Goal: Task Accomplishment & Management: Manage account settings

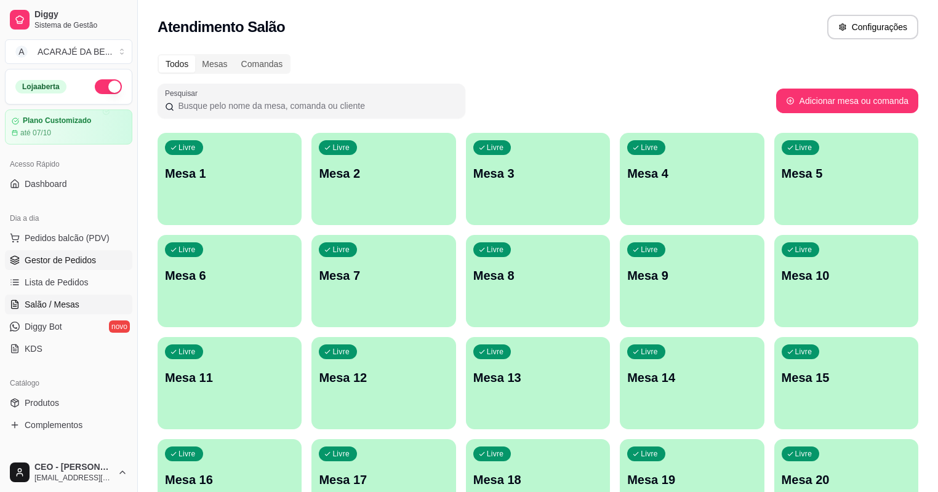
click at [94, 252] on link "Gestor de Pedidos" at bounding box center [68, 261] width 127 height 20
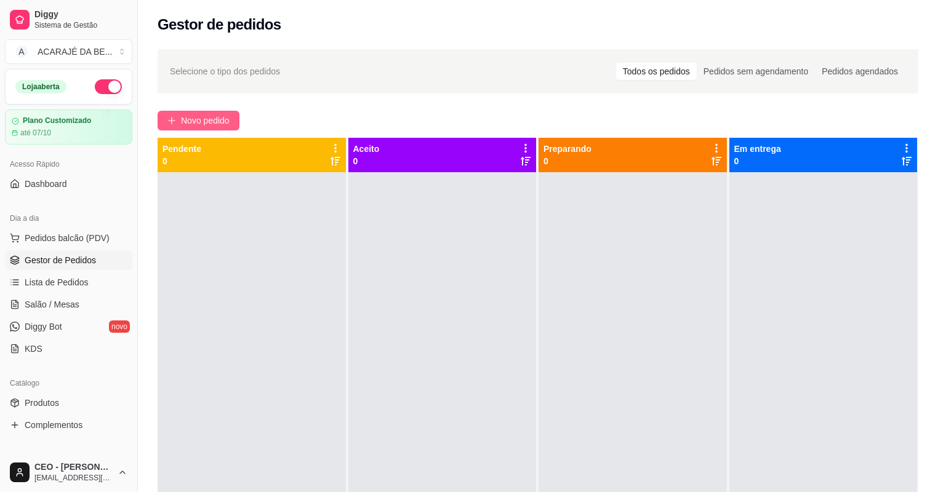
click at [190, 121] on span "Novo pedido" at bounding box center [205, 121] width 49 height 14
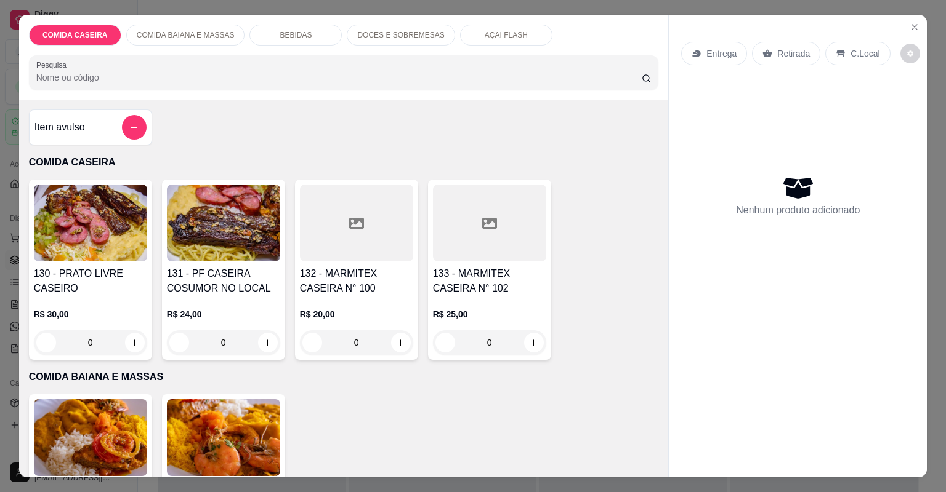
click at [463, 239] on div at bounding box center [489, 223] width 113 height 77
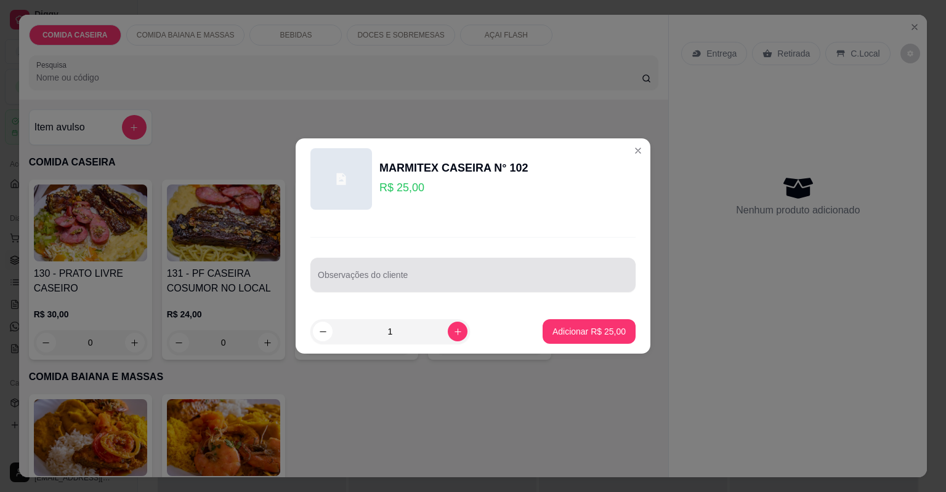
click at [424, 264] on div at bounding box center [473, 275] width 310 height 25
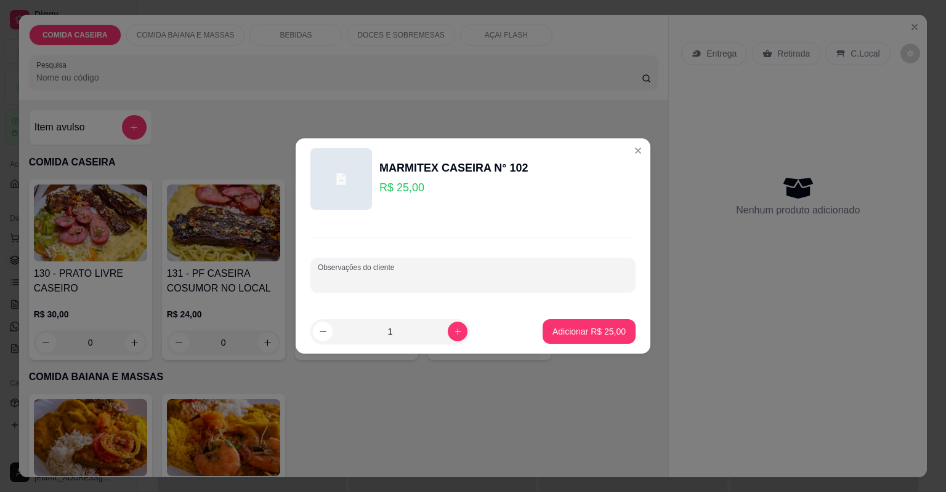
paste input "Andu Arroz branco Macarrão ao alho e óleo Purê Farofa de manteiga Maionese Prot…"
type input "Andu Arroz branco Macarrão ao alho e óleo Purê Farofa de manteiga Maionese Prot…"
click at [571, 331] on p "Adicionar R$ 25,00" at bounding box center [588, 332] width 73 height 12
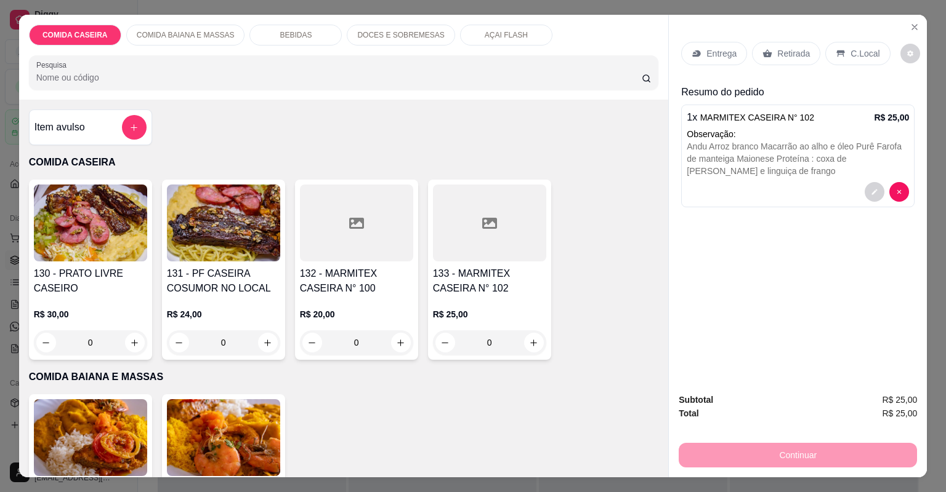
click at [718, 61] on div "Entrega" at bounding box center [714, 53] width 66 height 23
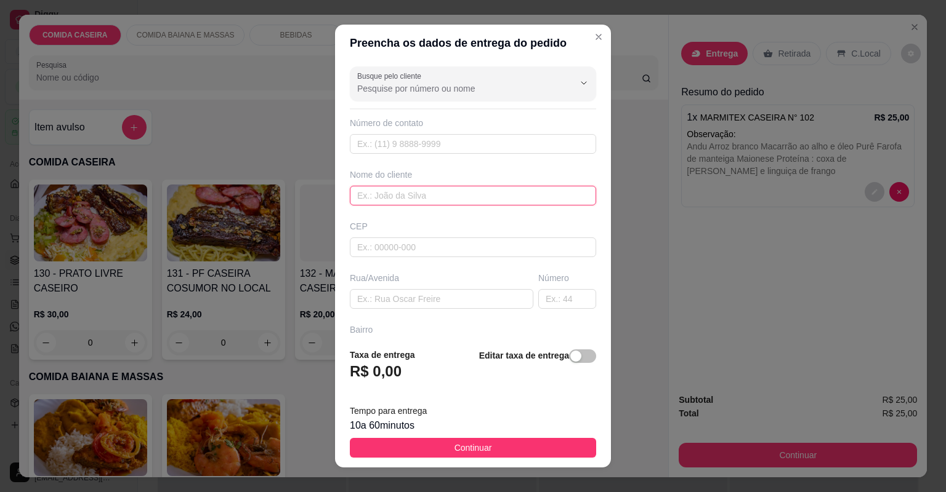
click at [489, 190] on input "text" at bounding box center [473, 196] width 246 height 20
type input "manaka"
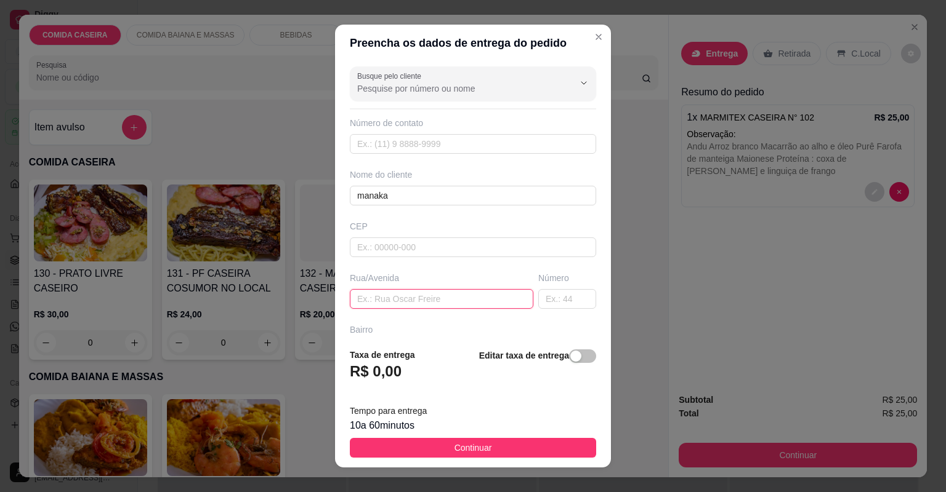
click at [476, 297] on input "text" at bounding box center [441, 299] width 183 height 20
paste input "Rua [PERSON_NAME] Bairro [GEOGRAPHIC_DATA] Número 22 Atrás do posto d saúde"
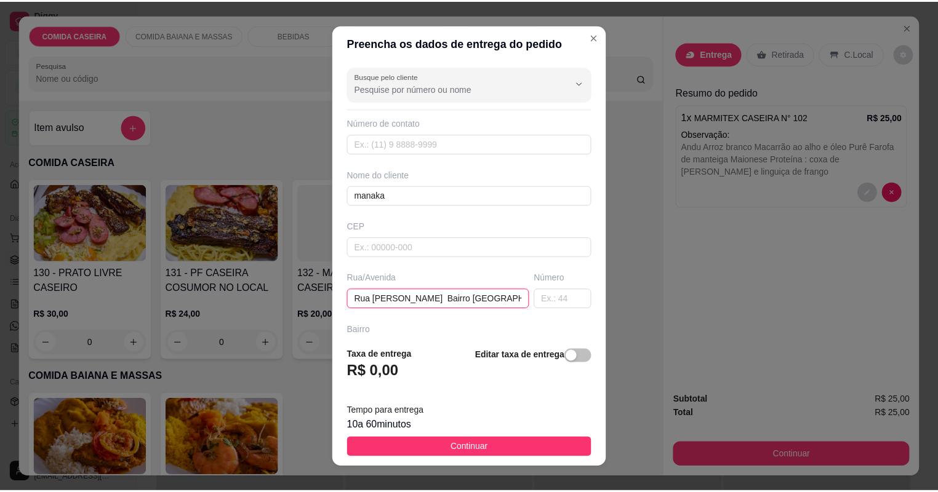
scroll to position [0, 148]
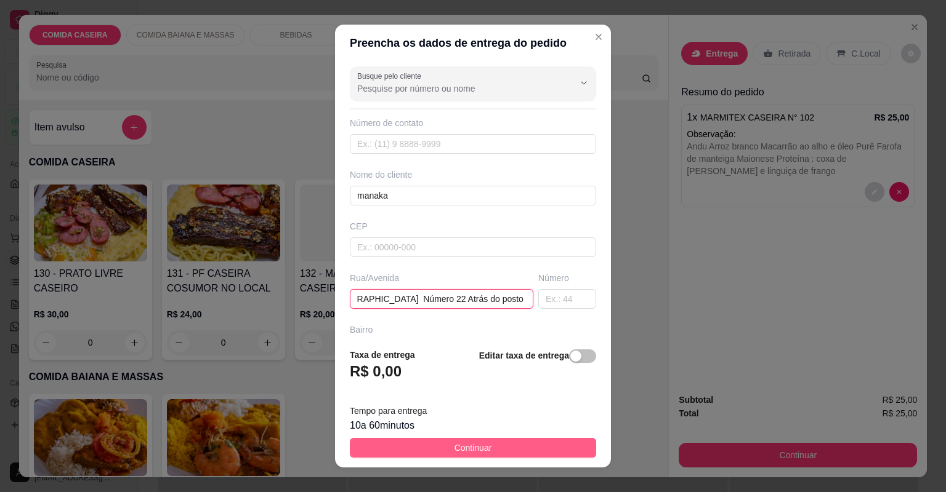
type input "Rua [PERSON_NAME] Bairro [GEOGRAPHIC_DATA] Número 22 Atrás do posto d saúde"
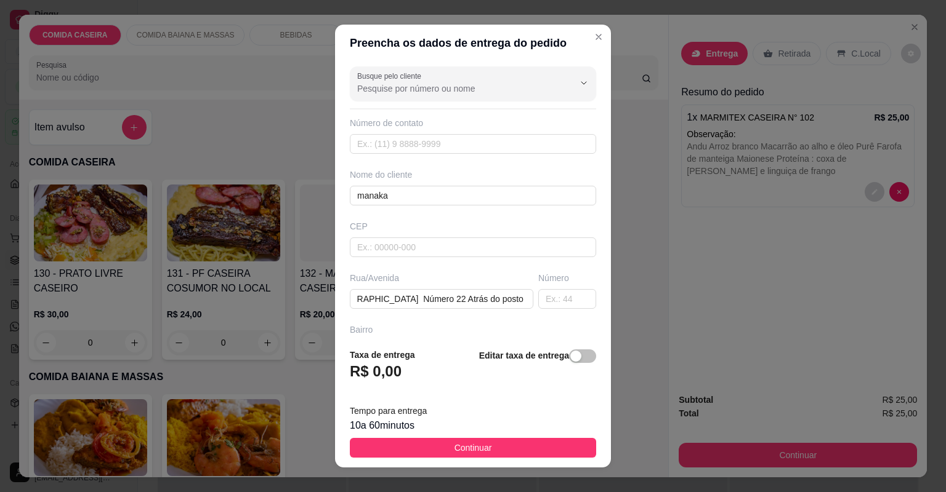
drag, startPoint x: 494, startPoint y: 448, endPoint x: 576, endPoint y: 470, distance: 85.6
click at [493, 448] on button "Continuar" at bounding box center [473, 448] width 246 height 20
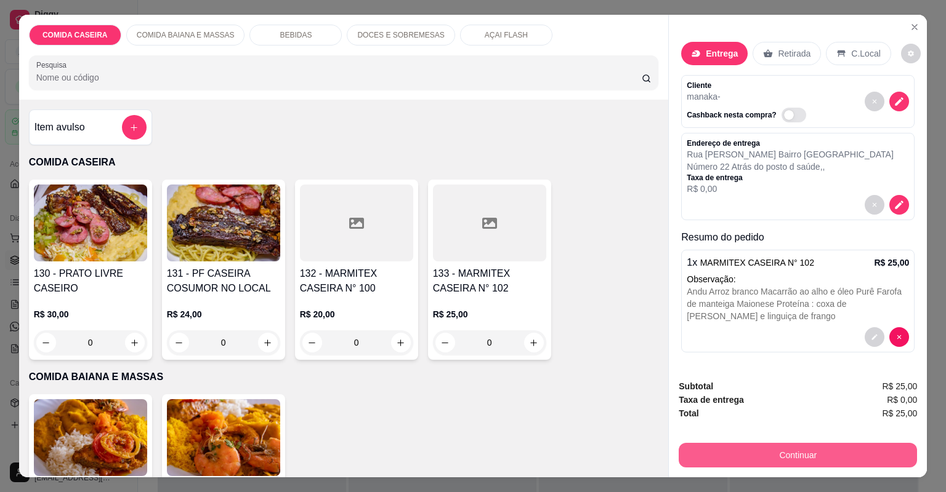
click at [704, 455] on button "Continuar" at bounding box center [797, 455] width 238 height 25
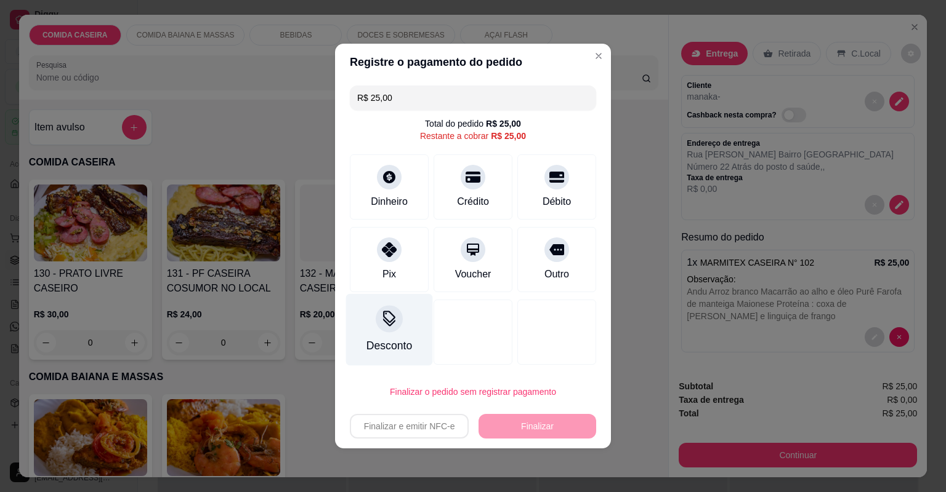
click at [404, 281] on div "Pix" at bounding box center [389, 259] width 79 height 65
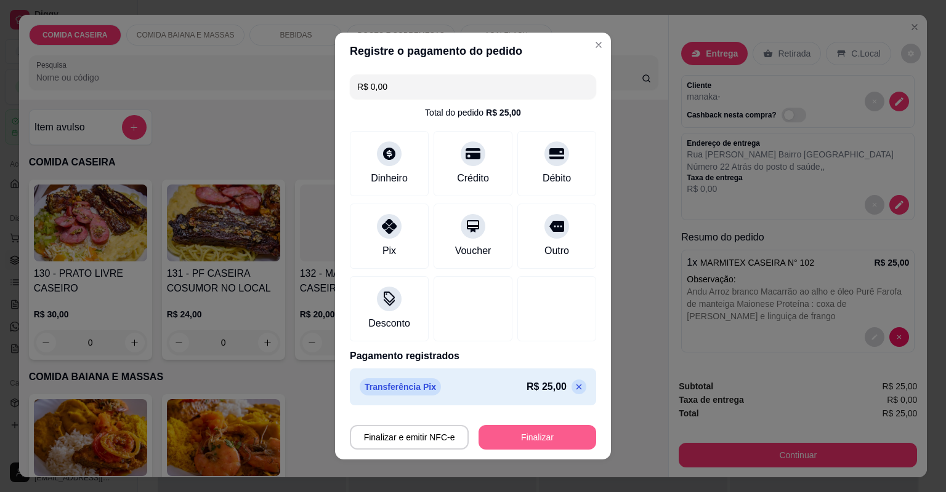
click at [492, 433] on button "Finalizar" at bounding box center [537, 437] width 118 height 25
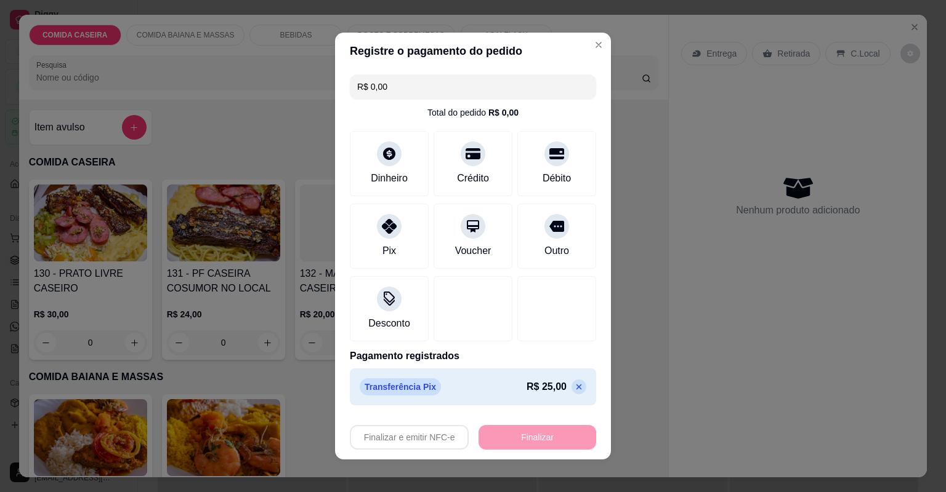
type input "-R$ 25,00"
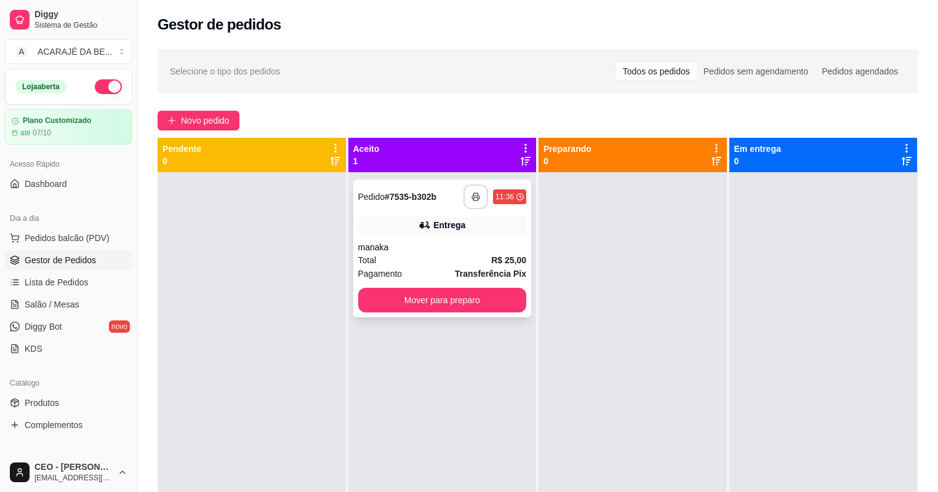
click at [478, 195] on button "button" at bounding box center [476, 197] width 25 height 25
click at [424, 297] on button "Mover para preparo" at bounding box center [442, 300] width 169 height 25
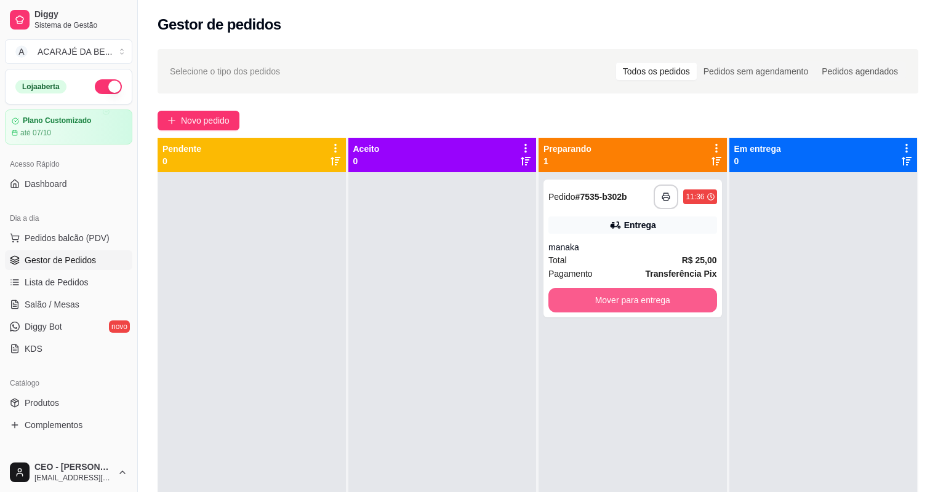
click at [602, 300] on button "Mover para entrega" at bounding box center [632, 300] width 169 height 25
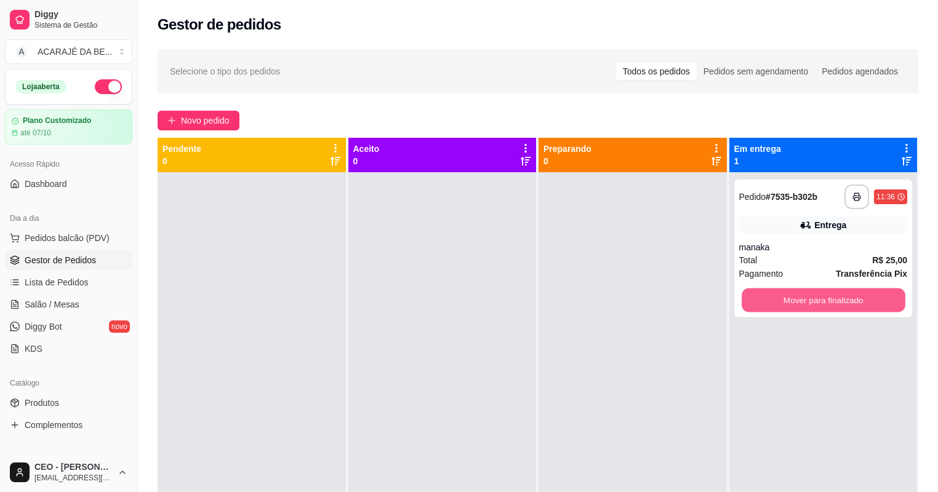
click at [754, 306] on button "Mover para finalizado" at bounding box center [823, 301] width 163 height 24
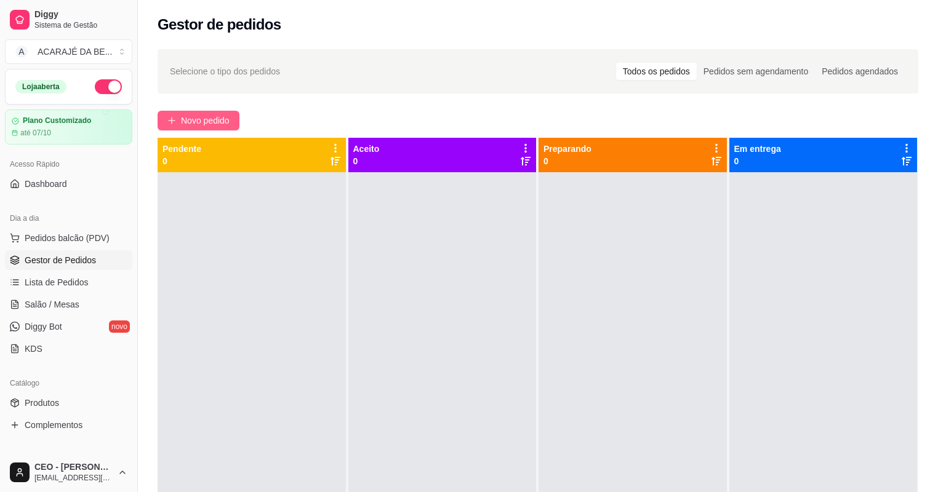
click at [218, 114] on span "Novo pedido" at bounding box center [205, 121] width 49 height 14
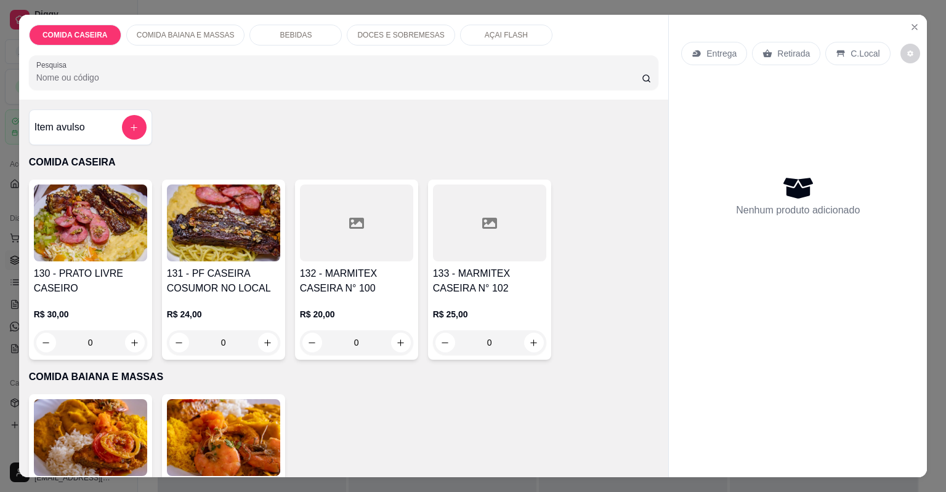
click at [318, 211] on div at bounding box center [356, 223] width 113 height 77
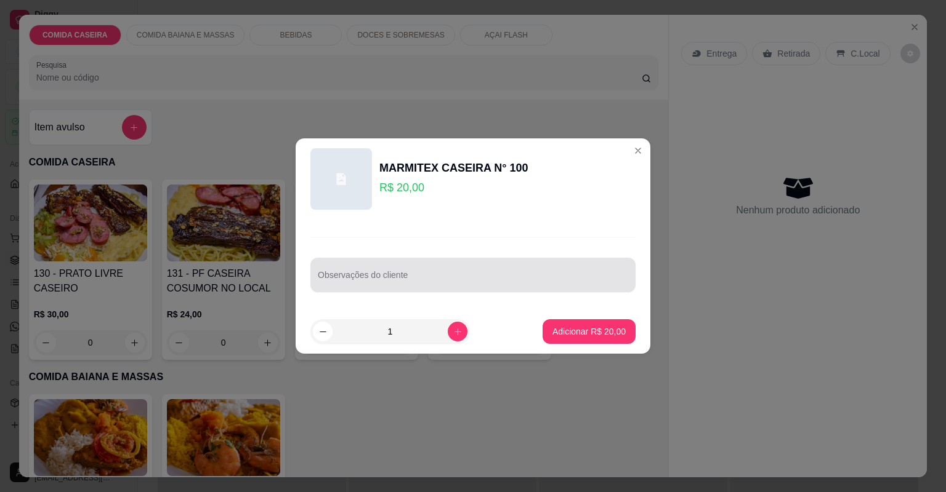
click at [357, 268] on div at bounding box center [473, 275] width 310 height 25
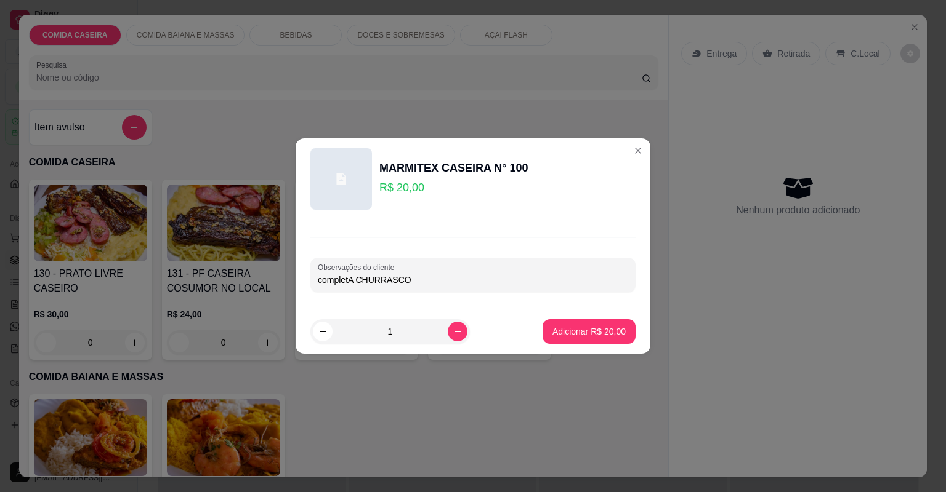
click at [353, 283] on input "completA CHURRASCO" at bounding box center [473, 280] width 310 height 12
type input "completa CHURRASCO"
click at [584, 331] on p "Adicionar R$ 20,00" at bounding box center [588, 332] width 73 height 12
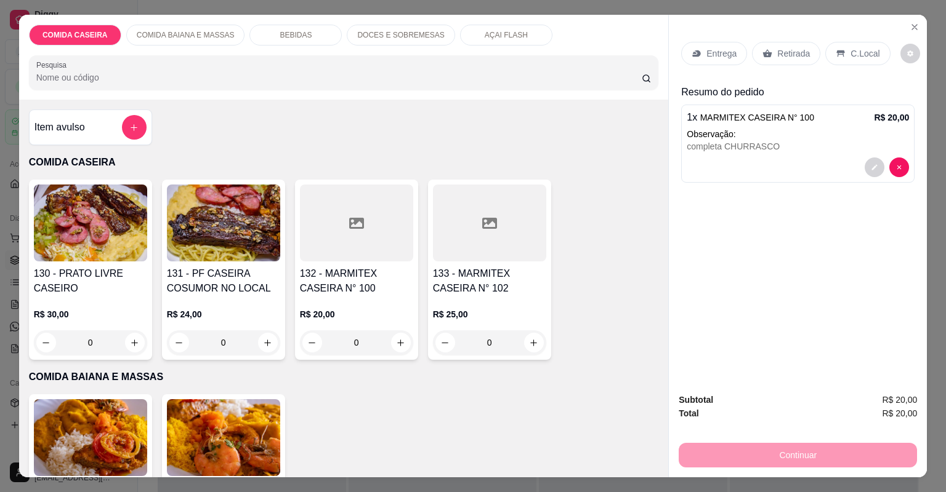
click at [717, 49] on p "Entrega" at bounding box center [721, 53] width 30 height 12
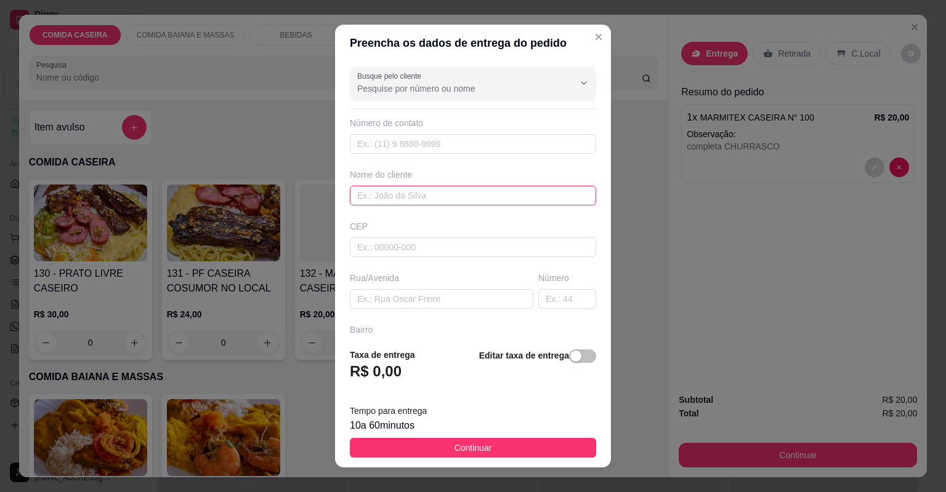
click at [419, 188] on input "text" at bounding box center [473, 196] width 246 height 20
type input "[GEOGRAPHIC_DATA]"
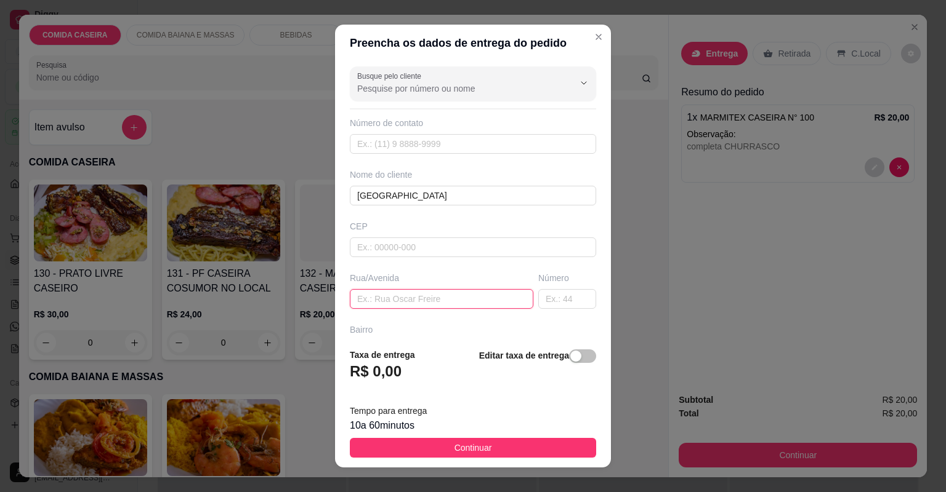
click at [488, 302] on input "text" at bounding box center [441, 299] width 183 height 20
paste input "Rua 1, bairro relíquia próximo ao posto de saúde número 106"
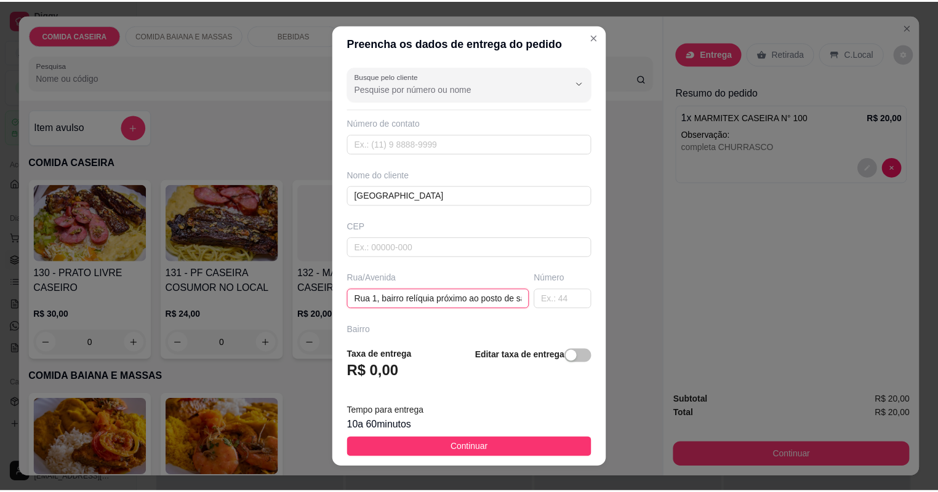
scroll to position [0, 76]
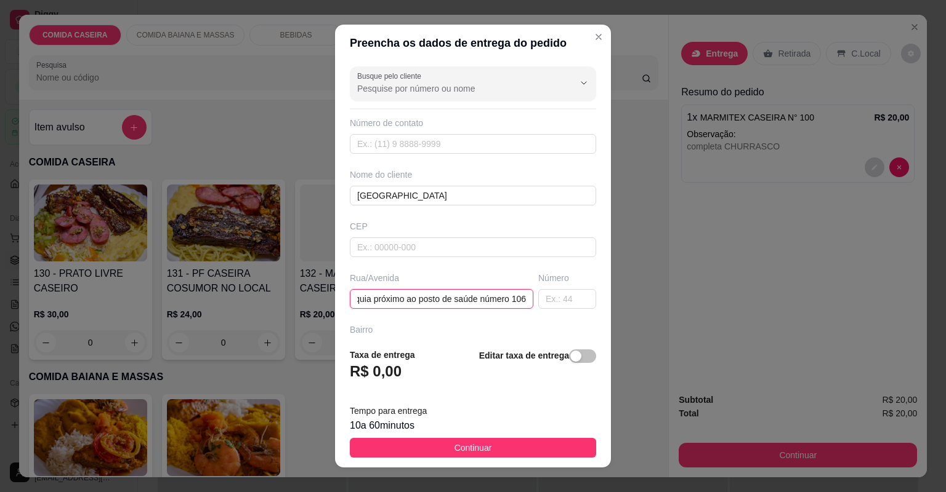
type input "Rua 1, bairro relíquia próximo ao posto de saúde número 106"
click at [514, 443] on button "Continuar" at bounding box center [473, 448] width 246 height 20
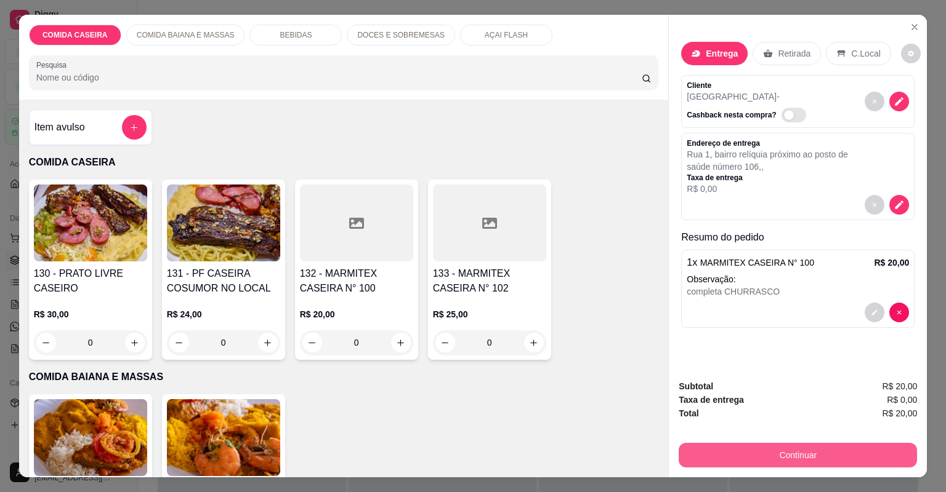
click at [681, 453] on button "Continuar" at bounding box center [797, 455] width 238 height 25
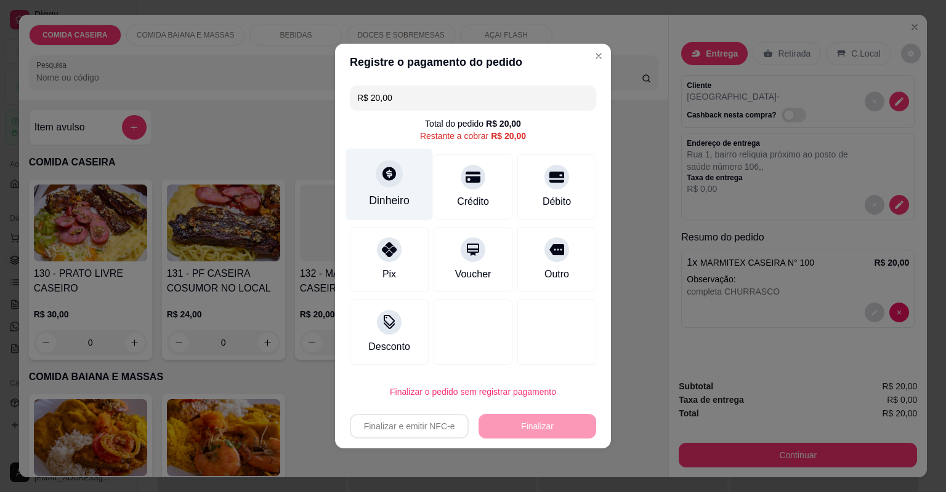
click at [401, 203] on div "Dinheiro" at bounding box center [389, 201] width 41 height 16
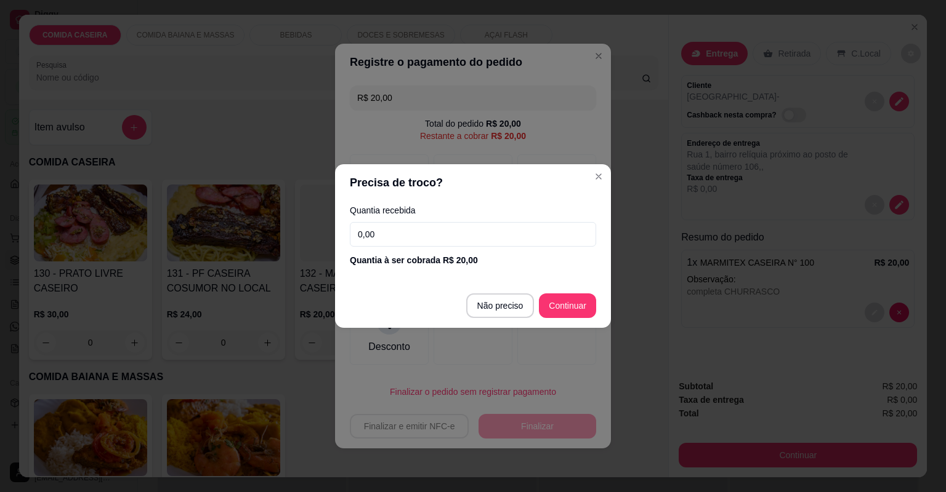
click at [407, 228] on input "0,00" at bounding box center [473, 234] width 246 height 25
type input "100,00"
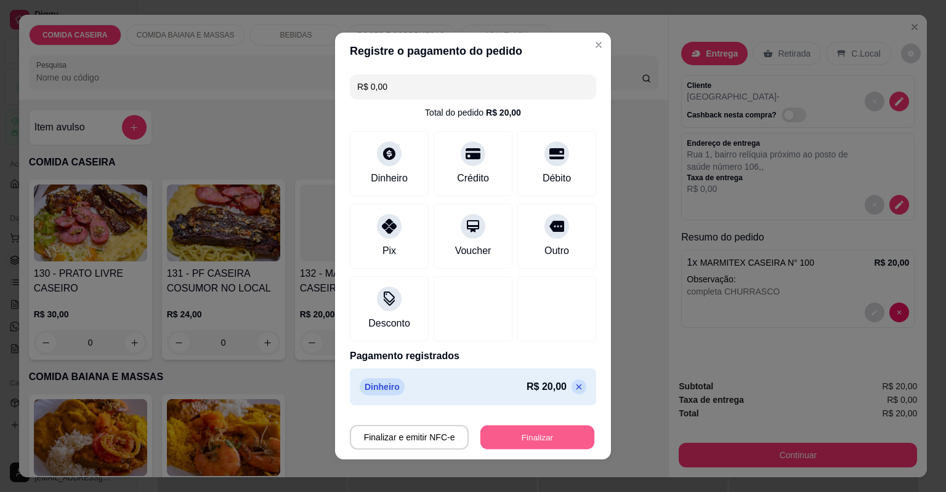
click at [539, 432] on button "Finalizar" at bounding box center [537, 438] width 114 height 24
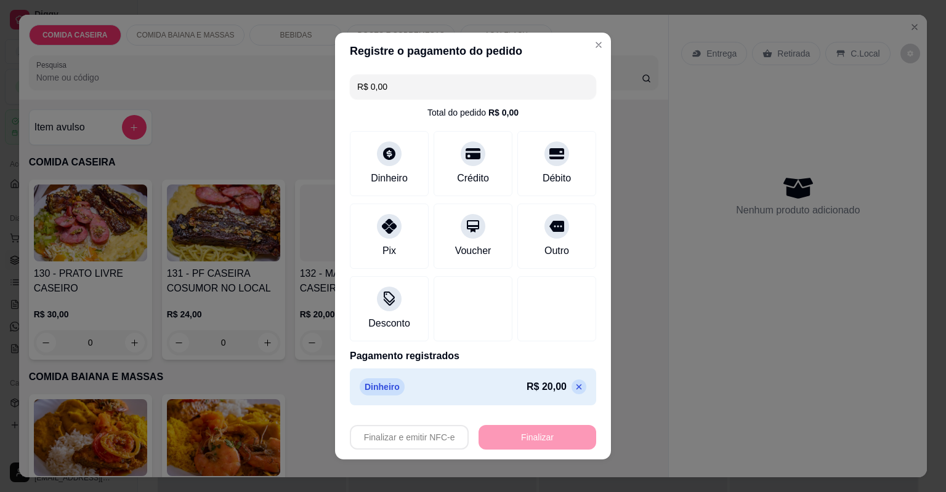
type input "-R$ 20,00"
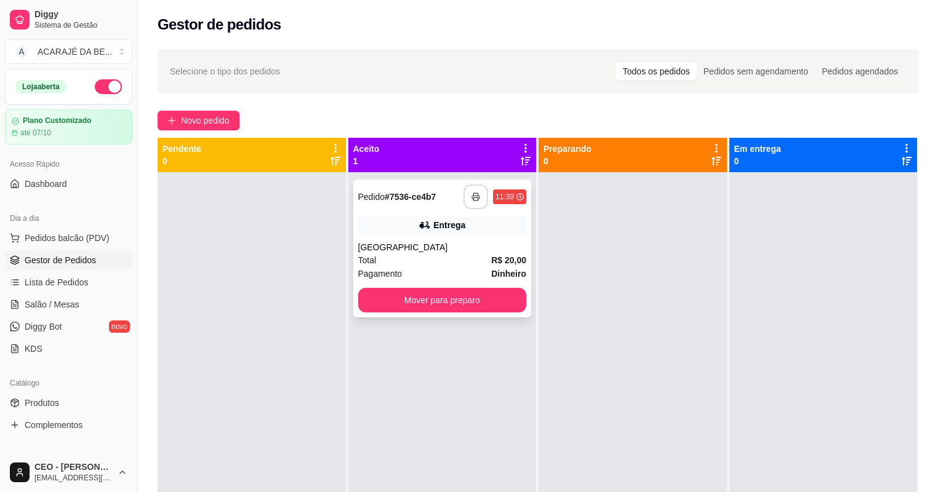
click at [473, 195] on icon "button" at bounding box center [476, 197] width 9 height 9
click at [432, 302] on button "Mover para preparo" at bounding box center [442, 300] width 169 height 25
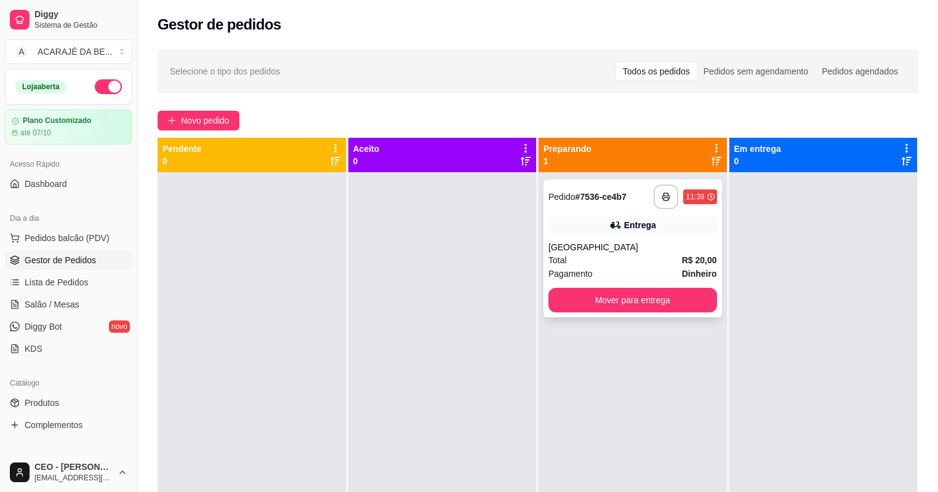
click at [544, 300] on div "**********" at bounding box center [633, 249] width 179 height 138
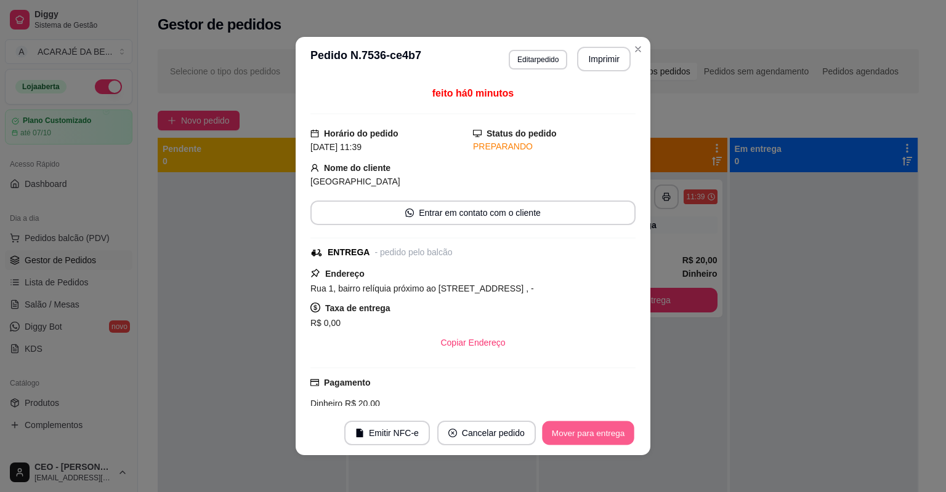
click at [587, 432] on button "Mover para entrega" at bounding box center [588, 434] width 92 height 24
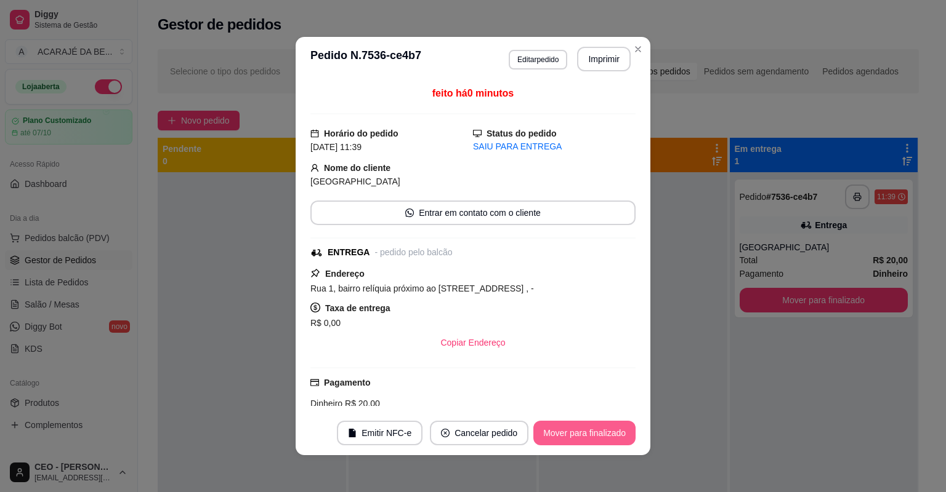
click at [587, 432] on button "Mover para finalizado" at bounding box center [584, 433] width 102 height 25
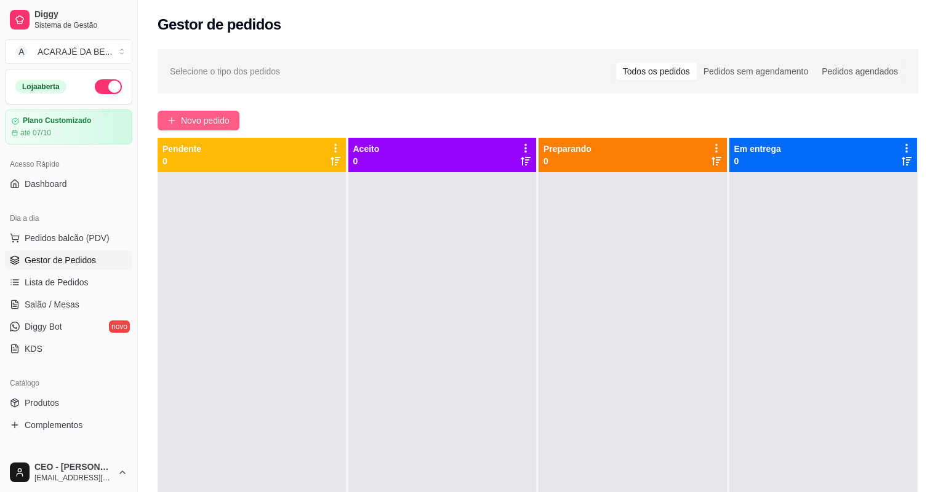
click at [202, 111] on button "Novo pedido" at bounding box center [199, 121] width 82 height 20
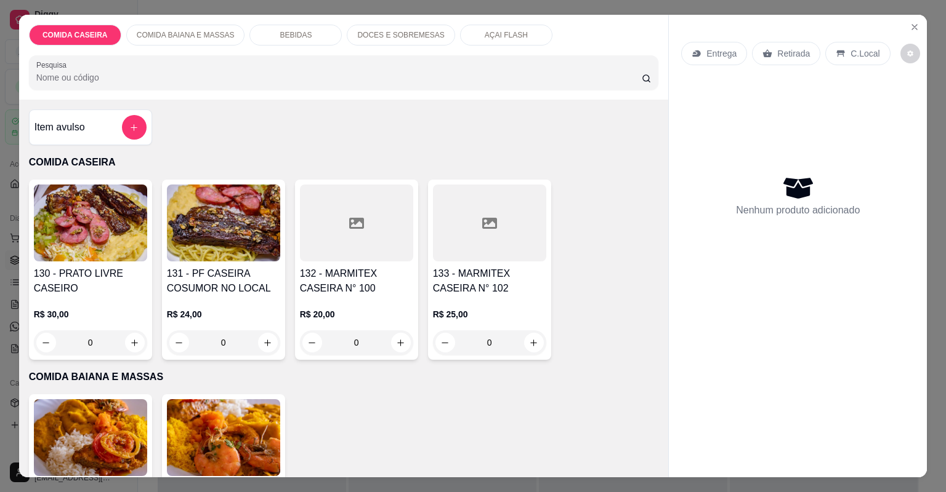
click at [364, 209] on div at bounding box center [356, 223] width 113 height 77
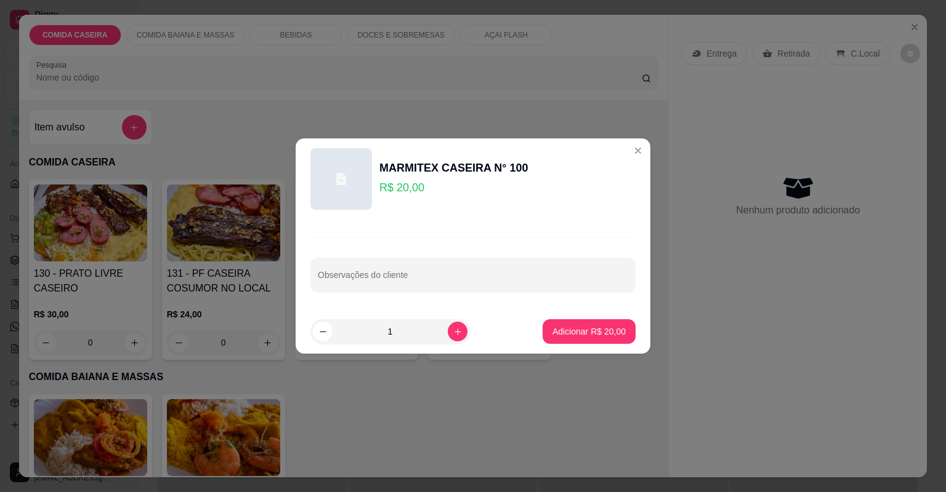
click at [621, 145] on header "MARMITEX CASEIRA N° 100 R$ 20,00" at bounding box center [472, 179] width 355 height 81
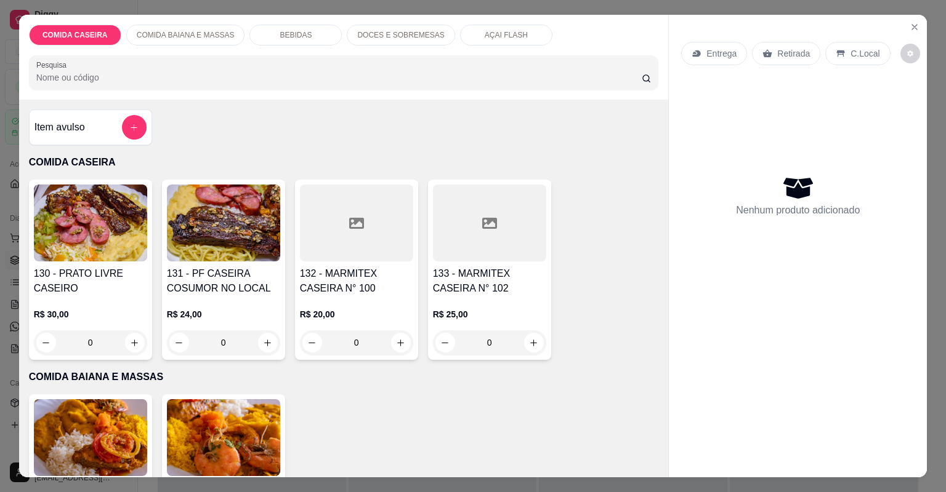
click at [474, 219] on div at bounding box center [489, 223] width 113 height 77
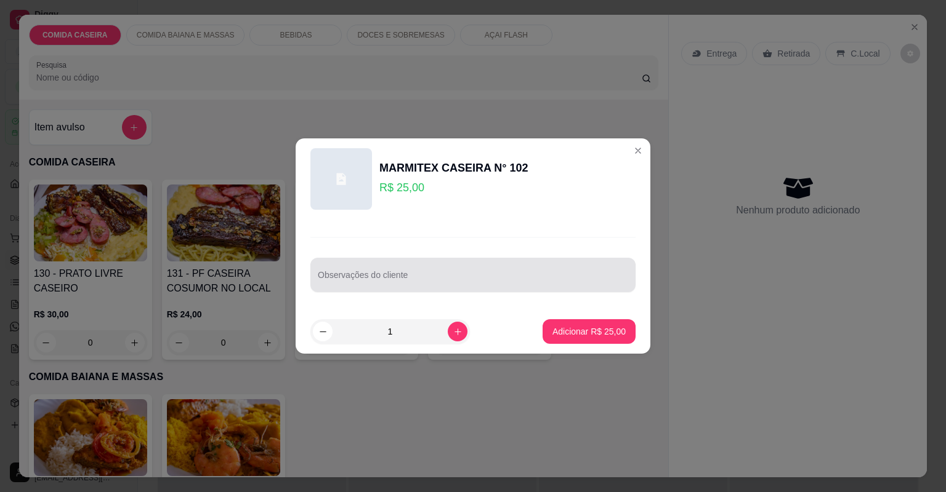
click at [474, 284] on input "Observações do cliente" at bounding box center [473, 280] width 310 height 12
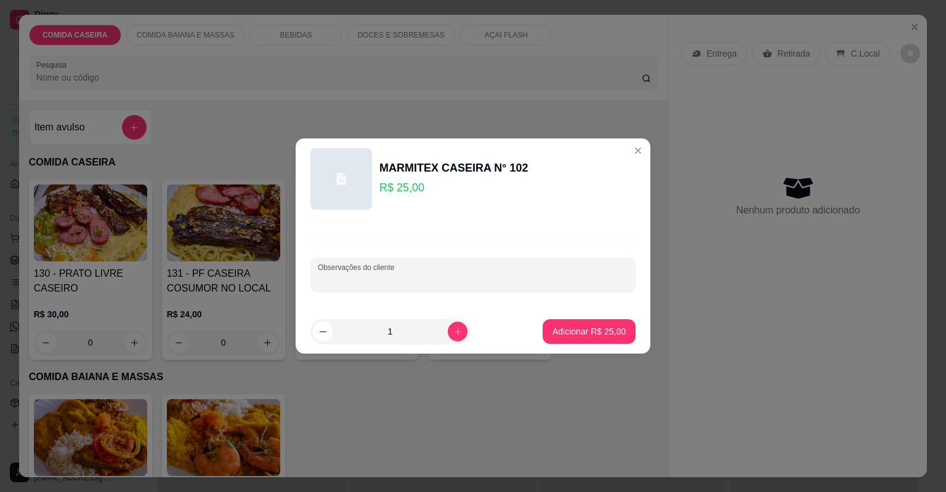
paste input "Lasanha de [PERSON_NAME] Farofa de manteiga Coxa de frango assado Batata frita …"
type input "Lasanha de [PERSON_NAME] Farofa de manteiga Coxa de frango assado Batata frita …"
click at [601, 332] on p "Adicionar R$ 25,00" at bounding box center [588, 332] width 71 height 12
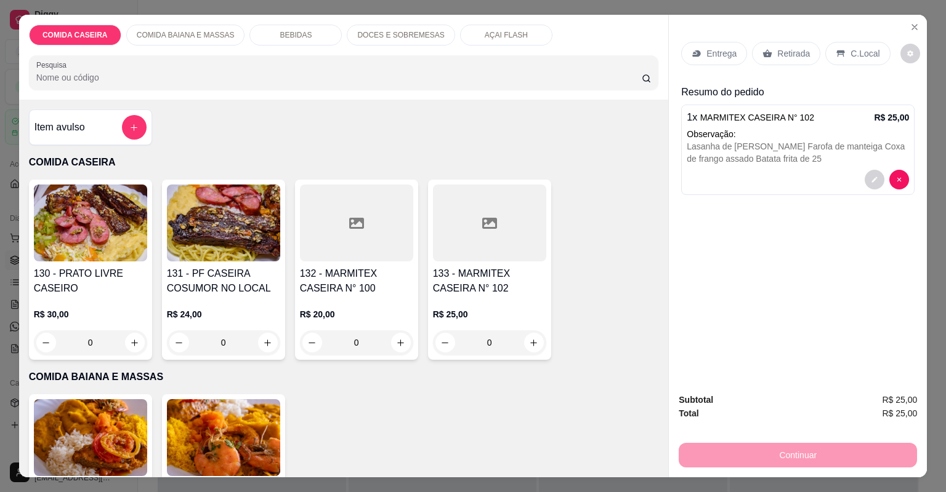
click at [463, 285] on h4 "133 - MARMITEX CASEIRA N° 102" at bounding box center [489, 282] width 113 height 30
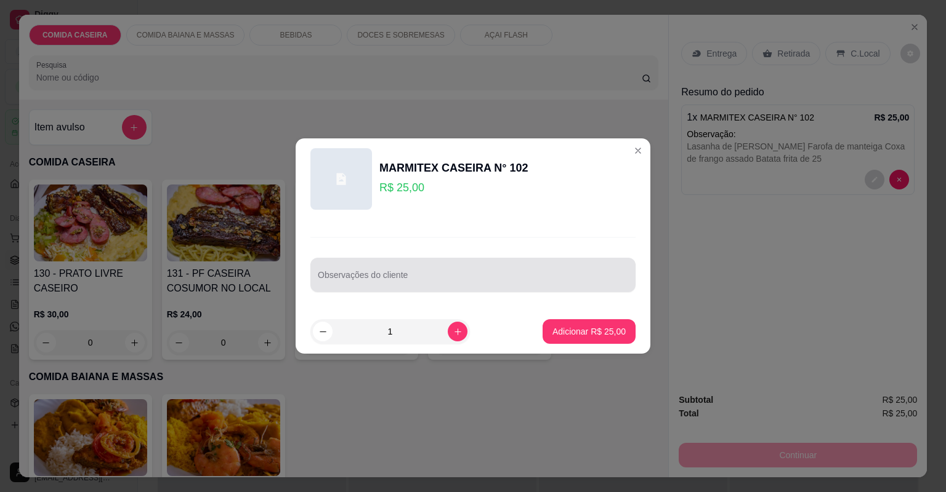
click at [456, 287] on div "Observações do cliente" at bounding box center [472, 275] width 325 height 34
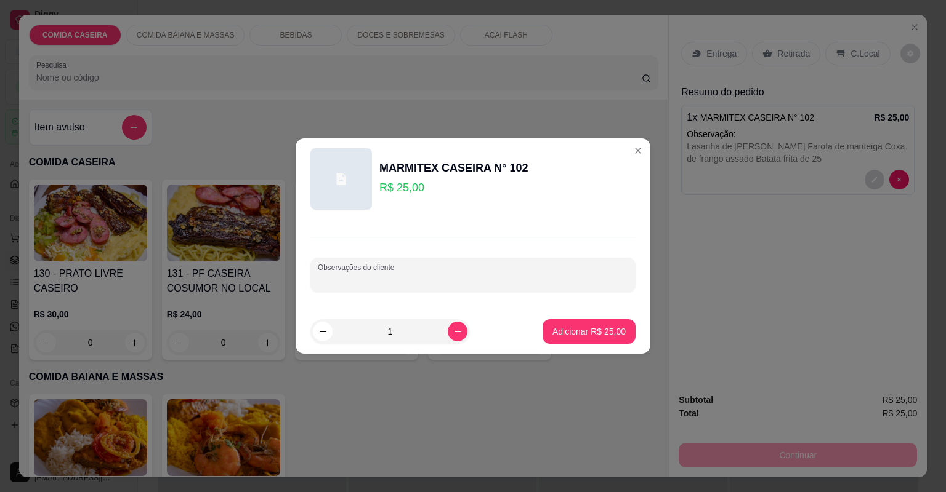
paste input "Feijão de caldo Macarrão alho e óleo ( coloca mais um pouco pq só será o macarr…"
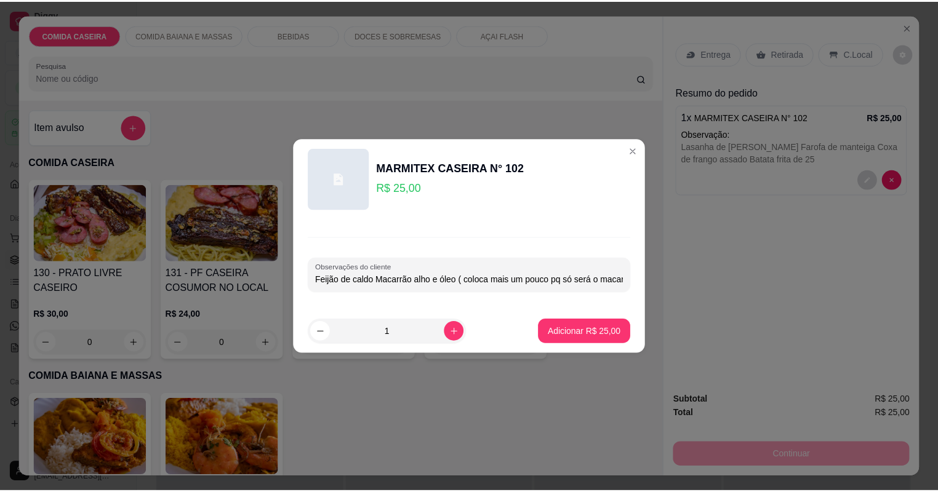
scroll to position [0, 194]
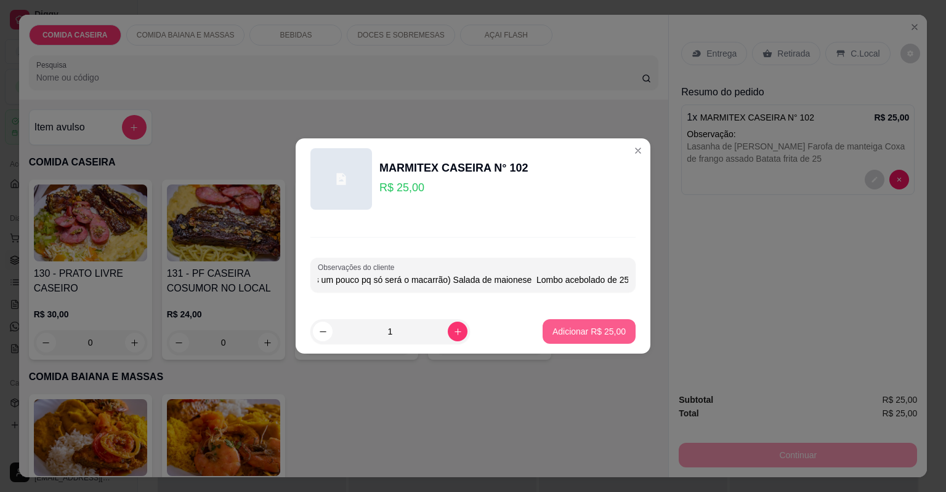
type input "Feijão de caldo Macarrão alho e óleo ( coloca mais um pouco pq só será o macarr…"
click at [569, 323] on button "Adicionar R$ 25,00" at bounding box center [588, 331] width 93 height 25
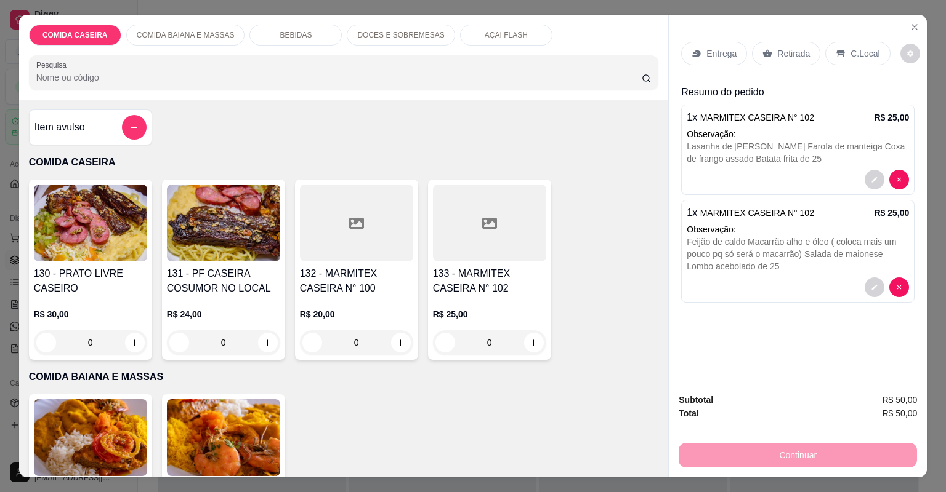
click at [709, 55] on p "Entrega" at bounding box center [721, 53] width 30 height 12
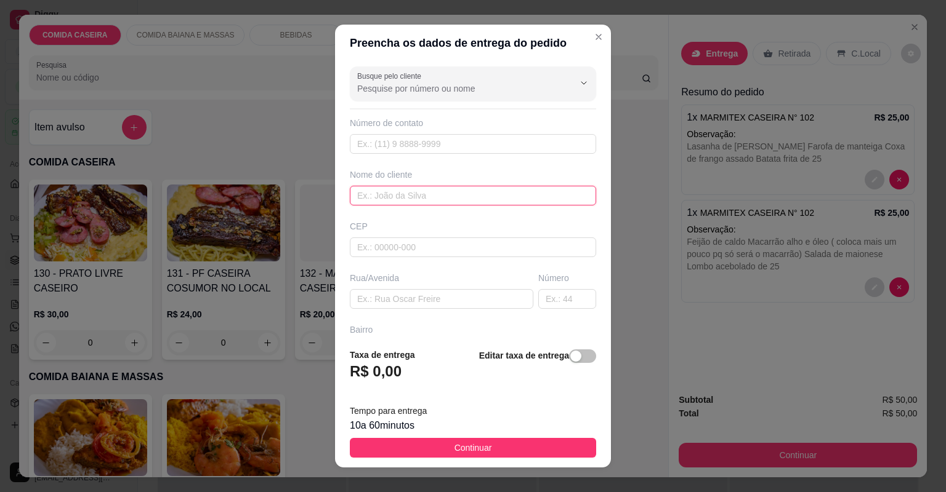
click at [483, 199] on input "text" at bounding box center [473, 196] width 246 height 20
type input "marilia"
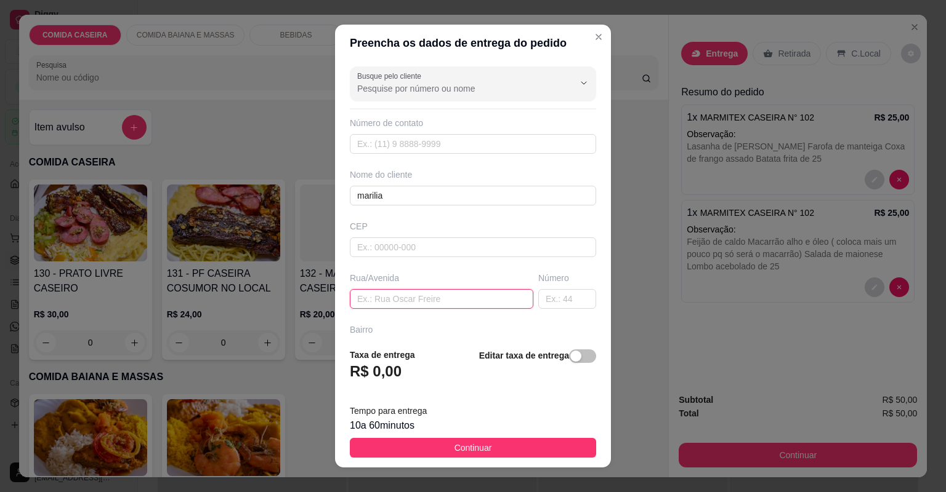
click at [475, 295] on input "text" at bounding box center [441, 299] width 183 height 20
click at [406, 298] on input "text" at bounding box center [441, 299] width 183 height 20
paste input "Bar de [PERSON_NAME] no churrascão"
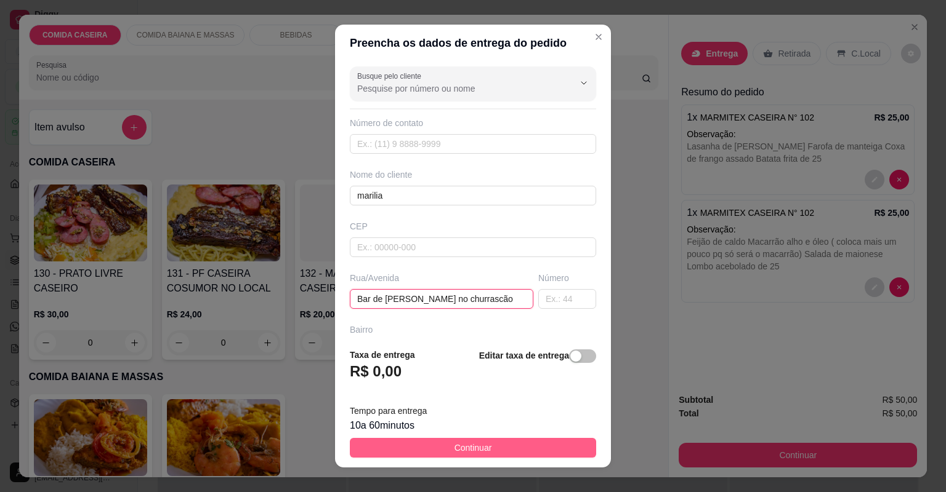
type input "Bar de [PERSON_NAME] no churrascão"
click at [478, 444] on span "Continuar" at bounding box center [473, 448] width 38 height 14
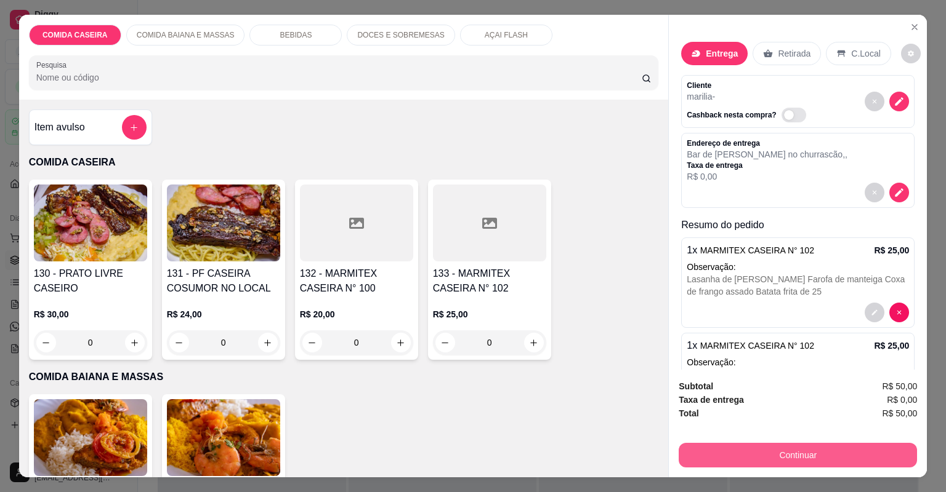
click at [703, 456] on button "Continuar" at bounding box center [797, 455] width 238 height 25
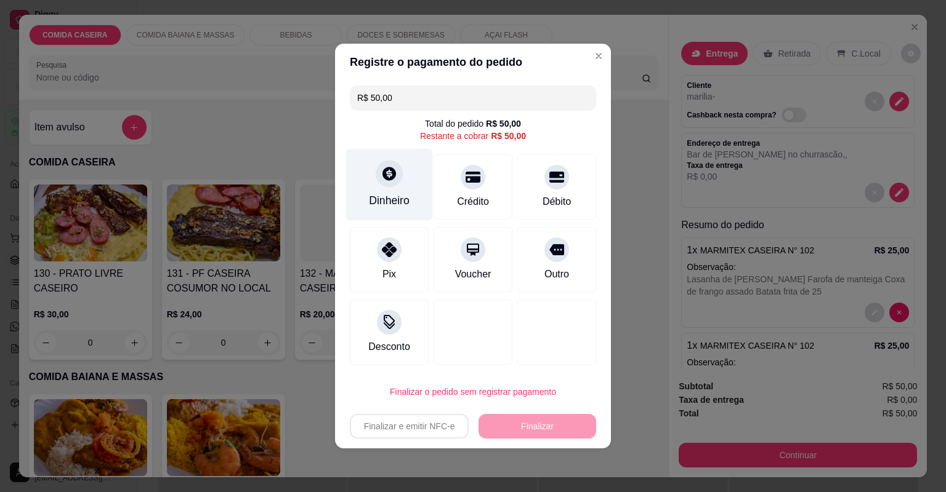
click at [393, 176] on icon at bounding box center [389, 174] width 14 height 14
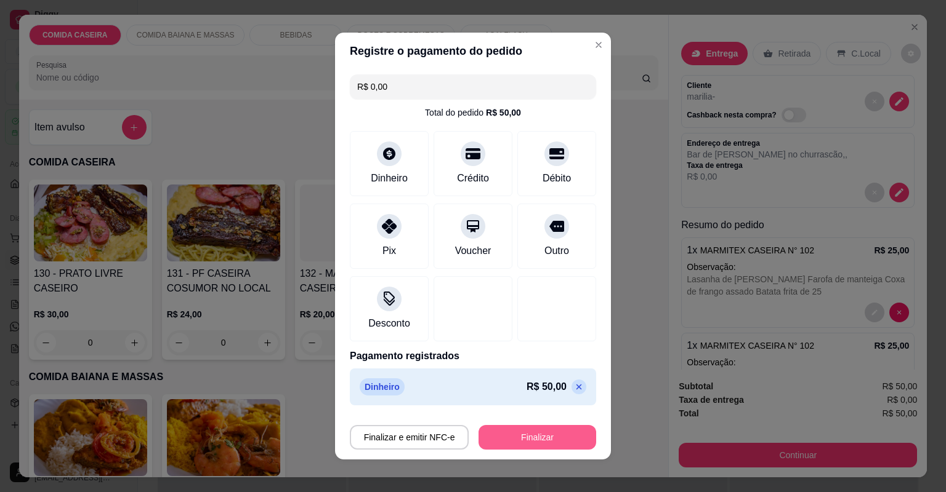
click at [530, 431] on button "Finalizar" at bounding box center [537, 437] width 118 height 25
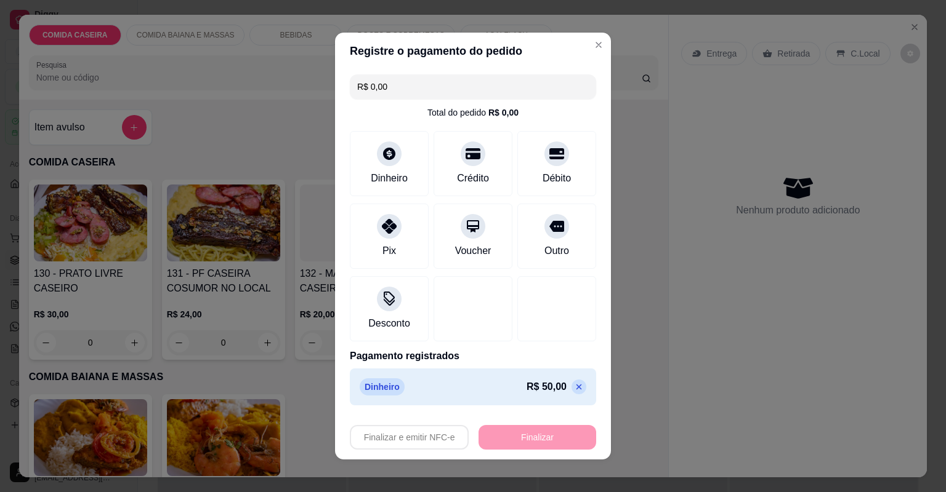
type input "-R$ 50,00"
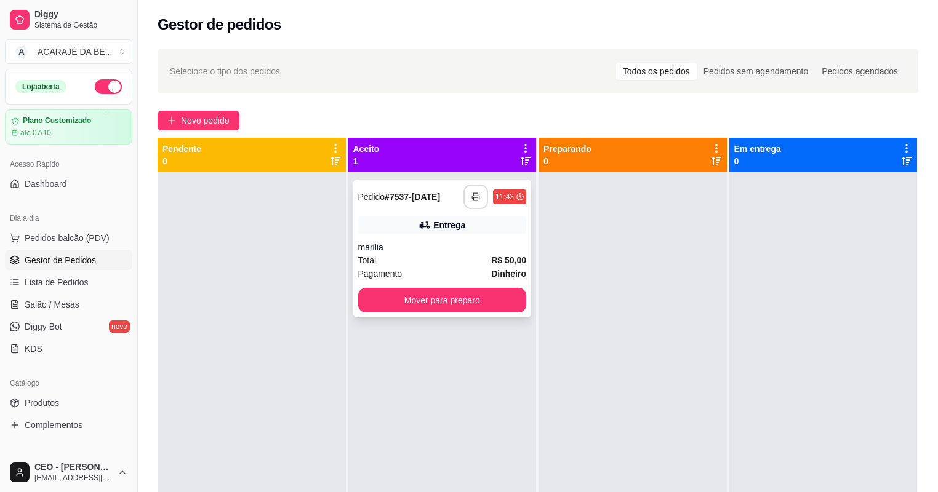
click at [473, 193] on polyline "button" at bounding box center [475, 194] width 4 height 2
click at [409, 303] on button "Mover para preparo" at bounding box center [442, 300] width 169 height 25
click at [410, 303] on div "Mover para preparo" at bounding box center [442, 300] width 169 height 25
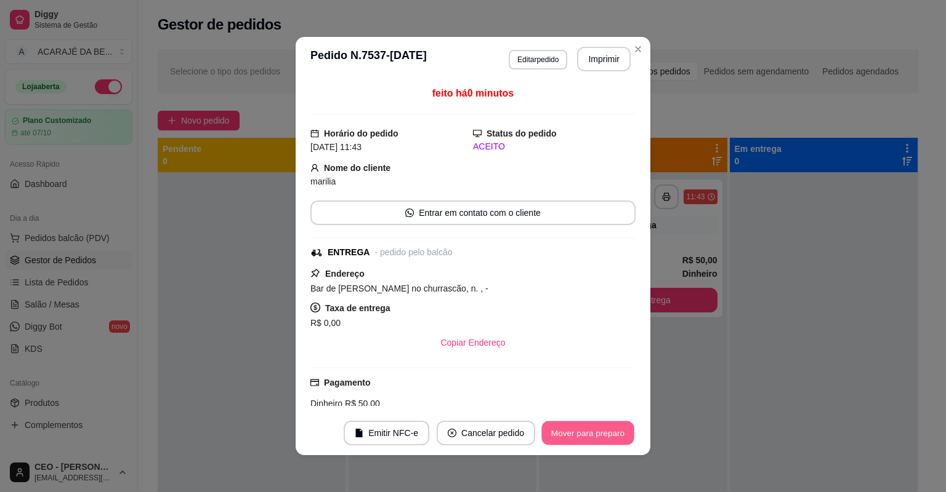
click at [586, 432] on button "Mover para preparo" at bounding box center [587, 434] width 92 height 24
click at [586, 432] on button "Mover para entrega" at bounding box center [587, 433] width 95 height 25
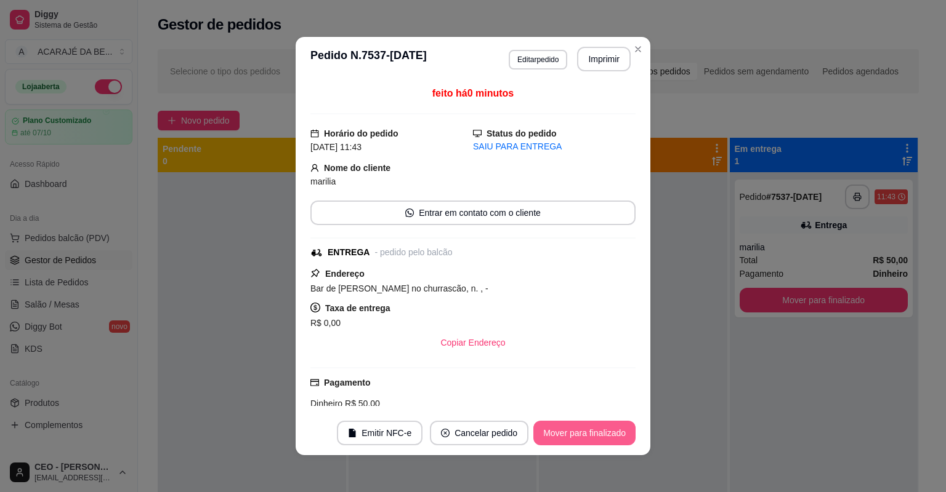
click at [586, 432] on button "Mover para finalizado" at bounding box center [584, 433] width 102 height 25
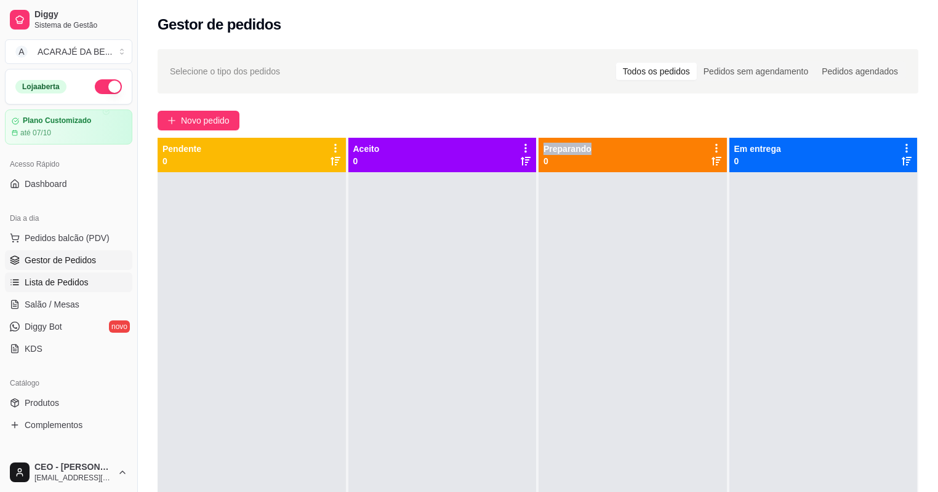
click at [89, 287] on link "Lista de Pedidos" at bounding box center [68, 283] width 127 height 20
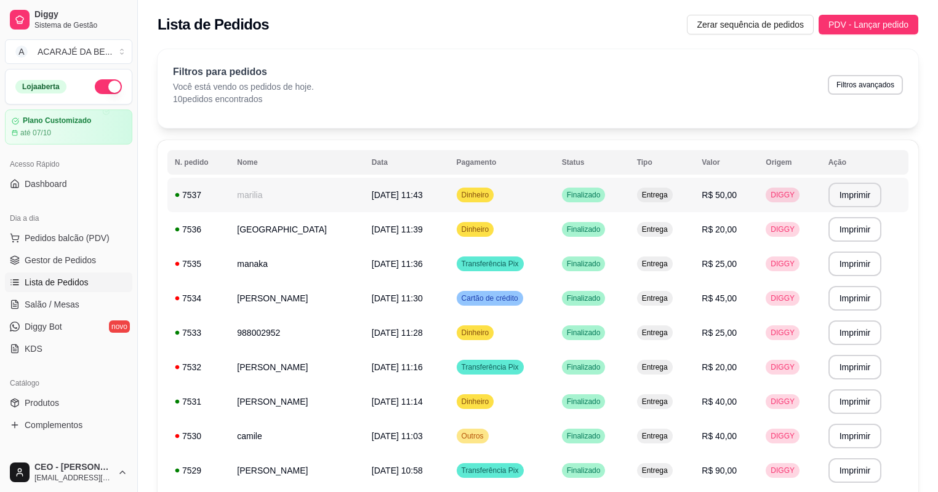
click at [292, 197] on td "marilia" at bounding box center [297, 195] width 135 height 34
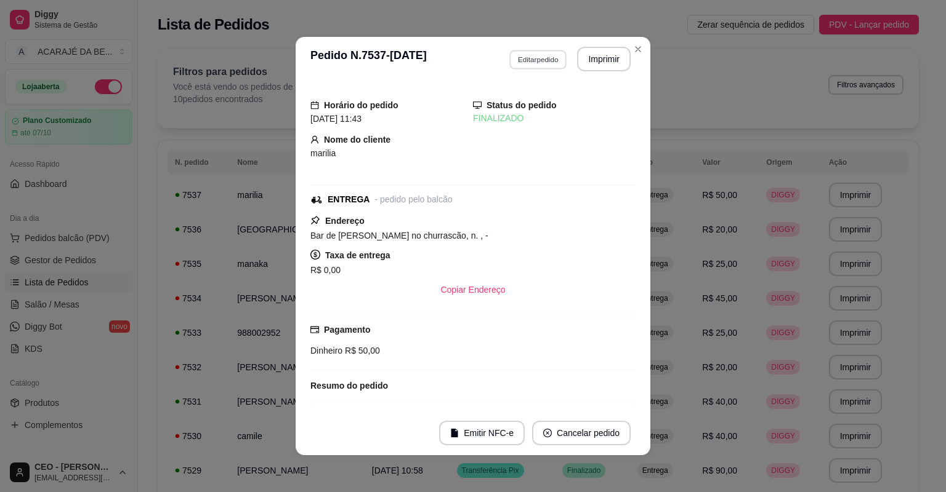
click at [527, 56] on button "Editar pedido" at bounding box center [537, 59] width 57 height 19
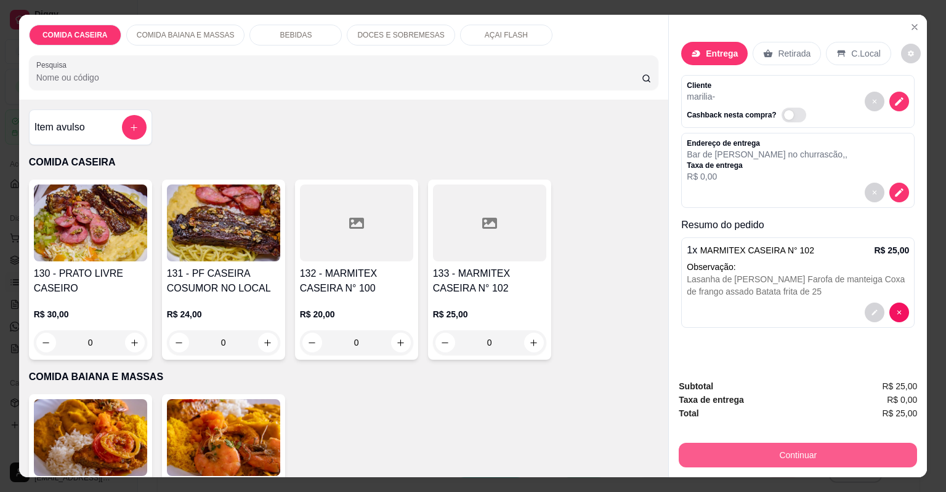
click at [859, 455] on button "Continuar" at bounding box center [797, 455] width 238 height 25
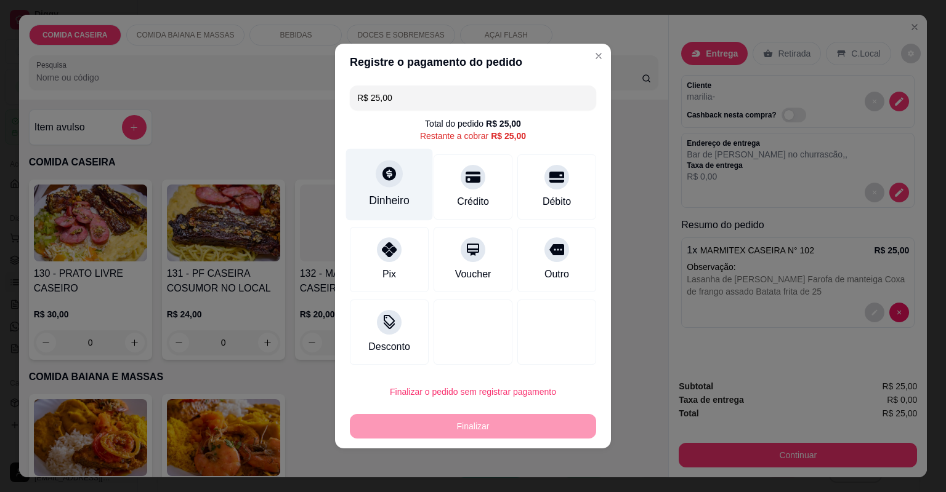
click at [390, 180] on icon at bounding box center [389, 174] width 14 height 14
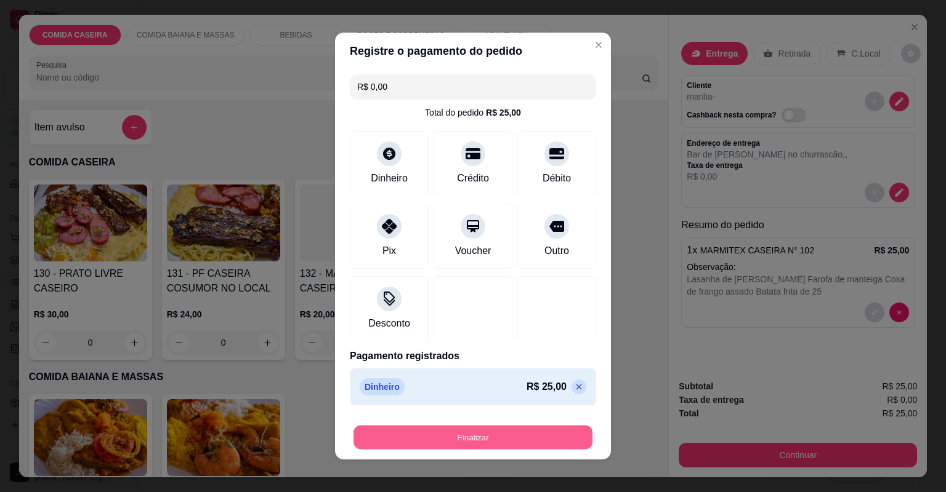
click at [527, 426] on button "Finalizar" at bounding box center [472, 438] width 239 height 24
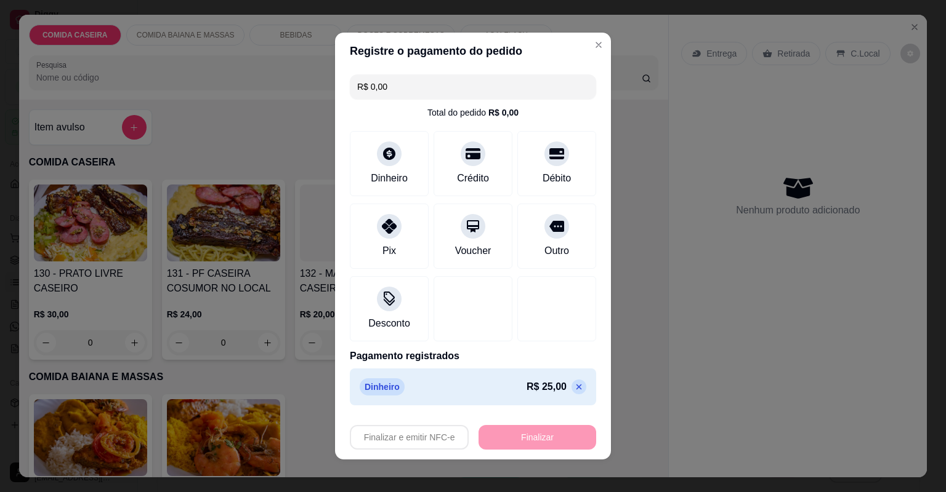
type input "-R$ 25,00"
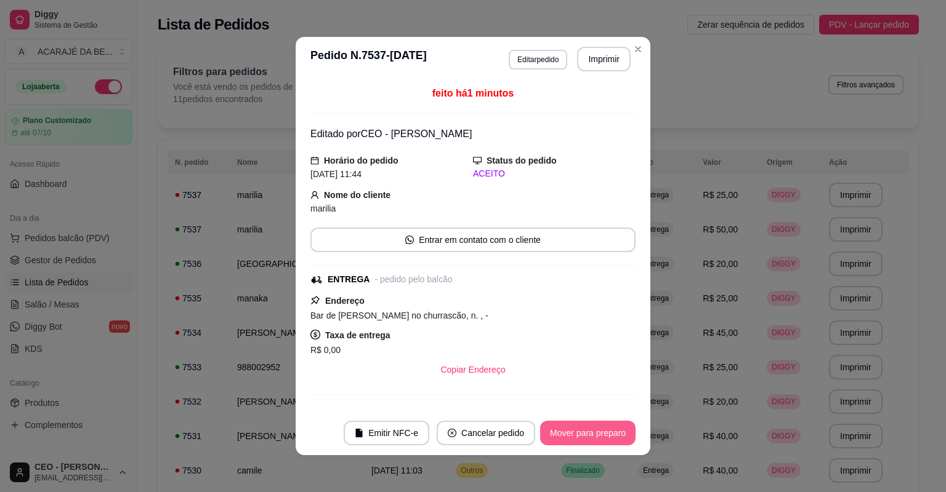
click at [596, 423] on button "Mover para preparo" at bounding box center [587, 433] width 95 height 25
click at [601, 423] on button "Mover para entrega" at bounding box center [587, 433] width 95 height 25
click at [628, 435] on button "Mover para finalizado" at bounding box center [584, 433] width 102 height 25
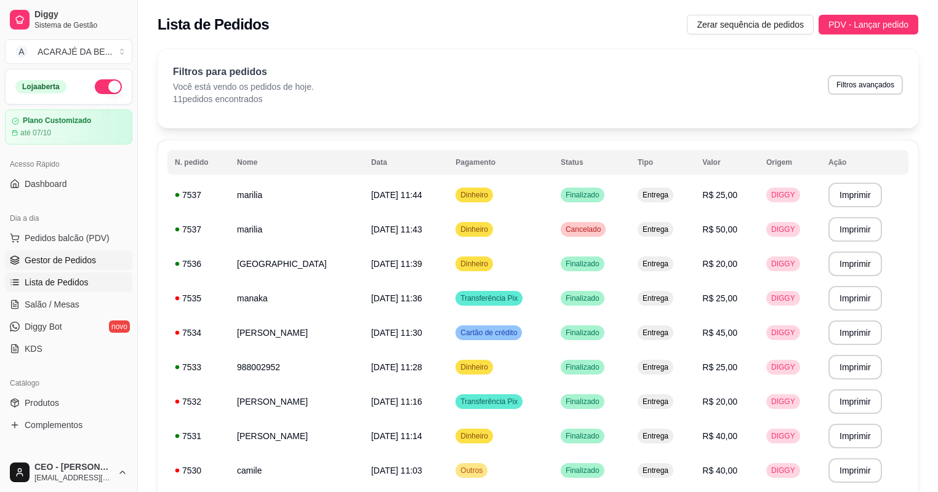
click at [63, 263] on span "Gestor de Pedidos" at bounding box center [60, 260] width 71 height 12
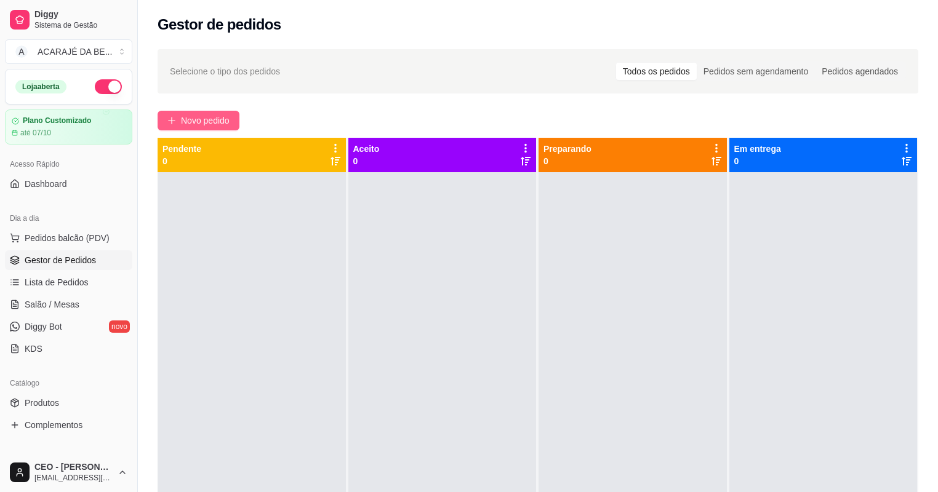
click at [187, 128] on button "Novo pedido" at bounding box center [199, 121] width 82 height 20
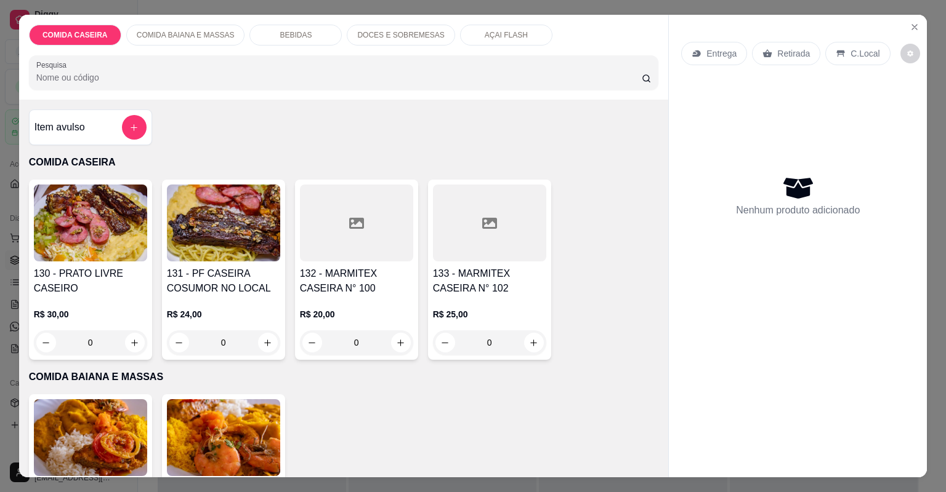
click at [357, 224] on icon at bounding box center [356, 223] width 15 height 15
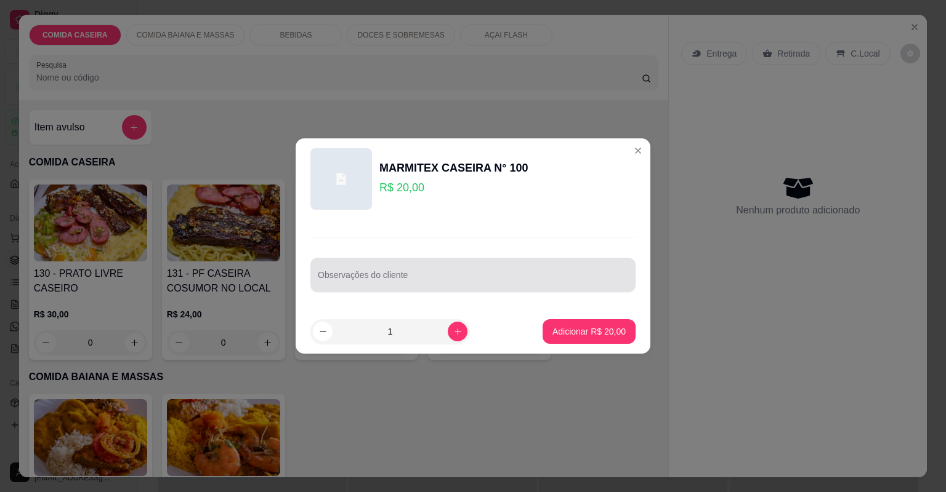
click at [400, 284] on input "Observações do cliente" at bounding box center [473, 280] width 310 height 12
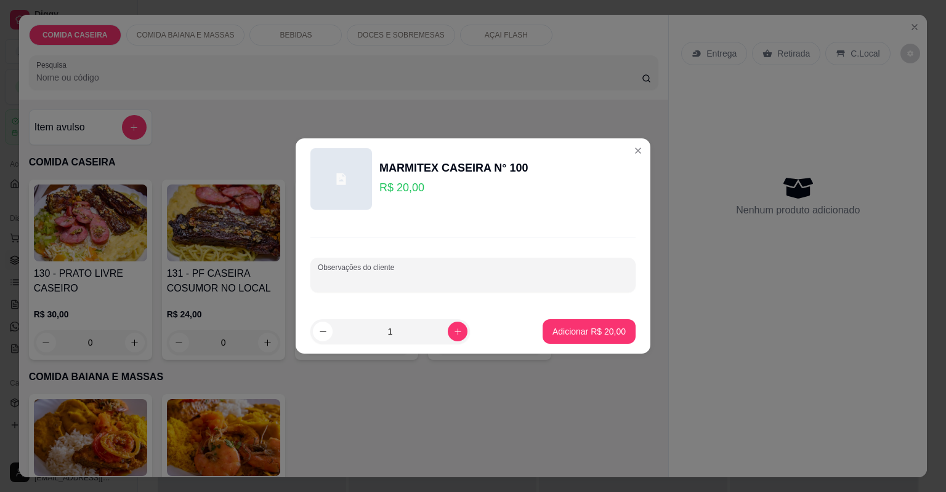
paste input "Feijão tropeiro,arroz,farofa com cenoura com bacon e calabresa,purê,batata frit…"
paste input "De carne só coloca calabresa de [PERSON_NAME] coloca um molho em cima"
type input "Feijão tropeiro,arroz,farofa com cenoura com bacon e calabresa,purê,batata frit…"
click at [587, 326] on p "Adicionar R$ 20,00" at bounding box center [588, 332] width 73 height 12
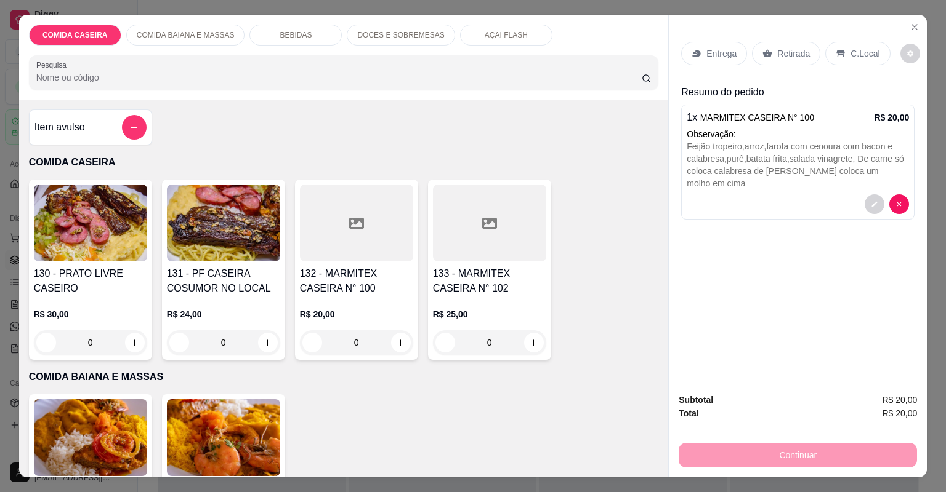
click at [724, 54] on p "Entrega" at bounding box center [721, 53] width 30 height 12
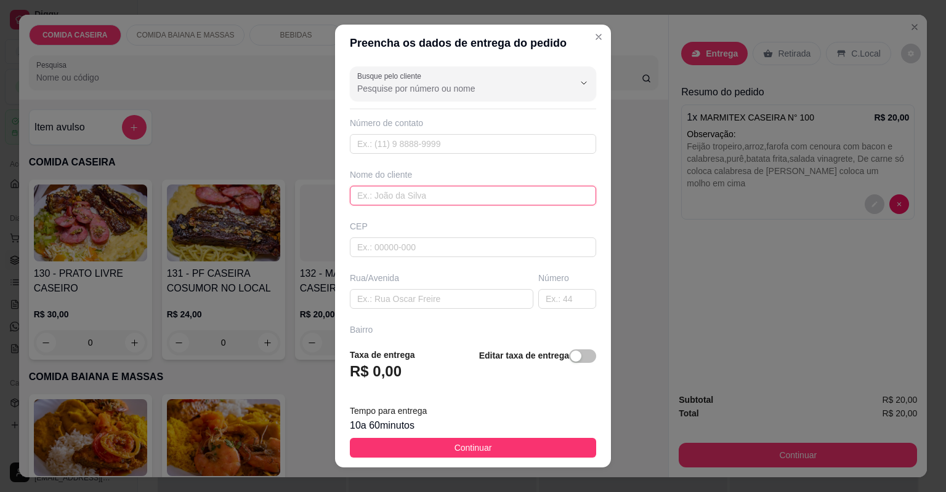
click at [485, 192] on input "text" at bounding box center [473, 196] width 246 height 20
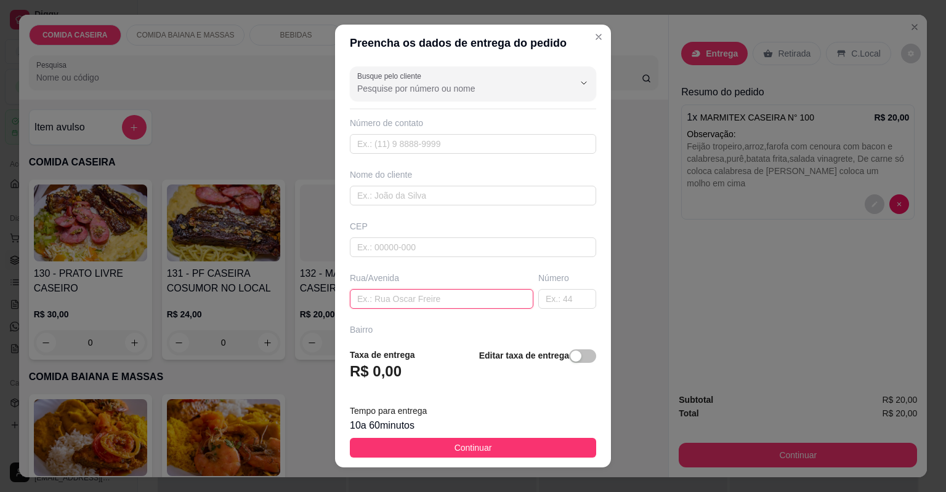
click at [449, 305] on input "text" at bounding box center [441, 299] width 183 height 20
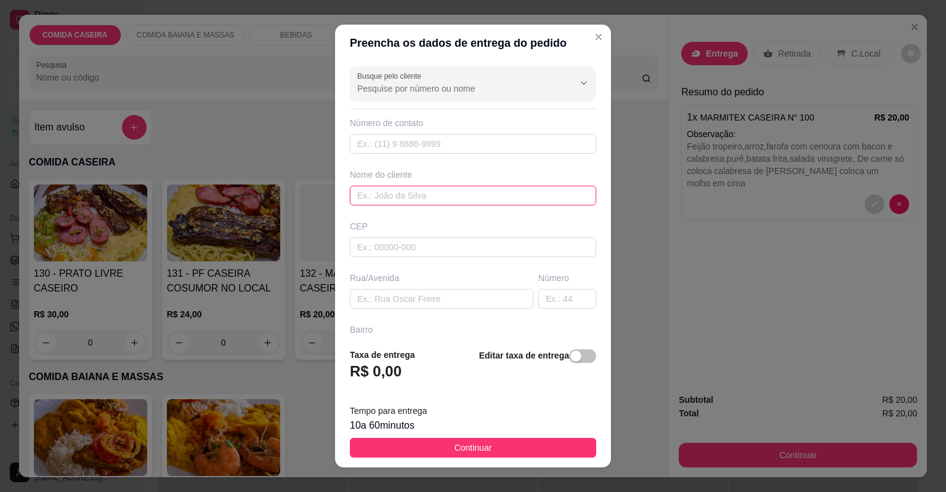
click at [384, 191] on input "text" at bounding box center [473, 196] width 246 height 20
paste input "[PHONE_NUMBER]"
type input "[PHONE_NUMBER]"
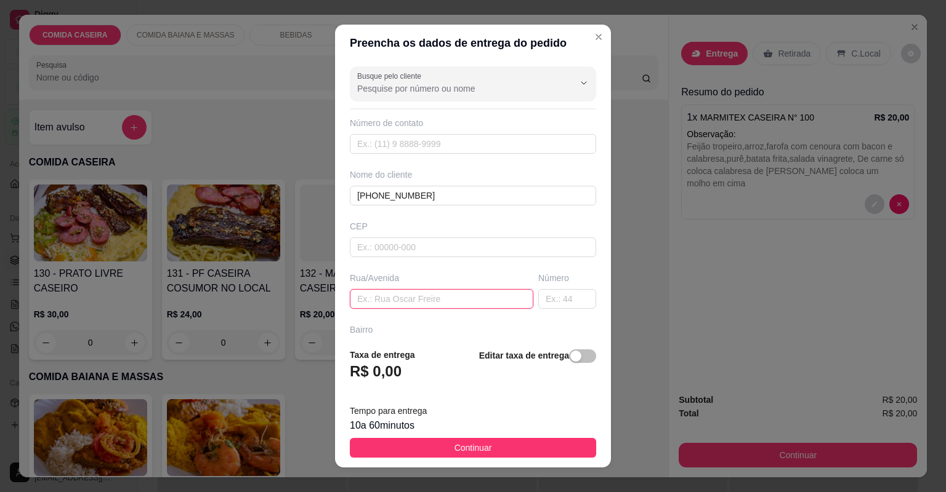
click at [425, 292] on input "text" at bounding box center [441, 299] width 183 height 20
paste input "Endereço:[PERSON_NAME] em frente à granja número 230"
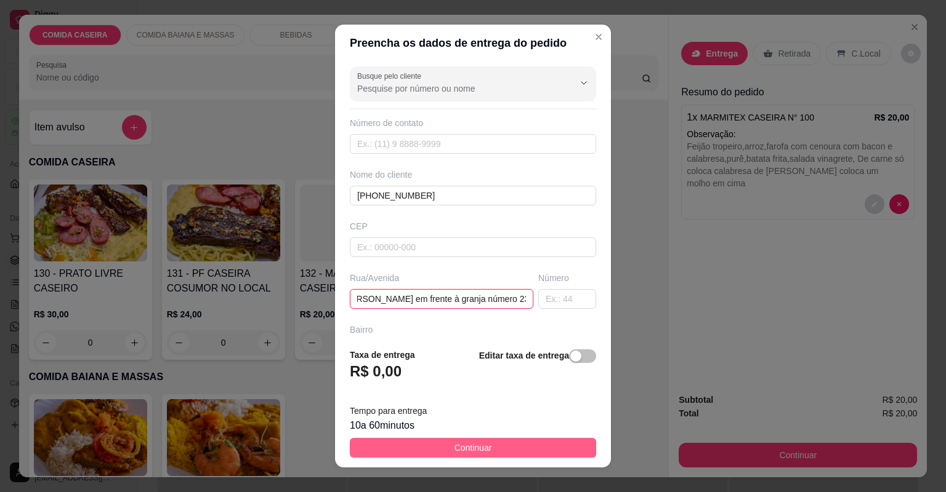
type input "Endereço:[PERSON_NAME] em frente à granja número 230"
click at [508, 444] on button "Continuar" at bounding box center [473, 448] width 246 height 20
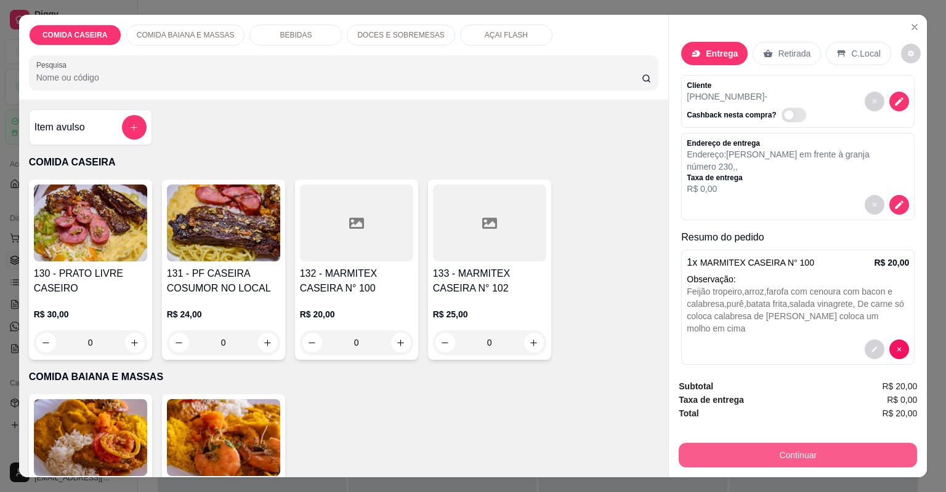
click at [745, 462] on button "Continuar" at bounding box center [797, 455] width 238 height 25
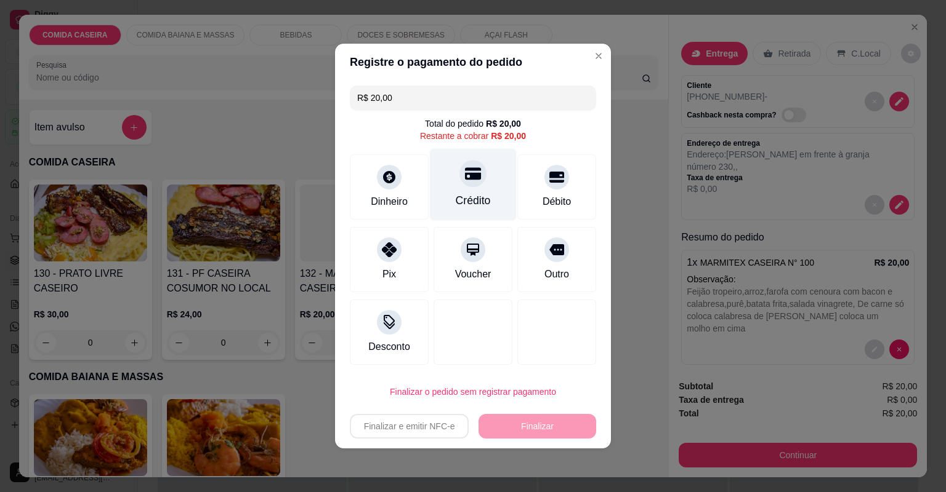
click at [472, 190] on div "Crédito" at bounding box center [473, 185] width 87 height 72
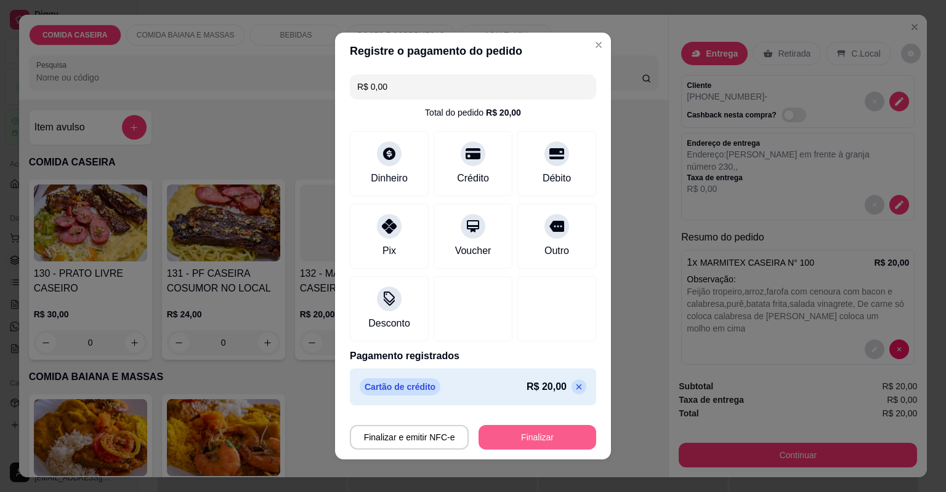
click at [521, 429] on button "Finalizar" at bounding box center [537, 437] width 118 height 25
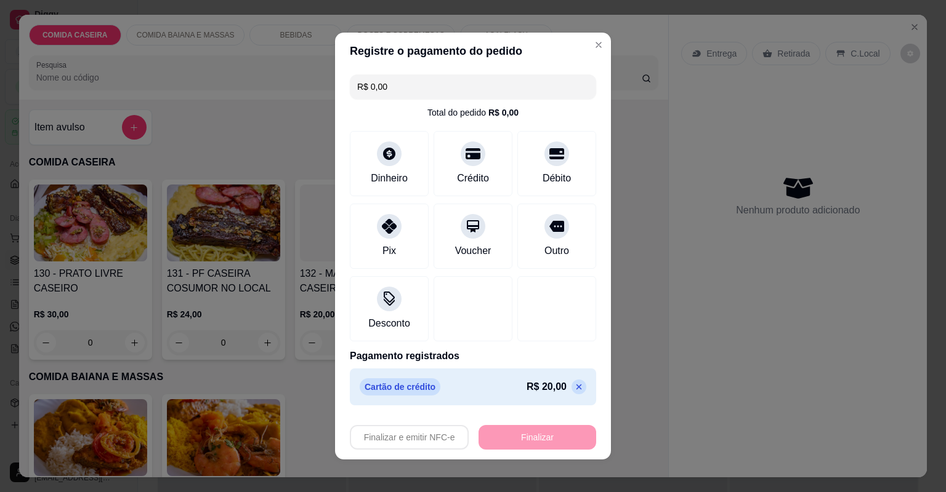
type input "-R$ 20,00"
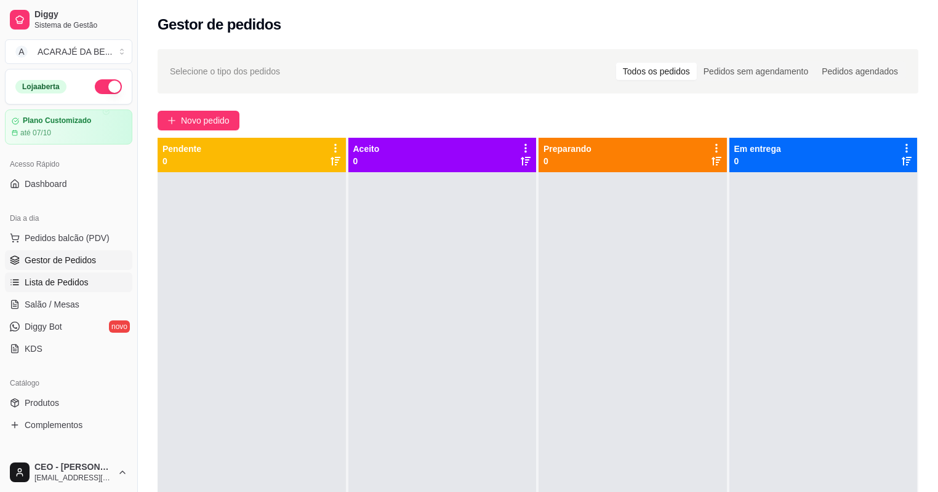
click at [89, 281] on link "Lista de Pedidos" at bounding box center [68, 283] width 127 height 20
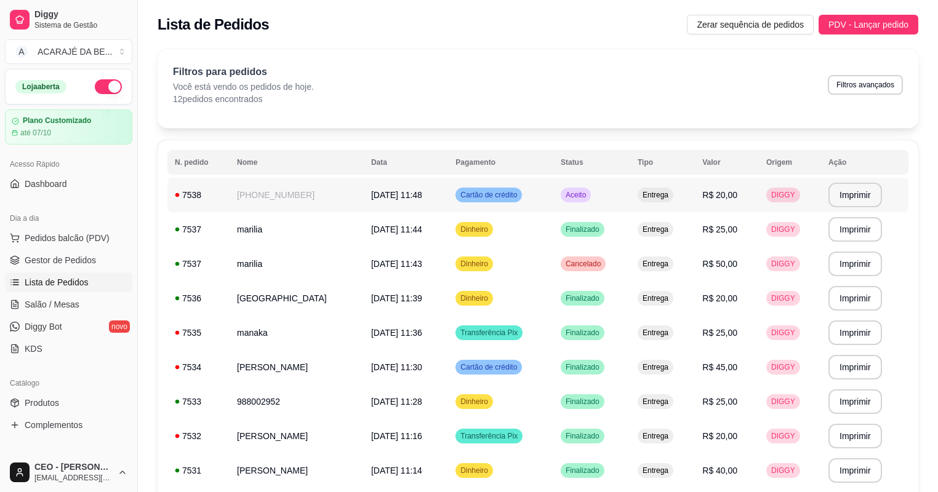
click at [275, 196] on td "[PHONE_NUMBER]" at bounding box center [297, 195] width 134 height 34
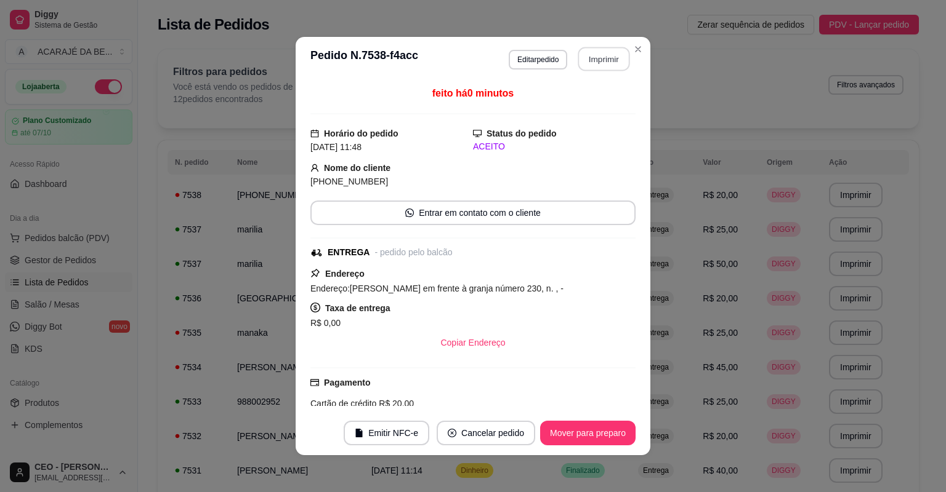
click at [583, 62] on button "Imprimir" at bounding box center [604, 59] width 52 height 24
click at [555, 435] on button "Mover para preparo" at bounding box center [587, 433] width 95 height 25
click at [612, 435] on button "Mover para entrega" at bounding box center [587, 433] width 95 height 25
click at [612, 432] on button "Mover para finalizado" at bounding box center [584, 434] width 99 height 24
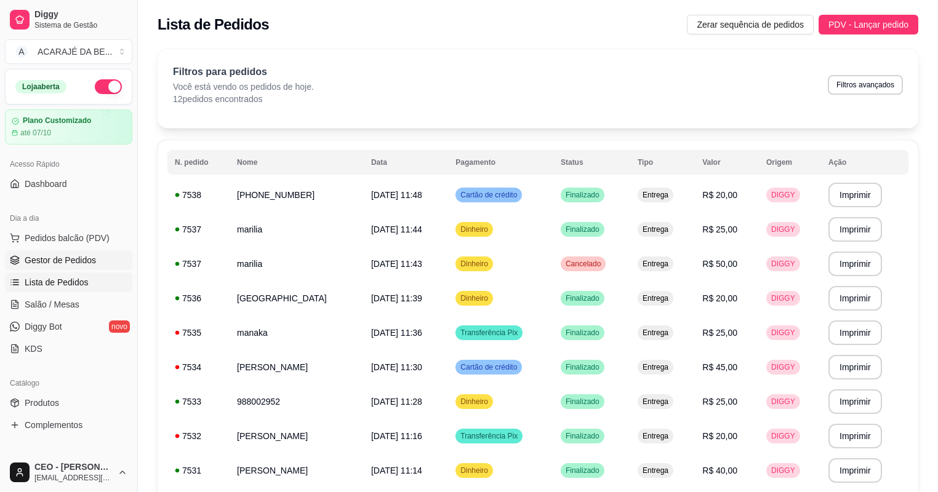
click at [91, 263] on span "Gestor de Pedidos" at bounding box center [60, 260] width 71 height 12
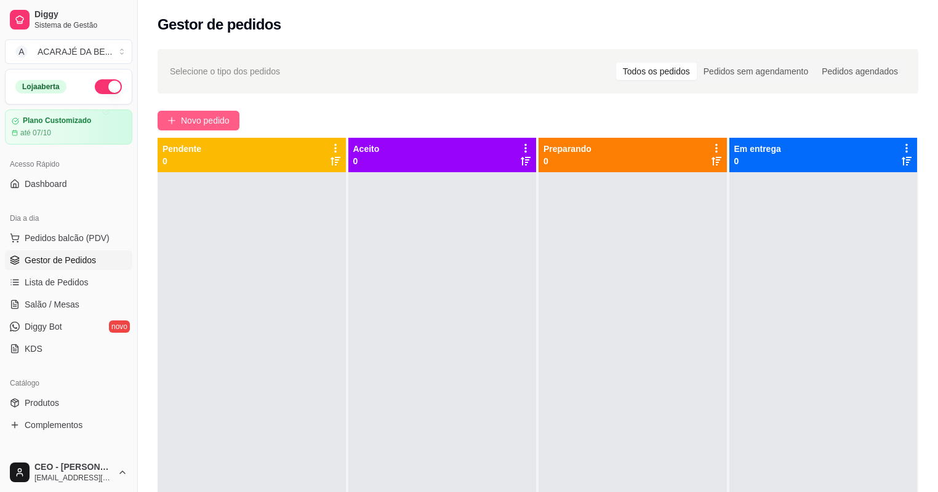
click at [192, 111] on button "Novo pedido" at bounding box center [199, 121] width 82 height 20
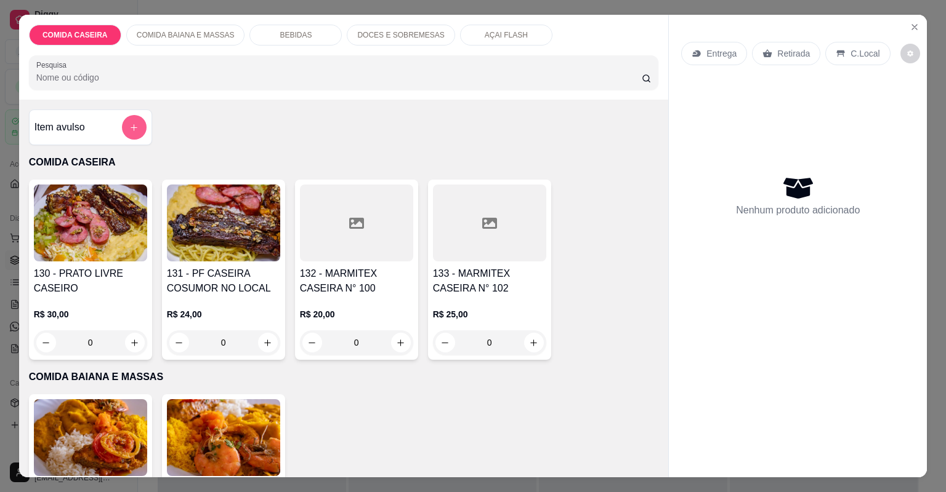
click at [131, 118] on button "add-separate-item" at bounding box center [134, 127] width 25 height 25
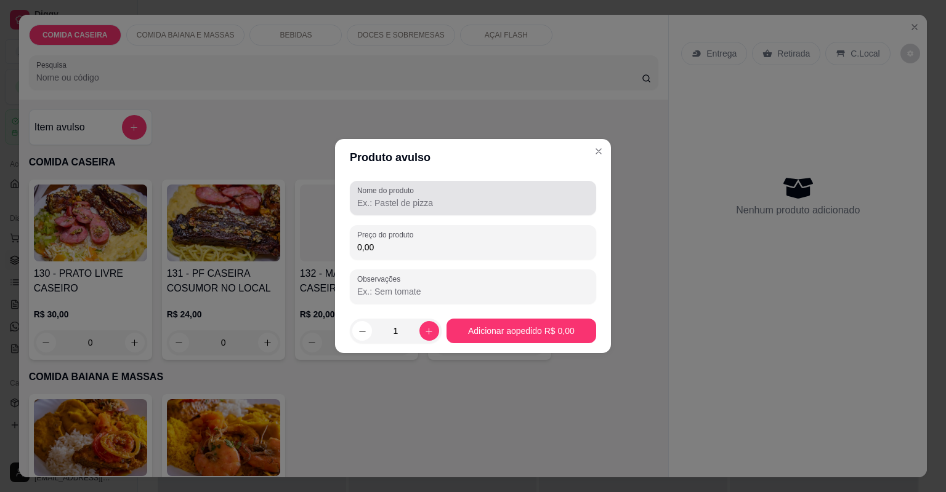
click at [373, 199] on input "Nome do produto" at bounding box center [472, 203] width 231 height 12
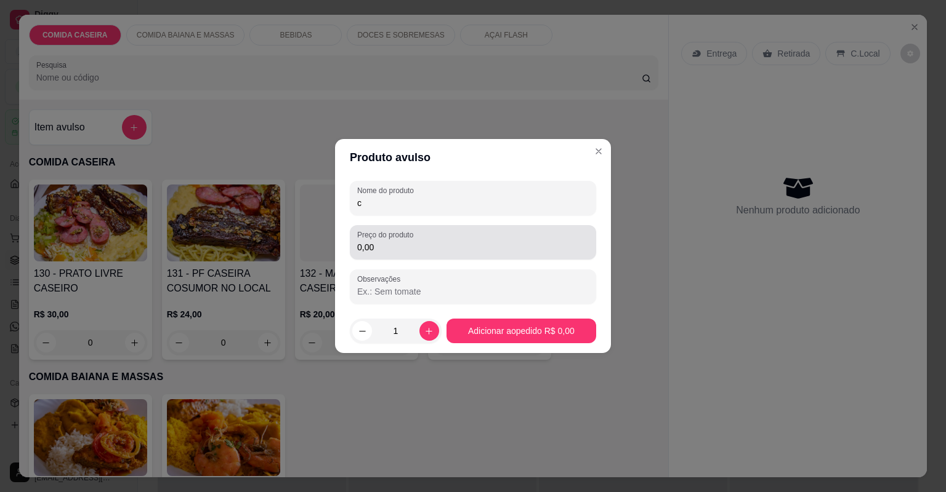
type input "c"
click at [401, 244] on input "0,00" at bounding box center [472, 247] width 231 height 12
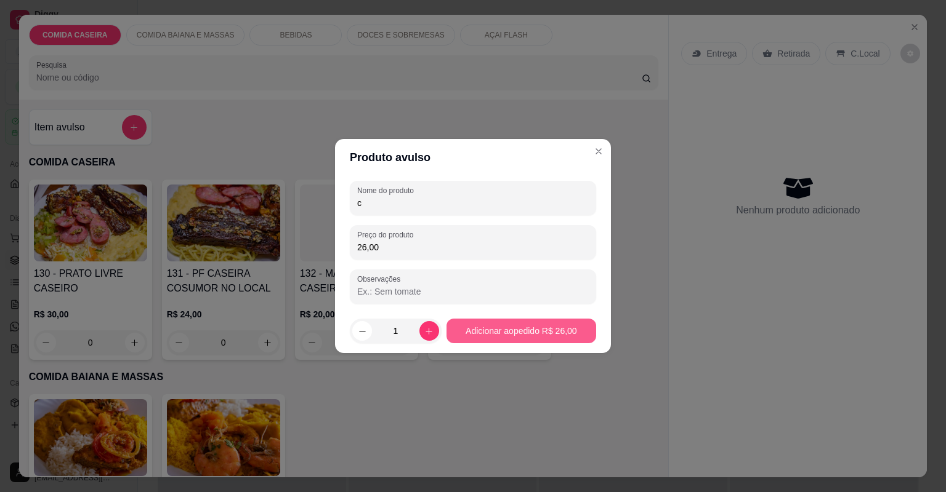
type input "26,00"
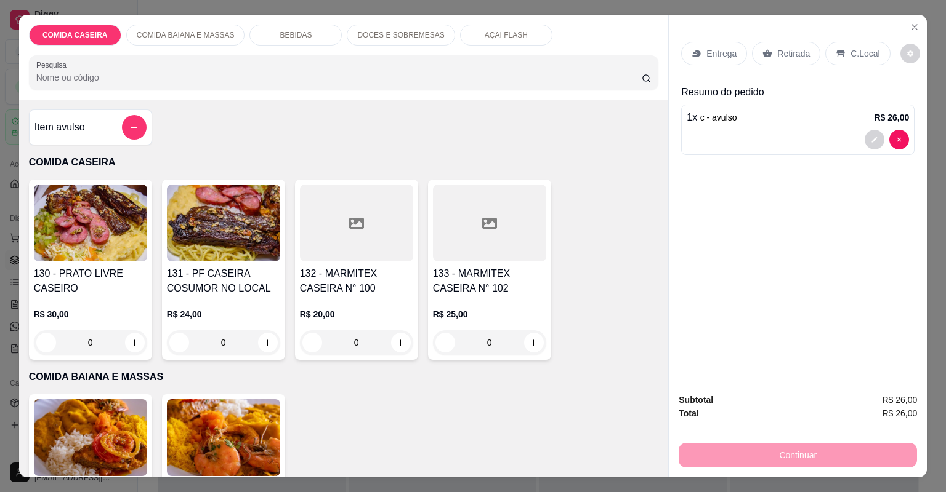
click at [710, 55] on p "Entrega" at bounding box center [721, 53] width 30 height 12
click at [869, 134] on button "decrease-product-quantity" at bounding box center [874, 139] width 19 height 19
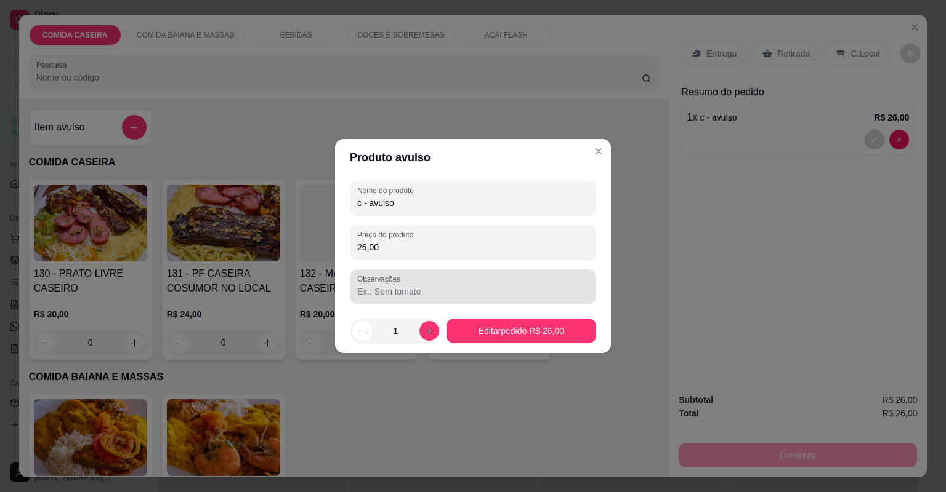
click at [435, 298] on div at bounding box center [472, 287] width 231 height 25
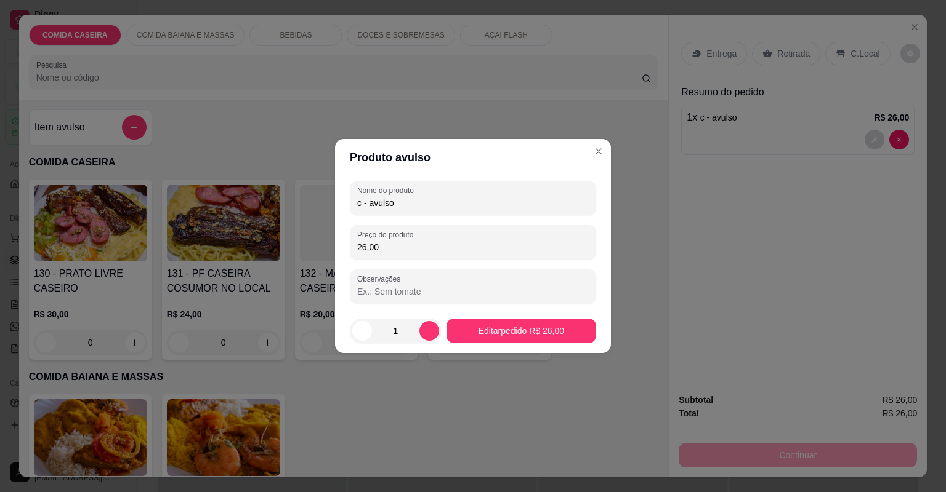
paste input "Feijão de caldo(separado) Macarrão com legumes Arroz temperado Tabule Batata fr…"
click at [579, 287] on input "Feijão de caldo(separado) Macarrão com legumes Arroz temperado Tabule Batata fr…" at bounding box center [472, 292] width 231 height 12
paste input "Panqueca"
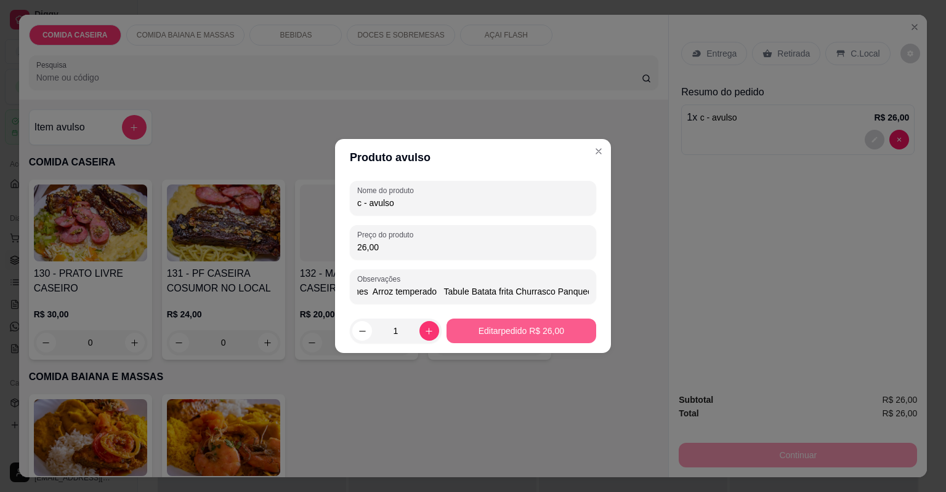
type input "Feijão de caldo(separado) Macarrão com legumes Arroz temperado Tabule Batata fr…"
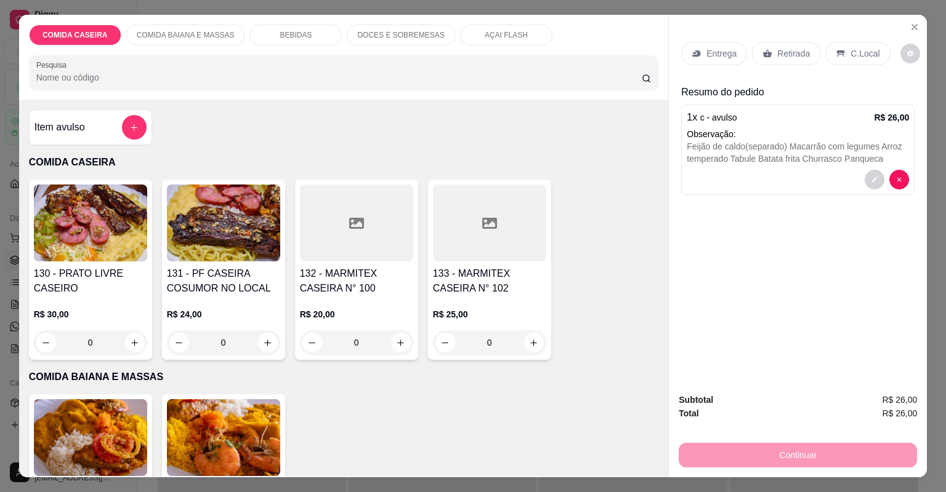
click at [723, 58] on p "Entrega" at bounding box center [721, 53] width 30 height 12
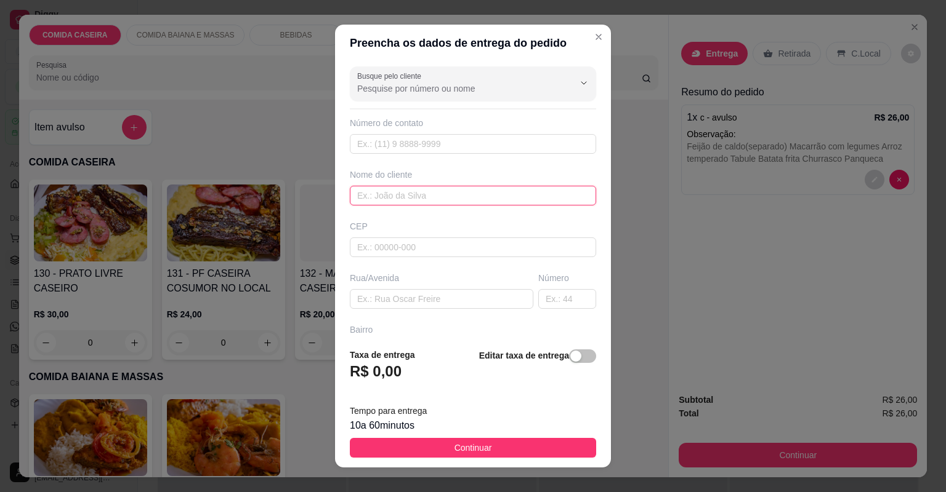
click at [502, 190] on input "text" at bounding box center [473, 196] width 246 height 20
type input "[PERSON_NAME]"
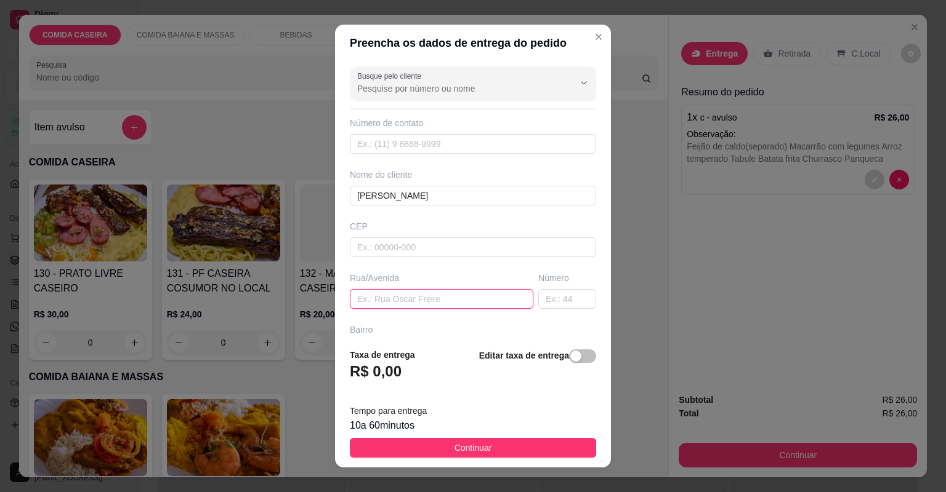
click at [350, 299] on input "text" at bounding box center [441, 299] width 183 height 20
paste input "[STREET_ADDRESS][PERSON_NAME]"
paste input "Rua da assistência social"
paste input "Em frente ao bar do Nen"
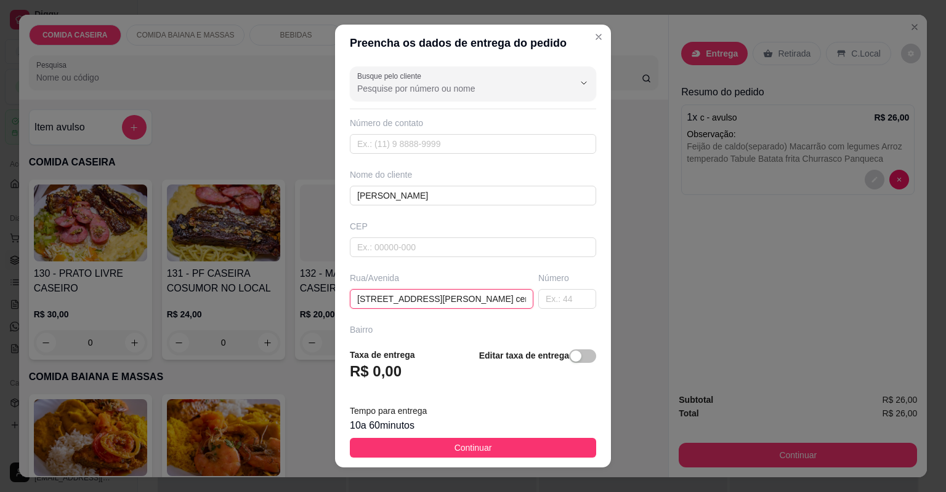
scroll to position [0, 143]
type input "[STREET_ADDRESS][PERSON_NAME] centro Rua da assistência social Em frente ao [GE…"
click at [545, 444] on button "Continuar" at bounding box center [473, 448] width 246 height 20
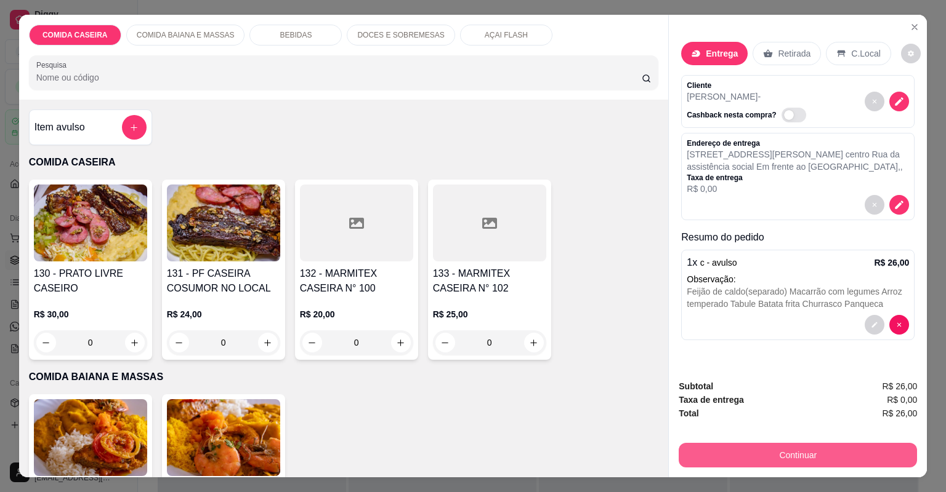
click at [784, 446] on button "Continuar" at bounding box center [797, 455] width 238 height 25
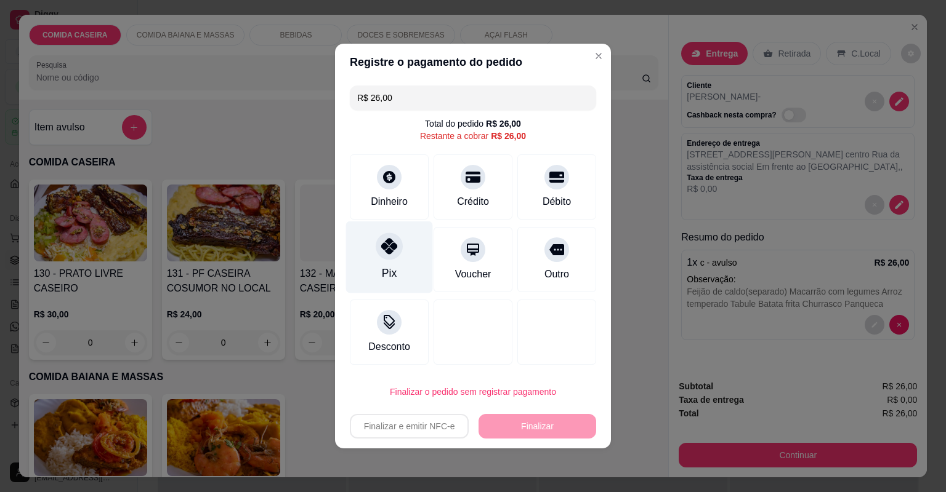
click at [387, 261] on div "Pix" at bounding box center [389, 258] width 87 height 72
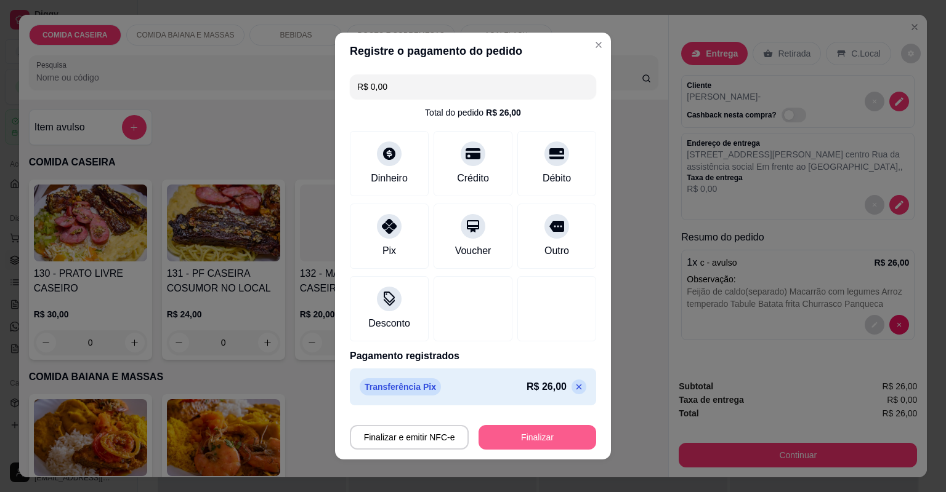
click at [539, 431] on button "Finalizar" at bounding box center [537, 437] width 118 height 25
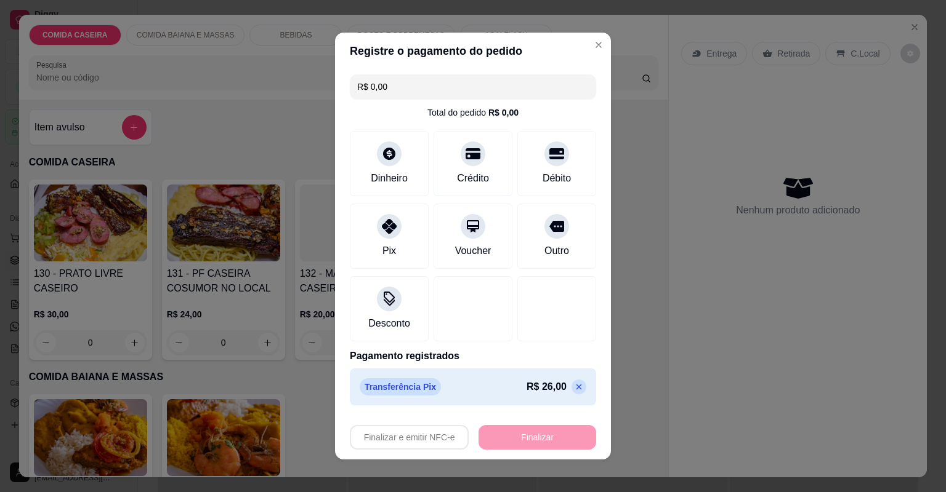
type input "-R$ 26,00"
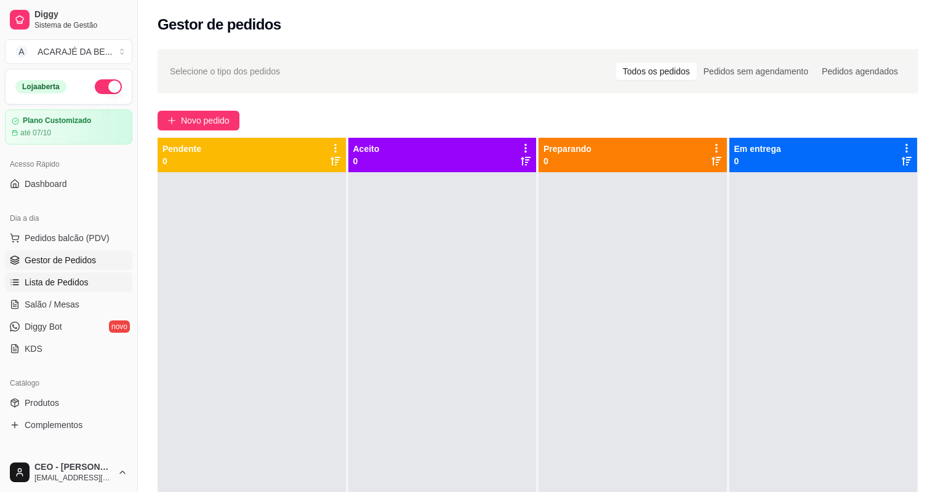
click at [84, 275] on link "Lista de Pedidos" at bounding box center [68, 283] width 127 height 20
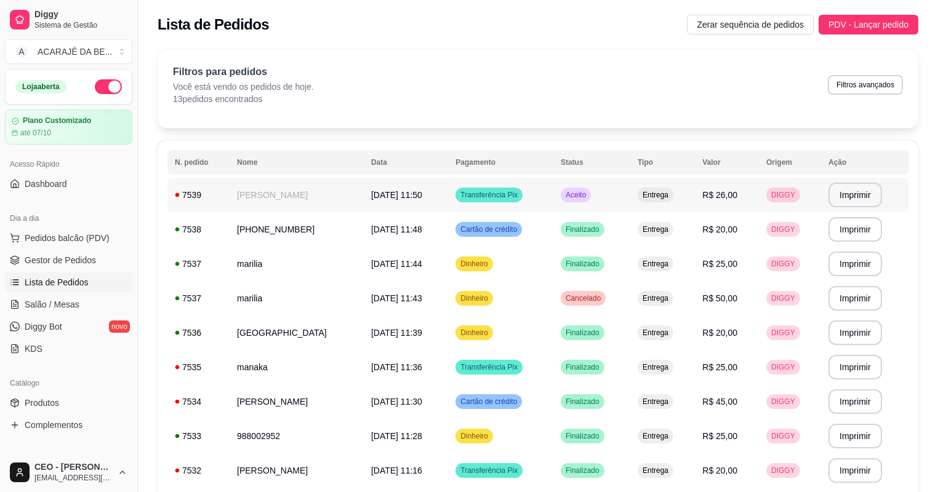
click at [236, 187] on td "[PERSON_NAME]" at bounding box center [297, 195] width 134 height 34
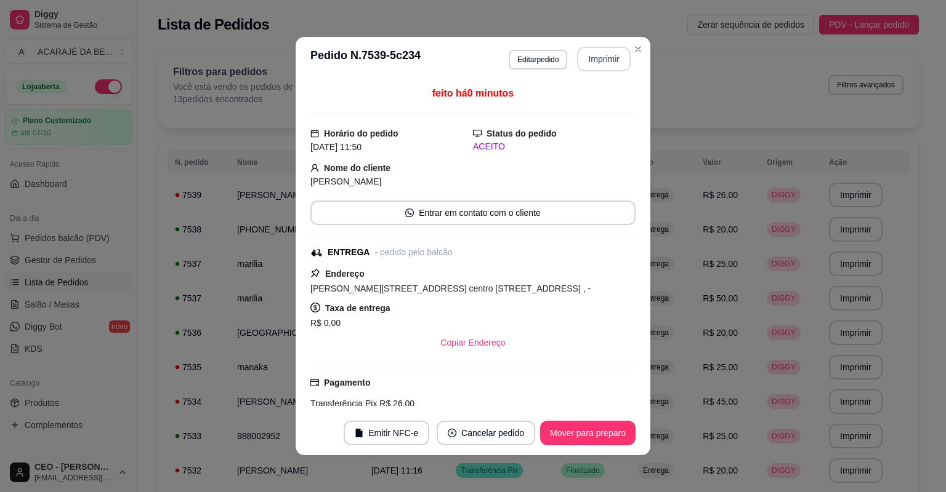
click at [588, 63] on button "Imprimir" at bounding box center [604, 59] width 54 height 25
click at [558, 427] on button "Mover para preparo" at bounding box center [587, 433] width 95 height 25
click at [573, 438] on button "Mover para entrega" at bounding box center [587, 433] width 95 height 25
click at [580, 435] on button "Mover para finalizado" at bounding box center [584, 433] width 102 height 25
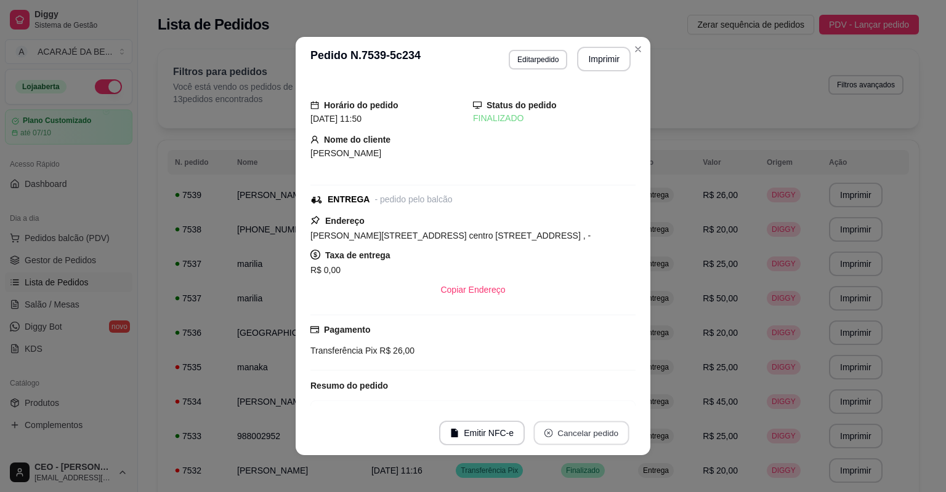
click at [591, 433] on button "Cancelar pedido" at bounding box center [580, 434] width 95 height 24
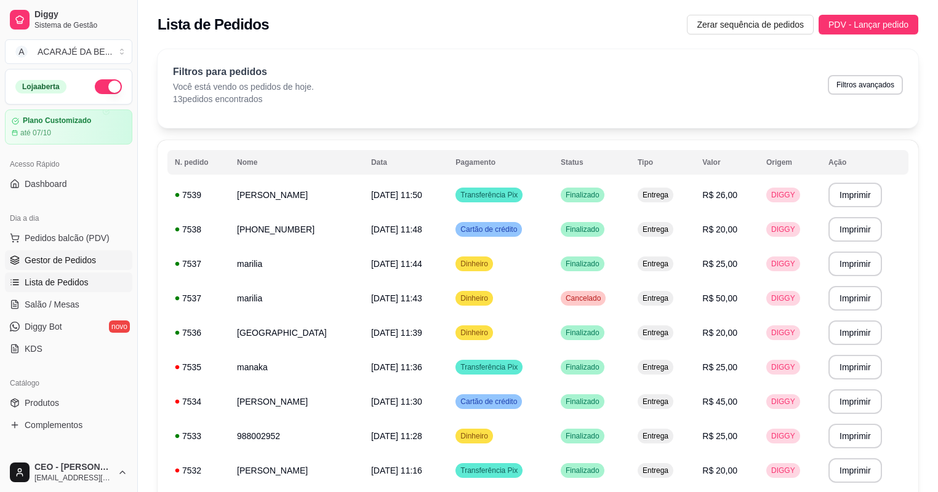
click at [82, 254] on span "Gestor de Pedidos" at bounding box center [60, 260] width 71 height 12
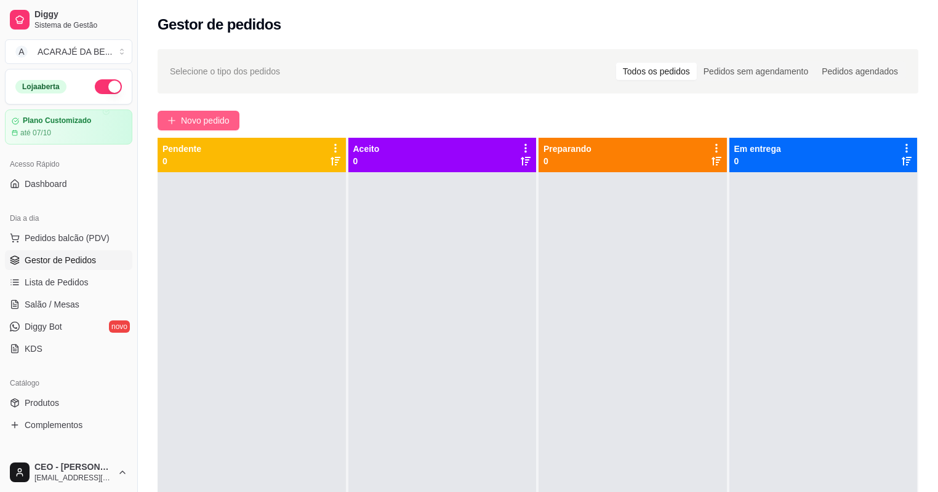
click at [202, 122] on span "Novo pedido" at bounding box center [205, 121] width 49 height 14
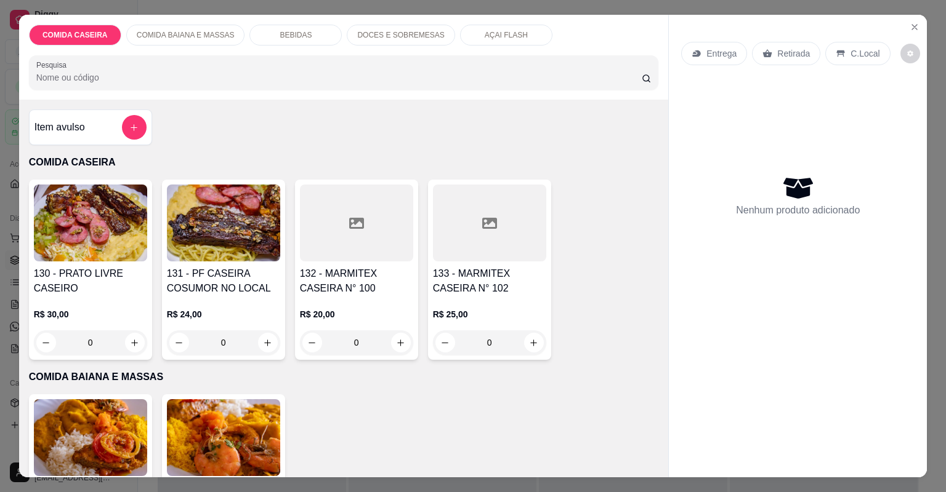
click at [323, 238] on div at bounding box center [356, 223] width 113 height 77
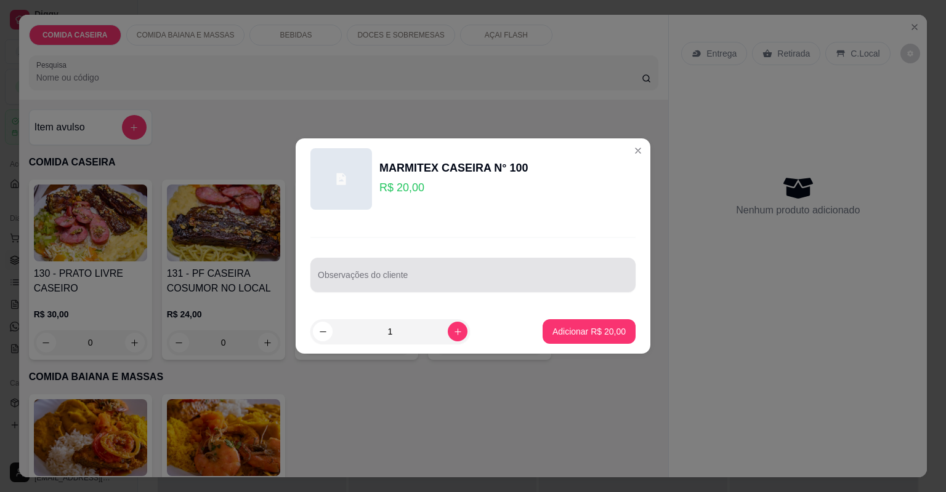
click at [372, 271] on div at bounding box center [473, 275] width 310 height 25
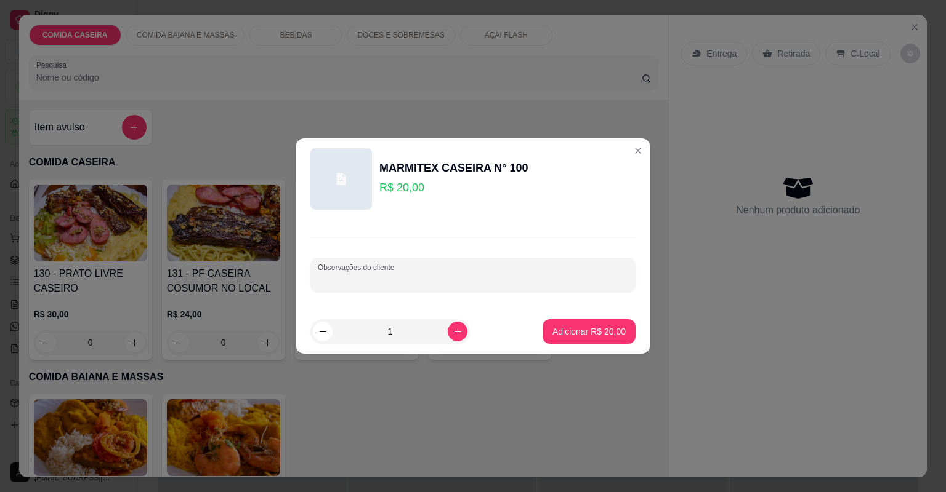
paste input "Feijão tropeiro Arroz Purê Salada maionese Strogonoff carne 1 marmita de 20"
type input "Feijão tropeiro Arroz Purê Salada maionese Strogonoff carne 1 marmita de 20"
click at [570, 332] on p "Adicionar R$ 20,00" at bounding box center [588, 332] width 73 height 12
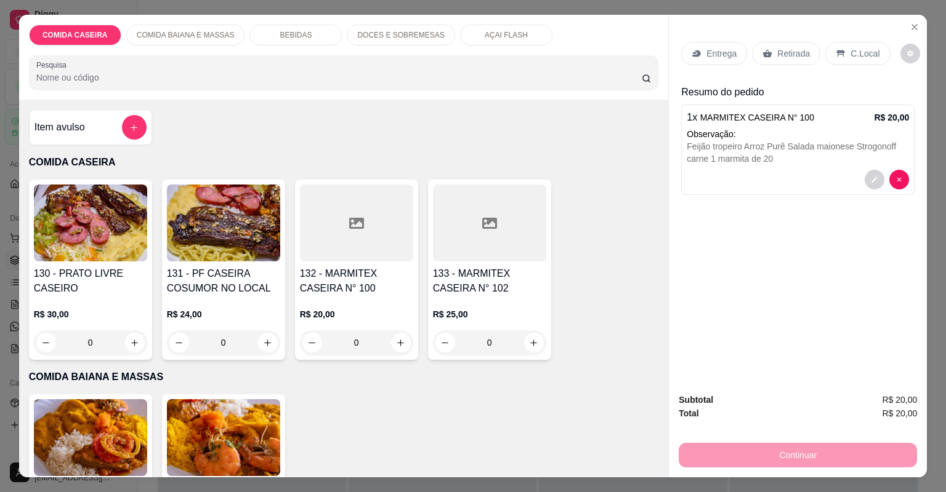
click at [335, 260] on div at bounding box center [356, 223] width 113 height 77
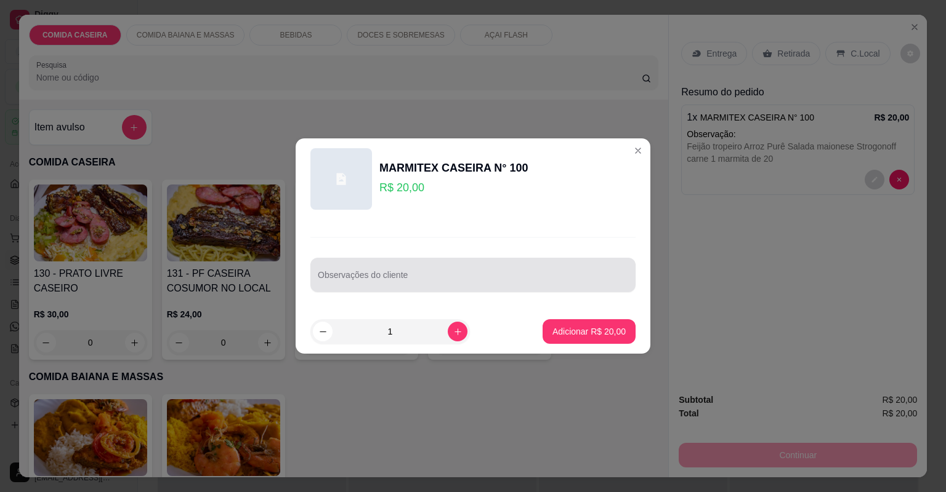
click at [367, 269] on div at bounding box center [473, 275] width 310 height 25
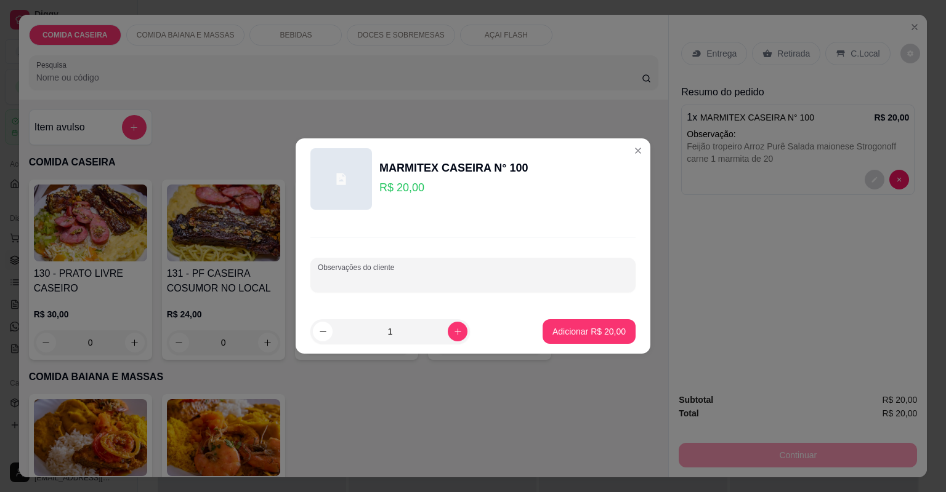
paste input "Arroz branco, Farofa de manteiga, [GEOGRAPHIC_DATA], tabule,Strogonoff de carne"
type input "Arroz branco, Farofa de manteiga, [GEOGRAPHIC_DATA], tabule,Strogonoff de carne"
click at [579, 332] on p "Adicionar R$ 20,00" at bounding box center [588, 332] width 71 height 12
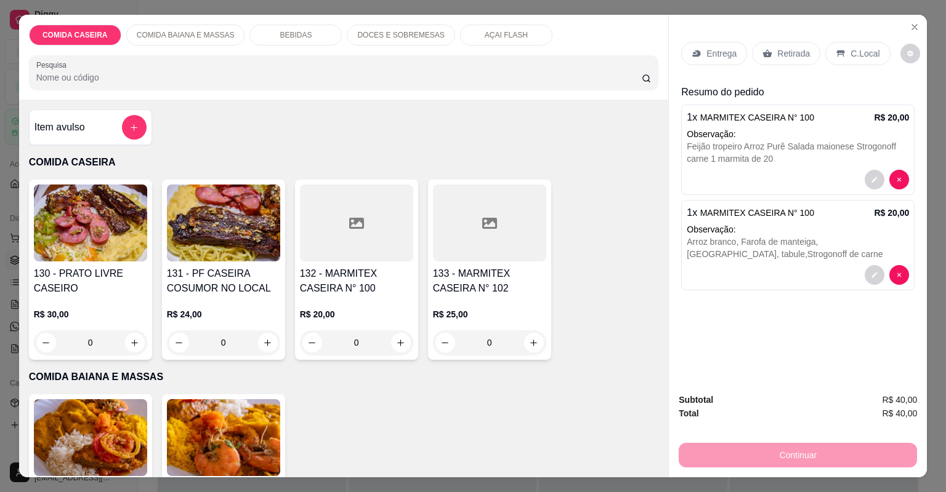
click at [359, 267] on h4 "132 - MARMITEX CASEIRA N° 100" at bounding box center [356, 282] width 113 height 30
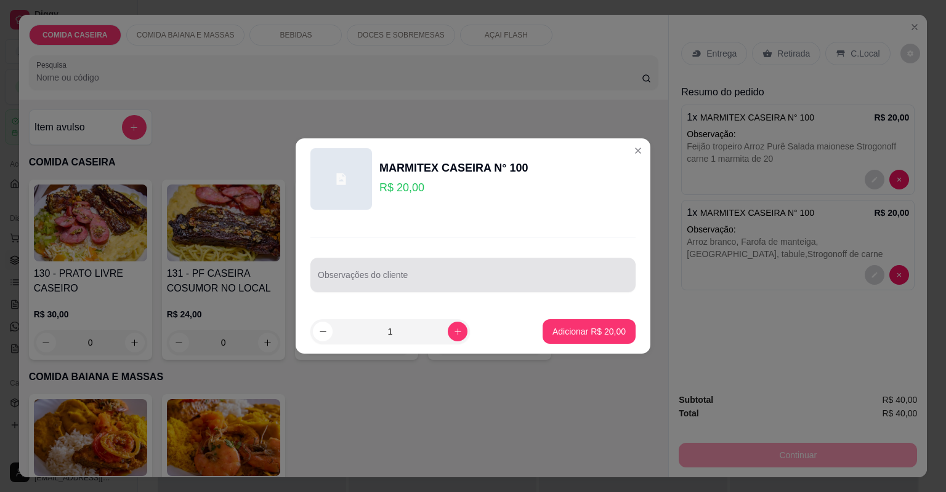
click at [395, 282] on input "Observações do cliente" at bounding box center [473, 280] width 310 height 12
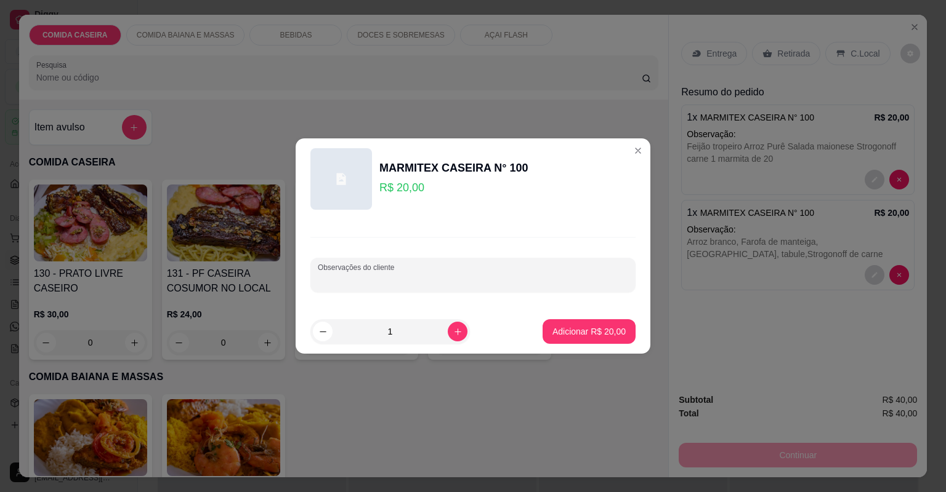
paste input "Salada de tabule,couve Com brócolis,chuchu cozido com vagem ,purê,coxinha da as…"
type input "Salada de tabule,couve Com brócolis,chuchu cozido com vagem ,purê,coxinha da as…"
click at [562, 326] on p "Adicionar R$ 20,00" at bounding box center [588, 332] width 73 height 12
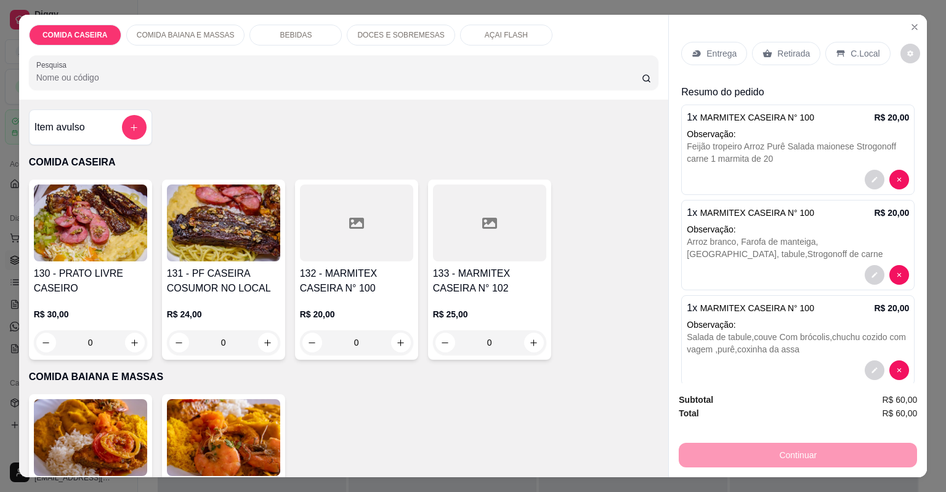
click at [706, 56] on p "Entrega" at bounding box center [721, 53] width 30 height 12
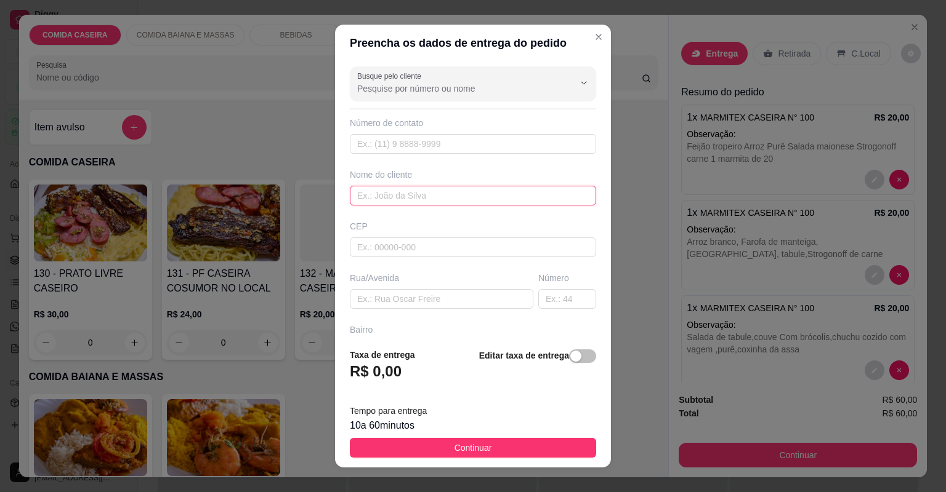
click at [459, 204] on input "text" at bounding box center [473, 196] width 246 height 20
type input "leidiane"
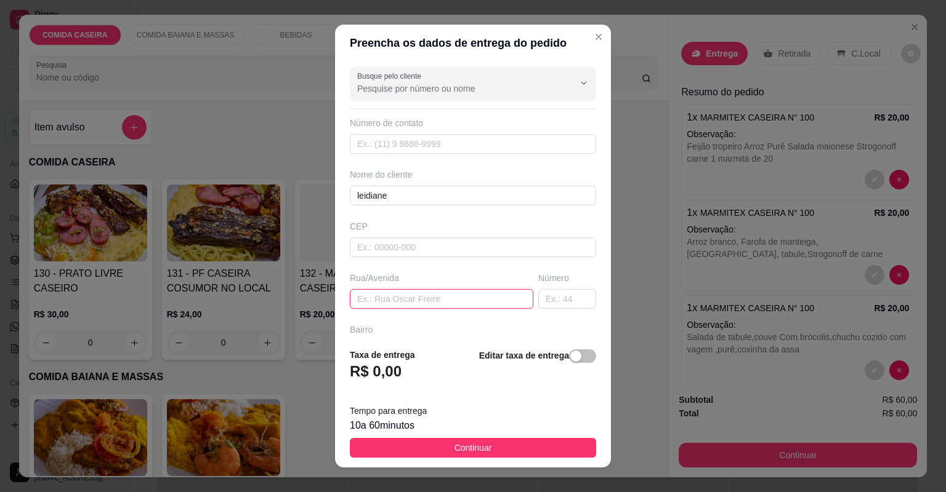
click at [443, 293] on input "text" at bounding box center [441, 299] width 183 height 20
paste input "[STREET_ADDRESS][PERSON_NAME] da casa de [PERSON_NAME]"
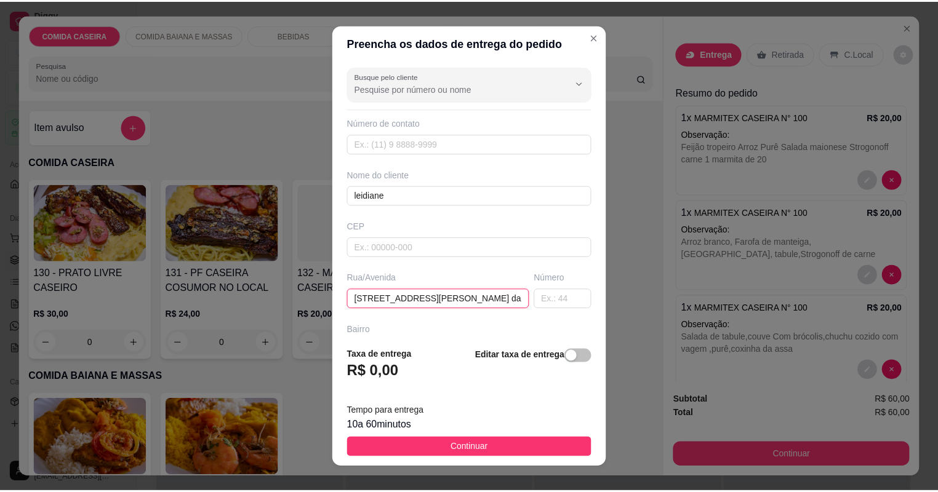
scroll to position [0, 95]
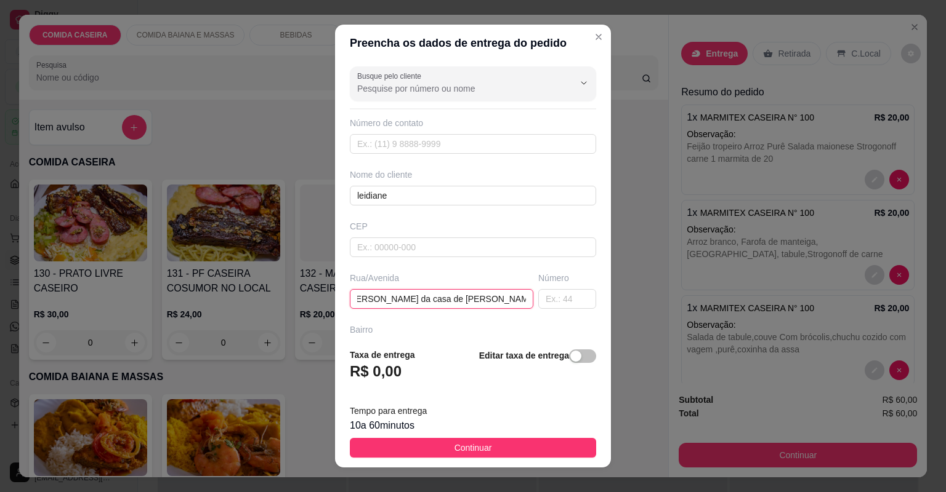
type input "[STREET_ADDRESS][PERSON_NAME] da casa de [PERSON_NAME]"
click at [550, 446] on button "Continuar" at bounding box center [473, 448] width 246 height 20
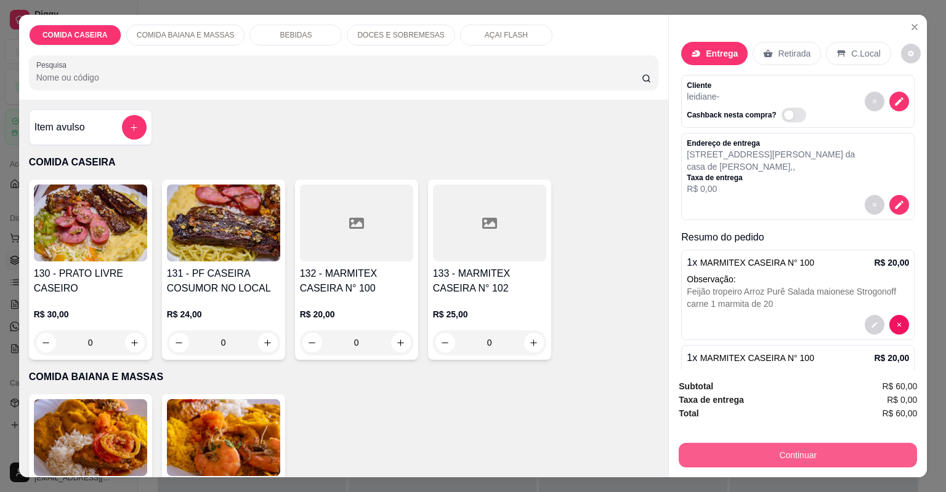
click at [699, 448] on button "Continuar" at bounding box center [797, 455] width 238 height 25
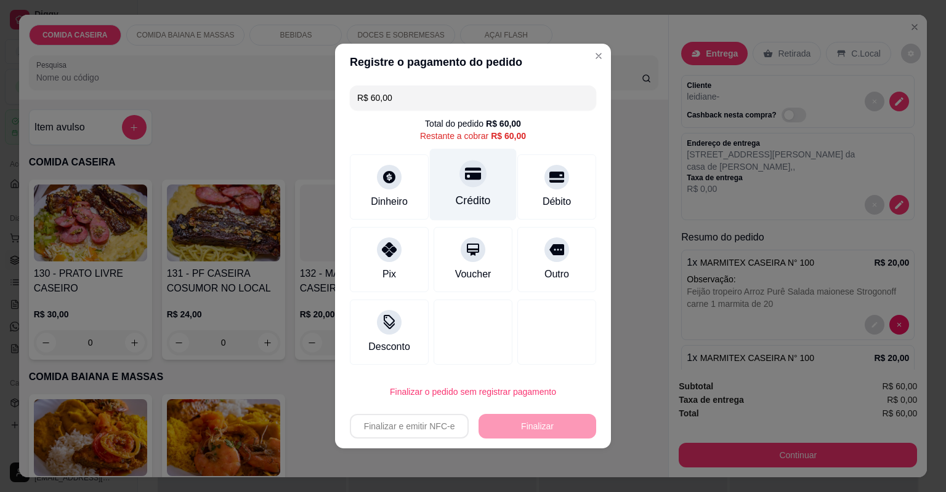
click at [468, 175] on icon at bounding box center [473, 174] width 16 height 12
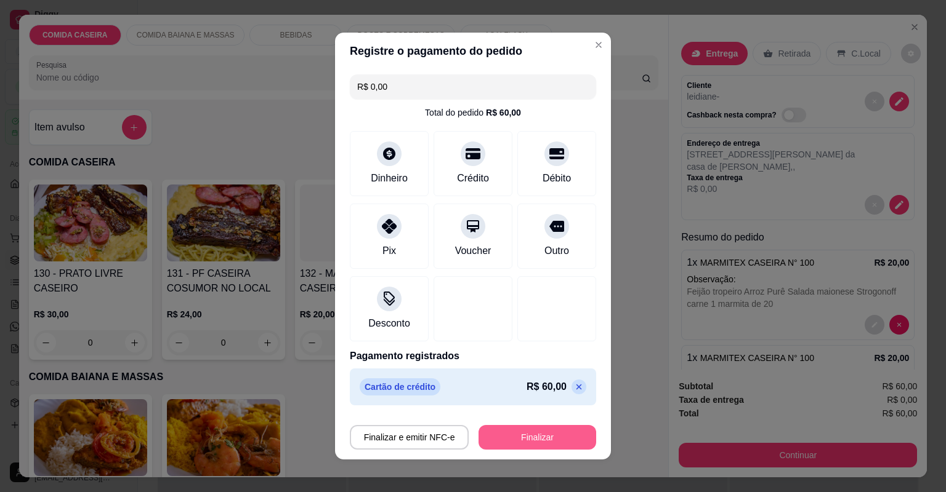
click at [526, 433] on button "Finalizar" at bounding box center [537, 437] width 118 height 25
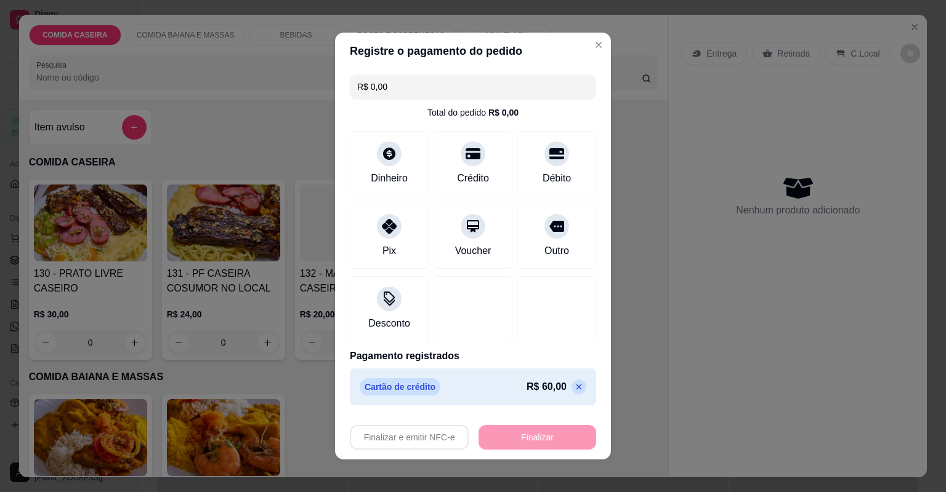
type input "-R$ 60,00"
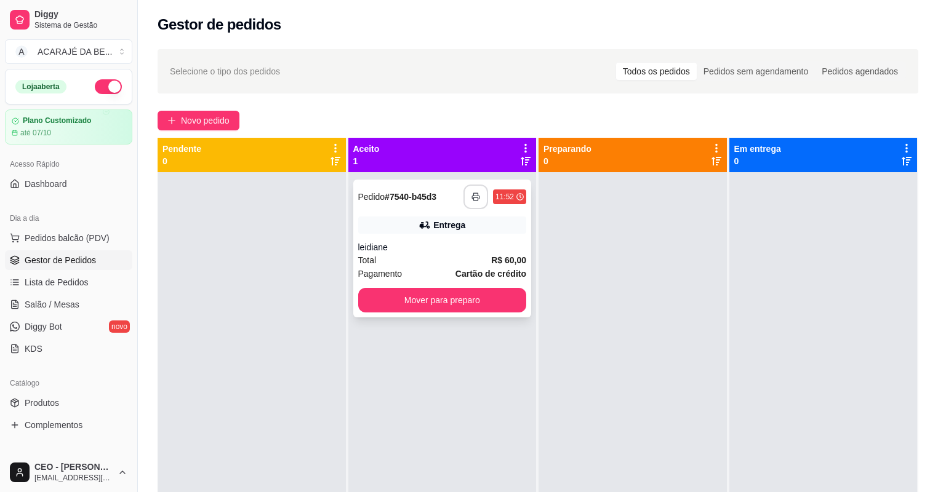
click at [476, 199] on icon "button" at bounding box center [476, 197] width 9 height 9
click at [500, 298] on button "Mover para preparo" at bounding box center [442, 300] width 169 height 25
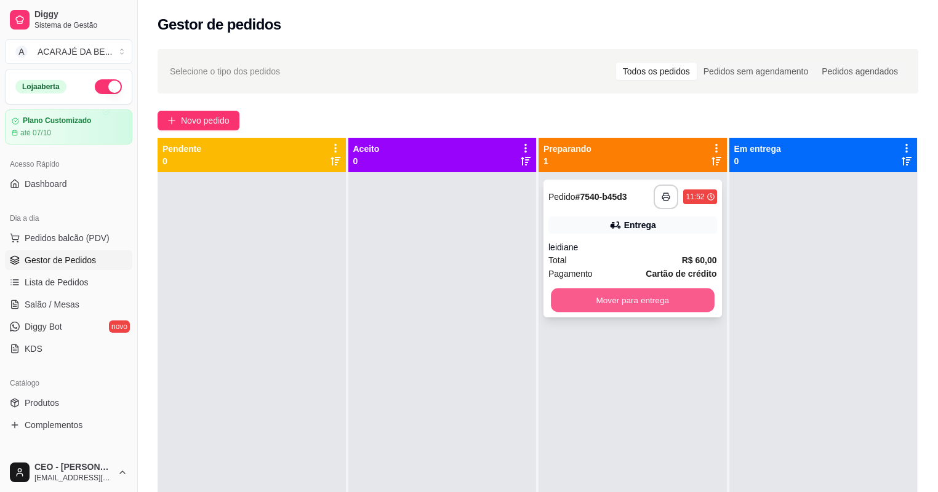
click at [566, 289] on button "Mover para entrega" at bounding box center [632, 301] width 163 height 24
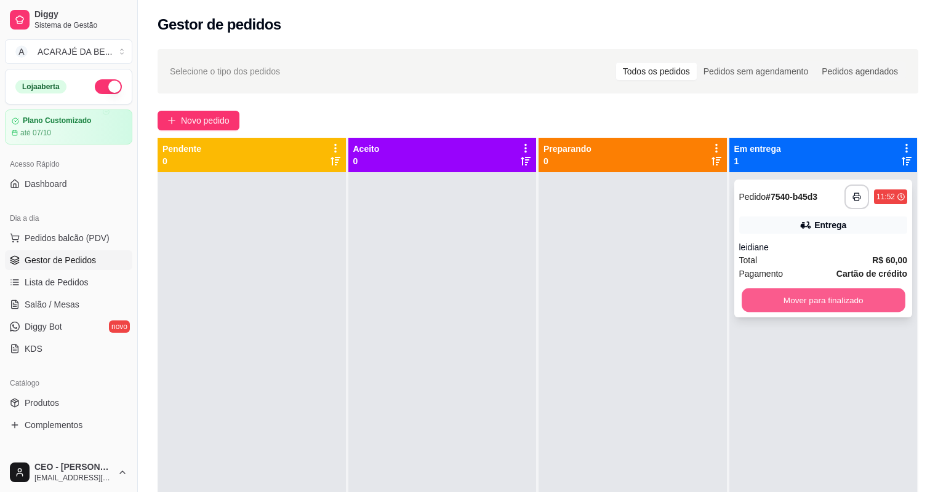
click at [761, 298] on button "Mover para finalizado" at bounding box center [823, 301] width 163 height 24
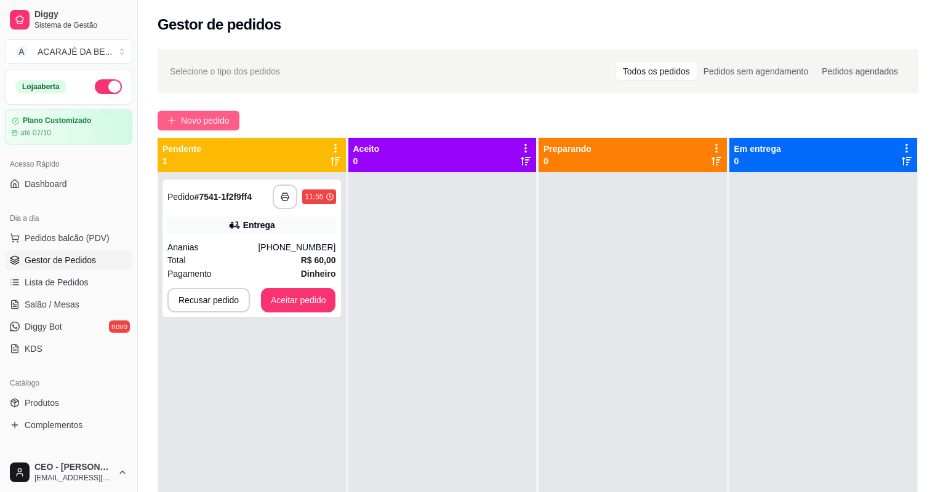
click at [185, 120] on span "Novo pedido" at bounding box center [205, 121] width 49 height 14
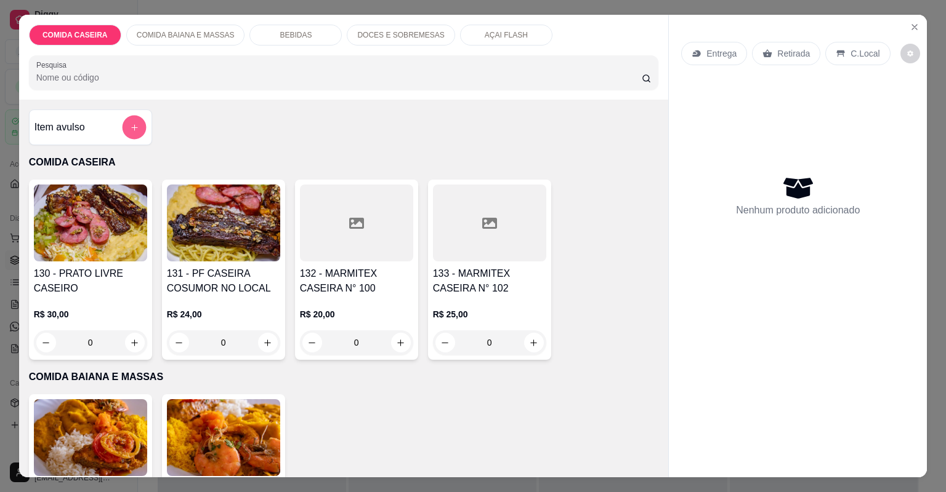
click at [129, 125] on icon "add-separate-item" at bounding box center [133, 127] width 9 height 9
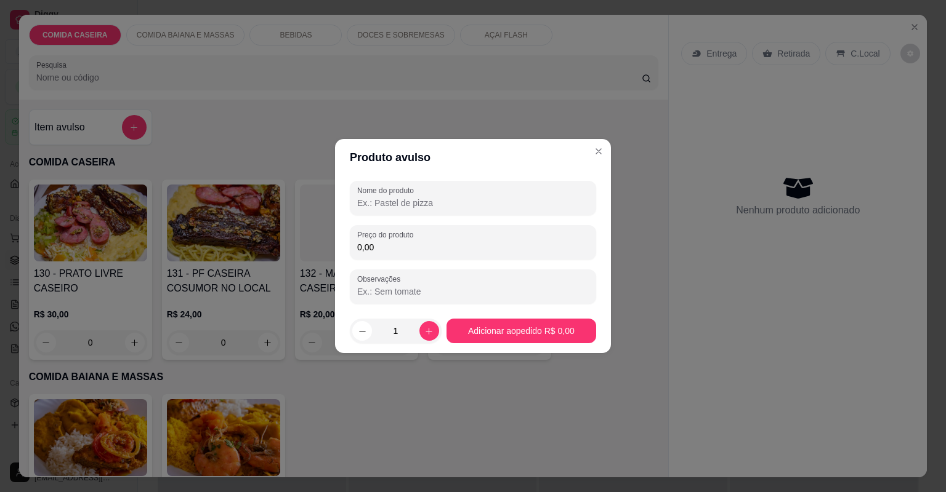
click at [358, 197] on input "Nome do produto" at bounding box center [472, 203] width 231 height 12
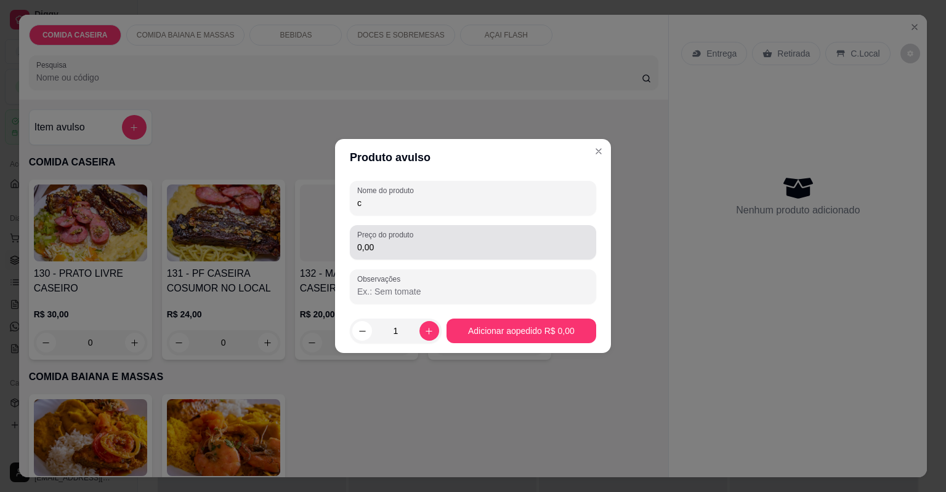
type input "c"
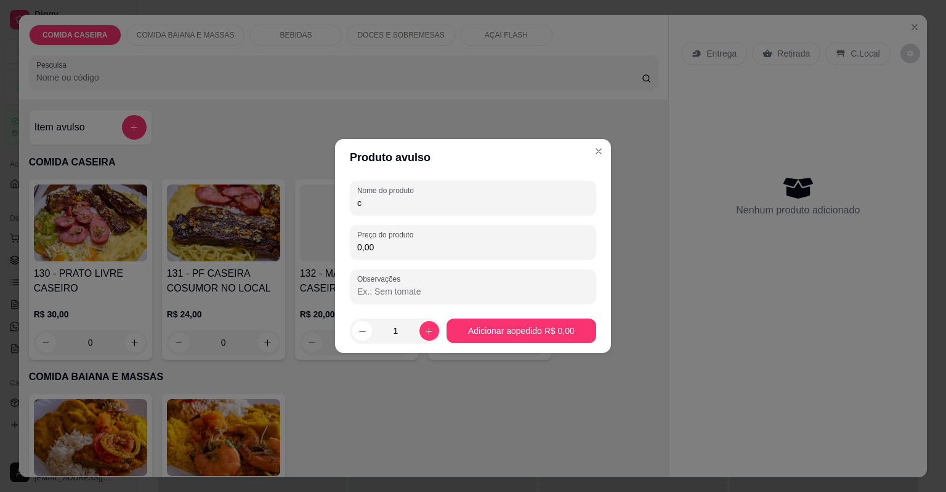
click at [434, 247] on input "0,00" at bounding box center [472, 247] width 231 height 12
type input "77,01"
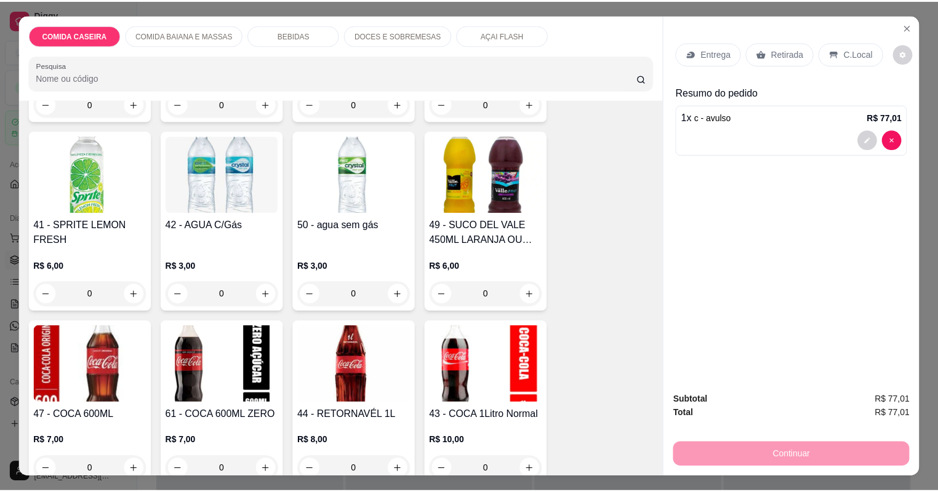
scroll to position [1083, 0]
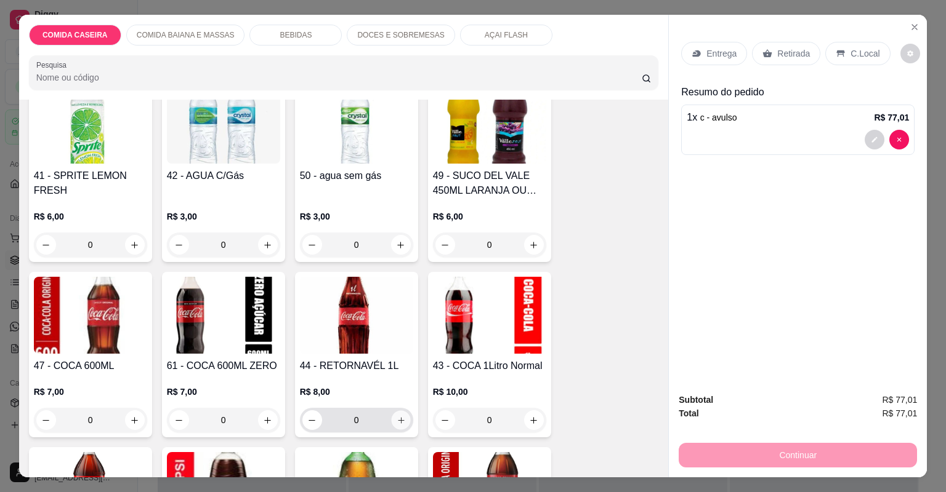
click at [396, 417] on icon "increase-product-quantity" at bounding box center [400, 420] width 9 height 9
type input "1"
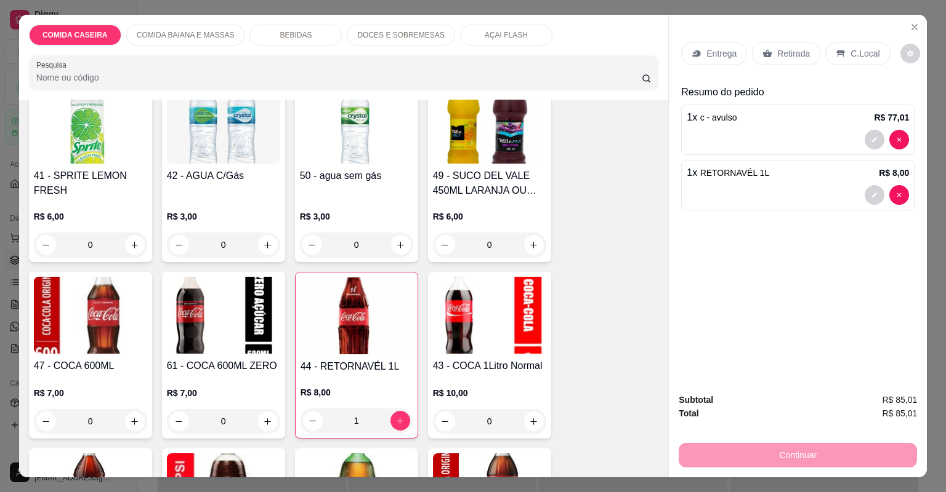
click at [707, 53] on p "Entrega" at bounding box center [721, 53] width 30 height 12
click at [789, 54] on p "Retirada" at bounding box center [793, 53] width 33 height 12
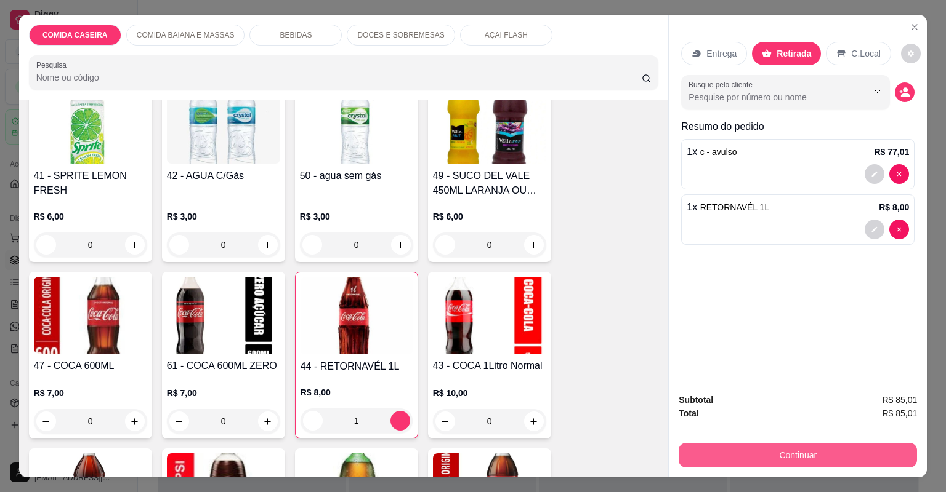
click at [839, 454] on button "Continuar" at bounding box center [797, 455] width 238 height 25
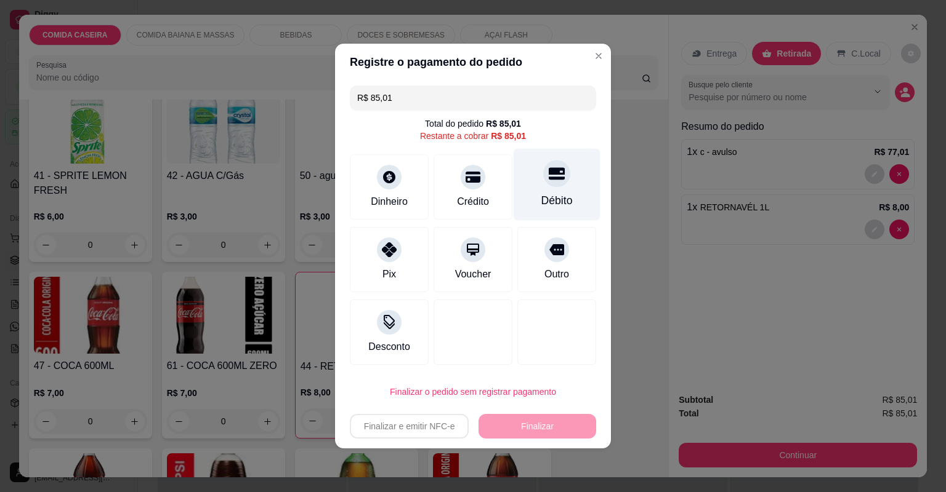
click at [528, 167] on div "Débito" at bounding box center [556, 185] width 87 height 72
type input "R$ 0,00"
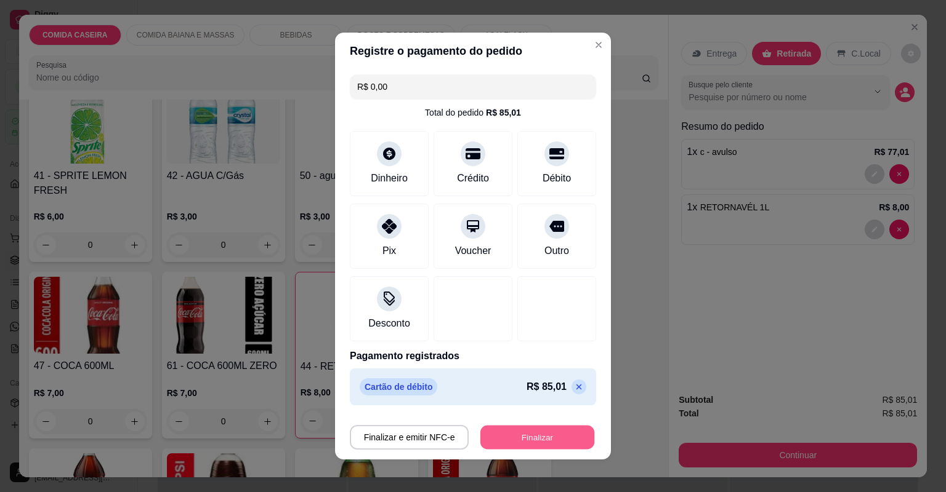
click at [529, 441] on button "Finalizar" at bounding box center [537, 438] width 114 height 24
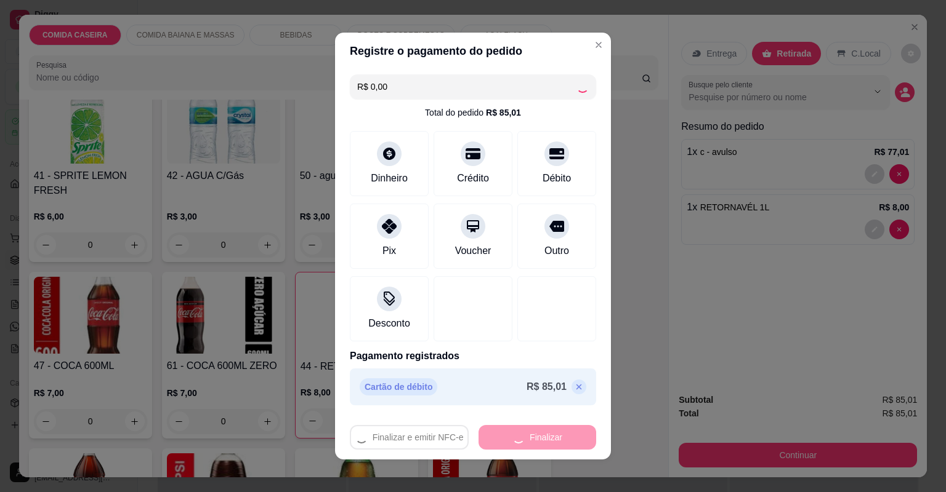
type input "0"
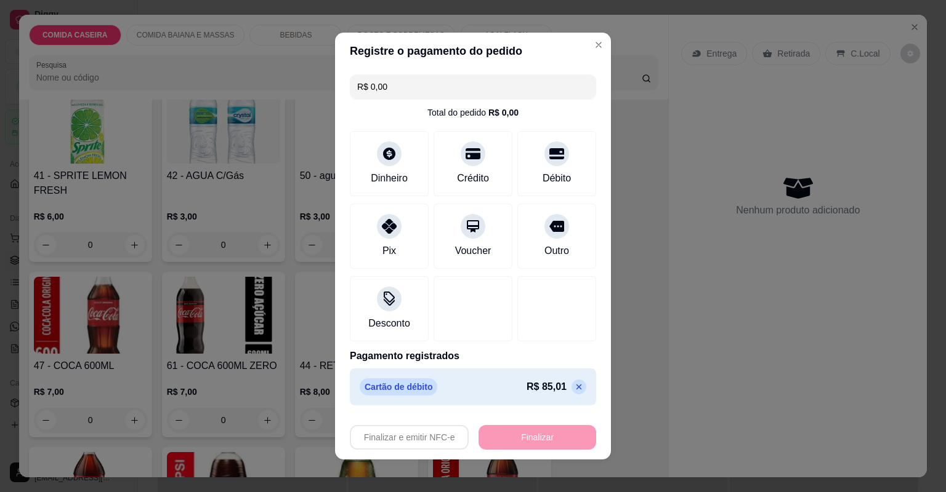
type input "-R$ 85,01"
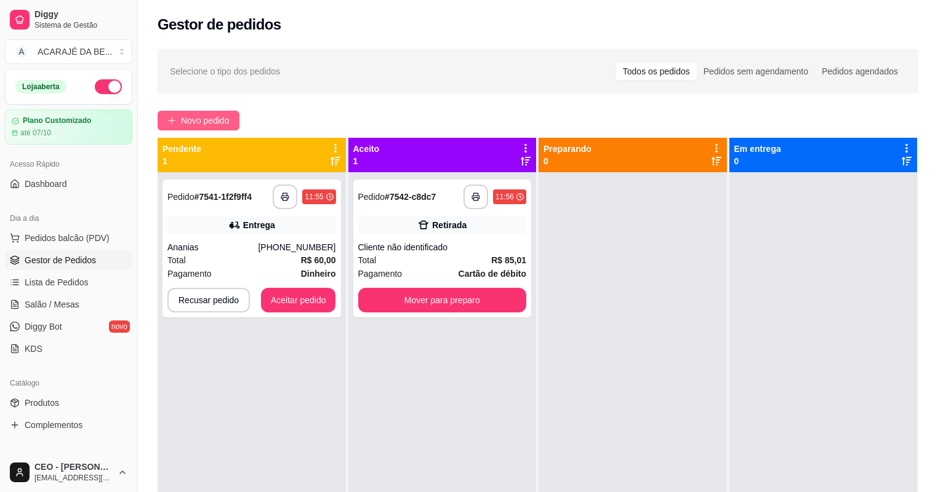
click at [229, 118] on span "Novo pedido" at bounding box center [205, 121] width 49 height 14
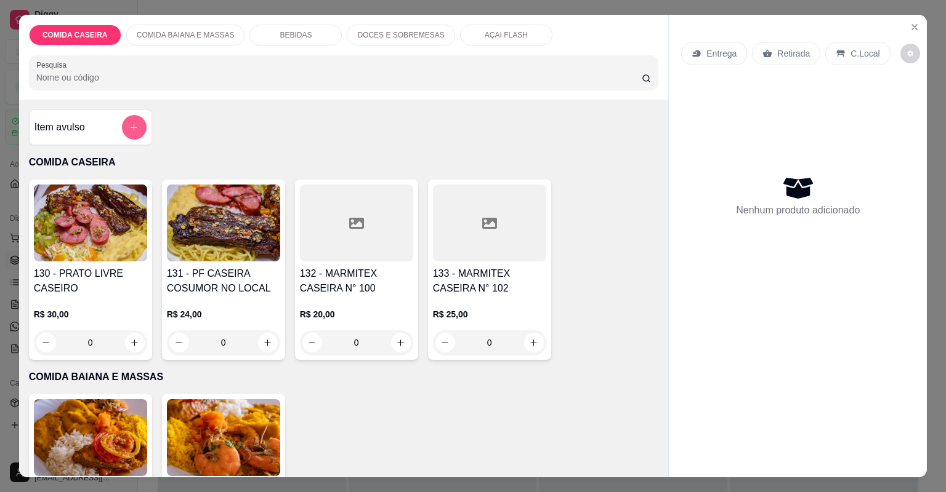
click at [135, 116] on button "add-separate-item" at bounding box center [134, 127] width 25 height 25
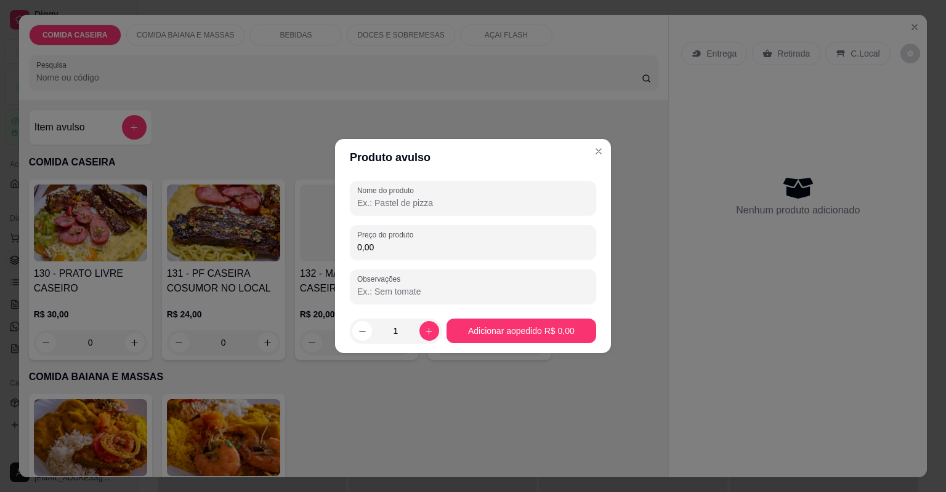
click at [382, 189] on label "Nome do produto" at bounding box center [387, 190] width 61 height 10
click at [382, 197] on input "Nome do produto" at bounding box center [472, 203] width 231 height 12
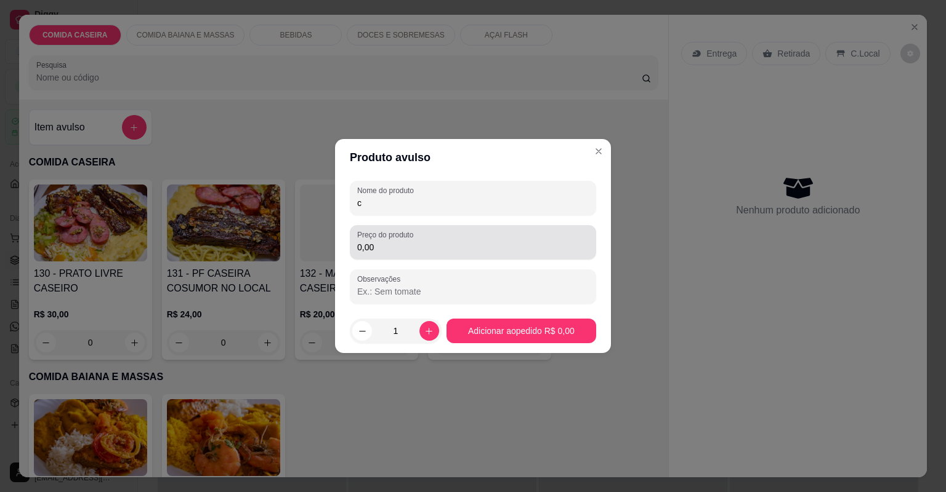
type input "c"
click at [420, 239] on div "0,00" at bounding box center [472, 242] width 231 height 25
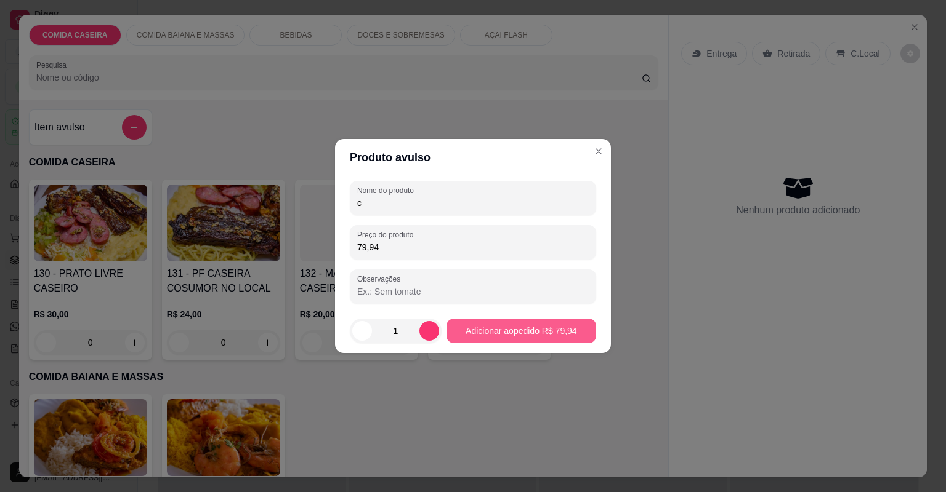
type input "79,94"
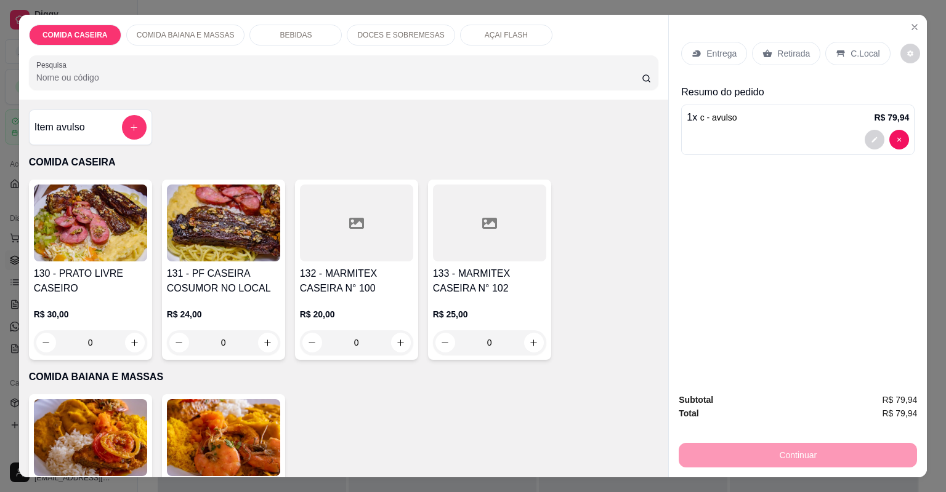
click at [781, 57] on p "Retirada" at bounding box center [793, 53] width 33 height 12
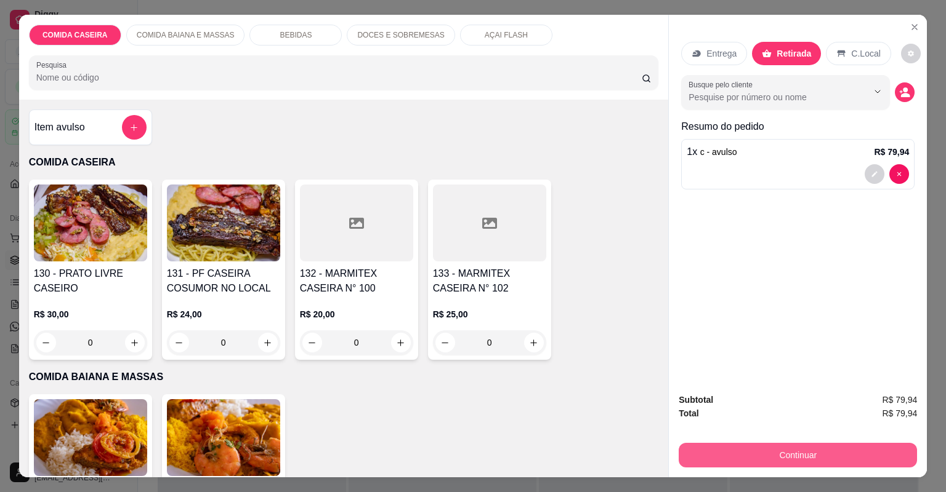
click at [715, 456] on button "Continuar" at bounding box center [797, 455] width 238 height 25
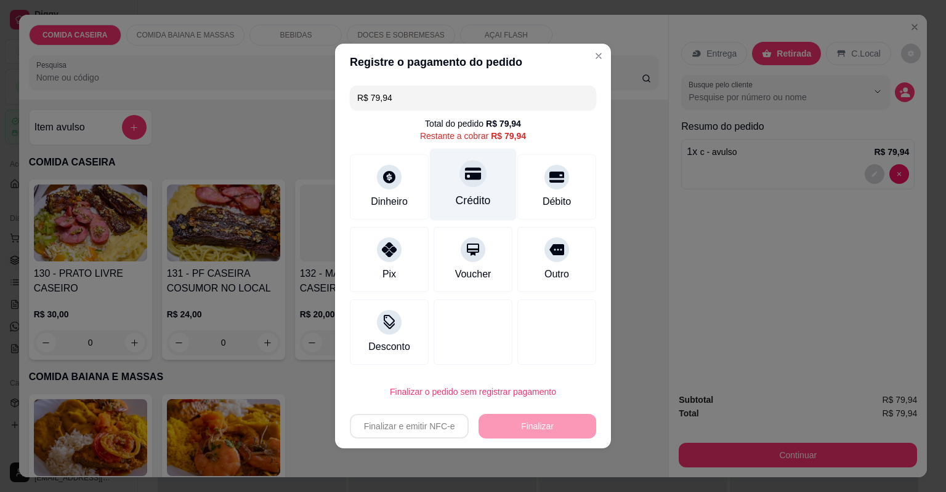
click at [458, 165] on div "Crédito" at bounding box center [473, 185] width 87 height 72
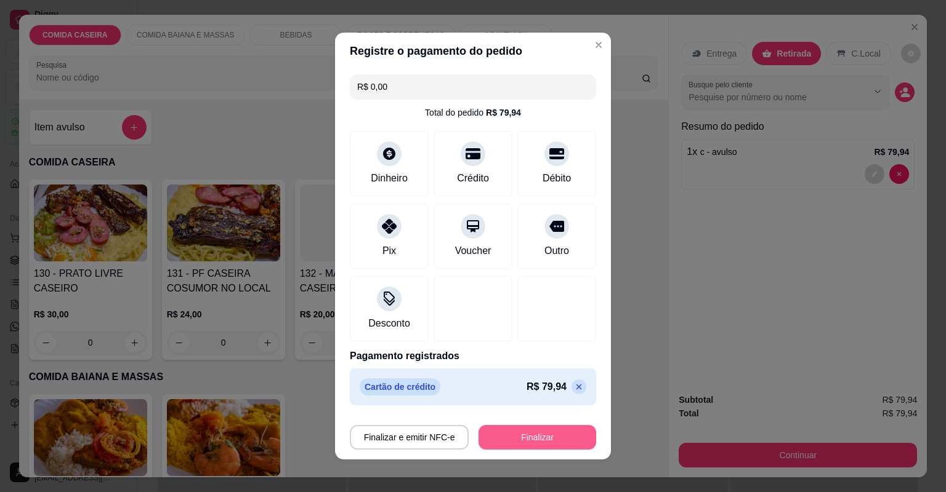
click at [505, 433] on button "Finalizar" at bounding box center [537, 437] width 118 height 25
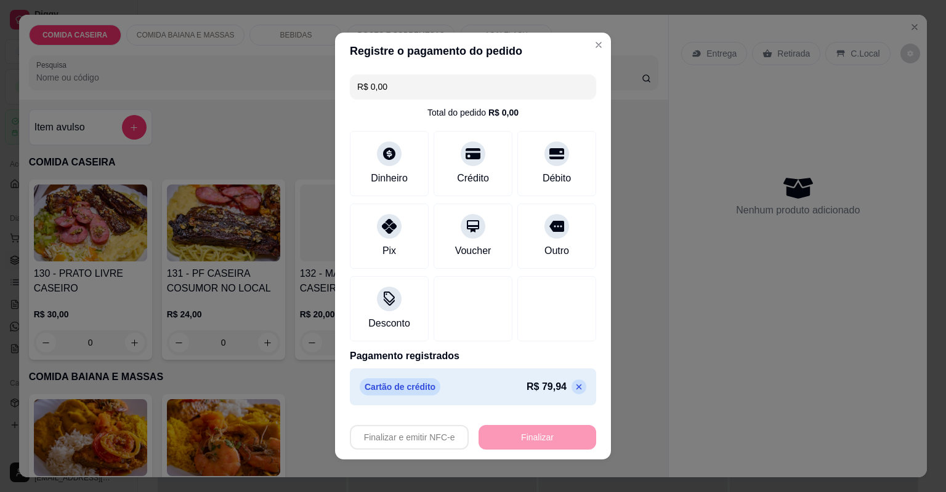
type input "-R$ 79,94"
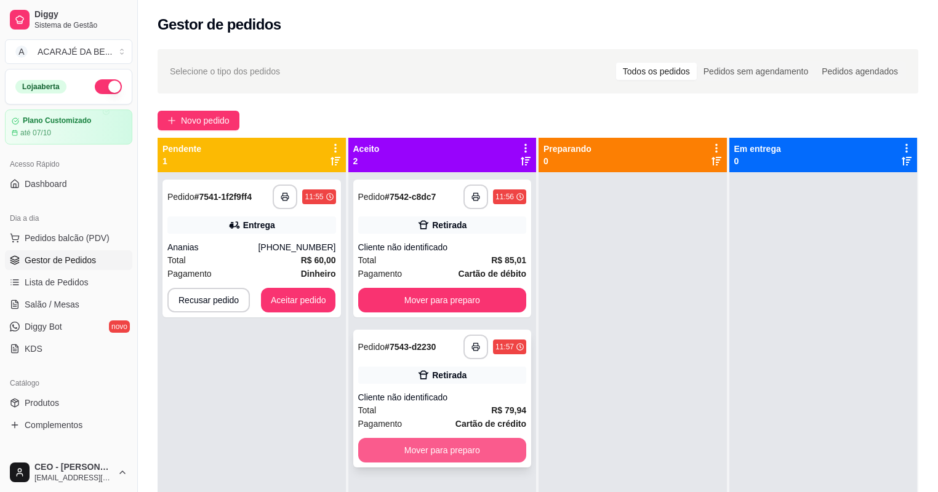
click at [499, 447] on button "Mover para preparo" at bounding box center [442, 450] width 169 height 25
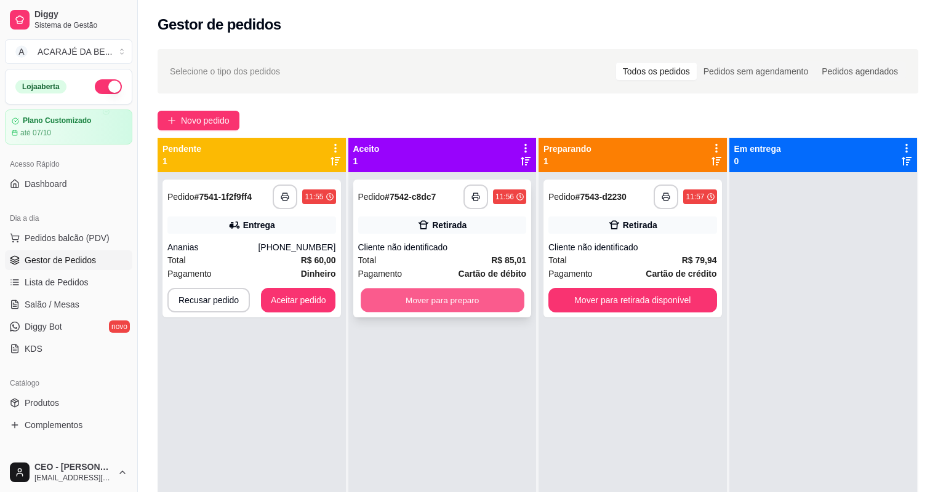
click at [504, 300] on button "Mover para preparo" at bounding box center [442, 301] width 163 height 24
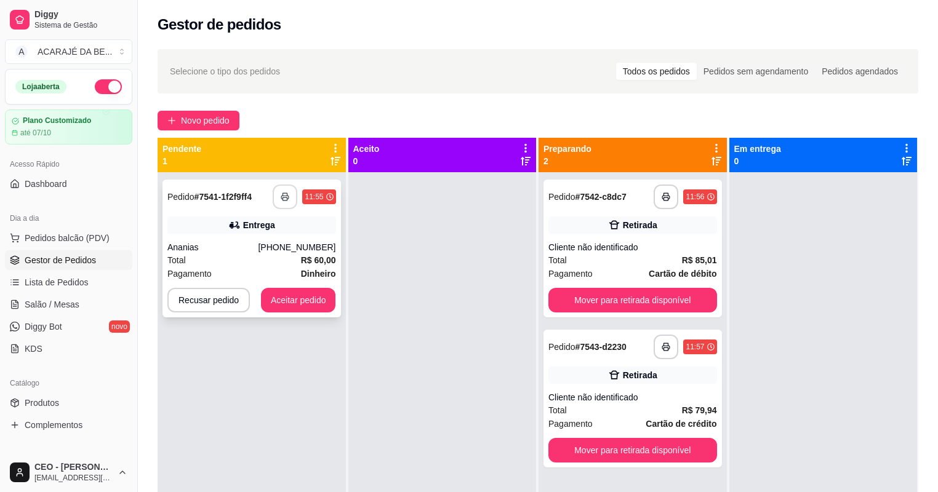
click at [280, 201] on button "button" at bounding box center [285, 197] width 25 height 25
click at [325, 295] on button "Aceitar pedido" at bounding box center [298, 300] width 75 height 25
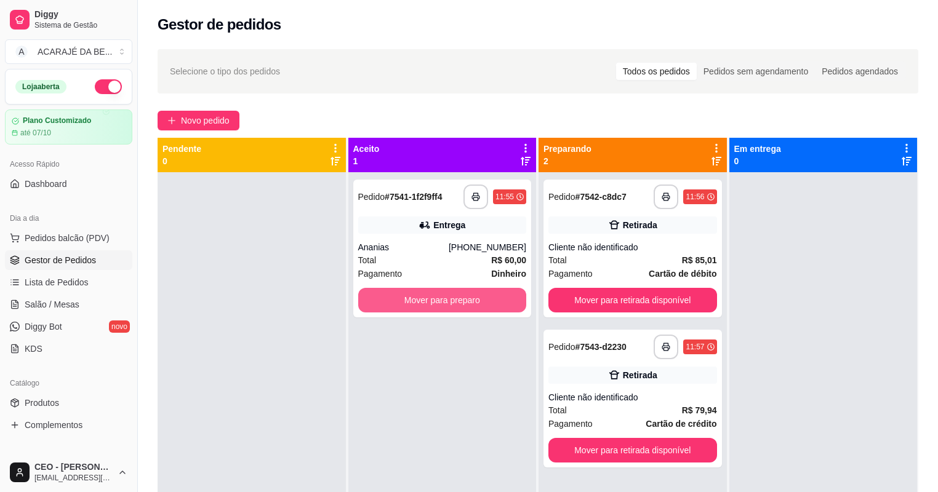
click at [416, 295] on button "Mover para preparo" at bounding box center [442, 300] width 169 height 25
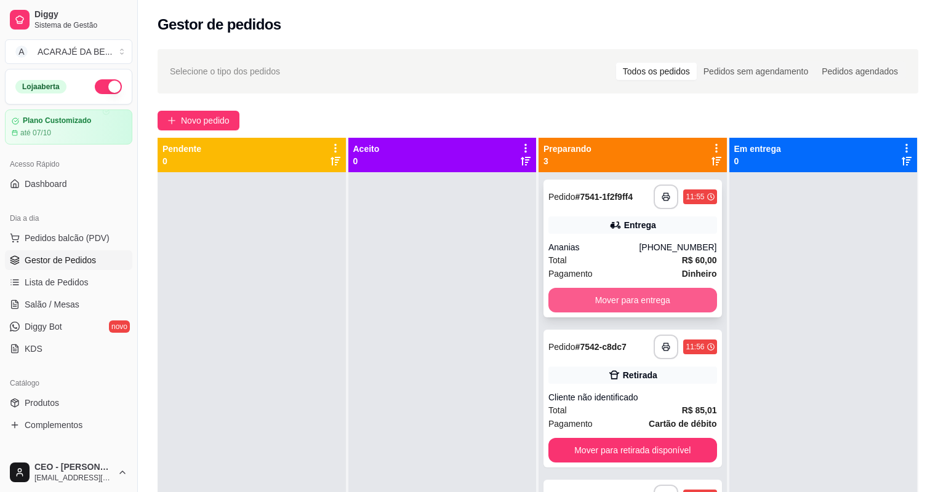
click at [665, 299] on button "Mover para entrega" at bounding box center [632, 300] width 169 height 25
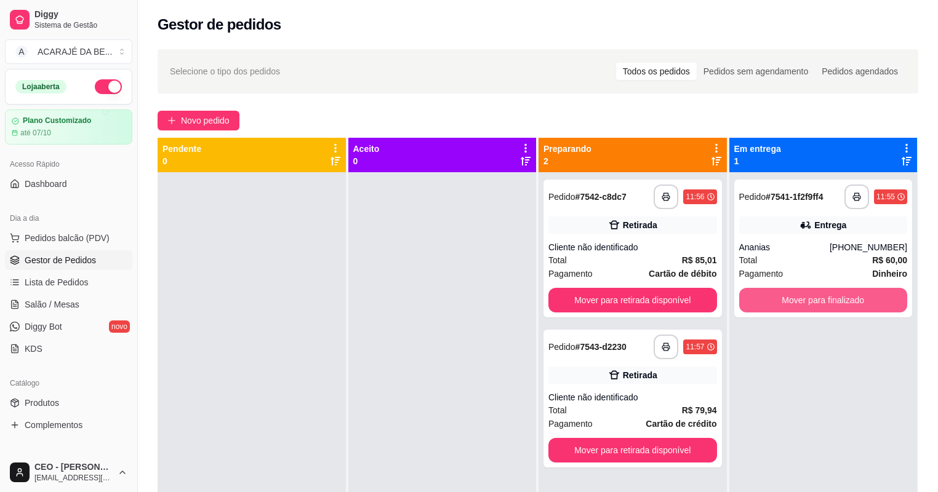
click at [769, 294] on button "Mover para finalizado" at bounding box center [823, 300] width 169 height 25
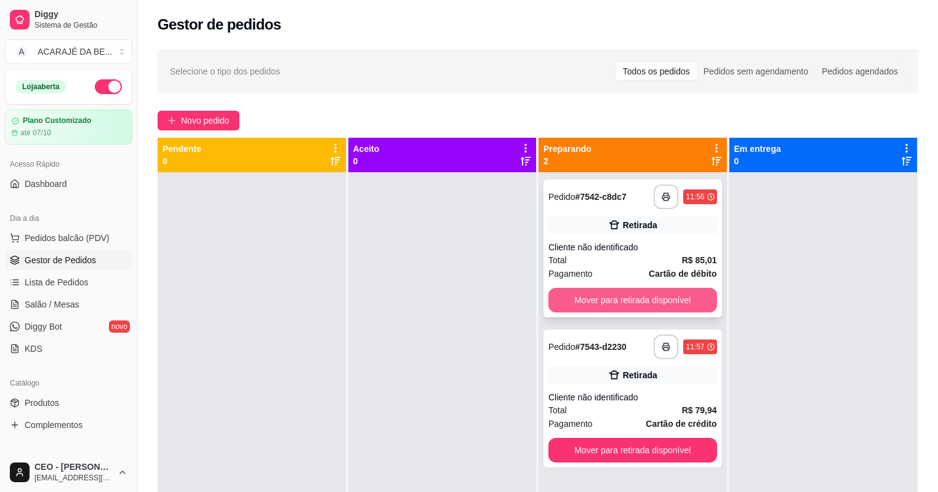
click at [685, 292] on button "Mover para retirada disponível" at bounding box center [632, 300] width 169 height 25
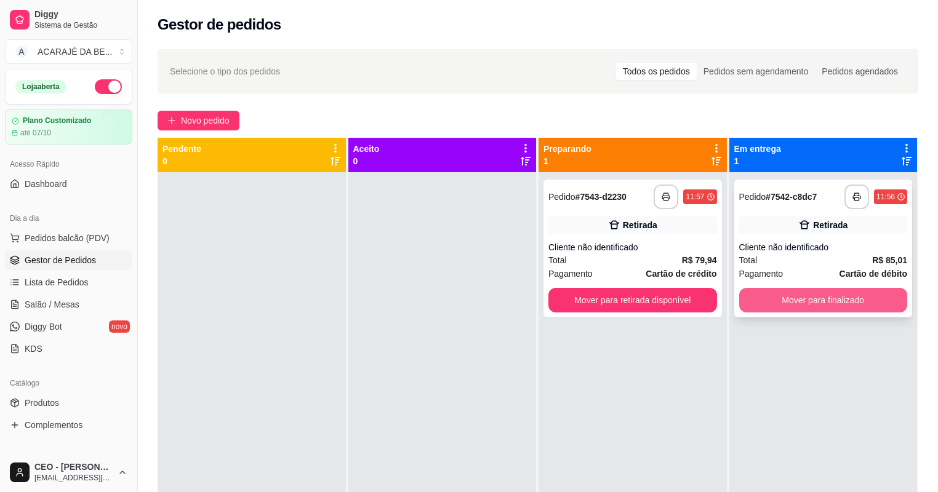
click at [773, 291] on button "Mover para finalizado" at bounding box center [823, 300] width 169 height 25
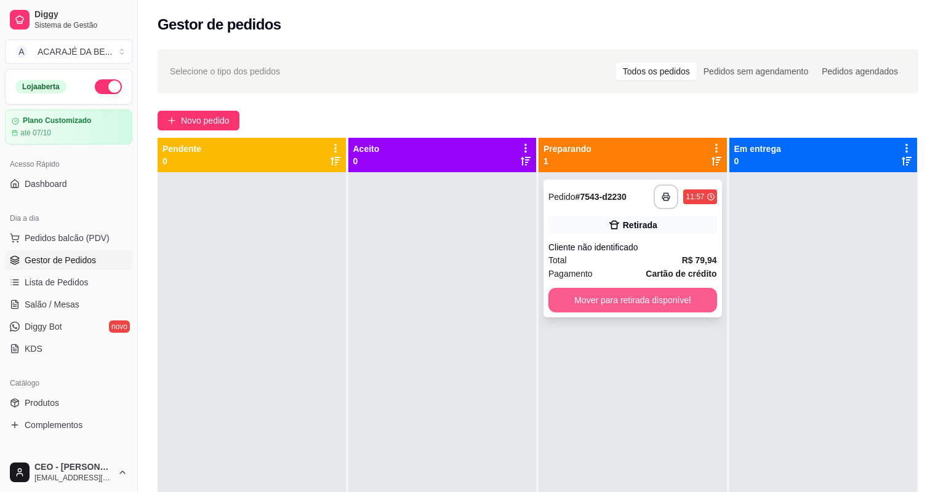
click at [678, 302] on button "Mover para retirada disponível" at bounding box center [632, 300] width 169 height 25
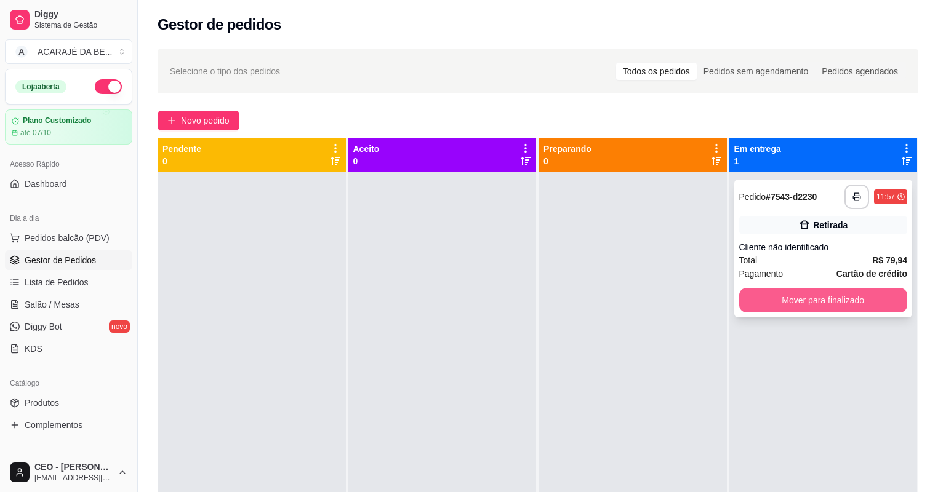
click at [763, 296] on button "Mover para finalizado" at bounding box center [823, 300] width 169 height 25
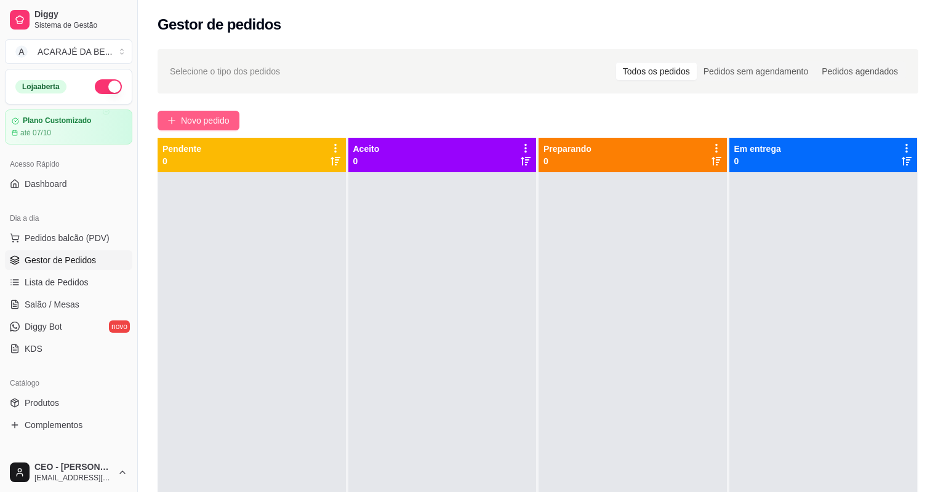
click at [179, 118] on button "Novo pedido" at bounding box center [199, 121] width 82 height 20
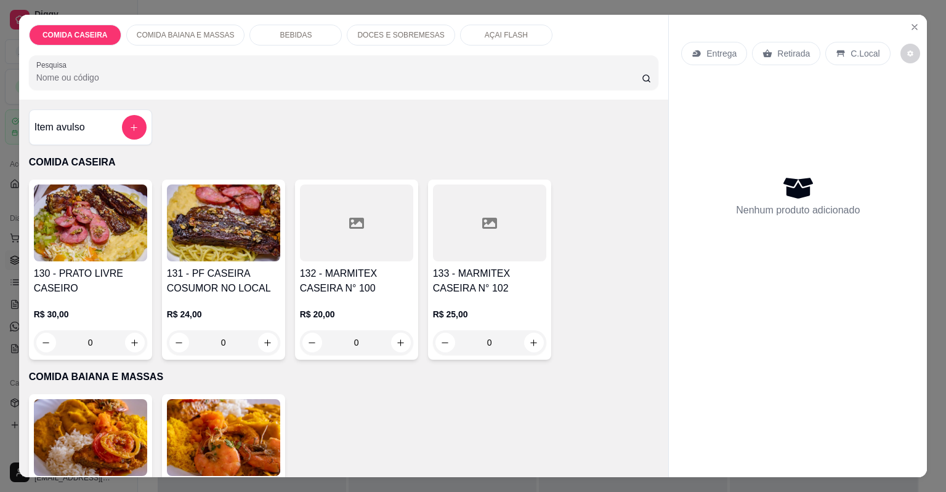
click at [349, 233] on div at bounding box center [356, 223] width 113 height 77
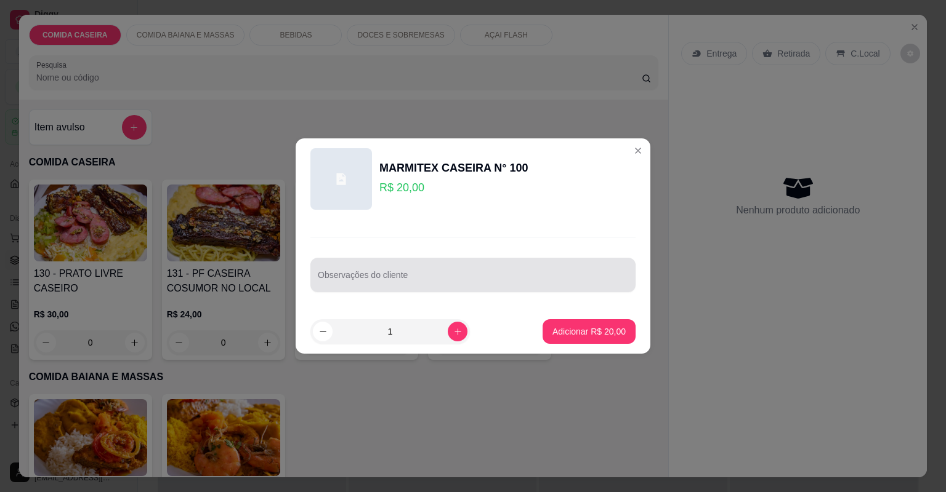
click at [409, 265] on div at bounding box center [473, 275] width 310 height 25
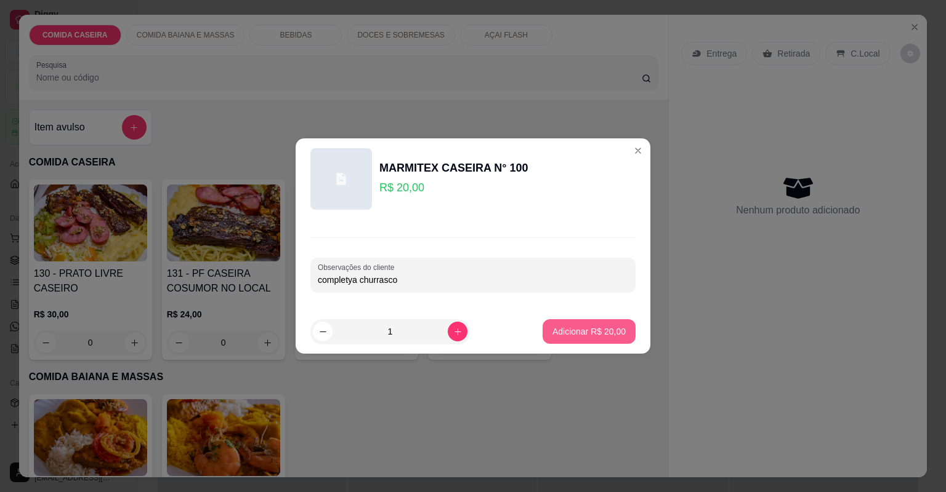
type input "completya churrasco"
click at [586, 334] on p "Adicionar R$ 20,00" at bounding box center [588, 332] width 71 height 12
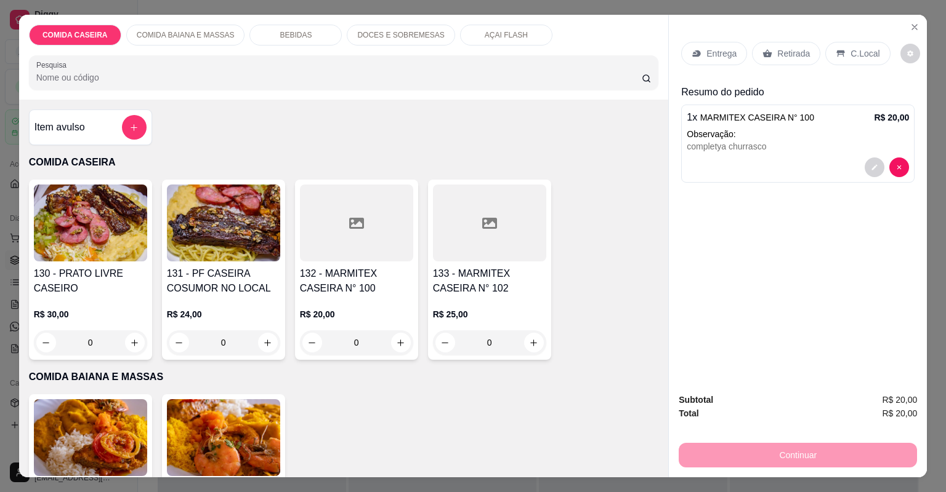
click at [697, 59] on div "Entrega" at bounding box center [714, 53] width 66 height 23
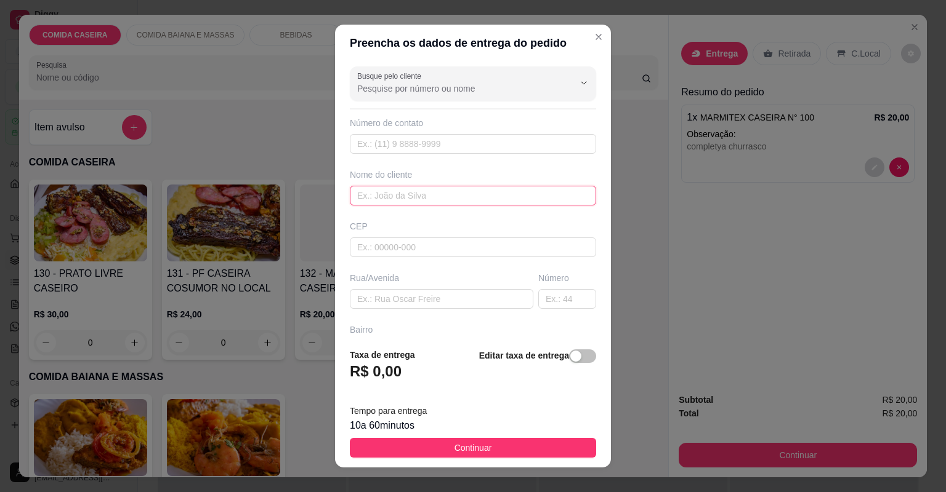
click at [468, 193] on input "text" at bounding box center [473, 196] width 246 height 20
type input "[GEOGRAPHIC_DATA]"
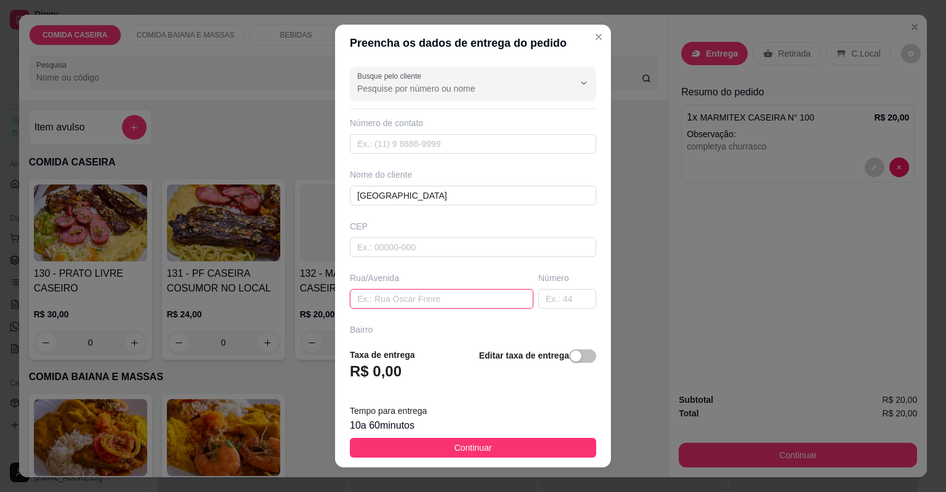
click at [416, 297] on input "text" at bounding box center [441, 299] width 183 height 20
paste input "Rua 1, bairro relíquia próximo ao posto de saúde número 106"
type input "Rua 1, bairro relíquia próximo ao posto de saúde número 106"
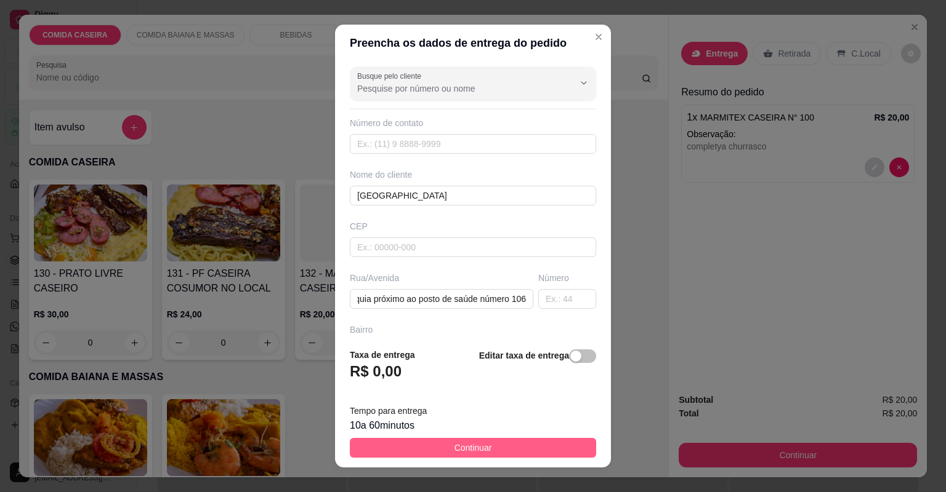
click at [502, 447] on button "Continuar" at bounding box center [473, 448] width 246 height 20
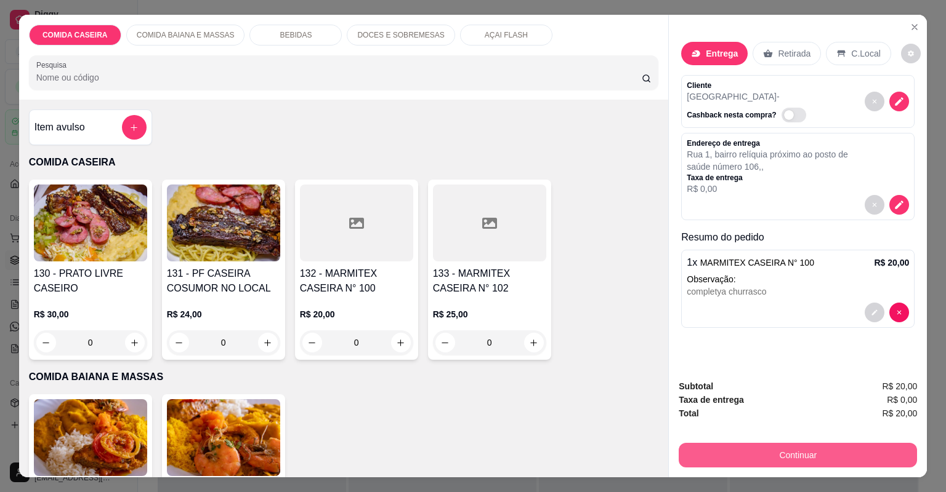
click at [690, 459] on button "Continuar" at bounding box center [797, 455] width 238 height 25
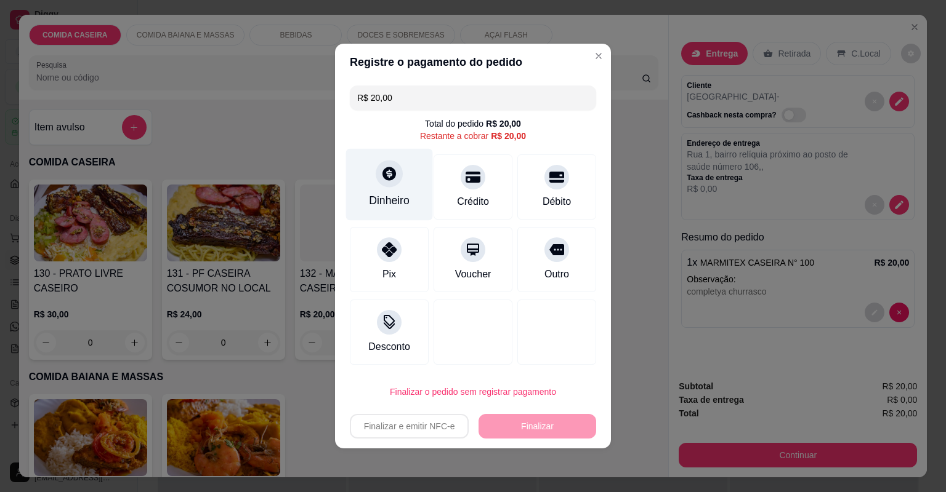
click at [387, 170] on icon at bounding box center [389, 174] width 14 height 14
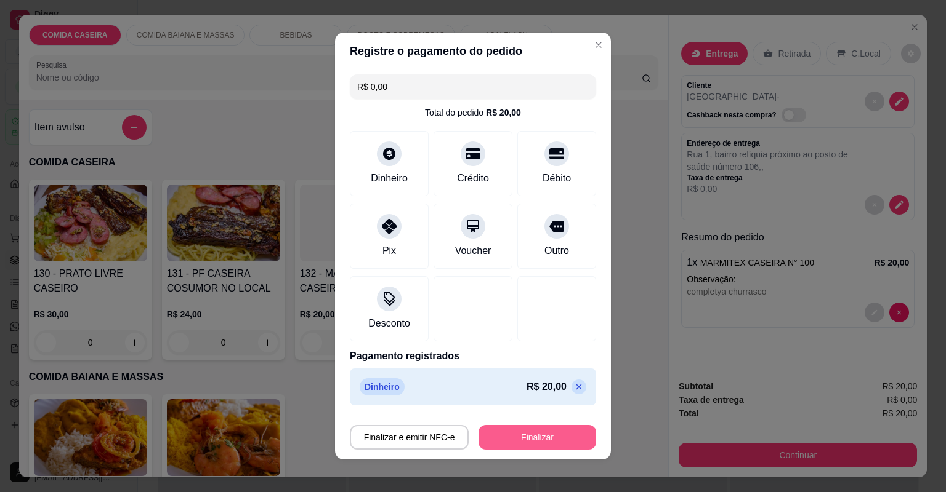
click at [526, 429] on button "Finalizar" at bounding box center [537, 437] width 118 height 25
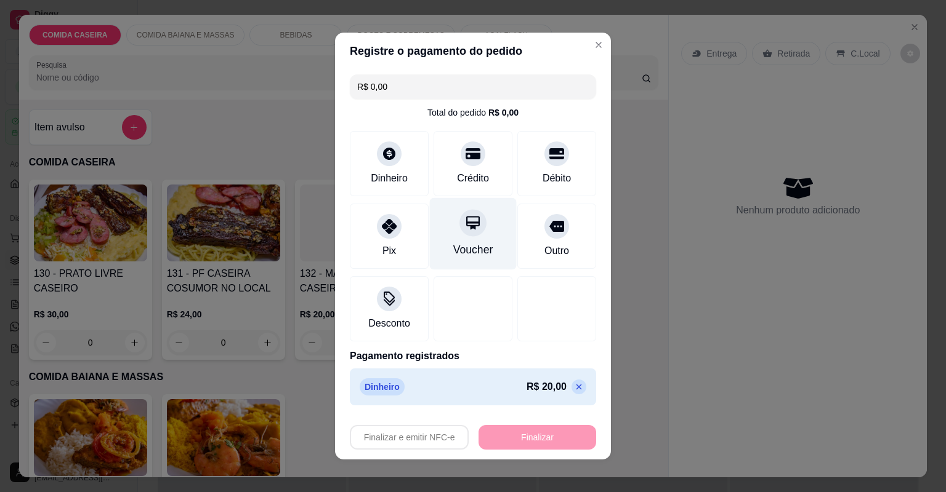
type input "-R$ 20,00"
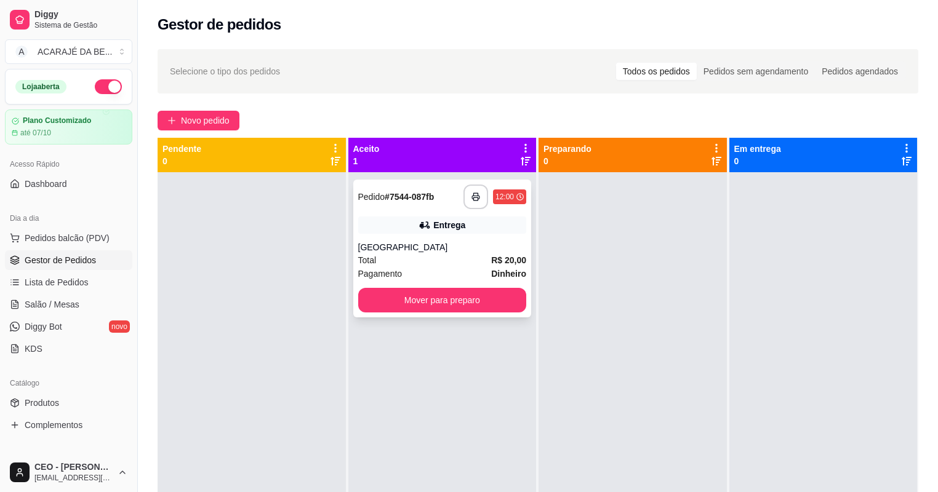
click at [488, 191] on div "**********" at bounding box center [495, 197] width 63 height 25
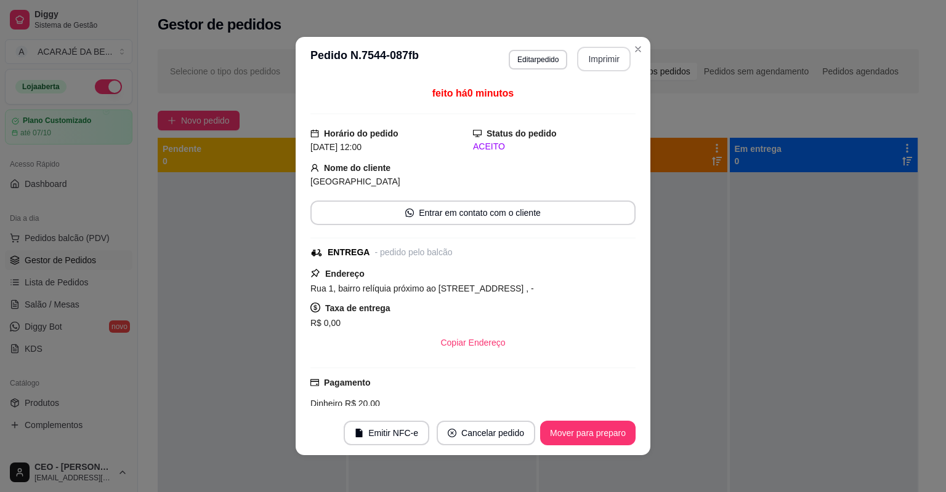
click at [597, 53] on button "Imprimir" at bounding box center [604, 59] width 54 height 25
click at [553, 428] on button "Mover para preparo" at bounding box center [587, 433] width 95 height 25
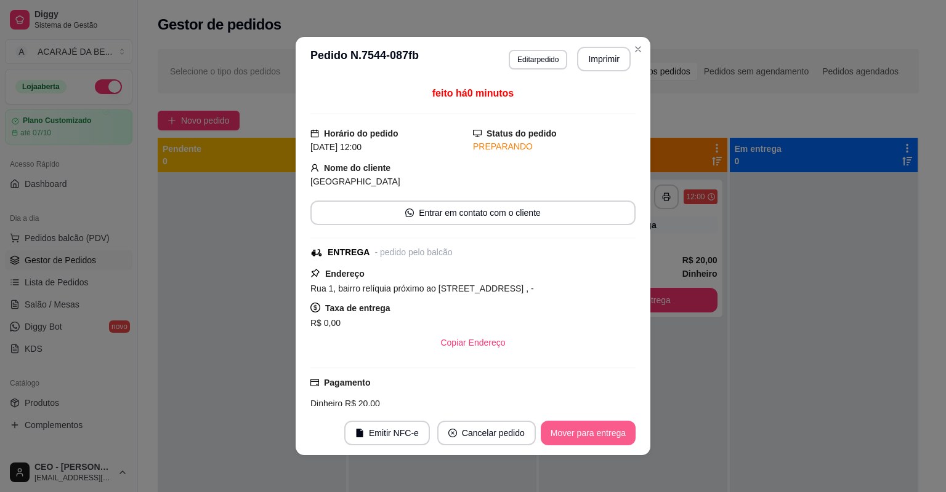
click at [611, 432] on button "Mover para entrega" at bounding box center [587, 433] width 95 height 25
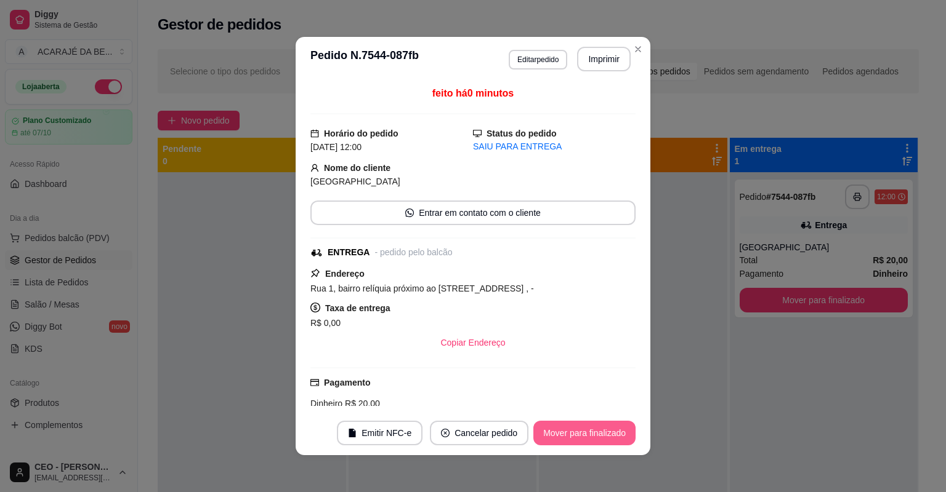
click at [611, 432] on button "Mover para finalizado" at bounding box center [584, 433] width 102 height 25
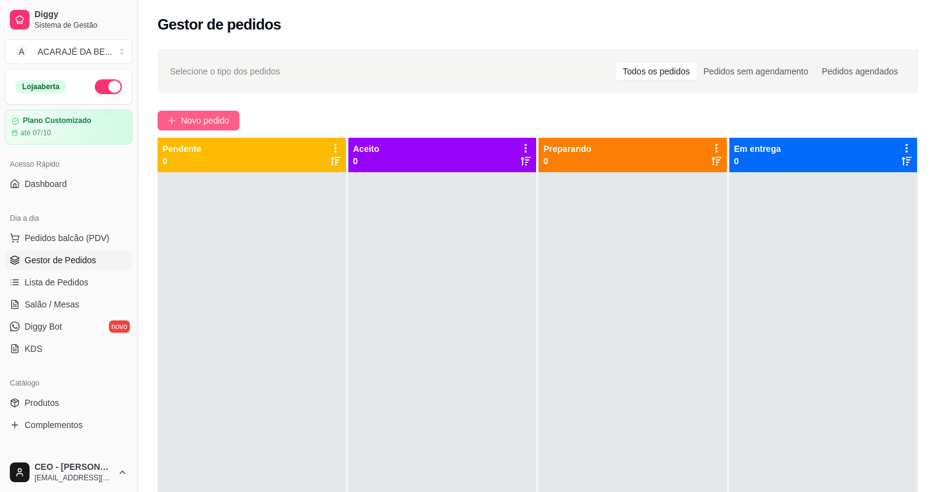
click at [213, 118] on span "Novo pedido" at bounding box center [205, 121] width 49 height 14
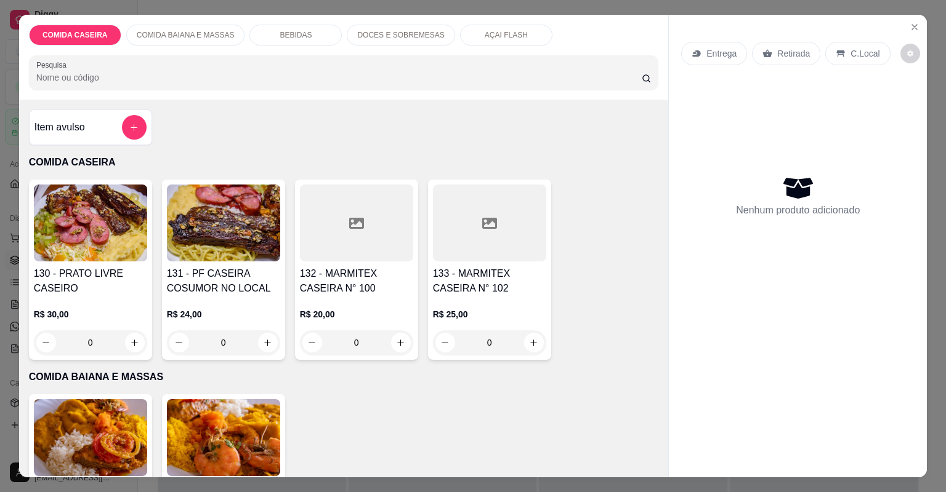
click at [363, 211] on div at bounding box center [356, 223] width 113 height 77
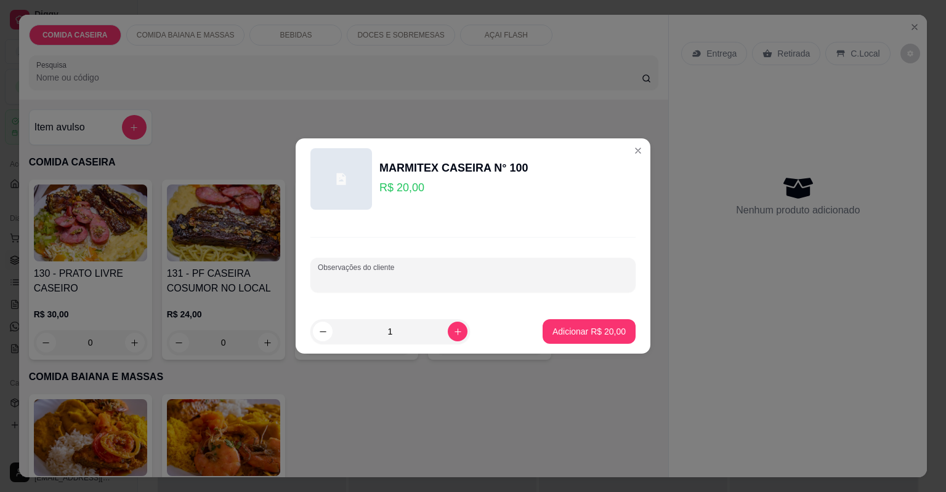
click at [438, 277] on input "Observações do cliente" at bounding box center [473, 280] width 310 height 12
paste input "Feijão tropeiro, arroz branco,macarrão alho e óleo, batata frita, e linguiça mi…"
type input "Feijão tropeiro, arroz branco,macarrão alho e óleo, batata frita, e linguiça mi…"
click at [585, 334] on p "Adicionar R$ 20,00" at bounding box center [588, 332] width 71 height 12
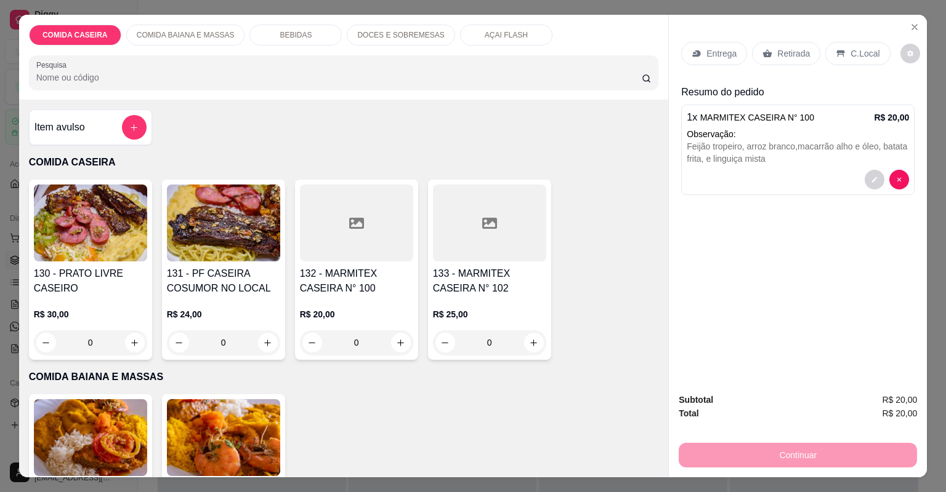
click at [719, 49] on p "Entrega" at bounding box center [721, 53] width 30 height 12
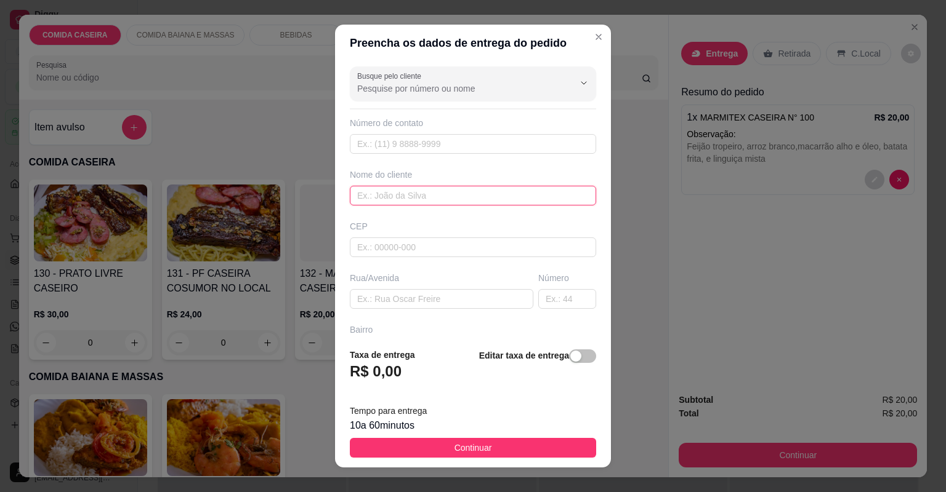
click at [436, 200] on input "text" at bounding box center [473, 196] width 246 height 20
type input "f"
type input "[PERSON_NAME]"
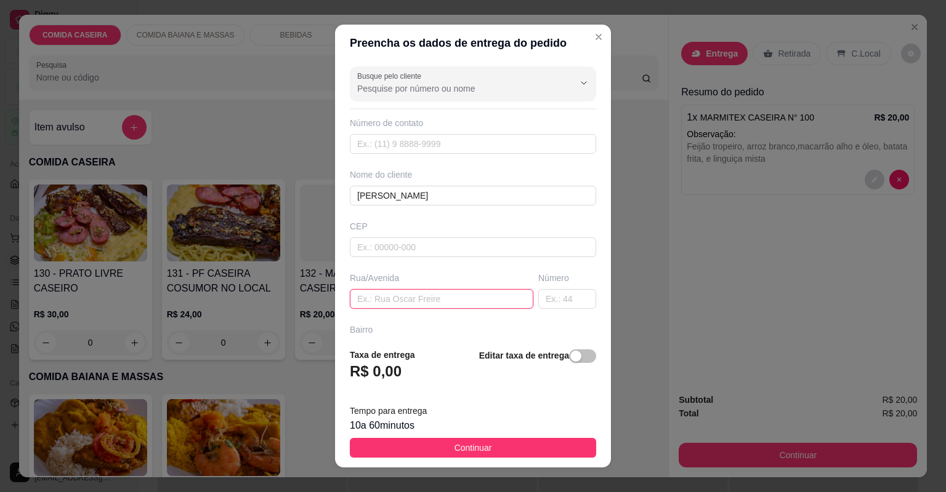
click at [428, 298] on input "text" at bounding box center [441, 299] width 183 height 20
paste input "[STREET_ADDRESS][PERSON_NAME], [GEOGRAPHIC_DATA][PERSON_NAME]"
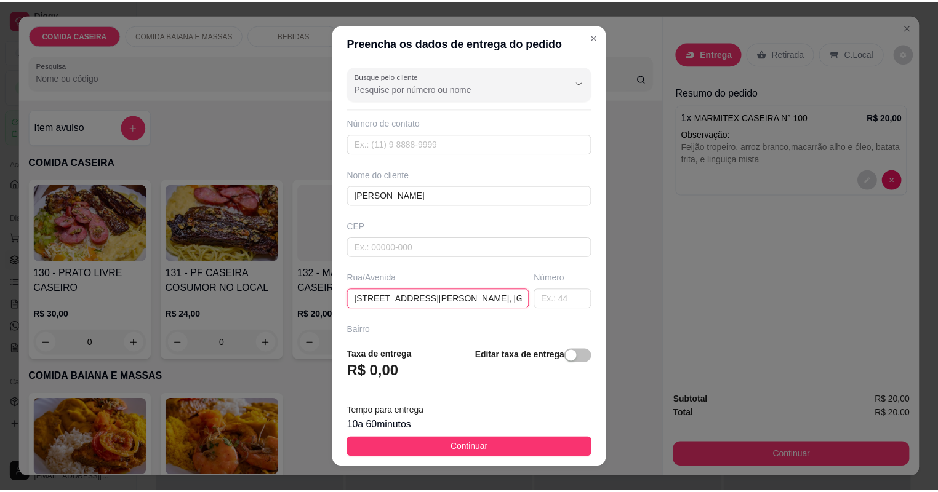
scroll to position [0, 52]
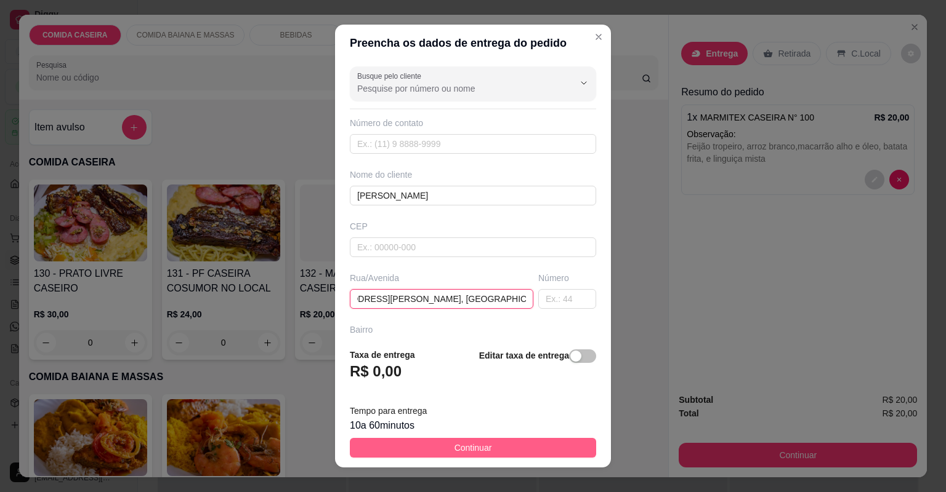
type input "[STREET_ADDRESS][PERSON_NAME], [GEOGRAPHIC_DATA][PERSON_NAME]"
click at [502, 443] on button "Continuar" at bounding box center [473, 448] width 246 height 20
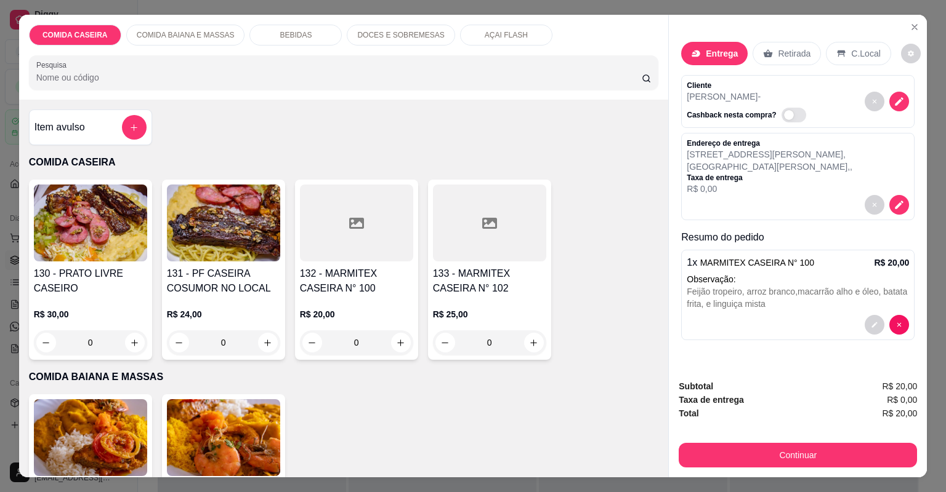
click at [710, 458] on button "Continuar" at bounding box center [797, 455] width 238 height 25
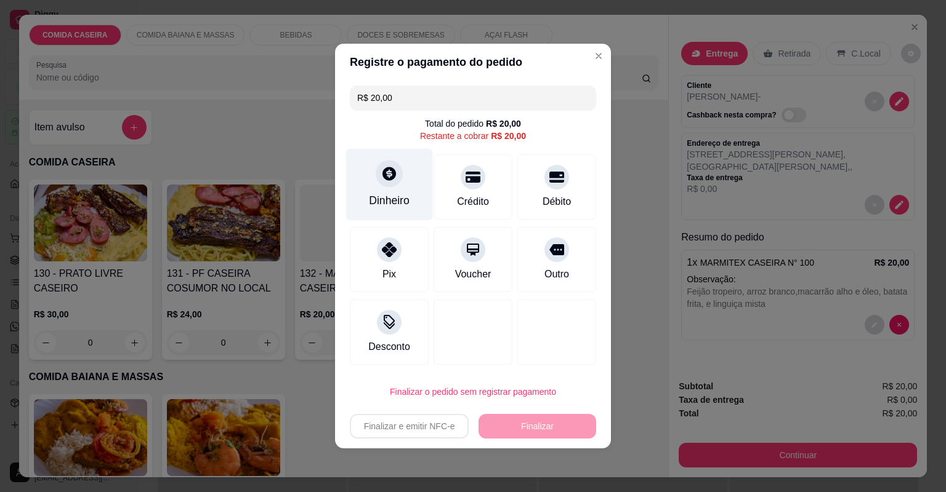
click at [404, 192] on div "Dinheiro" at bounding box center [389, 185] width 87 height 72
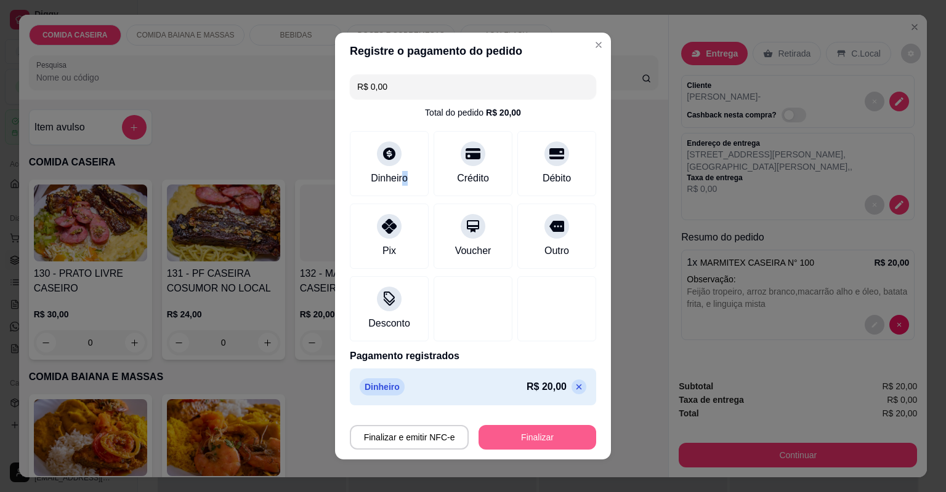
click at [548, 440] on button "Finalizar" at bounding box center [537, 437] width 118 height 25
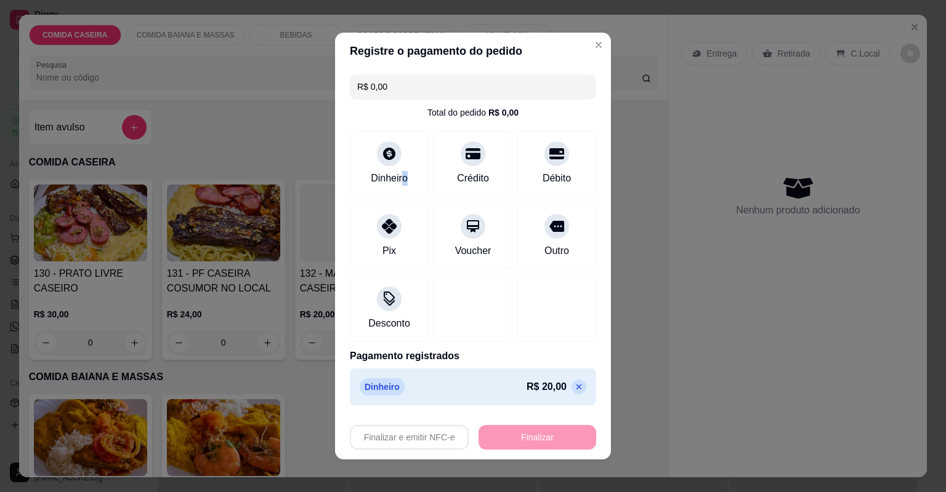
type input "-R$ 20,00"
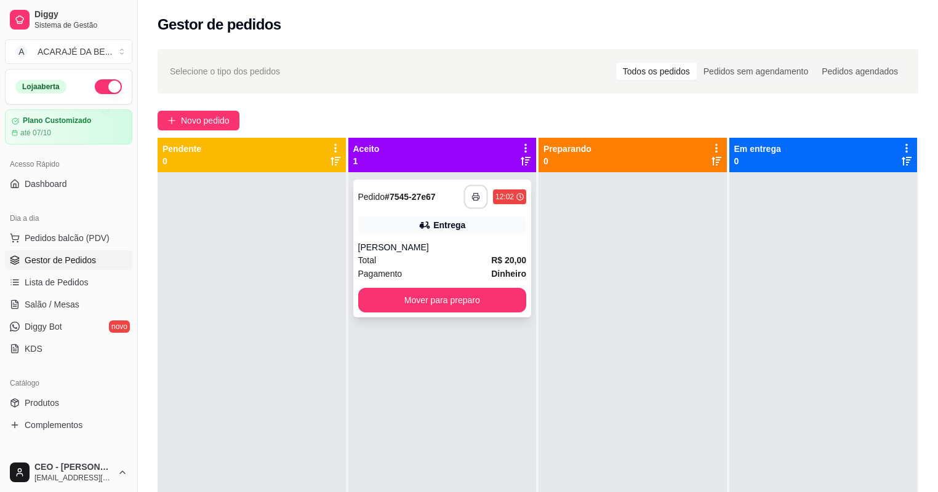
click at [474, 196] on icon "button" at bounding box center [476, 197] width 9 height 9
click at [449, 299] on button "Mover para preparo" at bounding box center [442, 300] width 169 height 25
click at [450, 299] on div "Mover para preparo" at bounding box center [442, 300] width 169 height 25
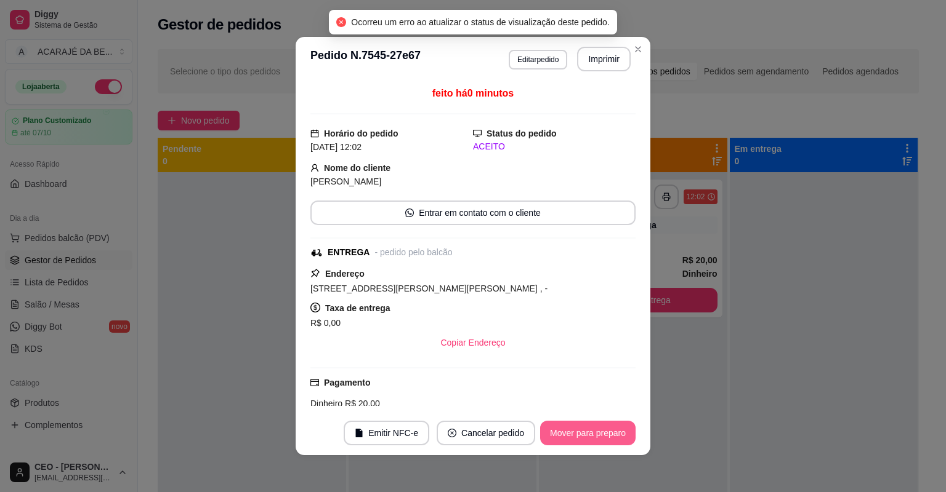
click at [591, 438] on button "Mover para preparo" at bounding box center [587, 433] width 95 height 25
click at [593, 437] on button "Mover para entrega" at bounding box center [588, 434] width 92 height 24
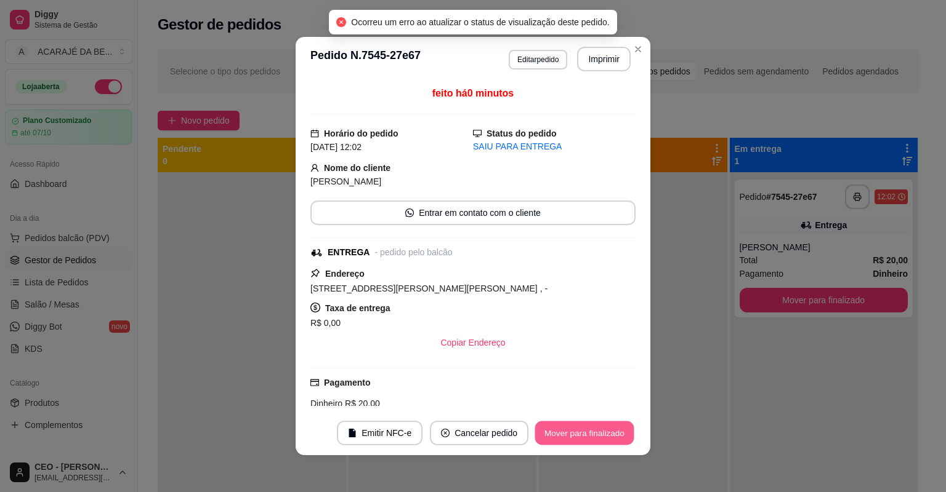
click at [595, 437] on button "Mover para finalizado" at bounding box center [584, 434] width 99 height 24
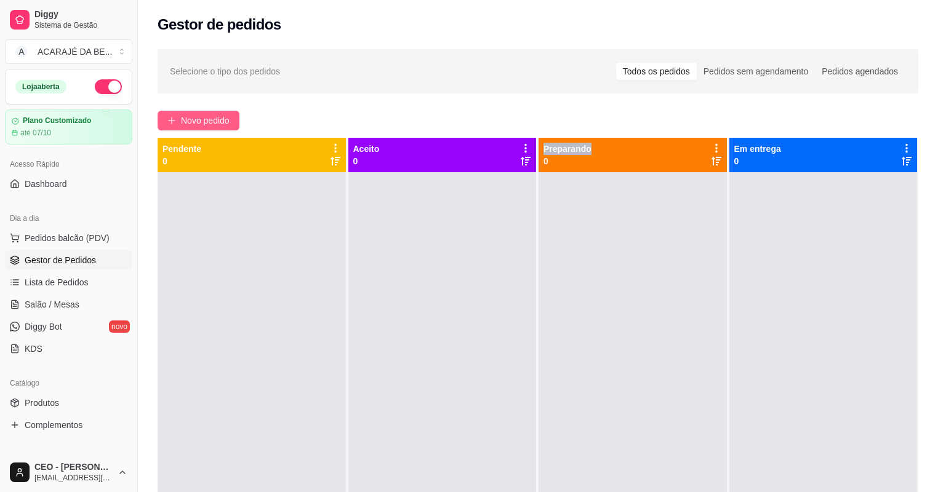
click at [220, 121] on span "Novo pedido" at bounding box center [205, 121] width 49 height 14
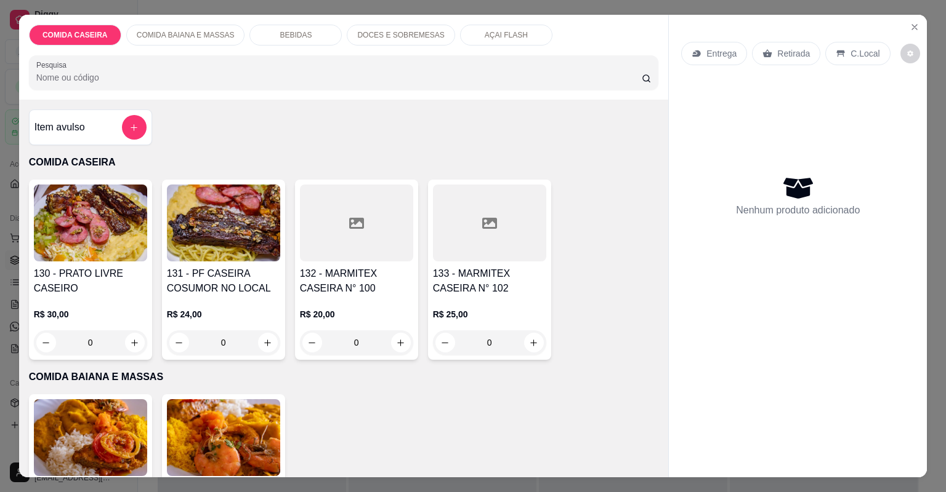
click at [330, 212] on div at bounding box center [356, 223] width 113 height 77
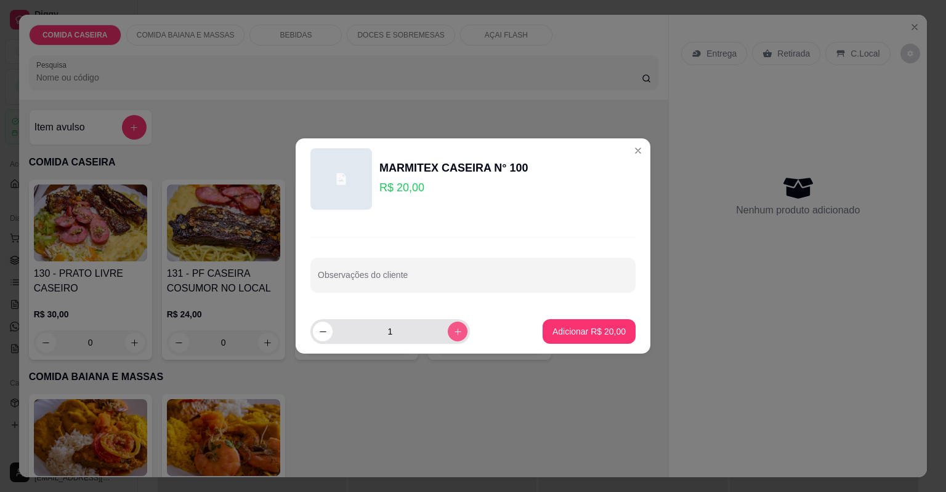
click at [453, 330] on icon "increase-product-quantity" at bounding box center [457, 331] width 9 height 9
type input "2"
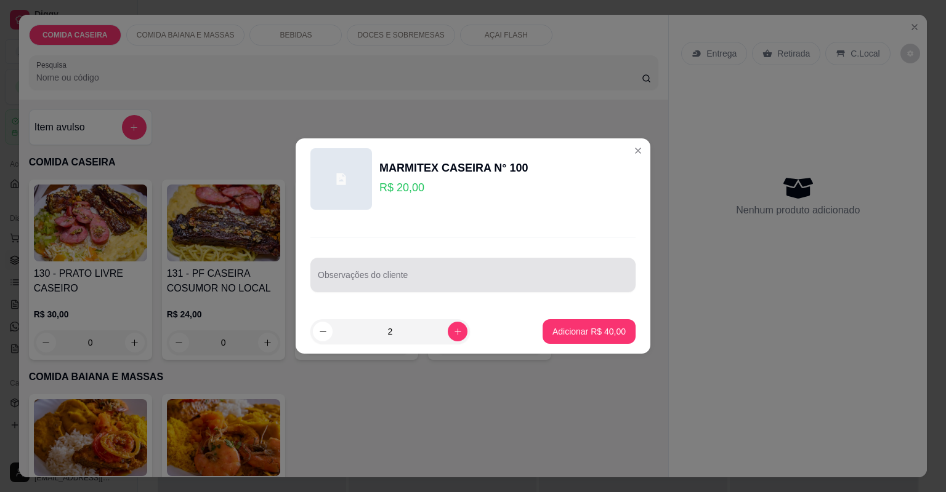
click at [448, 276] on input "Observações do cliente" at bounding box center [473, 280] width 310 height 12
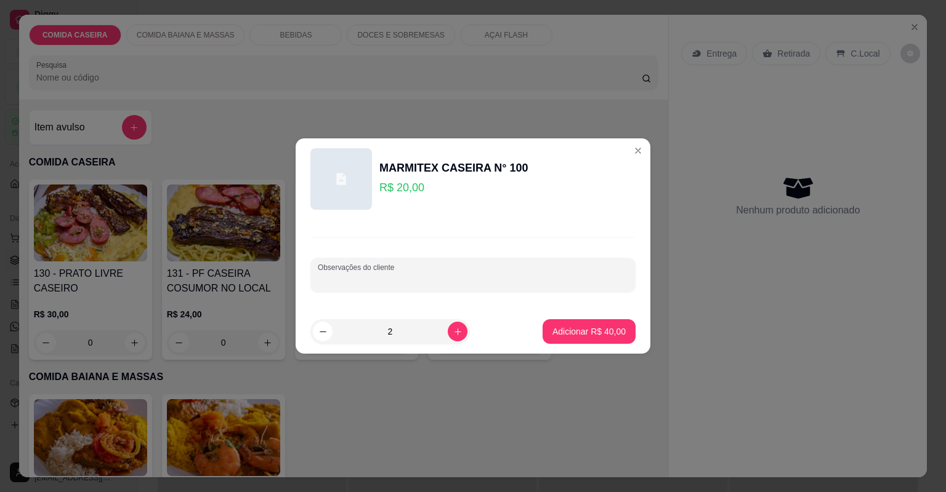
paste input "Lore 9 ipsumdo •Sitame consecte 6 adipisc •Elits doeiusmod/ tem inci •Utlabore …"
type input "Lore 9 ipsumdo •Sitame consecte 6 adipisc •Elits doeiusmod/ tem inci •Utlabore …"
click at [569, 335] on p "Adicionar R$ 40,00" at bounding box center [588, 332] width 73 height 12
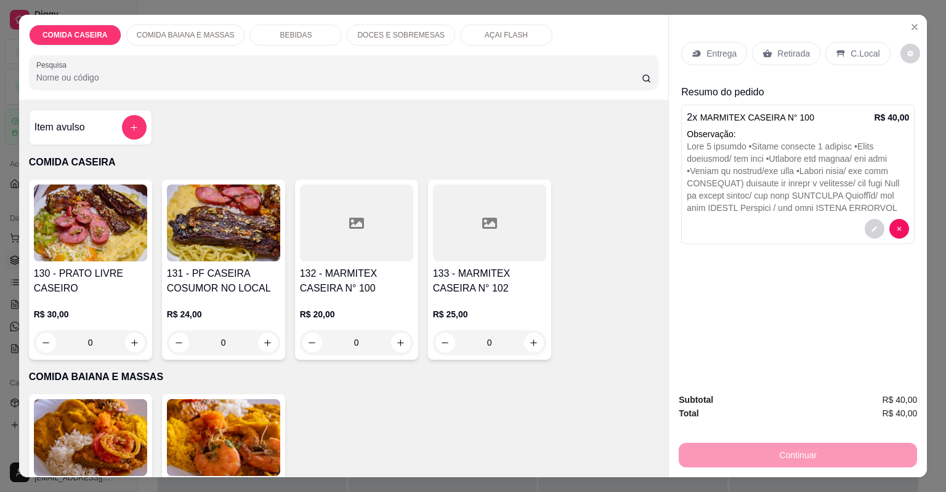
click at [717, 59] on p "Entrega" at bounding box center [721, 53] width 30 height 12
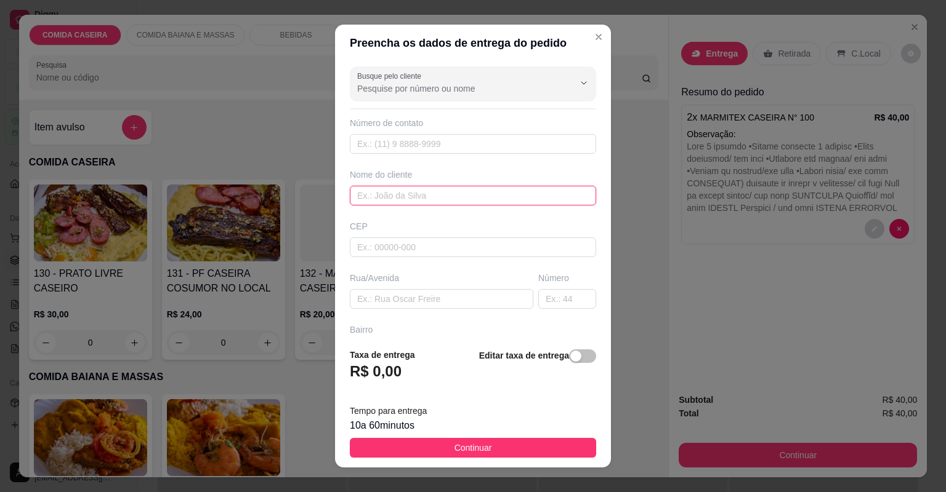
click at [473, 197] on input "text" at bounding box center [473, 196] width 246 height 20
type input "kauane"
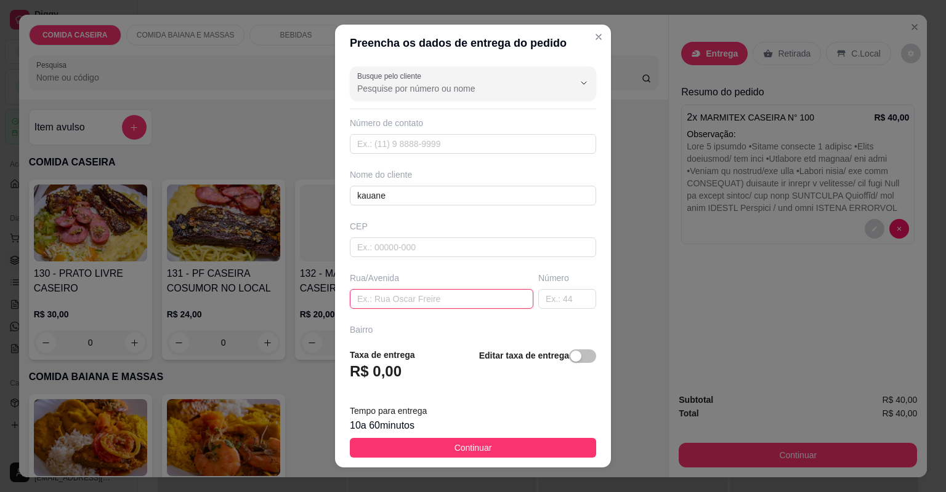
click at [420, 296] on input "text" at bounding box center [441, 299] width 183 height 20
paste input "Endereço= [PERSON_NAME] N• 263 Proximo a [DEMOGRAPHIC_DATA] Renascer"
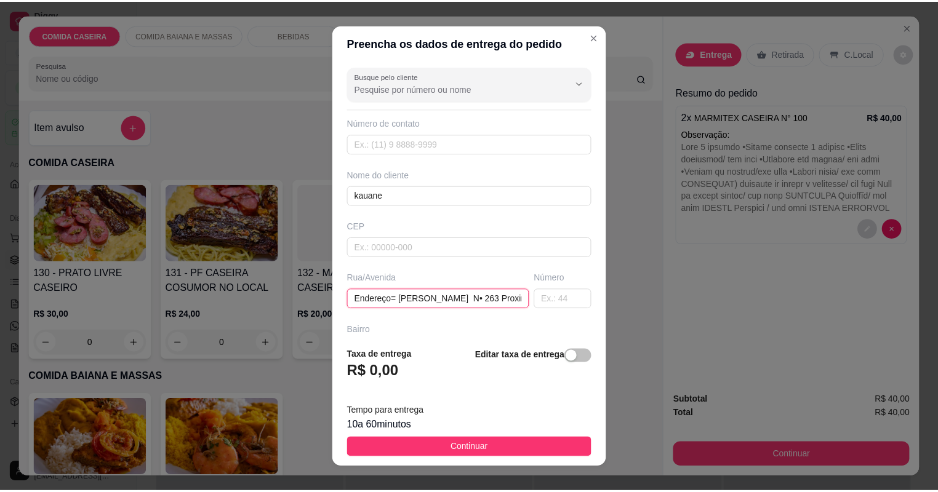
scroll to position [0, 77]
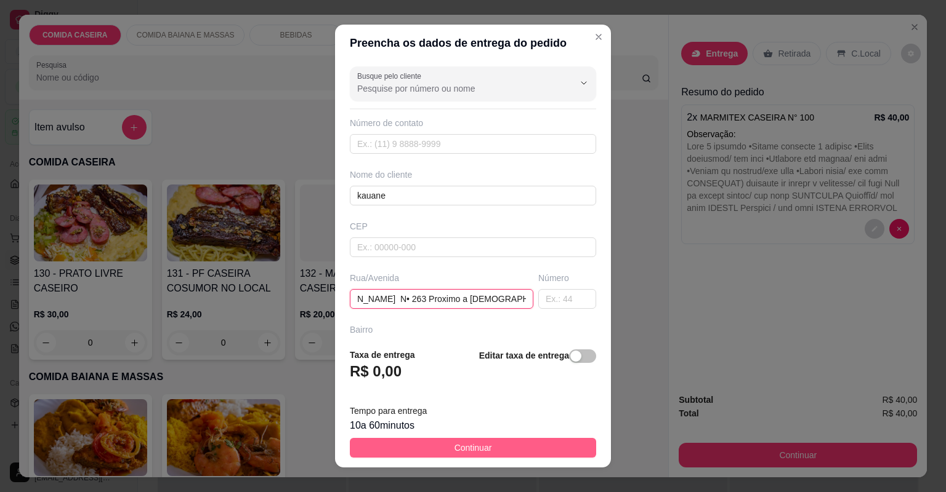
type input "Endereço= [PERSON_NAME] N• 263 Proximo a [DEMOGRAPHIC_DATA] Renascer"
click at [497, 446] on button "Continuar" at bounding box center [473, 448] width 246 height 20
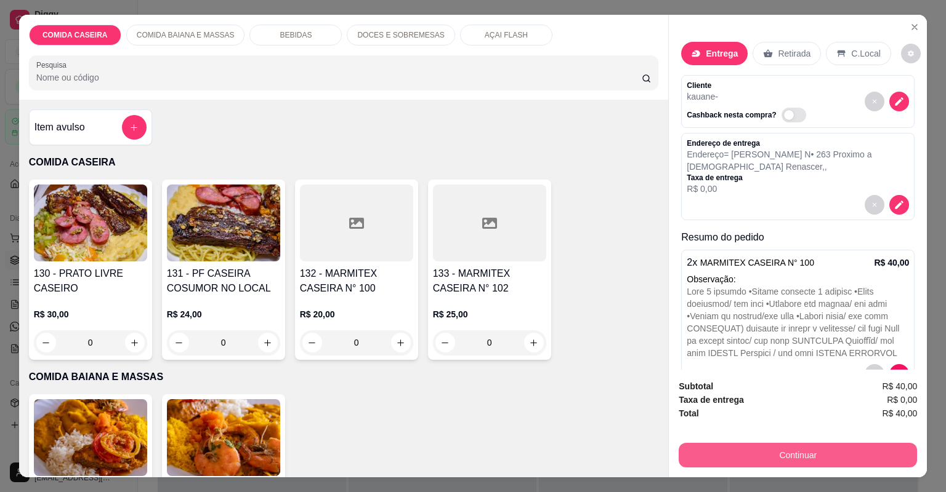
click at [733, 447] on button "Continuar" at bounding box center [797, 455] width 238 height 25
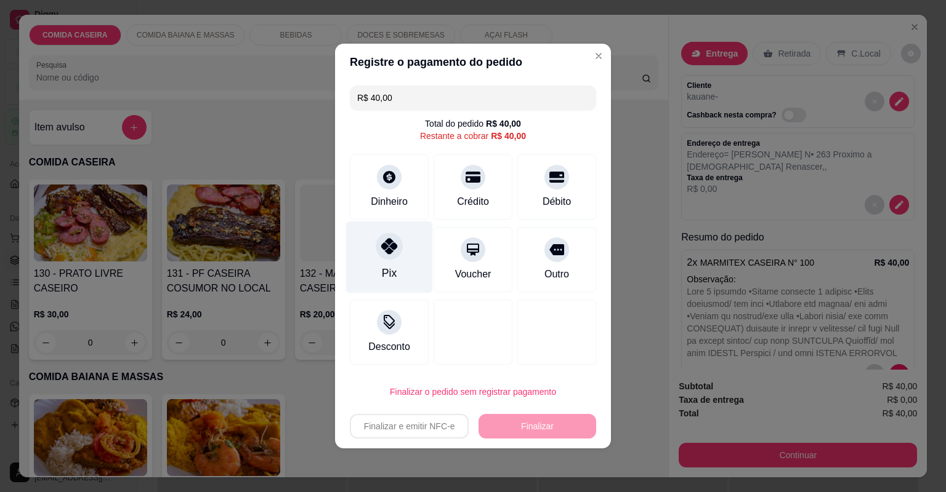
click at [390, 238] on icon at bounding box center [389, 246] width 16 height 16
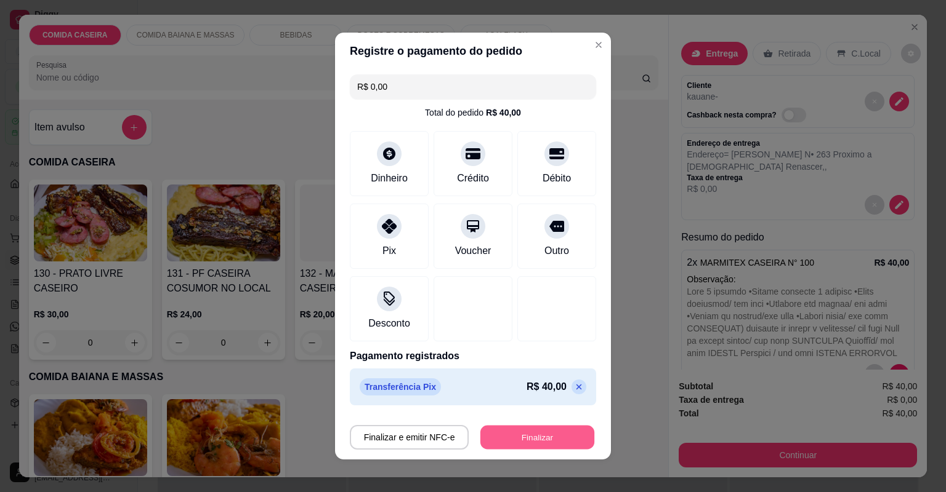
click at [531, 439] on button "Finalizar" at bounding box center [537, 438] width 114 height 24
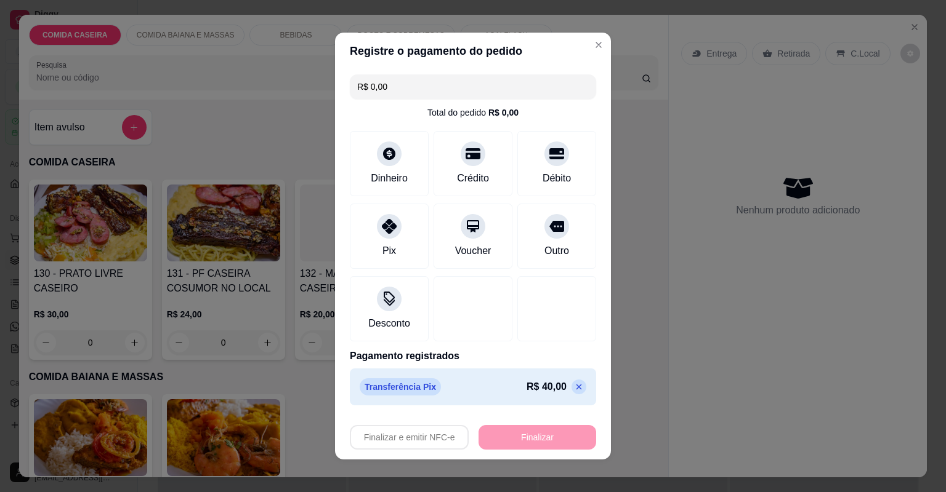
type input "-R$ 40,00"
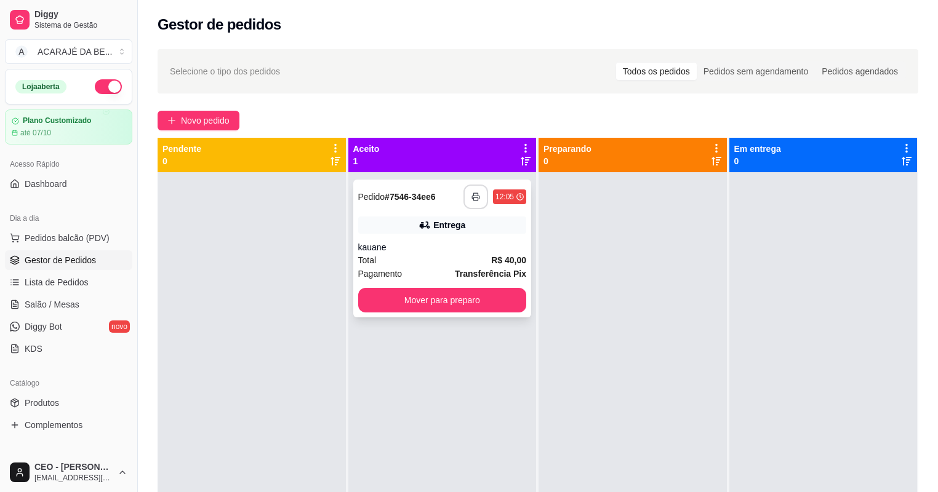
click at [480, 198] on button "button" at bounding box center [476, 197] width 25 height 25
click at [431, 295] on button "Mover para preparo" at bounding box center [442, 300] width 169 height 25
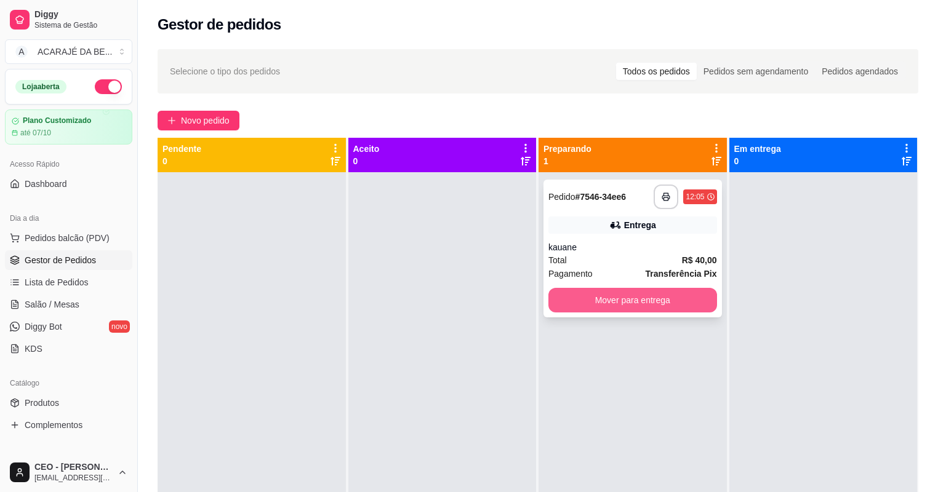
click at [566, 294] on button "Mover para entrega" at bounding box center [632, 300] width 169 height 25
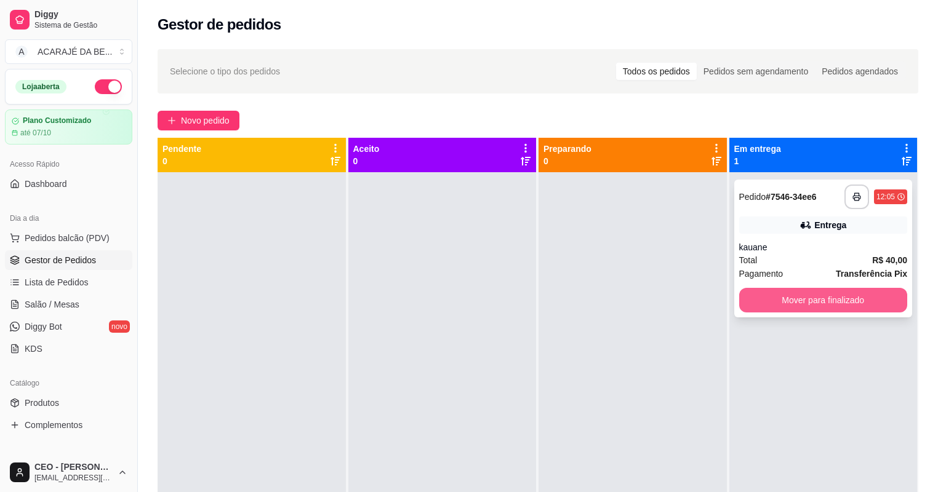
click at [752, 305] on button "Mover para finalizado" at bounding box center [823, 300] width 169 height 25
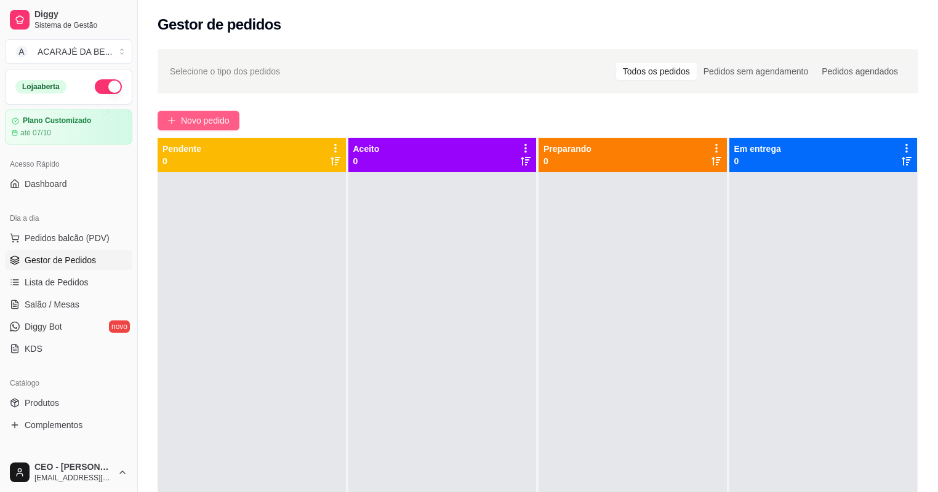
click at [209, 122] on span "Novo pedido" at bounding box center [205, 121] width 49 height 14
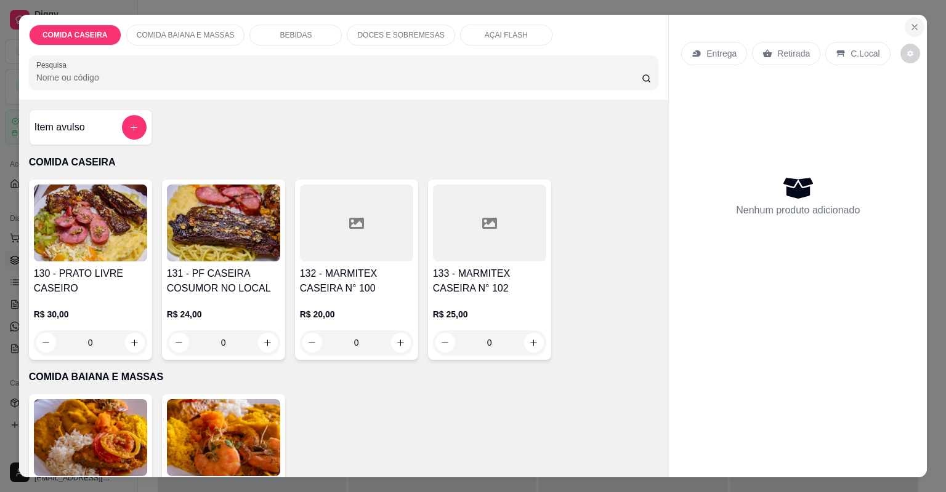
click at [916, 31] on button "Close" at bounding box center [914, 27] width 20 height 20
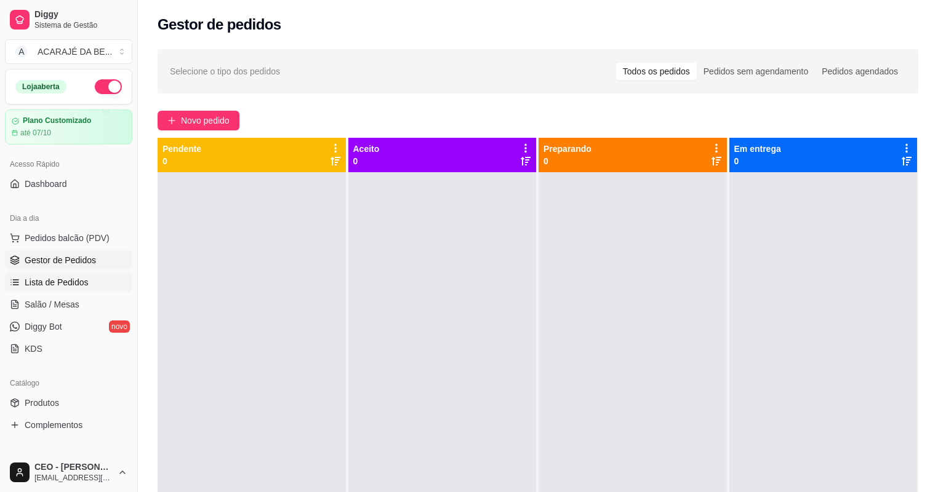
click at [79, 275] on link "Lista de Pedidos" at bounding box center [68, 283] width 127 height 20
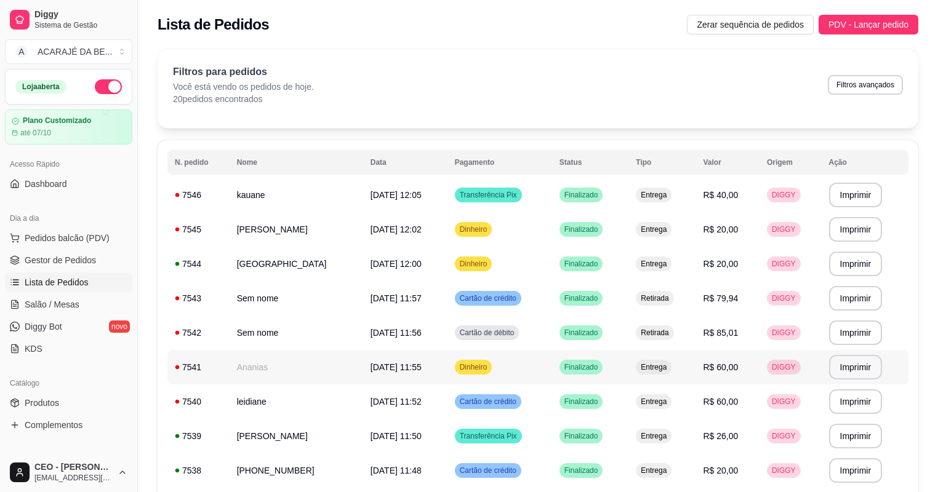
click at [603, 373] on td "Finalizado" at bounding box center [590, 367] width 77 height 34
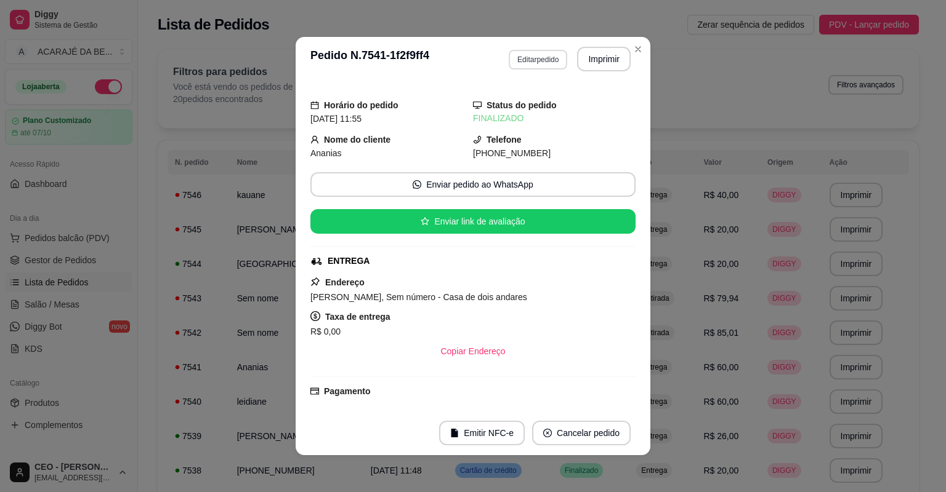
click at [542, 58] on button "Editar pedido" at bounding box center [537, 60] width 58 height 20
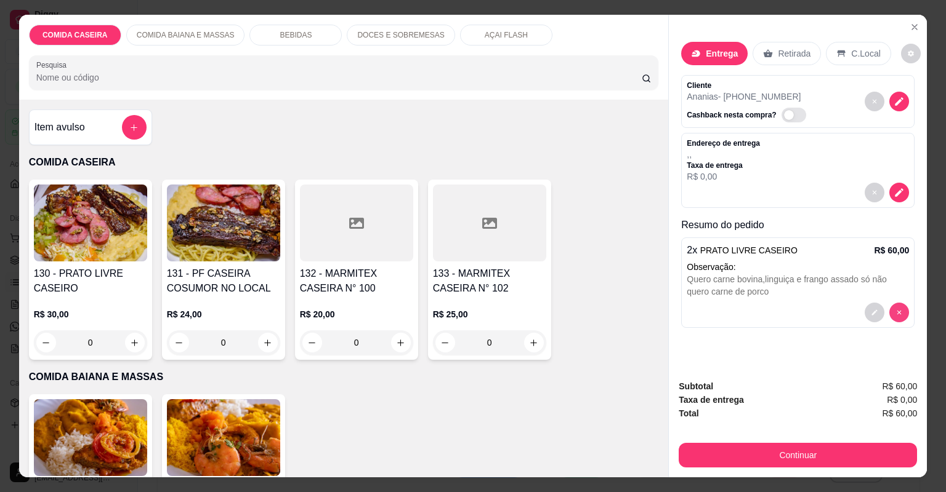
click at [873, 310] on icon "decrease-product-quantity" at bounding box center [875, 313] width 6 height 6
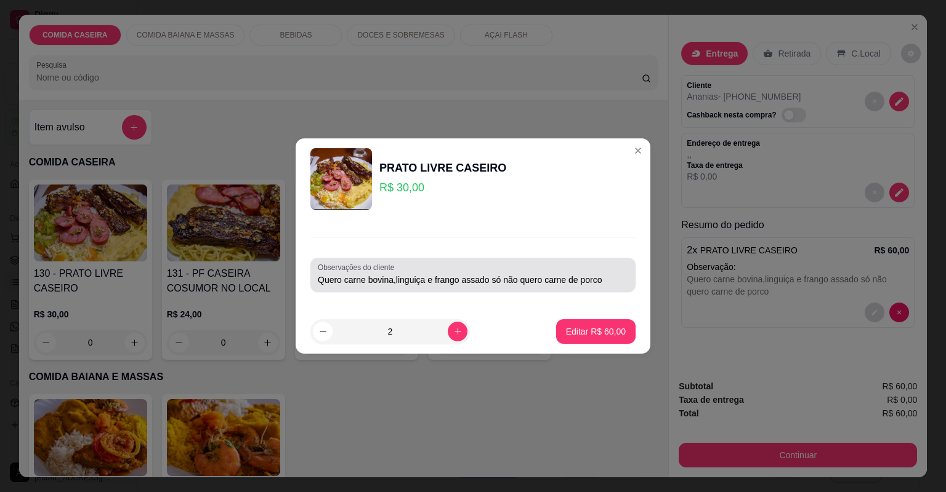
click at [606, 280] on input "Quero carne bovina,linguiça e frango assado só não quero carne de porco" at bounding box center [473, 280] width 310 height 12
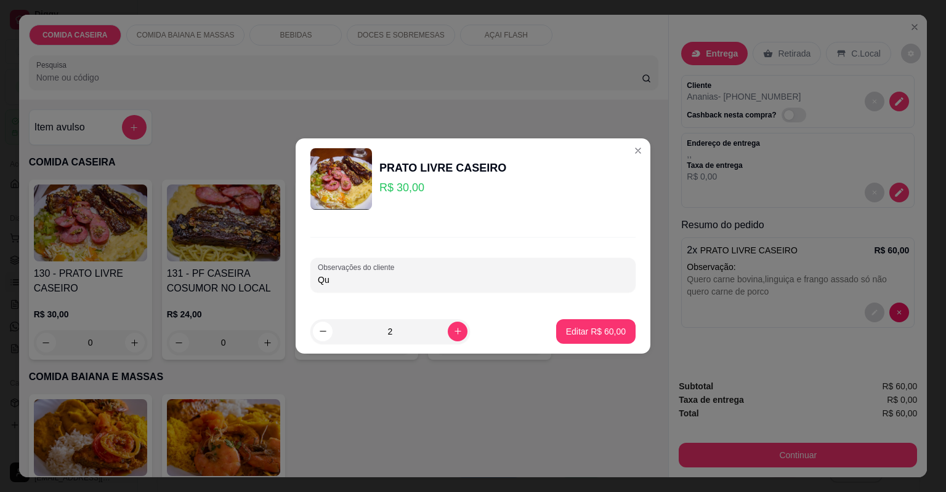
type input "Q"
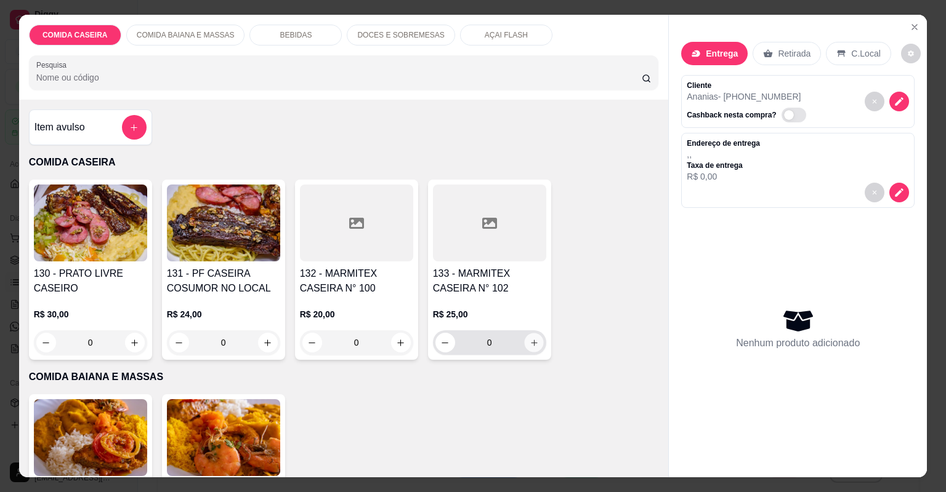
click at [524, 343] on button "increase-product-quantity" at bounding box center [533, 342] width 19 height 19
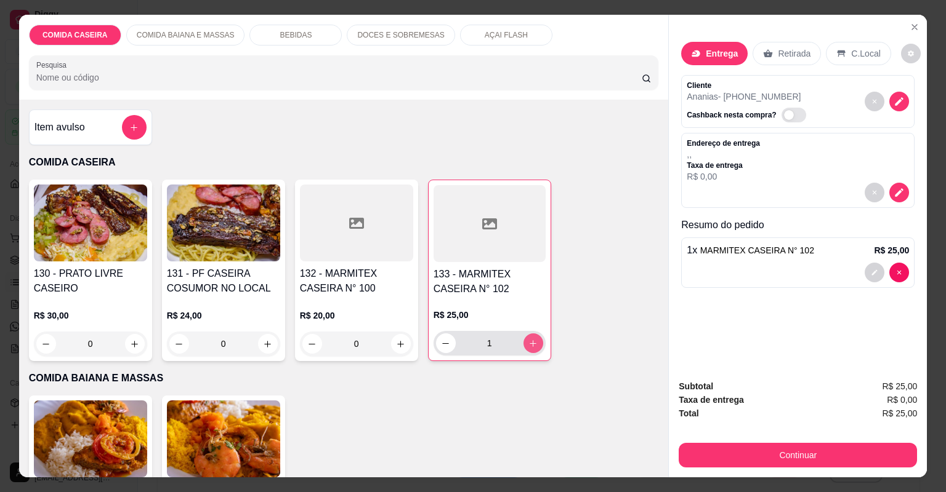
click at [528, 343] on icon "increase-product-quantity" at bounding box center [532, 343] width 9 height 9
type input "2"
click at [874, 275] on button "decrease-product-quantity" at bounding box center [874, 273] width 20 height 20
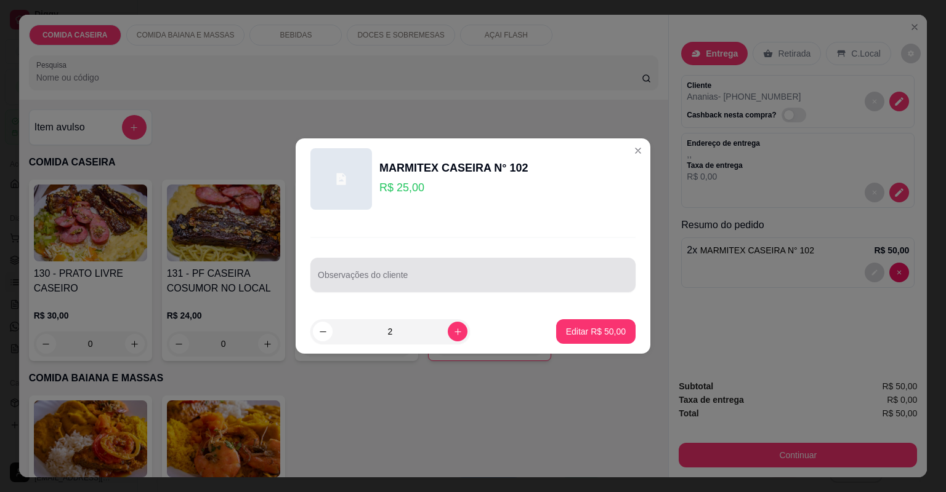
click at [382, 271] on div at bounding box center [473, 275] width 310 height 25
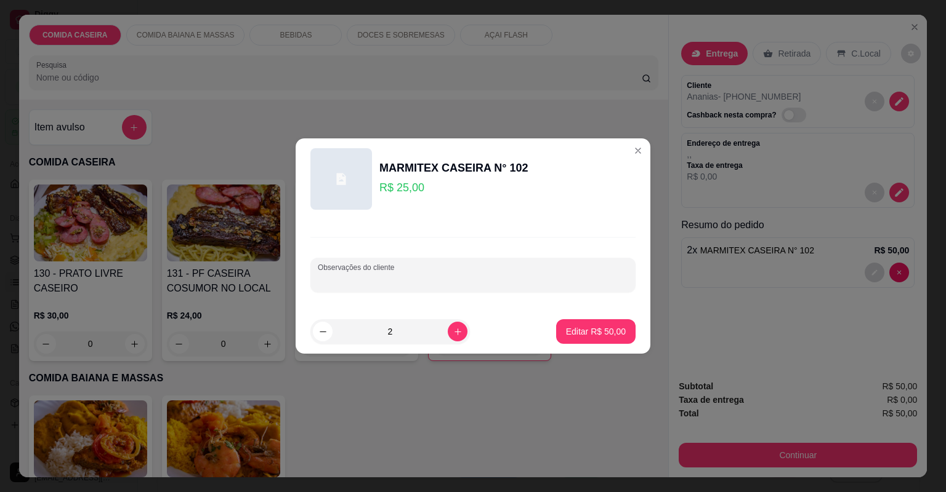
paste input "Endereço= [PERSON_NAME] N• 263 Proximo a [DEMOGRAPHIC_DATA] Renascer"
type input "E"
paste input "Feijão tropeiro Arroz branco Farofa de manteiga e cenoura Purê de batata Vinagr…"
type input "Feijão tropeiro Arroz branco Farofa de manteiga e cenoura Purê de batata Vinagr…"
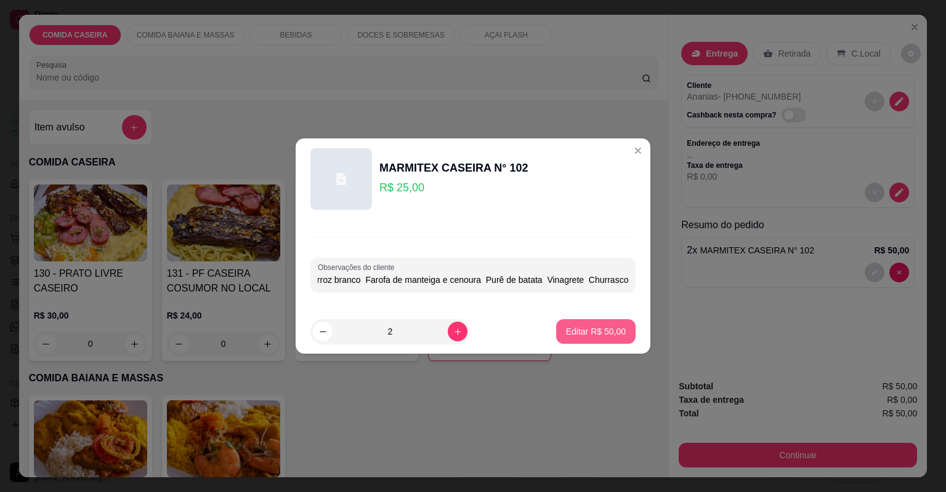
click at [594, 328] on p "Editar R$ 50,00" at bounding box center [596, 332] width 60 height 12
type input "0"
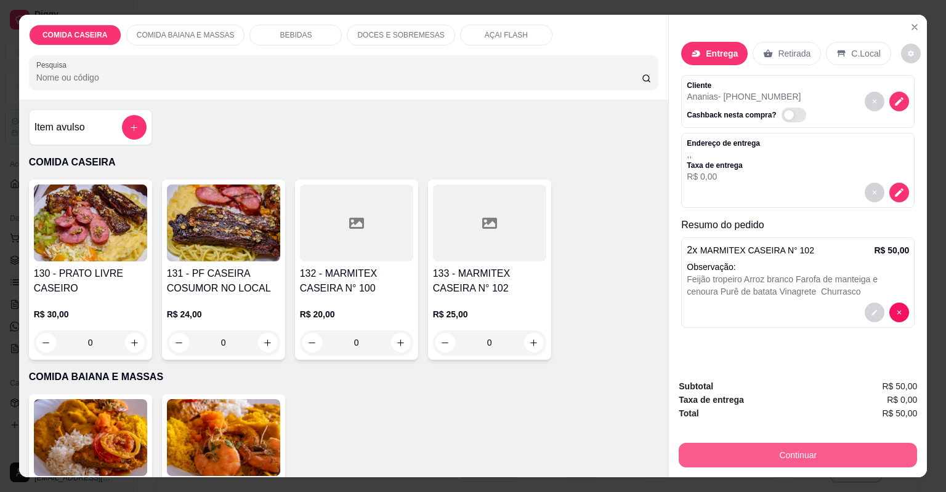
click at [718, 448] on button "Continuar" at bounding box center [797, 455] width 238 height 25
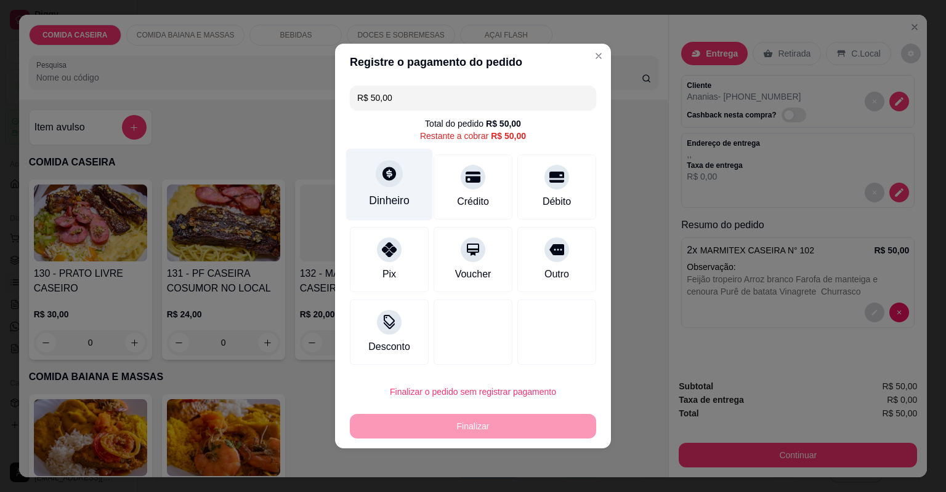
click at [392, 204] on div "Dinheiro" at bounding box center [389, 201] width 41 height 16
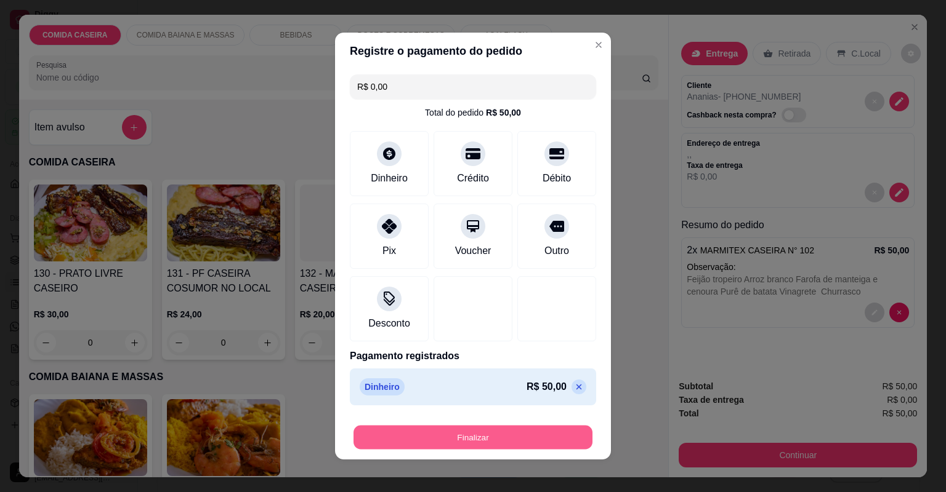
click at [543, 426] on button "Finalizar" at bounding box center [472, 438] width 239 height 24
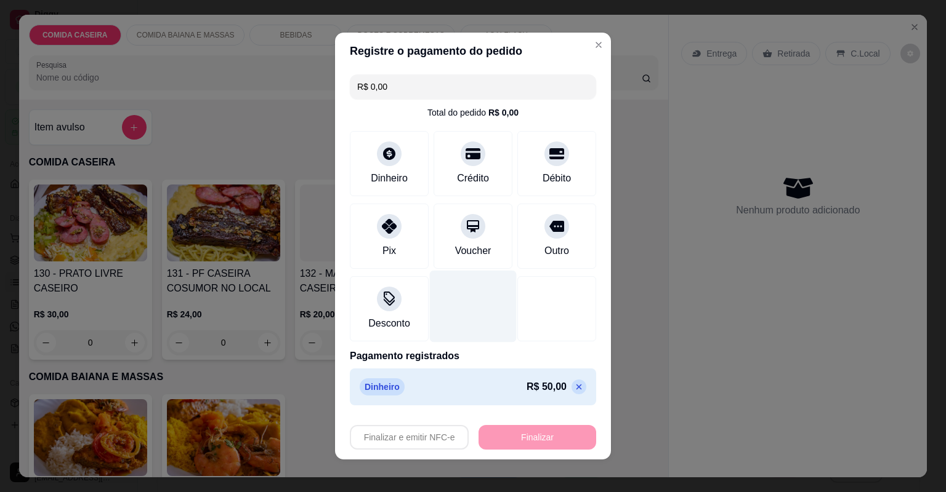
type input "-R$ 50,00"
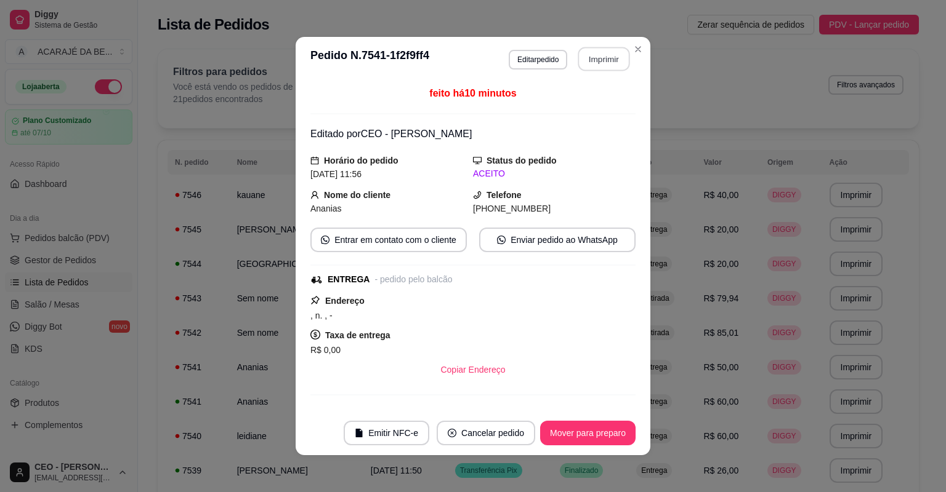
click at [593, 59] on button "Imprimir" at bounding box center [604, 59] width 52 height 24
click at [558, 434] on button "Mover para preparo" at bounding box center [587, 433] width 95 height 25
click at [568, 433] on button "Mover para entrega" at bounding box center [587, 433] width 95 height 25
click at [608, 433] on button "Mover para finalizado" at bounding box center [584, 433] width 102 height 25
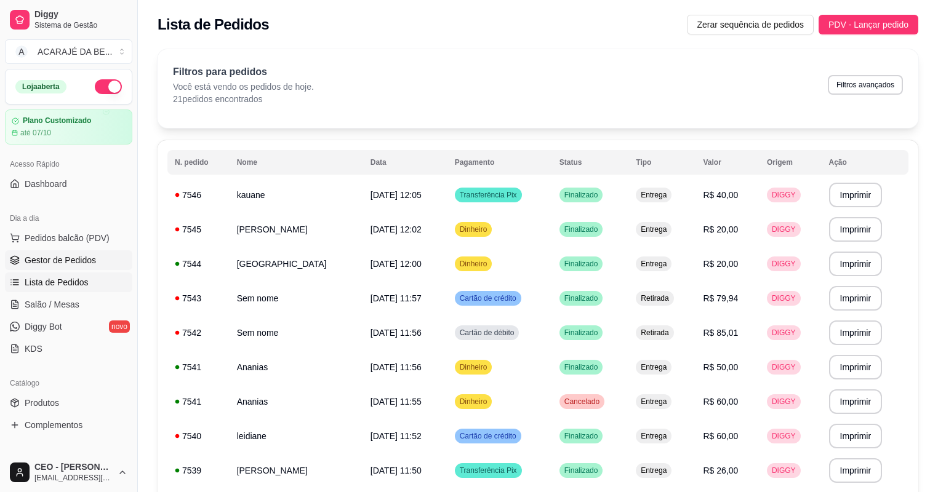
click at [92, 262] on span "Gestor de Pedidos" at bounding box center [60, 260] width 71 height 12
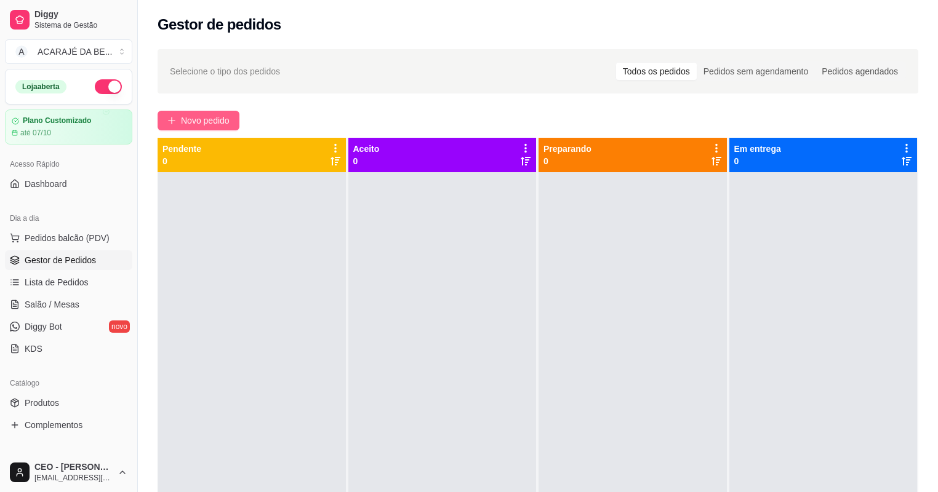
click at [195, 123] on span "Novo pedido" at bounding box center [205, 121] width 49 height 14
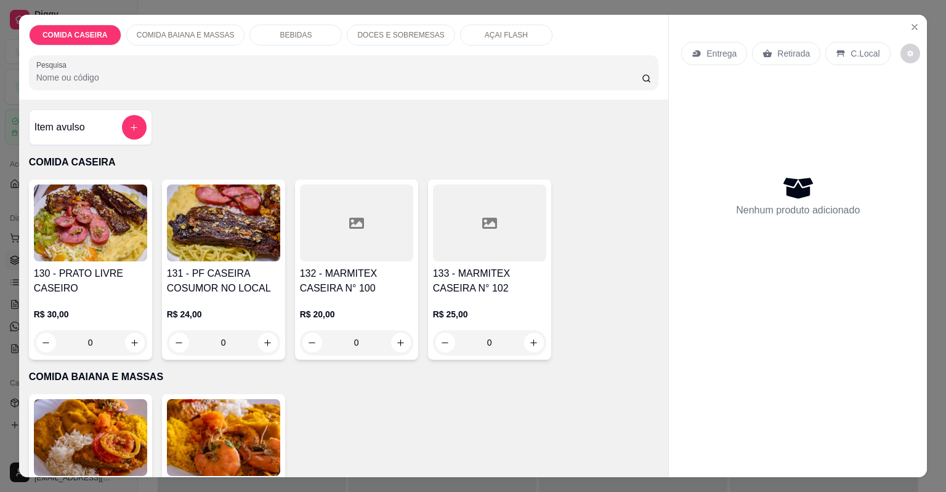
click at [375, 218] on div at bounding box center [356, 223] width 113 height 77
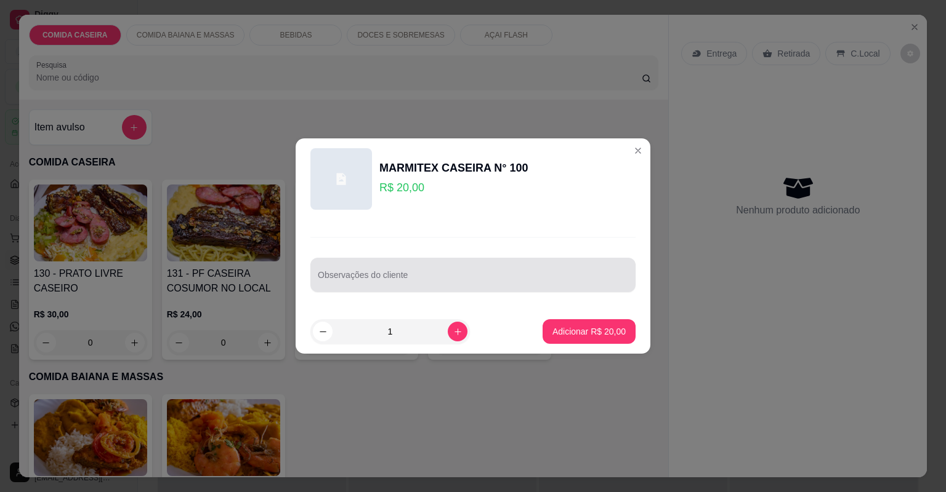
click at [421, 263] on div at bounding box center [473, 275] width 310 height 25
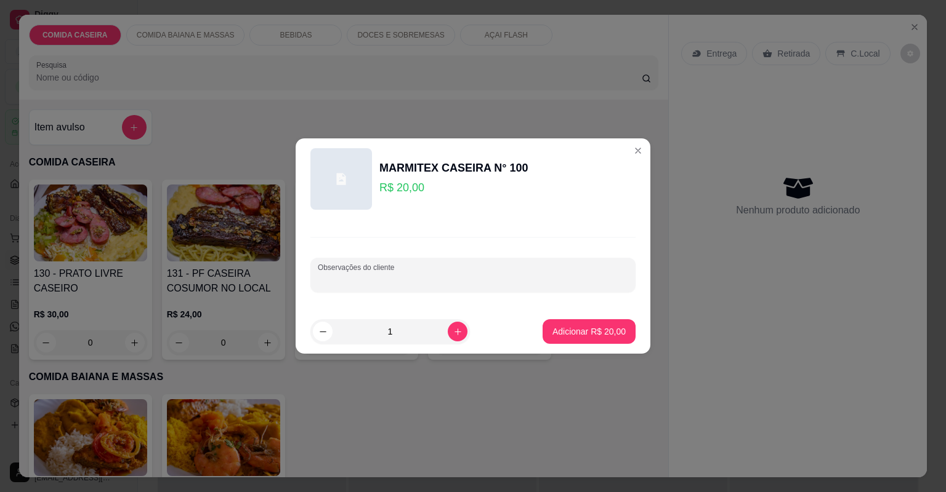
paste input "Macarrão Purê de batata Salada de maionese Batata frita Lombo Estrogonofe de ca…"
type input "Macarrão Purê de batata Salada de maionese Batata frita Lombo Estrogonofe de ca…"
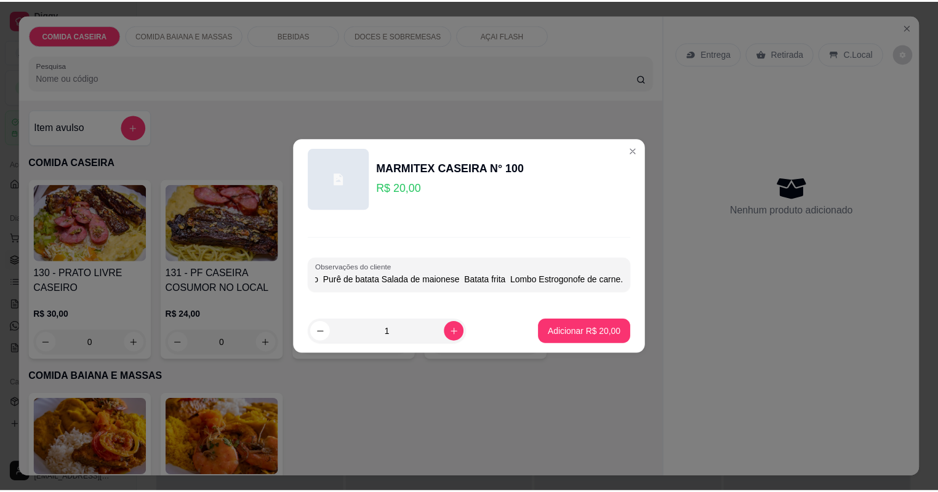
scroll to position [0, 0]
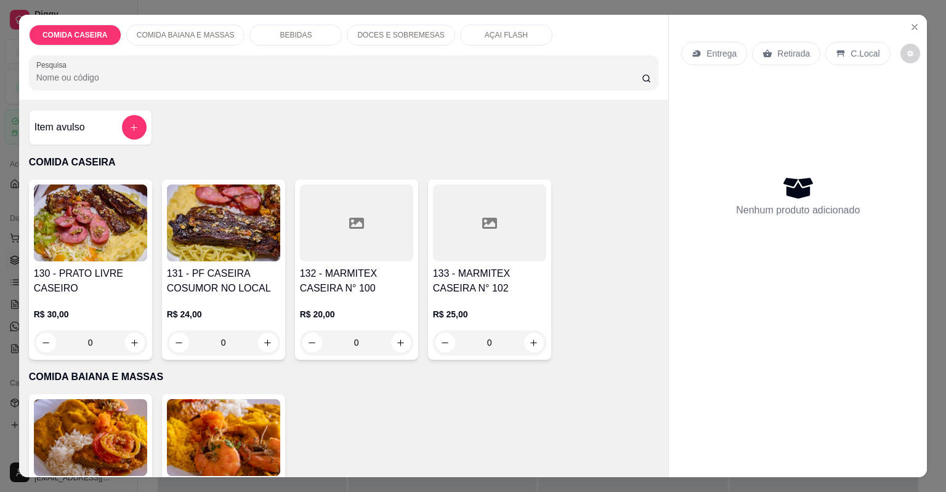
click at [457, 197] on div at bounding box center [489, 223] width 113 height 77
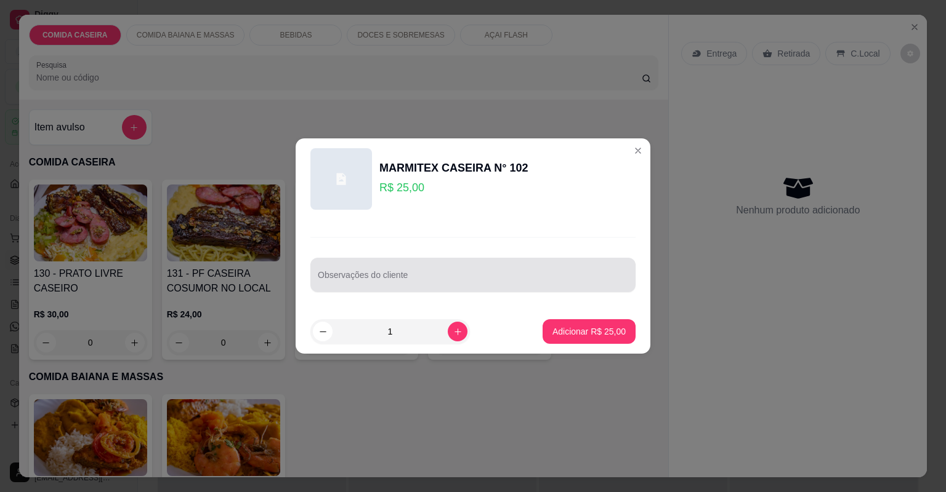
click at [416, 286] on div at bounding box center [473, 275] width 310 height 25
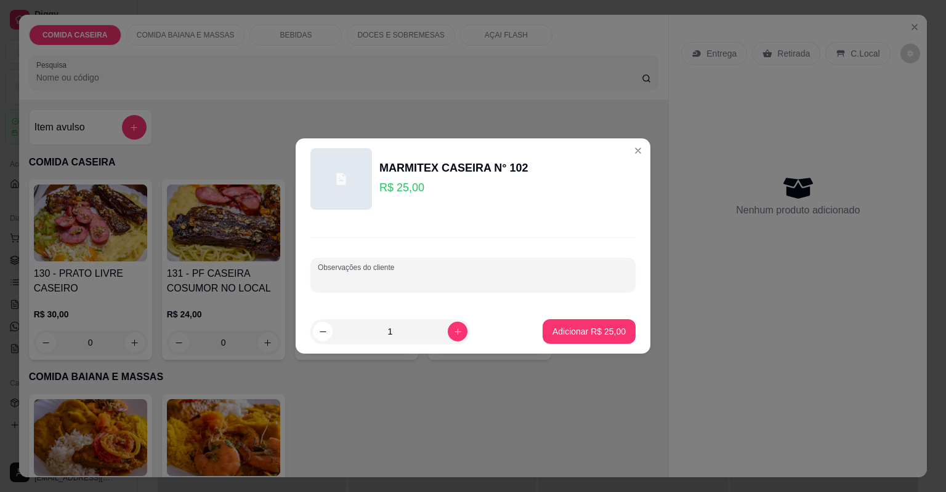
paste input "Uma marmita g proteína churrasco Feijão de caldo arroz verdura e salada"
type input "Uma marmita g proteína churrasco Feijão de caldo arroz verdura e salada"
click at [568, 330] on p "Adicionar R$ 25,00" at bounding box center [588, 332] width 73 height 12
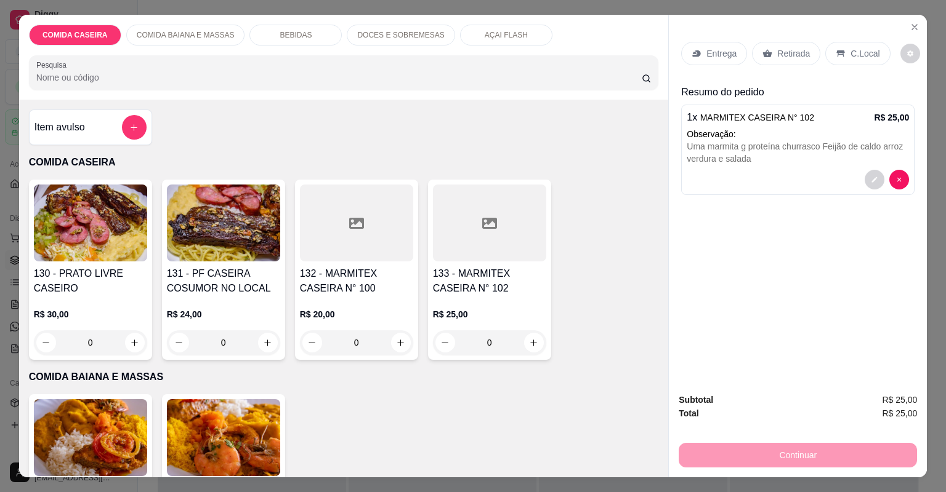
click at [716, 49] on p "Entrega" at bounding box center [721, 53] width 30 height 12
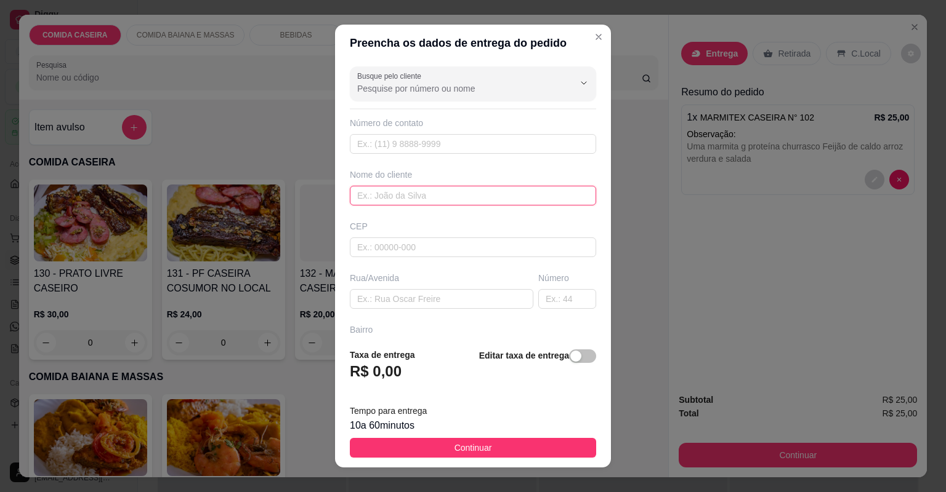
click at [438, 187] on input "text" at bounding box center [473, 196] width 246 height 20
type input "erisvelton"
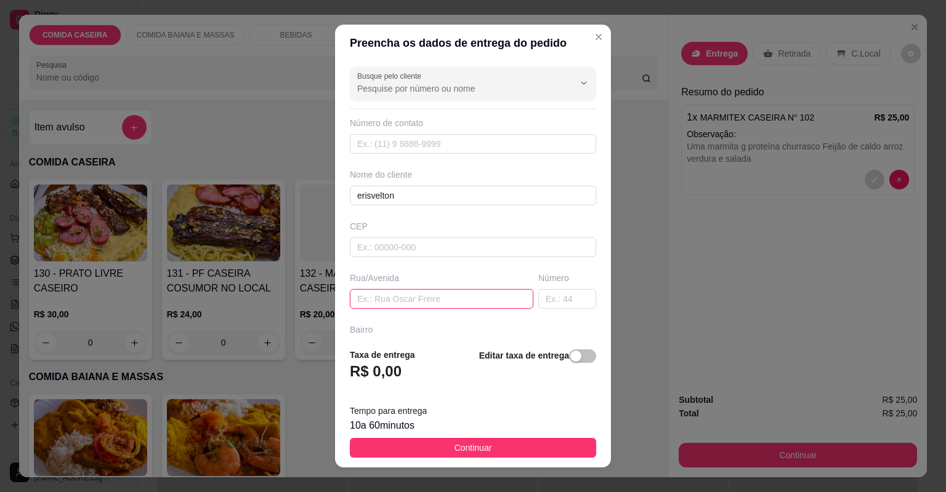
click at [404, 295] on input "text" at bounding box center [441, 299] width 183 height 20
paste input "rua Rotary n 18 erisvelton"
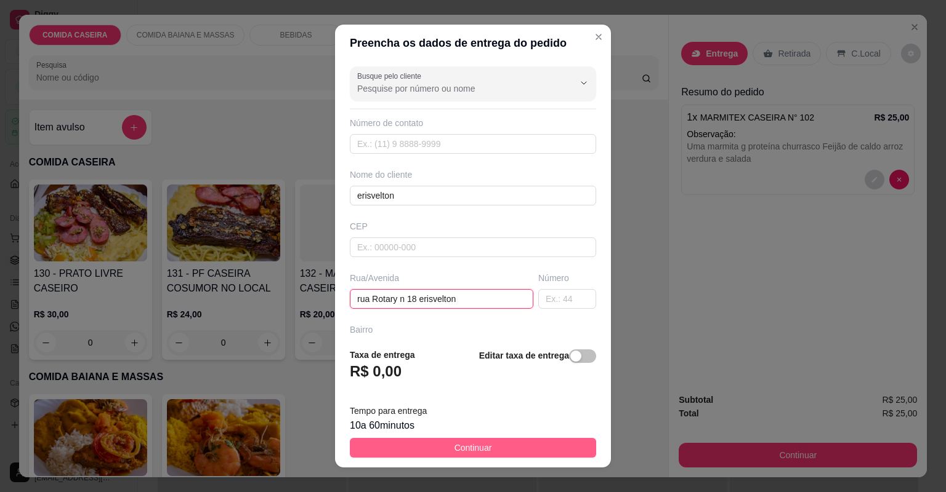
type input "rua Rotary n 18 erisvelton"
click at [515, 452] on button "Continuar" at bounding box center [473, 448] width 246 height 20
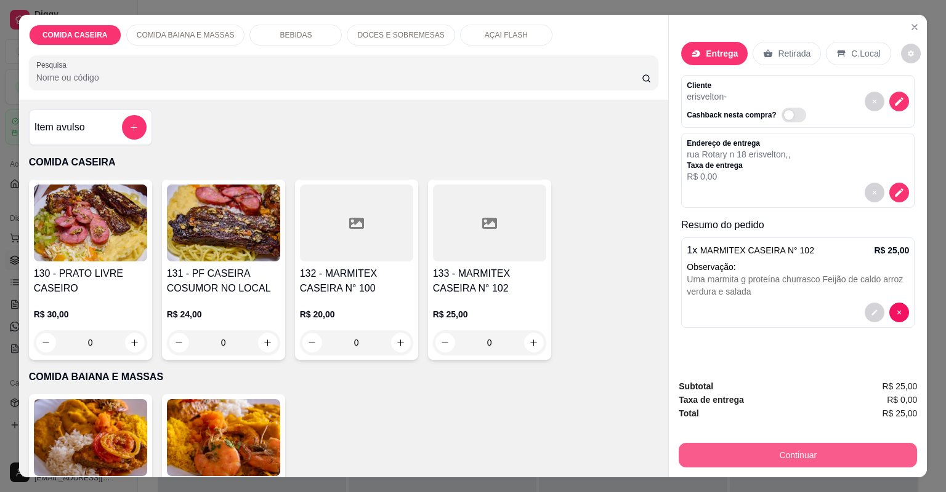
click at [699, 460] on button "Continuar" at bounding box center [797, 455] width 238 height 25
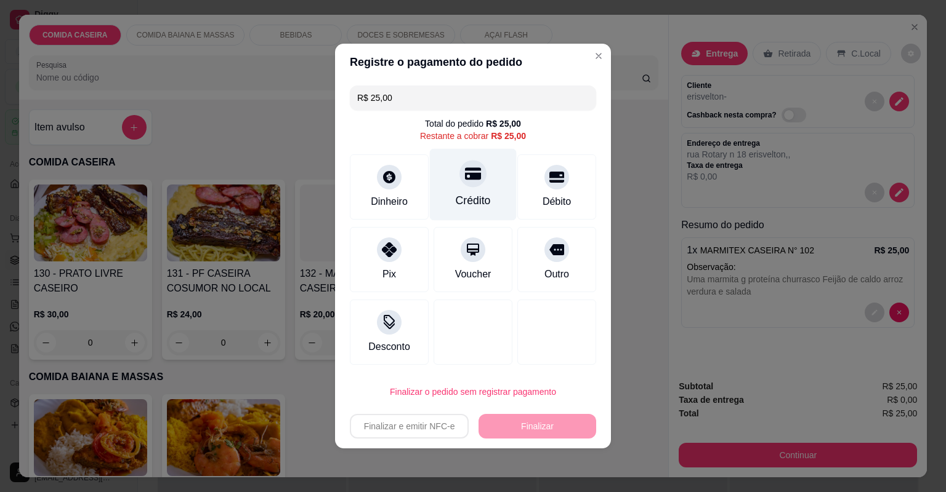
click at [467, 185] on div at bounding box center [472, 173] width 27 height 27
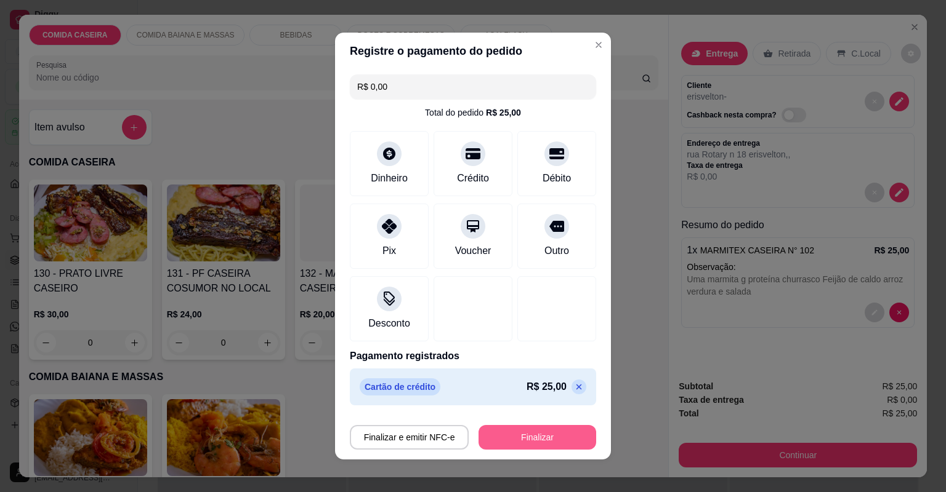
click at [544, 433] on button "Finalizar" at bounding box center [537, 437] width 118 height 25
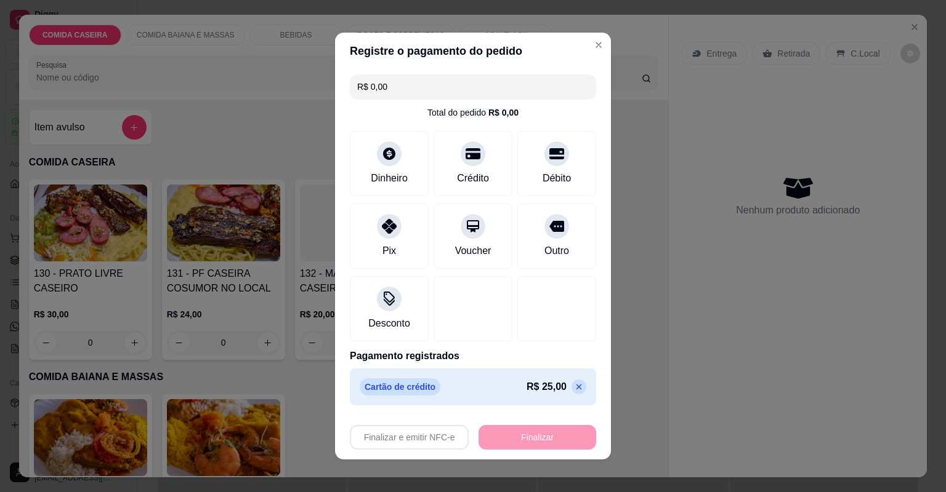
type input "-R$ 25,00"
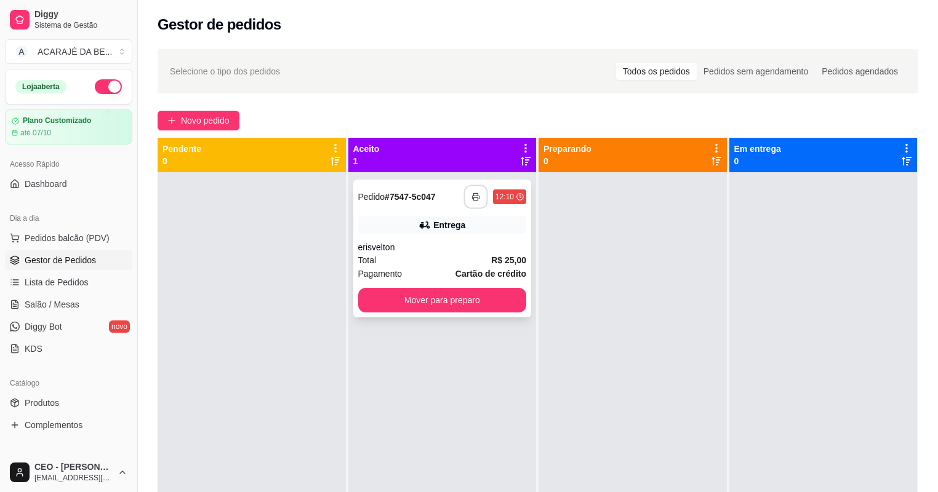
click at [470, 203] on button "button" at bounding box center [476, 197] width 24 height 24
click at [409, 298] on button "Mover para preparo" at bounding box center [442, 300] width 169 height 25
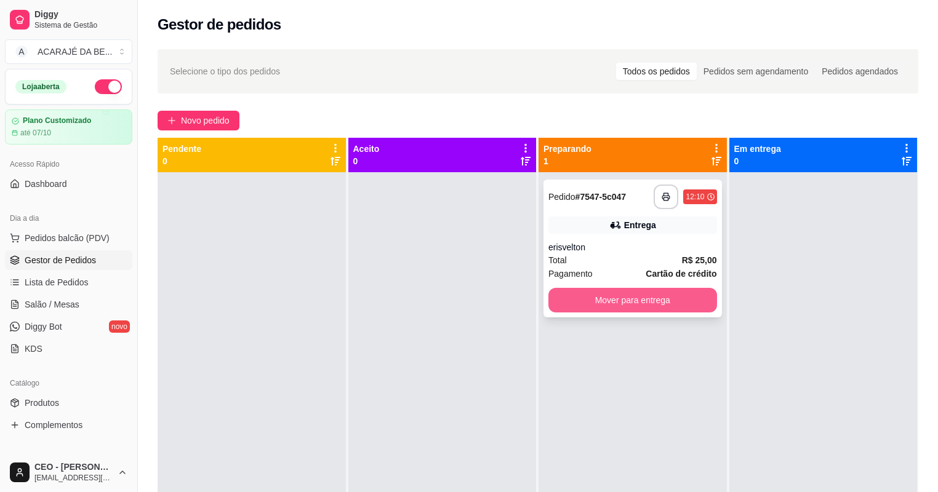
click at [554, 297] on button "Mover para entrega" at bounding box center [632, 300] width 169 height 25
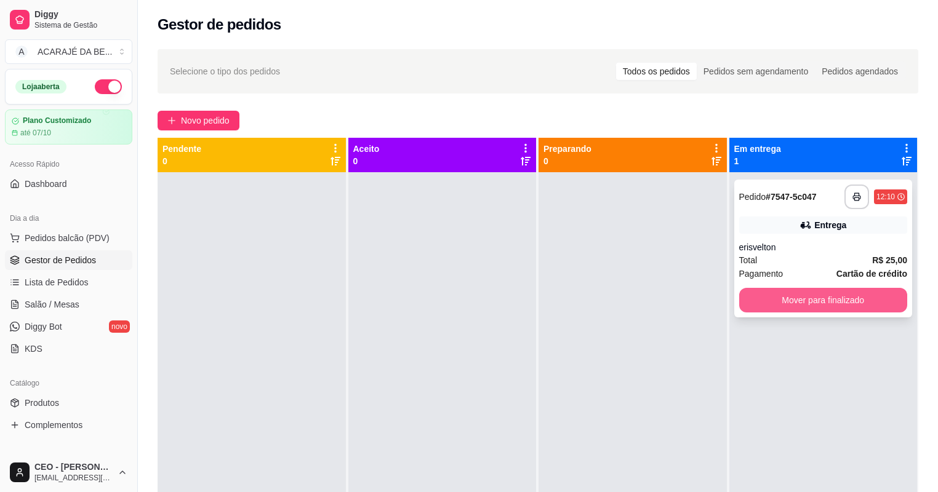
click at [816, 288] on button "Mover para finalizado" at bounding box center [823, 300] width 169 height 25
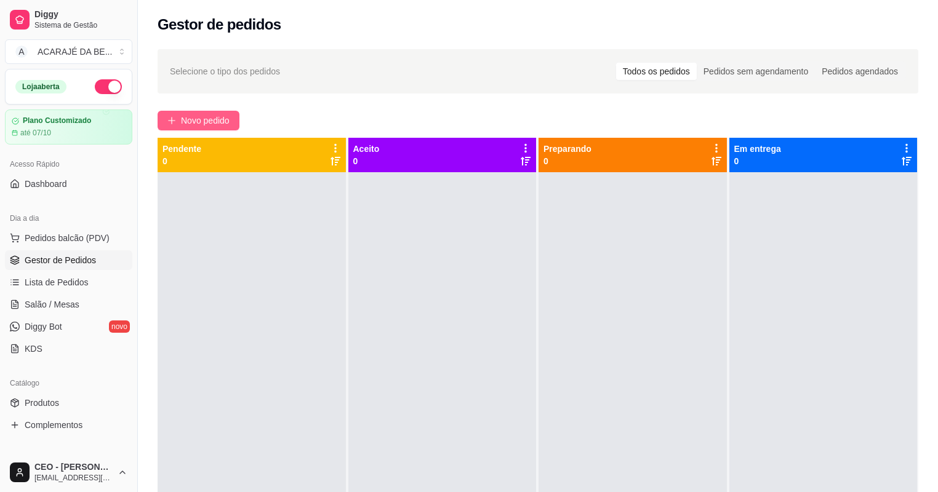
click at [199, 126] on span "Novo pedido" at bounding box center [205, 121] width 49 height 14
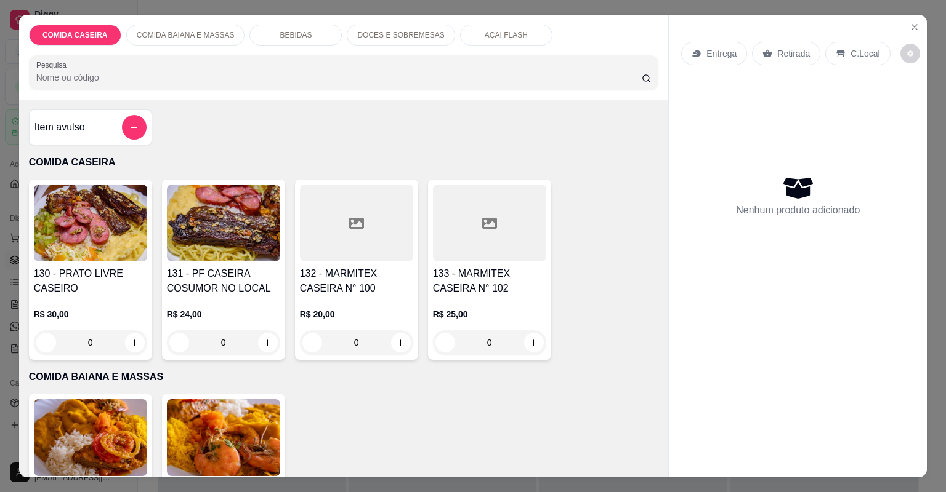
click at [360, 224] on div at bounding box center [356, 223] width 113 height 77
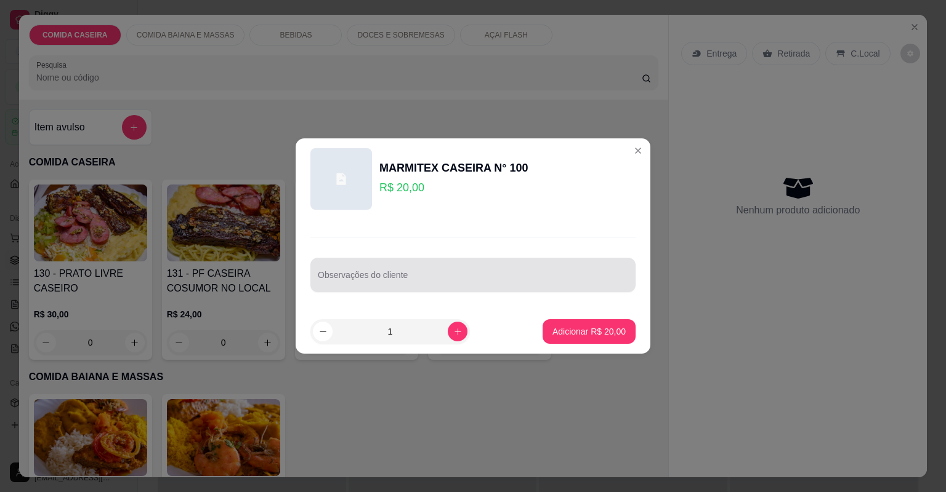
click at [393, 263] on div at bounding box center [473, 275] width 310 height 25
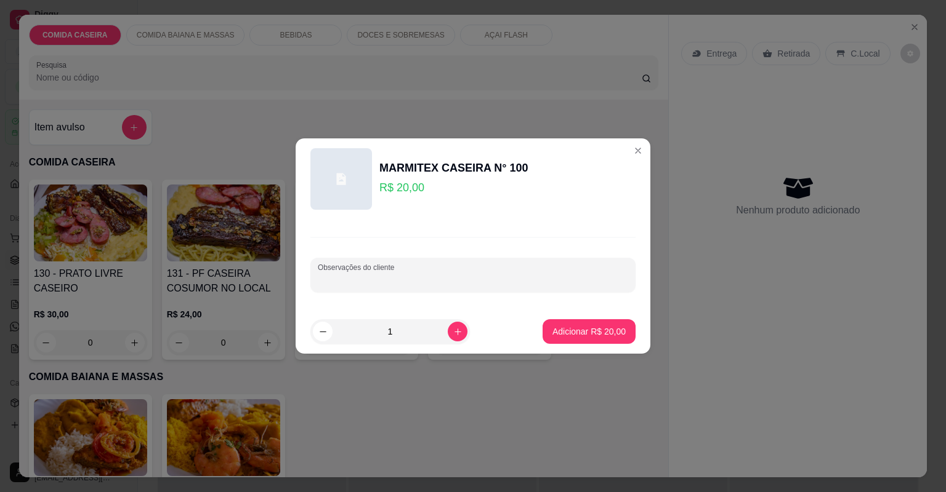
paste input "Macarrão Purê de batata Salada de maionese Batata frita Lombo Estrogonofe de ca…"
type input "Macarrão Purê de batata Salada de maionese Batata frita Lombo Estrogonofe de ca…"
click at [572, 320] on button "Adicionar R$ 20,00" at bounding box center [589, 332] width 90 height 24
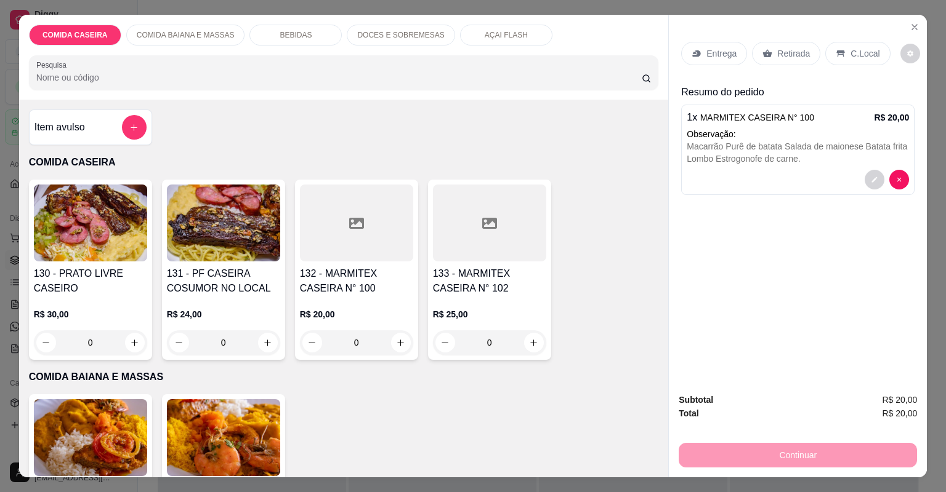
click at [439, 268] on h4 "133 - MARMITEX CASEIRA N° 102" at bounding box center [489, 282] width 113 height 30
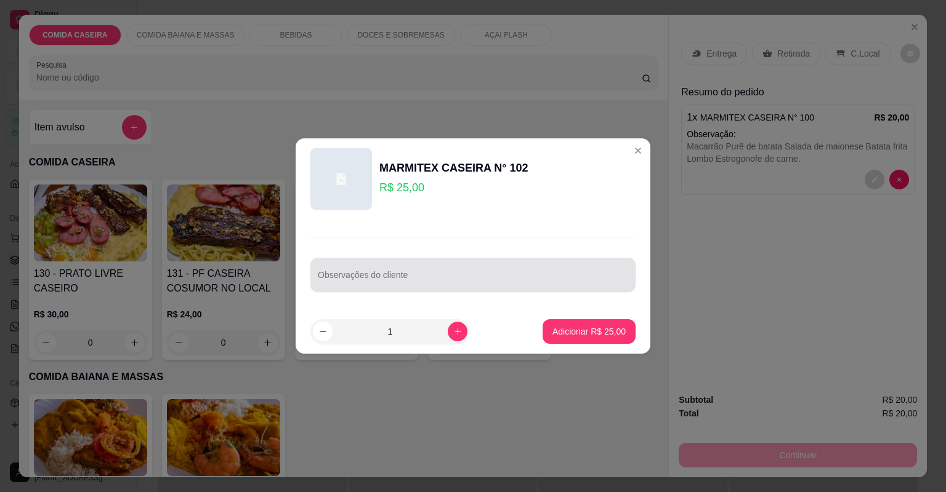
click at [495, 289] on div "Observações do cliente" at bounding box center [472, 275] width 325 height 34
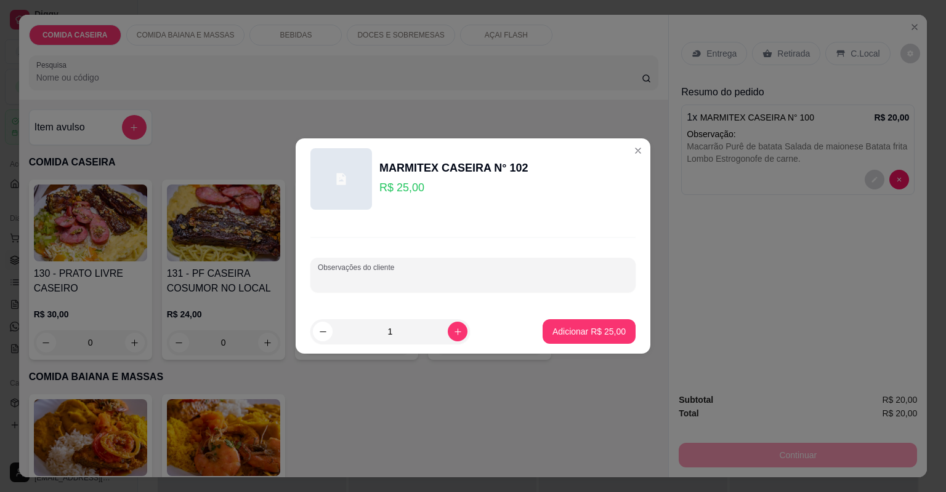
paste input "Purê de batata Lasanha de frango Panqueca de carne. Couve flor com brócolis Bat…"
type input "Purê de batata Lasanha de frango Panqueca de carne. Couve flor com brócolis Bat…"
click at [596, 332] on p "Adicionar R$ 25,00" at bounding box center [588, 332] width 73 height 12
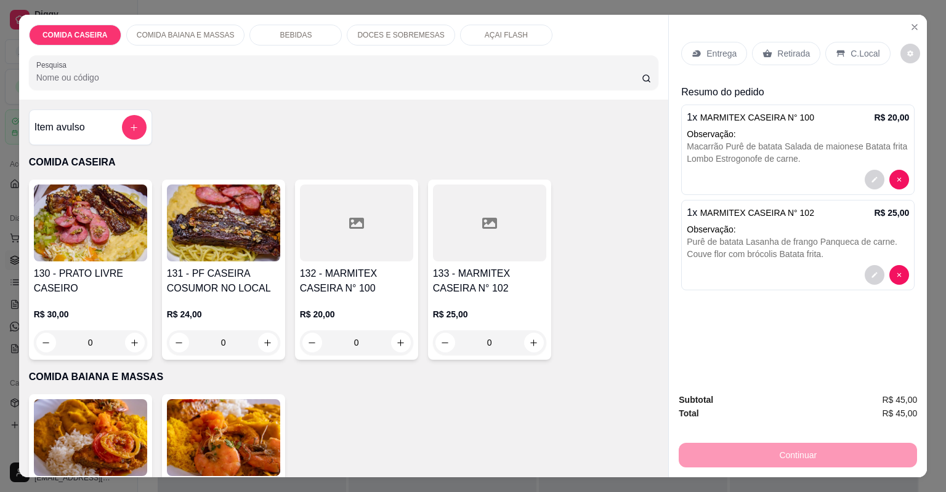
click at [368, 288] on h4 "132 - MARMITEX CASEIRA N° 100" at bounding box center [356, 282] width 113 height 30
click at [488, 267] on h4 "133 - MARMITEX CASEIRA N° 102" at bounding box center [489, 282] width 113 height 30
click at [485, 279] on input "Observações do cliente" at bounding box center [473, 280] width 310 height 12
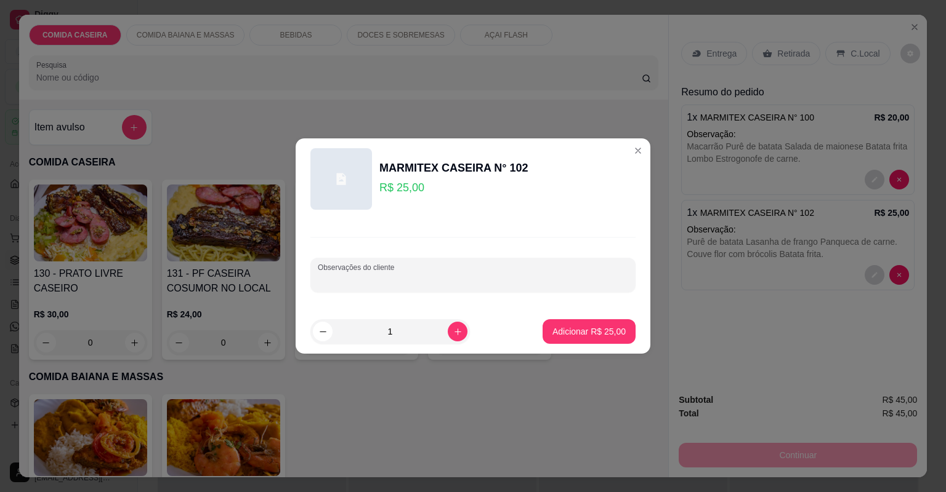
paste input "Lasanha de frango Purê de batata Escondidinho de jabá Couve flor com brócolis. …"
type input "Lasanha de frango Purê de batata Escondidinho de jabá Couve flor com brócolis. …"
click at [617, 326] on p "Adicionar R$ 25,00" at bounding box center [588, 332] width 73 height 12
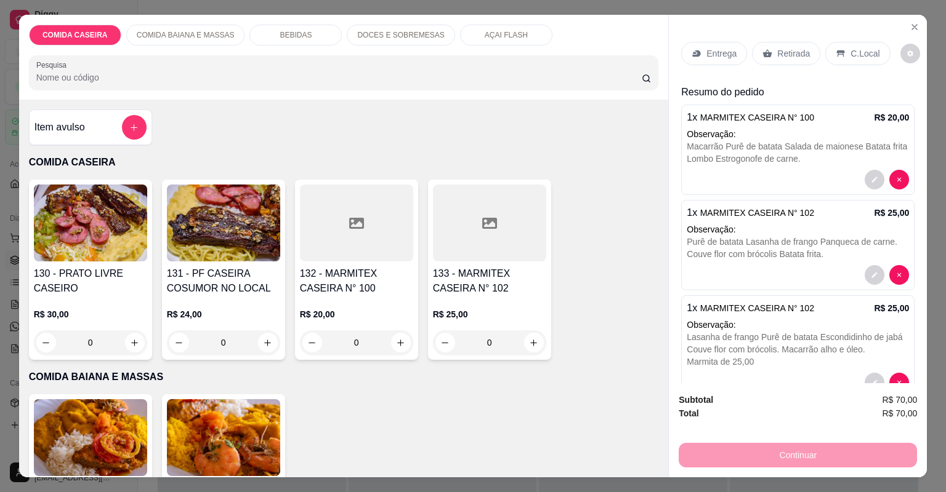
click at [320, 230] on div at bounding box center [356, 223] width 113 height 77
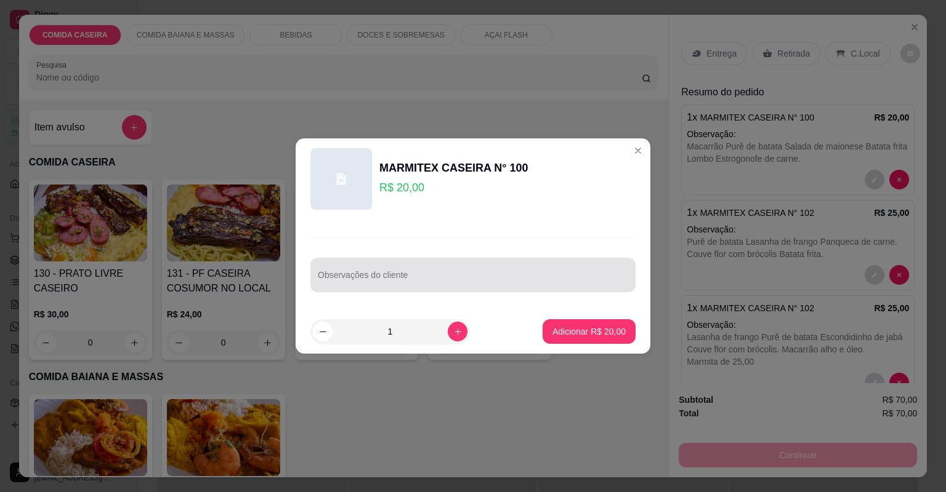
click at [392, 278] on div "Observações do cliente" at bounding box center [472, 275] width 325 height 34
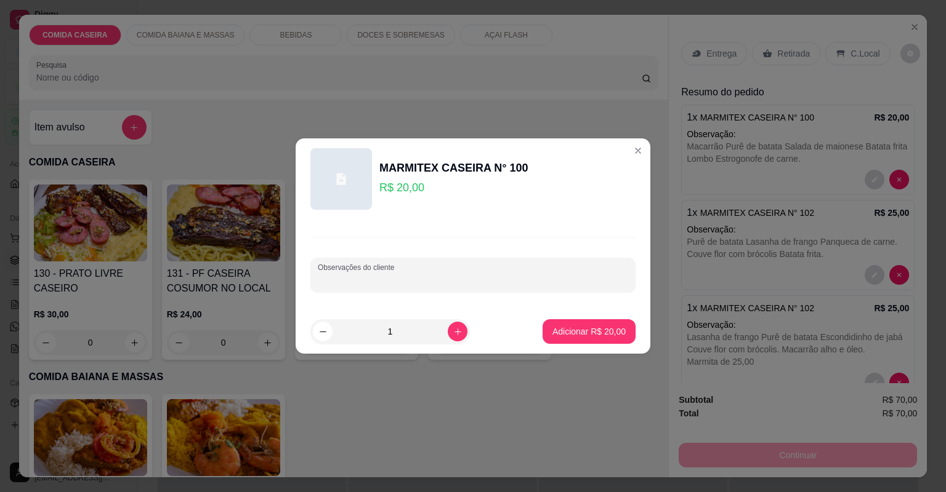
paste input "Lombo Andu Farofa cenoura bacon calabresa Batata frita Salada de maionese. Marm…"
type input "Lombo Andu Farofa cenoura bacon calabresa Batata frita Salada de maionese. Marm…"
click at [555, 331] on p "Adicionar R$ 20,00" at bounding box center [588, 332] width 71 height 12
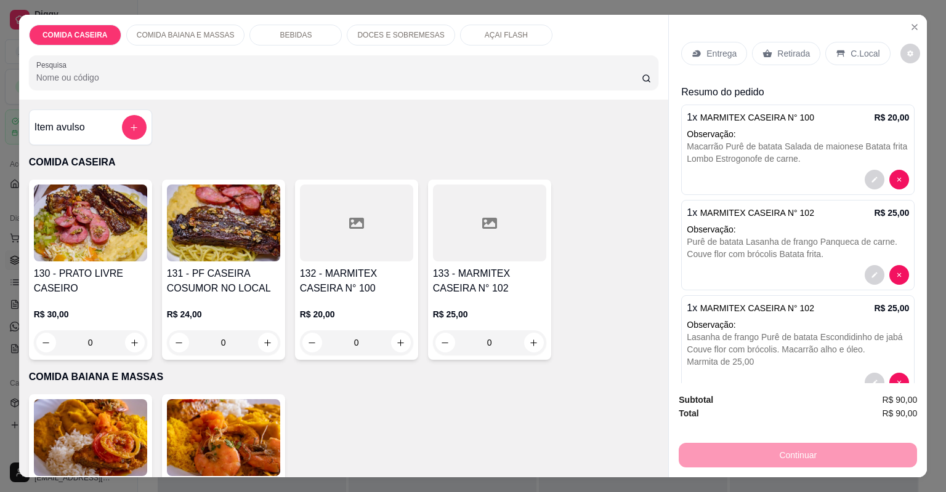
click at [709, 52] on p "Entrega" at bounding box center [721, 53] width 30 height 12
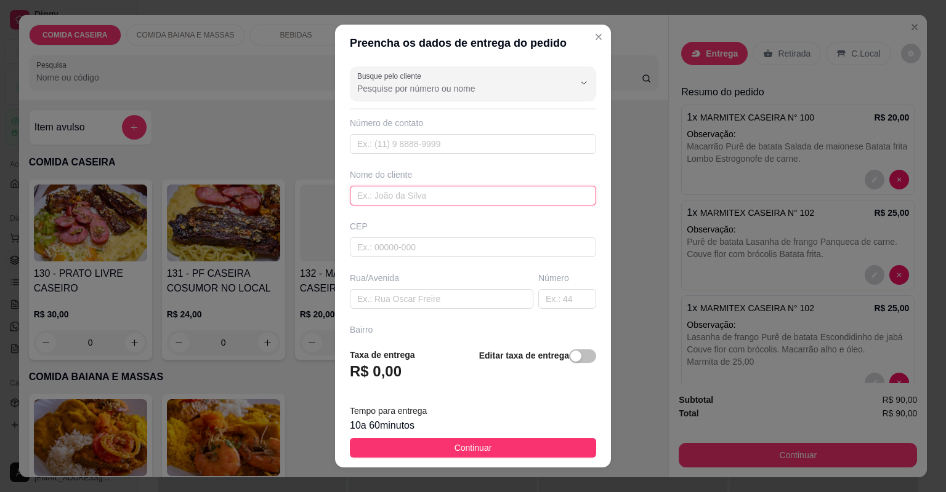
click at [492, 199] on input "text" at bounding box center [473, 196] width 246 height 20
type input ",marilia"
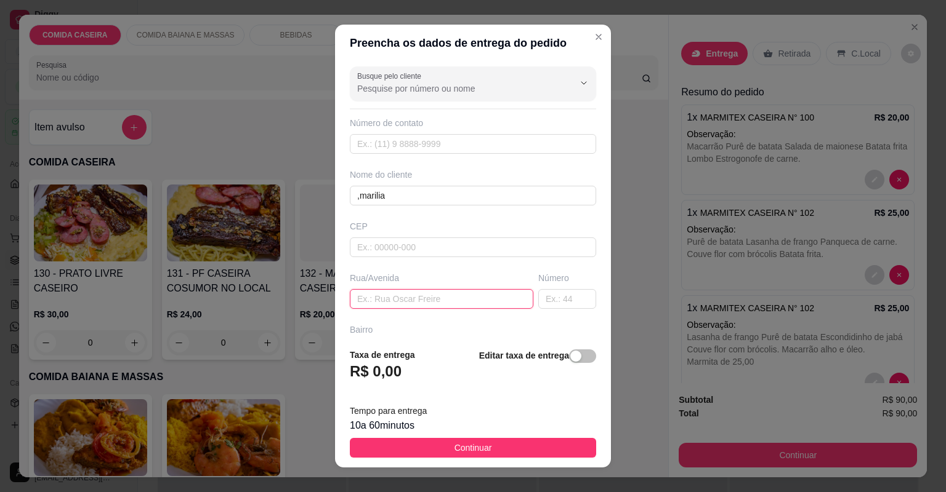
click at [489, 302] on input "text" at bounding box center [441, 299] width 183 height 20
paste input "Rua [PERSON_NAME]. N 67"
type input "Rua [PERSON_NAME]. N 67"
click at [481, 443] on span "Continuar" at bounding box center [473, 448] width 38 height 14
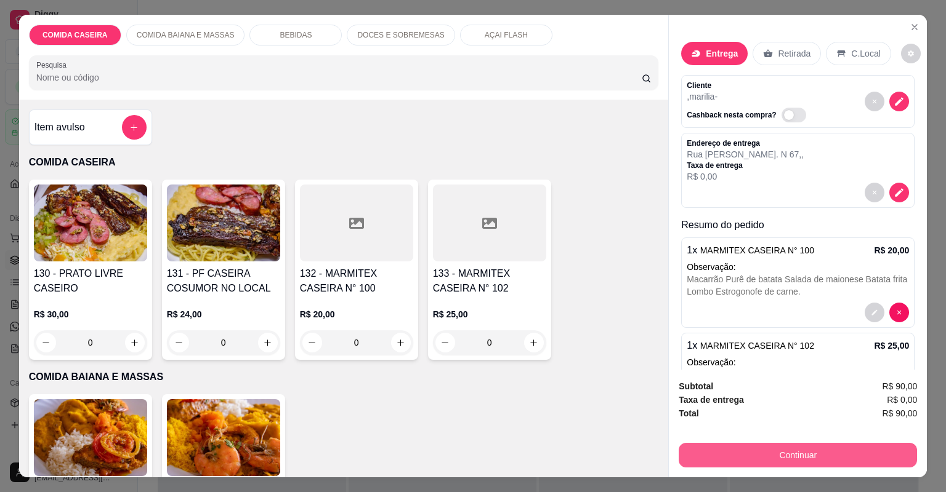
click at [734, 448] on button "Continuar" at bounding box center [797, 455] width 238 height 25
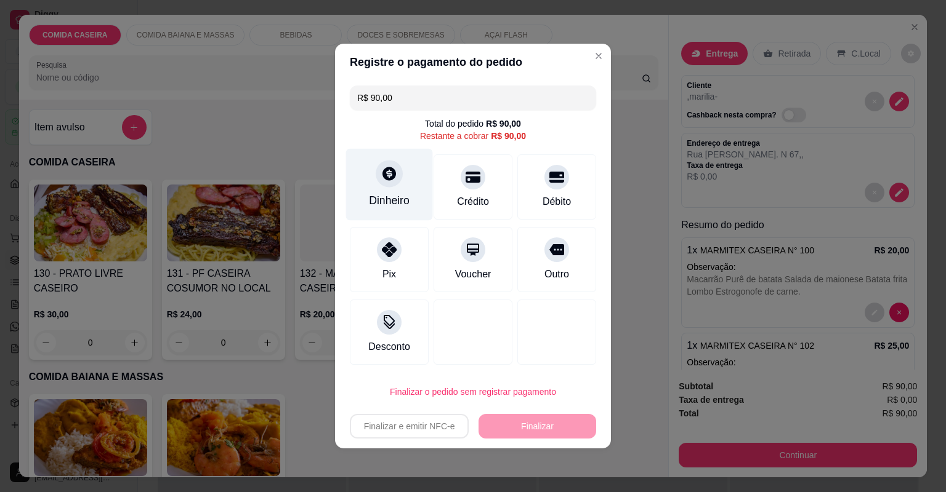
click at [414, 214] on div "Dinheiro" at bounding box center [389, 185] width 87 height 72
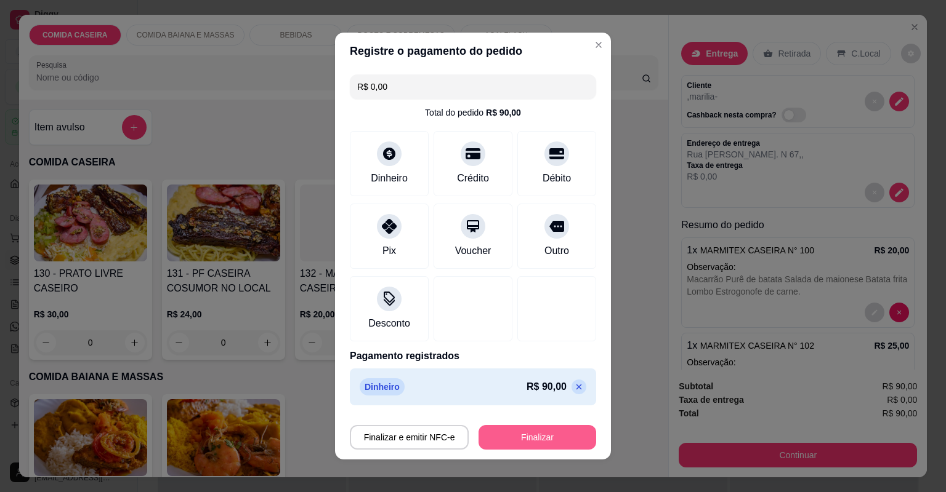
click at [569, 433] on button "Finalizar" at bounding box center [537, 437] width 118 height 25
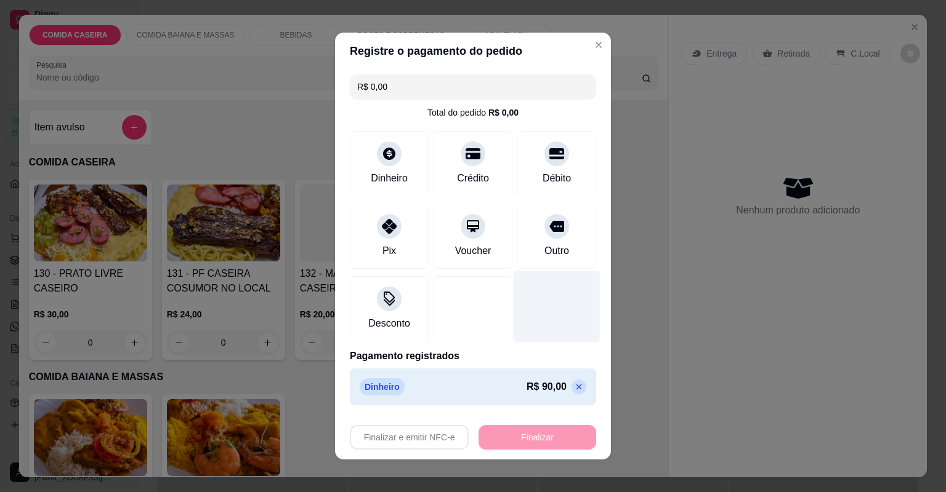
type input "-R$ 90,00"
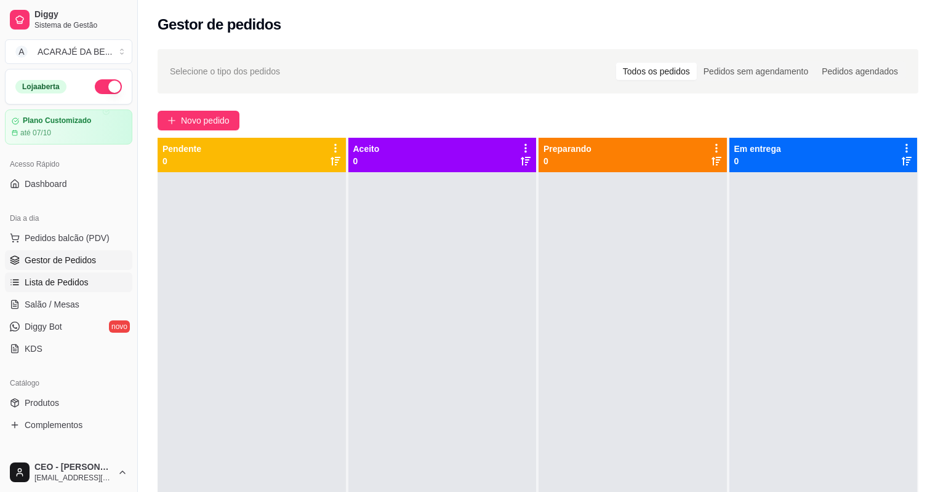
click at [84, 283] on span "Lista de Pedidos" at bounding box center [57, 282] width 64 height 12
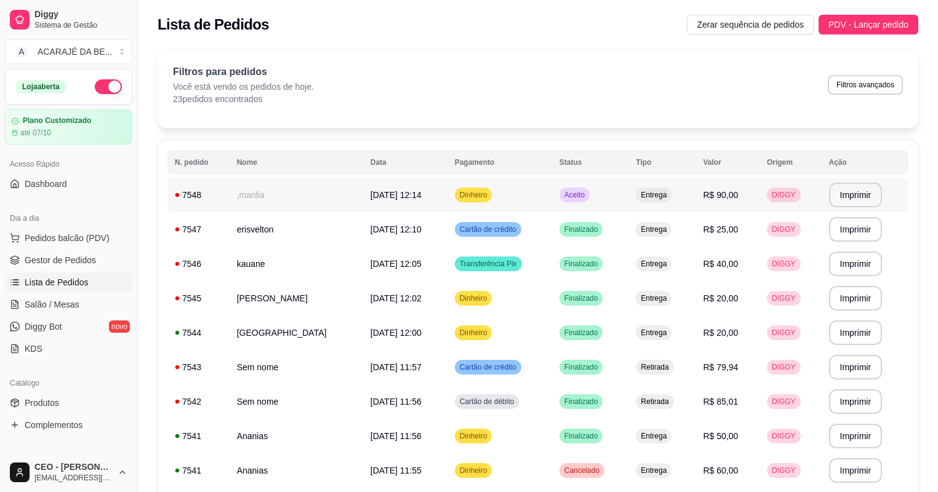
click at [287, 192] on td ",marilia" at bounding box center [297, 195] width 134 height 34
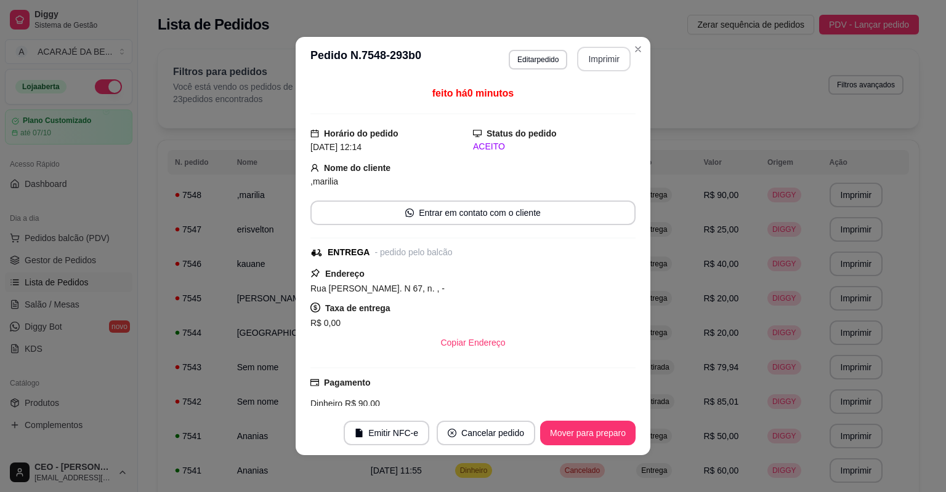
click at [584, 55] on button "Imprimir" at bounding box center [604, 59] width 54 height 25
click at [529, 52] on button "Editar pedido" at bounding box center [537, 60] width 58 height 20
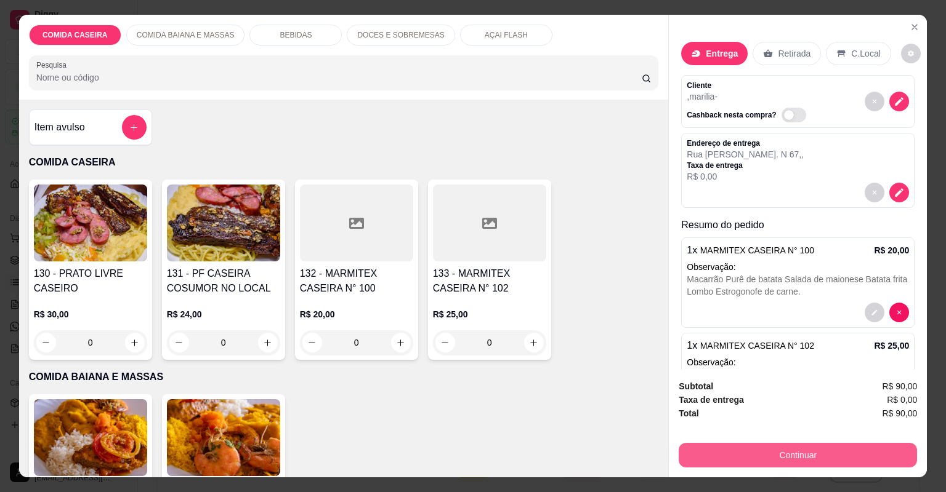
click at [714, 451] on button "Continuar" at bounding box center [797, 455] width 238 height 25
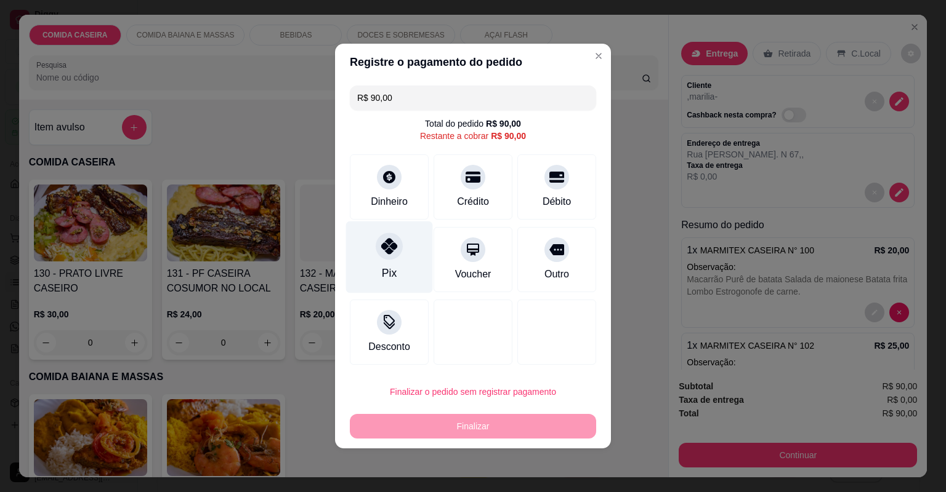
click at [382, 250] on icon at bounding box center [389, 246] width 16 height 16
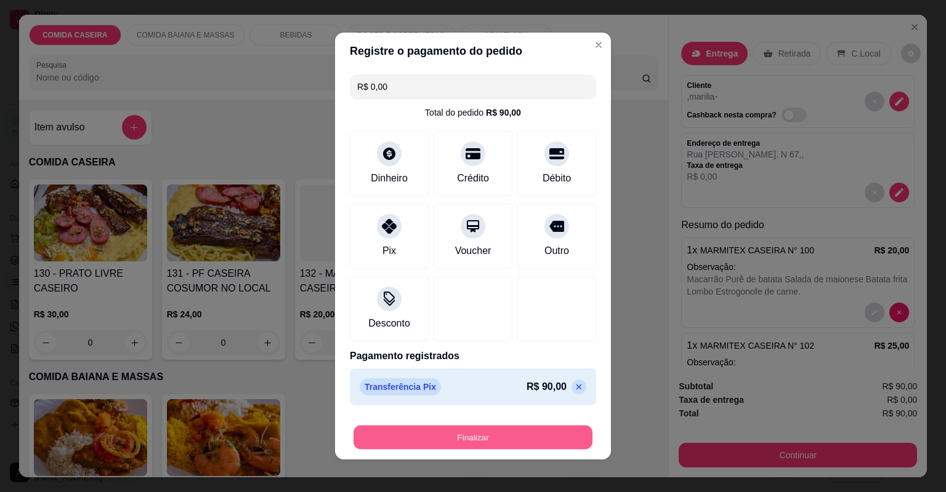
click at [507, 443] on button "Finalizar" at bounding box center [472, 438] width 239 height 24
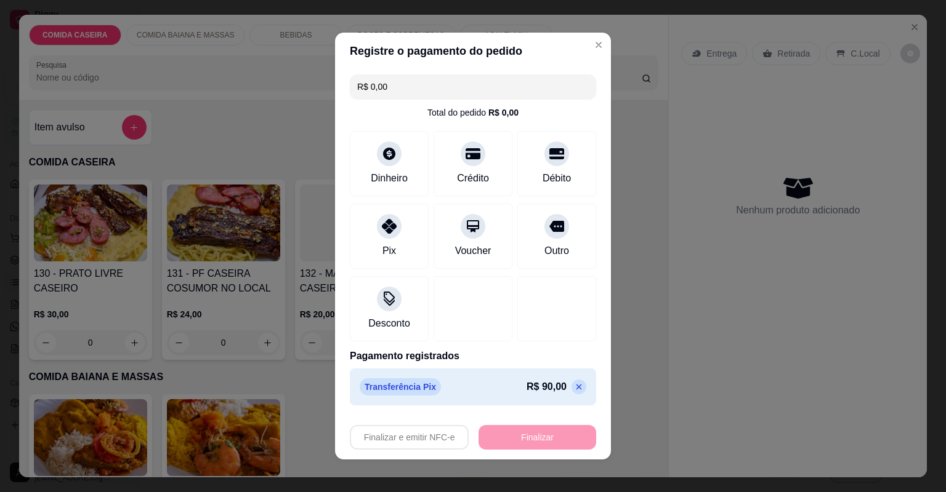
type input "-R$ 90,00"
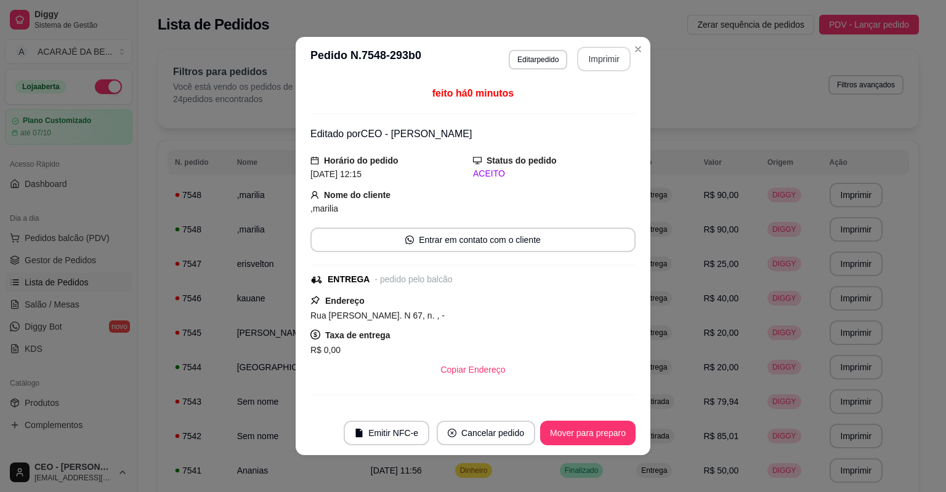
click at [584, 59] on button "Imprimir" at bounding box center [604, 59] width 54 height 25
click at [564, 426] on button "Mover para preparo" at bounding box center [587, 433] width 95 height 25
click at [564, 426] on div "Mover para preparo" at bounding box center [579, 433] width 113 height 25
click at [565, 426] on button "Mover para entrega" at bounding box center [587, 433] width 95 height 25
click at [572, 432] on button "Mover para finalizado" at bounding box center [584, 433] width 102 height 25
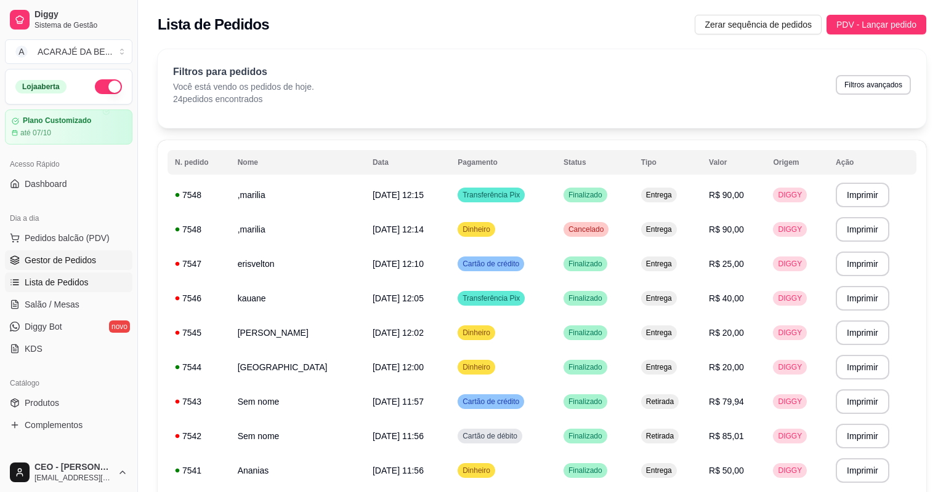
click at [62, 257] on span "Gestor de Pedidos" at bounding box center [60, 260] width 71 height 12
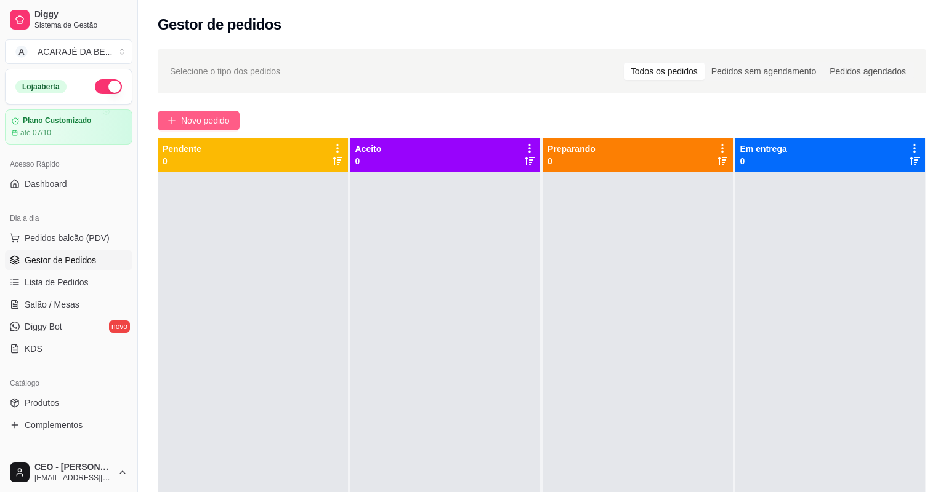
click at [180, 124] on button "Novo pedido" at bounding box center [199, 121] width 82 height 20
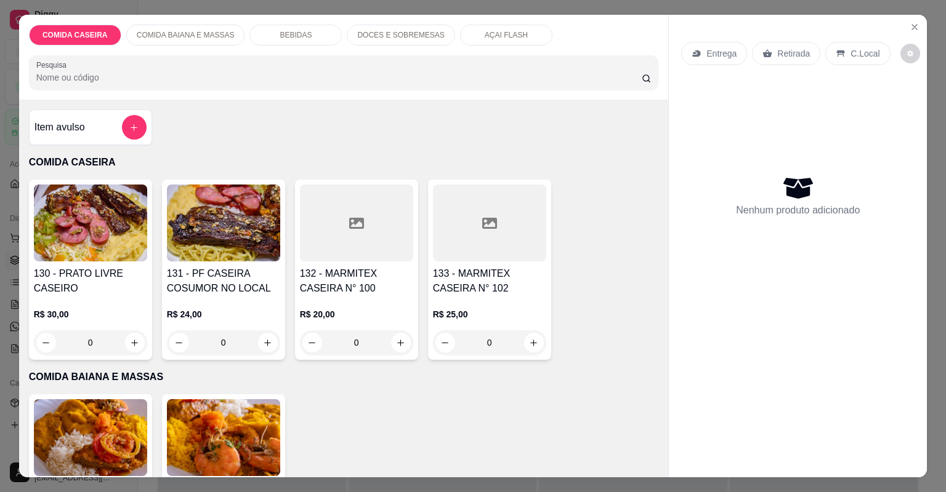
click at [306, 206] on div at bounding box center [356, 223] width 113 height 77
click at [470, 214] on div at bounding box center [489, 223] width 113 height 77
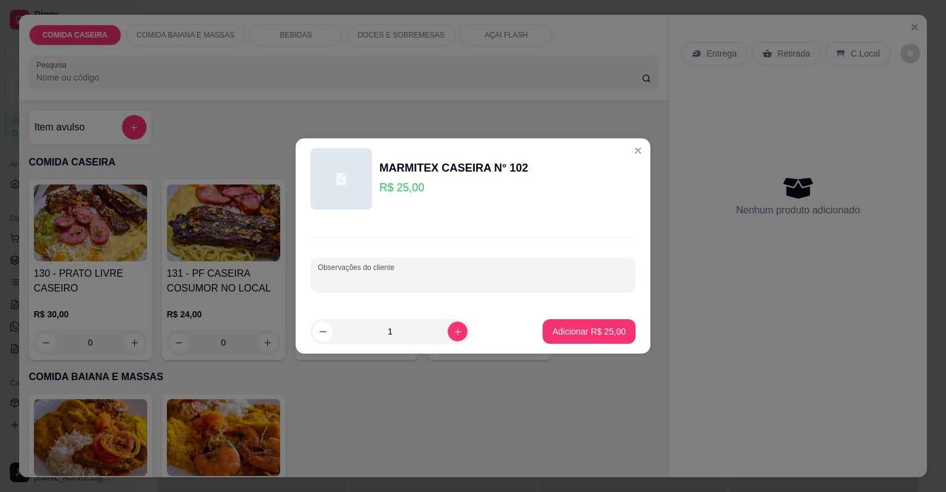
click at [463, 278] on input "Observações do cliente" at bounding box center [473, 280] width 310 height 12
paste input "Feijão tropeiro Arroz Batata frita Lasanha de [PERSON_NAME] de frango Purê de b…"
type input "Feijão tropeiro Arroz Batata frita Lasanha de [PERSON_NAME] de frango Purê de b…"
click at [596, 329] on p "Adicionar R$ 25,00" at bounding box center [588, 332] width 73 height 12
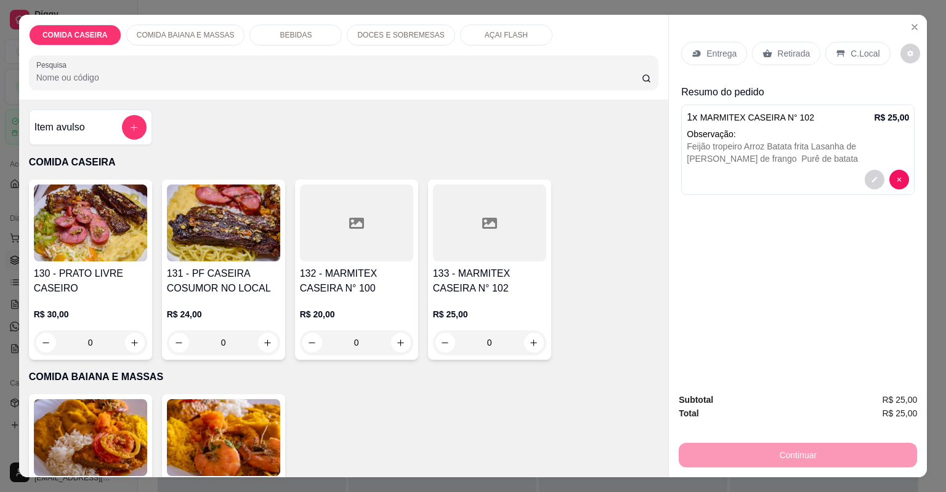
click at [441, 217] on div at bounding box center [489, 223] width 113 height 77
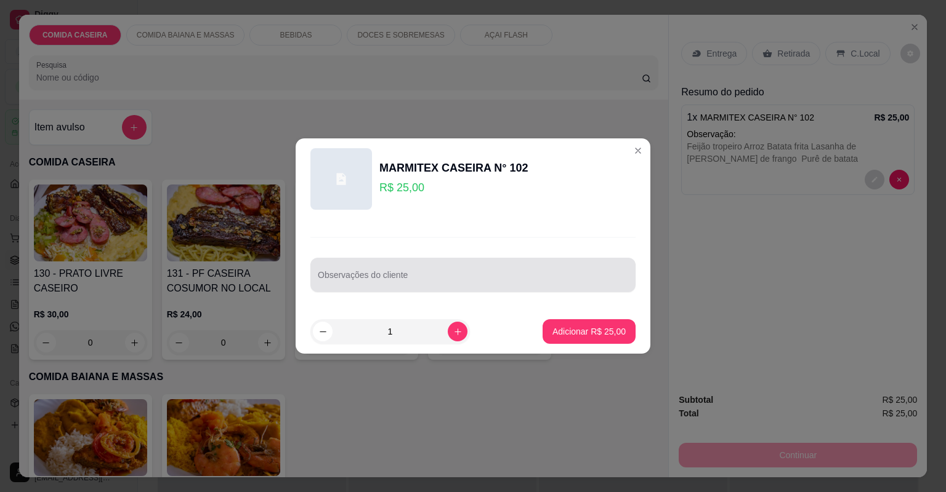
click at [443, 268] on div at bounding box center [473, 275] width 310 height 25
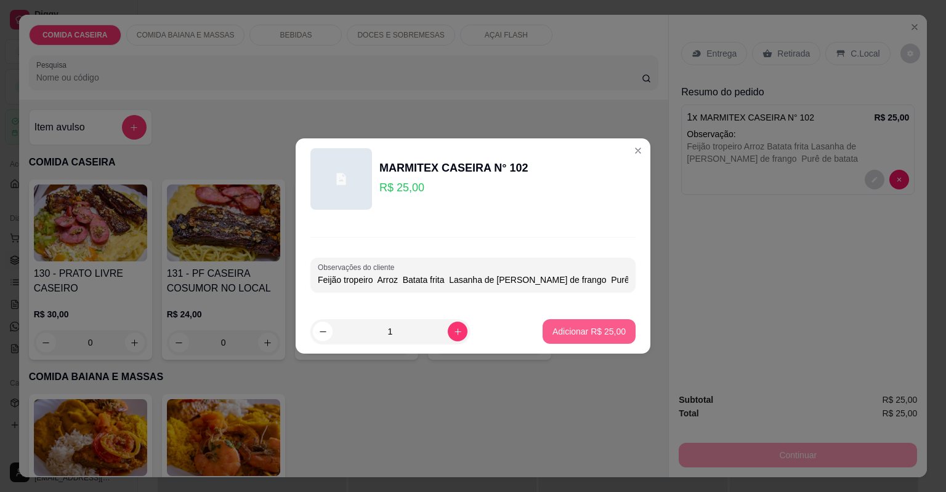
click at [566, 325] on button "Adicionar R$ 25,00" at bounding box center [588, 331] width 93 height 25
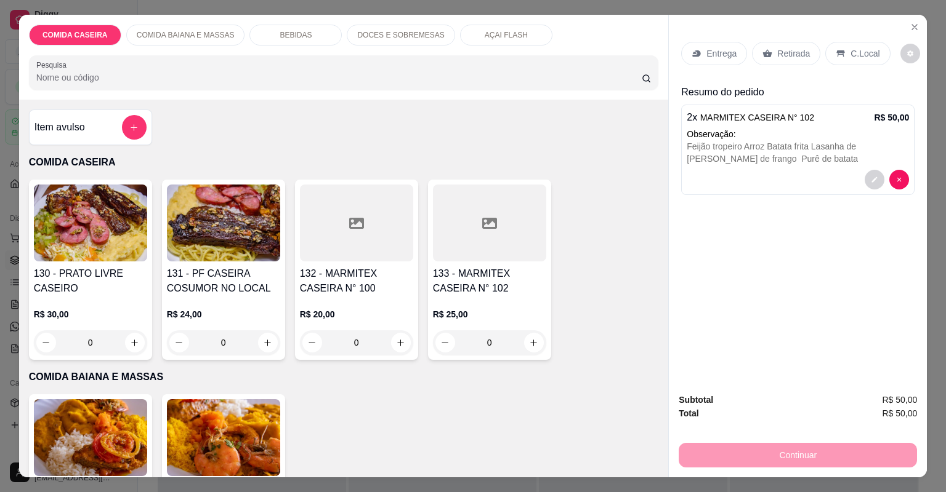
click at [373, 235] on div at bounding box center [356, 223] width 113 height 77
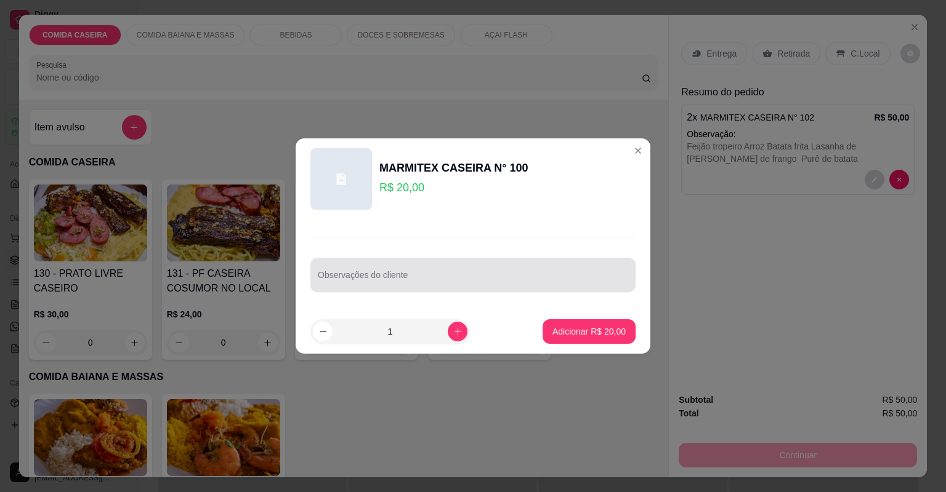
click at [408, 290] on div "Observações do cliente" at bounding box center [472, 275] width 325 height 34
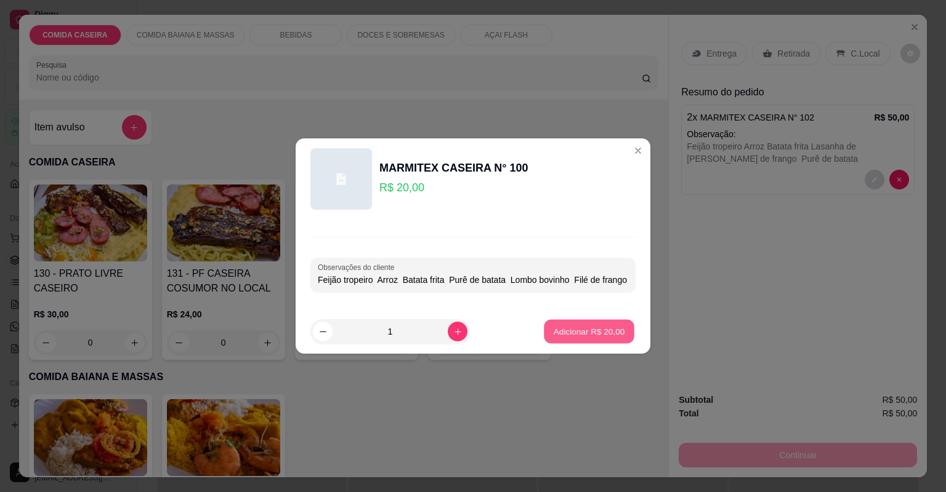
click at [547, 322] on button "Adicionar R$ 20,00" at bounding box center [589, 332] width 90 height 24
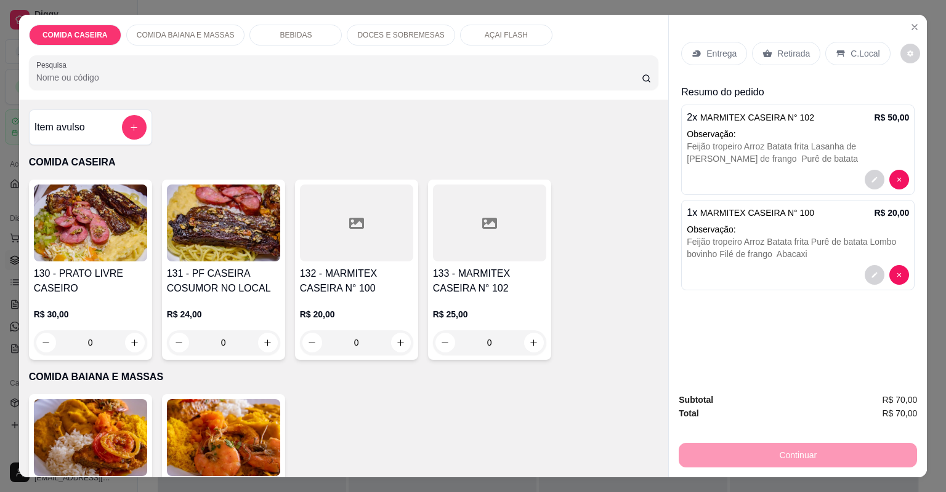
click at [713, 55] on p "Entrega" at bounding box center [721, 53] width 30 height 12
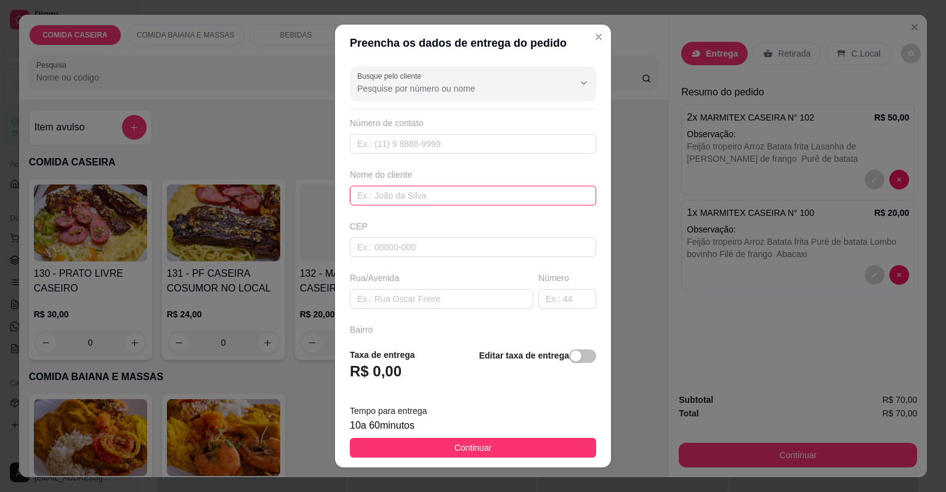
click at [513, 195] on input "text" at bounding box center [473, 196] width 246 height 20
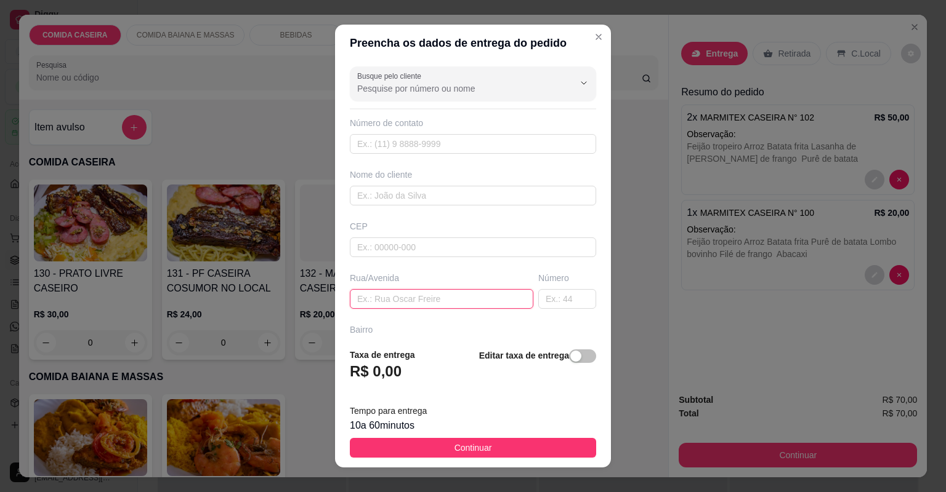
click at [443, 297] on input "text" at bounding box center [441, 299] width 183 height 20
paste input "[STREET_ADDRESS], próximo ao cemitério"
type input "[STREET_ADDRESS], próximo ao cemitério"
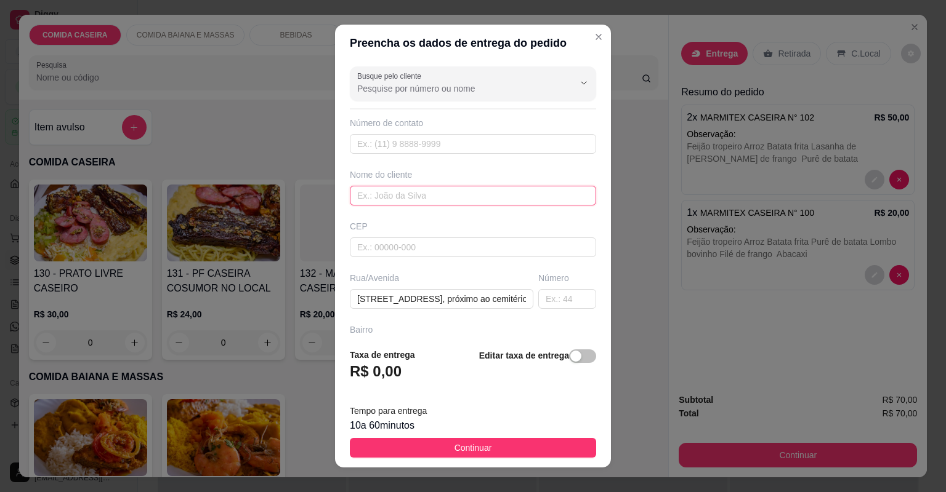
click at [425, 198] on input "text" at bounding box center [473, 196] width 246 height 20
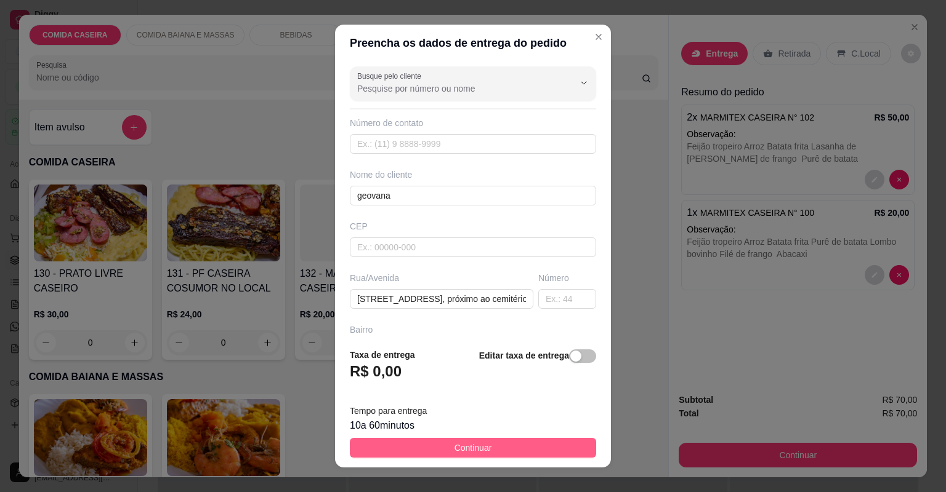
click at [456, 446] on span "Continuar" at bounding box center [473, 448] width 38 height 14
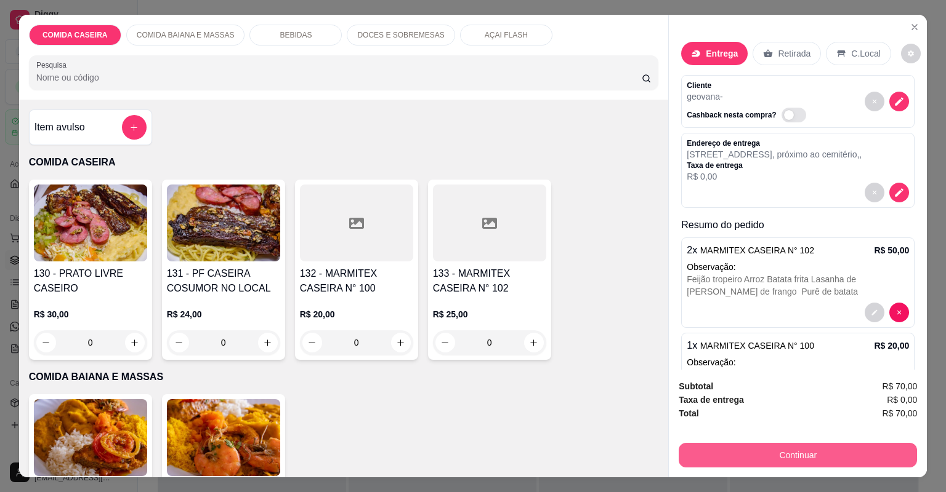
click at [711, 456] on button "Continuar" at bounding box center [797, 455] width 238 height 25
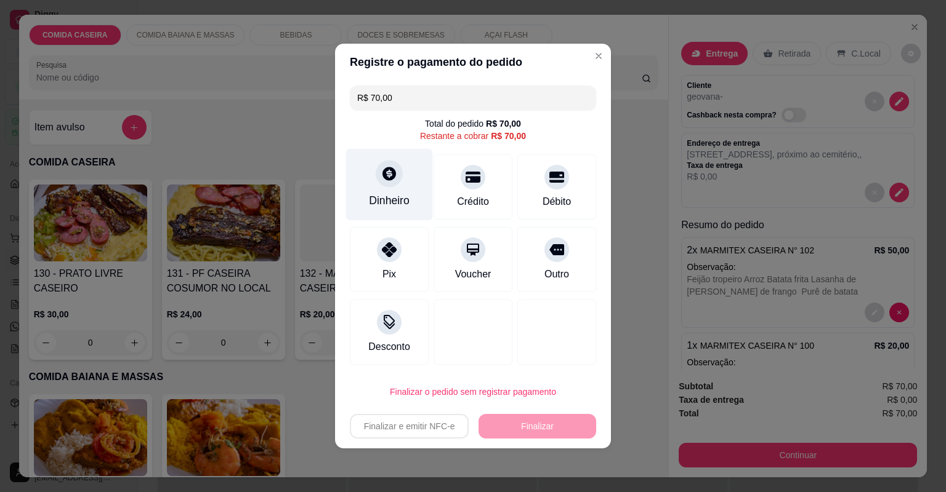
click at [399, 183] on div "Dinheiro" at bounding box center [389, 185] width 87 height 72
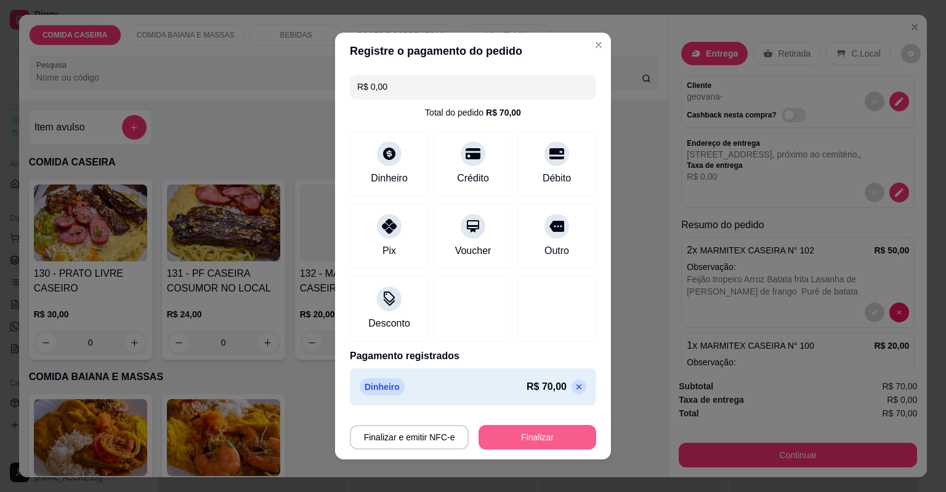
click at [542, 436] on button "Finalizar" at bounding box center [537, 437] width 118 height 25
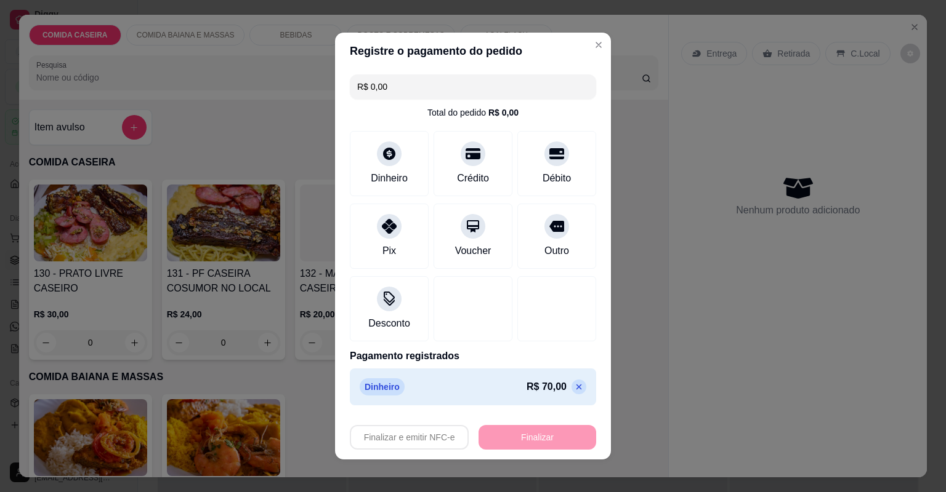
type input "-R$ 70,00"
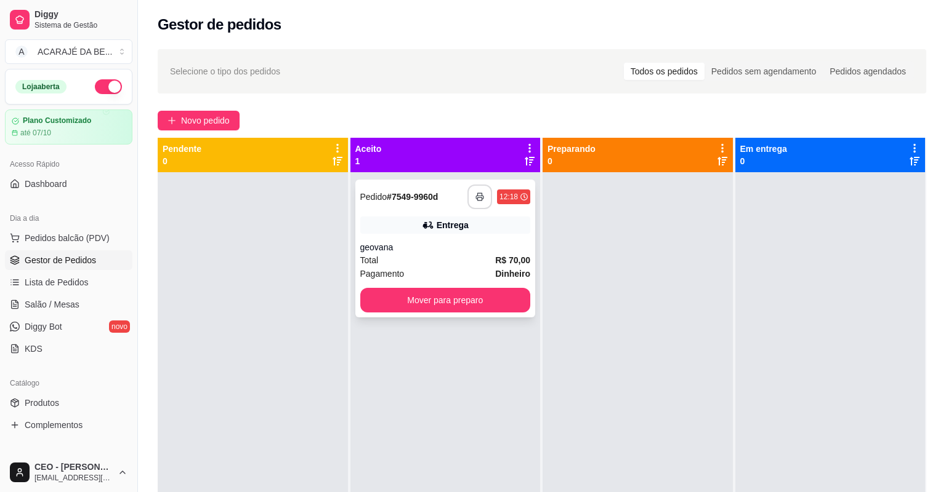
click at [478, 199] on button "button" at bounding box center [479, 197] width 25 height 25
click at [442, 296] on button "Mover para preparo" at bounding box center [445, 300] width 171 height 25
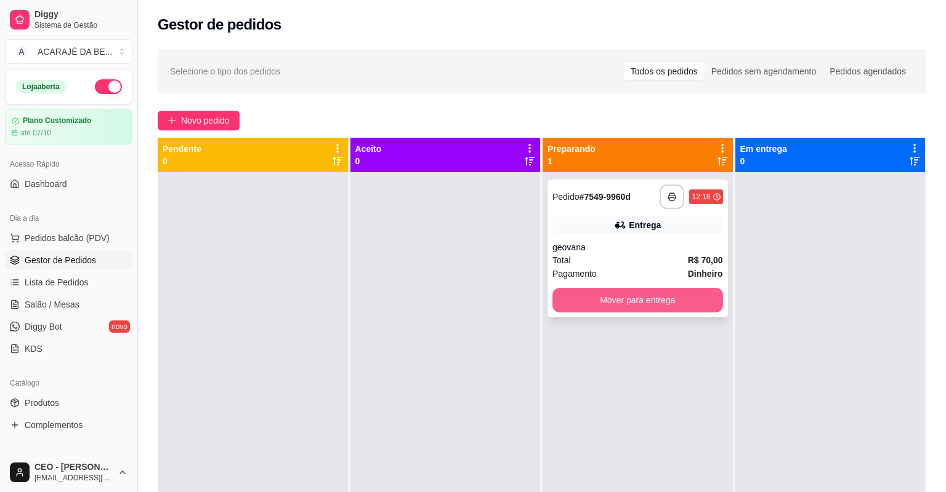
click at [591, 292] on button "Mover para entrega" at bounding box center [637, 300] width 171 height 25
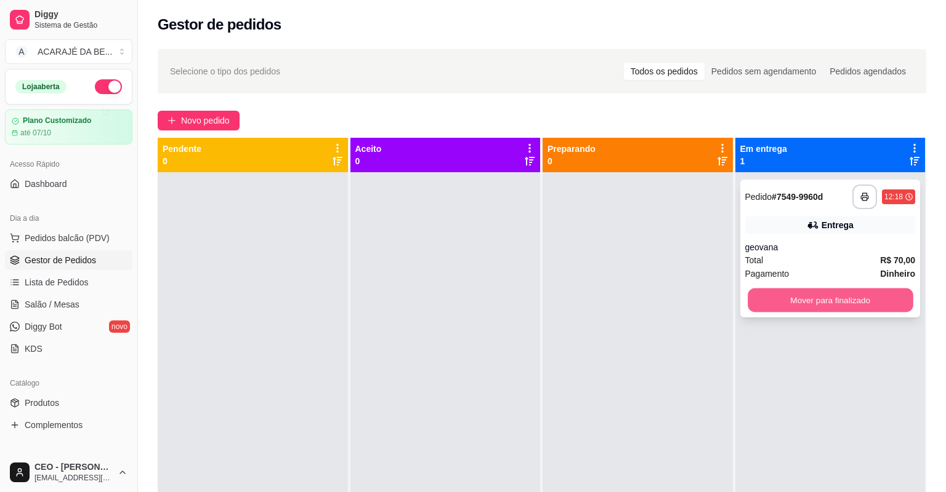
click at [747, 289] on button "Mover para finalizado" at bounding box center [829, 301] width 165 height 24
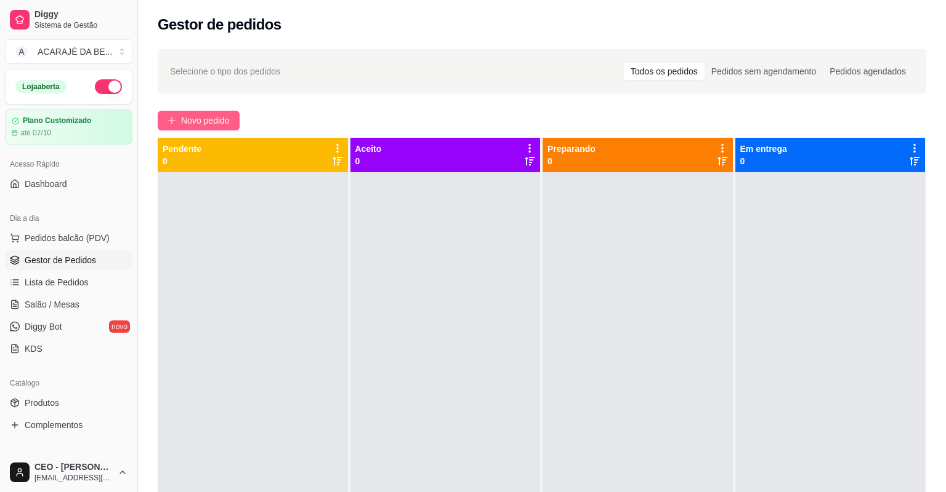
click at [225, 116] on span "Novo pedido" at bounding box center [205, 121] width 49 height 14
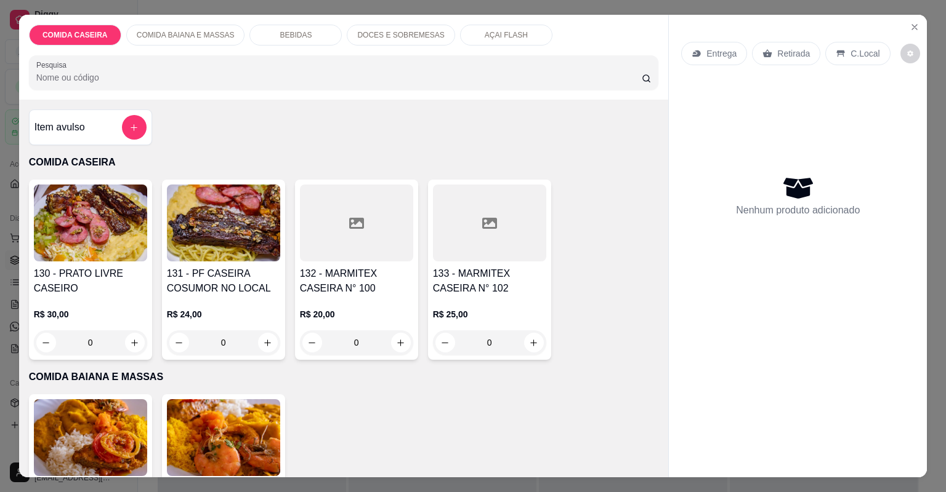
click at [492, 268] on h4 "133 - MARMITEX CASEIRA N° 102" at bounding box center [489, 282] width 113 height 30
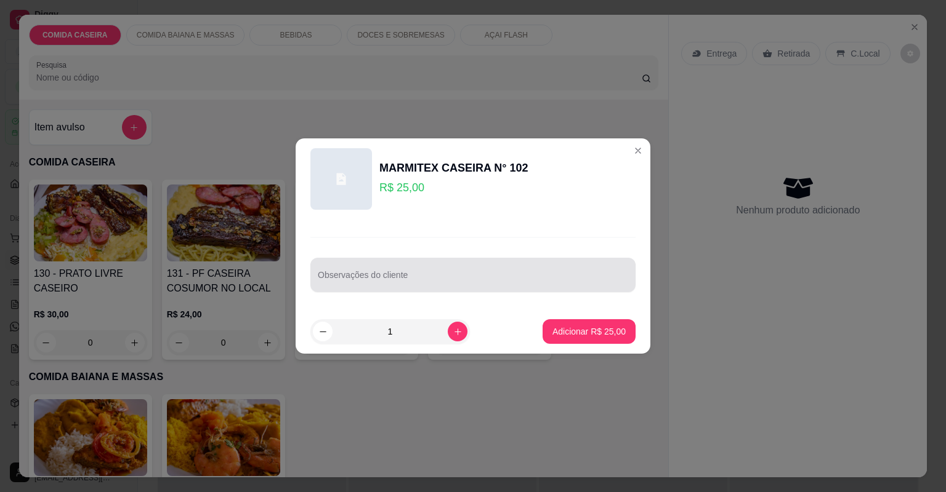
click at [492, 267] on div at bounding box center [473, 275] width 310 height 25
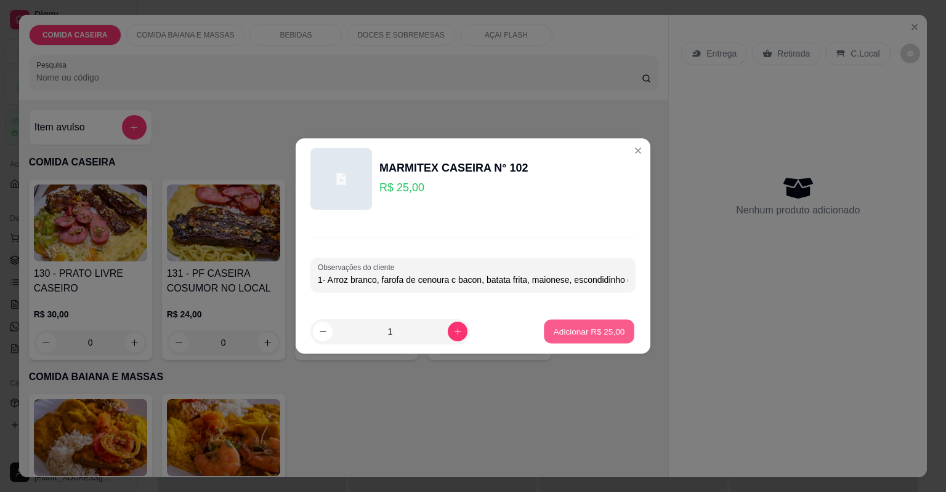
click at [584, 331] on p "Adicionar R$ 25,00" at bounding box center [588, 332] width 71 height 12
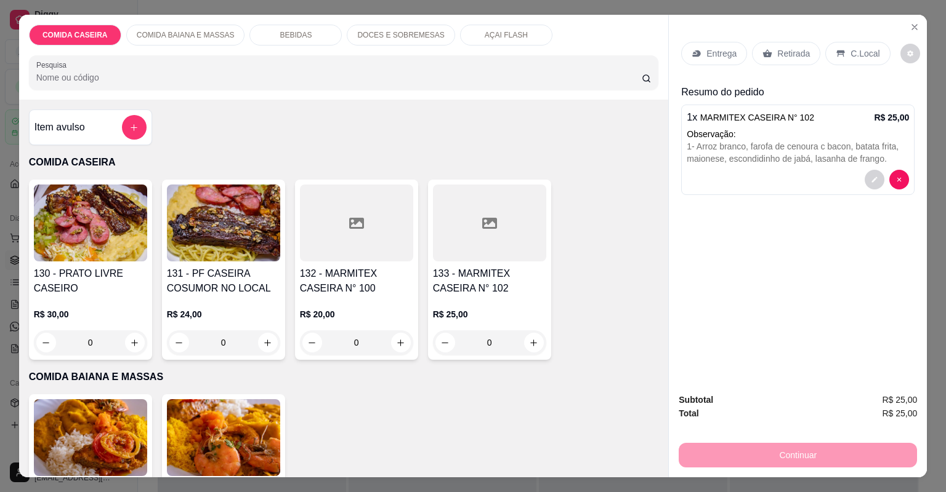
click at [712, 41] on div "Entrega Retirada C.Local" at bounding box center [797, 53] width 233 height 43
click at [715, 52] on p "Entrega" at bounding box center [721, 53] width 30 height 12
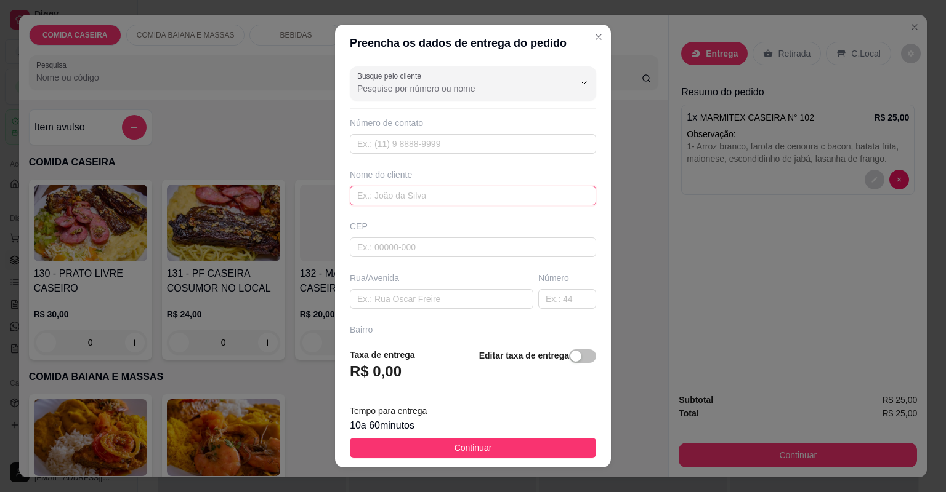
click at [480, 199] on input "text" at bounding box center [473, 196] width 246 height 20
paste input "[PHONE_NUMBER]"
type input "js [PHONE_NUMBER]"
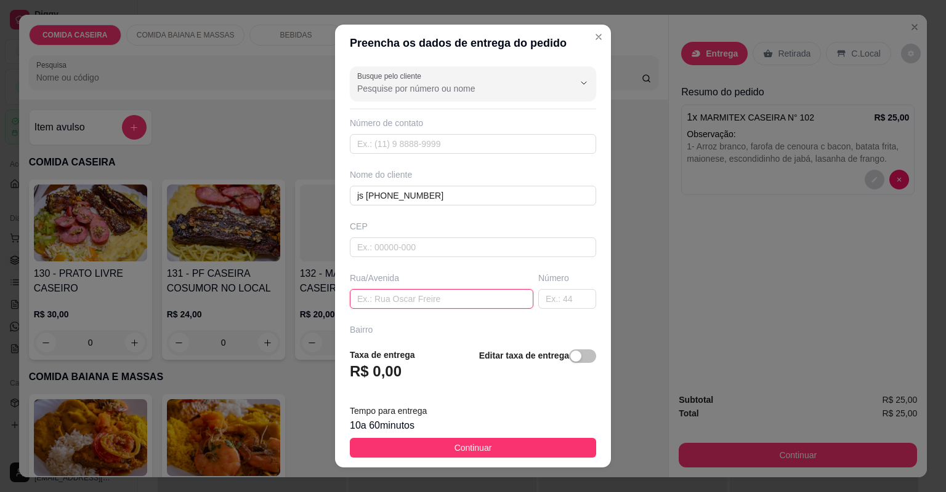
click at [459, 294] on input "text" at bounding box center [441, 299] width 183 height 20
drag, startPoint x: 515, startPoint y: 443, endPoint x: 544, endPoint y: 424, distance: 35.2
click at [515, 443] on button "Continuar" at bounding box center [473, 448] width 246 height 20
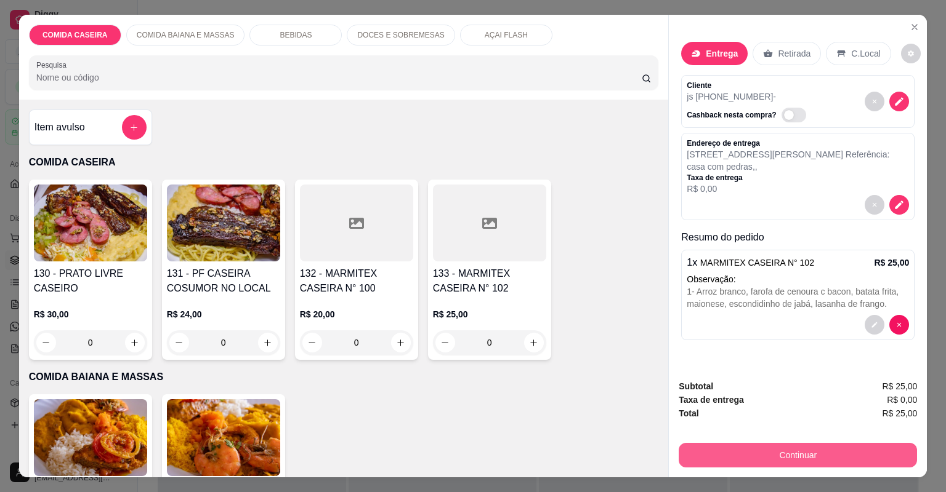
click at [729, 453] on button "Continuar" at bounding box center [797, 455] width 238 height 25
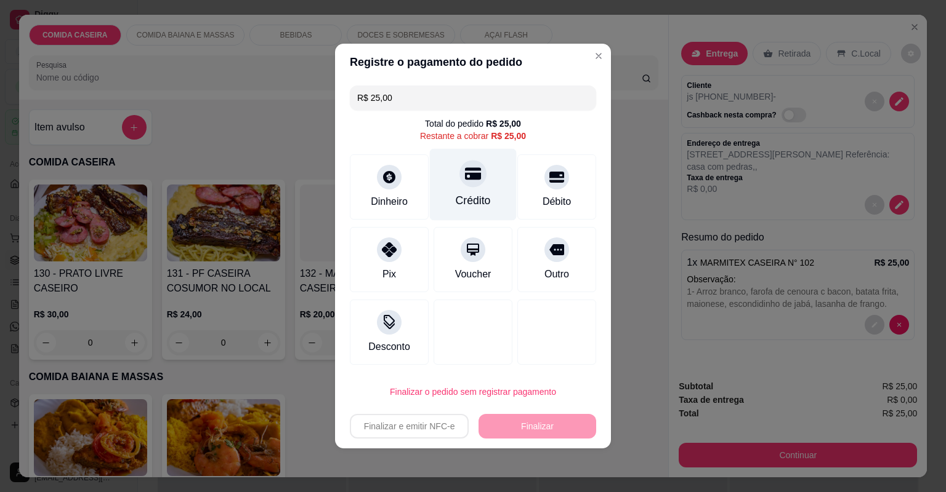
click at [459, 184] on div at bounding box center [472, 173] width 27 height 27
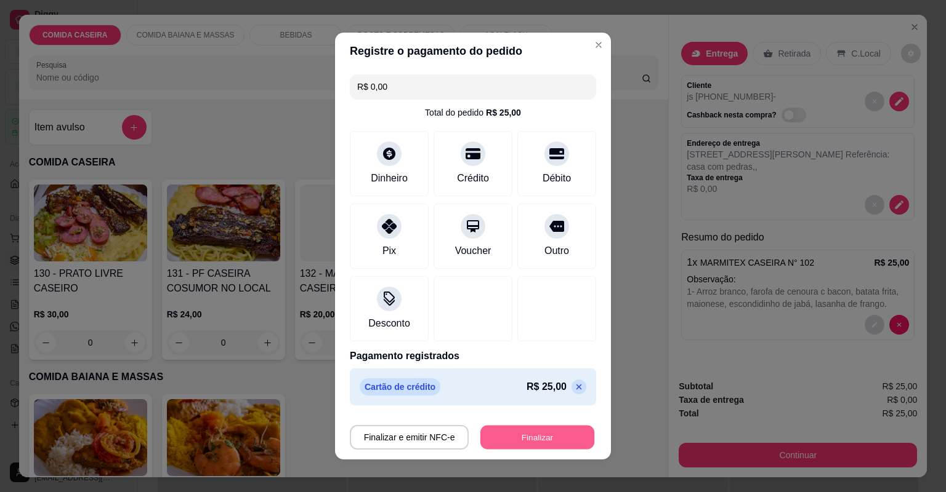
click at [518, 445] on button "Finalizar" at bounding box center [537, 438] width 114 height 24
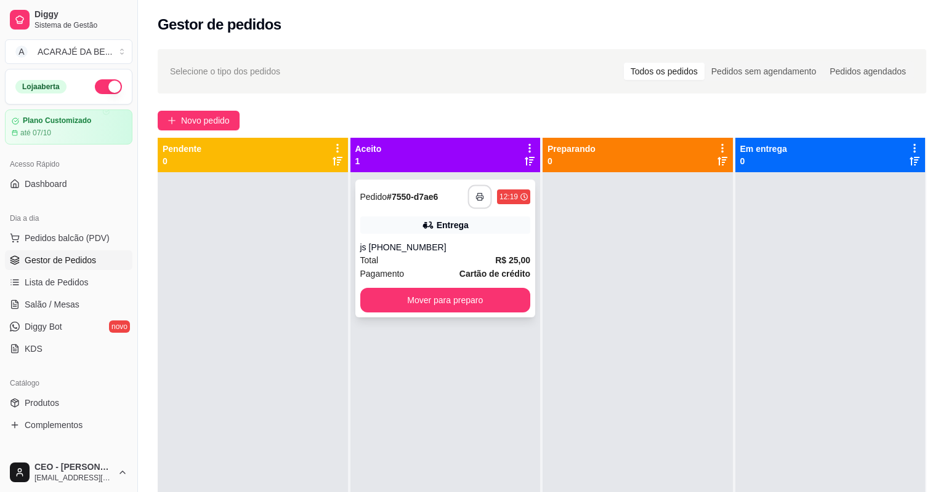
click at [472, 191] on button "button" at bounding box center [480, 197] width 24 height 24
click at [499, 300] on button "Mover para preparo" at bounding box center [445, 301] width 165 height 24
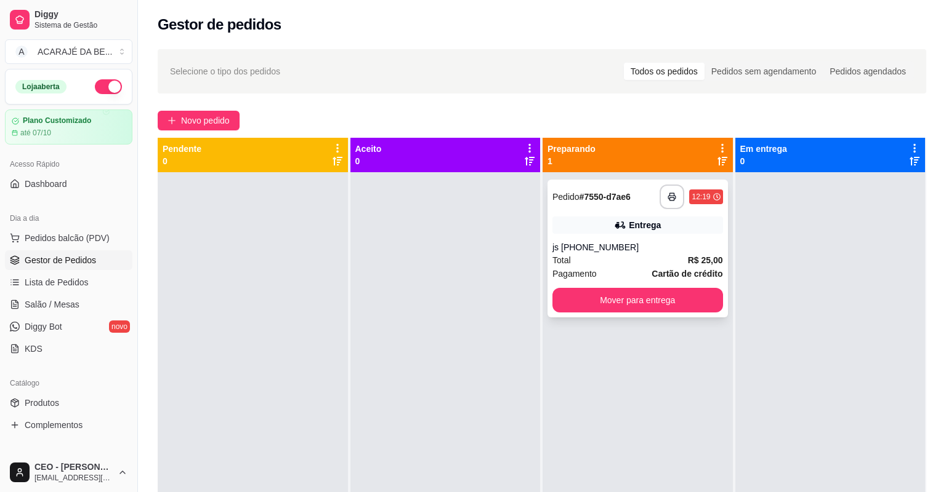
click at [593, 284] on div "**********" at bounding box center [637, 249] width 180 height 138
click at [648, 303] on button "Mover para entrega" at bounding box center [637, 301] width 165 height 24
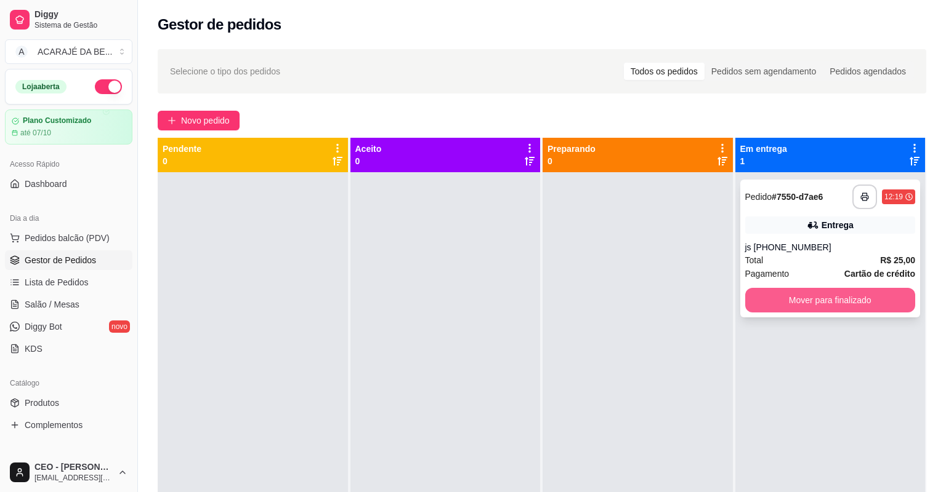
click at [756, 298] on button "Mover para finalizado" at bounding box center [830, 300] width 171 height 25
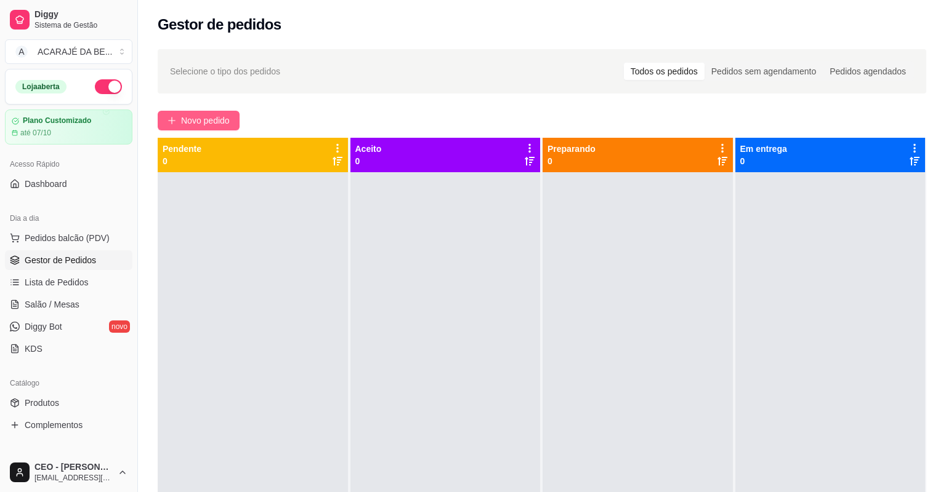
click at [224, 120] on span "Novo pedido" at bounding box center [205, 121] width 49 height 14
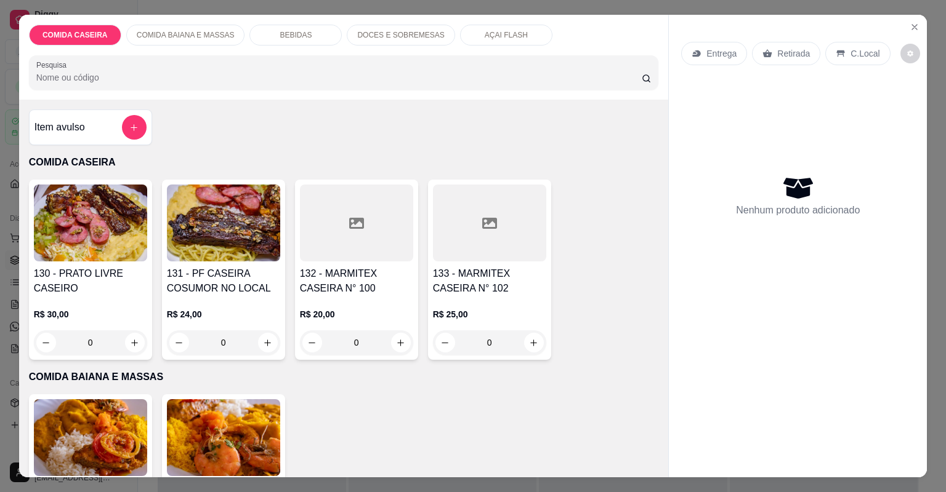
click at [433, 219] on div at bounding box center [489, 223] width 113 height 77
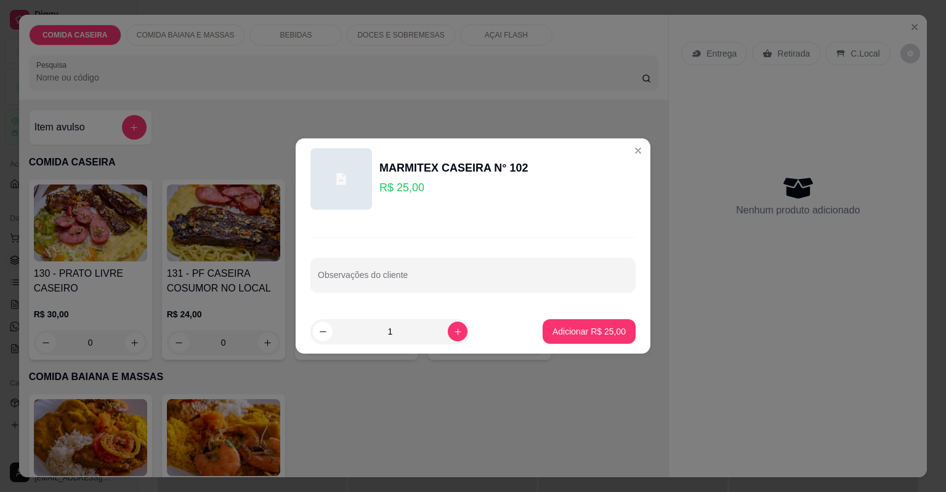
click at [446, 268] on div at bounding box center [473, 275] width 310 height 25
click at [553, 332] on p "Adicionar R$ 25,00" at bounding box center [588, 332] width 71 height 12
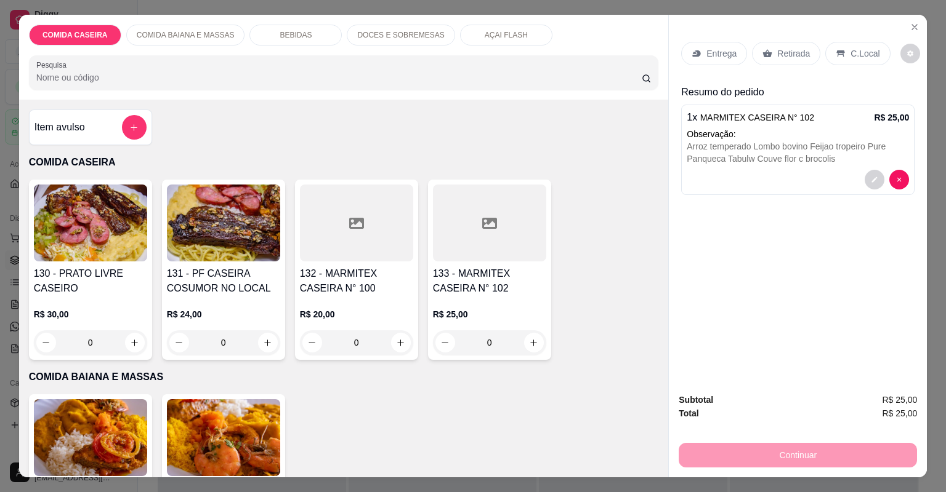
click at [697, 48] on div "Entrega" at bounding box center [714, 53] width 66 height 23
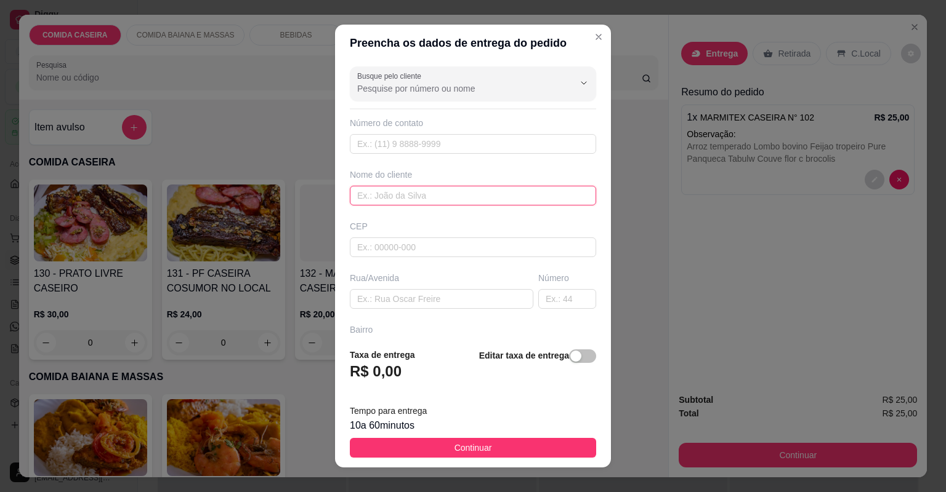
click at [437, 199] on input "text" at bounding box center [473, 196] width 246 height 20
type input "aline"
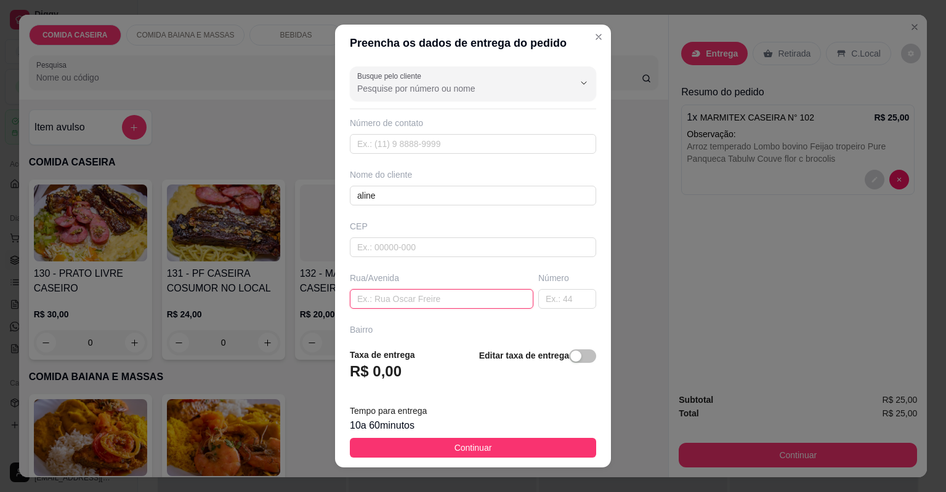
click at [468, 302] on input "text" at bounding box center [441, 299] width 183 height 20
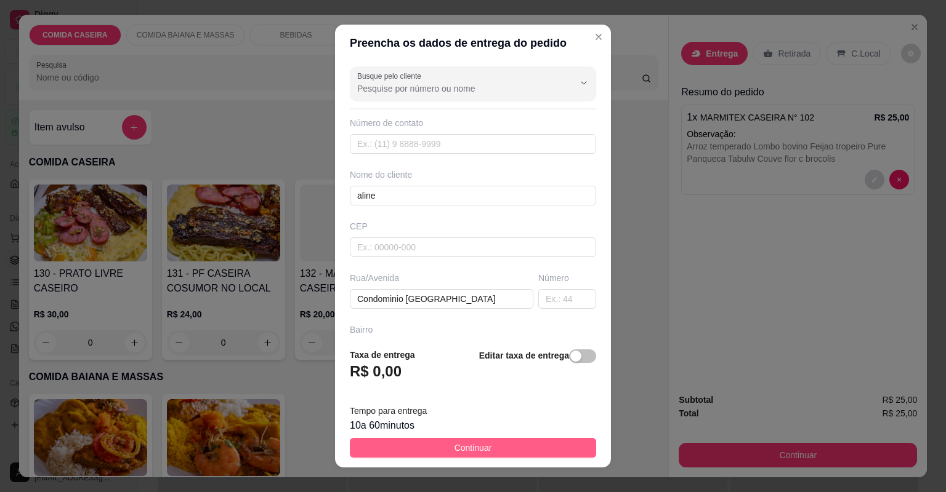
click at [476, 446] on span "Continuar" at bounding box center [473, 448] width 38 height 14
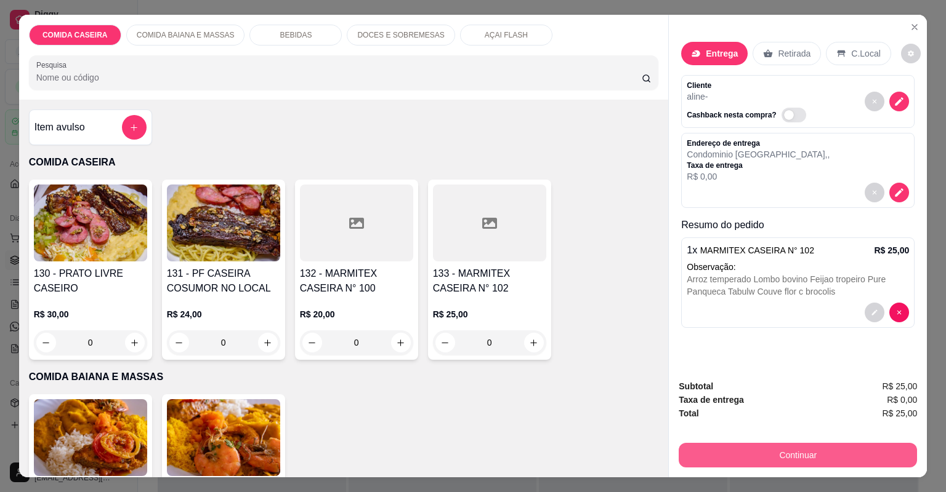
click at [691, 448] on button "Continuar" at bounding box center [797, 455] width 238 height 25
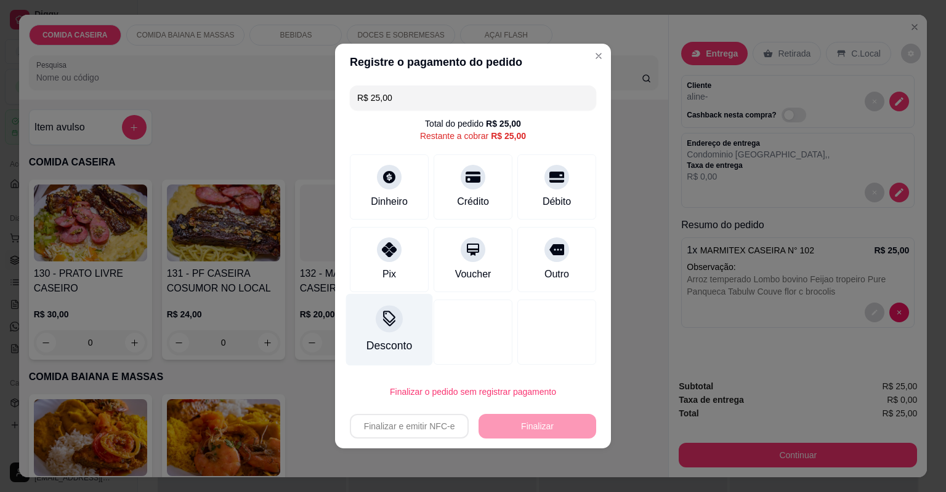
click at [392, 273] on div "Pix" at bounding box center [389, 274] width 14 height 15
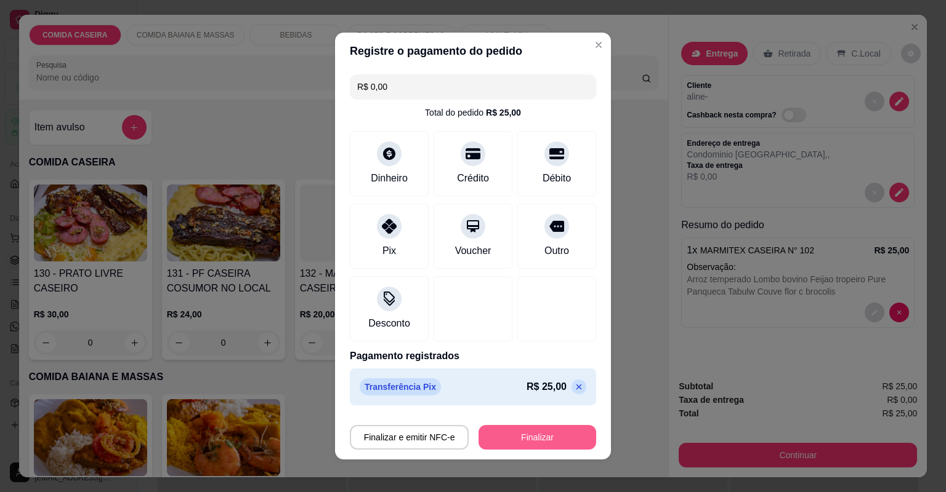
click at [507, 426] on button "Finalizar" at bounding box center [537, 437] width 118 height 25
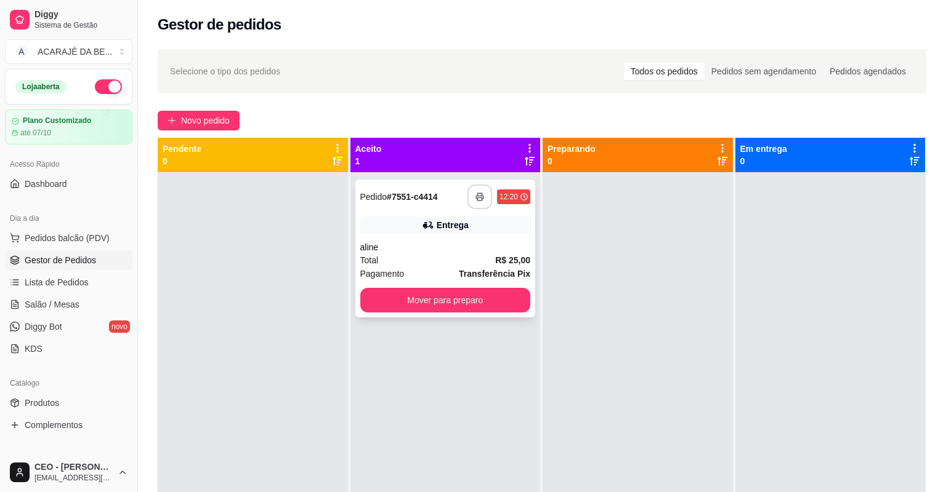
click at [475, 199] on icon "button" at bounding box center [479, 197] width 9 height 9
click at [507, 293] on button "Mover para preparo" at bounding box center [445, 300] width 171 height 25
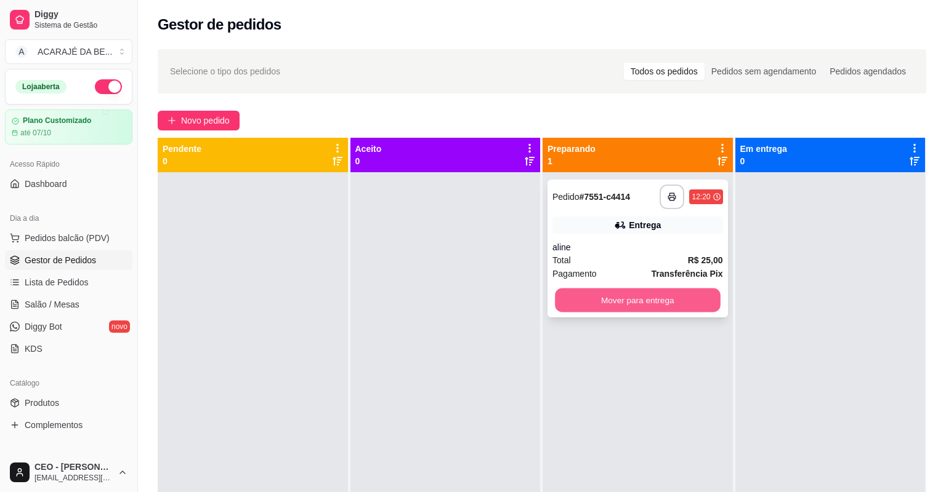
click at [596, 295] on button "Mover para entrega" at bounding box center [637, 301] width 165 height 24
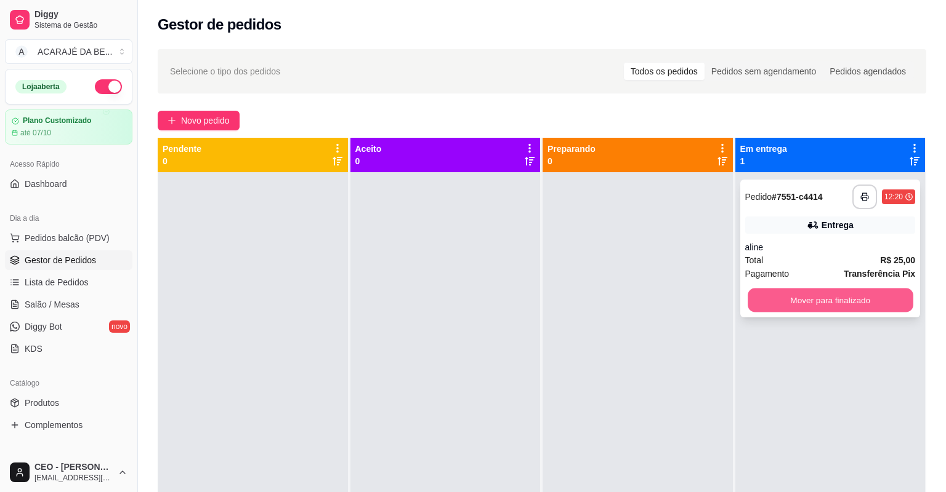
click at [805, 298] on button "Mover para finalizado" at bounding box center [829, 301] width 165 height 24
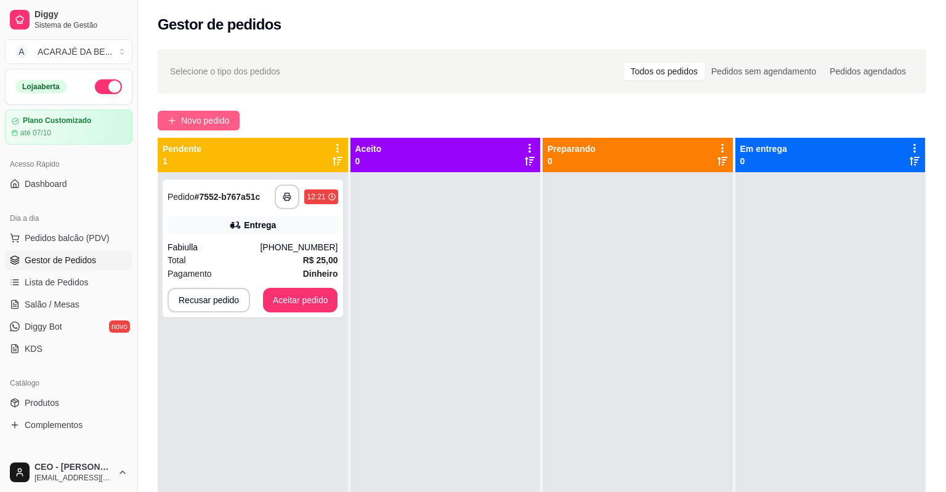
click at [204, 123] on span "Novo pedido" at bounding box center [205, 121] width 49 height 14
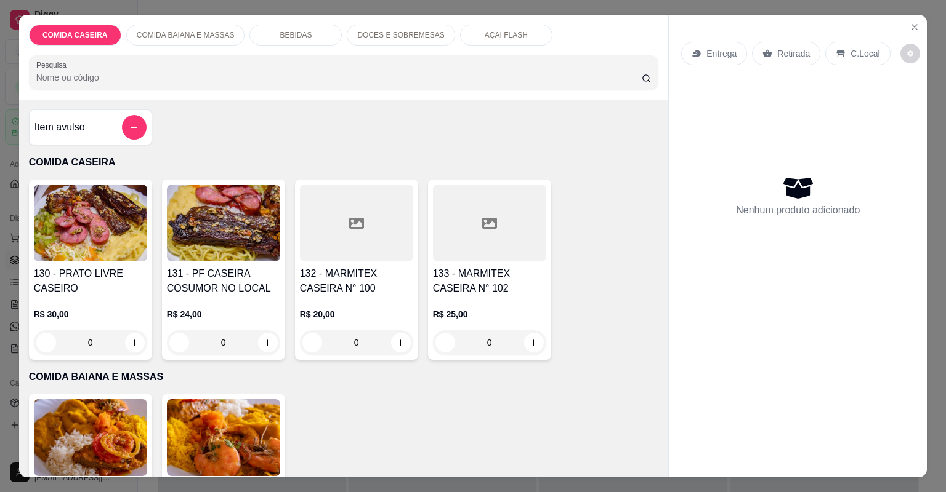
click at [366, 247] on div at bounding box center [356, 223] width 113 height 77
click at [396, 268] on div at bounding box center [473, 275] width 310 height 25
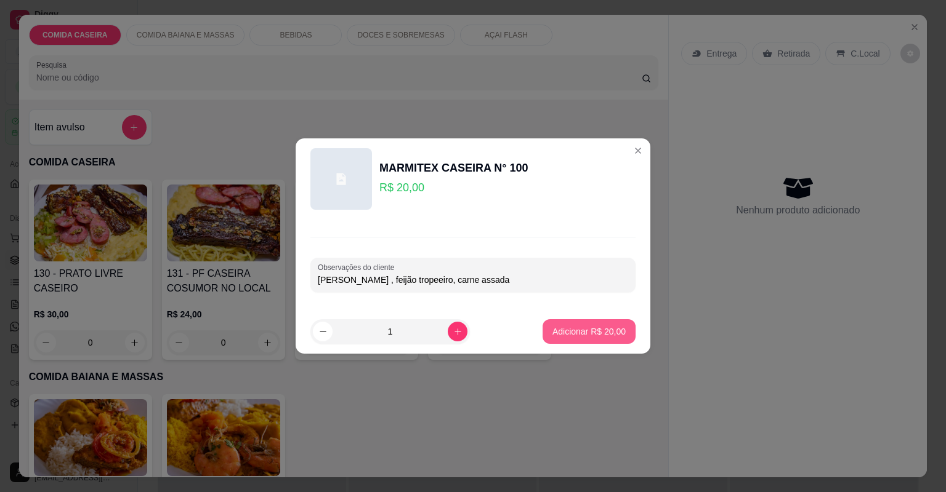
click at [557, 338] on button "Adicionar R$ 20,00" at bounding box center [588, 331] width 93 height 25
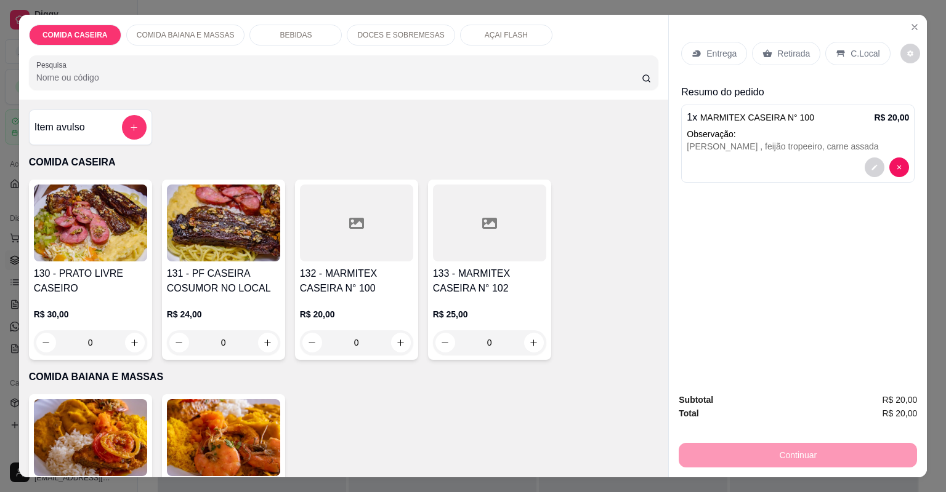
click at [708, 50] on p "Entrega" at bounding box center [721, 53] width 30 height 12
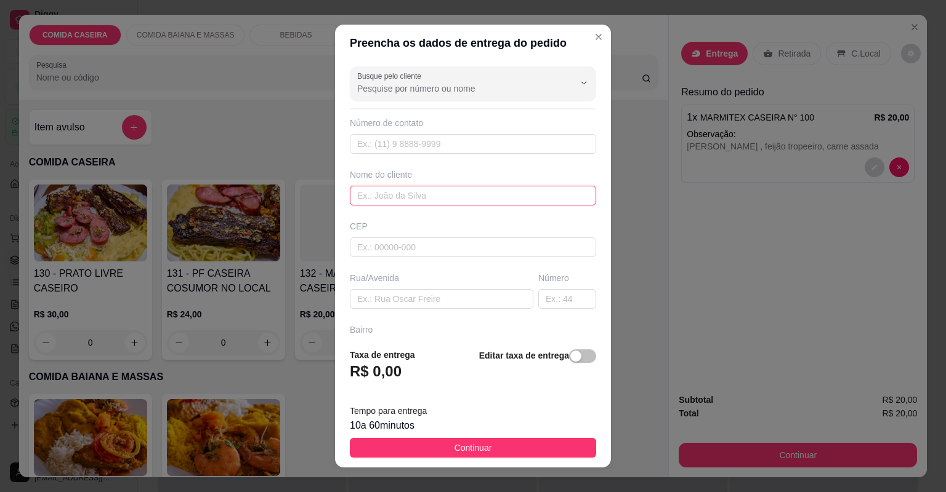
click at [420, 195] on input "text" at bounding box center [473, 196] width 246 height 20
type input "[PERSON_NAME]"
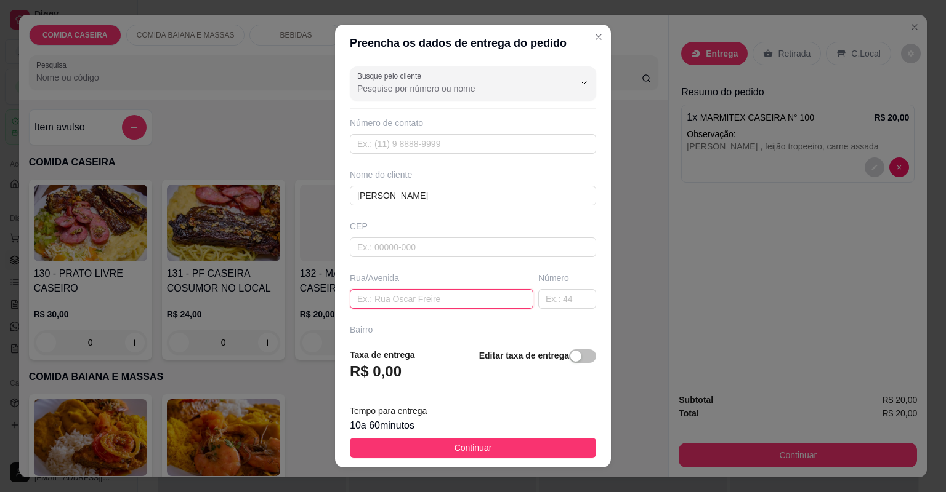
click at [466, 289] on input "text" at bounding box center [441, 299] width 183 height 20
paste input "Av marinalva"
type input "Av marinalva 69"
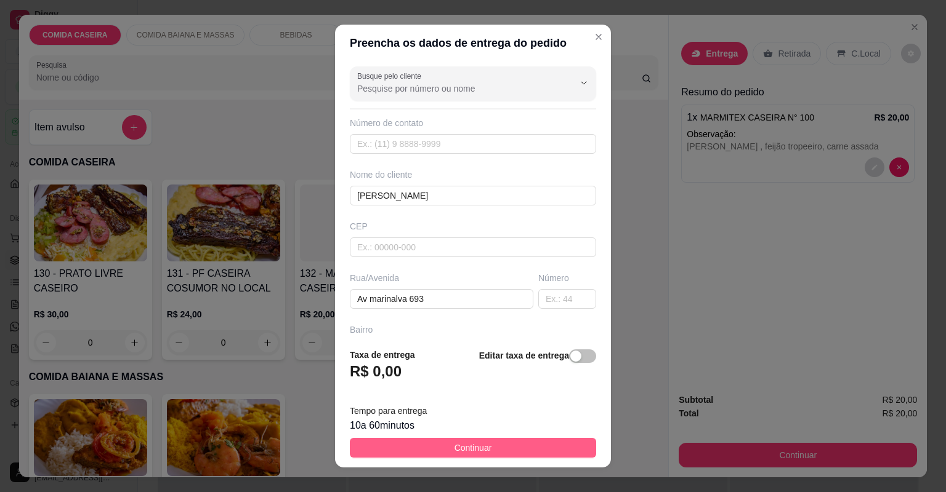
click at [548, 441] on button "Continuar" at bounding box center [473, 448] width 246 height 20
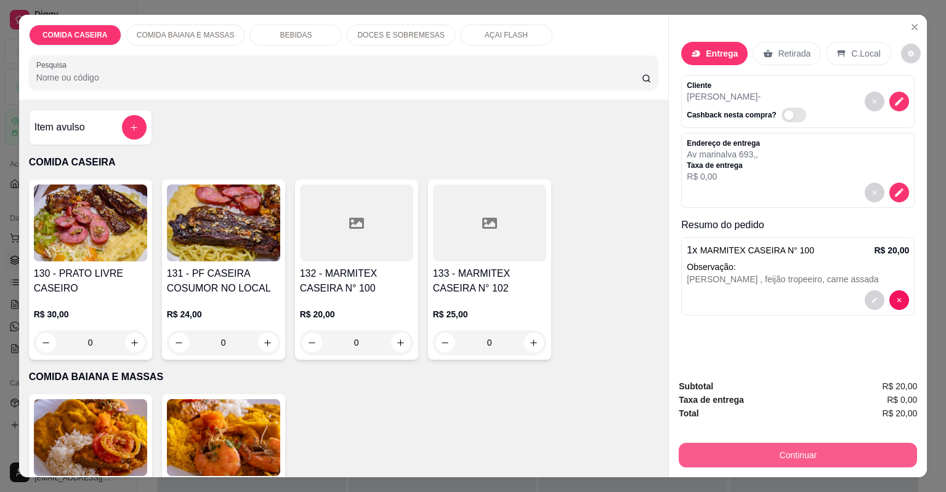
click at [701, 458] on button "Continuar" at bounding box center [797, 455] width 238 height 25
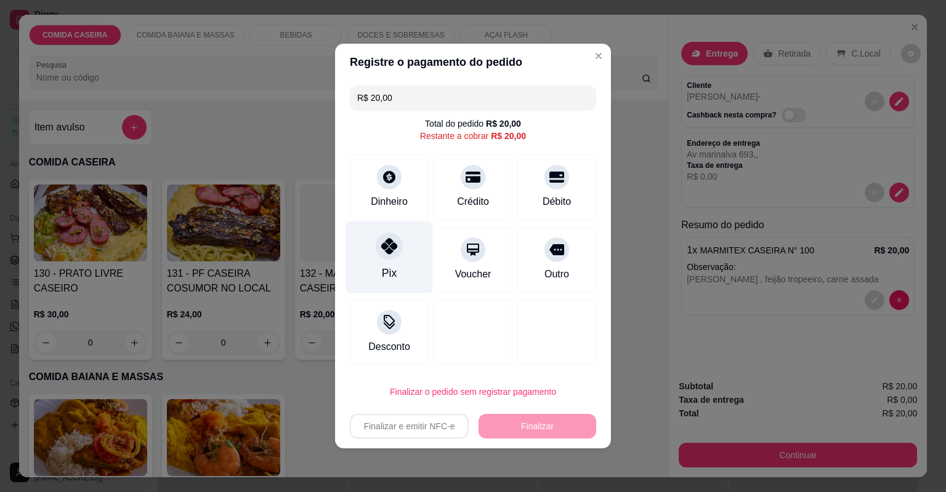
click at [388, 239] on div at bounding box center [388, 246] width 27 height 27
type input "R$ 0,00"
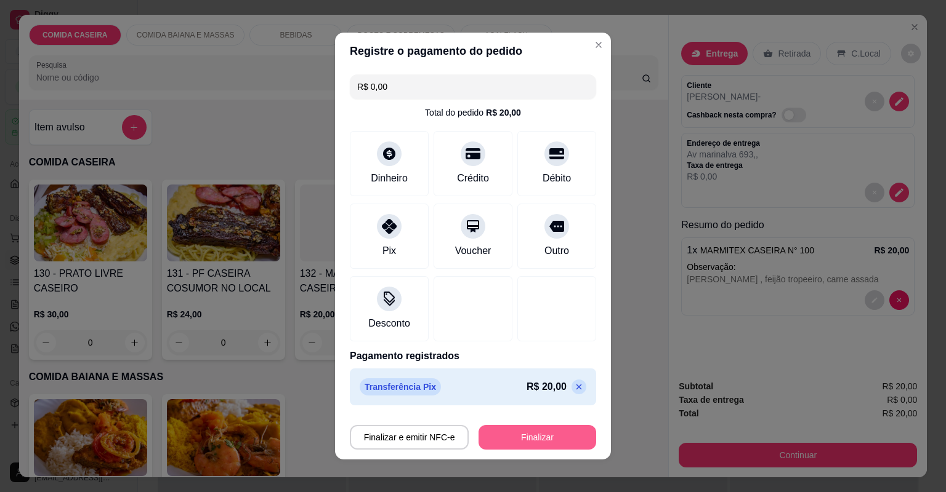
click at [542, 425] on button "Finalizar" at bounding box center [537, 437] width 118 height 25
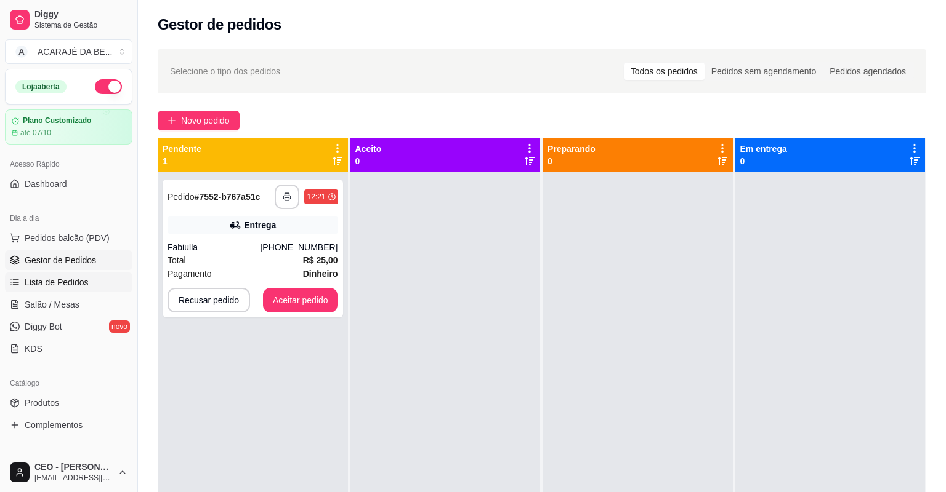
click at [79, 277] on span "Lista de Pedidos" at bounding box center [57, 282] width 64 height 12
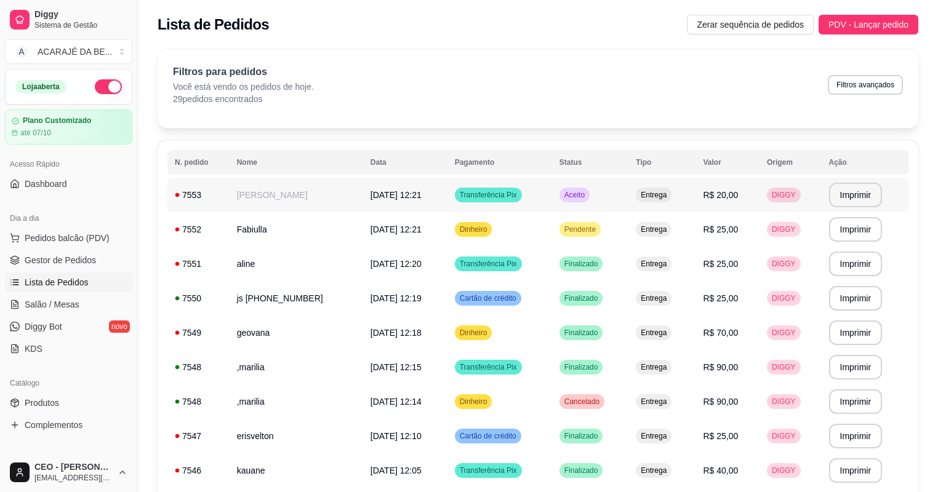
click at [269, 192] on td "[PERSON_NAME]" at bounding box center [297, 195] width 134 height 34
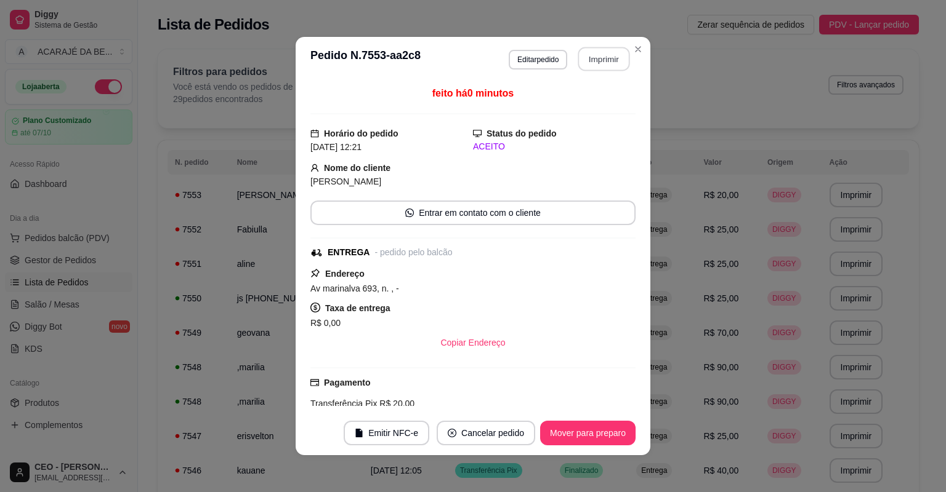
click at [595, 52] on button "Imprimir" at bounding box center [604, 59] width 52 height 24
click at [564, 432] on button "Mover para preparo" at bounding box center [587, 433] width 95 height 25
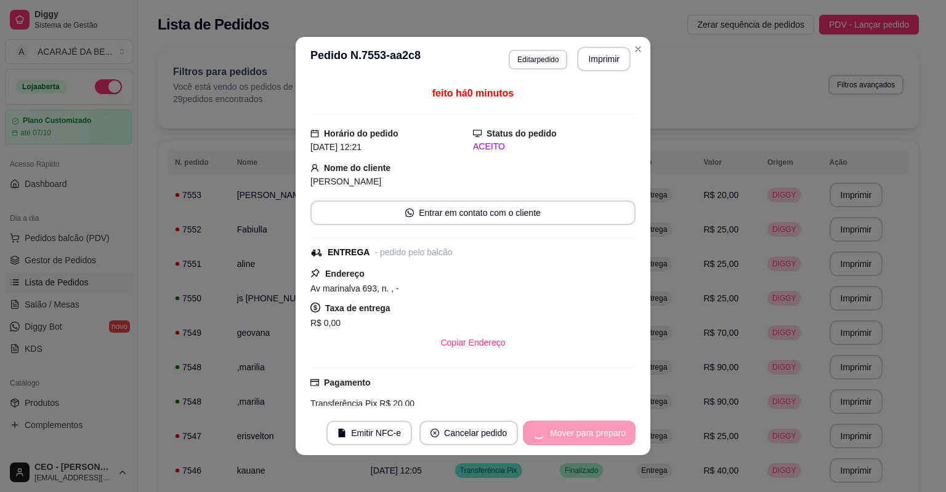
click at [585, 431] on div "Mover para preparo" at bounding box center [579, 433] width 113 height 25
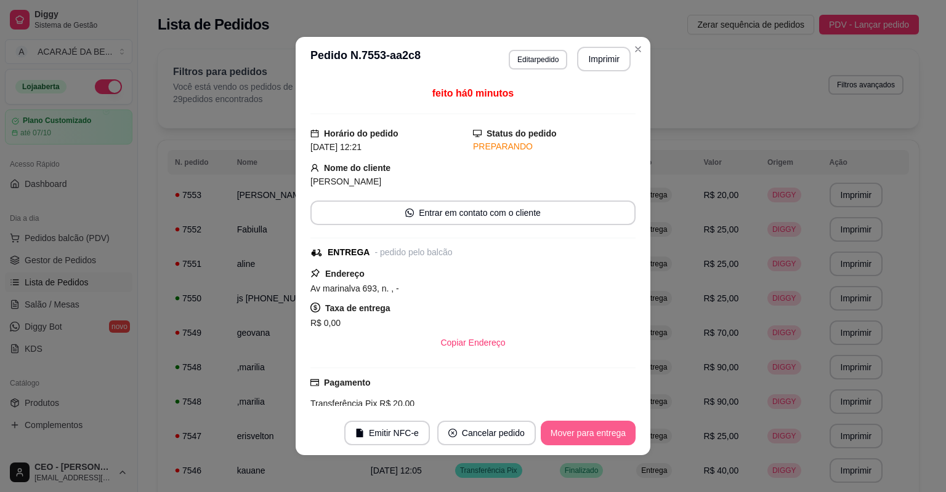
click at [585, 431] on button "Mover para entrega" at bounding box center [587, 433] width 95 height 25
click at [603, 431] on button "Mover para finalizado" at bounding box center [584, 433] width 102 height 25
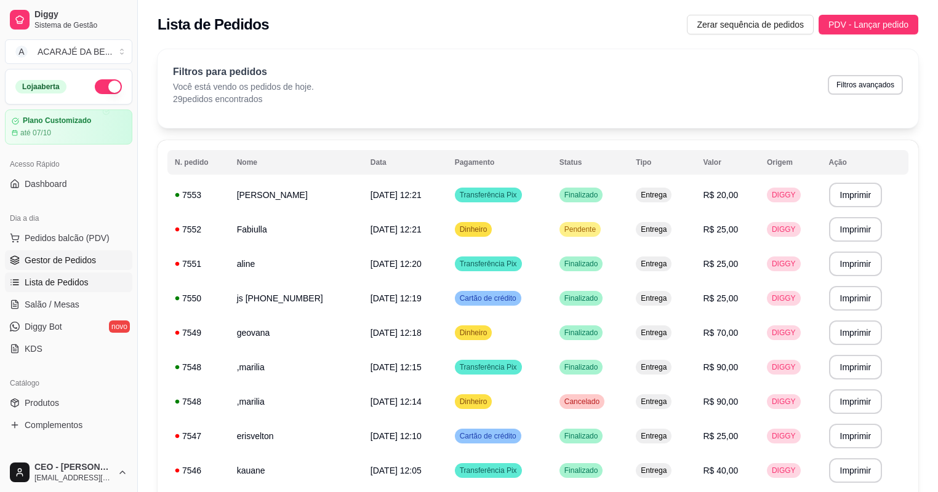
click at [83, 265] on span "Gestor de Pedidos" at bounding box center [60, 260] width 71 height 12
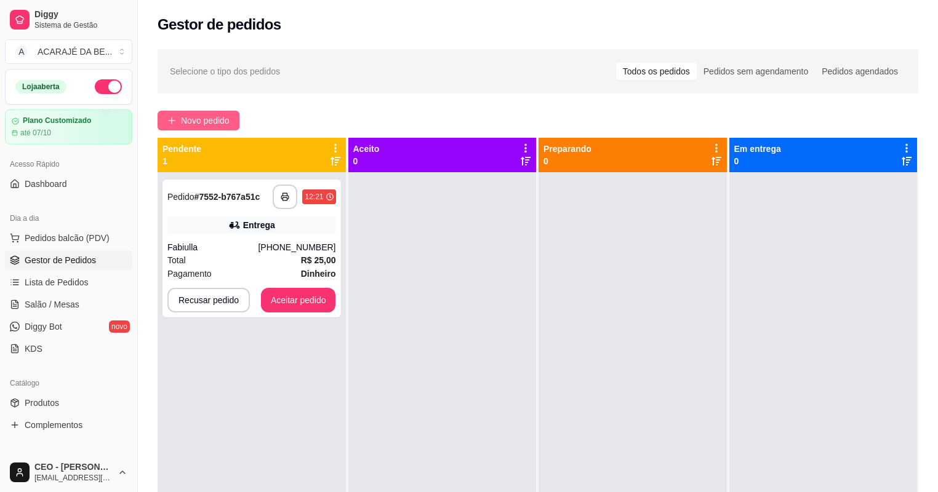
click at [191, 125] on span "Novo pedido" at bounding box center [205, 121] width 49 height 14
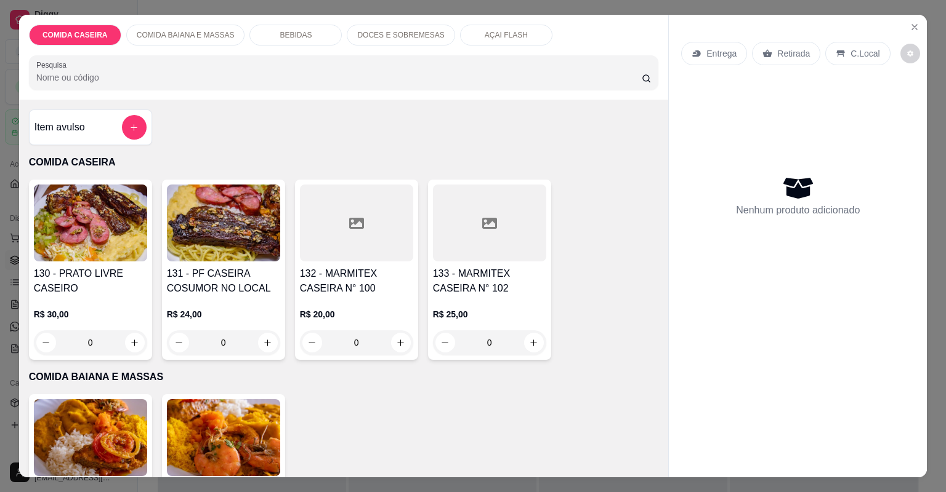
click at [374, 215] on div at bounding box center [356, 223] width 113 height 77
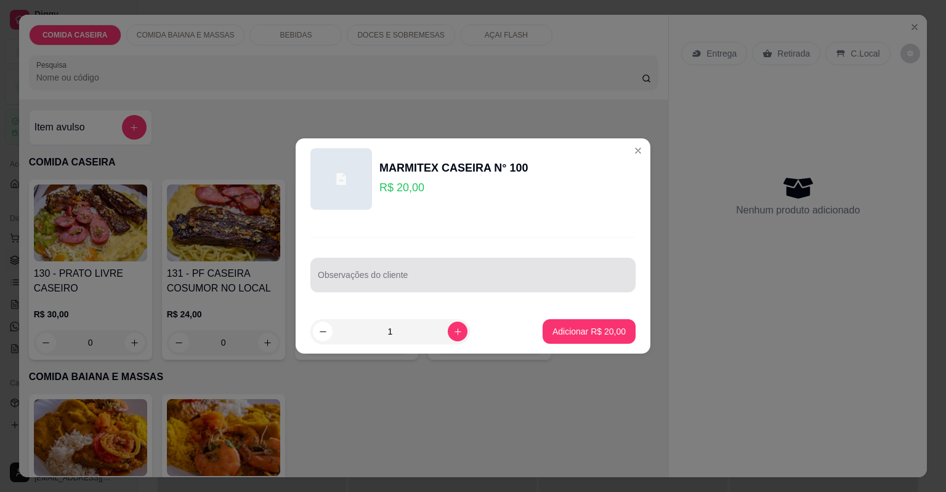
click at [417, 268] on div at bounding box center [473, 275] width 310 height 25
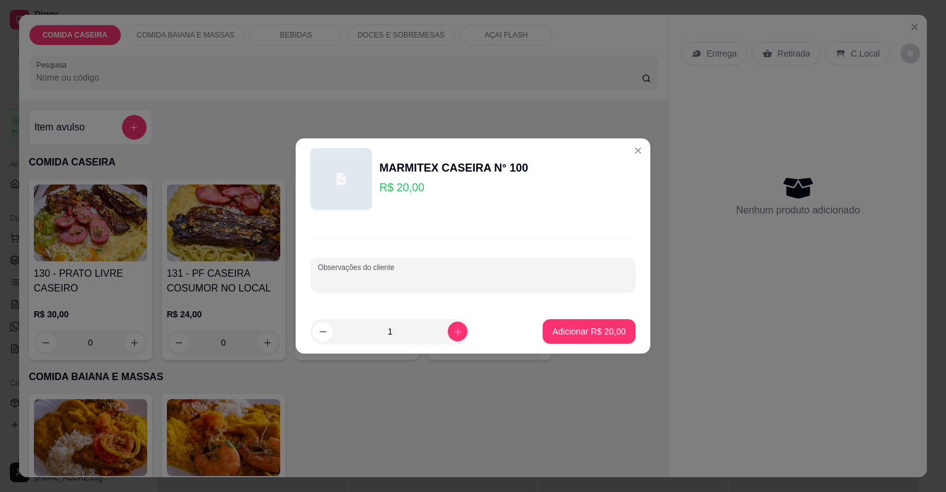
paste input "Feijão de caldo Arroz Macarrão Salada Farofa Estrogonofe de carne"
type input "Feijão de caldo Arroz Macarrão Salada Farofa Estrogonofe de carne"
click at [575, 343] on button "Adicionar R$ 20,00" at bounding box center [588, 331] width 93 height 25
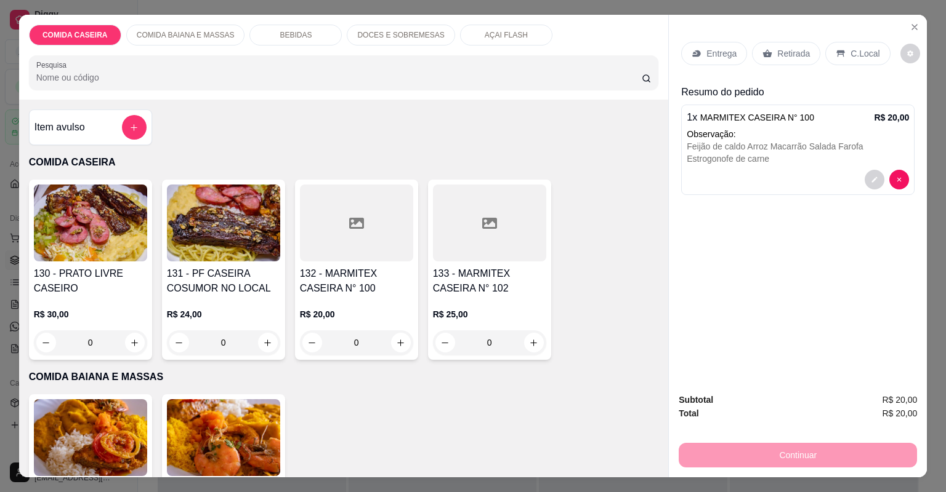
click at [709, 55] on p "Entrega" at bounding box center [721, 53] width 30 height 12
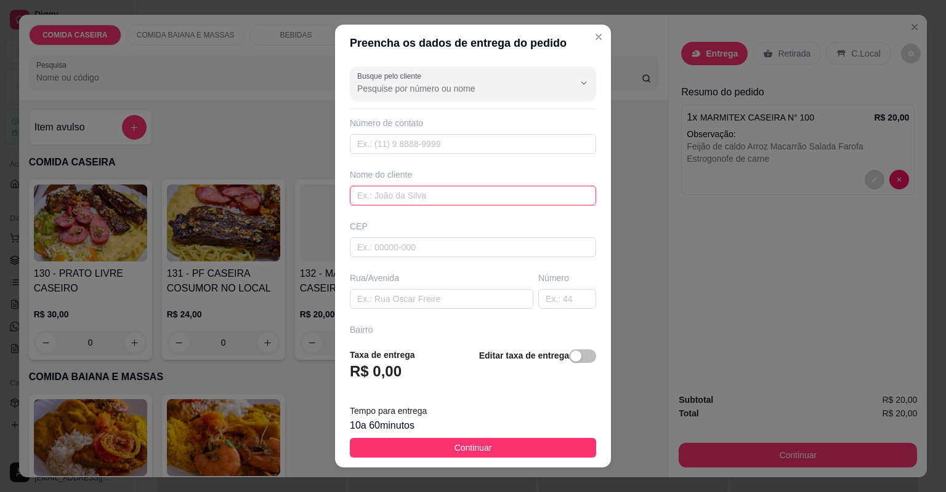
click at [430, 195] on input "text" at bounding box center [473, 196] width 246 height 20
type input "[PERSON_NAME]"
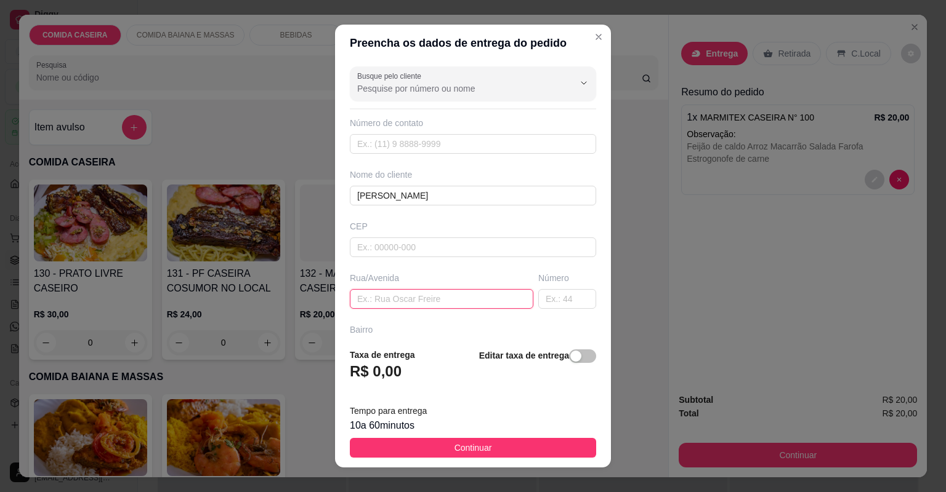
click at [470, 293] on input "text" at bounding box center [441, 299] width 183 height 20
paste input "No escritório de Pequeno Aqui no Camamuzinho"
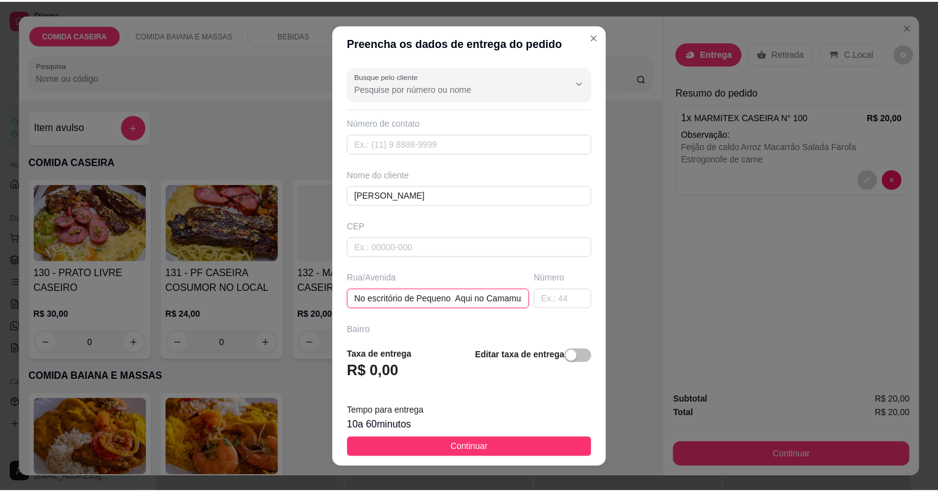
scroll to position [0, 30]
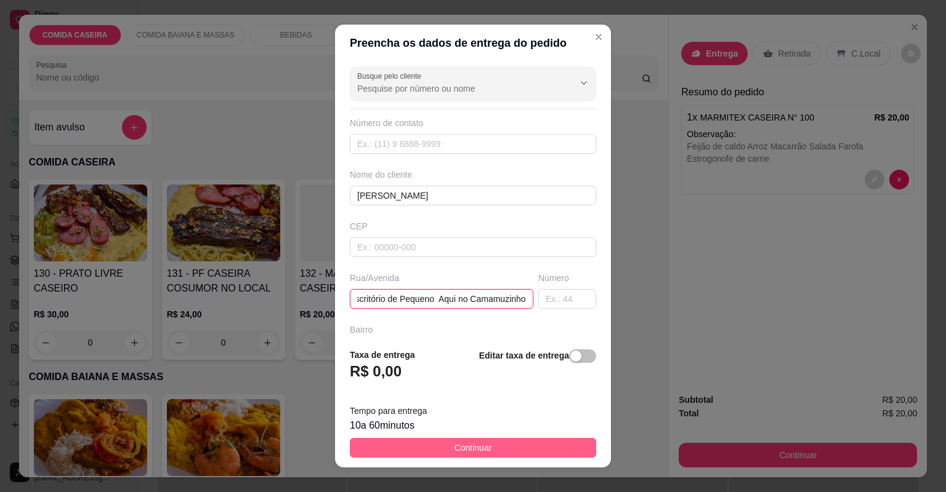
type input "No escritório de Pequeno Aqui no Camamuzinho"
click at [490, 445] on button "Continuar" at bounding box center [473, 448] width 246 height 20
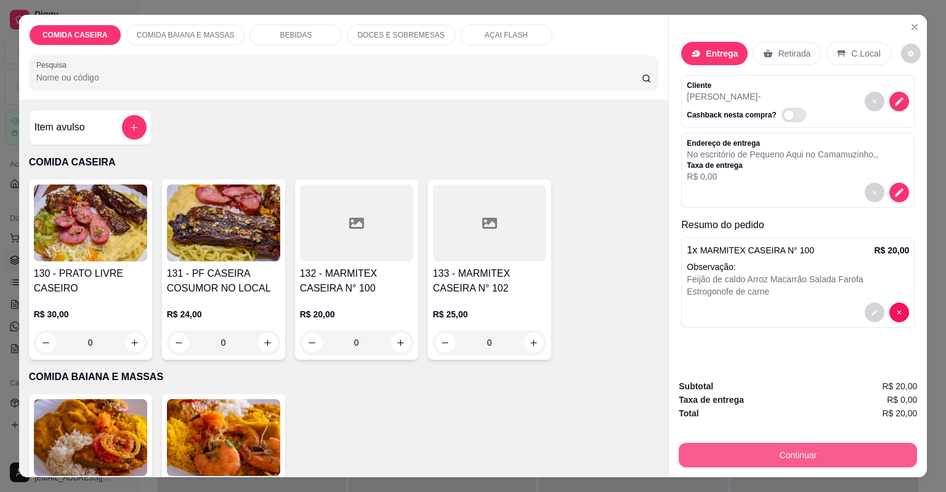
click at [686, 449] on button "Continuar" at bounding box center [797, 455] width 238 height 25
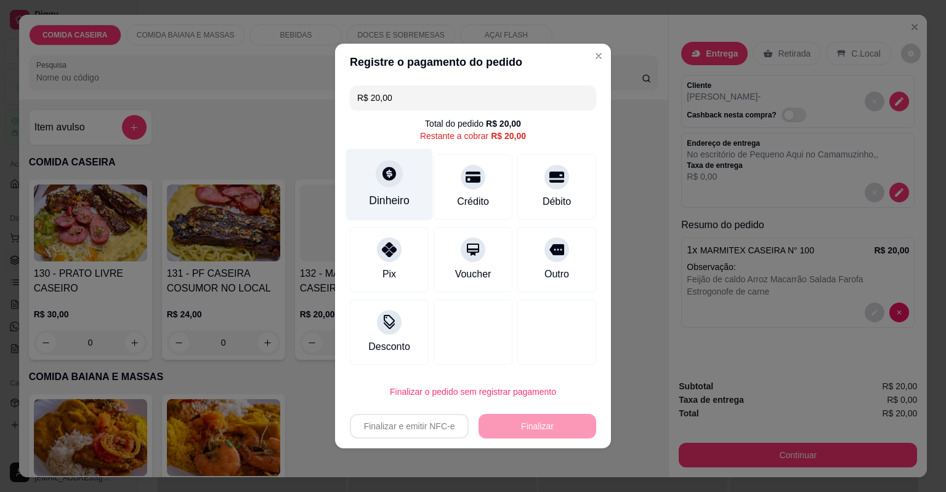
click at [404, 167] on div "Dinheiro" at bounding box center [389, 185] width 87 height 72
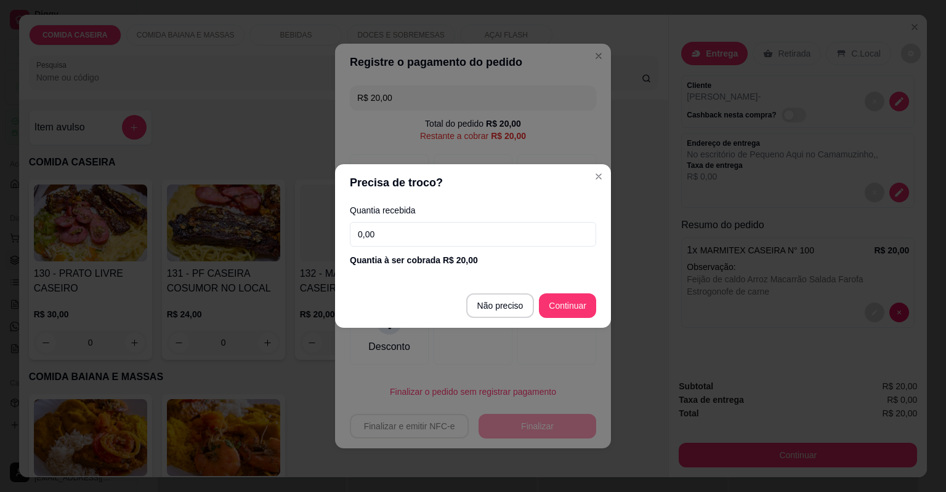
click at [443, 231] on input "0,00" at bounding box center [473, 234] width 246 height 25
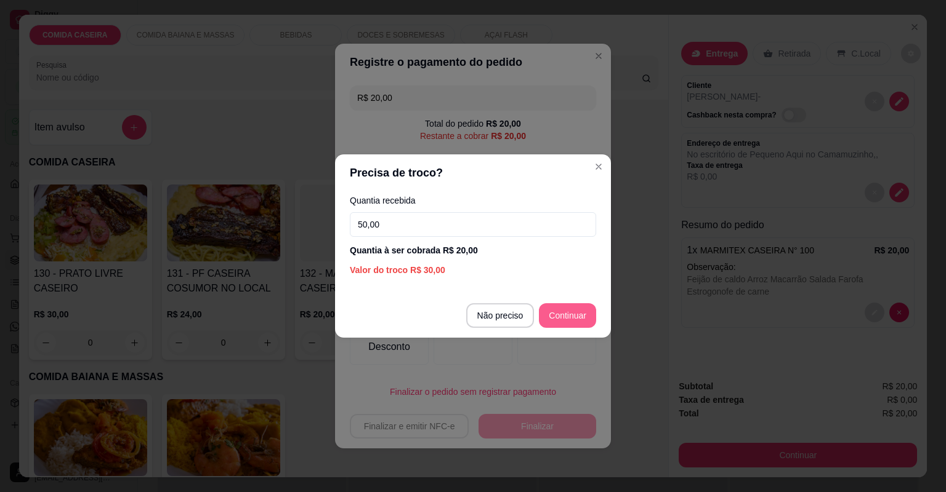
type input "50,00"
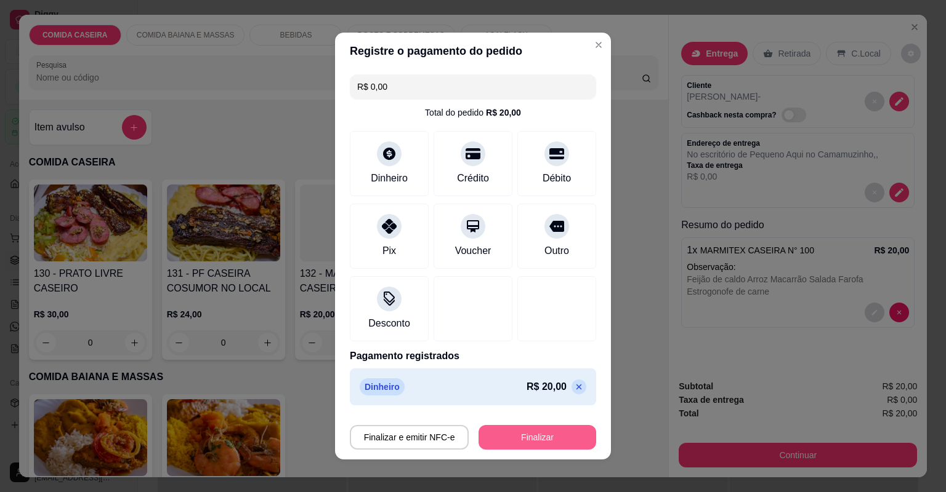
click at [542, 430] on button "Finalizar" at bounding box center [537, 437] width 118 height 25
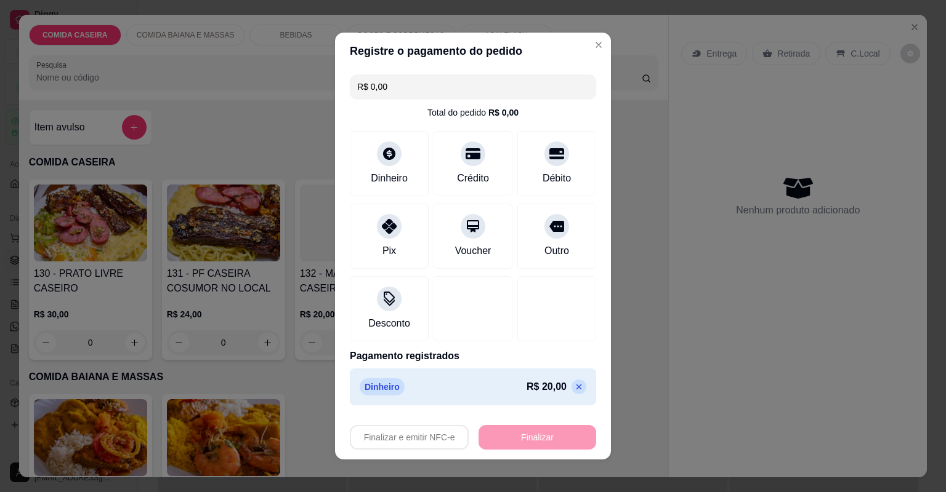
type input "-R$ 20,00"
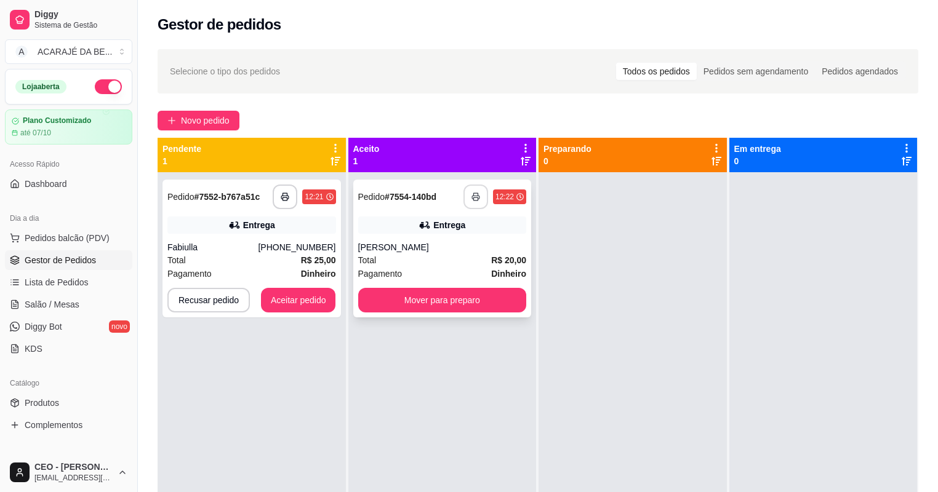
click at [480, 197] on button "button" at bounding box center [476, 197] width 25 height 25
click at [500, 301] on button "Mover para preparo" at bounding box center [442, 300] width 169 height 25
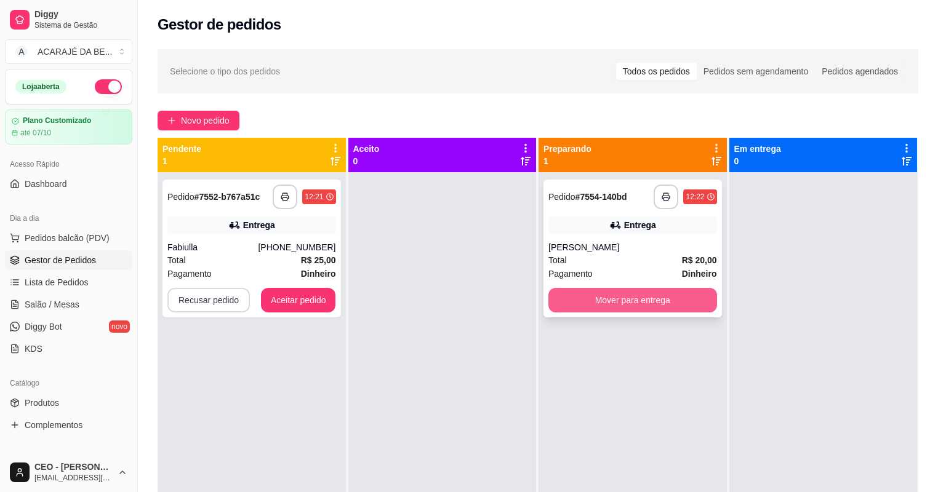
click at [579, 299] on button "Mover para entrega" at bounding box center [632, 300] width 169 height 25
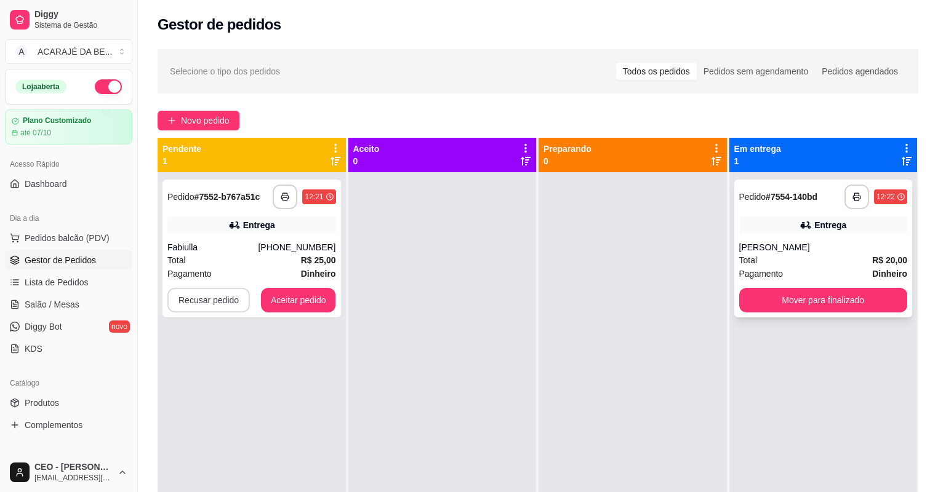
click at [795, 310] on button "Mover para finalizado" at bounding box center [823, 300] width 169 height 25
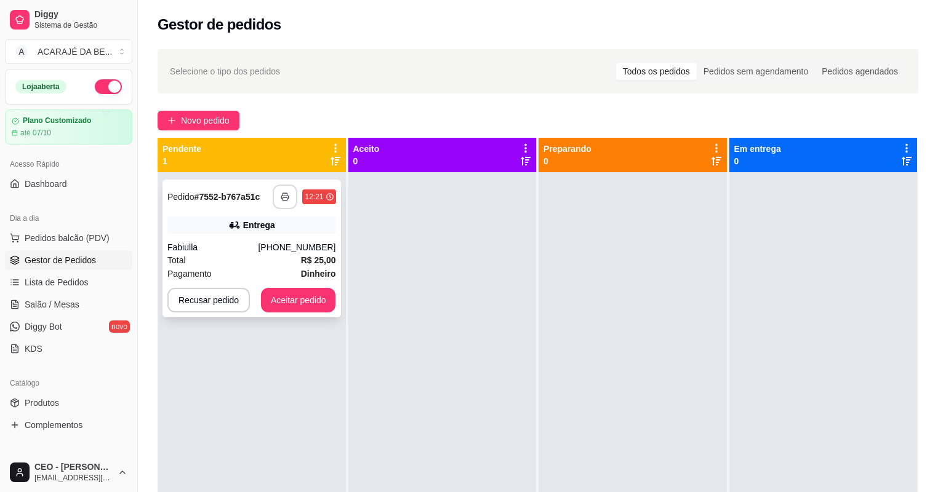
click at [287, 200] on icon "button" at bounding box center [285, 197] width 9 height 9
click at [312, 300] on button "Aceitar pedido" at bounding box center [298, 300] width 75 height 25
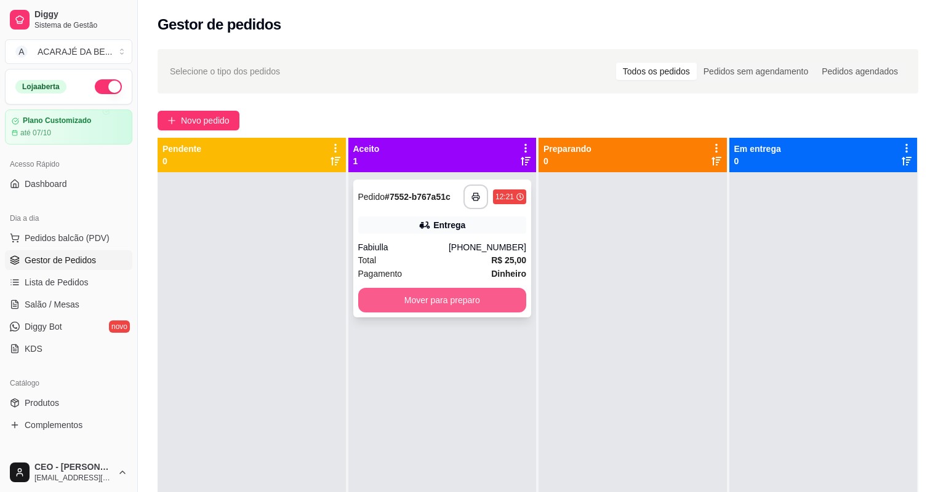
click at [433, 295] on button "Mover para preparo" at bounding box center [442, 300] width 169 height 25
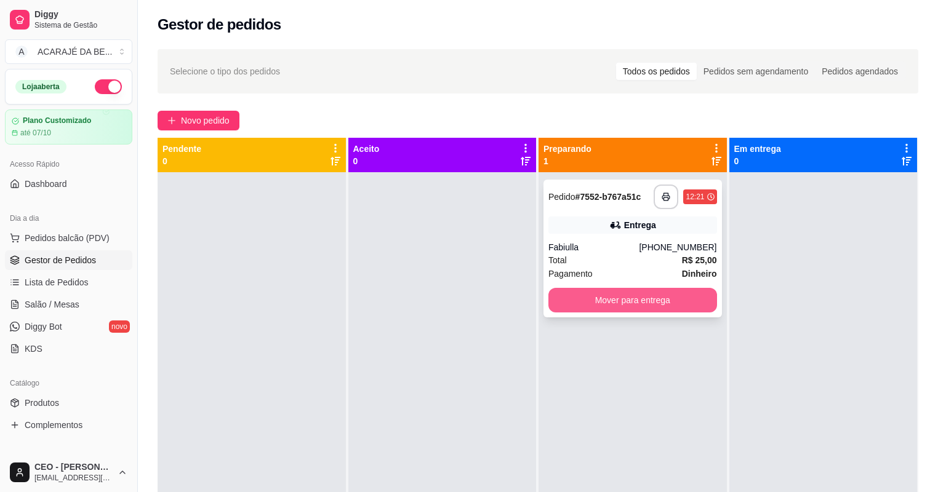
click at [623, 292] on button "Mover para entrega" at bounding box center [632, 300] width 169 height 25
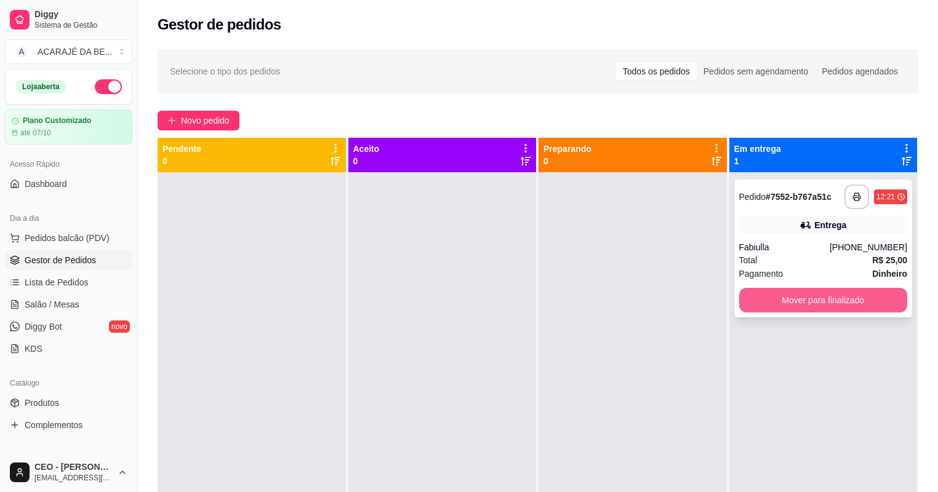
click at [801, 298] on button "Mover para finalizado" at bounding box center [823, 300] width 169 height 25
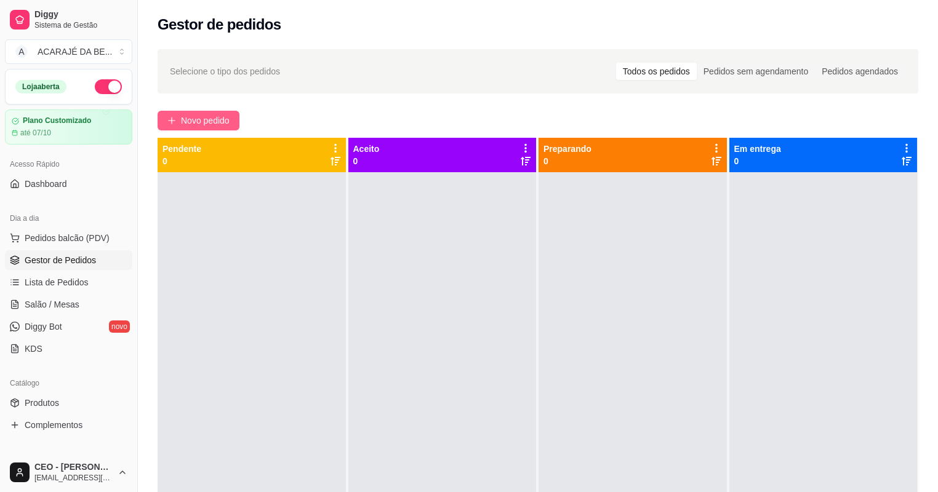
click at [214, 120] on span "Novo pedido" at bounding box center [205, 121] width 49 height 14
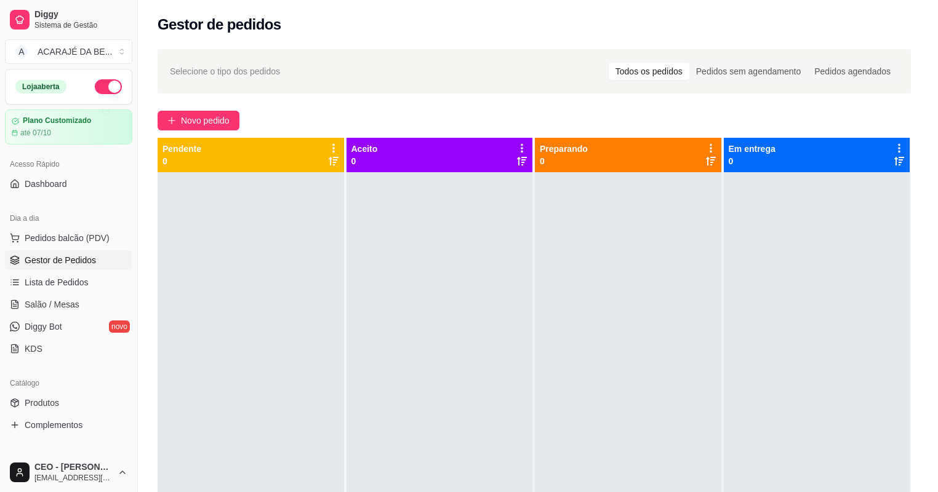
click at [342, 241] on div at bounding box center [355, 223] width 113 height 77
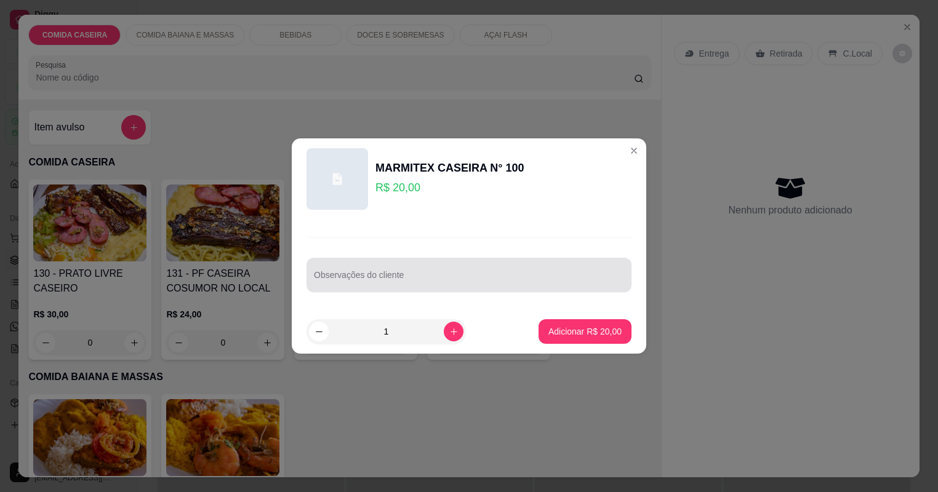
click at [385, 271] on div at bounding box center [469, 275] width 310 height 25
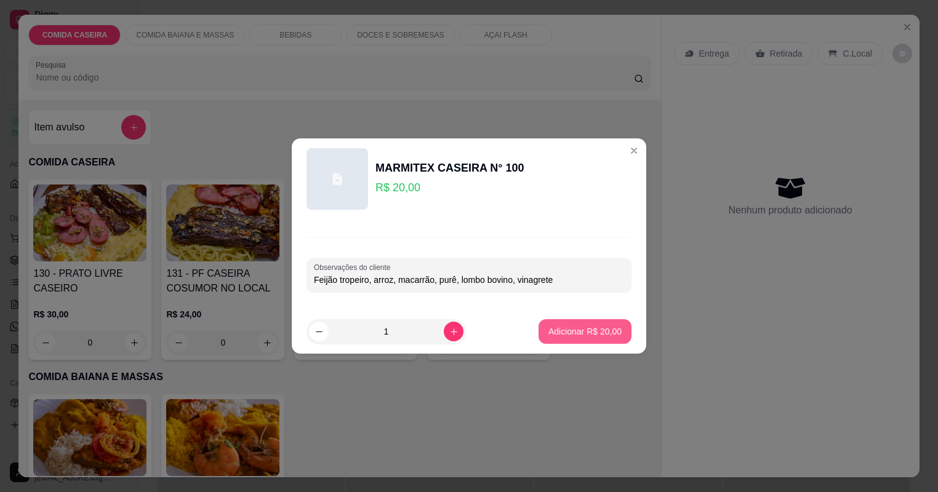
click at [544, 323] on button "Adicionar R$ 20,00" at bounding box center [585, 331] width 93 height 25
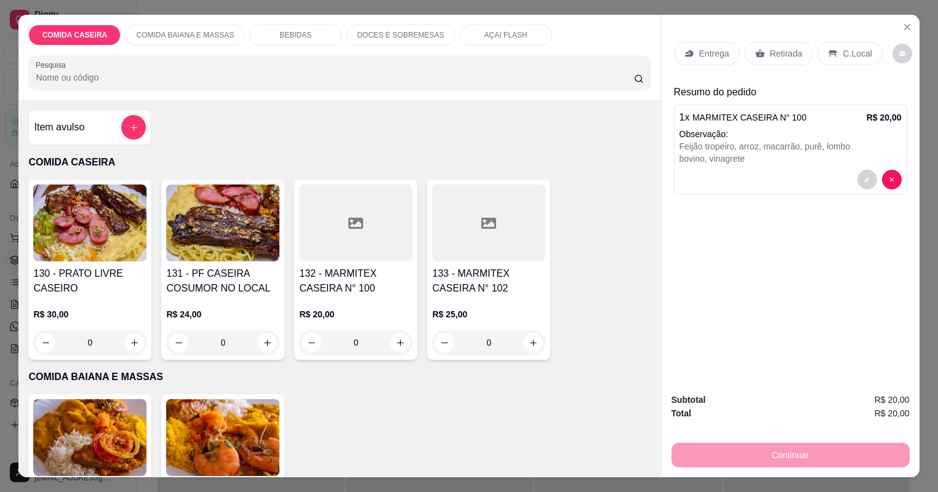
click at [709, 59] on p "Entrega" at bounding box center [714, 53] width 30 height 12
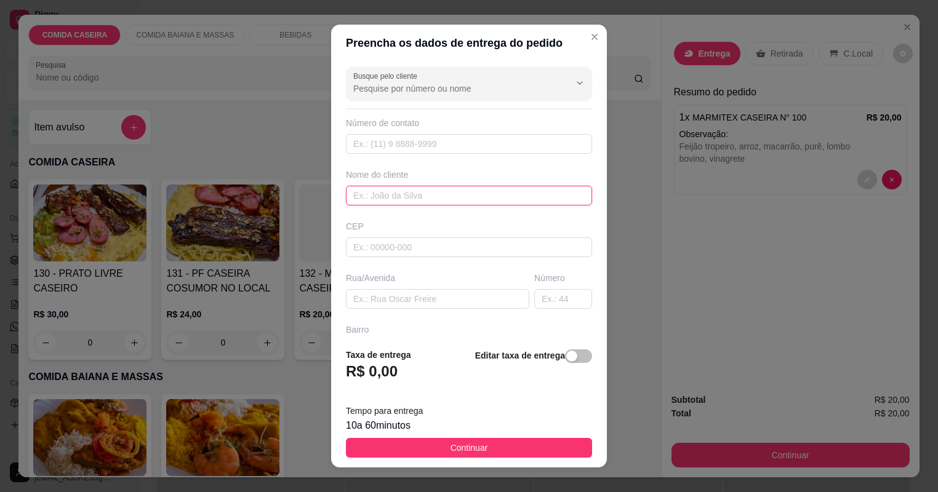
click at [542, 194] on input "text" at bounding box center [469, 196] width 246 height 20
type input "[PERSON_NAME]"
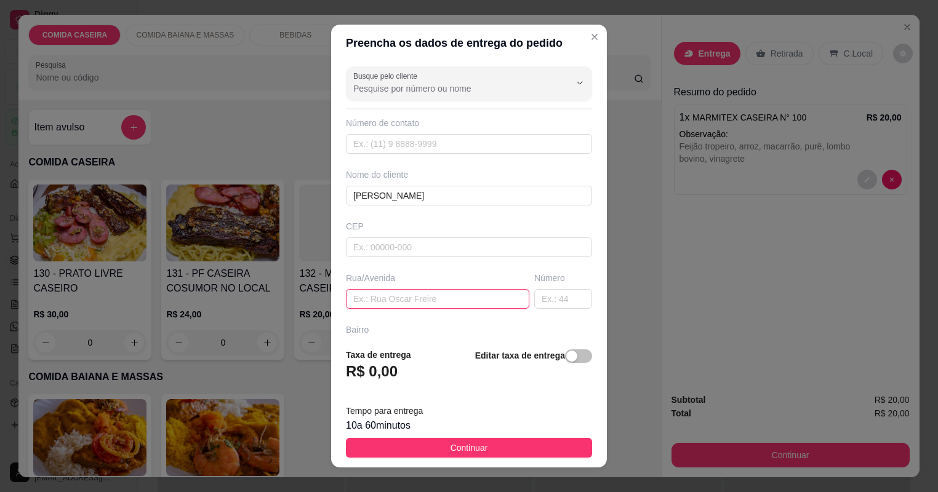
click at [454, 293] on input "text" at bounding box center [437, 299] width 183 height 20
paste input "Entregar no [GEOGRAPHIC_DATA], [GEOGRAPHIC_DATA]"
type input "Entregar no [GEOGRAPHIC_DATA], [GEOGRAPHIC_DATA]"
click at [520, 448] on button "Continuar" at bounding box center [469, 448] width 246 height 20
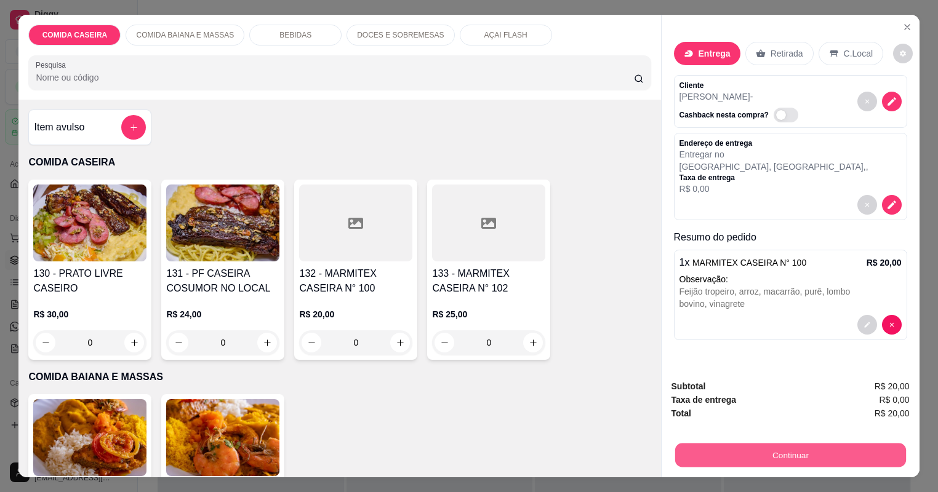
click at [697, 460] on button "Continuar" at bounding box center [790, 456] width 231 height 24
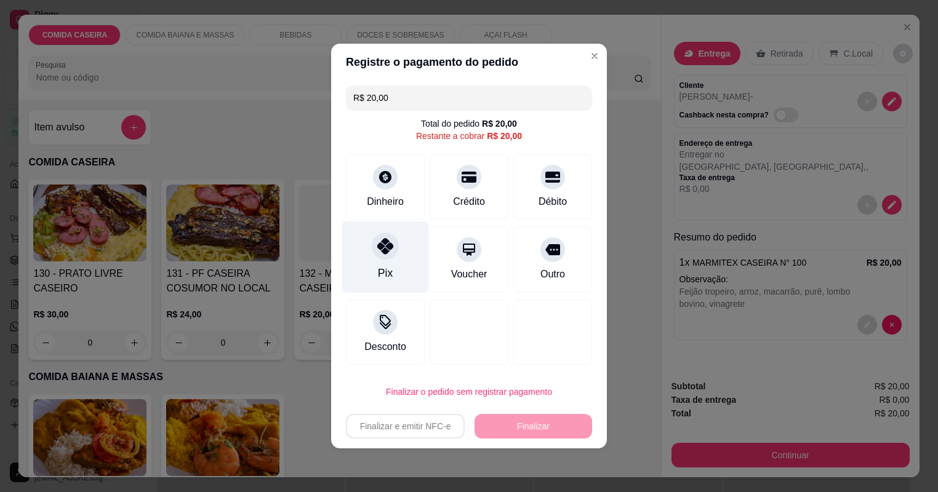
click at [389, 276] on div "Pix" at bounding box center [385, 273] width 15 height 16
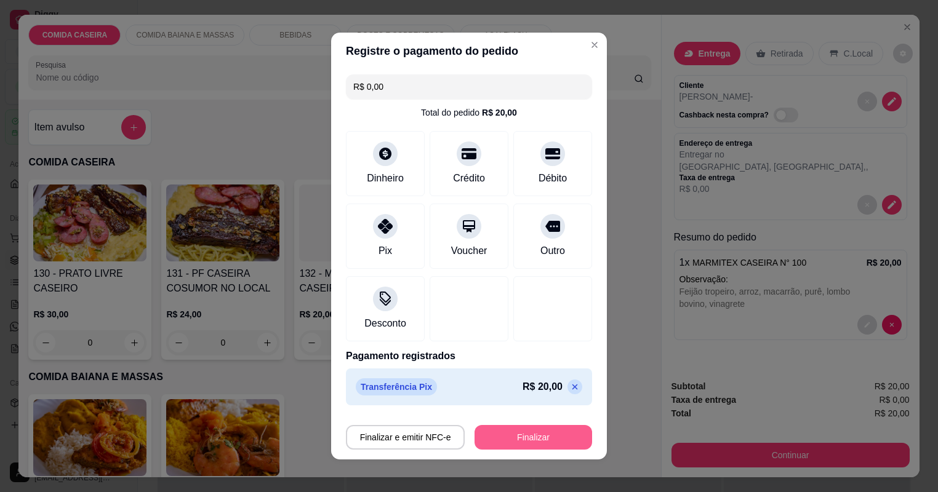
click at [524, 427] on button "Finalizar" at bounding box center [534, 437] width 118 height 25
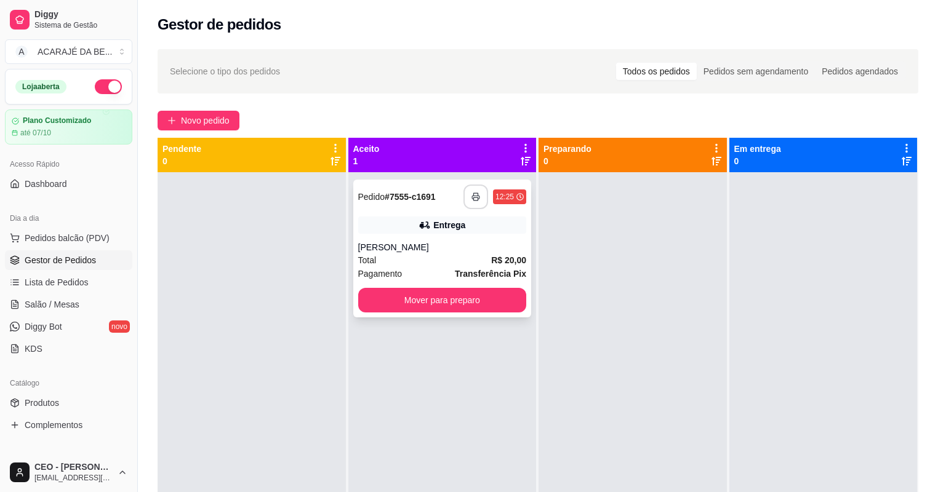
click at [479, 190] on button "button" at bounding box center [476, 197] width 25 height 25
click at [403, 291] on button "Mover para preparo" at bounding box center [442, 300] width 169 height 25
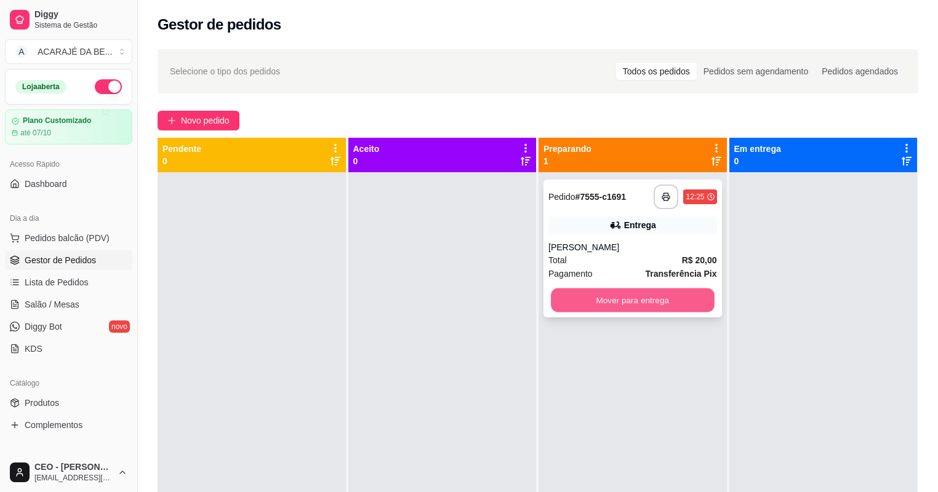
click at [601, 303] on button "Mover para entrega" at bounding box center [632, 301] width 163 height 24
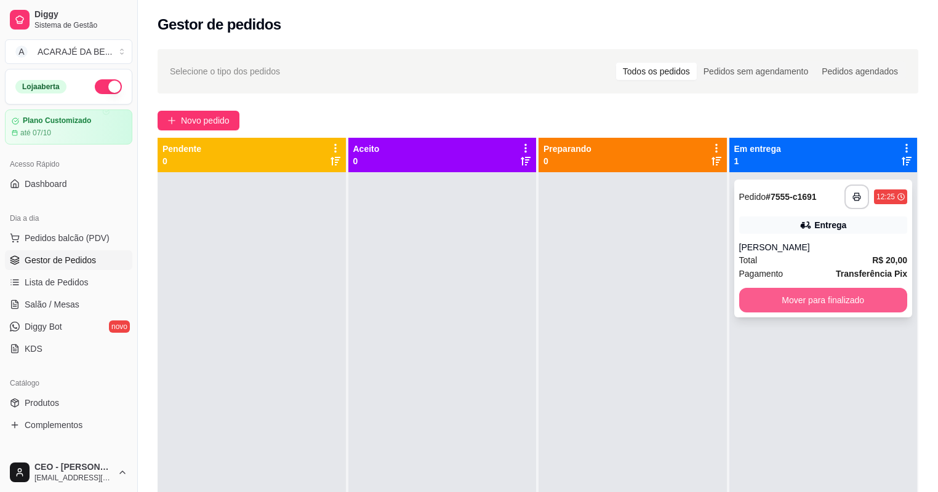
click at [763, 291] on button "Mover para finalizado" at bounding box center [823, 300] width 169 height 25
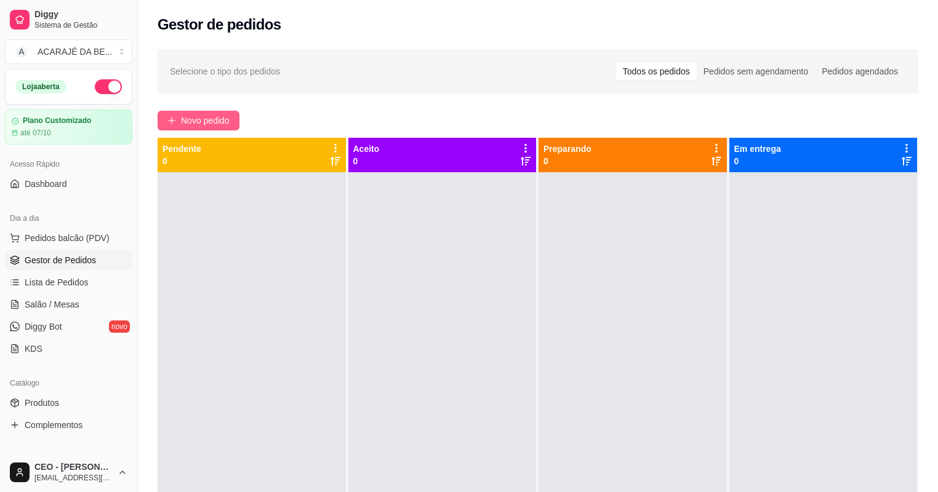
click at [208, 126] on span "Novo pedido" at bounding box center [205, 121] width 49 height 14
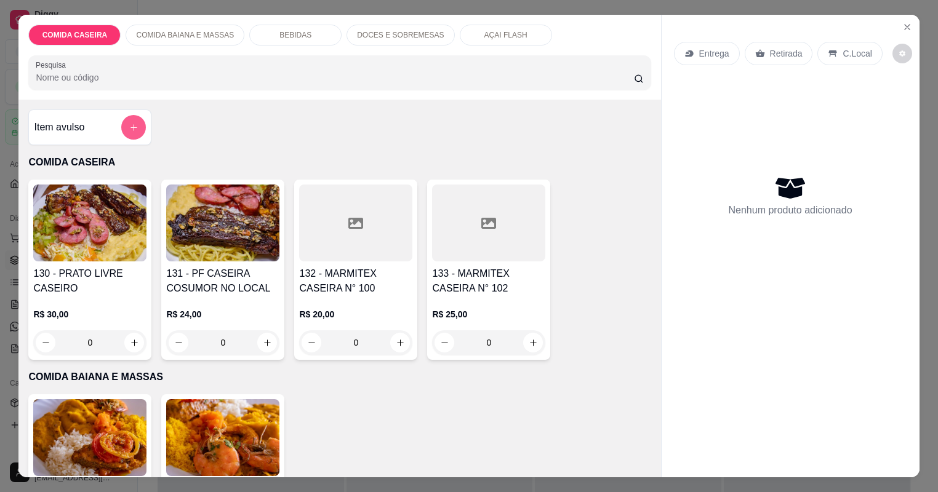
click at [129, 129] on icon "add-separate-item" at bounding box center [133, 127] width 9 height 9
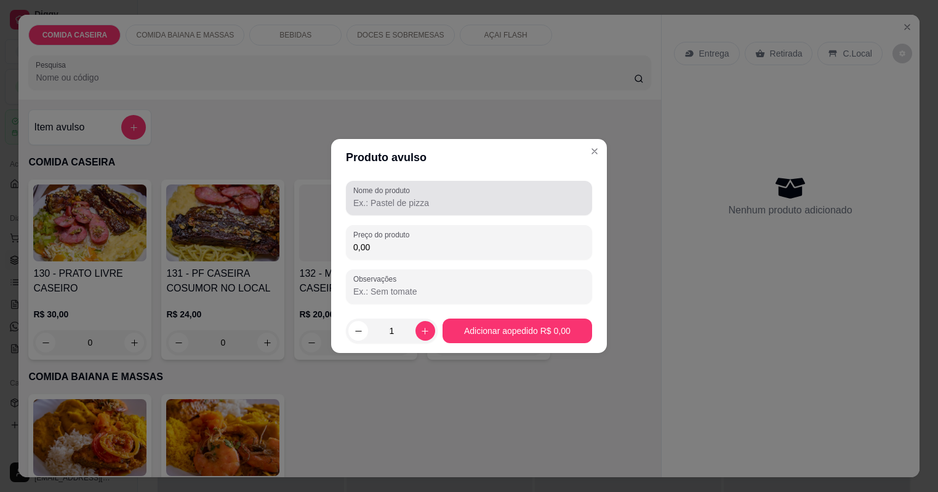
click at [373, 193] on label "Nome do produto" at bounding box center [383, 190] width 61 height 10
click at [373, 197] on input "Nome do produto" at bounding box center [468, 203] width 231 height 12
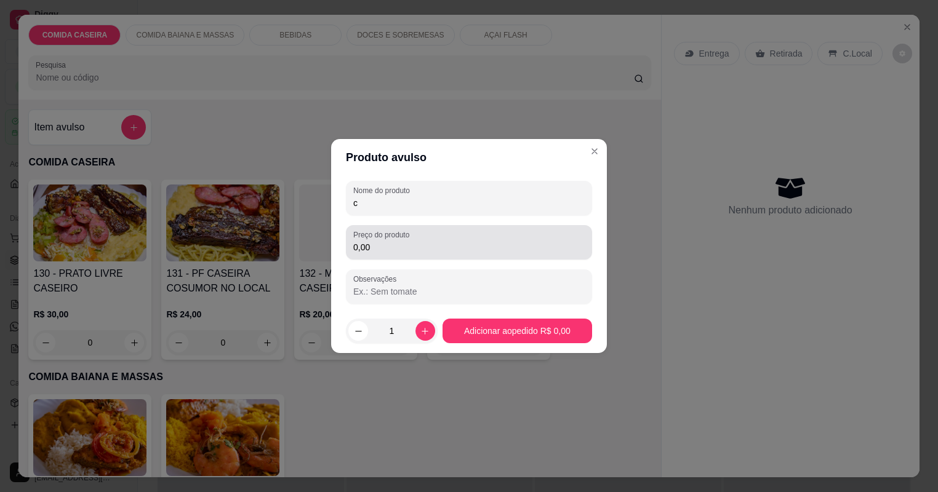
type input "c"
click at [436, 250] on input "0,00" at bounding box center [468, 247] width 231 height 12
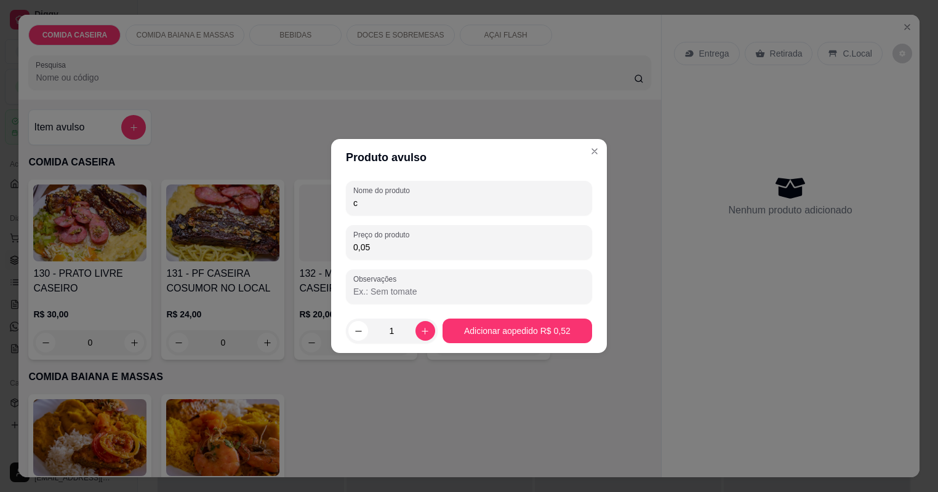
type input "0,52"
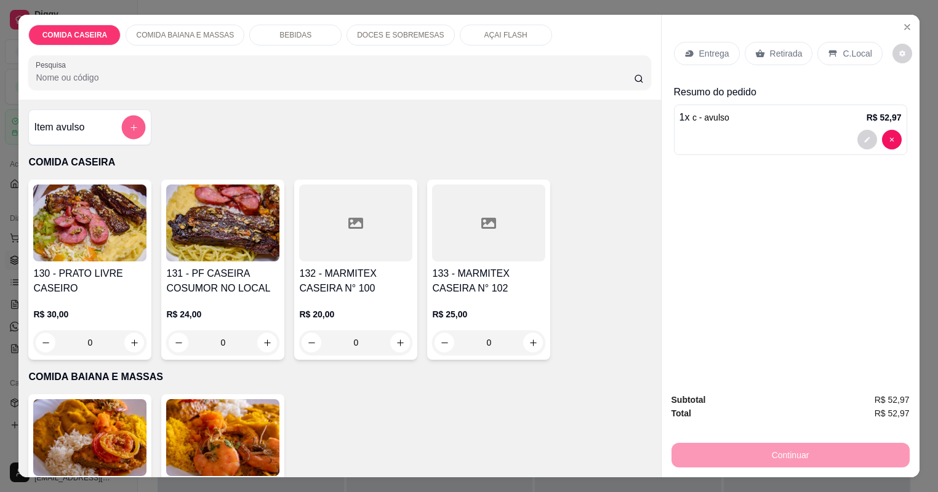
click at [131, 118] on button "add-separate-item" at bounding box center [134, 128] width 24 height 24
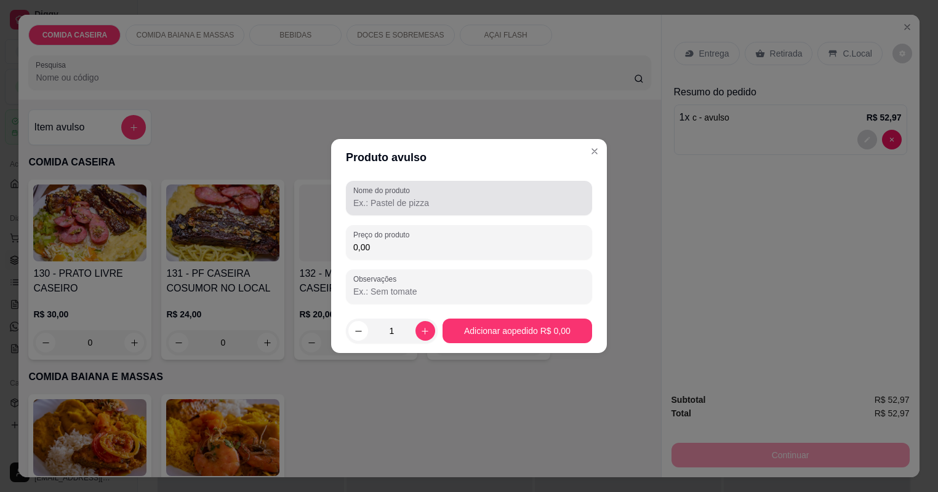
click at [362, 196] on div at bounding box center [468, 198] width 231 height 25
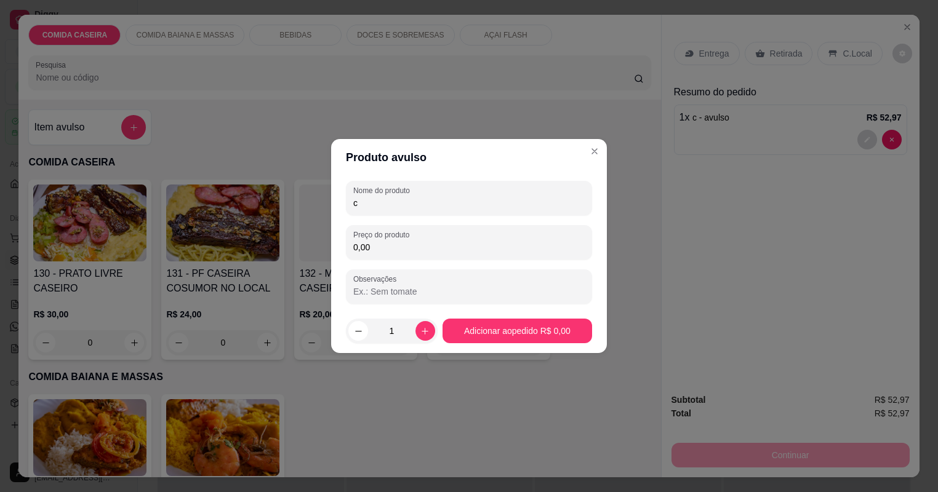
type input "c"
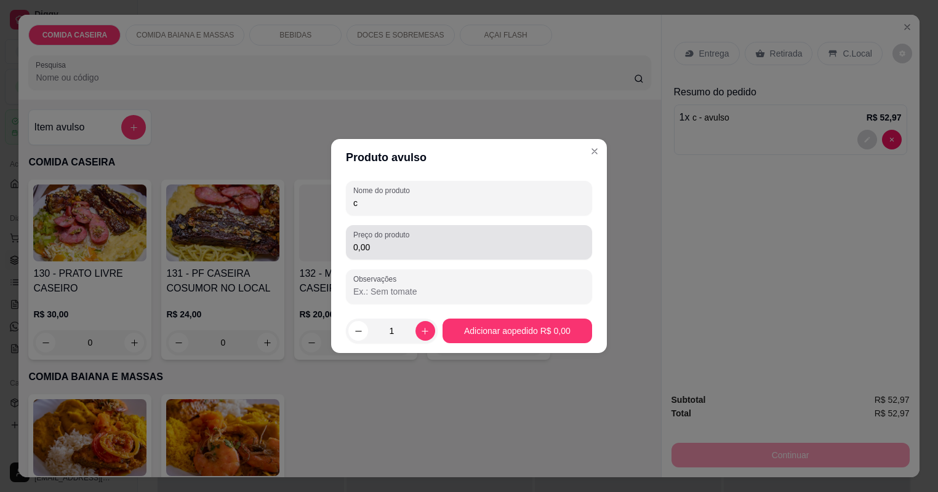
click at [392, 241] on div "0,00" at bounding box center [468, 242] width 231 height 25
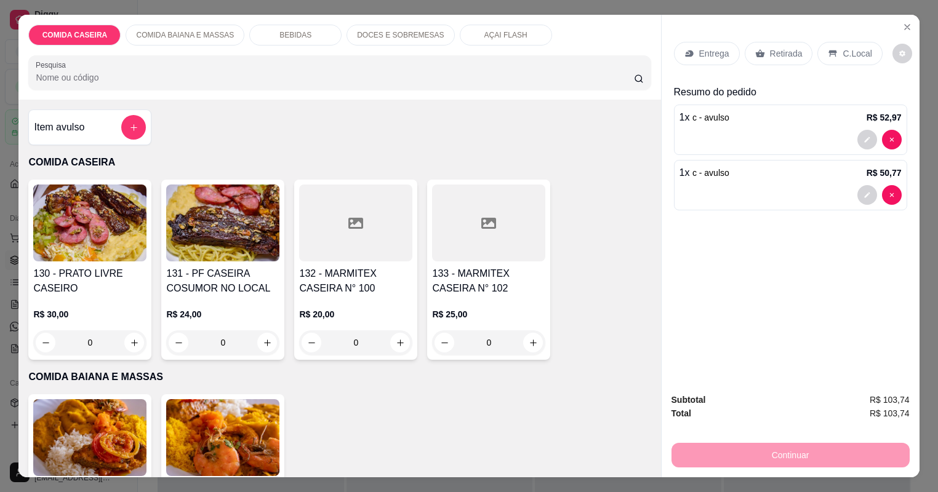
click at [288, 35] on p "BEBIDAS" at bounding box center [295, 35] width 32 height 10
type input "1"
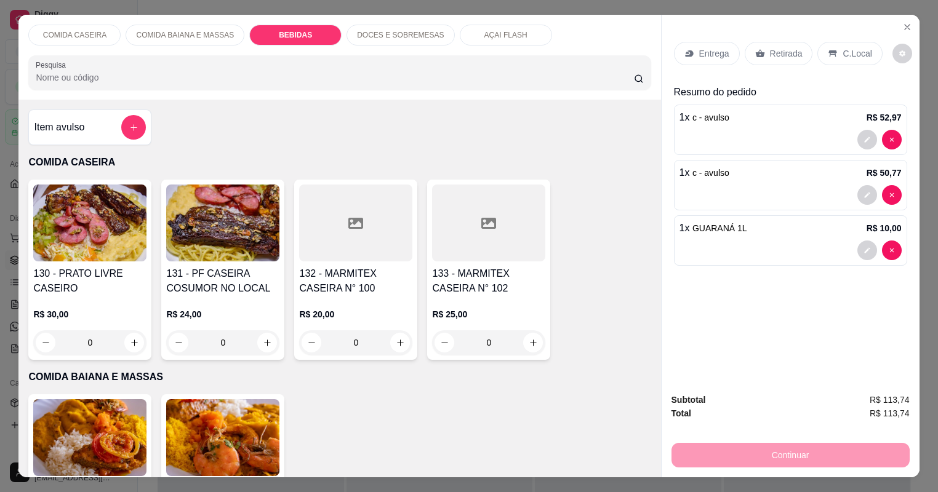
click at [768, 42] on div "Retirada" at bounding box center [779, 53] width 68 height 23
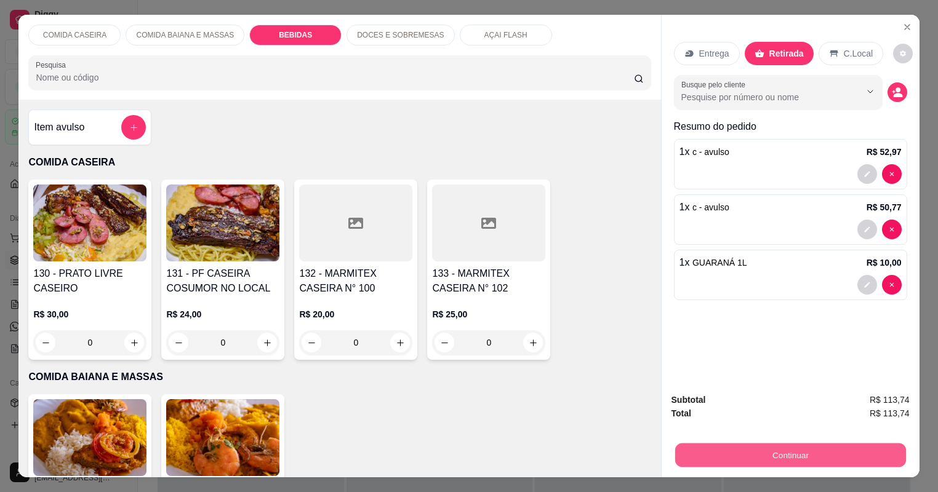
click at [724, 444] on button "Continuar" at bounding box center [790, 456] width 231 height 24
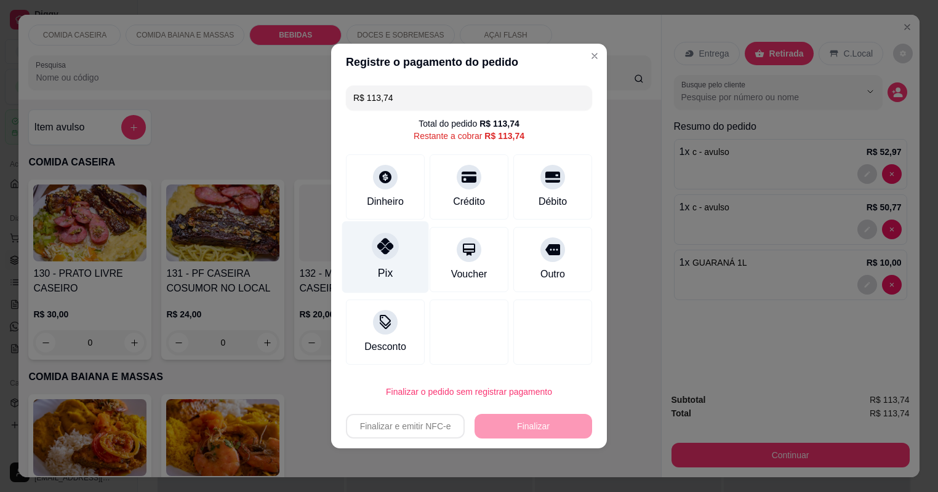
click at [404, 246] on div "Pix" at bounding box center [385, 258] width 87 height 72
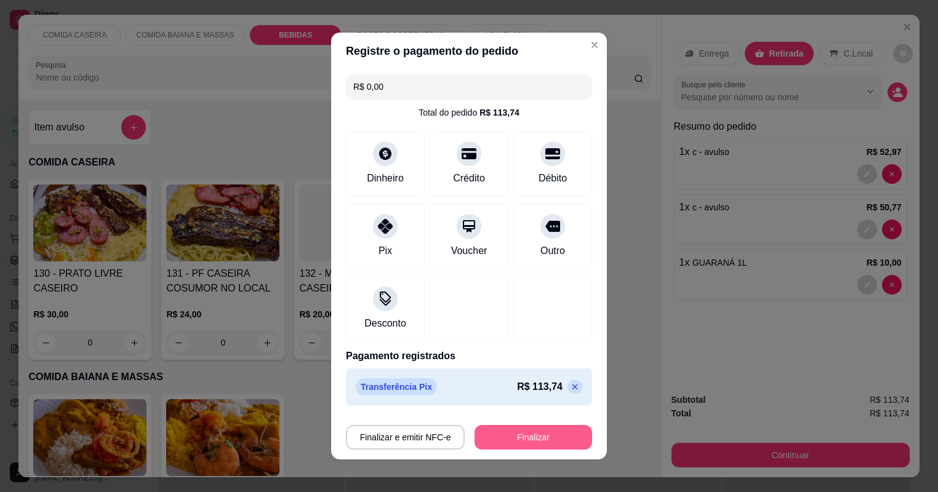
click at [525, 432] on button "Finalizar" at bounding box center [534, 437] width 118 height 25
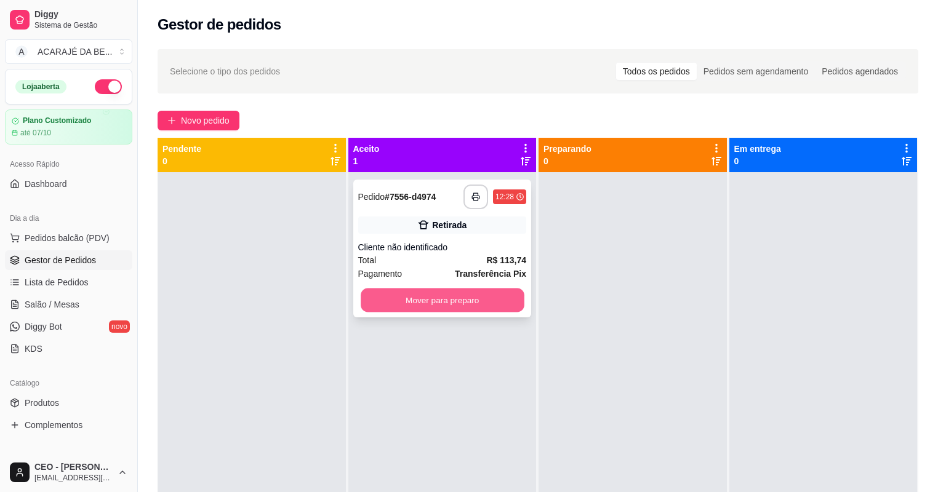
click at [487, 292] on button "Mover para preparo" at bounding box center [442, 301] width 163 height 24
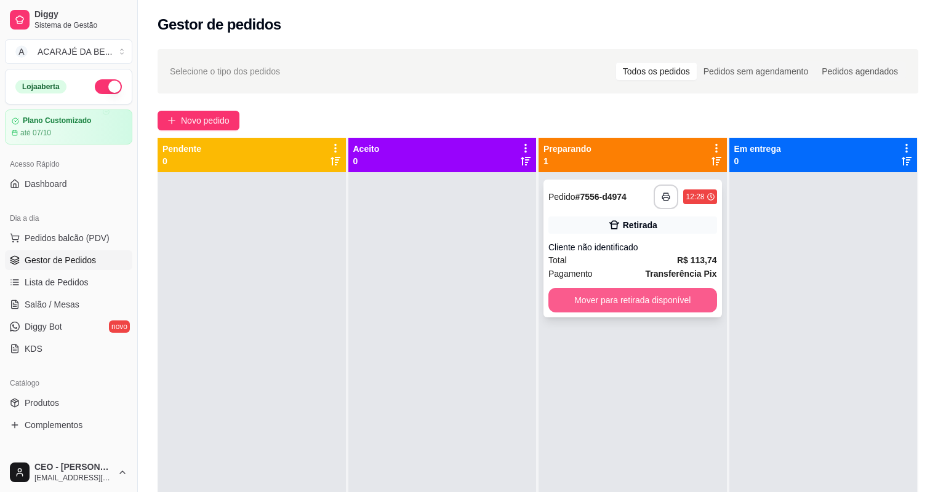
click at [592, 293] on button "Mover para retirada disponível" at bounding box center [632, 300] width 169 height 25
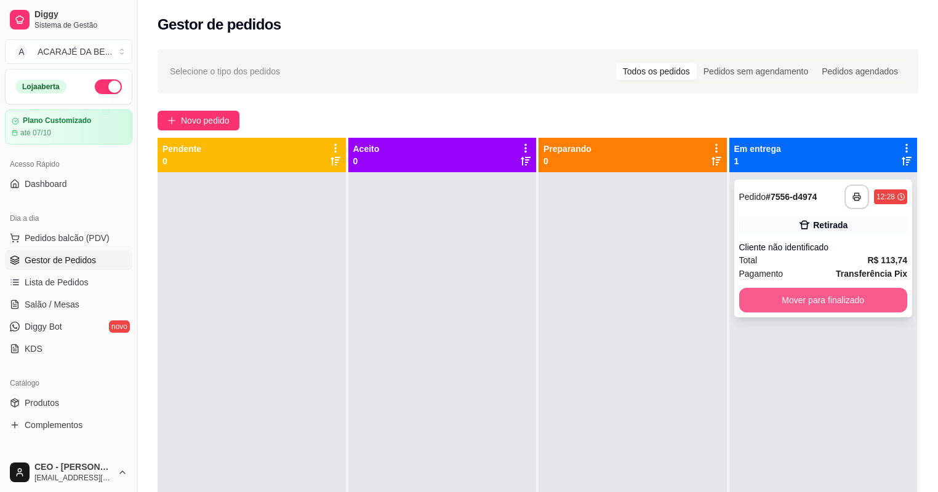
click at [824, 302] on button "Mover para finalizado" at bounding box center [823, 300] width 169 height 25
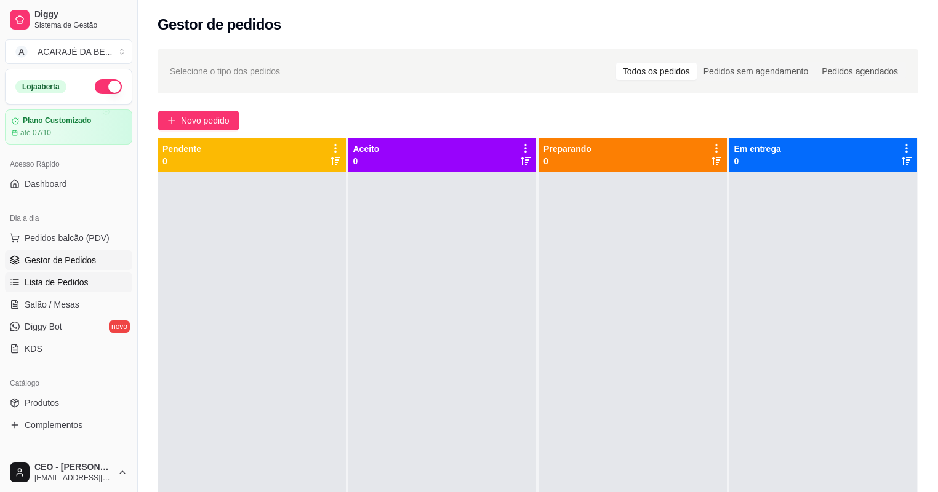
drag, startPoint x: 686, startPoint y: 490, endPoint x: 58, endPoint y: 284, distance: 660.9
click at [58, 284] on span "Lista de Pedidos" at bounding box center [57, 282] width 64 height 12
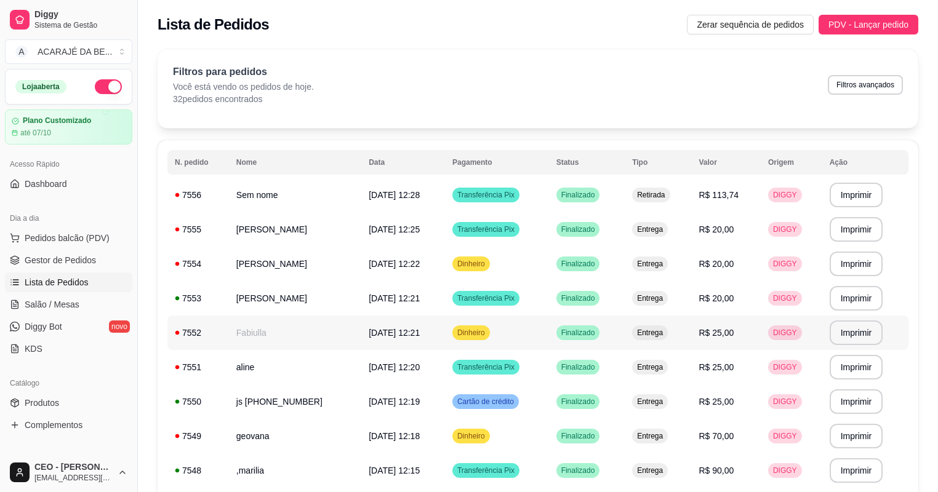
click at [307, 335] on td "Fabiulla" at bounding box center [295, 333] width 132 height 34
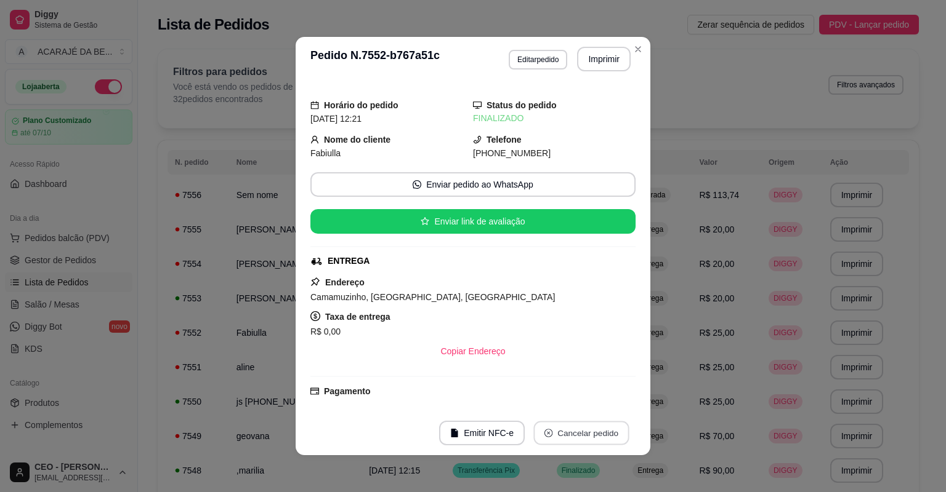
click at [566, 436] on button "Cancelar pedido" at bounding box center [580, 434] width 95 height 24
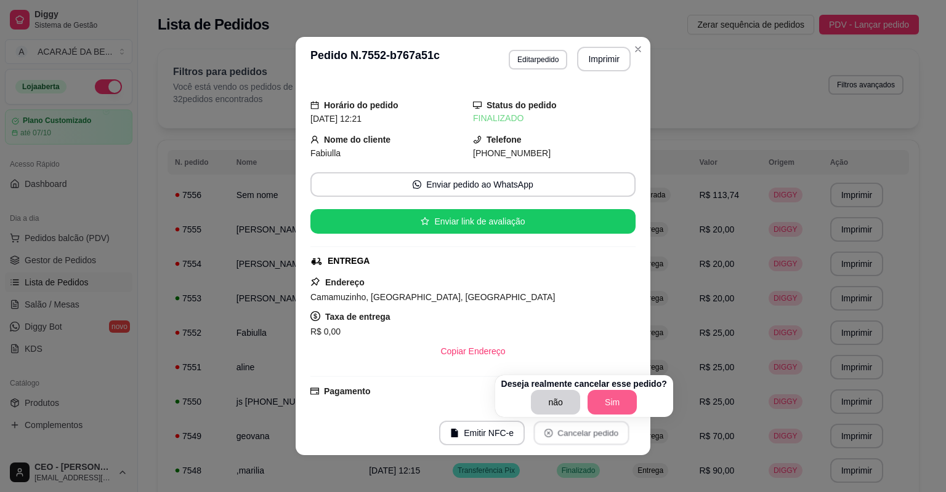
click at [606, 395] on button "Sim" at bounding box center [611, 402] width 49 height 25
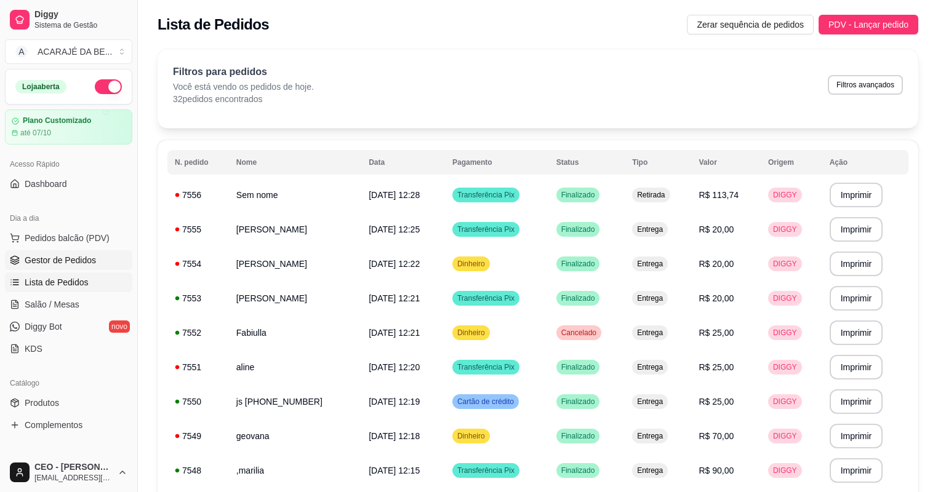
click at [68, 252] on link "Gestor de Pedidos" at bounding box center [68, 261] width 127 height 20
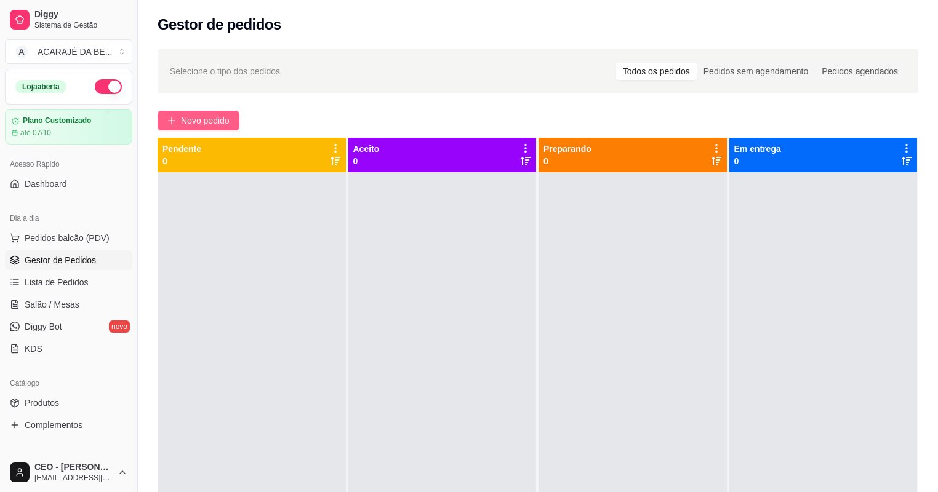
click at [180, 121] on button "Novo pedido" at bounding box center [199, 121] width 82 height 20
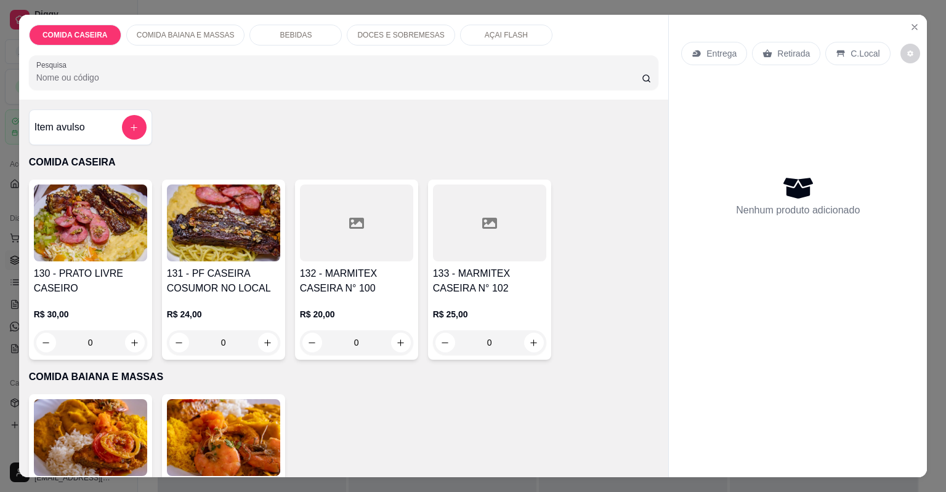
click at [318, 204] on div at bounding box center [356, 223] width 113 height 77
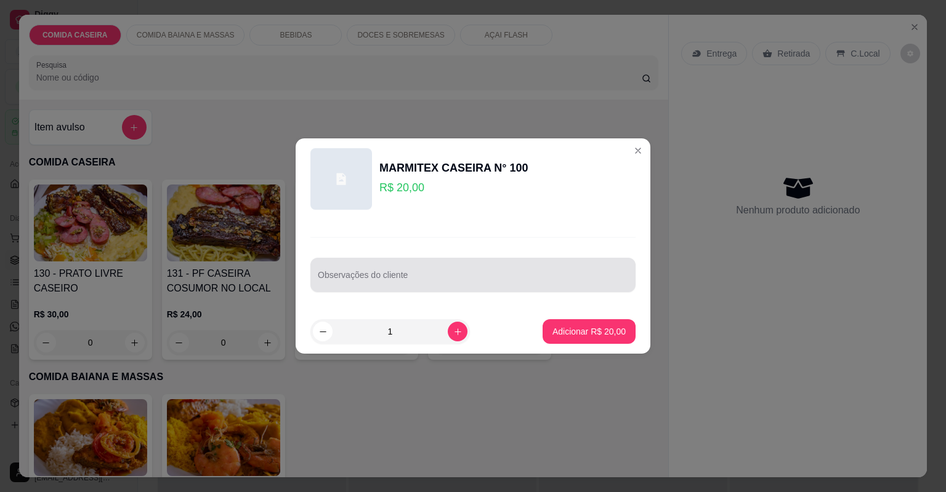
click at [359, 273] on div at bounding box center [473, 275] width 310 height 25
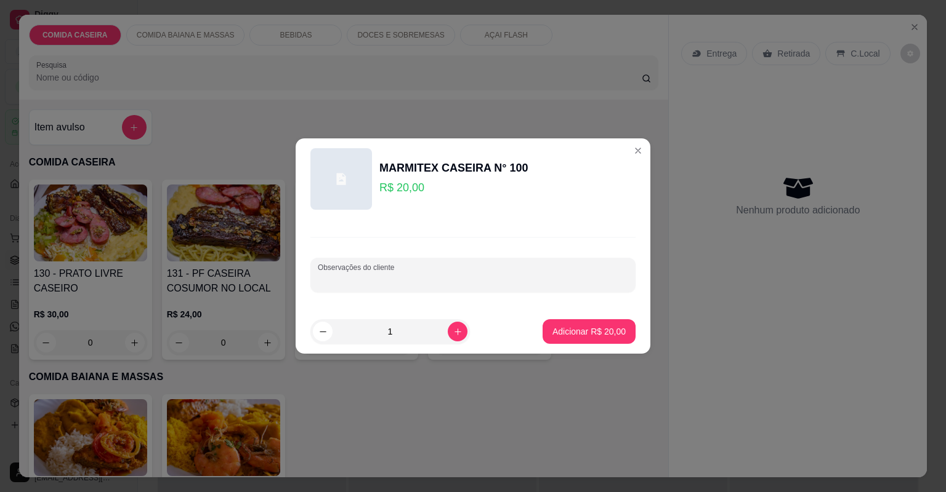
paste input "Arroz branco Purê de batata Batata frita Strogonoff de carne Panqueca de queijo…"
type input "Arroz branco Purê de batata Batata frita Strogonoff de carne Panqueca de queijo…"
click at [572, 330] on p "Adicionar R$ 20,00" at bounding box center [588, 332] width 73 height 12
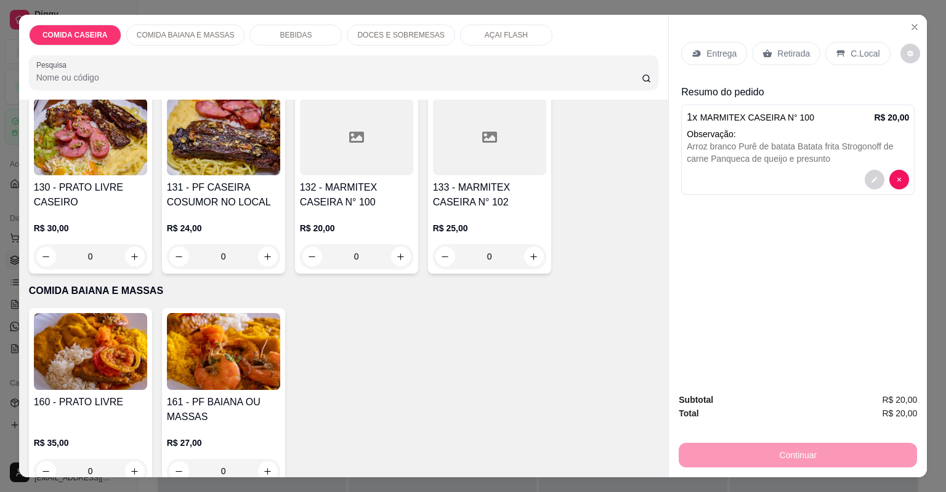
scroll to position [98, 0]
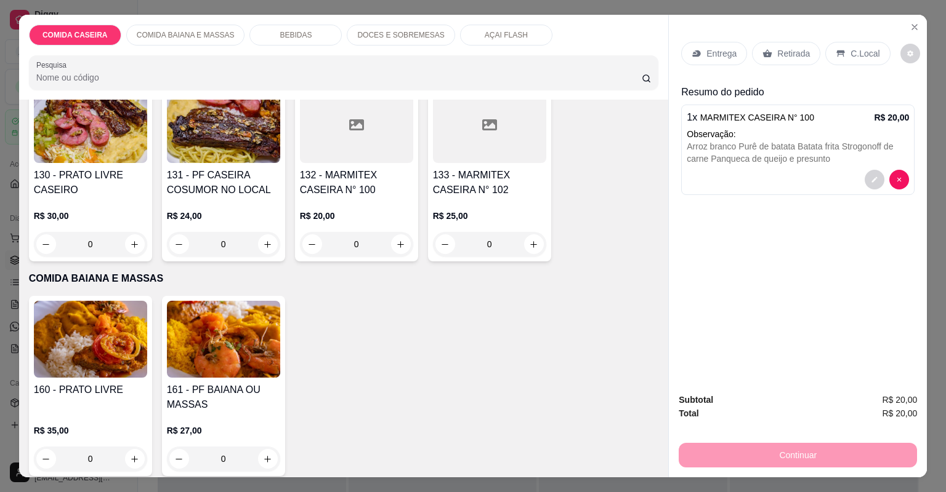
click at [311, 38] on div "BEBIDAS" at bounding box center [295, 35] width 92 height 21
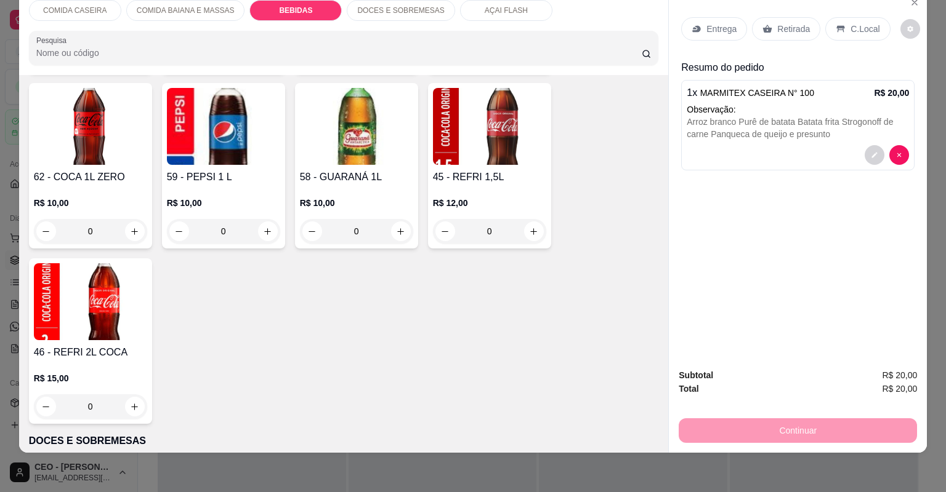
scroll to position [1470, 0]
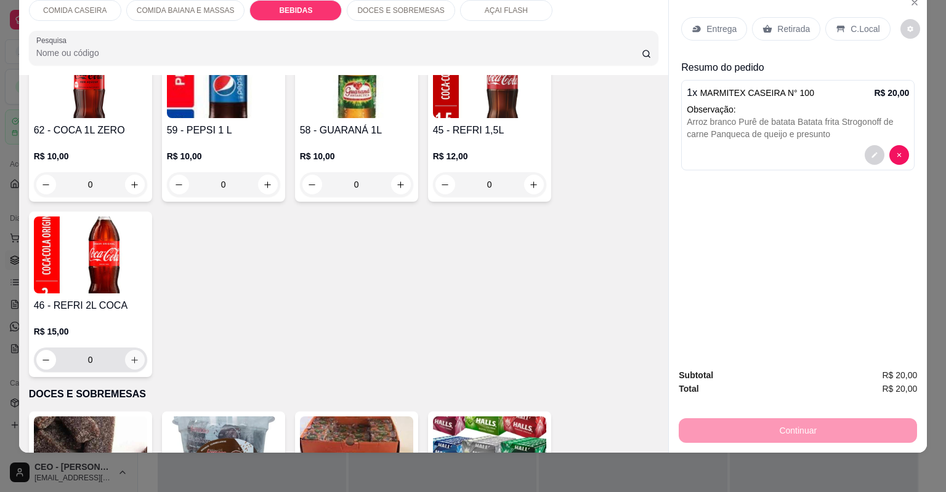
click at [132, 363] on icon "increase-product-quantity" at bounding box center [134, 360] width 9 height 9
type input "1"
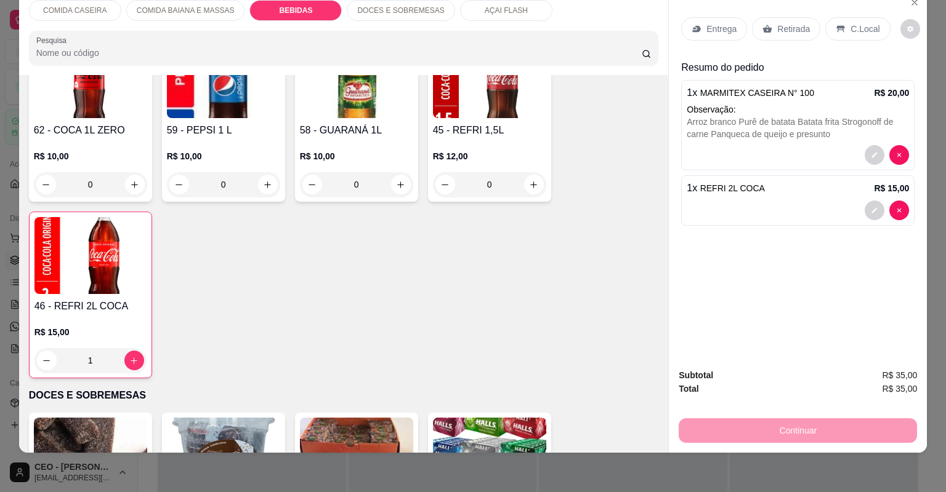
click at [712, 31] on p "Entrega" at bounding box center [721, 29] width 30 height 12
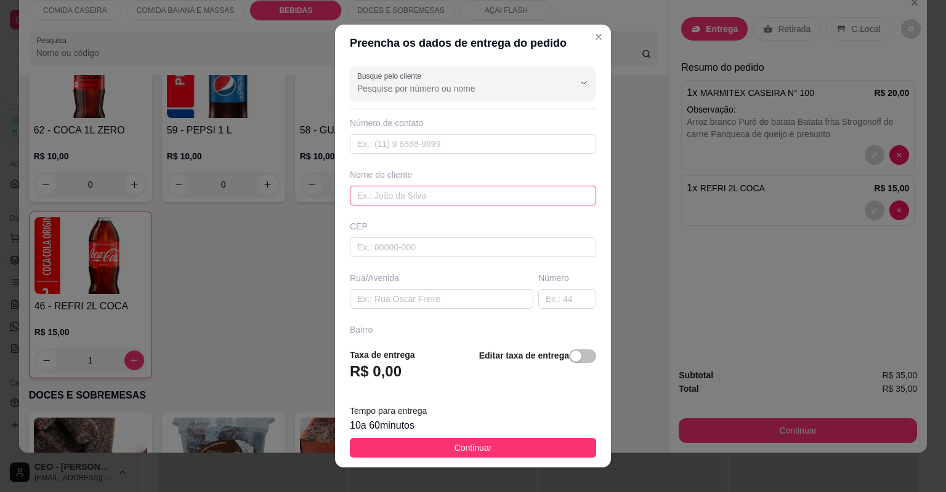
click at [474, 193] on input "text" at bounding box center [473, 196] width 246 height 20
type input "maria"
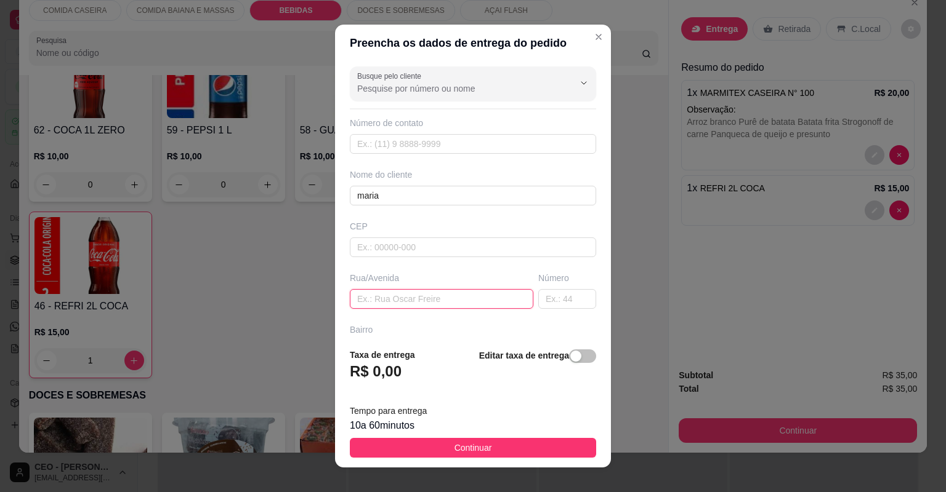
click at [469, 302] on input "text" at bounding box center [441, 299] width 183 height 20
paste input "Entregar na [STREET_ADDRESS]. Em frente ao portão do fundo do hospital. Casa de…"
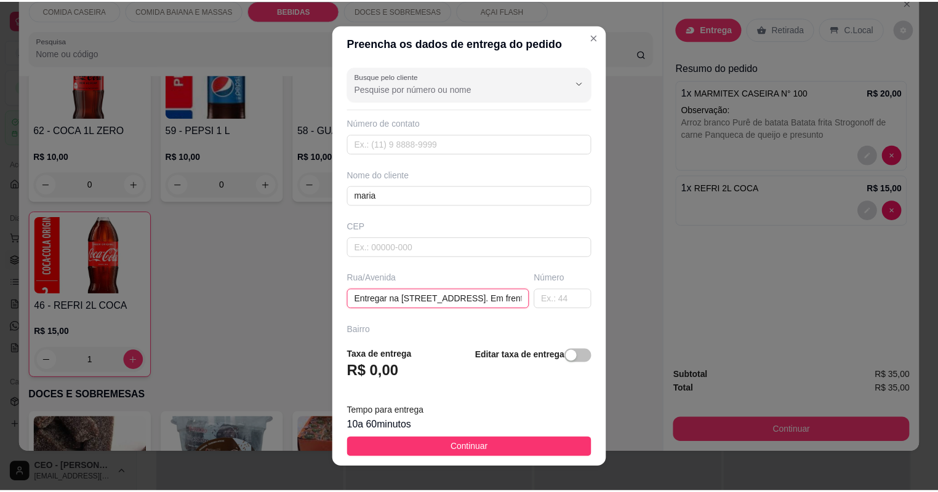
scroll to position [0, 286]
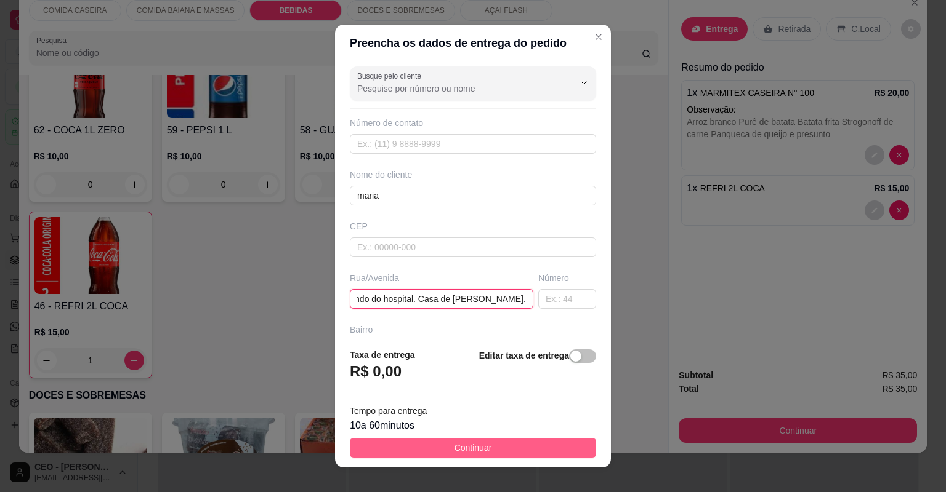
type input "Entregar na [STREET_ADDRESS]. Em frente ao portão do fundo do hospital. Casa de…"
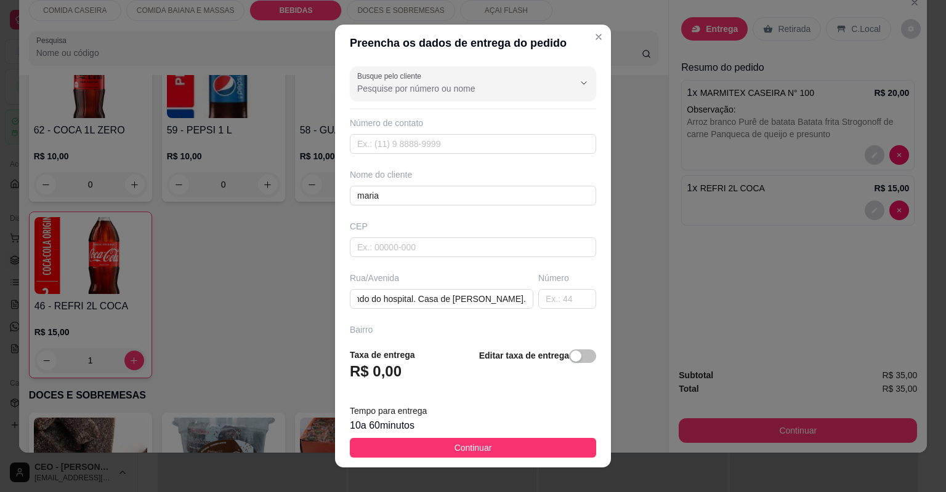
drag, startPoint x: 517, startPoint y: 446, endPoint x: 517, endPoint y: 439, distance: 6.8
click at [517, 445] on button "Continuar" at bounding box center [473, 448] width 246 height 20
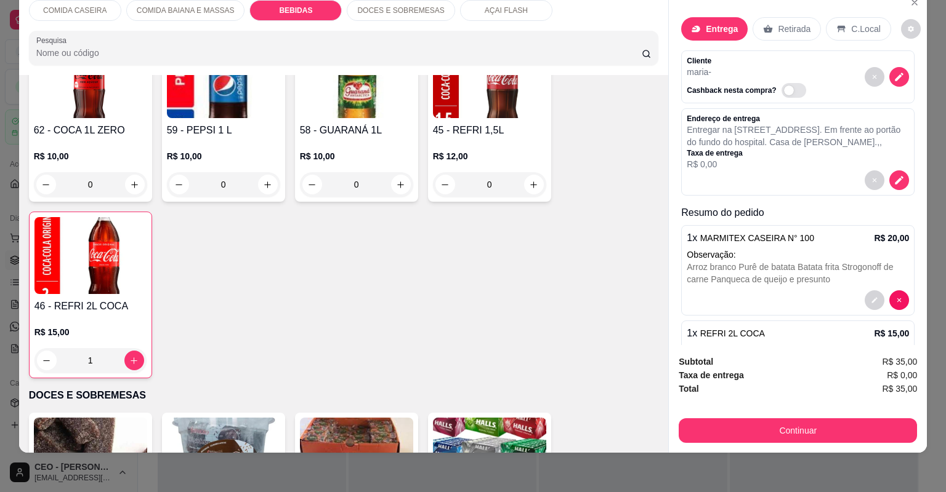
click at [758, 426] on button "Continuar" at bounding box center [797, 431] width 238 height 25
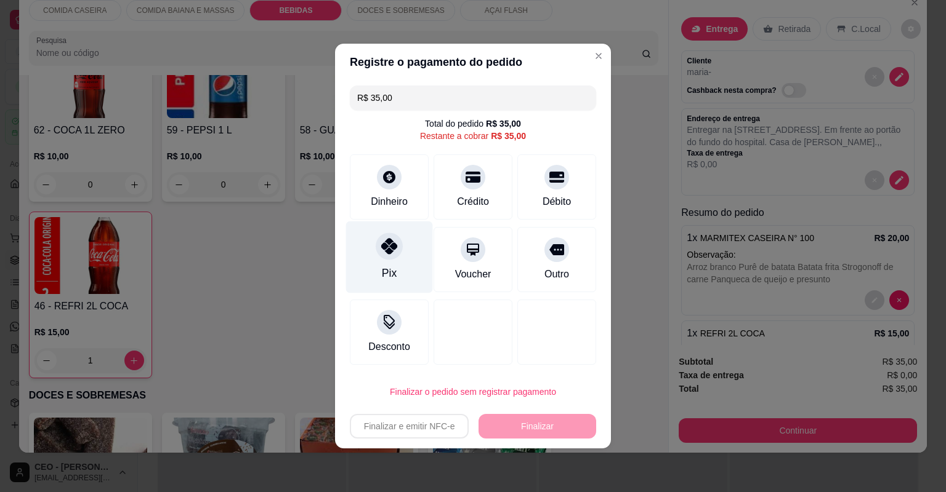
click at [396, 238] on div "Pix" at bounding box center [389, 258] width 87 height 72
type input "R$ 0,00"
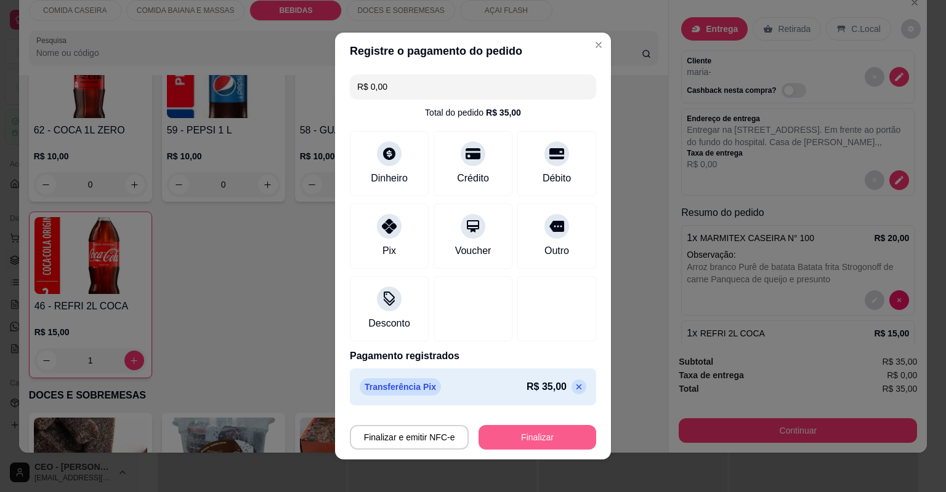
click at [544, 428] on button "Finalizar" at bounding box center [537, 437] width 118 height 25
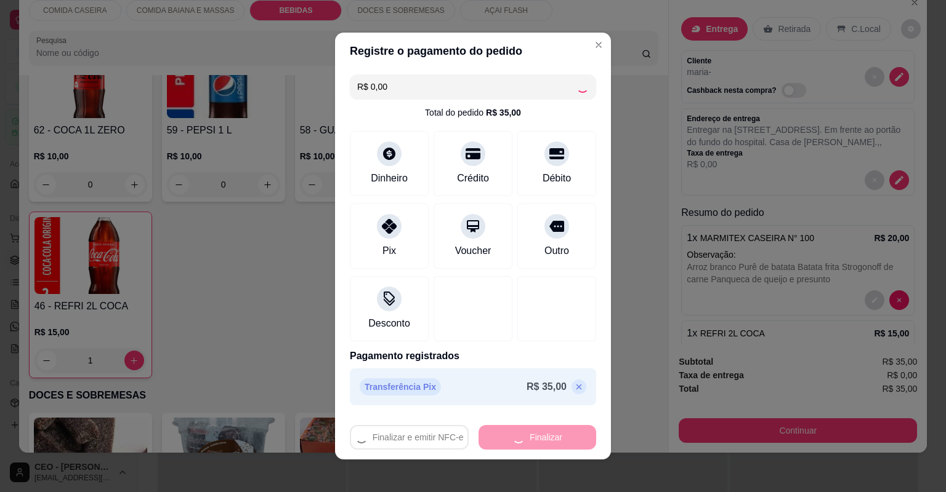
type input "0"
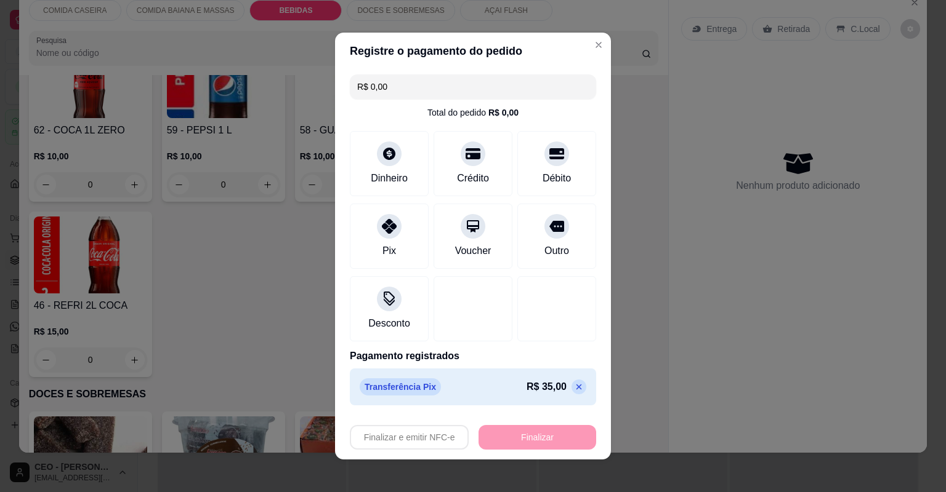
type input "-R$ 35,00"
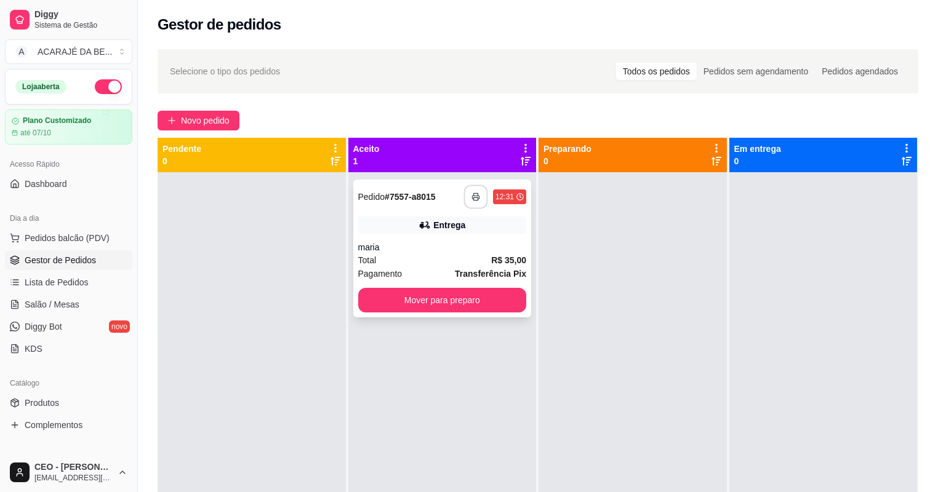
click at [477, 204] on button "button" at bounding box center [476, 197] width 24 height 24
click at [456, 297] on button "Mover para preparo" at bounding box center [442, 301] width 163 height 24
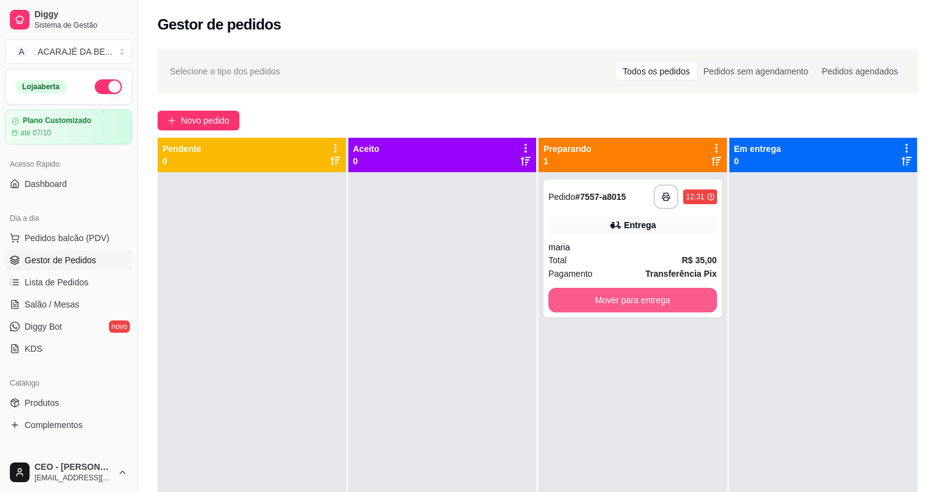
click at [580, 294] on button "Mover para entrega" at bounding box center [632, 300] width 169 height 25
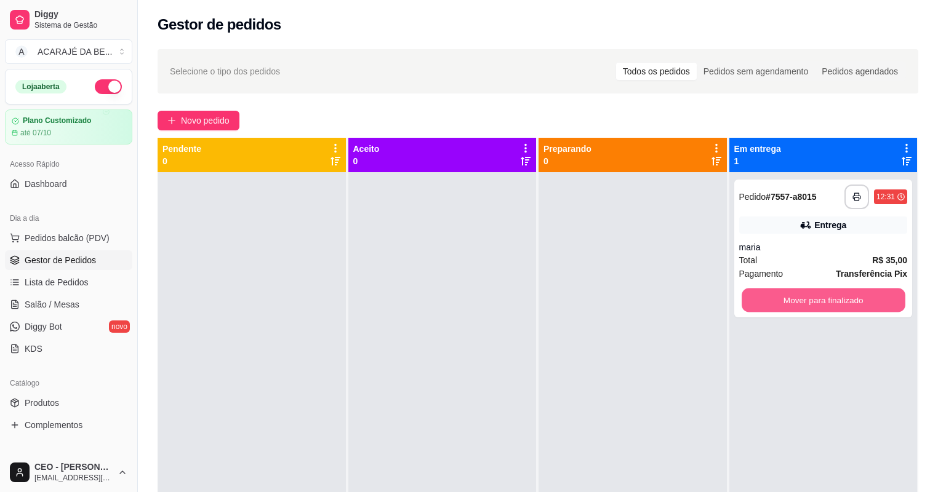
click at [748, 293] on button "Mover para finalizado" at bounding box center [823, 301] width 163 height 24
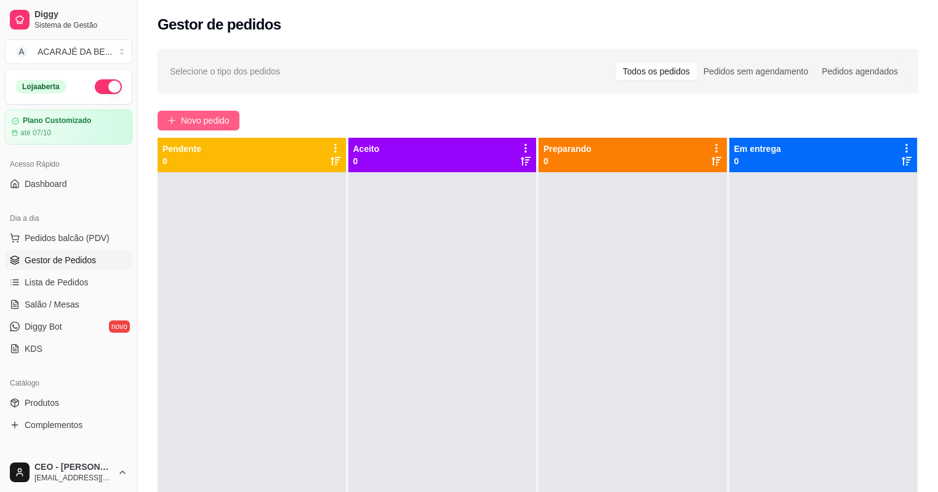
click at [198, 114] on span "Novo pedido" at bounding box center [205, 121] width 49 height 14
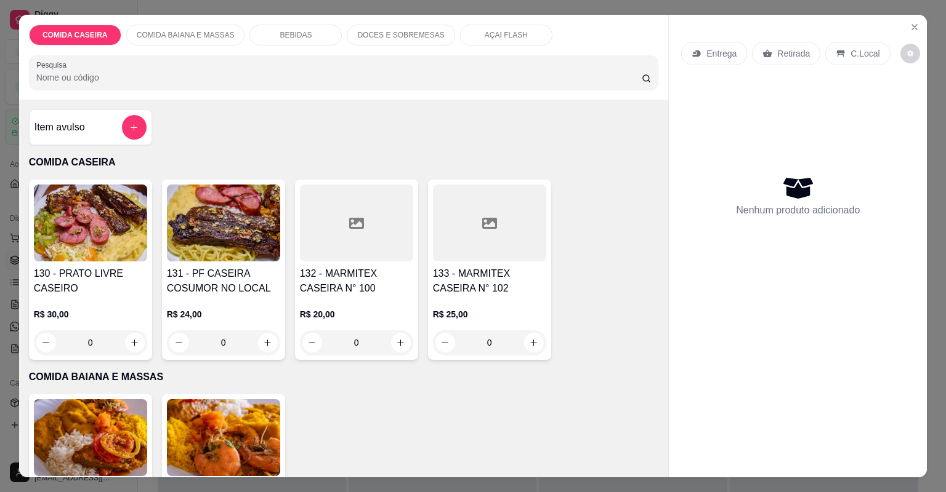
click at [433, 228] on div at bounding box center [489, 223] width 113 height 77
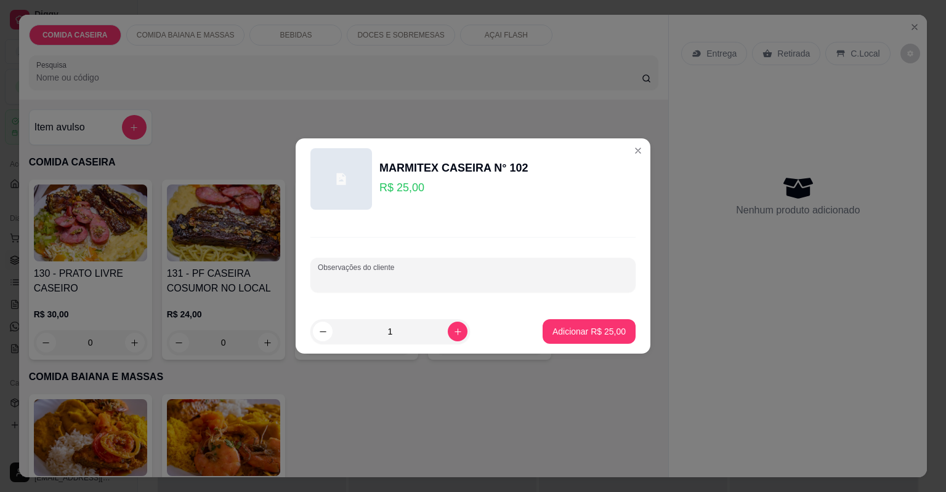
click at [427, 275] on input "Observações do cliente" at bounding box center [473, 280] width 310 height 12
paste input "[PERSON_NAME] completo, aqui rua [GEOGRAPHIC_DATA] [GEOGRAPHIC_DATA] a casa de …"
type input "[PERSON_NAME] completo, aqui rua [GEOGRAPHIC_DATA] [GEOGRAPHIC_DATA] a casa de …"
click at [557, 340] on button "Adicionar R$ 25,00" at bounding box center [588, 331] width 93 height 25
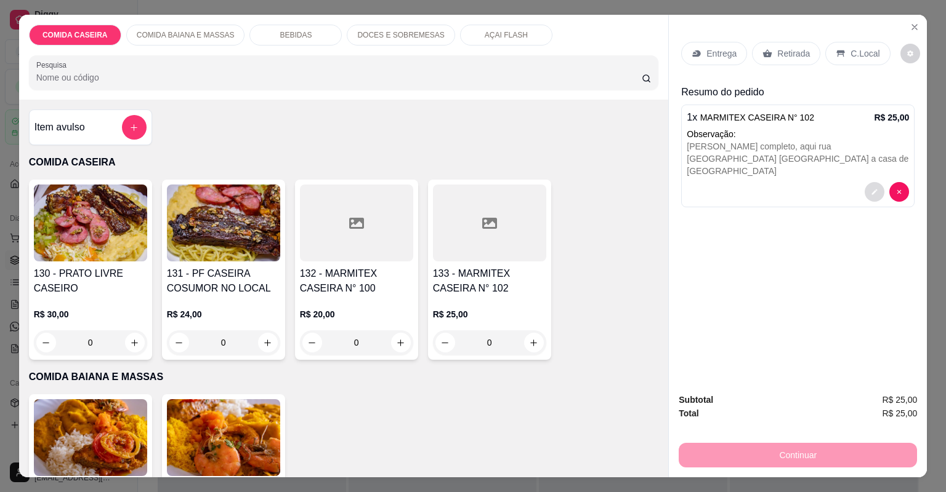
click at [870, 182] on button "decrease-product-quantity" at bounding box center [874, 192] width 20 height 20
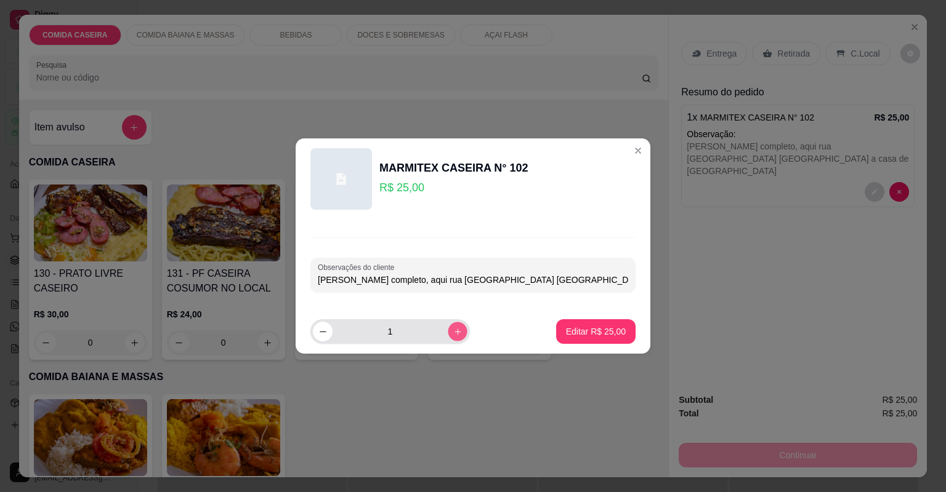
click at [453, 327] on icon "increase-product-quantity" at bounding box center [457, 331] width 9 height 9
type input "2"
click at [606, 330] on p "Editar R$ 50,00" at bounding box center [596, 332] width 60 height 12
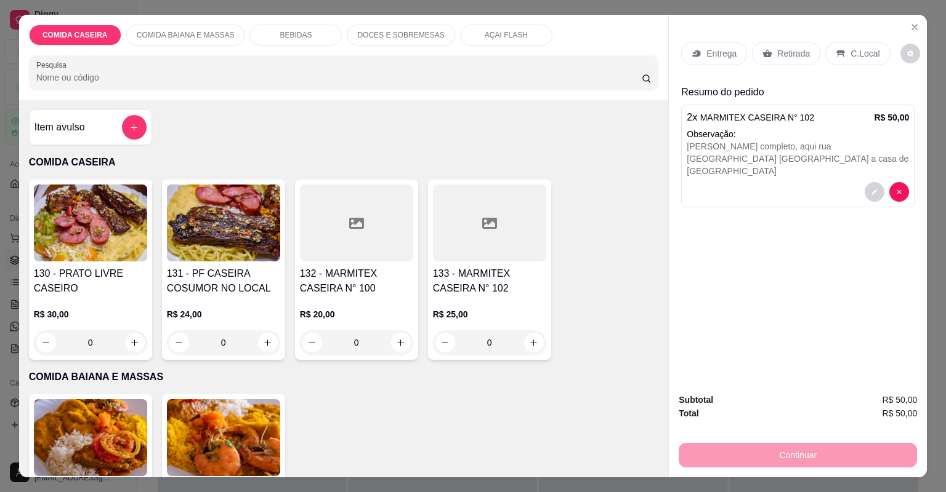
click at [706, 52] on p "Entrega" at bounding box center [721, 53] width 30 height 12
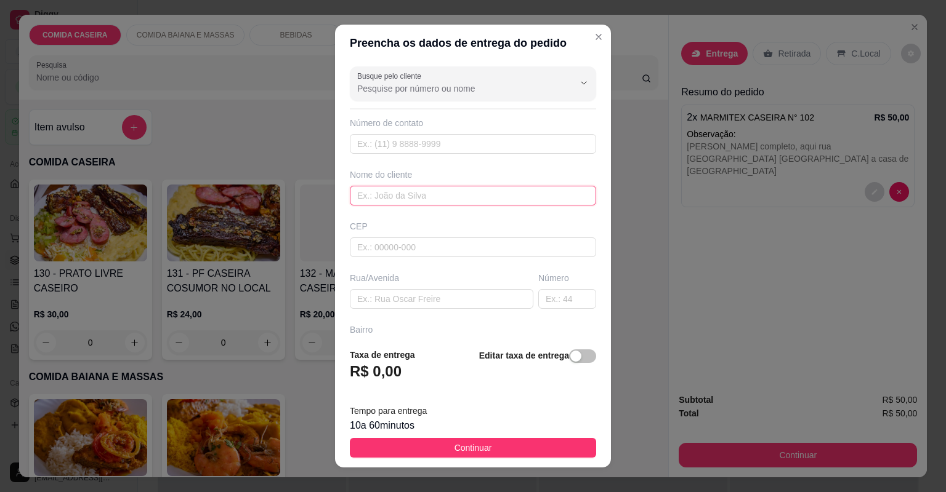
click at [490, 199] on input "text" at bounding box center [473, 196] width 246 height 20
type input "nildo"
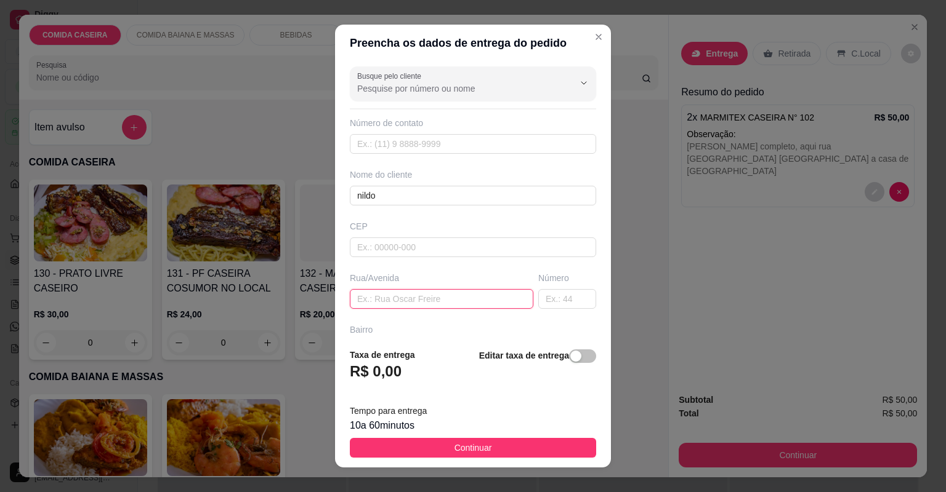
click at [471, 293] on input "text" at bounding box center [441, 299] width 183 height 20
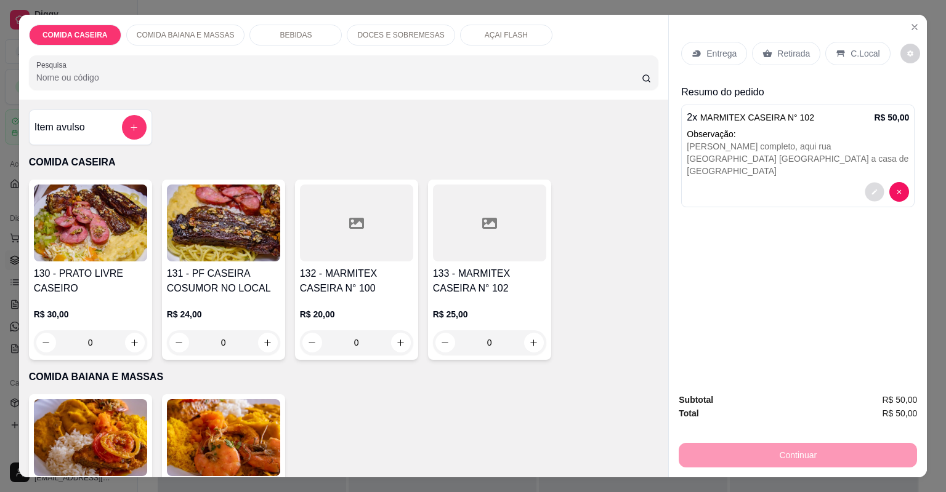
click at [870, 188] on icon "decrease-product-quantity" at bounding box center [873, 191] width 7 height 7
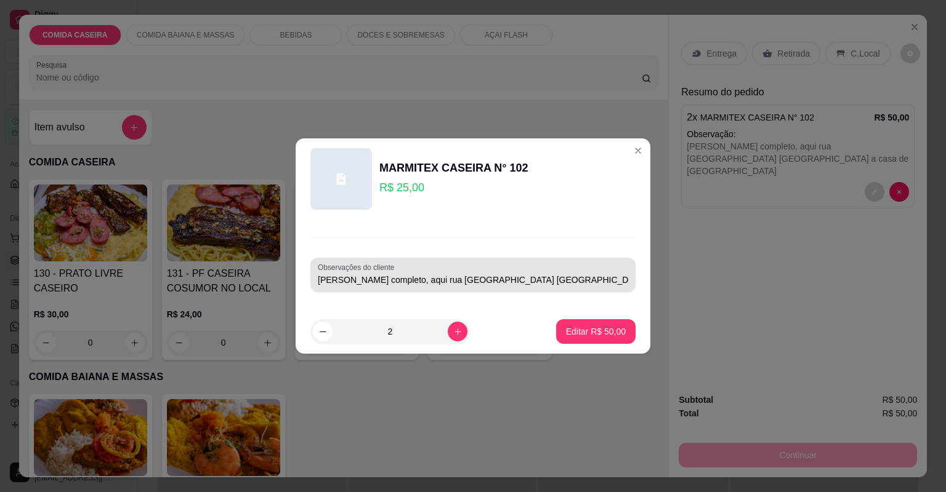
click at [595, 283] on input "[PERSON_NAME] completo, aqui rua [GEOGRAPHIC_DATA] [GEOGRAPHIC_DATA] a casa de …" at bounding box center [473, 280] width 310 height 12
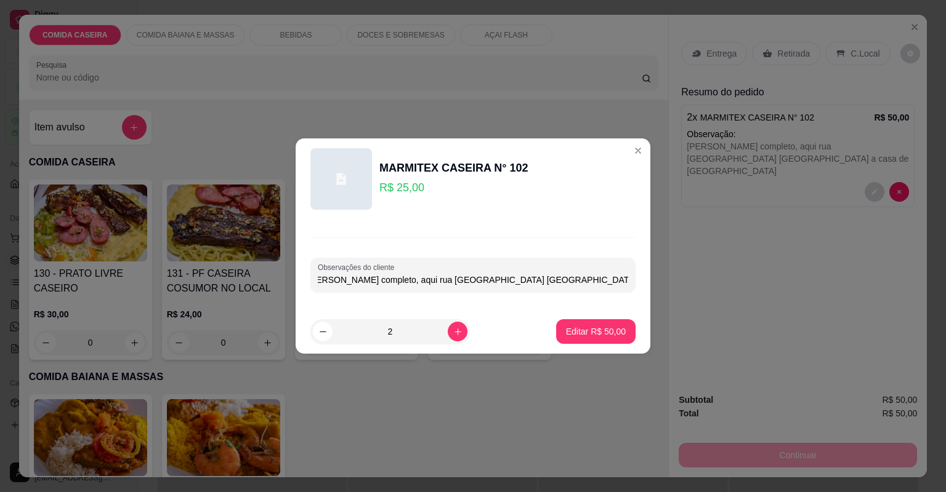
scroll to position [0, 0]
type input "armita churrasco completo, chuchu vagem"
click at [606, 323] on button "Editar R$ 50,00" at bounding box center [595, 331] width 79 height 25
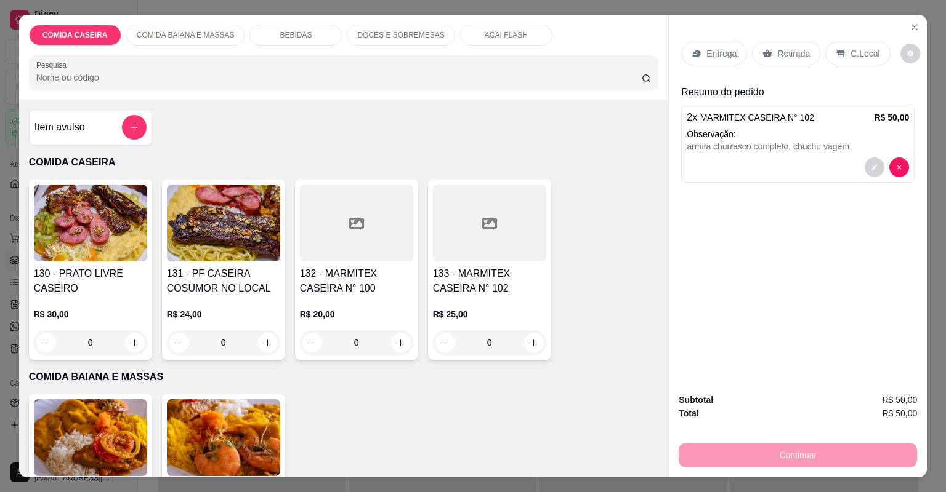
click at [729, 57] on p "Entrega" at bounding box center [721, 53] width 30 height 12
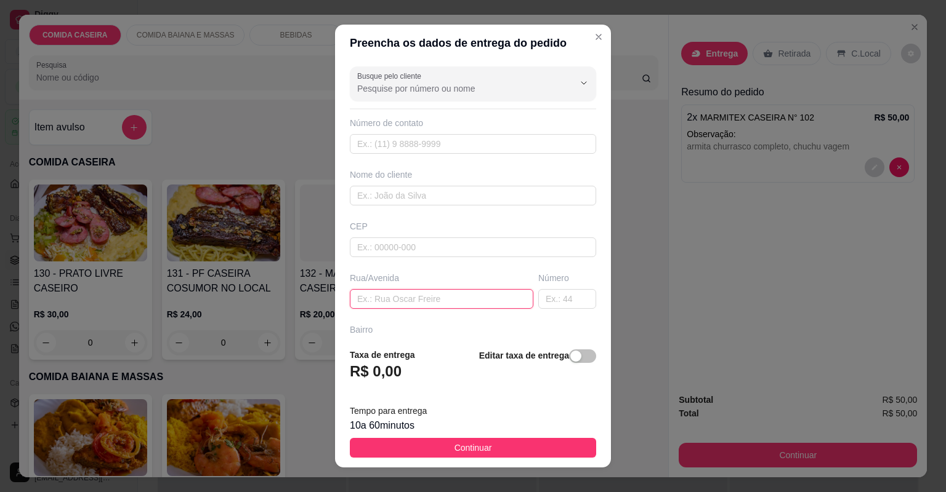
click at [476, 303] on input "text" at bounding box center [441, 299] width 183 height 20
paste input "[PERSON_NAME] completo, aqui rua [GEOGRAPHIC_DATA] [GEOGRAPHIC_DATA] a casa de …"
type input "[PERSON_NAME] completo, aqui rua [GEOGRAPHIC_DATA] [GEOGRAPHIC_DATA] a casa de …"
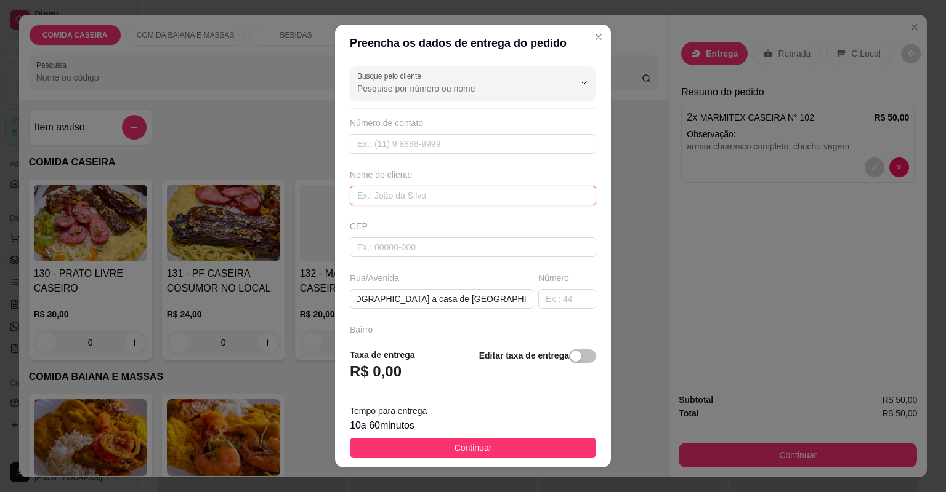
click at [453, 197] on input "text" at bounding box center [473, 196] width 246 height 20
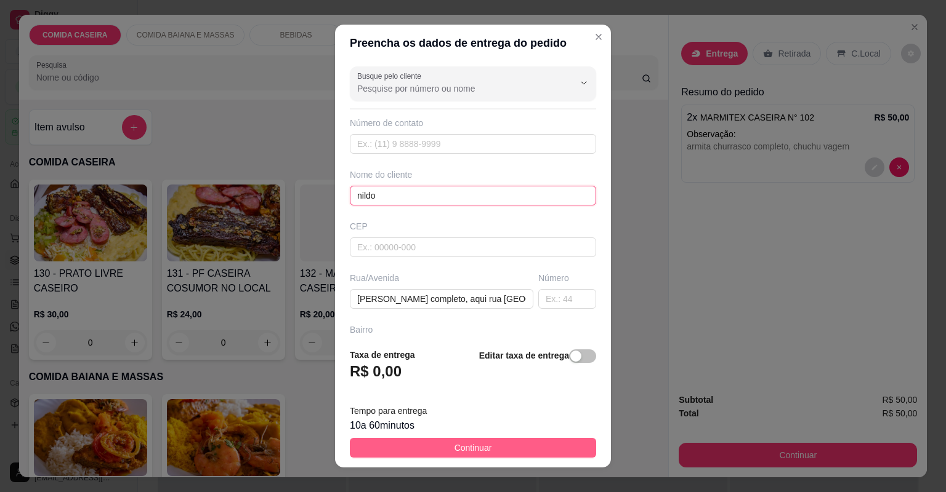
type input "nildo"
click at [532, 449] on button "Continuar" at bounding box center [473, 448] width 246 height 20
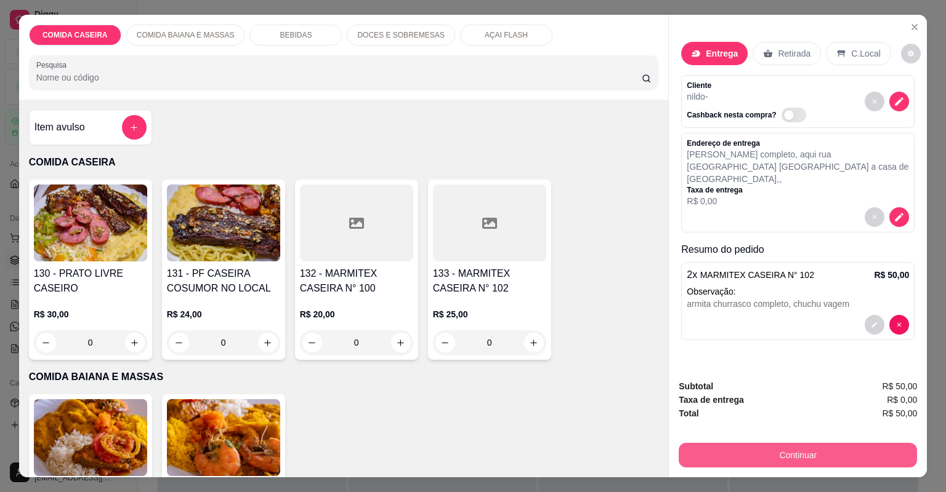
click at [710, 451] on button "Continuar" at bounding box center [797, 455] width 238 height 25
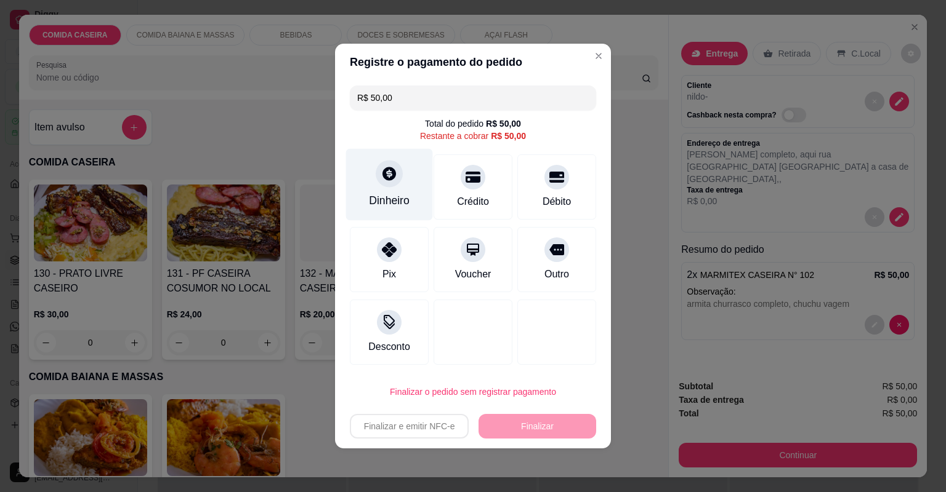
click at [375, 197] on div "Dinheiro" at bounding box center [389, 201] width 41 height 16
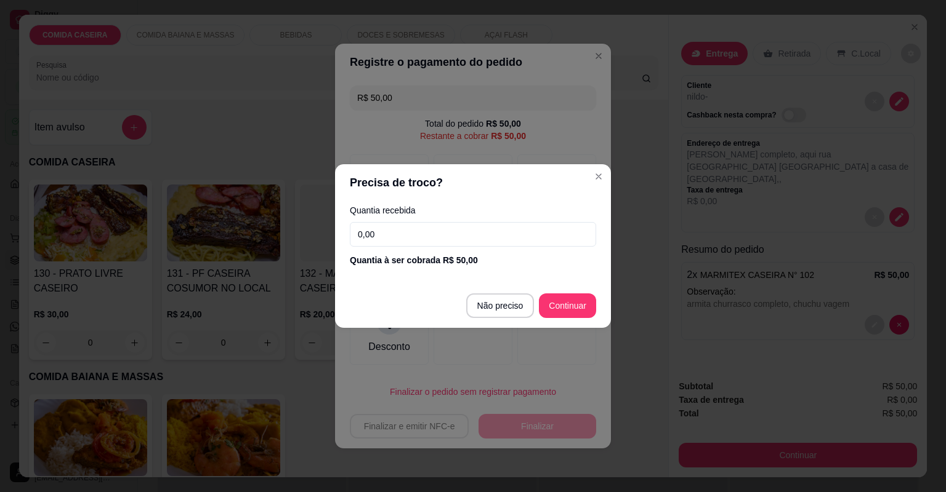
click at [409, 230] on input "0,00" at bounding box center [473, 234] width 246 height 25
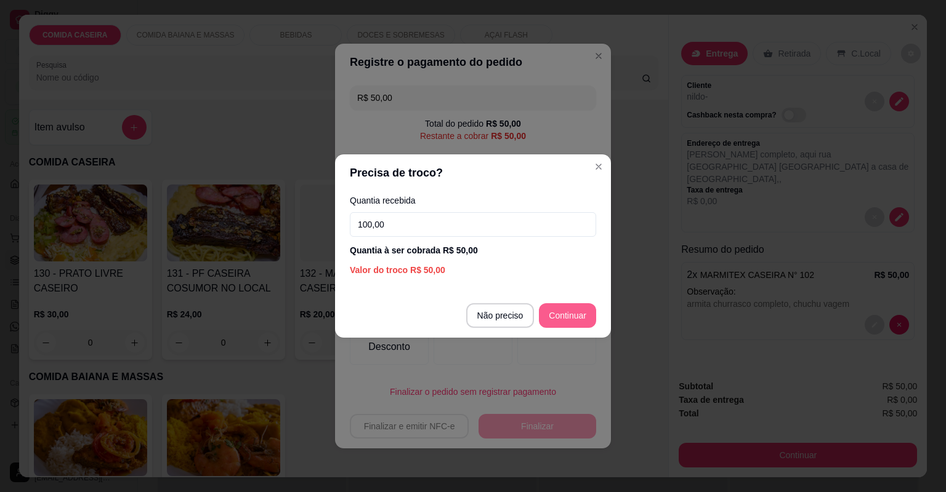
type input "100,00"
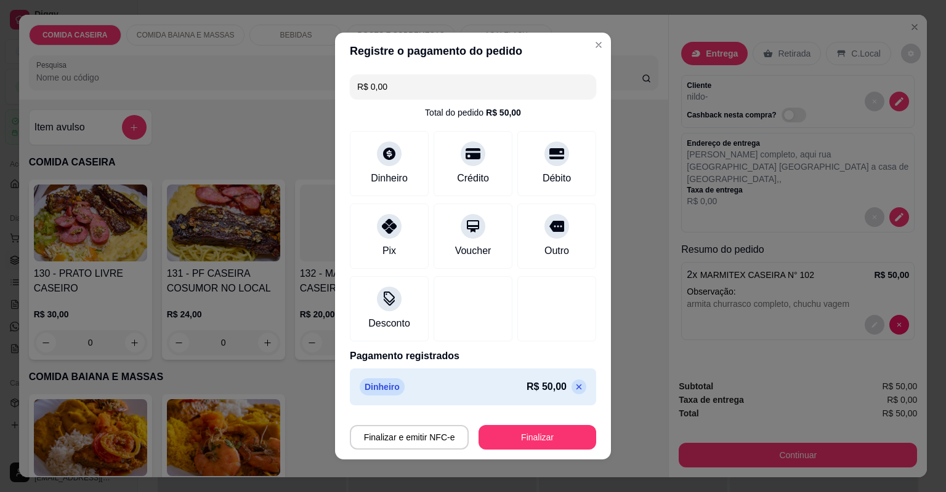
click at [546, 424] on div "Finalizar e emitir NFC-e Finalizar" at bounding box center [473, 435] width 246 height 30
click at [552, 436] on button "Finalizar" at bounding box center [537, 438] width 114 height 24
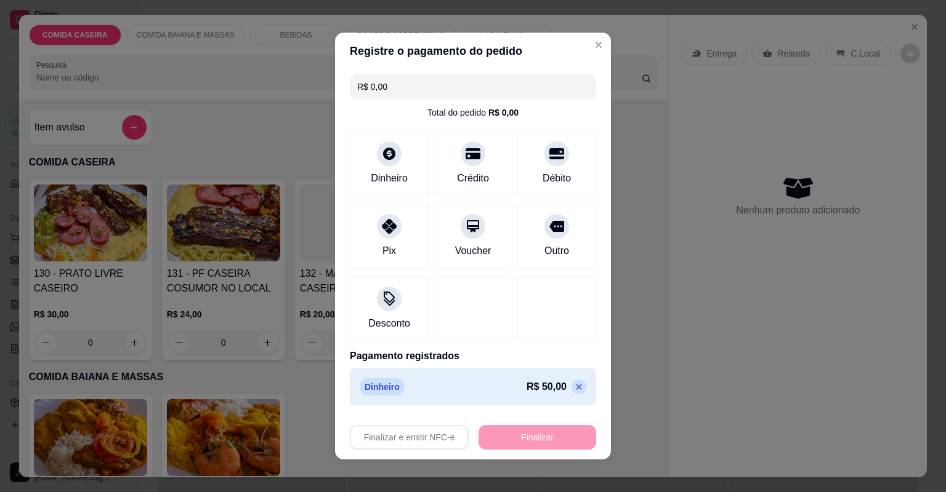
type input "-R$ 50,00"
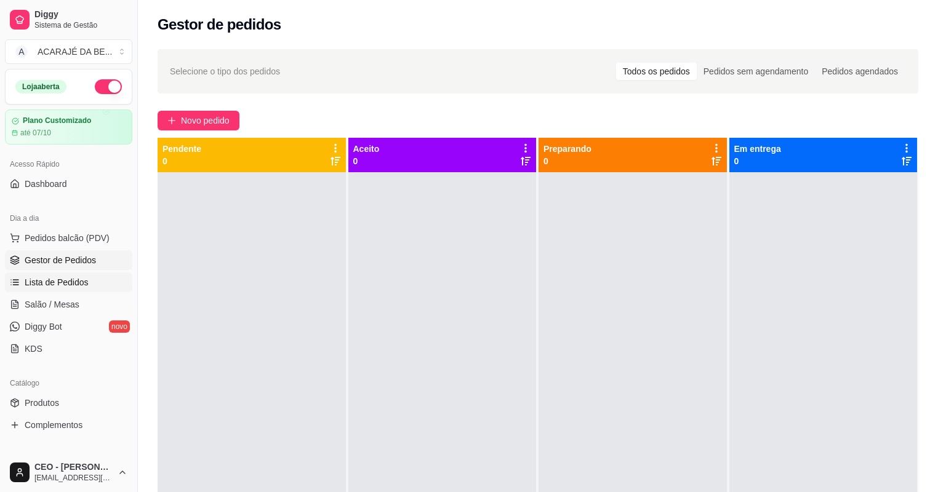
click at [84, 281] on span "Lista de Pedidos" at bounding box center [57, 282] width 64 height 12
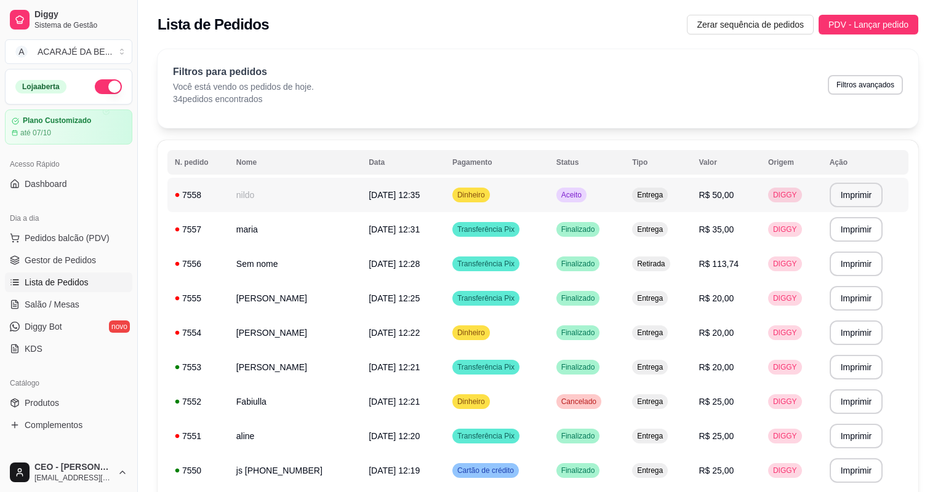
click at [331, 189] on td "nildo" at bounding box center [295, 195] width 132 height 34
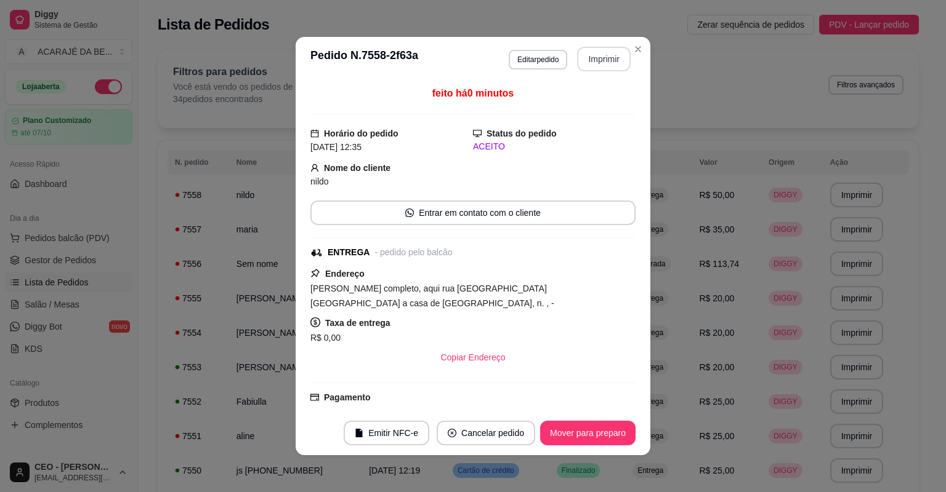
click at [584, 56] on button "Imprimir" at bounding box center [604, 59] width 54 height 25
click at [557, 426] on button "Mover para preparo" at bounding box center [587, 433] width 95 height 25
click at [566, 427] on button "Mover para entrega" at bounding box center [588, 434] width 92 height 24
click at [576, 430] on button "Mover para finalizado" at bounding box center [584, 433] width 102 height 25
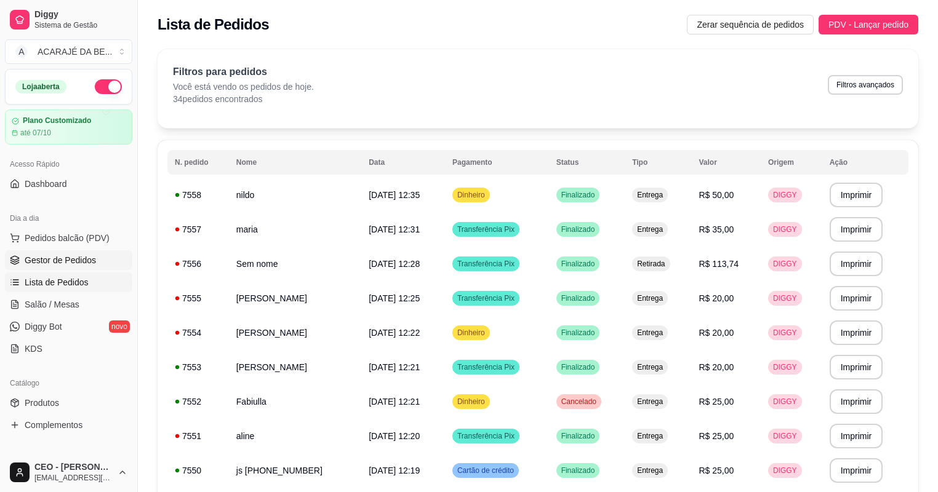
click at [66, 263] on span "Gestor de Pedidos" at bounding box center [60, 260] width 71 height 12
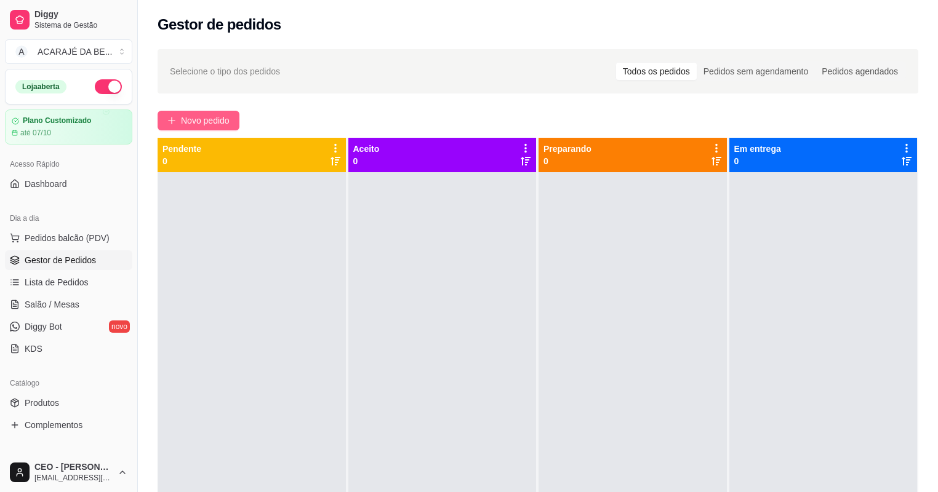
click at [201, 116] on span "Novo pedido" at bounding box center [205, 121] width 49 height 14
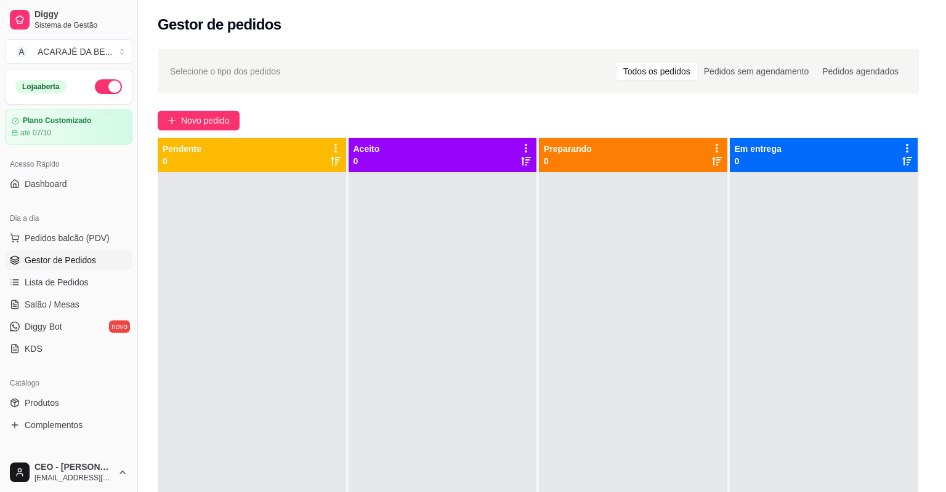
click at [354, 220] on icon at bounding box center [356, 223] width 15 height 11
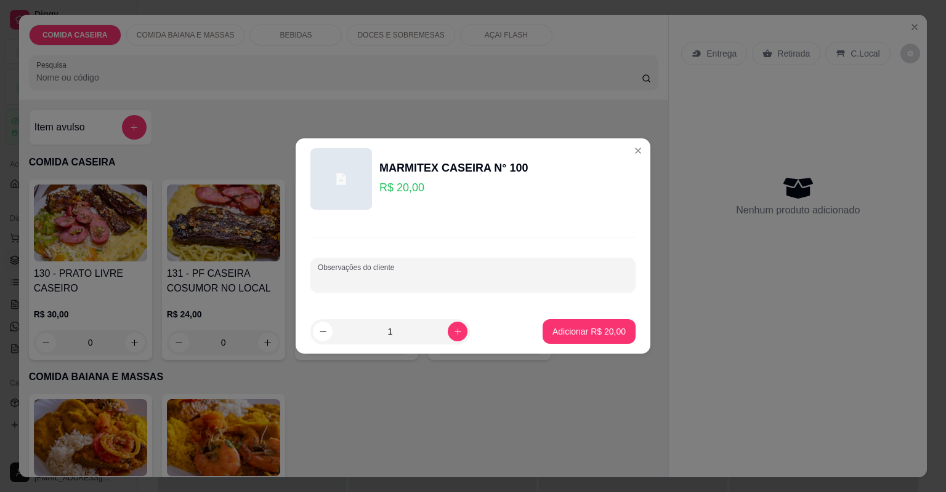
click at [403, 276] on div "Observações do cliente" at bounding box center [472, 275] width 325 height 34
paste input "Feijão tropeiro Arroz Macarrão Maionese Churrasco coxinha Assada e carne Marmit…"
type input "Feijão tropeiro Arroz Macarrão Maionese Churrasco coxinha Assada e carne Marmit…"
click at [576, 341] on button "Adicionar R$ 20,00" at bounding box center [588, 331] width 93 height 25
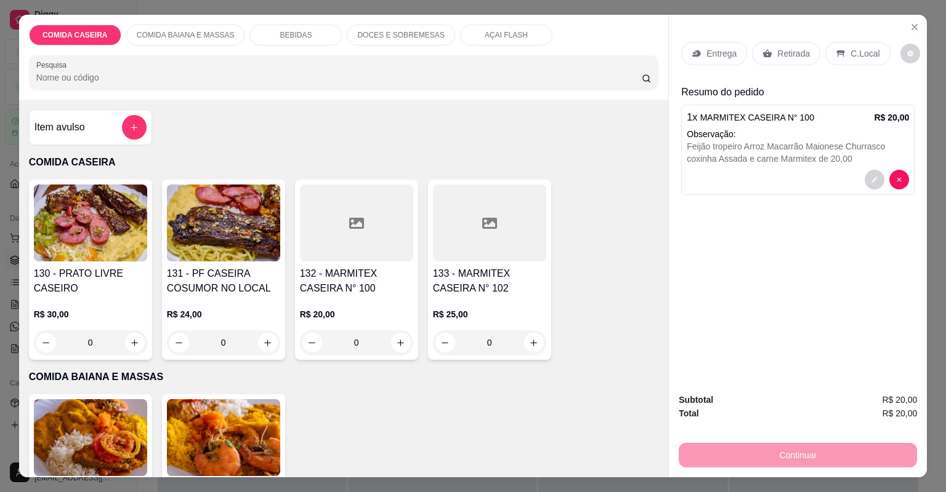
click at [707, 57] on p "Entrega" at bounding box center [721, 53] width 30 height 12
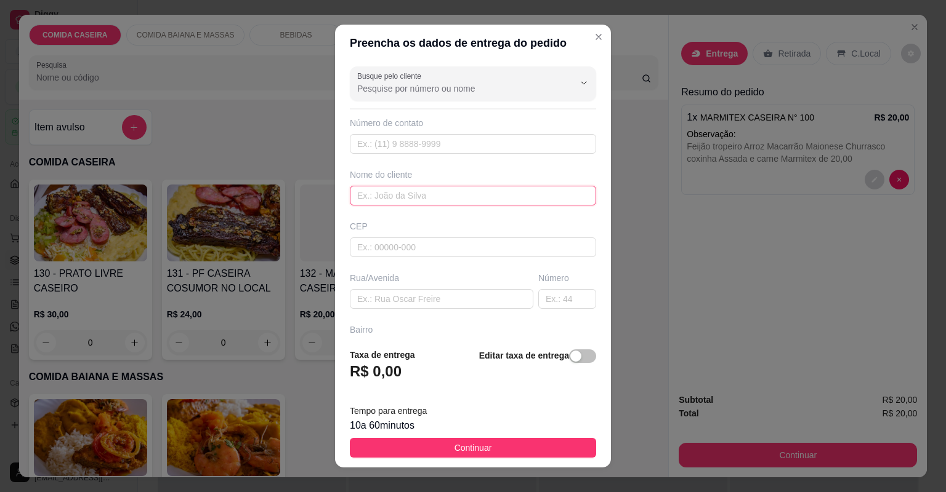
click at [467, 190] on input "text" at bounding box center [473, 196] width 246 height 20
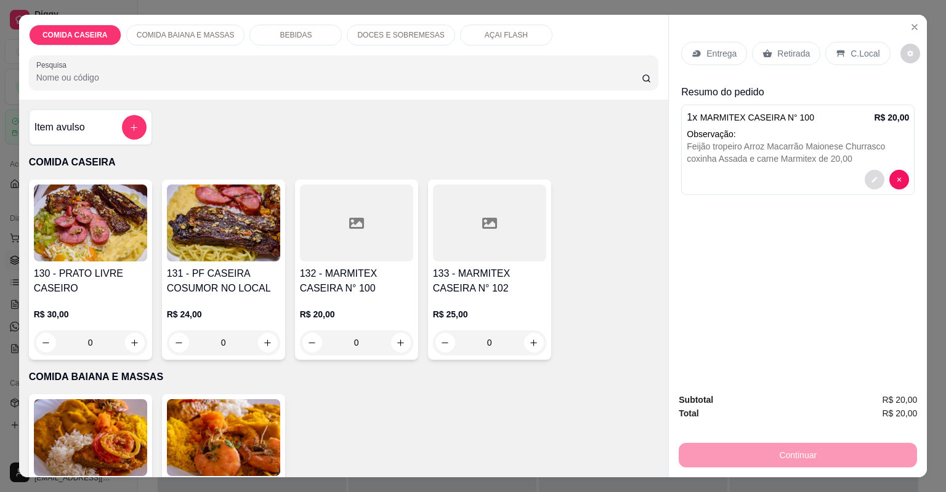
click at [878, 181] on button "decrease-product-quantity" at bounding box center [874, 180] width 20 height 20
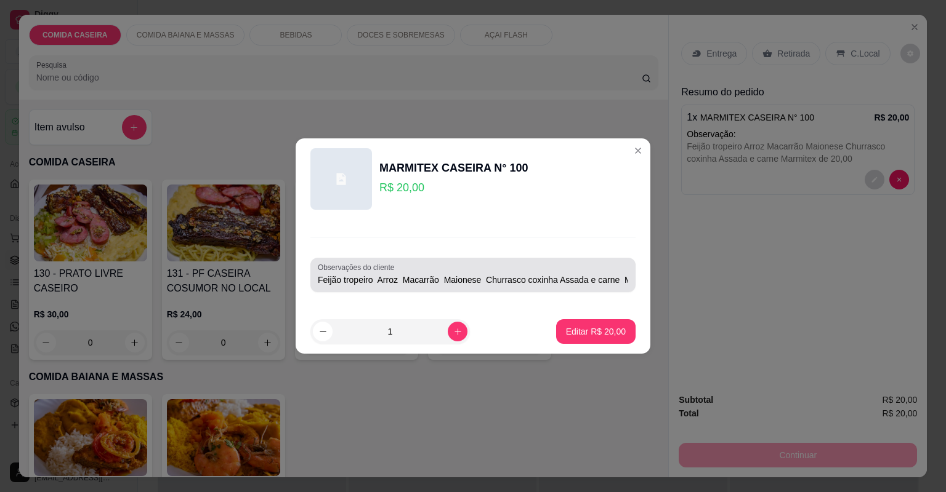
click at [552, 290] on div "Observações do cliente Feijão tropeiro Arroz Macarrão Maionese Churrasco coxinh…" at bounding box center [472, 275] width 325 height 34
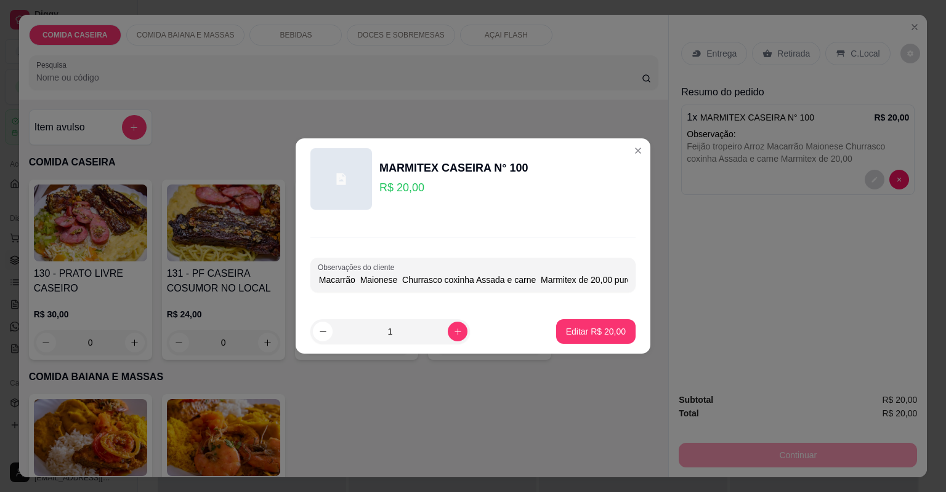
scroll to position [0, 89]
type input "Feijão tropeiro Arroz Macarrão Maionese Churrasco coxinha Assada e carne Marmit…"
click at [593, 332] on p "Editar R$ 20,00" at bounding box center [596, 332] width 60 height 12
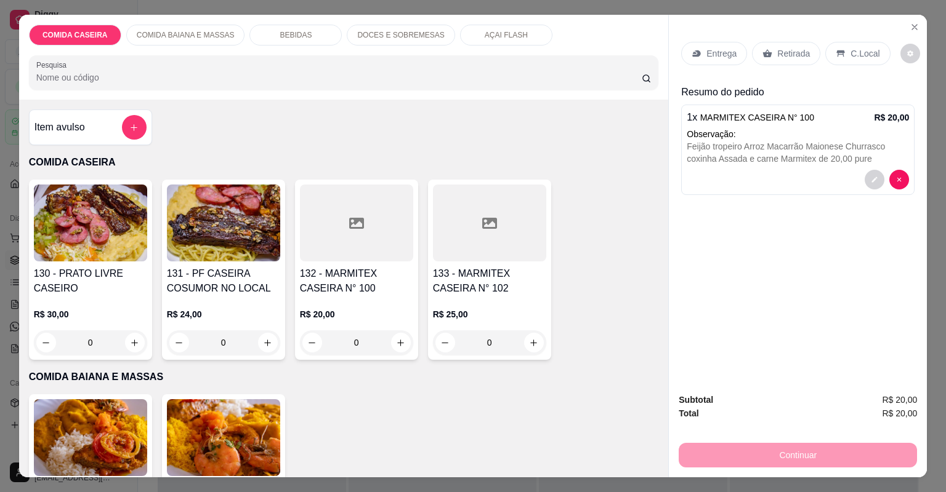
click at [709, 55] on p "Entrega" at bounding box center [721, 53] width 30 height 12
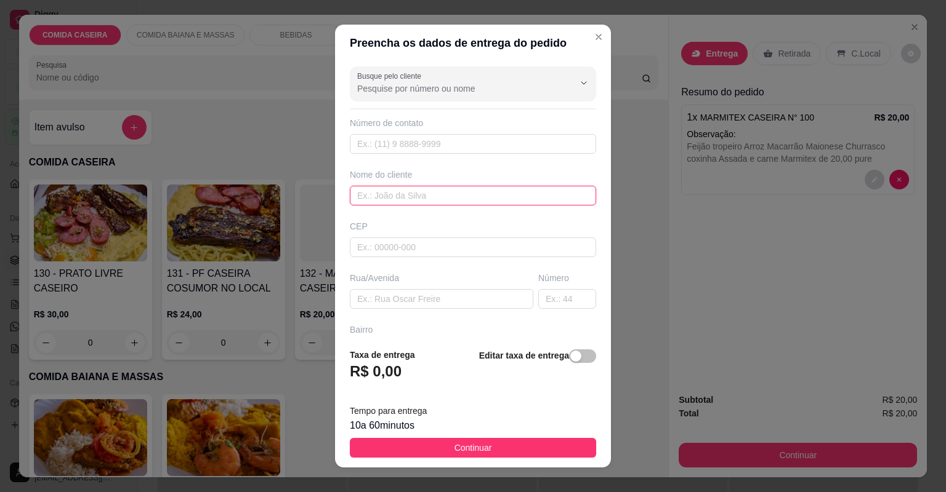
click at [416, 190] on input "text" at bounding box center [473, 196] width 246 height 20
type input "icaro"
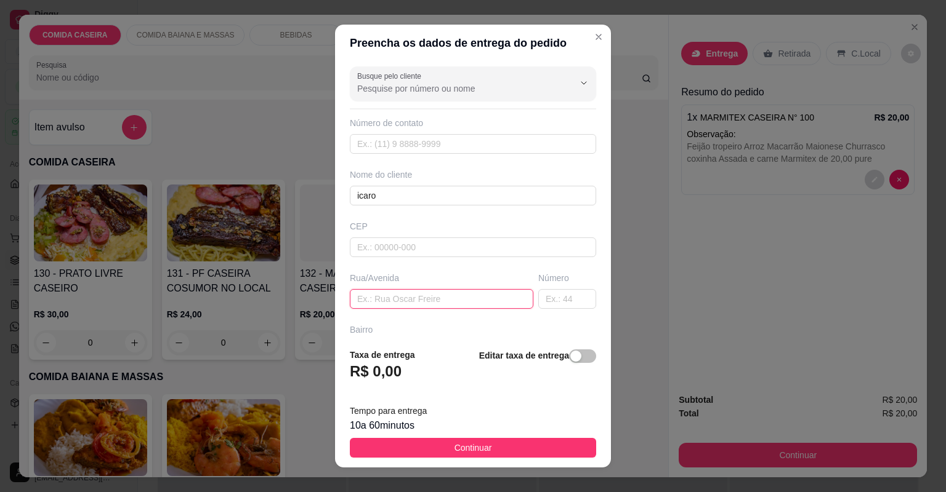
click at [392, 297] on input "text" at bounding box center [441, 299] width 183 height 20
paste input "[STREET_ADDRESS]"
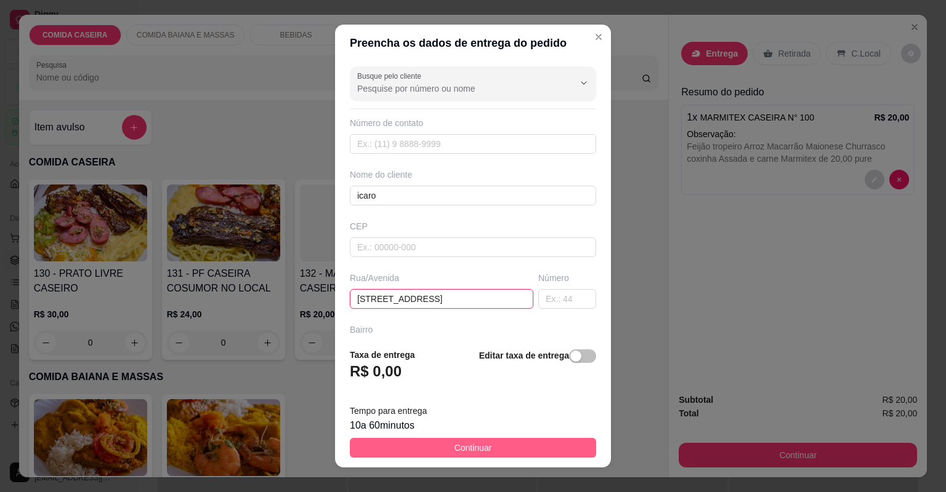
type input "[STREET_ADDRESS]"
click at [524, 442] on button "Continuar" at bounding box center [473, 448] width 246 height 20
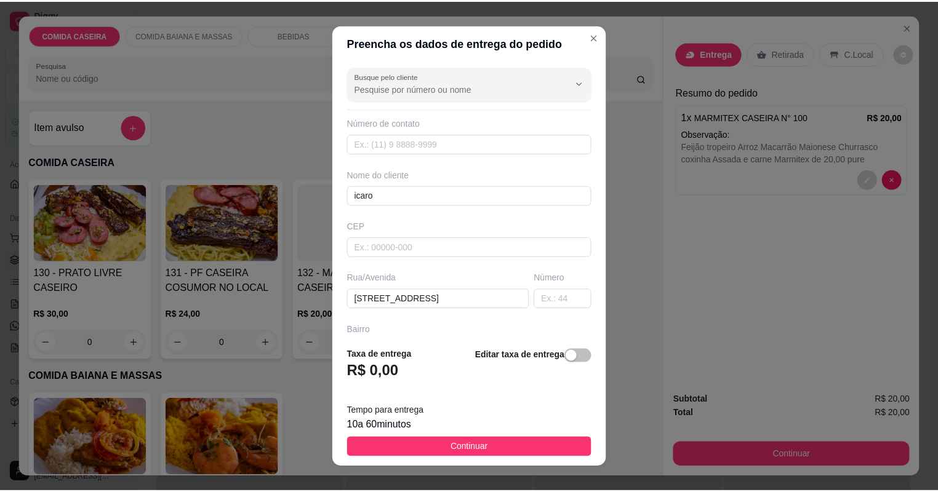
scroll to position [0, 0]
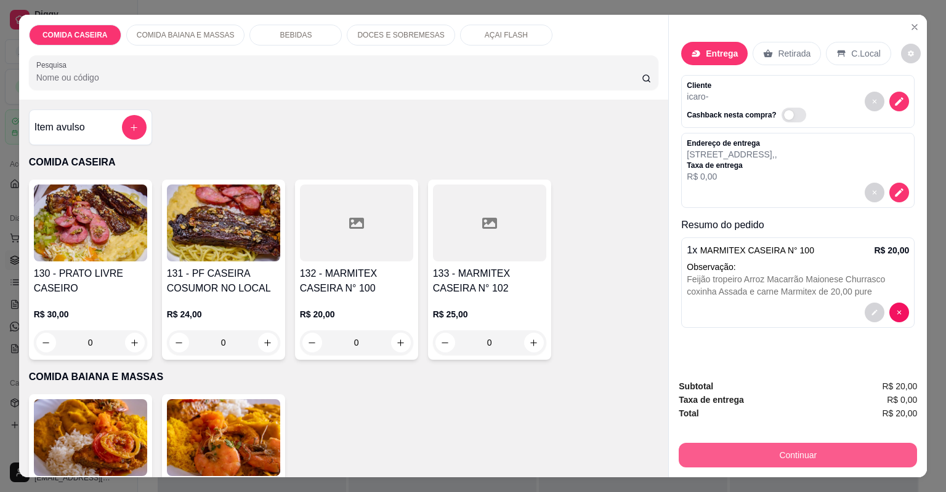
click at [697, 453] on button "Continuar" at bounding box center [797, 455] width 238 height 25
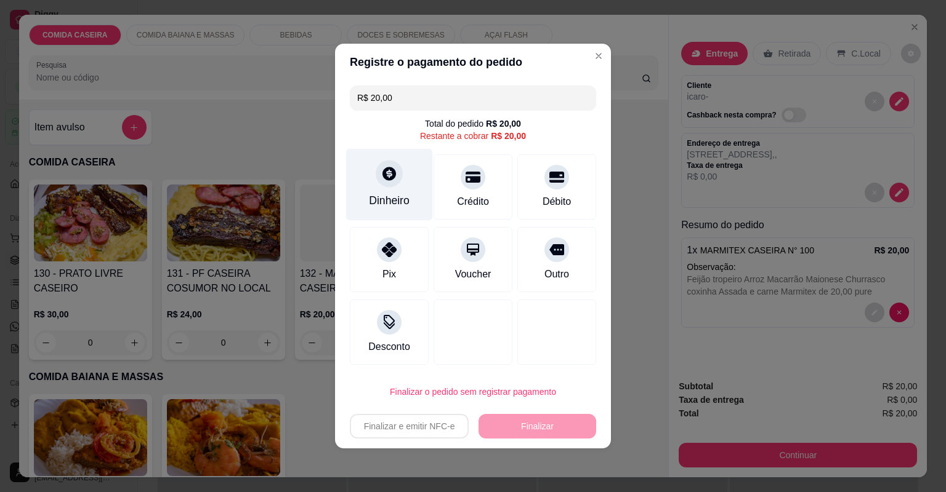
click at [378, 195] on div "Dinheiro" at bounding box center [389, 201] width 41 height 16
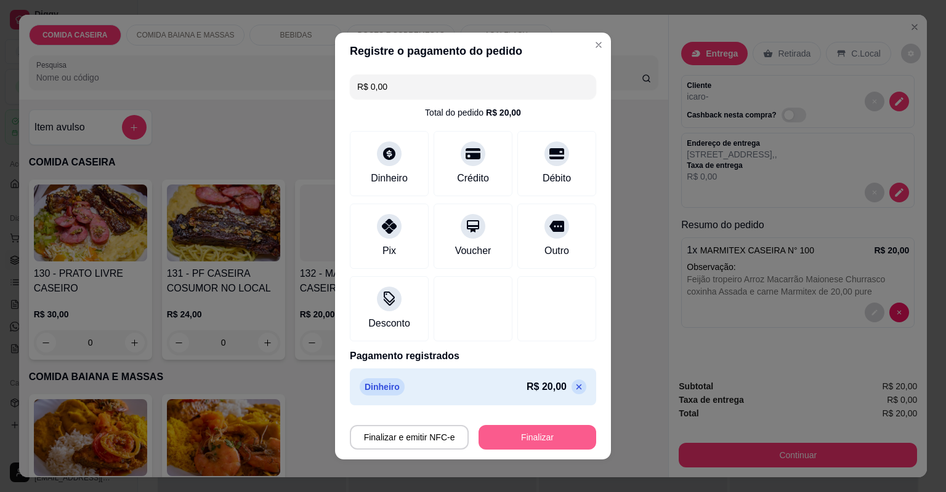
click at [522, 428] on button "Finalizar" at bounding box center [537, 437] width 118 height 25
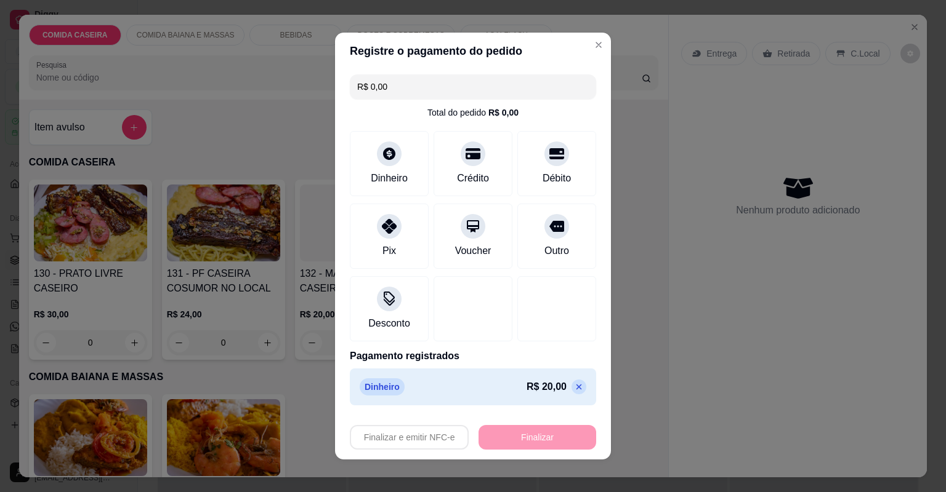
type input "-R$ 20,00"
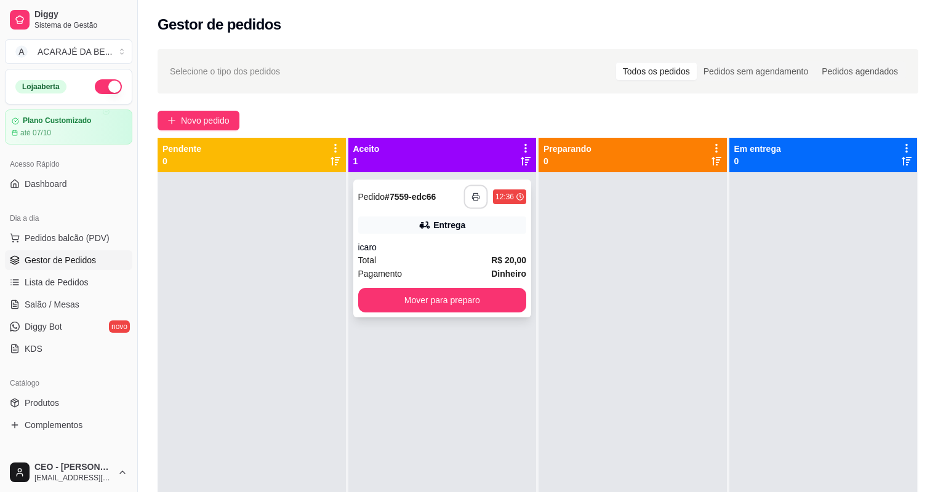
click at [473, 204] on button "button" at bounding box center [476, 197] width 24 height 24
click at [497, 305] on button "Mover para preparo" at bounding box center [442, 300] width 169 height 25
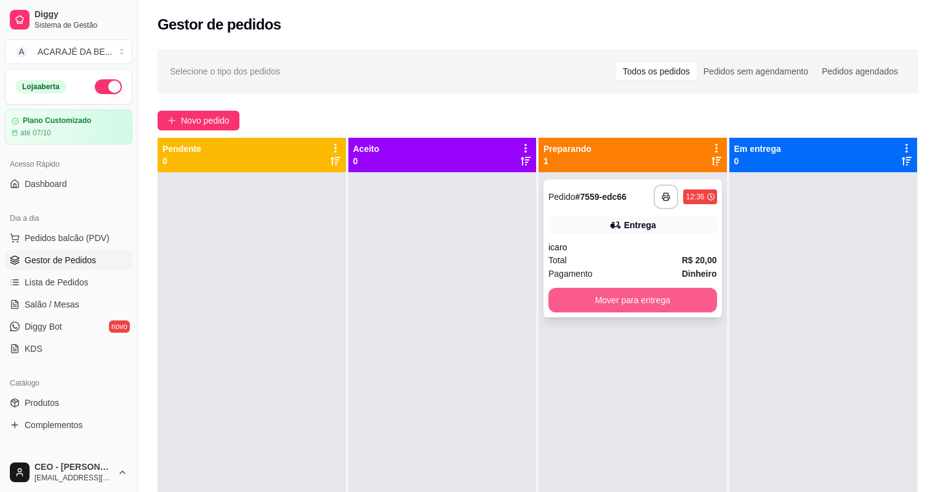
click at [609, 295] on button "Mover para entrega" at bounding box center [632, 300] width 169 height 25
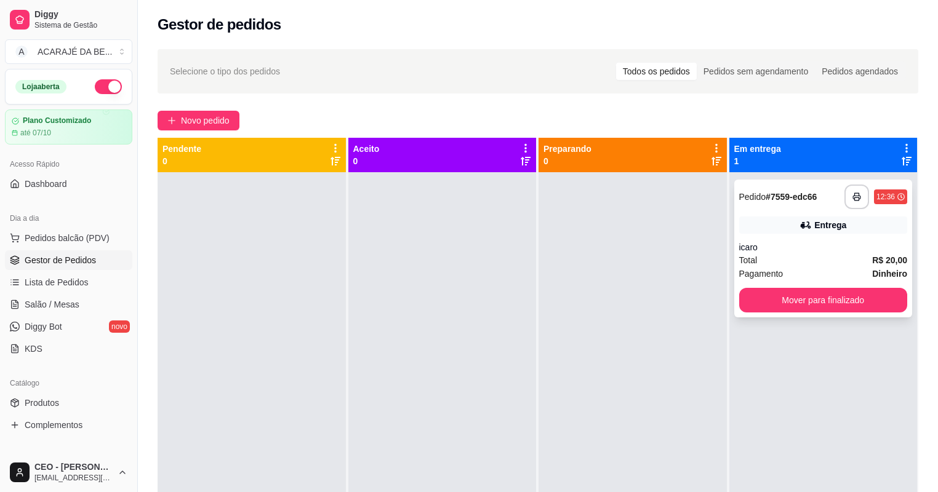
click at [739, 295] on button "Mover para finalizado" at bounding box center [823, 300] width 169 height 25
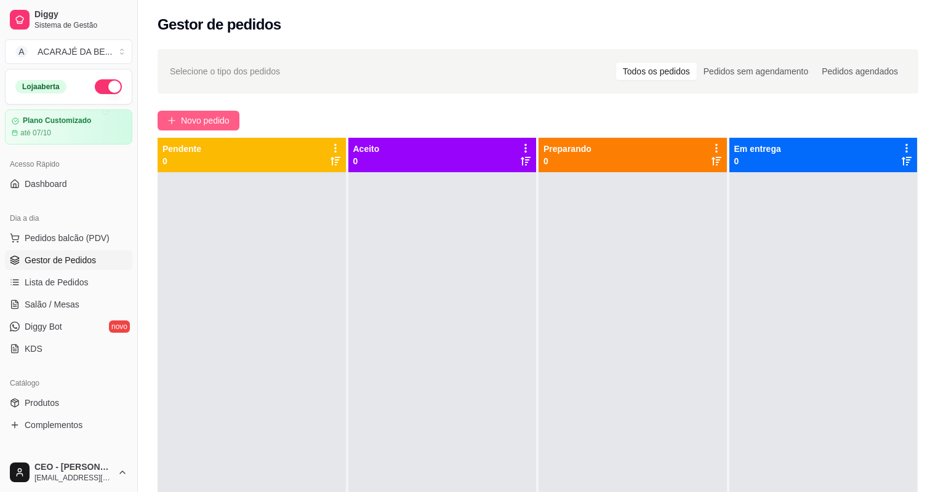
click at [228, 114] on span "Novo pedido" at bounding box center [205, 121] width 49 height 14
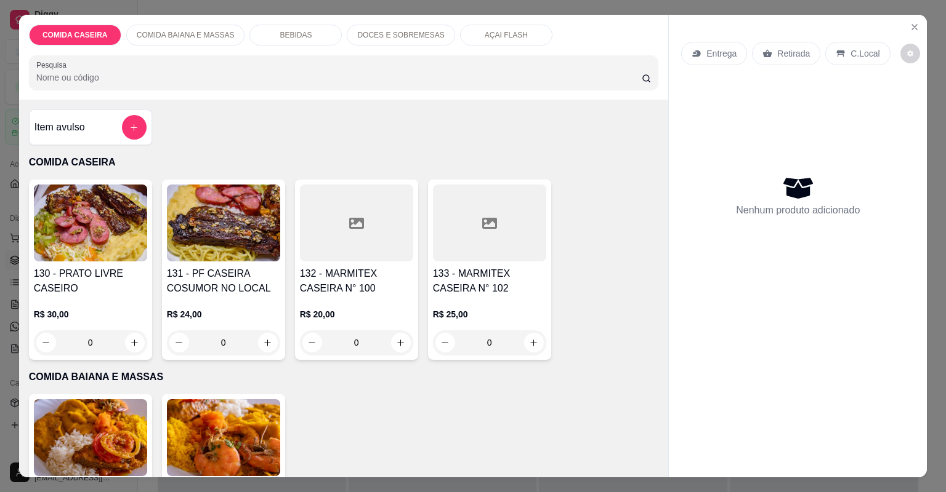
click at [363, 231] on div at bounding box center [356, 223] width 113 height 77
click at [468, 244] on div at bounding box center [489, 223] width 113 height 77
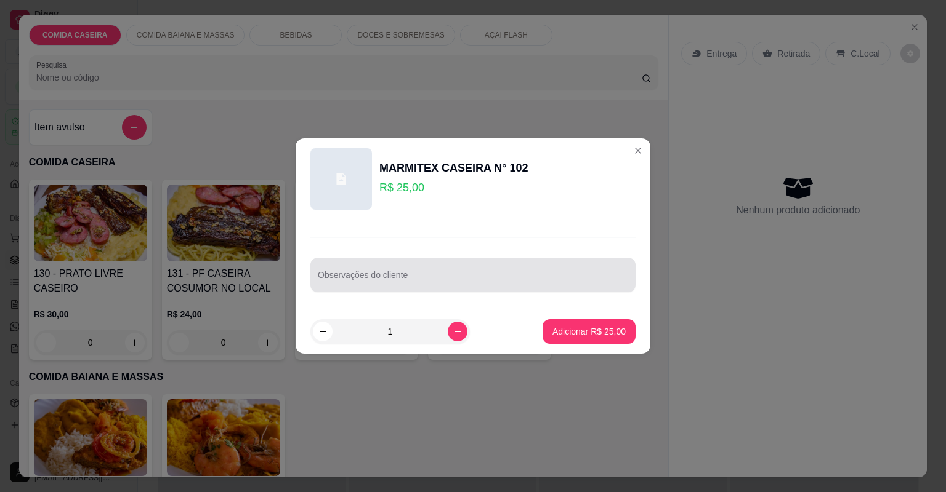
click at [512, 285] on input "Observações do cliente" at bounding box center [473, 280] width 310 height 12
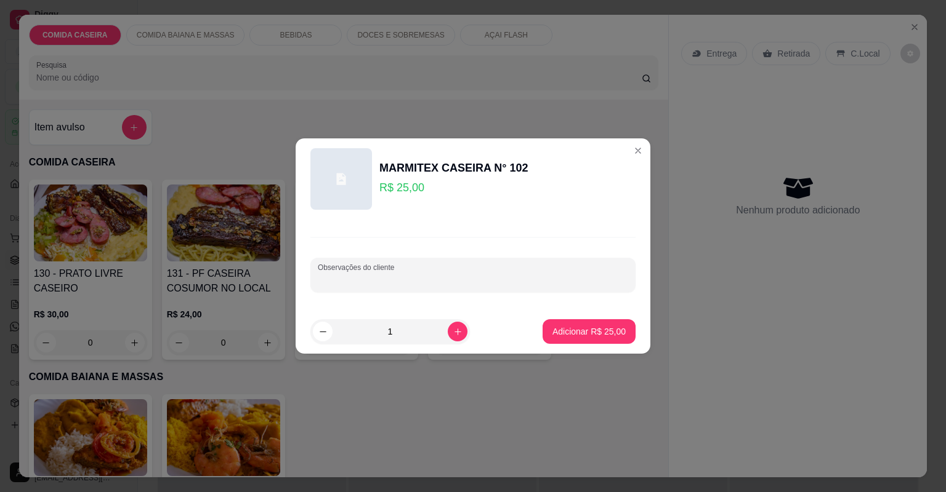
paste input "Feijão tropeiro Arroz branco Farofa de manteiga e cenoura Purê de batata Vinagr…"
type input "Feijão tropeiro Arroz branco Farofa de manteiga e cenoura Purê de batata Vinagr…"
click at [582, 332] on p "Adicionar R$ 25,00" at bounding box center [588, 332] width 71 height 12
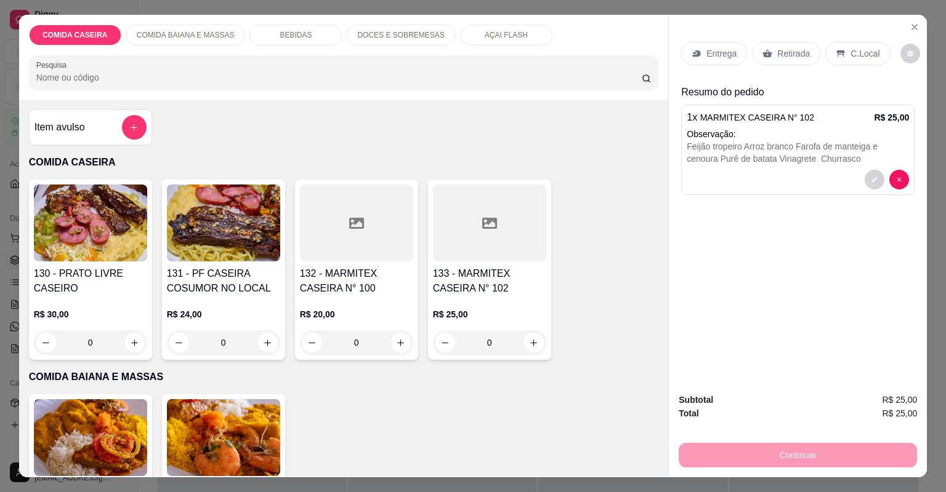
click at [726, 62] on div "Entrega" at bounding box center [714, 53] width 66 height 23
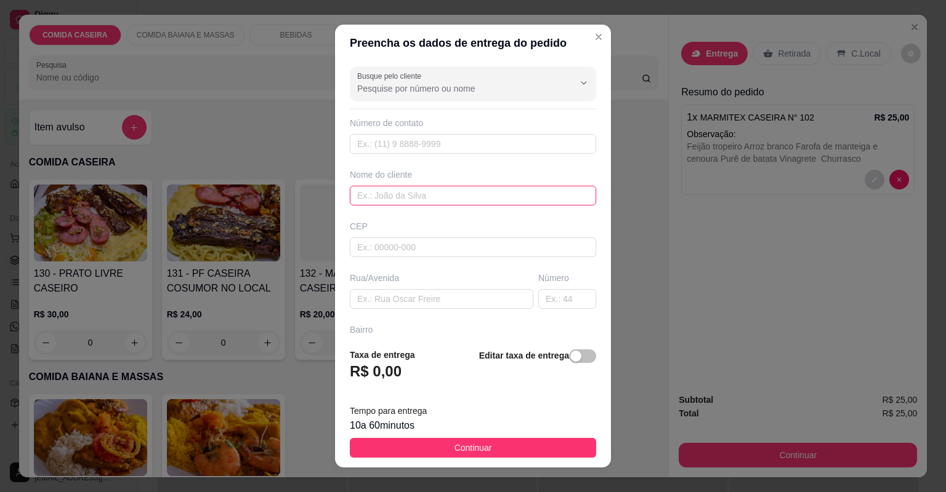
click at [505, 189] on input "text" at bounding box center [473, 196] width 246 height 20
type input "ananias"
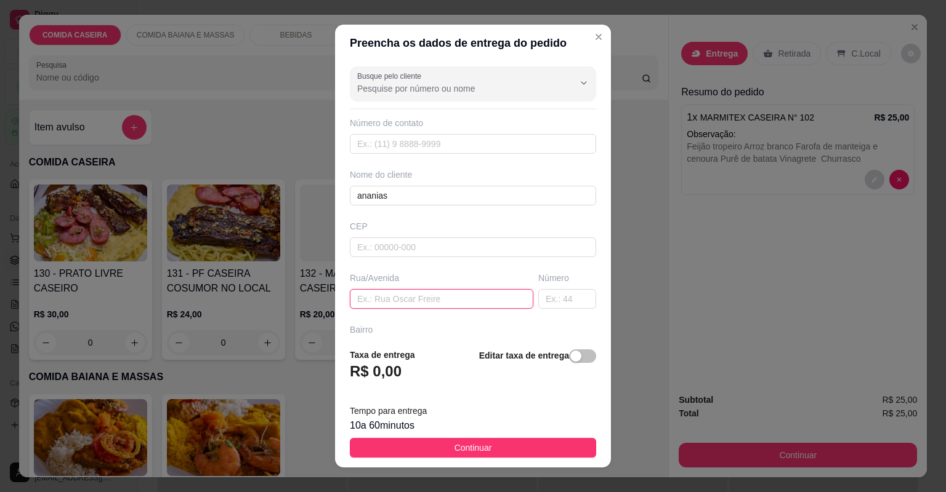
click at [451, 302] on input "text" at bounding box center [441, 299] width 183 height 20
paste input ": Francisco xavier, Sem número - Casa de dois andares"
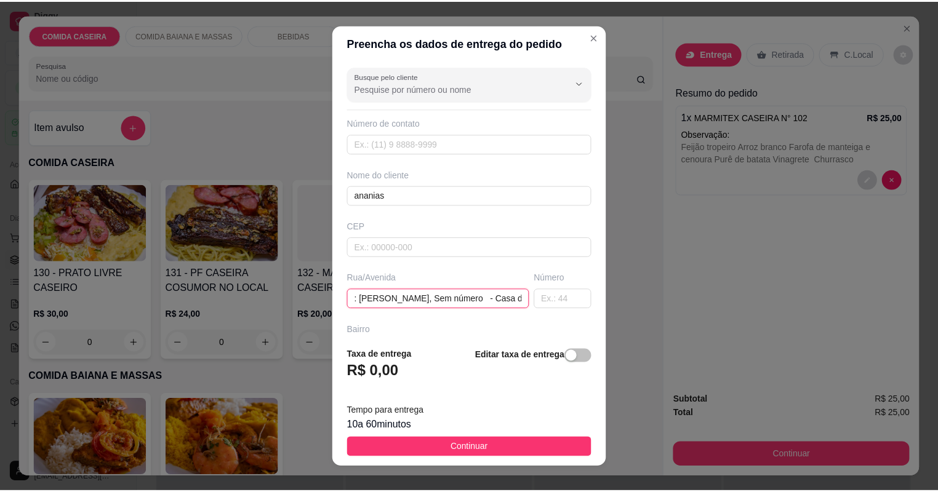
scroll to position [0, 70]
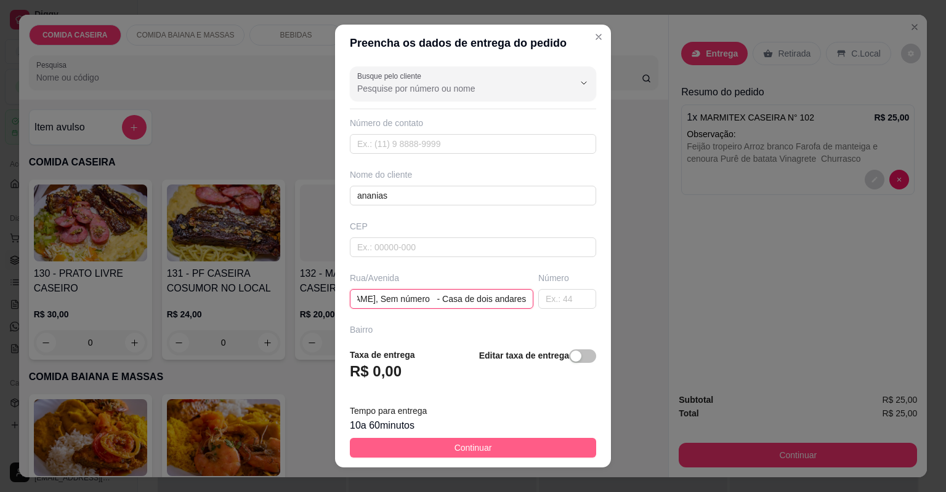
type input ": Francisco xavier, Sem número - Casa de dois andares"
click at [492, 448] on button "Continuar" at bounding box center [473, 448] width 246 height 20
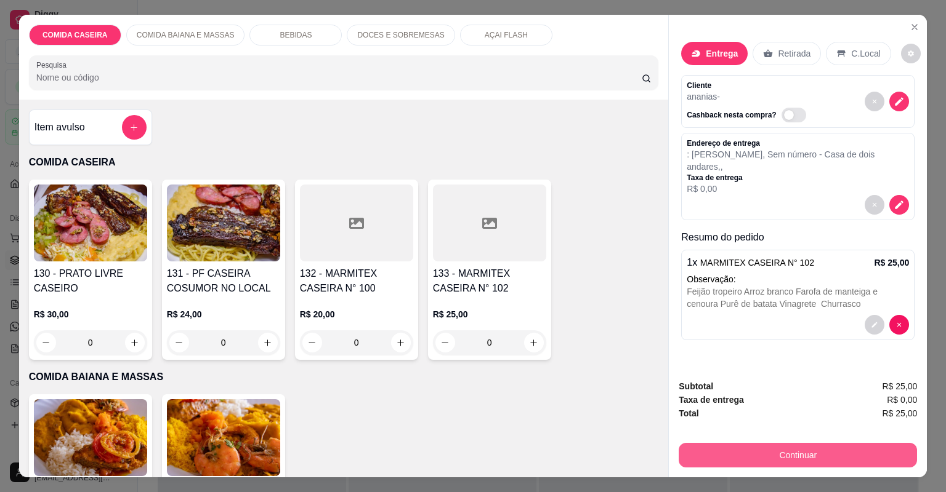
click at [723, 463] on button "Continuar" at bounding box center [797, 455] width 238 height 25
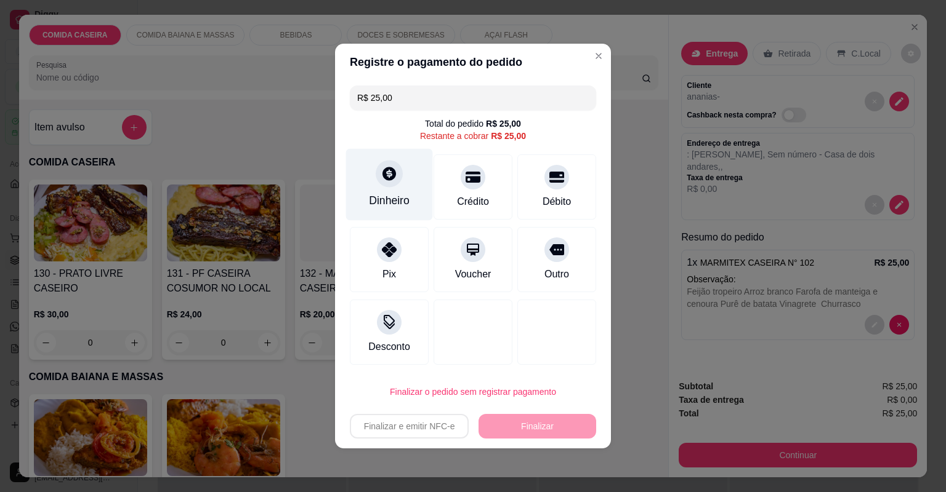
click at [406, 200] on div "Dinheiro" at bounding box center [389, 201] width 41 height 16
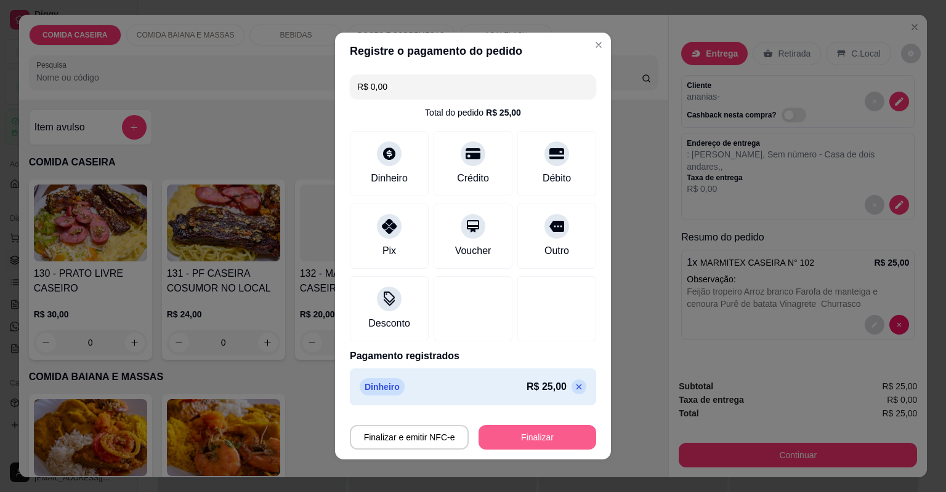
click at [554, 435] on button "Finalizar" at bounding box center [537, 437] width 118 height 25
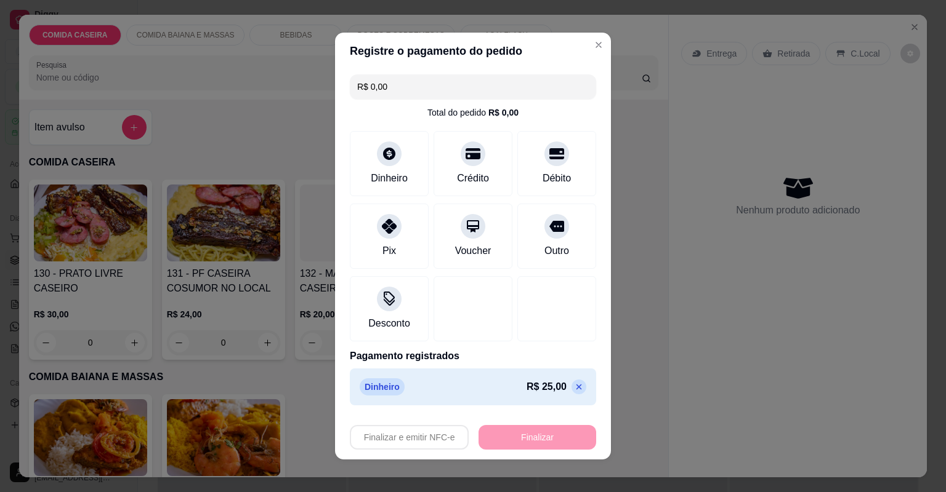
type input "-R$ 25,00"
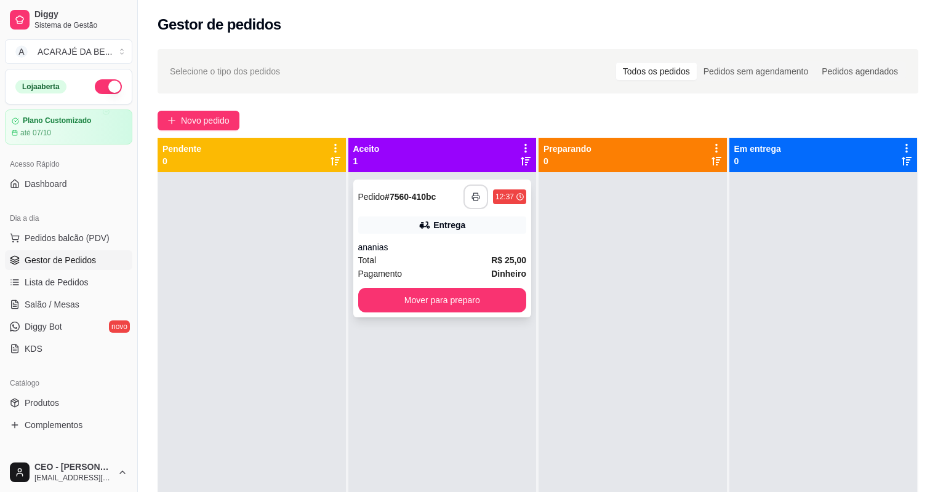
click at [473, 195] on icon "button" at bounding box center [476, 197] width 9 height 9
click at [448, 283] on div "**********" at bounding box center [442, 249] width 179 height 138
click at [507, 313] on div "**********" at bounding box center [442, 249] width 179 height 138
click at [481, 303] on button "Mover para preparo" at bounding box center [442, 300] width 169 height 25
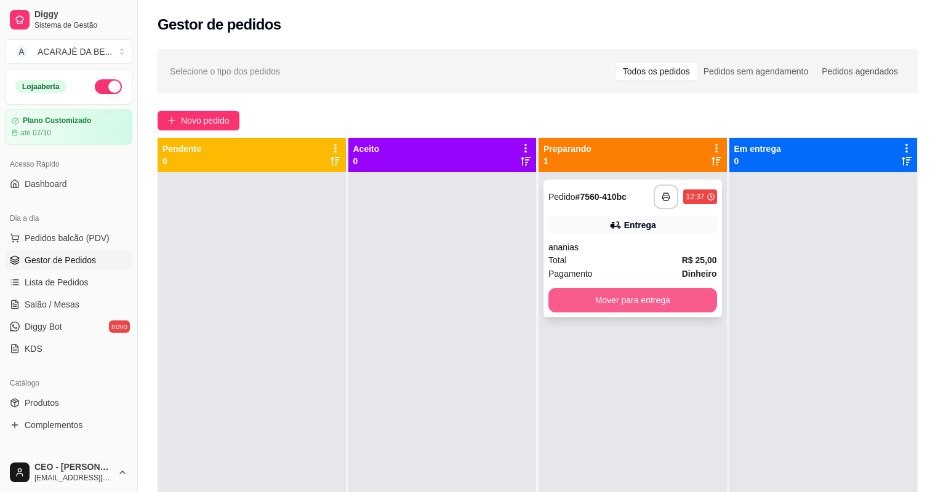
click at [576, 292] on button "Mover para entrega" at bounding box center [632, 300] width 169 height 25
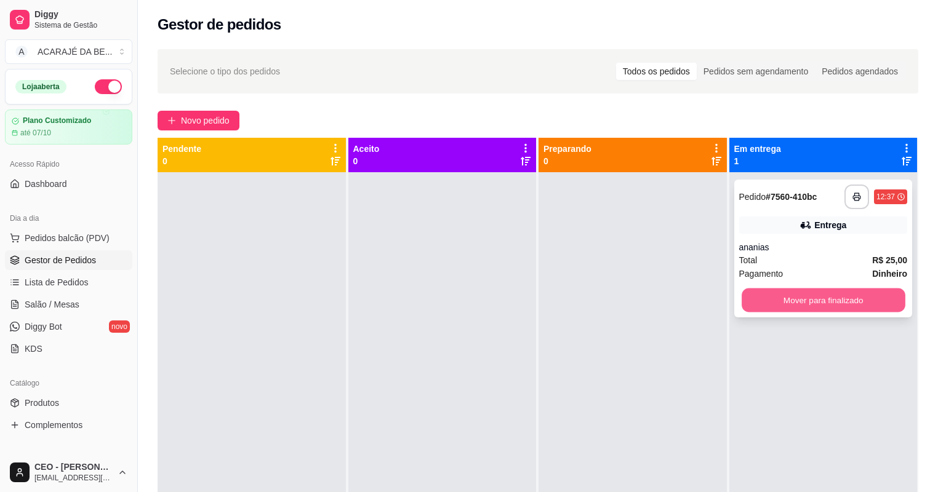
click at [751, 303] on button "Mover para finalizado" at bounding box center [823, 301] width 163 height 24
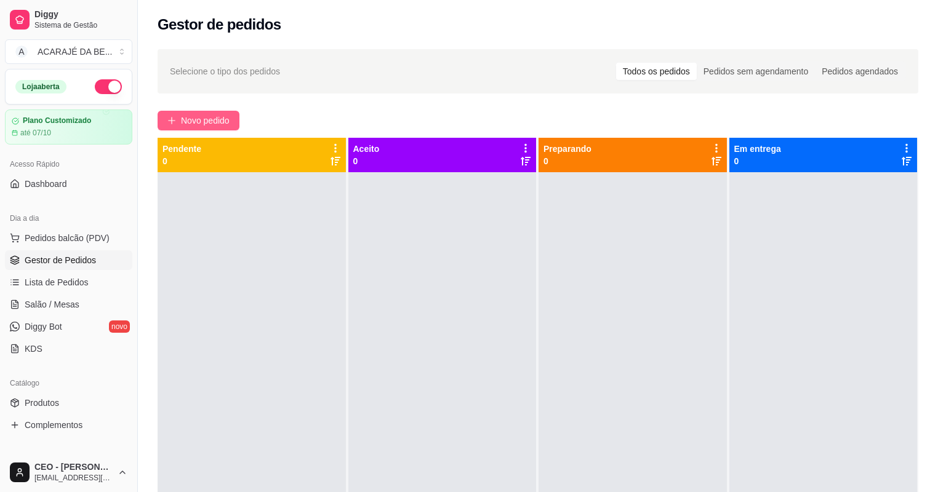
click at [215, 119] on span "Novo pedido" at bounding box center [205, 121] width 49 height 14
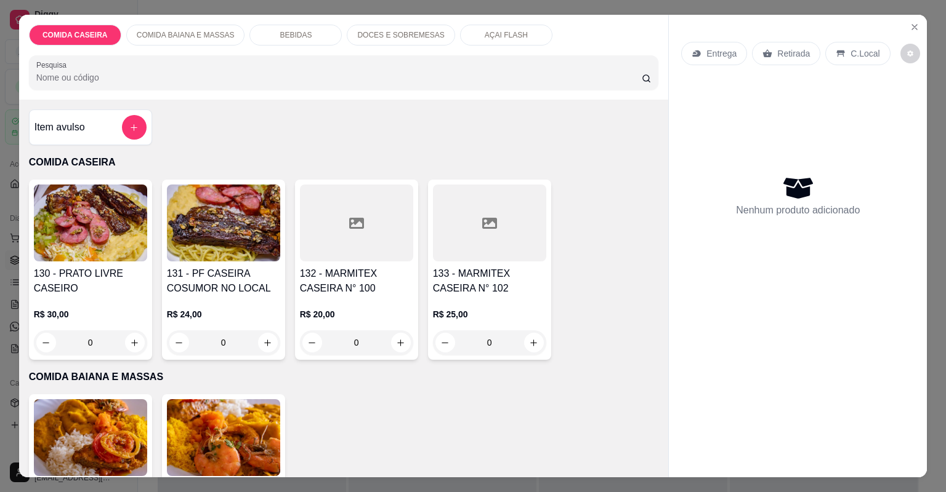
click at [346, 212] on div at bounding box center [356, 223] width 113 height 77
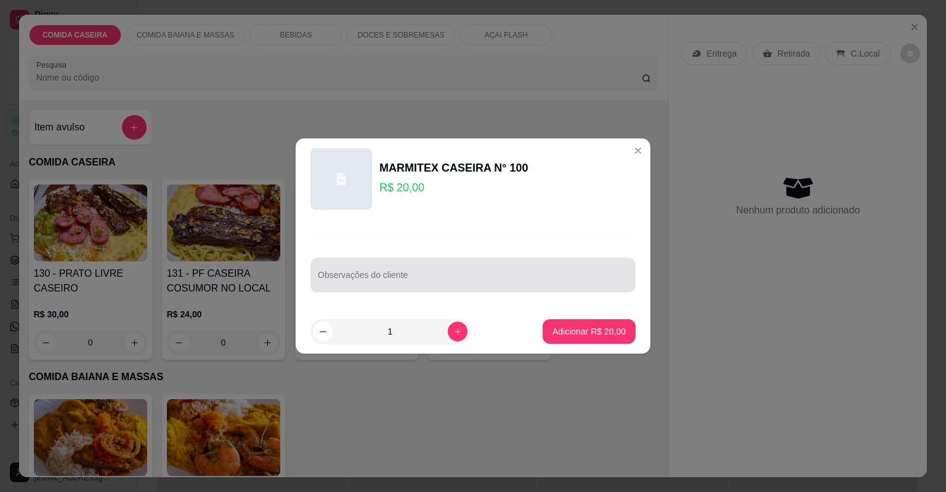
click at [454, 265] on div at bounding box center [473, 275] width 310 height 25
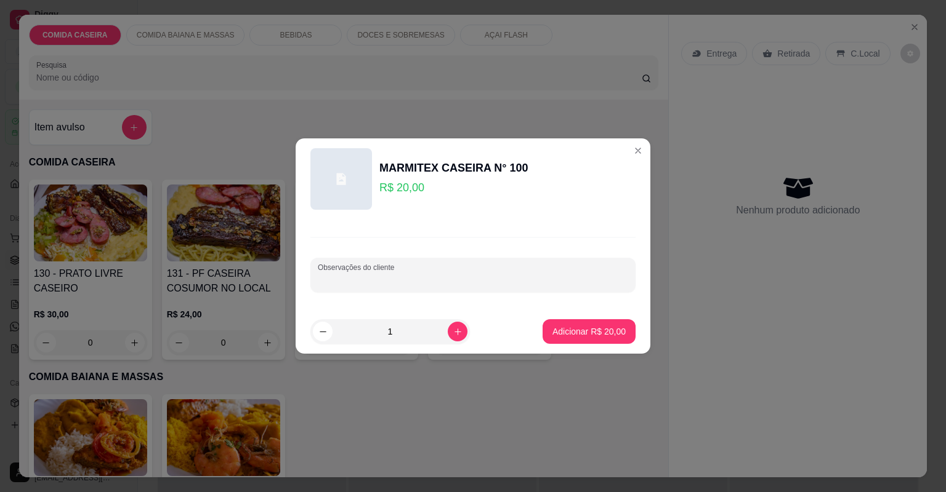
paste input "Feijão tropeiro, arroz, macarrão c/ legumes e isca de carne, farofa de cenoura …"
type input "Feijão tropeiro, arroz, macarrão c/ legumes e isca de carne, farofa de cenoura …"
click at [568, 329] on p "Adicionar R$ 20,00" at bounding box center [588, 332] width 71 height 12
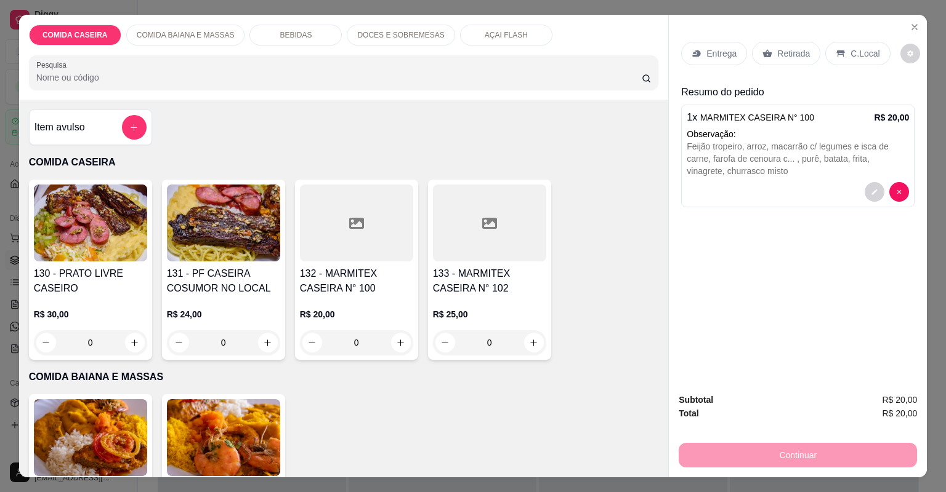
click at [706, 57] on p "Entrega" at bounding box center [721, 53] width 30 height 12
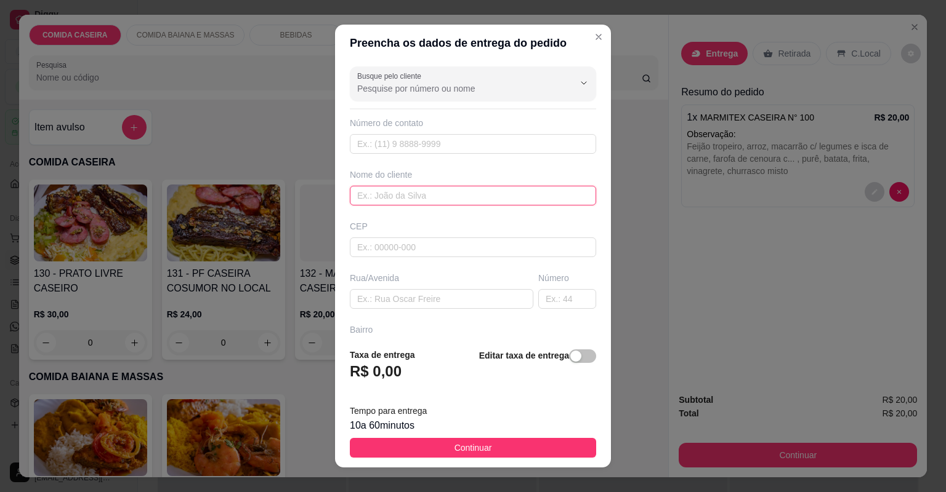
click at [463, 204] on input "text" at bounding box center [473, 196] width 246 height 20
type input "[PERSON_NAME]"
click at [479, 307] on div "Busque pelo cliente Número de contato Nome do cliente adriana CEP Rua/Avenida N…" at bounding box center [473, 200] width 276 height 277
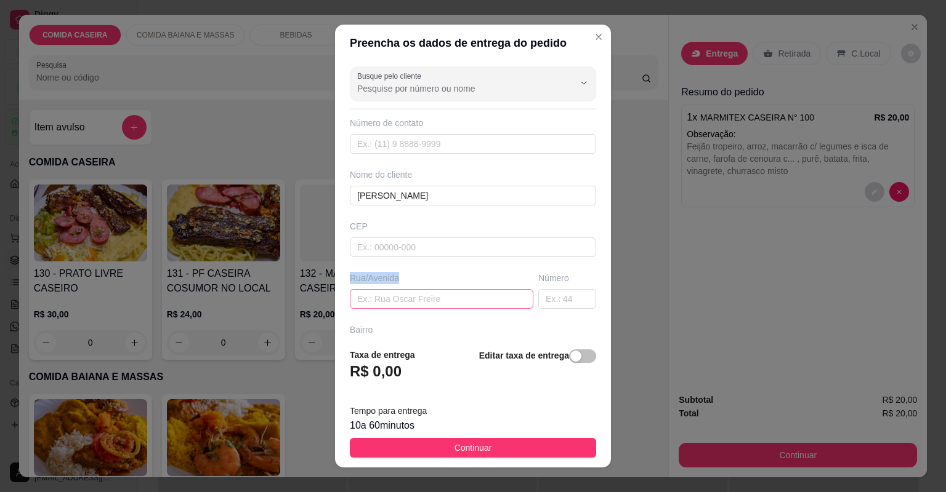
click at [476, 303] on input "text" at bounding box center [441, 299] width 183 height 20
click at [448, 292] on input "text" at bounding box center [441, 299] width 183 height 20
paste input "Julho Aderne, rua Maria do Carmo, n° 35"
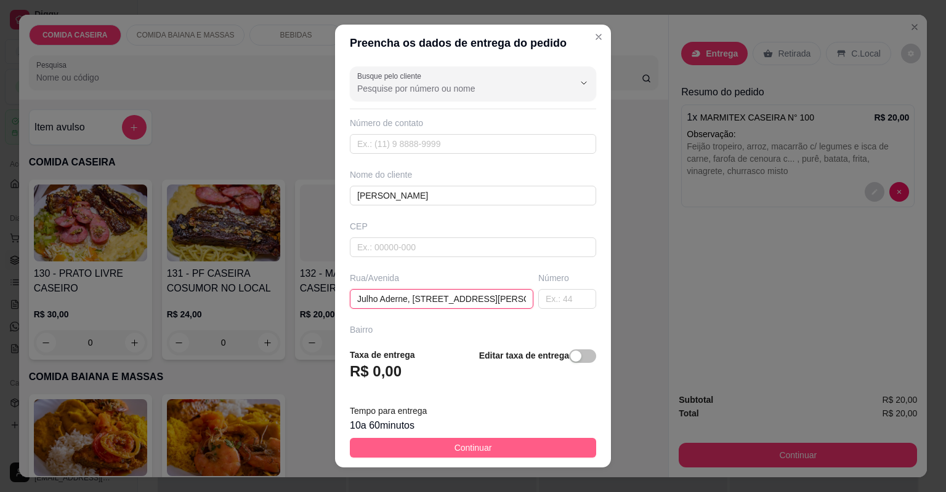
type input "Julho Aderne, rua Maria do Carmo, n° 35"
click at [552, 441] on button "Continuar" at bounding box center [473, 448] width 246 height 20
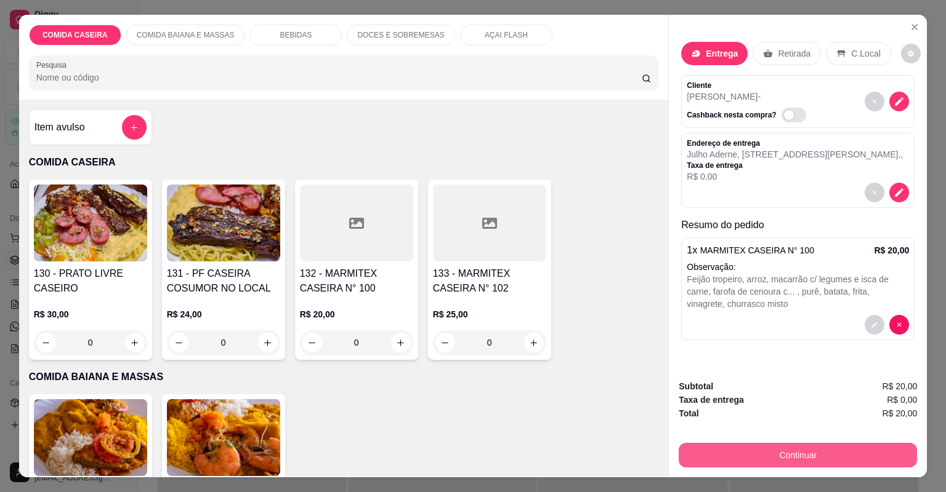
click at [688, 457] on button "Continuar" at bounding box center [797, 455] width 238 height 25
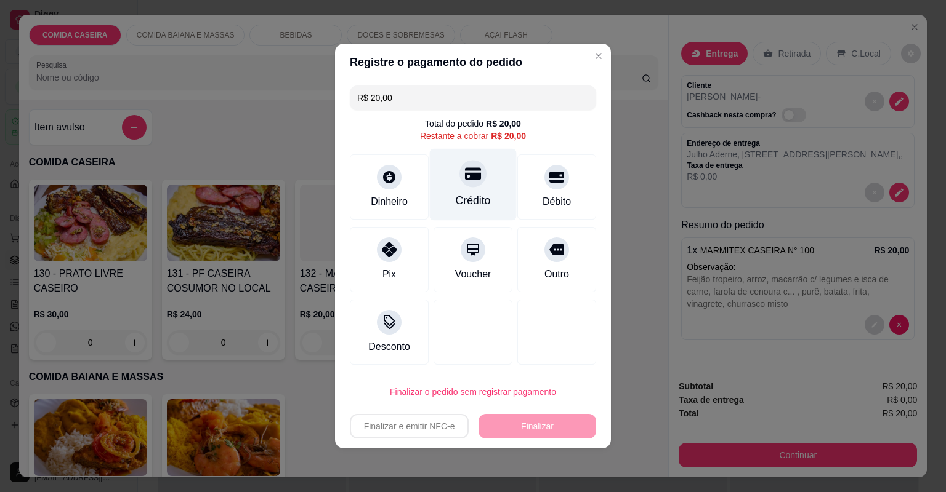
click at [448, 180] on div "Crédito" at bounding box center [473, 185] width 87 height 72
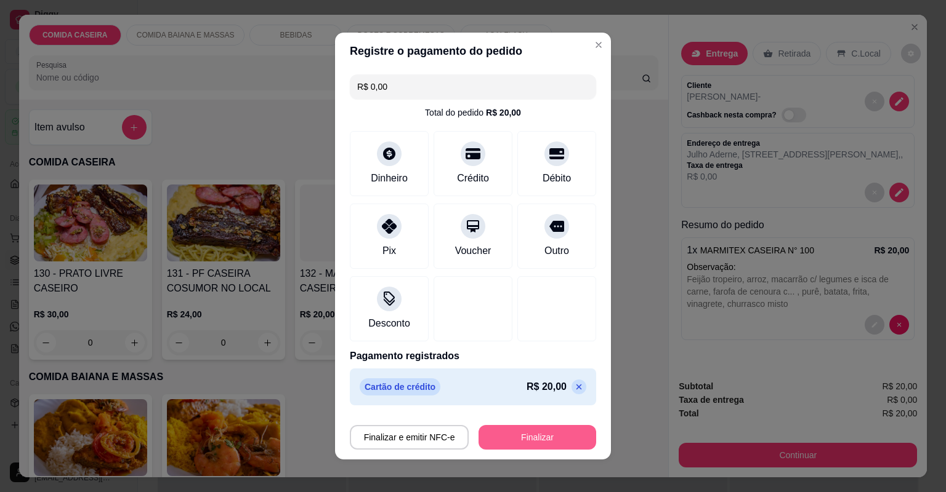
click at [534, 429] on button "Finalizar" at bounding box center [537, 437] width 118 height 25
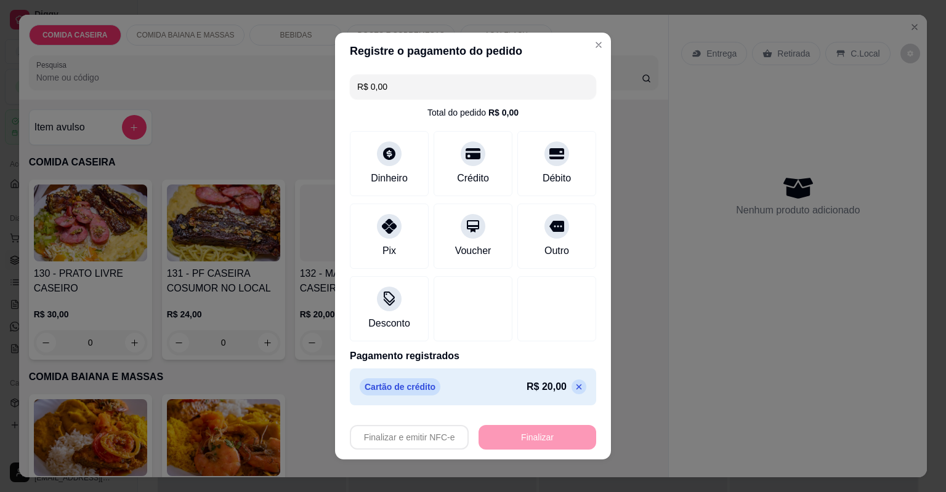
type input "-R$ 20,00"
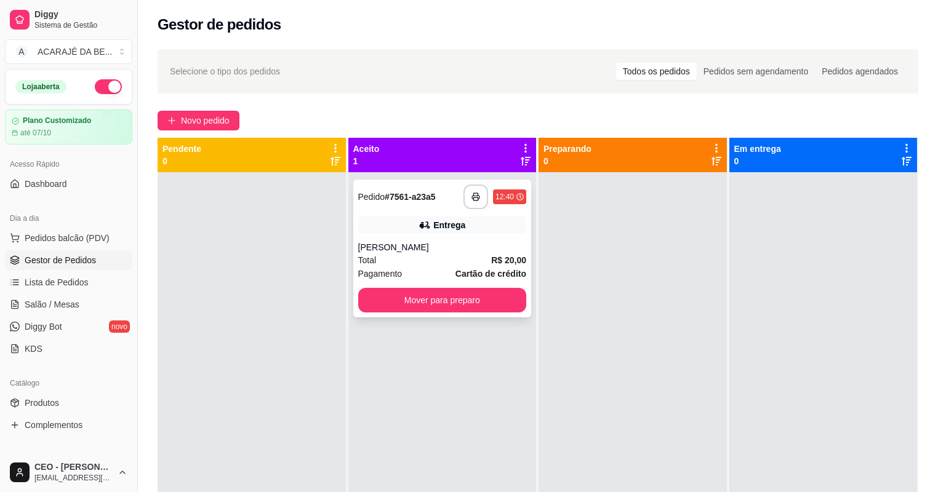
click at [486, 195] on div "**********" at bounding box center [495, 197] width 63 height 25
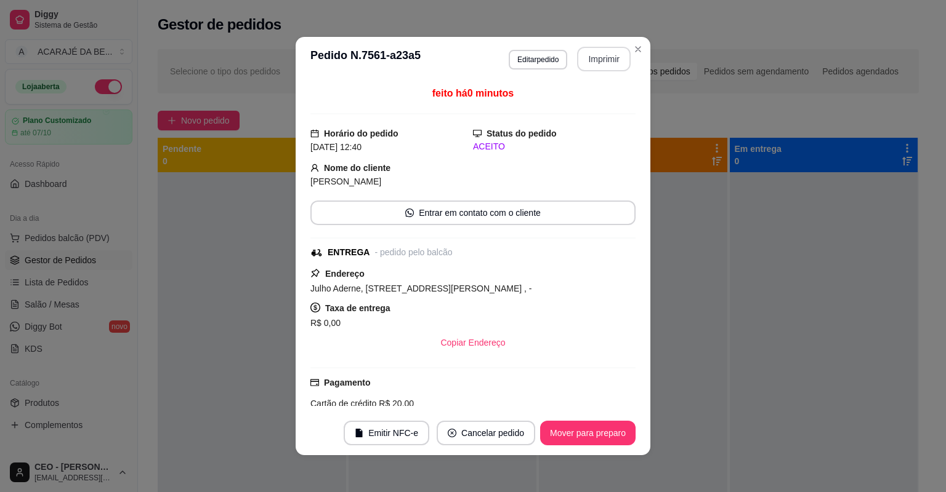
click at [598, 55] on button "Imprimir" at bounding box center [604, 59] width 54 height 25
click at [561, 433] on button "Mover para preparo" at bounding box center [587, 434] width 92 height 24
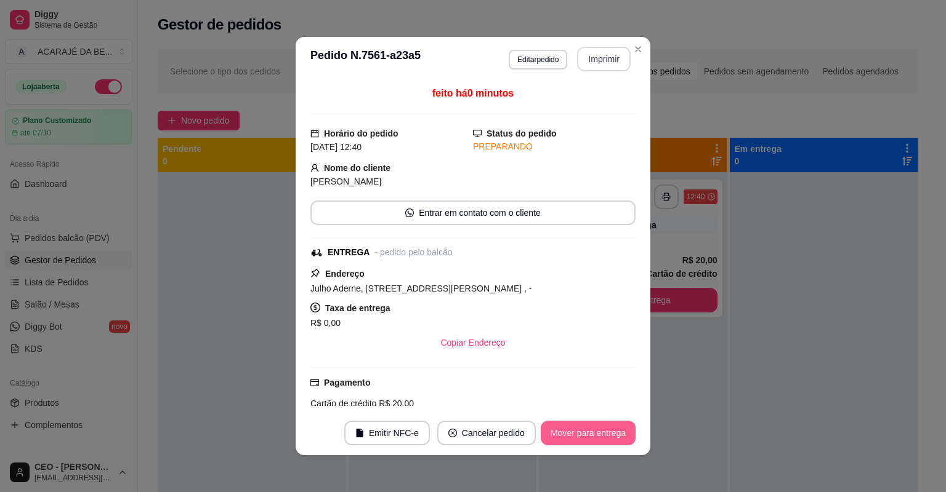
click at [585, 433] on button "Mover para entrega" at bounding box center [587, 433] width 95 height 25
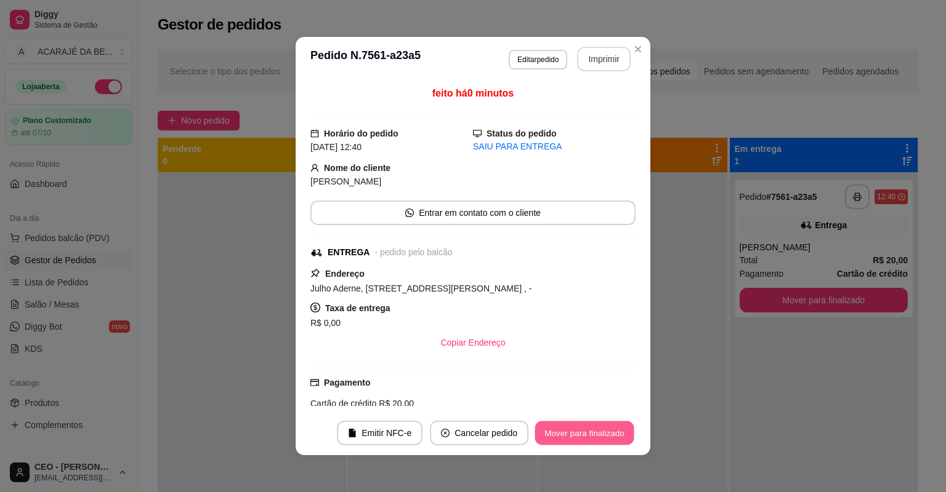
click at [596, 435] on button "Mover para finalizado" at bounding box center [584, 434] width 99 height 24
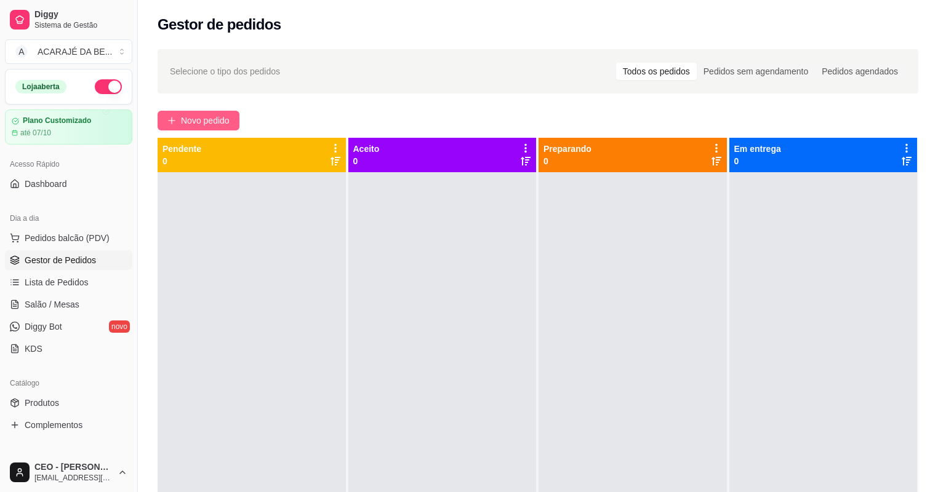
click at [214, 116] on span "Novo pedido" at bounding box center [205, 121] width 49 height 14
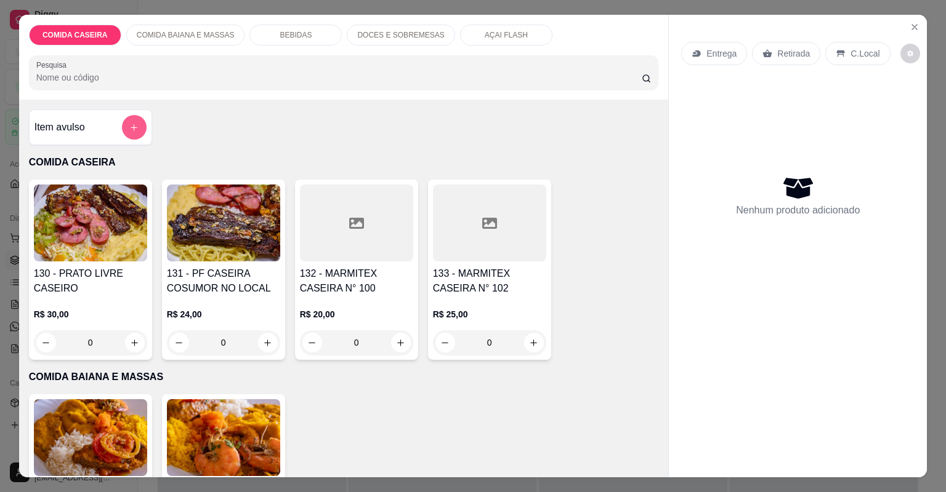
click at [124, 132] on button "add-separate-item" at bounding box center [134, 127] width 25 height 25
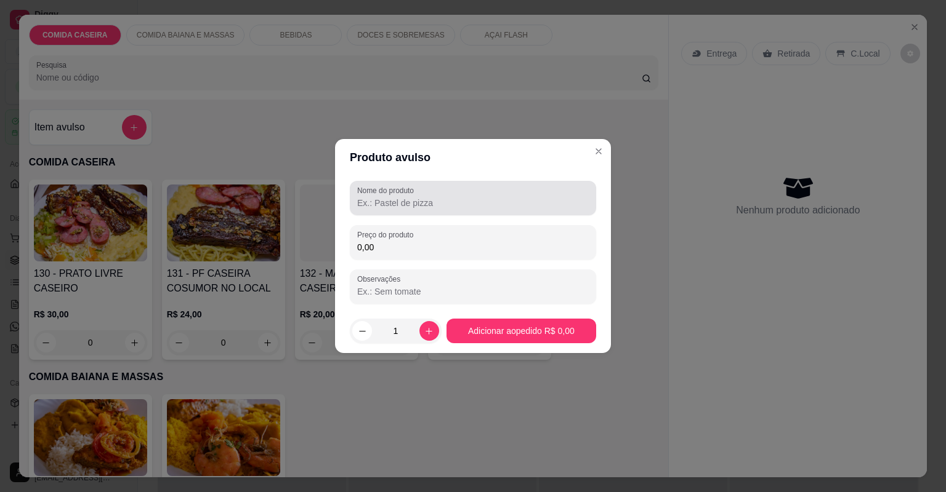
click at [355, 194] on div "Nome do produto" at bounding box center [473, 198] width 246 height 34
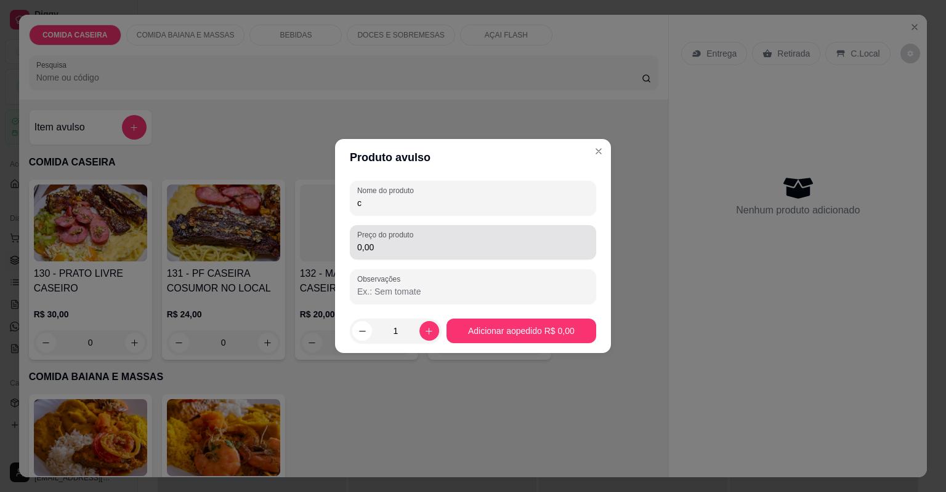
type input "c"
click at [427, 255] on div "Preço do produto 0,00" at bounding box center [473, 242] width 246 height 34
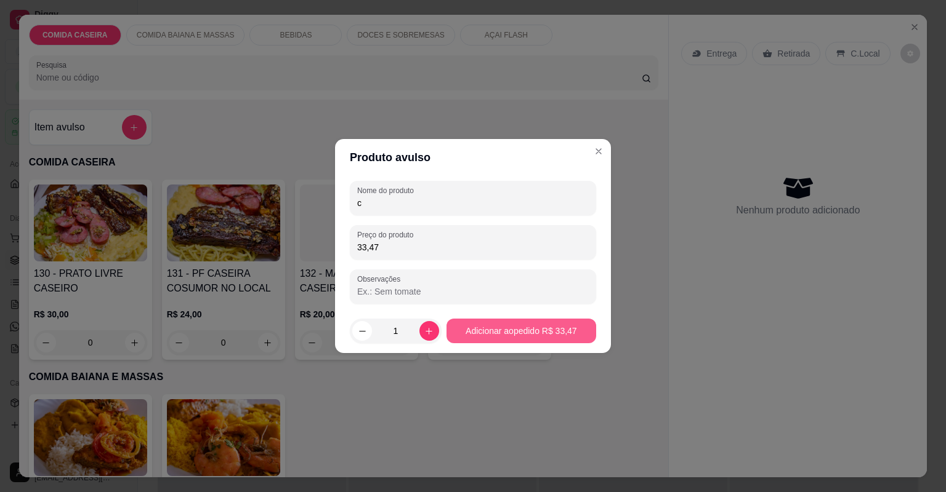
type input "33,47"
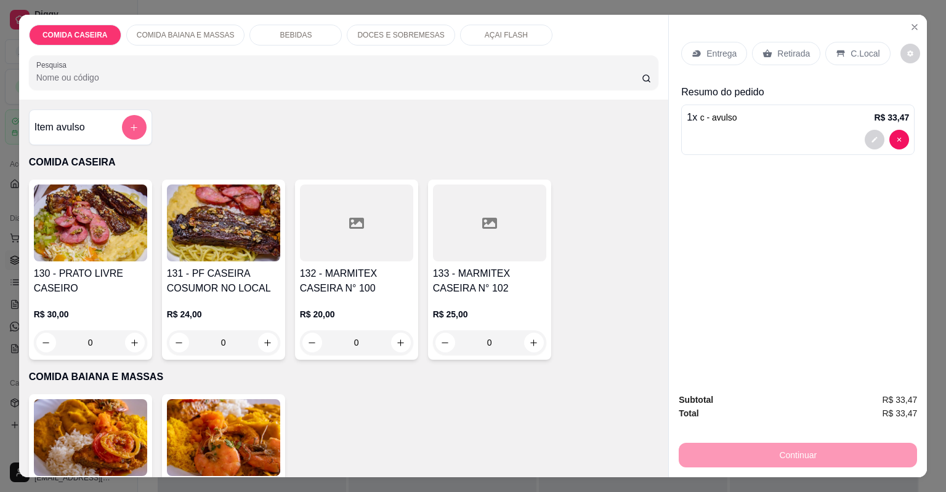
click at [123, 128] on button "add-separate-item" at bounding box center [134, 127] width 25 height 25
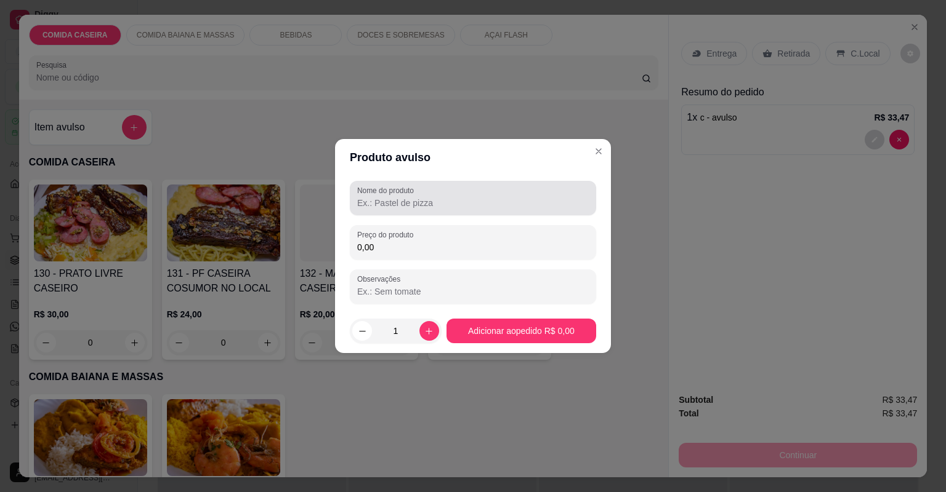
click at [424, 212] on div "Nome do produto" at bounding box center [473, 198] width 246 height 34
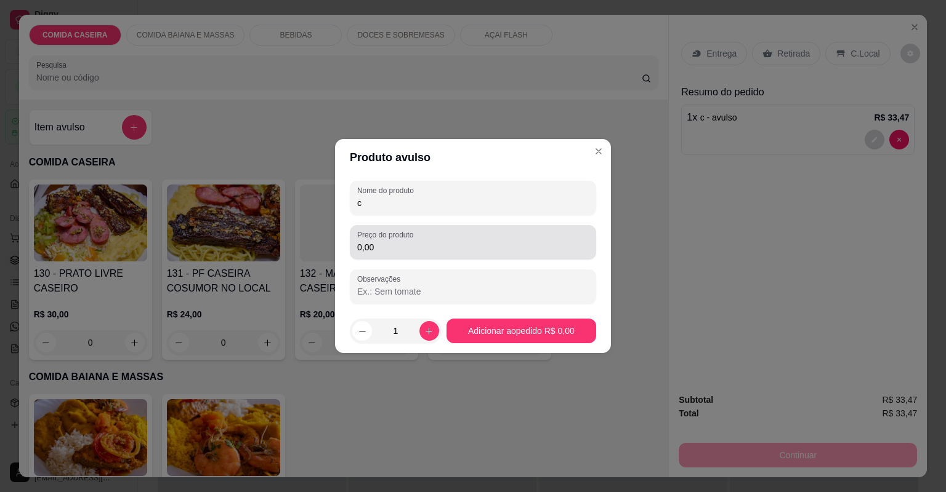
type input "c"
click at [417, 239] on label "Preço do produto" at bounding box center [387, 235] width 60 height 10
click at [417, 241] on input "0,00" at bounding box center [472, 247] width 231 height 12
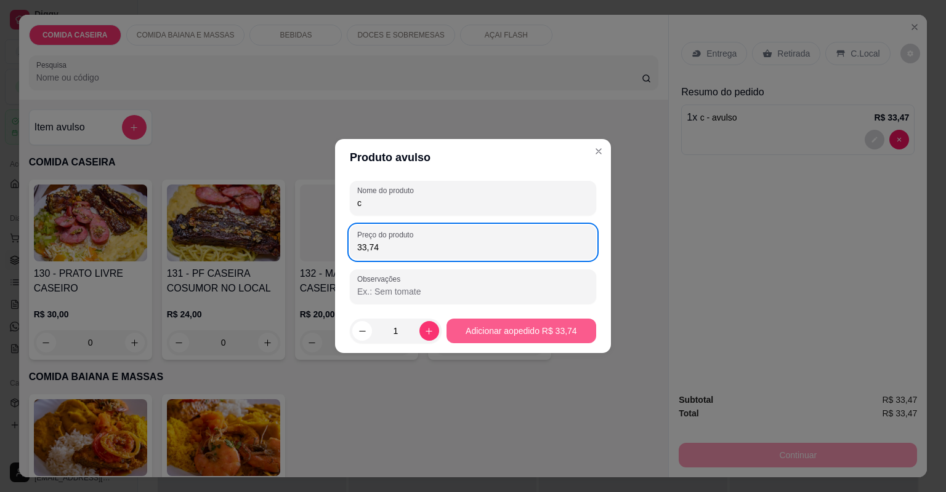
type input "33,74"
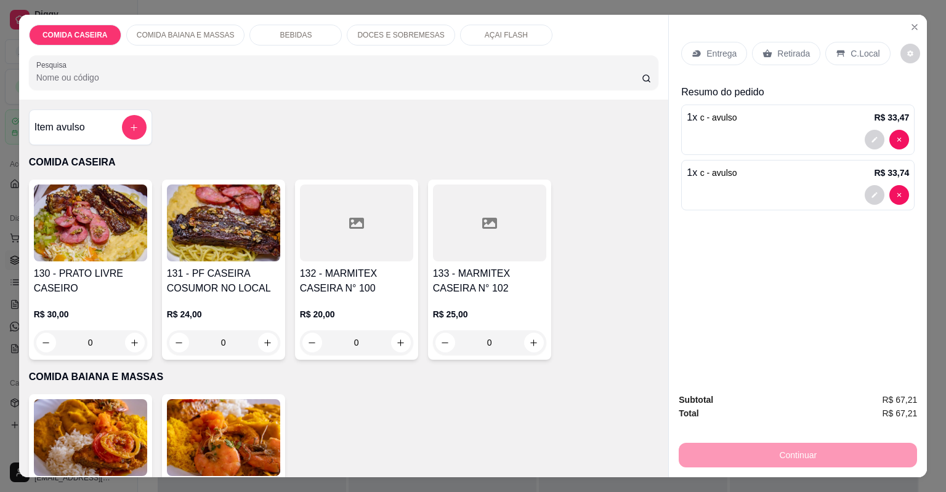
click at [293, 36] on p "BEBIDAS" at bounding box center [295, 35] width 32 height 10
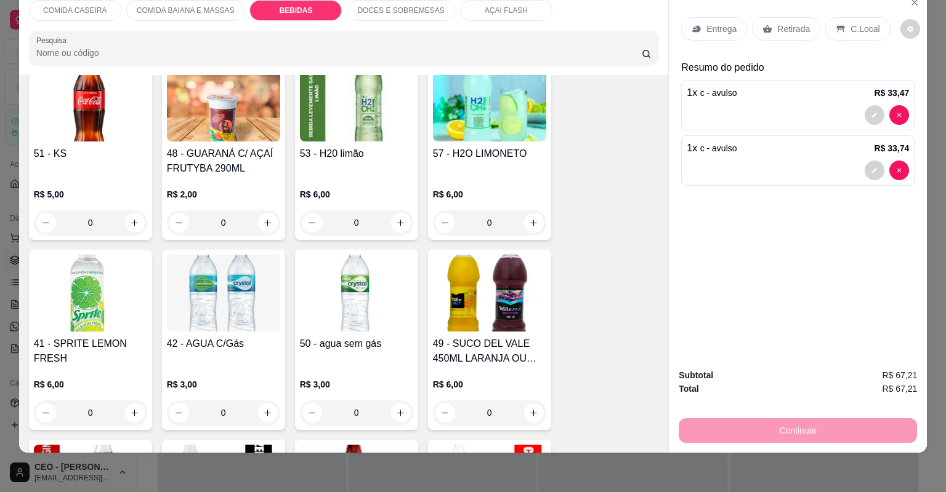
scroll to position [830, 0]
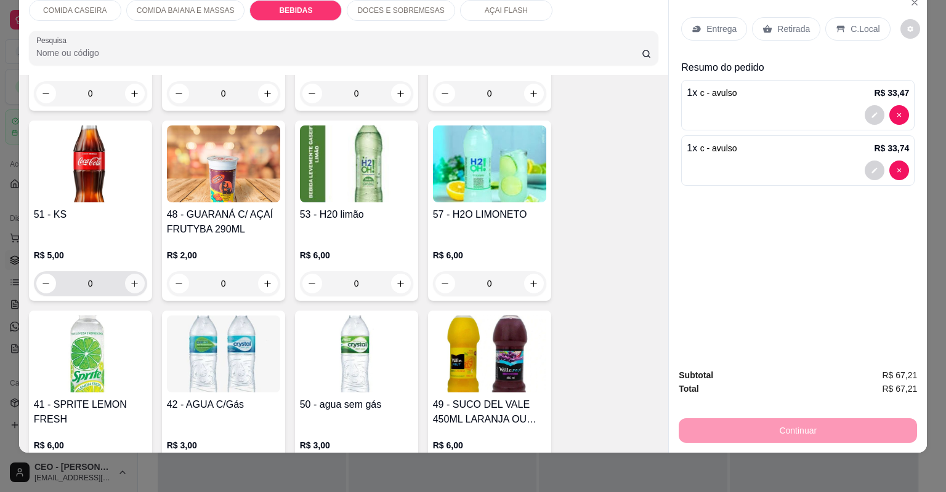
click at [134, 281] on icon "increase-product-quantity" at bounding box center [134, 283] width 9 height 9
type input "1"
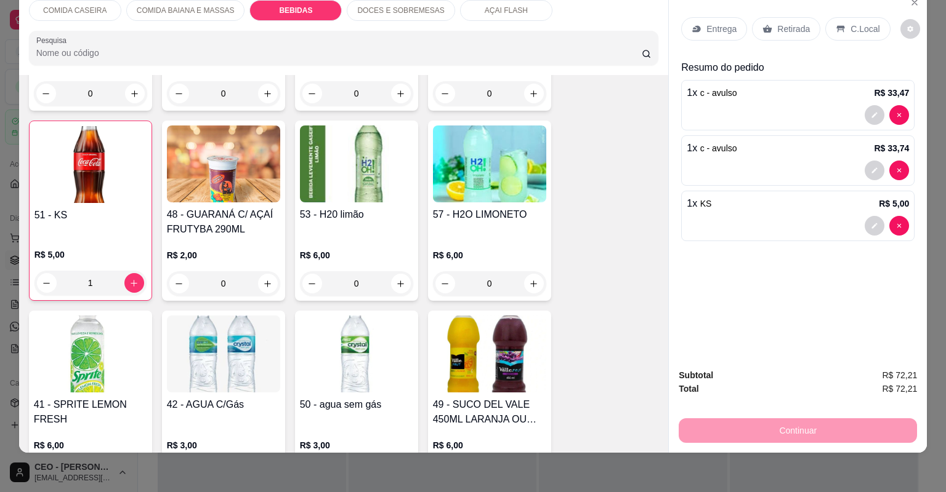
click at [780, 22] on div "Retirada" at bounding box center [786, 28] width 68 height 23
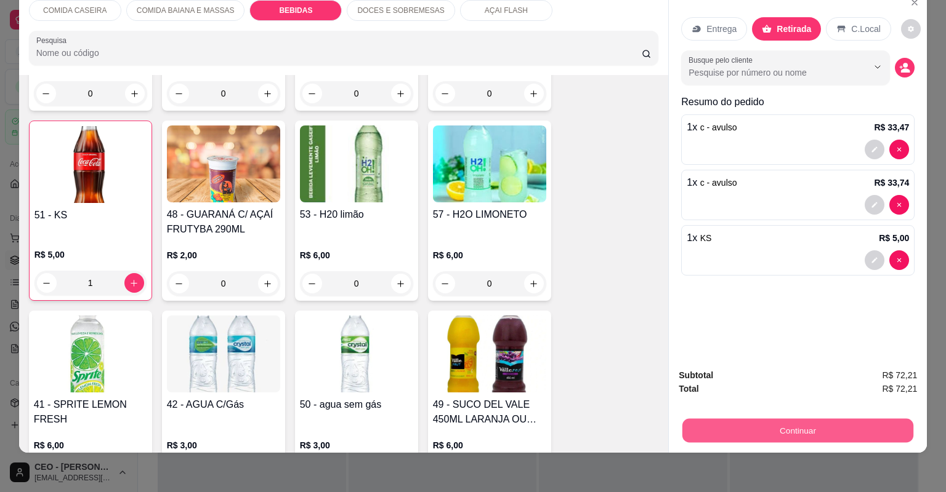
click at [714, 427] on button "Continuar" at bounding box center [797, 431] width 231 height 24
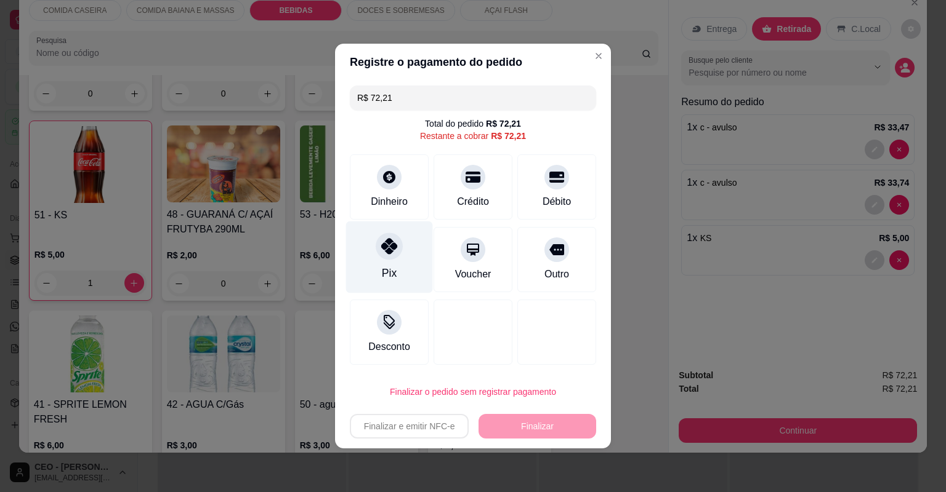
click at [385, 240] on div at bounding box center [388, 246] width 27 height 27
type input "R$ 0,00"
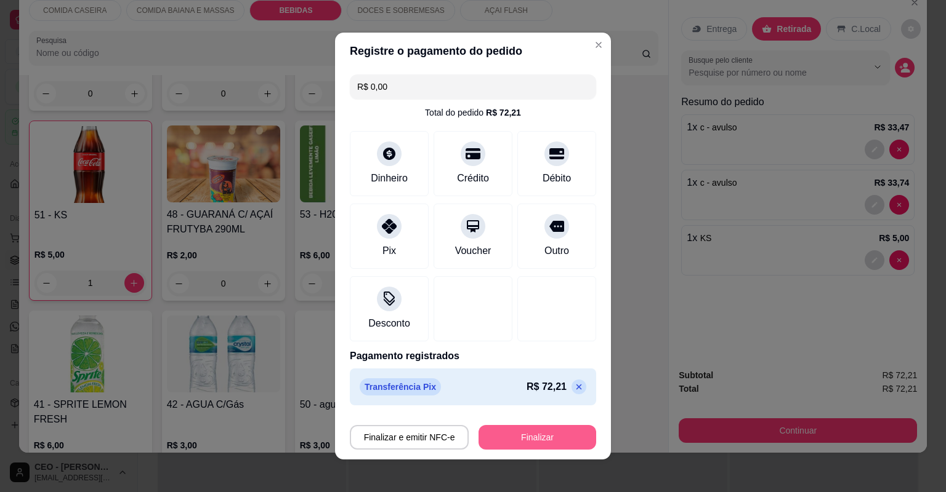
click at [551, 434] on button "Finalizar" at bounding box center [537, 437] width 118 height 25
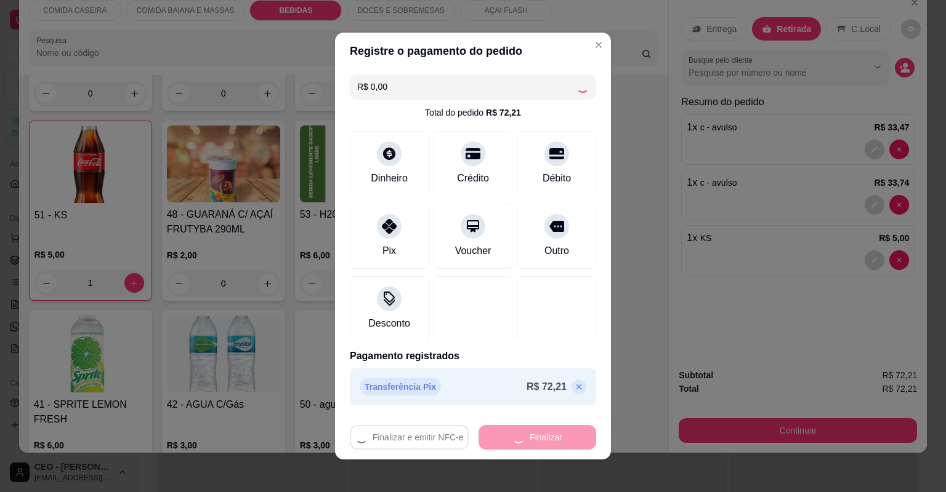
type input "0"
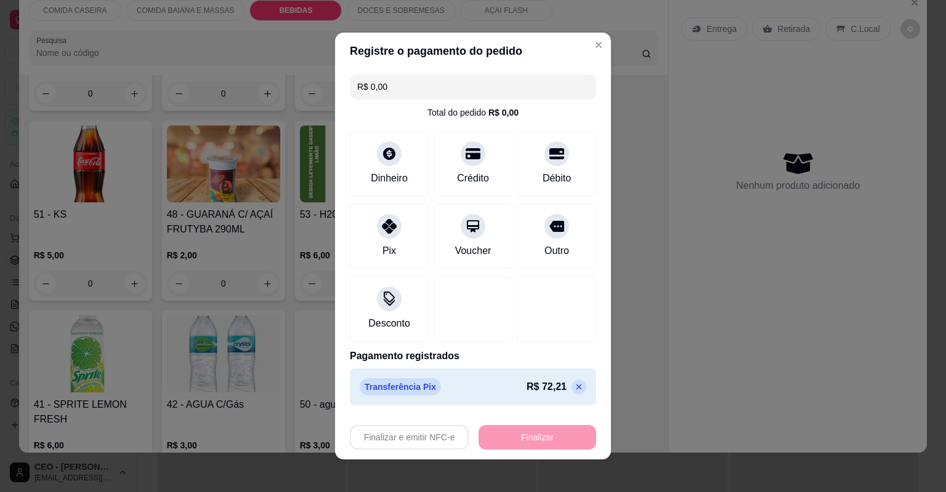
type input "-R$ 72,21"
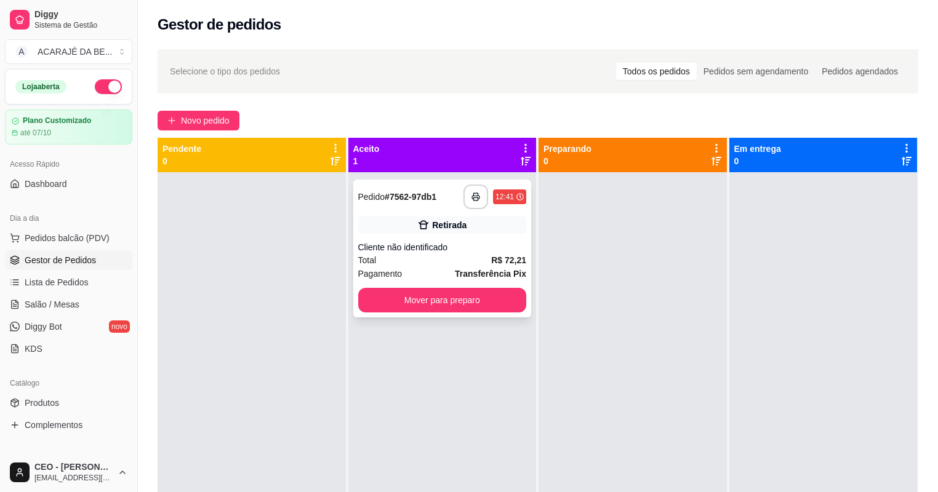
click at [453, 278] on div "Pagamento Transferência Pix" at bounding box center [442, 274] width 169 height 14
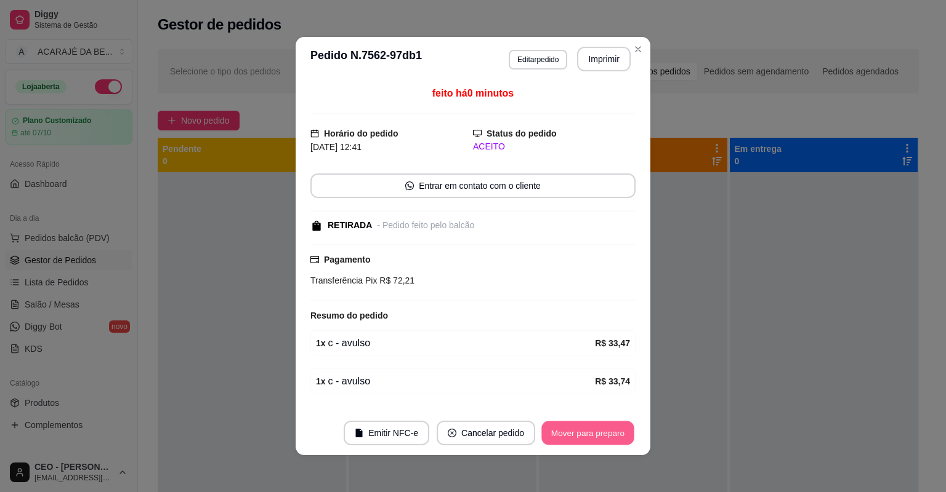
click at [581, 436] on button "Mover para preparo" at bounding box center [587, 434] width 92 height 24
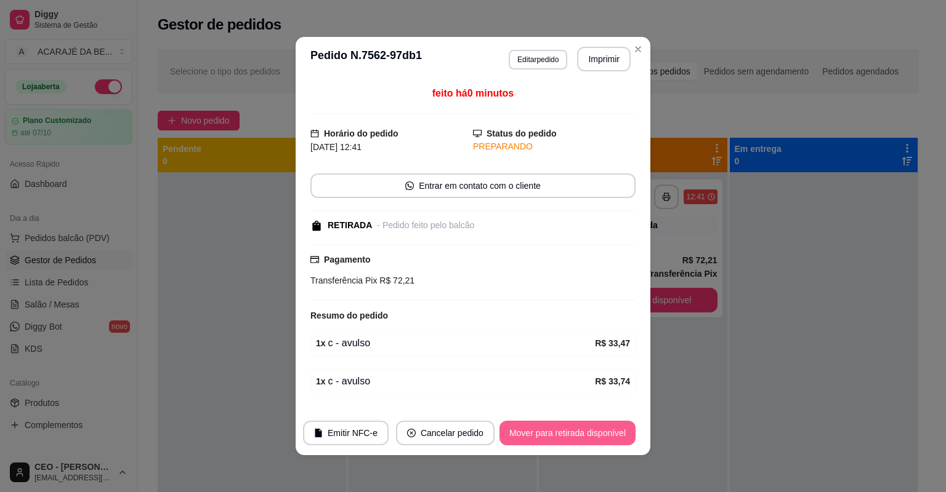
click at [610, 428] on button "Mover para retirada disponível" at bounding box center [567, 433] width 136 height 25
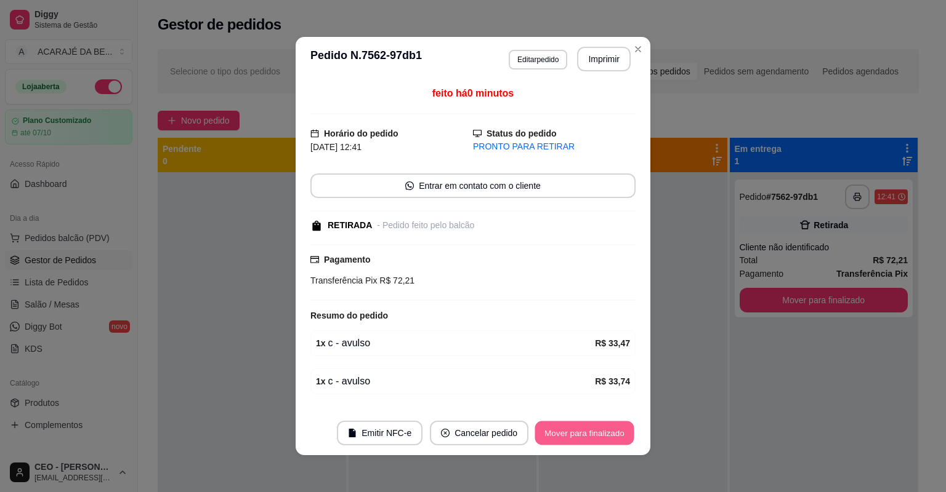
click at [610, 428] on button "Mover para finalizado" at bounding box center [584, 434] width 99 height 24
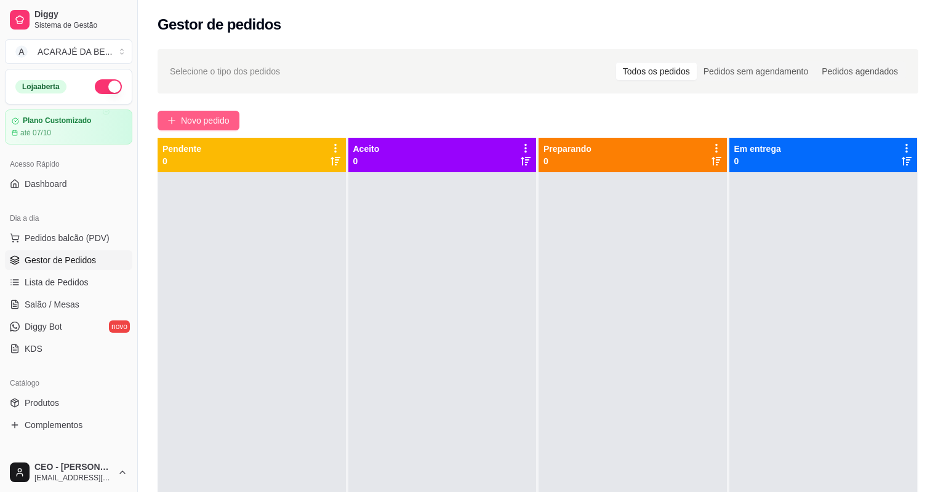
click at [183, 120] on span "Novo pedido" at bounding box center [205, 121] width 49 height 14
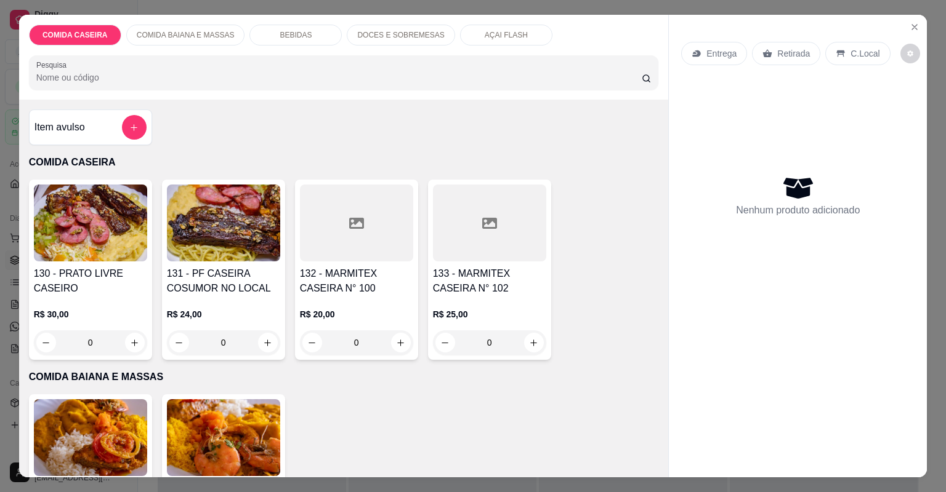
click at [465, 234] on div at bounding box center [489, 223] width 113 height 77
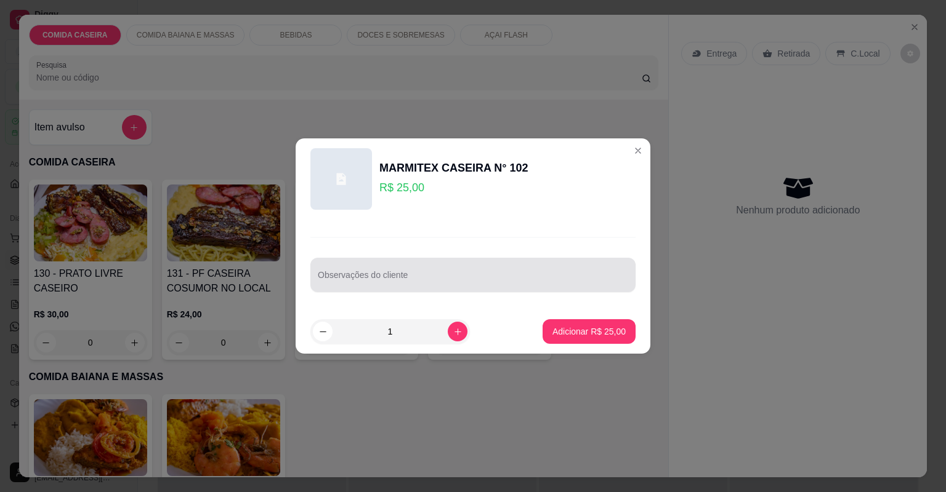
click at [506, 291] on div "Observações do cliente" at bounding box center [472, 275] width 325 height 34
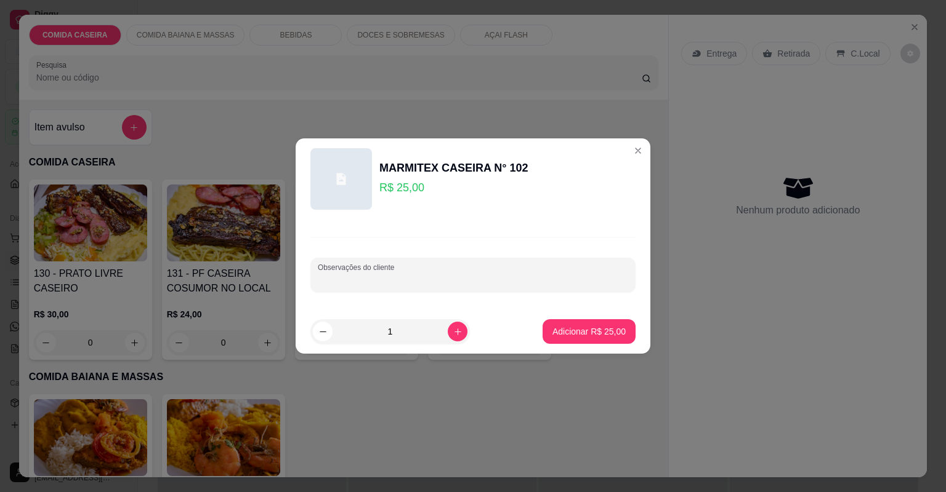
paste input "Com lasanha e lombo Feijão tropeiro"
type input "Com lasanha e lombo Feijão tropeiro"
click at [577, 332] on p "Adicionar R$ 25,00" at bounding box center [588, 332] width 73 height 12
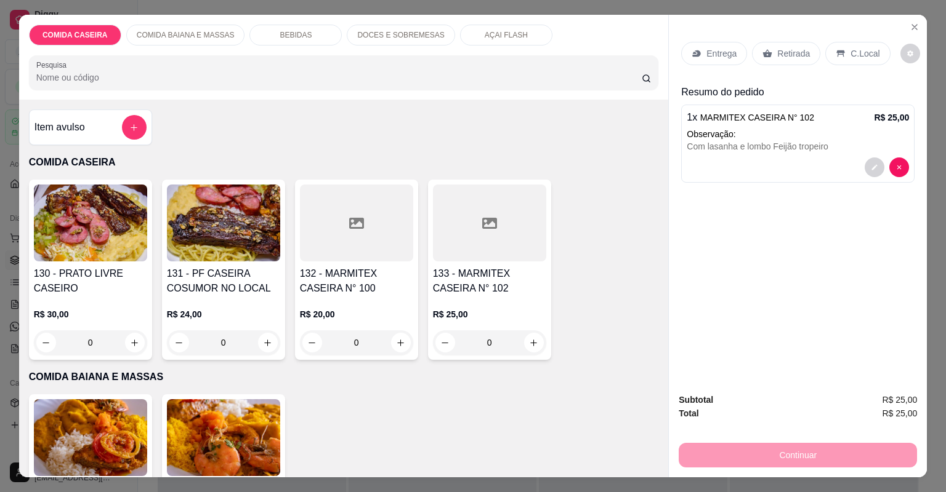
click at [699, 52] on div "Entrega" at bounding box center [714, 53] width 66 height 23
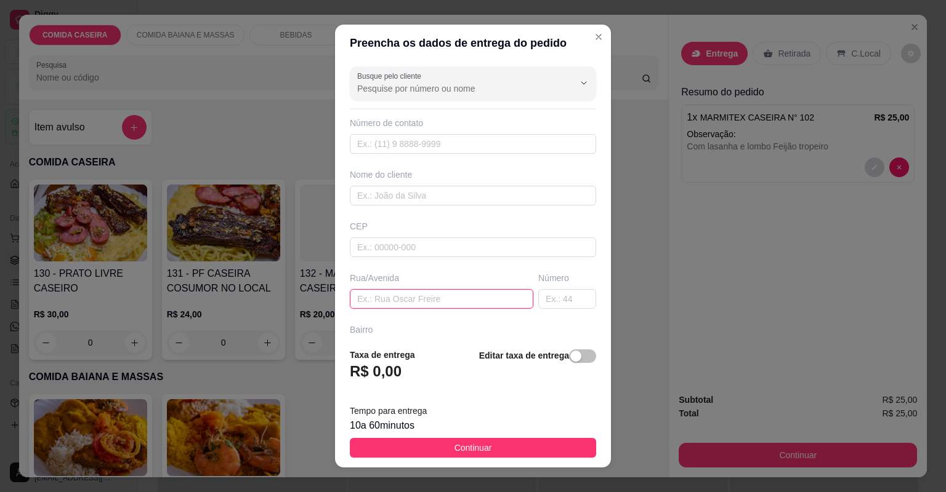
click at [441, 303] on input "text" at bounding box center [441, 299] width 183 height 20
paste input "Rua Santos Dumont, 26"
paste input "Subida enfrente ao B do Brasil"
type input "Rua Santos Dumont, 26 Subida enfrente ao B do Brasil"
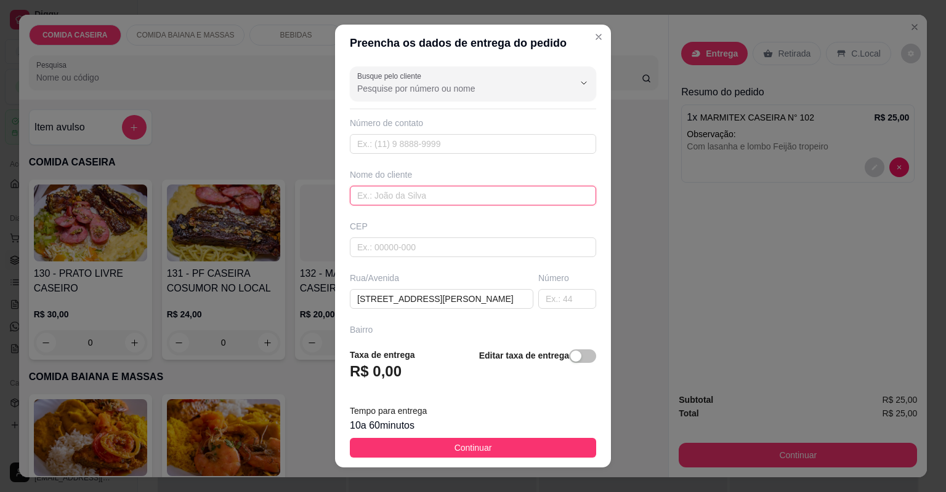
click at [392, 200] on input "text" at bounding box center [473, 196] width 246 height 20
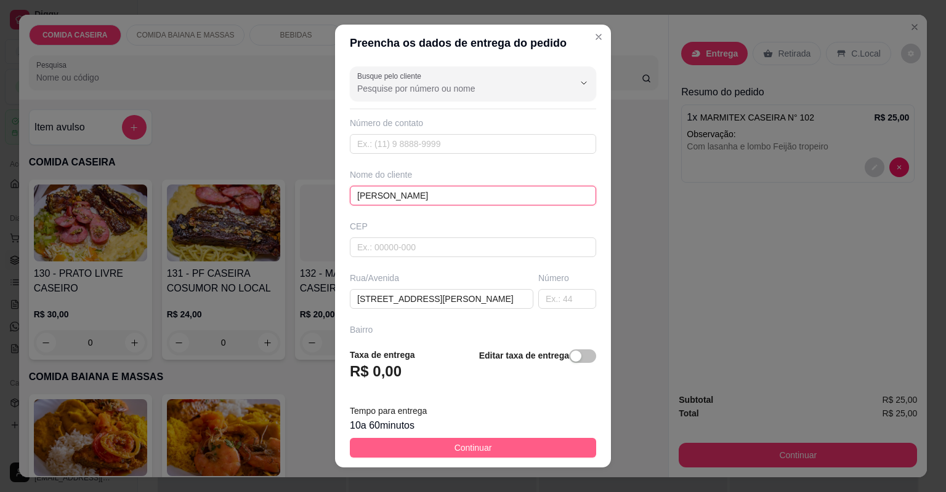
type input "felipe"
click at [492, 446] on button "Continuar" at bounding box center [473, 448] width 246 height 20
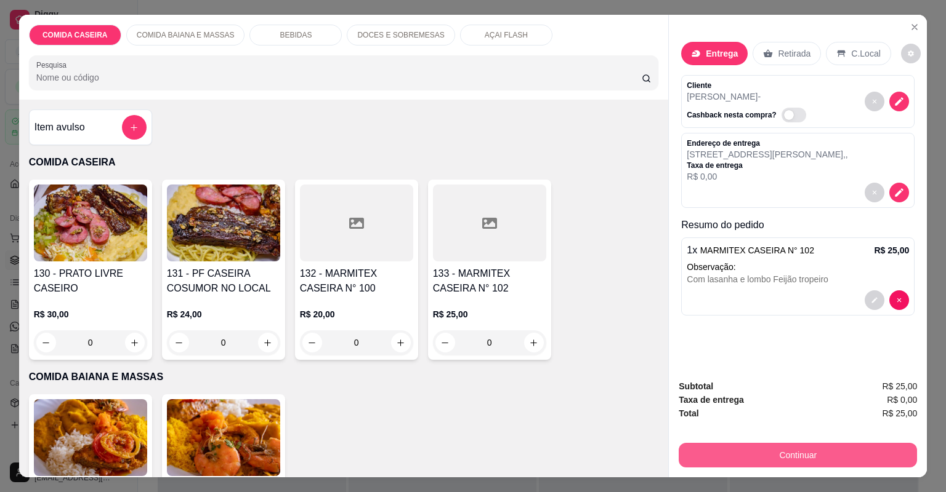
click at [692, 450] on button "Continuar" at bounding box center [797, 455] width 238 height 25
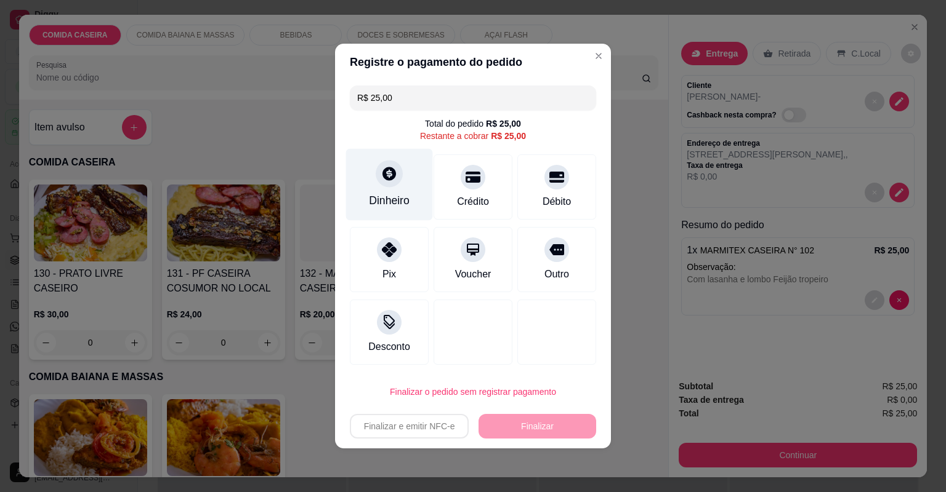
click at [380, 190] on div "Dinheiro" at bounding box center [389, 185] width 87 height 72
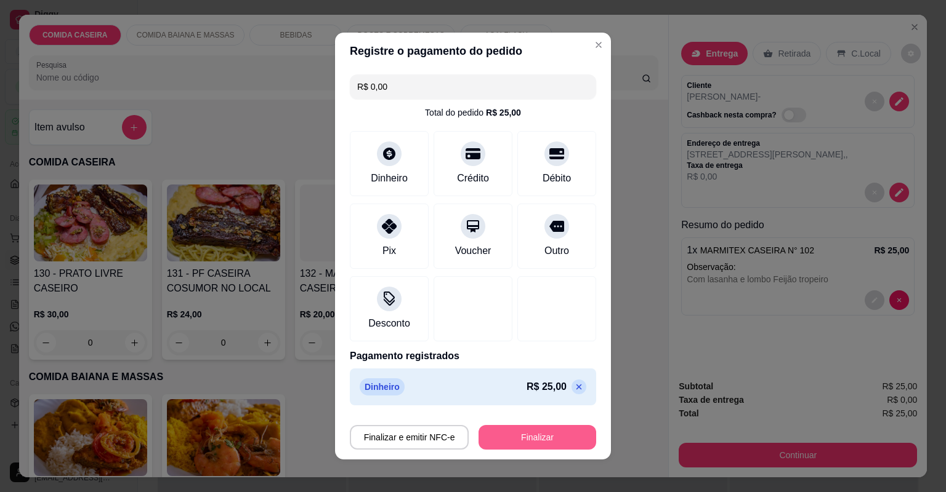
click at [544, 433] on button "Finalizar" at bounding box center [537, 437] width 118 height 25
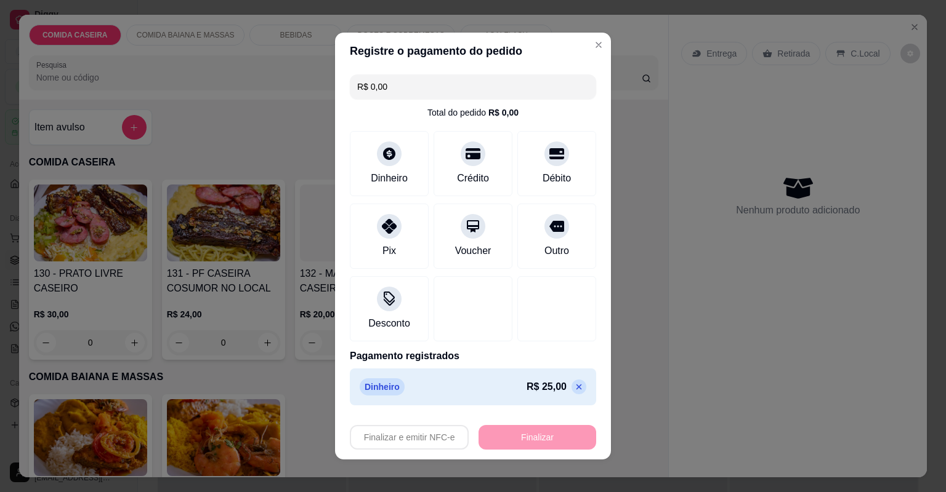
type input "-R$ 25,00"
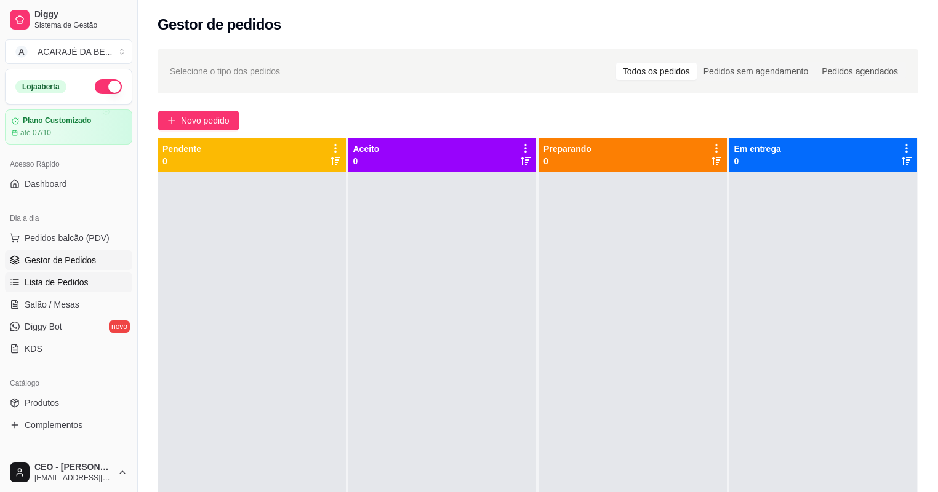
click at [67, 282] on span "Lista de Pedidos" at bounding box center [57, 282] width 64 height 12
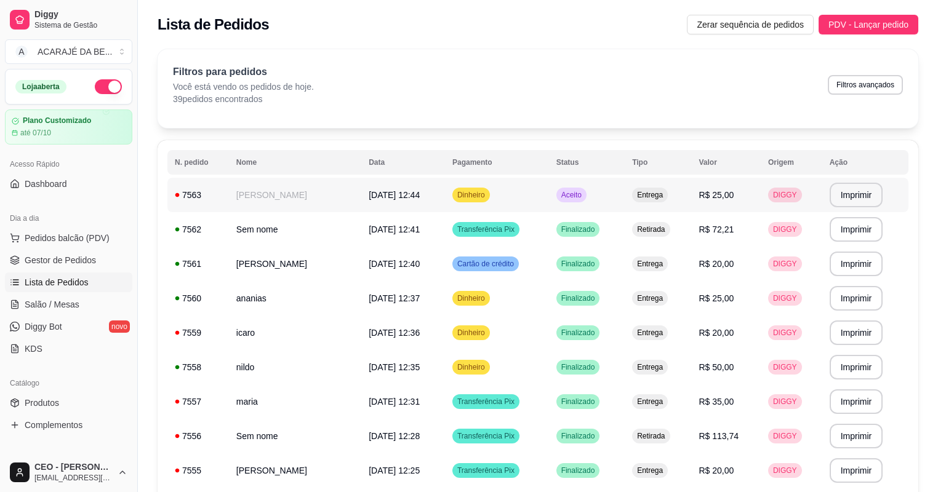
click at [283, 190] on td "felipe" at bounding box center [295, 195] width 132 height 34
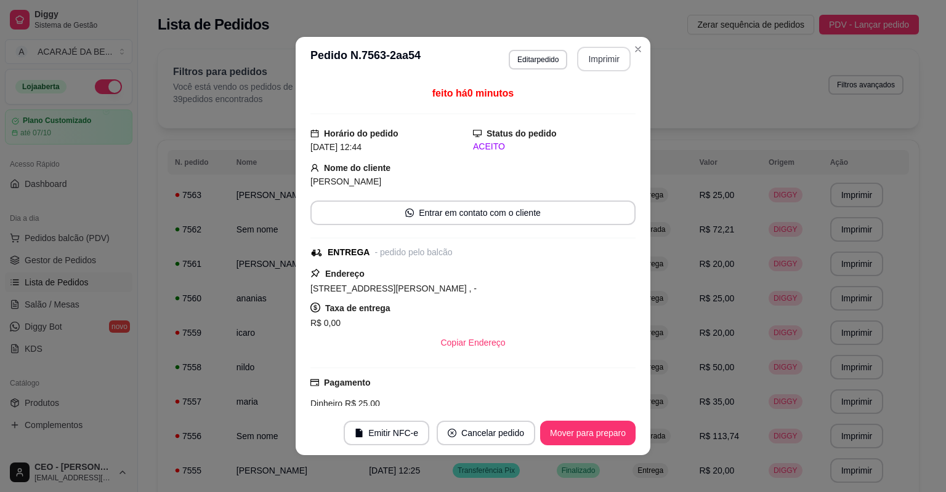
click at [591, 57] on button "Imprimir" at bounding box center [604, 59] width 54 height 25
click at [579, 433] on button "Mover para preparo" at bounding box center [587, 433] width 95 height 25
click at [579, 433] on button "Mover para entrega" at bounding box center [588, 434] width 92 height 24
click at [582, 433] on button "Mover para finalizado" at bounding box center [584, 434] width 99 height 24
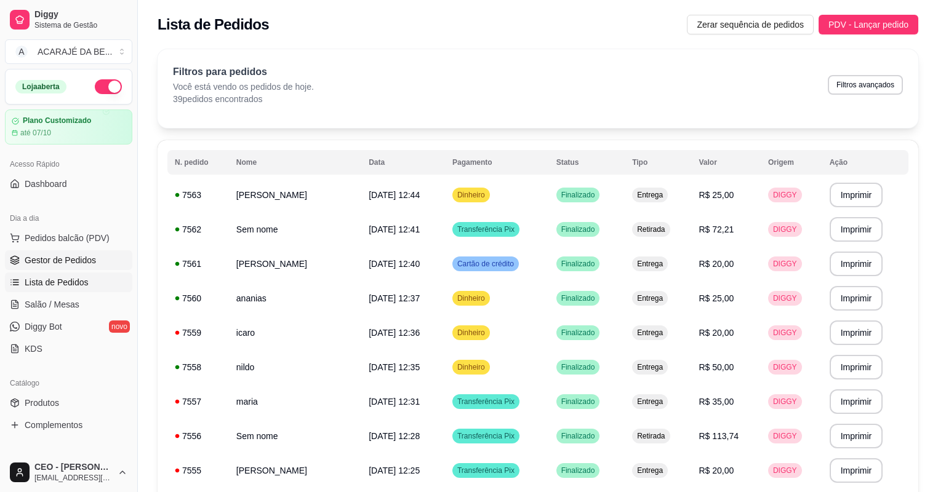
click at [82, 267] on link "Gestor de Pedidos" at bounding box center [68, 261] width 127 height 20
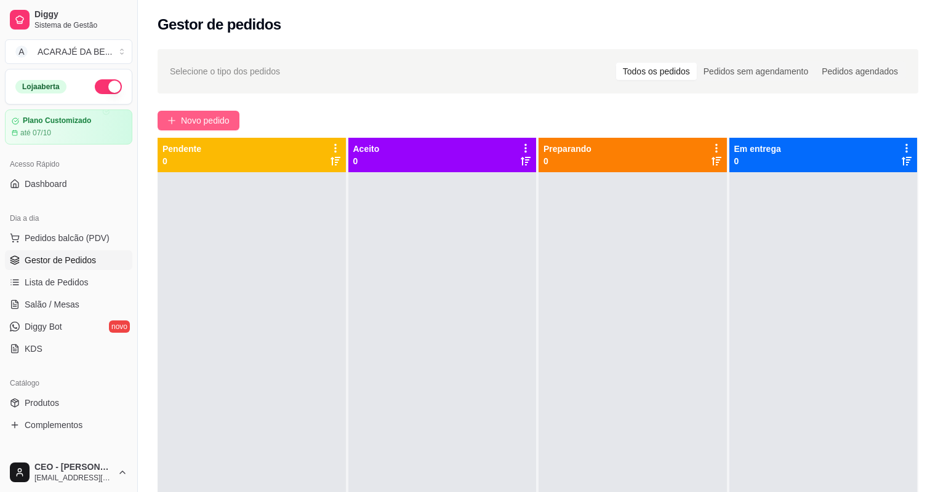
click at [199, 121] on span "Novo pedido" at bounding box center [205, 121] width 49 height 14
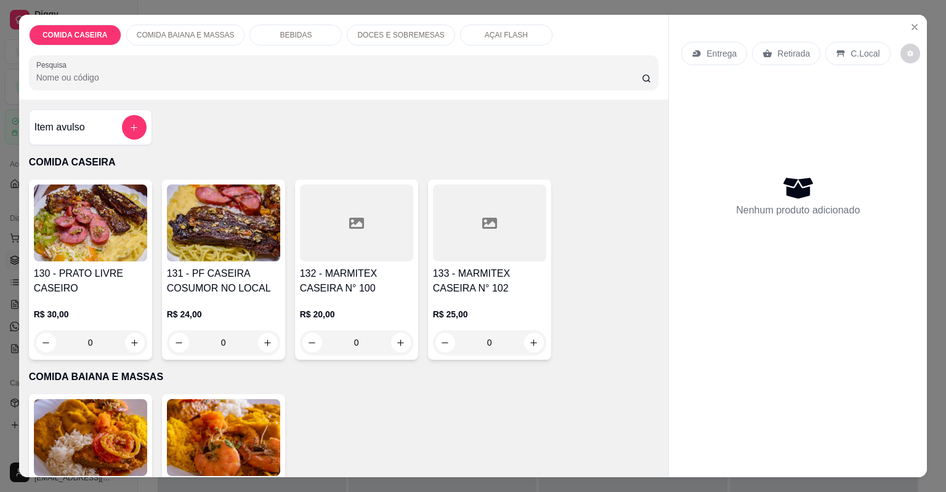
click at [98, 116] on div "Item avulso" at bounding box center [90, 127] width 112 height 25
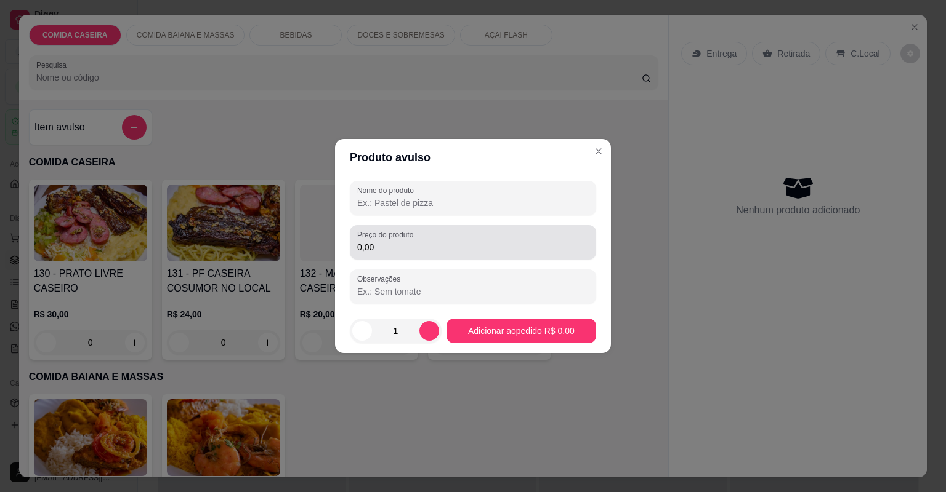
click at [396, 246] on input "0,00" at bounding box center [472, 247] width 231 height 12
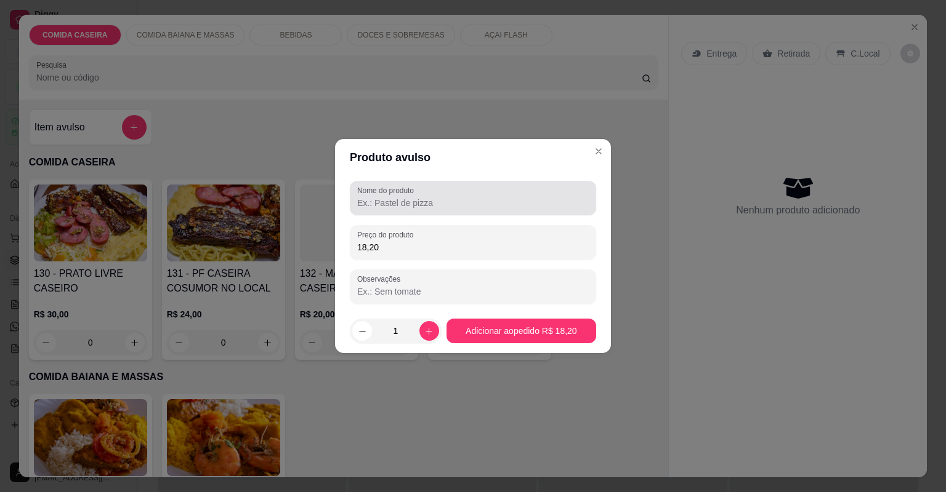
type input "18,20"
click at [460, 212] on div "Nome do produto" at bounding box center [473, 198] width 246 height 34
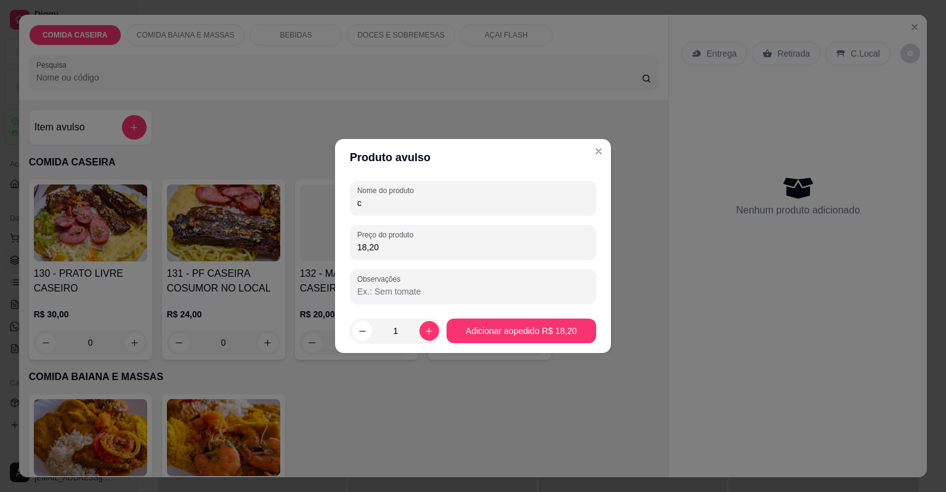
type input "c"
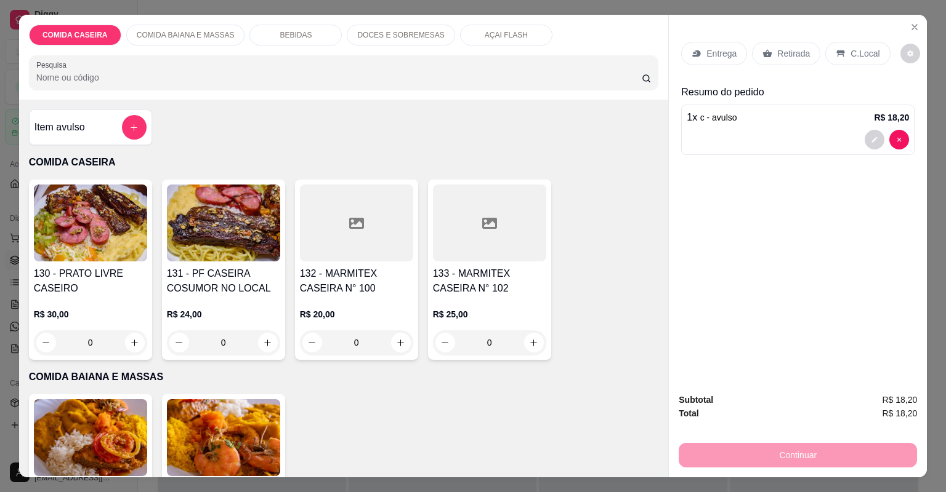
click at [122, 115] on div at bounding box center [134, 127] width 25 height 25
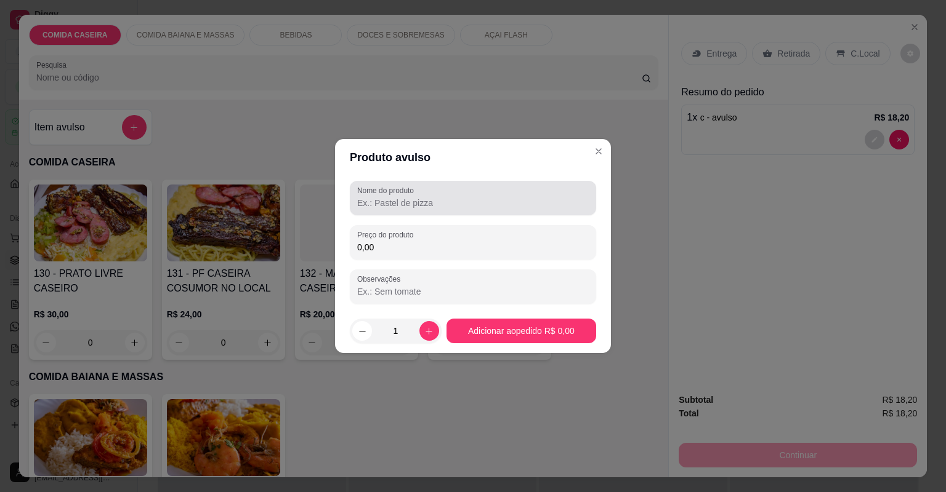
click at [372, 196] on div at bounding box center [472, 198] width 231 height 25
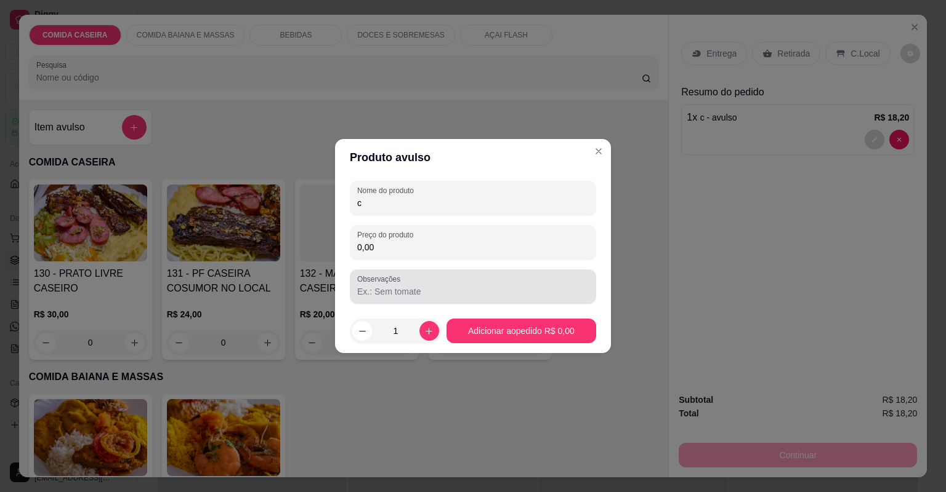
type input "c"
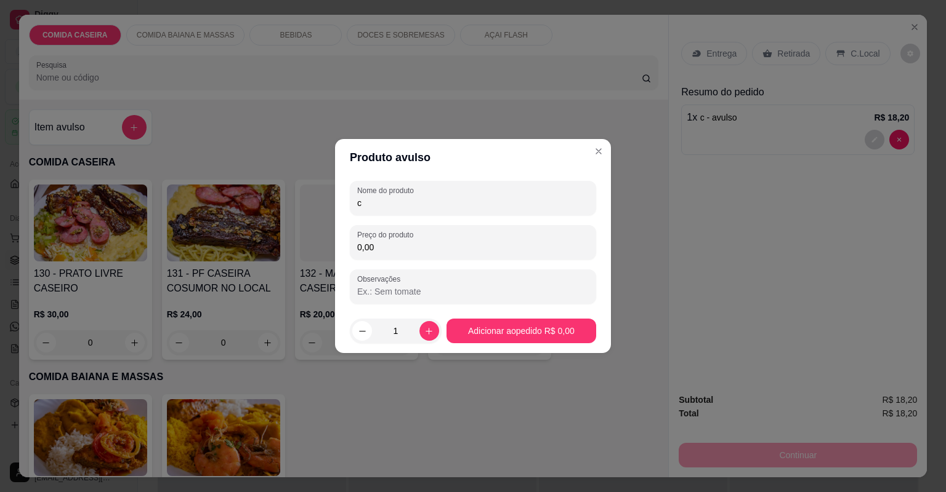
click at [399, 249] on input "0,00" at bounding box center [472, 247] width 231 height 12
type input "23,40"
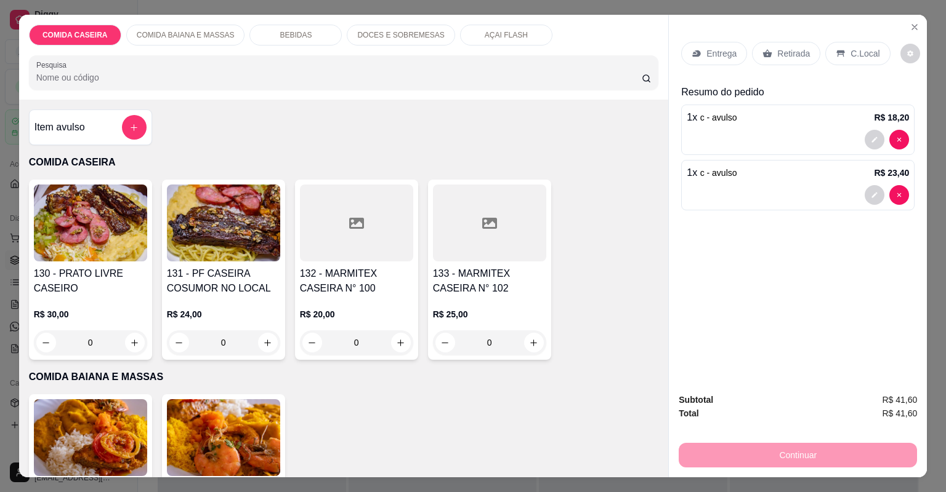
click at [771, 52] on div "Retirada" at bounding box center [786, 53] width 68 height 23
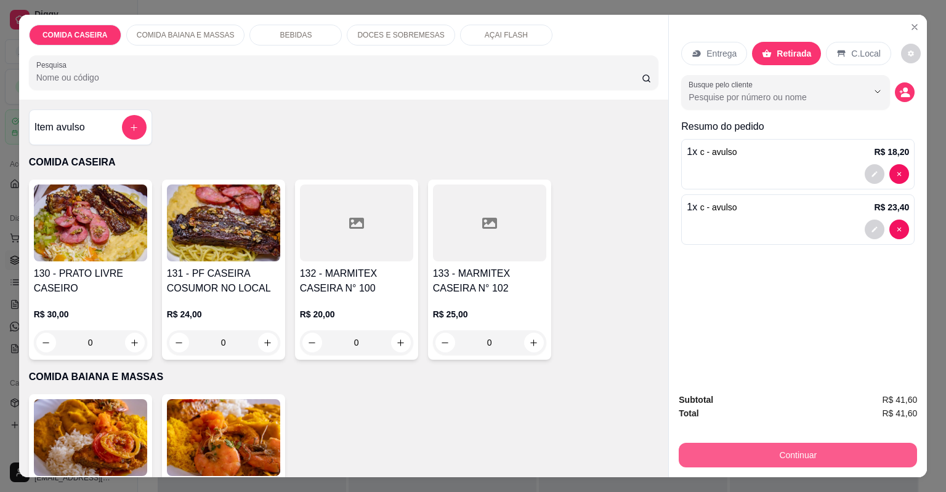
click at [734, 463] on button "Continuar" at bounding box center [797, 455] width 238 height 25
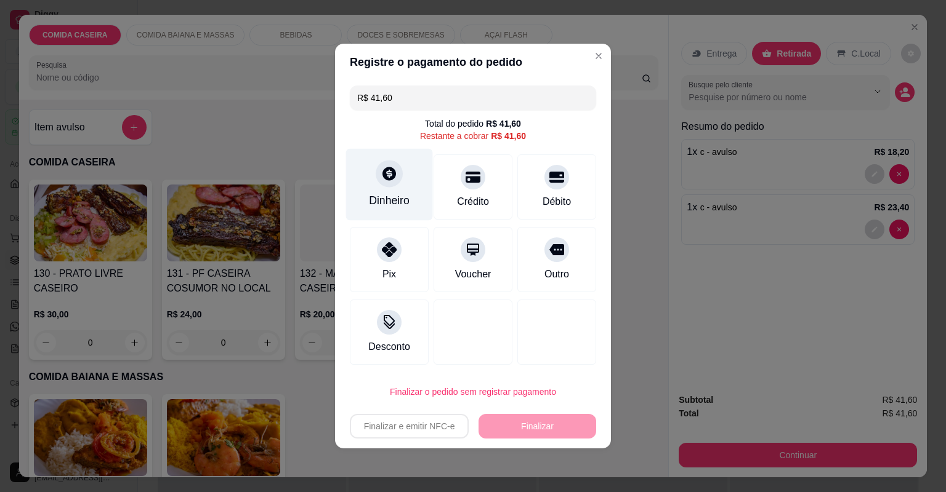
click at [387, 174] on icon at bounding box center [389, 174] width 16 height 16
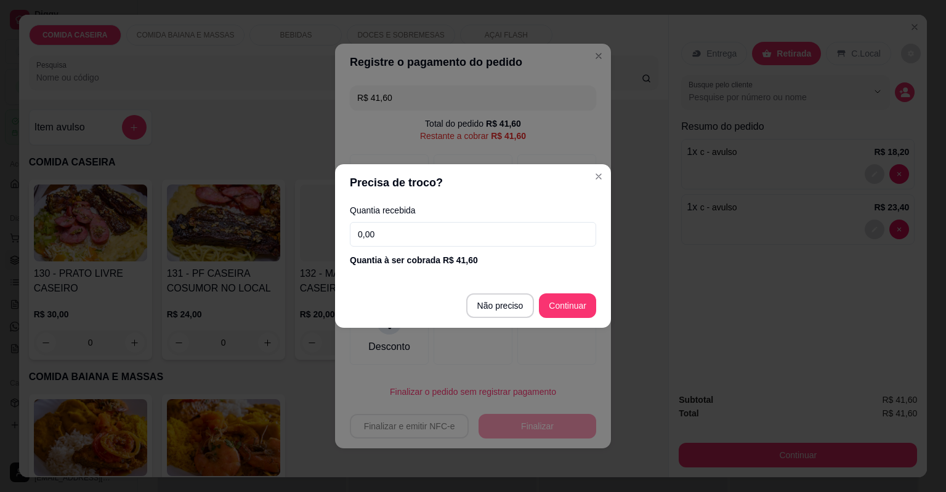
click at [475, 231] on input "0,00" at bounding box center [473, 234] width 246 height 25
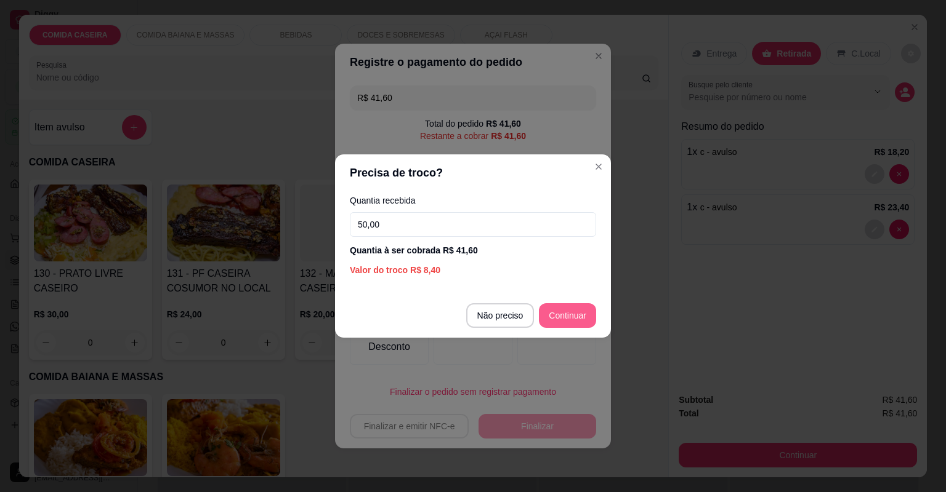
type input "50,00"
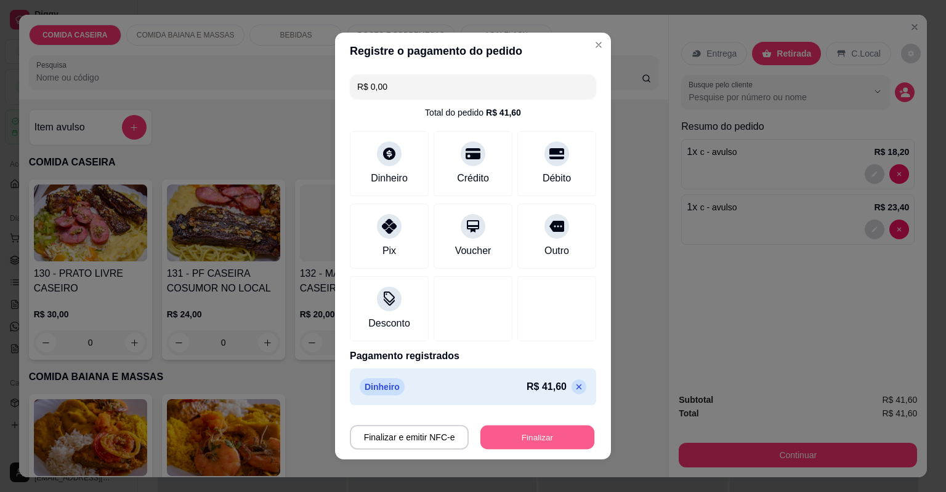
click at [512, 431] on button "Finalizar" at bounding box center [537, 438] width 114 height 24
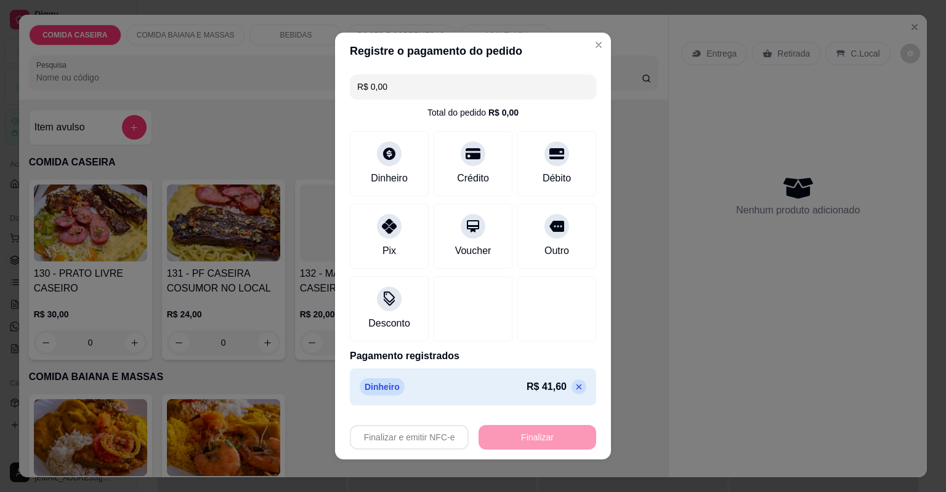
type input "-R$ 41,60"
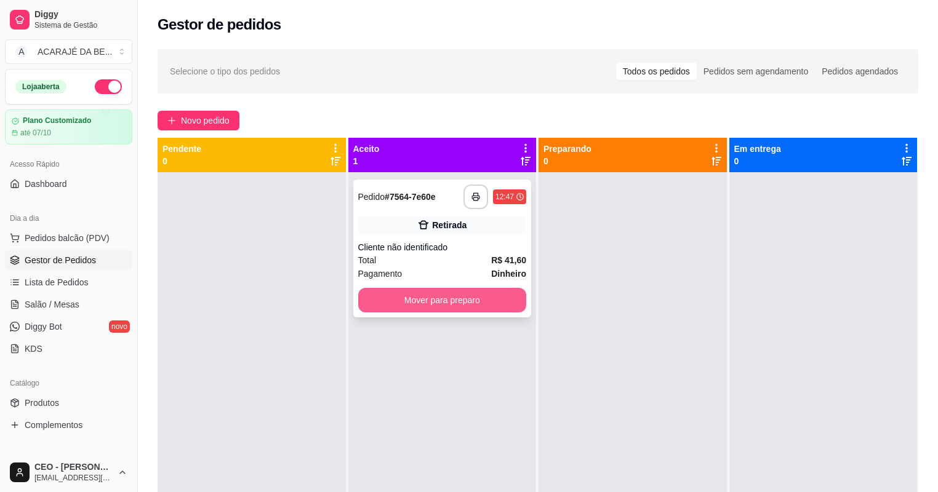
click at [496, 308] on button "Mover para preparo" at bounding box center [442, 300] width 169 height 25
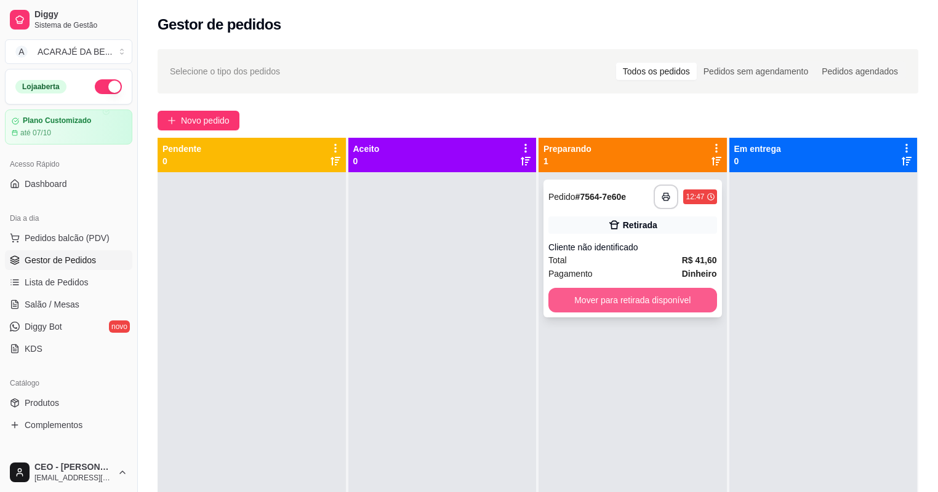
click at [608, 301] on button "Mover para retirada disponível" at bounding box center [632, 300] width 169 height 25
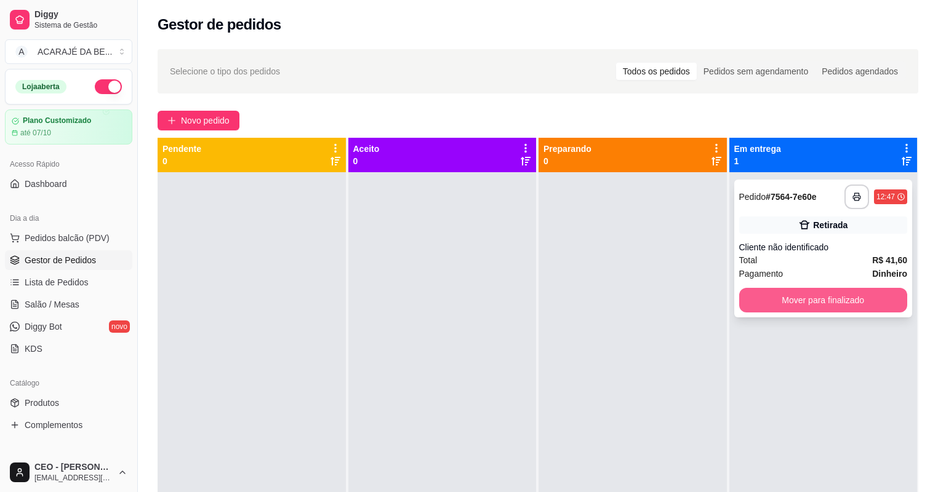
click at [766, 303] on button "Mover para finalizado" at bounding box center [823, 300] width 169 height 25
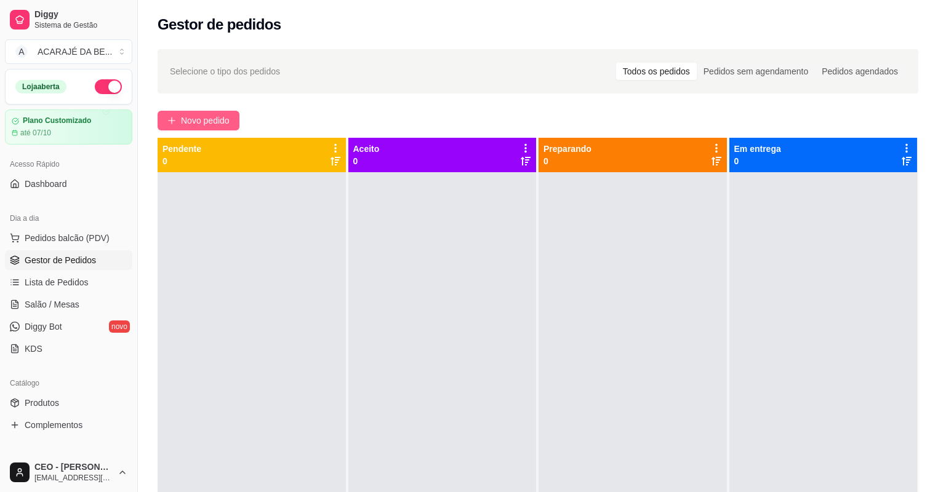
click at [228, 118] on span "Novo pedido" at bounding box center [205, 121] width 49 height 14
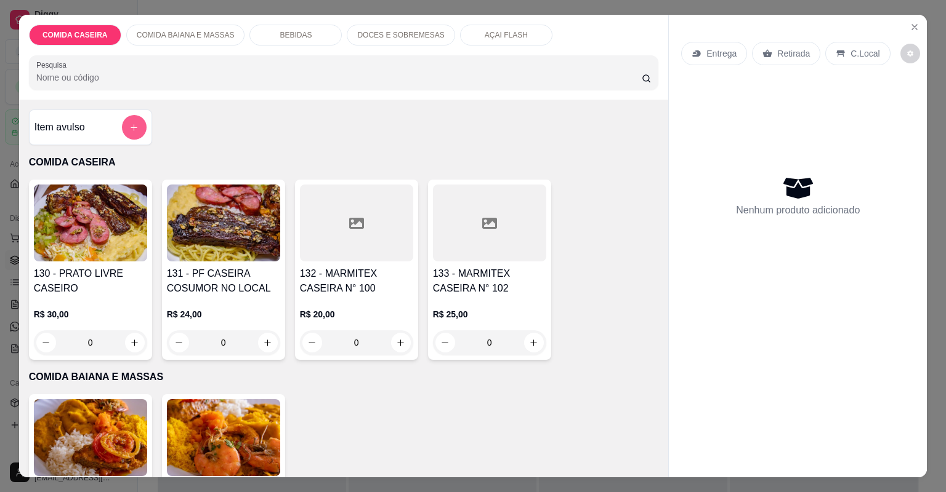
click at [132, 131] on icon "add-separate-item" at bounding box center [133, 127] width 9 height 9
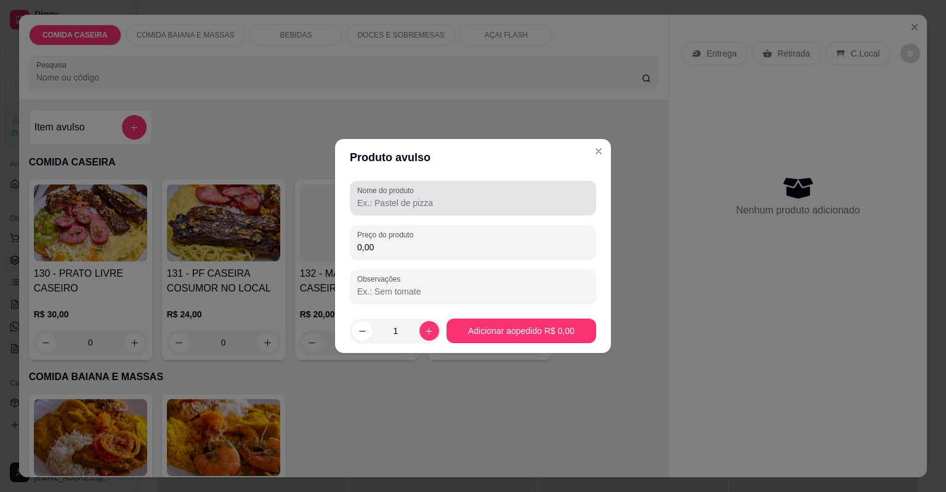
click at [384, 184] on div "Nome do produto" at bounding box center [473, 198] width 246 height 34
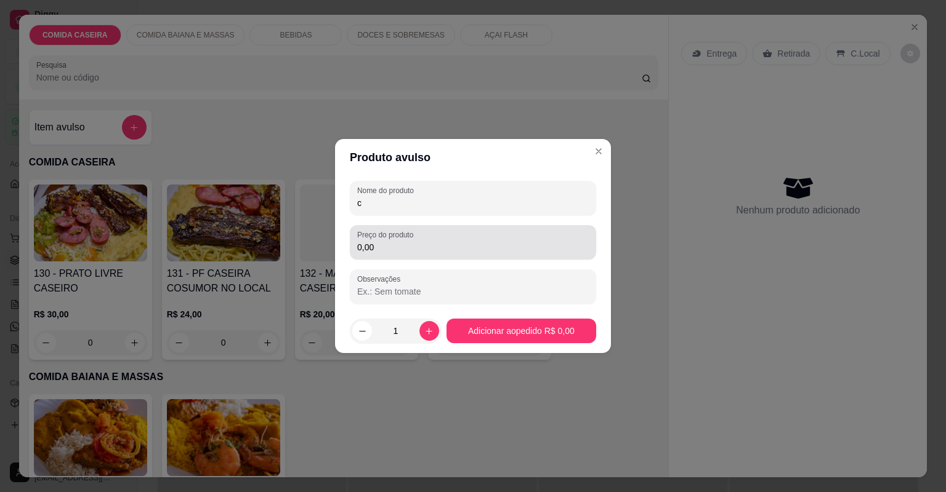
type input "c"
click at [432, 238] on div "0,00" at bounding box center [472, 242] width 231 height 25
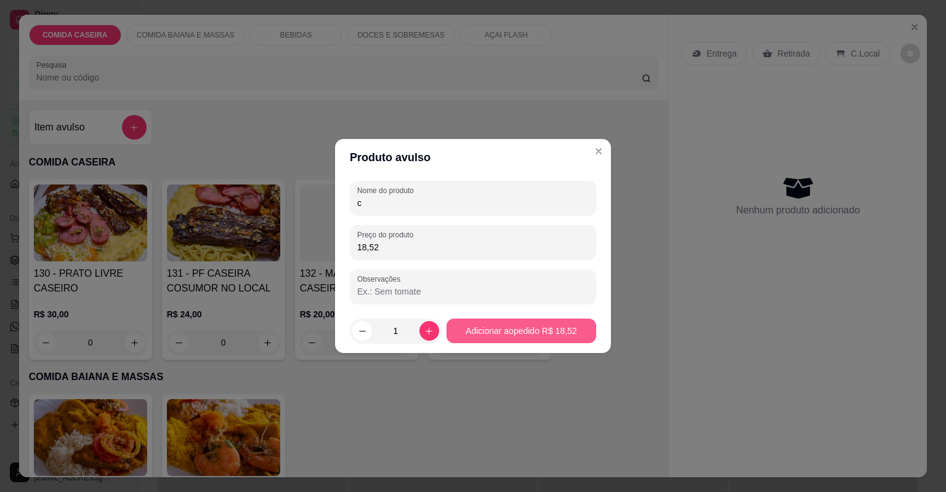
type input "18,52"
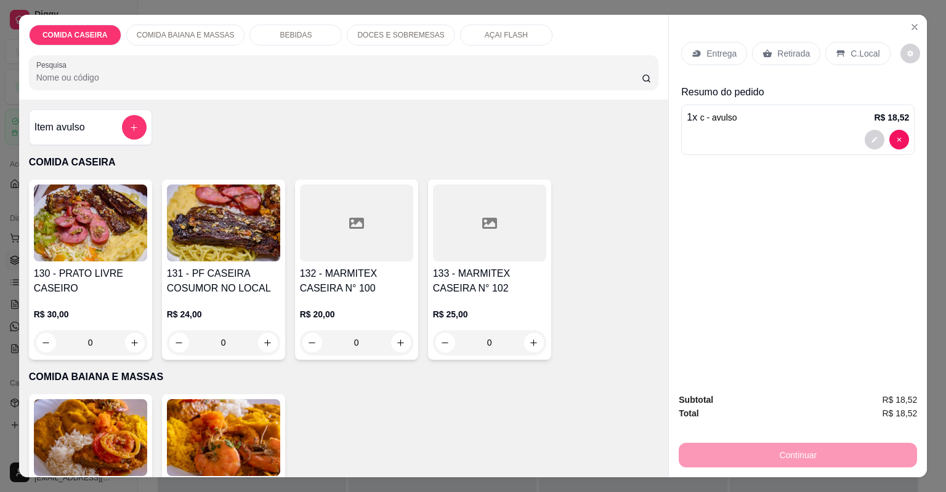
click at [777, 57] on p "Retirada" at bounding box center [793, 53] width 33 height 12
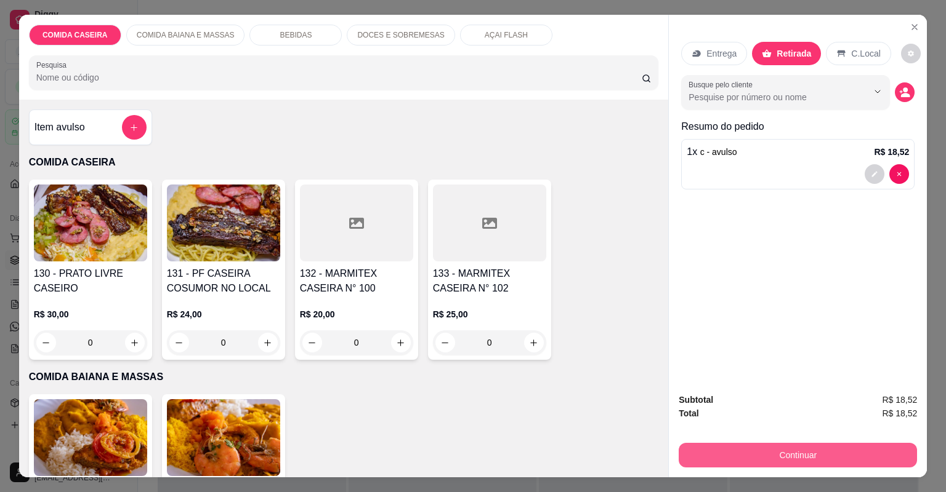
click at [689, 449] on button "Continuar" at bounding box center [797, 455] width 238 height 25
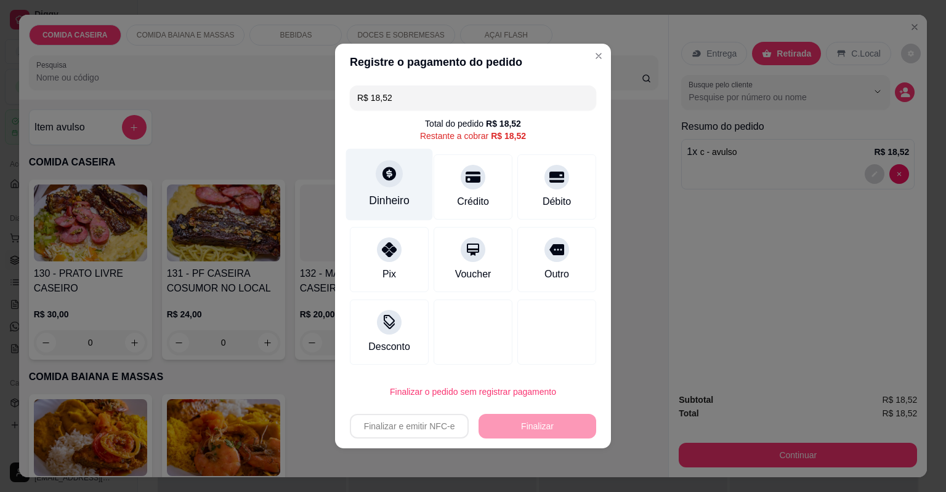
click at [393, 194] on div "Dinheiro" at bounding box center [389, 185] width 87 height 72
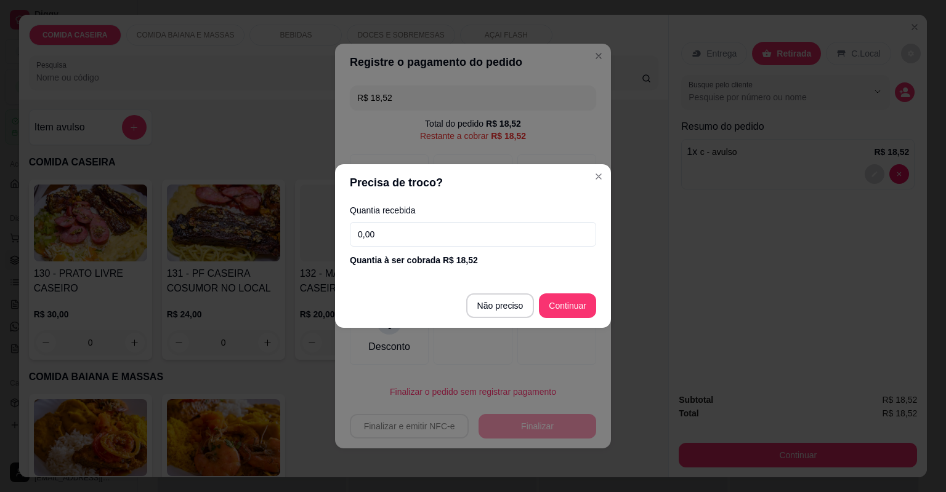
click at [448, 246] on input "0,00" at bounding box center [473, 234] width 246 height 25
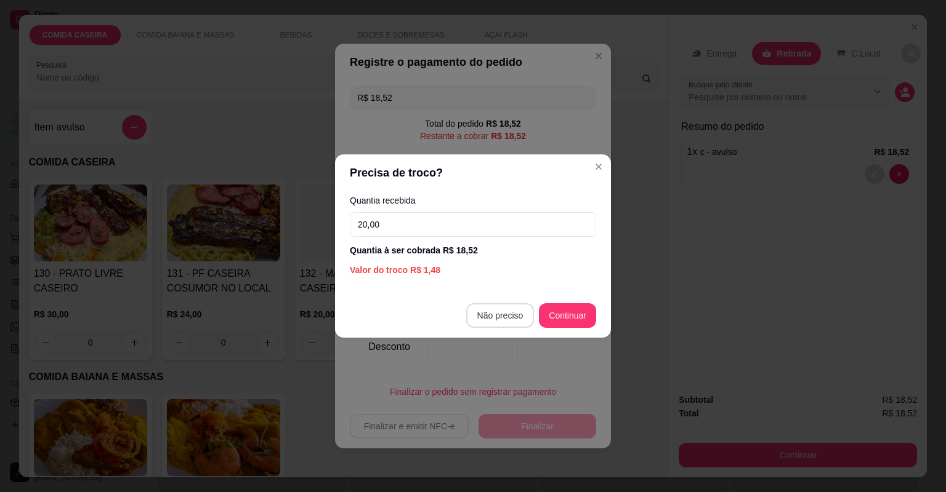
type input "20,00"
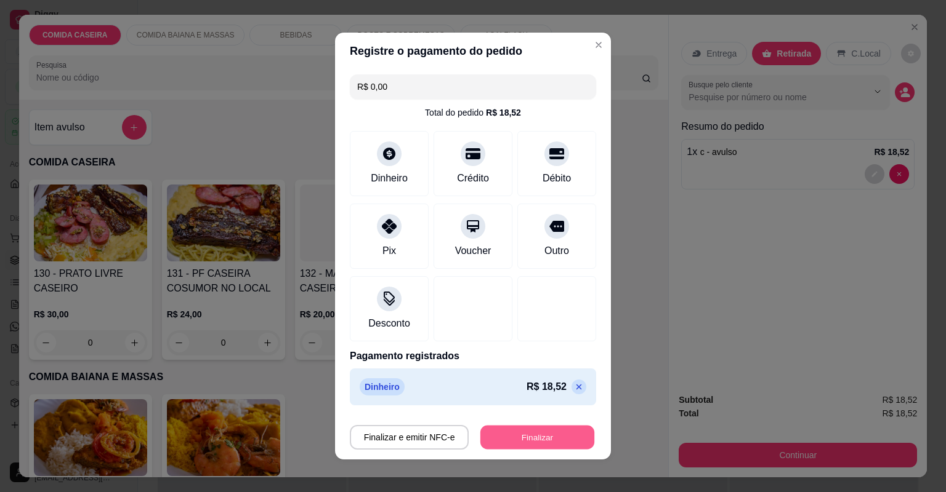
click at [533, 436] on button "Finalizar" at bounding box center [537, 438] width 114 height 24
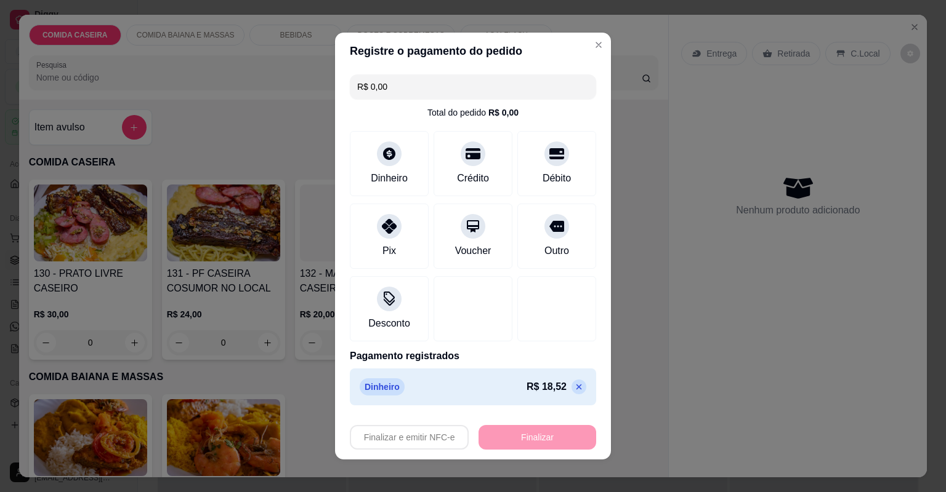
type input "-R$ 18,52"
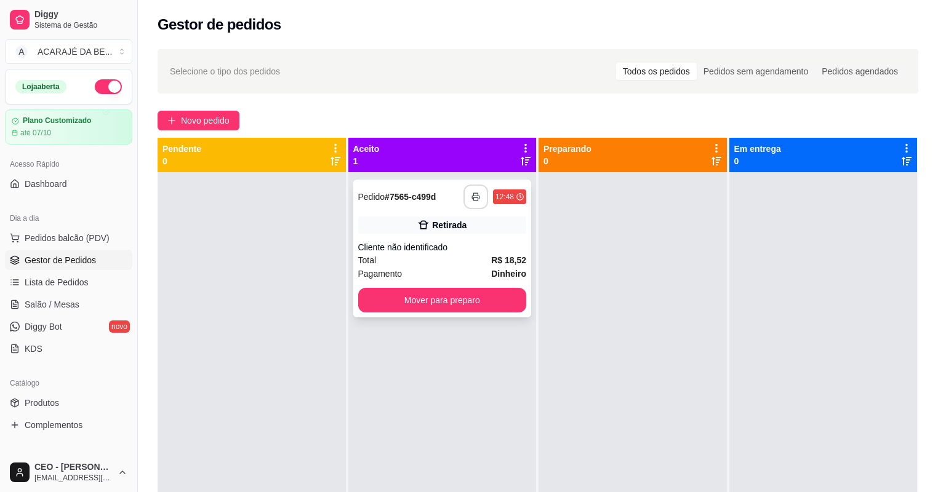
click at [473, 192] on button "button" at bounding box center [476, 197] width 25 height 25
click at [437, 286] on div "**********" at bounding box center [442, 249] width 179 height 138
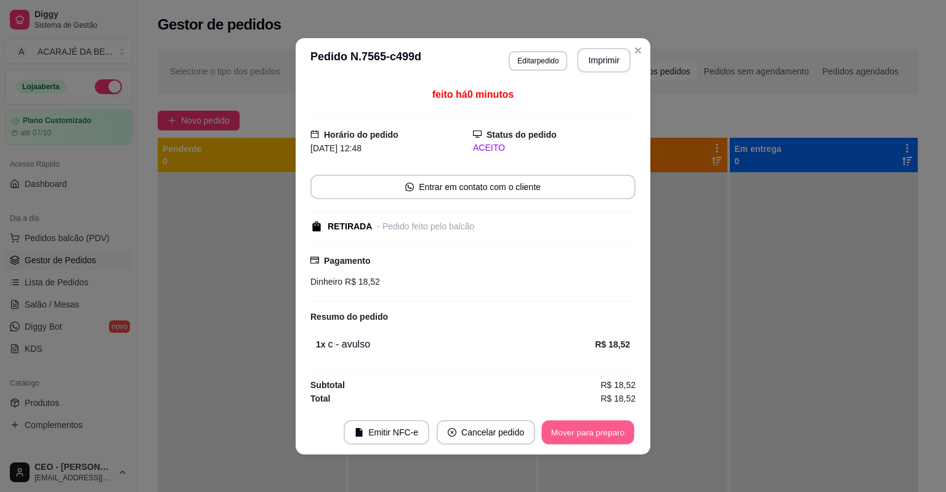
click at [568, 436] on button "Mover para preparo" at bounding box center [587, 432] width 92 height 24
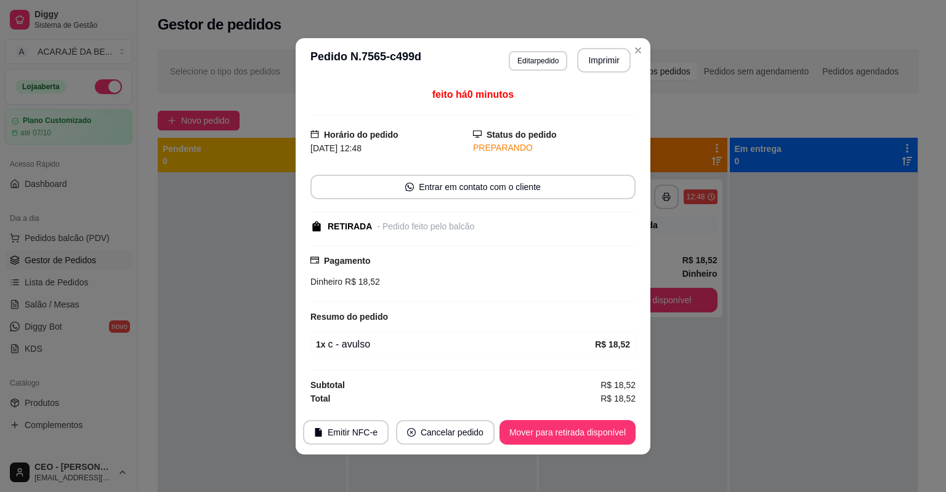
click at [606, 419] on footer "Emitir NFC-e Cancelar pedido Mover para retirada disponível" at bounding box center [472, 433] width 355 height 44
click at [613, 424] on button "Mover para retirada disponível" at bounding box center [567, 432] width 132 height 24
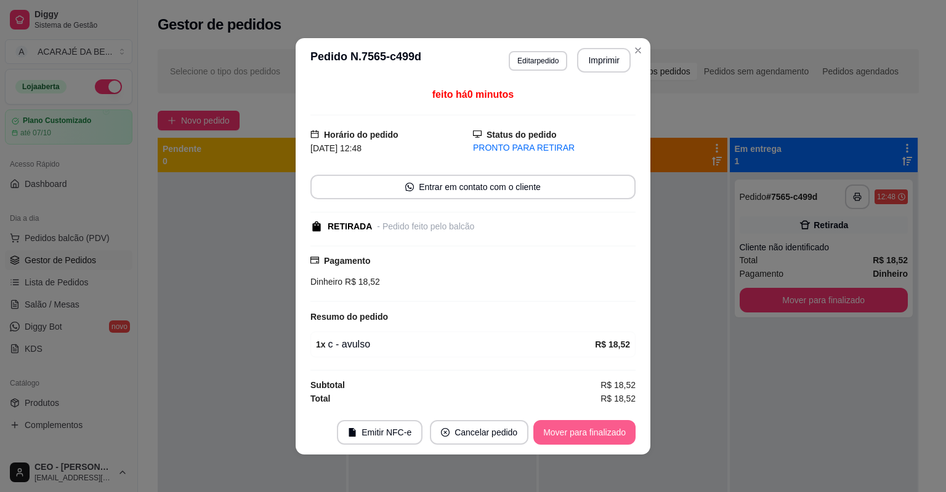
click at [620, 424] on button "Mover para finalizado" at bounding box center [584, 432] width 102 height 25
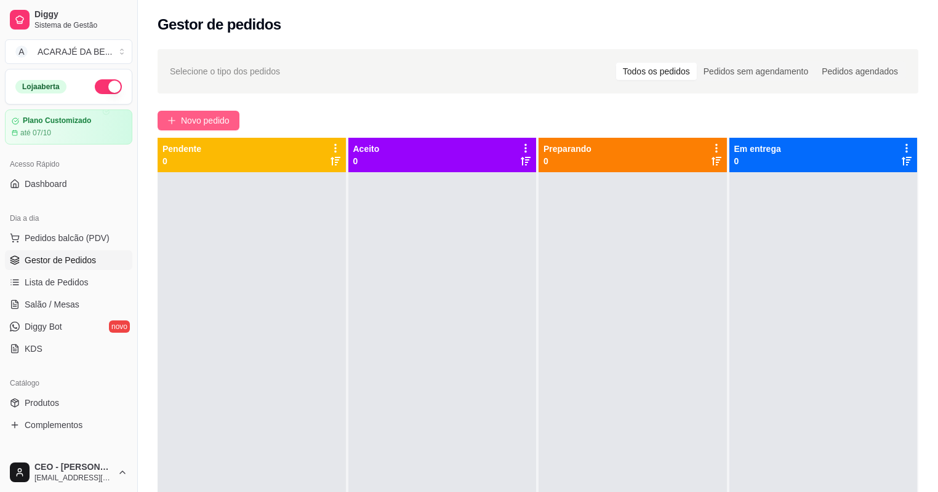
click at [202, 126] on span "Novo pedido" at bounding box center [205, 121] width 49 height 14
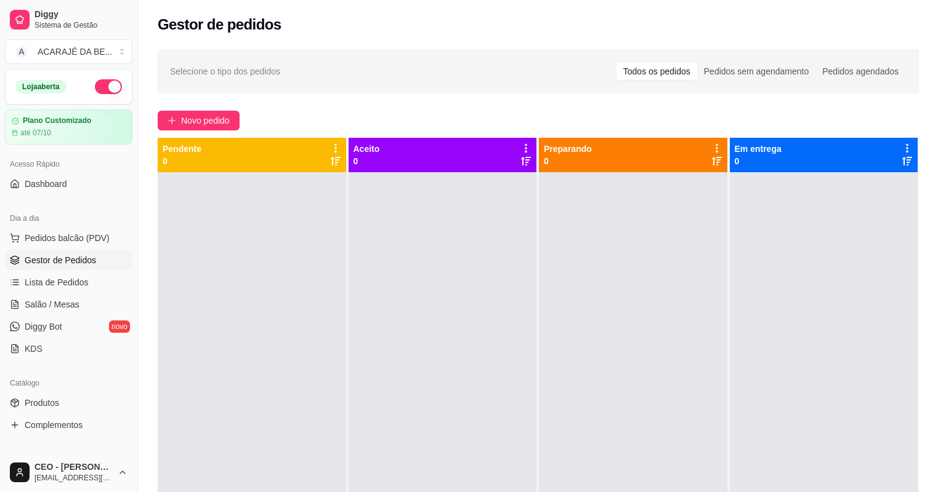
click at [385, 220] on div at bounding box center [356, 223] width 113 height 77
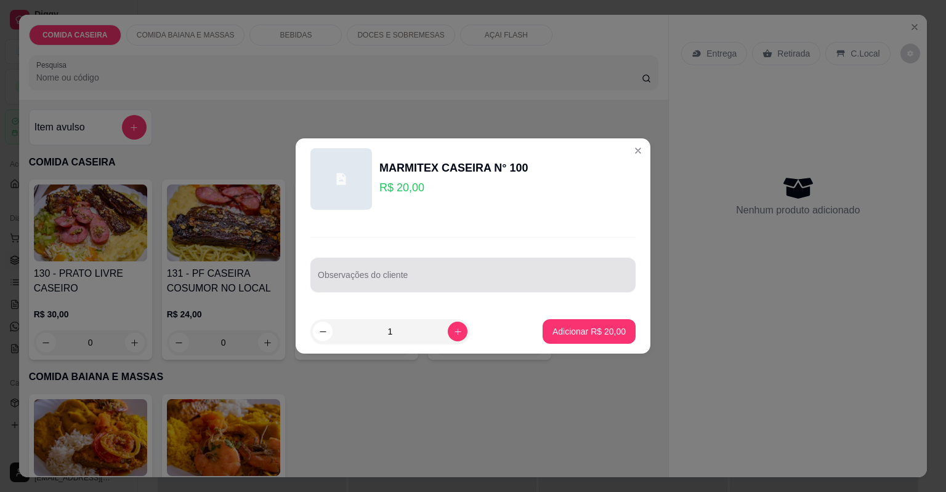
click at [422, 271] on div at bounding box center [473, 275] width 310 height 25
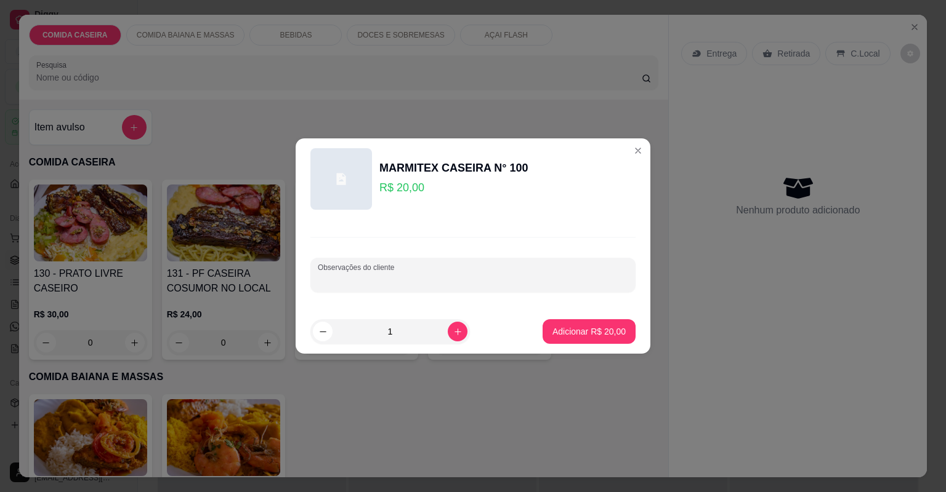
paste input "Com feijão tropreiro arroz salada de maionese salpicão purê de batata farofa de…"
type input "Com feijão tropreiro arroz salada de maionese salpicão purê de batata farofa de…"
click at [560, 326] on p "Adicionar R$ 20,00" at bounding box center [588, 332] width 73 height 12
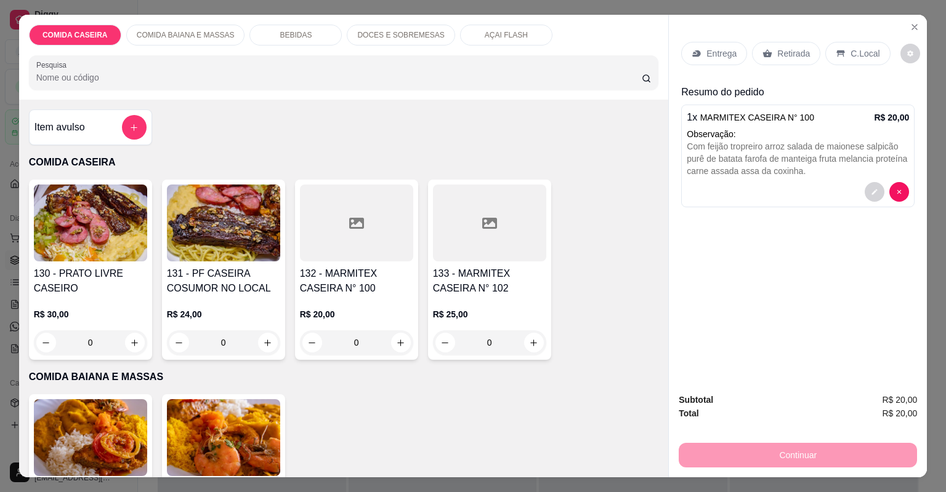
click at [714, 55] on p "Entrega" at bounding box center [721, 53] width 30 height 12
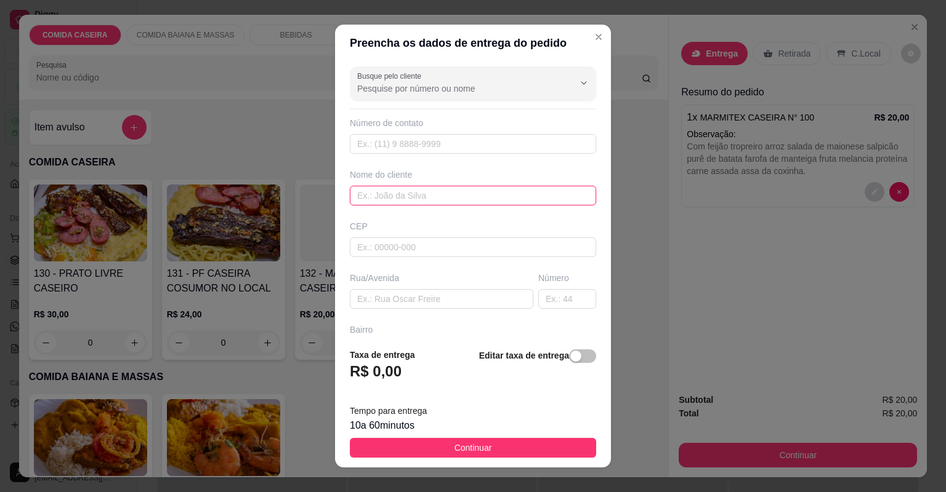
click at [436, 201] on input "text" at bounding box center [473, 196] width 246 height 20
type input "francisnai"
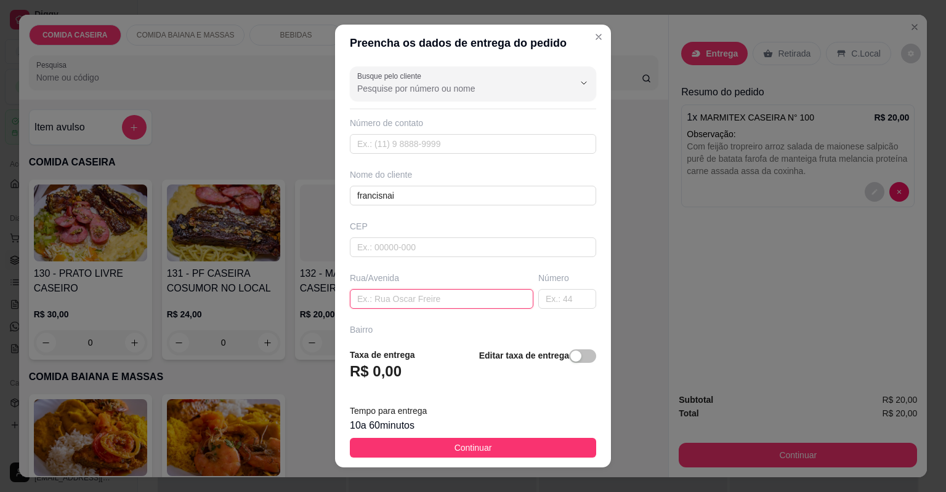
click at [436, 303] on input "text" at bounding box center [441, 299] width 183 height 20
paste input "Rua Henrrique Ferreira Borges número 27"
paste input "Casa de pezão"
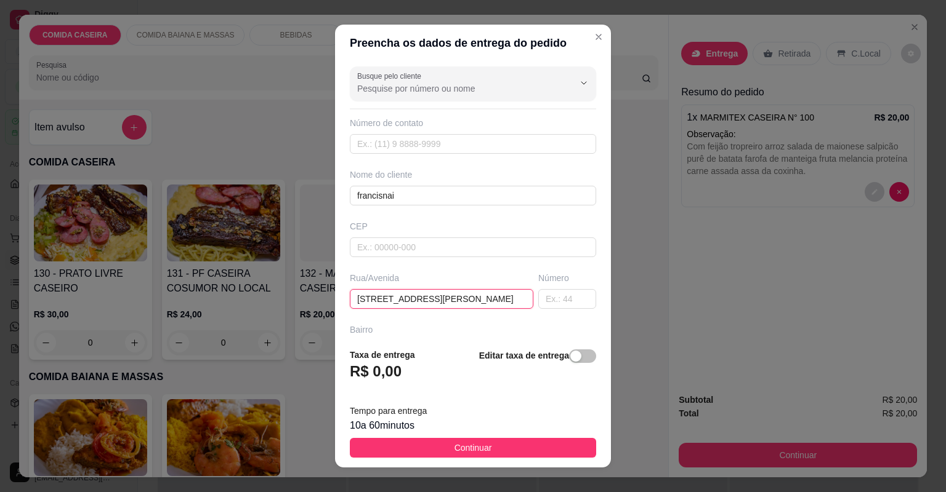
paste input "Bairro popular"
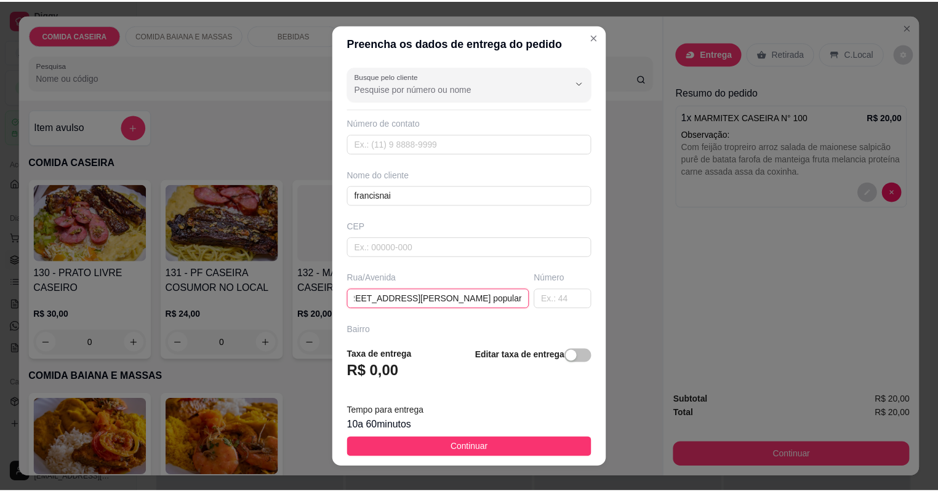
scroll to position [0, 116]
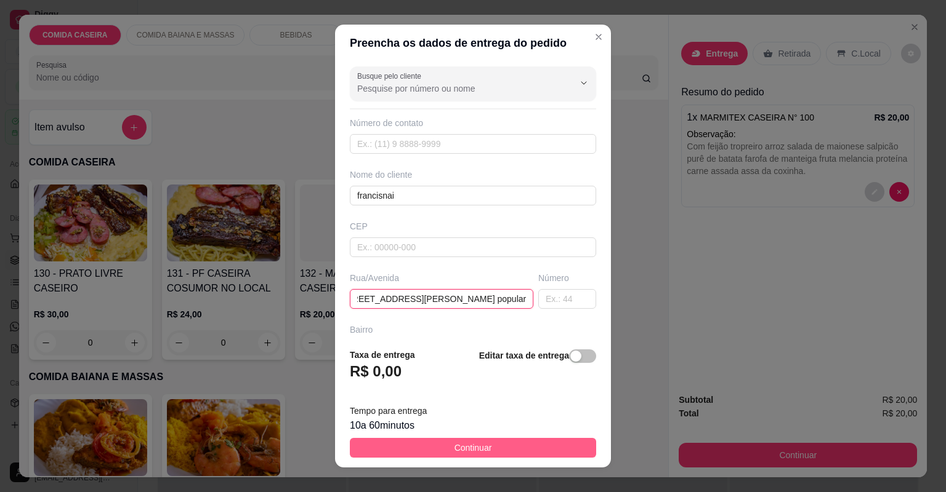
type input "Rua Henrrique Ferreira Borges número 27 Casa de pezão Bairro popular"
click at [528, 442] on button "Continuar" at bounding box center [473, 448] width 246 height 20
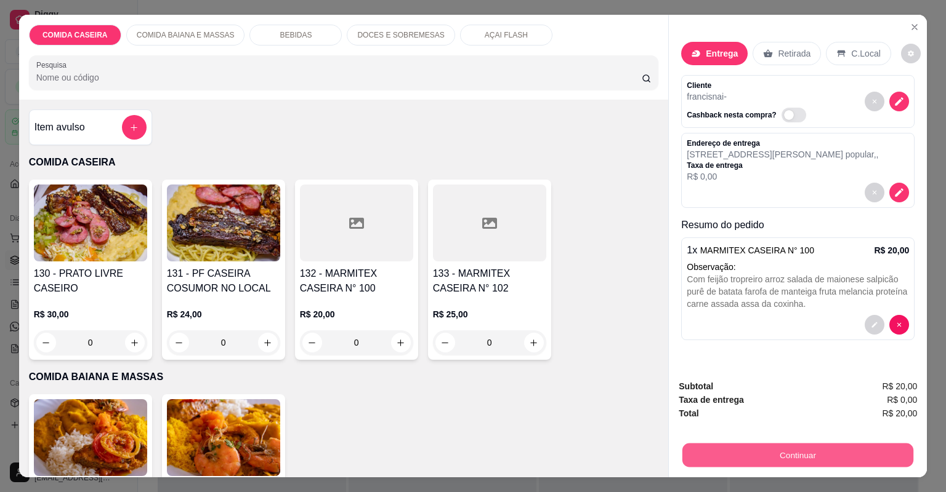
click at [712, 449] on button "Continuar" at bounding box center [797, 456] width 231 height 24
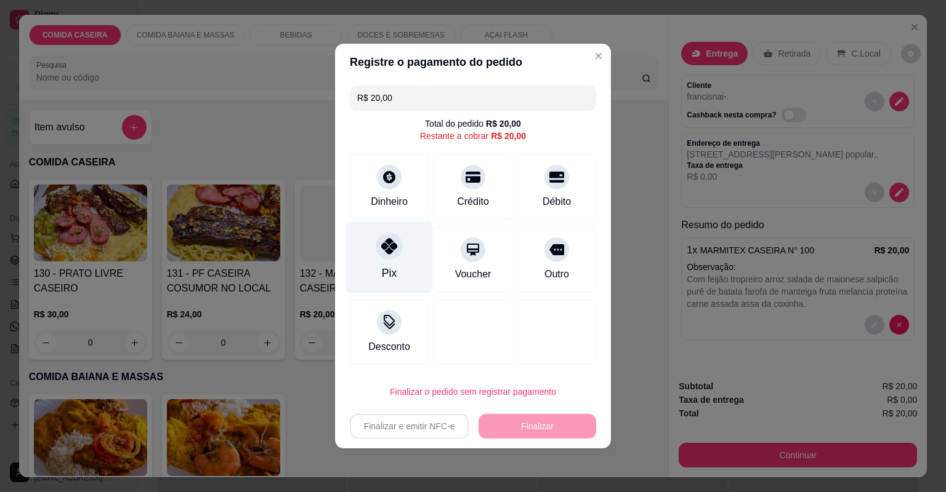
click at [395, 241] on div at bounding box center [388, 246] width 27 height 27
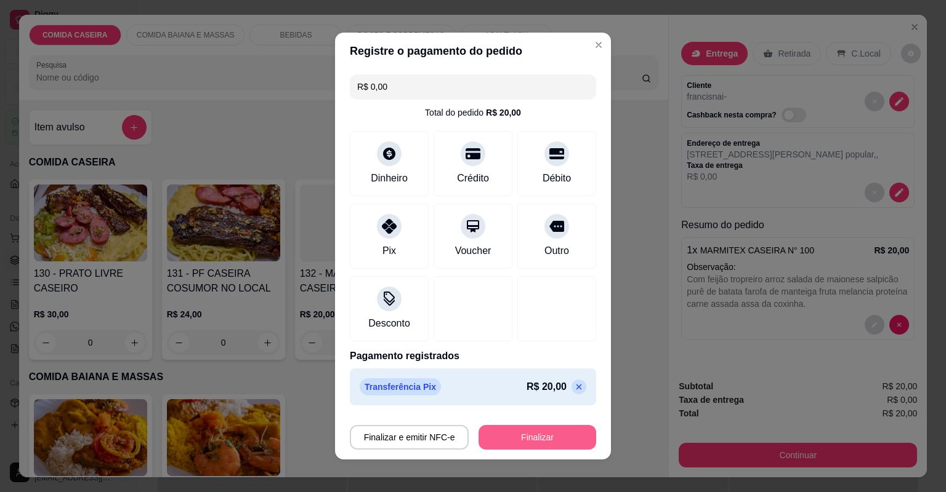
click at [553, 440] on button "Finalizar" at bounding box center [537, 437] width 118 height 25
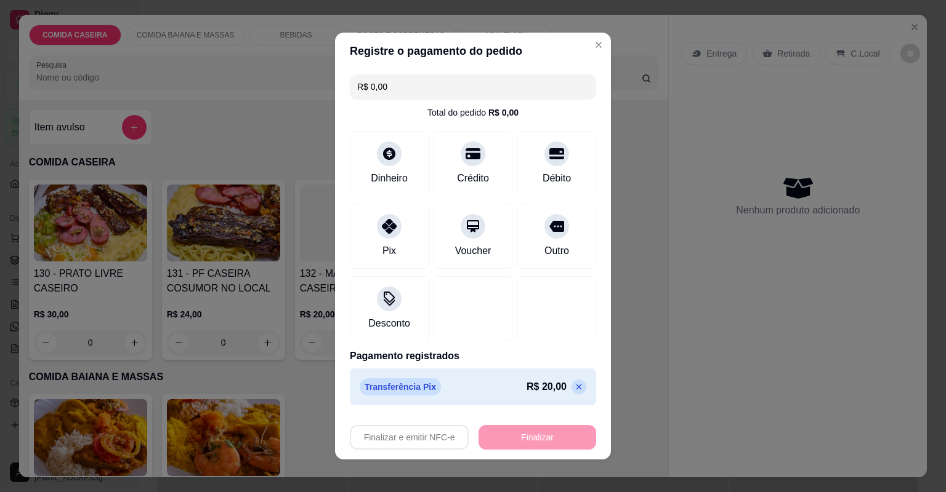
type input "-R$ 20,00"
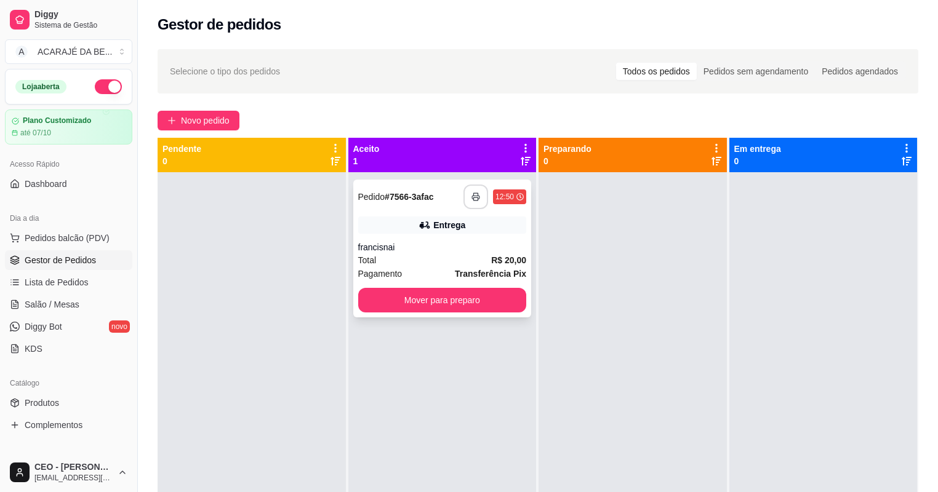
click at [472, 196] on icon "button" at bounding box center [476, 197] width 9 height 9
click at [453, 289] on button "Mover para preparo" at bounding box center [442, 300] width 169 height 25
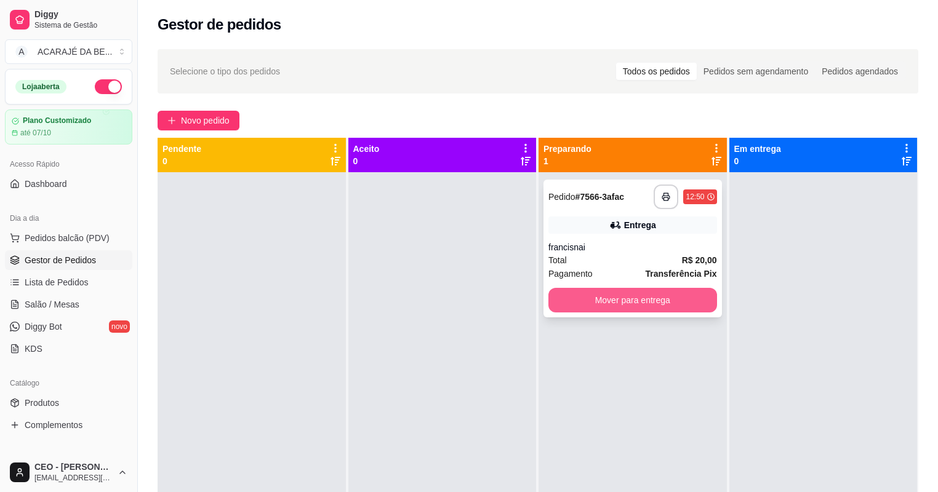
click at [569, 303] on button "Mover para entrega" at bounding box center [632, 300] width 169 height 25
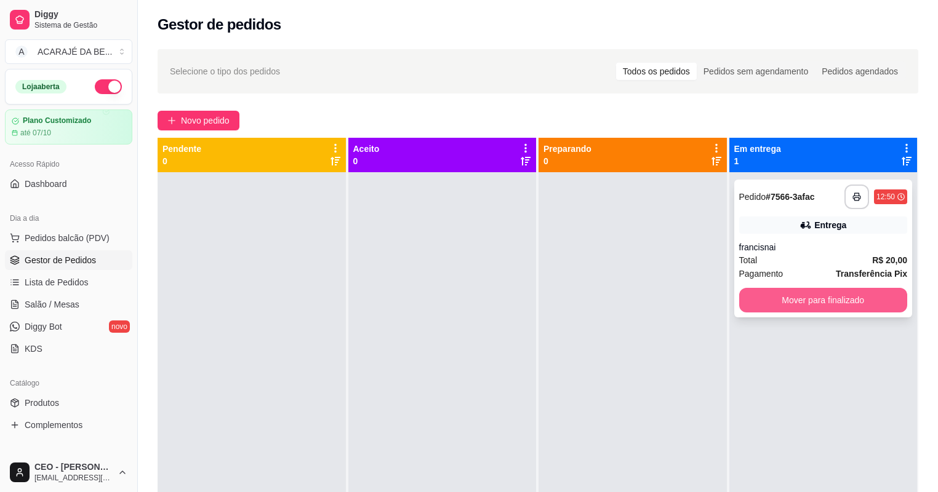
click at [857, 307] on button "Mover para finalizado" at bounding box center [823, 300] width 169 height 25
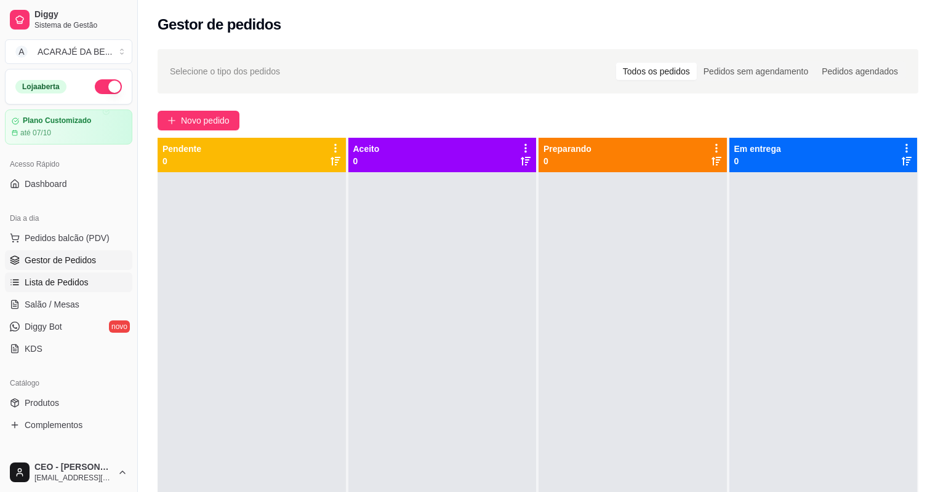
click at [58, 280] on span "Lista de Pedidos" at bounding box center [57, 282] width 64 height 12
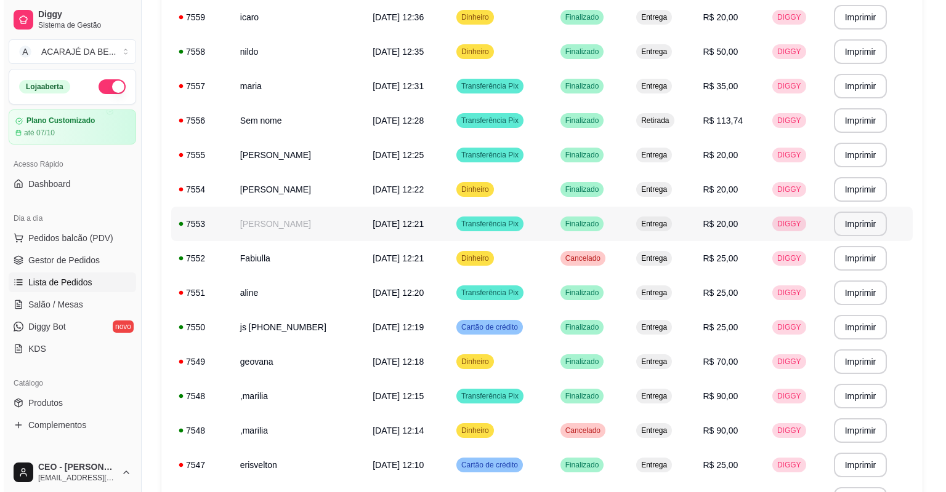
scroll to position [542, 0]
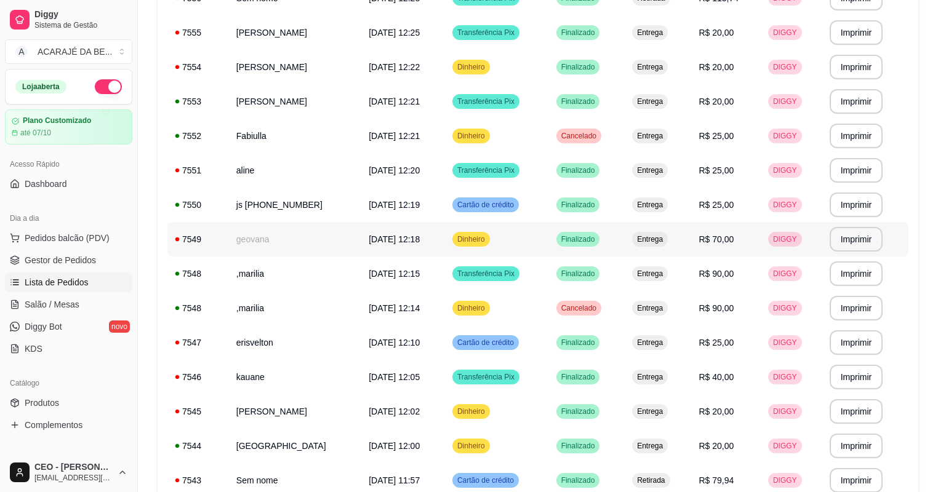
click at [337, 236] on td "geovana" at bounding box center [295, 239] width 132 height 34
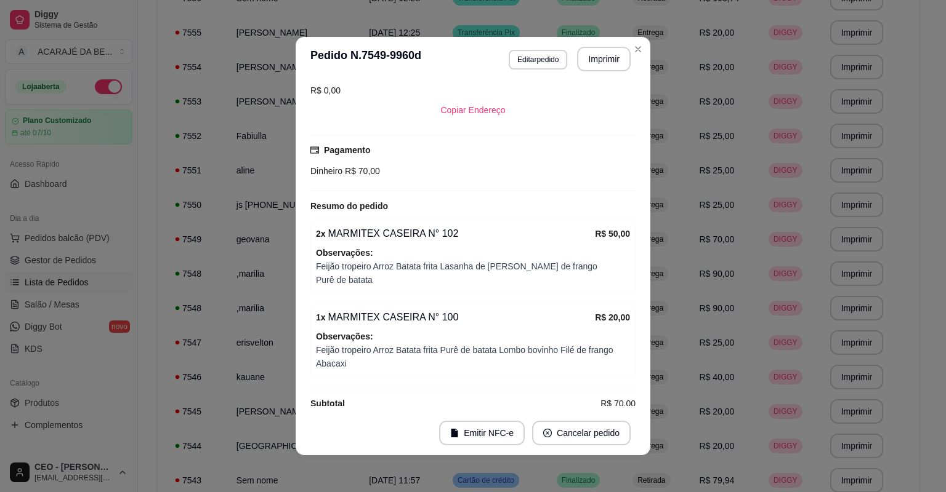
scroll to position [196, 0]
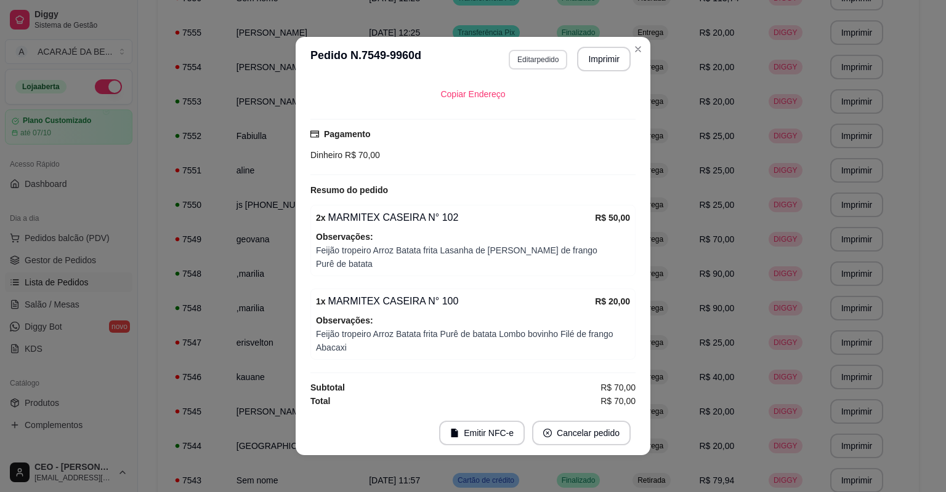
click at [550, 55] on button "Editar pedido" at bounding box center [537, 60] width 58 height 20
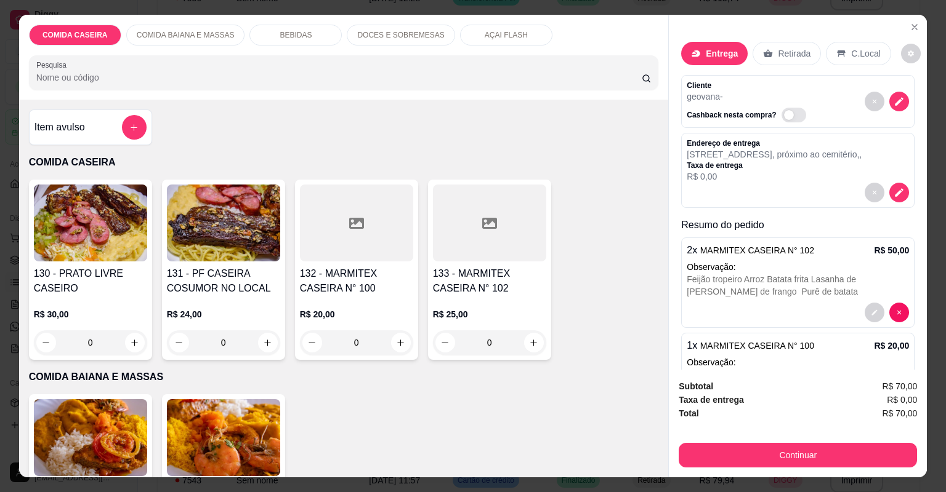
click at [864, 305] on button "decrease-product-quantity" at bounding box center [874, 313] width 20 height 20
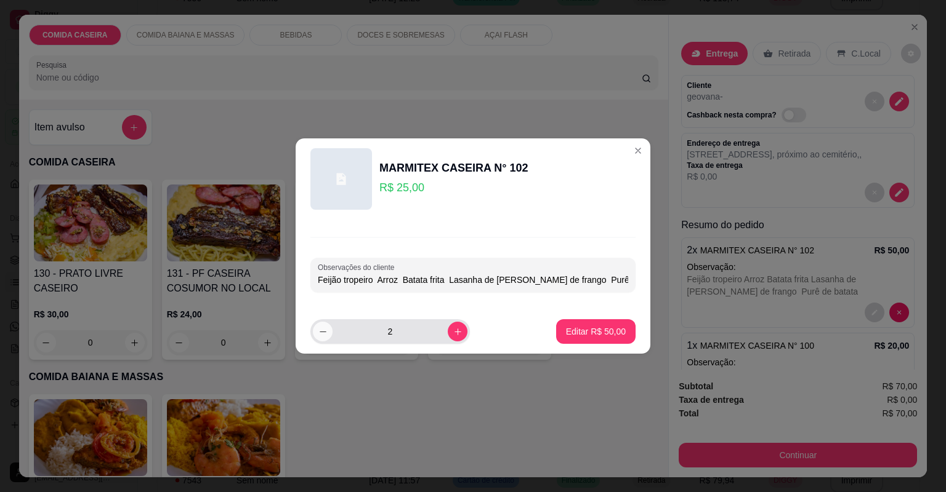
click at [318, 331] on icon "decrease-product-quantity" at bounding box center [322, 331] width 9 height 9
type input "1"
click at [611, 331] on p "Editar R$ 25,00" at bounding box center [595, 332] width 58 height 12
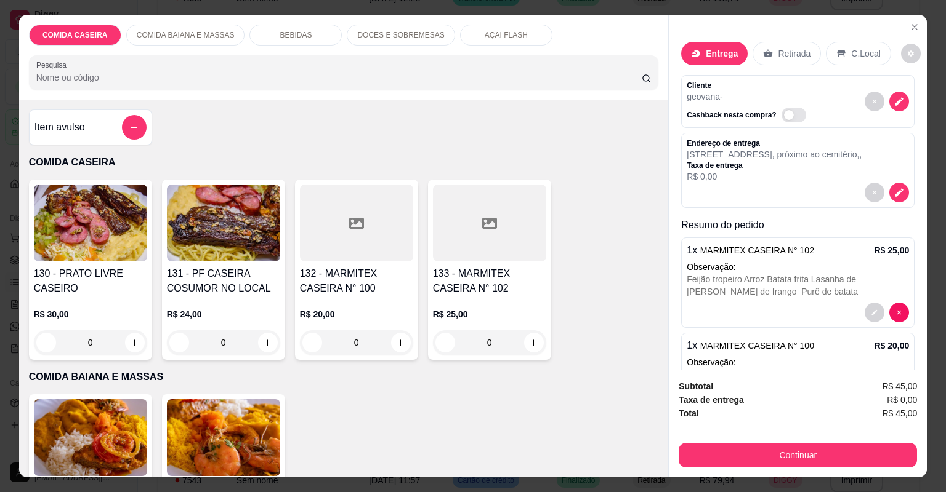
click at [721, 468] on div "Subtotal R$ 45,00 Taxa de entrega R$ 0,00 Total R$ 45,00 Continuar" at bounding box center [798, 424] width 258 height 108
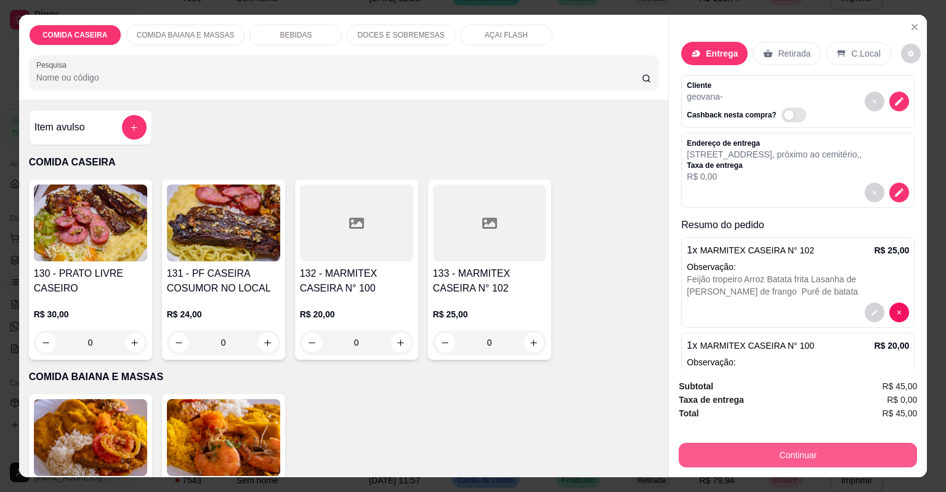
click at [723, 461] on button "Continuar" at bounding box center [797, 455] width 238 height 25
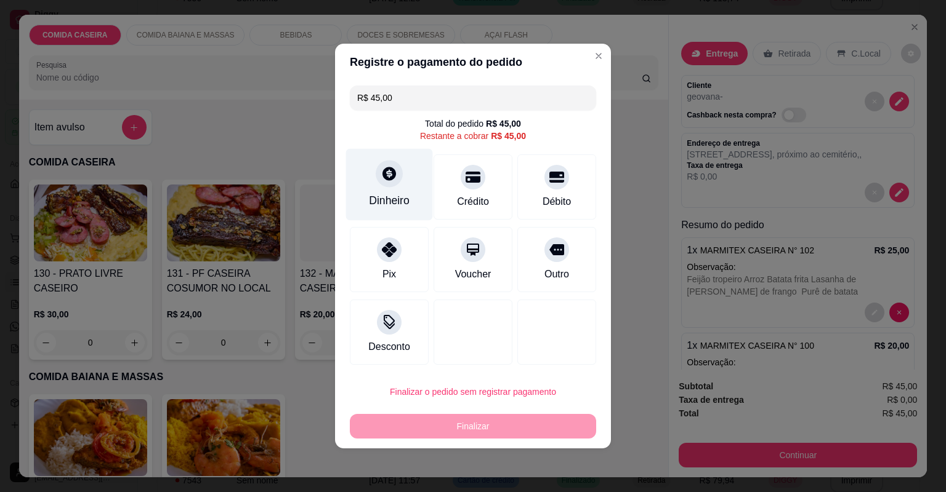
click at [417, 196] on div "Dinheiro" at bounding box center [389, 185] width 87 height 72
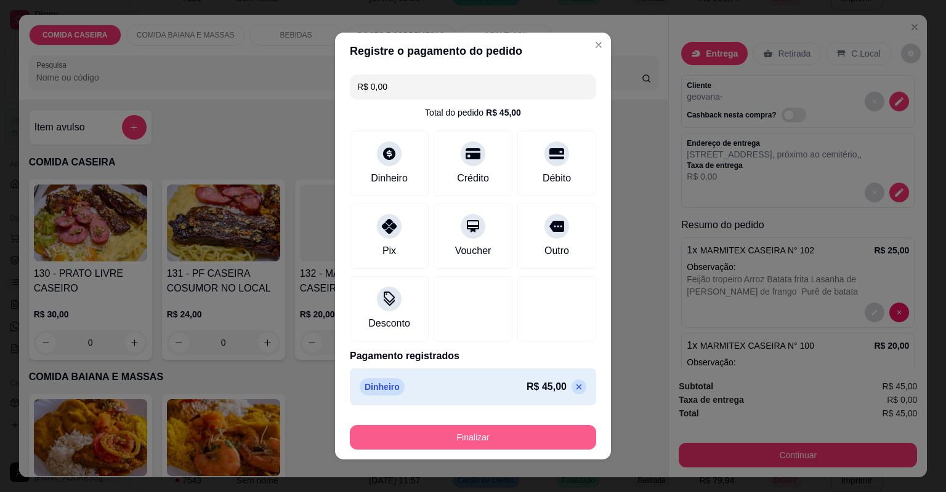
click at [530, 436] on button "Finalizar" at bounding box center [473, 437] width 246 height 25
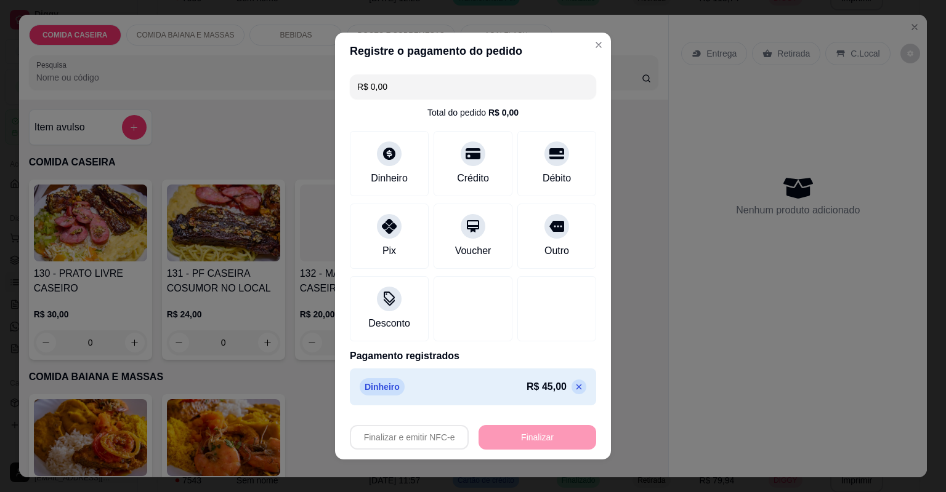
type input "-R$ 45,00"
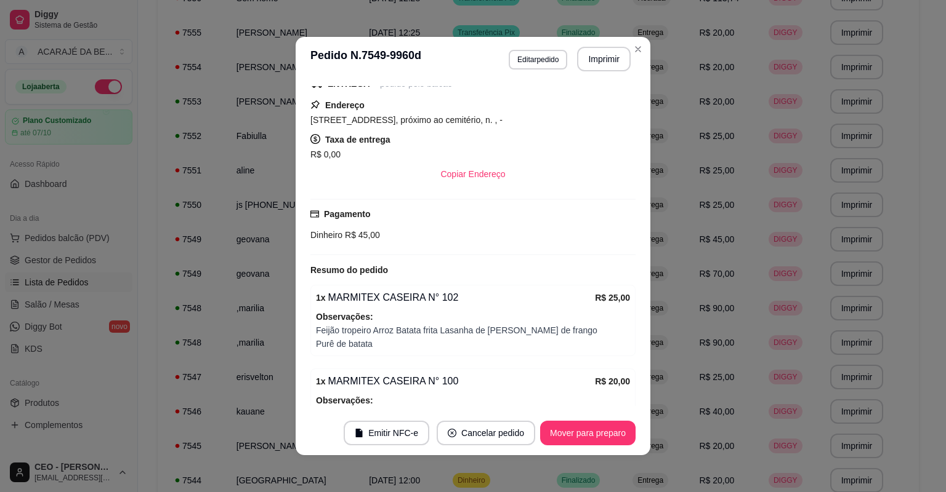
scroll to position [276, 0]
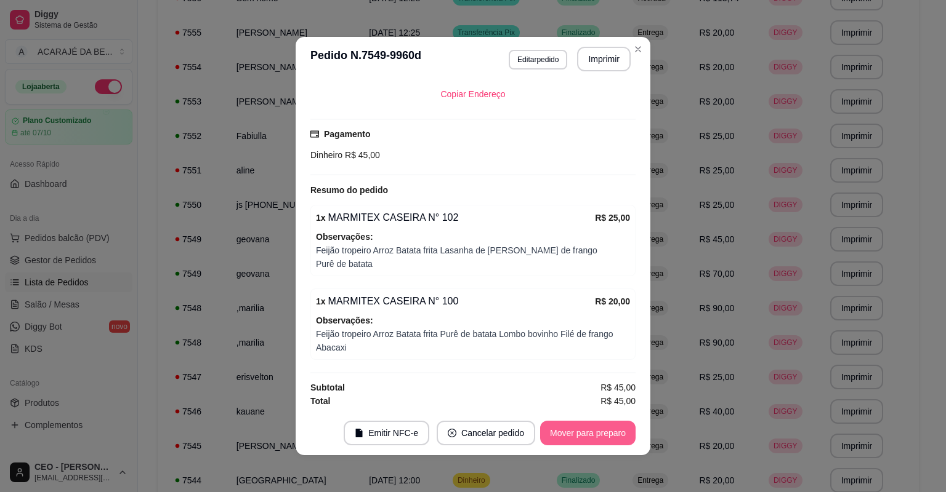
click at [607, 426] on button "Mover para preparo" at bounding box center [587, 433] width 95 height 25
click at [608, 426] on button "Mover para finalizado" at bounding box center [584, 433] width 102 height 25
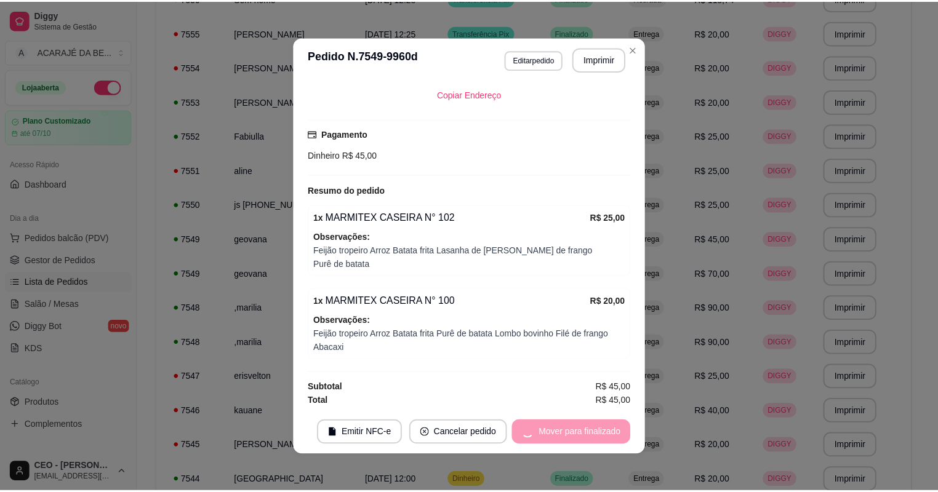
scroll to position [211, 0]
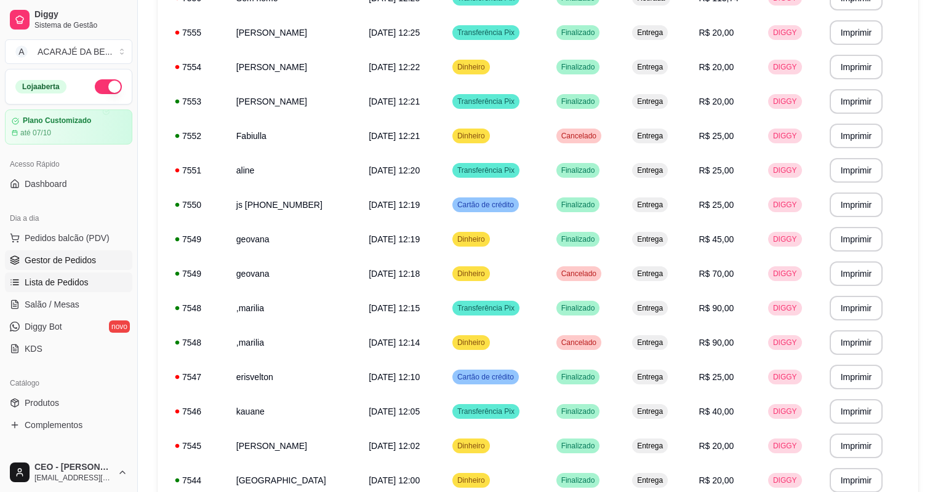
click at [55, 268] on link "Gestor de Pedidos" at bounding box center [68, 261] width 127 height 20
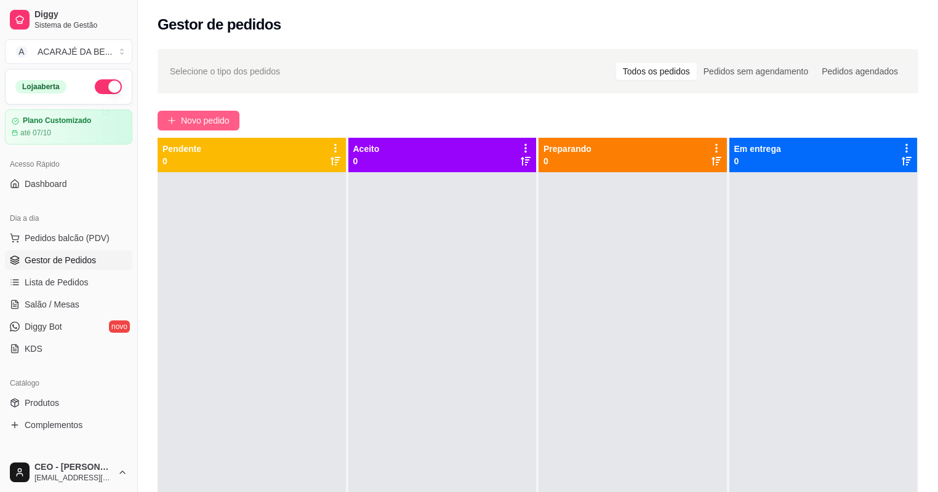
click at [202, 111] on button "Novo pedido" at bounding box center [199, 121] width 82 height 20
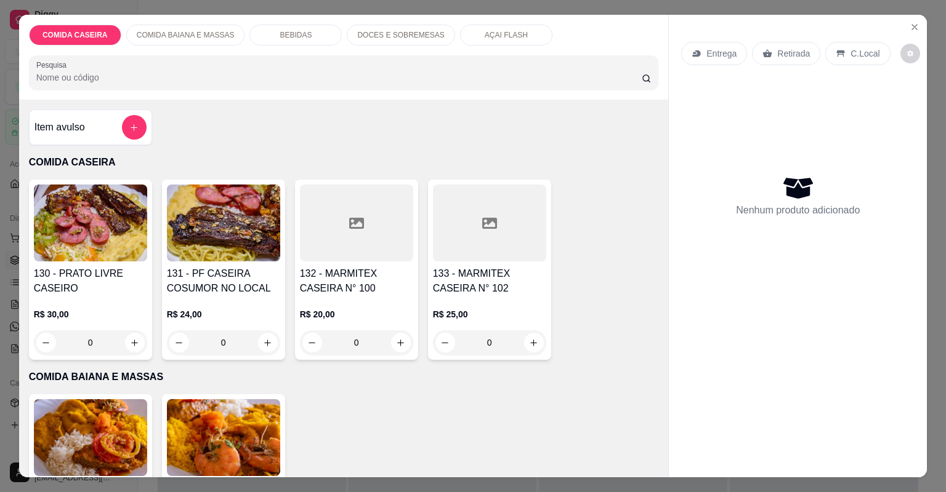
click at [440, 217] on div at bounding box center [489, 223] width 113 height 77
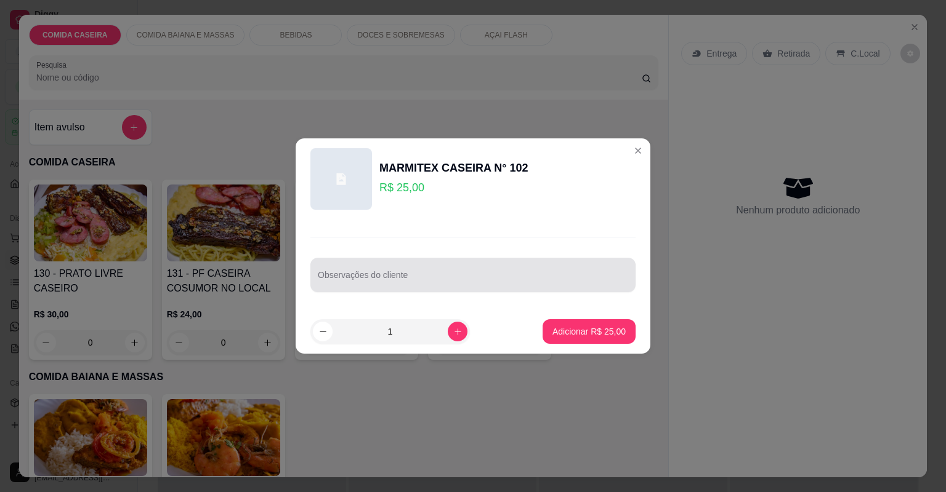
click at [446, 269] on div at bounding box center [473, 275] width 310 height 25
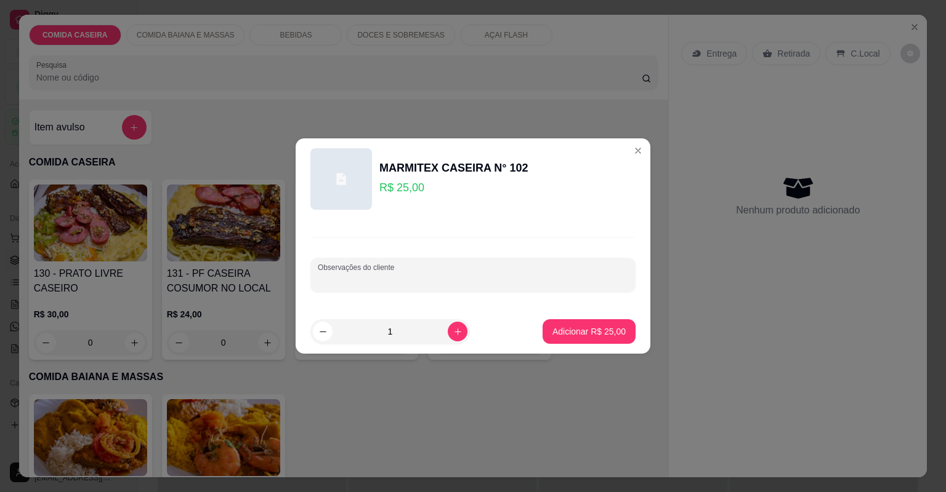
paste input "Feijão de caldo Arroz macarrão com legumes... Lombo Panqueca maionese Repolho"
type input "Feijão de caldo Arroz macarrão com legumes... Lombo Panqueca maionese Repolho"
click at [557, 322] on button "Adicionar R$ 25,00" at bounding box center [589, 332] width 90 height 24
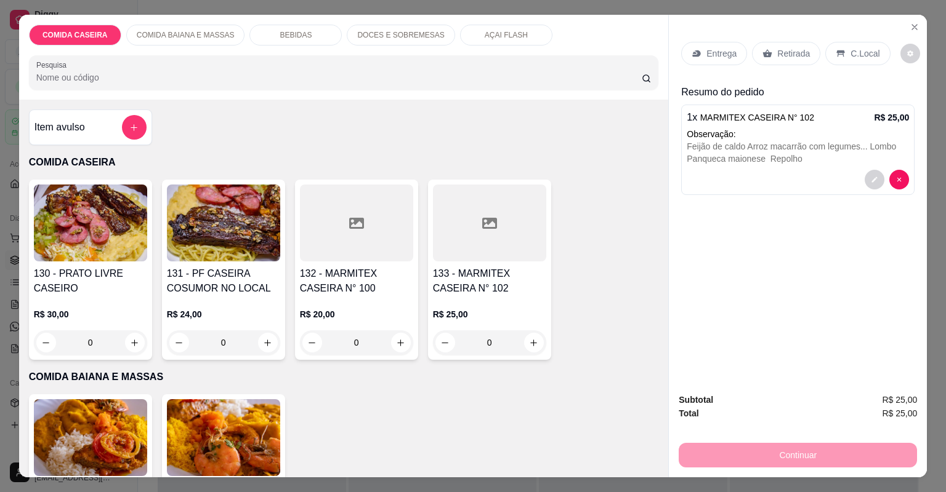
click at [691, 57] on icon at bounding box center [696, 54] width 10 height 10
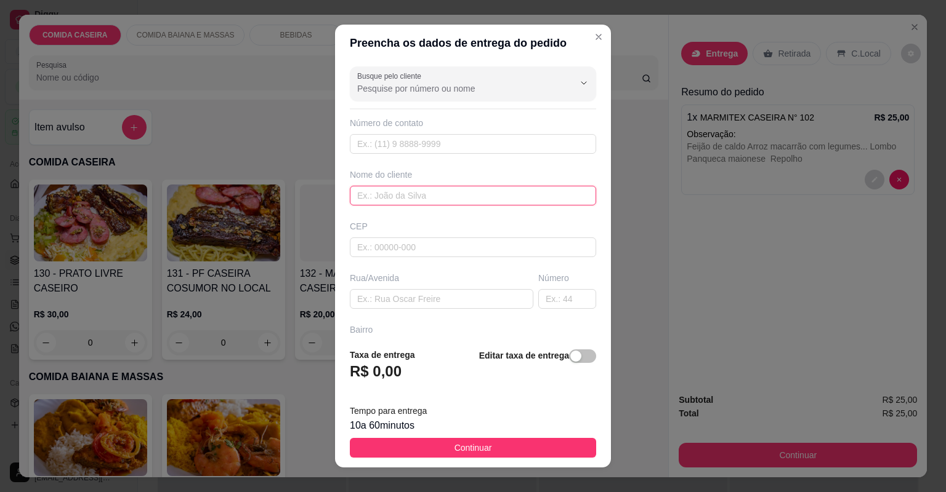
click at [508, 195] on input "text" at bounding box center [473, 196] width 246 height 20
type input "babi"
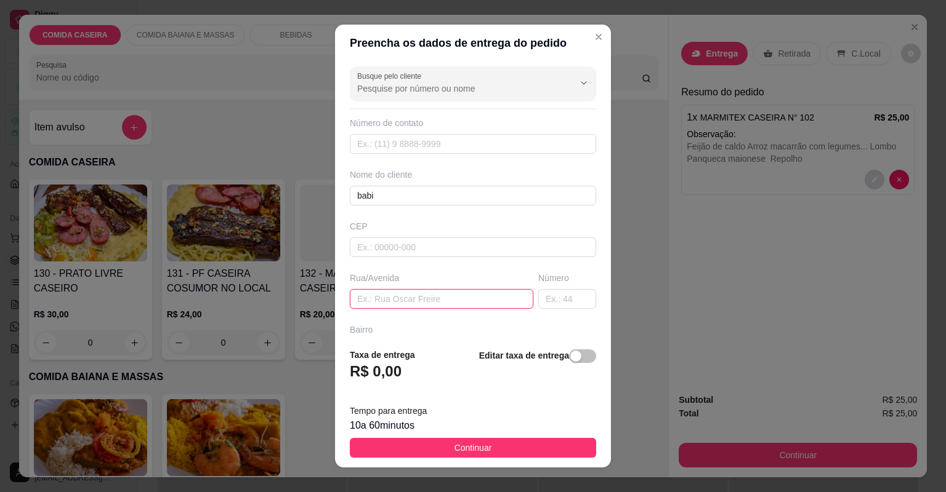
click at [436, 302] on input "text" at bounding box center [441, 299] width 183 height 20
paste input "Bairro gloria Rua Antônio Gomes filho Casa 261 A Próximo ao cas"
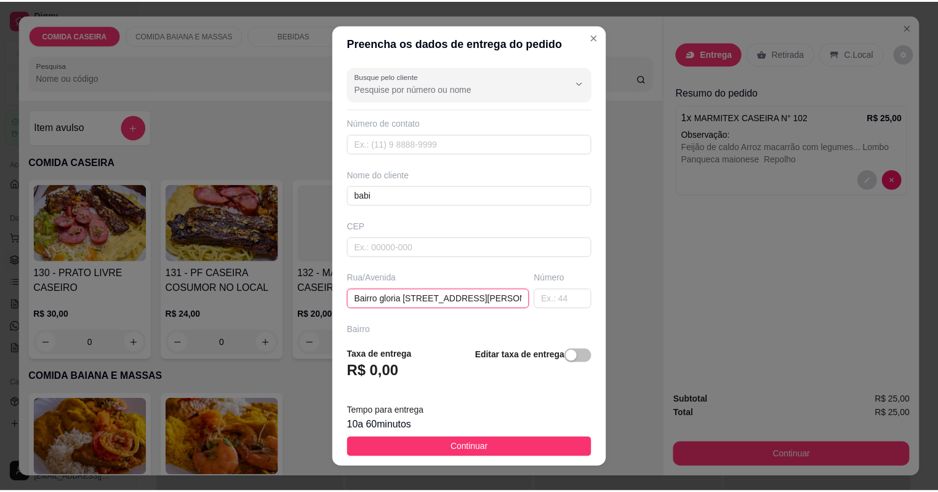
scroll to position [0, 92]
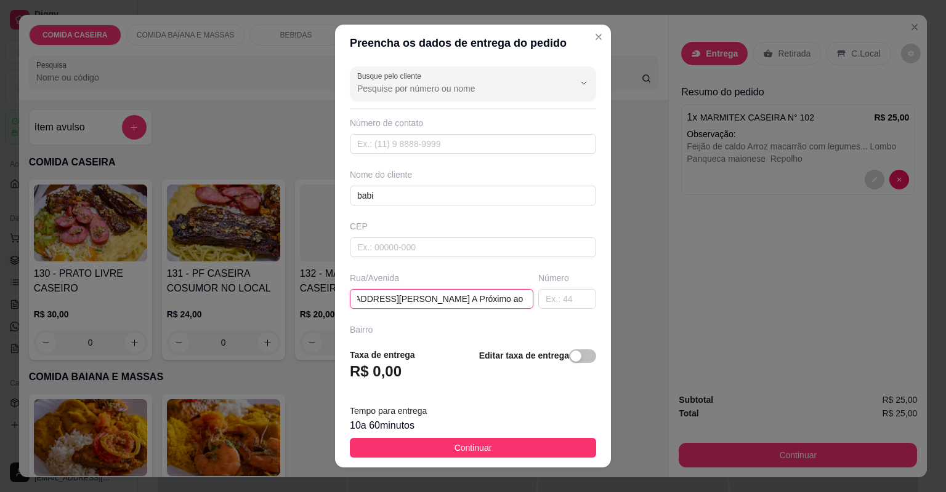
type input "Bairro gloria Rua Antônio Gomes filho Casa 261 A Próximo ao cas"
click at [469, 449] on span "Continuar" at bounding box center [473, 448] width 38 height 14
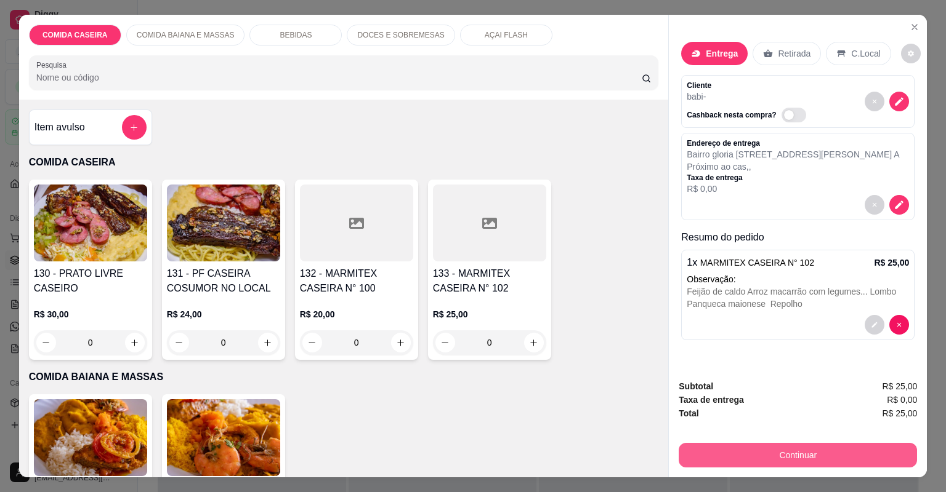
click at [837, 457] on button "Continuar" at bounding box center [797, 455] width 238 height 25
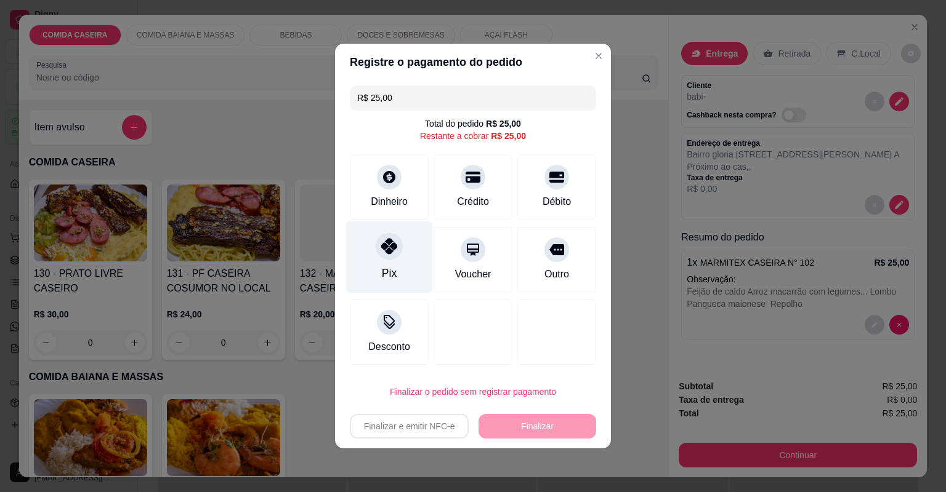
click at [384, 236] on div at bounding box center [388, 246] width 27 height 27
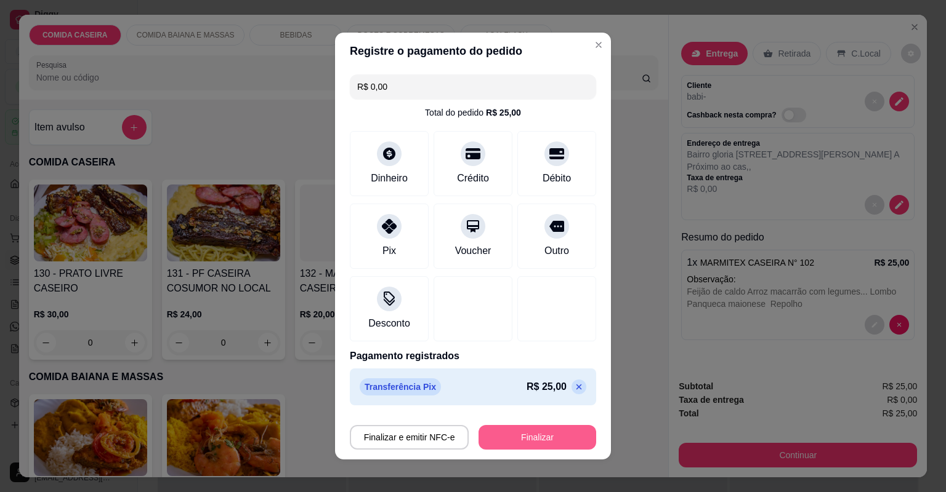
click at [523, 436] on button "Finalizar" at bounding box center [537, 437] width 118 height 25
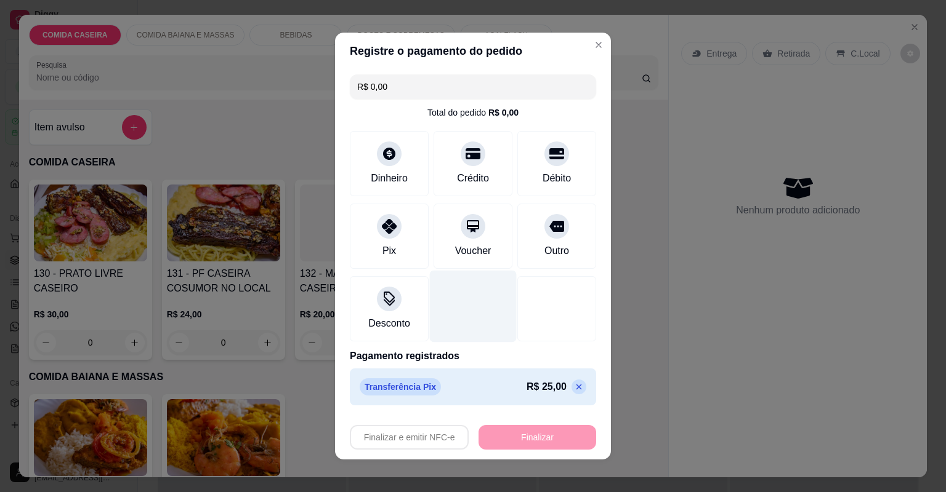
type input "-R$ 25,00"
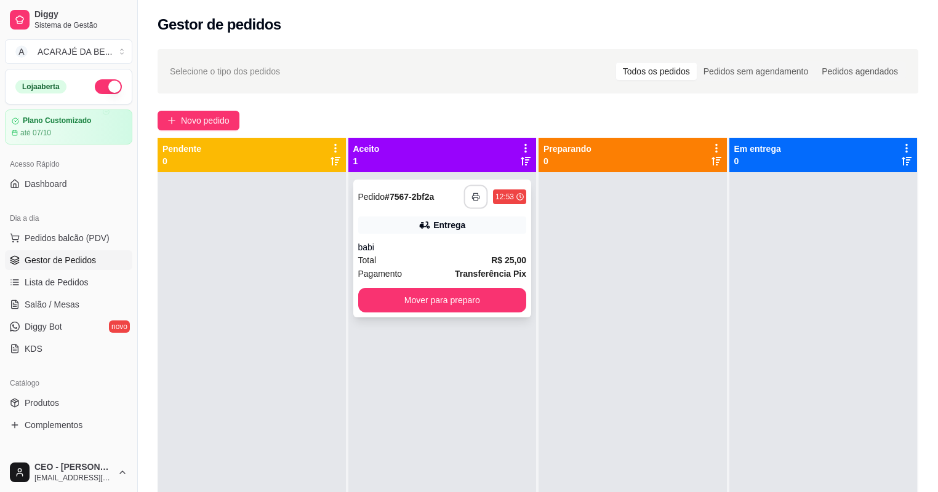
click at [471, 192] on button "button" at bounding box center [476, 197] width 24 height 24
click at [427, 300] on button "Mover para preparo" at bounding box center [442, 300] width 169 height 25
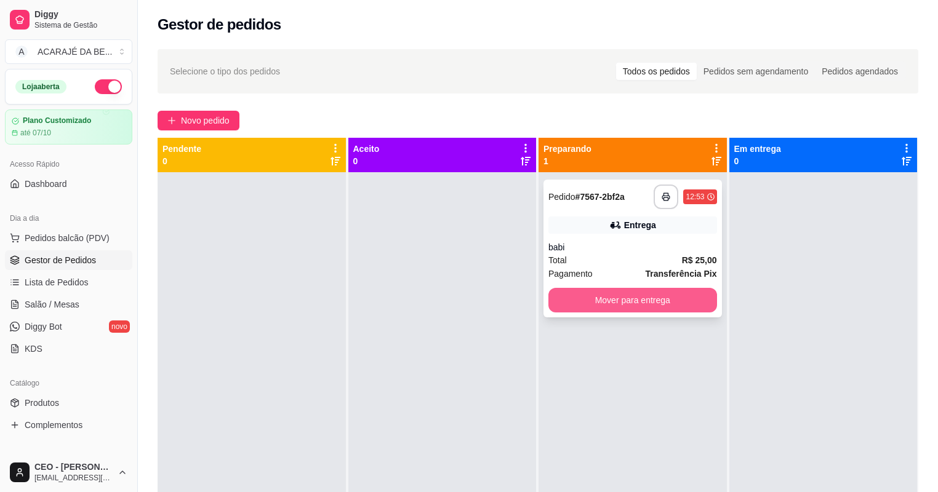
click at [566, 292] on button "Mover para entrega" at bounding box center [632, 300] width 169 height 25
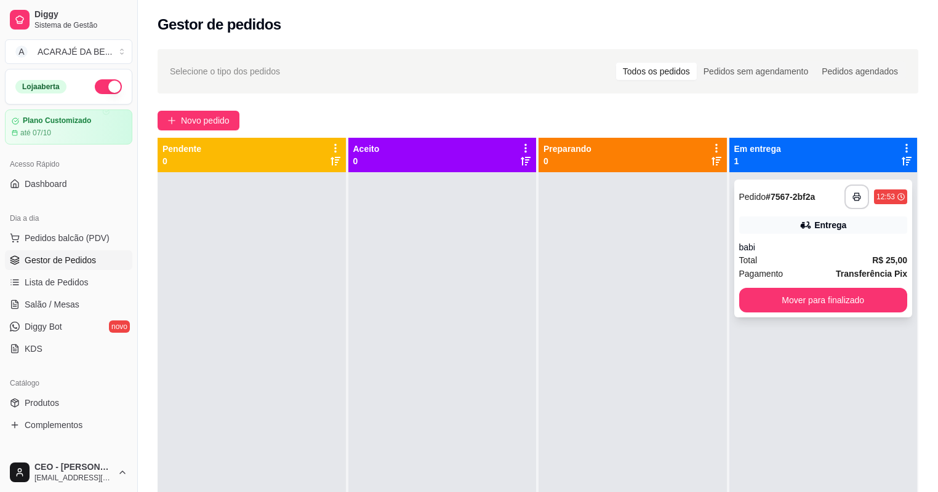
click at [788, 287] on div "**********" at bounding box center [823, 249] width 179 height 138
click at [784, 297] on button "Mover para finalizado" at bounding box center [823, 300] width 169 height 25
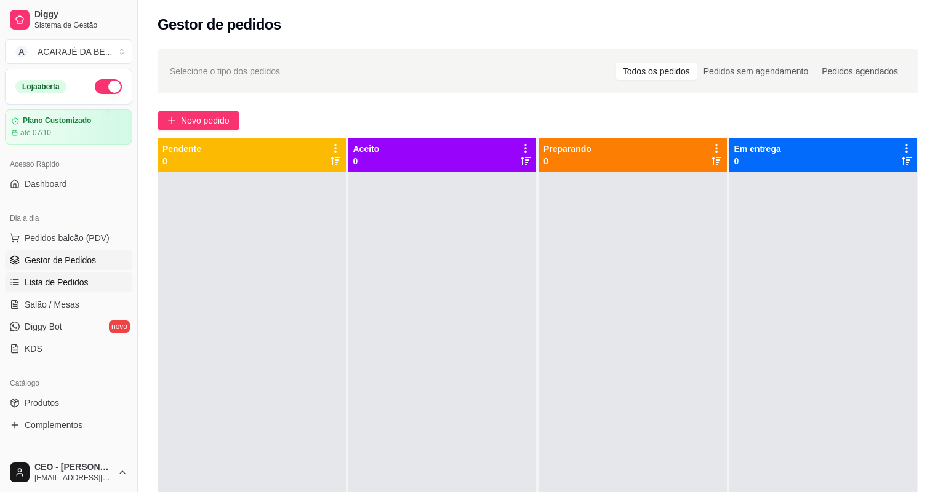
click at [89, 278] on link "Lista de Pedidos" at bounding box center [68, 283] width 127 height 20
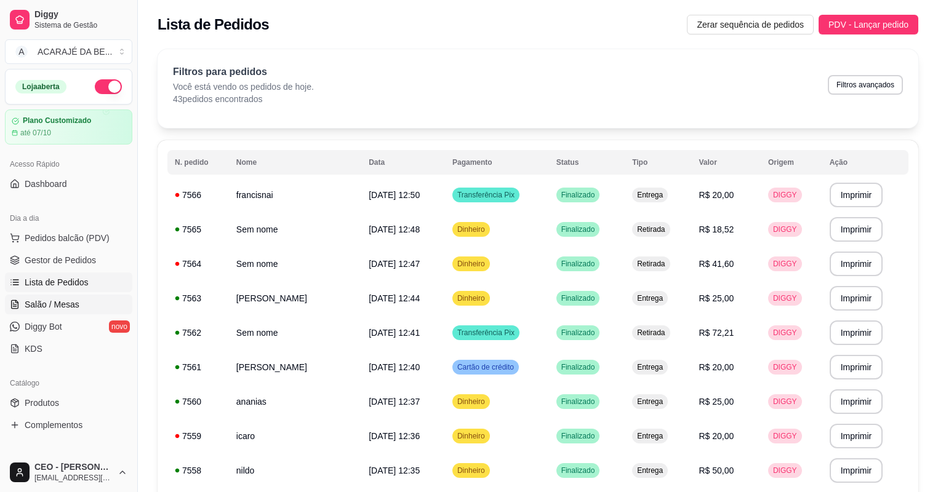
click at [74, 300] on span "Salão / Mesas" at bounding box center [52, 305] width 55 height 12
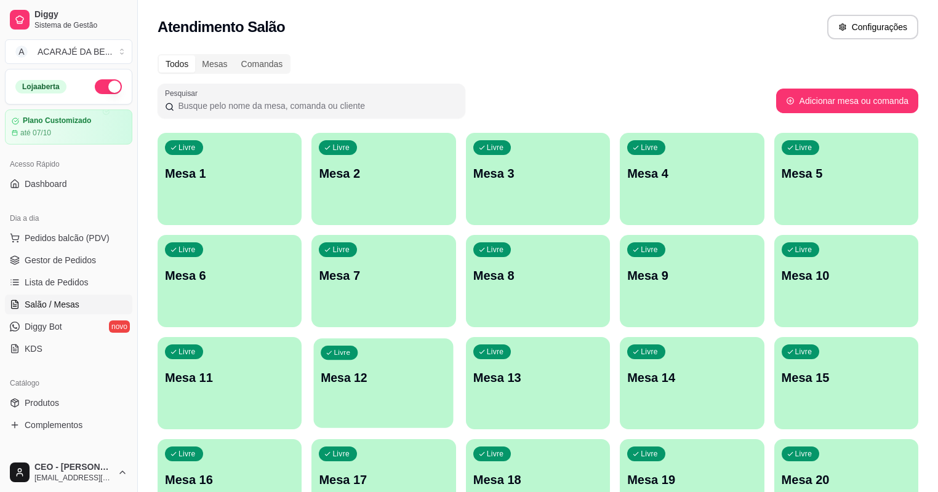
click at [447, 370] on p "Mesa 12" at bounding box center [384, 378] width 126 height 17
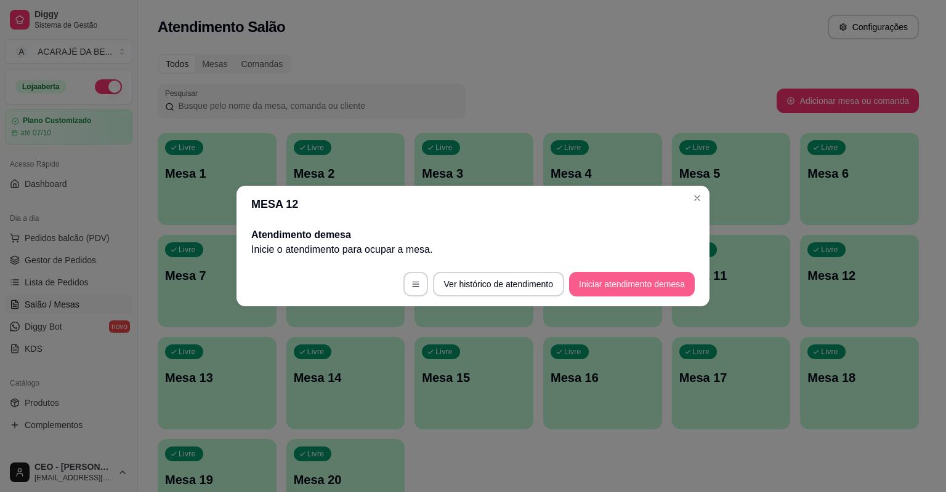
click at [613, 285] on button "Iniciar atendimento de mesa" at bounding box center [632, 284] width 126 height 25
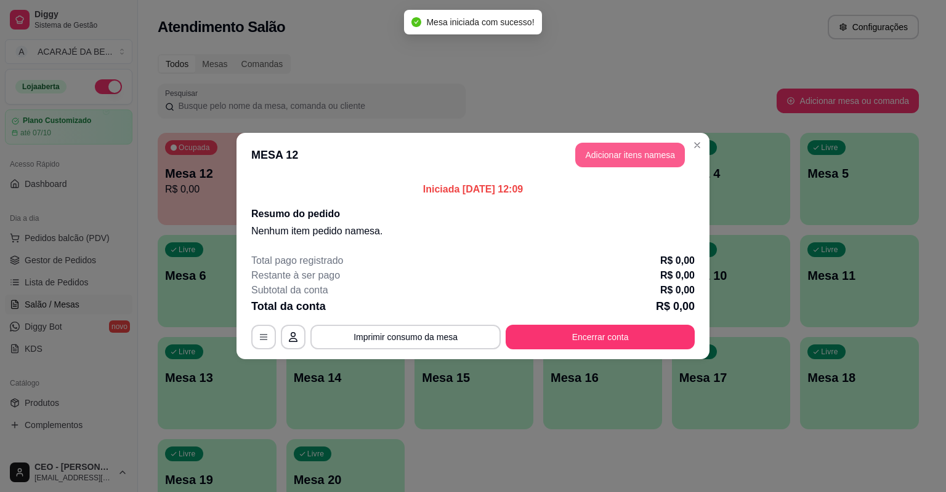
click at [609, 151] on button "Adicionar itens na mesa" at bounding box center [630, 155] width 110 height 25
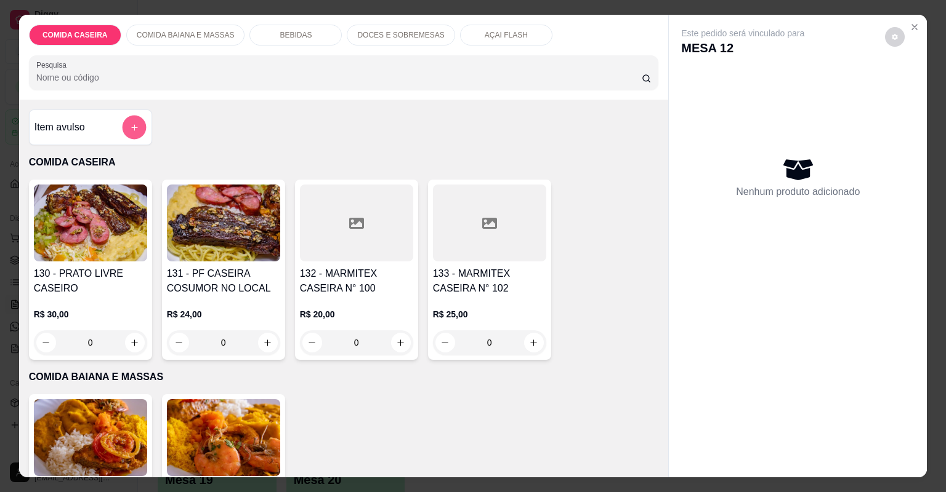
click at [131, 131] on icon "add-separate-item" at bounding box center [133, 127] width 9 height 9
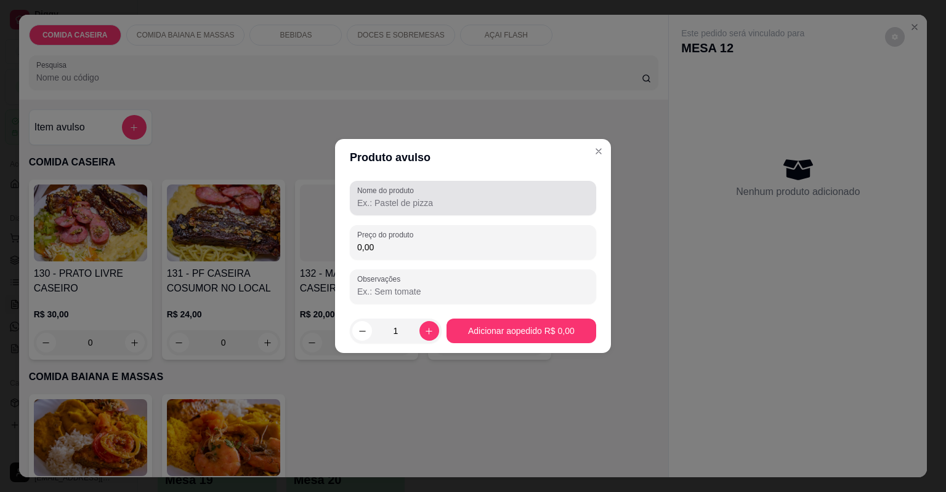
click at [471, 204] on input "Nome do produto" at bounding box center [472, 203] width 231 height 12
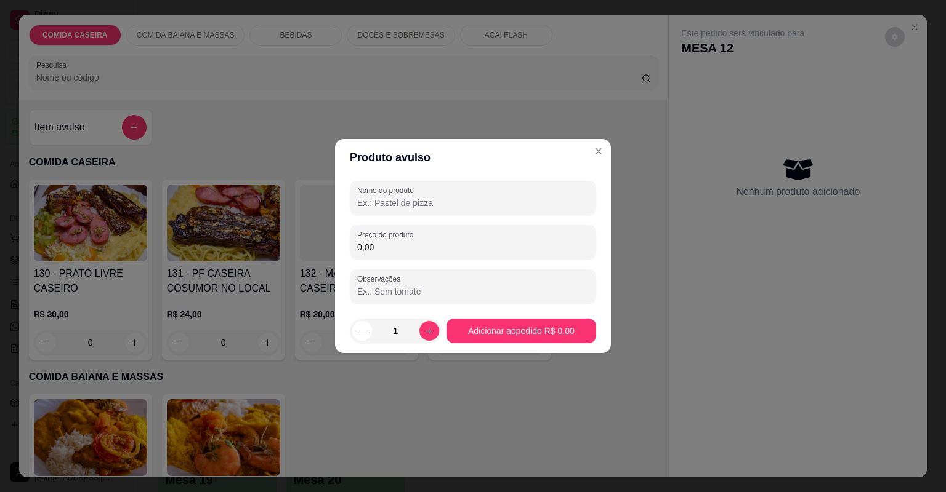
type input "c"
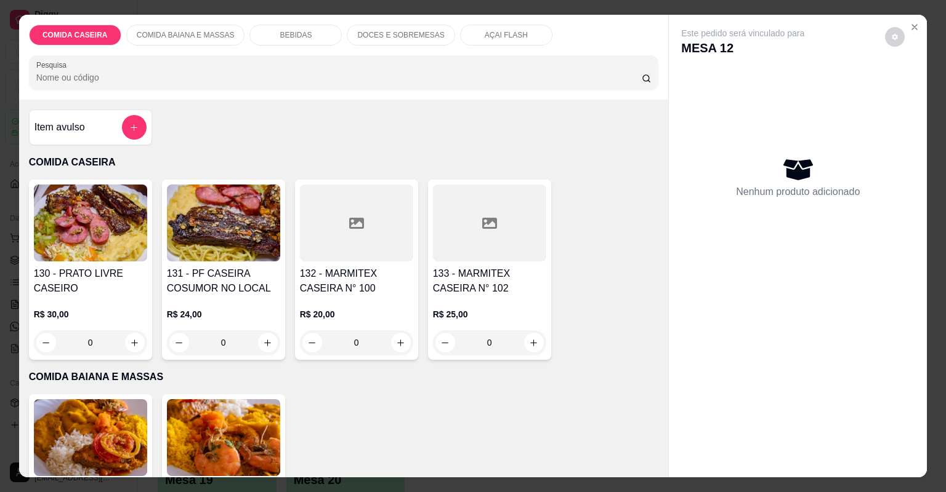
click at [382, 275] on h4 "132 - MARMITEX CASEIRA N° 100" at bounding box center [356, 282] width 113 height 30
click at [395, 268] on div at bounding box center [473, 275] width 310 height 25
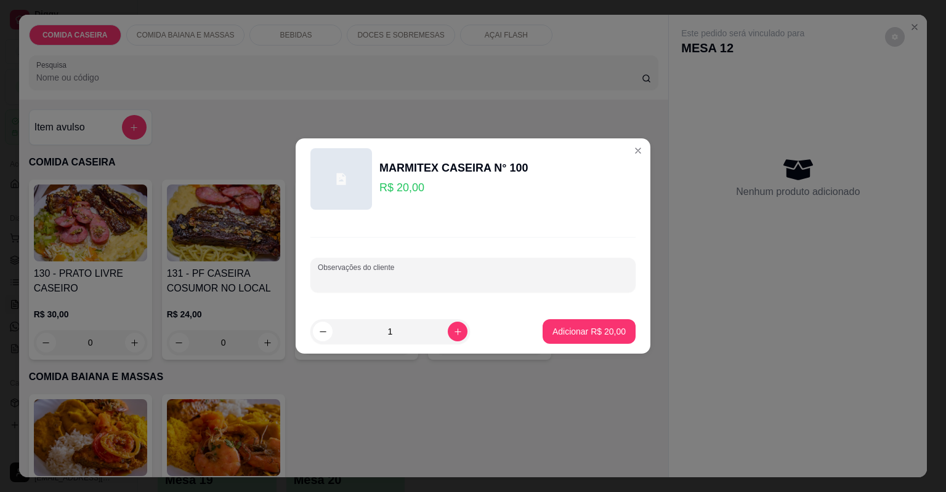
paste input "Macarrão ao alho e óleo Purê Batata frita Coxa assada e churrasco"
type input "Macarrão ao alho e óleo Purê Batata frita Coxa assada e churrasco"
click at [548, 324] on button "Adicionar R$ 20,00" at bounding box center [588, 331] width 93 height 25
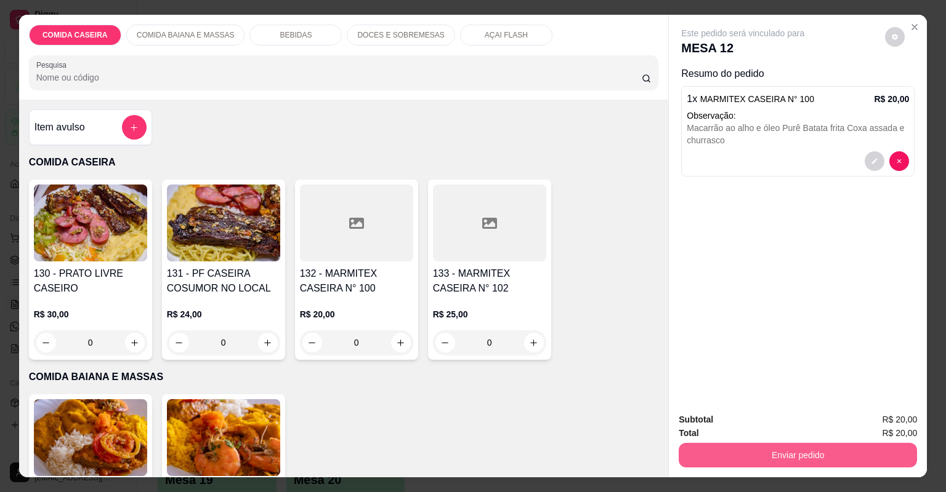
click at [709, 456] on button "Enviar pedido" at bounding box center [797, 455] width 238 height 25
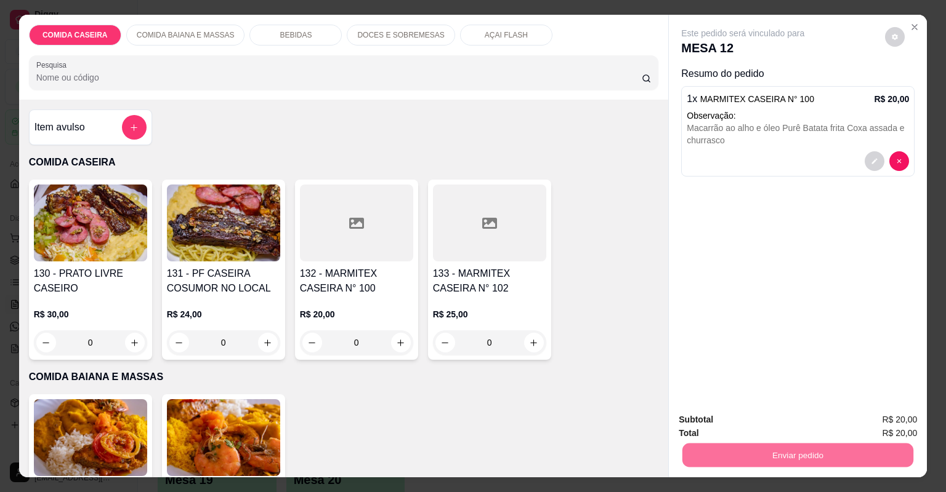
click at [649, 298] on div "Item avulso COMIDA CASEIRA 130 - PRATO LIVRE CASEIRO R$ 30,00 0 131 - PF CASEIR…" at bounding box center [343, 289] width 649 height 378
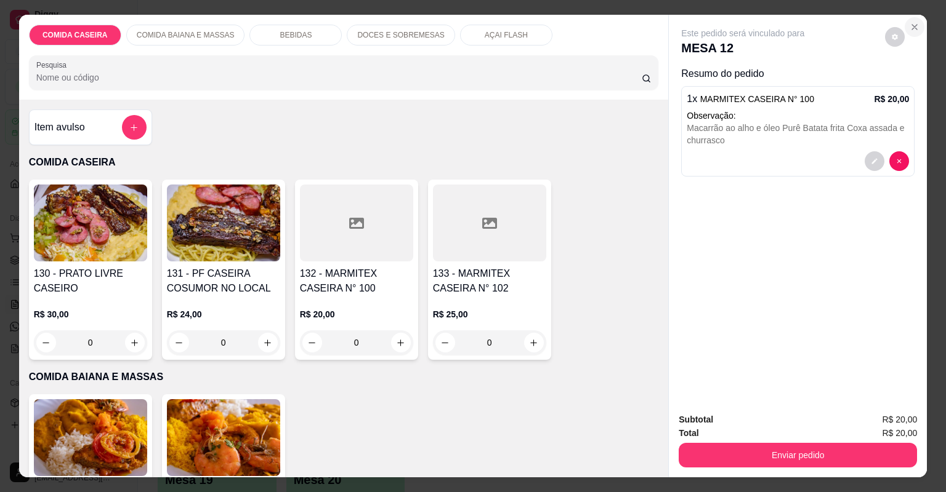
click at [911, 25] on icon "Close" at bounding box center [914, 27] width 10 height 10
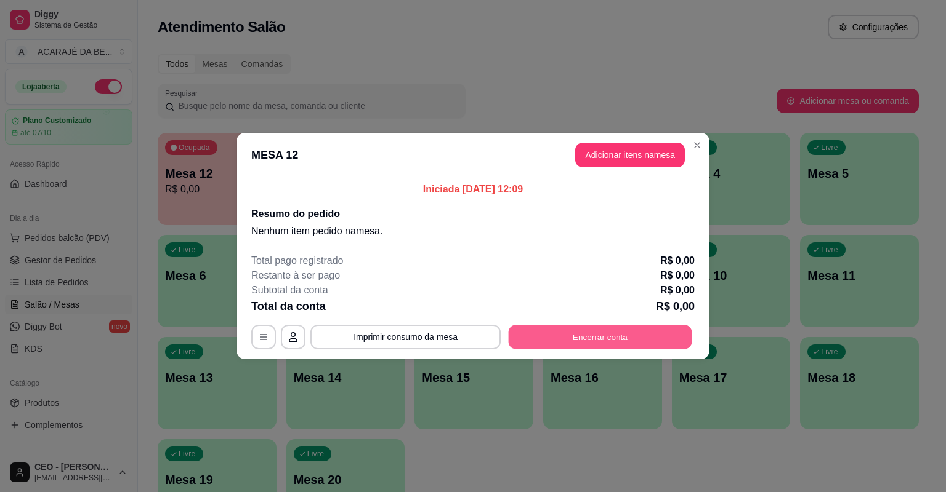
click at [632, 339] on button "Encerrar conta" at bounding box center [599, 338] width 183 height 24
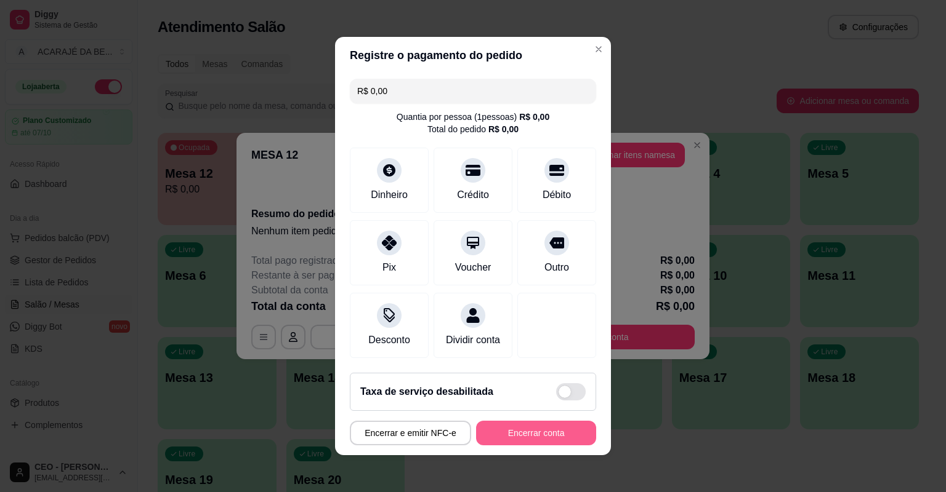
click at [569, 430] on button "Encerrar conta" at bounding box center [536, 433] width 120 height 25
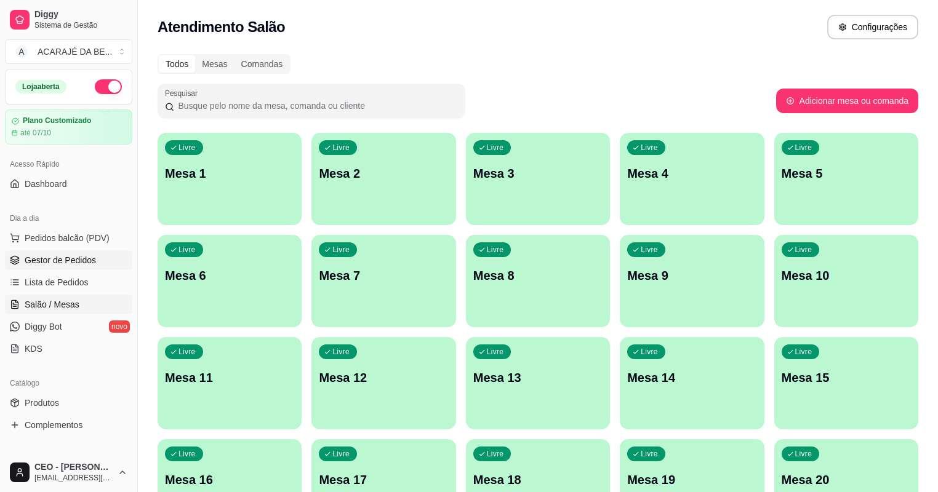
click at [57, 252] on link "Gestor de Pedidos" at bounding box center [68, 261] width 127 height 20
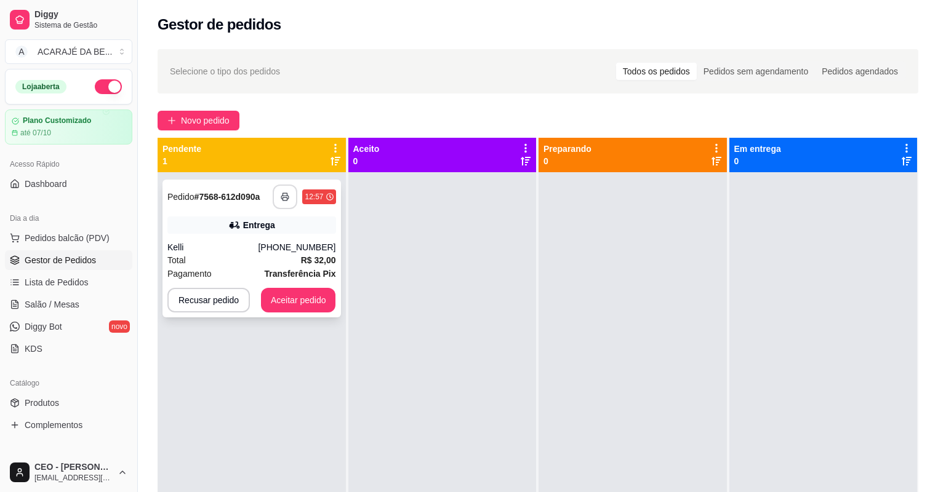
click at [281, 194] on icon "button" at bounding box center [285, 197] width 9 height 9
click at [284, 305] on button "Aceitar pedido" at bounding box center [298, 300] width 75 height 25
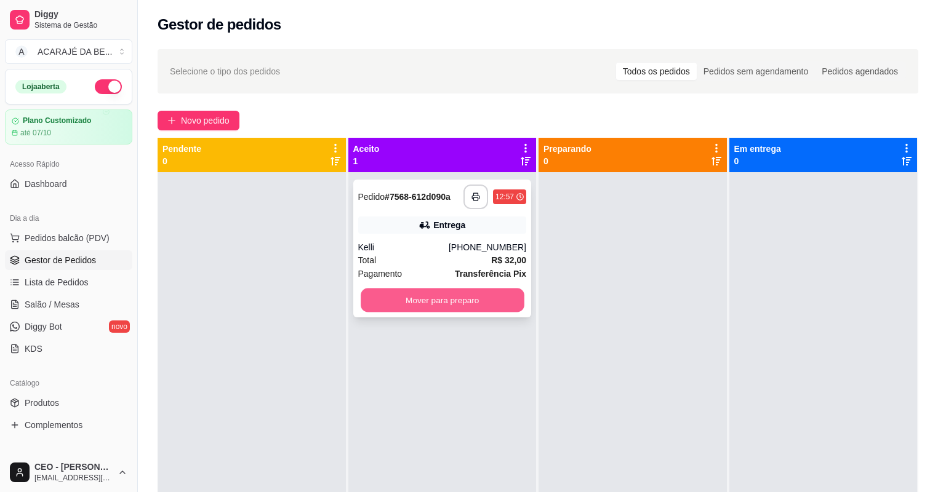
click at [427, 305] on button "Mover para preparo" at bounding box center [442, 301] width 163 height 24
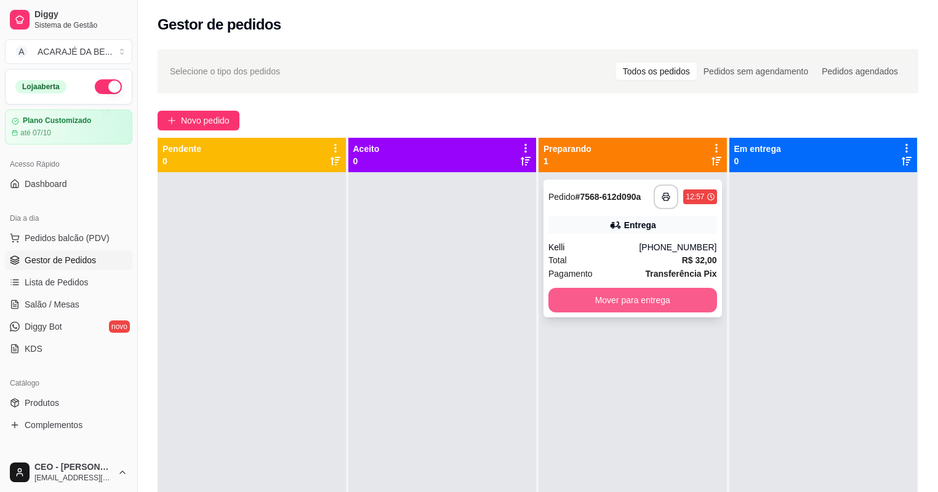
click at [603, 302] on button "Mover para entrega" at bounding box center [632, 300] width 169 height 25
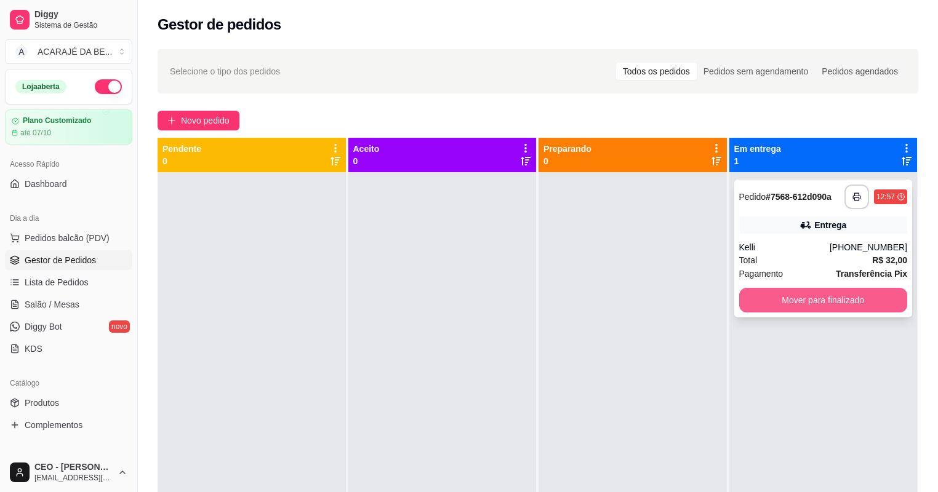
click at [750, 291] on button "Mover para finalizado" at bounding box center [823, 300] width 169 height 25
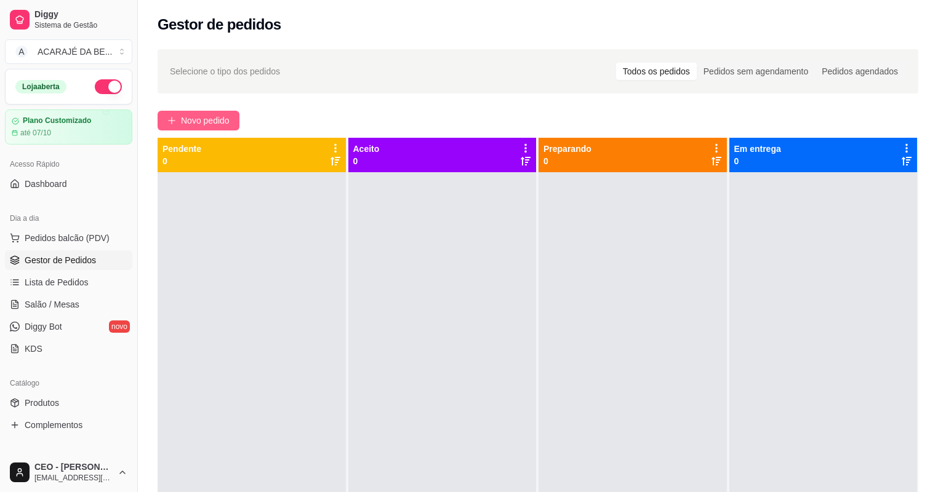
click at [224, 115] on span "Novo pedido" at bounding box center [205, 121] width 49 height 14
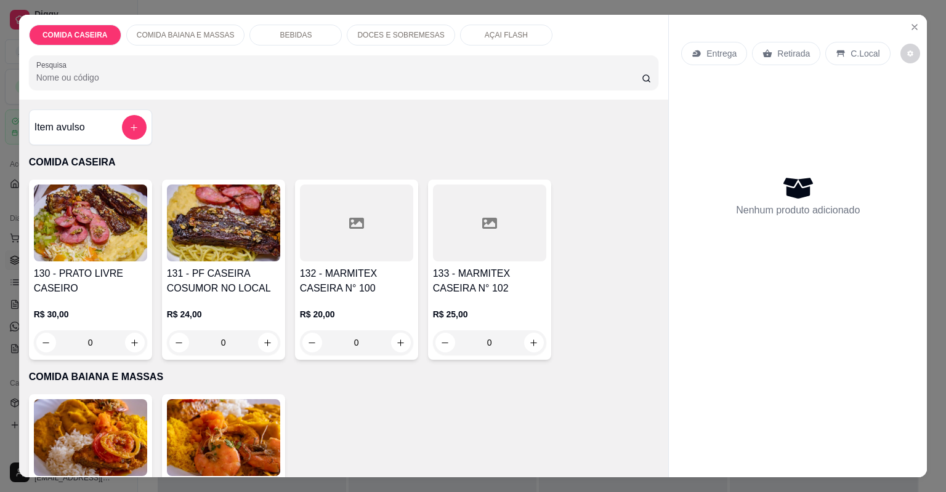
click at [329, 232] on div at bounding box center [356, 223] width 113 height 77
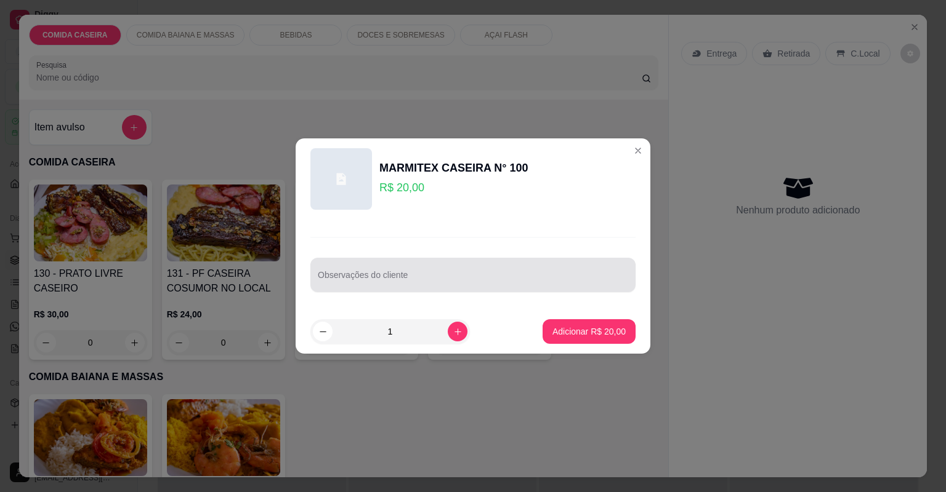
click at [391, 283] on input "Observações do cliente" at bounding box center [473, 280] width 310 height 12
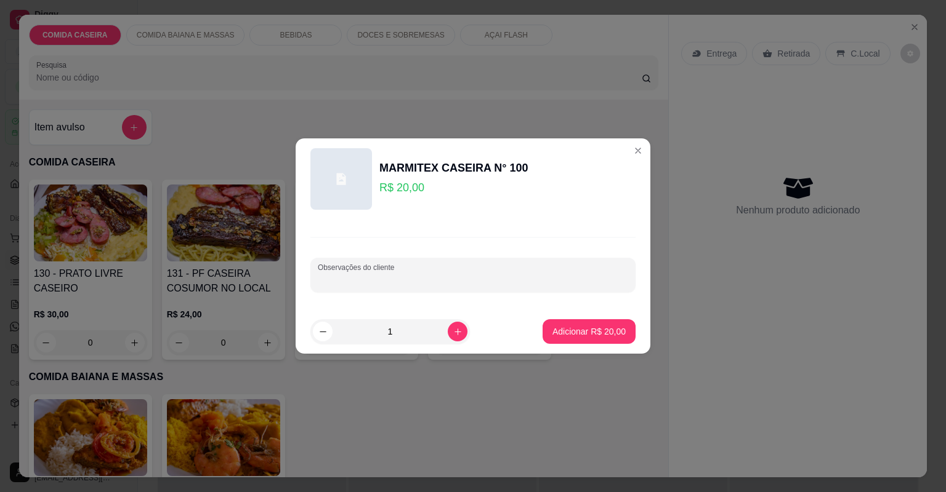
paste input "Macarrão ao alho e óleo Purê Batata frita Coxa assada e churrasco"
type input "Macarrão ao alho e óleo Purê Batata frita Coxa assada e churrasco"
click at [563, 326] on p "Adicionar R$ 20,00" at bounding box center [588, 332] width 71 height 12
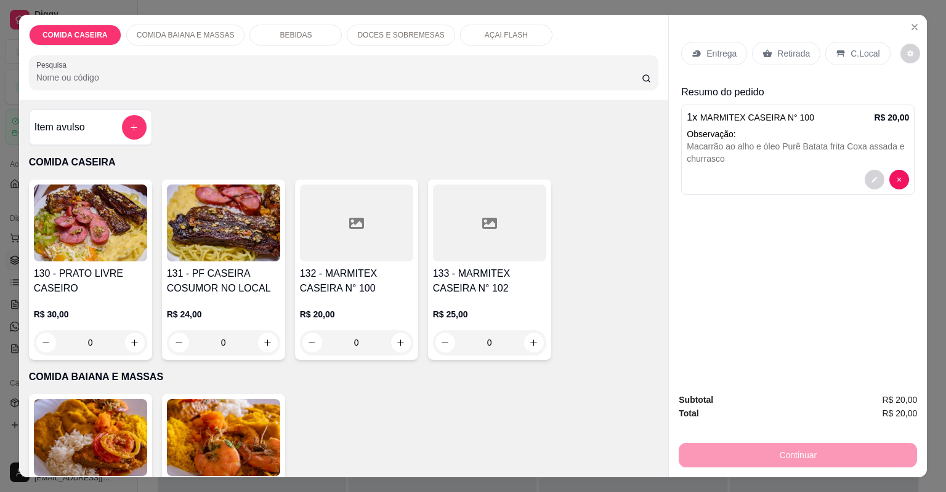
click at [694, 49] on icon at bounding box center [696, 54] width 10 height 10
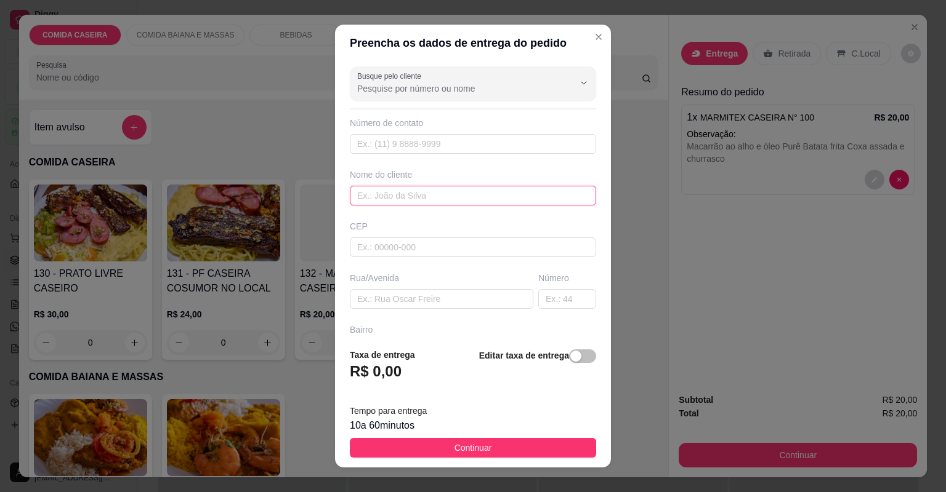
click at [433, 201] on input "text" at bounding box center [473, 196] width 246 height 20
type input "tamis"
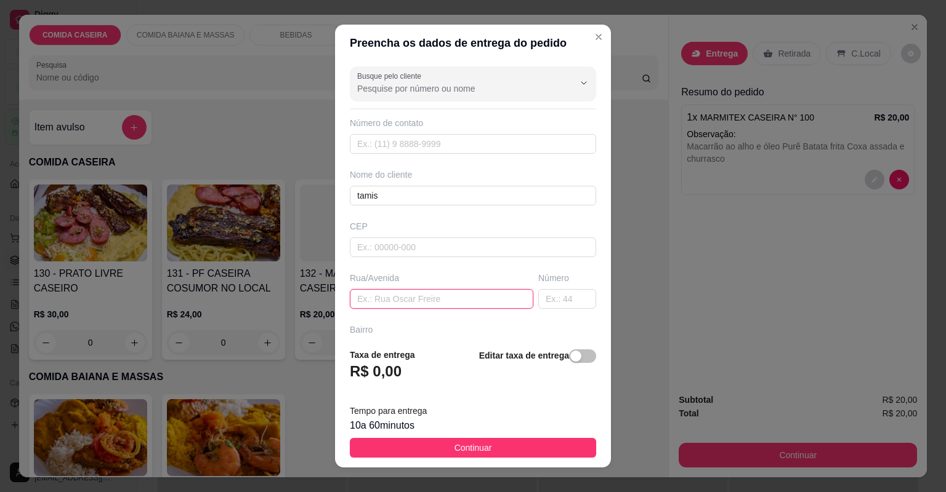
click at [422, 293] on input "text" at bounding box center [441, 299] width 183 height 20
paste input "Rua Lauro de Freitas ao lado da coarts na garagem branca do portão cinza"
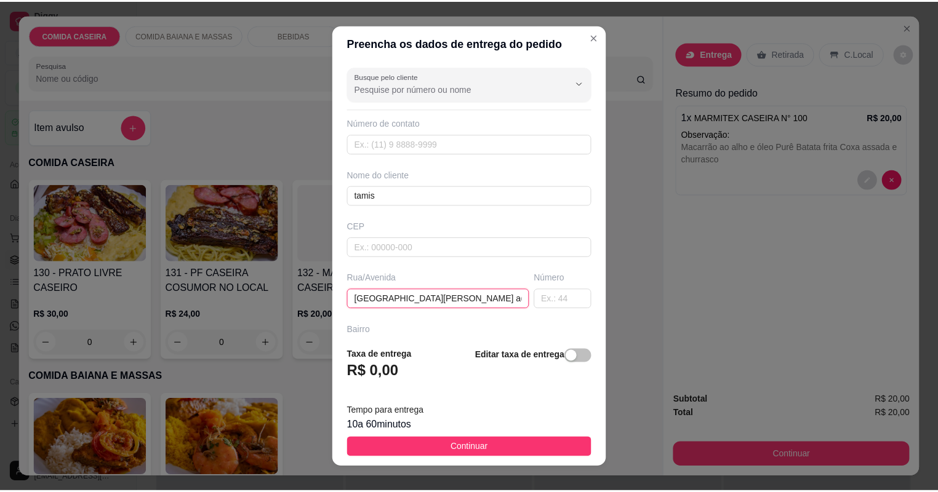
scroll to position [0, 127]
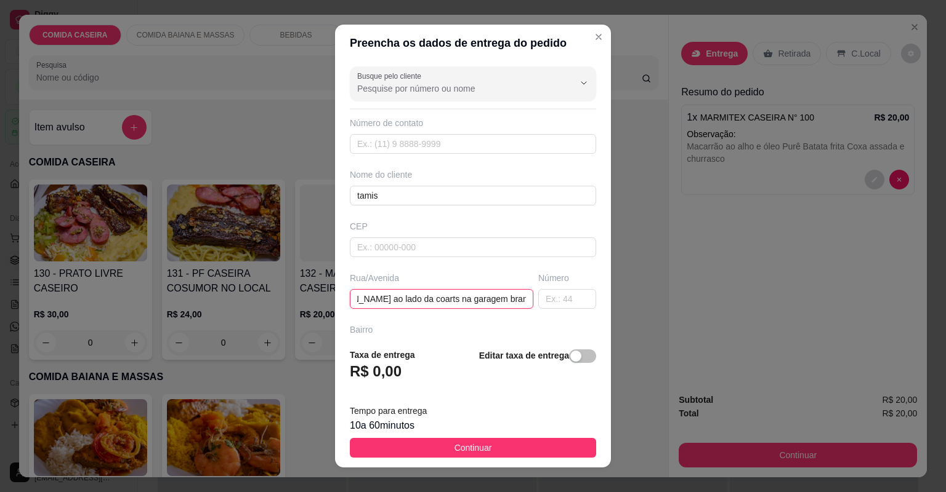
type input "Rua Lauro de Freitas ao lado da coarts na garagem branca do portão cinza"
click at [519, 441] on button "Continuar" at bounding box center [473, 448] width 246 height 20
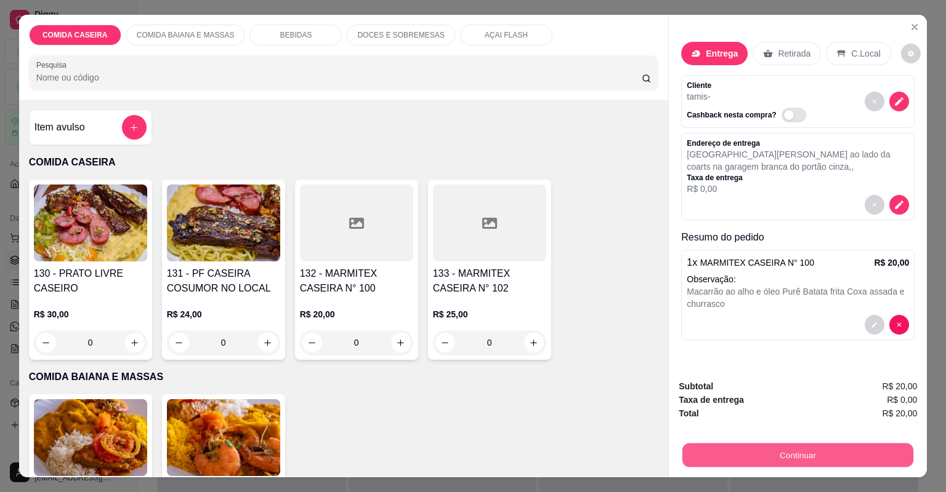
click at [754, 444] on button "Continuar" at bounding box center [797, 456] width 231 height 24
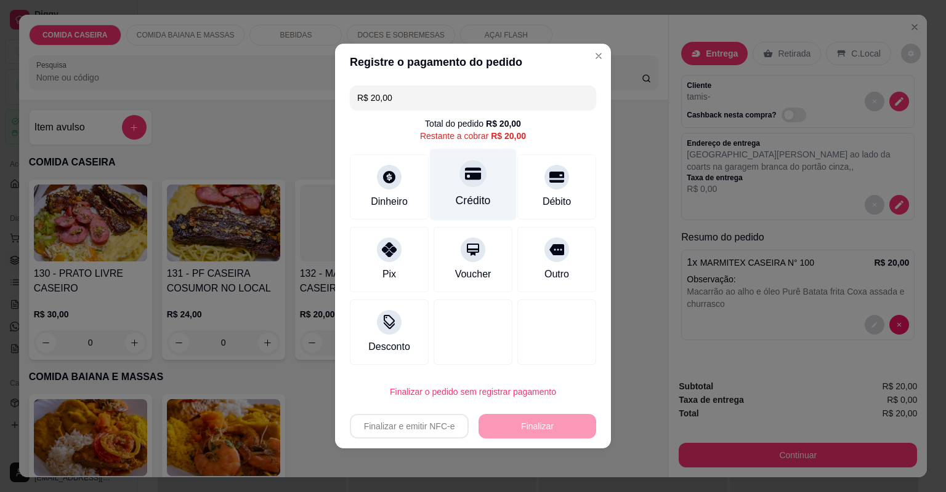
click at [480, 189] on div "Crédito" at bounding box center [473, 185] width 87 height 72
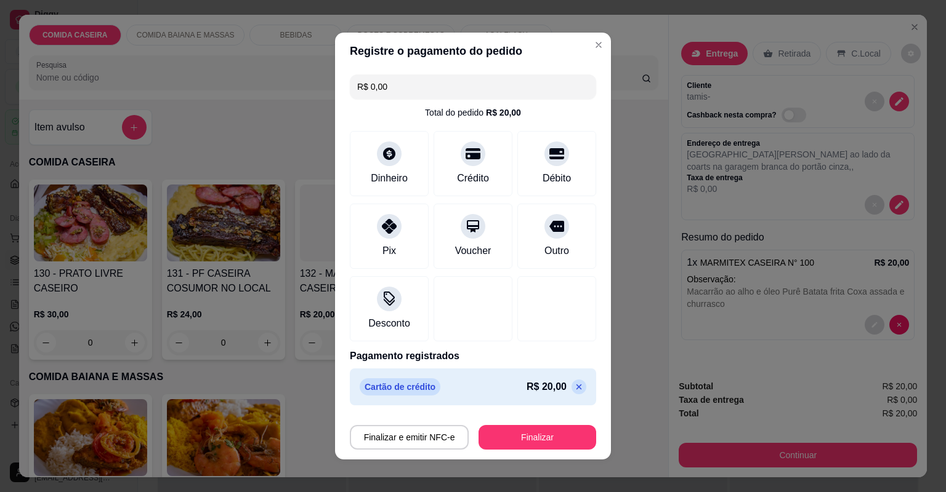
click at [517, 427] on button "Finalizar" at bounding box center [537, 437] width 118 height 25
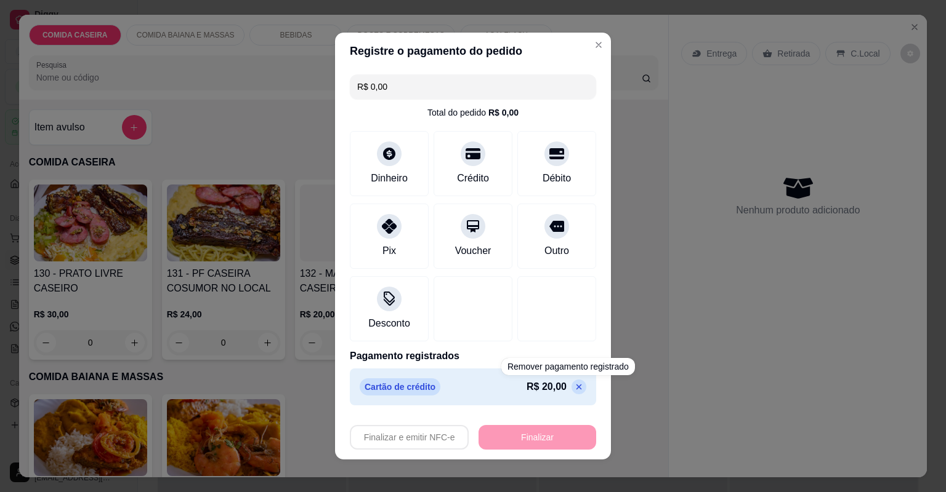
type input "-R$ 20,00"
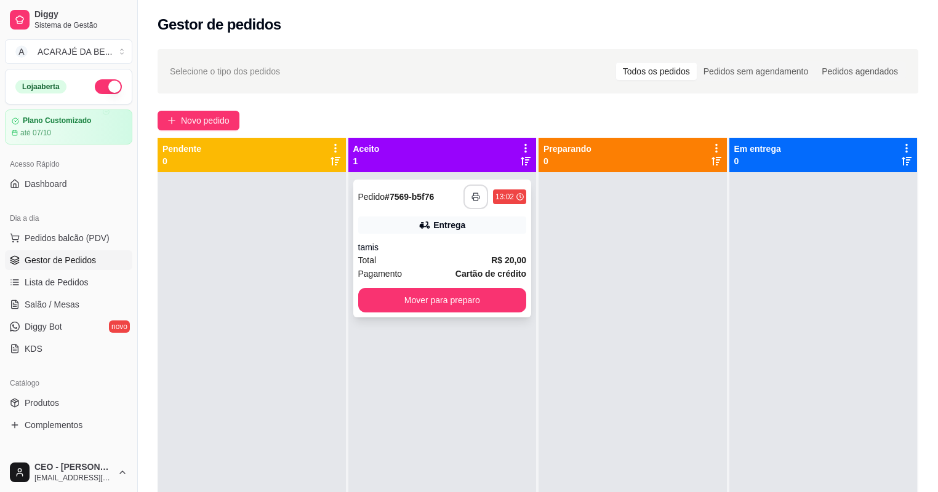
click at [476, 193] on icon "button" at bounding box center [476, 197] width 9 height 9
click at [441, 294] on button "Mover para preparo" at bounding box center [442, 300] width 169 height 25
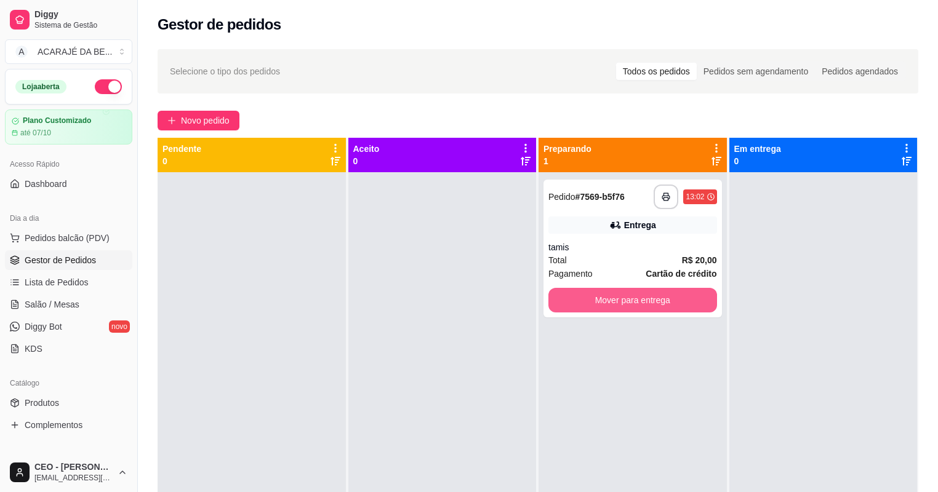
click at [576, 293] on button "Mover para entrega" at bounding box center [632, 300] width 169 height 25
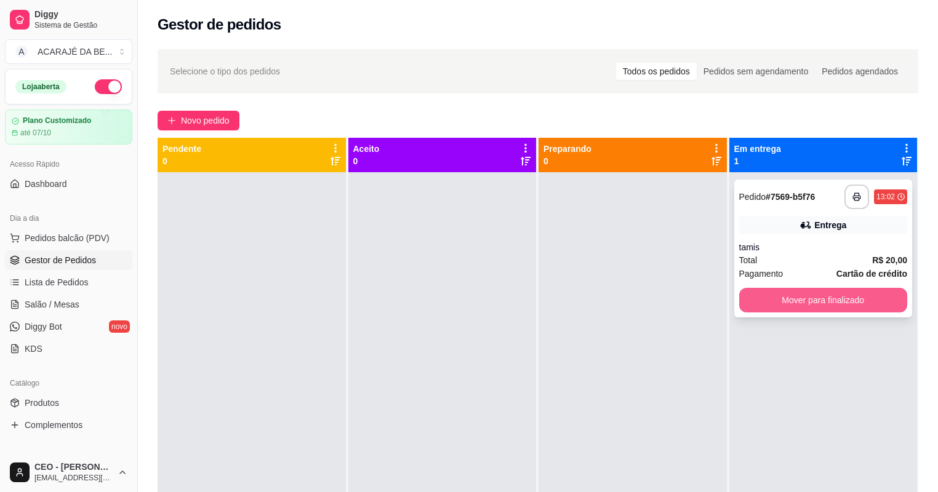
click at [774, 297] on button "Mover para finalizado" at bounding box center [823, 300] width 169 height 25
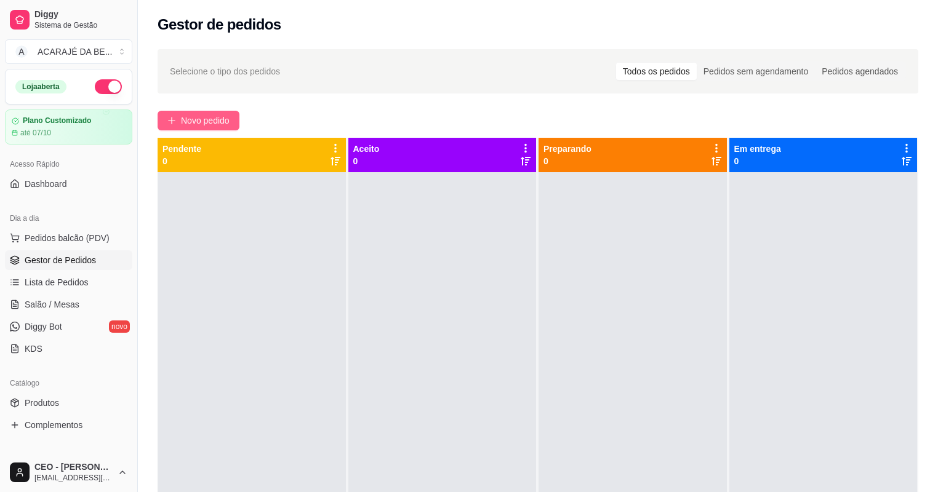
click at [190, 117] on span "Novo pedido" at bounding box center [205, 121] width 49 height 14
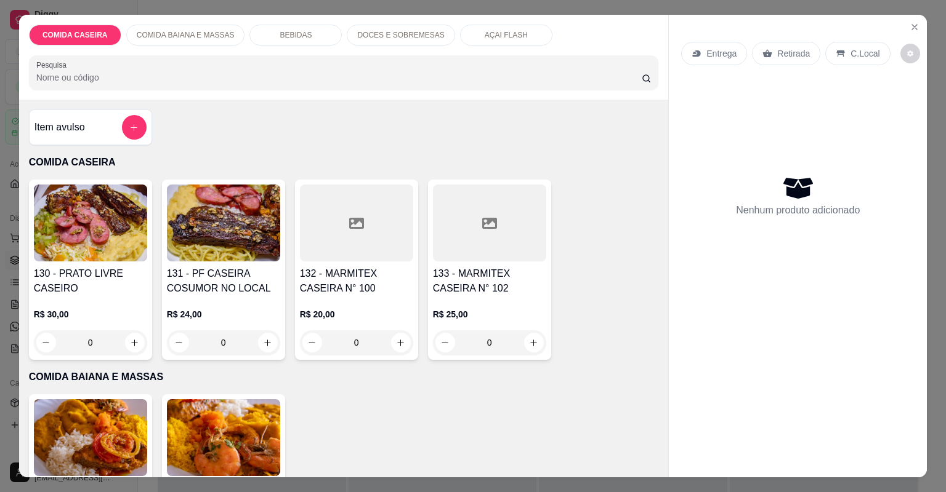
click at [465, 225] on div at bounding box center [489, 223] width 113 height 77
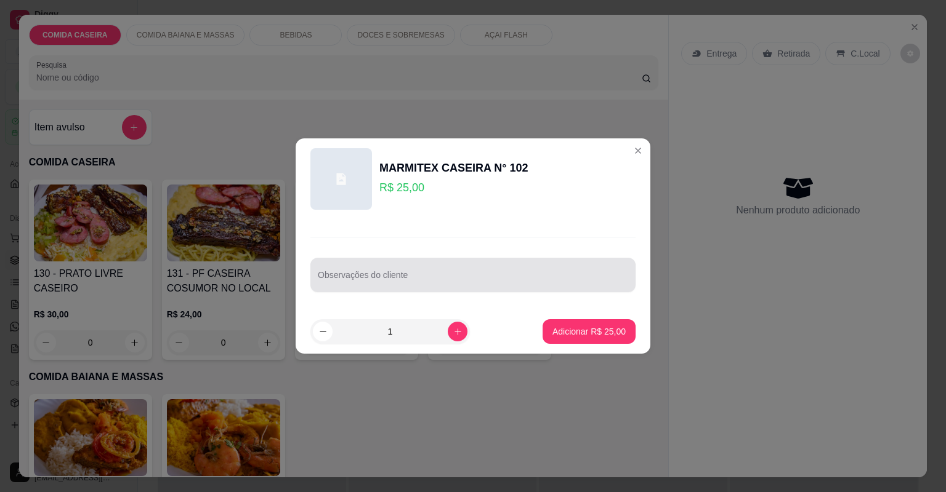
click at [458, 271] on div at bounding box center [473, 275] width 310 height 25
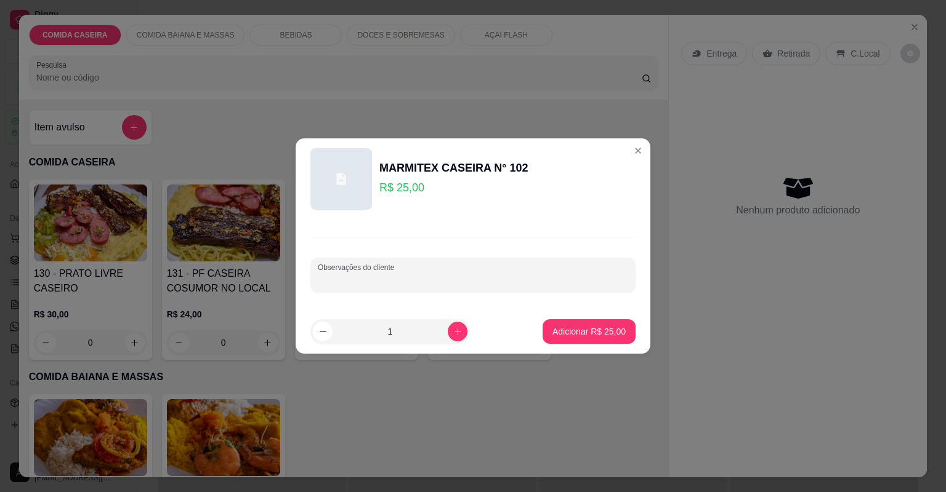
paste input "Feijão tropeiro Arroz Escondidinho de jabá Purê Batata frita Salada de maionese…"
type input "Feijão tropeiro Arroz Escondidinho de jabá Purê Batata frita Salada de maionese…"
click at [593, 335] on p "Adicionar R$ 25,00" at bounding box center [588, 332] width 73 height 12
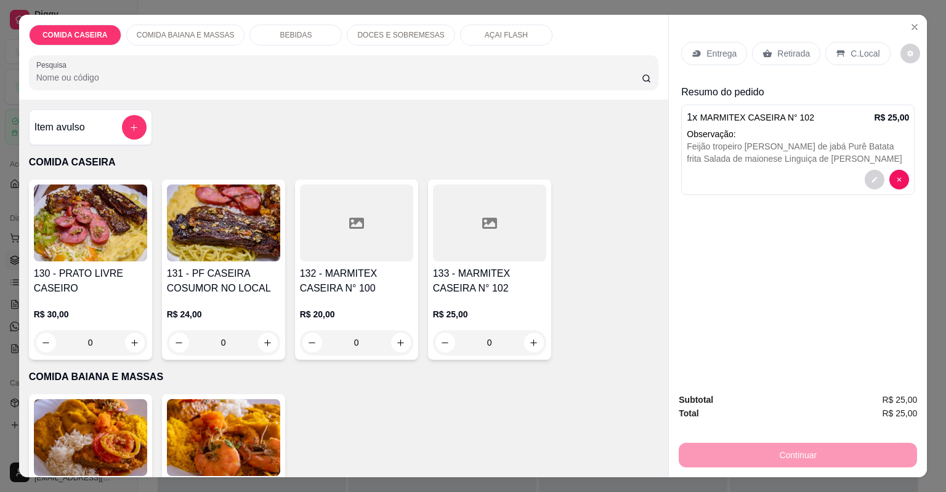
click at [709, 54] on p "Entrega" at bounding box center [721, 53] width 30 height 12
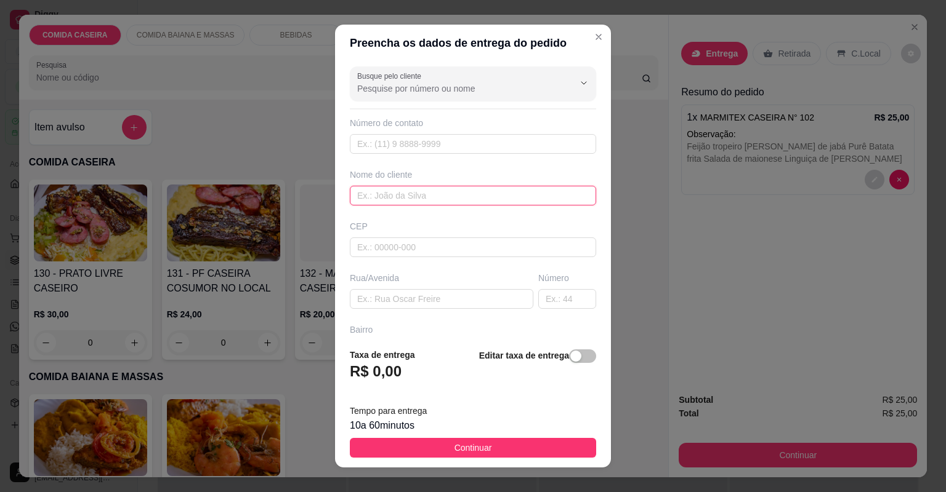
click at [427, 195] on input "text" at bounding box center [473, 196] width 246 height 20
type input "elionai"
click at [411, 305] on div "Busque pelo cliente Número de contato Nome do cliente elionai CEP Rua/Avenida N…" at bounding box center [473, 200] width 276 height 277
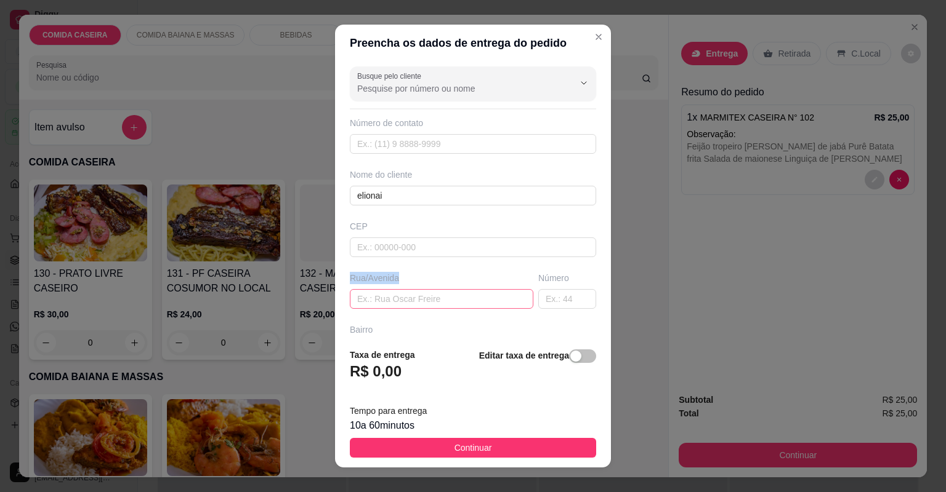
click at [407, 304] on input "text" at bounding box center [441, 299] width 183 height 20
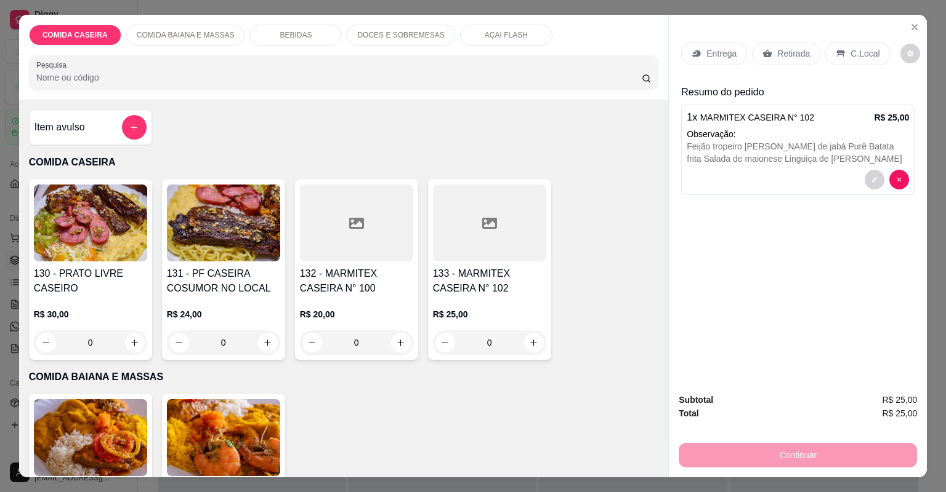
click at [323, 34] on div "BEBIDAS" at bounding box center [295, 35] width 92 height 21
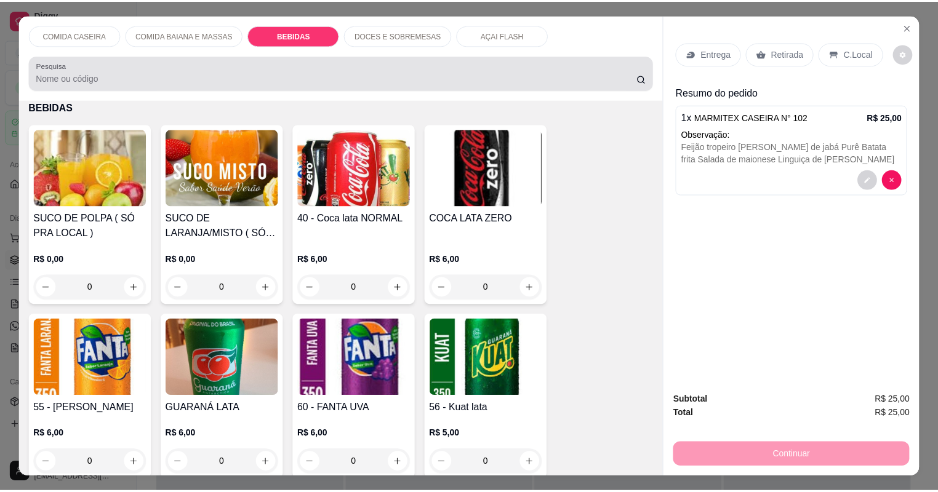
scroll to position [25, 0]
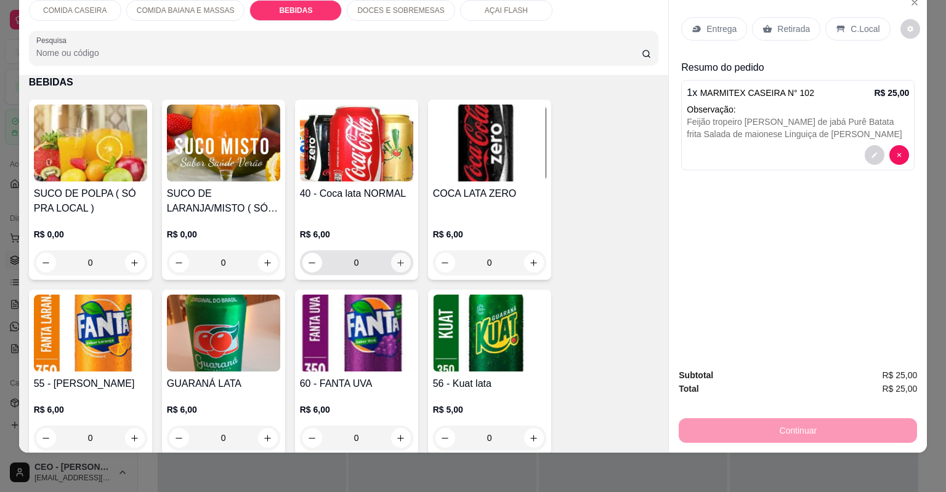
click at [397, 262] on icon "increase-product-quantity" at bounding box center [400, 263] width 7 height 7
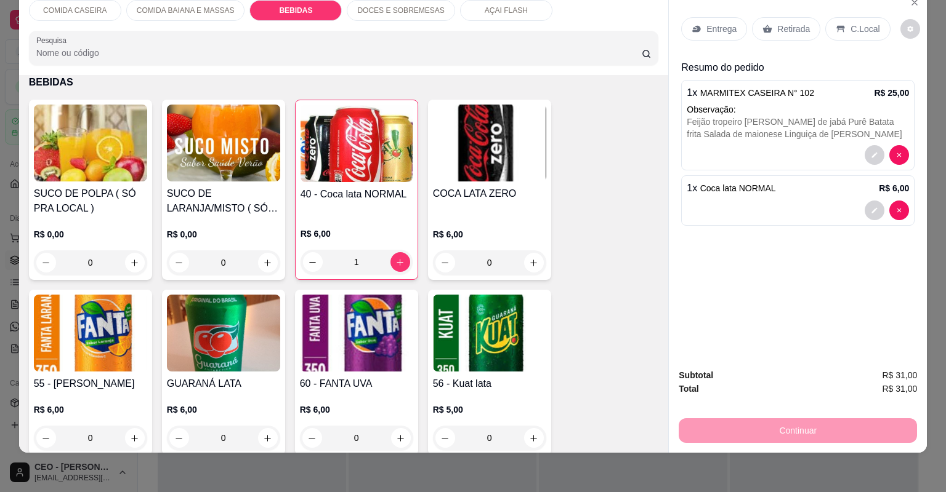
type input "1"
click at [715, 30] on p "Entrega" at bounding box center [721, 29] width 30 height 12
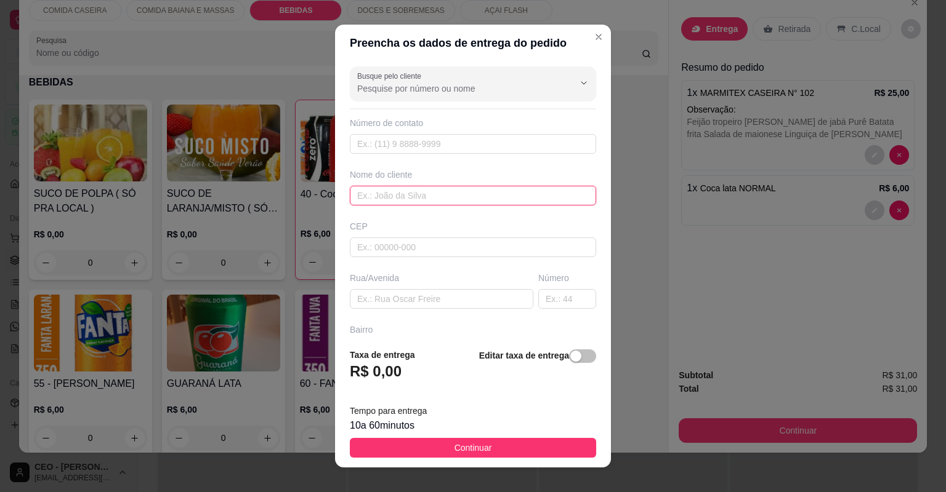
click at [449, 195] on input "text" at bounding box center [473, 196] width 246 height 20
type input "elionai"
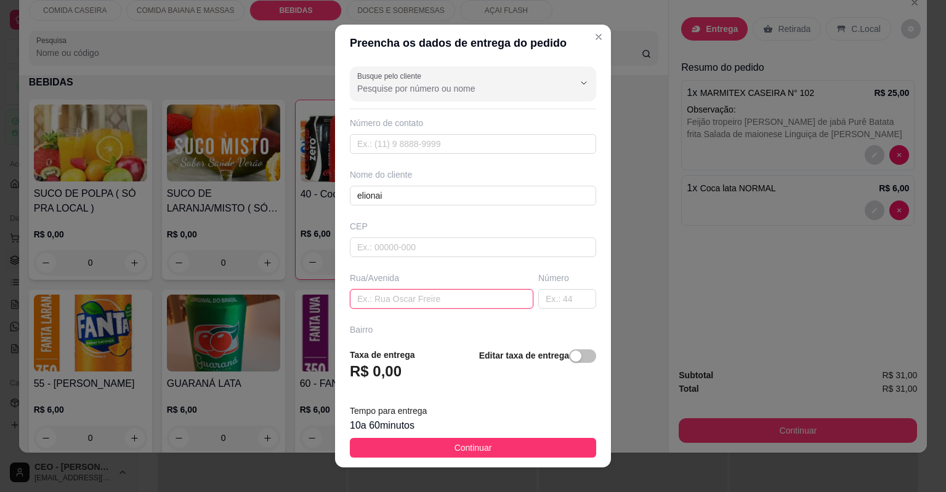
click at [463, 293] on input "text" at bounding box center [441, 299] width 183 height 20
paste input "Em cima da antiga cia do bolo"
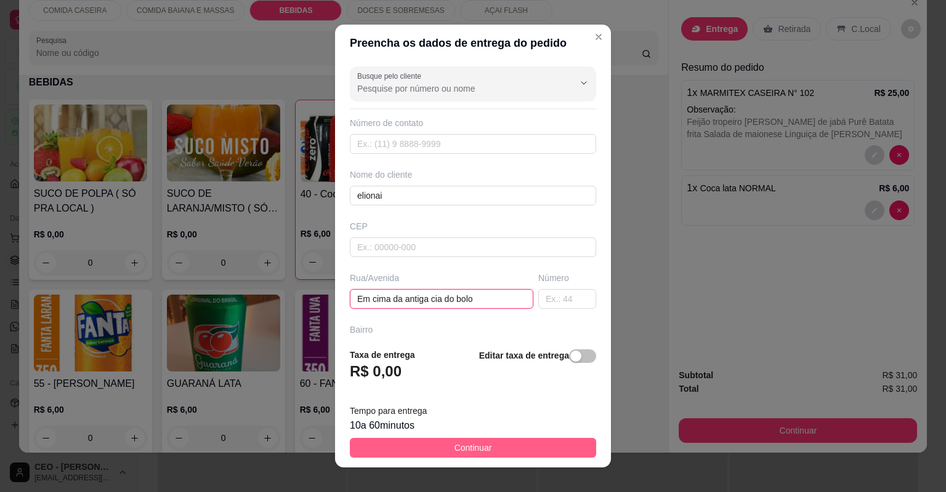
type input "Em cima da antiga cia do bolo"
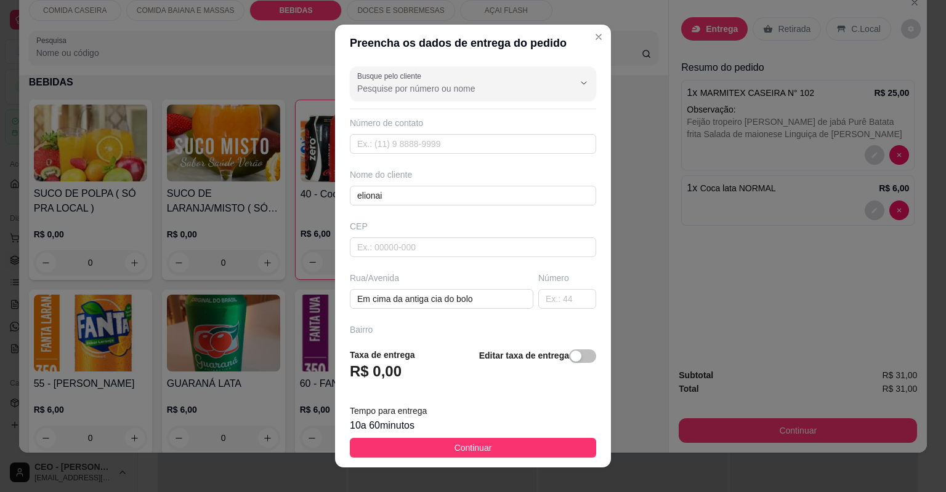
drag, startPoint x: 518, startPoint y: 442, endPoint x: 529, endPoint y: 408, distance: 36.4
click at [518, 443] on button "Continuar" at bounding box center [473, 448] width 246 height 20
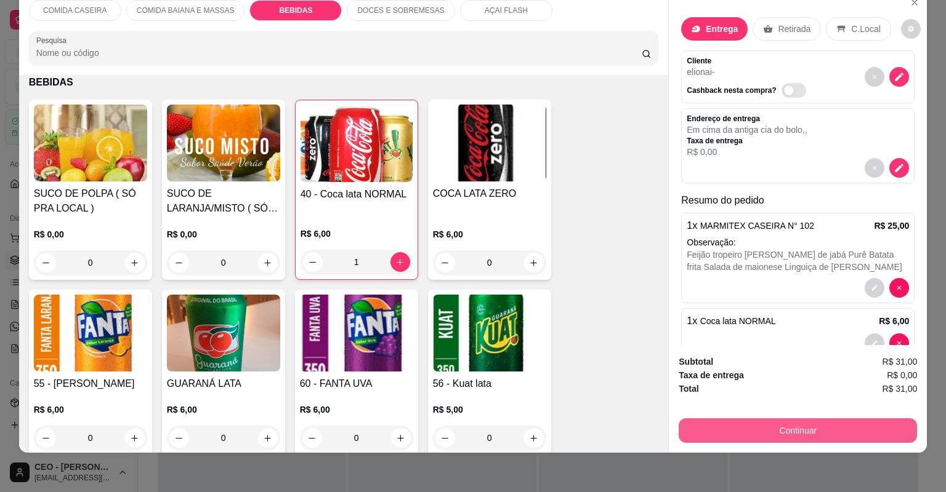
click at [717, 428] on button "Continuar" at bounding box center [797, 431] width 238 height 25
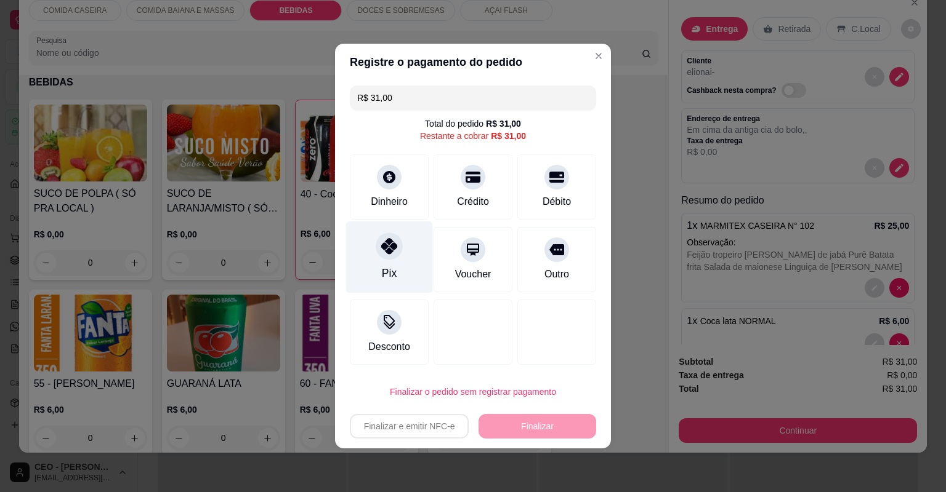
click at [387, 249] on icon at bounding box center [389, 246] width 16 height 16
type input "R$ 0,00"
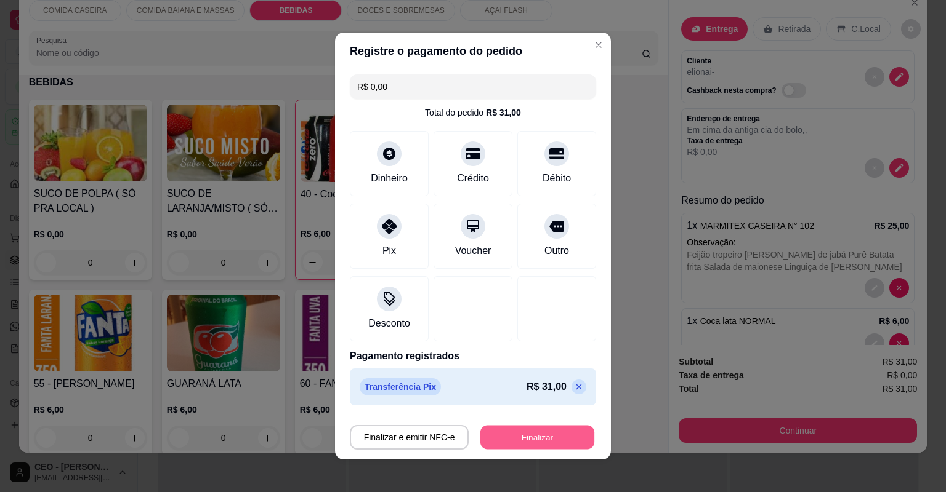
click at [523, 434] on button "Finalizar" at bounding box center [537, 438] width 114 height 24
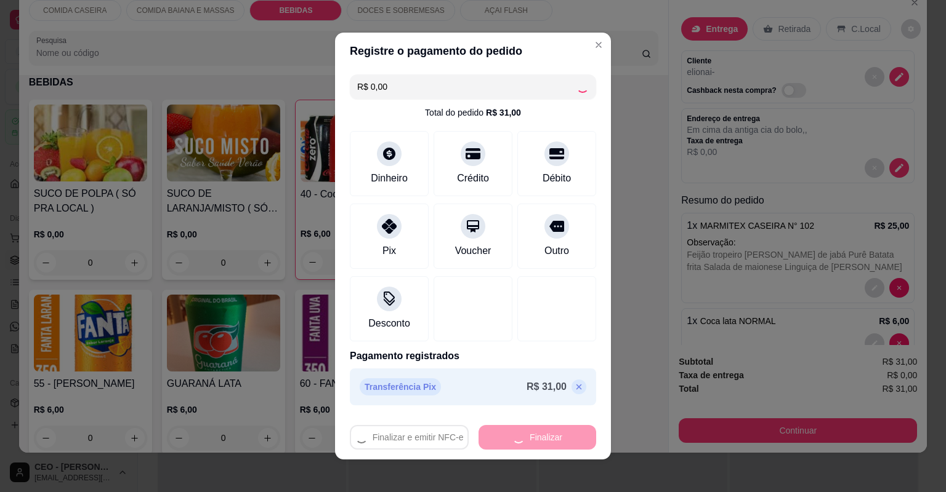
type input "0"
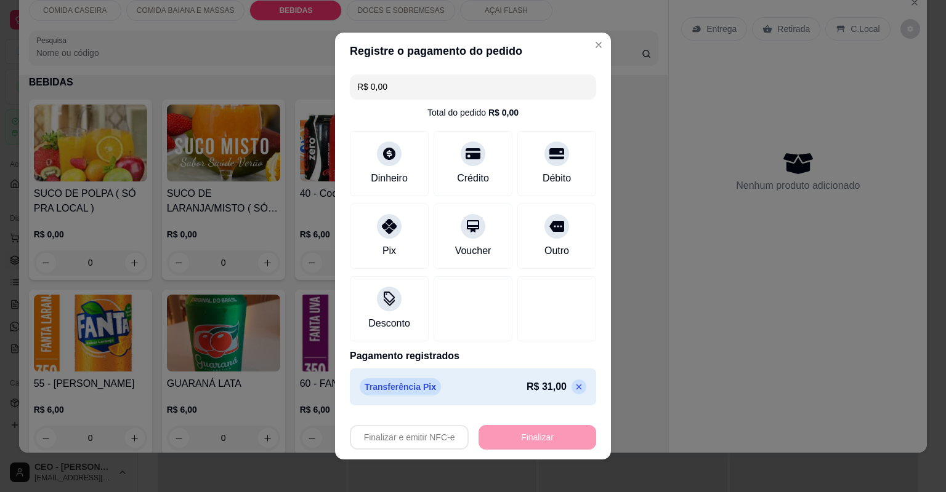
type input "-R$ 31,00"
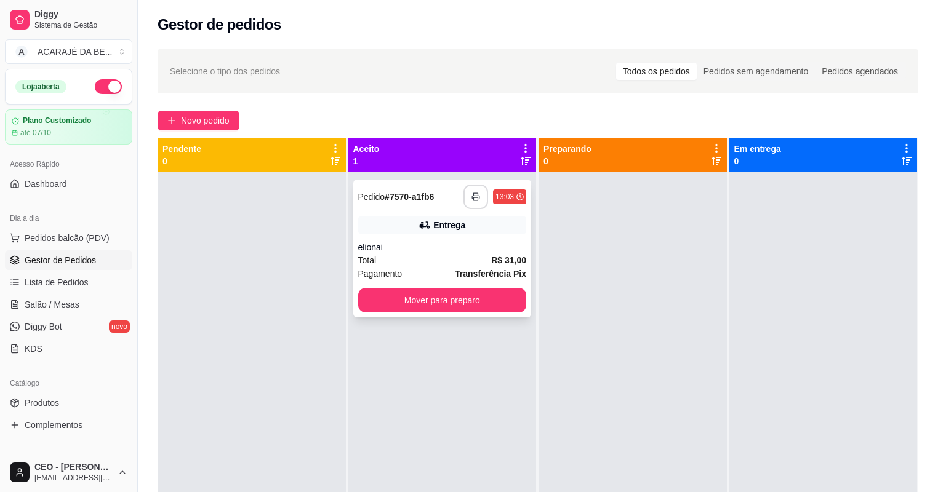
click at [470, 189] on button "button" at bounding box center [476, 197] width 25 height 25
click at [460, 295] on button "Mover para preparo" at bounding box center [442, 301] width 163 height 24
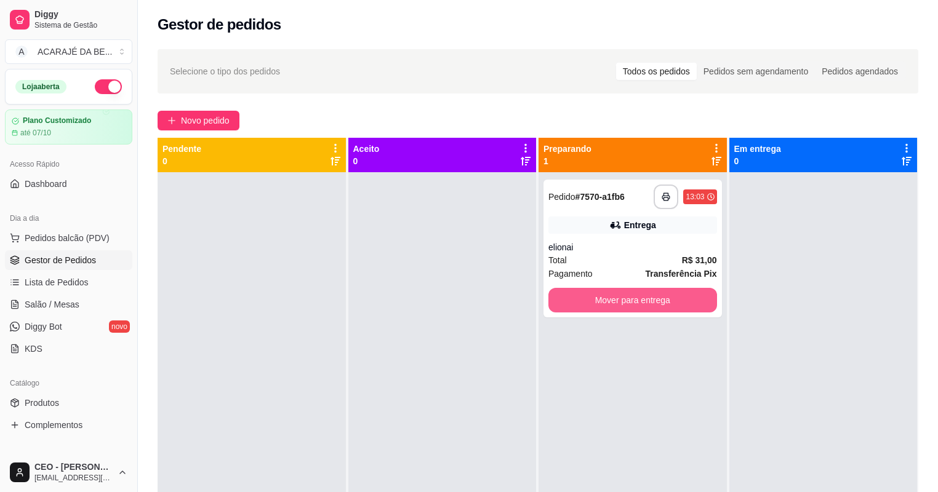
click at [612, 291] on button "Mover para entrega" at bounding box center [632, 300] width 169 height 25
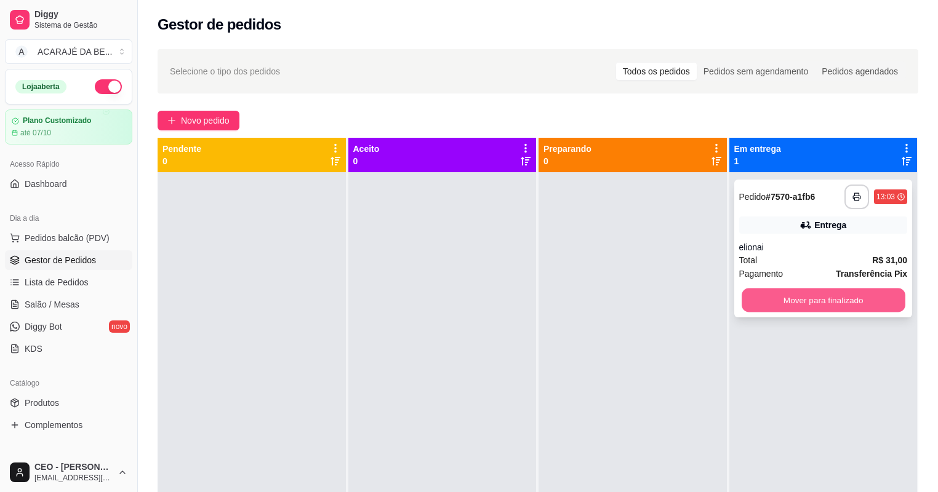
click at [773, 301] on button "Mover para finalizado" at bounding box center [823, 301] width 163 height 24
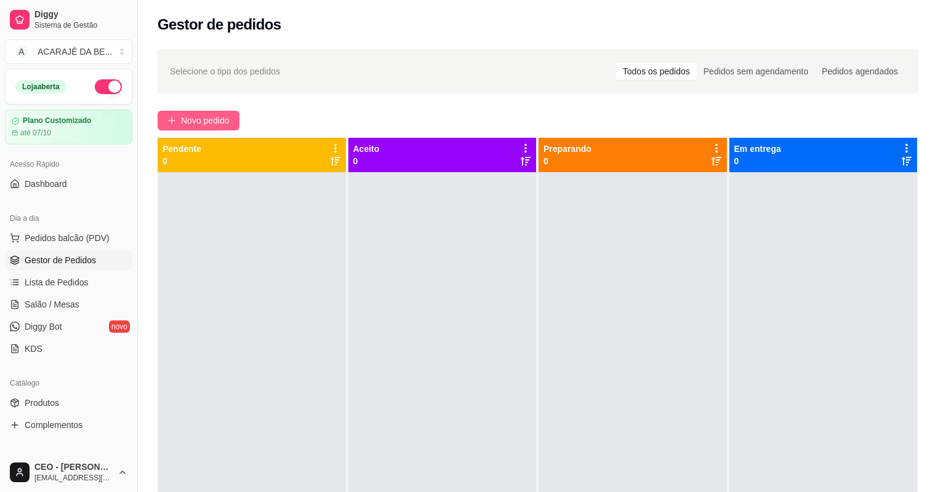
click at [209, 112] on button "Novo pedido" at bounding box center [199, 121] width 82 height 20
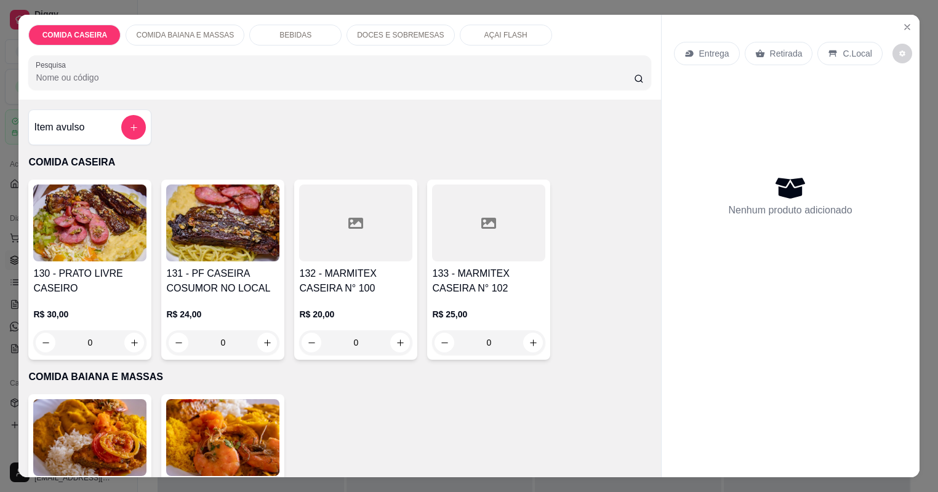
click at [342, 219] on div at bounding box center [355, 223] width 113 height 77
click at [443, 225] on div at bounding box center [488, 223] width 113 height 77
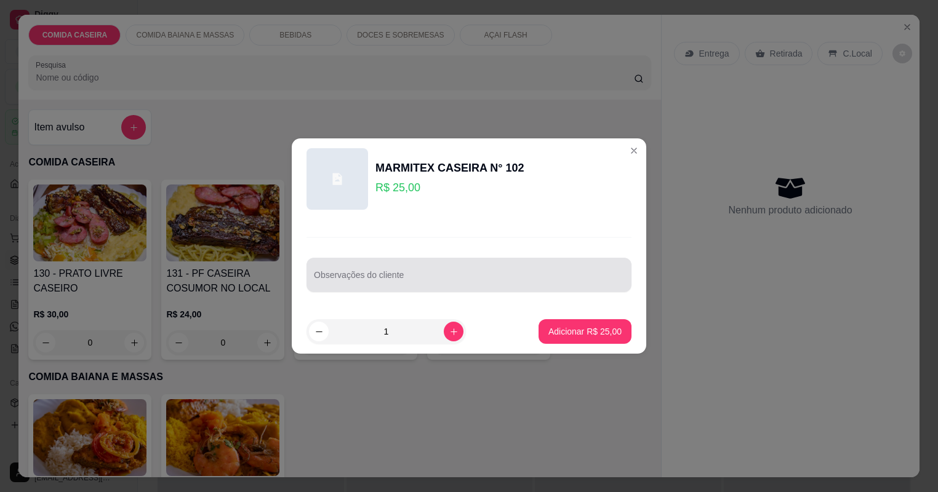
click at [456, 276] on input "Observações do cliente" at bounding box center [469, 280] width 310 height 12
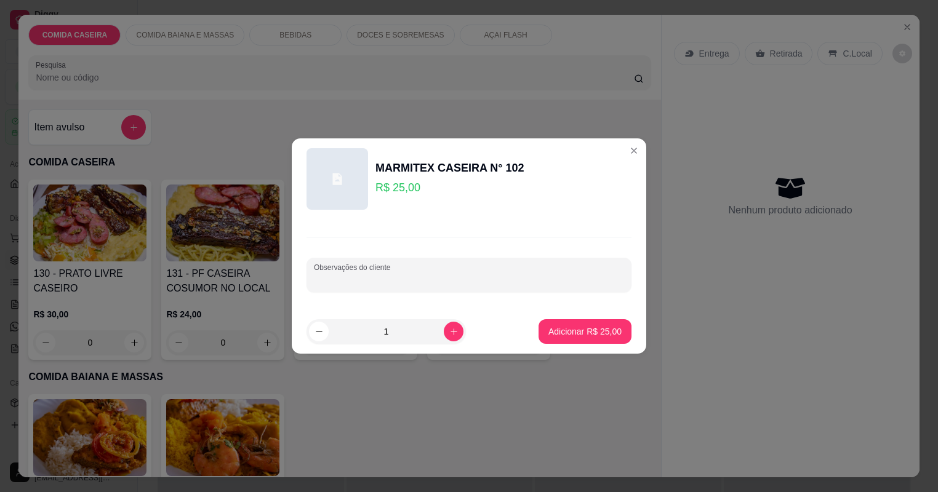
paste input "Arroz Escondidinho de jabá Vinagrete Panqueca de carne"
type input "Arroz Escondidinho de jabá Vinagrete Panqueca de carne"
click at [558, 326] on p "Adicionar R$ 25,00" at bounding box center [585, 332] width 71 height 12
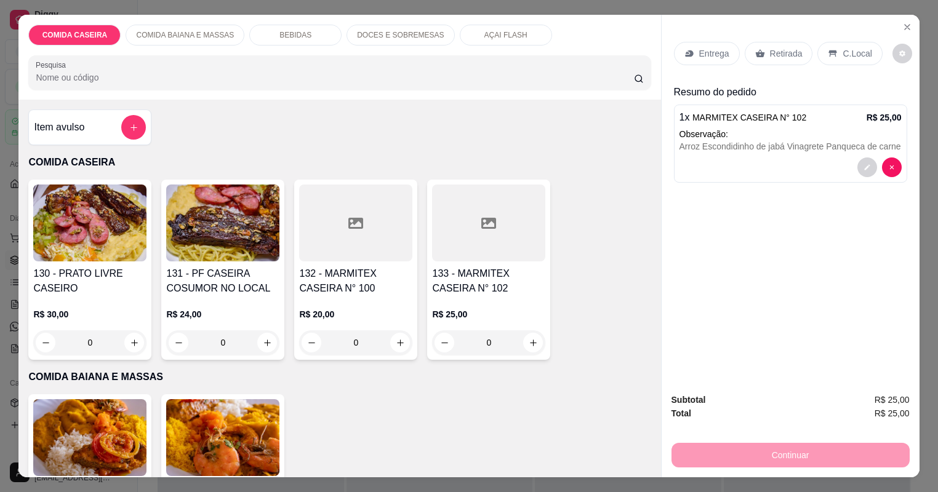
click at [721, 57] on p "Entrega" at bounding box center [714, 53] width 30 height 12
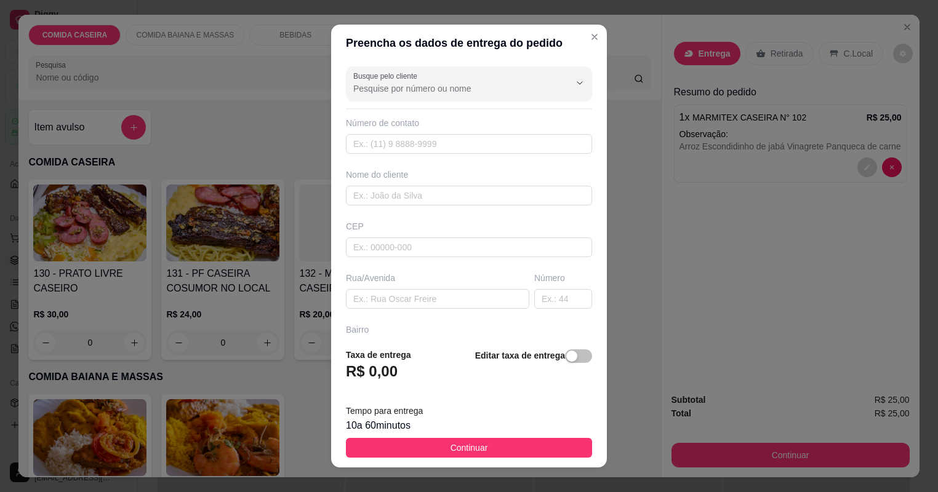
click at [505, 204] on div "Busque pelo cliente Número de contato Nome do cliente CEP Rua/Avenida Número Ba…" at bounding box center [469, 200] width 276 height 277
click at [505, 201] on input "text" at bounding box center [469, 196] width 246 height 20
type input "paulinhop"
click at [465, 302] on input "text" at bounding box center [437, 299] width 183 height 20
paste input "Avenida marinalva, número 636, ao lado de Arnaldo dentista"
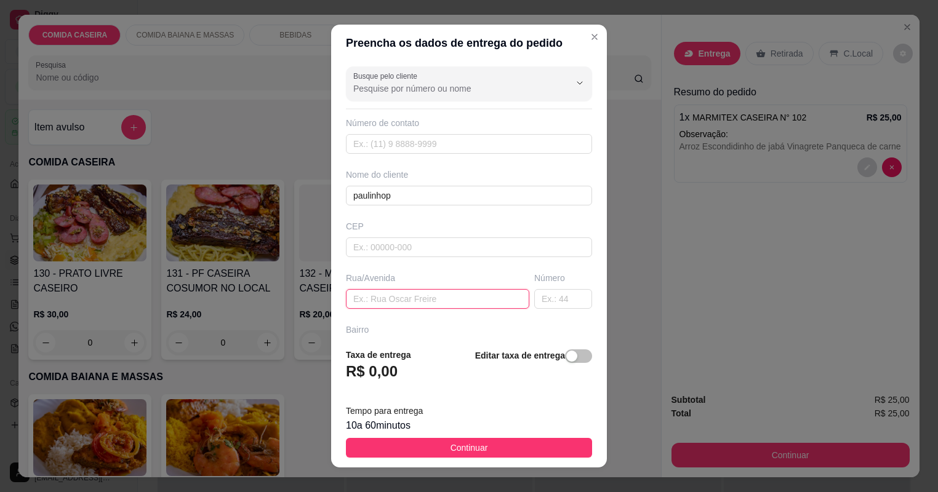
type input "Avenida marinalva, número 636, ao lado de Arnaldo dentista"
click at [496, 445] on button "Continuar" at bounding box center [469, 448] width 246 height 20
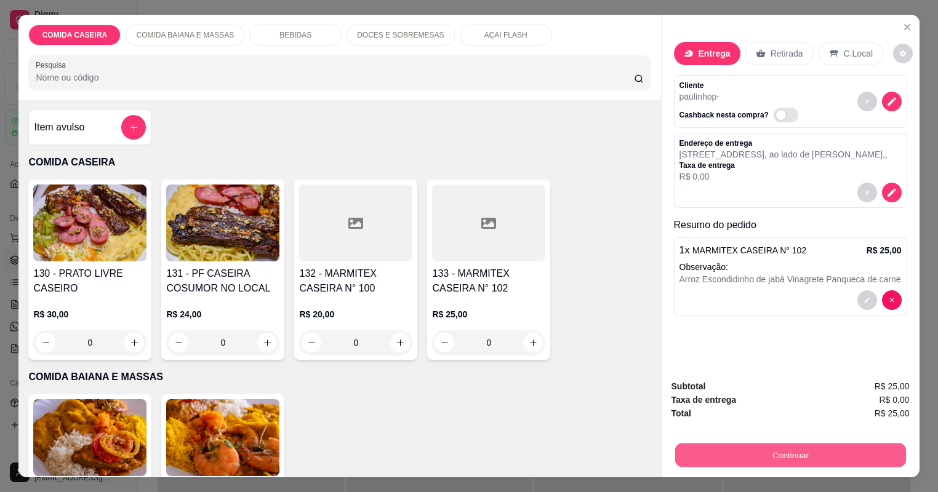
click at [706, 449] on button "Continuar" at bounding box center [790, 456] width 231 height 24
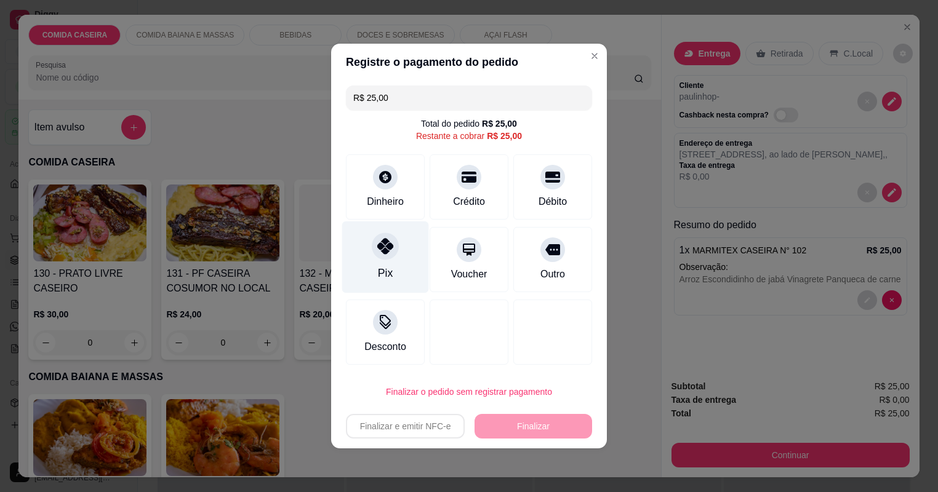
click at [412, 249] on div "Pix" at bounding box center [385, 258] width 87 height 72
type input "R$ 0,00"
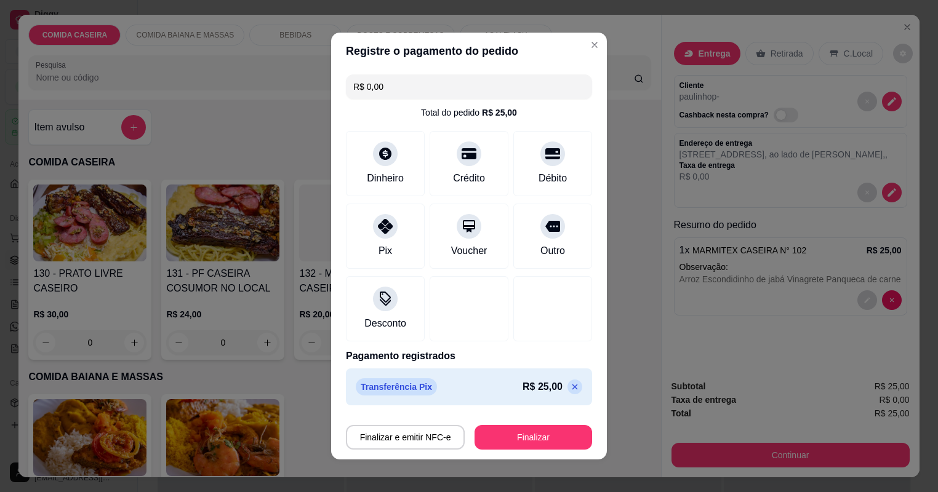
click at [534, 424] on div "Finalizar e emitir NFC-e Finalizar" at bounding box center [469, 435] width 246 height 30
click at [539, 432] on button "Finalizar" at bounding box center [534, 437] width 118 height 25
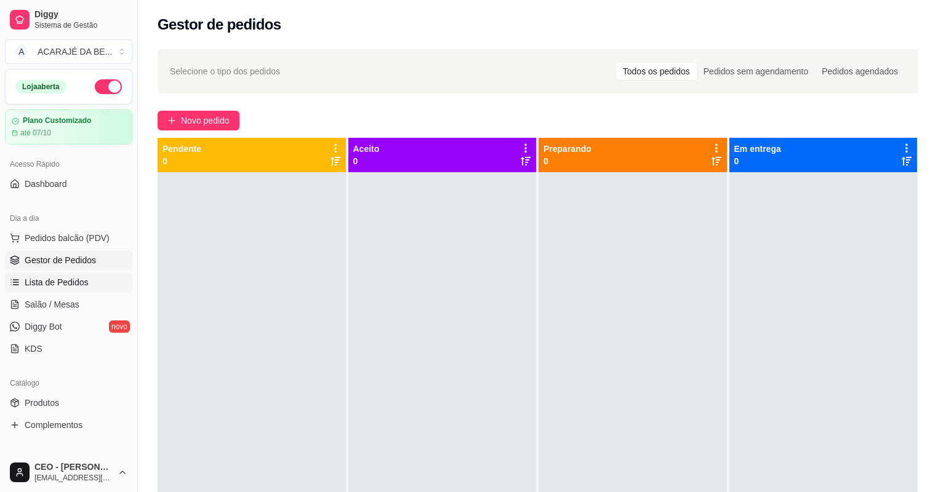
click at [60, 281] on span "Lista de Pedidos" at bounding box center [57, 282] width 64 height 12
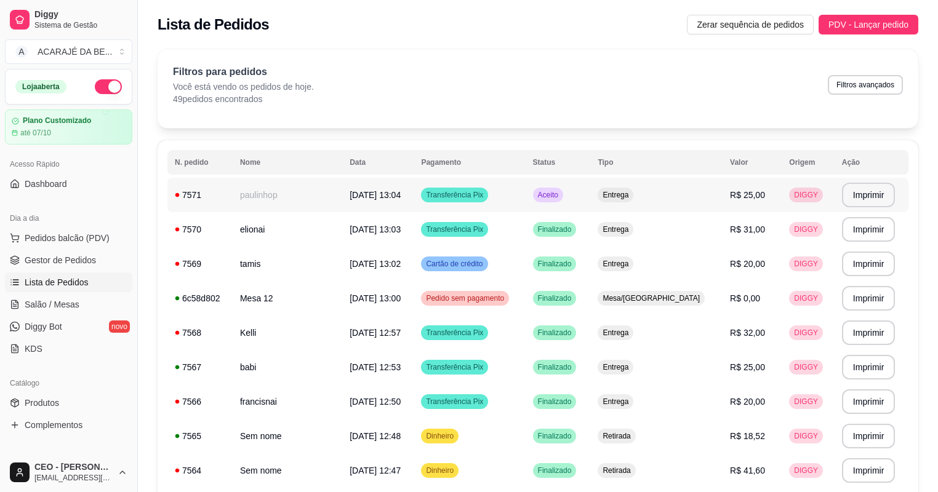
click at [338, 202] on td "paulinhop" at bounding box center [288, 195] width 110 height 34
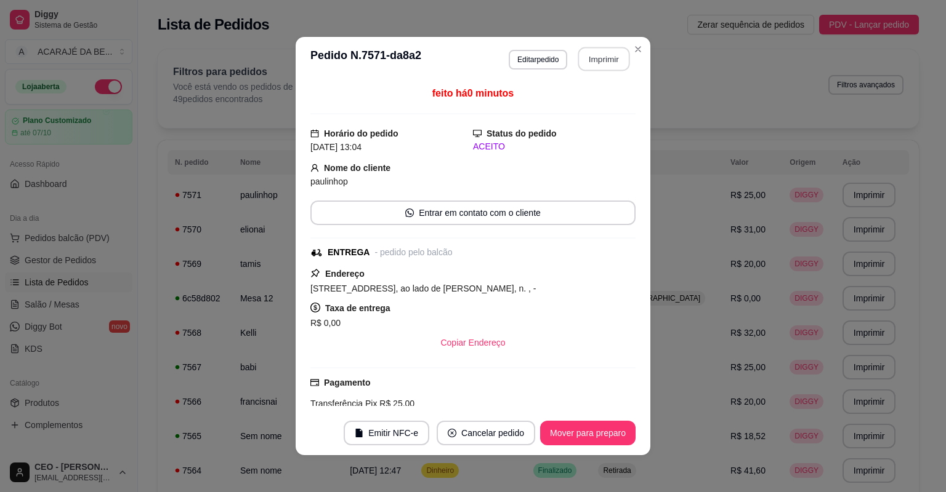
click at [595, 62] on button "Imprimir" at bounding box center [604, 59] width 52 height 24
click at [584, 435] on button "Mover para preparo" at bounding box center [587, 433] width 95 height 25
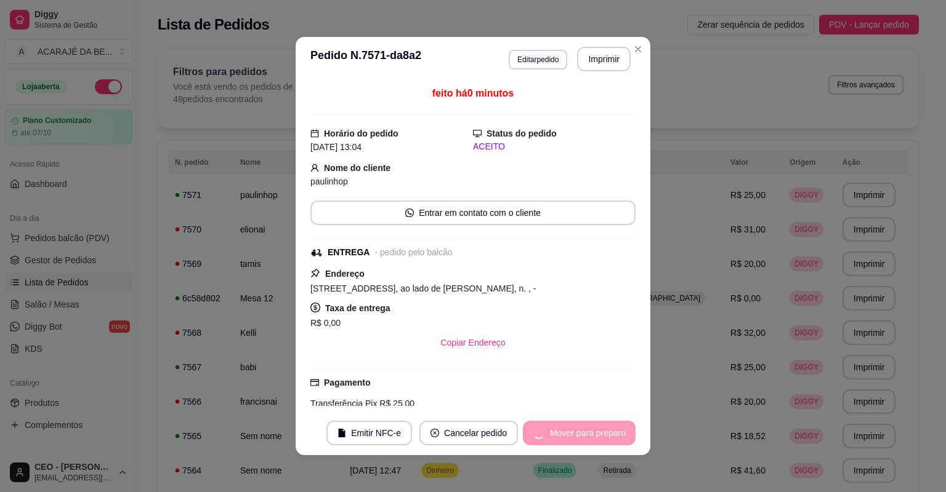
click at [584, 435] on div "Mover para preparo" at bounding box center [579, 433] width 113 height 25
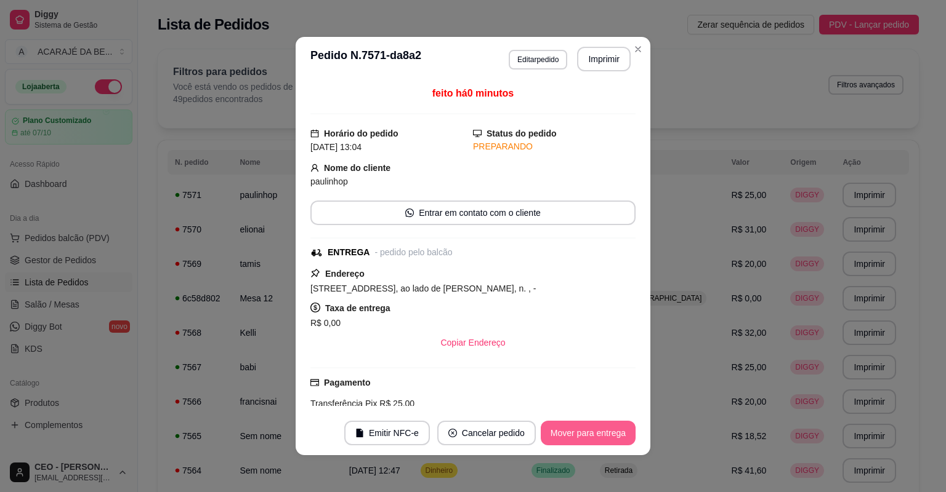
click at [568, 426] on button "Mover para entrega" at bounding box center [587, 433] width 95 height 25
click at [568, 432] on button "Mover para finalizado" at bounding box center [584, 433] width 102 height 25
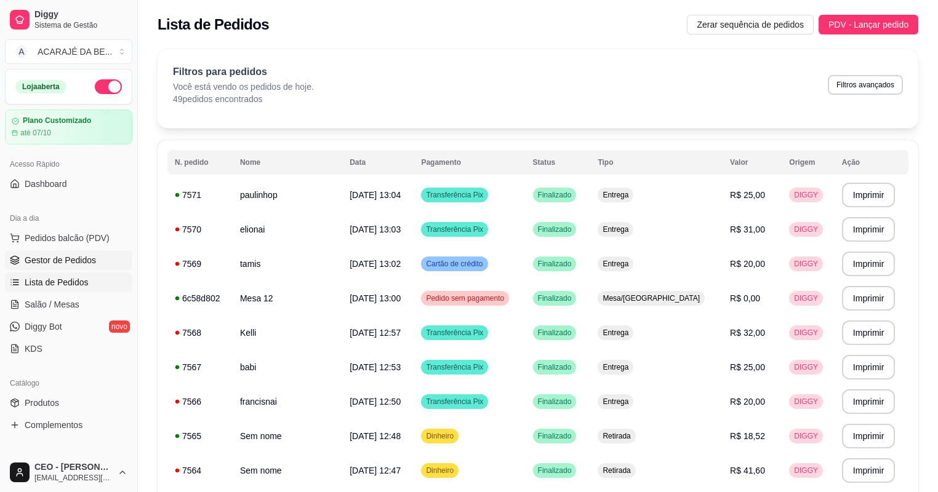
click at [64, 252] on link "Gestor de Pedidos" at bounding box center [68, 261] width 127 height 20
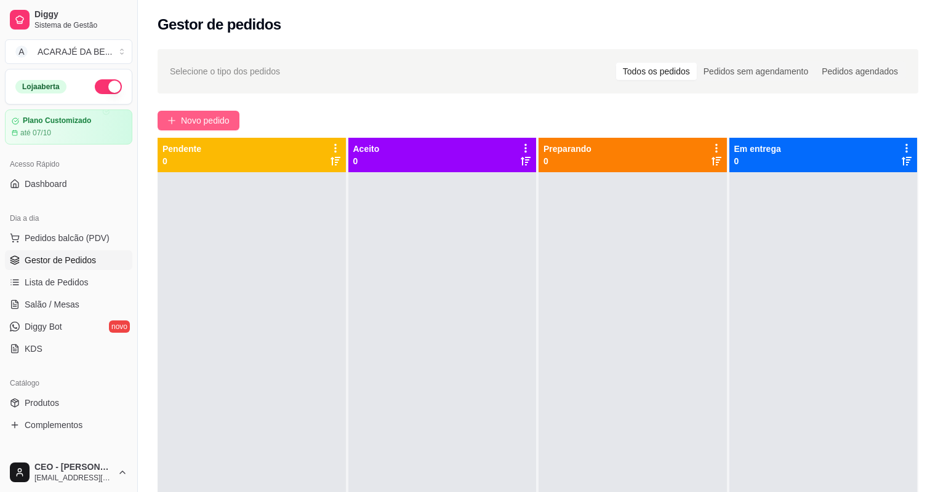
click at [195, 122] on span "Novo pedido" at bounding box center [205, 121] width 49 height 14
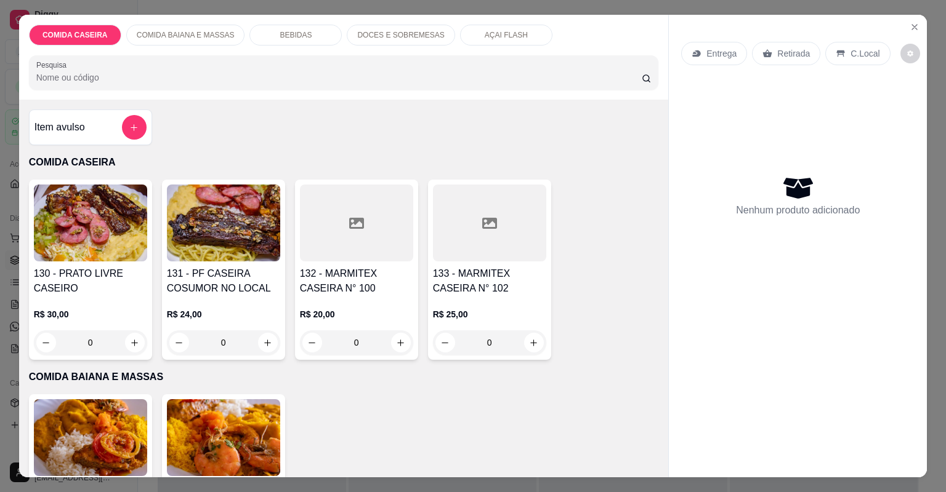
click at [129, 126] on icon "add-separate-item" at bounding box center [133, 127] width 9 height 9
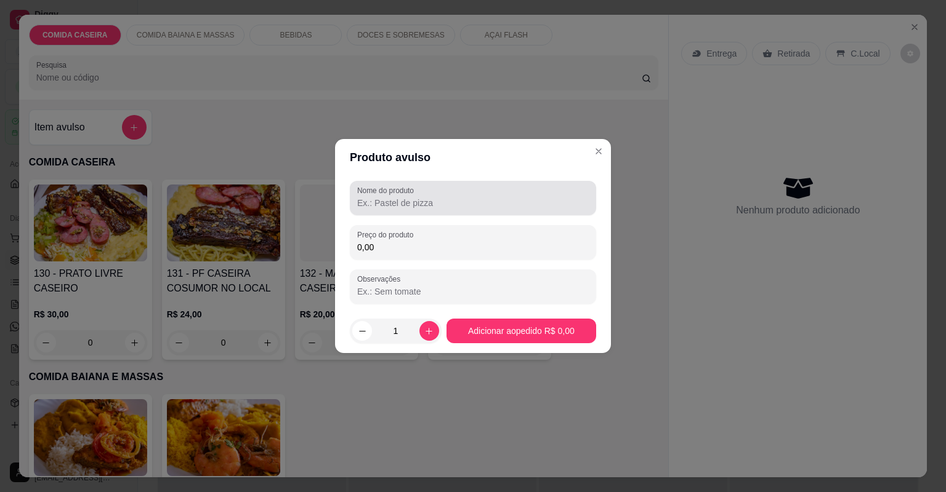
click at [356, 193] on div "Nome do produto" at bounding box center [473, 198] width 246 height 34
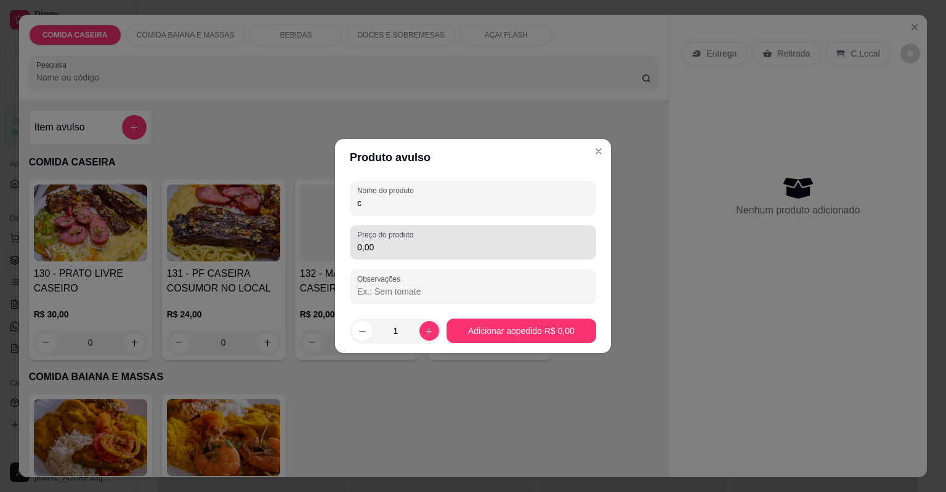
type input "c"
click at [419, 254] on div "0,00" at bounding box center [472, 242] width 231 height 25
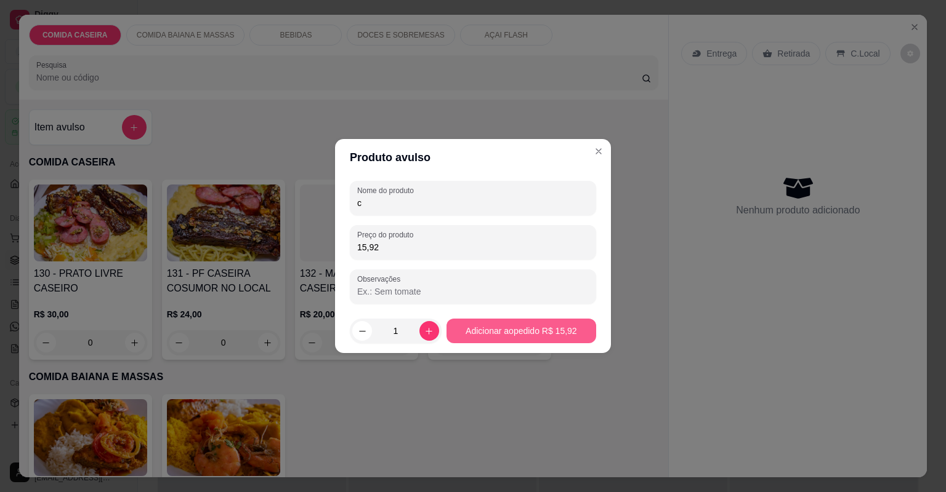
type input "15,92"
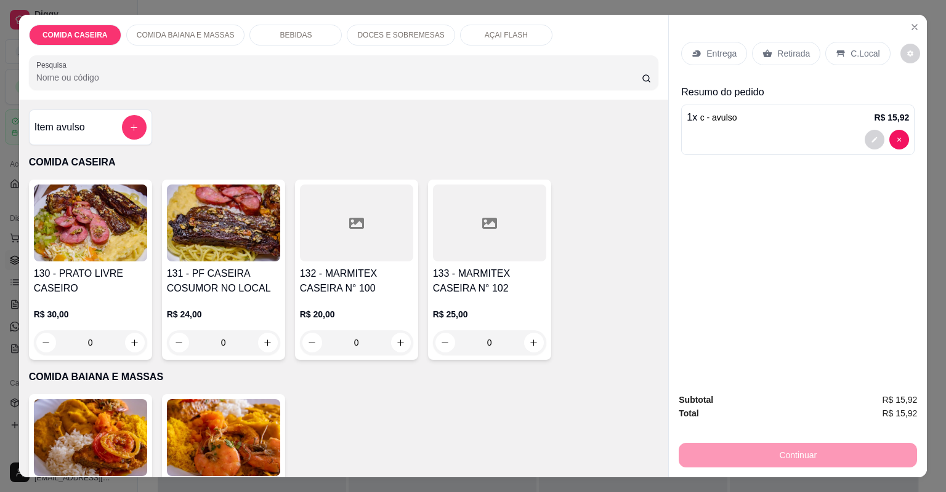
click at [110, 118] on div "Item avulso" at bounding box center [90, 127] width 112 height 25
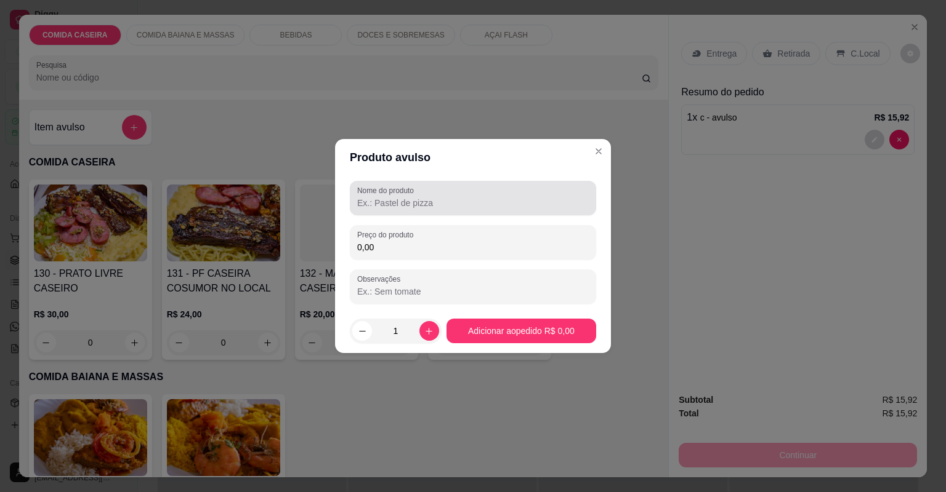
click at [379, 201] on input "Nome do produto" at bounding box center [472, 203] width 231 height 12
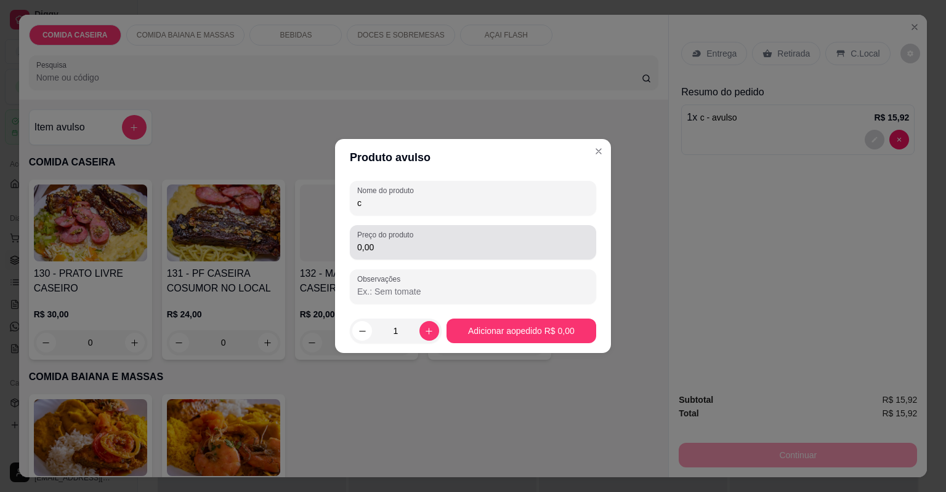
type input "c"
click at [412, 246] on input "0,00" at bounding box center [472, 247] width 231 height 12
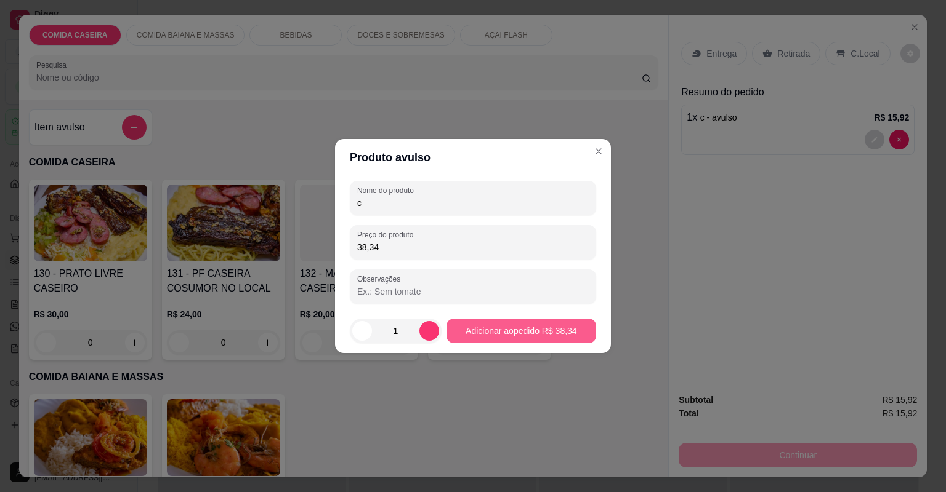
type input "38,34"
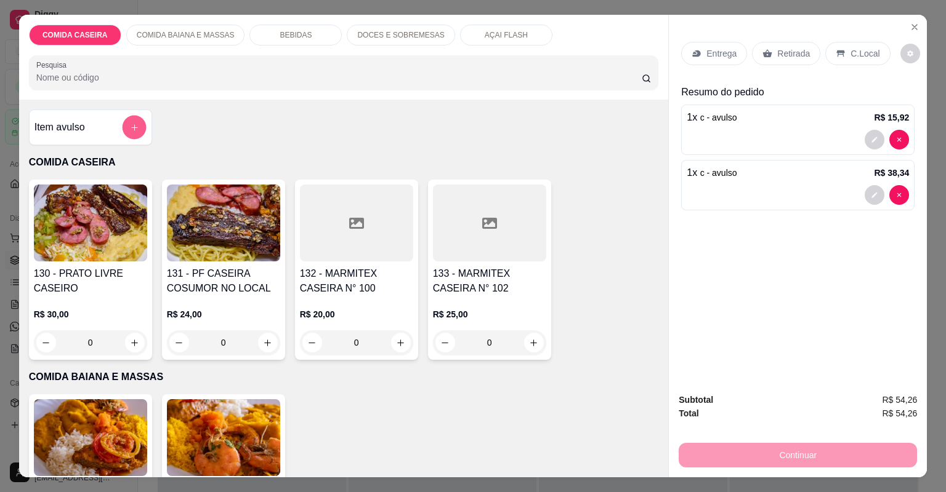
click at [129, 116] on button "add-separate-item" at bounding box center [134, 128] width 24 height 24
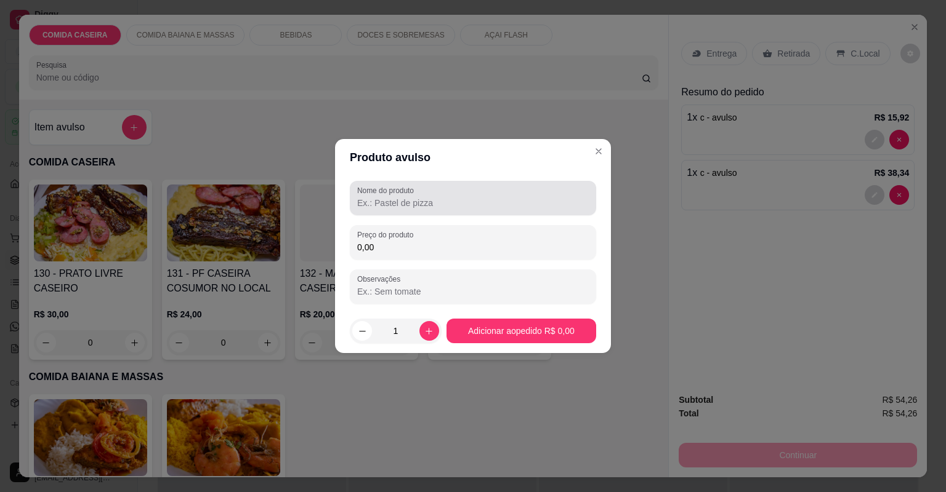
click at [440, 196] on div at bounding box center [472, 198] width 231 height 25
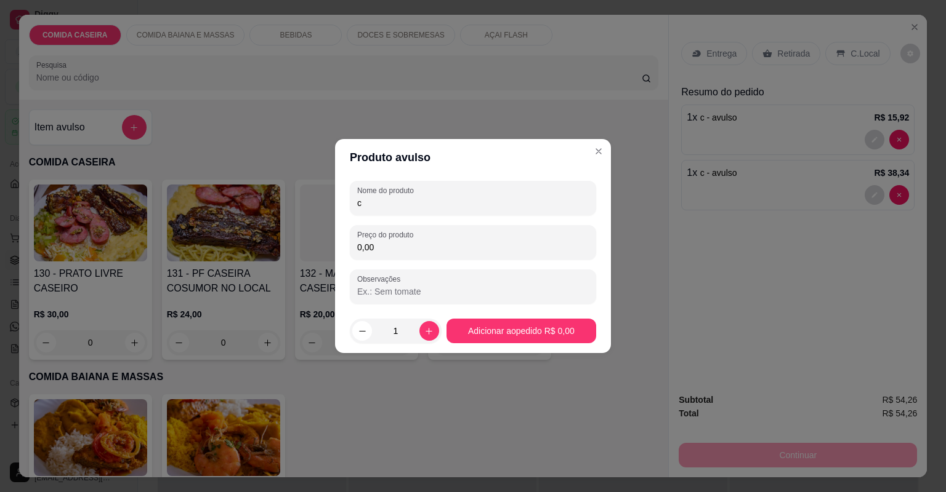
type input "c"
click at [430, 242] on input "0,00" at bounding box center [472, 247] width 231 height 12
type input "56,62"
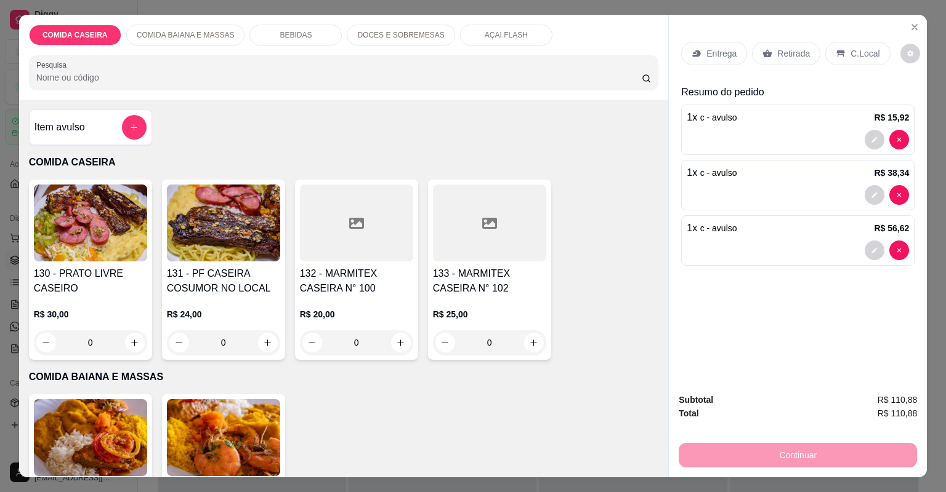
click at [305, 36] on div "BEBIDAS" at bounding box center [295, 35] width 92 height 21
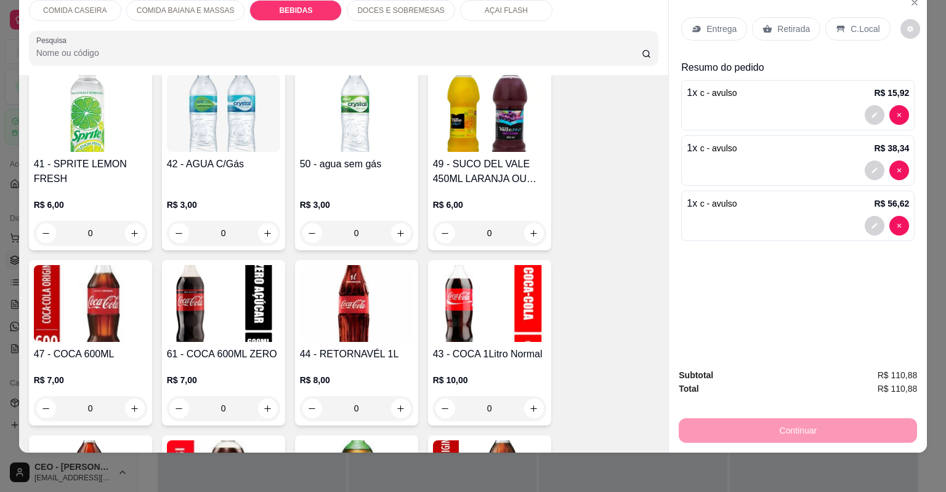
scroll to position [1125, 0]
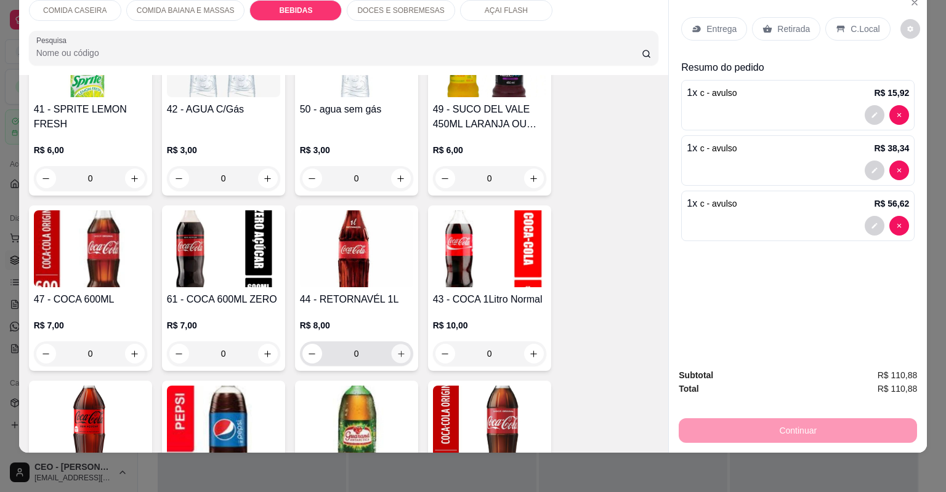
click at [392, 355] on button "increase-product-quantity" at bounding box center [400, 353] width 19 height 19
type input "1"
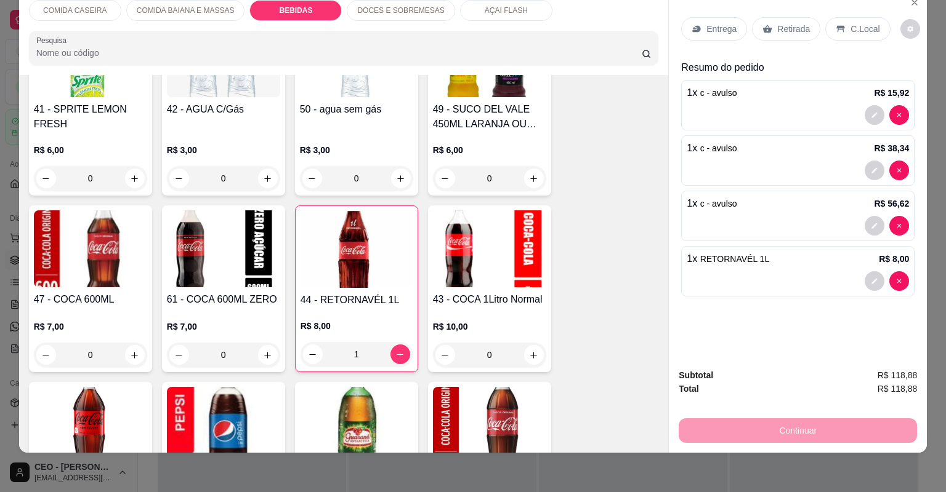
click at [771, 25] on div "Retirada" at bounding box center [786, 28] width 68 height 23
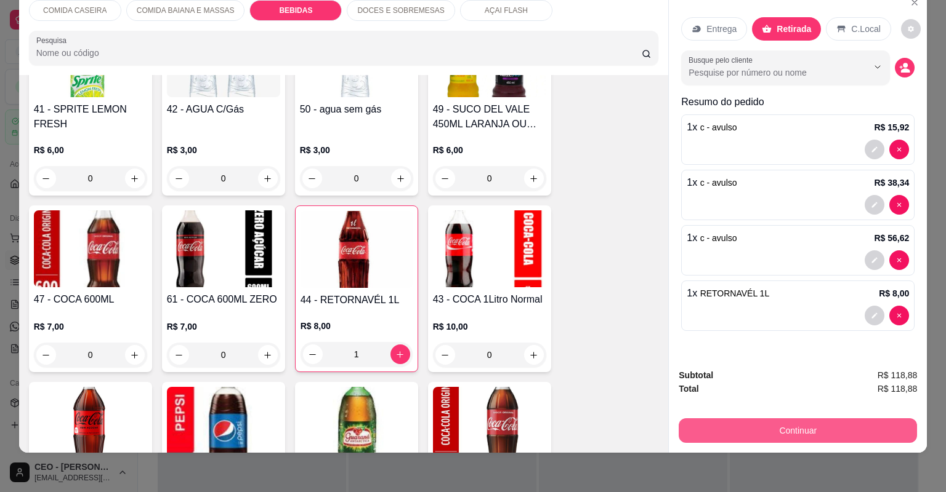
click at [769, 431] on button "Continuar" at bounding box center [797, 431] width 238 height 25
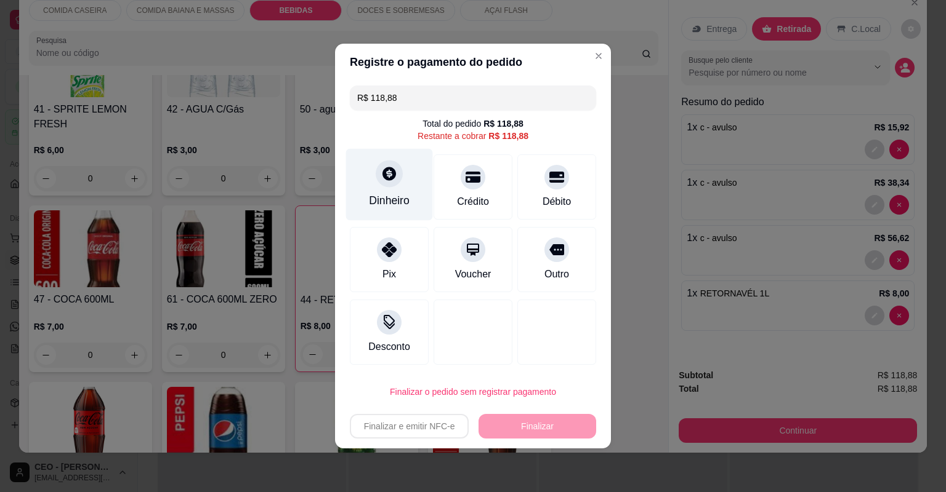
click at [375, 191] on div "Dinheiro" at bounding box center [389, 185] width 87 height 72
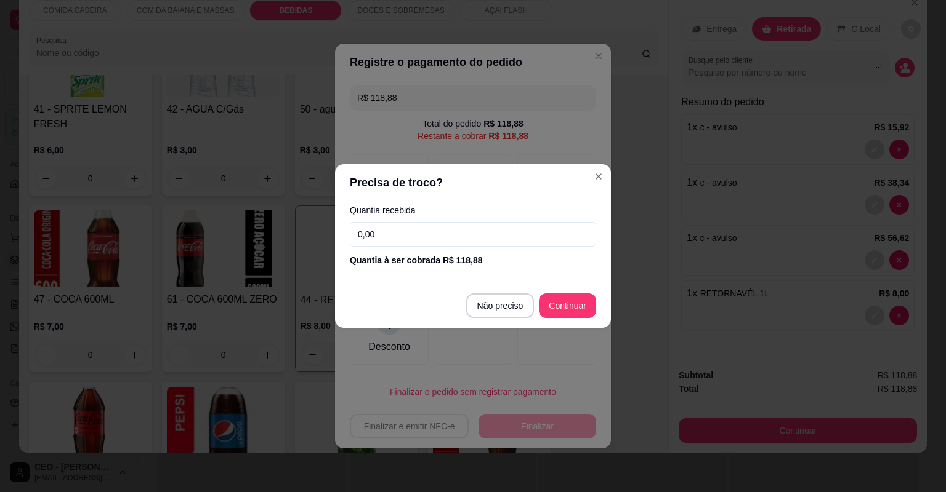
click at [417, 231] on input "0,00" at bounding box center [473, 234] width 246 height 25
type input "R$ 0,00"
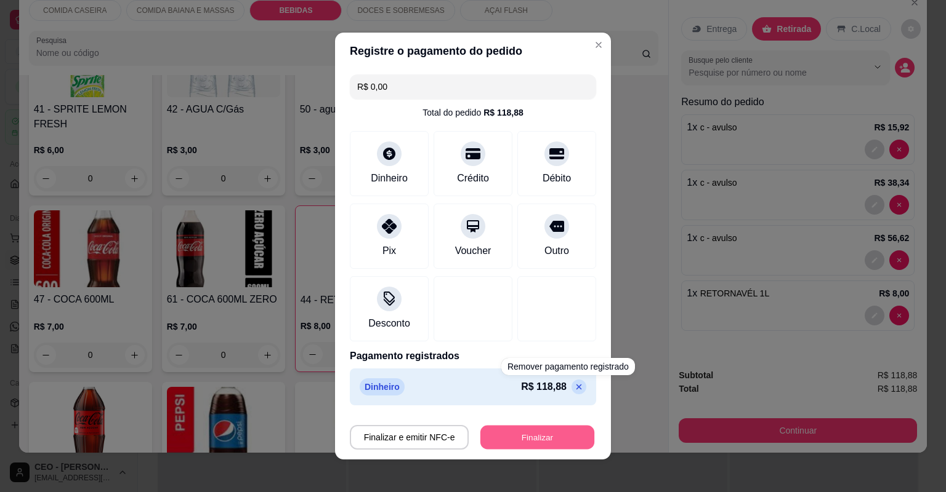
click at [549, 431] on button "Finalizar" at bounding box center [537, 438] width 114 height 24
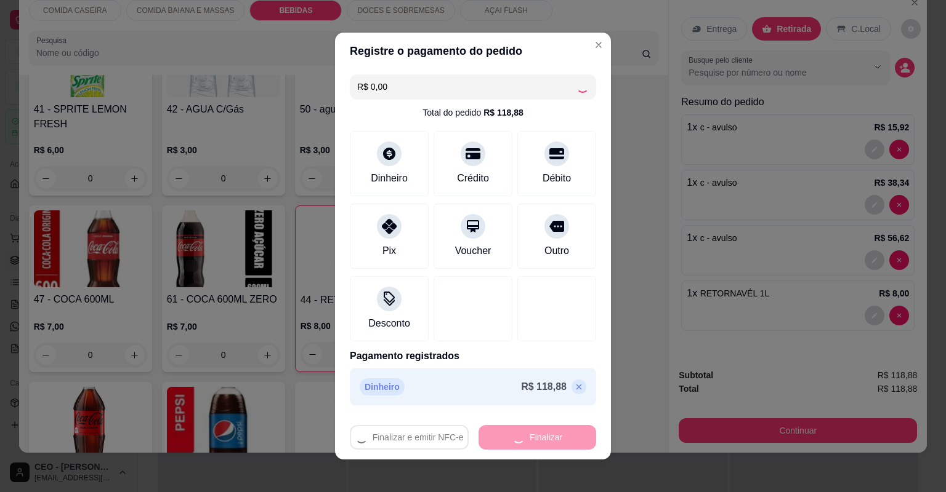
type input "0"
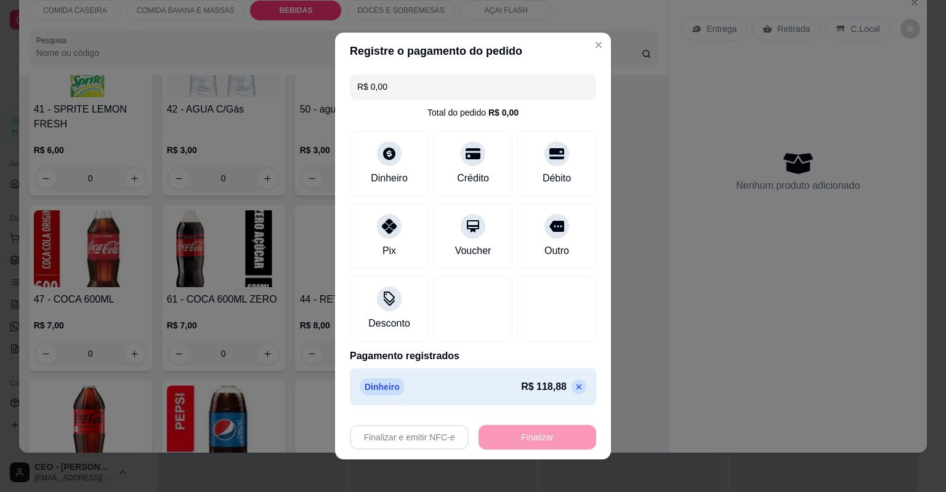
type input "-R$ 118,88"
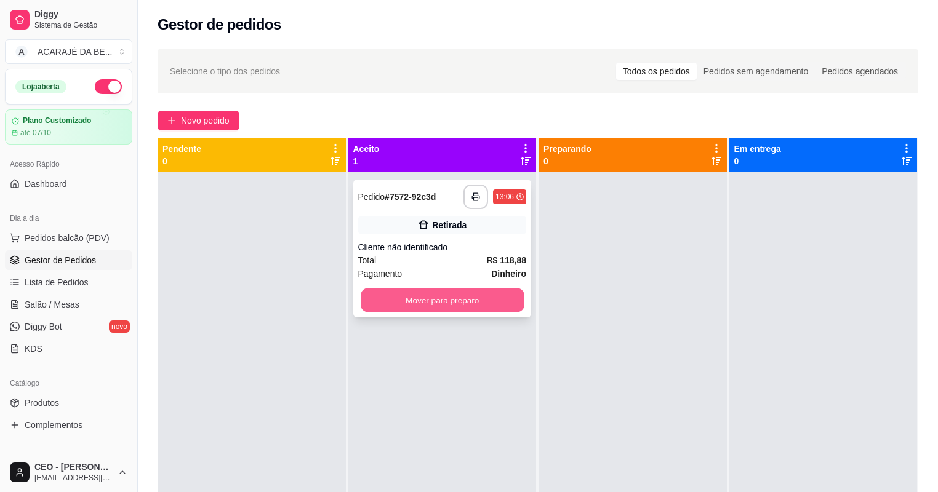
click at [507, 303] on button "Mover para preparo" at bounding box center [442, 301] width 163 height 24
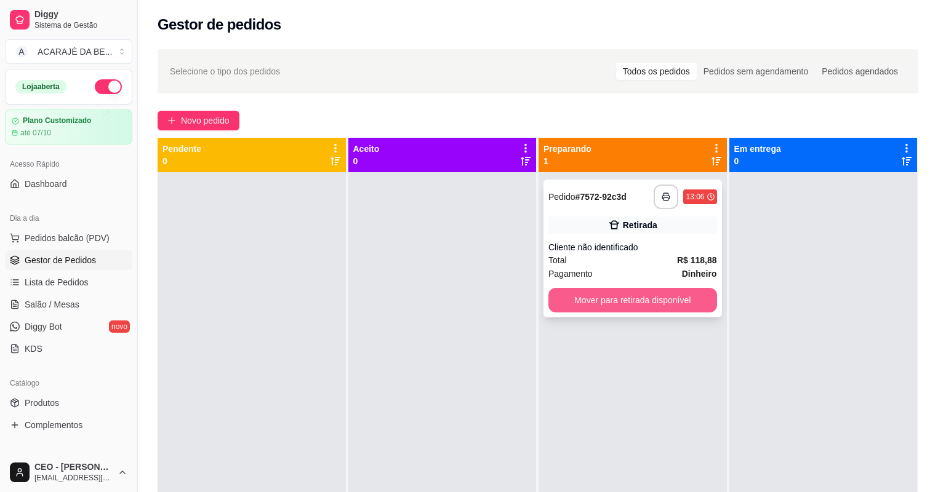
click at [572, 303] on button "Mover para retirada disponível" at bounding box center [632, 300] width 169 height 25
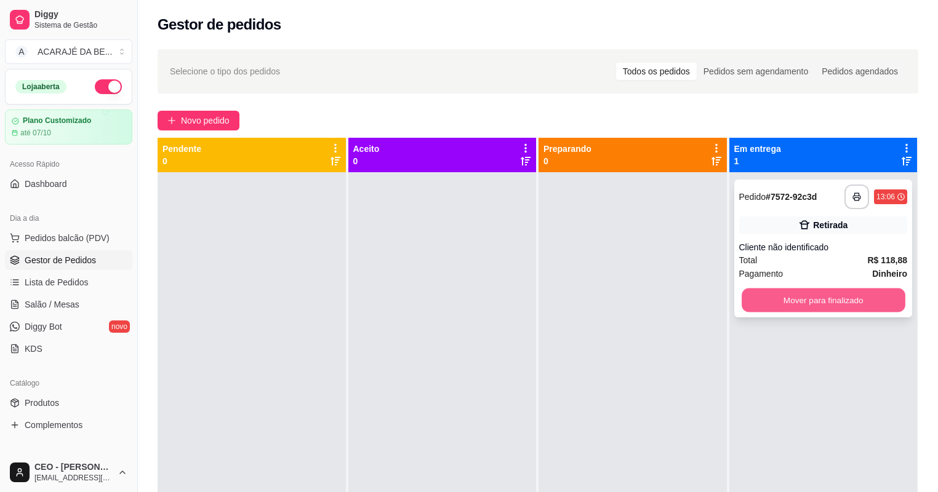
click at [763, 299] on button "Mover para finalizado" at bounding box center [823, 301] width 163 height 24
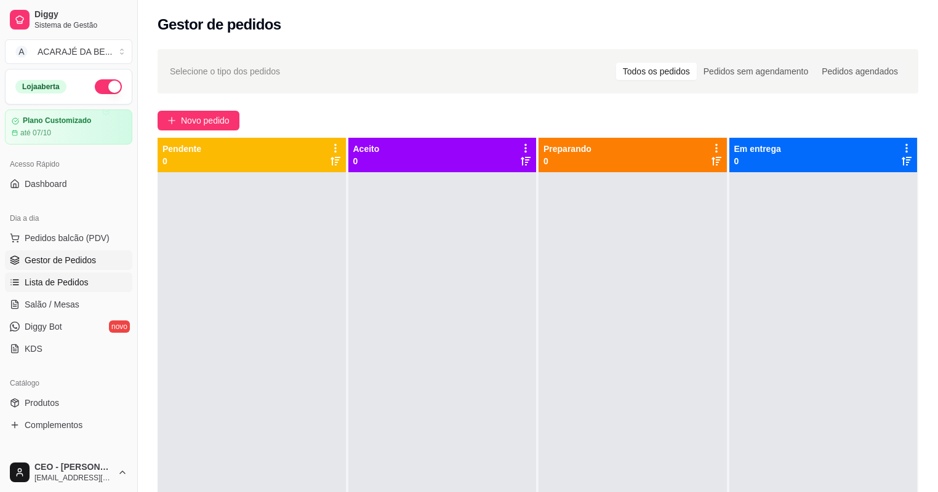
click at [65, 283] on span "Lista de Pedidos" at bounding box center [57, 282] width 64 height 12
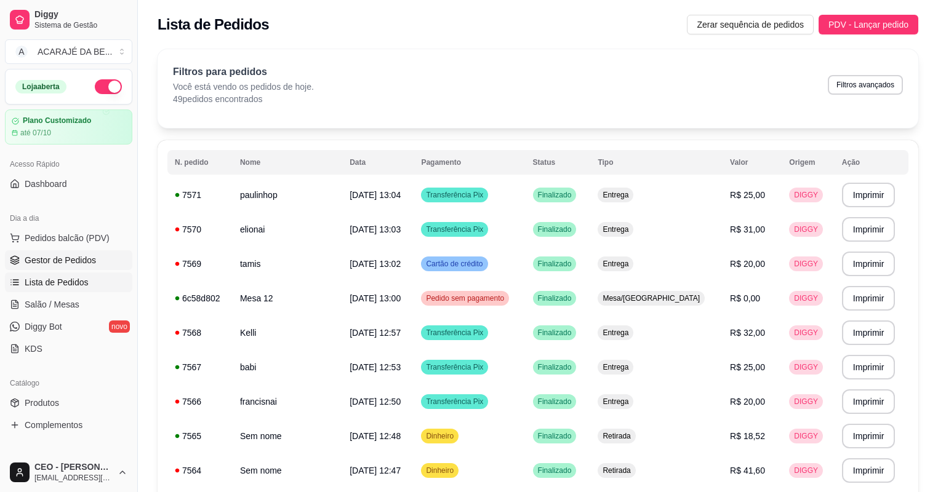
click at [34, 254] on span "Gestor de Pedidos" at bounding box center [60, 260] width 71 height 12
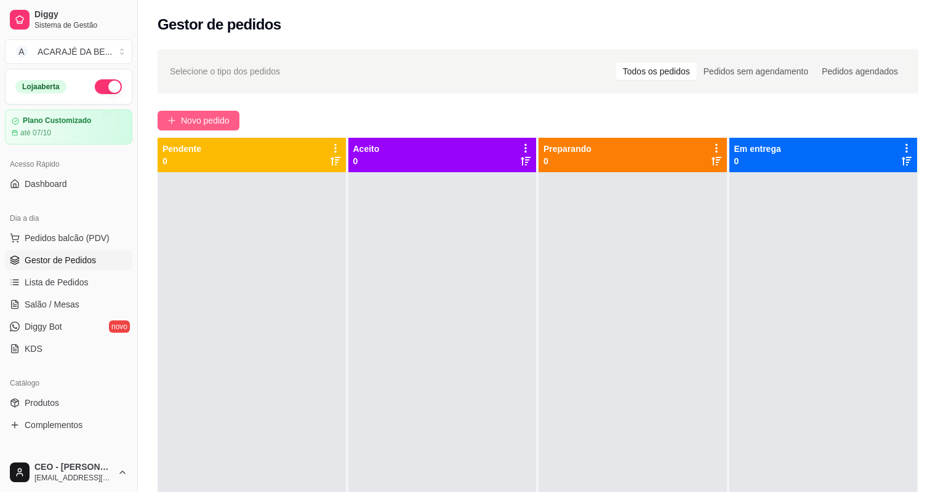
click at [204, 120] on span "Novo pedido" at bounding box center [205, 121] width 49 height 14
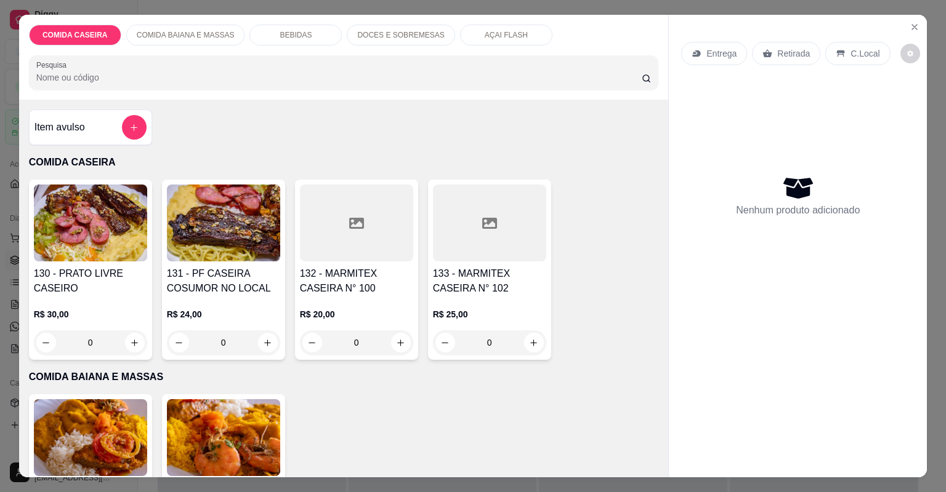
click at [134, 123] on icon "add-separate-item" at bounding box center [133, 127] width 9 height 9
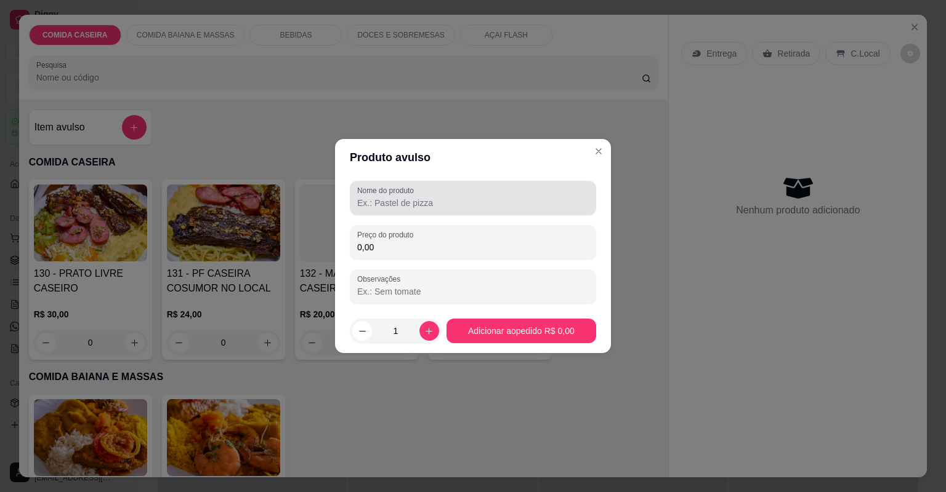
click at [422, 204] on input "Nome do produto" at bounding box center [472, 203] width 231 height 12
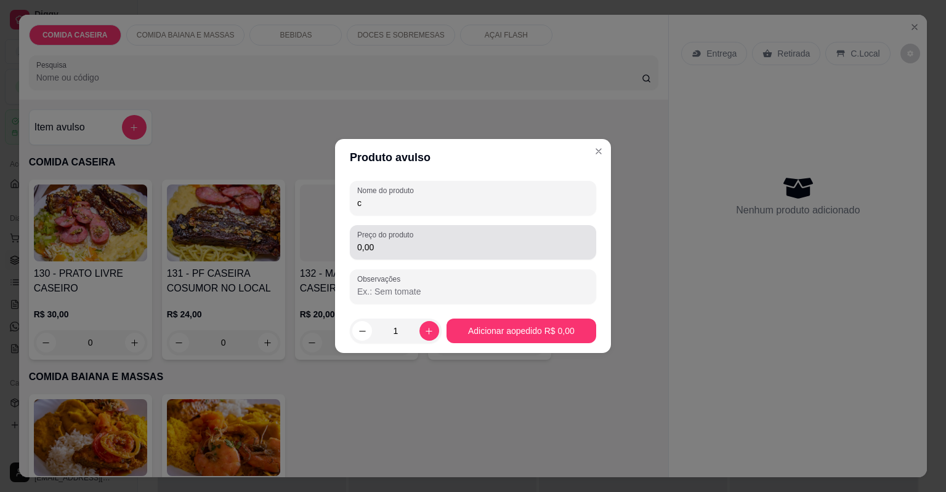
type input "c"
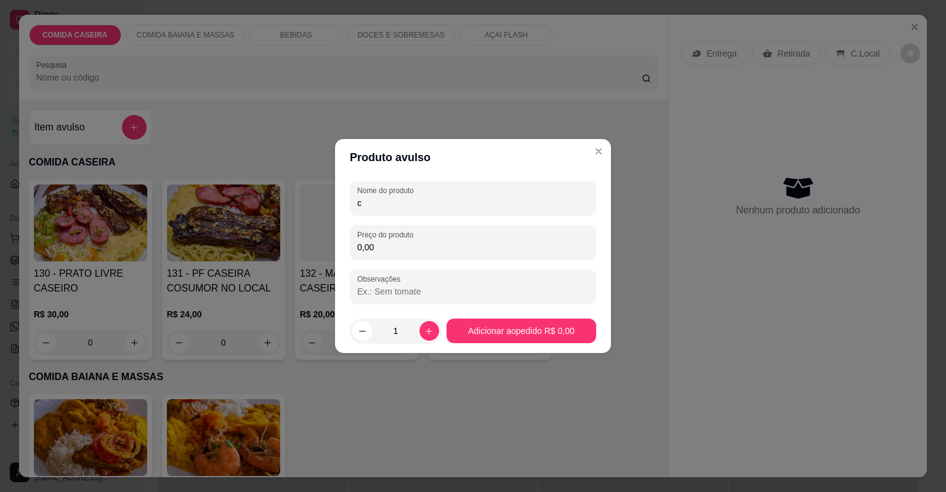
click at [430, 247] on input "0,00" at bounding box center [472, 247] width 231 height 12
type input "39,37"
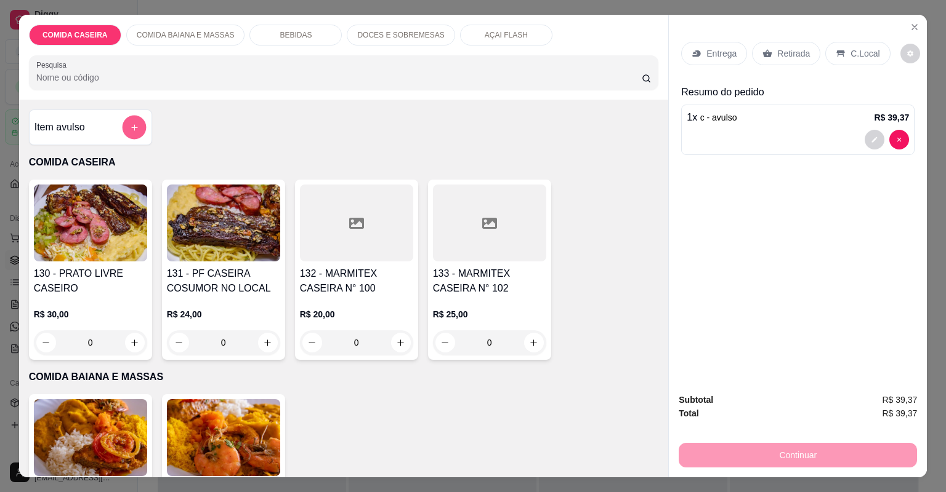
click at [134, 129] on icon "add-separate-item" at bounding box center [133, 127] width 9 height 9
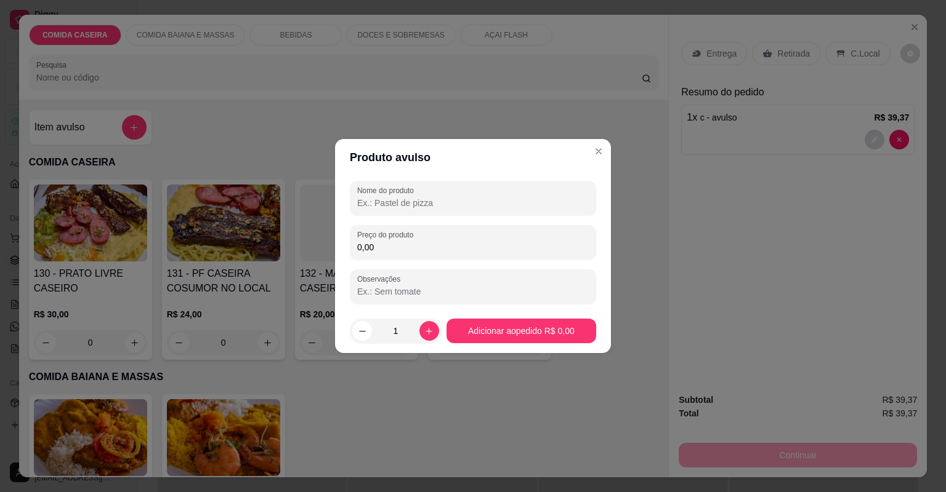
click at [398, 198] on input "Nome do produto" at bounding box center [472, 203] width 231 height 12
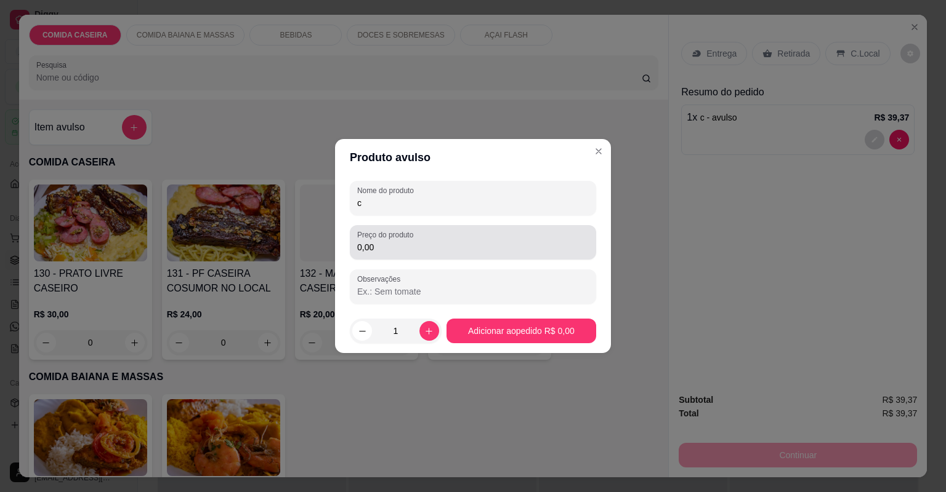
type input "c"
click at [409, 250] on input "0,00" at bounding box center [472, 247] width 231 height 12
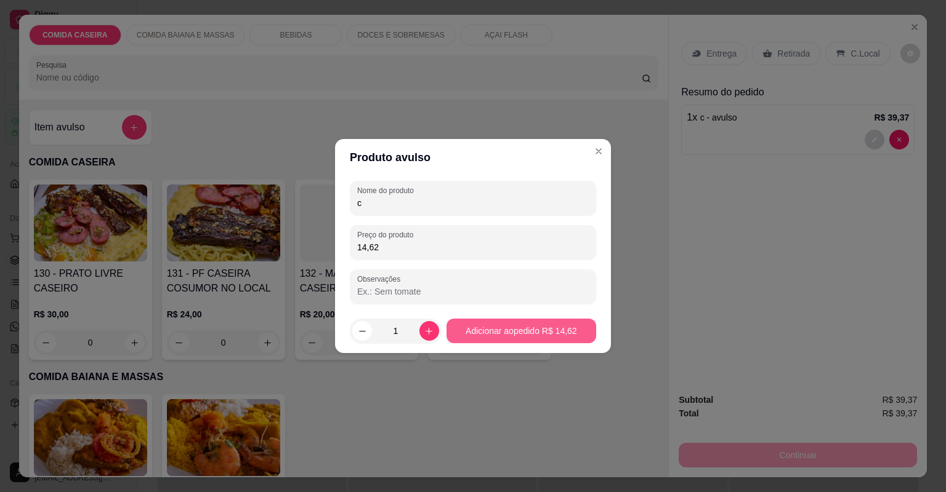
type input "14,62"
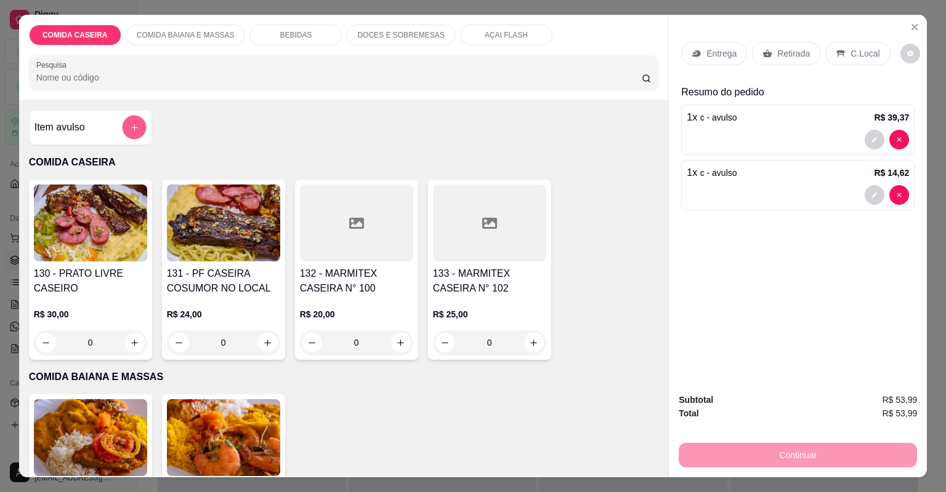
click at [131, 132] on button "add-separate-item" at bounding box center [134, 128] width 24 height 24
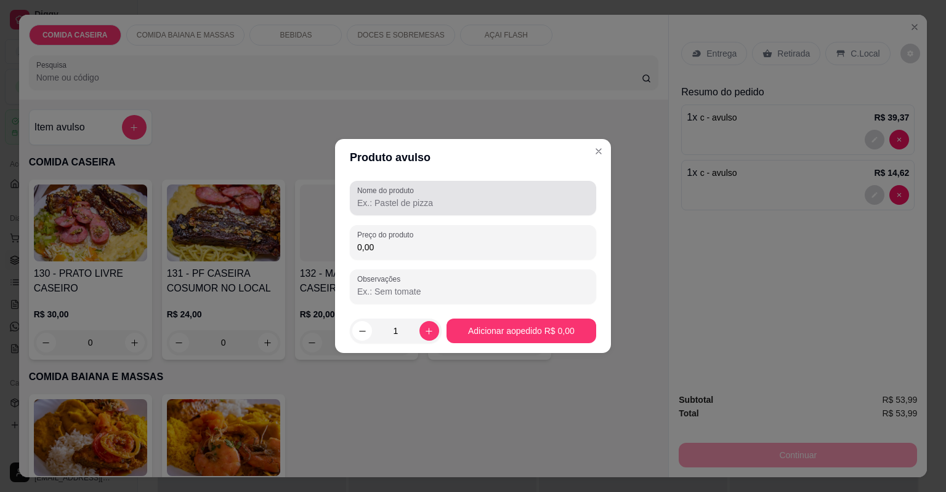
click at [441, 204] on input "Nome do produto" at bounding box center [472, 203] width 231 height 12
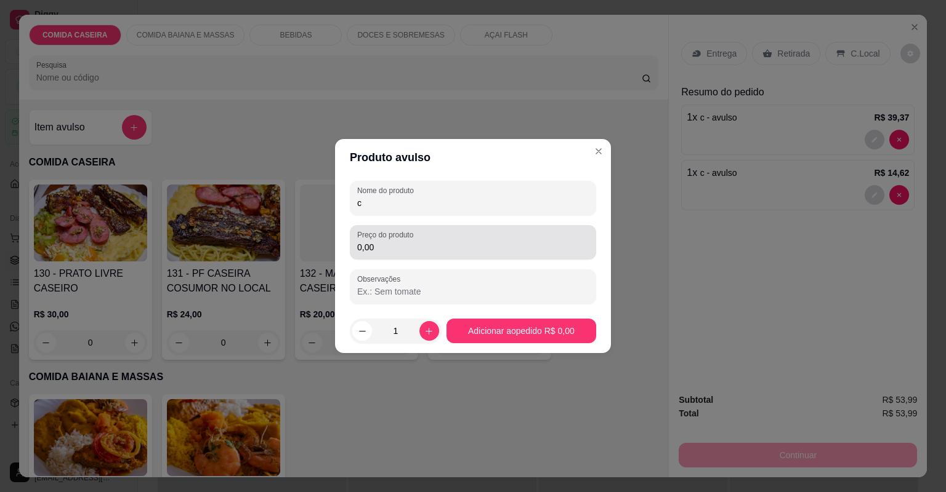
type input "c"
click at [433, 251] on input "0,00" at bounding box center [472, 247] width 231 height 12
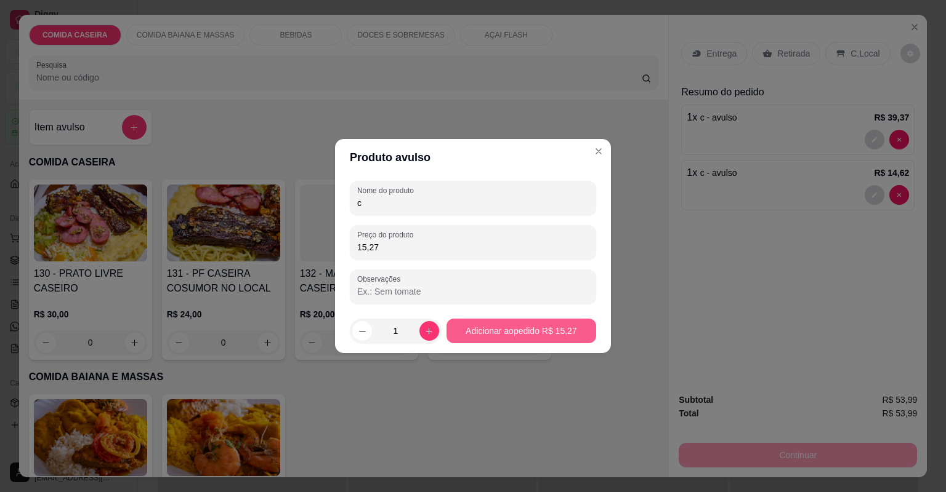
type input "15,27"
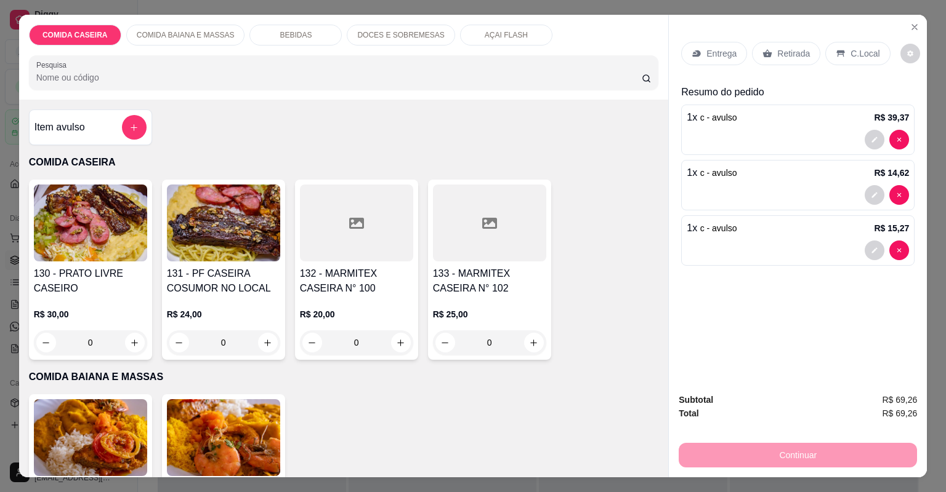
click at [765, 56] on icon at bounding box center [767, 53] width 9 height 8
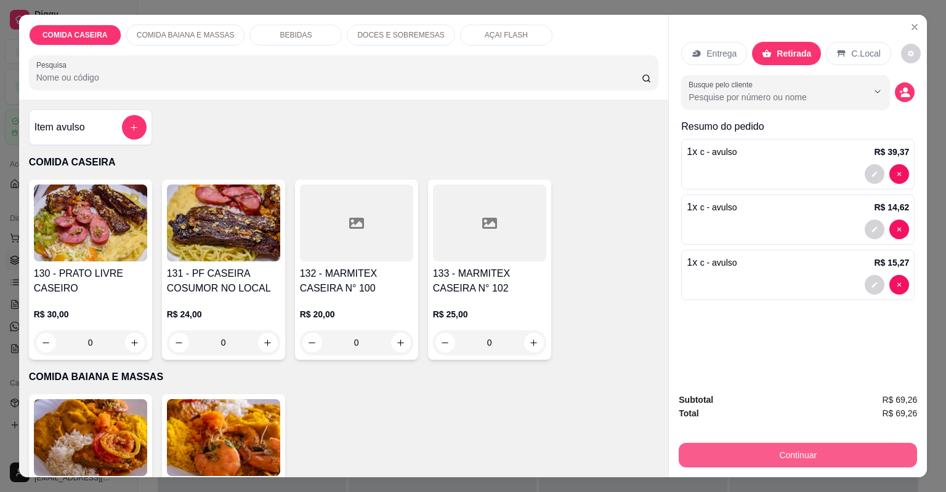
click at [752, 452] on button "Continuar" at bounding box center [797, 455] width 238 height 25
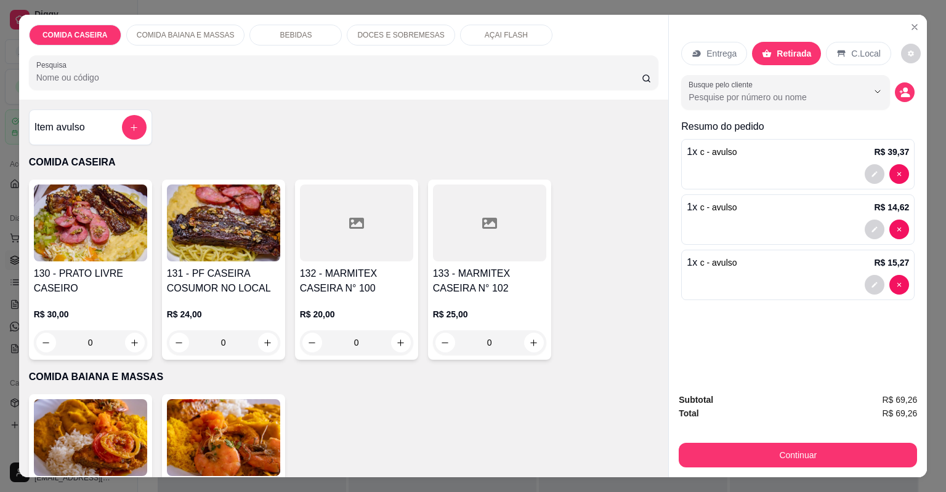
click at [302, 37] on div "BEBIDAS" at bounding box center [295, 35] width 92 height 21
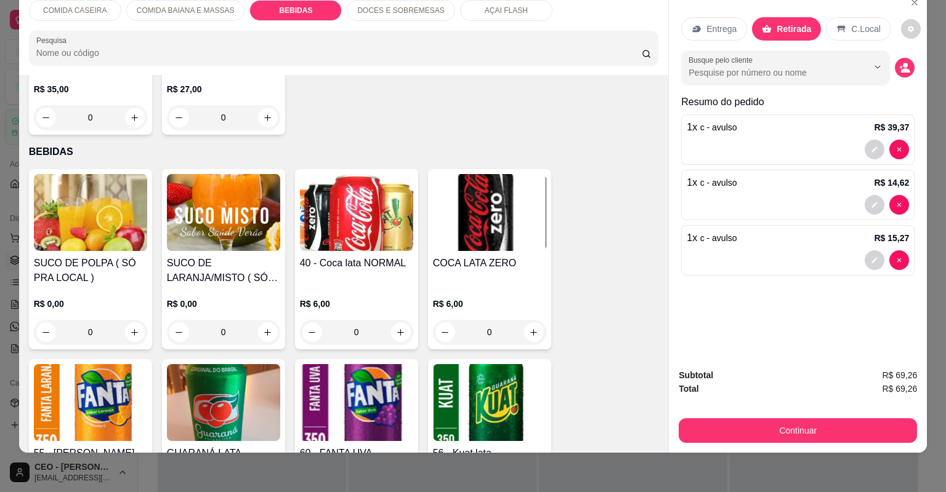
scroll to position [387, 0]
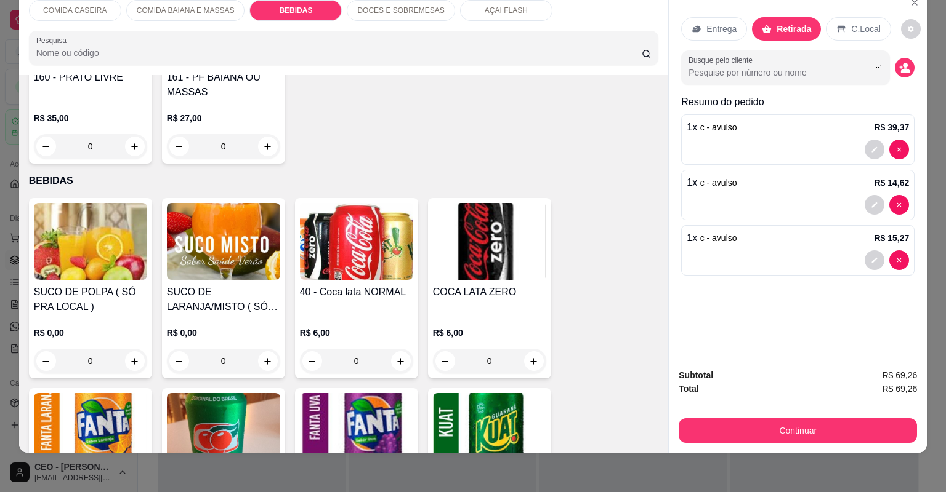
click at [110, 298] on h4 "SUCO DE POLPA ( SÓ PRA LOCAL )" at bounding box center [90, 300] width 113 height 30
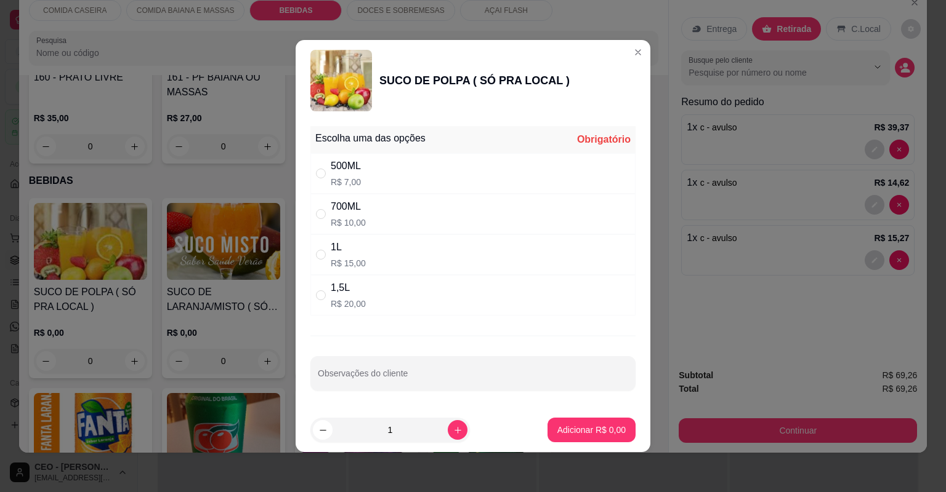
click at [489, 182] on div "500ML R$ 7,00" at bounding box center [472, 173] width 325 height 41
radio input "true"
click at [448, 440] on div "1" at bounding box center [390, 430] width 155 height 25
click at [453, 426] on icon "increase-product-quantity" at bounding box center [457, 430] width 9 height 9
type input "2"
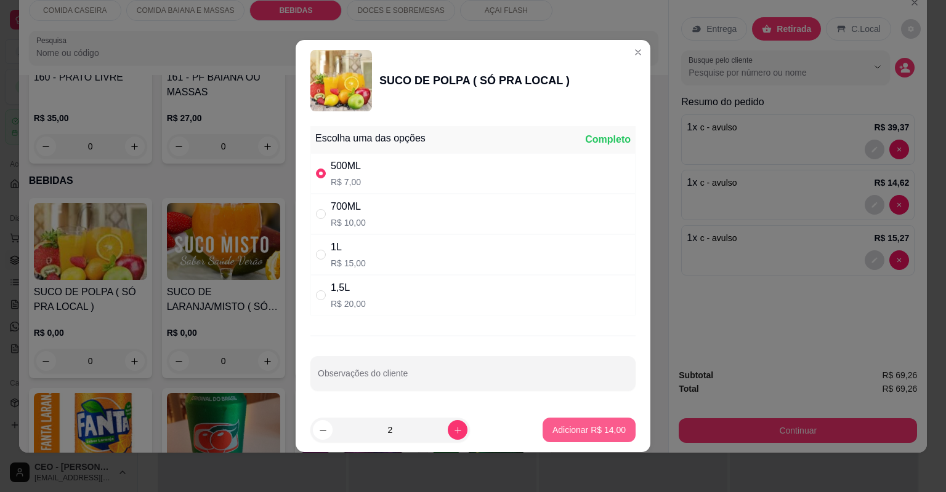
click at [552, 430] on p "Adicionar R$ 14,00" at bounding box center [588, 430] width 73 height 12
type input "2"
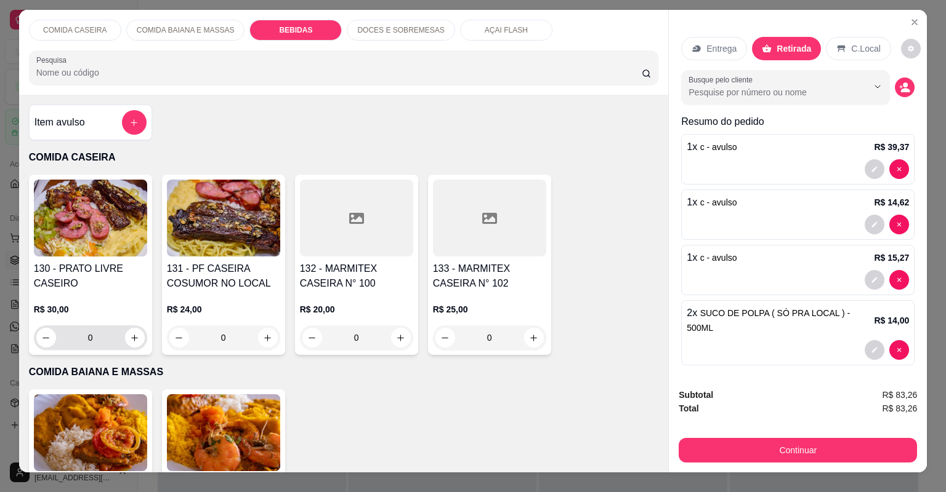
scroll to position [0, 0]
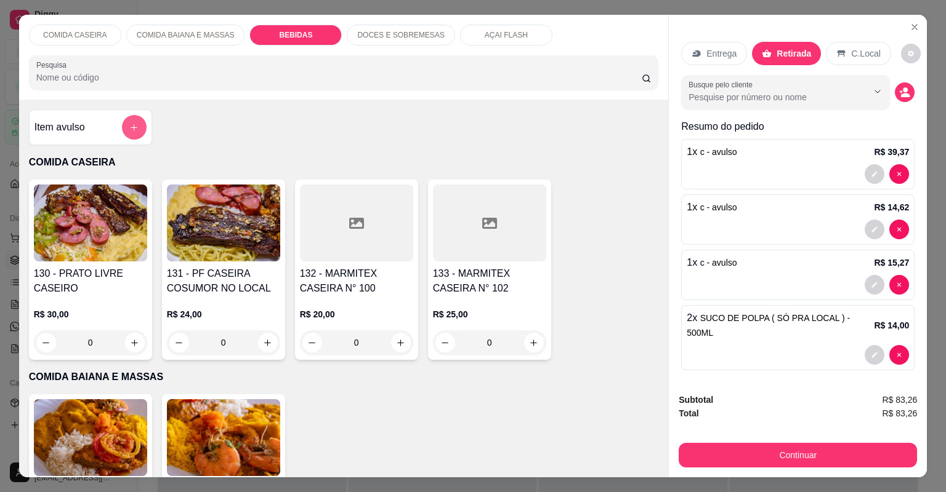
click at [122, 119] on button "add-separate-item" at bounding box center [134, 127] width 25 height 25
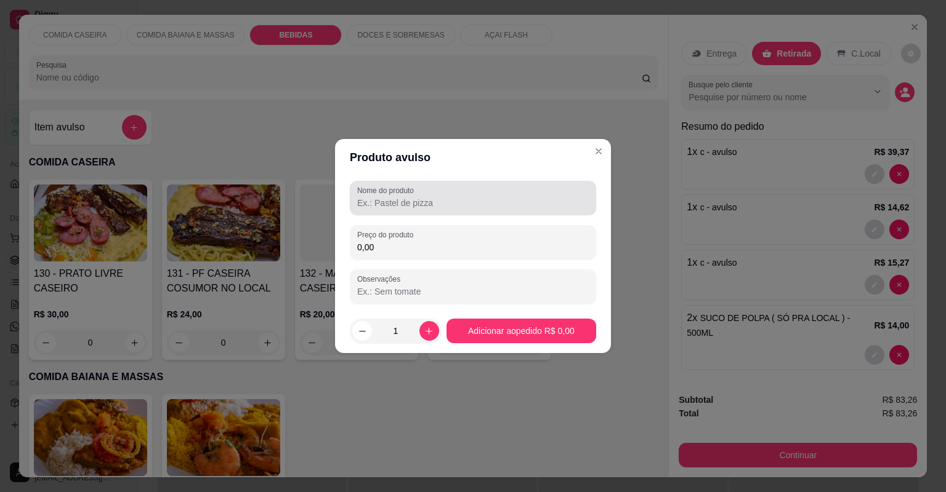
click at [428, 207] on input "Nome do produto" at bounding box center [472, 203] width 231 height 12
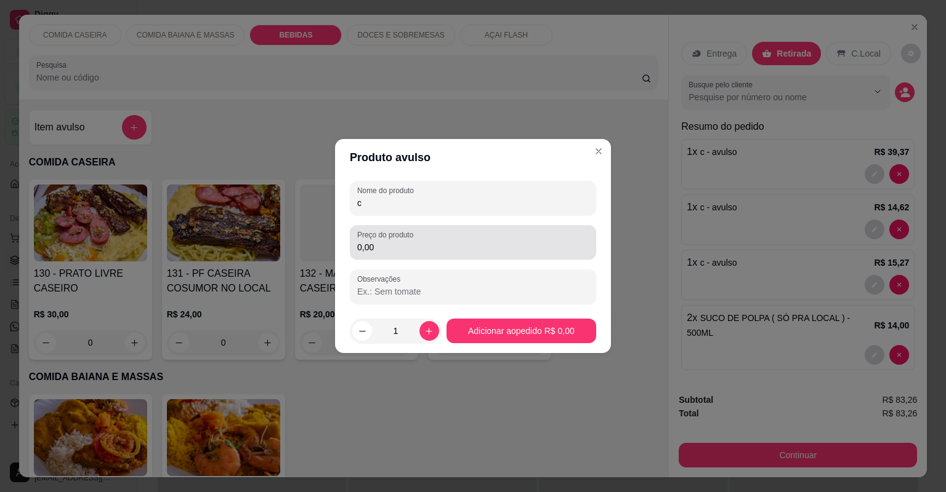
type input "c"
click at [425, 239] on div "0,00" at bounding box center [472, 242] width 231 height 25
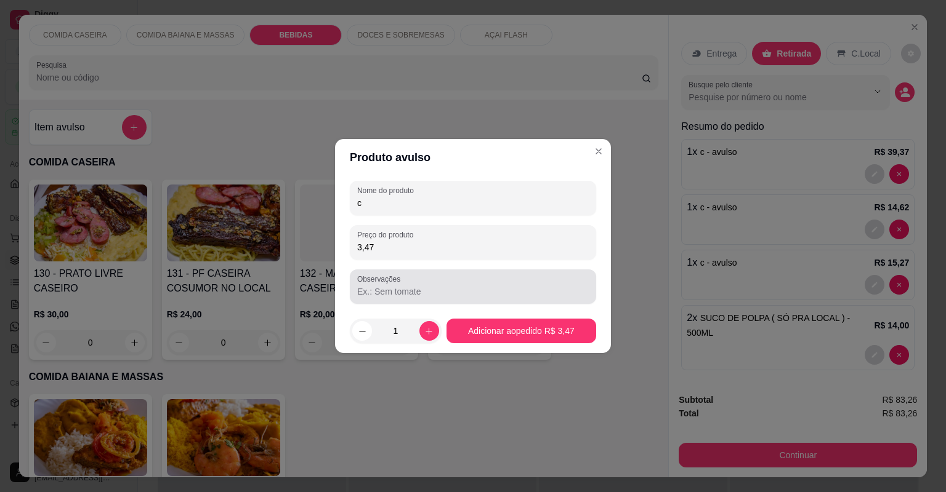
type input "34,72"
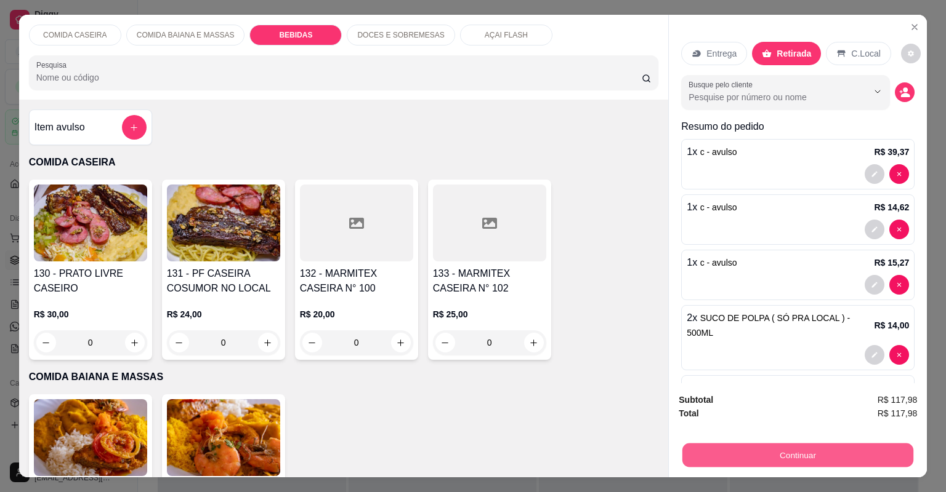
click at [766, 460] on button "Continuar" at bounding box center [797, 456] width 231 height 24
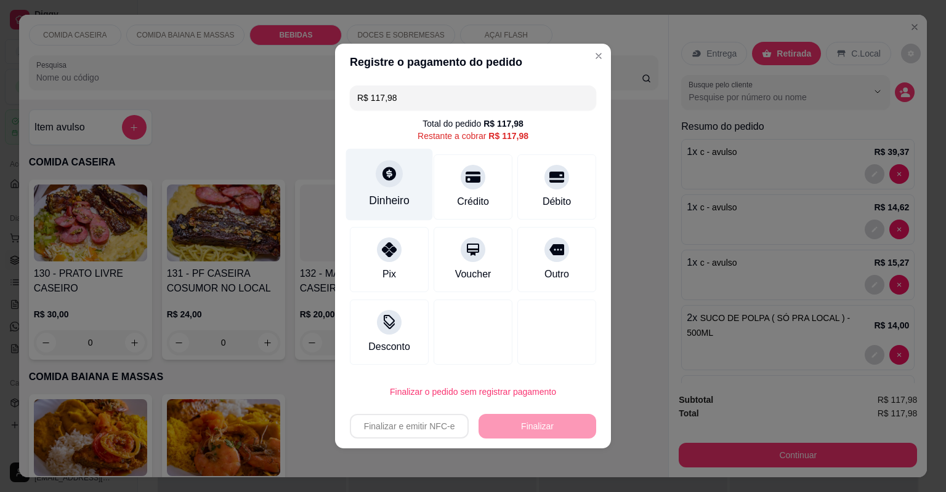
click at [393, 193] on div "Dinheiro" at bounding box center [389, 185] width 87 height 72
click at [497, 97] on input "R$ 117,98" at bounding box center [472, 98] width 231 height 25
click at [393, 199] on div "Dinheiro" at bounding box center [389, 201] width 41 height 16
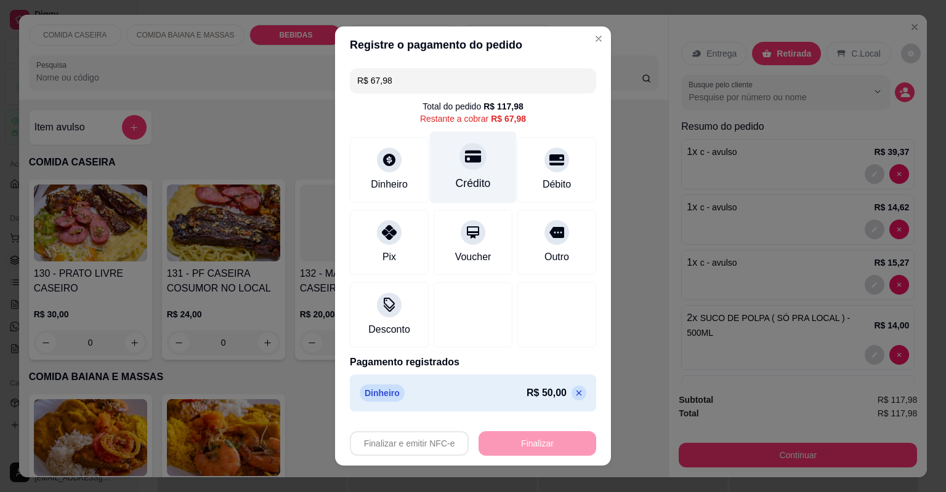
click at [450, 166] on div "Crédito" at bounding box center [473, 168] width 87 height 72
type input "R$ 0,00"
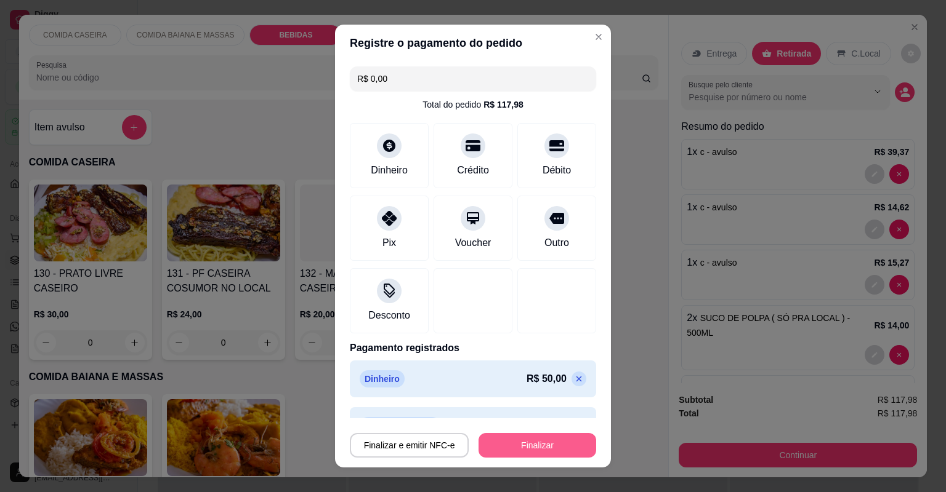
click at [506, 439] on button "Finalizar" at bounding box center [537, 445] width 118 height 25
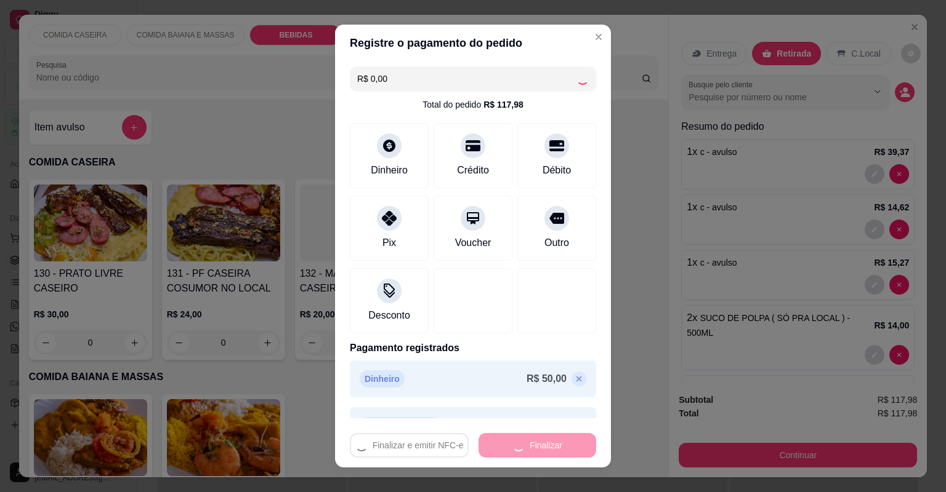
type input "0"
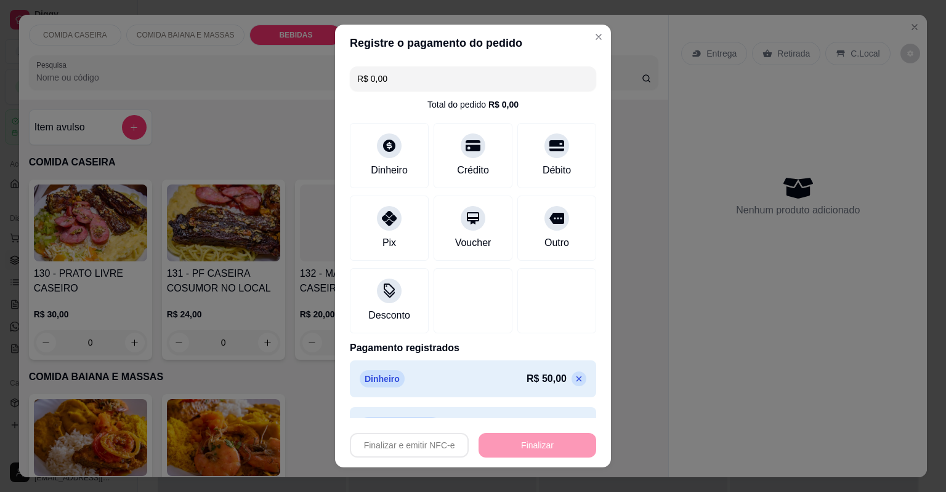
type input "-R$ 117,98"
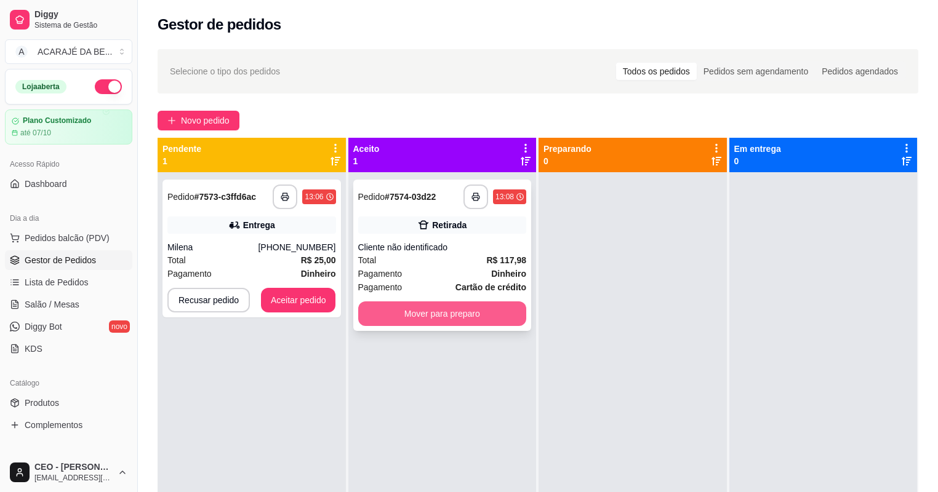
click at [440, 316] on button "Mover para preparo" at bounding box center [442, 314] width 169 height 25
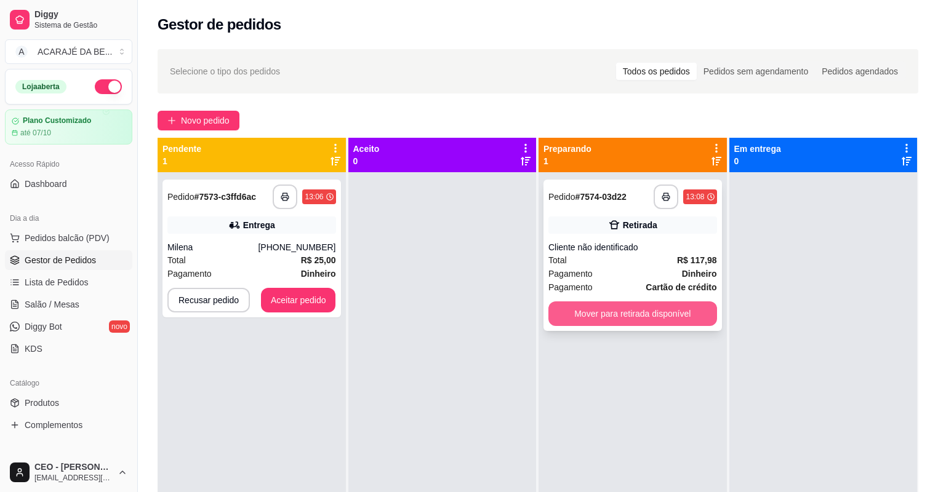
click at [689, 315] on button "Mover para retirada disponível" at bounding box center [632, 314] width 169 height 25
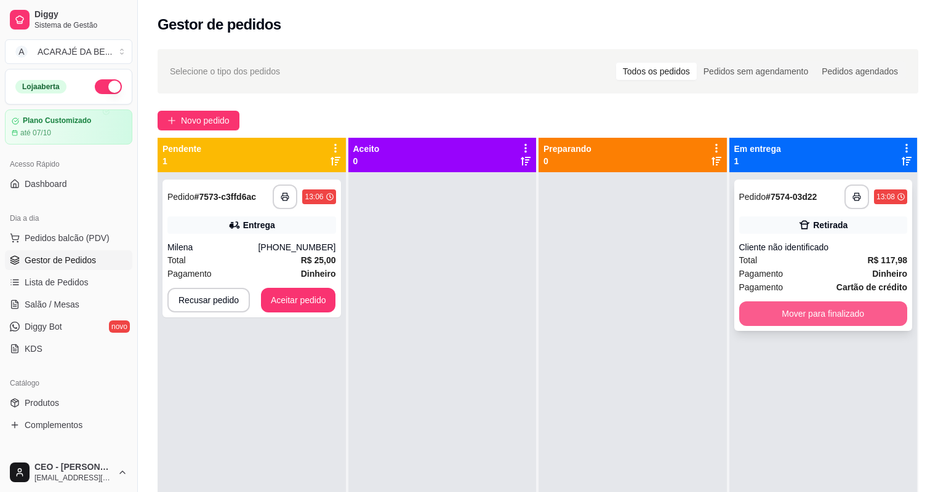
click at [760, 307] on button "Mover para finalizado" at bounding box center [823, 314] width 169 height 25
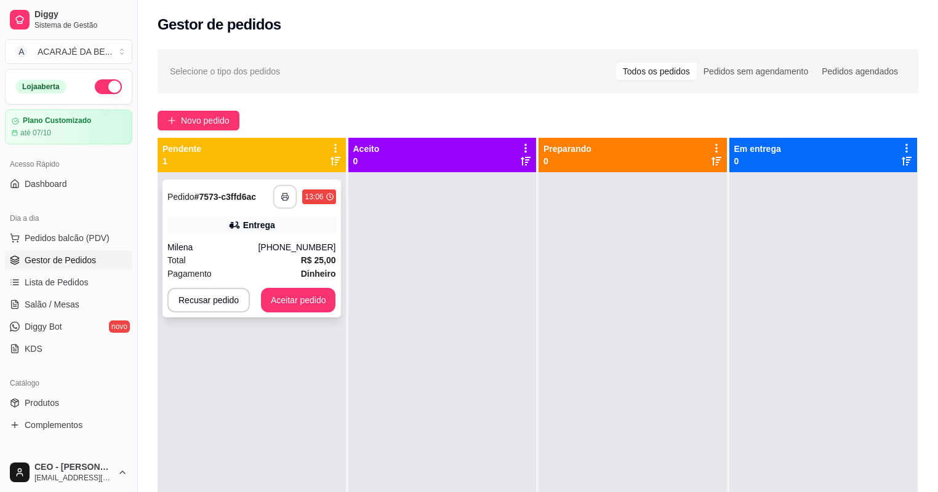
click at [281, 199] on icon "button" at bounding box center [285, 197] width 9 height 9
click at [300, 295] on button "Aceitar pedido" at bounding box center [298, 300] width 75 height 25
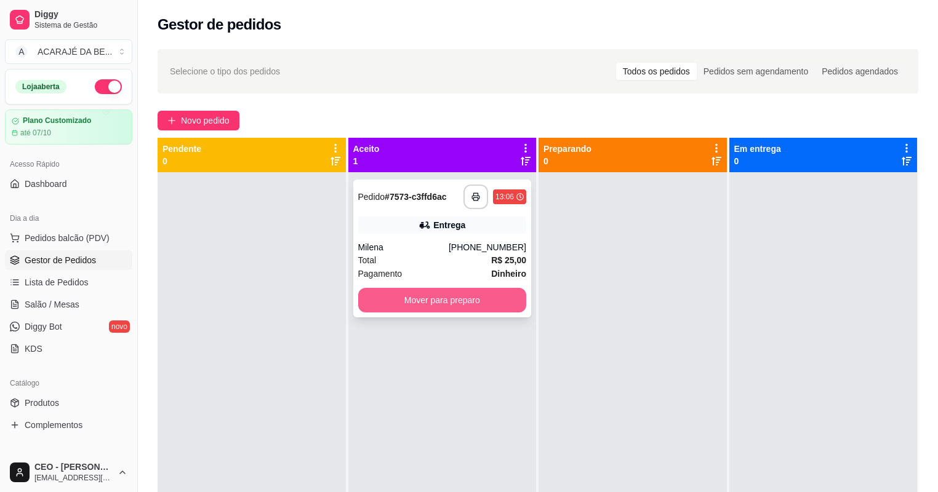
click at [405, 303] on button "Mover para preparo" at bounding box center [442, 300] width 169 height 25
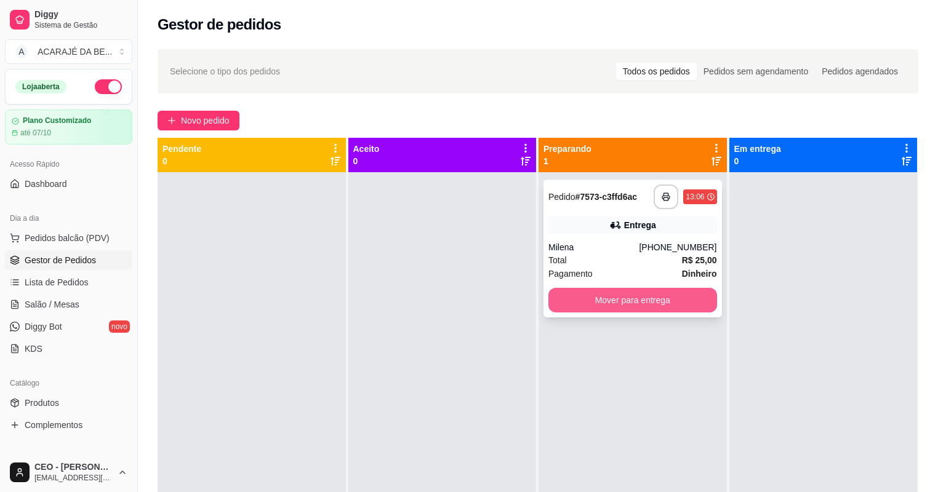
click at [580, 298] on button "Mover para entrega" at bounding box center [632, 300] width 169 height 25
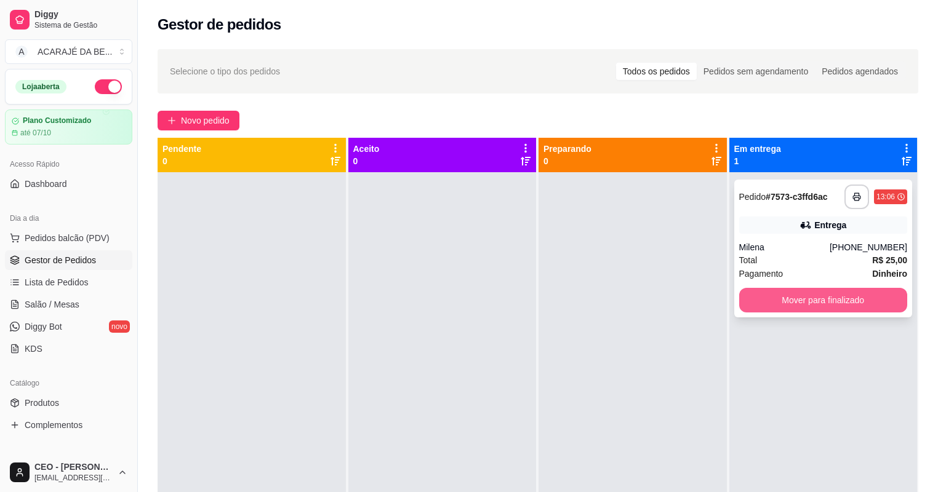
click at [758, 294] on button "Mover para finalizado" at bounding box center [823, 300] width 169 height 25
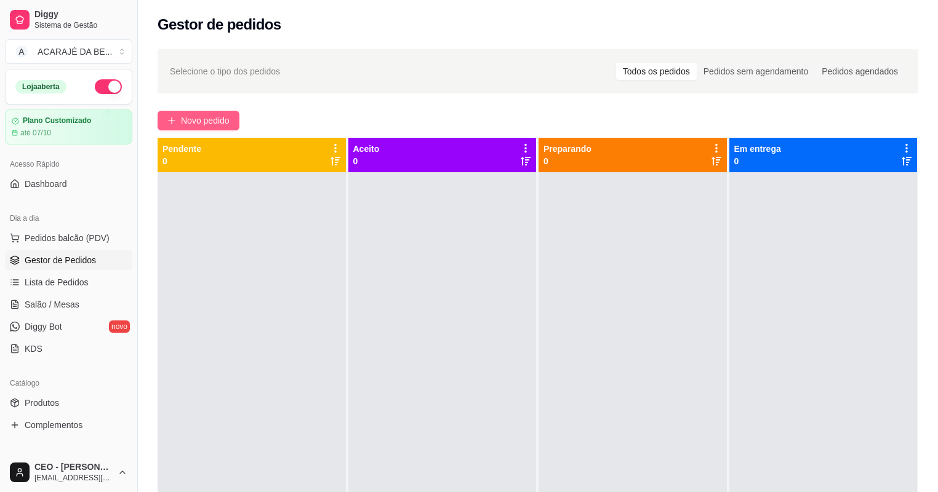
click at [187, 118] on span "Novo pedido" at bounding box center [205, 121] width 49 height 14
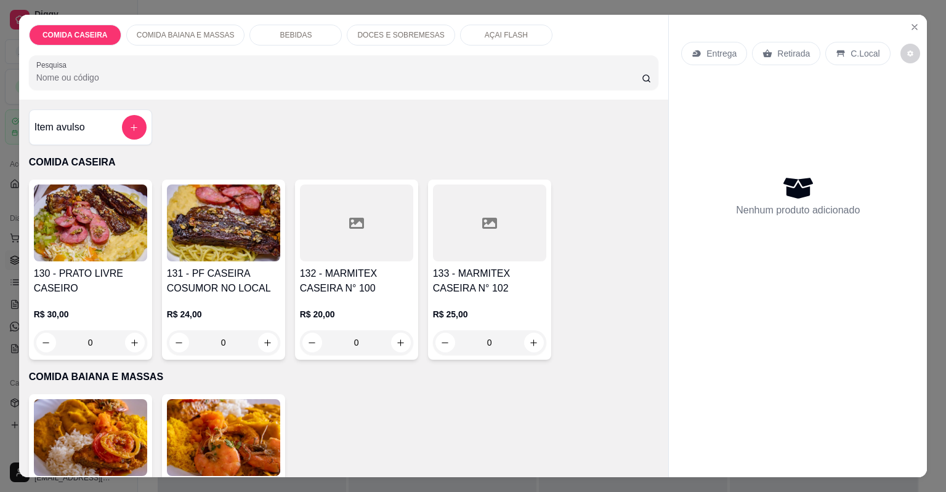
click at [349, 219] on icon at bounding box center [356, 223] width 15 height 15
click at [506, 238] on div at bounding box center [489, 223] width 113 height 77
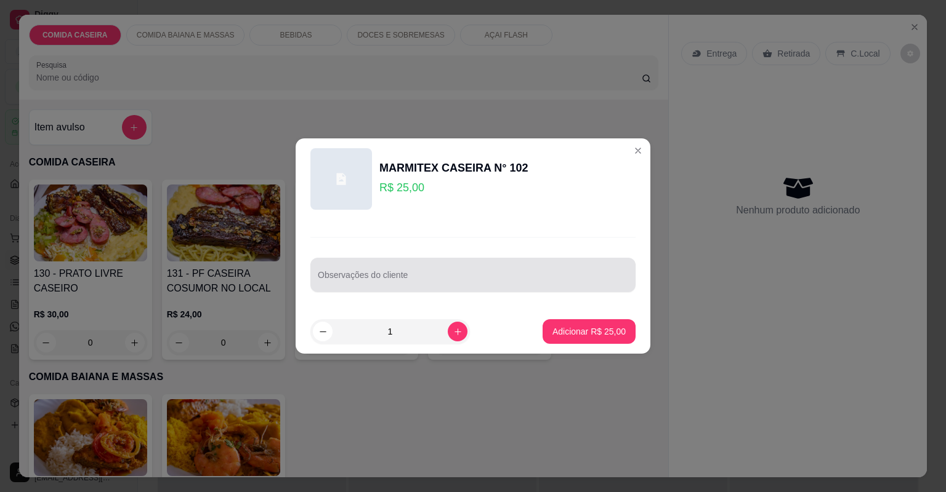
click at [508, 265] on div at bounding box center [473, 275] width 310 height 25
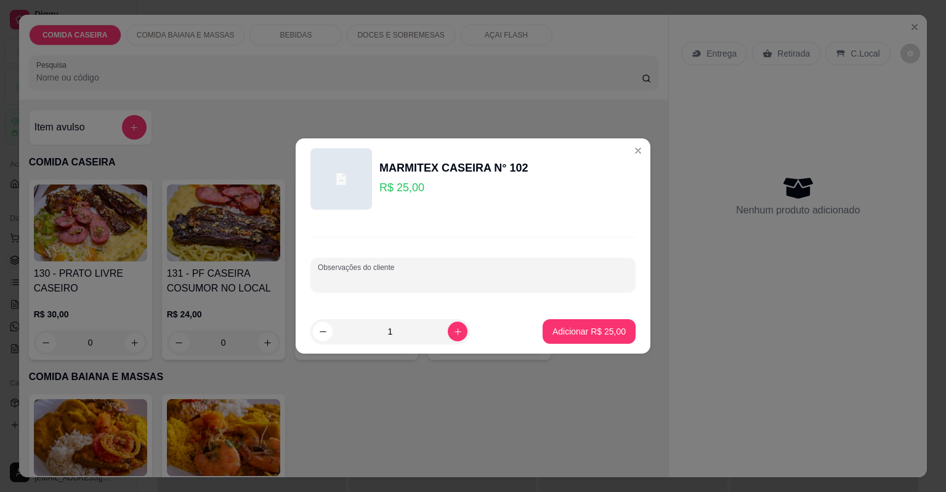
paste input "Feijão tropeiro Arroz branco Macarrão alho e óleo Farofa de cenoura c/bacon Mai…"
type input "Feijão tropeiro Arroz branco Macarrão alho e óleo Farofa de cenoura c/bacon Mai…"
click at [584, 324] on button "Adicionar R$ 25,00" at bounding box center [588, 331] width 93 height 25
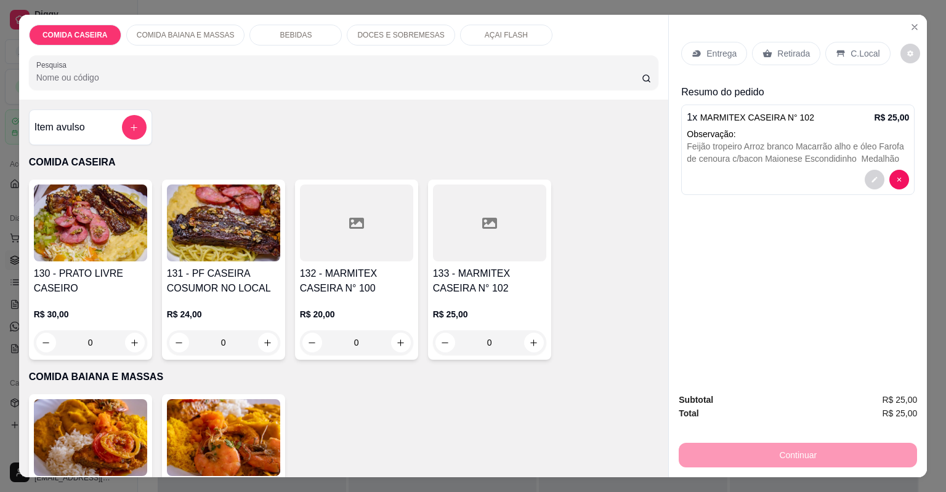
click at [729, 52] on p "Entrega" at bounding box center [721, 53] width 30 height 12
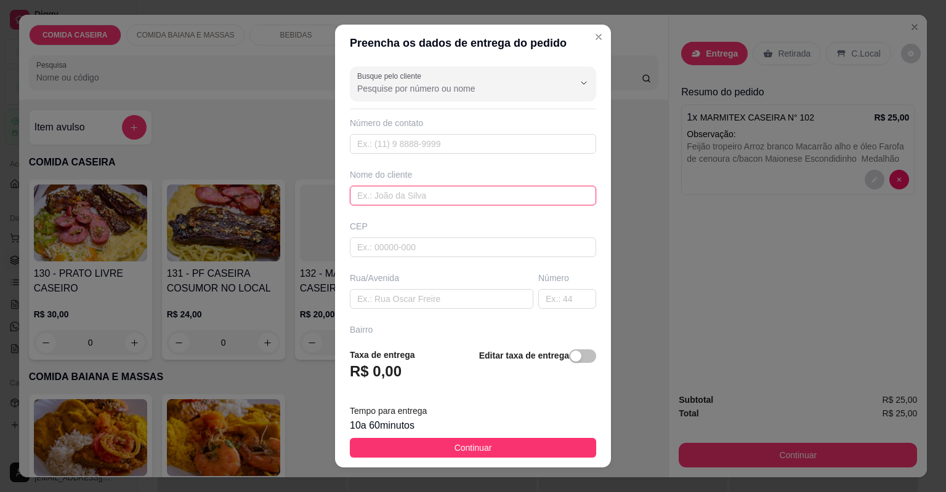
click at [448, 192] on input "text" at bounding box center [473, 196] width 246 height 20
type input "nildo"
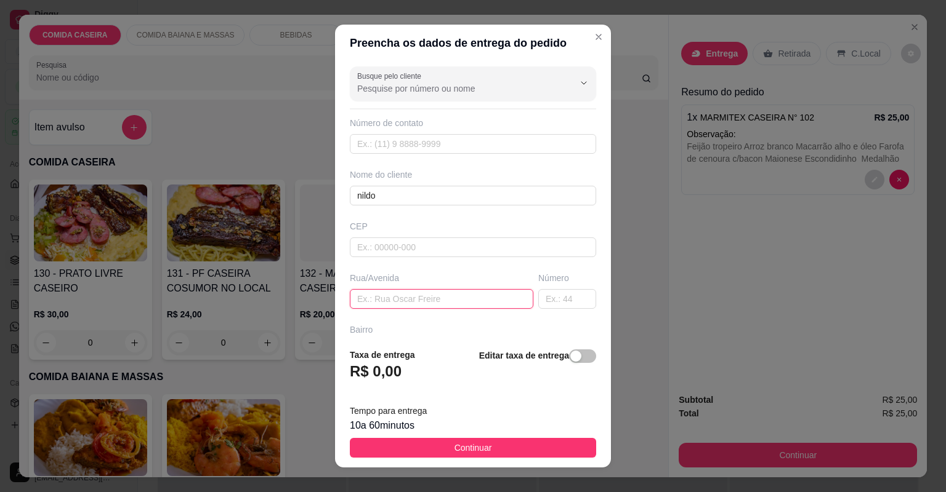
click at [410, 302] on input "text" at bounding box center [441, 299] width 183 height 20
paste input "Bairro popular rua 9 número 21 próximo ao gás de Bagdá"
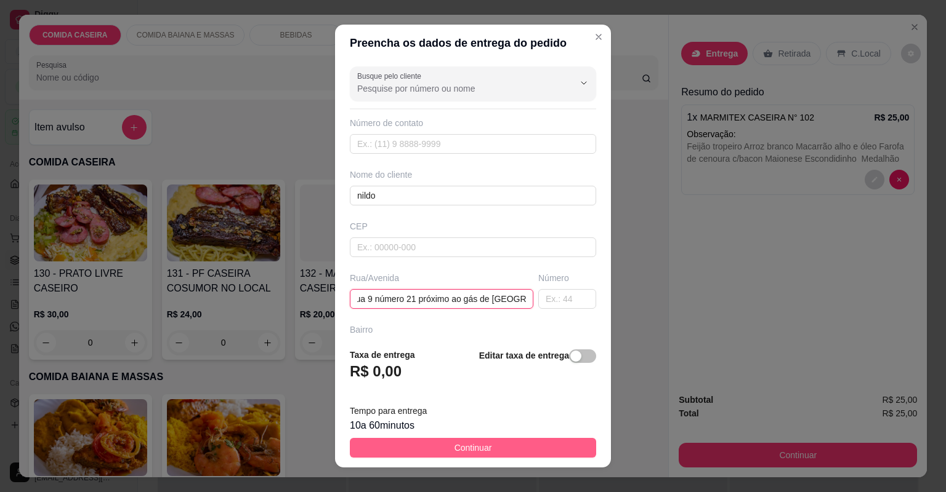
type input "Bairro popular rua 9 número 21 próximo ao gás de Bagdá"
click at [545, 448] on button "Continuar" at bounding box center [473, 448] width 246 height 20
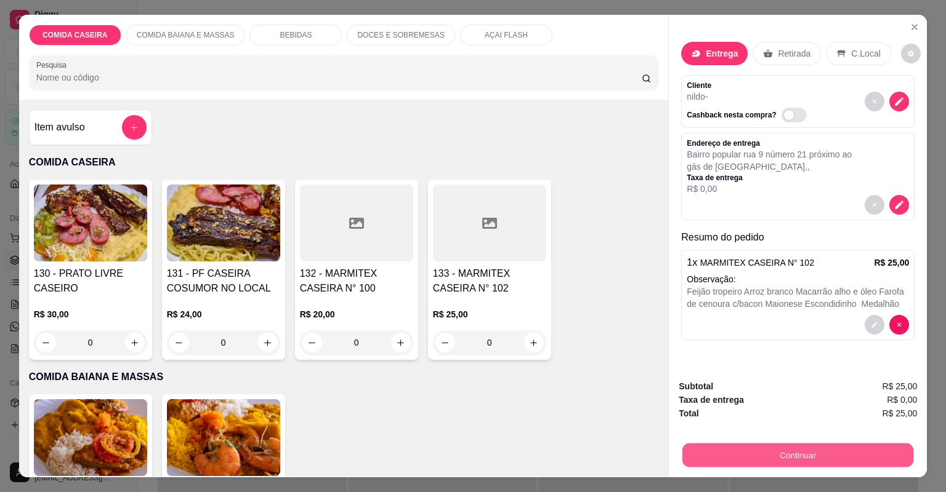
click at [695, 452] on button "Continuar" at bounding box center [797, 456] width 231 height 24
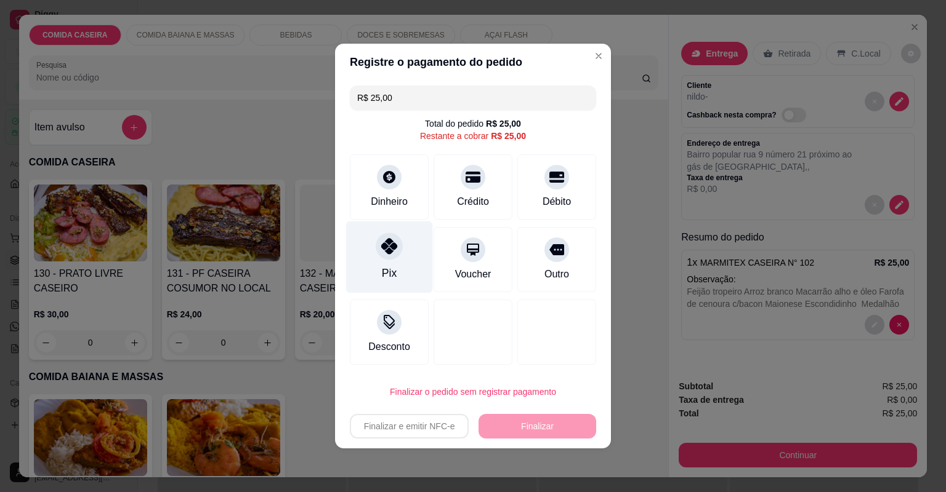
click at [400, 241] on div "Pix" at bounding box center [389, 258] width 87 height 72
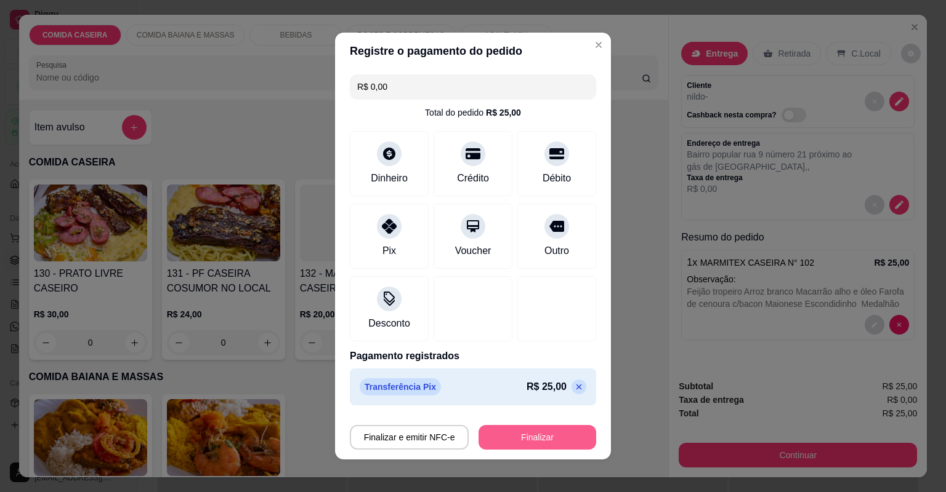
click at [527, 438] on button "Finalizar" at bounding box center [537, 437] width 118 height 25
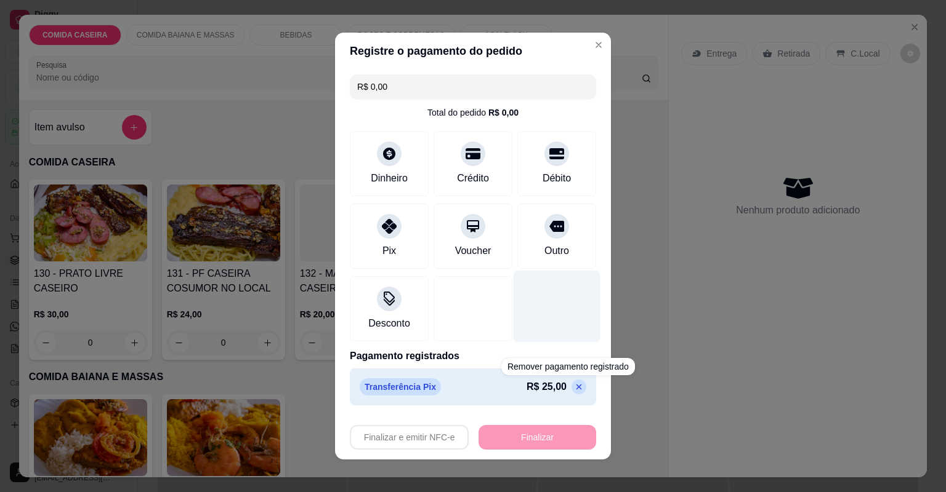
type input "-R$ 25,00"
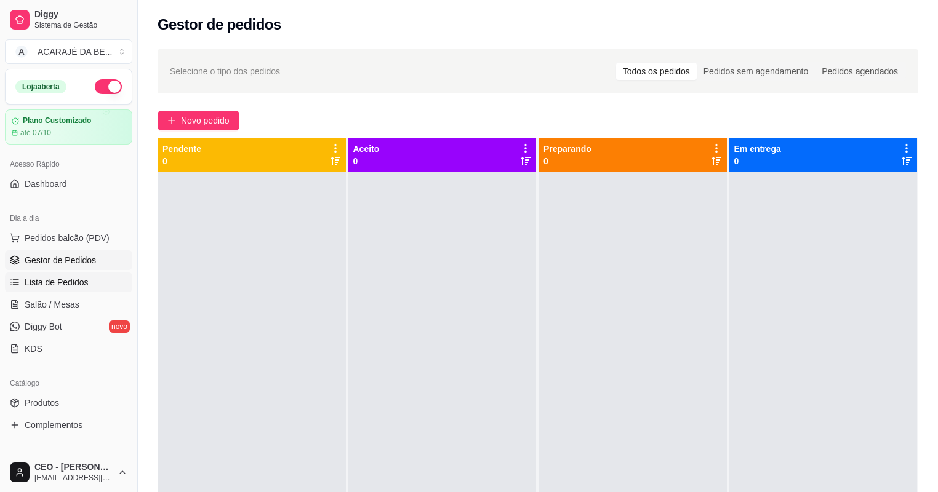
click at [109, 278] on link "Lista de Pedidos" at bounding box center [68, 283] width 127 height 20
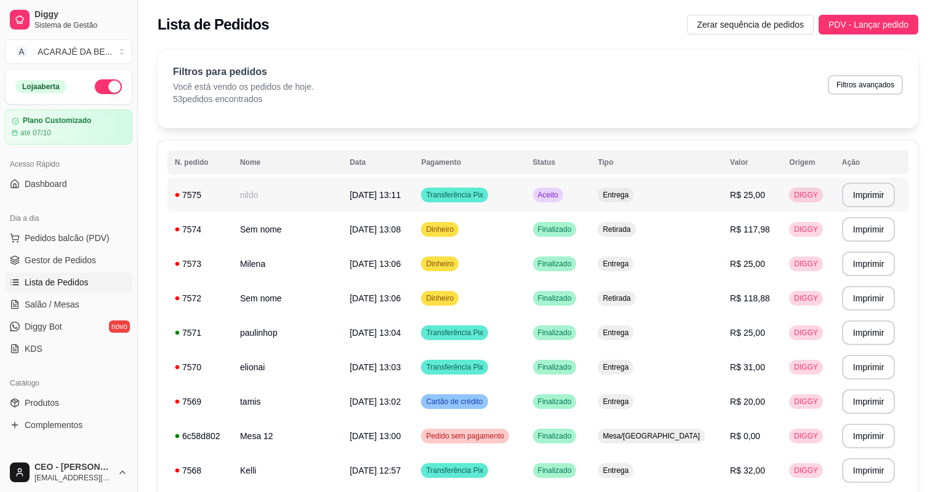
click at [304, 203] on td "nildo" at bounding box center [288, 195] width 110 height 34
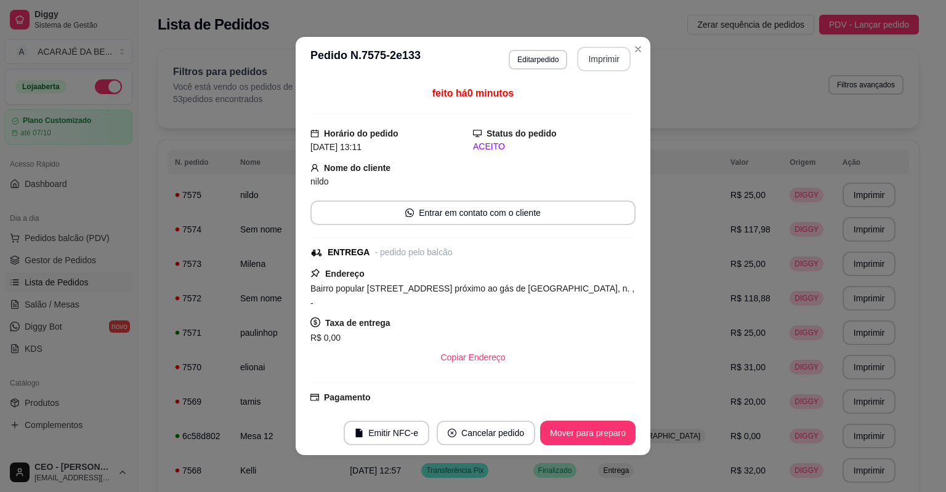
click at [593, 58] on button "Imprimir" at bounding box center [604, 59] width 54 height 25
click at [556, 431] on button "Mover para preparo" at bounding box center [587, 434] width 92 height 24
click at [617, 427] on button "Mover para entrega" at bounding box center [587, 433] width 95 height 25
click at [617, 427] on button "Mover para finalizado" at bounding box center [584, 433] width 102 height 25
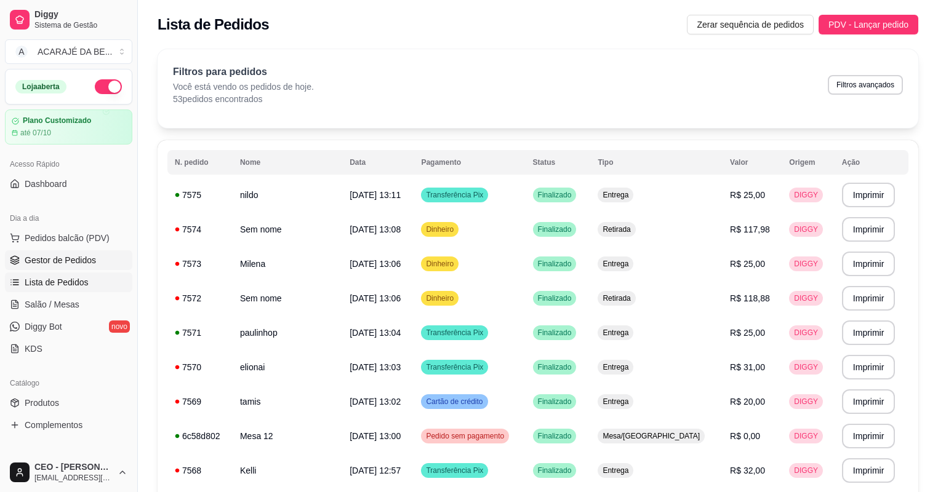
click at [117, 259] on link "Gestor de Pedidos" at bounding box center [68, 261] width 127 height 20
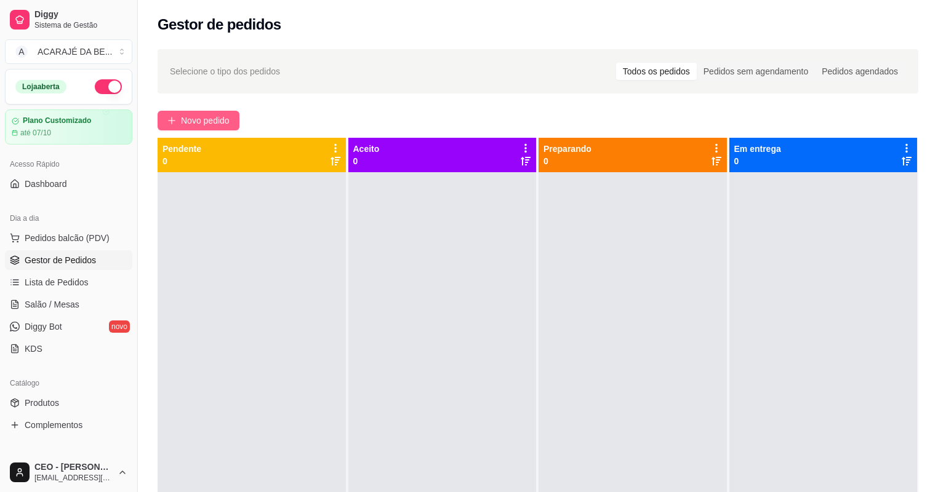
click at [204, 120] on span "Novo pedido" at bounding box center [205, 121] width 49 height 14
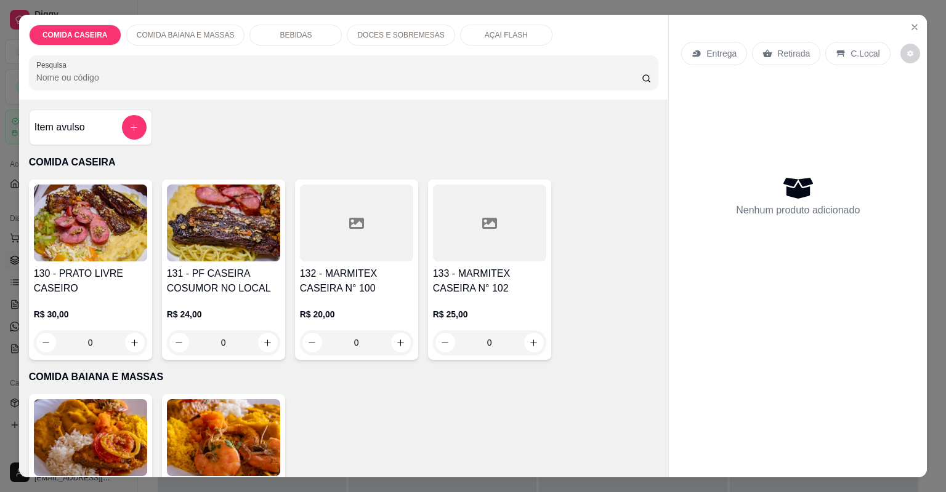
click at [316, 222] on div at bounding box center [356, 223] width 113 height 77
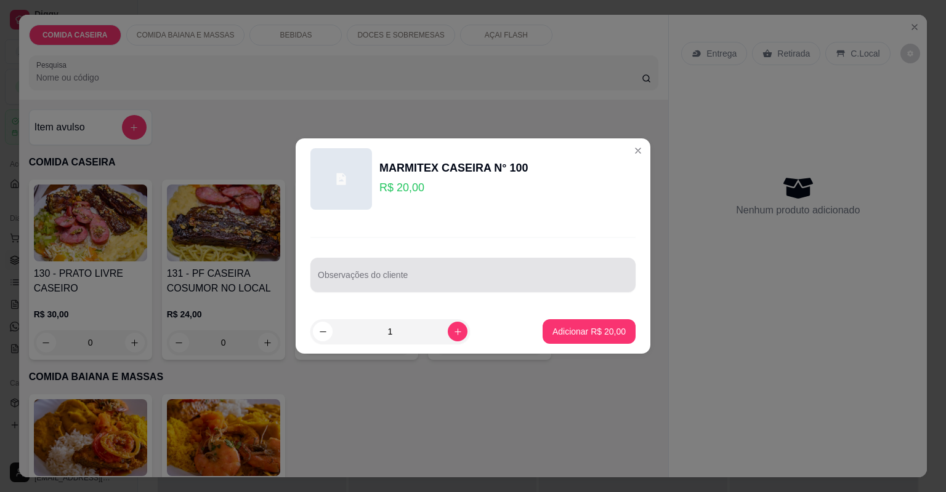
click at [433, 278] on input "Observações do cliente" at bounding box center [473, 280] width 310 height 12
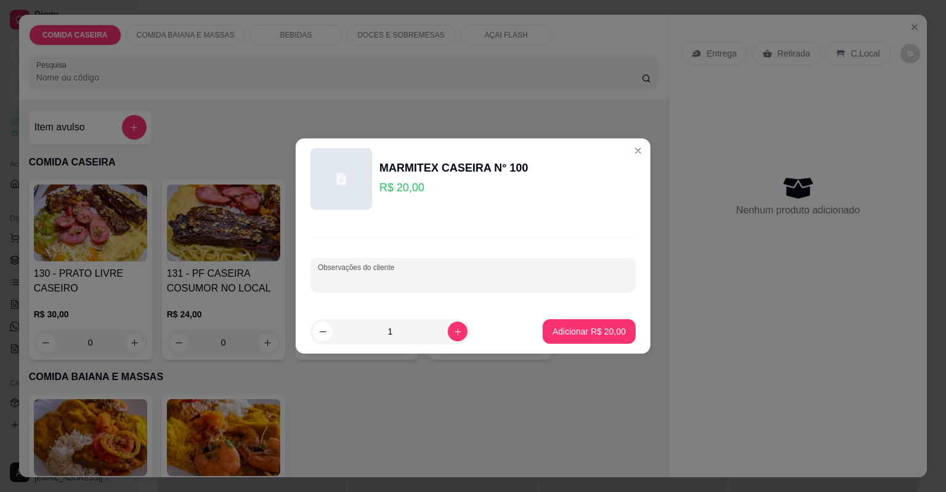
paste input "Arroz feijão tropeiro purê Batata frita vinagrete Panqueca de queijo presente c…"
type input "Arroz feijão tropeiro purê Batata frita vinagrete Panqueca de queijo presente c…"
click at [573, 330] on p "Adicionar R$ 20,00" at bounding box center [588, 332] width 73 height 12
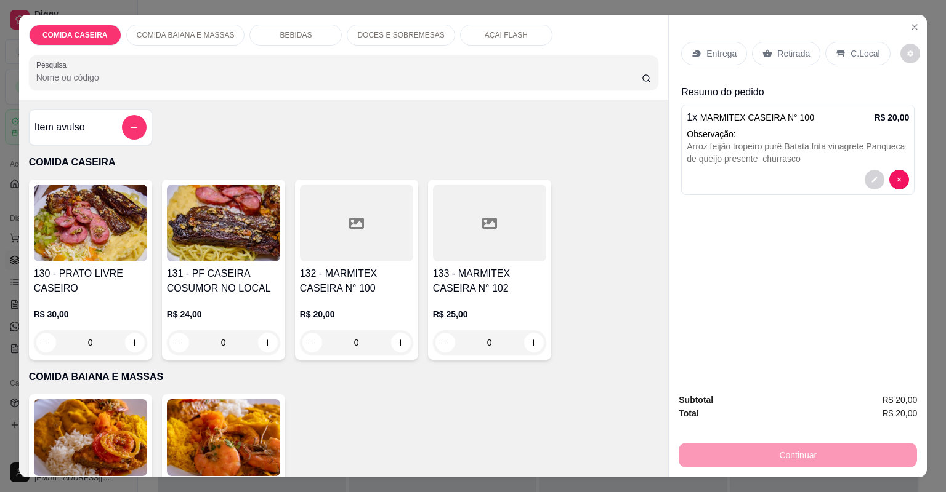
click at [726, 55] on p "Entrega" at bounding box center [721, 53] width 30 height 12
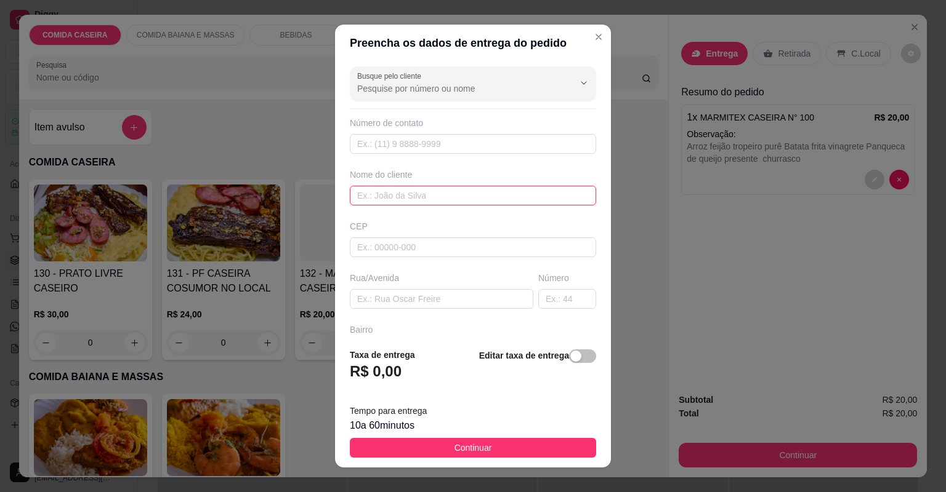
click at [405, 192] on input "text" at bounding box center [473, 196] width 246 height 20
type input "nalanda"
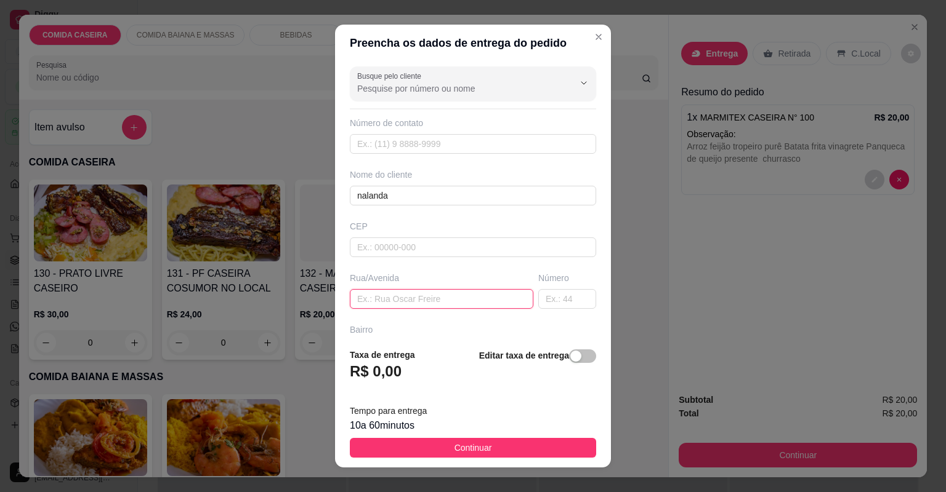
click at [460, 301] on input "text" at bounding box center [441, 299] width 183 height 20
paste input "Arroz feijão tropeiro purê Batata frita vinagrete Panqueca de queijo presente c…"
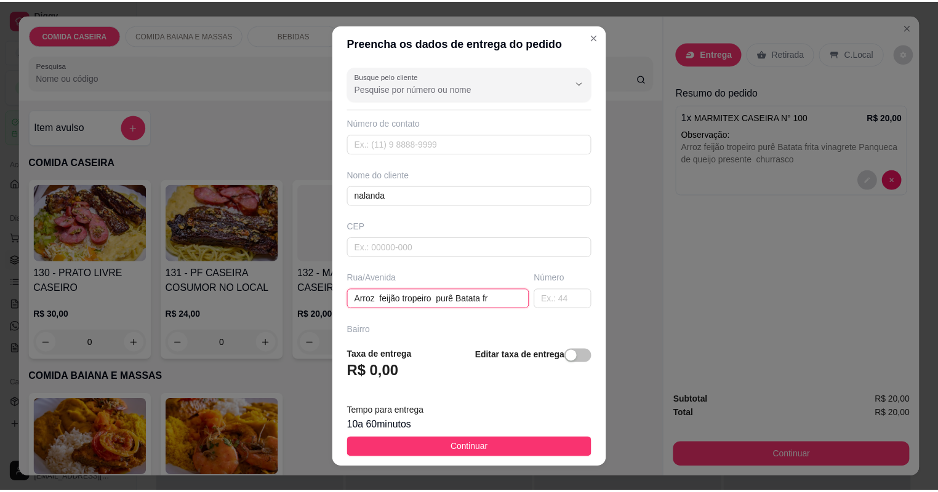
scroll to position [0, 0]
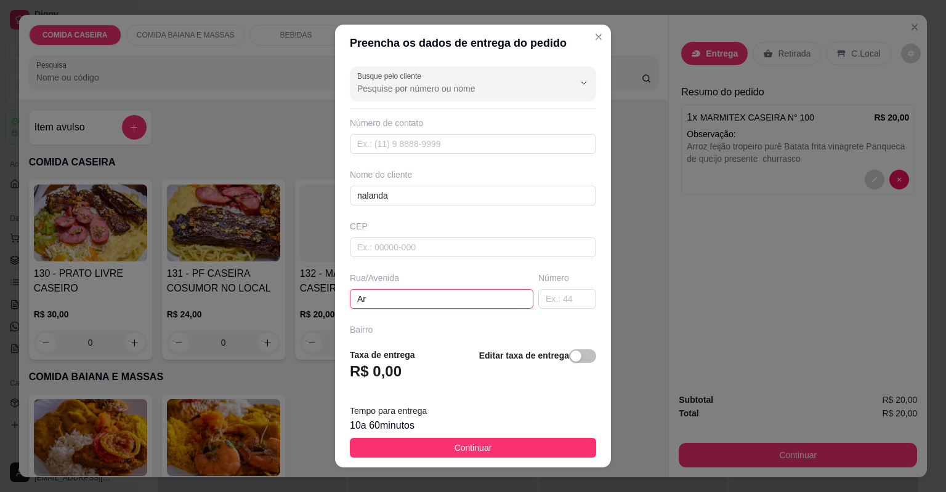
type input "A"
paste input "Aqui na praça João Dudu"
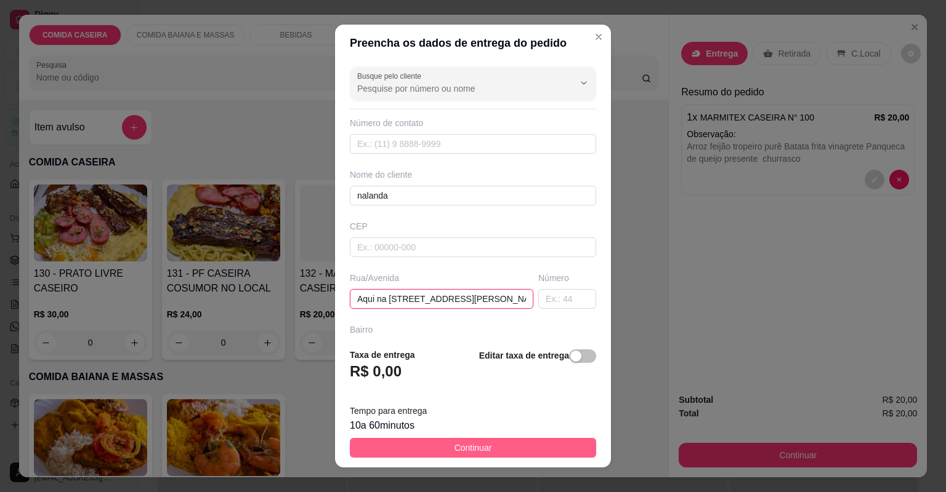
type input "Aqui na praça João Dudu 73"
click at [507, 454] on button "Continuar" at bounding box center [473, 448] width 246 height 20
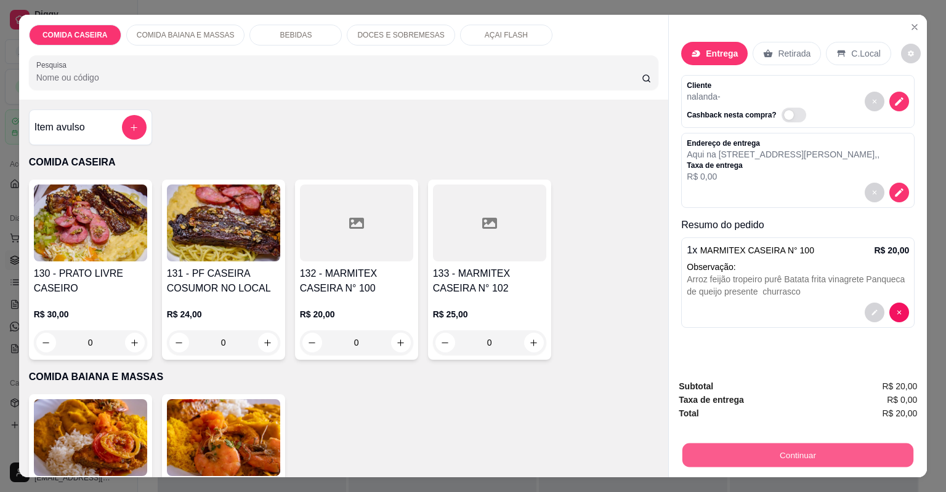
click at [696, 451] on button "Continuar" at bounding box center [797, 456] width 231 height 24
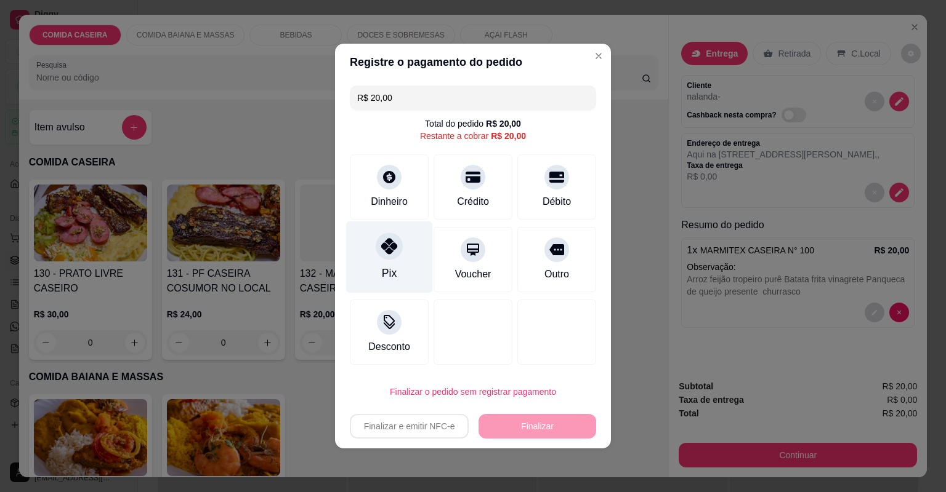
click at [392, 243] on icon at bounding box center [389, 246] width 16 height 16
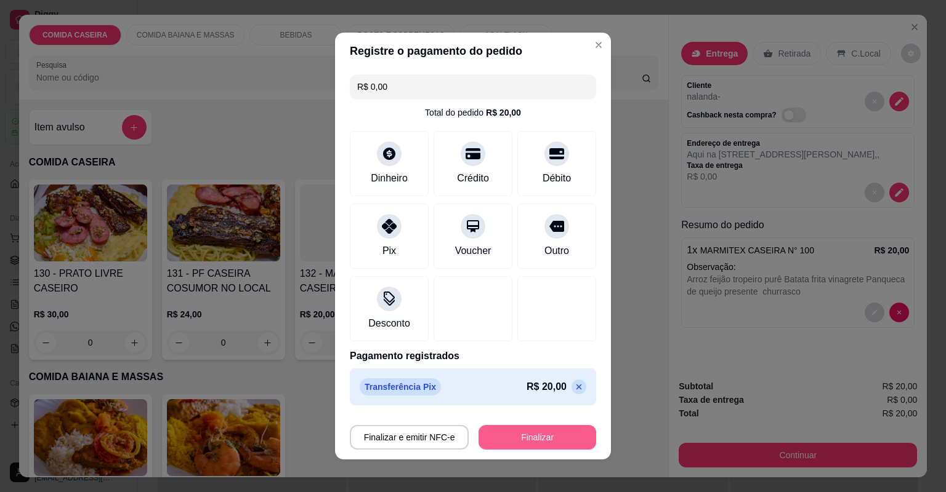
click at [518, 431] on button "Finalizar" at bounding box center [537, 437] width 118 height 25
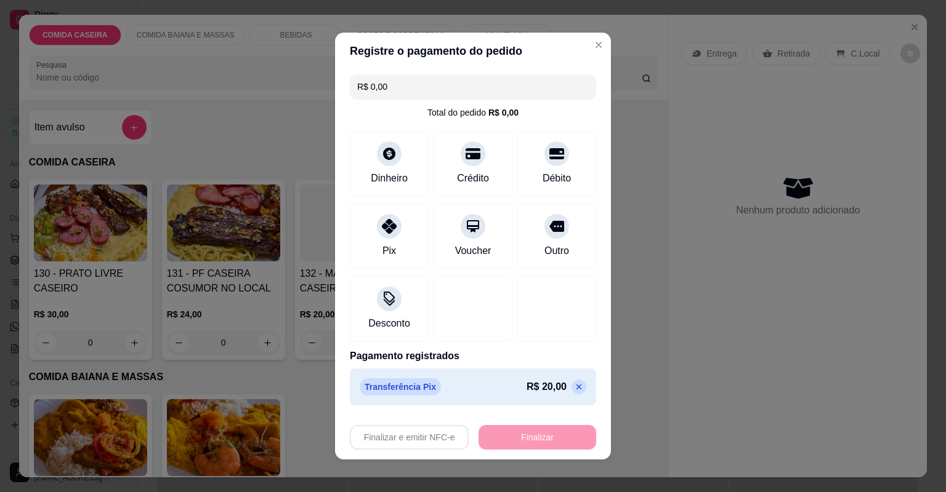
type input "-R$ 20,00"
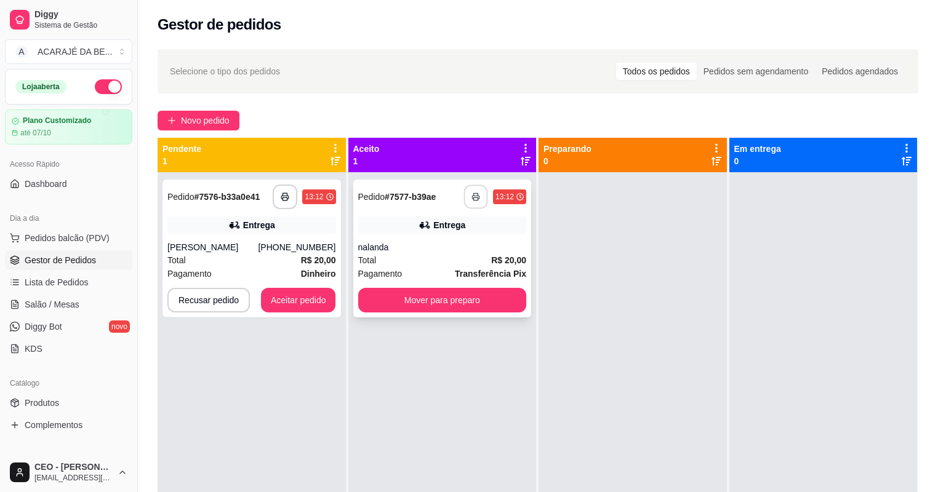
click at [467, 195] on button "button" at bounding box center [476, 197] width 24 height 24
click at [435, 299] on button "Mover para preparo" at bounding box center [442, 300] width 169 height 25
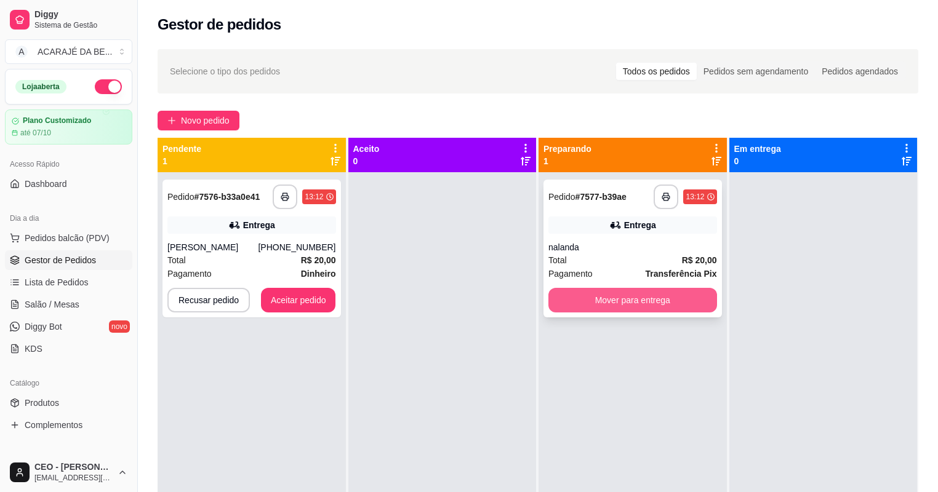
click at [548, 300] on button "Mover para entrega" at bounding box center [632, 300] width 169 height 25
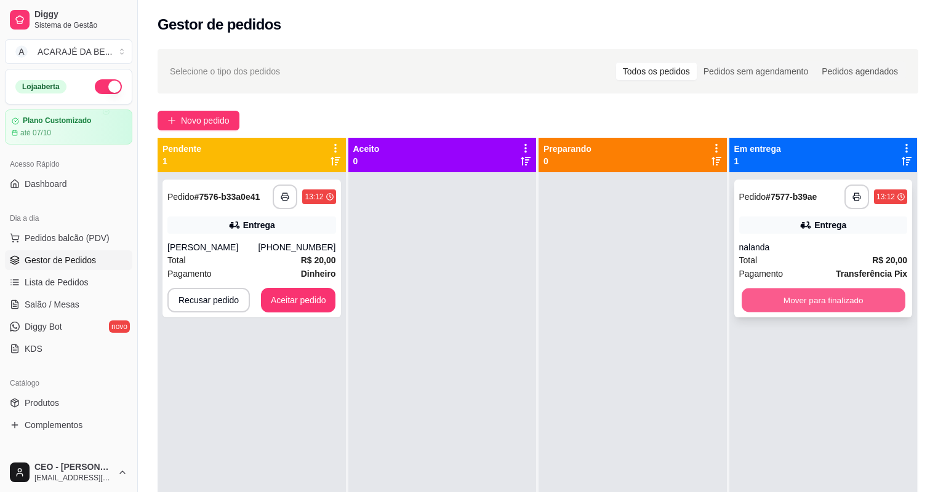
click at [745, 295] on button "Mover para finalizado" at bounding box center [823, 301] width 163 height 24
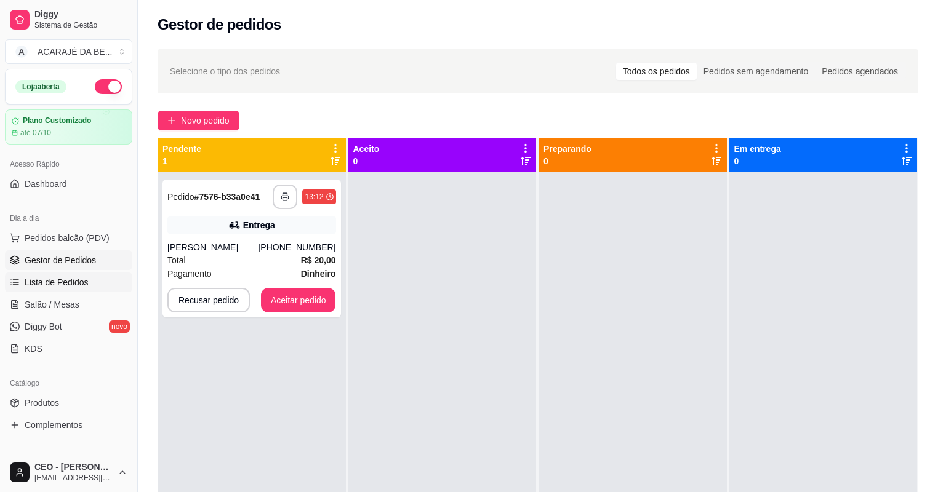
click at [57, 288] on span "Lista de Pedidos" at bounding box center [57, 282] width 64 height 12
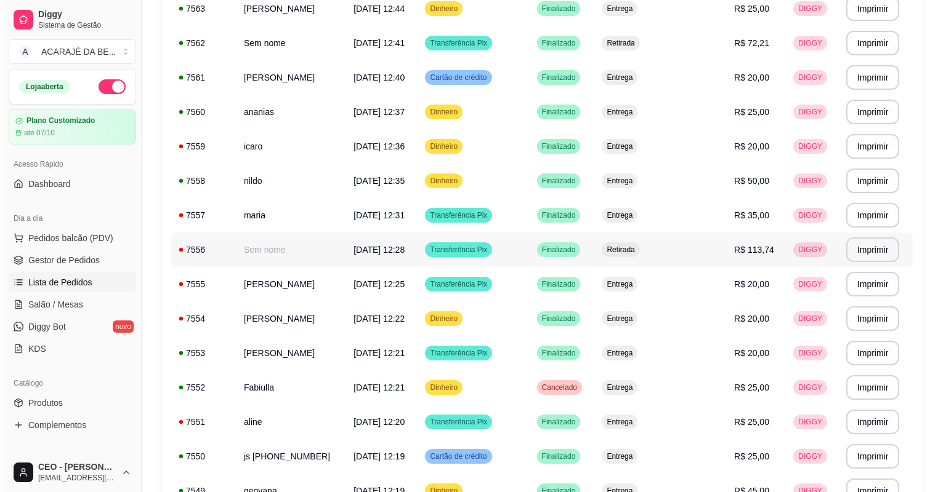
scroll to position [808, 0]
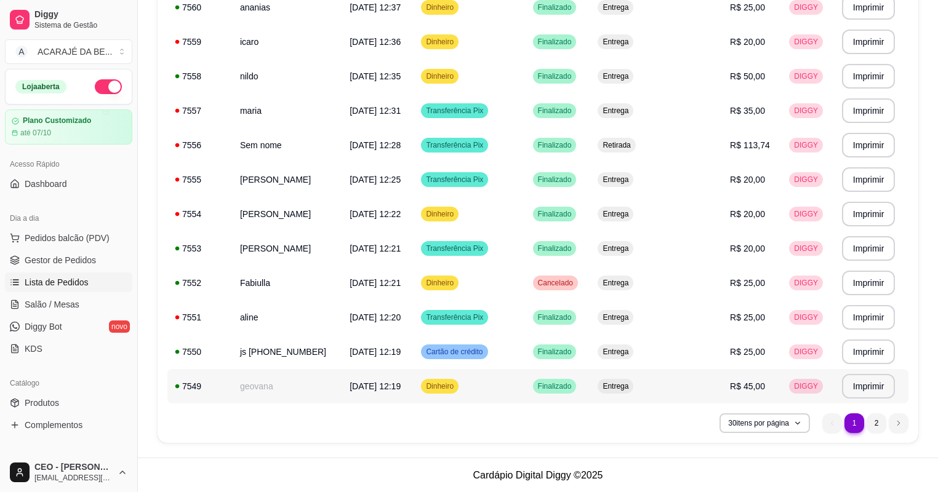
click at [278, 384] on td "geovana" at bounding box center [288, 386] width 110 height 34
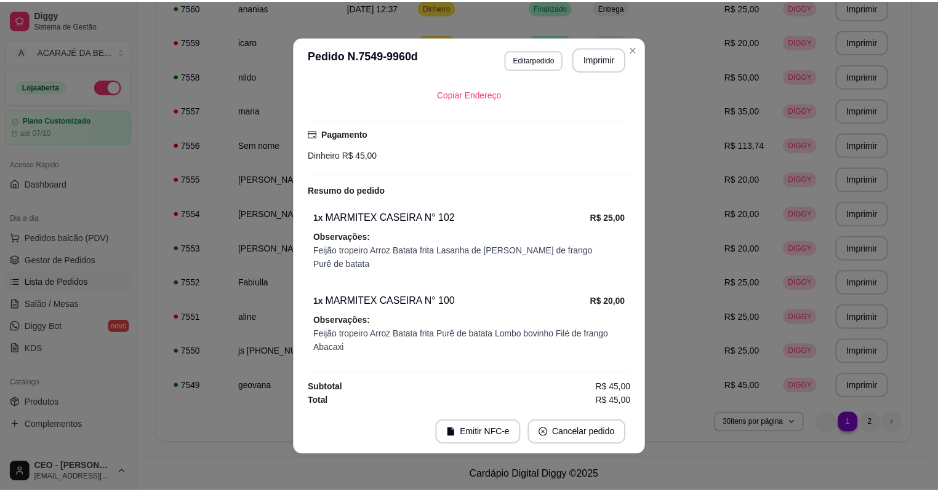
scroll to position [2, 0]
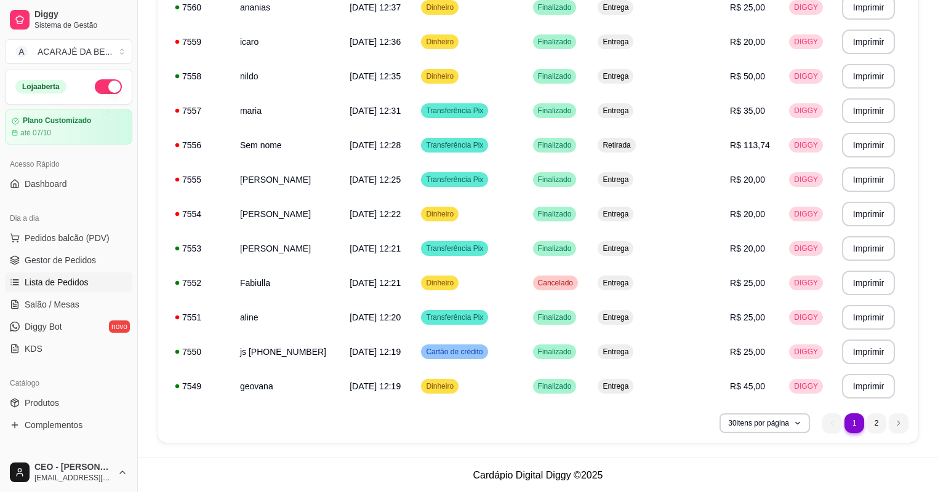
click at [68, 274] on link "Lista de Pedidos" at bounding box center [68, 283] width 127 height 20
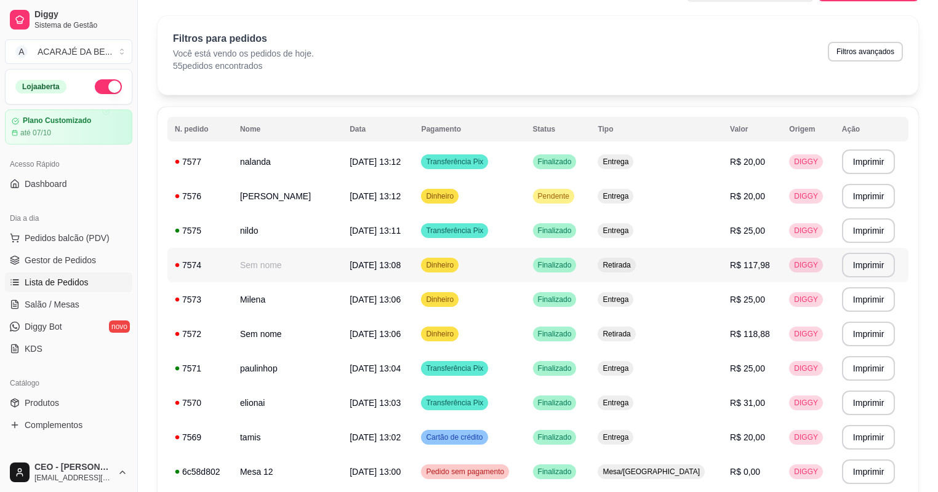
scroll to position [49, 0]
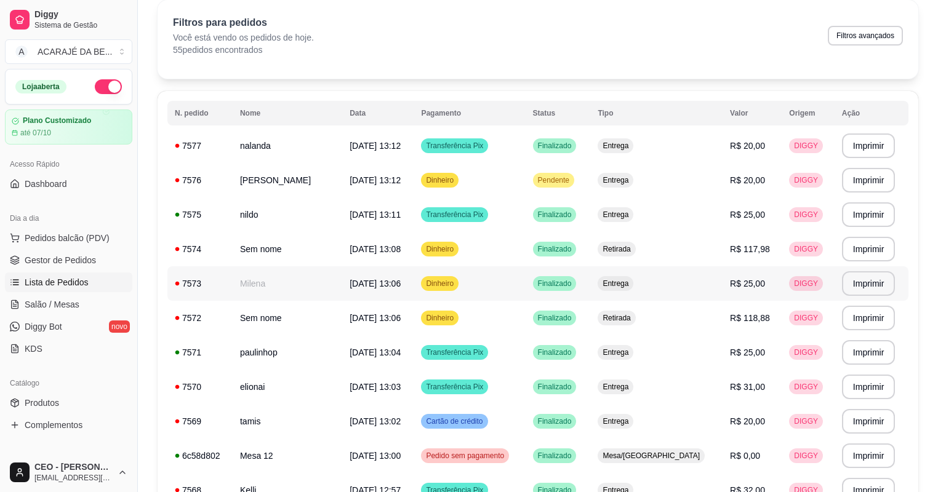
click at [278, 283] on td "Milena" at bounding box center [288, 284] width 110 height 34
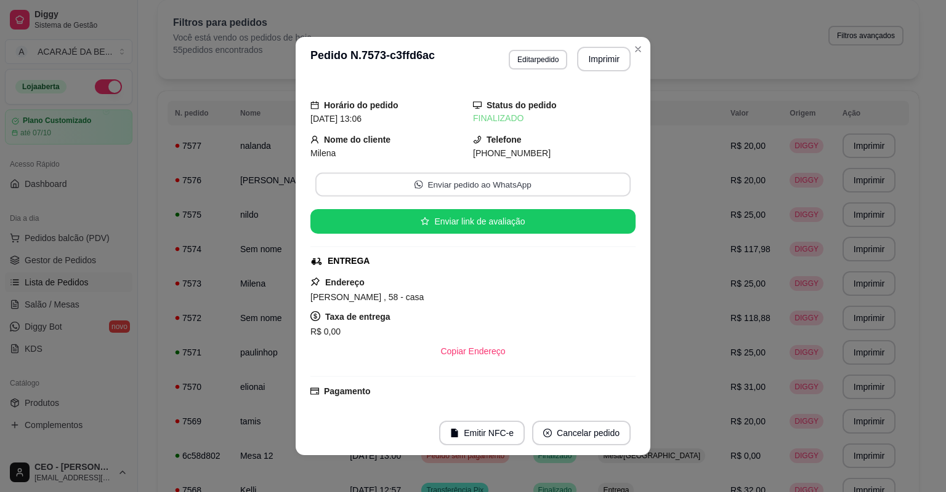
click at [460, 195] on button "Enviar pedido ao WhatsApp" at bounding box center [472, 185] width 315 height 24
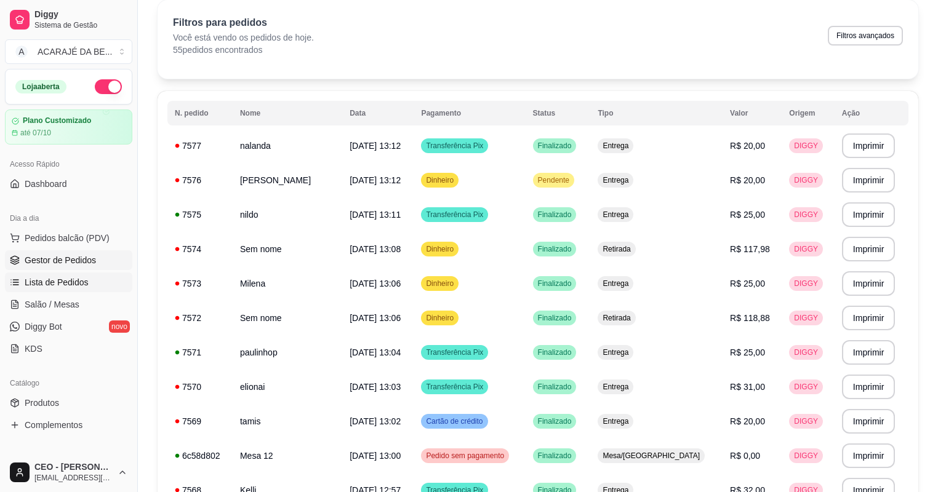
click at [78, 262] on span "Gestor de Pedidos" at bounding box center [60, 260] width 71 height 12
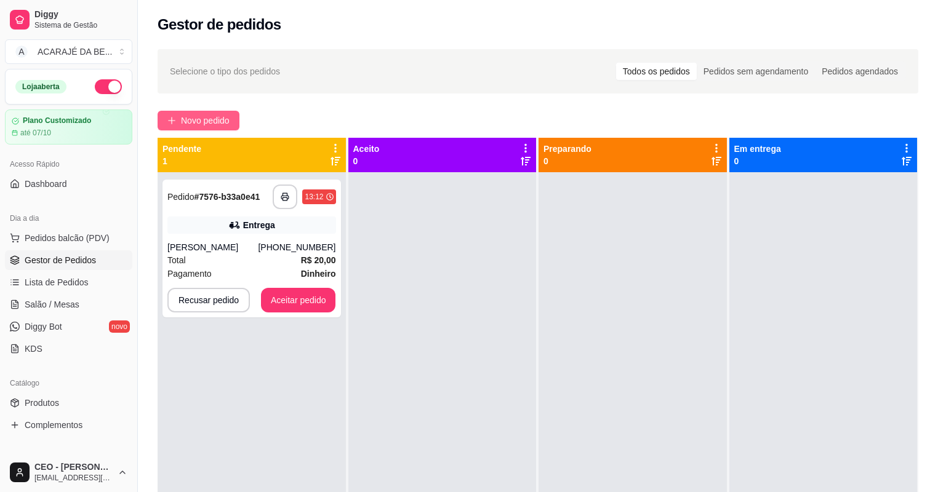
click at [197, 121] on span "Novo pedido" at bounding box center [205, 121] width 49 height 14
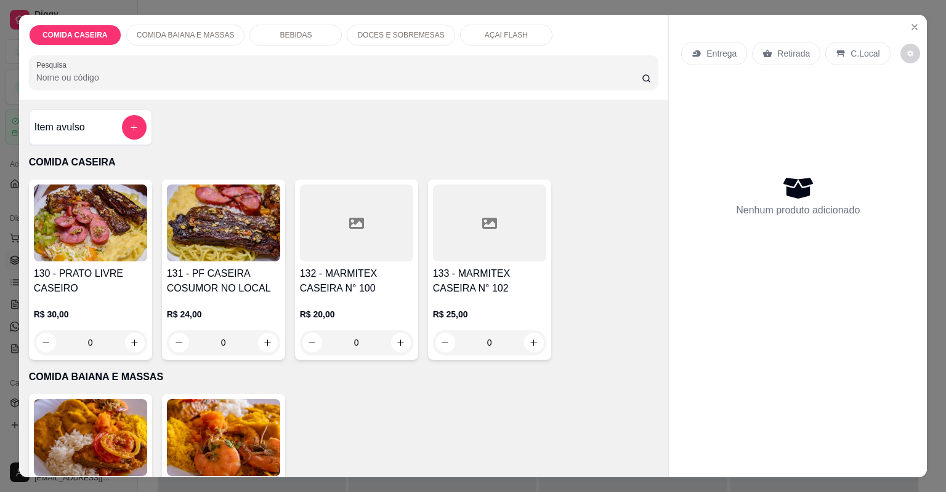
drag, startPoint x: 283, startPoint y: 126, endPoint x: 552, endPoint y: 128, distance: 268.4
click at [284, 125] on div "Item avulso COMIDA CASEIRA 130 - PRATO LIVRE CASEIRO R$ 30,00 0 131 - PF CASEIR…" at bounding box center [343, 289] width 649 height 378
click at [910, 23] on icon "Close" at bounding box center [914, 27] width 10 height 10
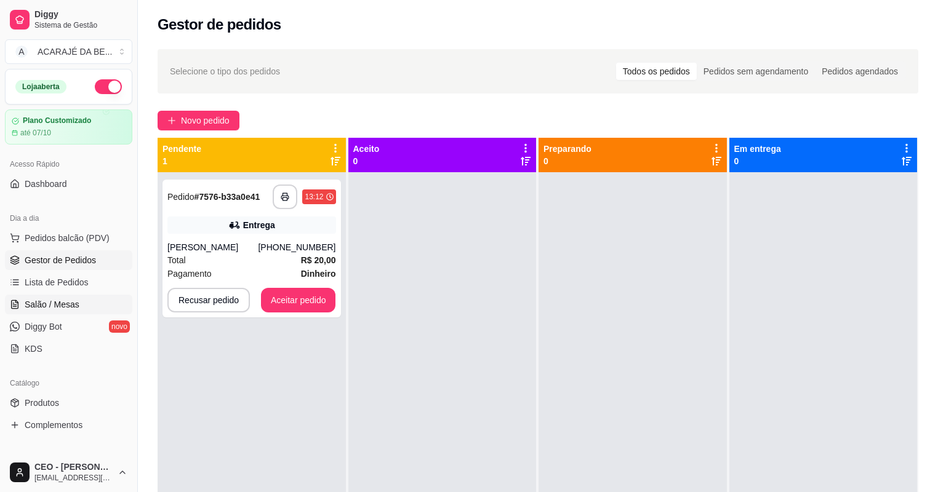
click at [74, 297] on link "Salão / Mesas" at bounding box center [68, 305] width 127 height 20
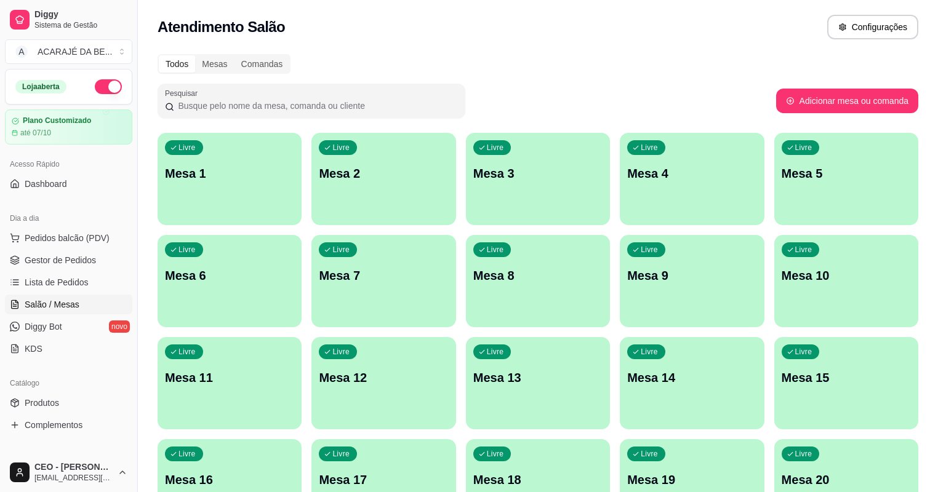
click at [627, 274] on p "Mesa 9" at bounding box center [691, 275] width 129 height 17
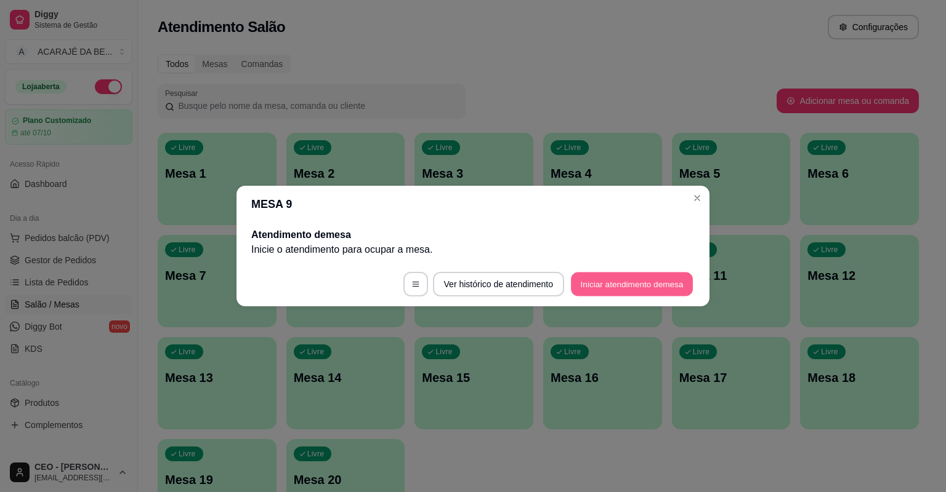
click at [611, 283] on button "Iniciar atendimento de mesa" at bounding box center [632, 285] width 122 height 24
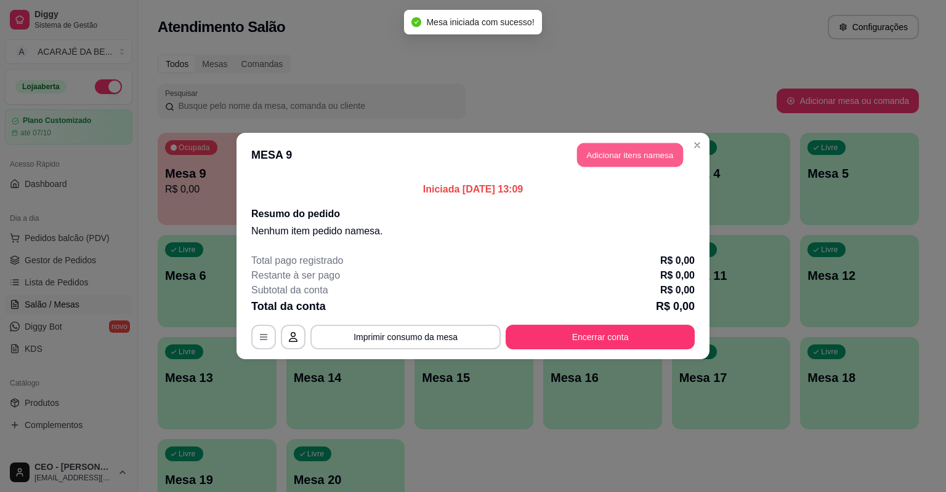
click at [637, 160] on button "Adicionar itens na mesa" at bounding box center [630, 155] width 106 height 24
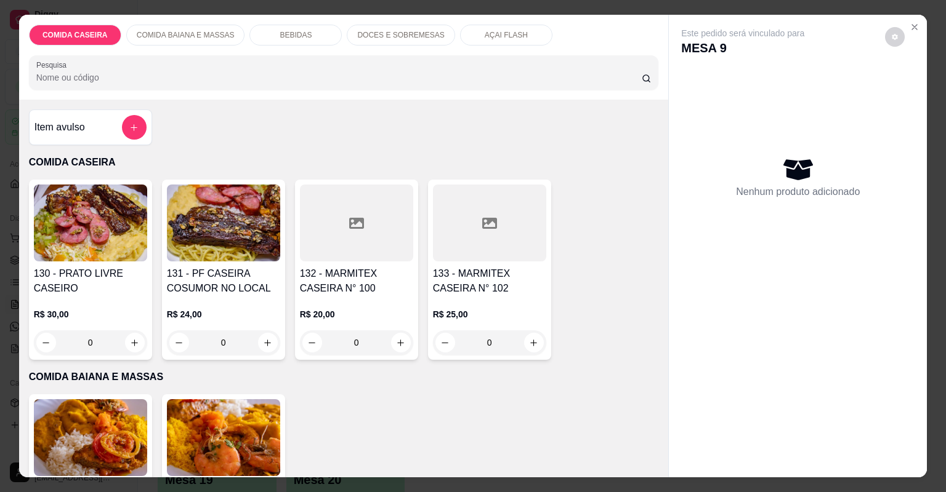
click at [129, 123] on icon "add-separate-item" at bounding box center [133, 127] width 9 height 9
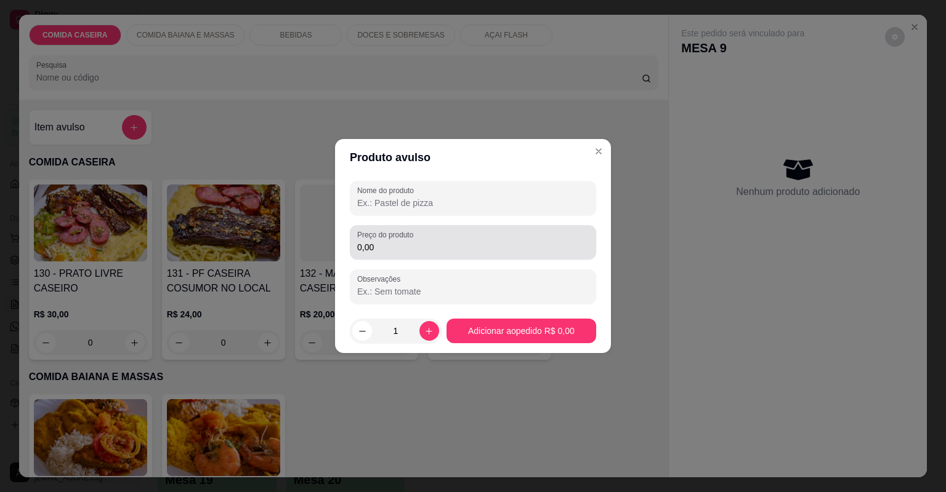
click at [465, 257] on div "Preço do produto 0,00" at bounding box center [473, 242] width 246 height 34
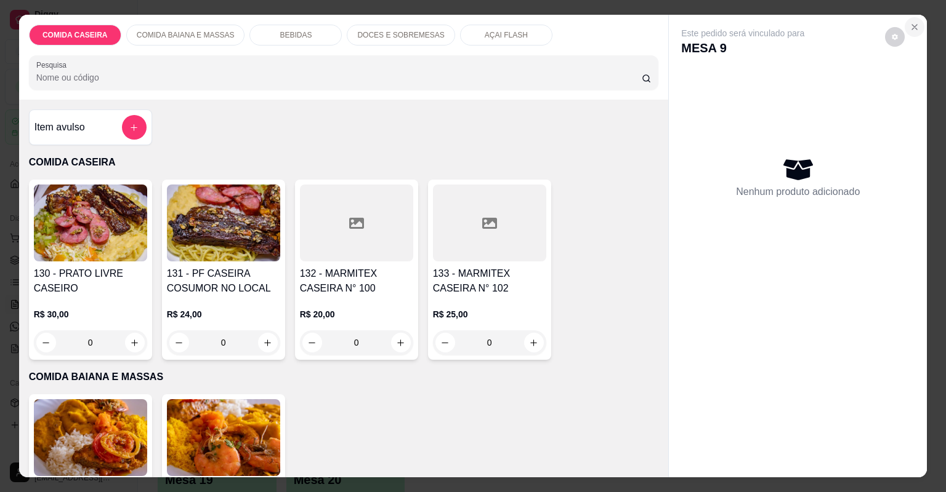
click at [915, 25] on icon "Close" at bounding box center [914, 27] width 10 height 10
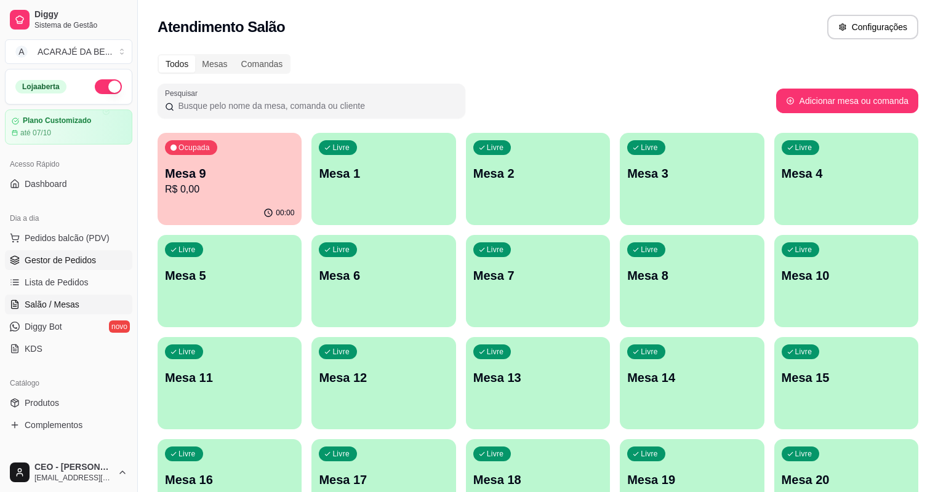
click at [75, 257] on span "Gestor de Pedidos" at bounding box center [60, 260] width 71 height 12
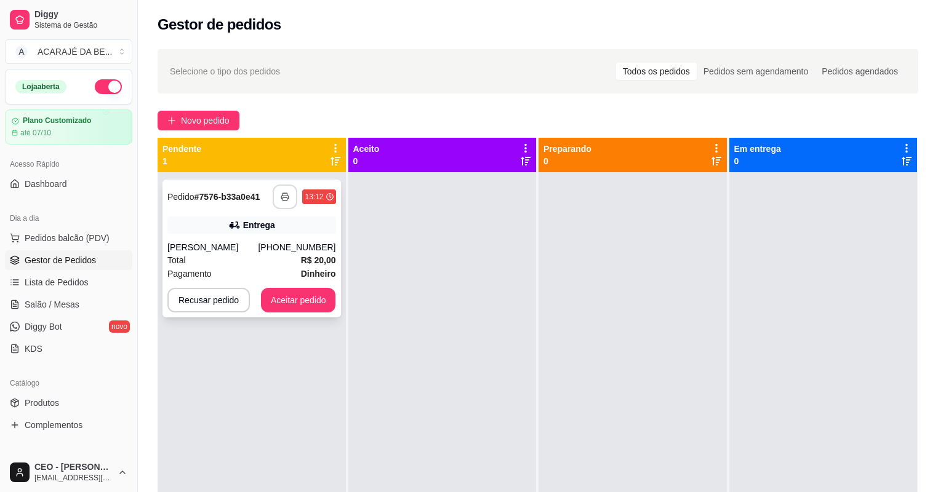
click at [279, 196] on button "button" at bounding box center [285, 197] width 25 height 25
click at [286, 259] on div "Total R$ 20,00" at bounding box center [251, 261] width 169 height 14
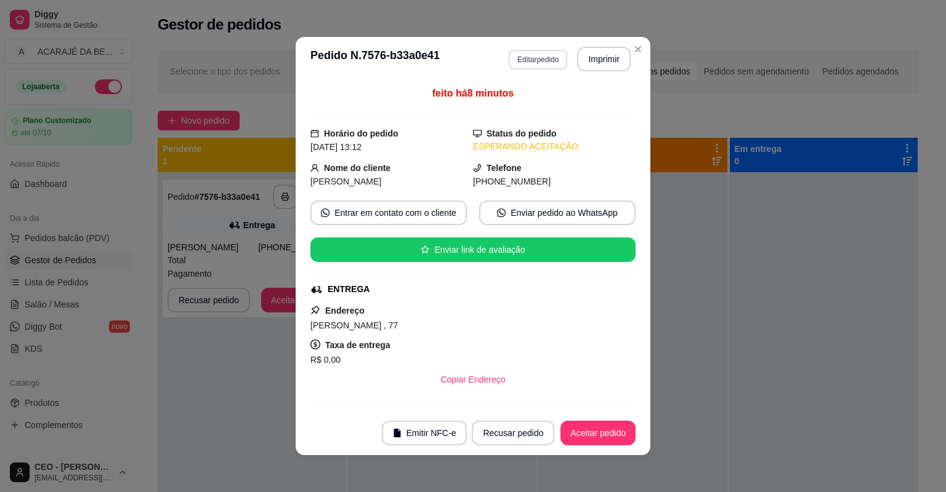
click at [547, 57] on button "Editar pedido" at bounding box center [537, 60] width 58 height 20
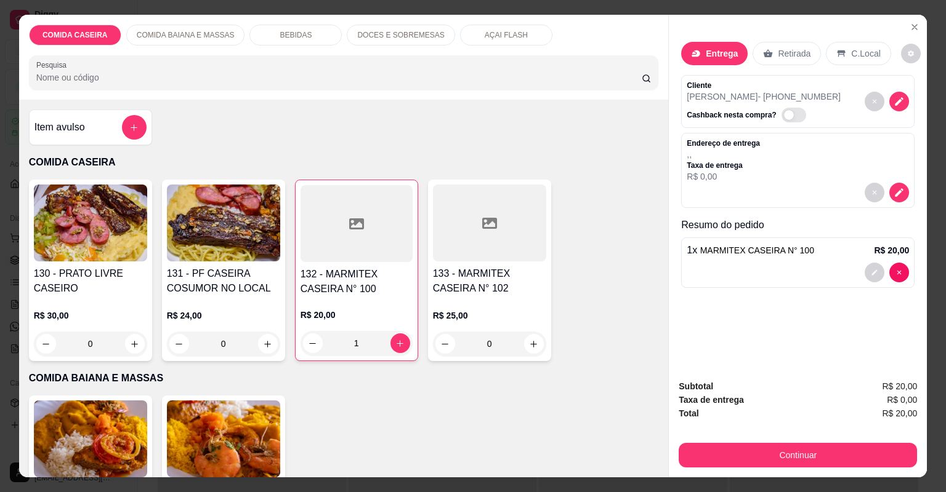
click at [874, 263] on button "decrease-product-quantity" at bounding box center [874, 273] width 20 height 20
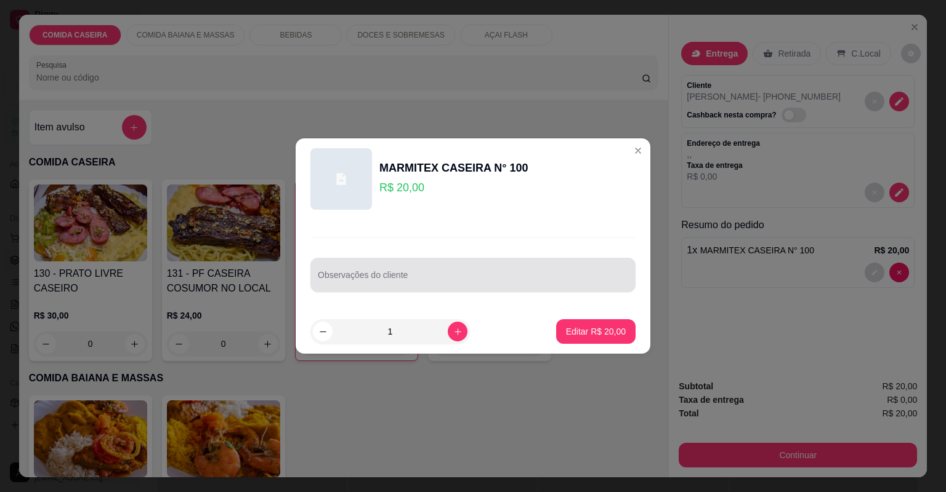
click at [508, 278] on input "Observações do cliente" at bounding box center [473, 280] width 310 height 12
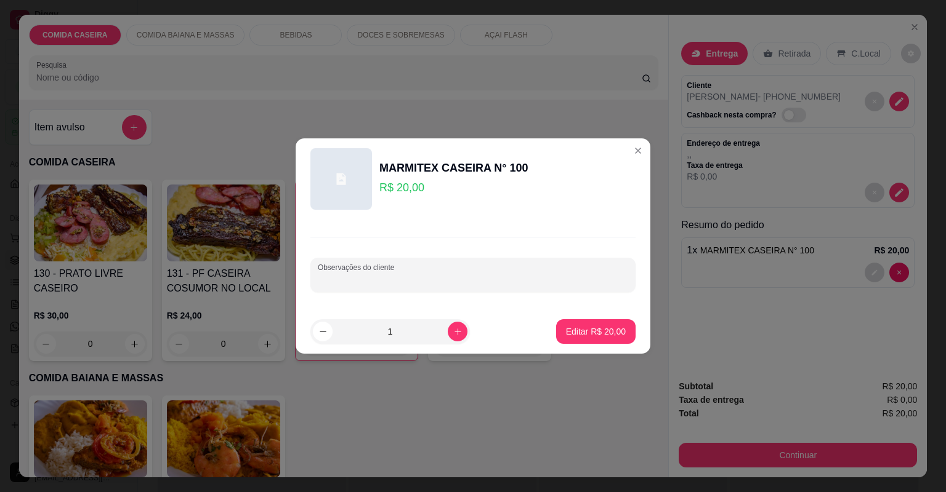
paste input "Carne churrasco salada maionese e feijão de caldo d resto pode colocar td"
type input "Carne churrasco salada maionese e feijão de caldo d resto pode colocar td"
click at [566, 326] on p "Editar R$ 20,00" at bounding box center [596, 332] width 60 height 12
type input "0"
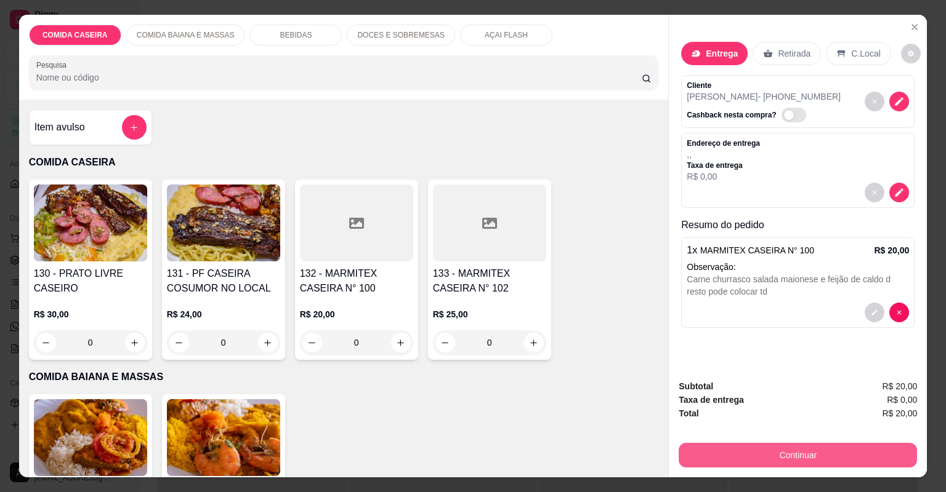
click at [714, 448] on button "Continuar" at bounding box center [797, 455] width 238 height 25
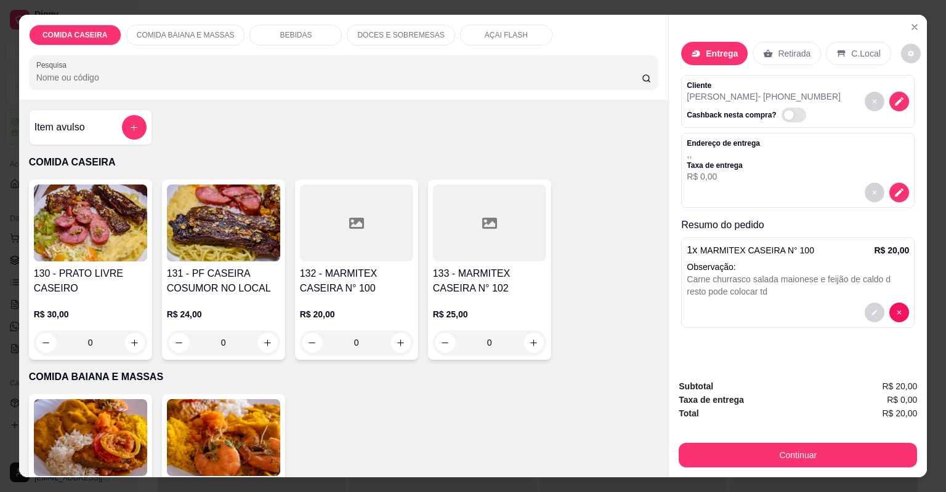
click at [710, 49] on p "Entrega" at bounding box center [721, 53] width 32 height 12
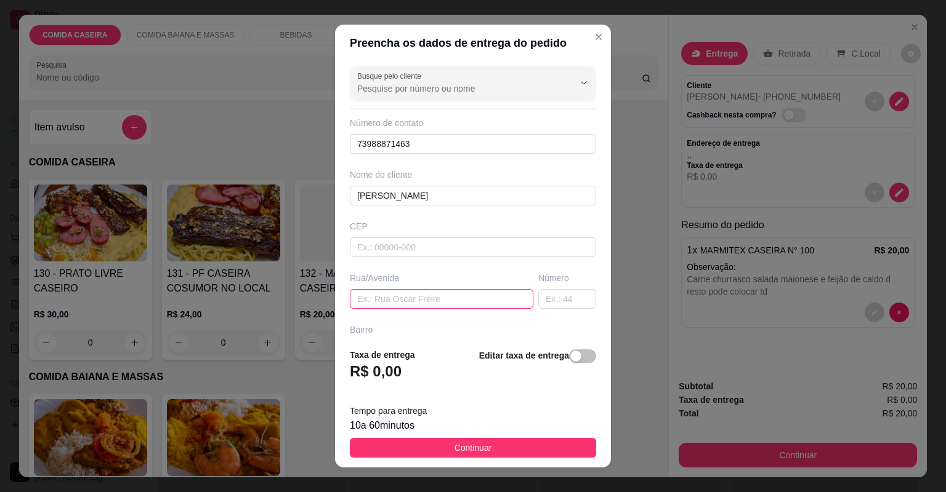
click at [421, 307] on input "text" at bounding box center [441, 299] width 183 height 20
paste input ": Ribeiro Galvão , 77"
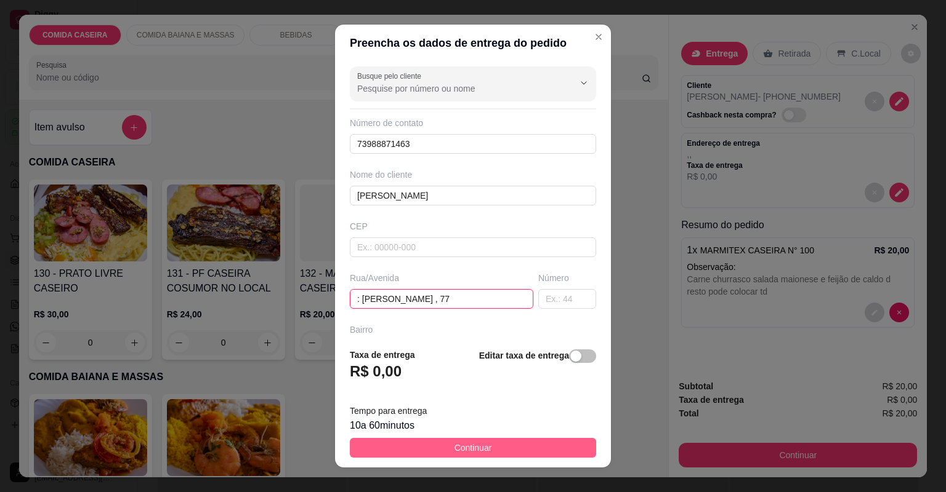
type input ": Ribeiro Galvão , 77"
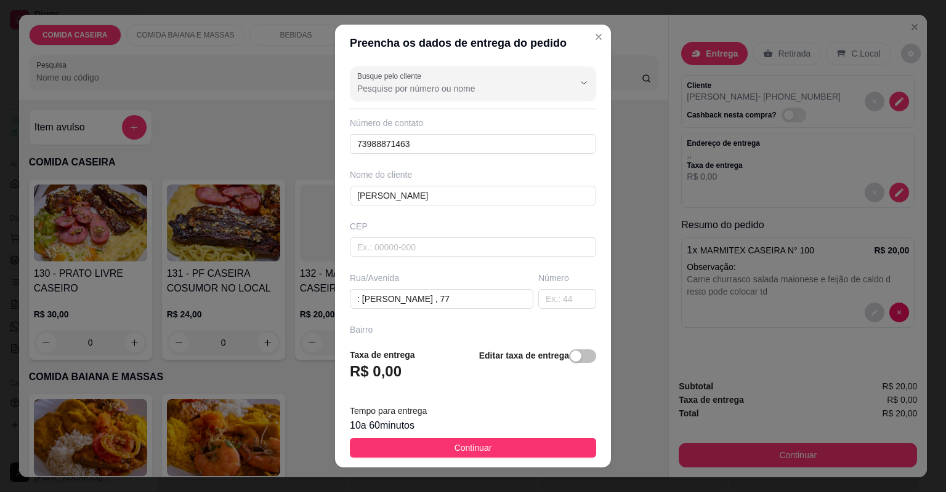
drag, startPoint x: 495, startPoint y: 446, endPoint x: 558, endPoint y: 414, distance: 70.5
click at [495, 444] on button "Continuar" at bounding box center [473, 448] width 246 height 20
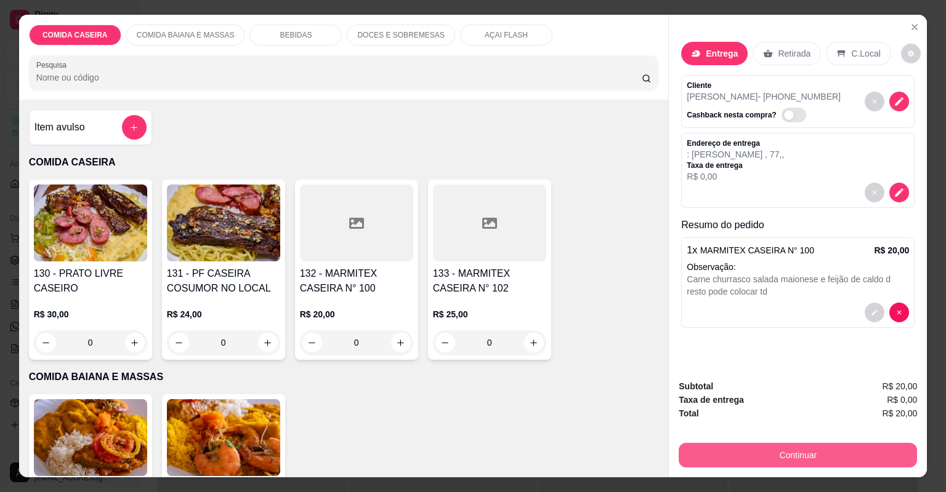
click at [683, 449] on button "Continuar" at bounding box center [797, 455] width 238 height 25
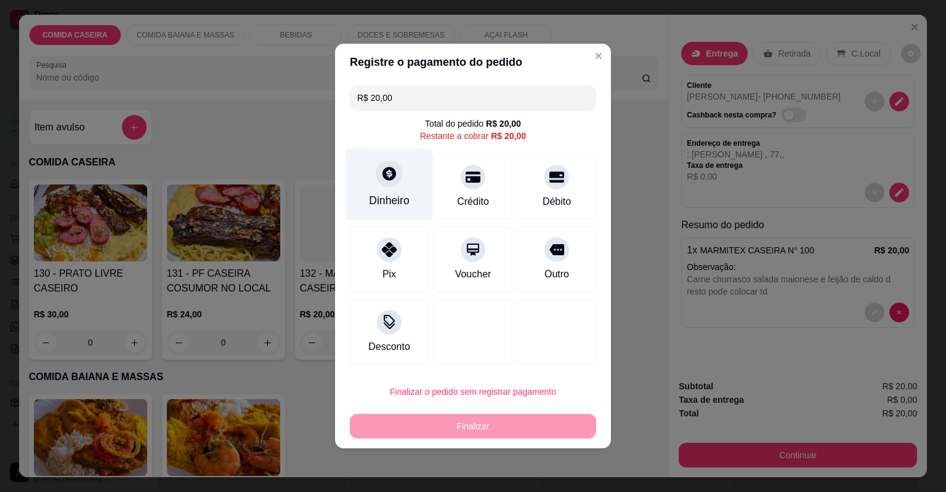
click at [389, 201] on div "Dinheiro" at bounding box center [389, 201] width 41 height 16
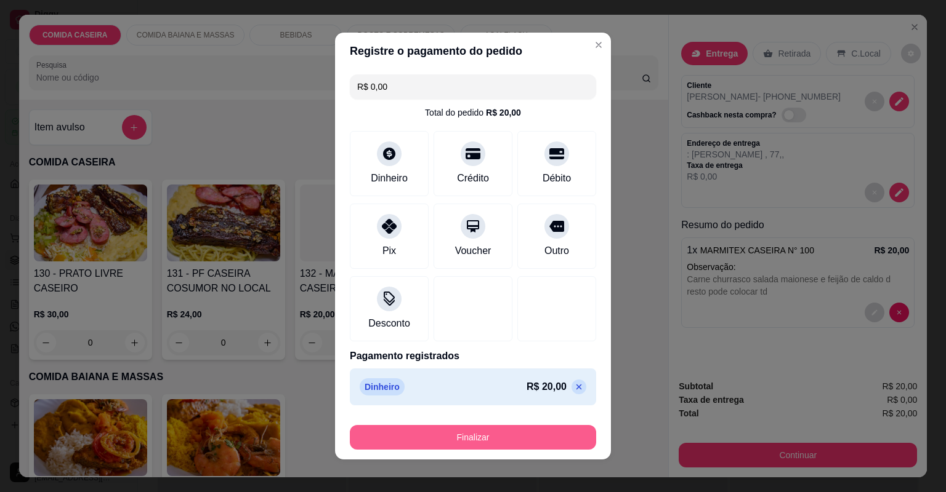
click at [528, 438] on button "Finalizar" at bounding box center [473, 437] width 246 height 25
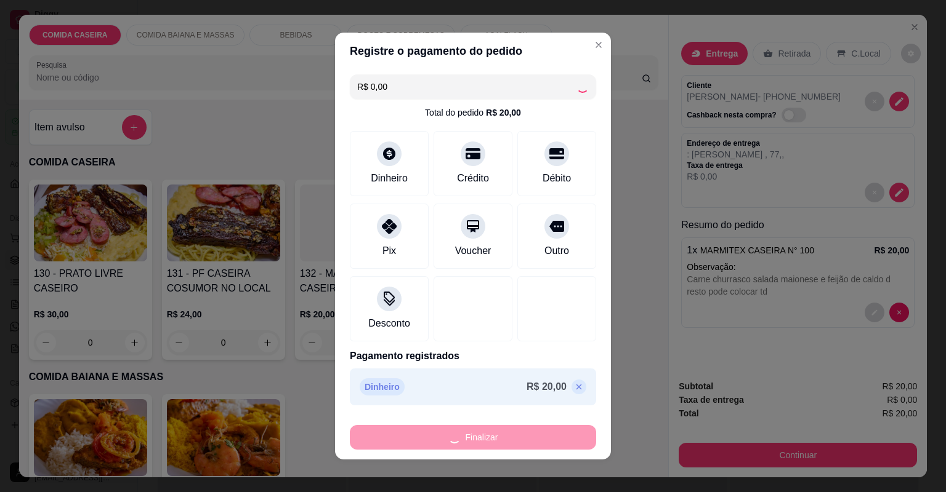
type input "-R$ 20,00"
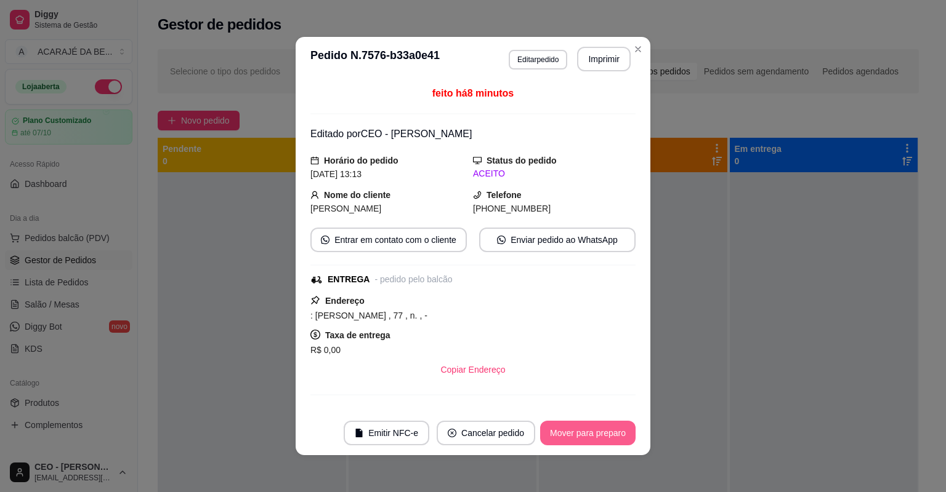
click at [600, 440] on button "Mover para preparo" at bounding box center [587, 433] width 95 height 25
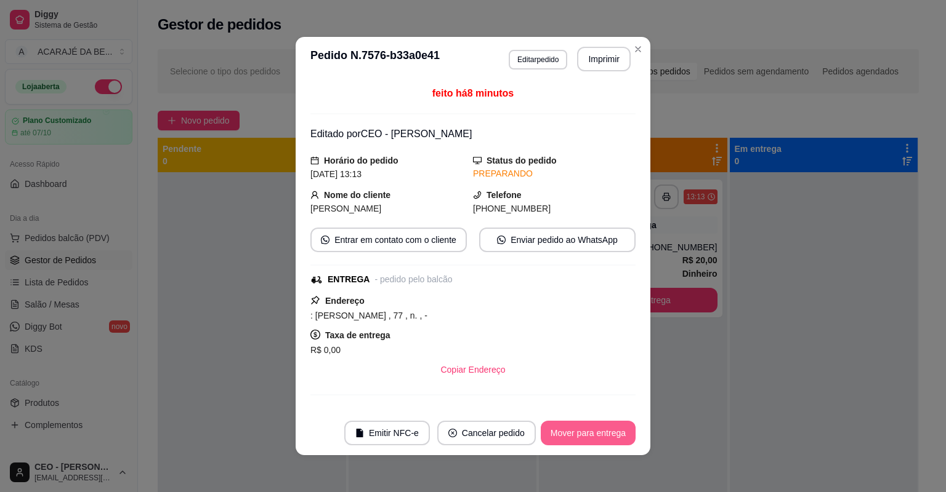
click at [619, 430] on button "Mover para entrega" at bounding box center [587, 433] width 95 height 25
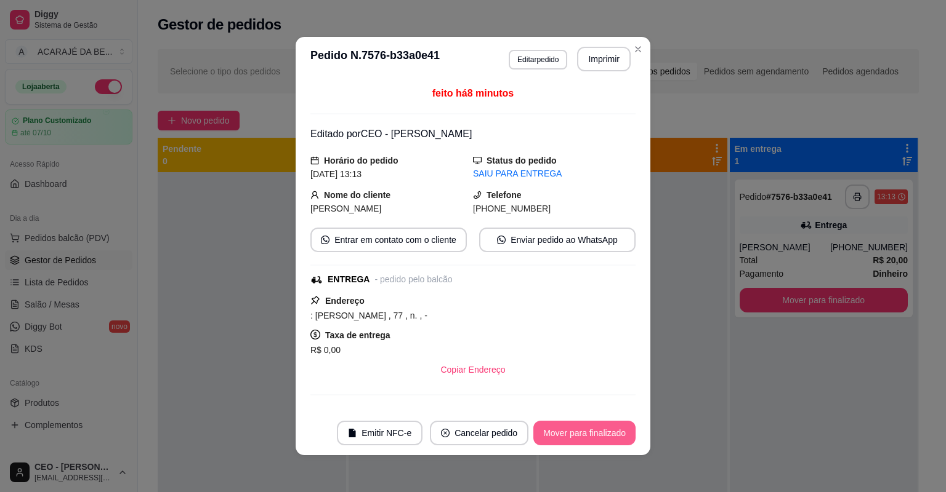
click at [588, 428] on button "Mover para finalizado" at bounding box center [584, 433] width 102 height 25
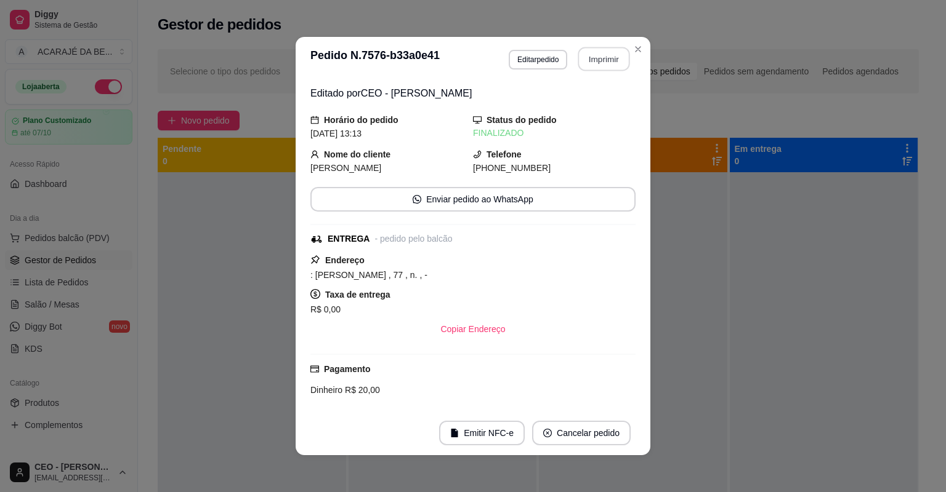
click at [586, 60] on button "Imprimir" at bounding box center [604, 59] width 52 height 24
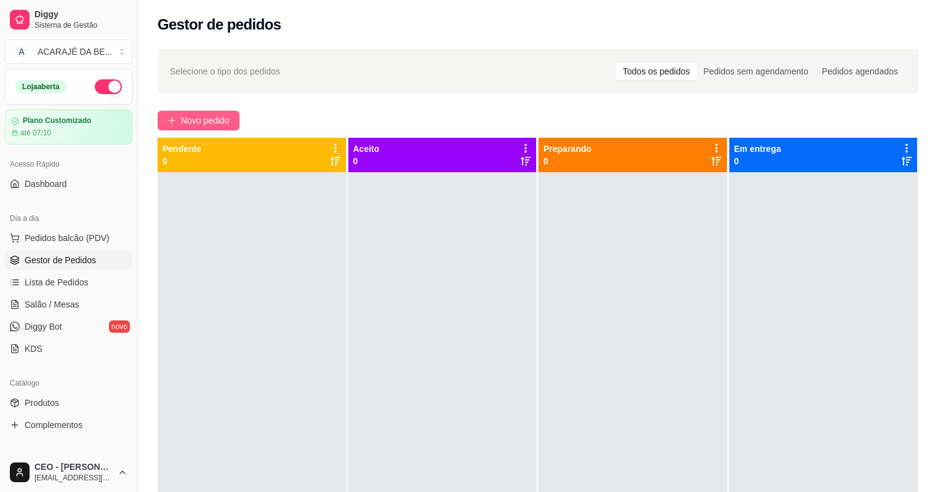
click at [222, 118] on span "Novo pedido" at bounding box center [205, 121] width 49 height 14
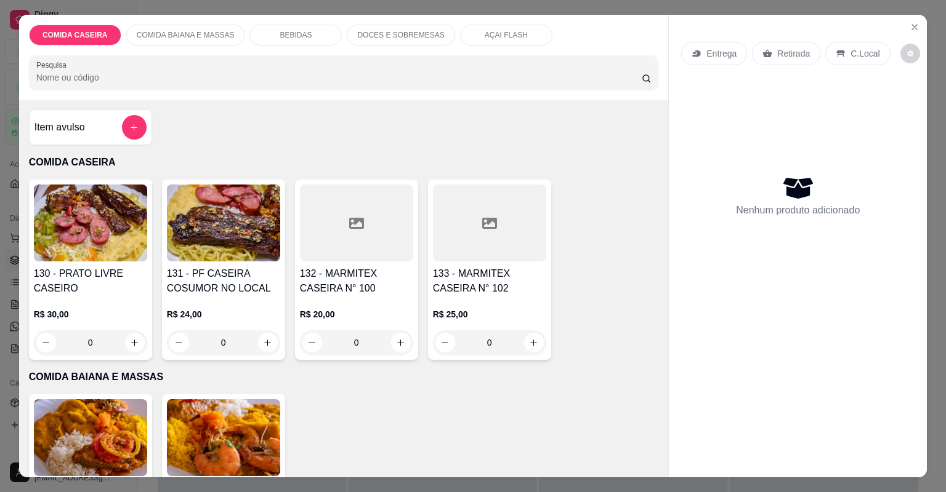
click at [497, 283] on h4 "133 - MARMITEX CASEIRA N° 102" at bounding box center [489, 282] width 113 height 30
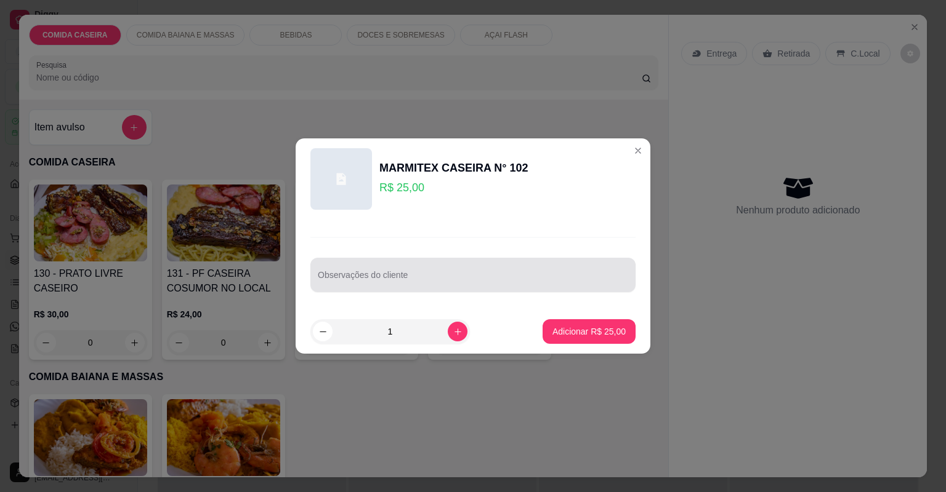
click at [497, 283] on input "Observações do cliente" at bounding box center [473, 280] width 310 height 12
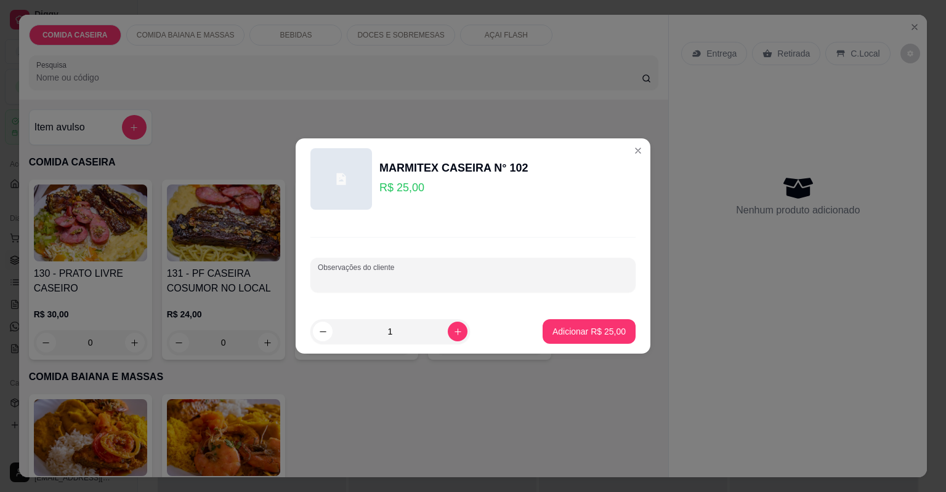
paste input "Feijão tropeiro Arroz temperado Macarrão com legumes e isca de carne Purê de ba…"
type input "Feijão tropeiro Arroz temperado Macarrão com legumes e isca de carne Purê de ba…"
click at [579, 335] on p "Adicionar R$ 25,00" at bounding box center [588, 332] width 73 height 12
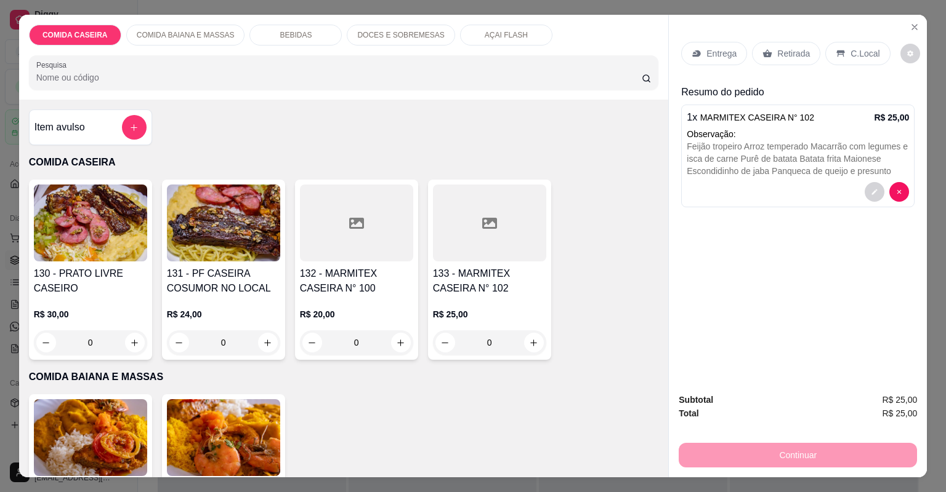
click at [692, 59] on div "Entrega" at bounding box center [714, 53] width 66 height 23
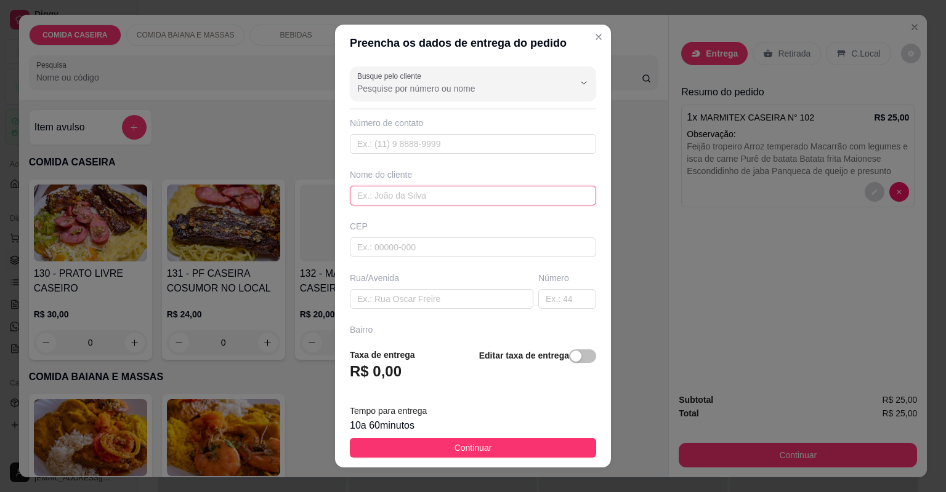
click at [427, 191] on input "text" at bounding box center [473, 196] width 246 height 20
type input "mikaele"
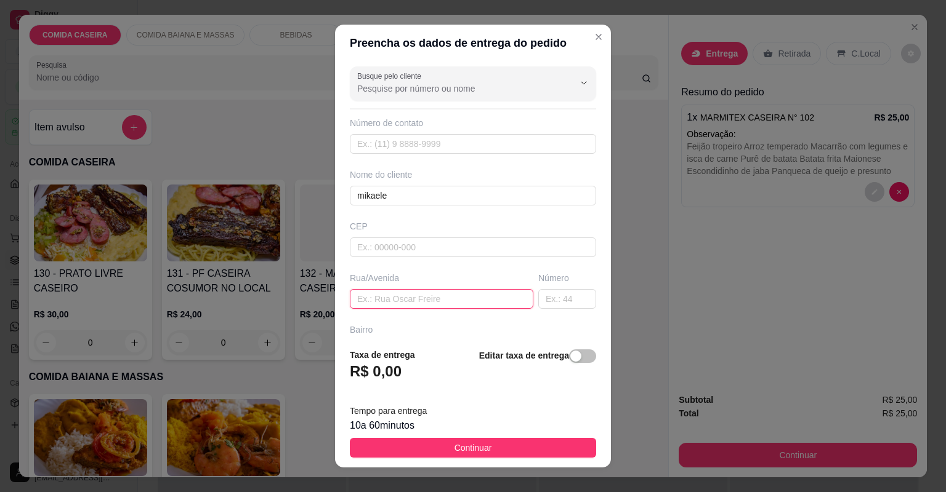
click at [483, 297] on input "text" at bounding box center [441, 299] width 183 height 20
paste input "Rua São Luiz"
paste input "Ao lado de Betinho chapista prox a Jairo motos"
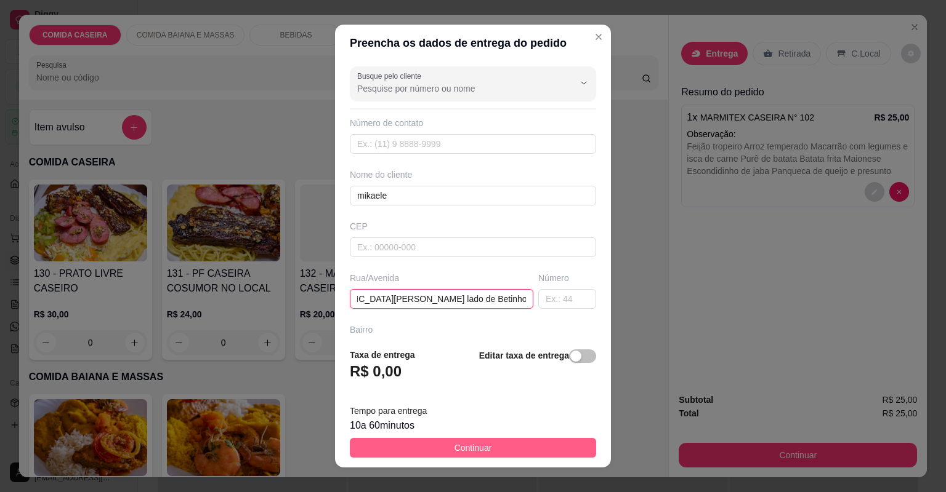
type input "Rua São Luiz Ao lado de Betinho chapista prox a Jairo motos"
click at [502, 442] on button "Continuar" at bounding box center [473, 448] width 246 height 20
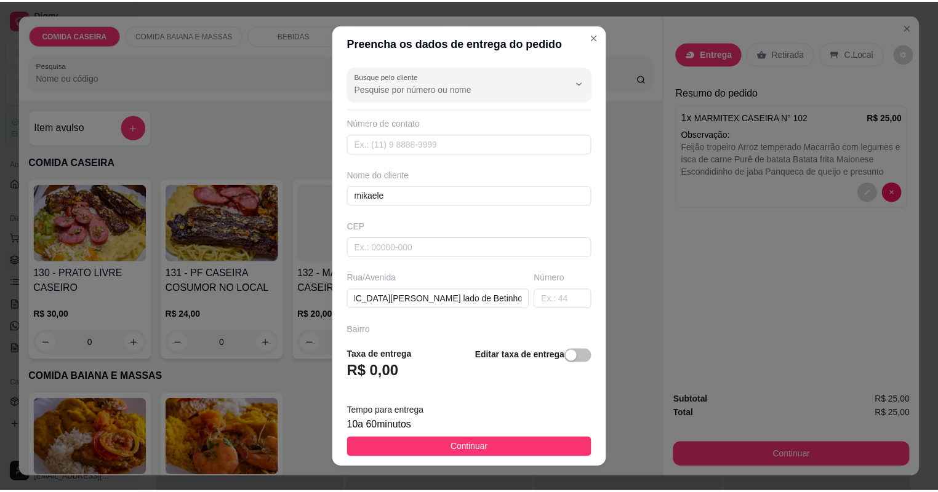
scroll to position [0, 0]
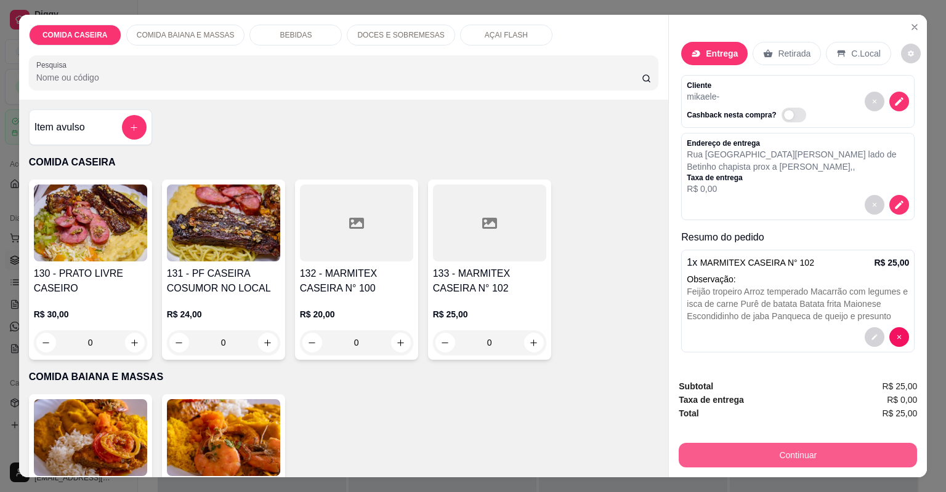
click at [728, 461] on button "Continuar" at bounding box center [797, 455] width 238 height 25
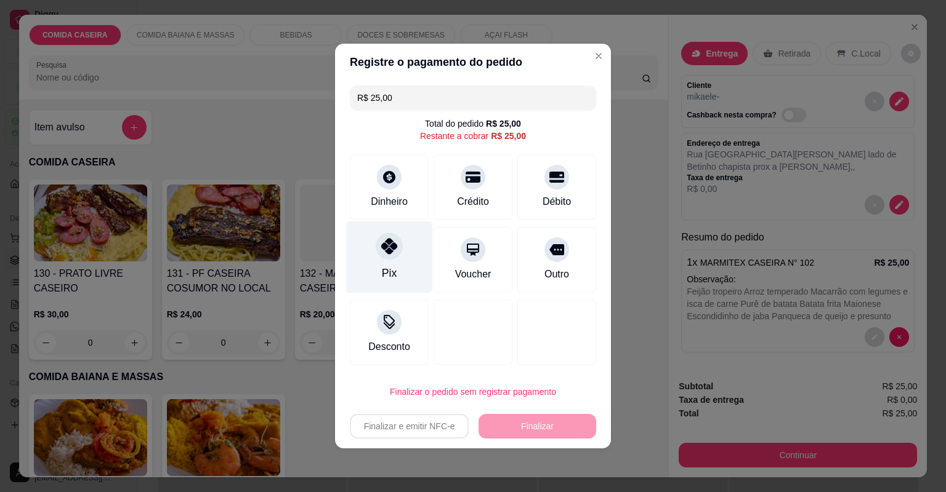
click at [379, 249] on div at bounding box center [388, 246] width 27 height 27
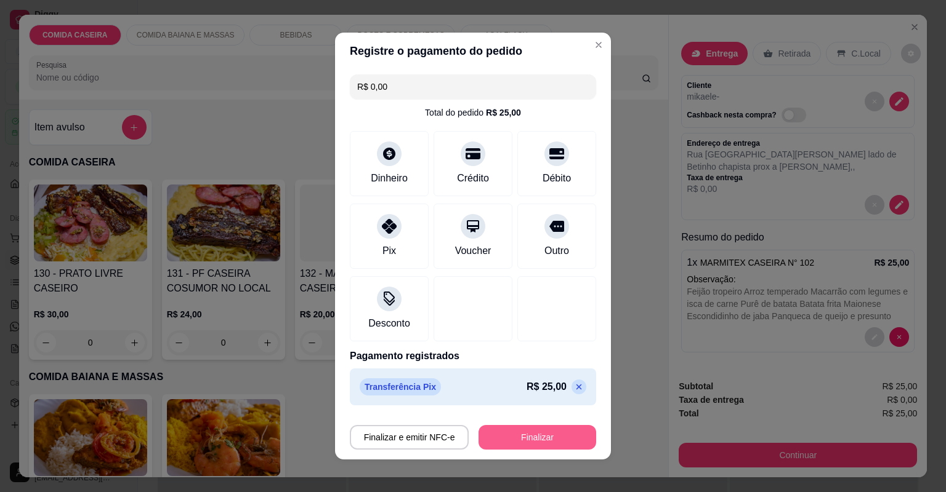
click at [513, 431] on button "Finalizar" at bounding box center [537, 437] width 118 height 25
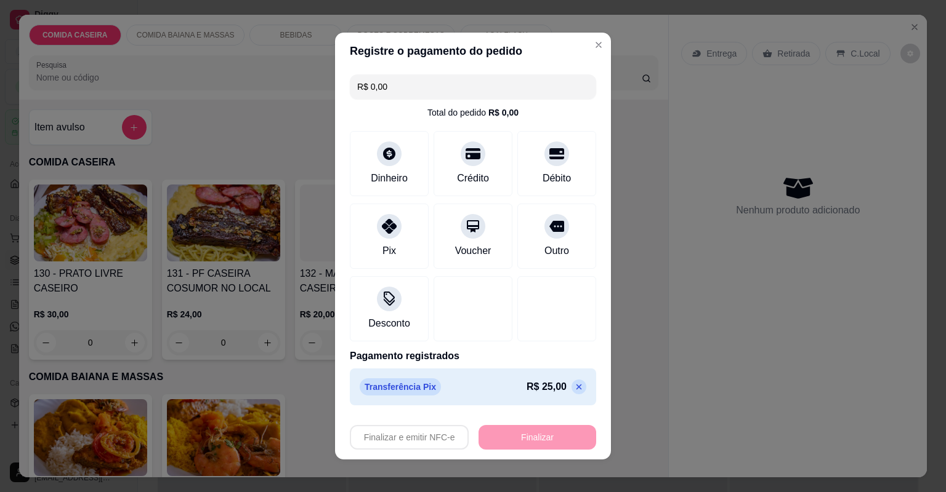
type input "-R$ 25,00"
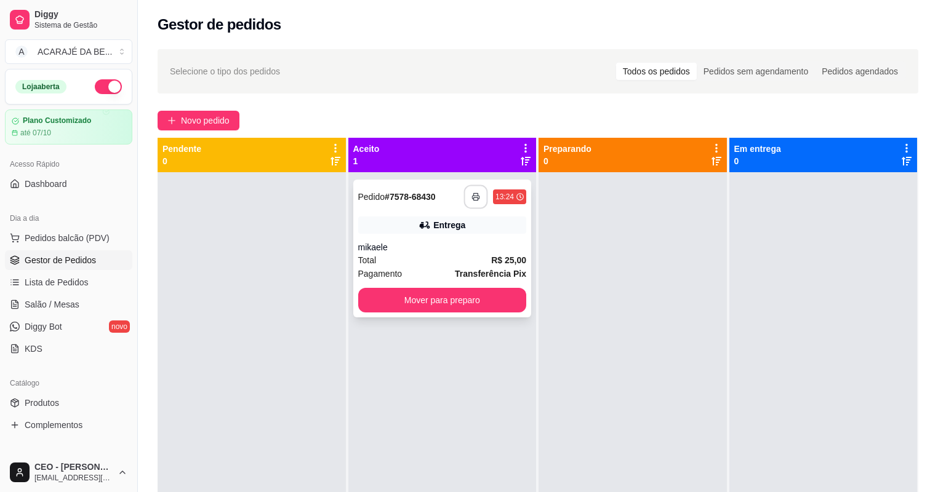
click at [472, 195] on icon "button" at bounding box center [476, 197] width 9 height 9
click at [441, 300] on button "Mover para preparo" at bounding box center [442, 300] width 169 height 25
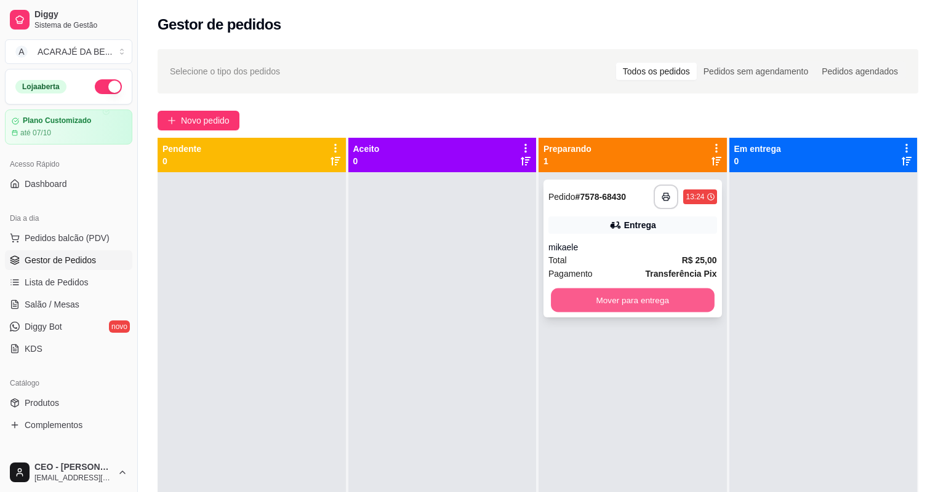
click at [628, 302] on button "Mover para entrega" at bounding box center [632, 301] width 163 height 24
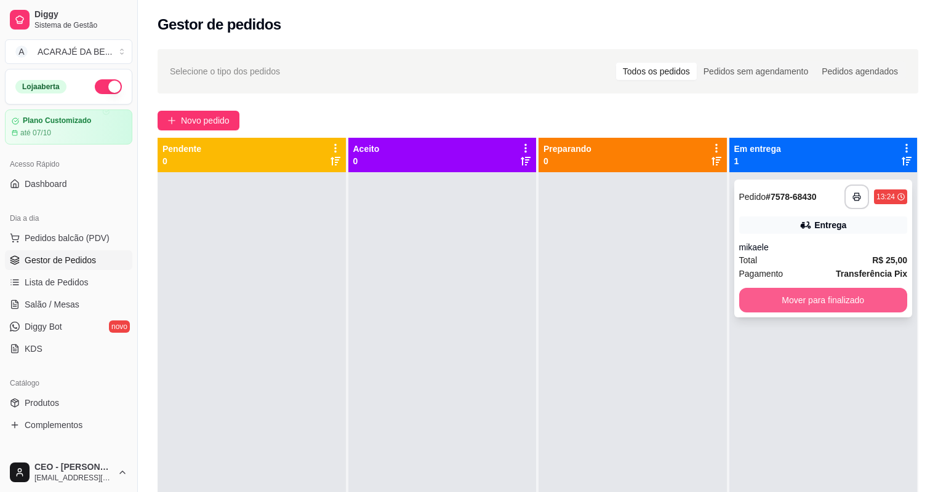
click at [768, 303] on button "Mover para finalizado" at bounding box center [823, 300] width 169 height 25
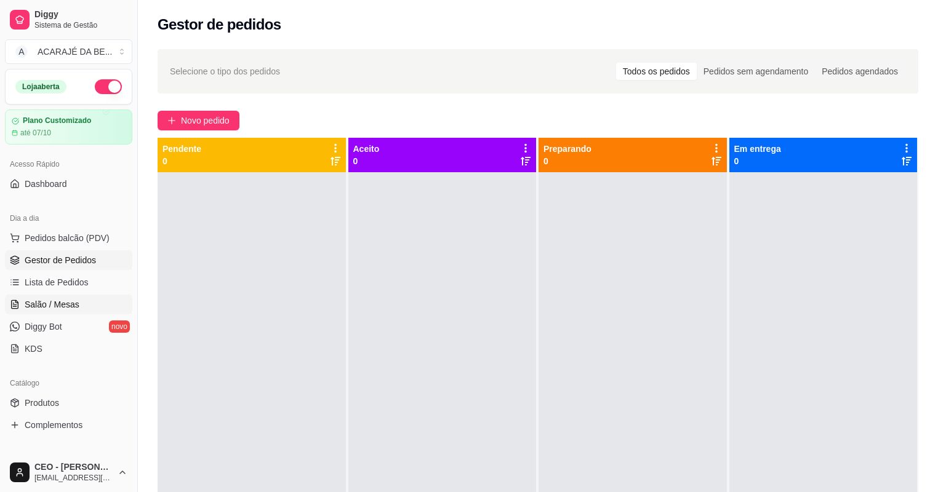
click at [99, 304] on link "Salão / Mesas" at bounding box center [68, 305] width 127 height 20
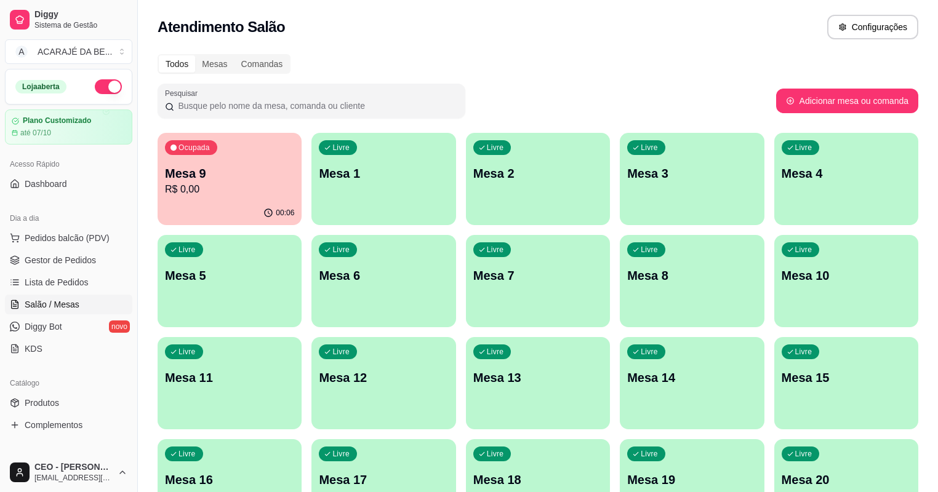
click at [176, 164] on div "Ocupada Mesa 9 R$ 0,00" at bounding box center [230, 167] width 144 height 68
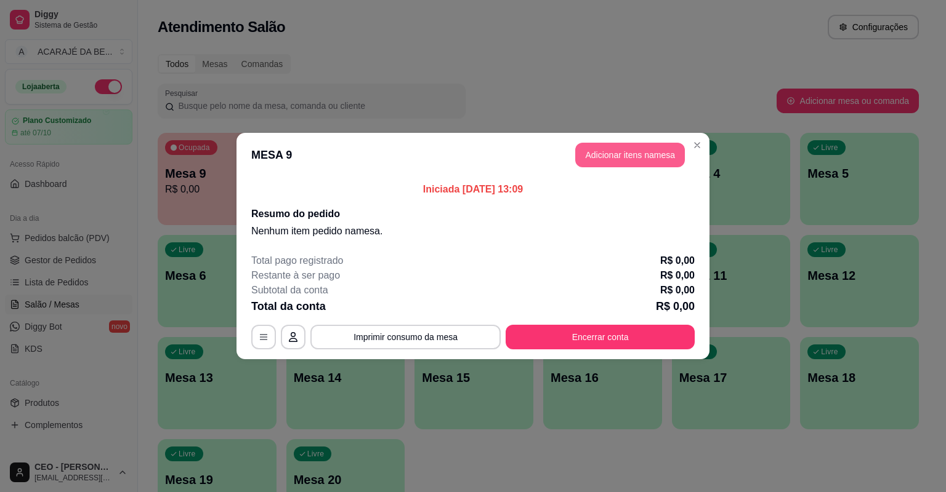
click at [621, 160] on button "Adicionar itens na mesa" at bounding box center [630, 155] width 110 height 25
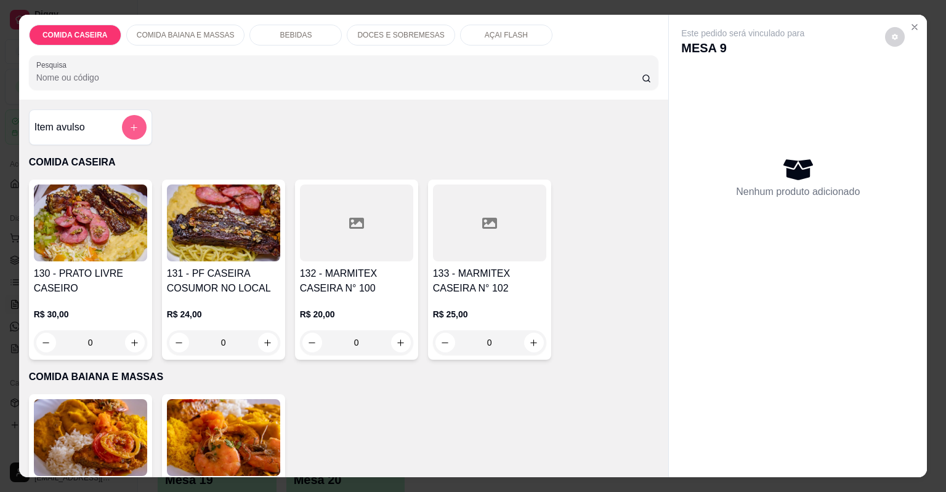
click at [135, 121] on button "add-separate-item" at bounding box center [134, 127] width 25 height 25
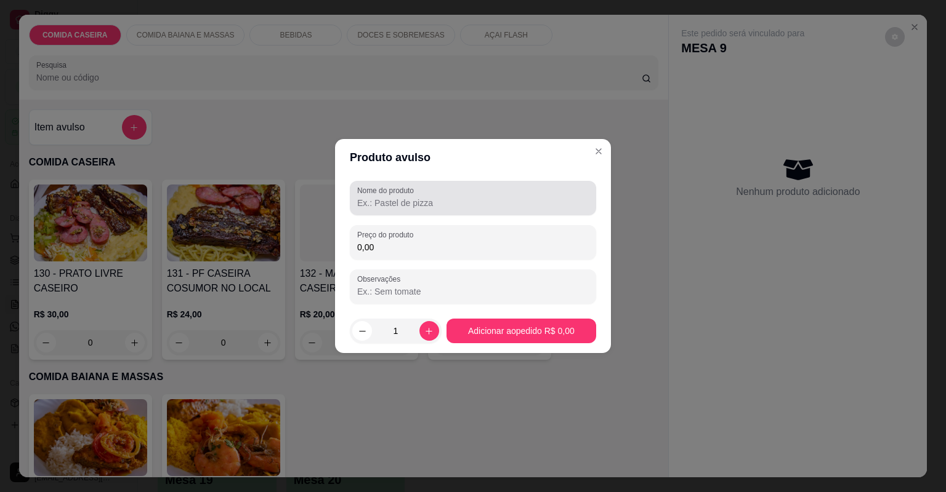
click at [366, 202] on input "Nome do produto" at bounding box center [472, 203] width 231 height 12
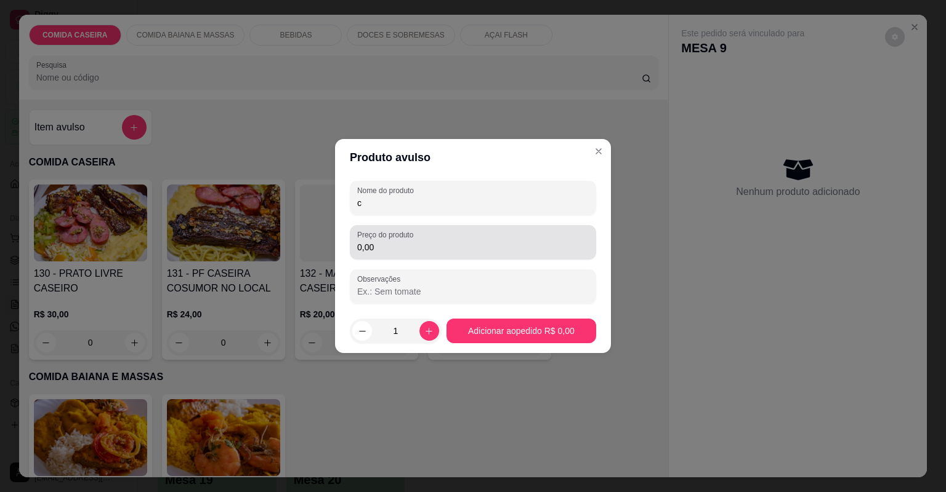
type input "c"
click at [419, 231] on div "0,00" at bounding box center [472, 242] width 231 height 25
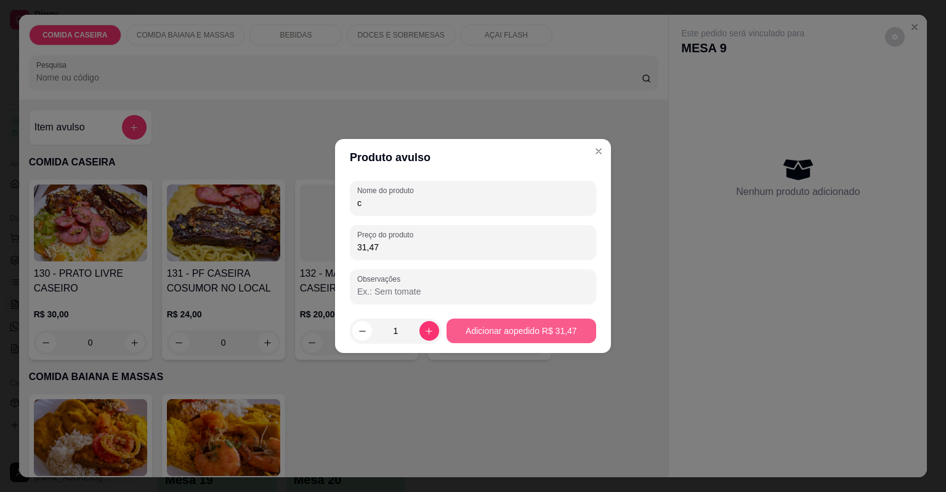
type input "31,47"
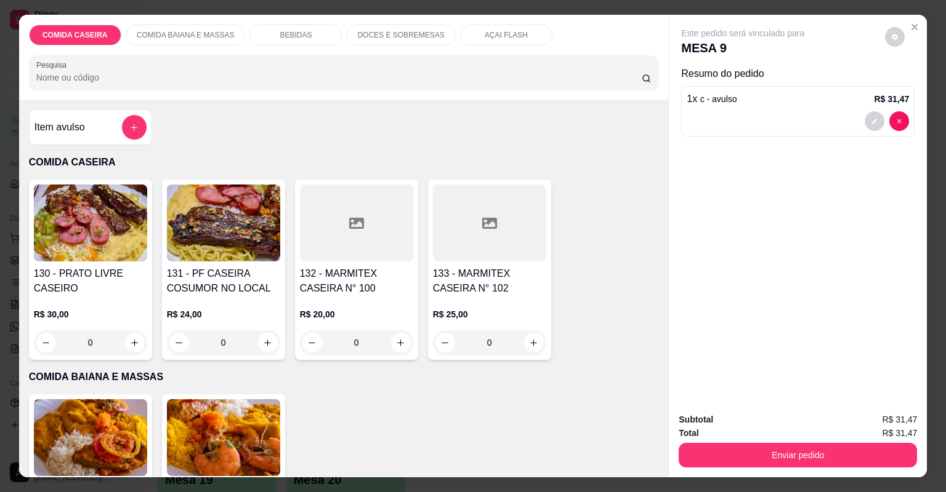
click at [144, 132] on div "Item avulso" at bounding box center [90, 128] width 123 height 36
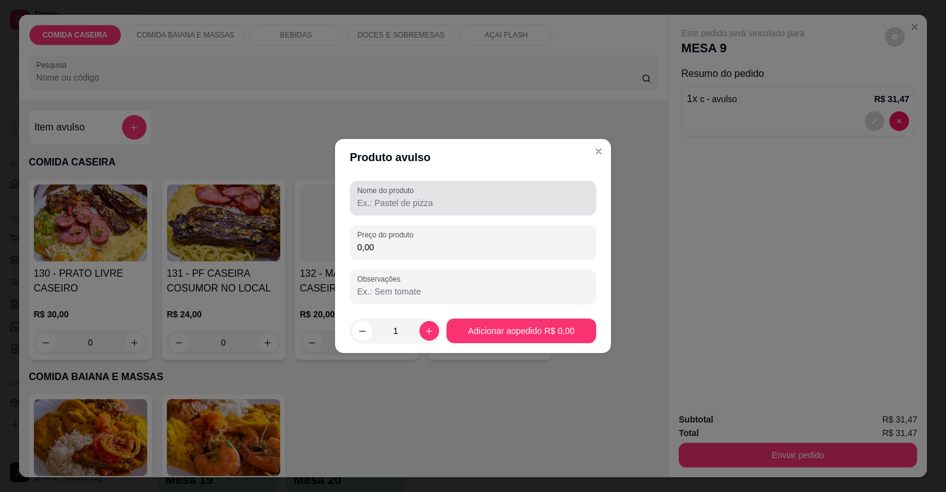
click at [355, 195] on div "Nome do produto" at bounding box center [473, 198] width 246 height 34
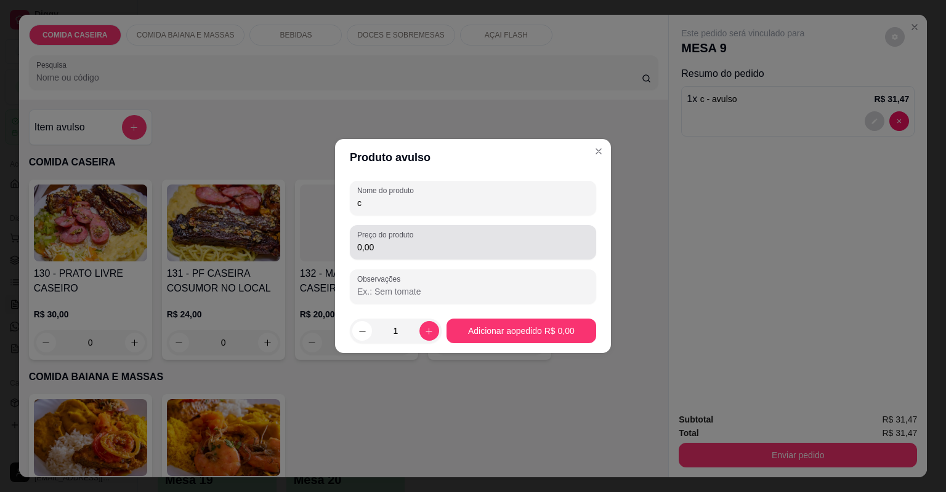
type input "c"
click at [384, 236] on label "Preço do produto" at bounding box center [387, 235] width 60 height 10
click at [384, 241] on input "0,00" at bounding box center [472, 247] width 231 height 12
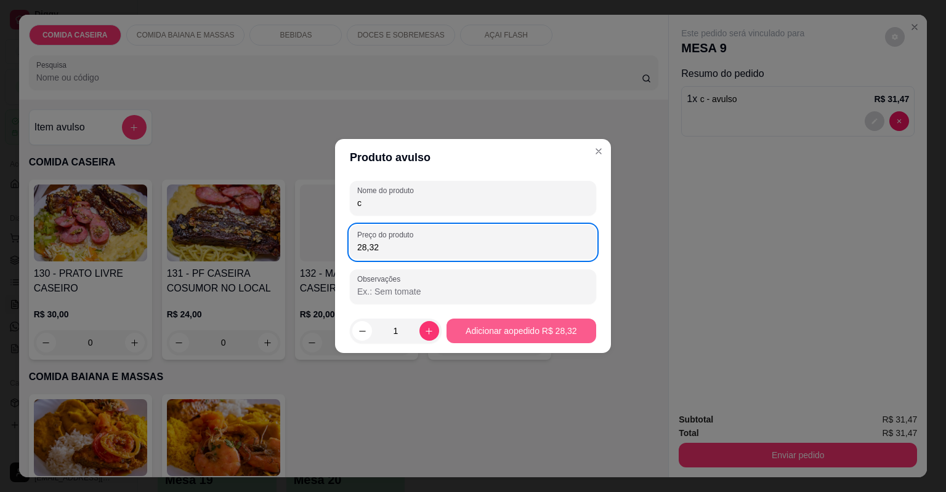
type input "28,32"
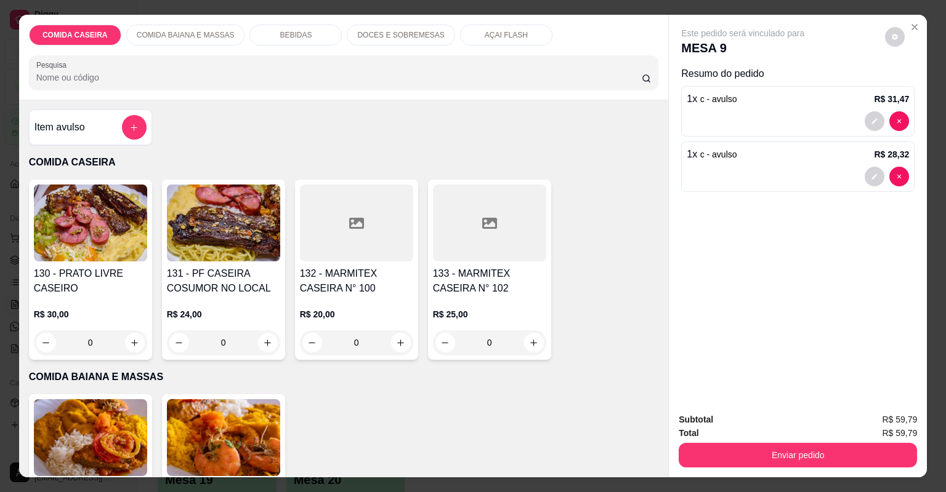
click at [300, 33] on p "BEBIDAS" at bounding box center [295, 35] width 32 height 10
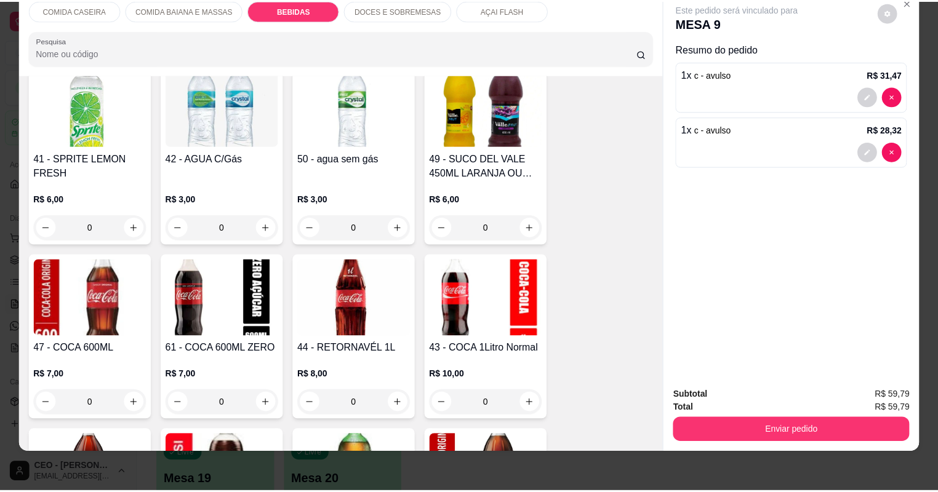
scroll to position [1125, 0]
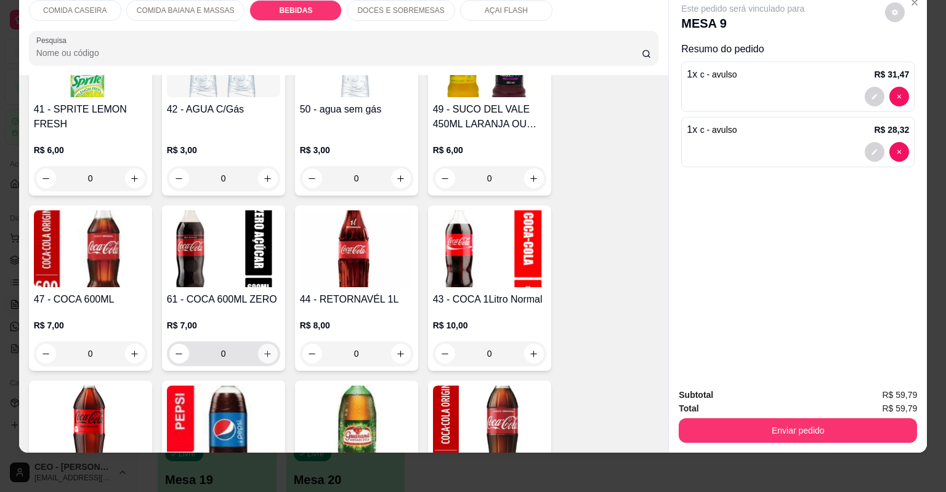
click at [262, 348] on button "increase-product-quantity" at bounding box center [268, 354] width 20 height 20
type input "1"
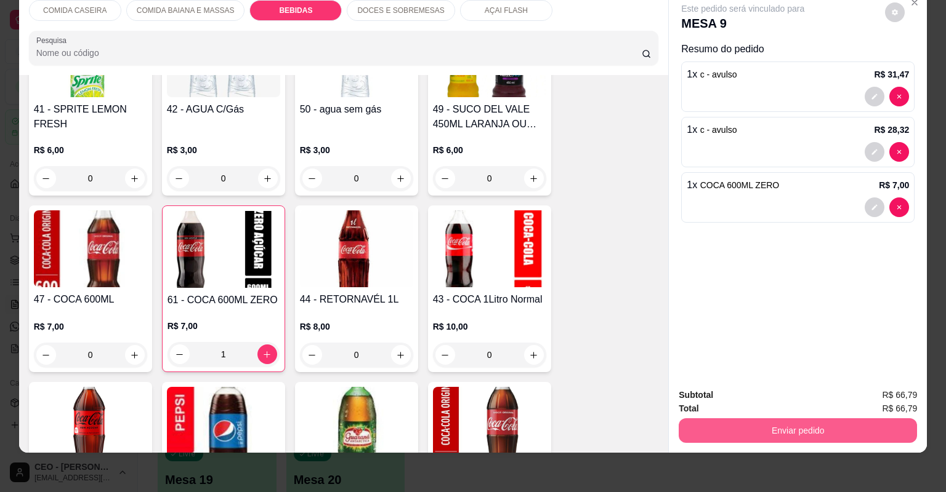
click at [689, 433] on button "Enviar pedido" at bounding box center [797, 431] width 238 height 25
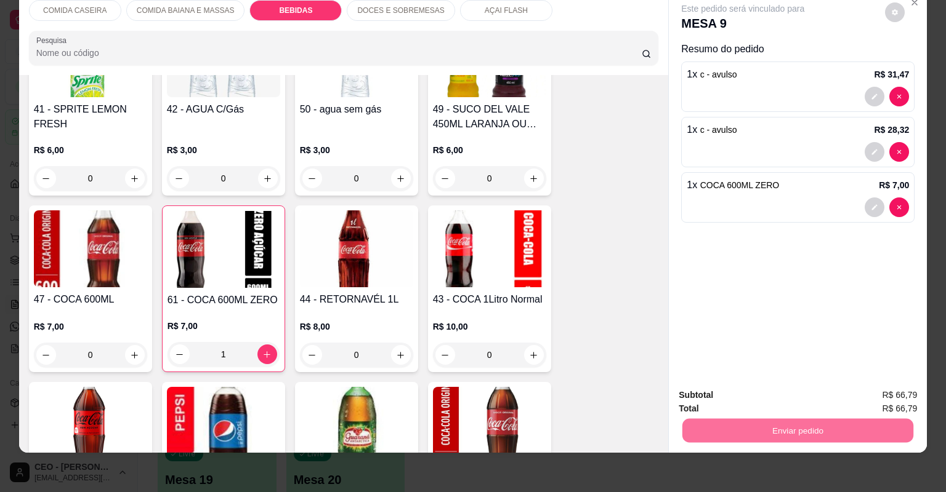
click at [697, 401] on button "Não registrar e enviar pedido" at bounding box center [758, 400] width 124 height 23
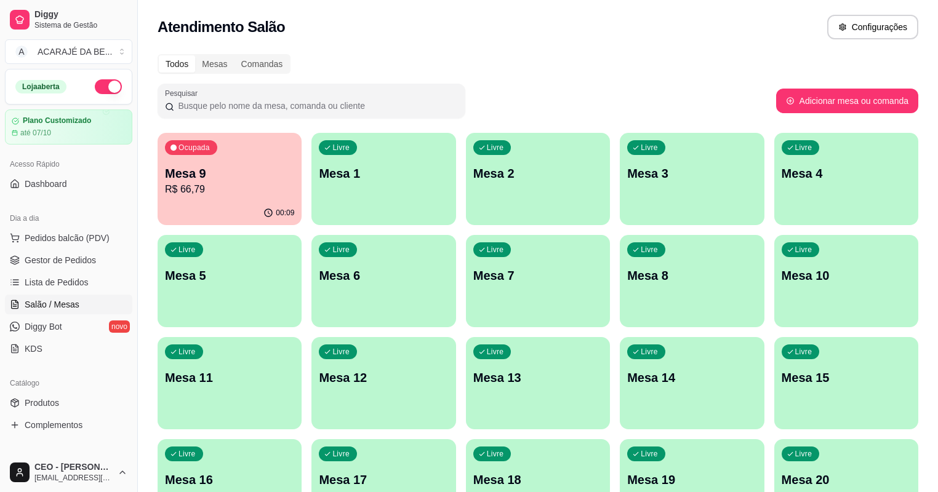
click at [201, 197] on div "Ocupada Mesa 9 R$ 66,79" at bounding box center [230, 167] width 144 height 68
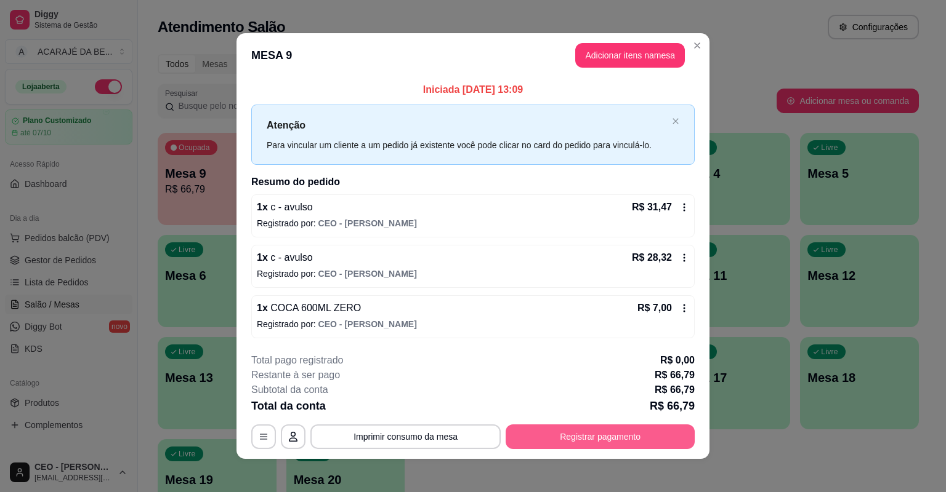
click at [584, 428] on button "Registrar pagamento" at bounding box center [599, 437] width 189 height 25
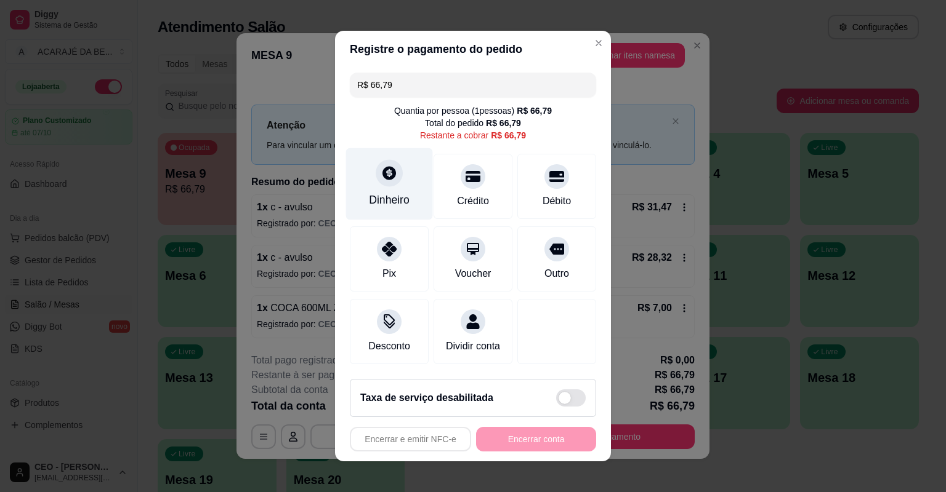
click at [382, 199] on div "Dinheiro" at bounding box center [389, 200] width 41 height 16
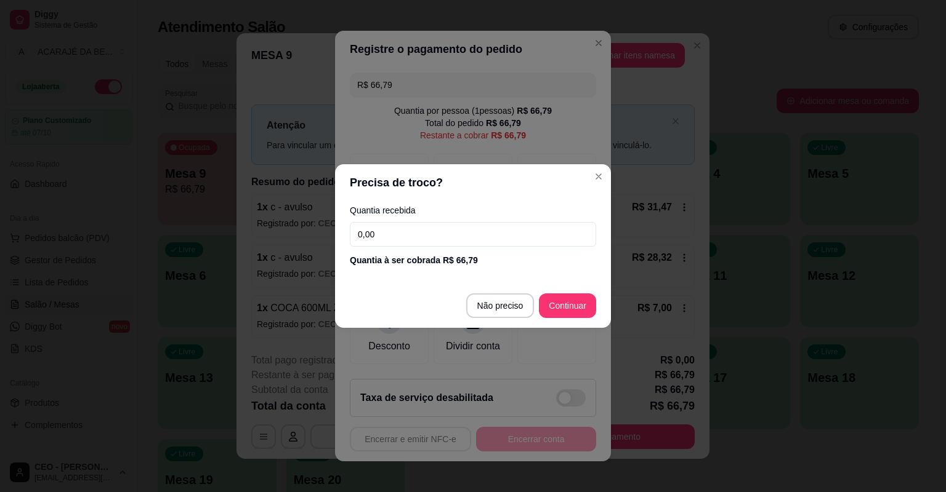
click at [425, 229] on input "0,00" at bounding box center [473, 234] width 246 height 25
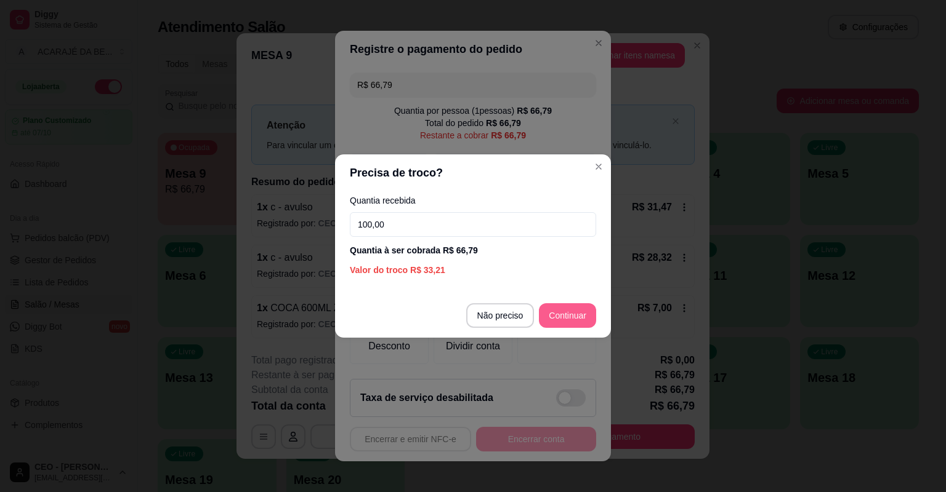
type input "100,00"
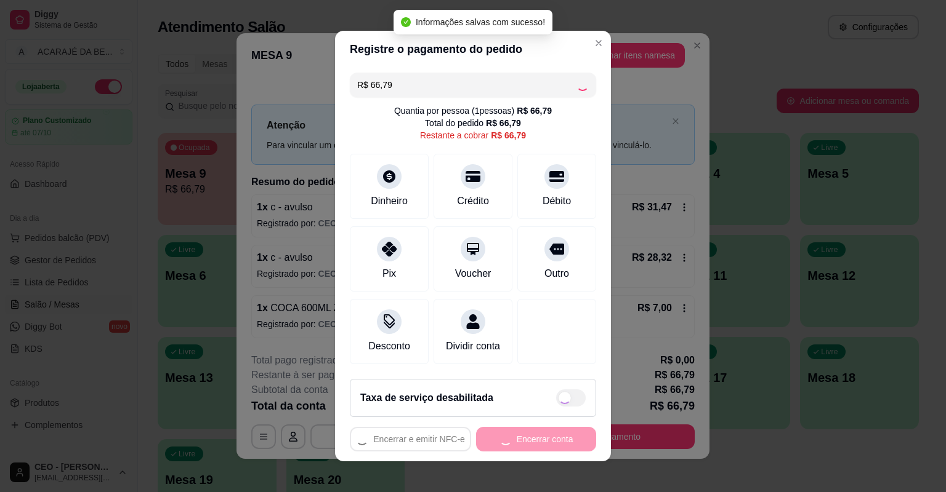
type input "R$ 0,00"
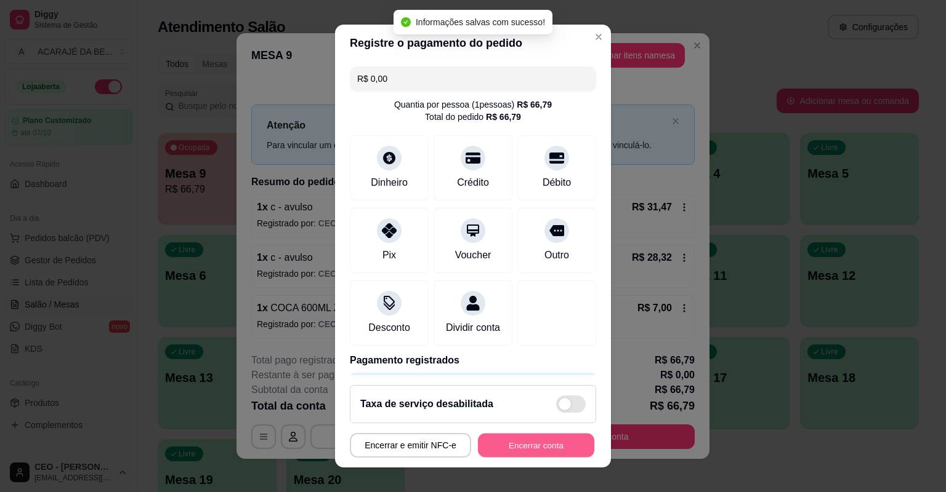
click at [549, 438] on button "Encerrar conta" at bounding box center [536, 446] width 116 height 24
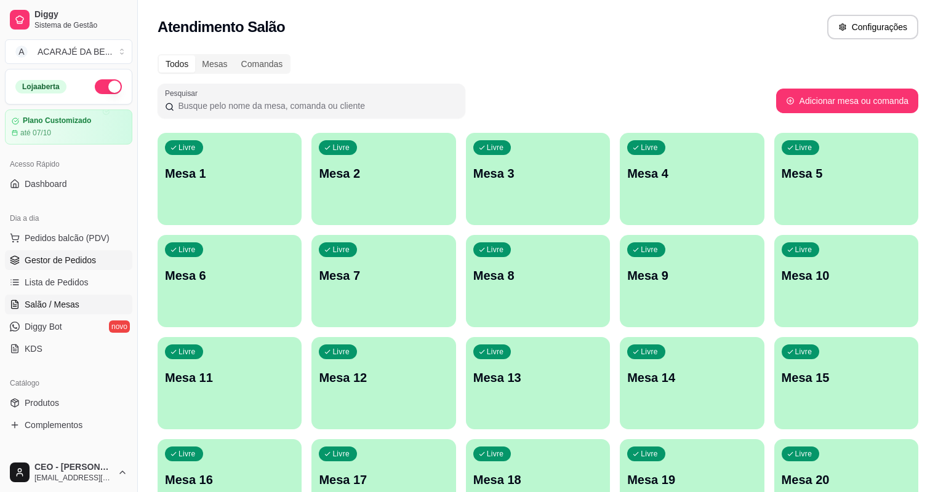
click at [98, 267] on link "Gestor de Pedidos" at bounding box center [68, 261] width 127 height 20
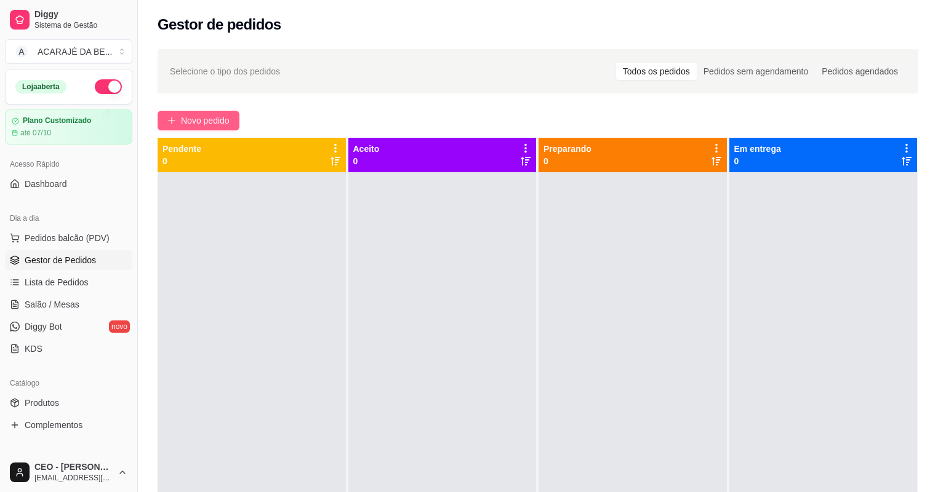
click at [222, 121] on span "Novo pedido" at bounding box center [205, 121] width 49 height 14
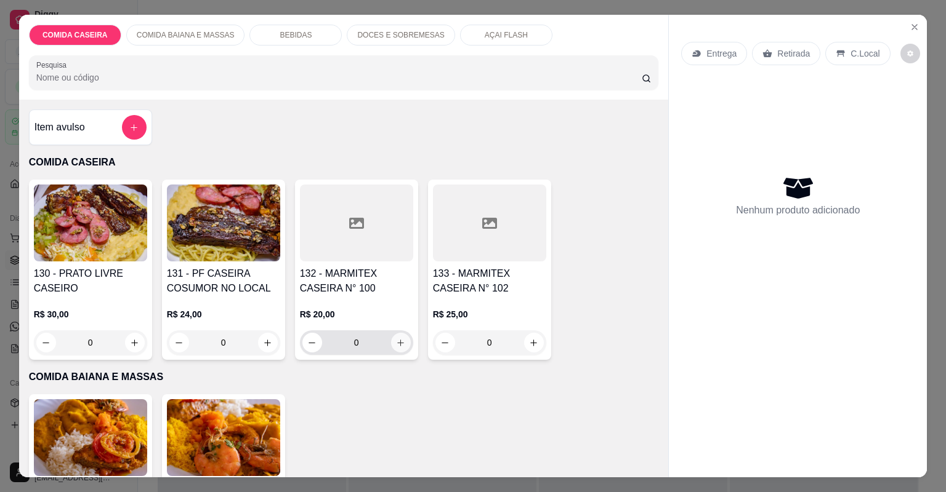
click at [396, 339] on icon "increase-product-quantity" at bounding box center [400, 343] width 9 height 9
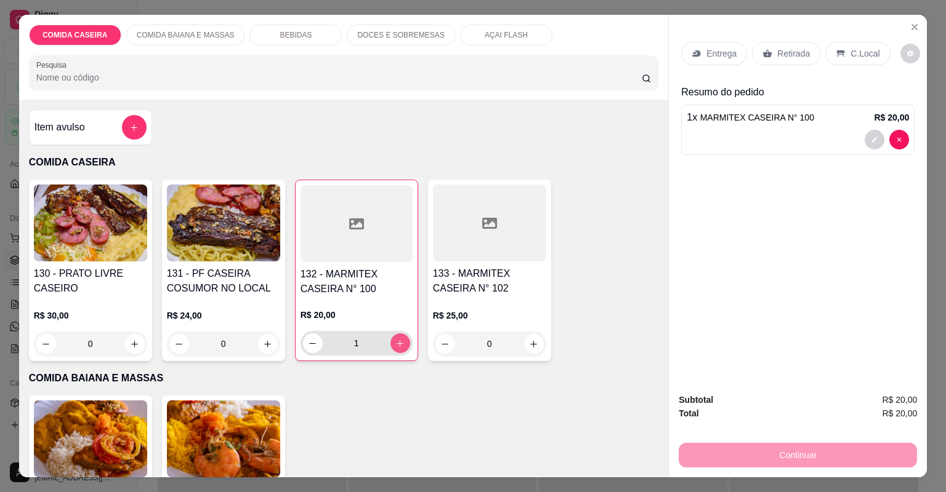
click at [396, 339] on icon "increase-product-quantity" at bounding box center [399, 343] width 9 height 9
type input "2"
click at [528, 350] on button "increase-product-quantity" at bounding box center [534, 344] width 20 height 20
type input "1"
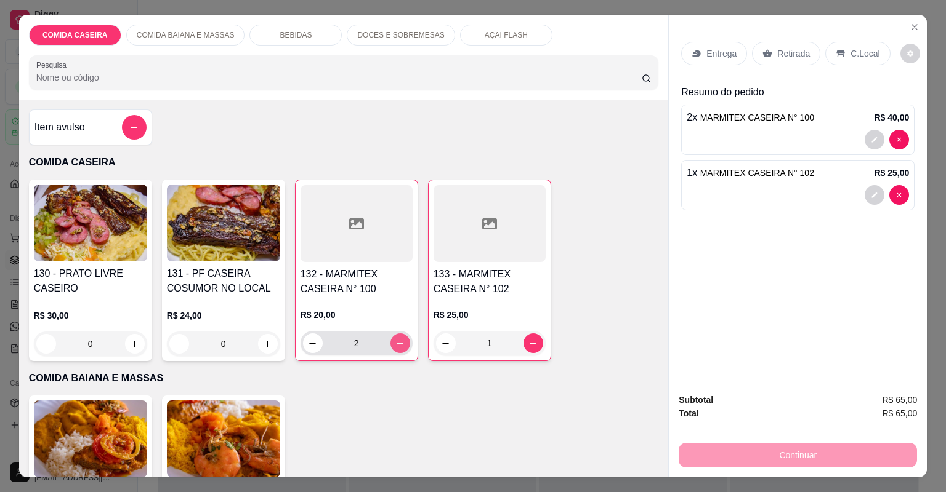
click at [401, 338] on button "increase-product-quantity" at bounding box center [400, 344] width 20 height 20
click at [397, 339] on icon "increase-product-quantity" at bounding box center [399, 343] width 9 height 9
type input "6"
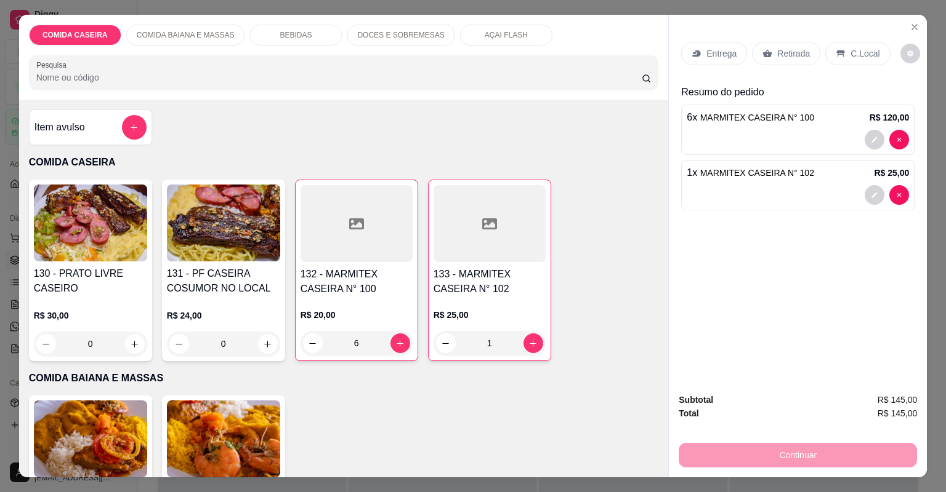
click at [773, 44] on div "Retirada" at bounding box center [786, 53] width 68 height 23
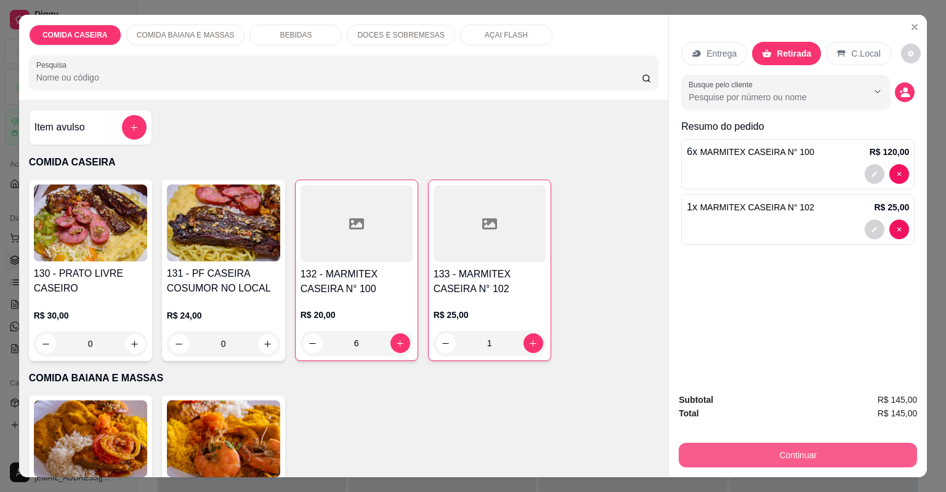
click at [771, 452] on button "Continuar" at bounding box center [797, 455] width 238 height 25
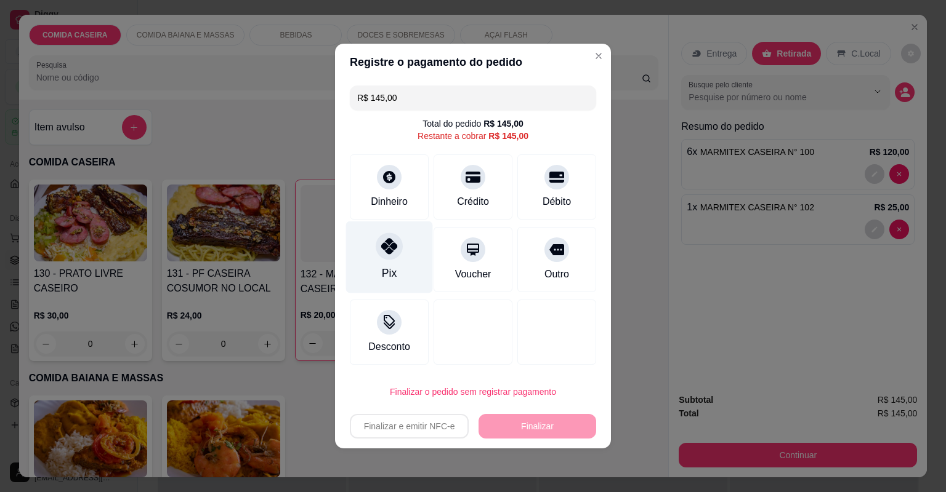
click at [410, 246] on div "Pix" at bounding box center [389, 258] width 87 height 72
type input "R$ 0,00"
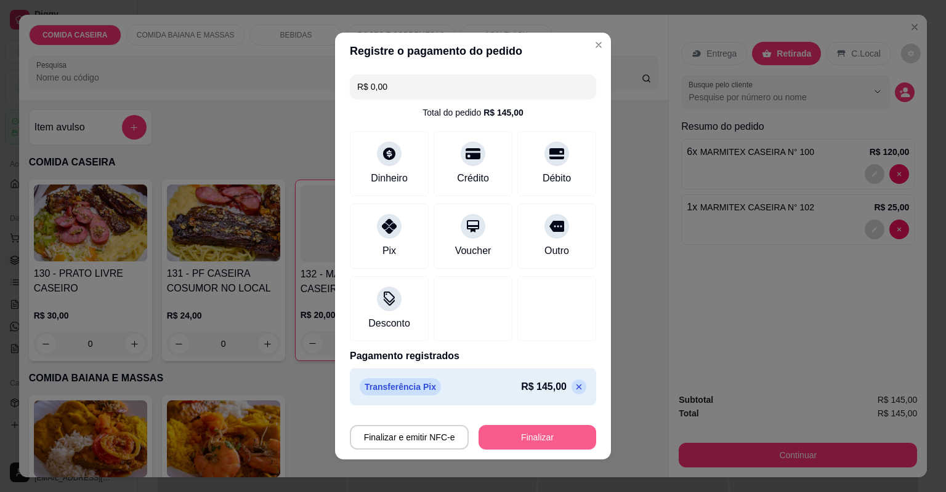
click at [542, 433] on button "Finalizar" at bounding box center [537, 437] width 118 height 25
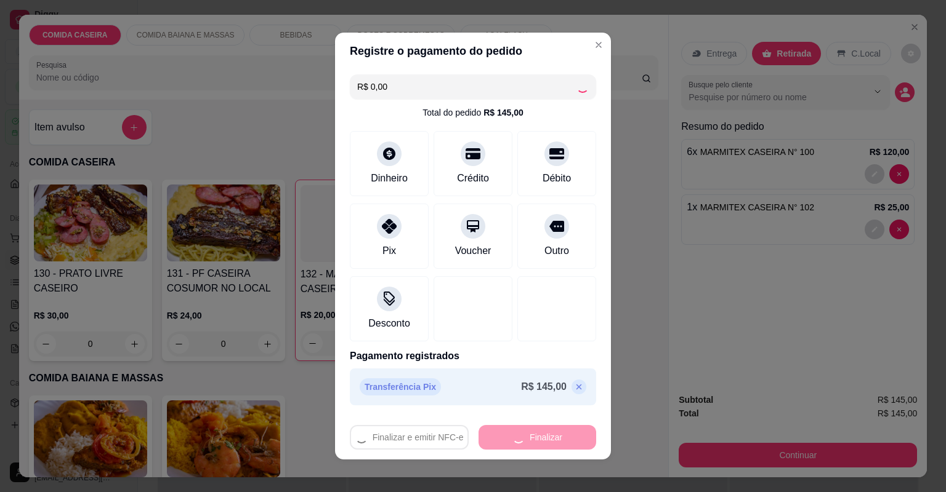
type input "0"
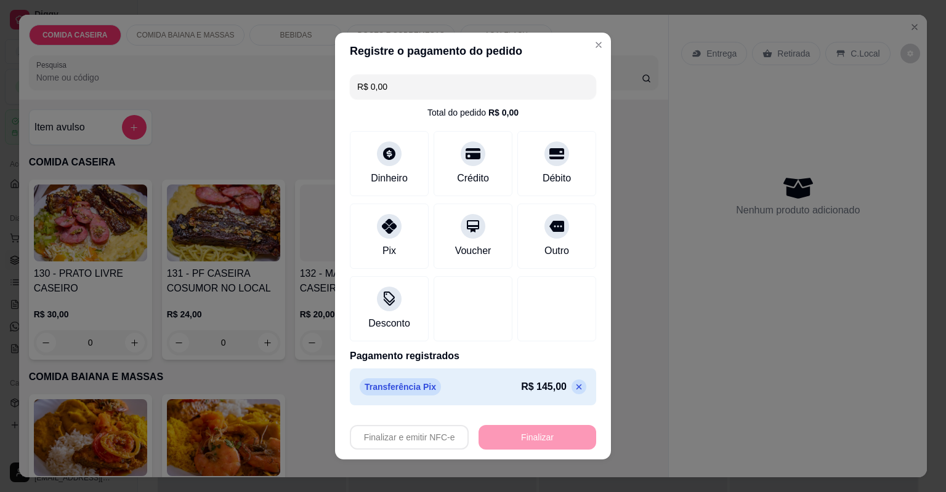
type input "-R$ 145,00"
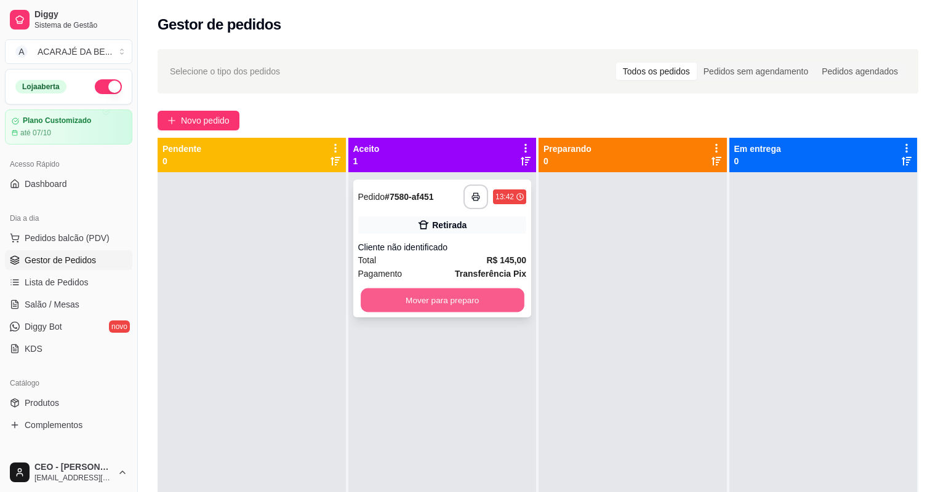
click at [489, 293] on button "Mover para preparo" at bounding box center [442, 301] width 163 height 24
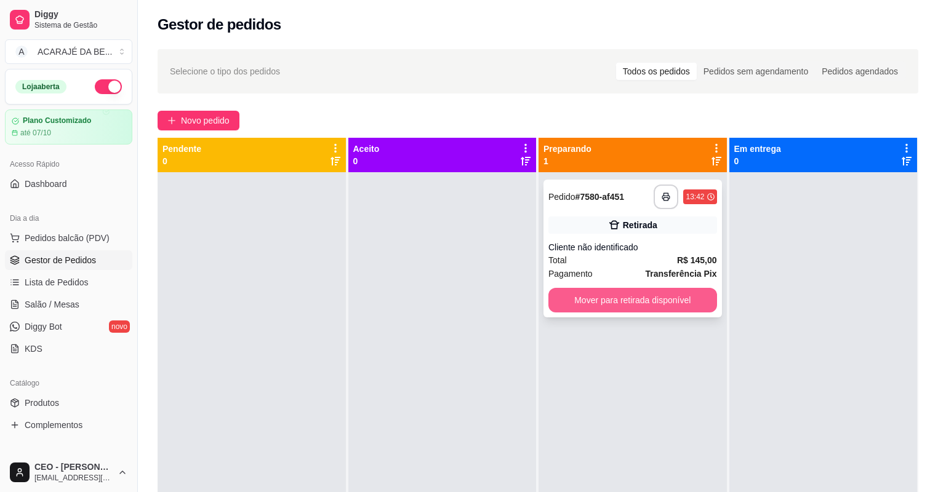
click at [606, 300] on button "Mover para retirada disponível" at bounding box center [632, 300] width 169 height 25
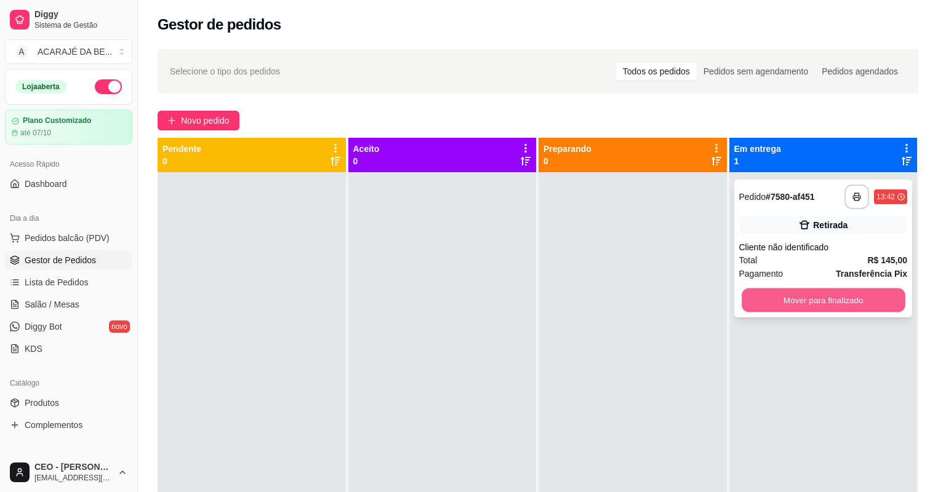
click at [753, 305] on button "Mover para finalizado" at bounding box center [823, 301] width 163 height 24
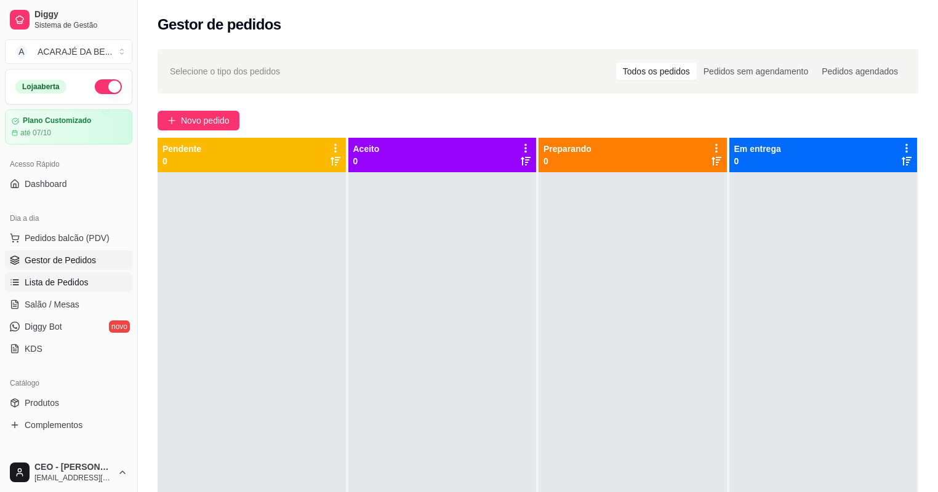
click at [76, 288] on span "Lista de Pedidos" at bounding box center [57, 282] width 64 height 12
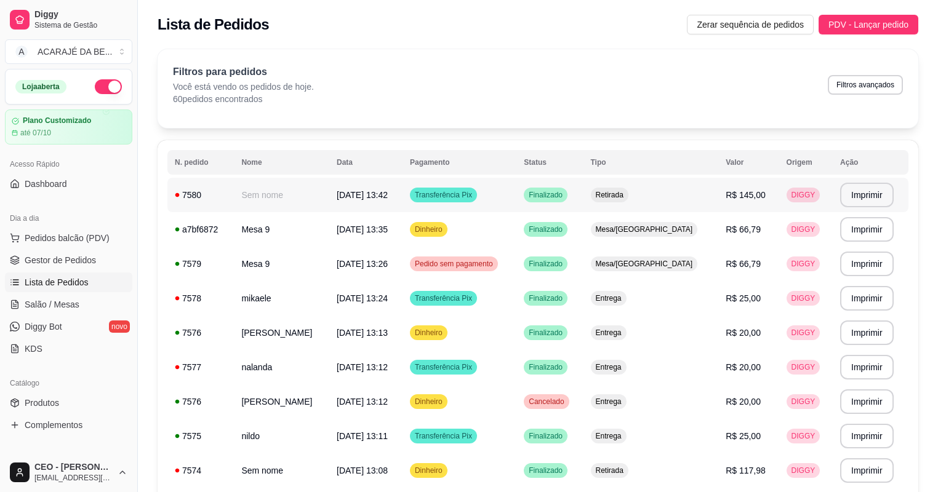
click at [278, 204] on td "Sem nome" at bounding box center [281, 195] width 95 height 34
click at [548, 198] on tr "**********" at bounding box center [537, 195] width 741 height 34
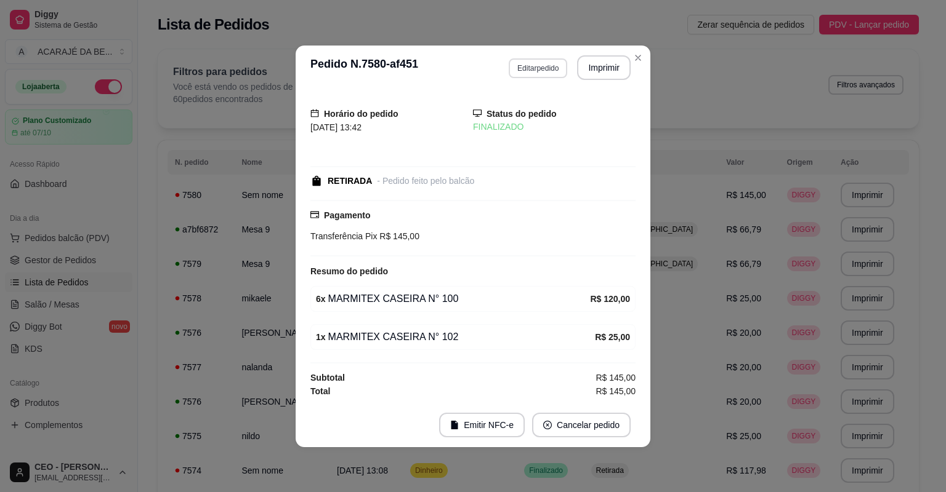
click at [532, 65] on button "Editar pedido" at bounding box center [537, 68] width 58 height 20
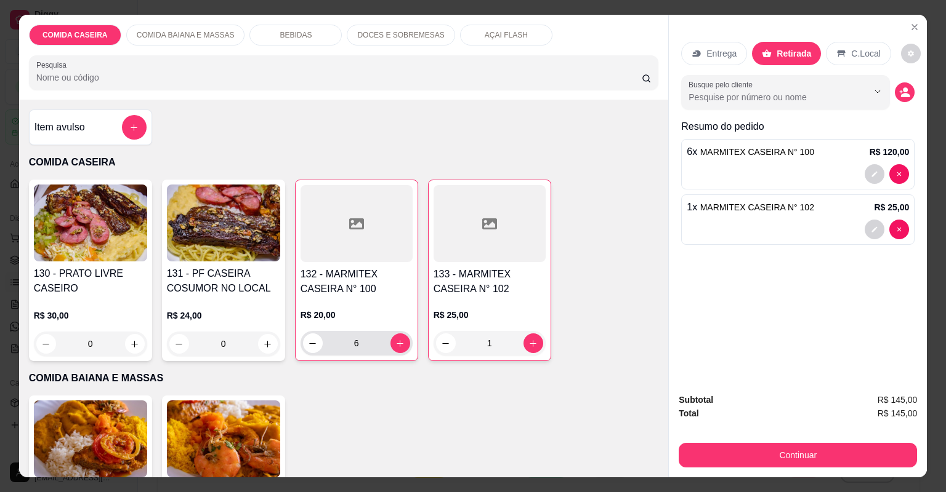
click at [308, 345] on icon "decrease-product-quantity" at bounding box center [312, 343] width 9 height 9
type input "4"
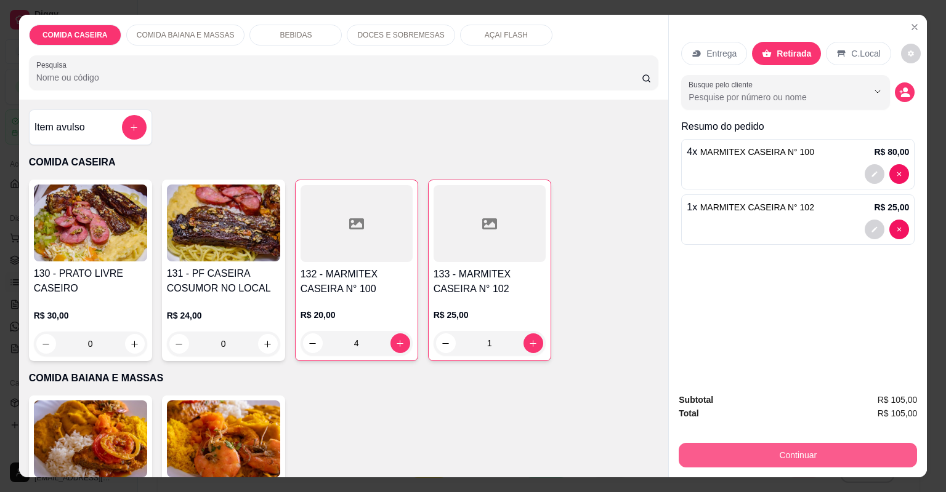
click at [805, 448] on button "Continuar" at bounding box center [797, 455] width 238 height 25
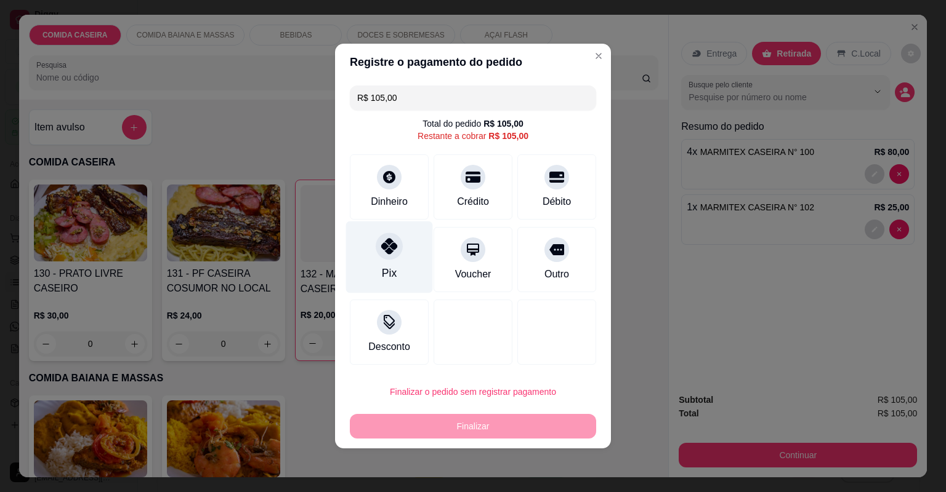
click at [394, 241] on icon at bounding box center [389, 246] width 16 height 16
type input "R$ 0,00"
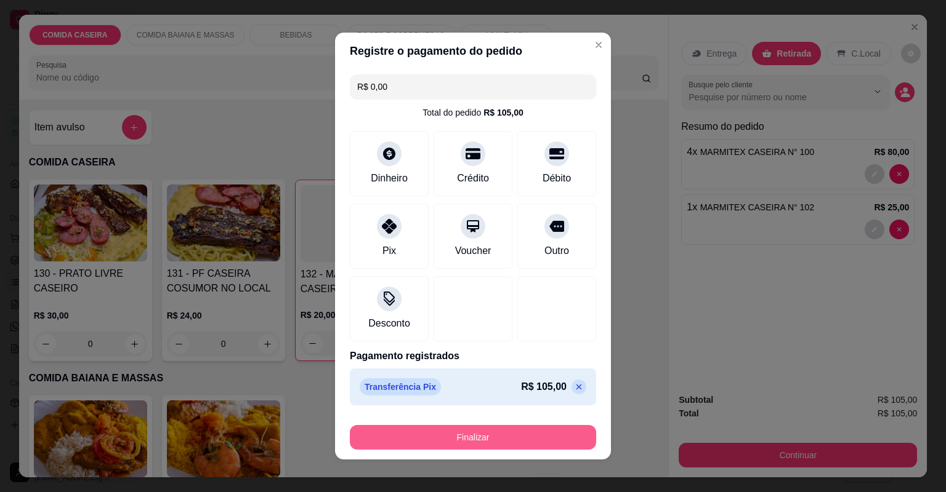
click at [495, 427] on button "Finalizar" at bounding box center [473, 437] width 246 height 25
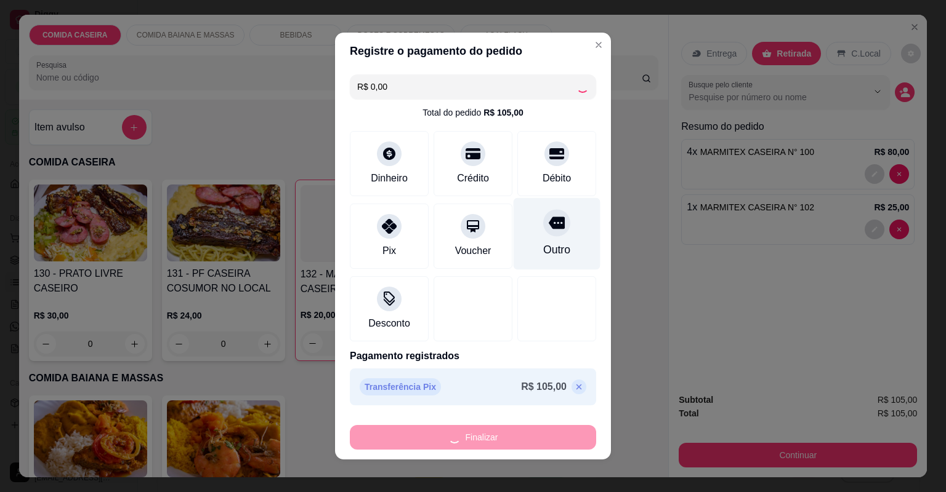
type input "0"
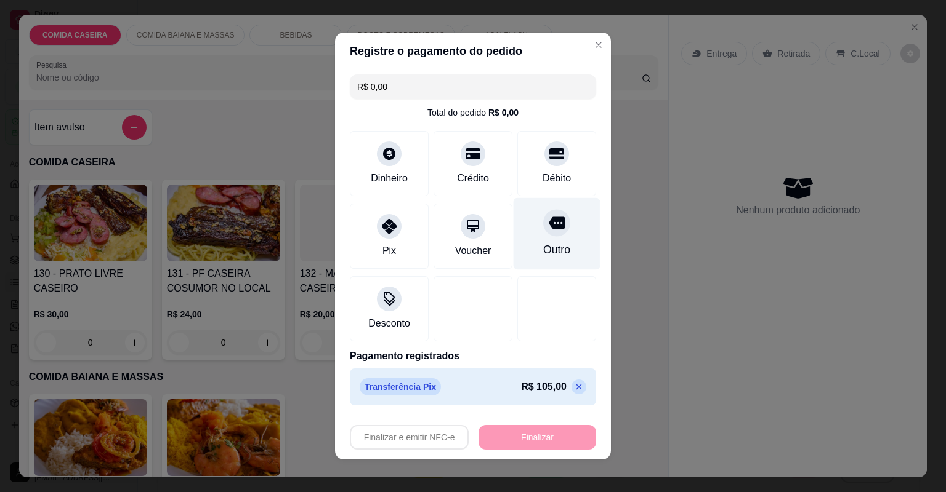
type input "-R$ 105,00"
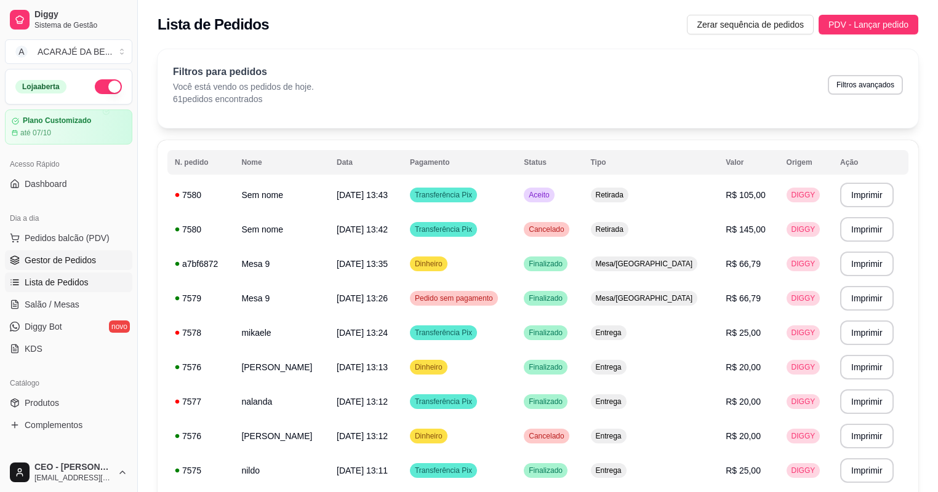
click at [44, 259] on span "Gestor de Pedidos" at bounding box center [60, 260] width 71 height 12
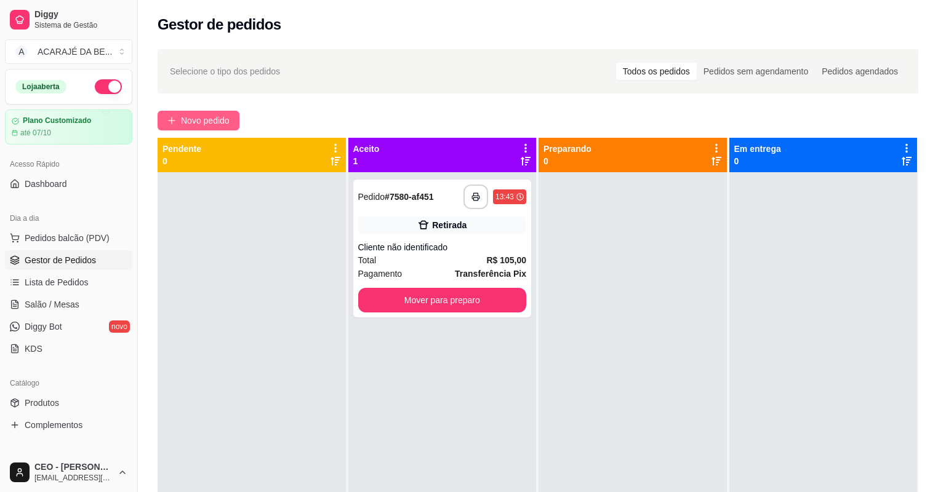
click at [206, 123] on span "Novo pedido" at bounding box center [205, 121] width 49 height 14
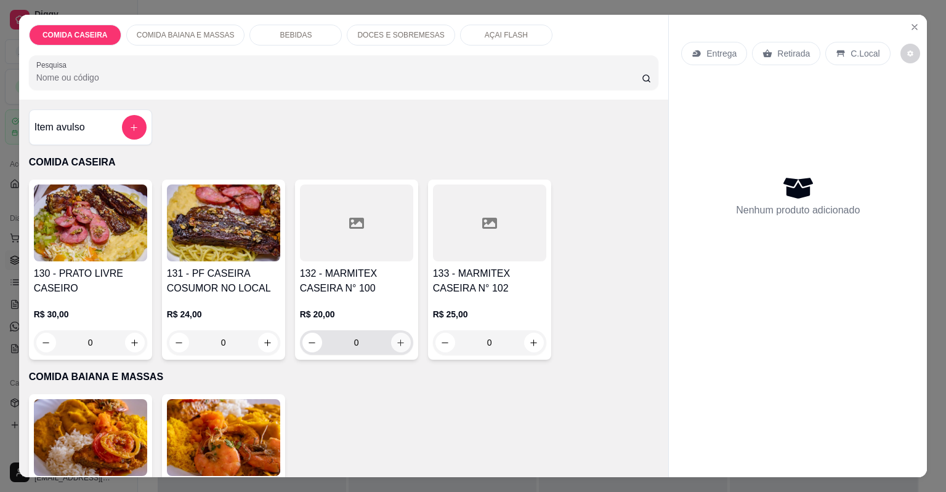
click at [396, 344] on icon "increase-product-quantity" at bounding box center [400, 343] width 9 height 9
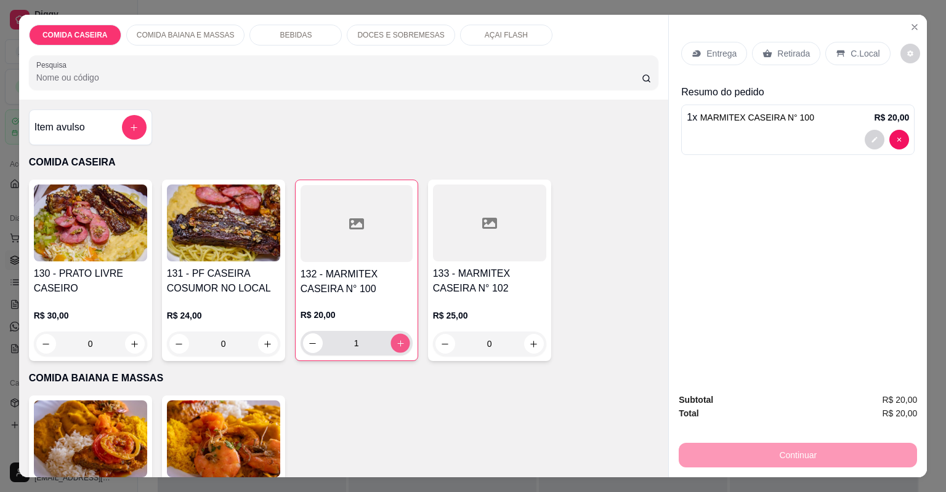
click at [396, 344] on icon "increase-product-quantity" at bounding box center [399, 343] width 9 height 9
type input "2"
click at [529, 345] on icon "increase-product-quantity" at bounding box center [533, 344] width 9 height 9
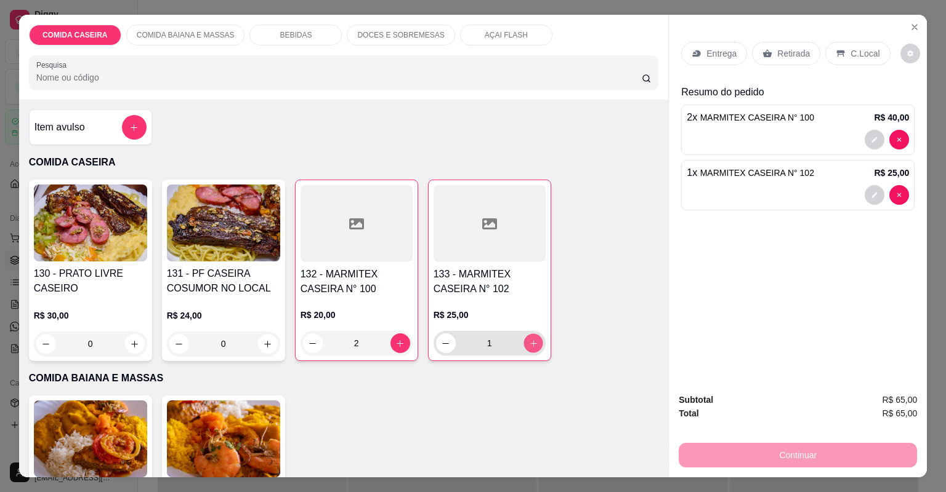
click at [528, 345] on icon "increase-product-quantity" at bounding box center [532, 343] width 9 height 9
type input "2"
click at [402, 342] on button "increase-product-quantity" at bounding box center [400, 344] width 20 height 20
type input "3"
click at [523, 340] on button "increase-product-quantity" at bounding box center [533, 344] width 20 height 20
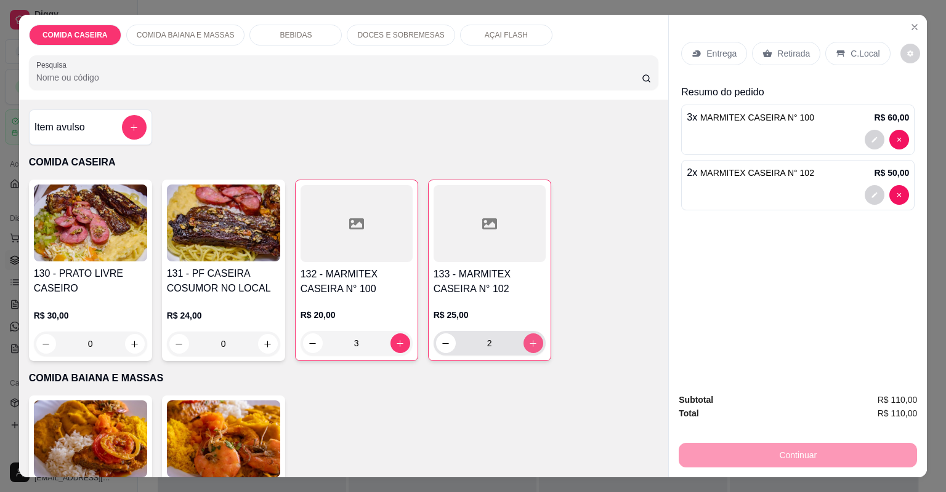
type input "3"
click at [395, 339] on icon "increase-product-quantity" at bounding box center [399, 343] width 9 height 9
type input "4"
click at [752, 55] on div "Retirada" at bounding box center [786, 53] width 68 height 23
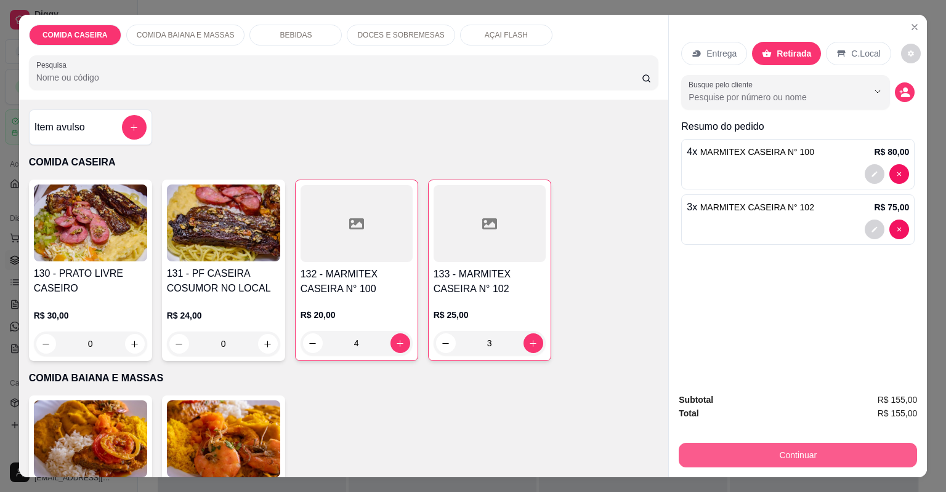
click at [724, 449] on button "Continuar" at bounding box center [797, 455] width 238 height 25
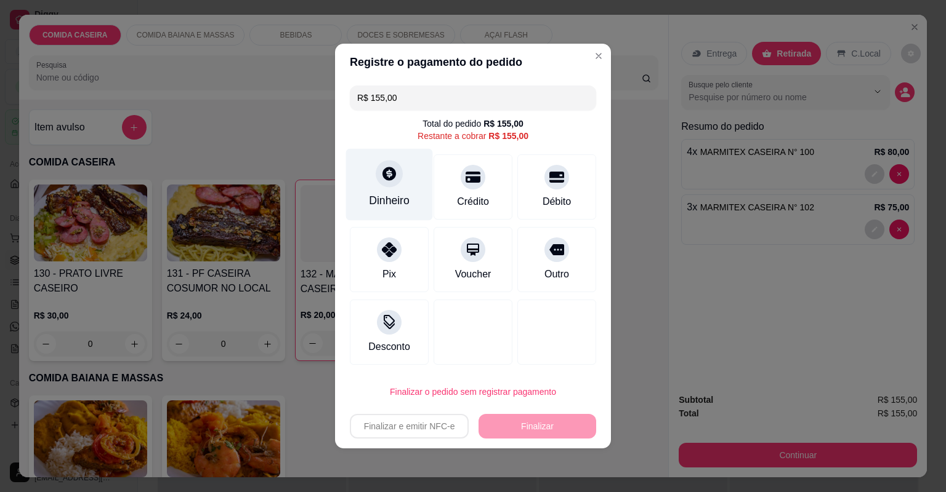
click at [393, 195] on div "Dinheiro" at bounding box center [389, 201] width 41 height 16
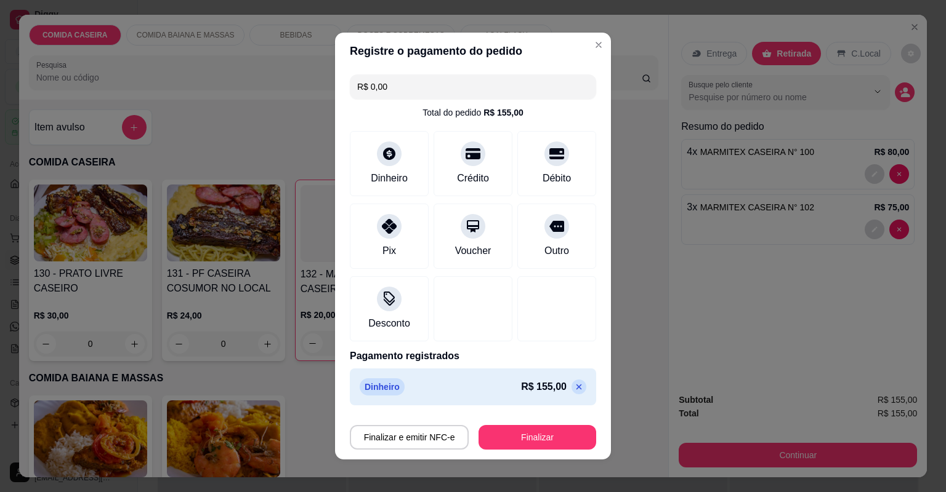
type input "R$ 0,00"
click at [529, 443] on button "Finalizar" at bounding box center [537, 438] width 114 height 24
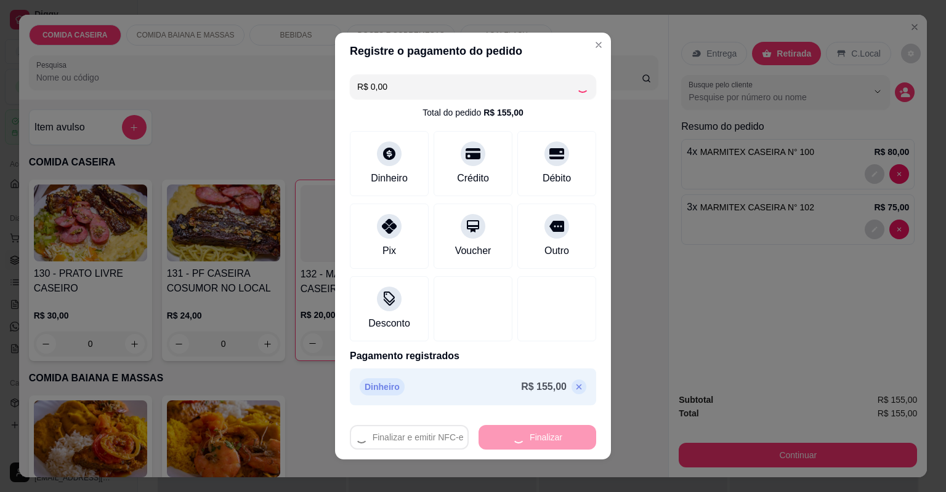
type input "0"
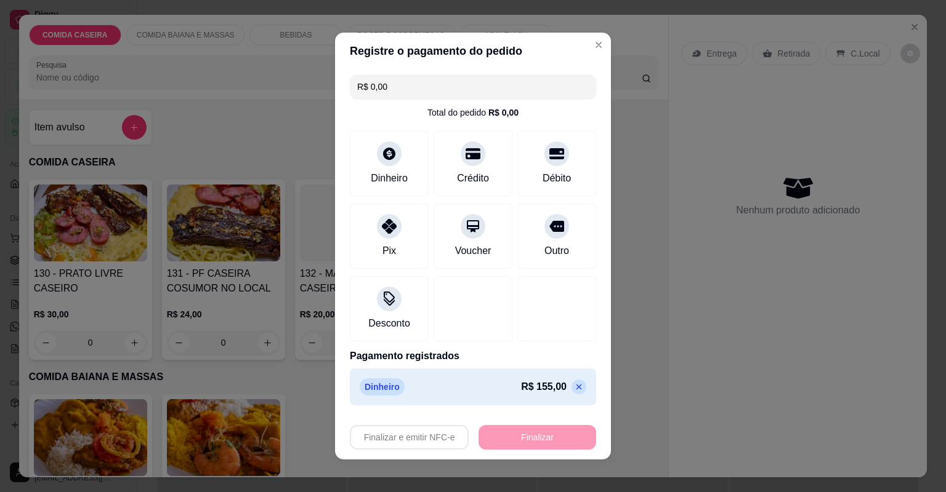
type input "-R$ 155,00"
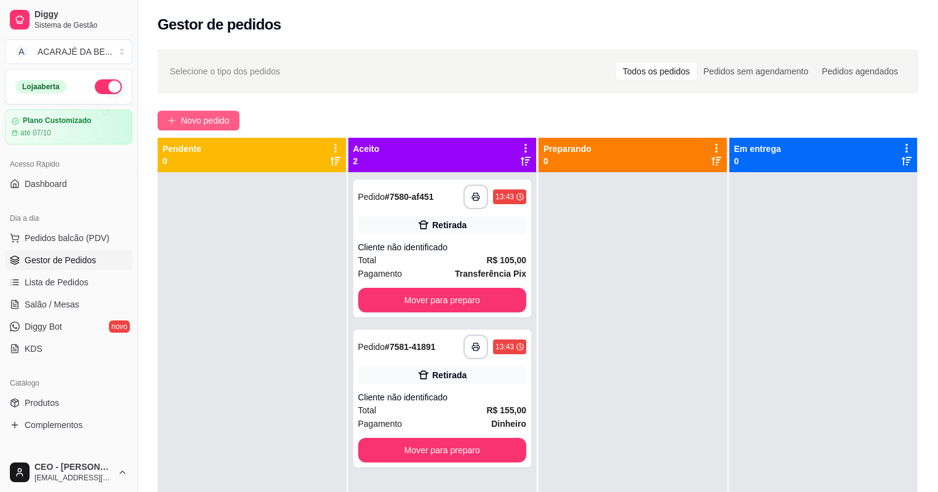
click at [217, 121] on span "Novo pedido" at bounding box center [205, 121] width 49 height 14
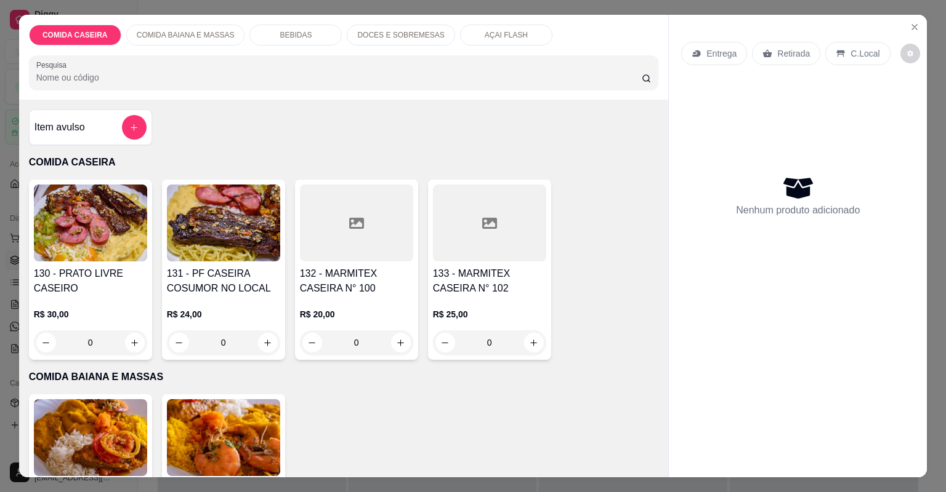
click at [145, 129] on div "Item avulso" at bounding box center [90, 128] width 123 height 36
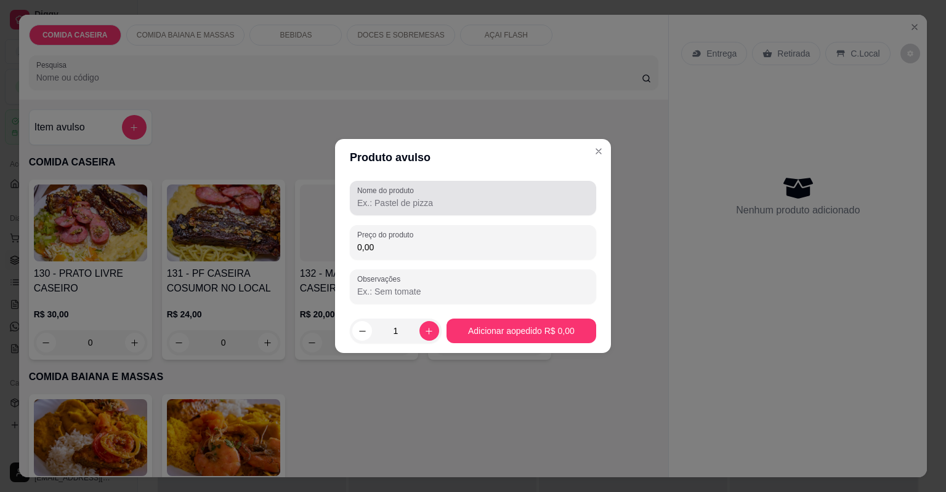
click at [383, 201] on input "Nome do produto" at bounding box center [472, 203] width 231 height 12
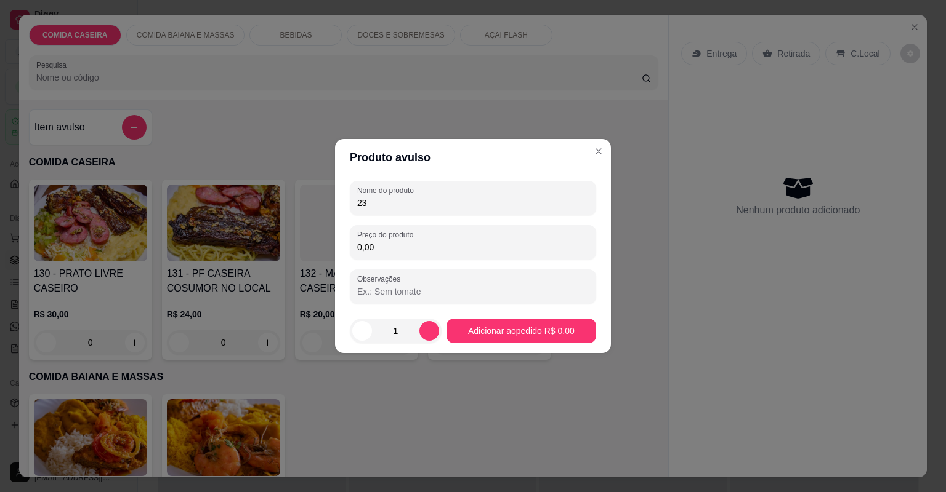
type input "2"
type input "c"
click at [372, 246] on input "0,00" at bounding box center [472, 247] width 231 height 12
type input "23,00"
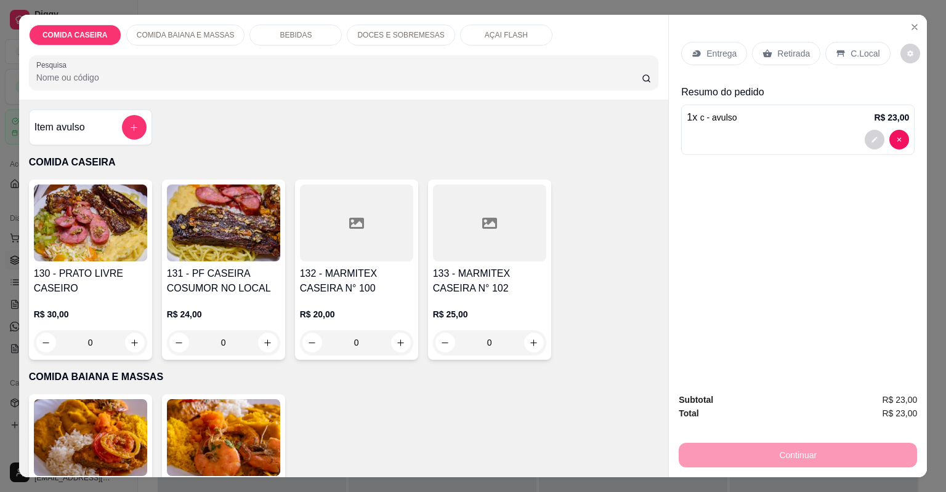
click at [763, 41] on div "Entrega Retirada C.Local" at bounding box center [797, 53] width 233 height 43
click at [771, 47] on div "Retirada" at bounding box center [786, 53] width 68 height 23
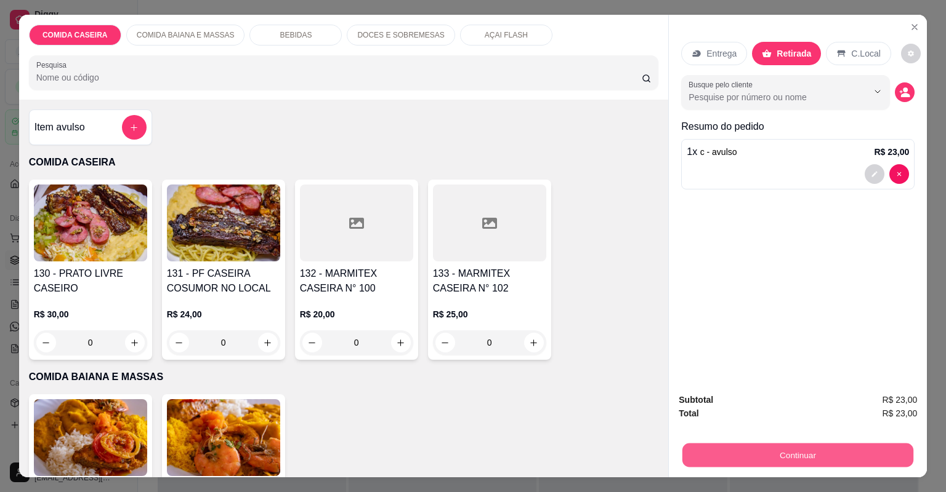
click at [731, 453] on button "Continuar" at bounding box center [797, 456] width 231 height 24
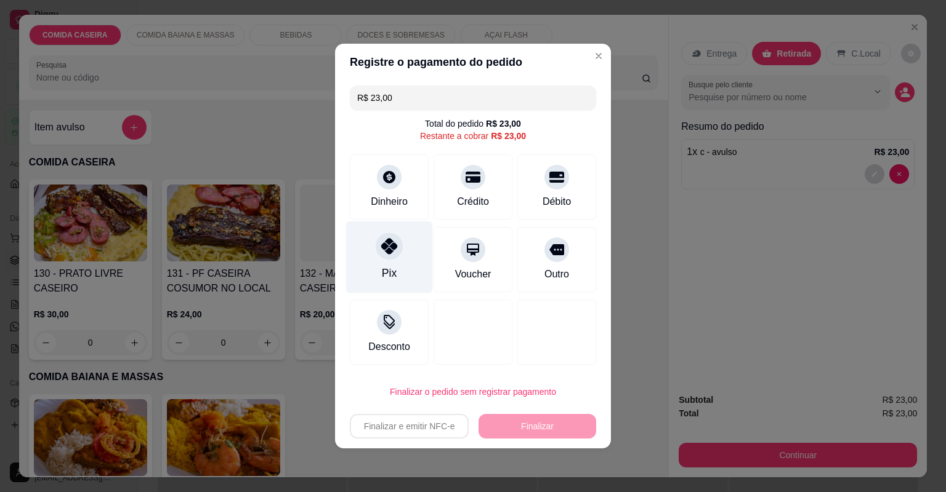
click at [379, 233] on div "Pix" at bounding box center [389, 258] width 87 height 72
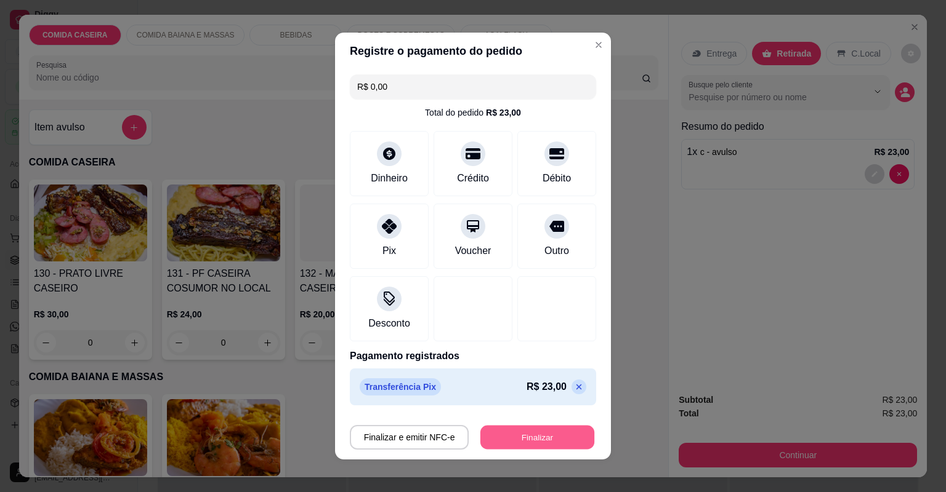
click at [511, 436] on button "Finalizar" at bounding box center [537, 438] width 114 height 24
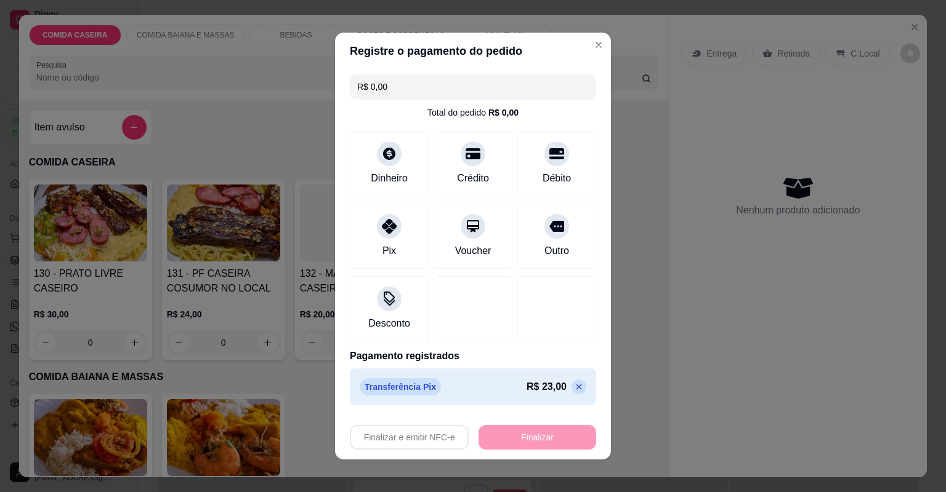
type input "-R$ 23,00"
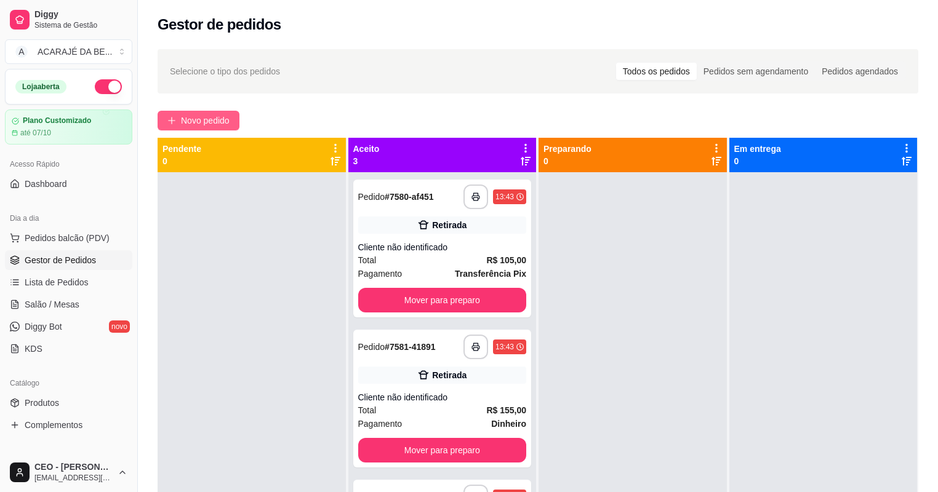
click at [204, 124] on span "Novo pedido" at bounding box center [205, 121] width 49 height 14
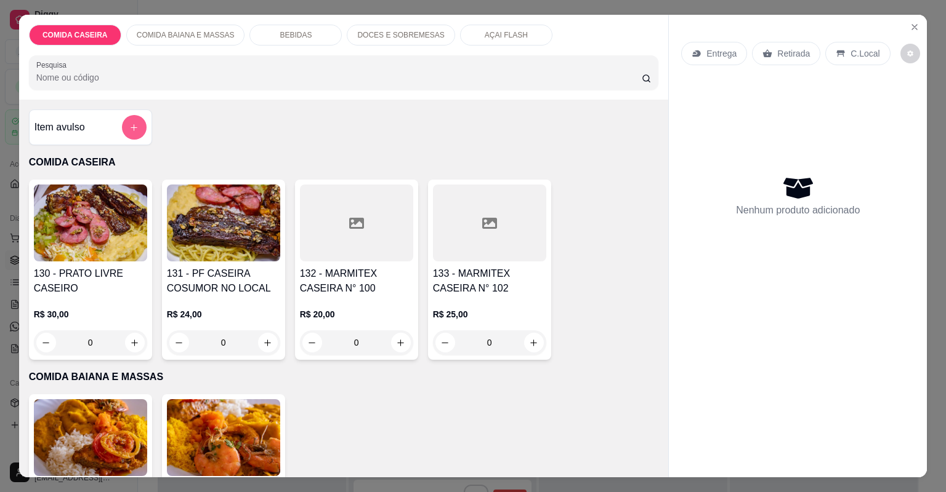
click at [134, 123] on icon "add-separate-item" at bounding box center [133, 127] width 9 height 9
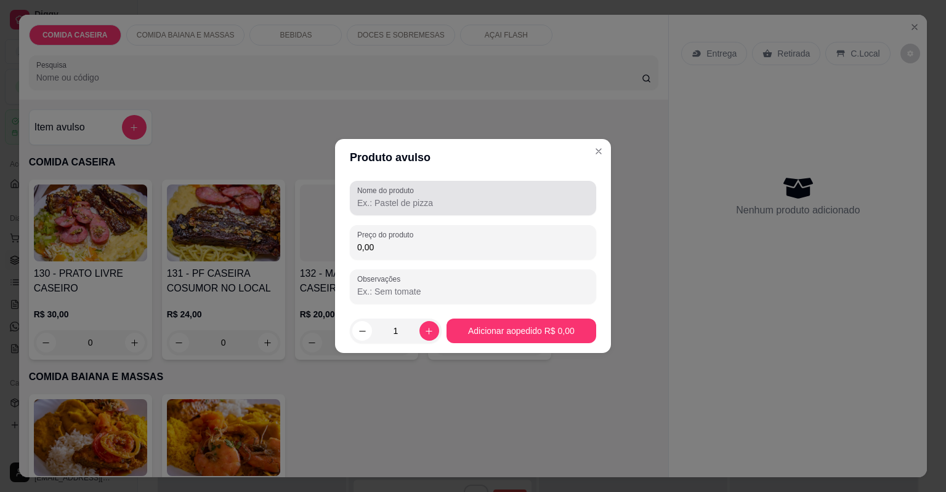
click at [387, 191] on label "Nome do produto" at bounding box center [387, 190] width 61 height 10
click at [387, 197] on input "Nome do produto" at bounding box center [472, 203] width 231 height 12
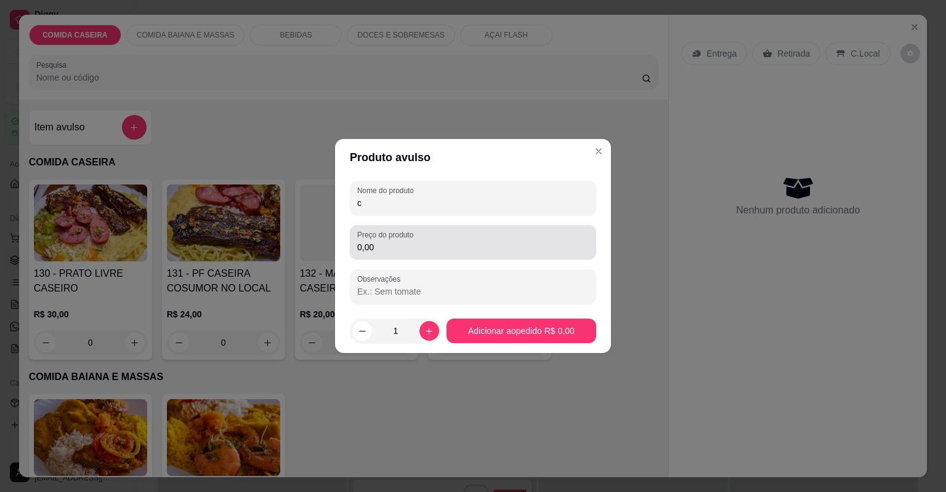
type input "c"
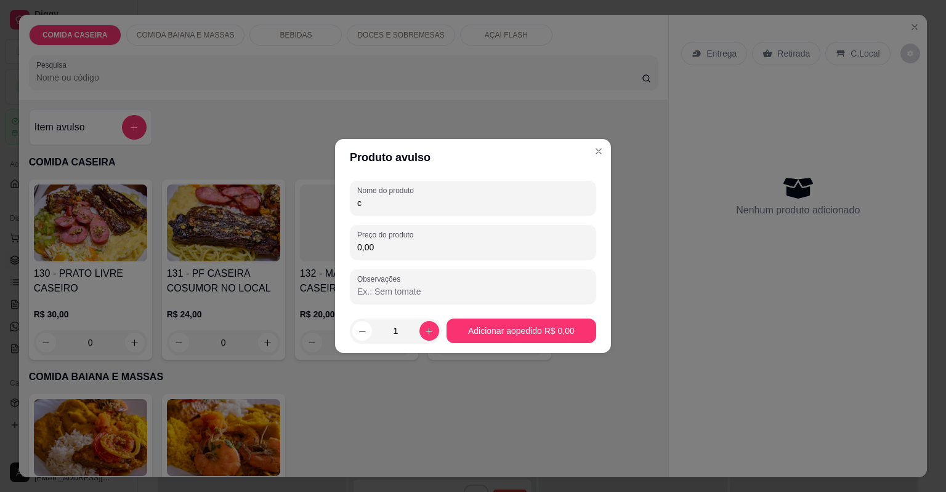
click at [374, 241] on input "0,00" at bounding box center [472, 247] width 231 height 12
type input "31,00"
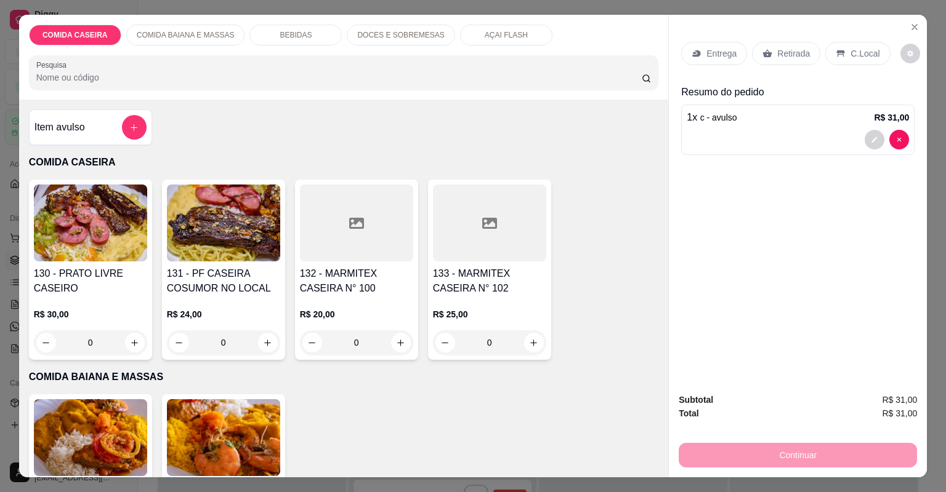
click at [777, 52] on p "Retirada" at bounding box center [793, 53] width 33 height 12
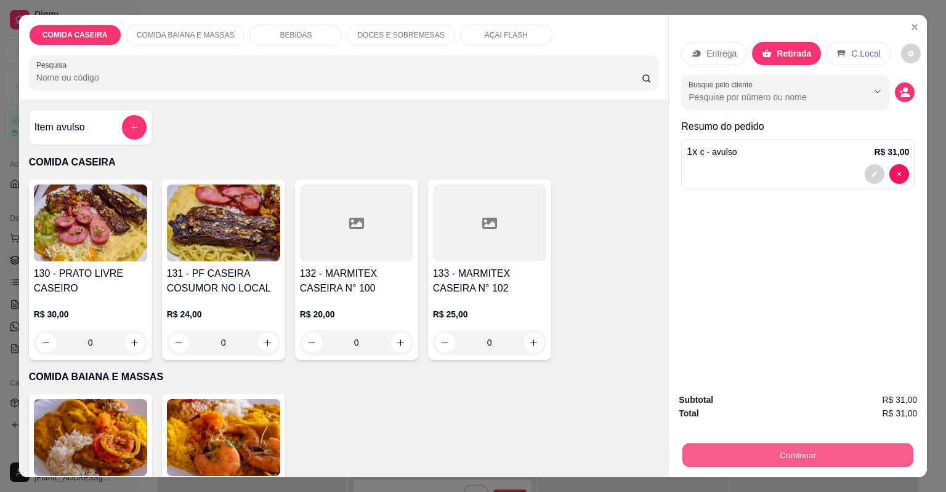
click at [709, 446] on button "Continuar" at bounding box center [797, 456] width 231 height 24
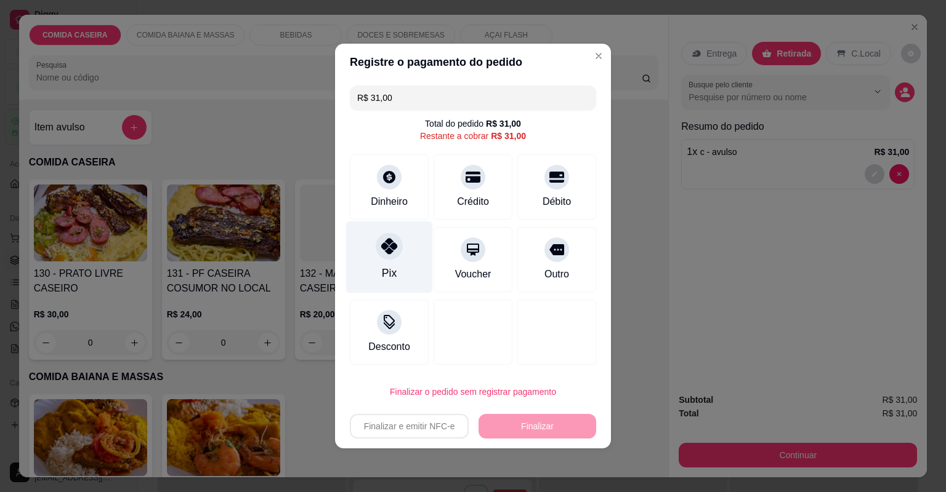
click at [374, 257] on div "Pix" at bounding box center [389, 258] width 87 height 72
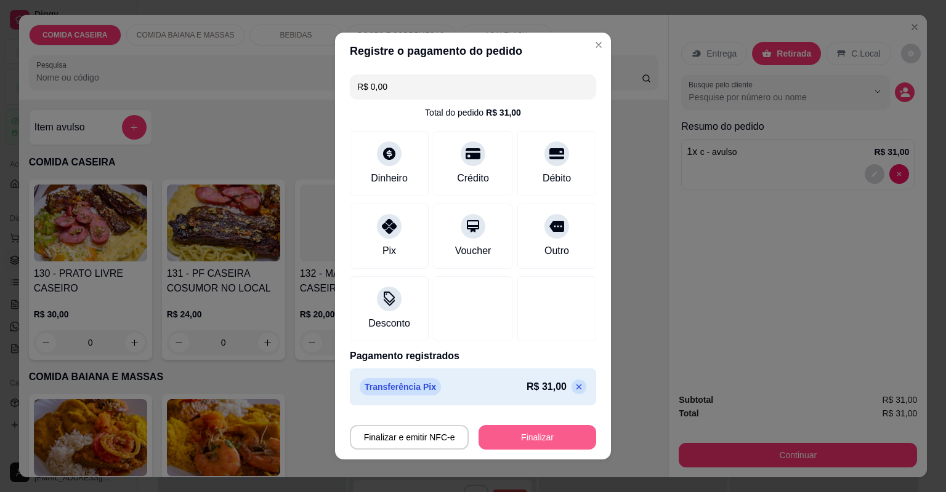
click at [516, 443] on button "Finalizar" at bounding box center [537, 437] width 118 height 25
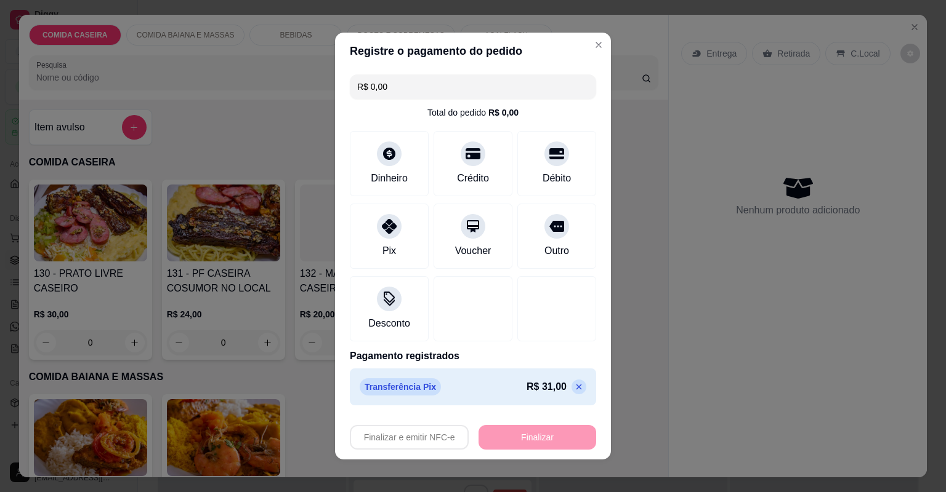
type input "-R$ 31,00"
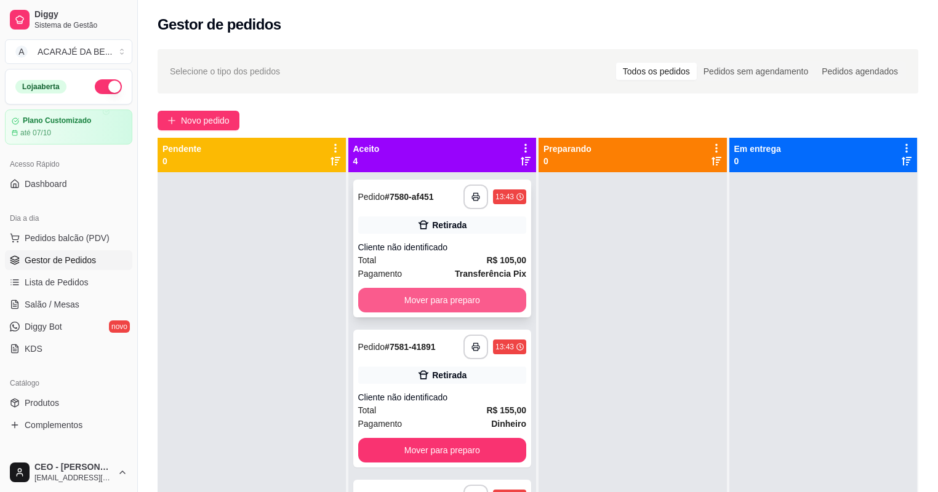
click at [398, 291] on button "Mover para preparo" at bounding box center [442, 300] width 169 height 25
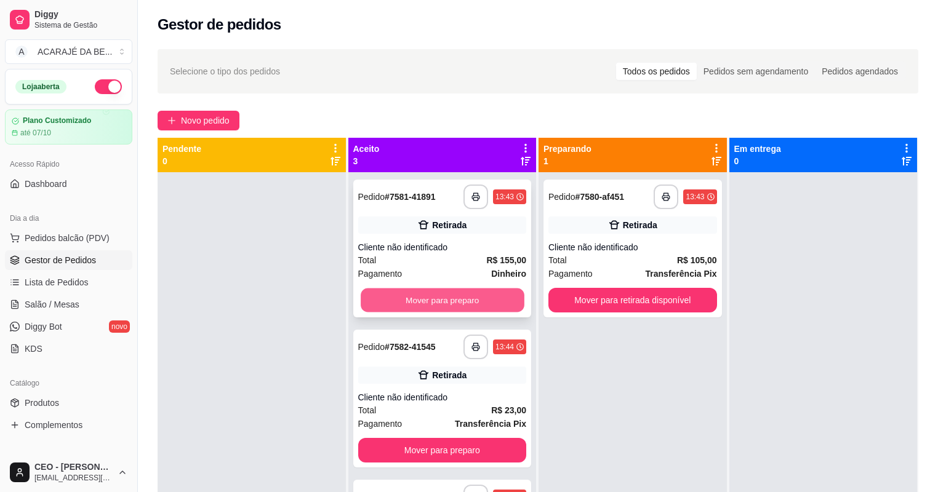
click at [482, 299] on button "Mover para preparo" at bounding box center [442, 301] width 163 height 24
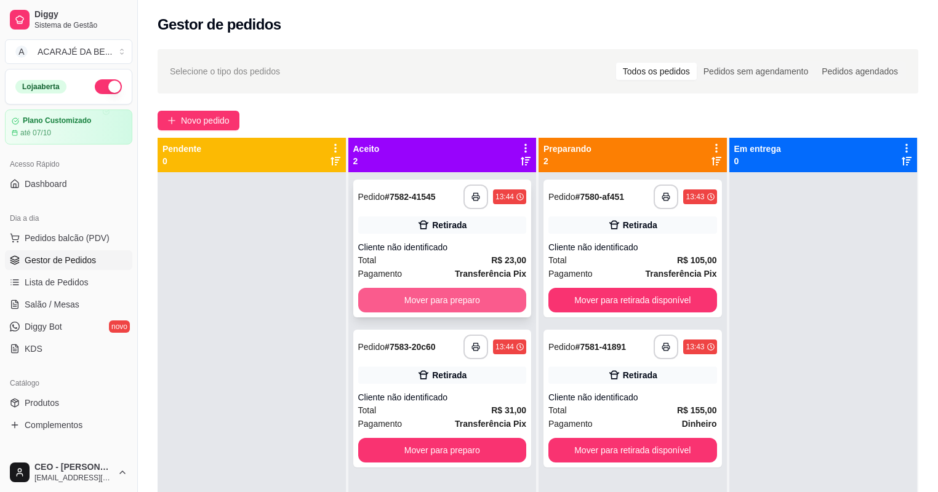
click at [483, 298] on button "Mover para preparo" at bounding box center [442, 300] width 169 height 25
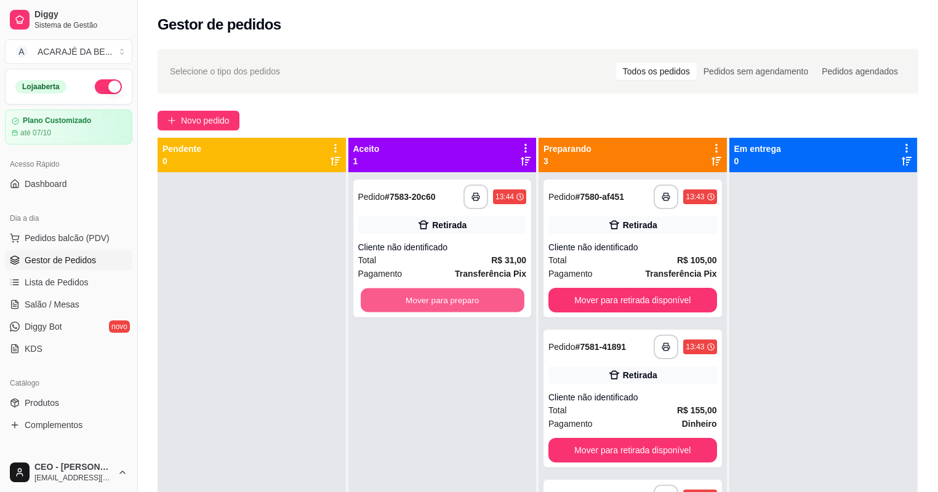
click at [483, 298] on button "Mover para preparo" at bounding box center [442, 301] width 163 height 24
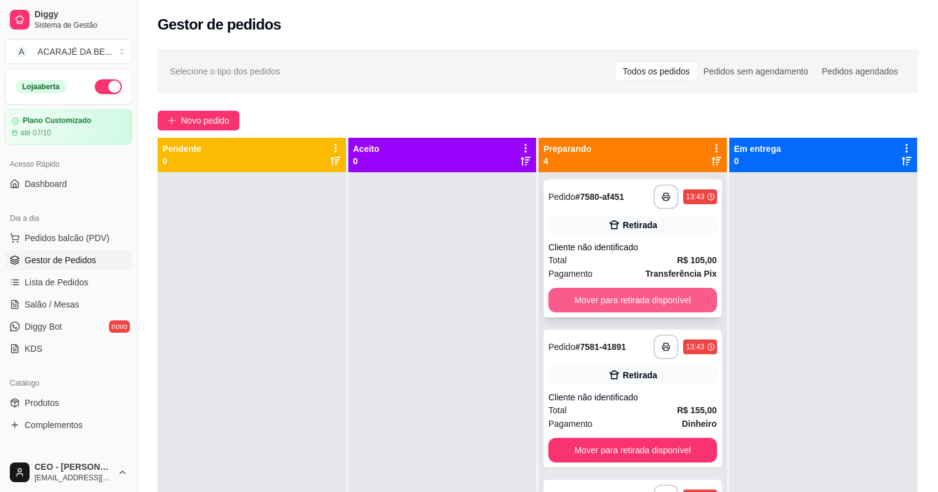
click at [688, 300] on button "Mover para retirada disponível" at bounding box center [632, 300] width 169 height 25
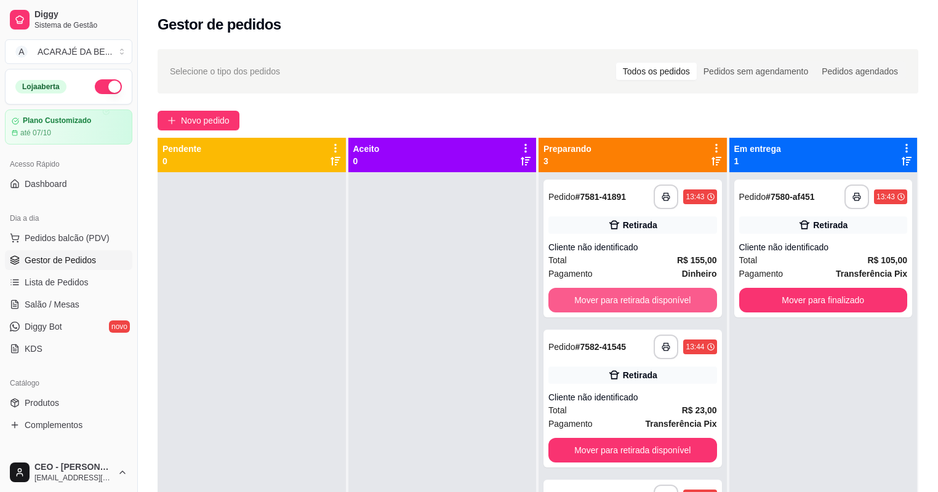
click at [688, 300] on button "Mover para retirada disponível" at bounding box center [632, 300] width 169 height 25
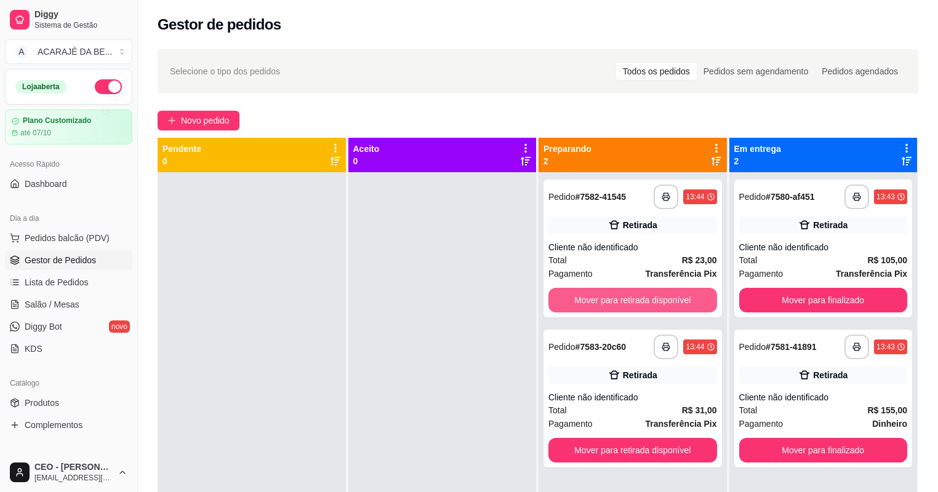
click at [688, 300] on button "Mover para retirada disponível" at bounding box center [632, 300] width 169 height 25
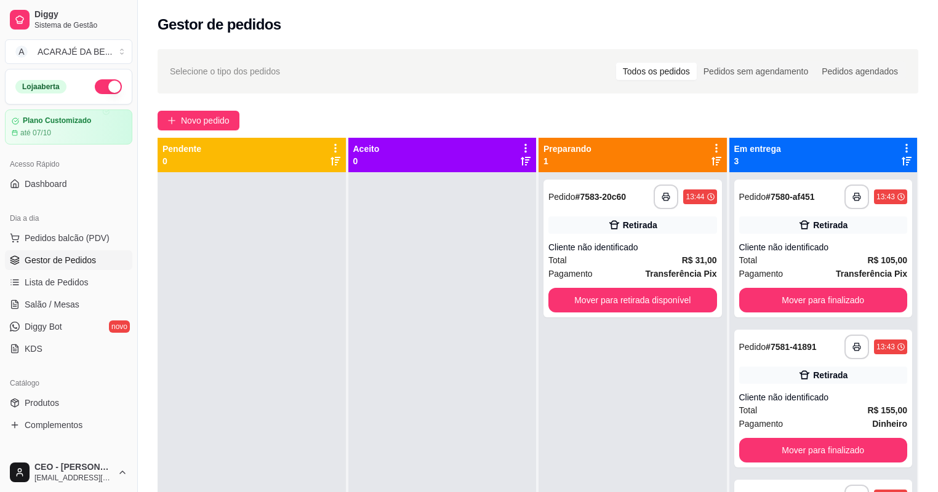
click at [688, 300] on button "Mover para retirada disponível" at bounding box center [632, 300] width 169 height 25
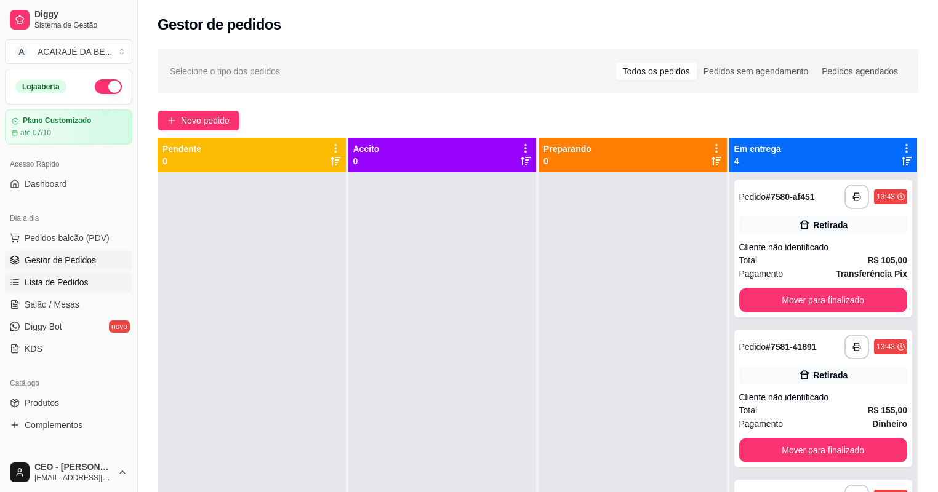
click at [82, 288] on span "Lista de Pedidos" at bounding box center [57, 282] width 64 height 12
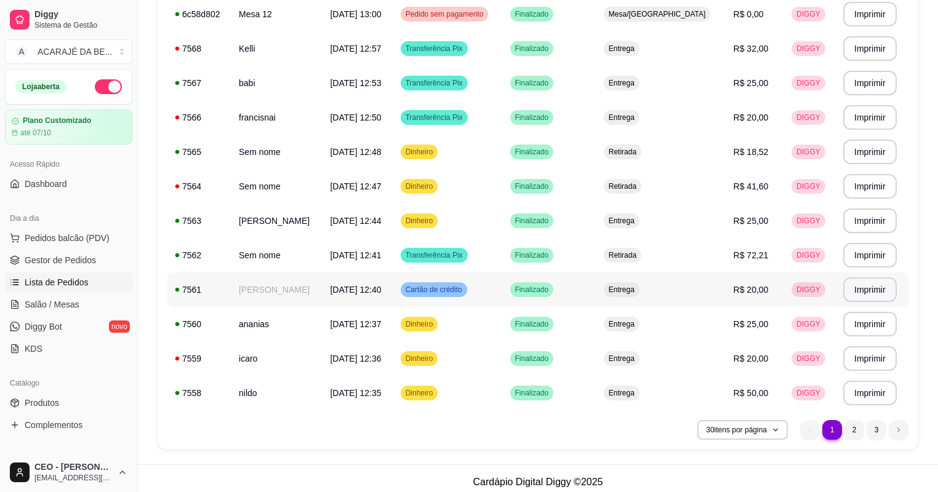
scroll to position [808, 0]
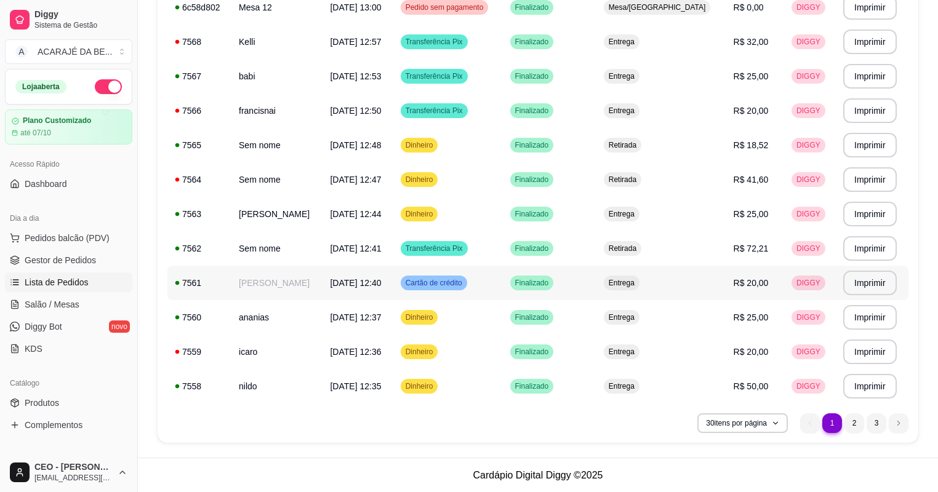
click at [485, 276] on td "Cartão de crédito" at bounding box center [448, 283] width 110 height 34
click at [849, 422] on li "2" at bounding box center [855, 424] width 20 height 20
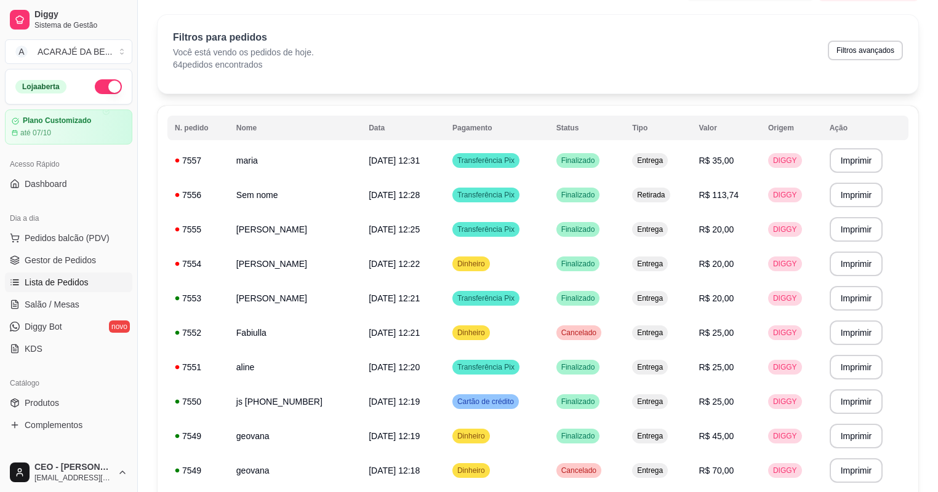
scroll to position [20, 0]
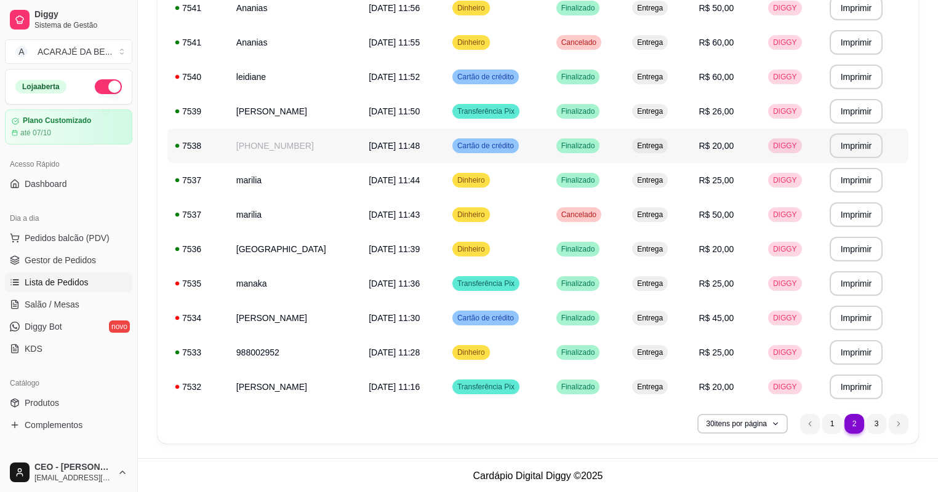
scroll to position [808, 0]
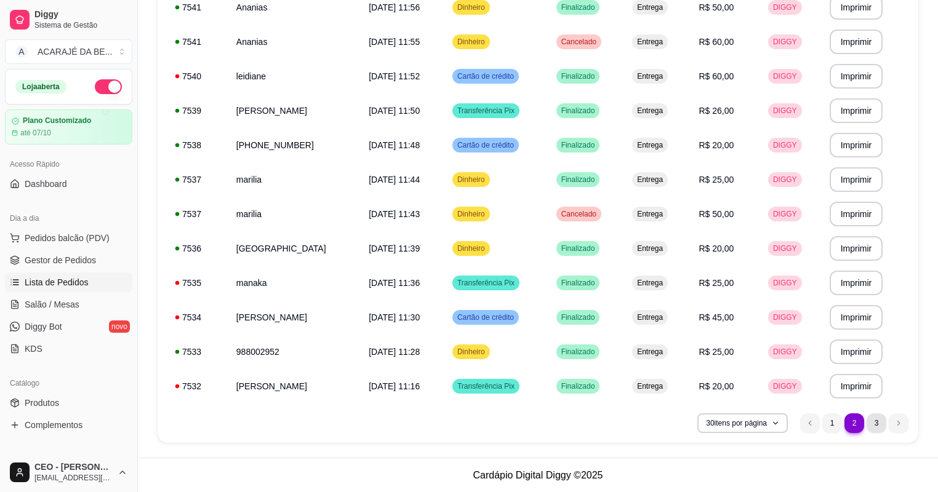
click at [872, 427] on li "3" at bounding box center [877, 424] width 20 height 20
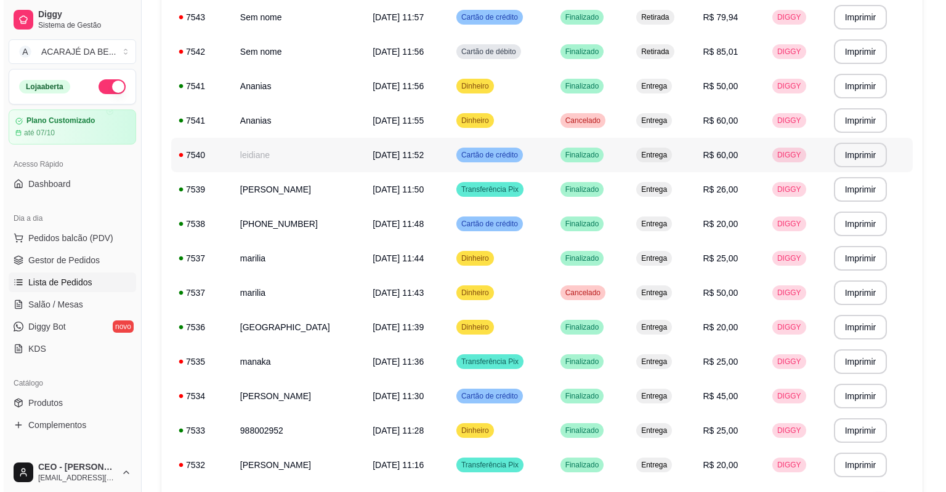
scroll to position [0, 0]
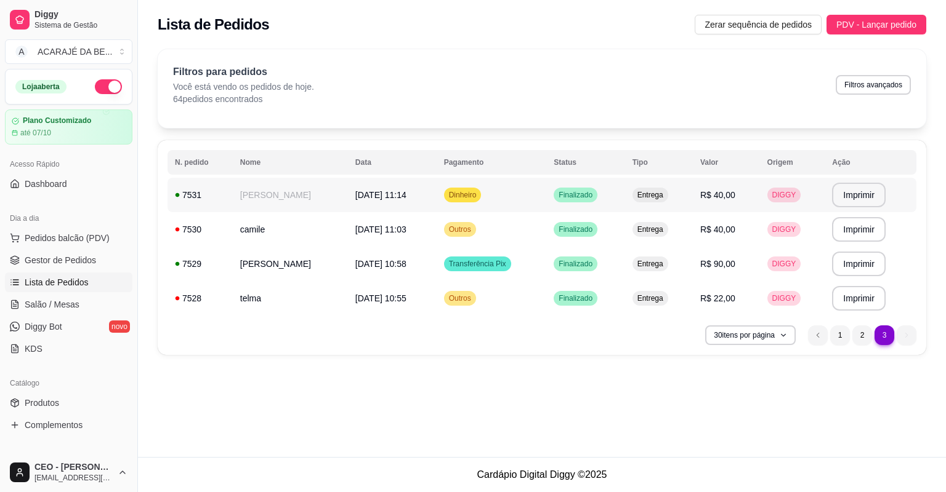
click at [355, 198] on span "14/09/25 às 11:14" at bounding box center [380, 195] width 51 height 10
click at [866, 339] on li "2" at bounding box center [861, 335] width 19 height 19
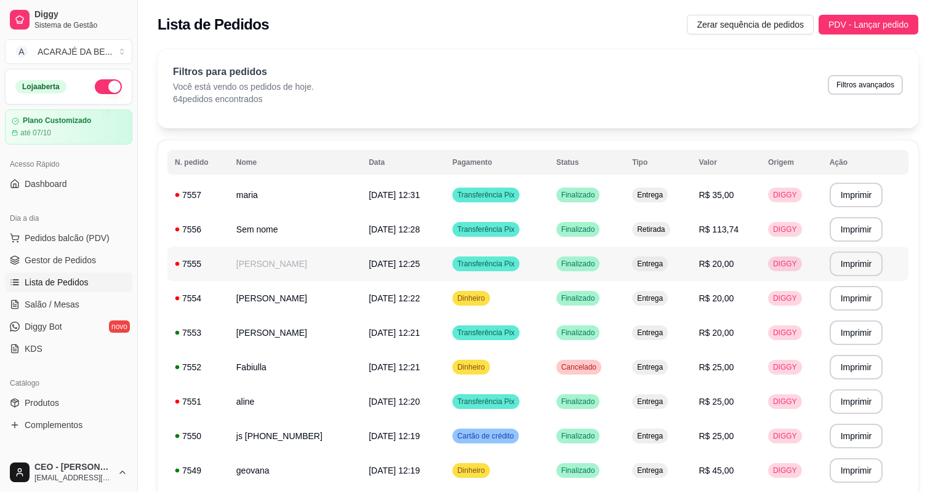
click at [379, 269] on td "[DATE] 12:25" at bounding box center [403, 264] width 84 height 34
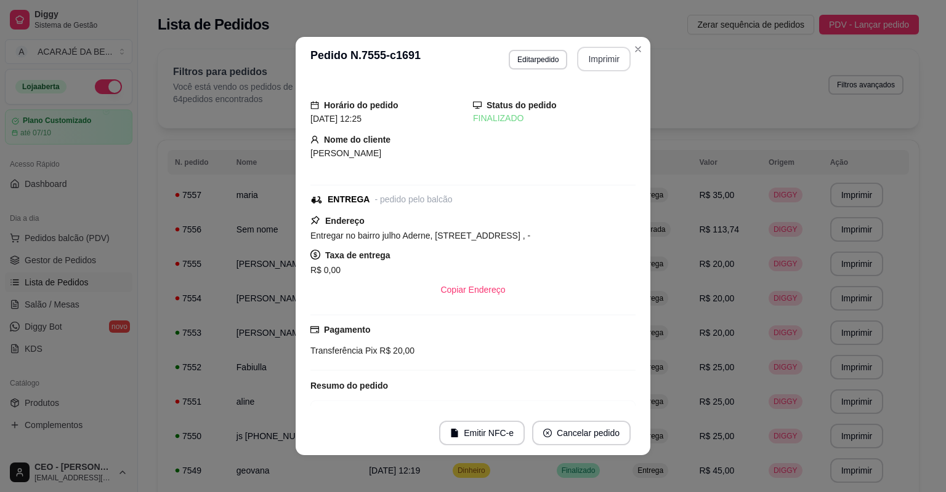
click at [593, 62] on button "Imprimir" at bounding box center [604, 59] width 54 height 25
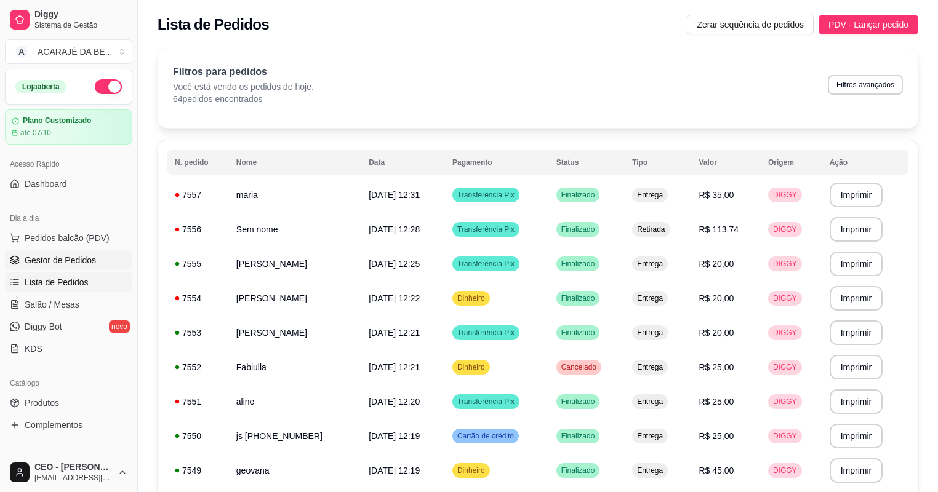
click at [66, 255] on span "Gestor de Pedidos" at bounding box center [60, 260] width 71 height 12
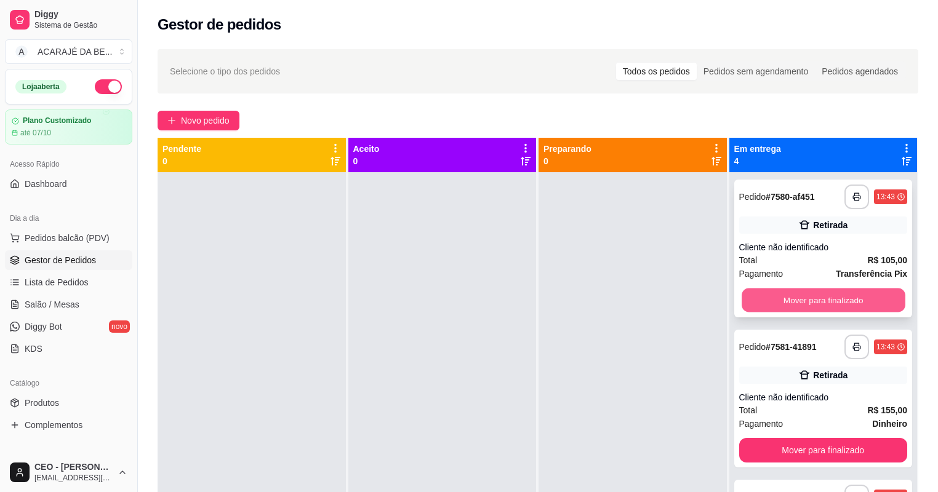
click at [825, 304] on button "Mover para finalizado" at bounding box center [823, 301] width 163 height 24
click at [829, 300] on button "Mover para finalizado" at bounding box center [823, 300] width 169 height 25
click at [830, 299] on button "Mover para finalizado" at bounding box center [823, 301] width 163 height 24
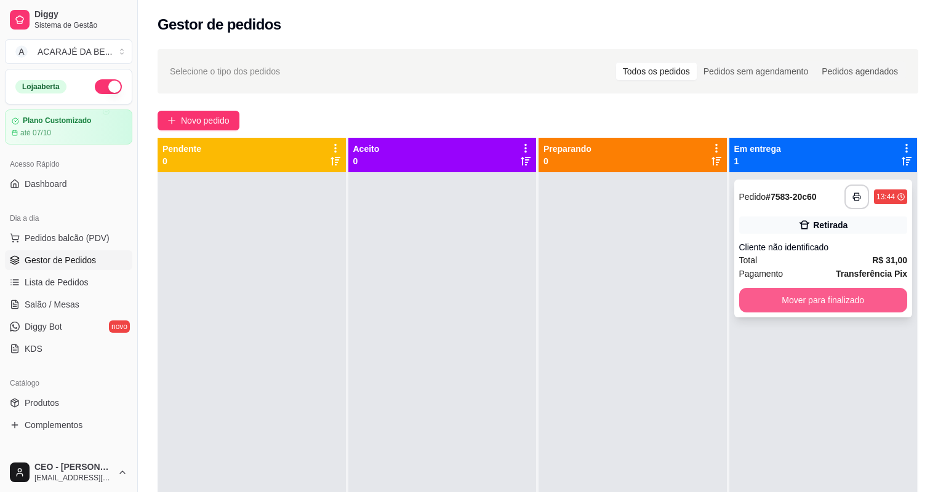
click at [830, 298] on button "Mover para finalizado" at bounding box center [823, 300] width 169 height 25
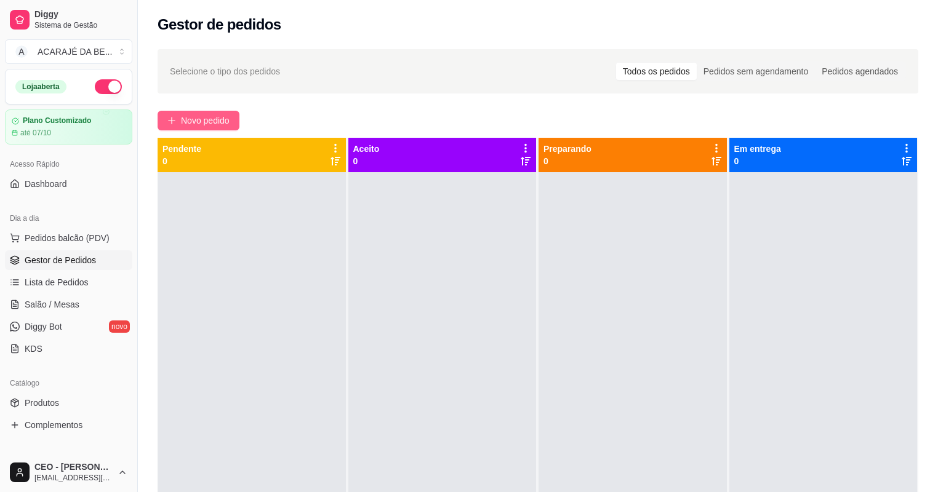
click at [222, 118] on span "Novo pedido" at bounding box center [205, 121] width 49 height 14
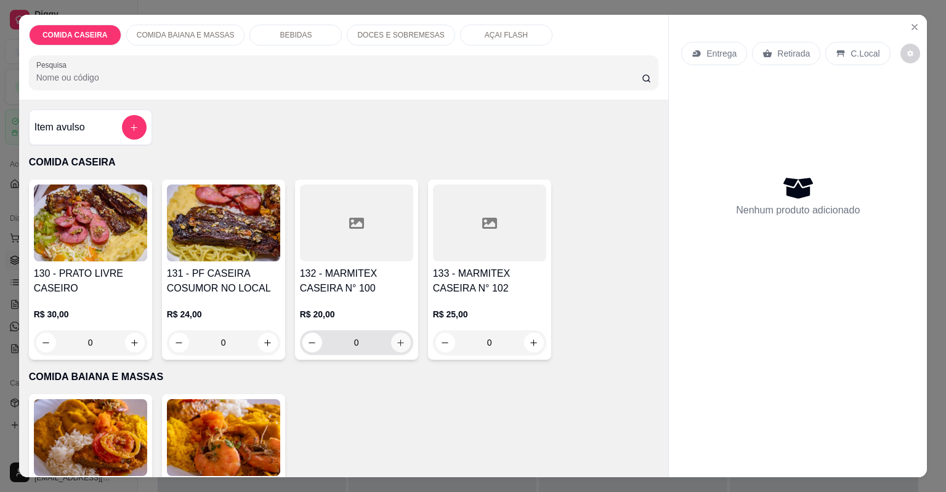
click at [401, 337] on button "increase-product-quantity" at bounding box center [401, 343] width 20 height 20
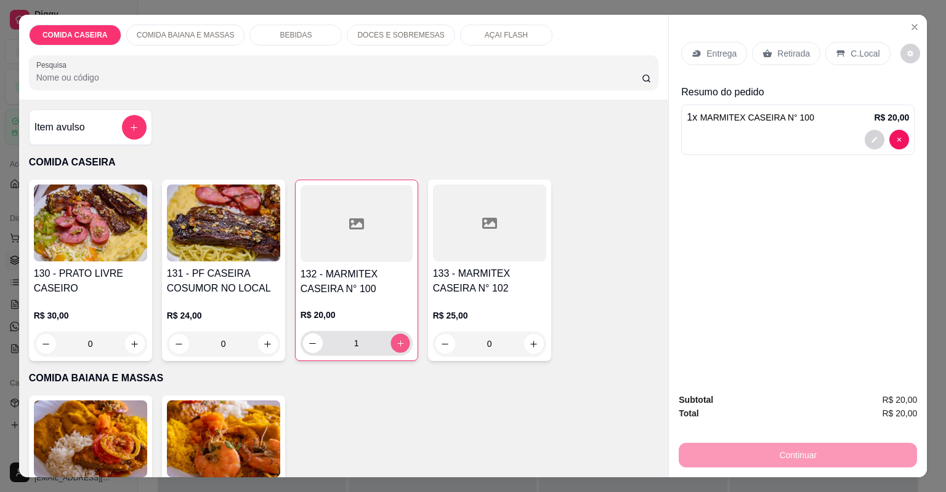
click at [401, 337] on button "increase-product-quantity" at bounding box center [399, 343] width 19 height 19
click at [401, 337] on button "increase-product-quantity" at bounding box center [400, 344] width 20 height 20
type input "3"
click at [763, 52] on icon at bounding box center [767, 53] width 9 height 8
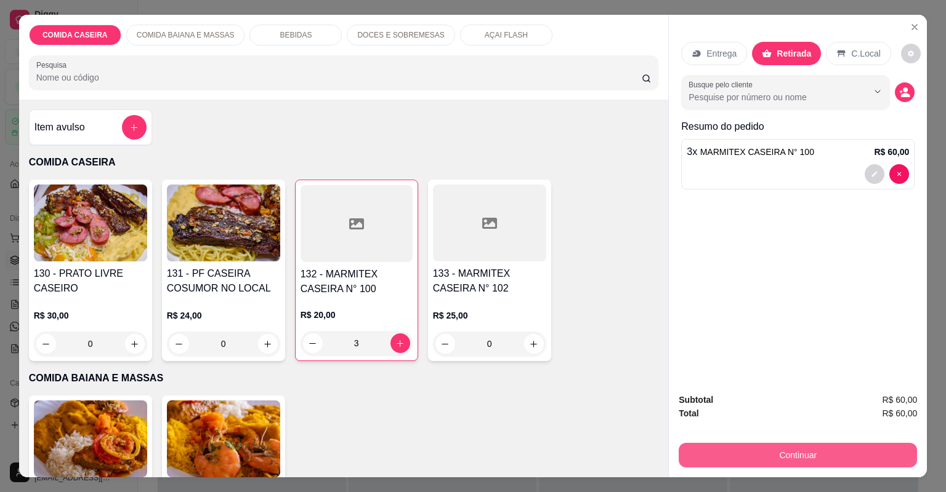
click at [709, 449] on button "Continuar" at bounding box center [797, 455] width 238 height 25
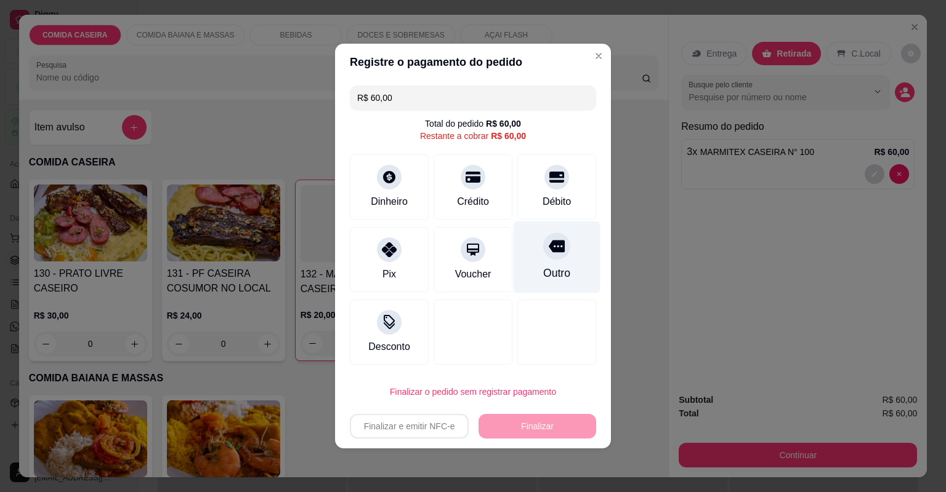
click at [534, 259] on div "Outro" at bounding box center [556, 258] width 87 height 72
type input "R$ 0,00"
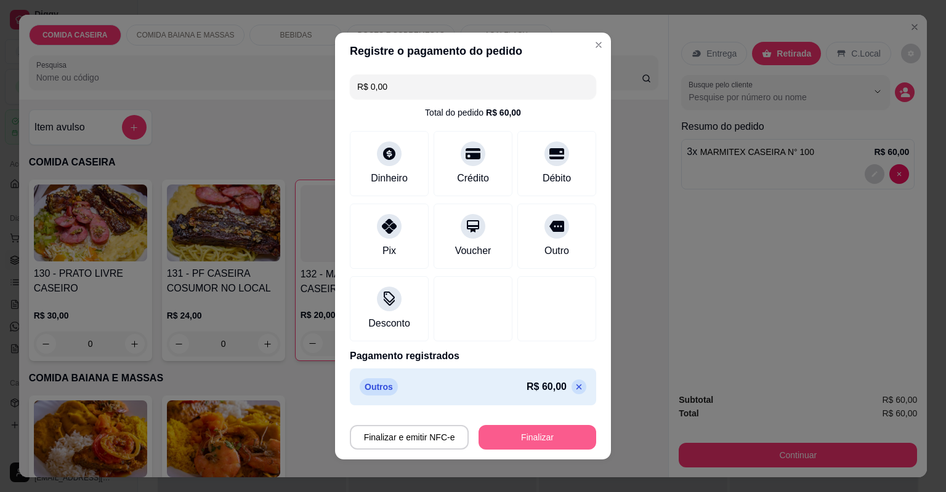
click at [537, 434] on button "Finalizar" at bounding box center [537, 437] width 118 height 25
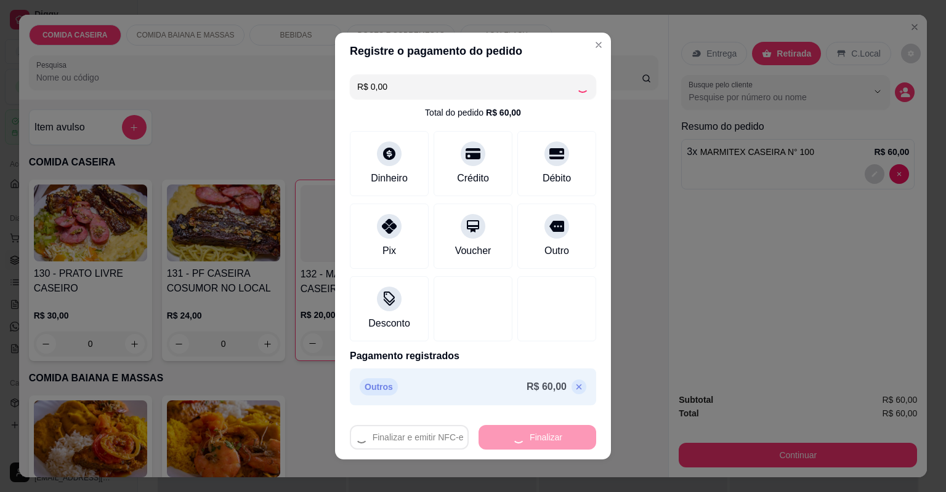
type input "0"
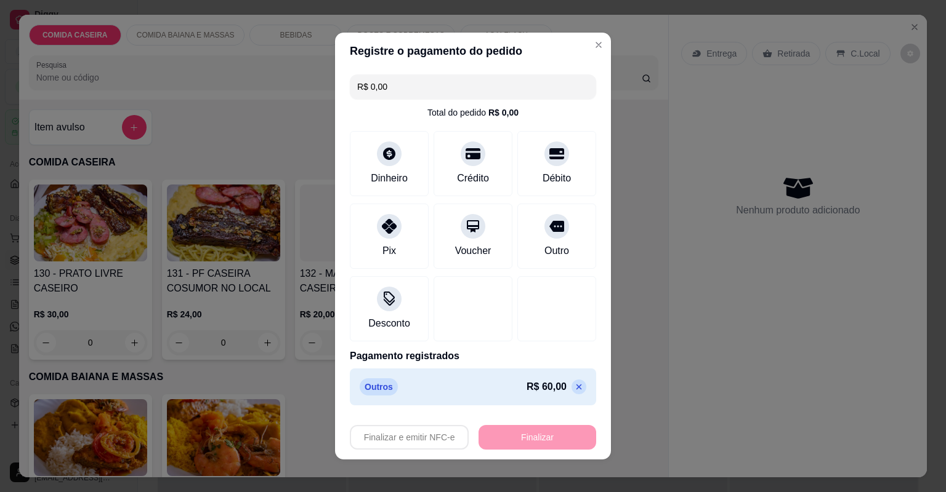
type input "-R$ 60,00"
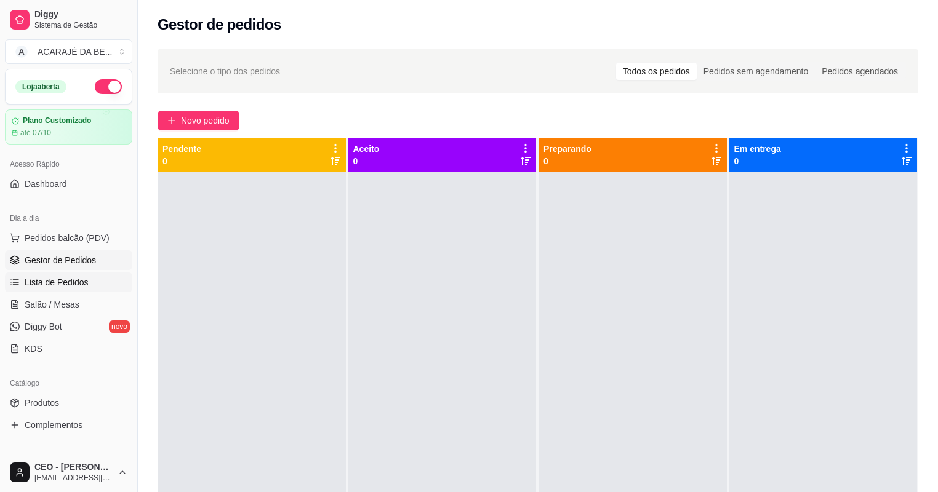
click at [97, 286] on link "Lista de Pedidos" at bounding box center [68, 283] width 127 height 20
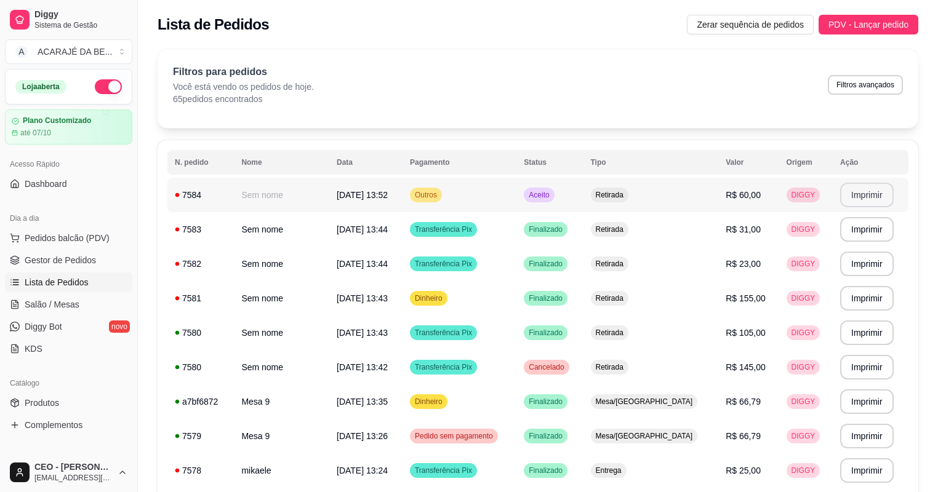
click at [856, 195] on button "Imprimir" at bounding box center [867, 195] width 54 height 25
click at [86, 259] on span "Gestor de Pedidos" at bounding box center [60, 260] width 71 height 12
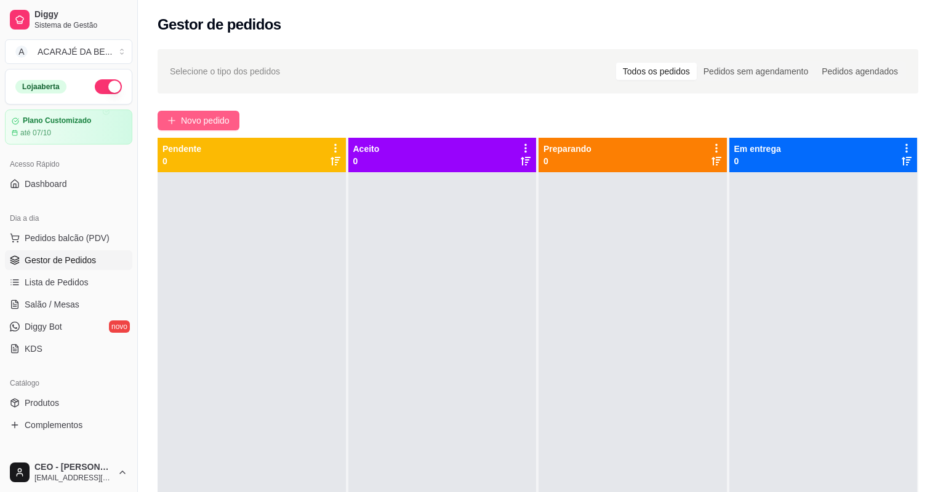
click at [207, 118] on span "Novo pedido" at bounding box center [205, 121] width 49 height 14
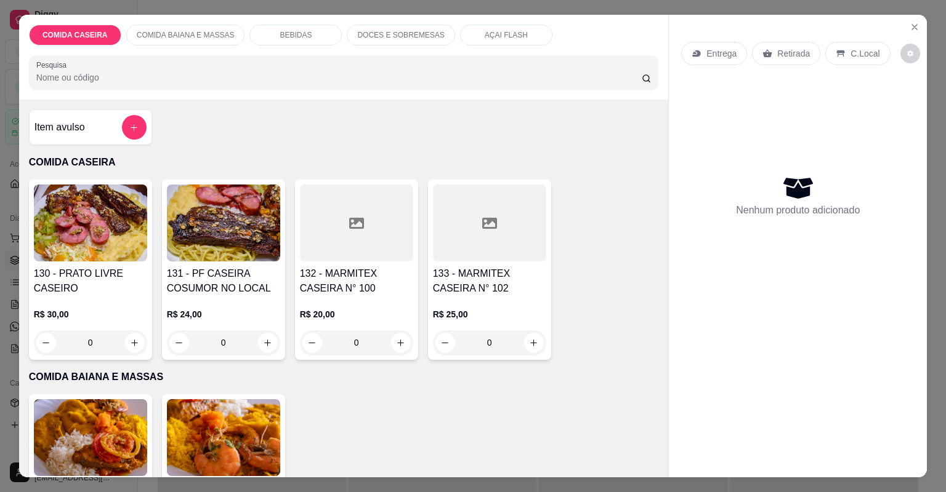
click at [346, 234] on div at bounding box center [356, 223] width 113 height 77
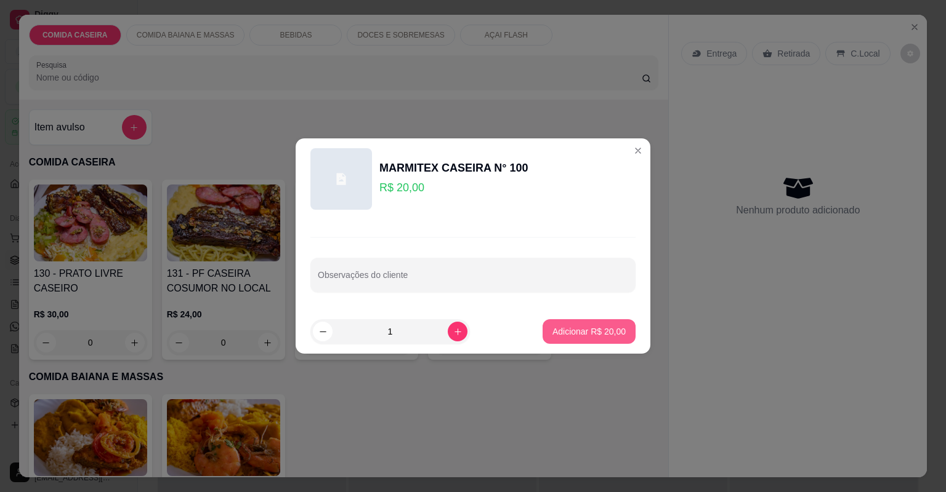
click at [569, 330] on p "Adicionar R$ 20,00" at bounding box center [588, 332] width 73 height 12
type input "1"
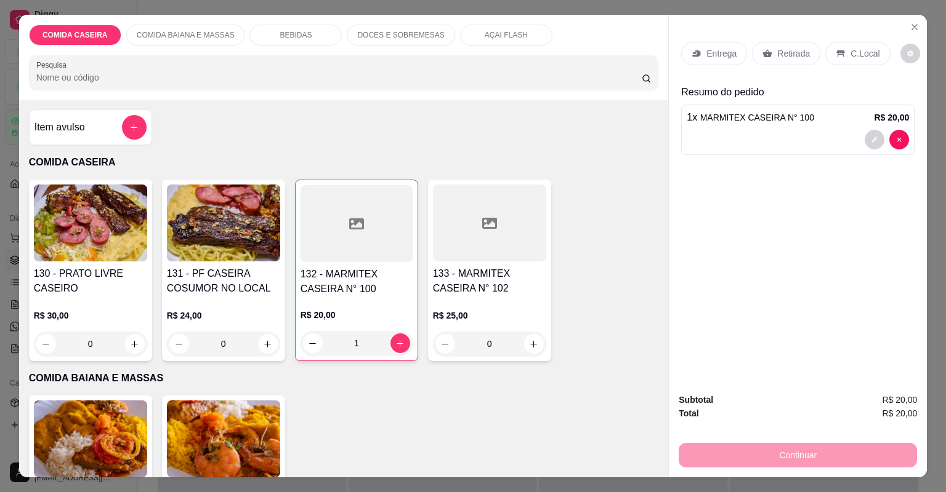
click at [773, 59] on div "Retirada" at bounding box center [786, 53] width 68 height 23
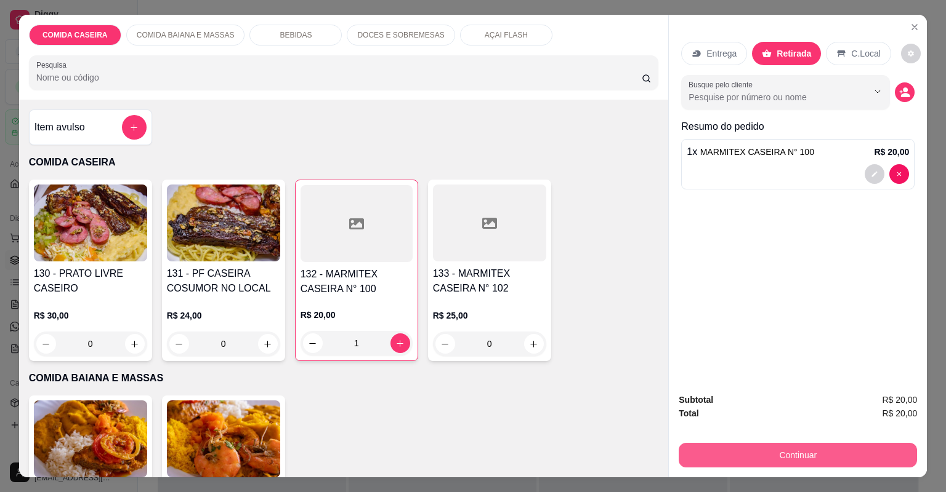
click at [746, 456] on button "Continuar" at bounding box center [797, 455] width 238 height 25
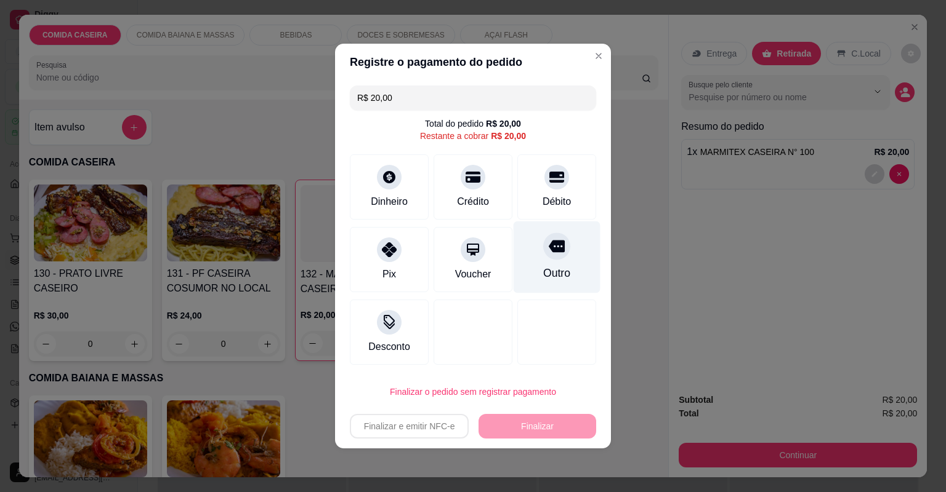
click at [562, 274] on div "Outro" at bounding box center [556, 273] width 27 height 16
type input "R$ 0,00"
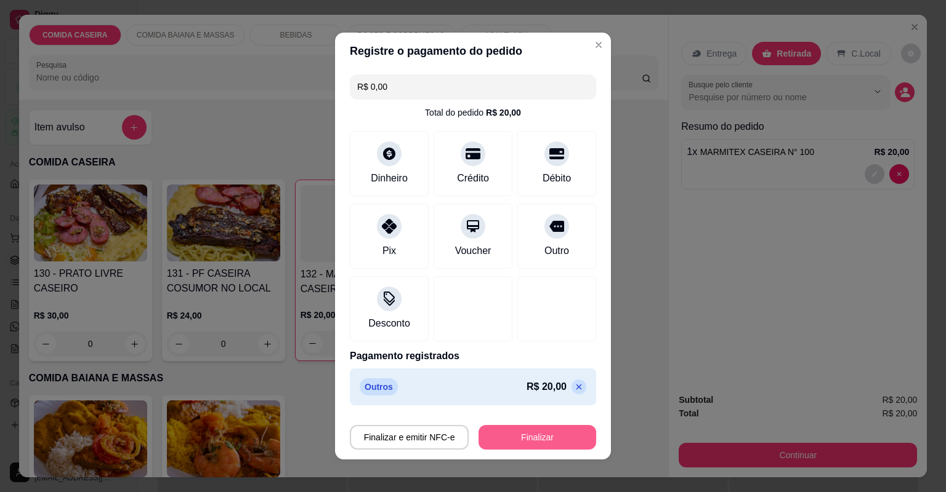
click at [535, 438] on button "Finalizar" at bounding box center [537, 437] width 118 height 25
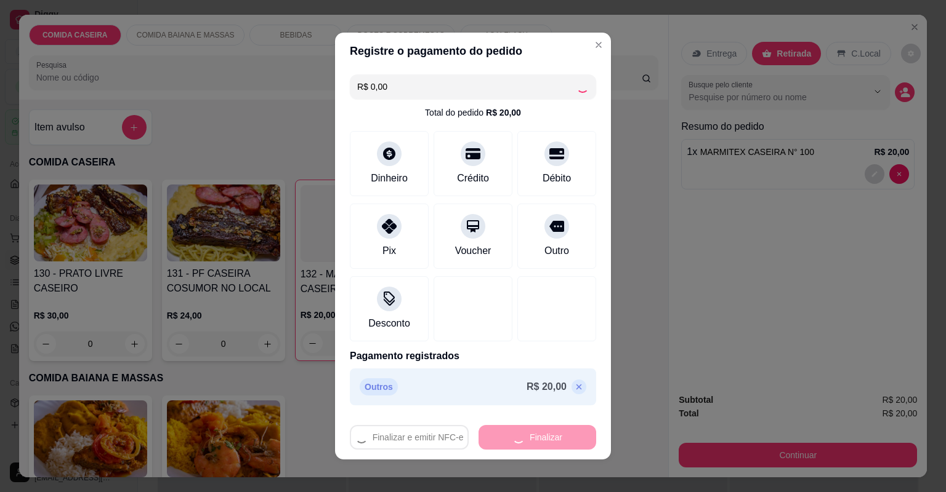
type input "0"
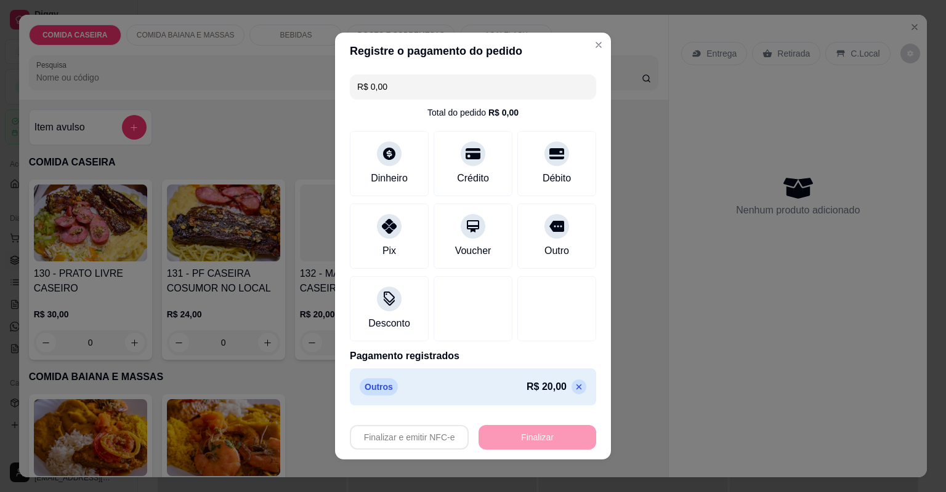
type input "-R$ 20,00"
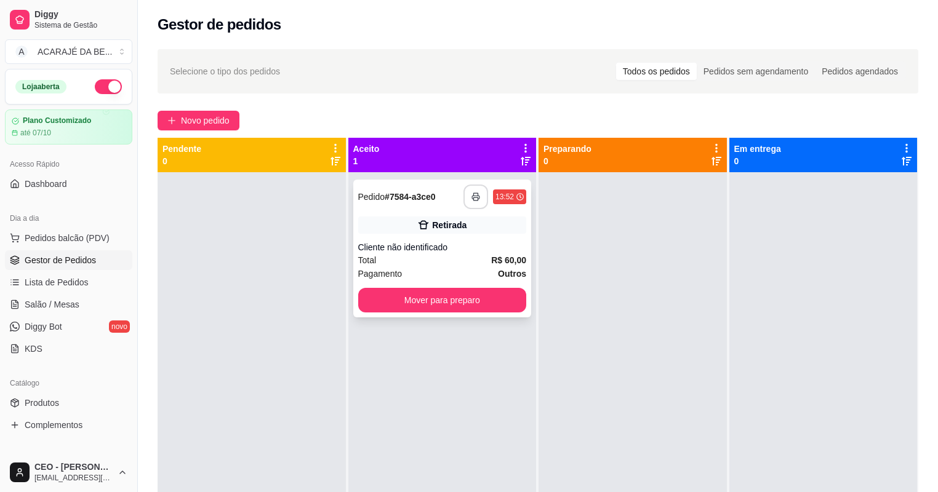
click at [467, 194] on button "button" at bounding box center [476, 197] width 25 height 25
click at [475, 305] on button "Mover para preparo" at bounding box center [442, 300] width 169 height 25
click at [492, 295] on button "Mover para preparo" at bounding box center [442, 301] width 163 height 24
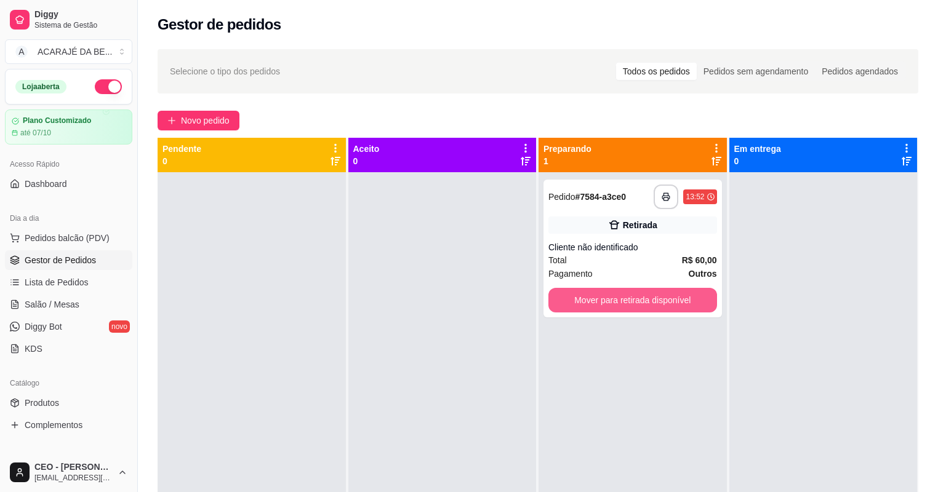
click at [613, 295] on button "Mover para retirada disponível" at bounding box center [632, 300] width 169 height 25
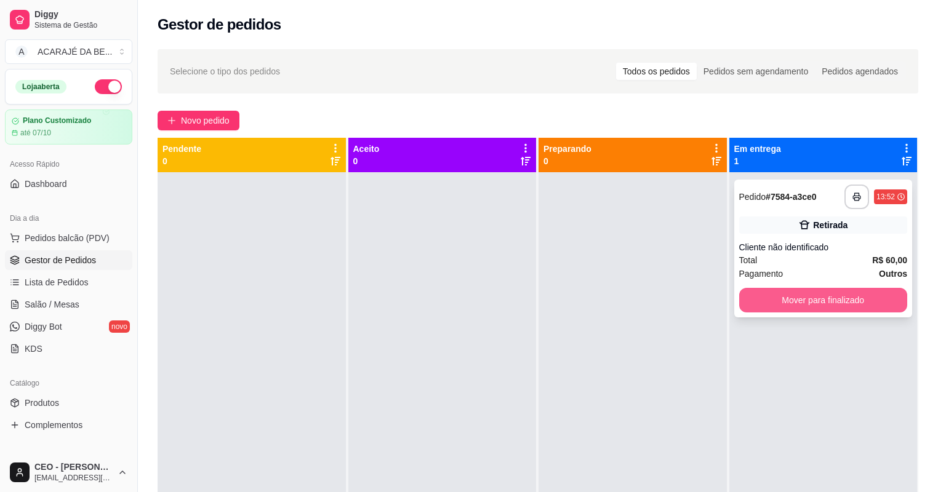
click at [751, 299] on button "Mover para finalizado" at bounding box center [823, 300] width 169 height 25
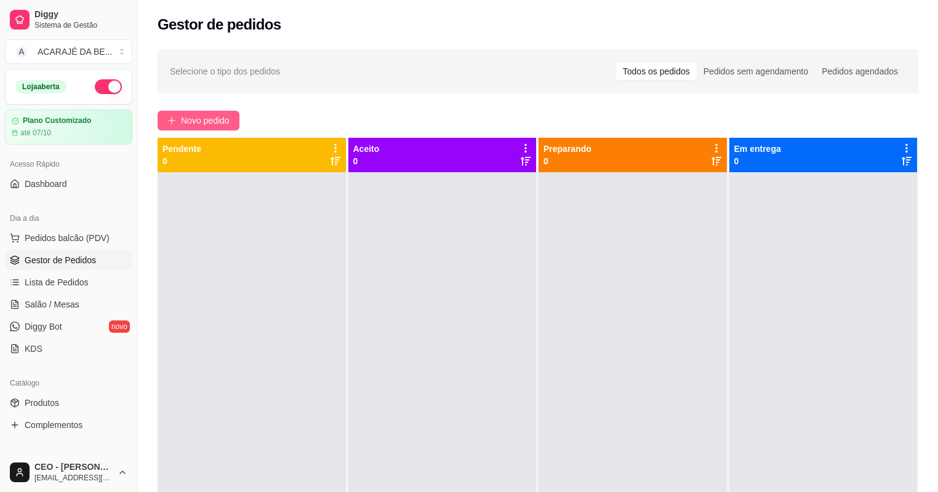
click at [211, 113] on button "Novo pedido" at bounding box center [199, 121] width 82 height 20
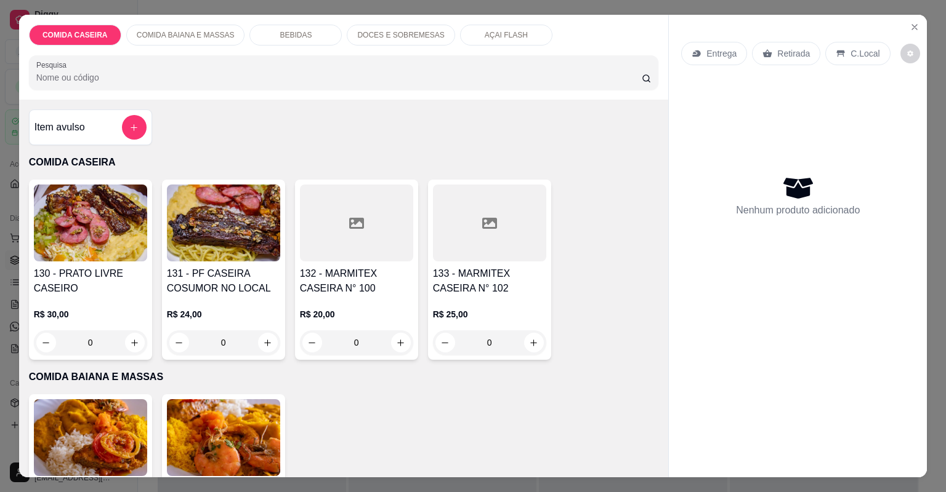
click at [342, 224] on div at bounding box center [356, 223] width 113 height 77
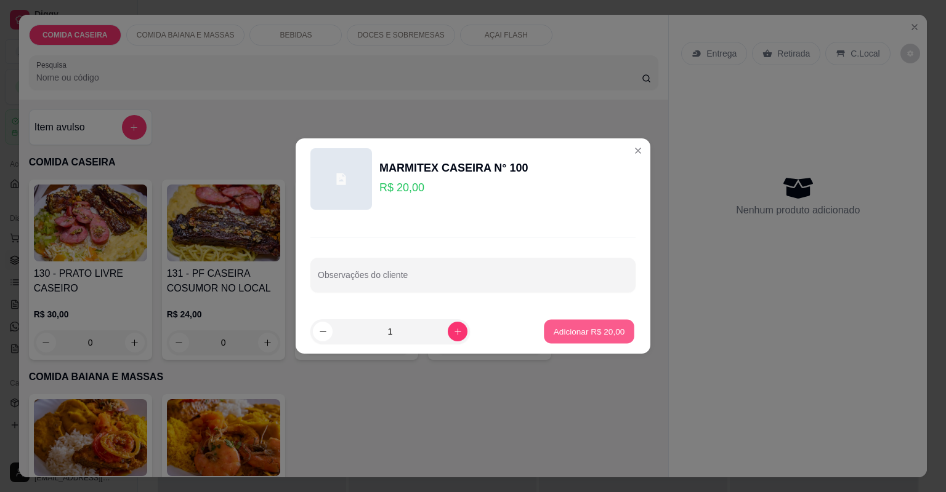
click at [547, 321] on button "Adicionar R$ 20,00" at bounding box center [589, 332] width 90 height 24
type input "1"
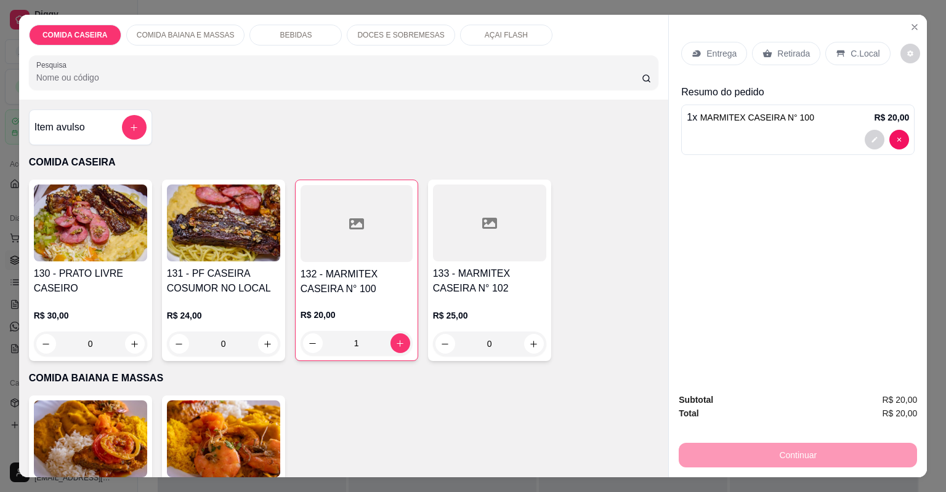
click at [777, 59] on p "Retirada" at bounding box center [793, 53] width 33 height 12
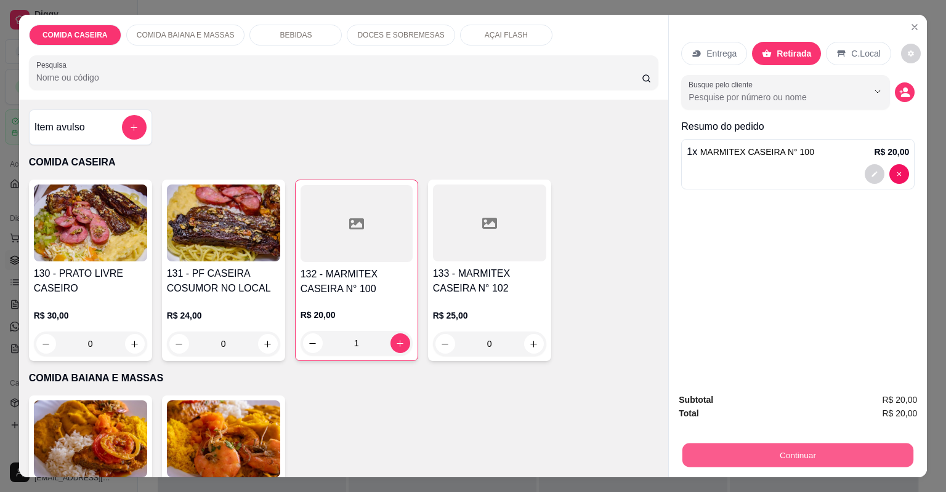
click at [720, 444] on button "Continuar" at bounding box center [797, 456] width 231 height 24
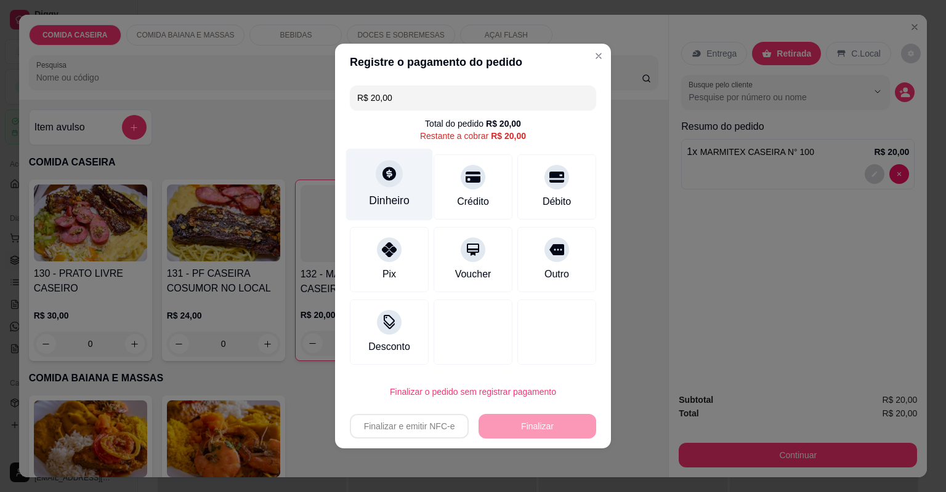
click at [382, 190] on div "Dinheiro" at bounding box center [389, 185] width 87 height 72
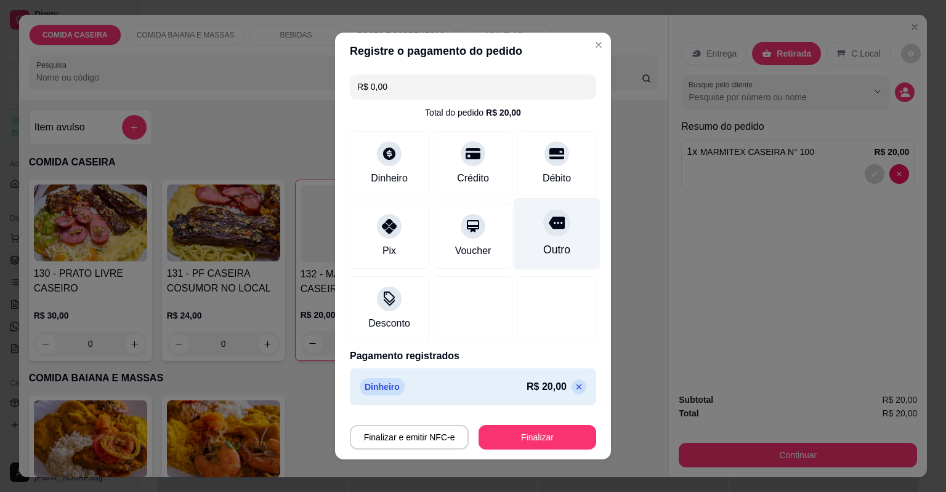
click at [558, 259] on div "Outro" at bounding box center [556, 234] width 87 height 72
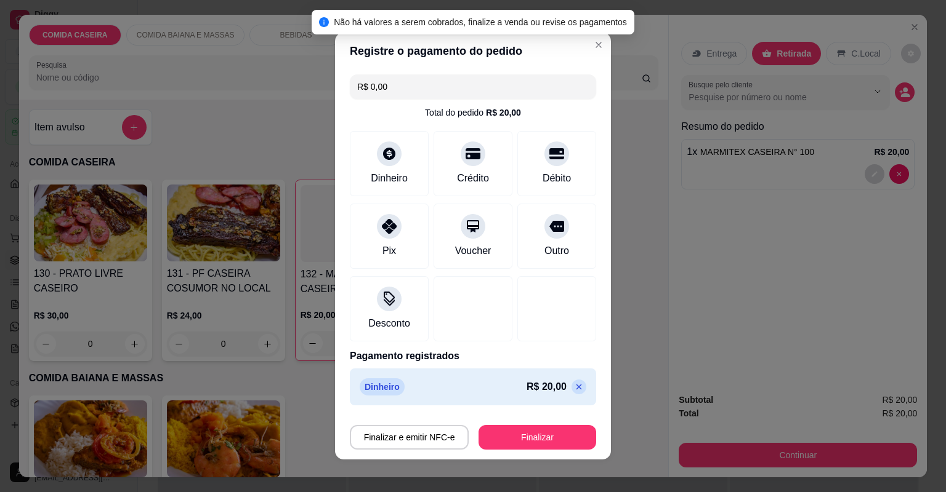
click at [576, 385] on icon at bounding box center [579, 388] width 6 height 6
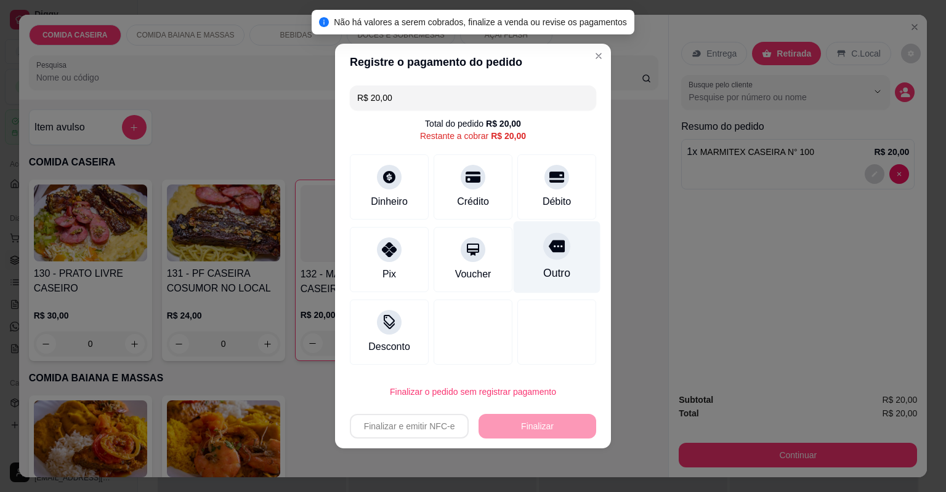
click at [550, 242] on icon at bounding box center [556, 247] width 16 height 12
type input "R$ 0,00"
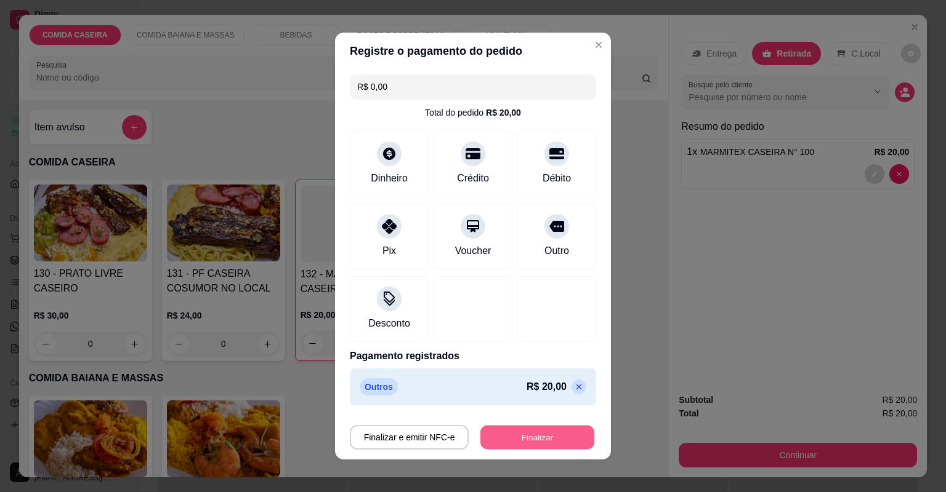
click at [529, 426] on button "Finalizar" at bounding box center [537, 438] width 114 height 24
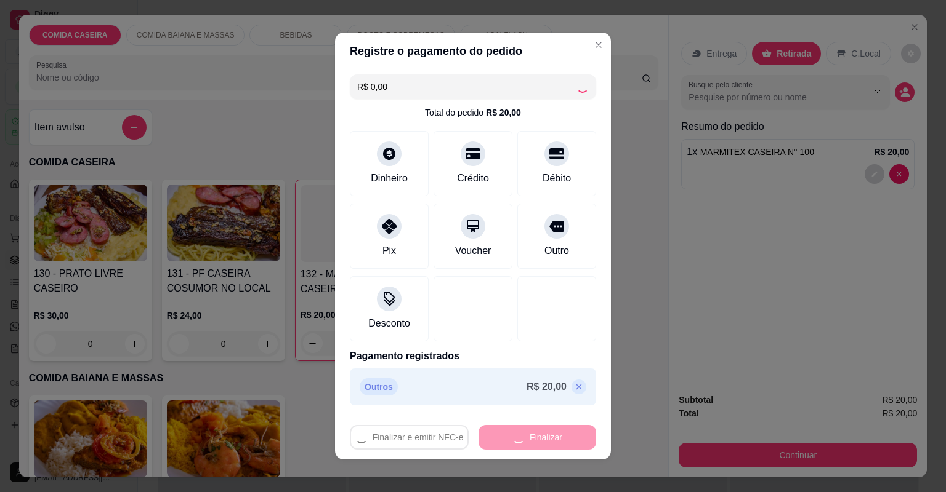
type input "0"
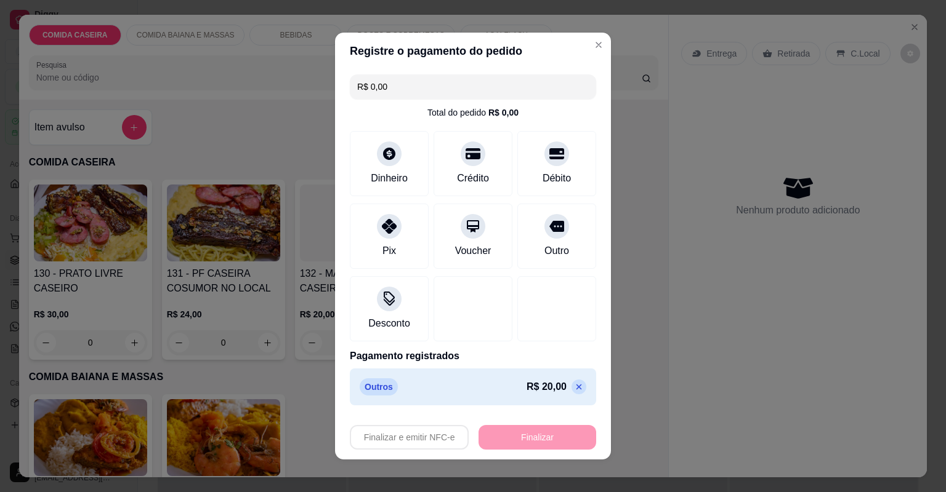
type input "-R$ 20,00"
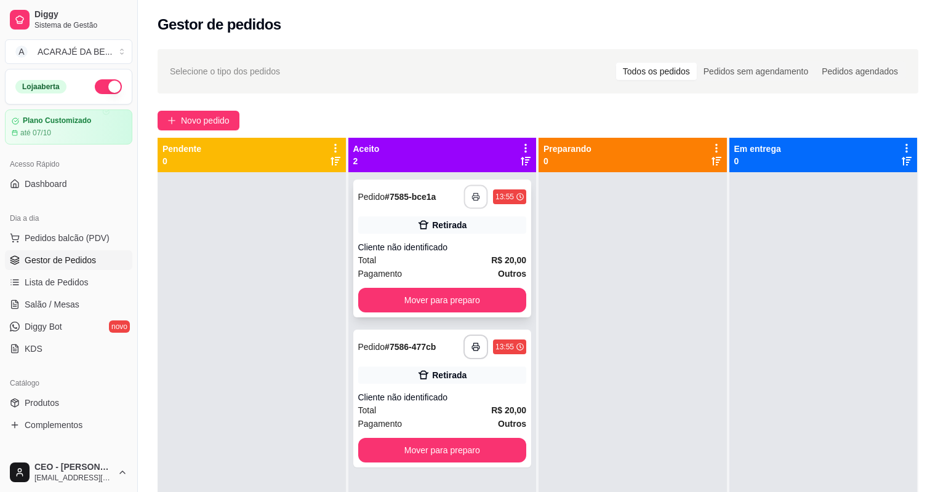
click at [473, 199] on icon "button" at bounding box center [476, 197] width 9 height 9
click at [483, 303] on button "Mover para preparo" at bounding box center [442, 300] width 169 height 25
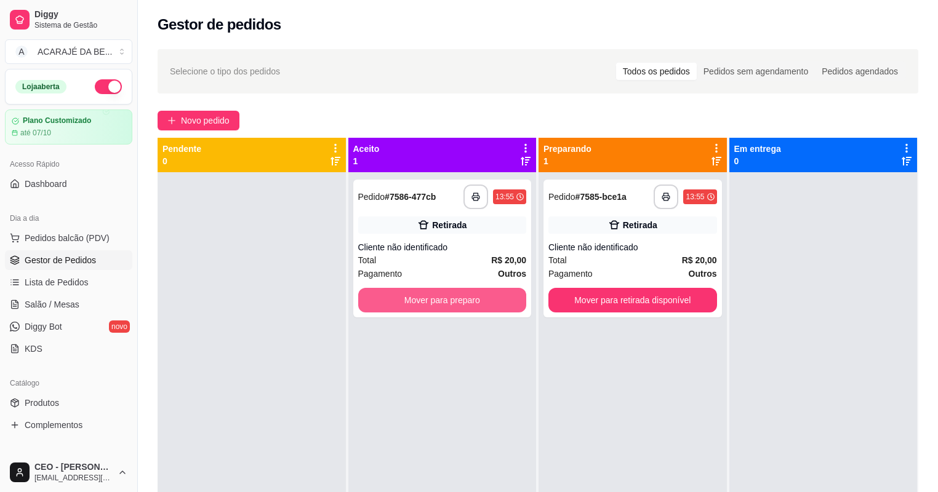
click at [483, 301] on button "Mover para preparo" at bounding box center [442, 300] width 169 height 25
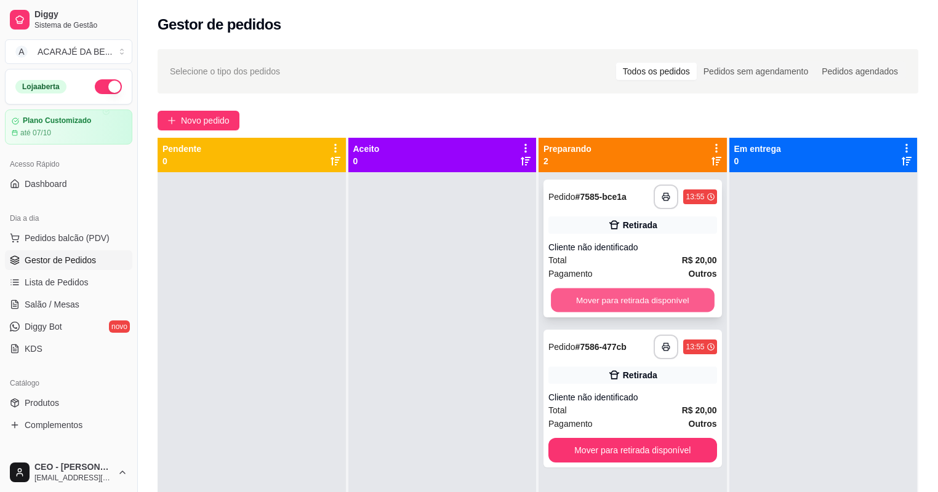
click at [580, 299] on button "Mover para retirada disponível" at bounding box center [632, 301] width 163 height 24
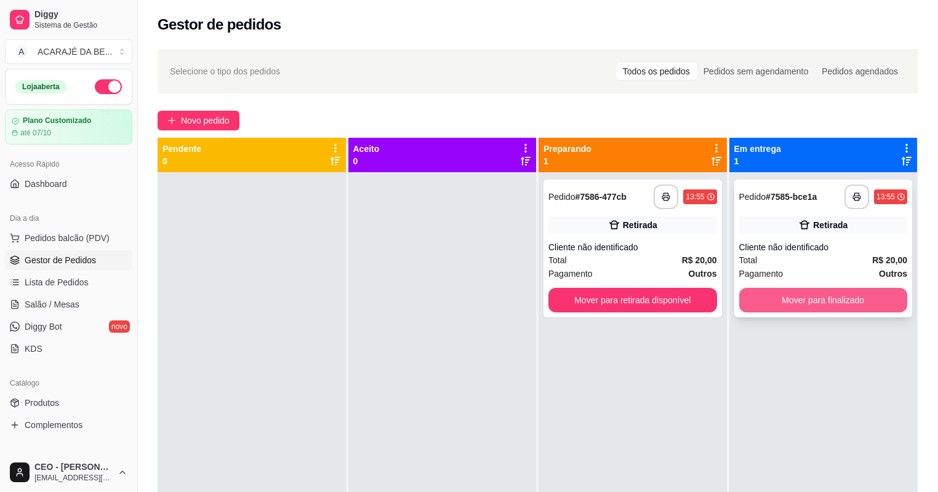
click at [751, 301] on button "Mover para finalizado" at bounding box center [823, 300] width 169 height 25
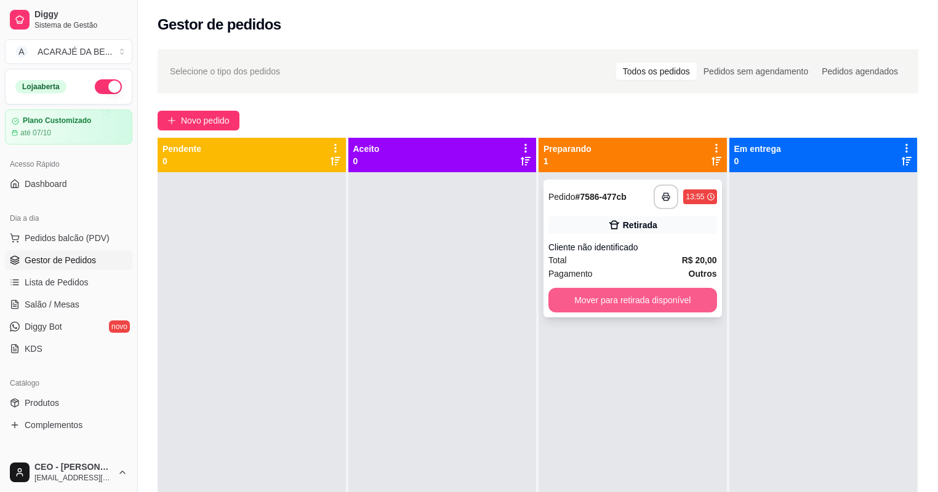
click at [680, 293] on button "Mover para retirada disponível" at bounding box center [632, 300] width 169 height 25
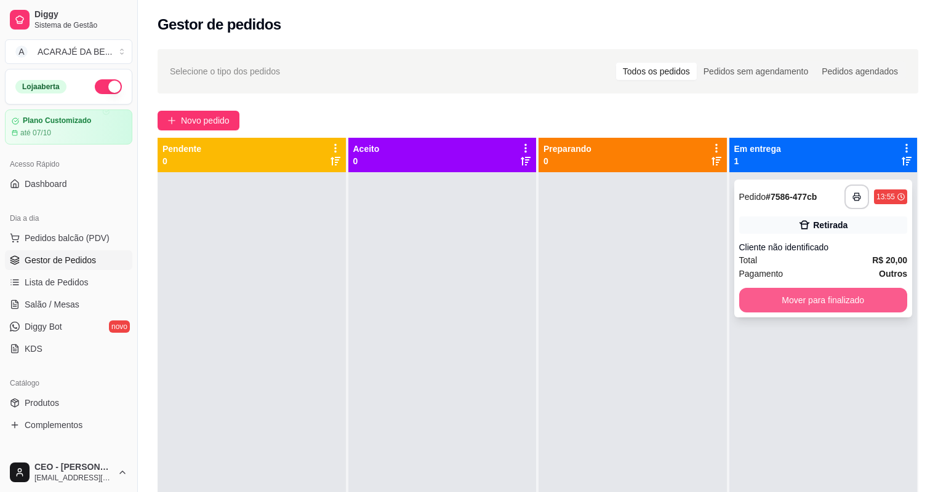
click at [827, 305] on button "Mover para finalizado" at bounding box center [823, 300] width 169 height 25
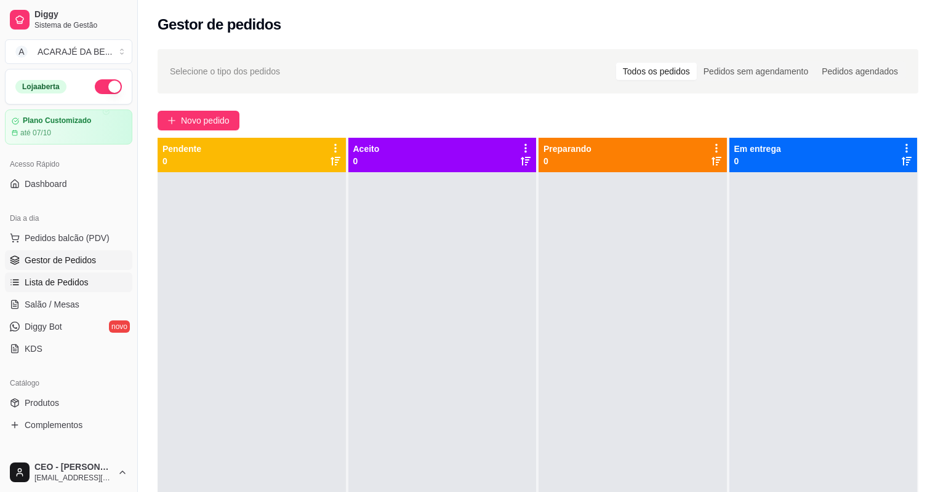
click at [70, 284] on span "Lista de Pedidos" at bounding box center [57, 282] width 64 height 12
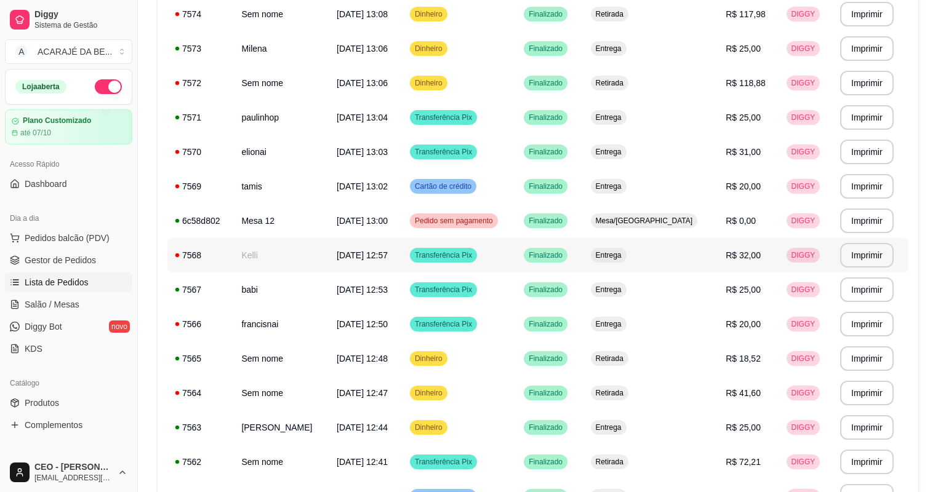
scroll to position [808, 0]
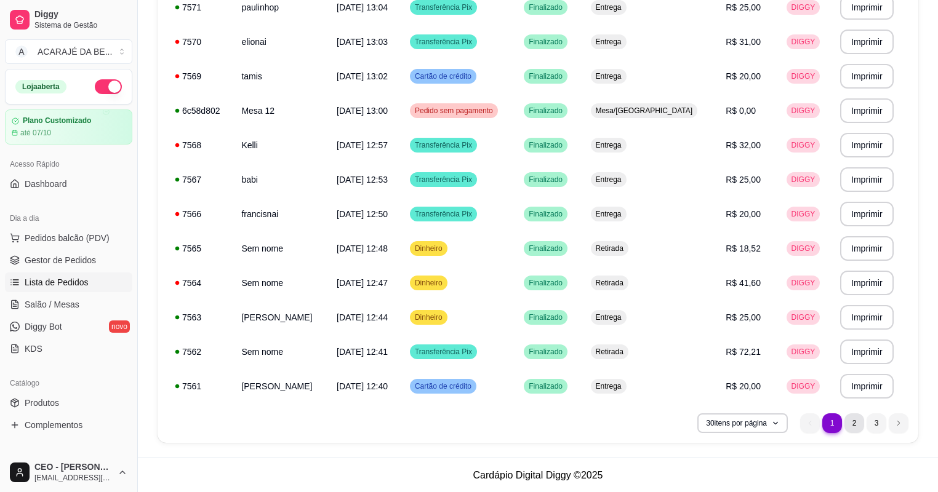
click at [857, 431] on li "2" at bounding box center [855, 424] width 20 height 20
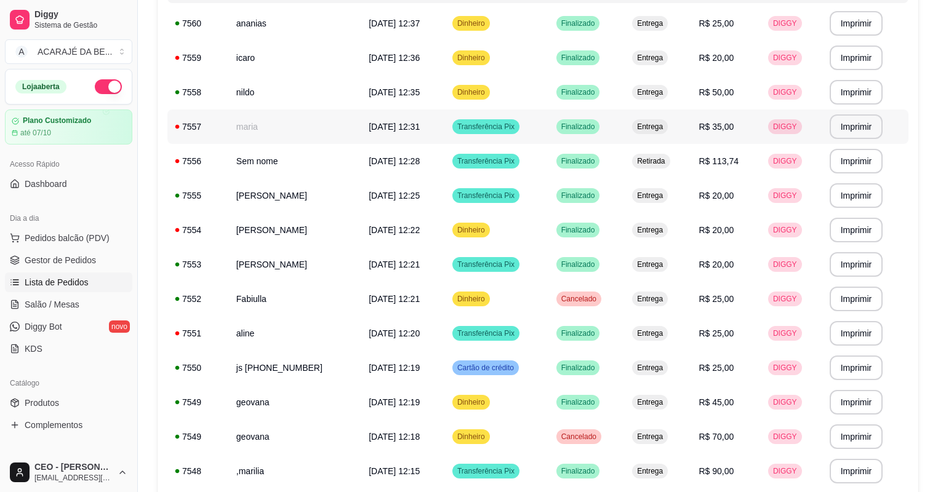
scroll to position [168, 0]
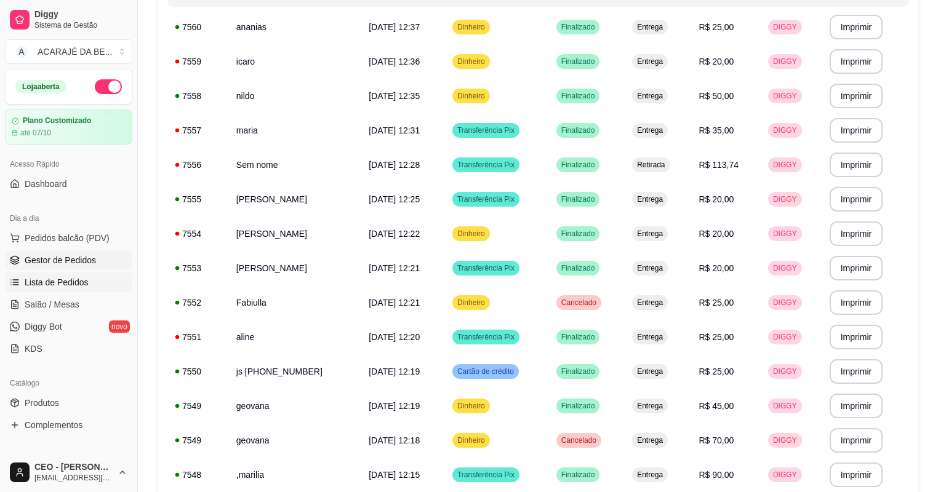
click at [63, 257] on span "Gestor de Pedidos" at bounding box center [60, 260] width 71 height 12
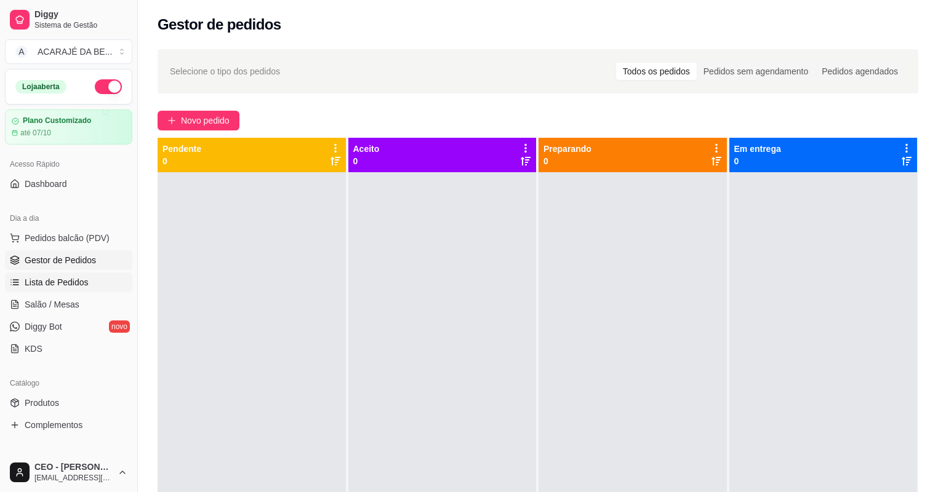
click at [88, 285] on link "Lista de Pedidos" at bounding box center [68, 283] width 127 height 20
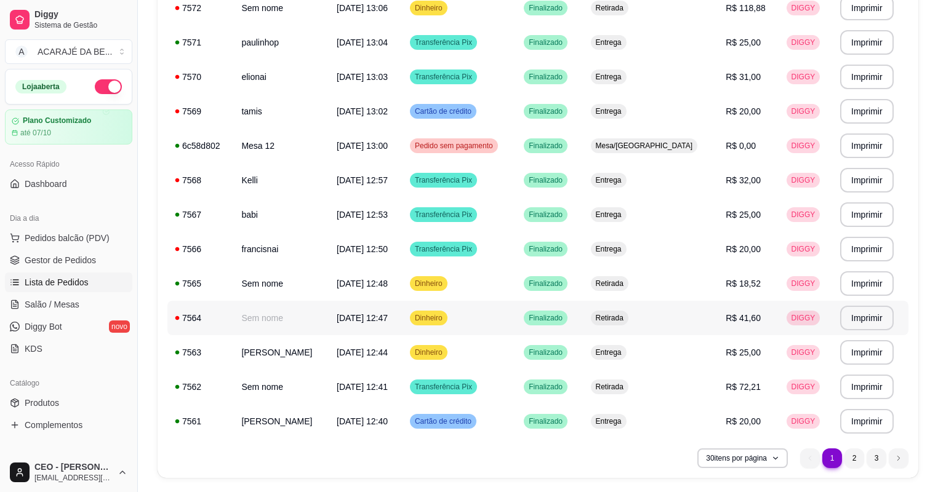
scroll to position [808, 0]
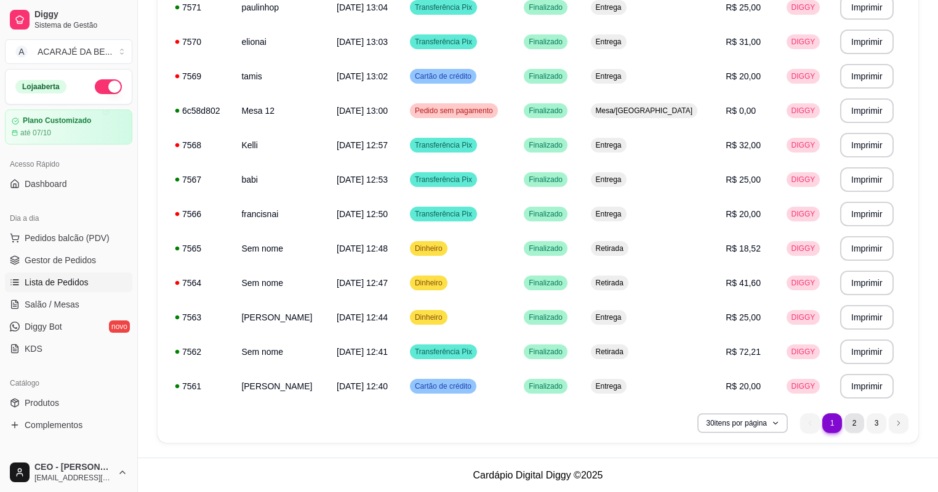
click at [847, 421] on li "2" at bounding box center [855, 424] width 20 height 20
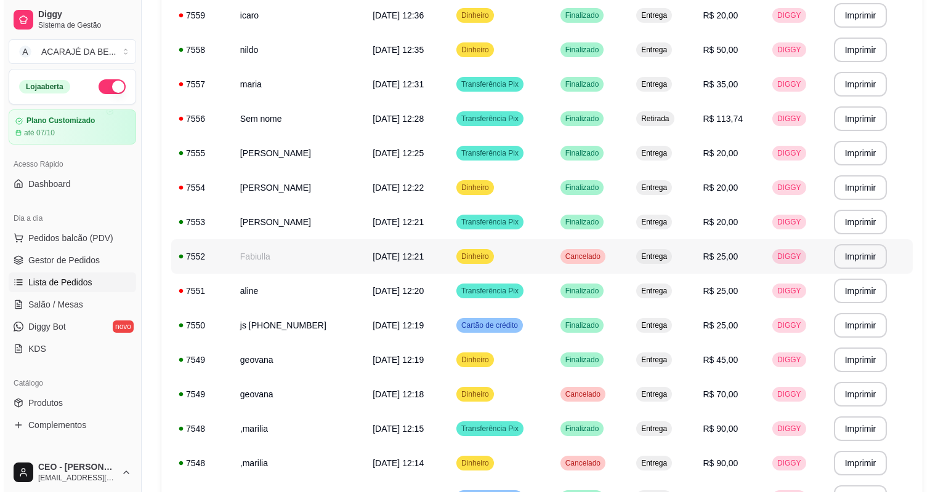
scroll to position [0, 0]
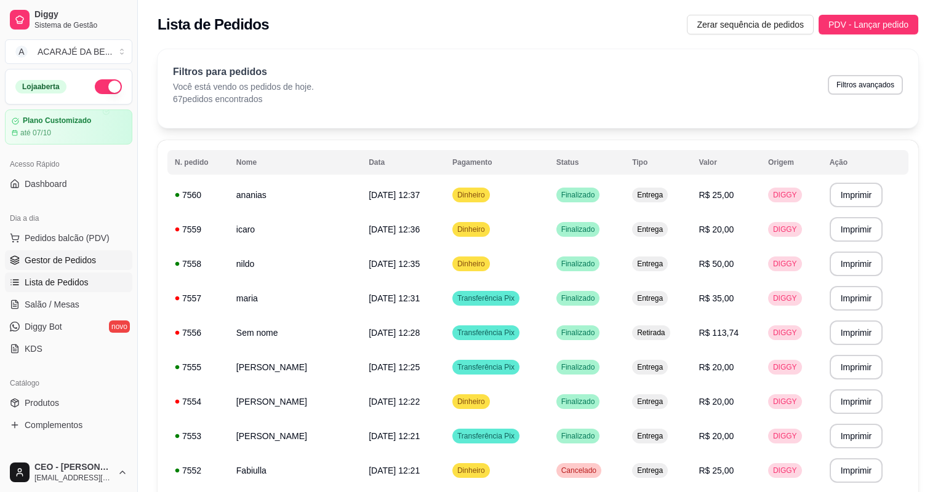
click at [53, 259] on span "Gestor de Pedidos" at bounding box center [60, 260] width 71 height 12
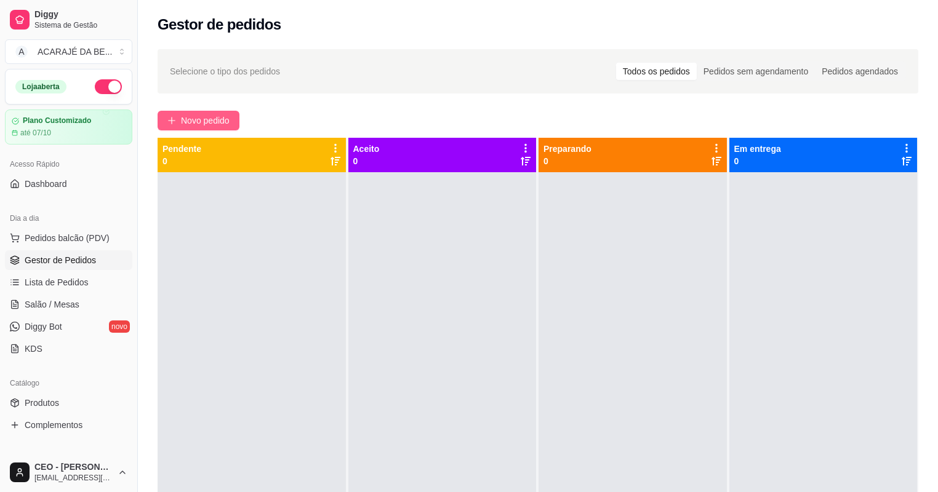
click at [206, 114] on span "Novo pedido" at bounding box center [205, 121] width 49 height 14
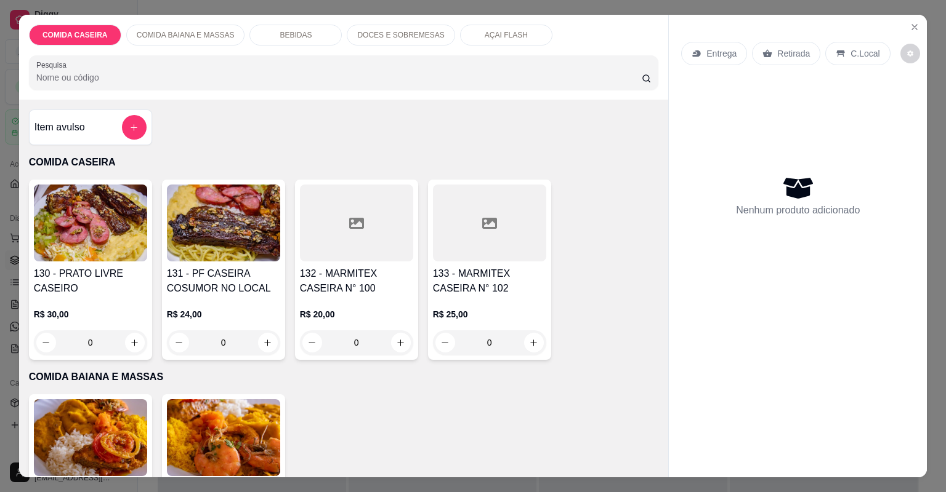
click at [512, 300] on div "R$ 25,00 0" at bounding box center [489, 325] width 113 height 59
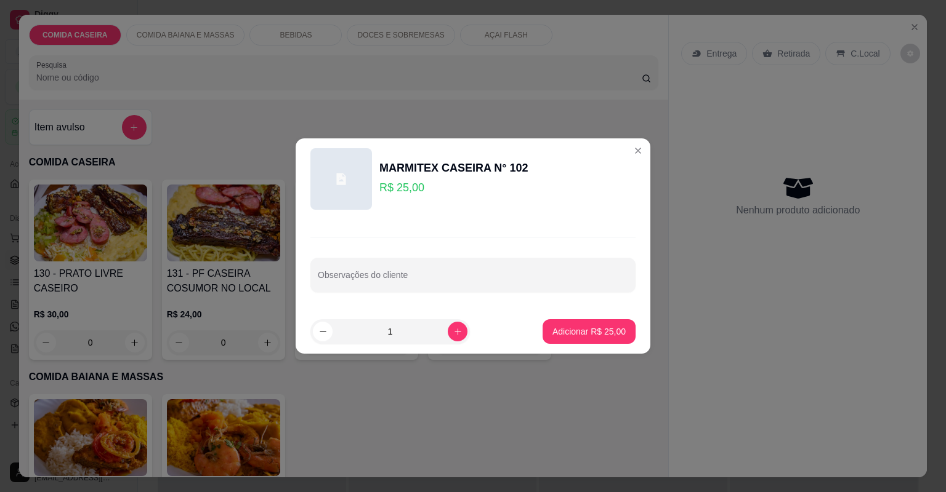
click at [414, 279] on input "Observações do cliente" at bounding box center [473, 280] width 310 height 12
paste input "Quero uma marmita G: Com arroz branco, estrogonofe de carne, batata frita, lasa…"
type input "Quero uma marmita G: Com arroz branco, estrogonofe de carne, batata frita, lasa…"
click at [565, 308] on div "Observações do cliente Quero uma marmita G: Com arroz branco, estrogonofe de ca…" at bounding box center [472, 265] width 355 height 90
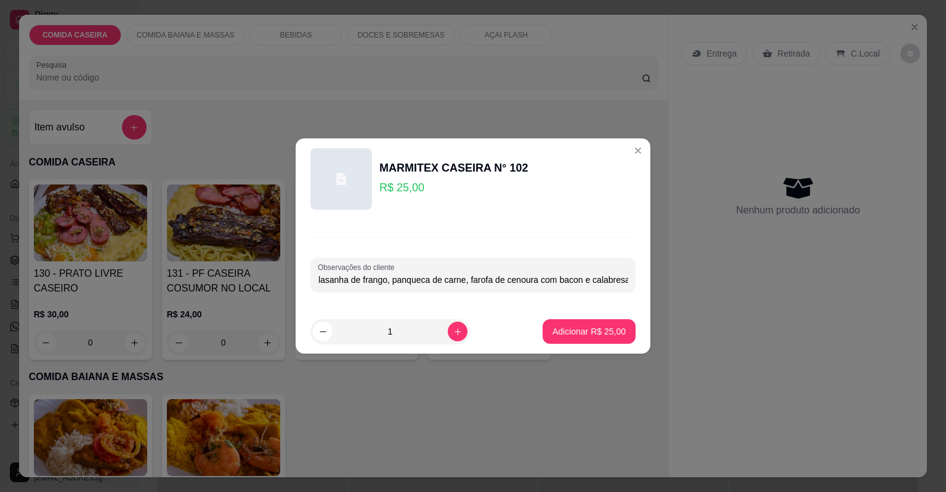
scroll to position [0, 0]
click at [587, 332] on p "Adicionar R$ 25,00" at bounding box center [588, 332] width 73 height 12
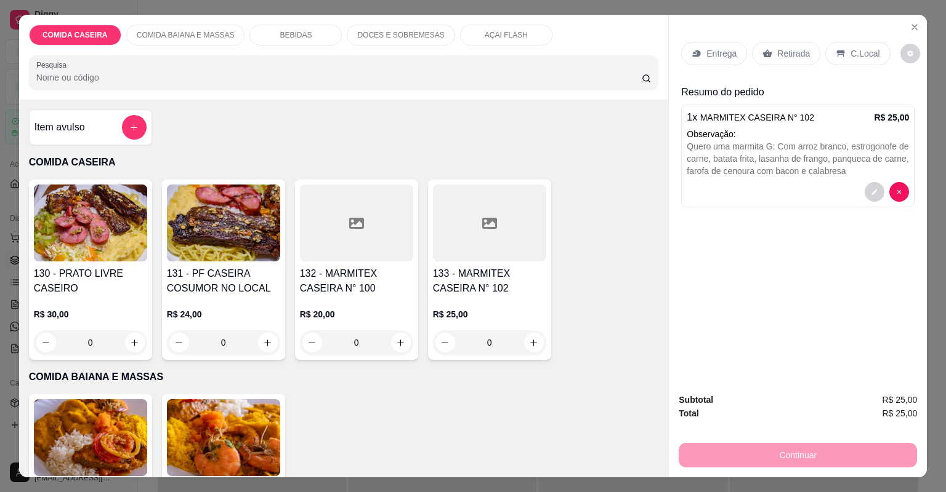
click at [714, 54] on p "Entrega" at bounding box center [721, 53] width 30 height 12
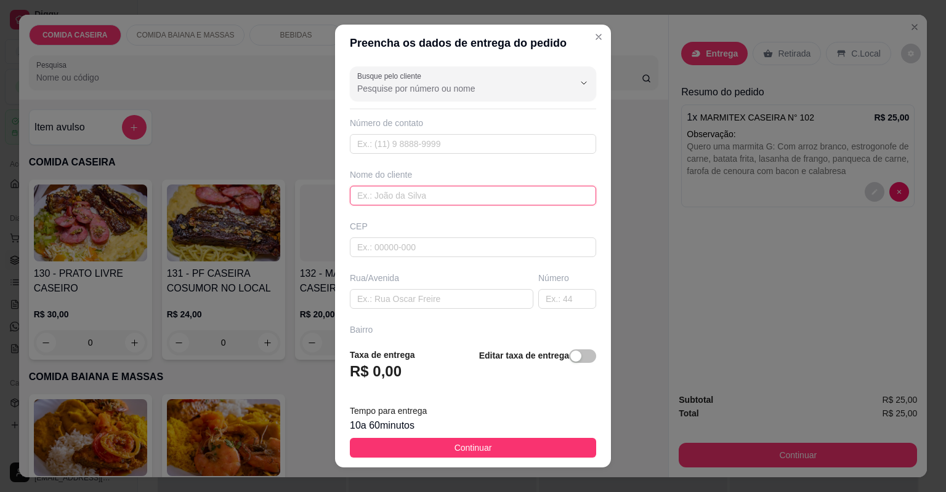
click at [431, 189] on input "text" at bounding box center [473, 196] width 246 height 20
type input "felipe"
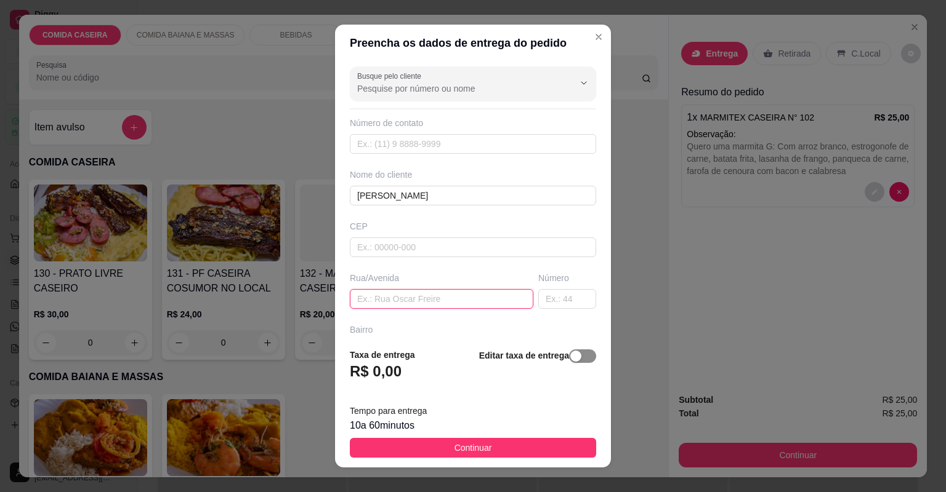
drag, startPoint x: 463, startPoint y: 304, endPoint x: 570, endPoint y: 362, distance: 121.7
click at [463, 305] on input "text" at bounding box center [441, 299] width 183 height 20
paste input "Rua B Bairro gloria Numero 89 Proximo a casa do homem fera"
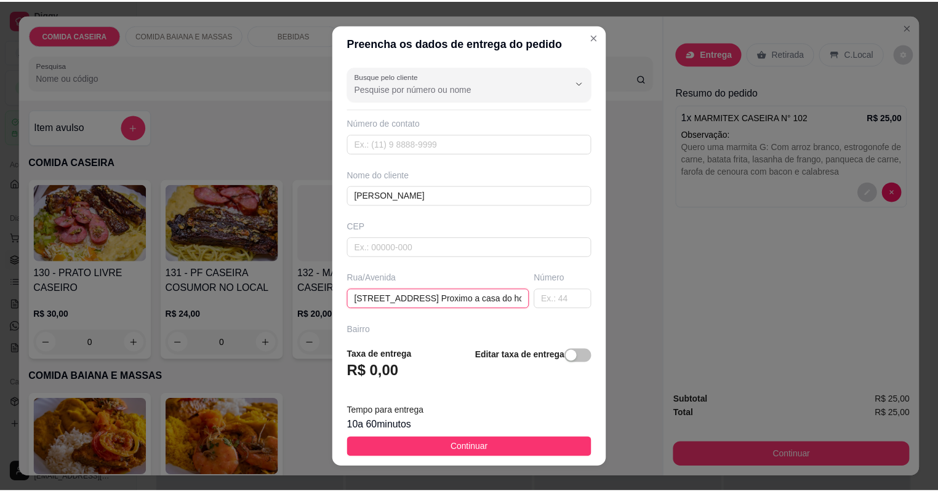
scroll to position [0, 78]
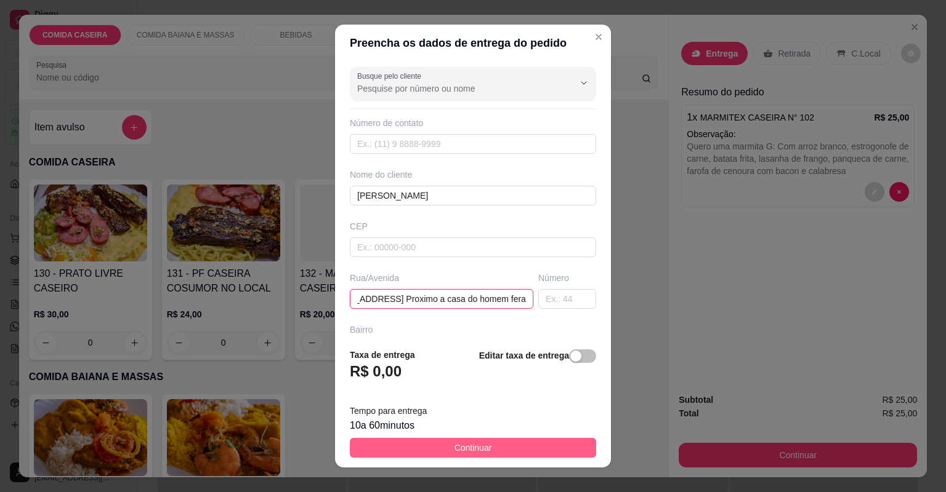
type input "Rua B Bairro gloria Numero 89 Proximo a casa do homem fera"
click at [504, 443] on button "Continuar" at bounding box center [473, 448] width 246 height 20
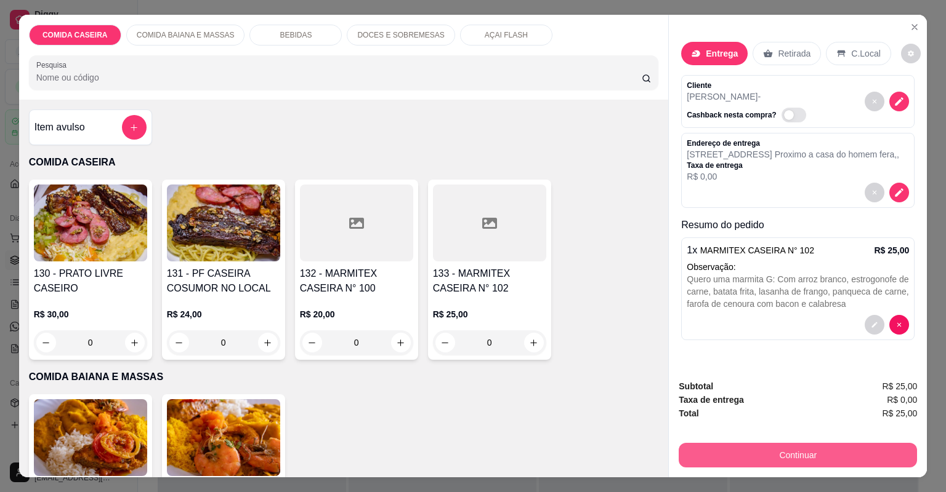
click at [689, 457] on button "Continuar" at bounding box center [797, 455] width 238 height 25
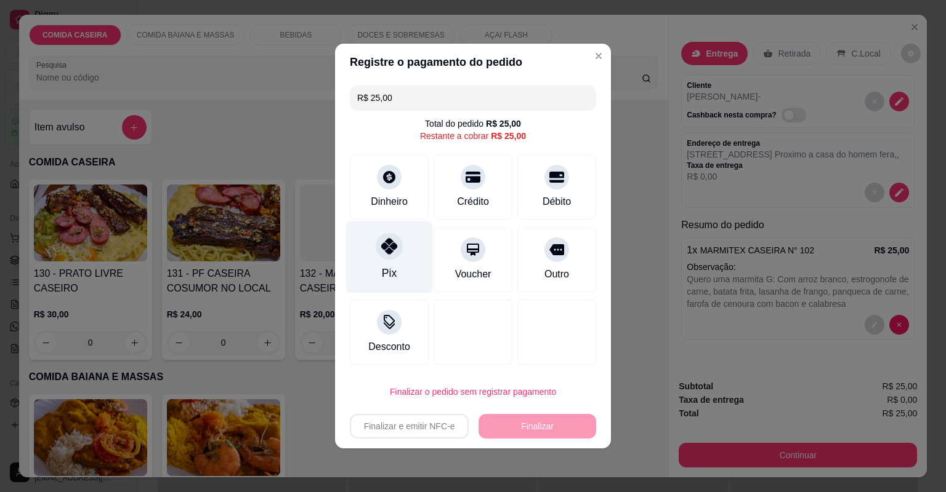
click at [387, 263] on div "Pix" at bounding box center [389, 258] width 87 height 72
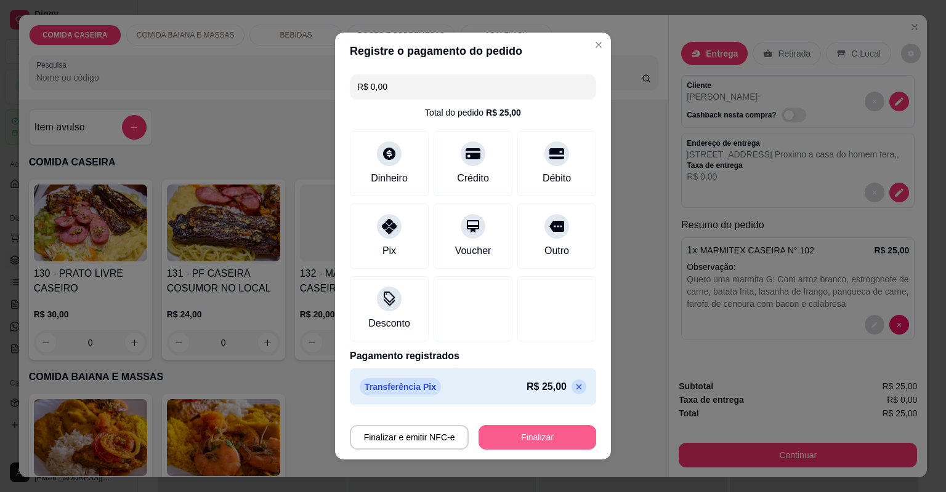
click at [505, 436] on button "Finalizar" at bounding box center [537, 437] width 118 height 25
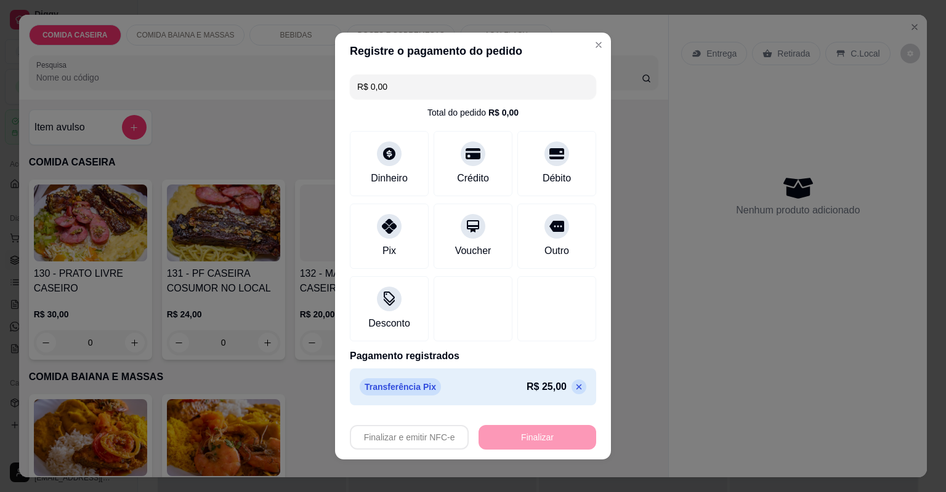
type input "-R$ 25,00"
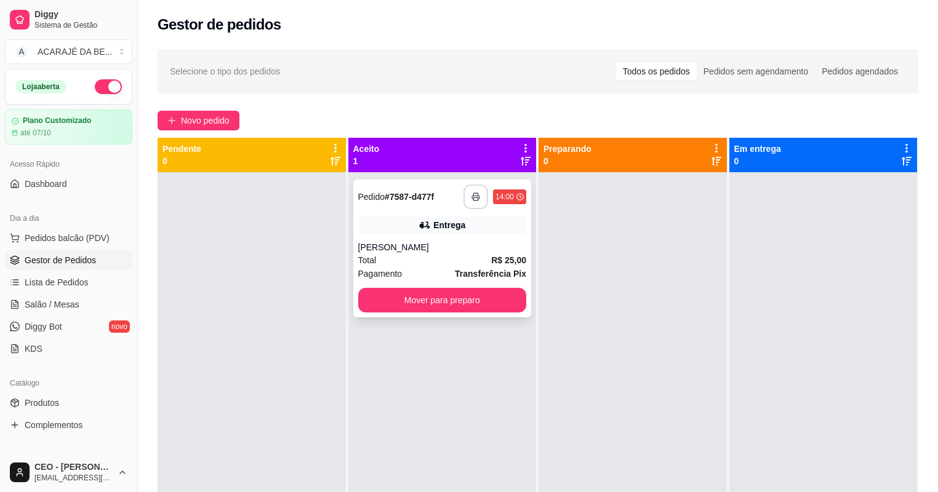
click at [473, 198] on rect "button" at bounding box center [475, 199] width 4 height 3
click at [461, 298] on button "Mover para preparo" at bounding box center [442, 300] width 169 height 25
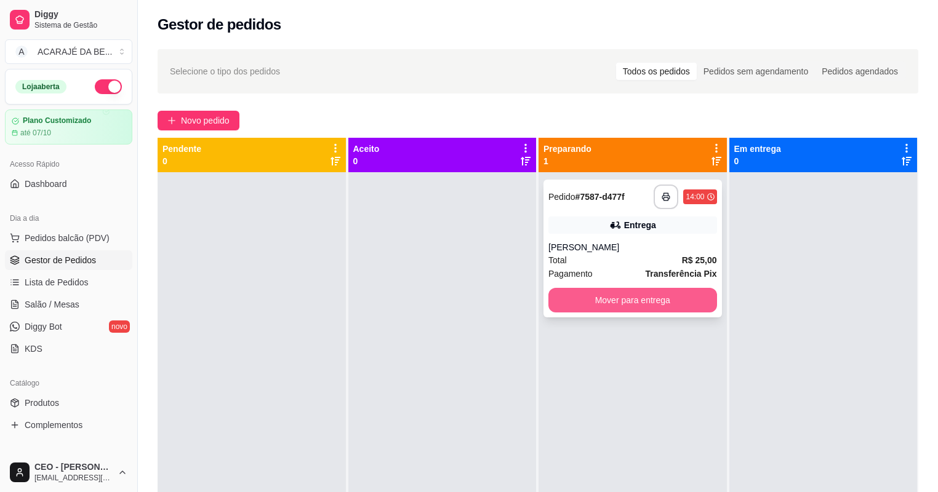
click at [549, 300] on button "Mover para entrega" at bounding box center [632, 300] width 169 height 25
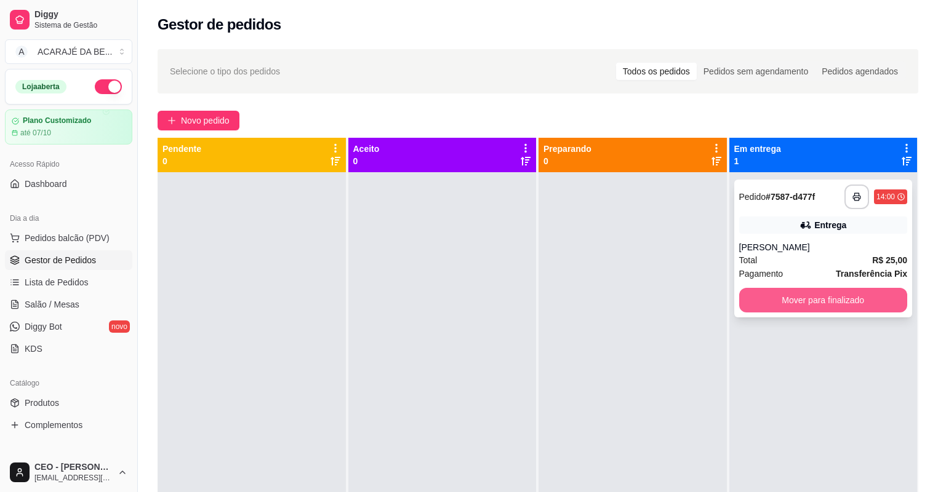
click at [756, 302] on button "Mover para finalizado" at bounding box center [823, 300] width 169 height 25
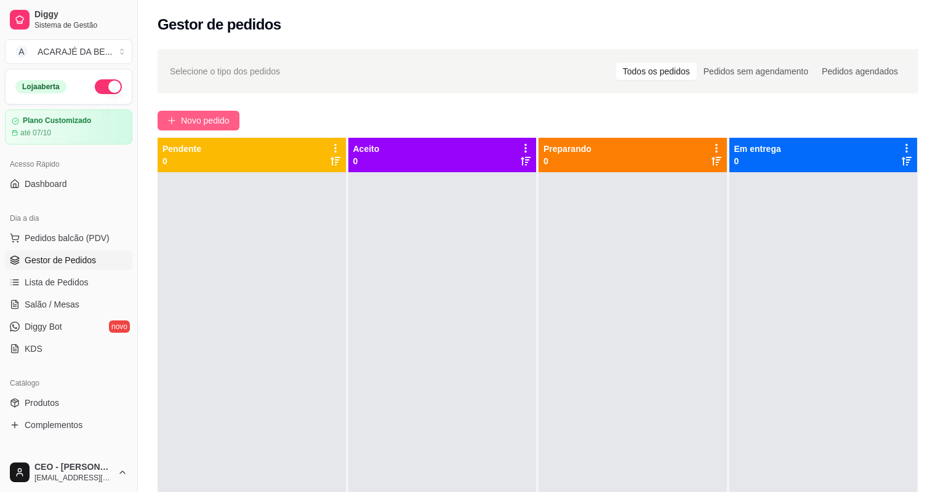
click at [207, 118] on span "Novo pedido" at bounding box center [205, 121] width 49 height 14
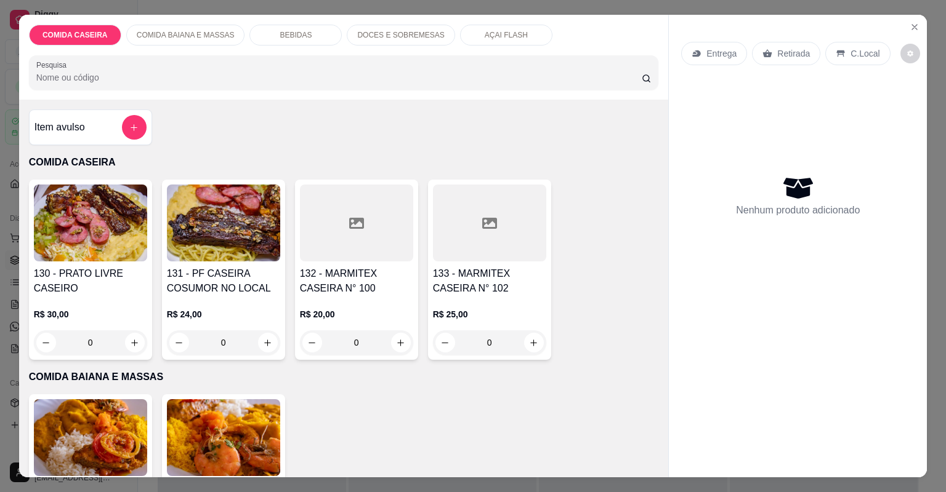
click at [363, 215] on div at bounding box center [356, 223] width 113 height 77
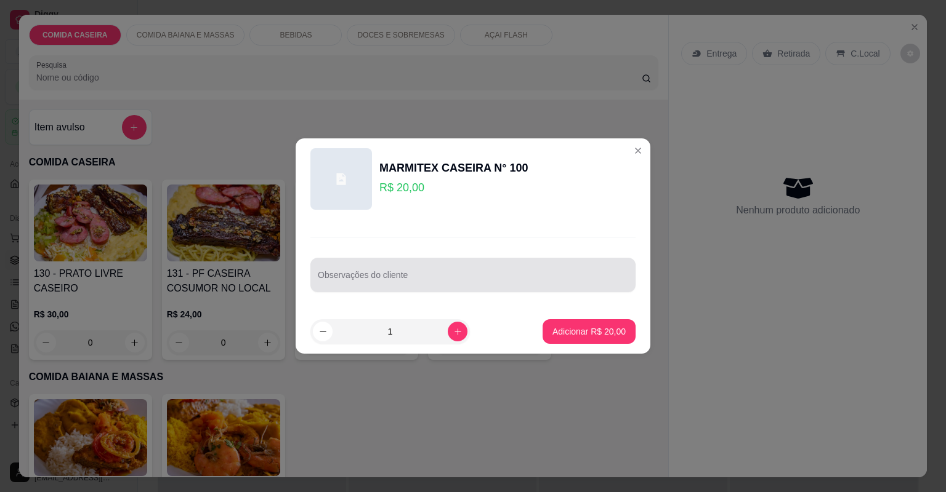
click at [400, 273] on div at bounding box center [473, 275] width 310 height 25
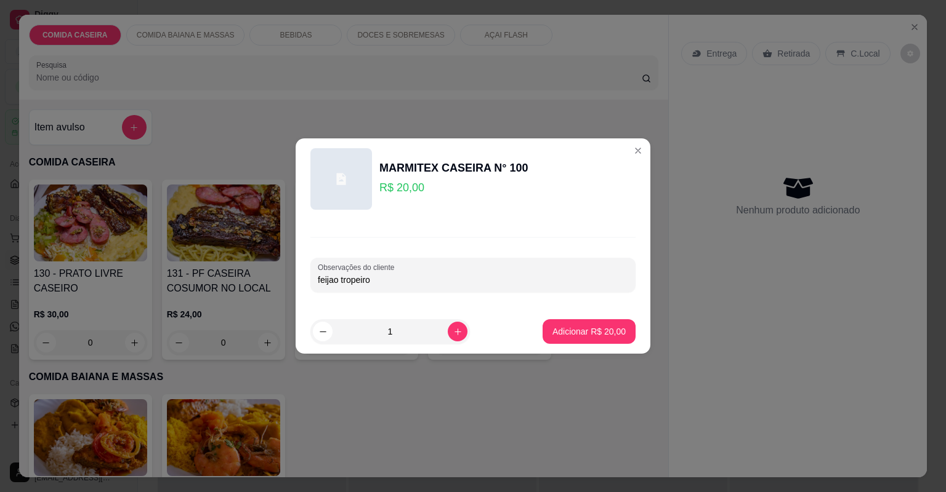
type input "feijao tropeiro"
click at [603, 327] on p "Adicionar R$ 20,00" at bounding box center [588, 332] width 71 height 12
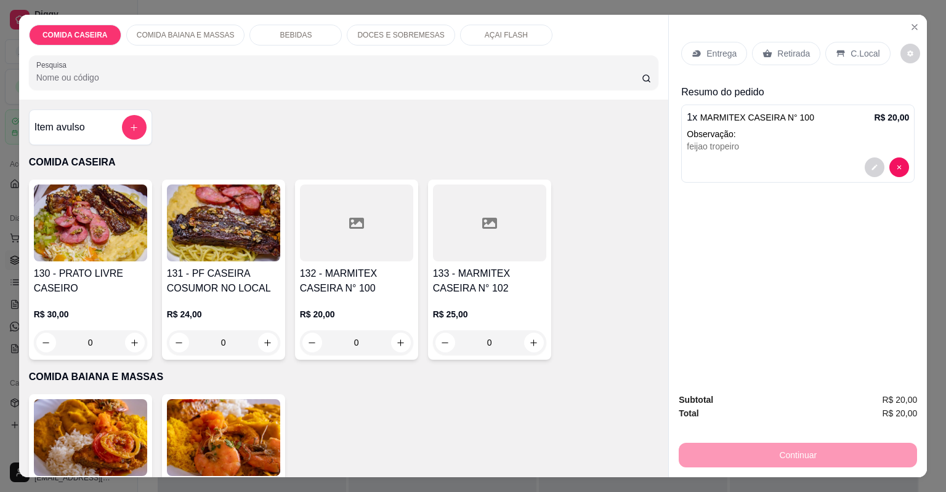
click at [706, 55] on p "Entrega" at bounding box center [721, 53] width 30 height 12
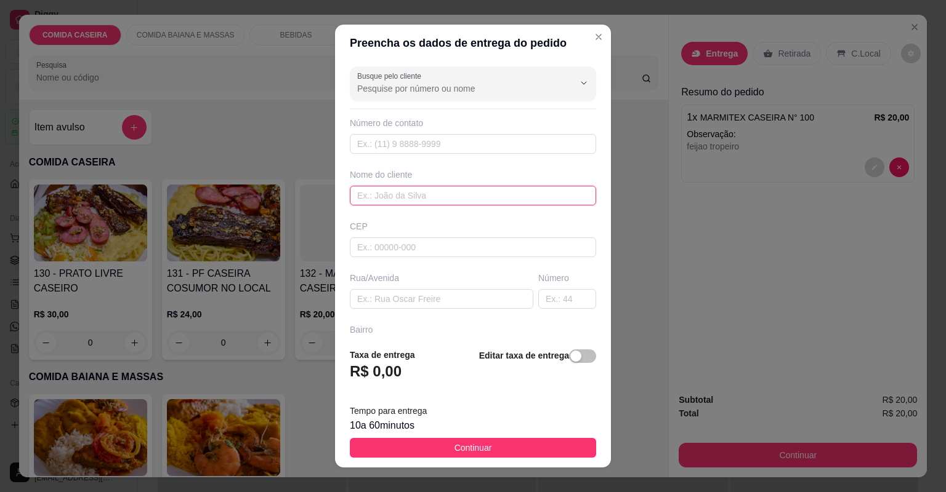
click at [456, 192] on input "text" at bounding box center [473, 196] width 246 height 20
type input "pizzaria"
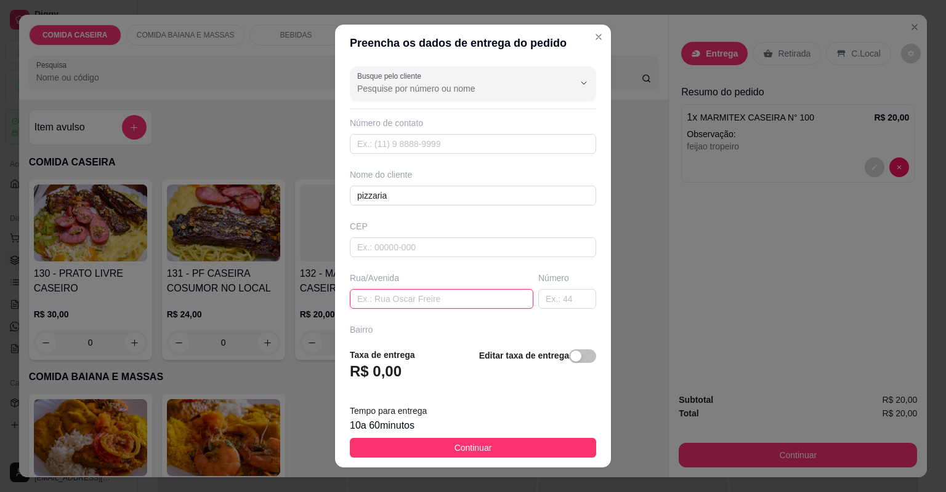
click at [439, 302] on input "text" at bounding box center [441, 299] width 183 height 20
paste input "Praça do lagedo número 37"
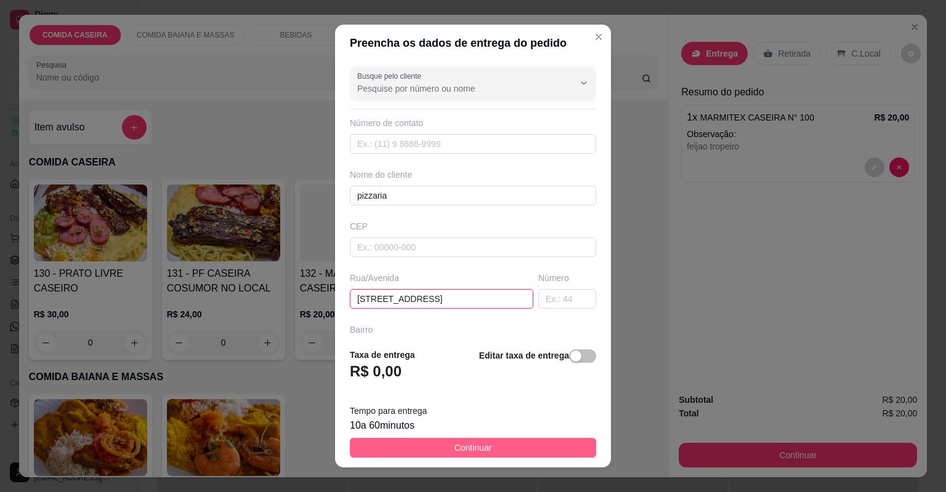
type input "Praça do lagedo número 37"
click at [462, 446] on span "Continuar" at bounding box center [473, 448] width 38 height 14
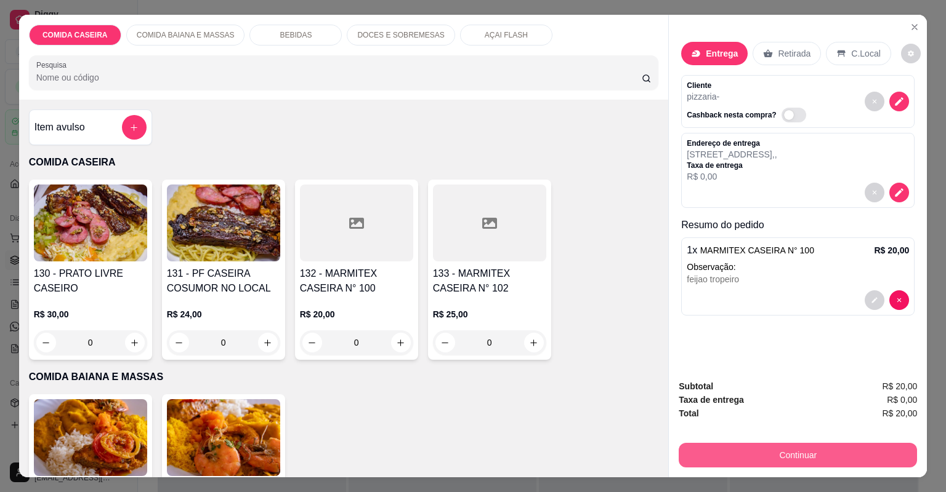
click at [709, 463] on button "Continuar" at bounding box center [797, 455] width 238 height 25
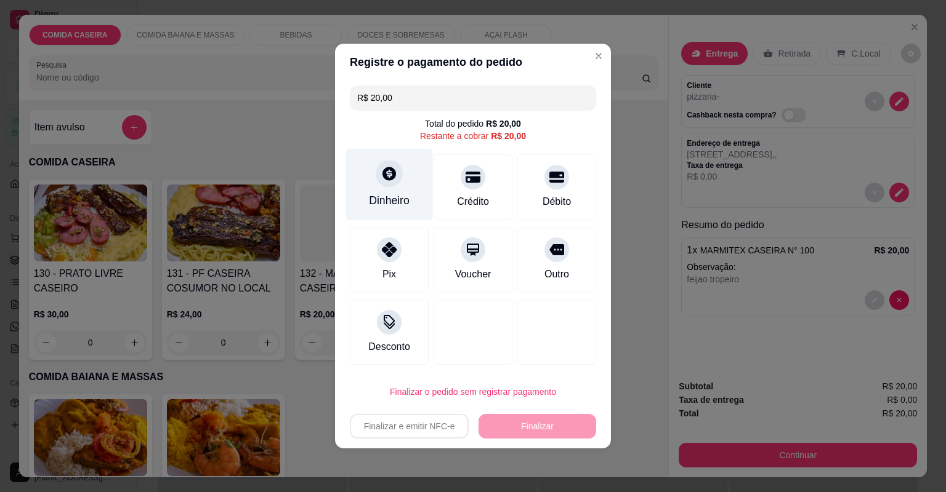
click at [368, 180] on div "Dinheiro" at bounding box center [389, 185] width 87 height 72
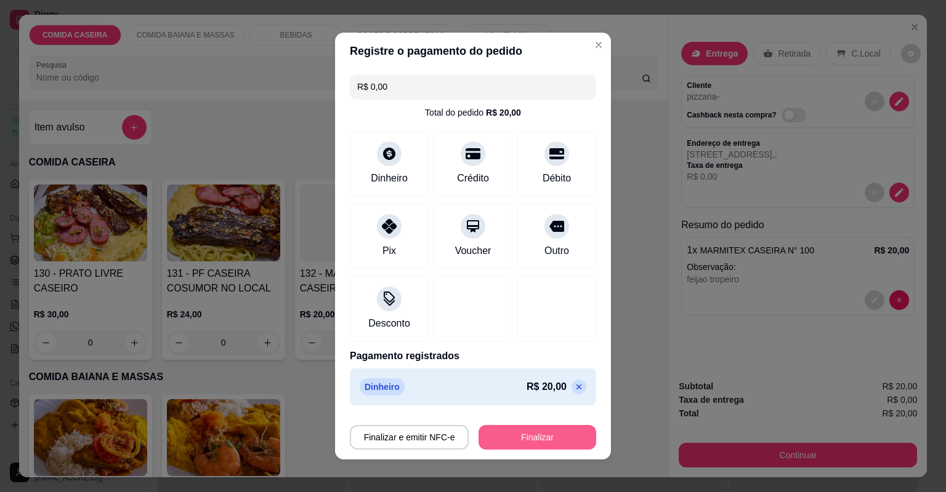
click at [532, 434] on button "Finalizar" at bounding box center [537, 437] width 118 height 25
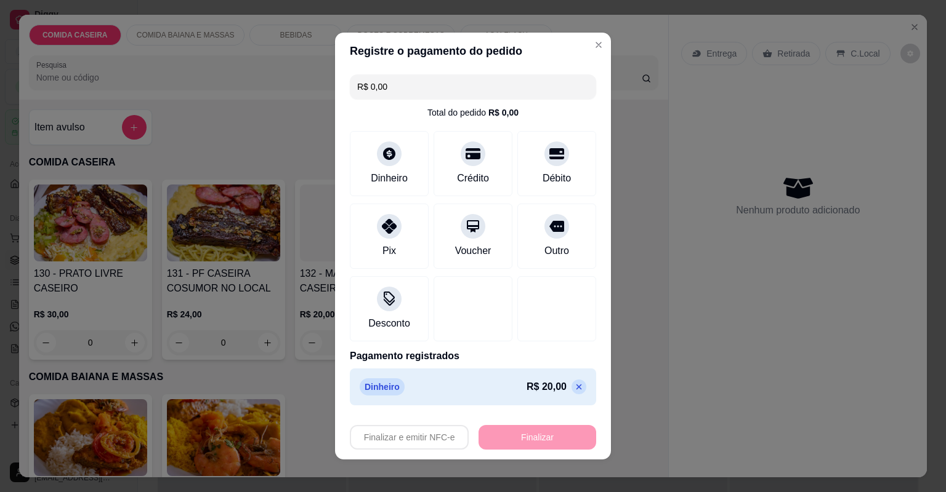
type input "-R$ 20,00"
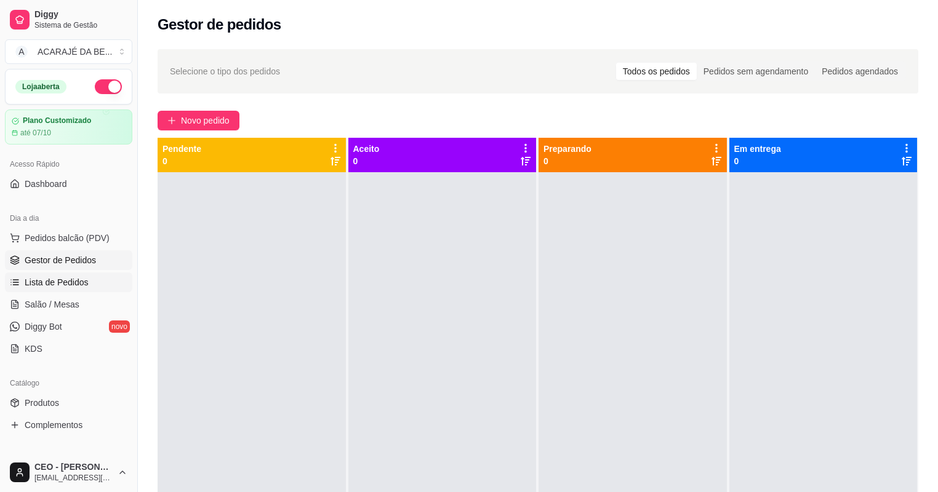
click at [98, 283] on link "Lista de Pedidos" at bounding box center [68, 283] width 127 height 20
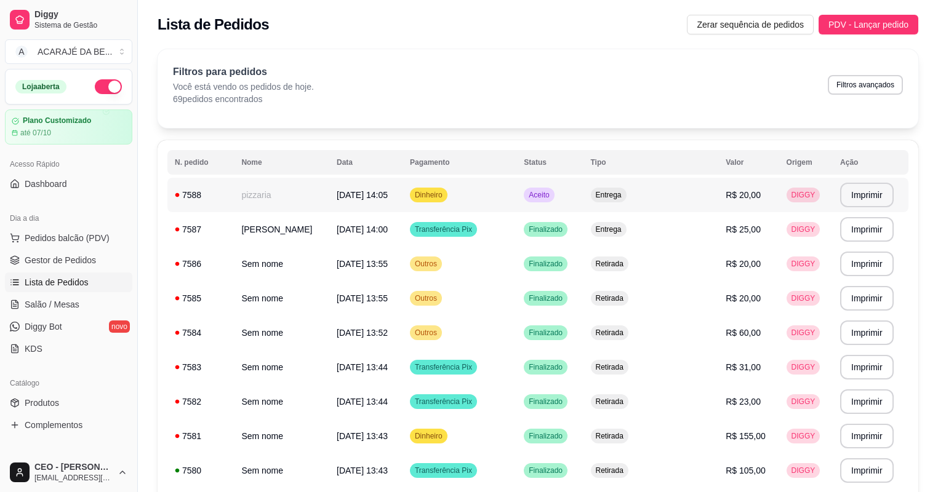
click at [273, 189] on td "pizzaria" at bounding box center [281, 195] width 95 height 34
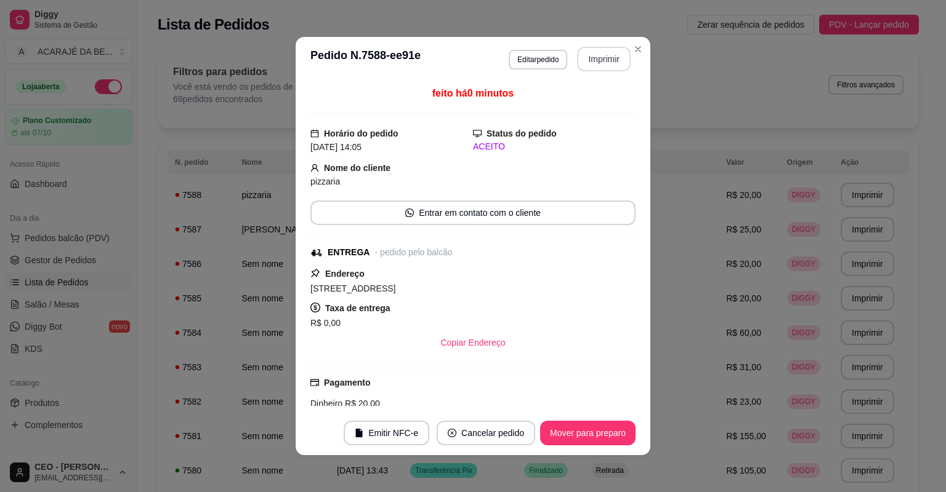
click at [589, 58] on button "Imprimir" at bounding box center [604, 59] width 54 height 25
click at [568, 428] on button "Mover para preparo" at bounding box center [587, 433] width 95 height 25
click at [574, 430] on button "Mover para preparo" at bounding box center [587, 433] width 95 height 25
click at [575, 430] on button "Mover para entrega" at bounding box center [587, 433] width 95 height 25
click at [576, 430] on button "Mover para finalizado" at bounding box center [584, 434] width 99 height 24
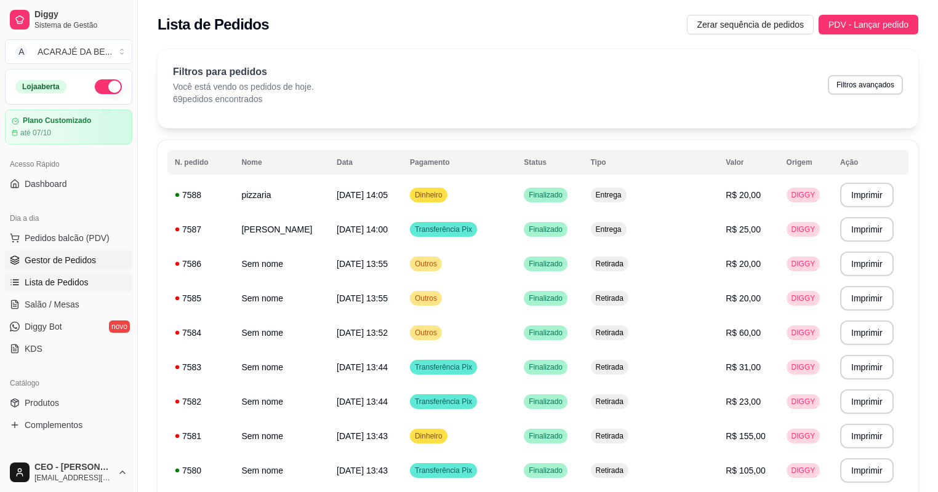
click at [81, 251] on link "Gestor de Pedidos" at bounding box center [68, 261] width 127 height 20
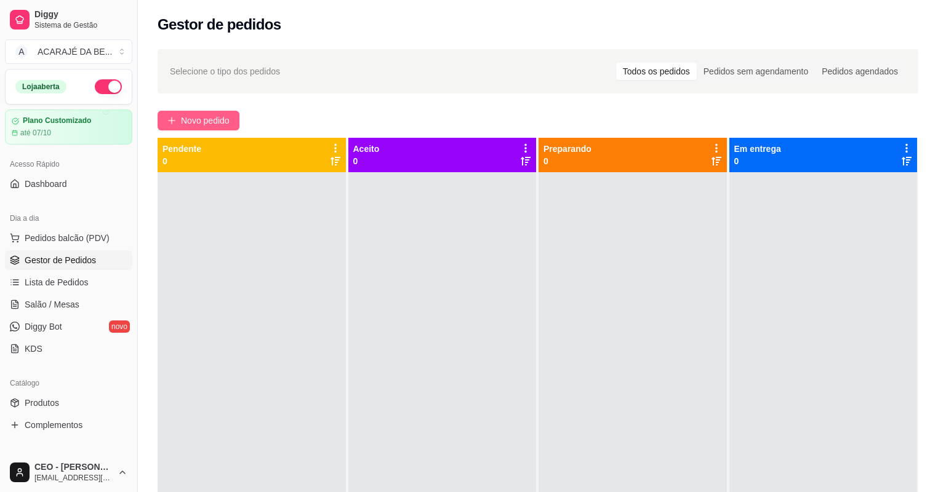
click at [209, 121] on span "Novo pedido" at bounding box center [205, 121] width 49 height 14
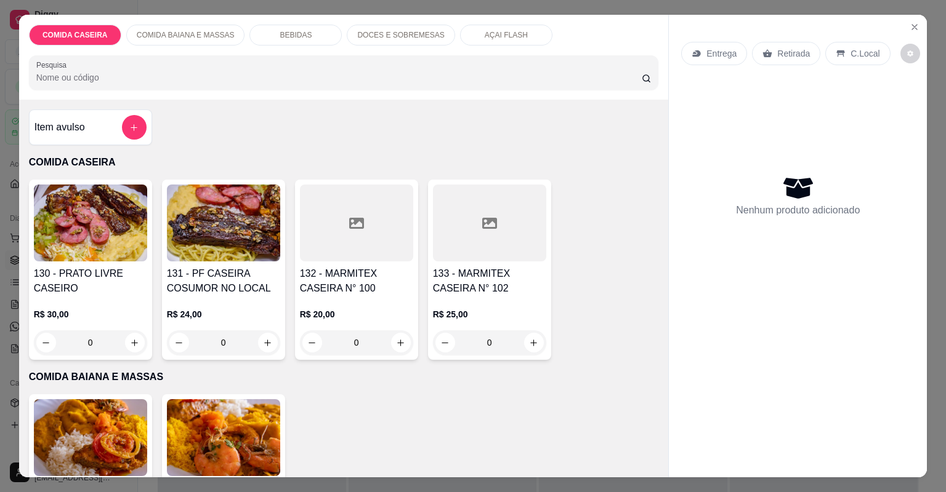
click at [344, 235] on div at bounding box center [356, 223] width 113 height 77
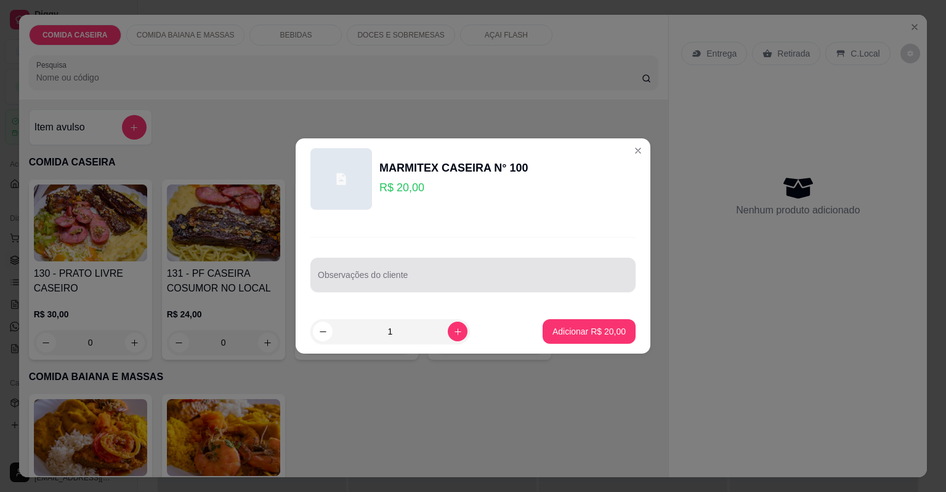
click at [478, 284] on input "Observações do cliente" at bounding box center [473, 280] width 310 height 12
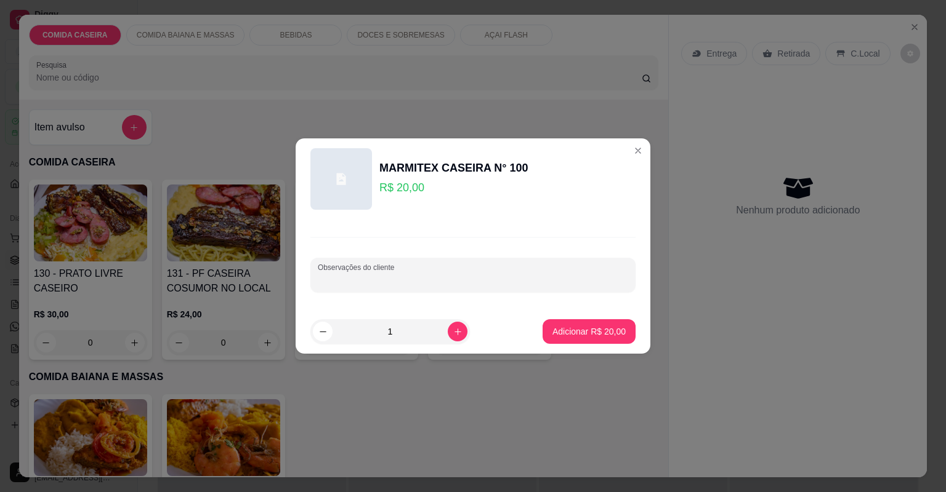
paste input "Estrogonofe de carne, arroz, purê de batata e feijão tropeiro."
type input "Estrogonofe de carne, arroz, purê de batata e feijão tropeiro."
click at [595, 329] on p "Adicionar R$ 20,00" at bounding box center [588, 332] width 71 height 12
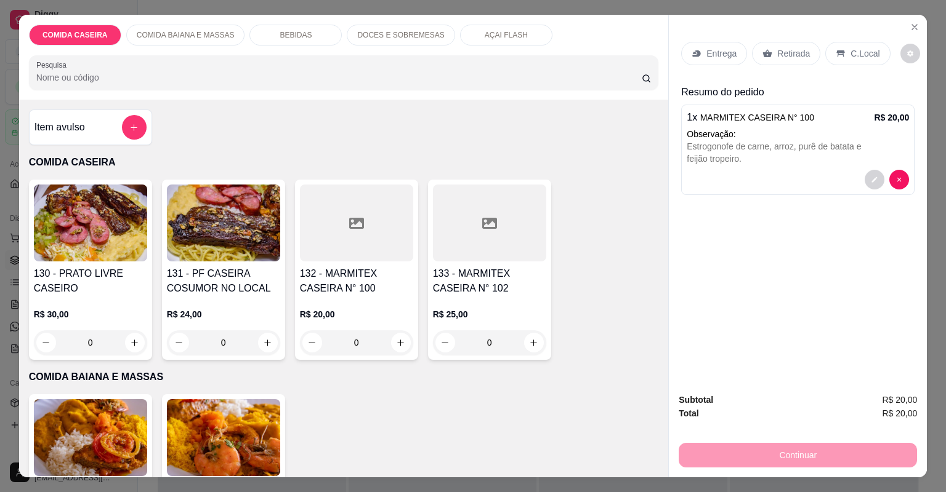
click at [706, 55] on p "Entrega" at bounding box center [721, 53] width 30 height 12
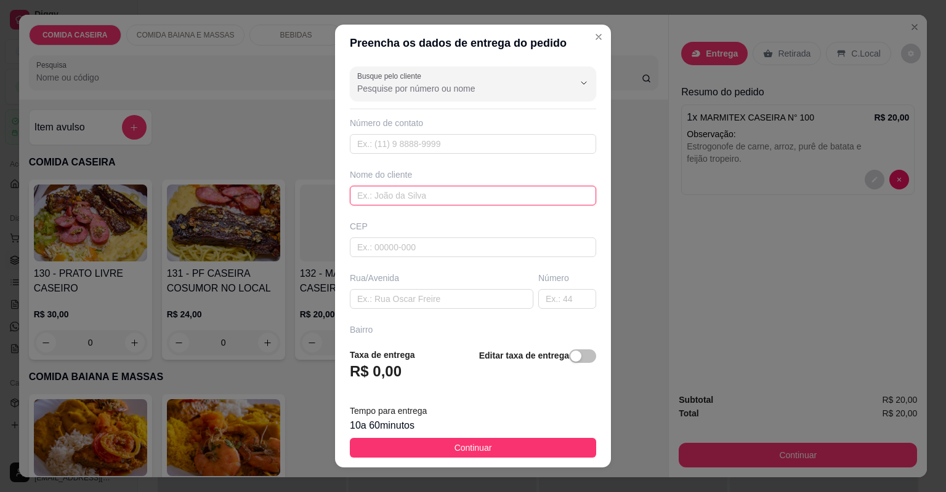
click at [436, 194] on input "text" at bounding box center [473, 196] width 246 height 20
type input "mily"
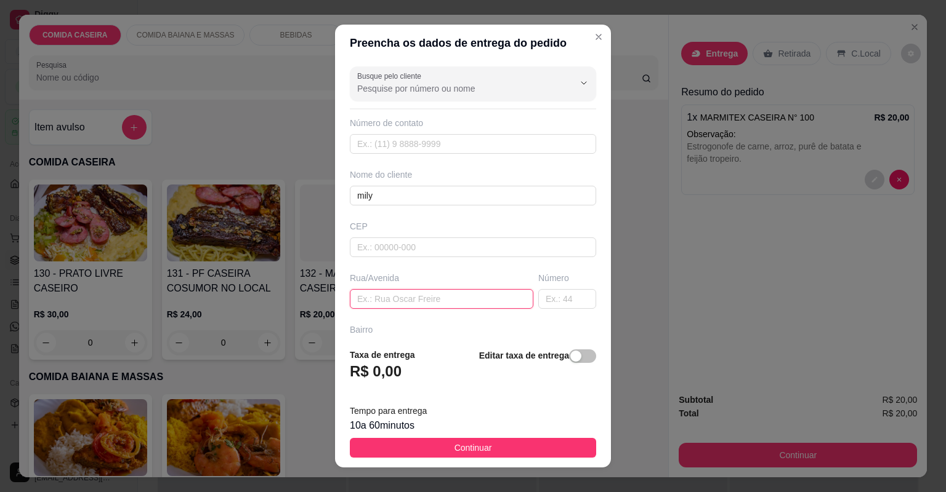
click at [445, 299] on input "text" at bounding box center [441, 299] width 183 height 20
paste input "endereço rua Hermínio ribeiro n08 casa azul próximo escadão."
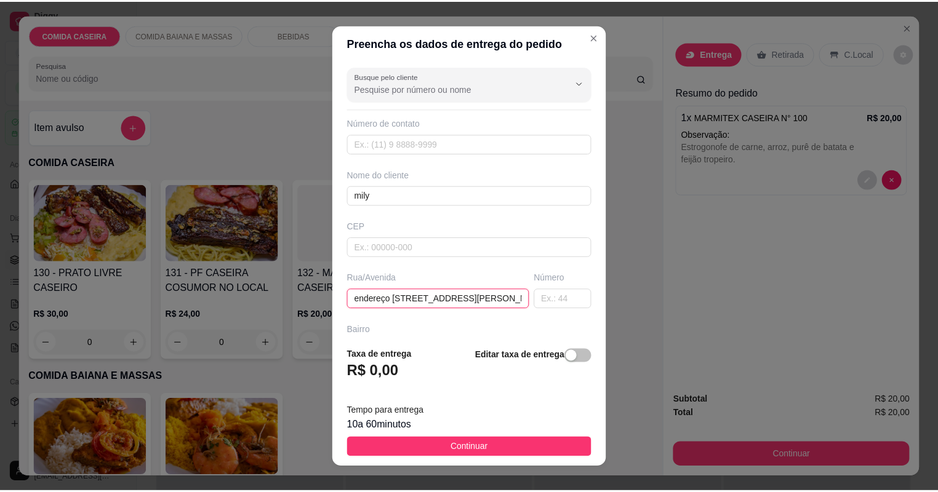
scroll to position [0, 79]
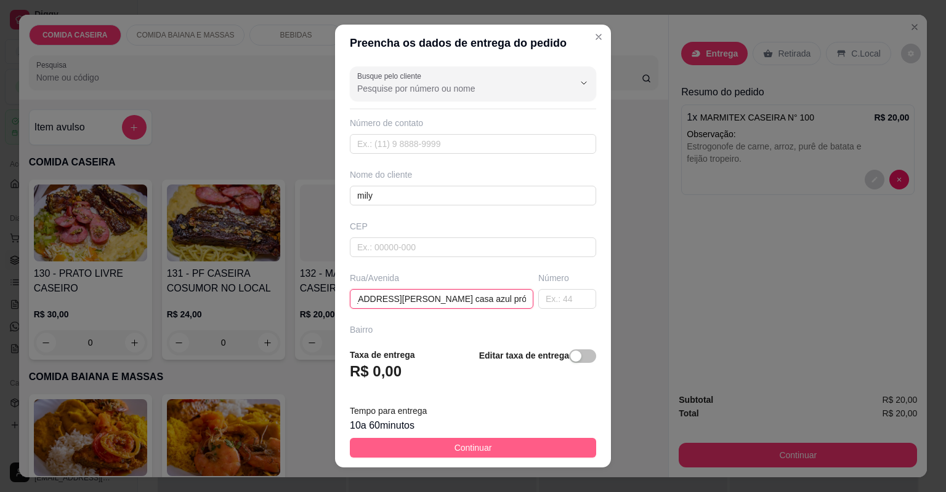
type input "endereço rua Hermínio ribeiro n08 casa azul próximo escadão."
click at [500, 449] on button "Continuar" at bounding box center [473, 448] width 246 height 20
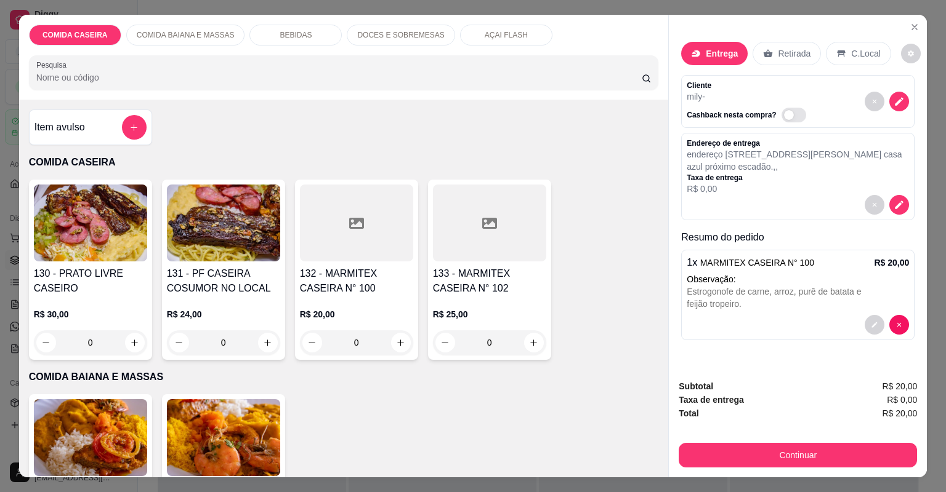
drag, startPoint x: 719, startPoint y: 440, endPoint x: 723, endPoint y: 451, distance: 12.3
click at [719, 440] on div "Continuar" at bounding box center [797, 454] width 238 height 28
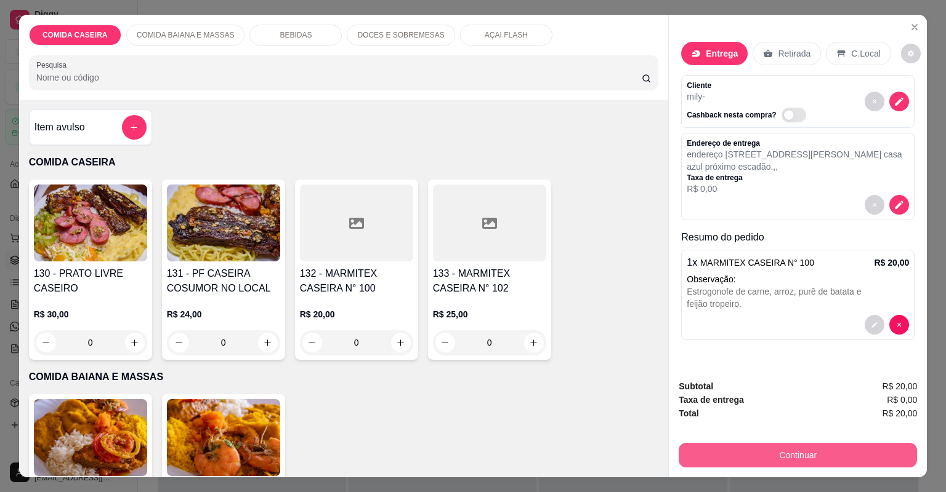
click at [724, 451] on button "Continuar" at bounding box center [797, 455] width 238 height 25
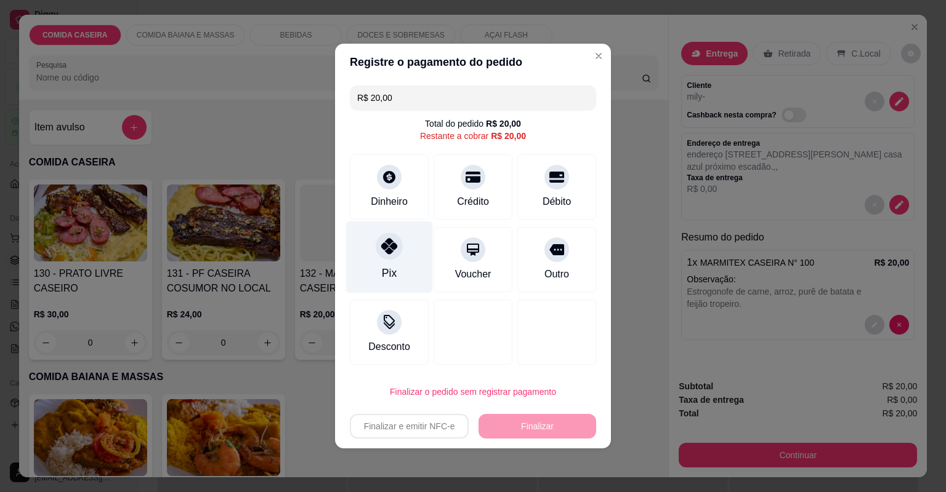
click at [395, 256] on div at bounding box center [388, 246] width 27 height 27
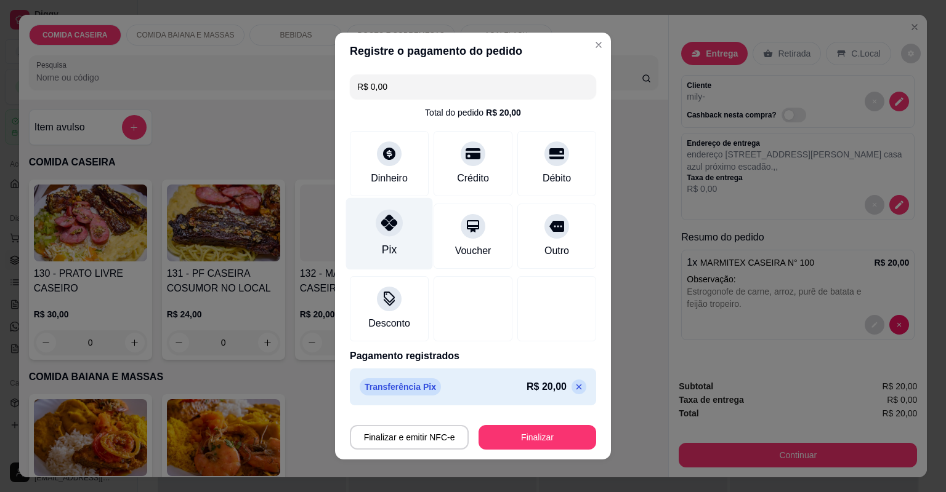
click at [374, 233] on div "Pix" at bounding box center [389, 234] width 87 height 72
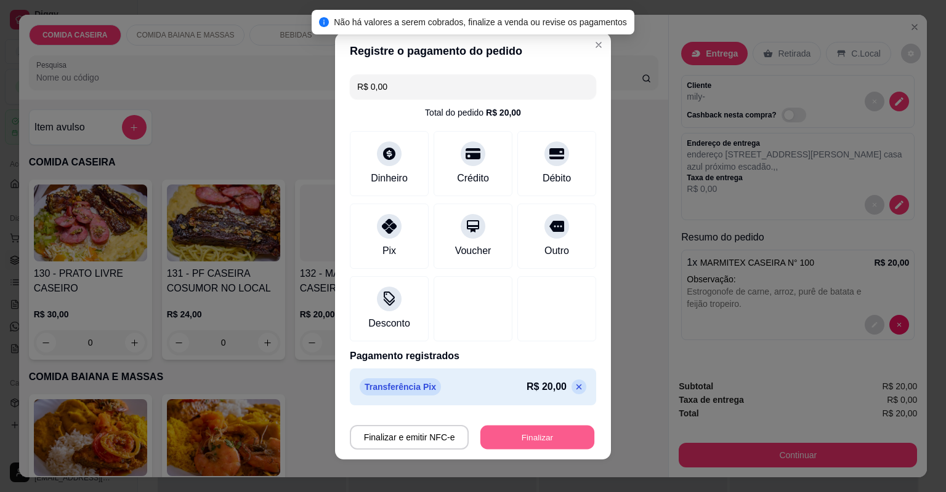
click at [496, 438] on button "Finalizar" at bounding box center [537, 438] width 114 height 24
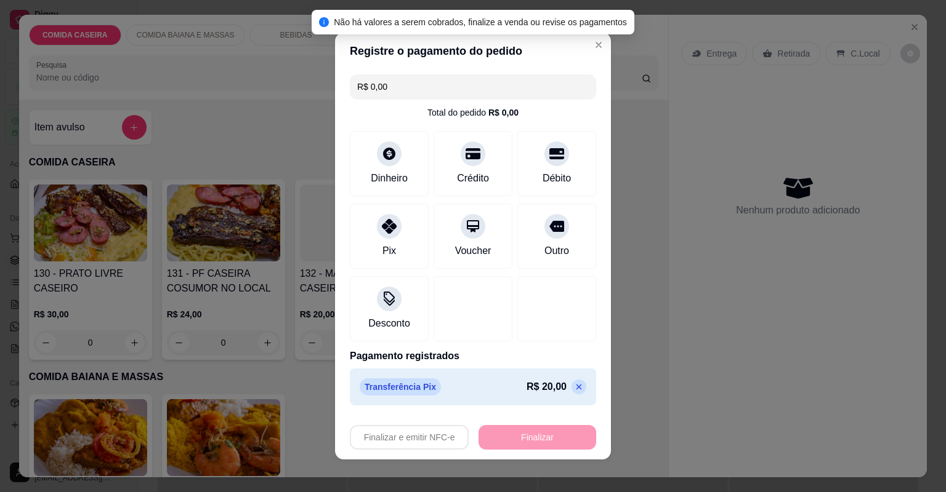
type input "-R$ 20,00"
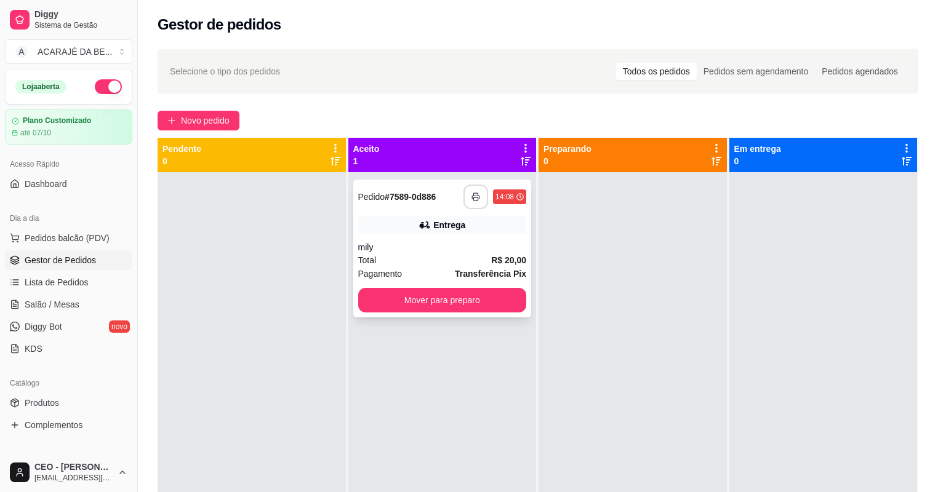
click at [470, 190] on button "button" at bounding box center [476, 197] width 25 height 25
click at [441, 296] on button "Mover para preparo" at bounding box center [442, 300] width 169 height 25
click at [441, 295] on button "Mover para preparo" at bounding box center [442, 300] width 169 height 25
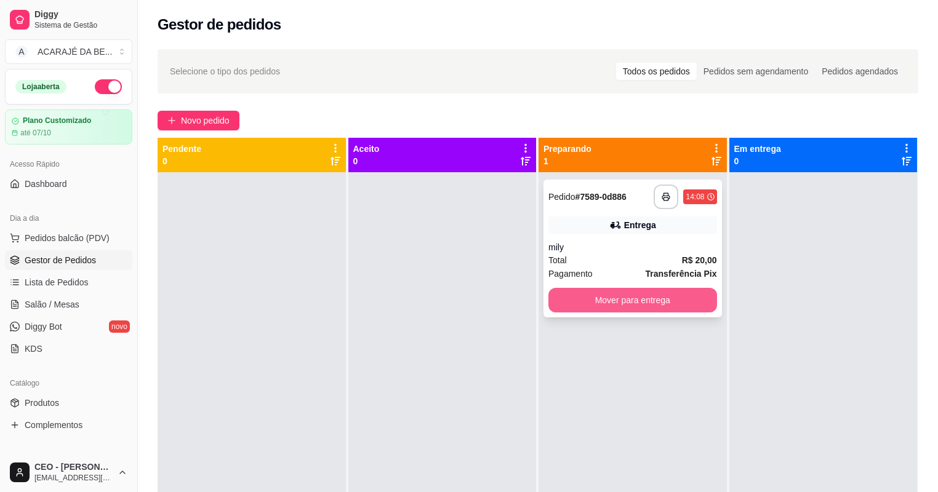
click at [574, 293] on button "Mover para entrega" at bounding box center [632, 300] width 169 height 25
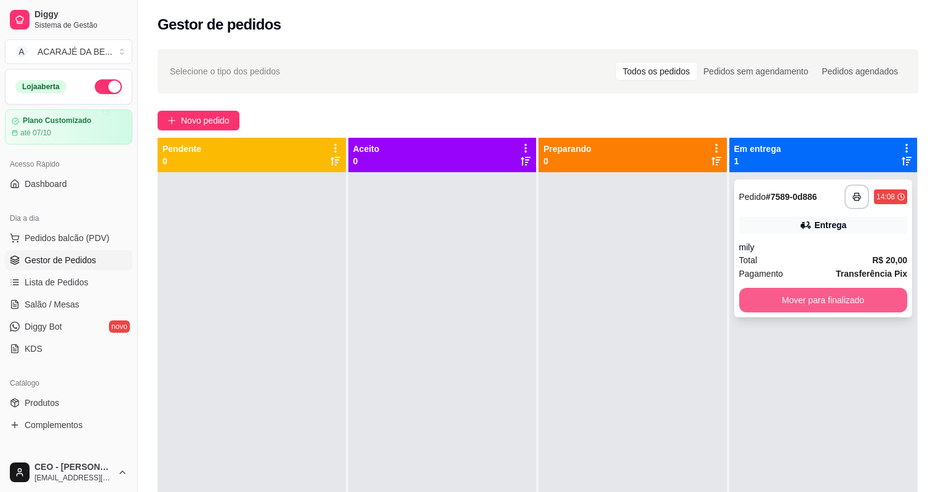
click at [779, 298] on button "Mover para finalizado" at bounding box center [823, 300] width 169 height 25
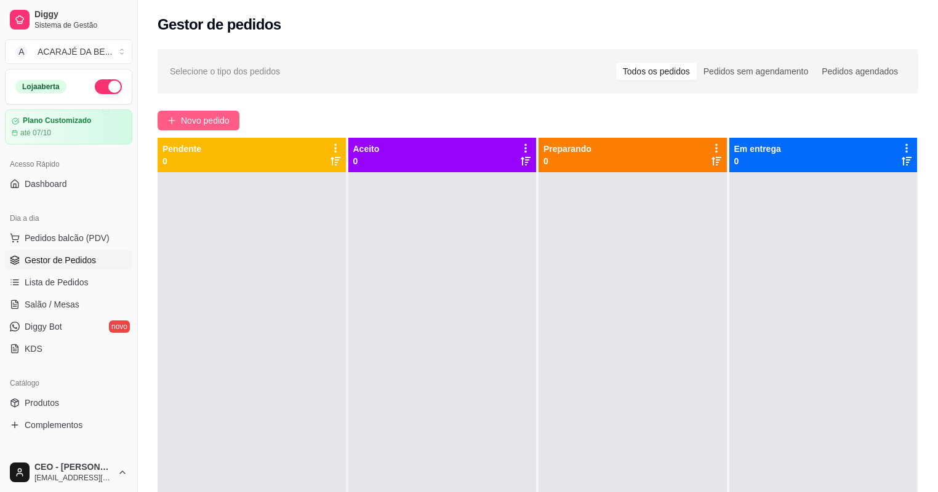
click at [171, 124] on button "Novo pedido" at bounding box center [199, 121] width 82 height 20
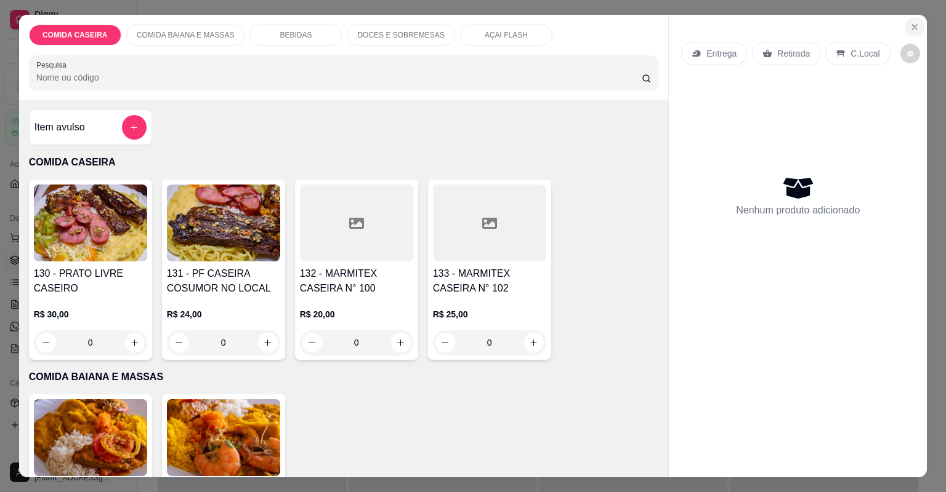
click at [909, 32] on button "Close" at bounding box center [914, 27] width 20 height 20
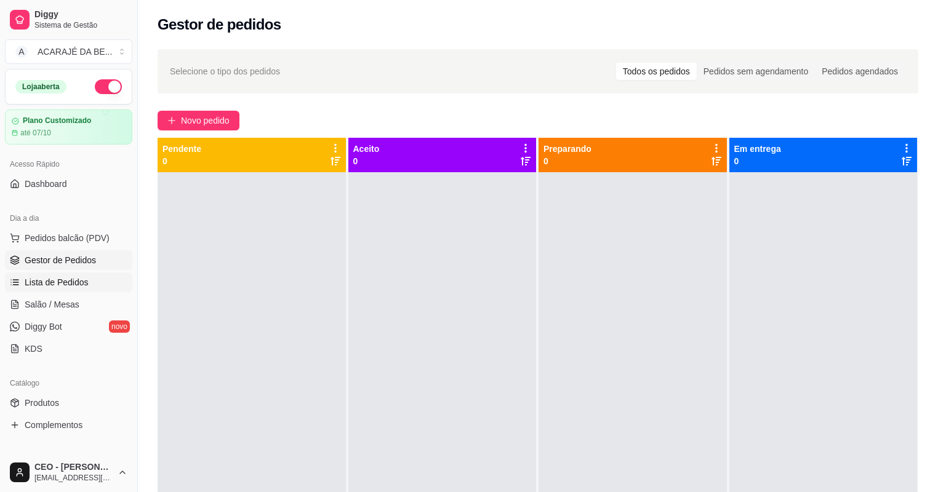
click at [86, 281] on span "Lista de Pedidos" at bounding box center [57, 282] width 64 height 12
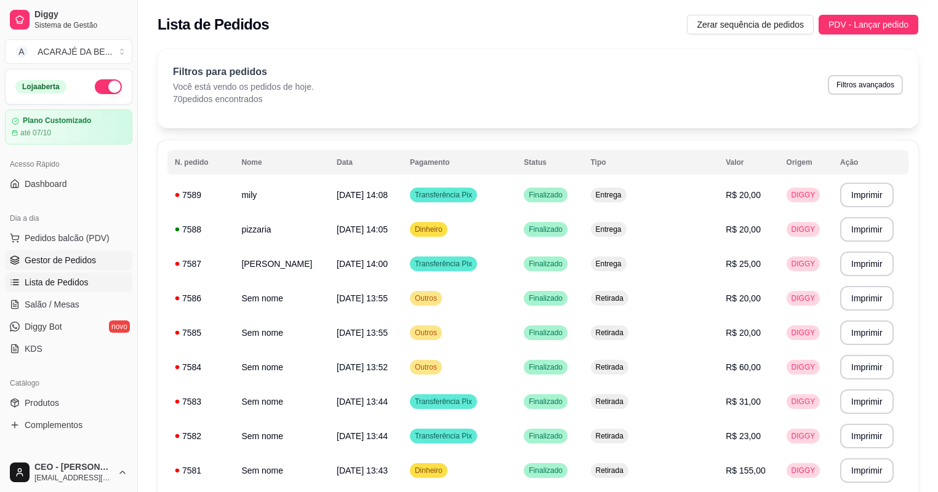
click at [78, 263] on span "Gestor de Pedidos" at bounding box center [60, 260] width 71 height 12
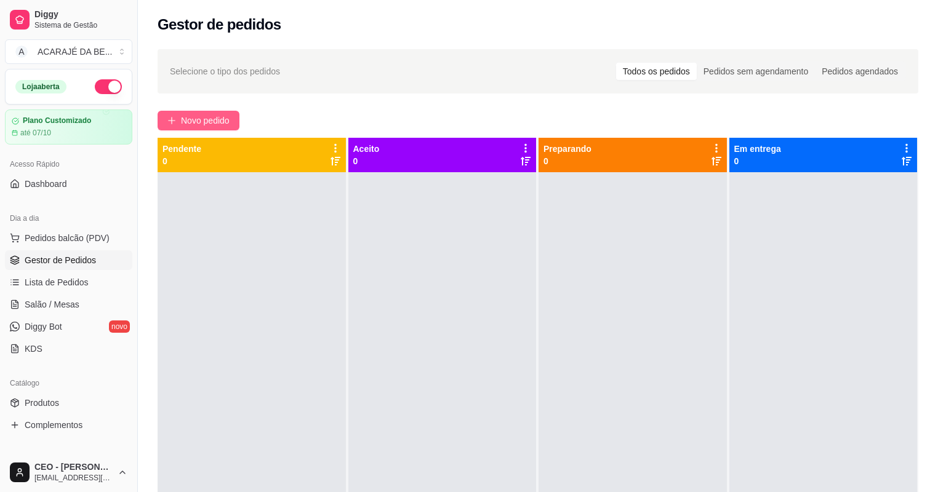
click at [180, 119] on button "Novo pedido" at bounding box center [199, 121] width 82 height 20
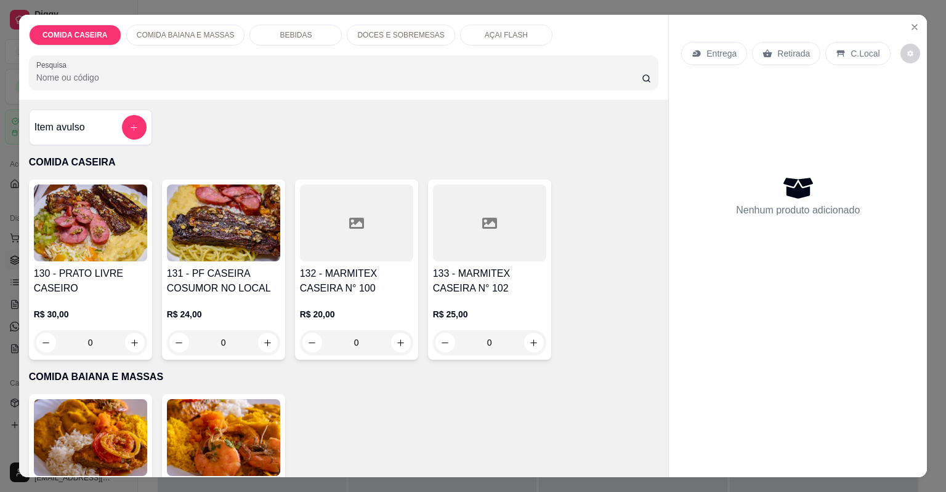
click at [462, 220] on div at bounding box center [489, 223] width 113 height 77
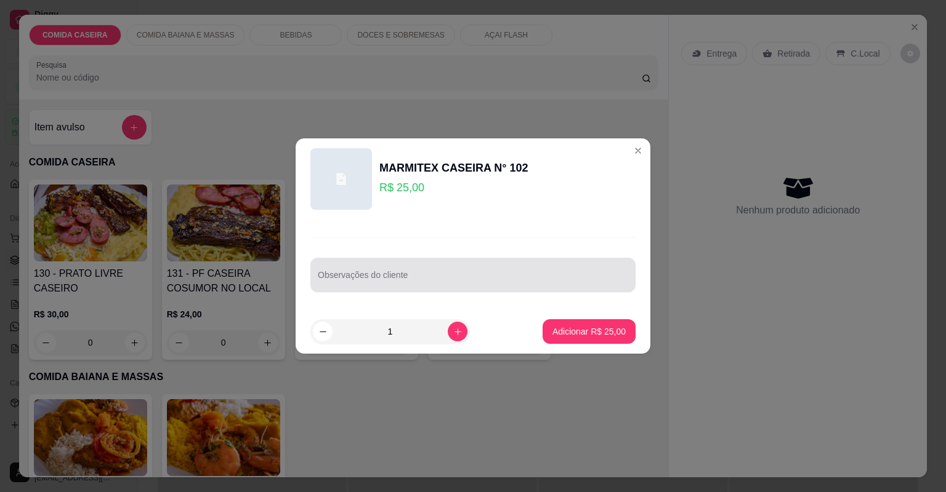
click at [432, 284] on input "Observações do cliente" at bounding box center [473, 280] width 310 height 12
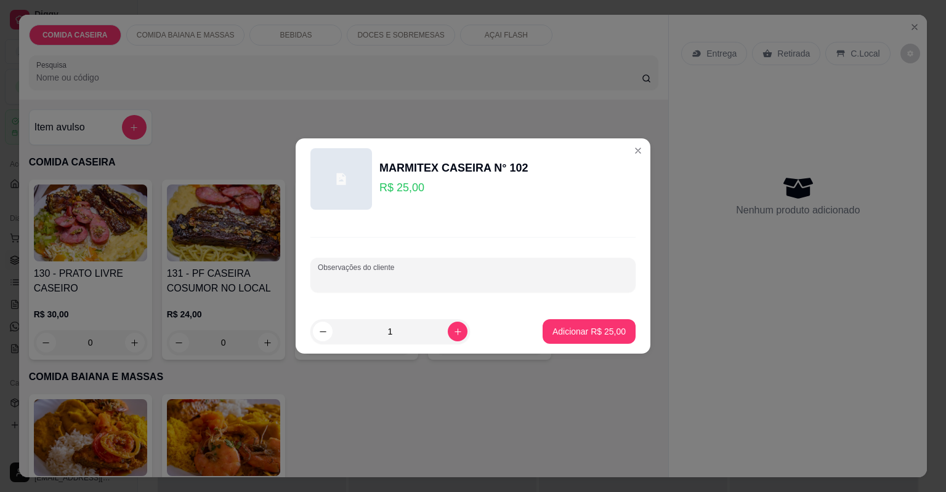
paste input "Feijão tropeiro Purê de batata Macarrão alho e oleo Maionese Escondidinho de ja…"
type input "Feijão tropeiro Purê de batata Macarrão alho e oleo Maionese Escondidinho de ja…"
click at [569, 330] on p "Adicionar R$ 25,00" at bounding box center [588, 332] width 71 height 12
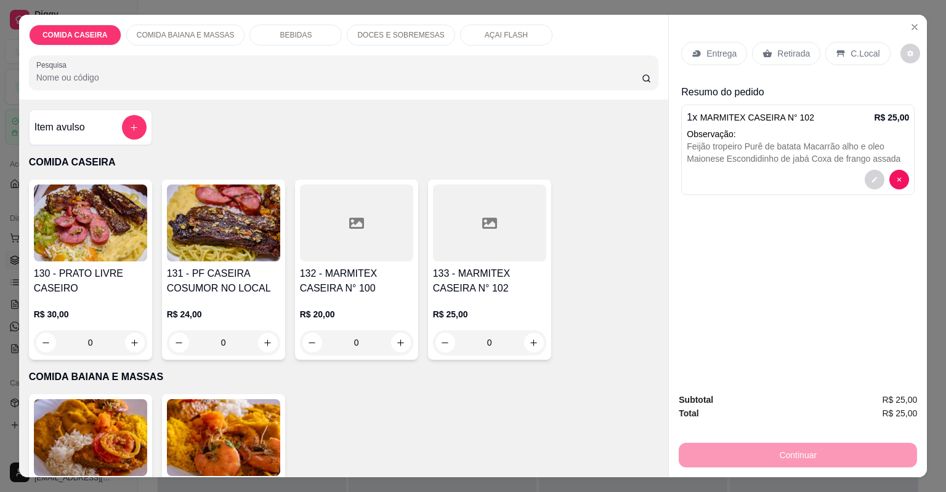
click at [715, 54] on p "Entrega" at bounding box center [721, 53] width 30 height 12
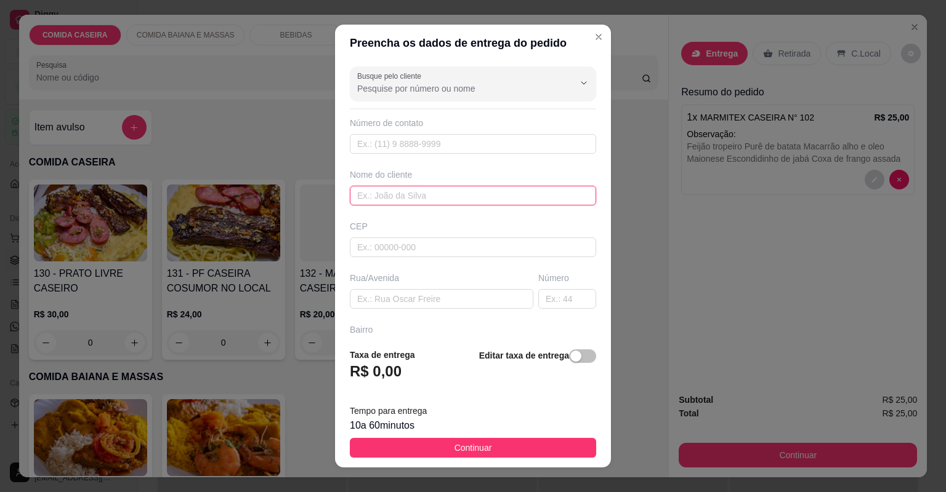
click at [468, 190] on input "text" at bounding box center [473, 196] width 246 height 20
type input "aiana"
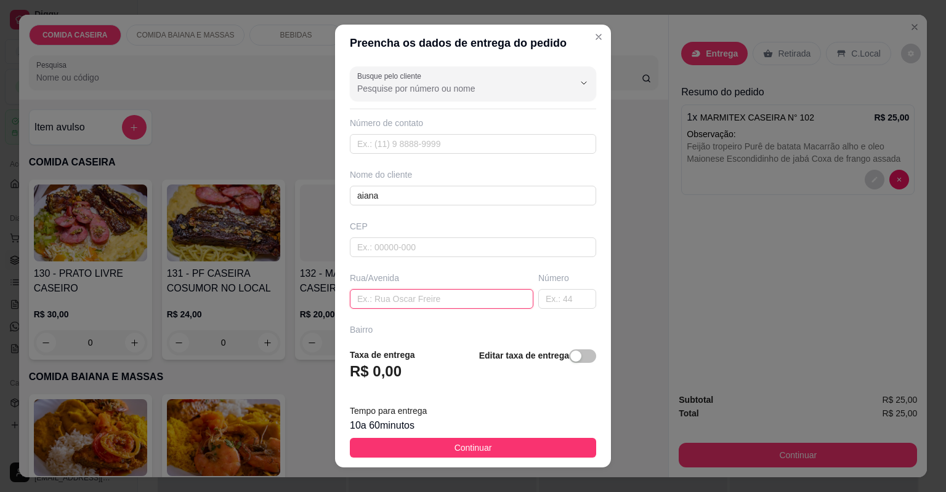
click at [438, 294] on input "text" at bounding box center [441, 299] width 183 height 20
paste input "Feijão tropeiro Purê de batata Macarrão alho e oleo Maionese Escondidinho de ja…"
type input "F"
paste input "Rua Lauro de Freitas. Em frente a Gi moto pecas"
paste input "Em cima da loja via fashion"
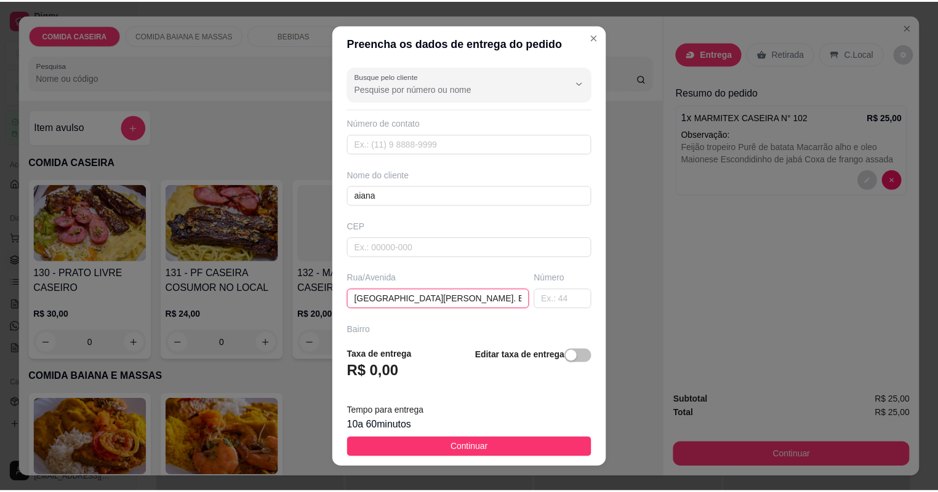
scroll to position [0, 129]
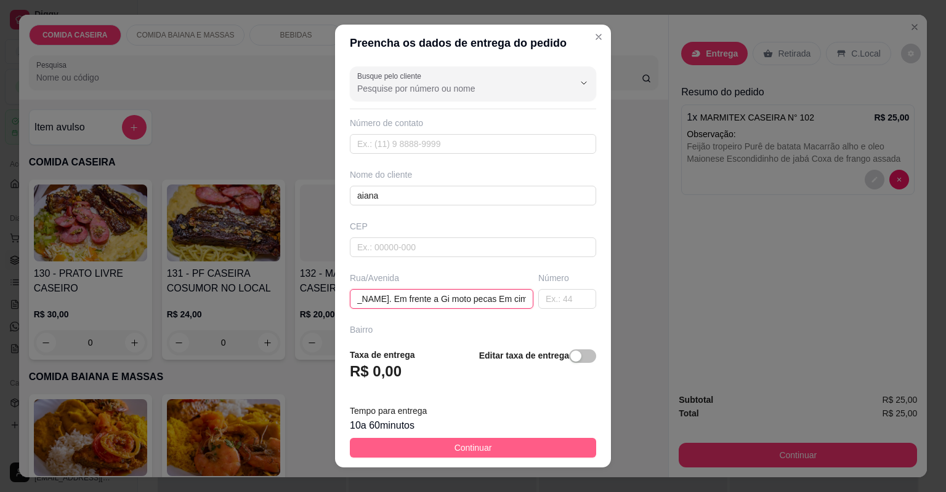
type input "Rua Lauro de Freitas. Em frente a Gi moto pecas Em cima da loja via fashion"
click at [488, 448] on button "Continuar" at bounding box center [473, 448] width 246 height 20
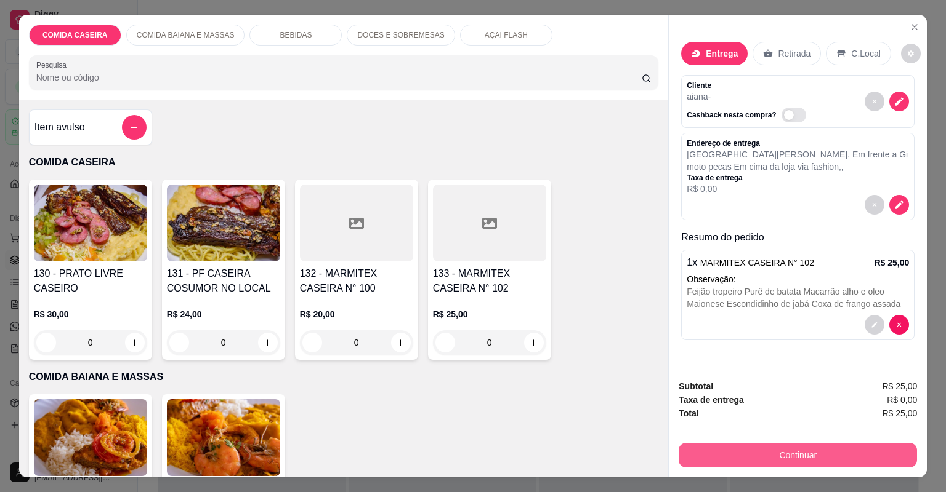
click at [710, 454] on button "Continuar" at bounding box center [797, 455] width 238 height 25
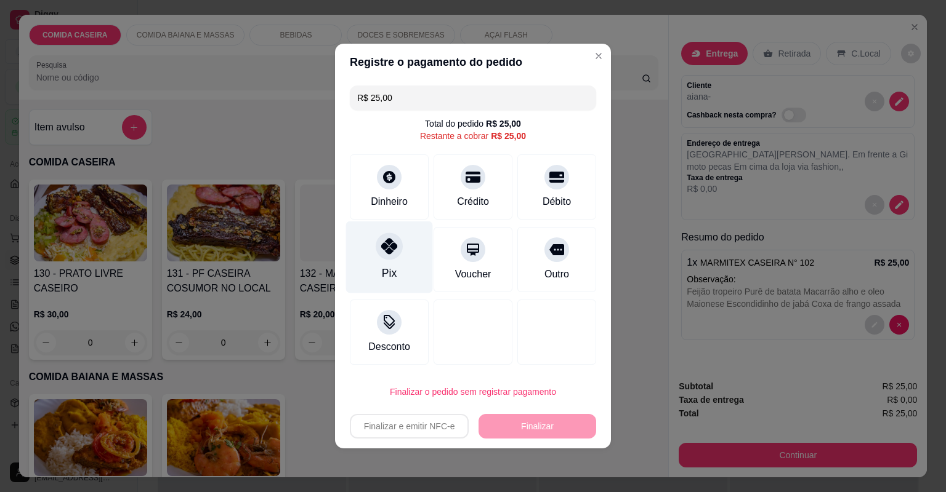
click at [388, 251] on icon at bounding box center [389, 246] width 16 height 16
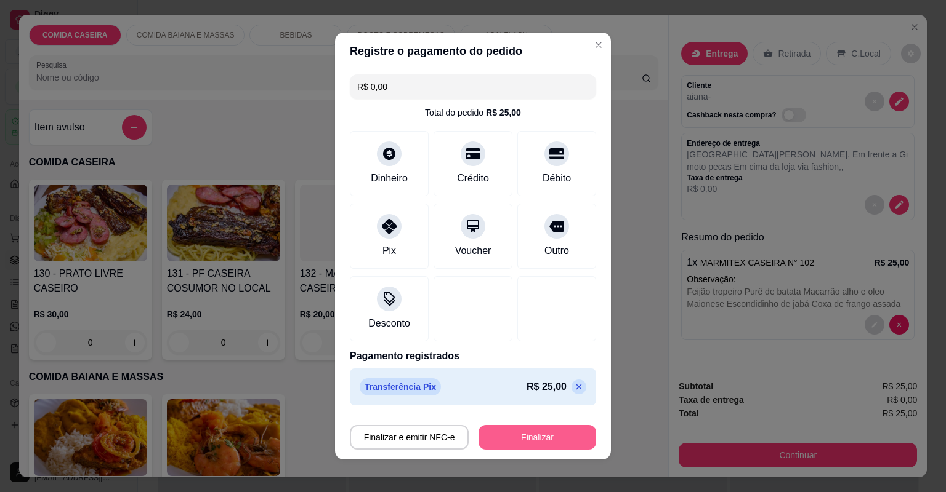
click at [496, 436] on button "Finalizar" at bounding box center [537, 437] width 118 height 25
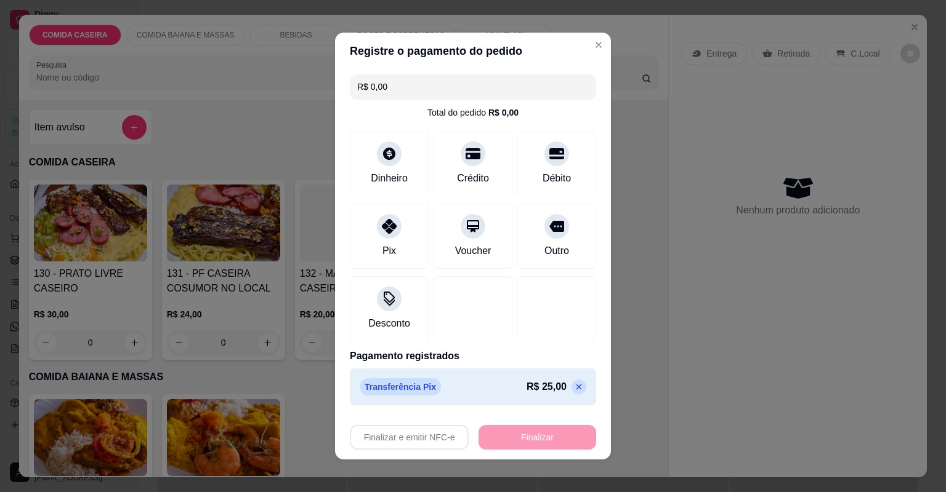
type input "-R$ 25,00"
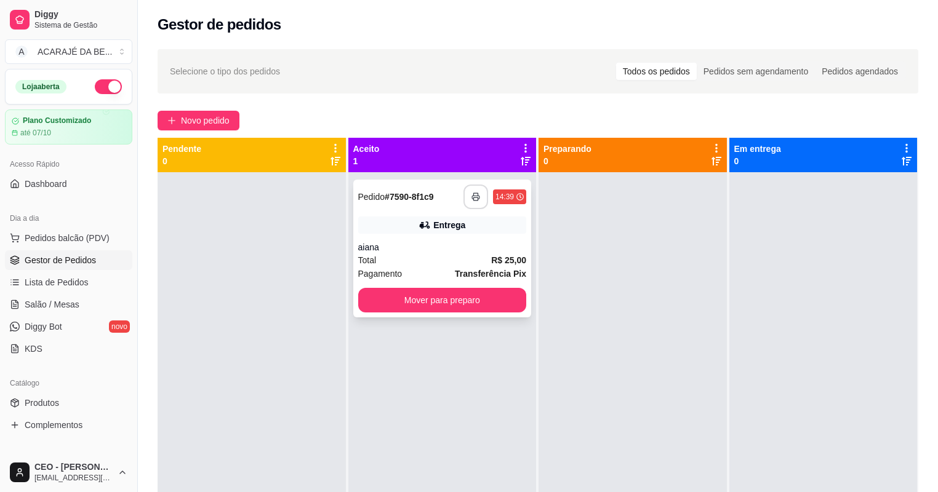
click at [478, 203] on button "button" at bounding box center [476, 197] width 25 height 25
click at [487, 295] on button "Mover para preparo" at bounding box center [442, 300] width 169 height 25
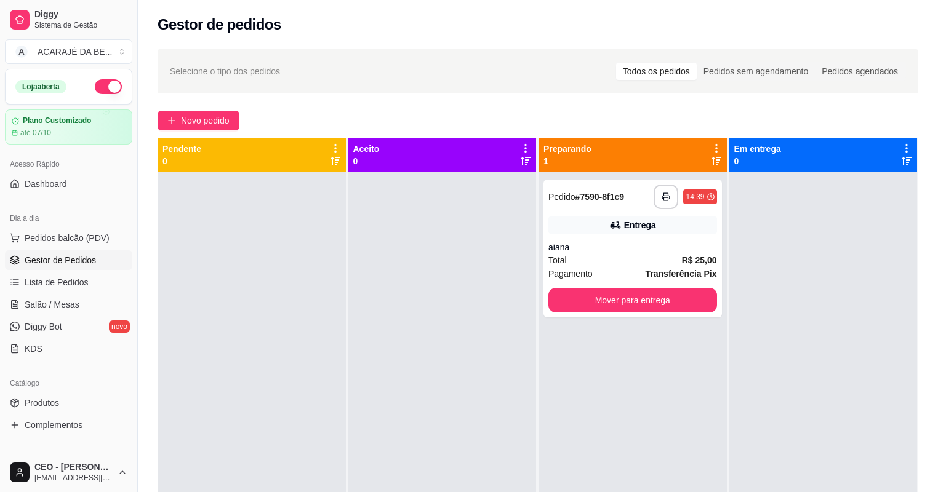
click at [486, 295] on div at bounding box center [442, 418] width 188 height 492
click at [574, 307] on button "Mover para entrega" at bounding box center [632, 300] width 169 height 25
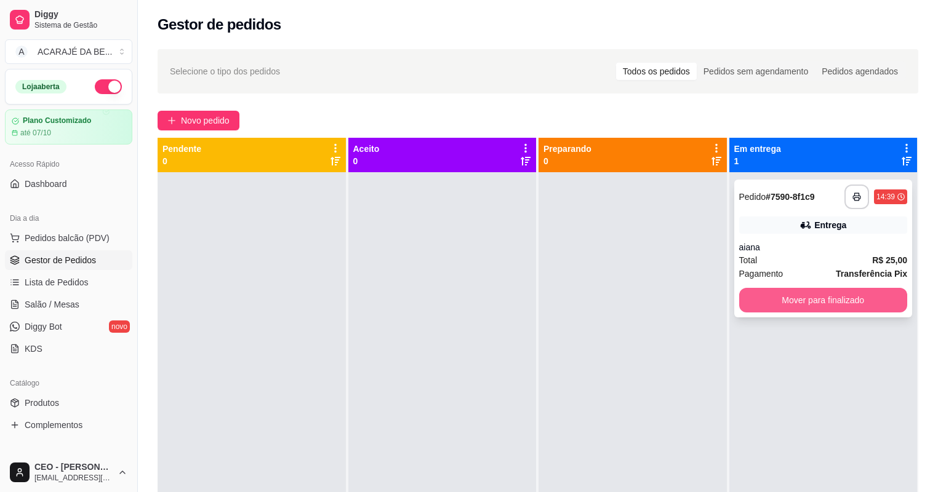
click at [742, 291] on button "Mover para finalizado" at bounding box center [823, 300] width 169 height 25
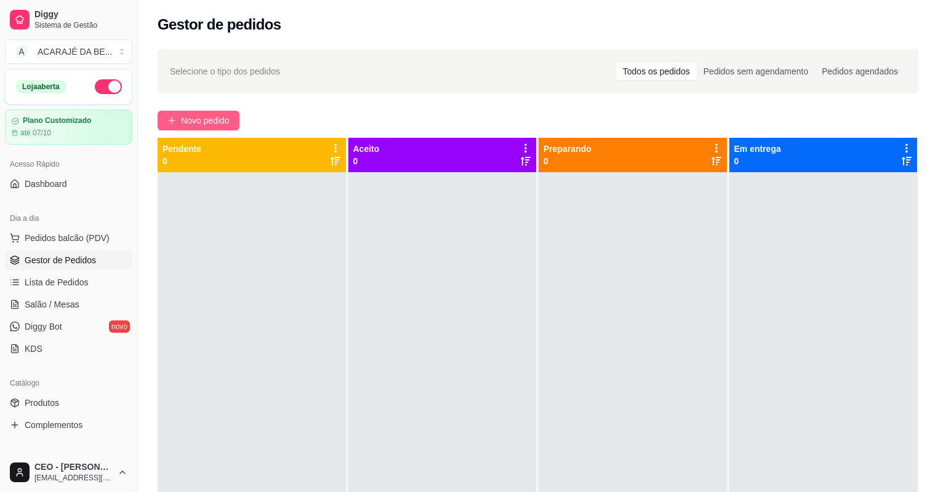
click at [185, 114] on span "Novo pedido" at bounding box center [205, 121] width 49 height 14
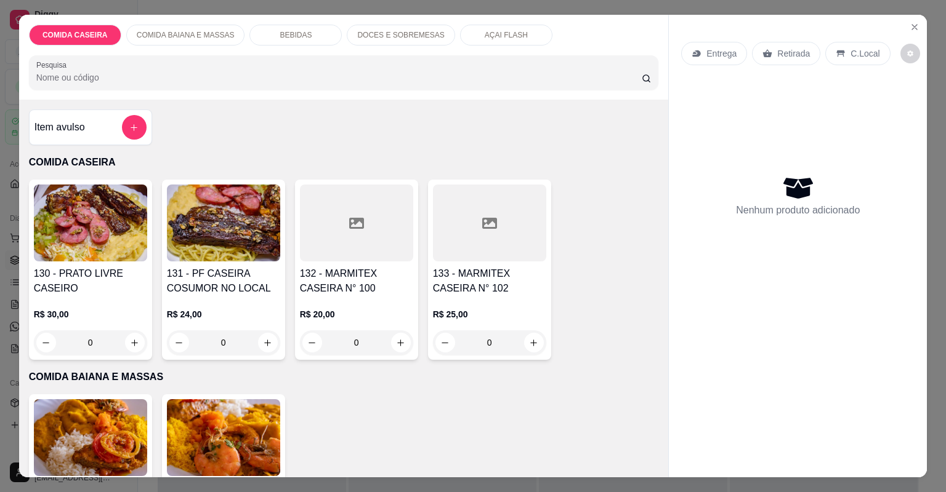
click at [359, 217] on icon at bounding box center [356, 223] width 15 height 15
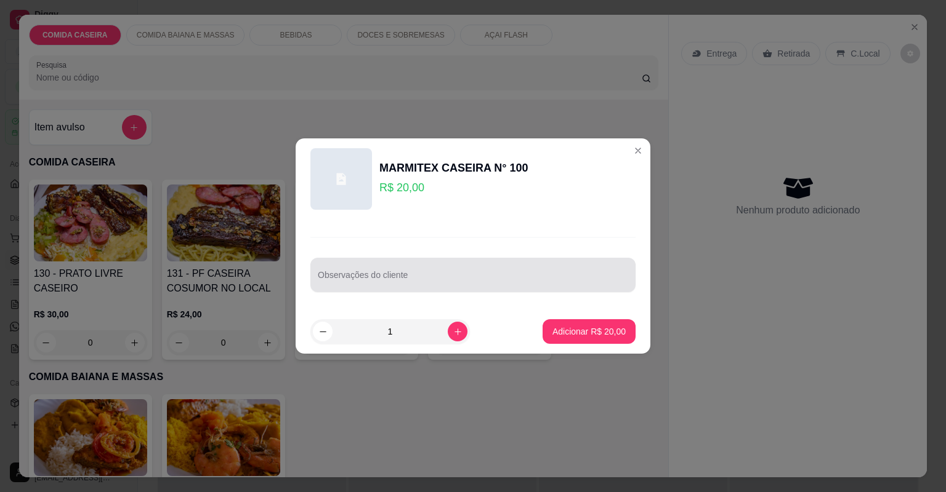
click at [460, 286] on div at bounding box center [473, 275] width 310 height 25
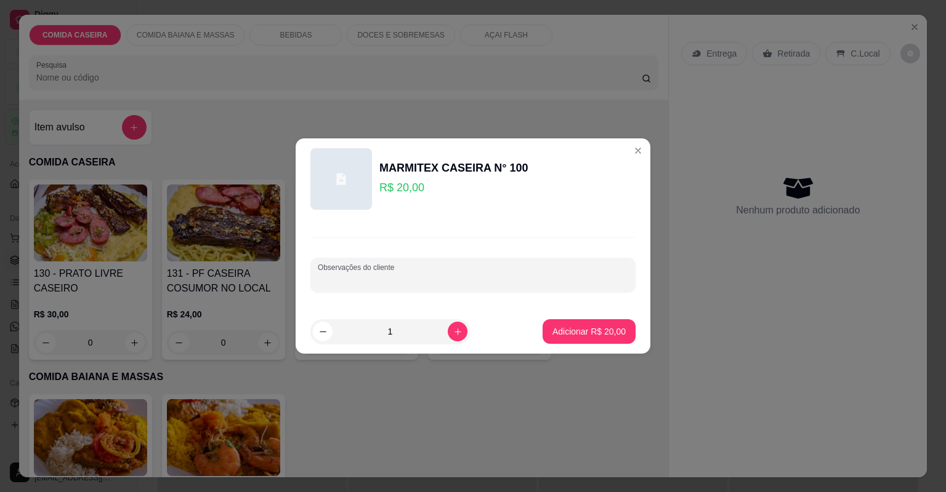
paste input "Arroz, maionese, estrogonofe de carne purê melancia"
type input "Arroz, maionese, estrogonofe de carne purê melancia"
click at [569, 330] on p "Adicionar R$ 20,00" at bounding box center [588, 332] width 71 height 12
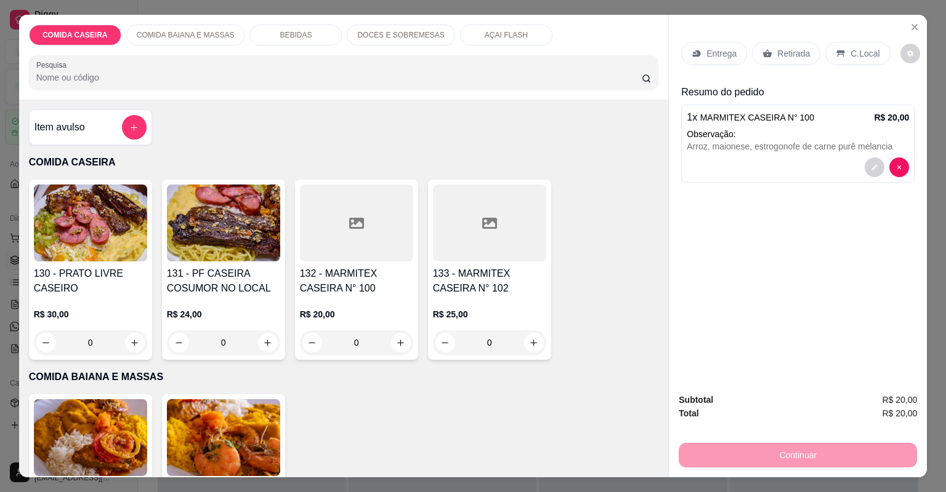
click at [706, 50] on p "Entrega" at bounding box center [721, 53] width 30 height 12
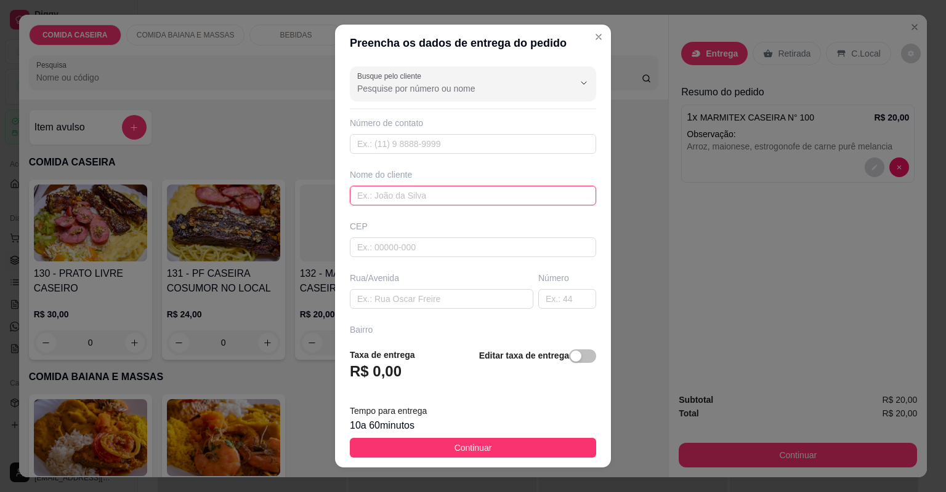
click at [425, 190] on input "text" at bounding box center [473, 196] width 246 height 20
type input "ja"
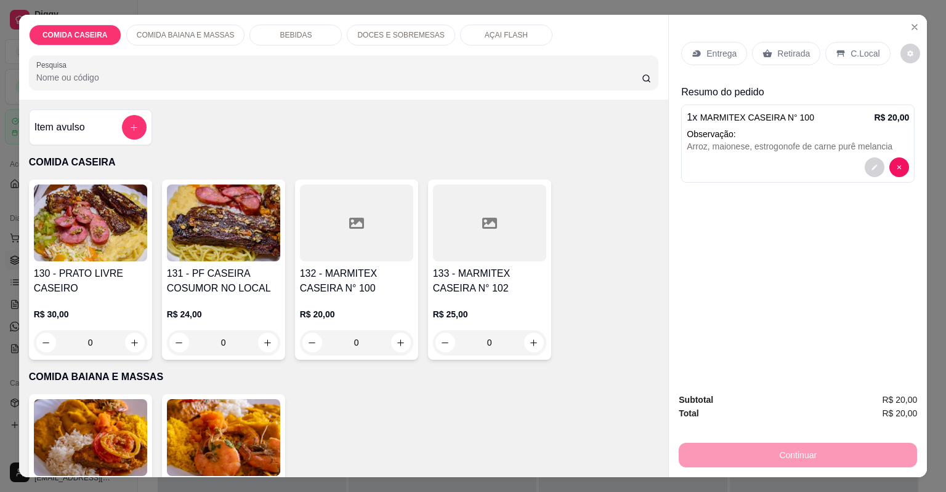
click at [706, 48] on p "Entrega" at bounding box center [721, 53] width 30 height 12
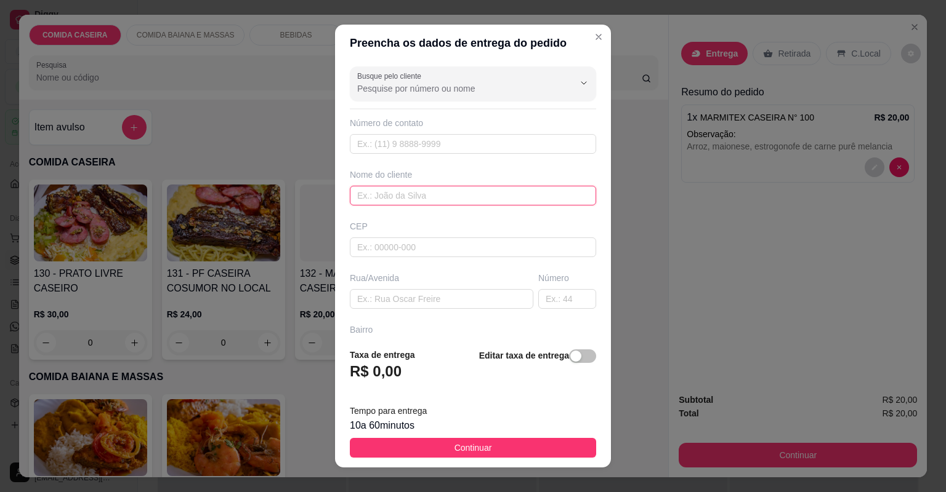
click at [470, 197] on input "text" at bounding box center [473, 196] width 246 height 20
type input "jamile"
click at [455, 310] on div "Busque pelo cliente Número de contato Nome do cliente jamile CEP Rua/Avenida Nú…" at bounding box center [473, 200] width 276 height 277
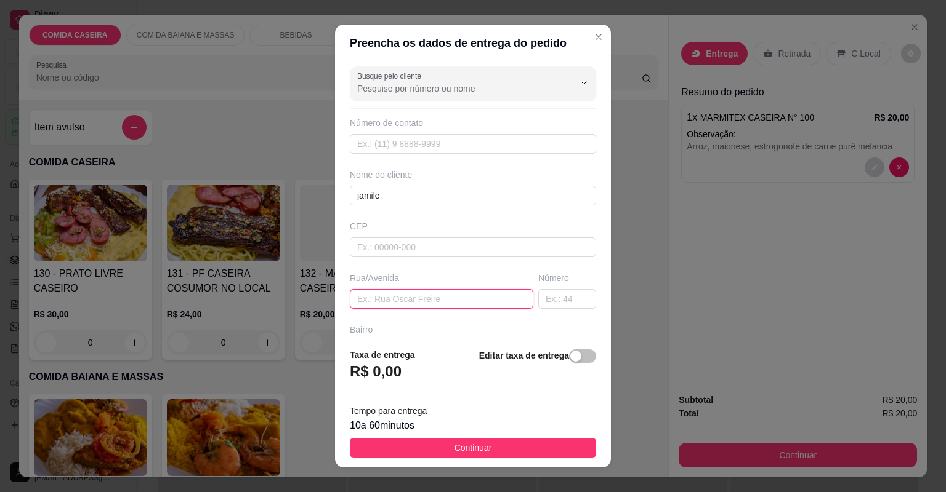
click at [462, 305] on input "text" at bounding box center [441, 299] width 183 height 20
paste input "Rua Antônio Rebouças número 16 bairro esperança"
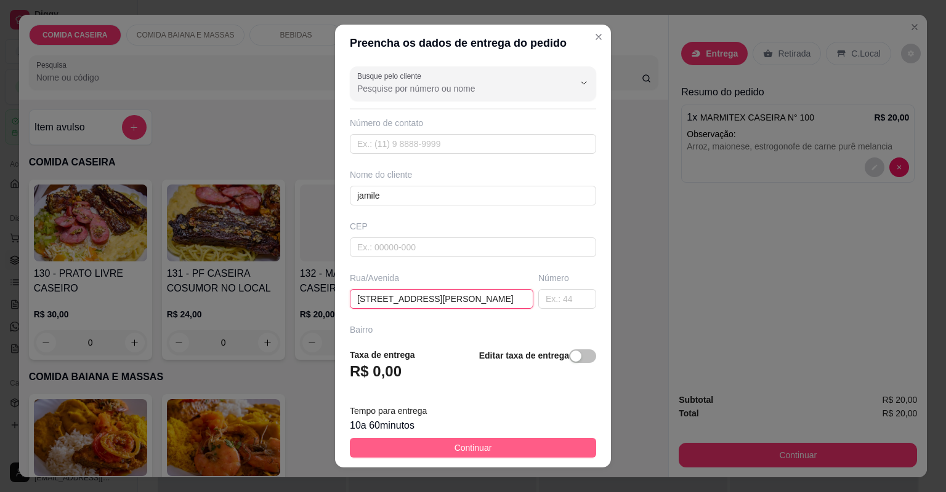
type input "Rua Antônio Rebouças número 16 bairro esperança"
click at [509, 448] on button "Continuar" at bounding box center [473, 448] width 246 height 20
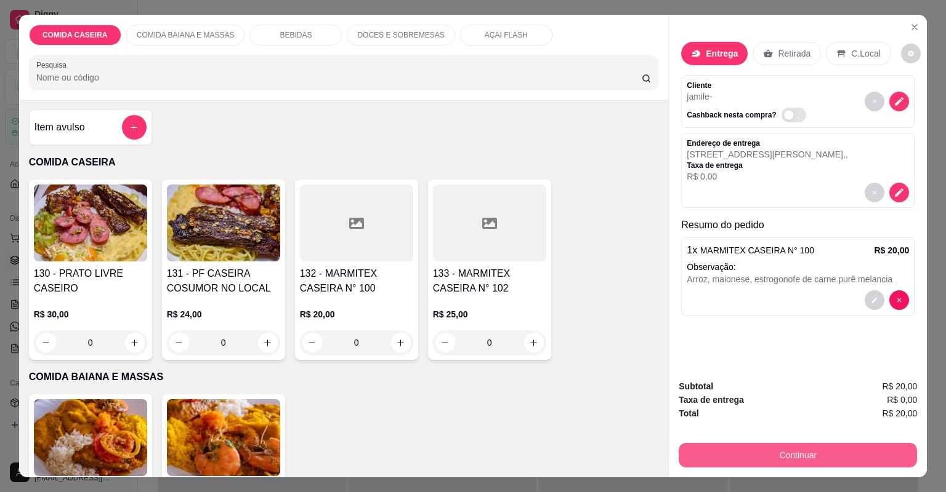
click at [689, 450] on button "Continuar" at bounding box center [797, 455] width 238 height 25
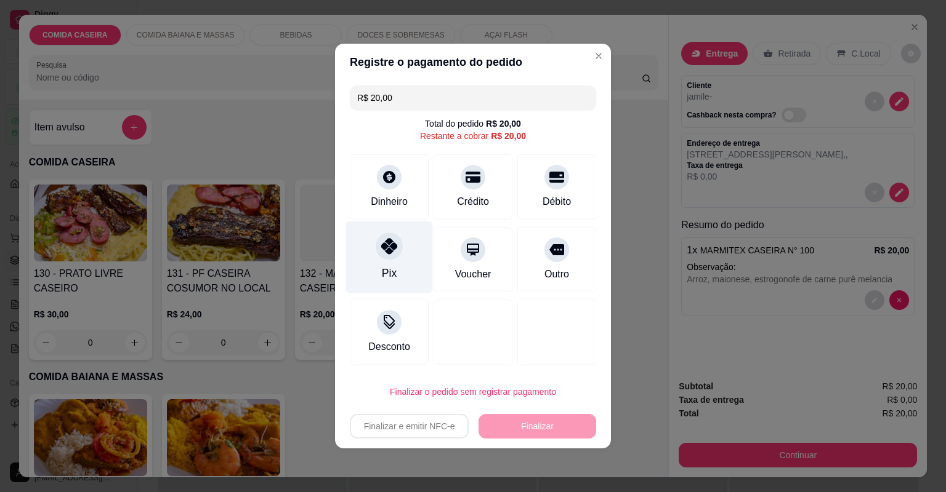
drag, startPoint x: 379, startPoint y: 247, endPoint x: 389, endPoint y: 253, distance: 11.6
click at [379, 247] on div at bounding box center [388, 246] width 27 height 27
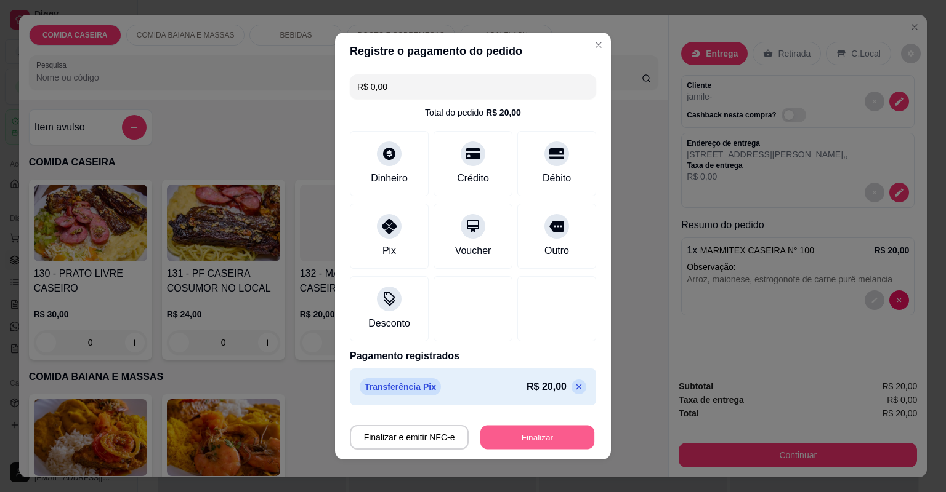
click at [497, 432] on button "Finalizar" at bounding box center [537, 438] width 114 height 24
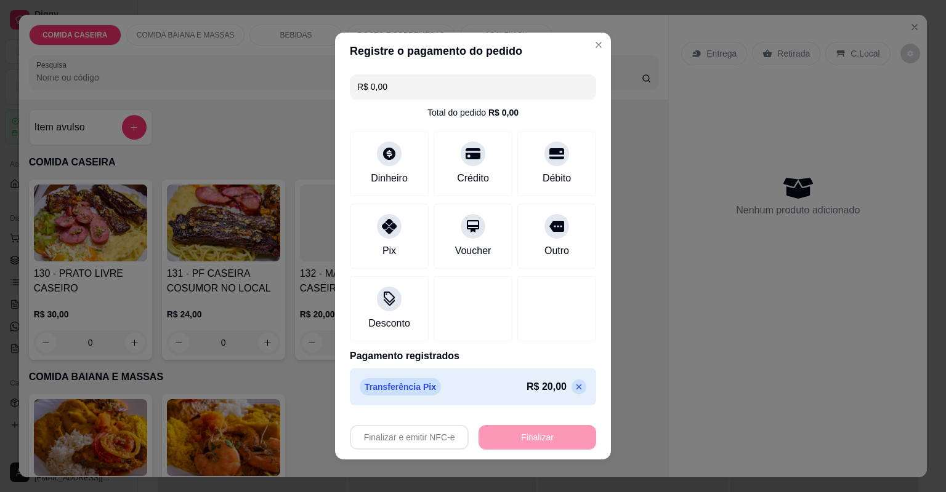
type input "-R$ 20,00"
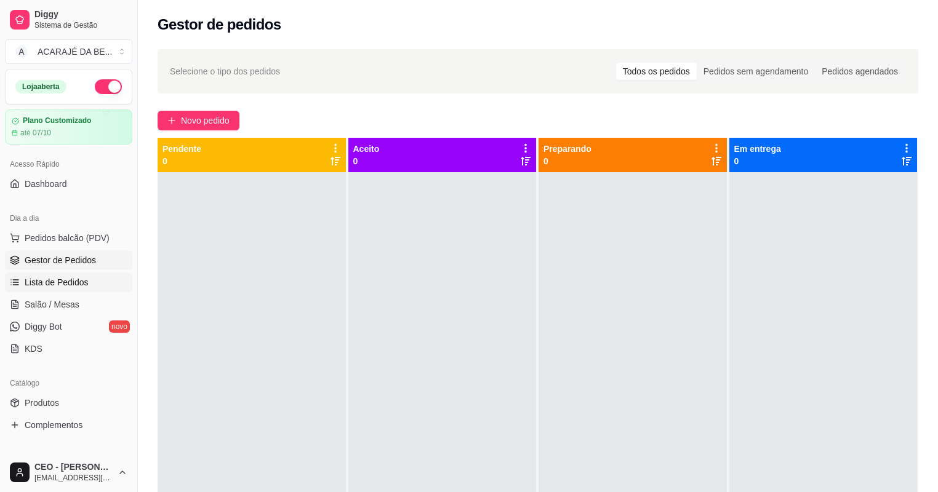
click at [66, 278] on span "Lista de Pedidos" at bounding box center [57, 282] width 64 height 12
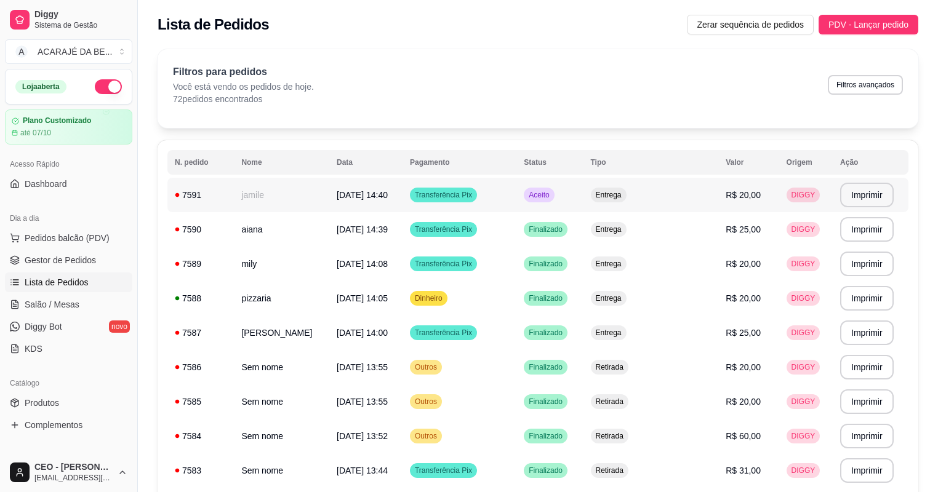
click at [300, 196] on td "jamile" at bounding box center [281, 195] width 95 height 34
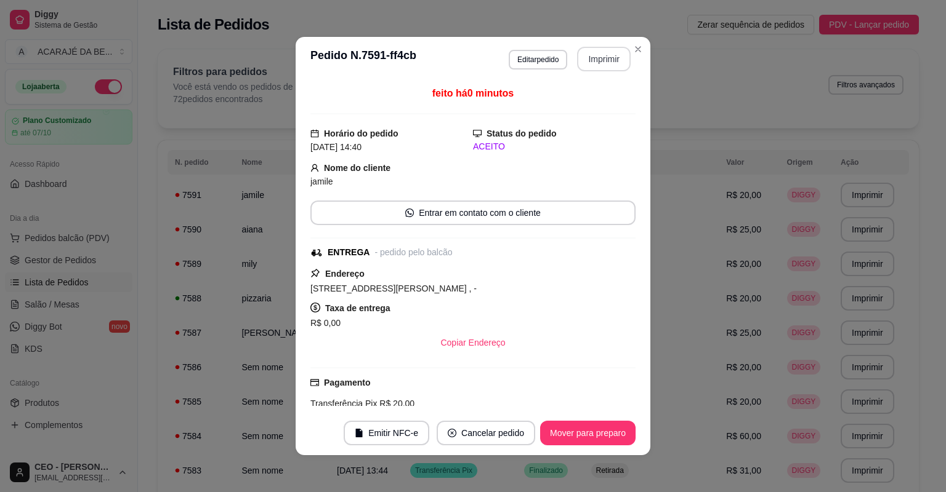
click at [593, 55] on button "Imprimir" at bounding box center [604, 59] width 54 height 25
click at [582, 427] on button "Mover para preparo" at bounding box center [587, 433] width 95 height 25
click at [582, 427] on button "Mover para preparo" at bounding box center [587, 434] width 92 height 24
click at [582, 427] on button "Mover para entrega" at bounding box center [587, 433] width 95 height 25
click at [582, 427] on button "Mover para finalizado" at bounding box center [584, 434] width 99 height 24
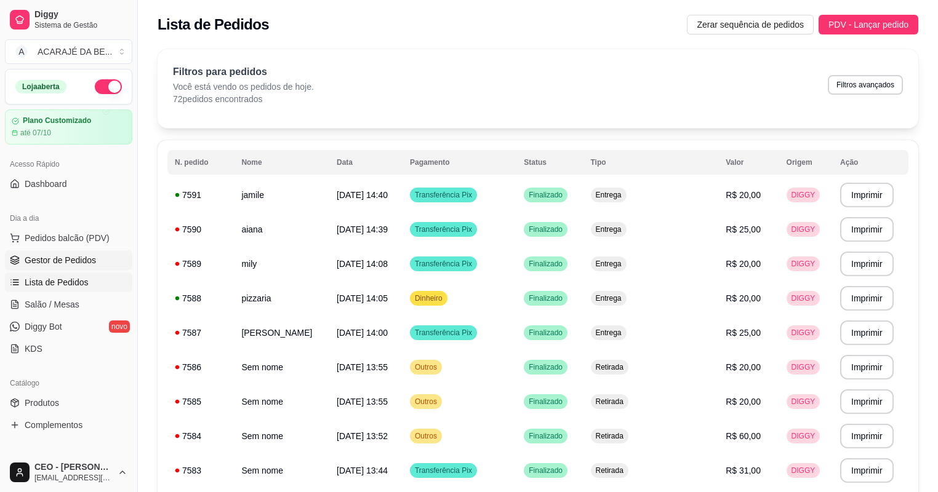
click at [70, 257] on span "Gestor de Pedidos" at bounding box center [60, 260] width 71 height 12
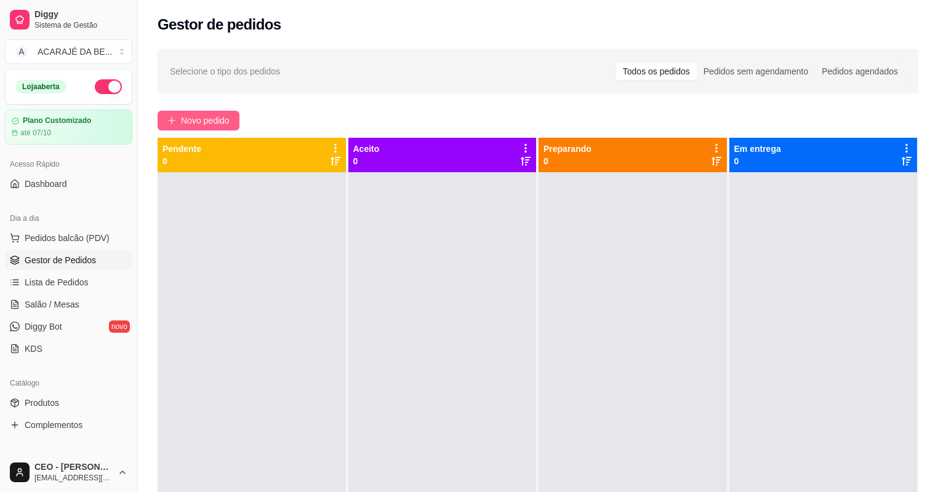
click at [187, 119] on span "Novo pedido" at bounding box center [205, 121] width 49 height 14
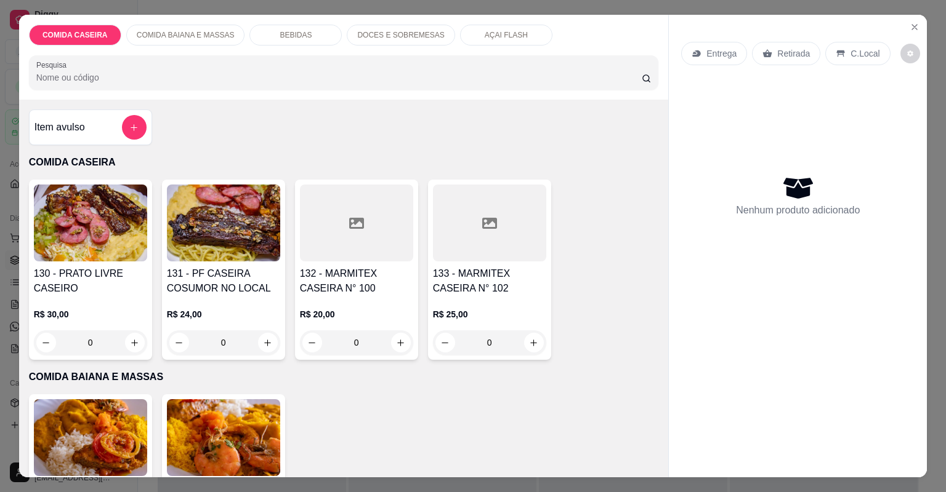
click at [314, 39] on div "BEBIDAS" at bounding box center [295, 35] width 92 height 21
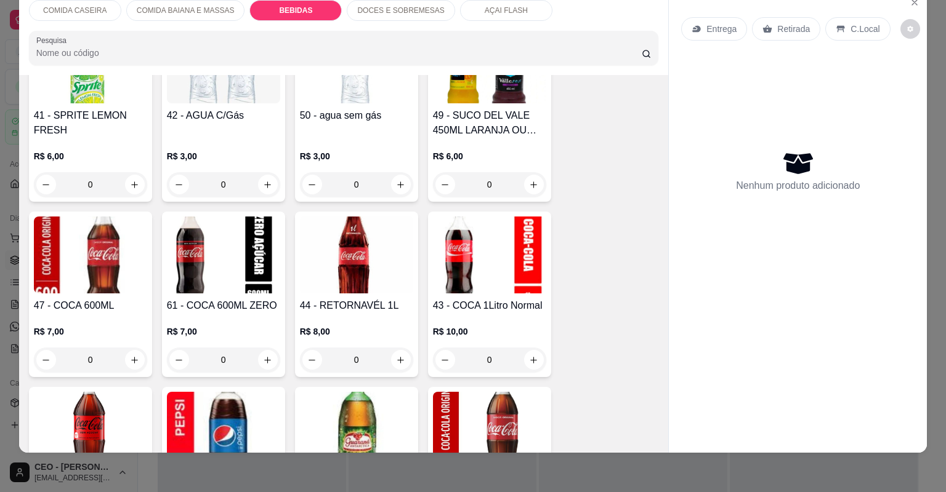
scroll to position [1224, 0]
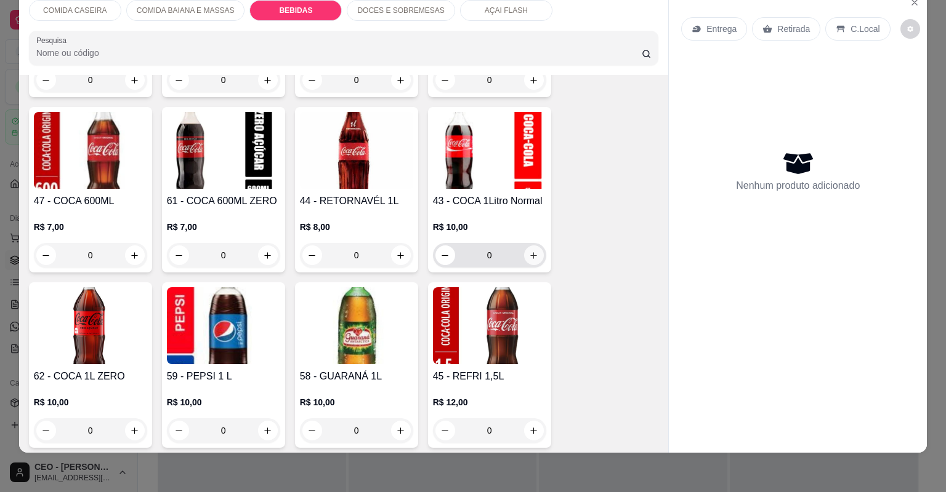
click at [524, 260] on button "increase-product-quantity" at bounding box center [534, 256] width 20 height 20
type input "1"
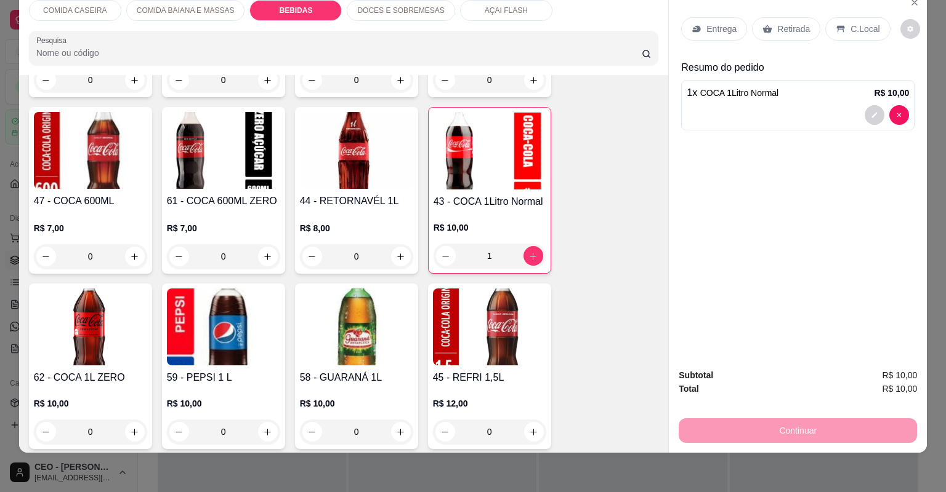
click at [716, 31] on p "Entrega" at bounding box center [721, 29] width 30 height 12
click at [777, 26] on p "Retirada" at bounding box center [793, 29] width 33 height 12
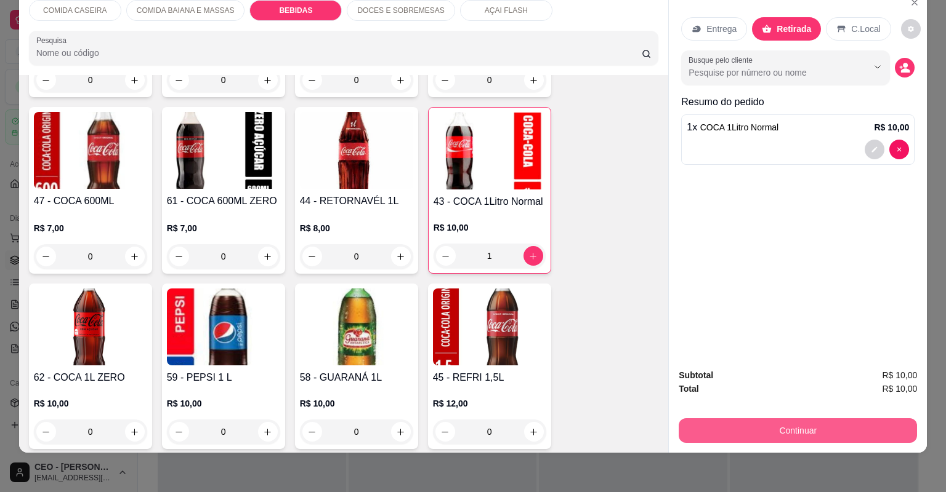
click at [692, 424] on button "Continuar" at bounding box center [797, 431] width 238 height 25
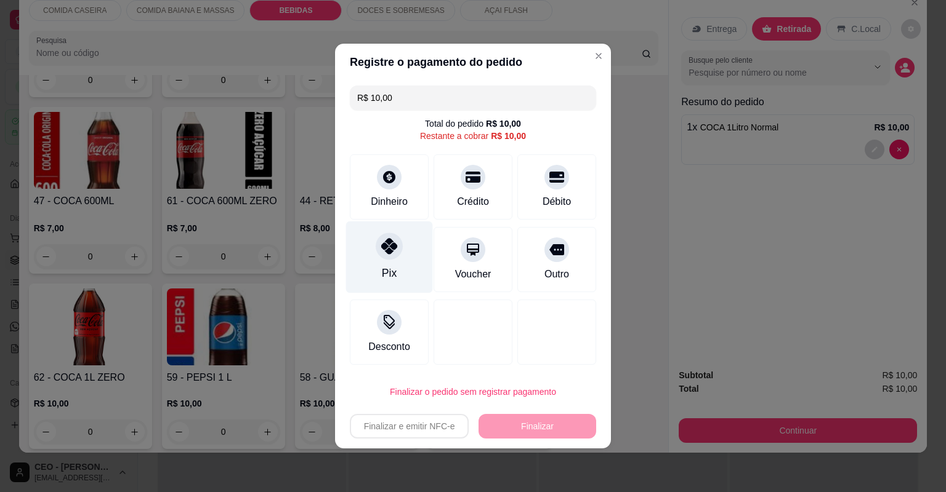
click at [364, 246] on div "Pix" at bounding box center [389, 258] width 87 height 72
type input "R$ 0,00"
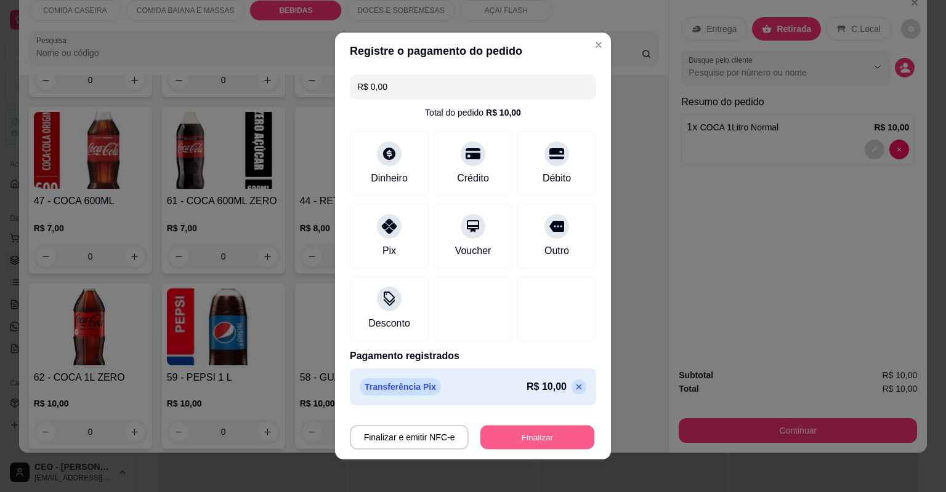
click at [524, 435] on button "Finalizar" at bounding box center [537, 438] width 114 height 24
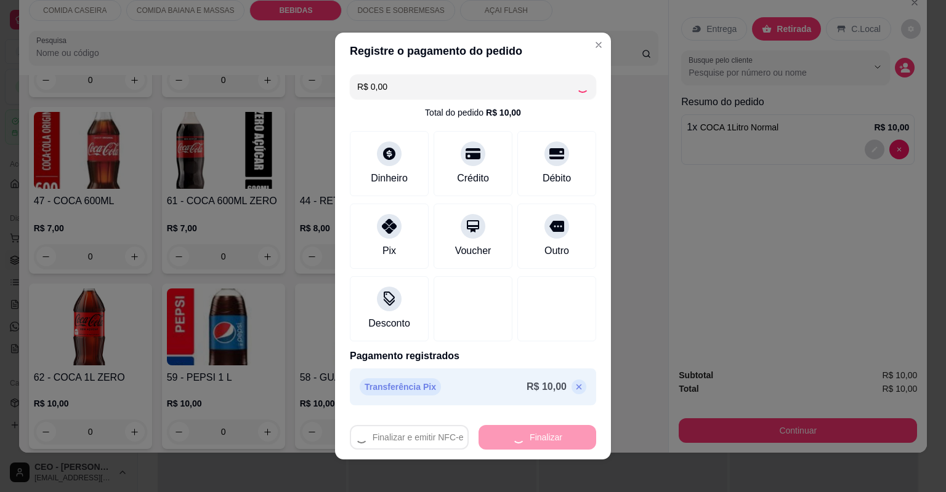
type input "0"
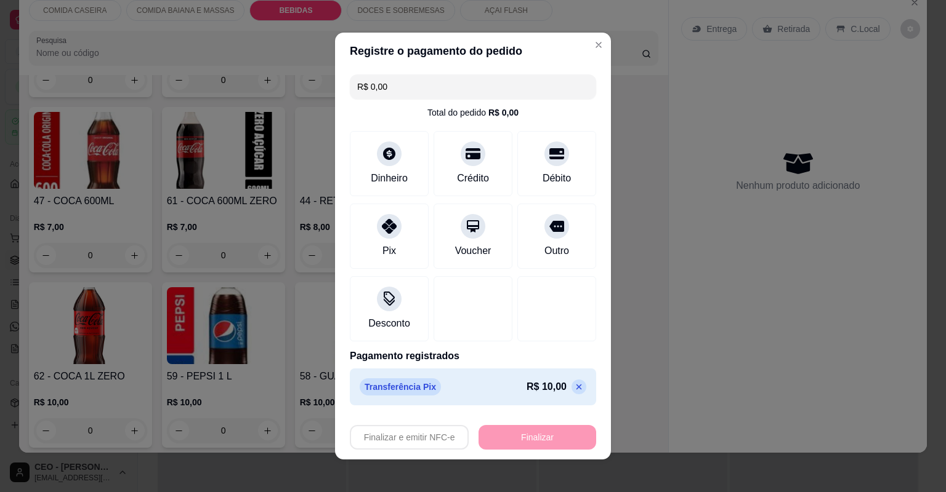
type input "-R$ 10,00"
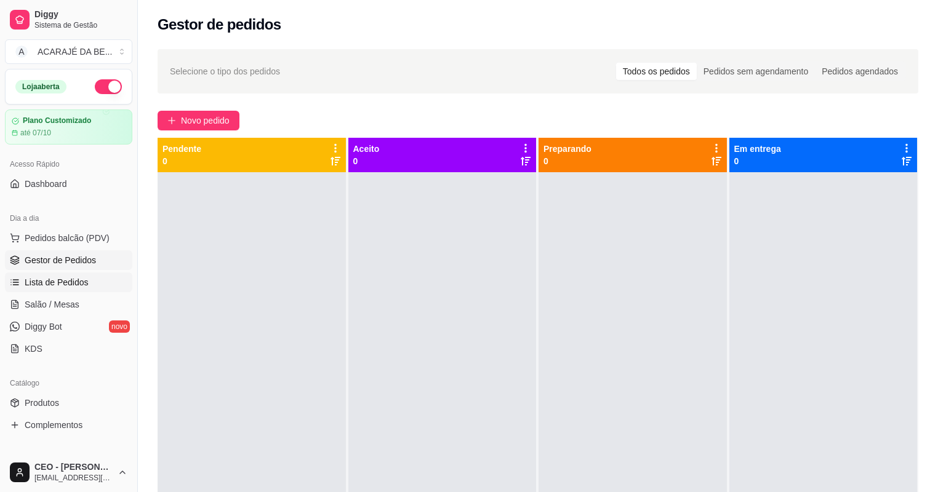
click at [54, 286] on span "Lista de Pedidos" at bounding box center [57, 282] width 64 height 12
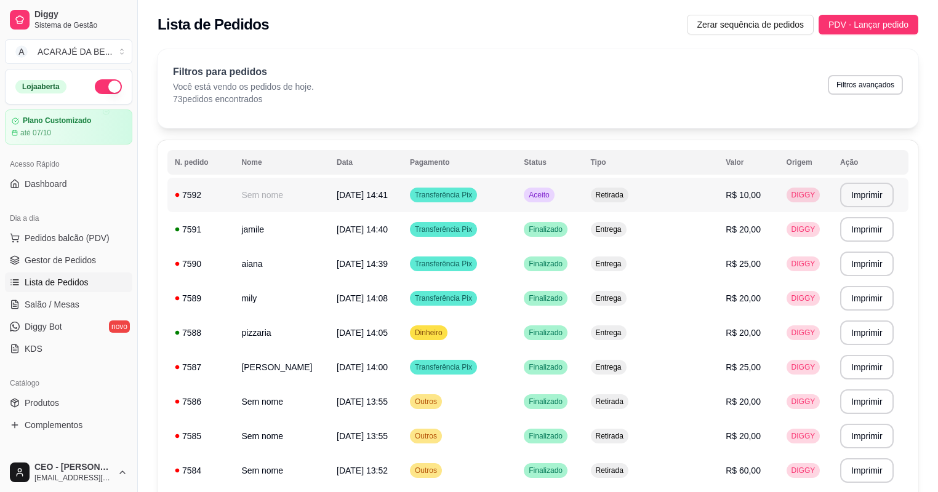
click at [217, 195] on div "7592" at bounding box center [201, 195] width 52 height 12
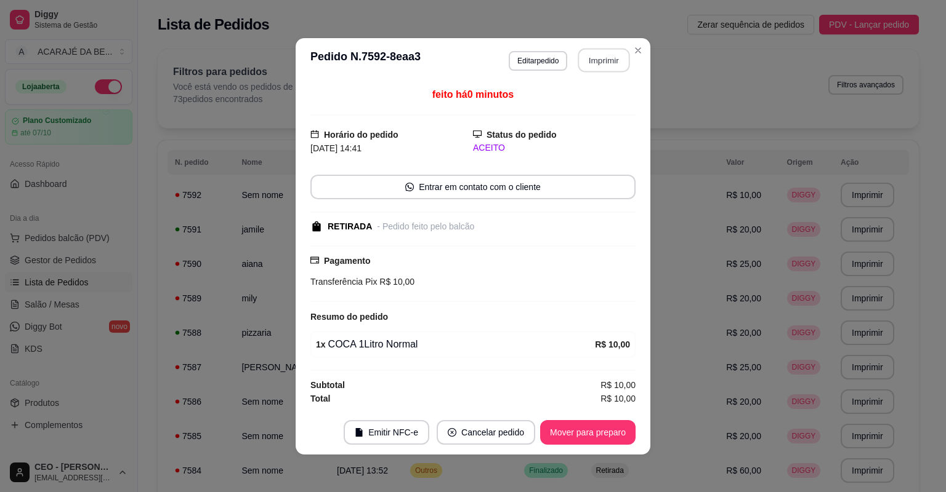
click at [609, 58] on button "Imprimir" at bounding box center [604, 60] width 52 height 24
click at [619, 436] on button "Mover para preparo" at bounding box center [587, 432] width 95 height 25
click at [617, 436] on button "Mover para preparo" at bounding box center [587, 432] width 95 height 25
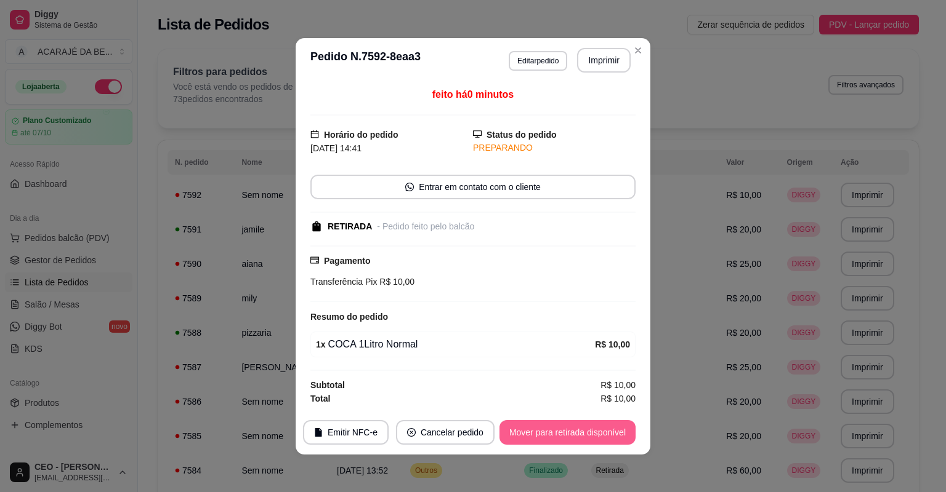
click at [616, 436] on button "Mover para retirada disponível" at bounding box center [567, 432] width 136 height 25
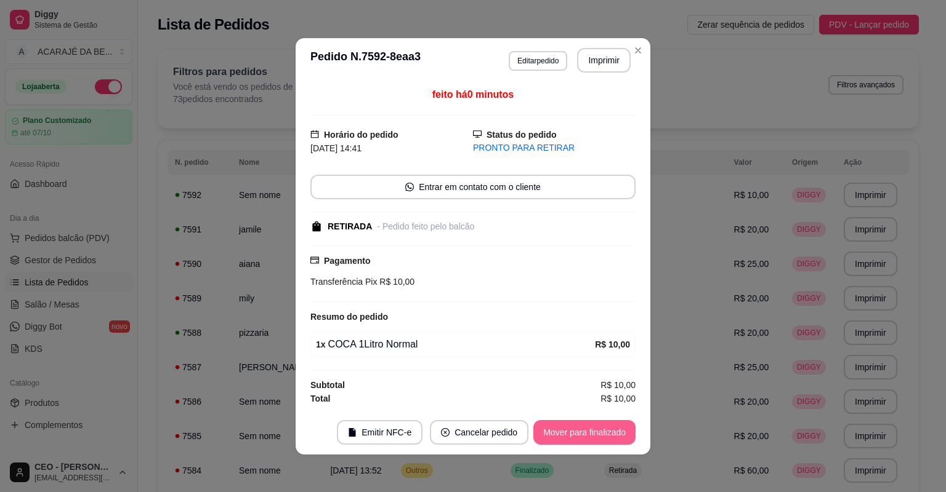
click at [616, 436] on button "Mover para finalizado" at bounding box center [584, 432] width 102 height 25
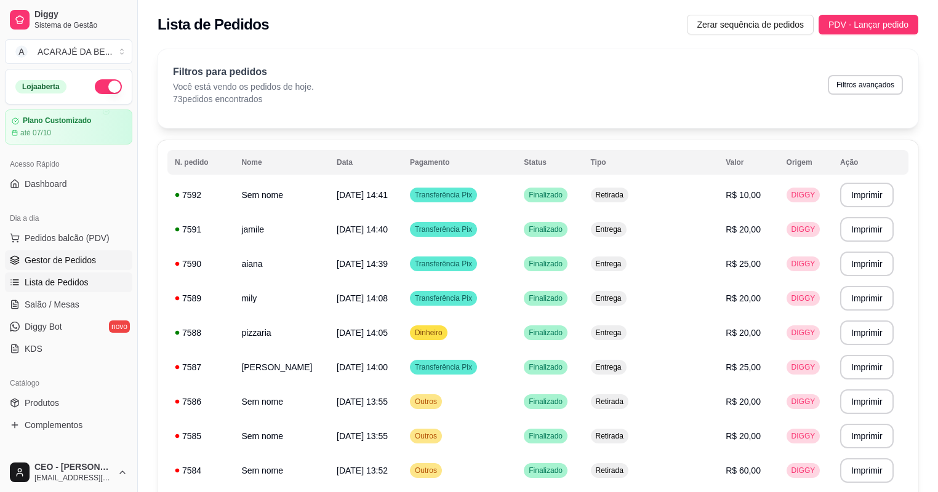
click at [70, 256] on span "Gestor de Pedidos" at bounding box center [60, 260] width 71 height 12
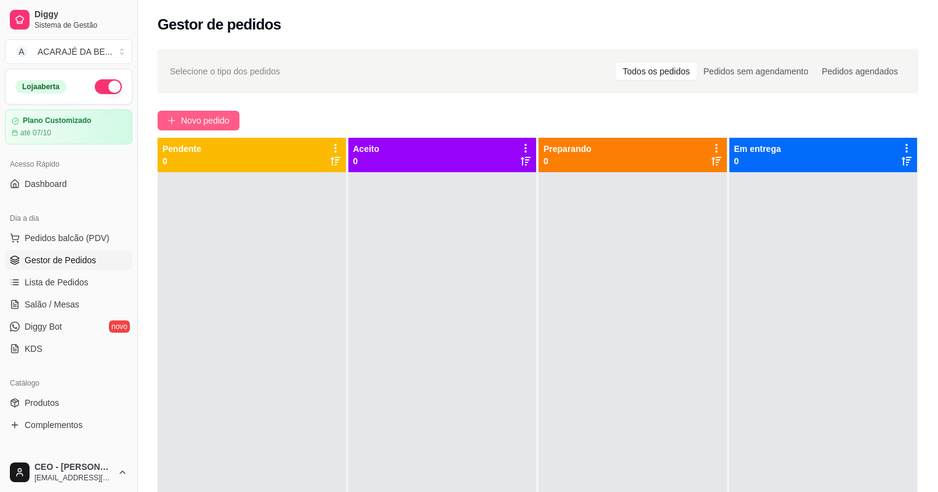
click at [196, 115] on span "Novo pedido" at bounding box center [205, 121] width 49 height 14
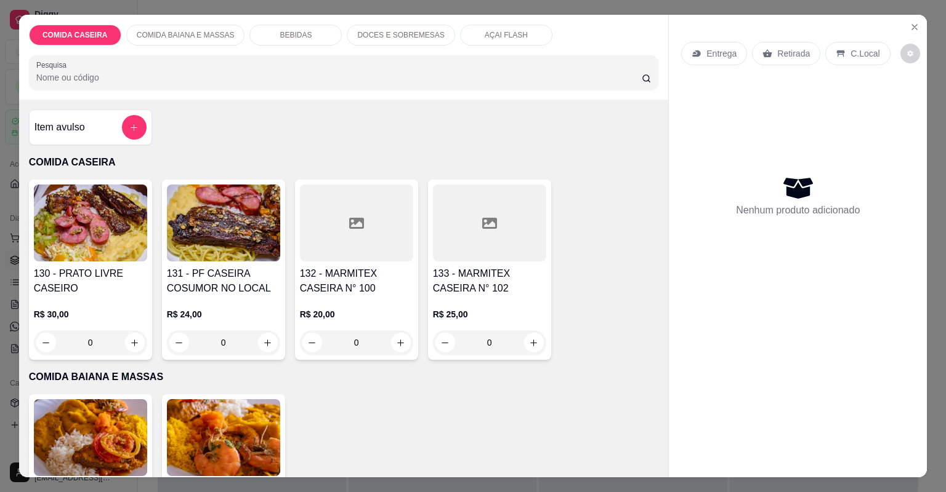
click at [483, 228] on icon at bounding box center [489, 223] width 15 height 11
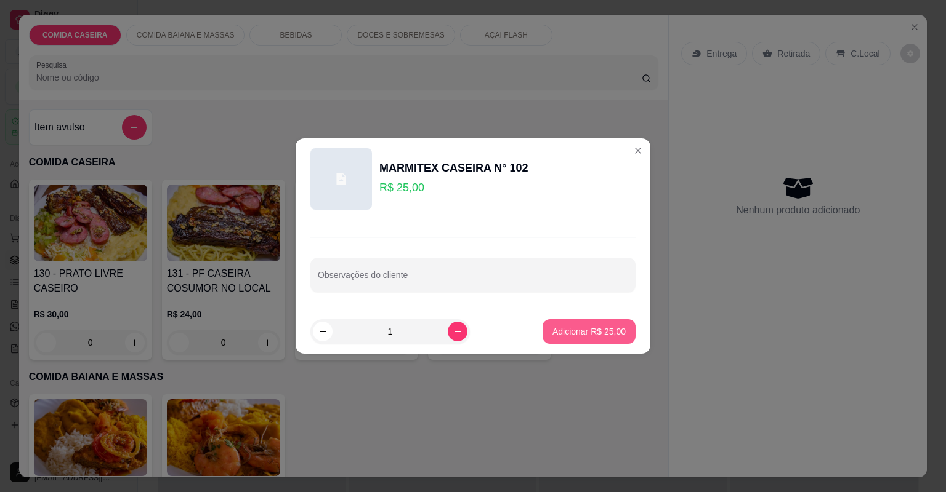
click at [598, 329] on p "Adicionar R$ 25,00" at bounding box center [588, 332] width 73 height 12
type input "1"
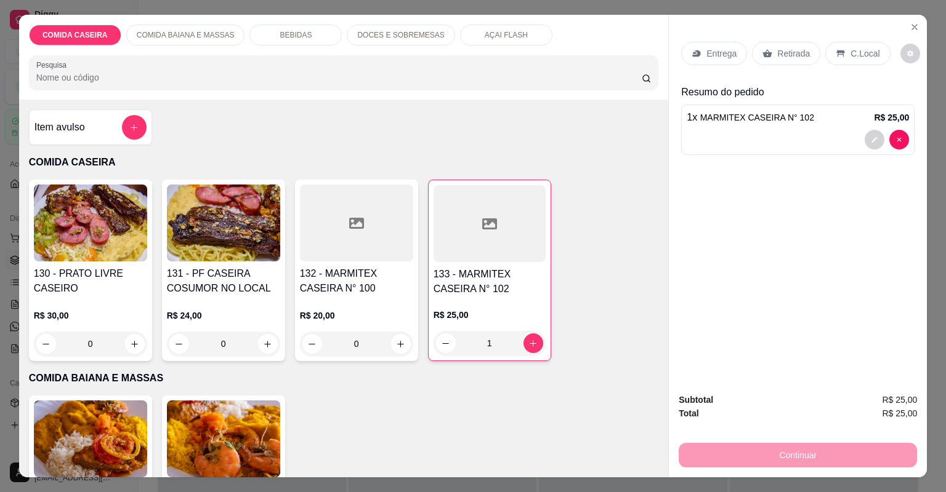
click at [770, 53] on div "Retirada" at bounding box center [786, 53] width 68 height 23
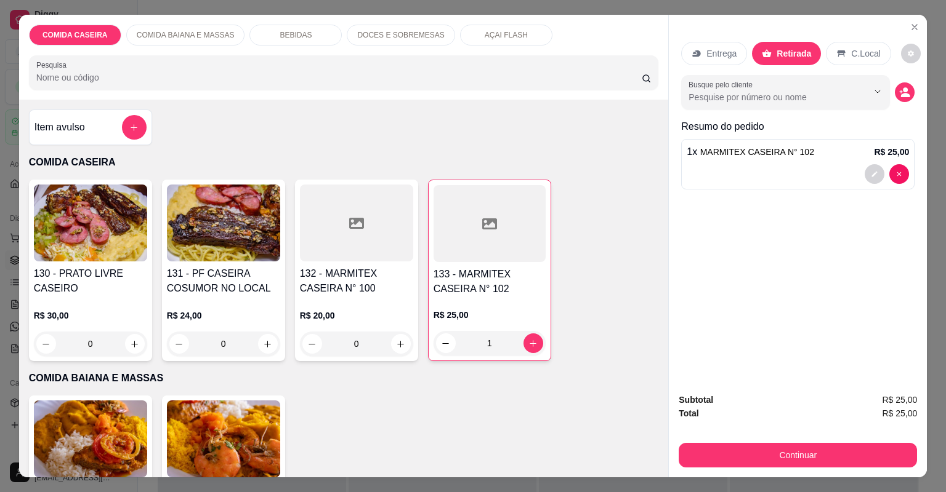
click at [919, 21] on div "Entrega Retirada C.Local Busque pelo cliente Resumo do pedido 1 x MARMITEX CASE…" at bounding box center [798, 199] width 258 height 369
click at [911, 24] on icon "Close" at bounding box center [914, 27] width 10 height 10
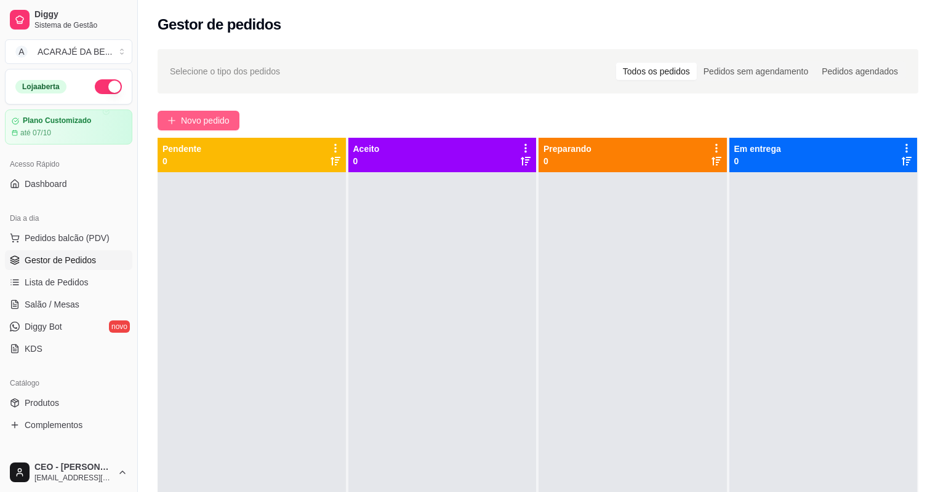
click at [177, 121] on button "Novo pedido" at bounding box center [199, 121] width 82 height 20
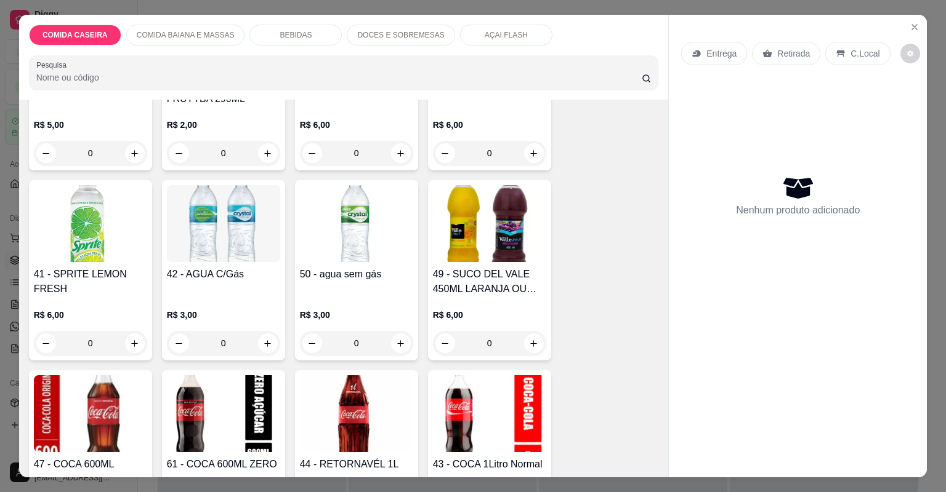
scroll to position [1133, 0]
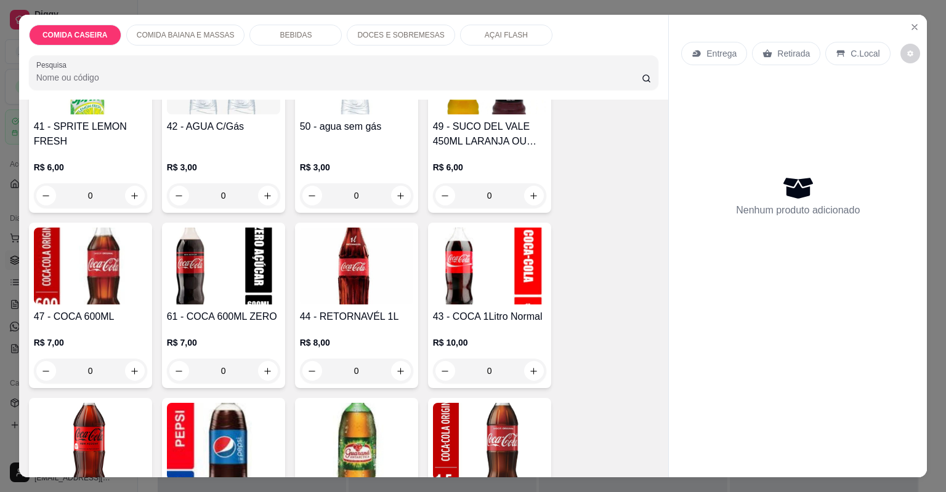
click at [476, 258] on img at bounding box center [489, 266] width 113 height 77
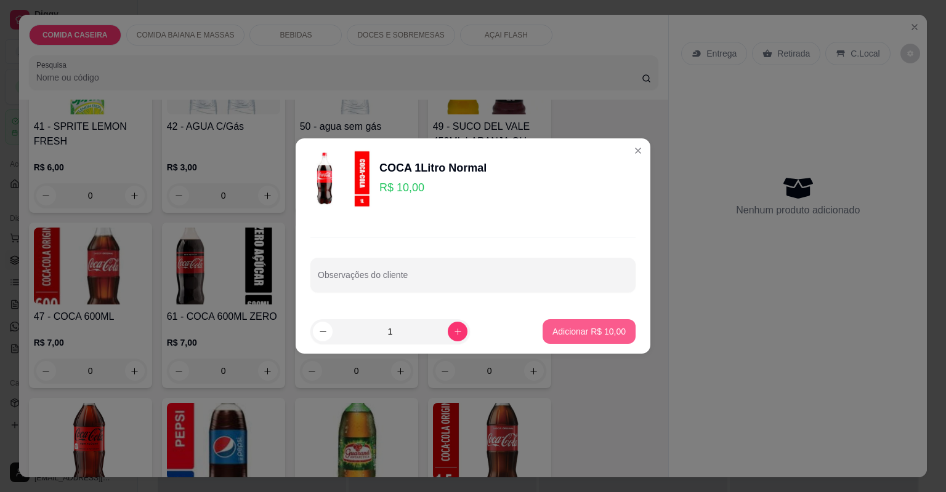
click at [577, 332] on p "Adicionar R$ 10,00" at bounding box center [588, 332] width 73 height 12
type input "1"
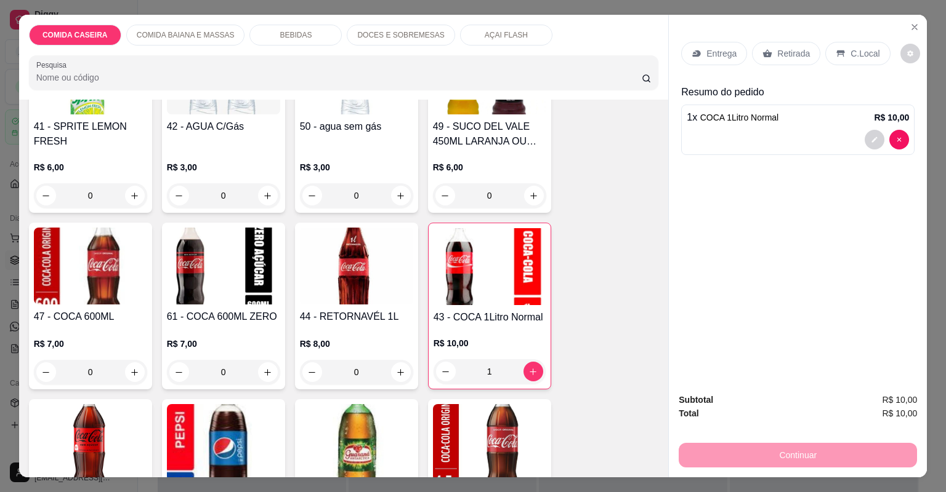
click at [764, 52] on icon at bounding box center [767, 54] width 10 height 10
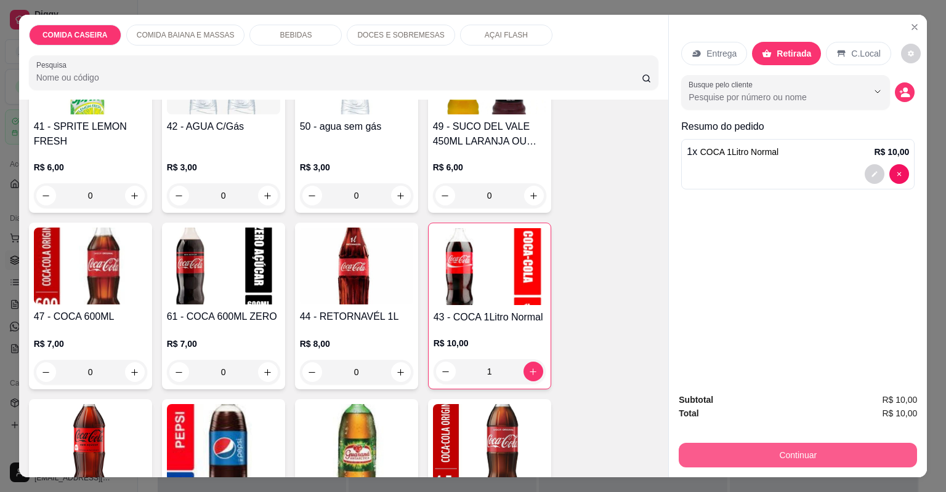
click at [877, 454] on button "Continuar" at bounding box center [797, 455] width 238 height 25
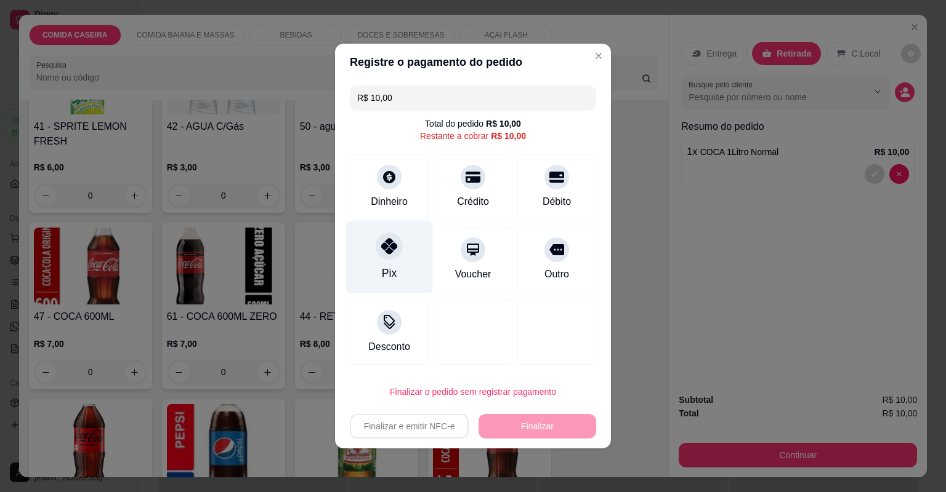
click at [369, 266] on div "Pix" at bounding box center [389, 258] width 87 height 72
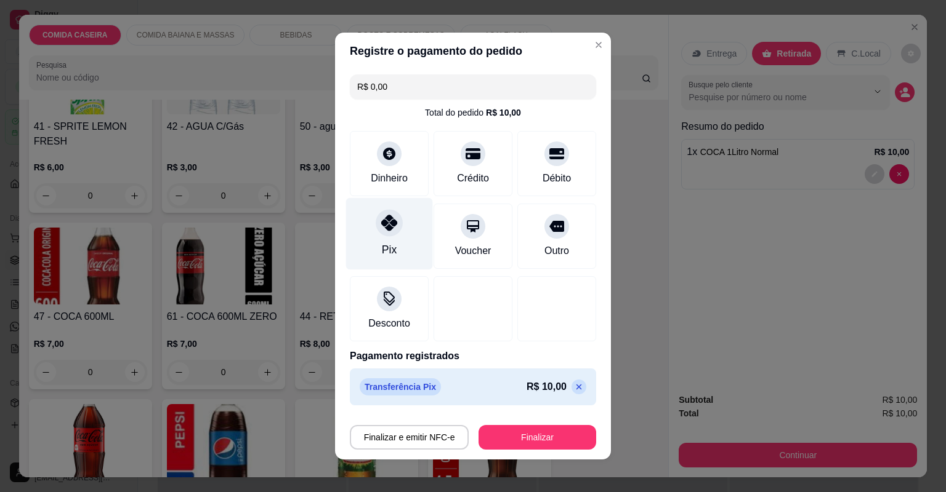
type input "R$ 0,00"
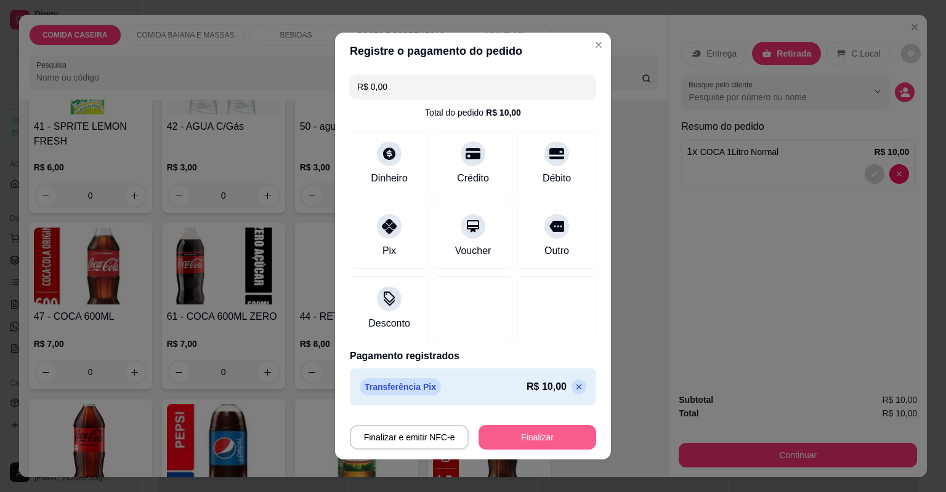
click at [519, 438] on button "Finalizar" at bounding box center [537, 437] width 118 height 25
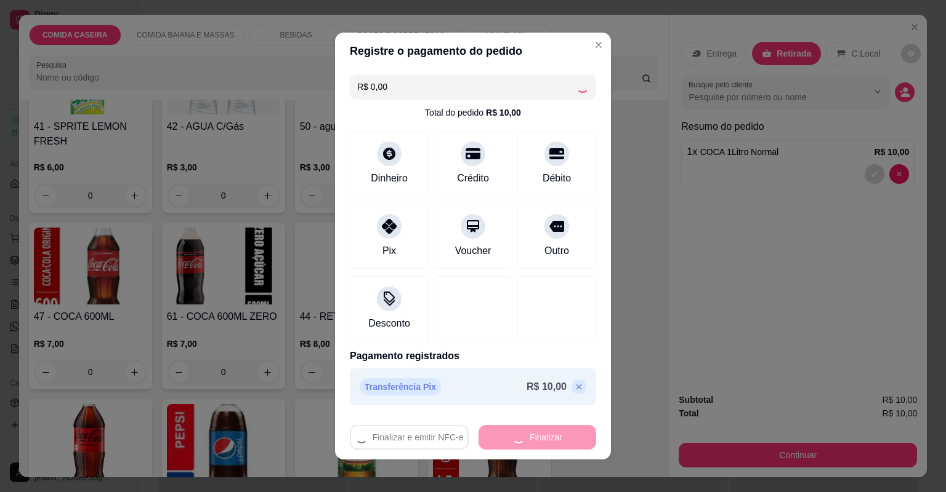
type input "0"
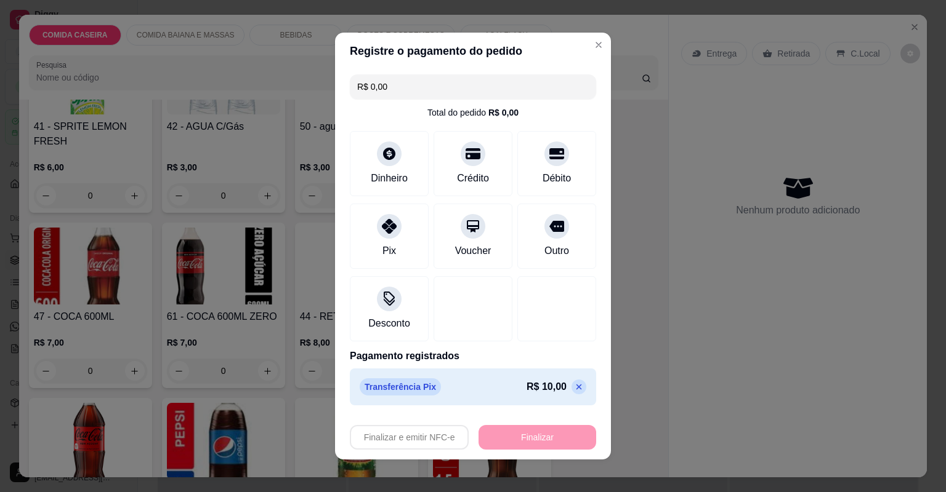
type input "-R$ 10,00"
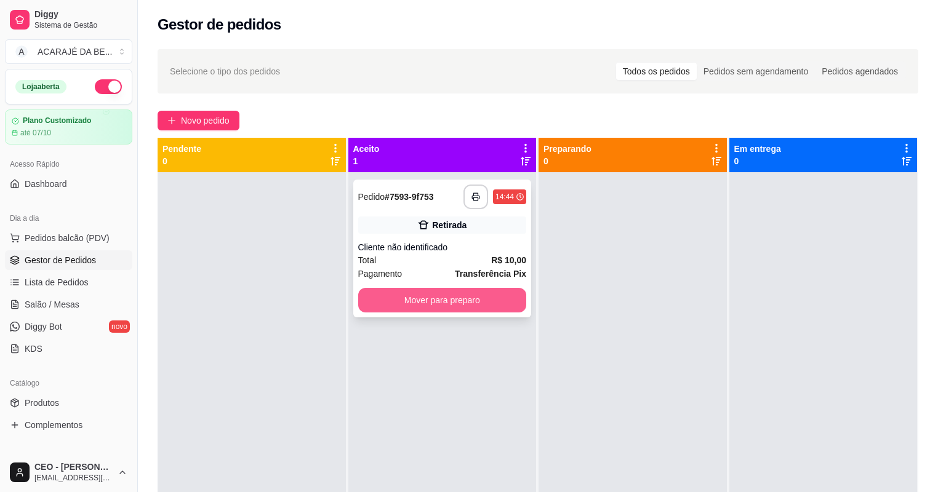
click at [515, 300] on button "Mover para preparo" at bounding box center [442, 300] width 169 height 25
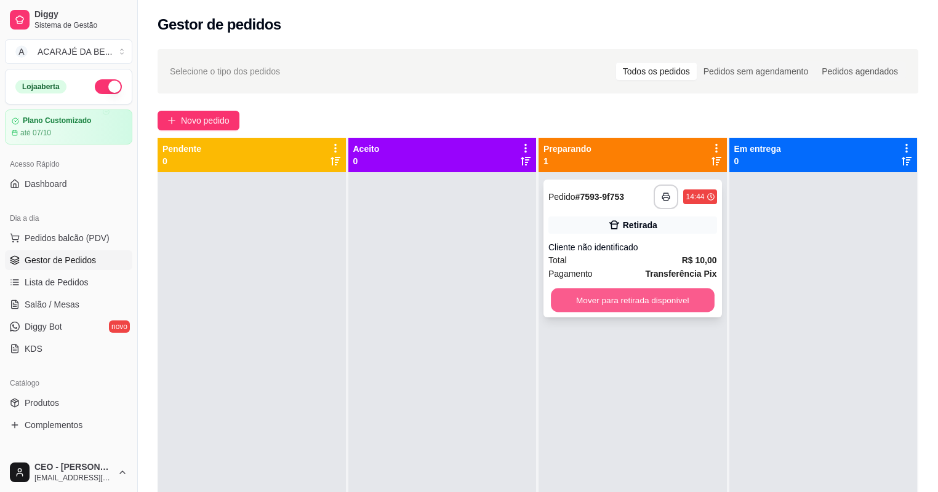
click at [616, 303] on button "Mover para retirada disponível" at bounding box center [632, 301] width 163 height 24
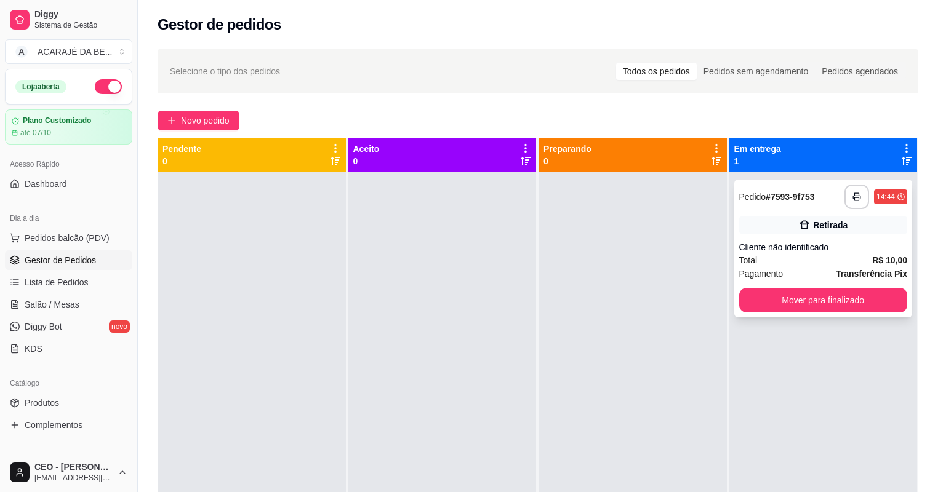
click at [871, 287] on div "**********" at bounding box center [823, 249] width 179 height 138
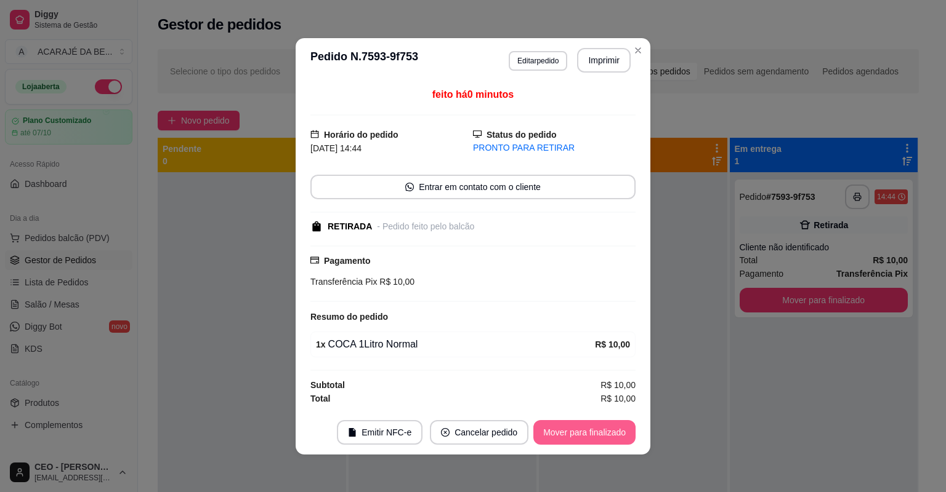
click at [580, 438] on button "Mover para finalizado" at bounding box center [584, 432] width 102 height 25
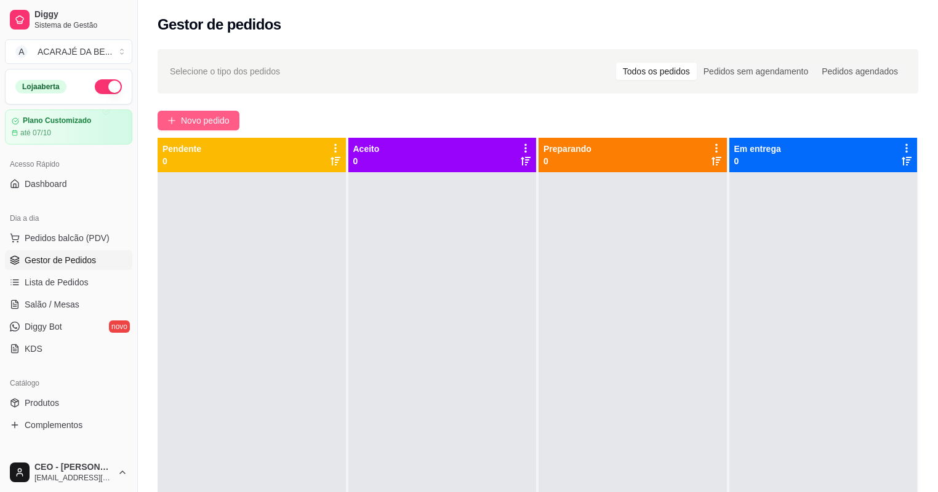
click at [212, 121] on span "Novo pedido" at bounding box center [205, 121] width 49 height 14
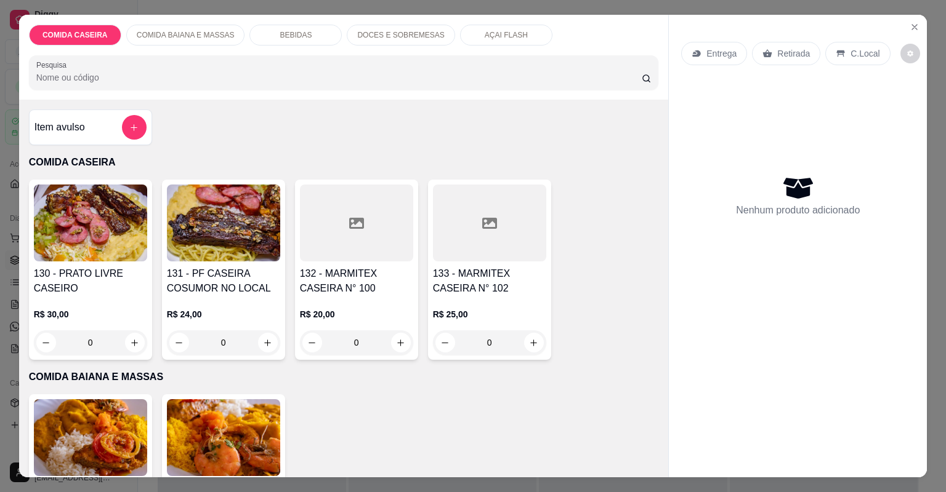
click at [374, 37] on p "DOCES E SOBREMESAS" at bounding box center [400, 35] width 87 height 10
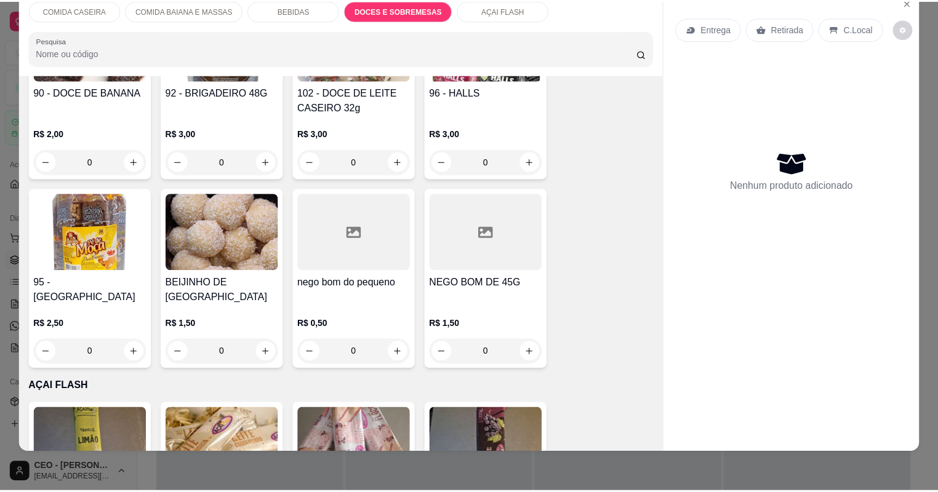
scroll to position [1978, 0]
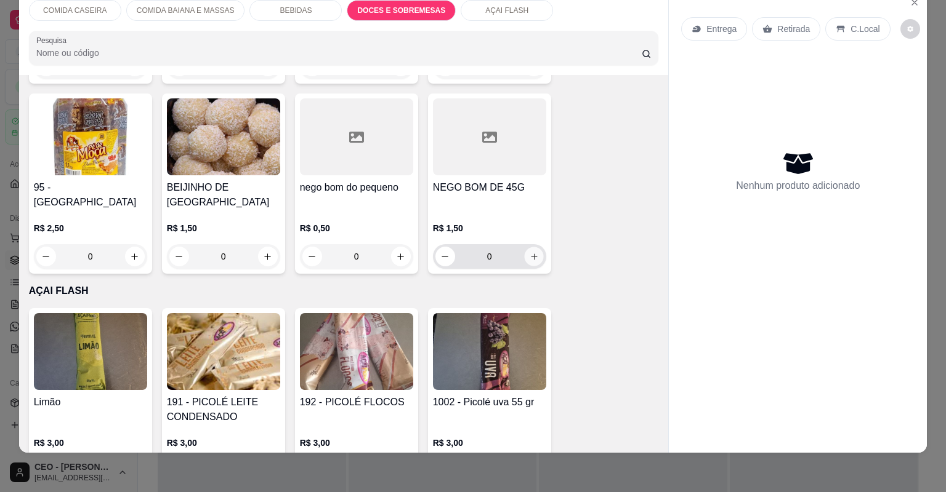
click at [529, 252] on icon "increase-product-quantity" at bounding box center [533, 256] width 9 height 9
type input "1"
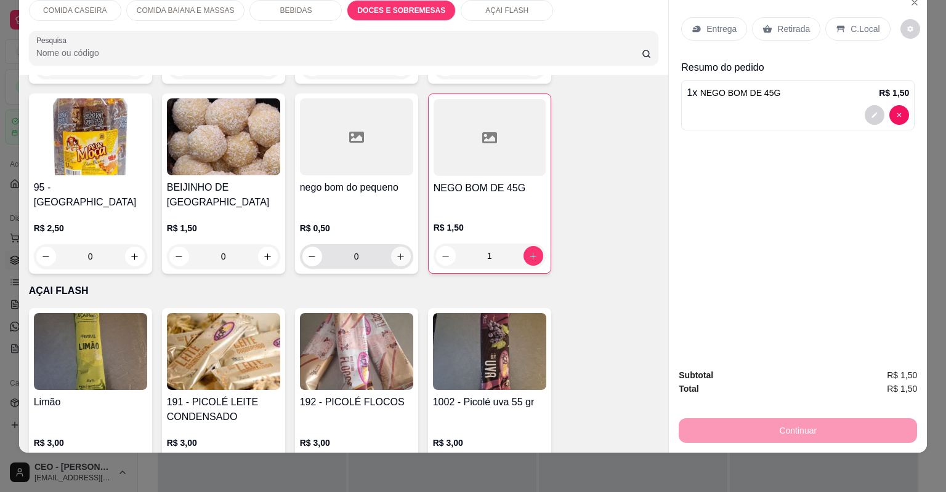
click at [399, 252] on icon "increase-product-quantity" at bounding box center [400, 256] width 9 height 9
type input "1"
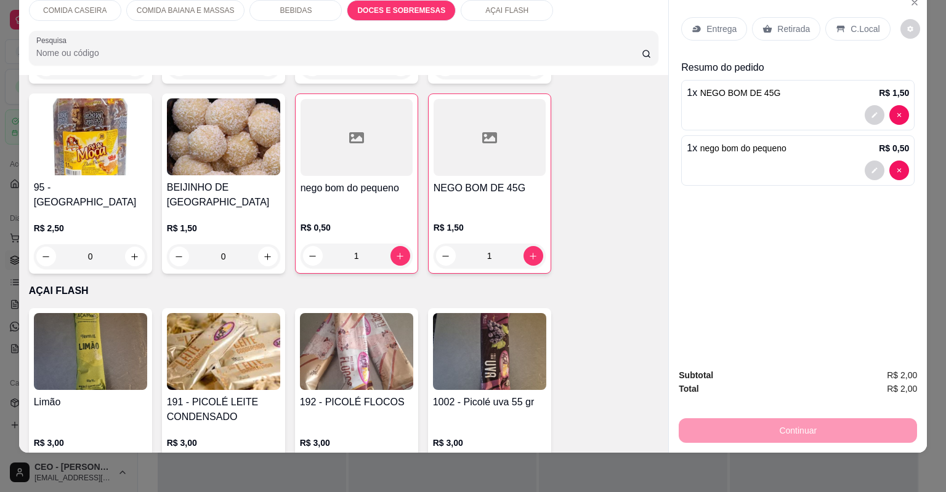
click at [760, 22] on div "Retirada" at bounding box center [786, 28] width 68 height 23
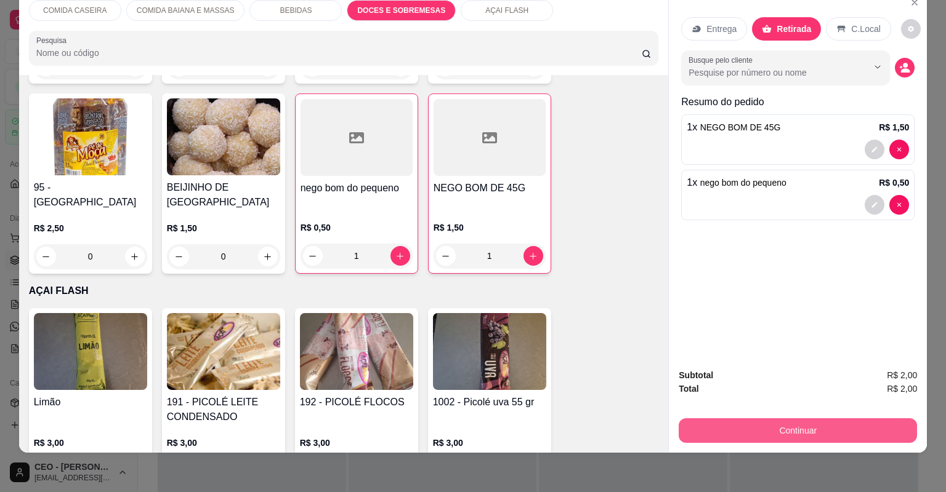
click at [773, 424] on button "Continuar" at bounding box center [797, 431] width 238 height 25
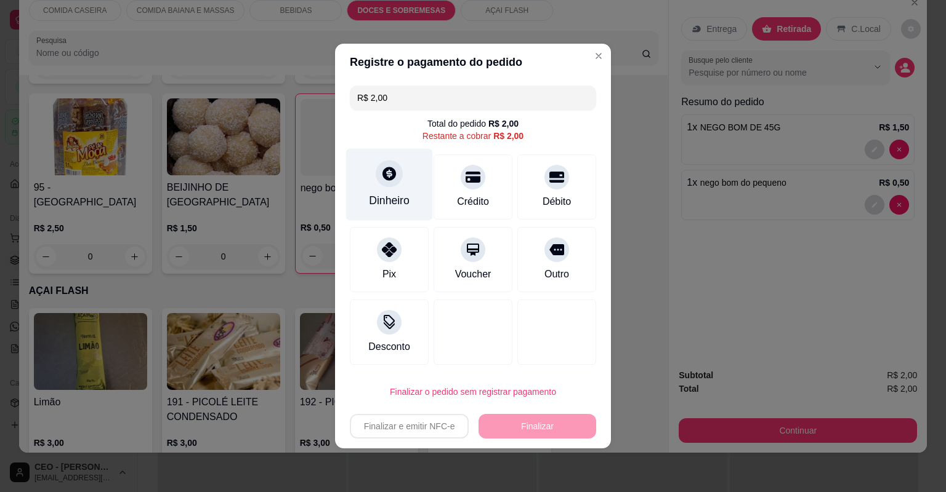
click at [412, 195] on div "Dinheiro" at bounding box center [389, 185] width 87 height 72
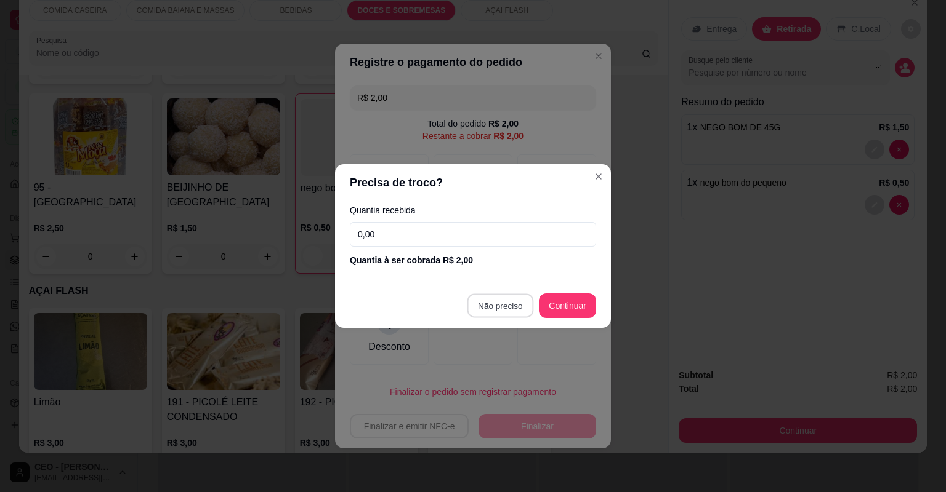
type input "R$ 0,00"
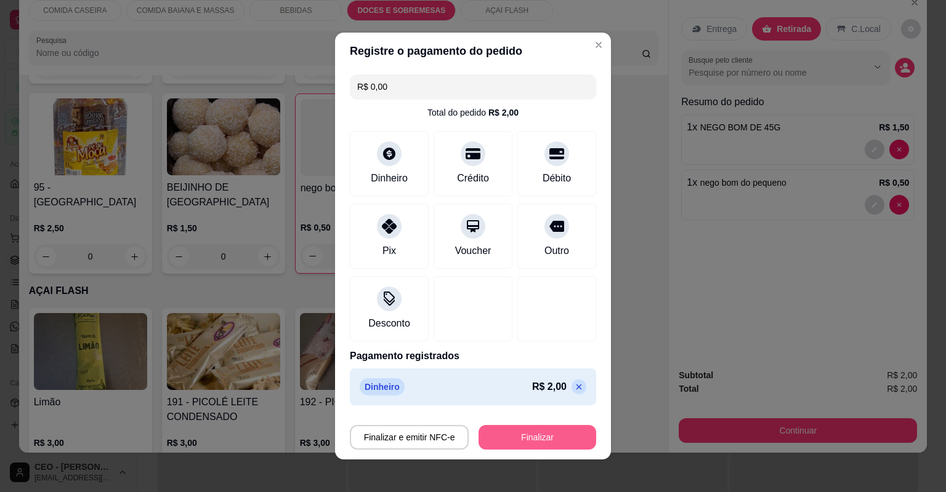
click at [549, 430] on button "Finalizar" at bounding box center [537, 437] width 118 height 25
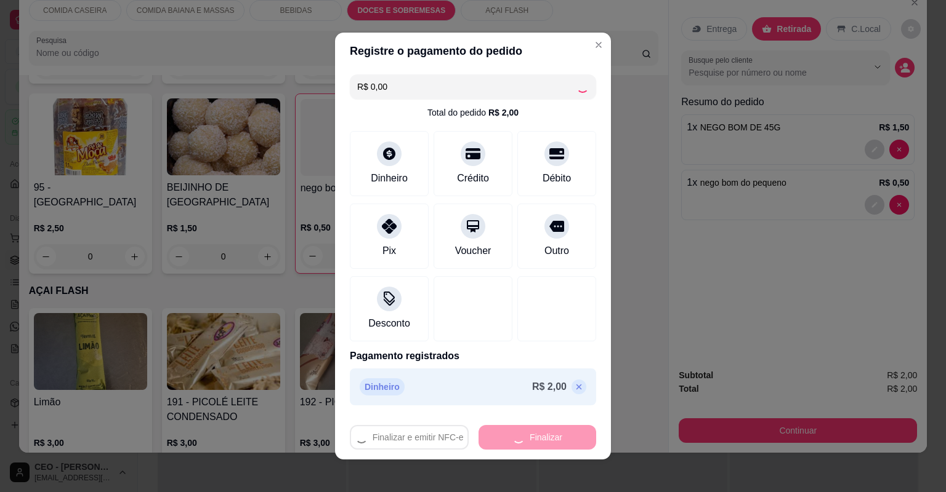
type input "0"
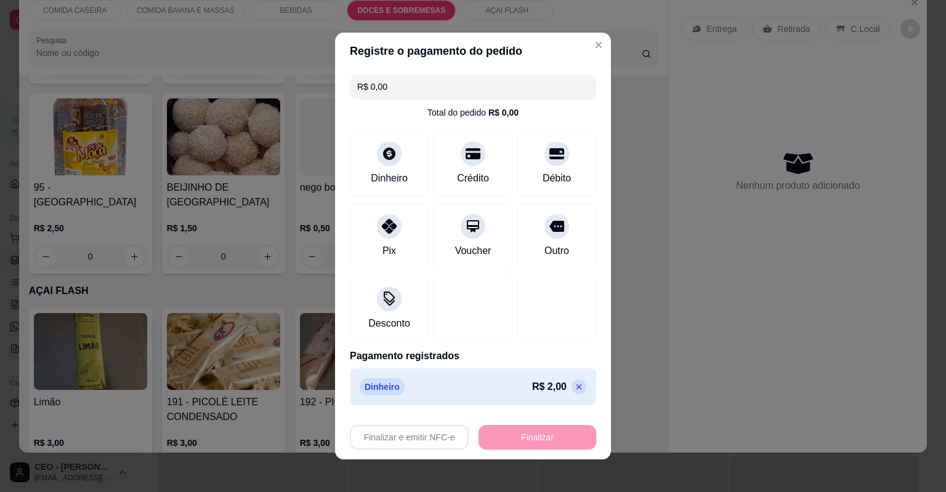
type input "-R$ 2,00"
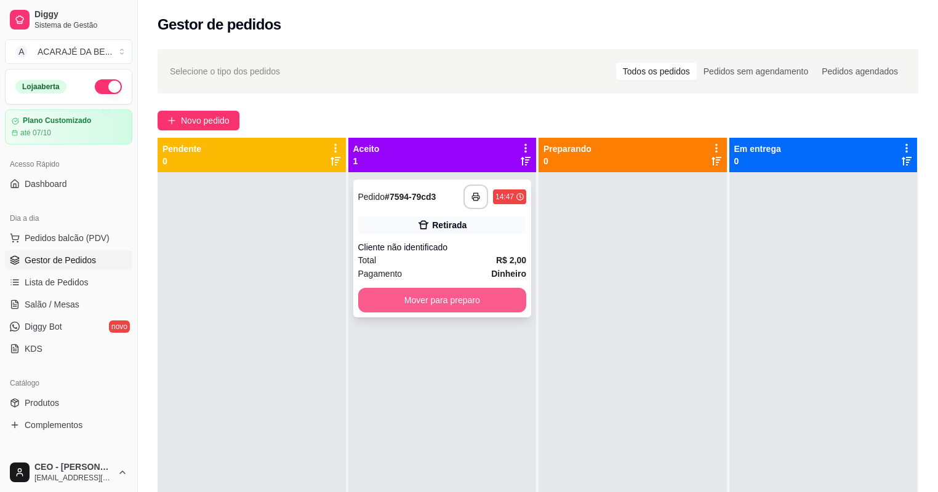
click at [483, 291] on button "Mover para preparo" at bounding box center [442, 300] width 169 height 25
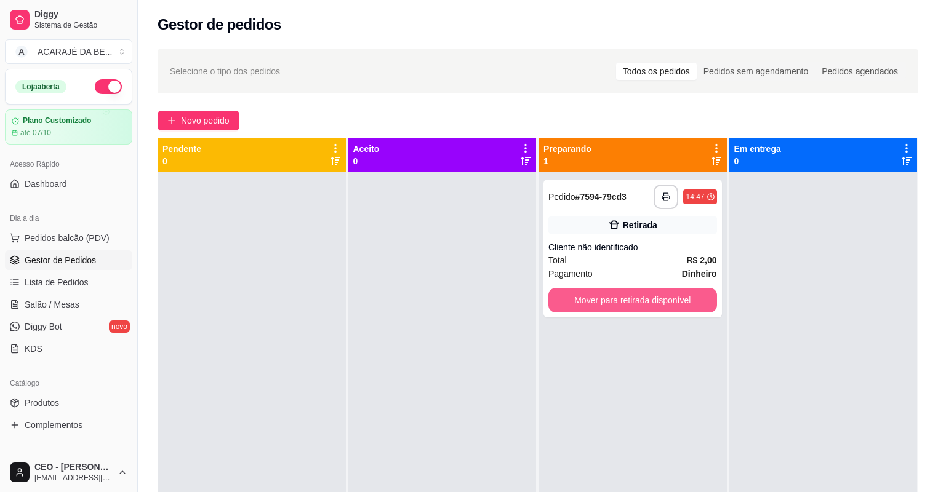
click at [622, 297] on button "Mover para retirada disponível" at bounding box center [632, 300] width 169 height 25
click at [622, 297] on div "Mover para retirada disponível" at bounding box center [632, 300] width 169 height 25
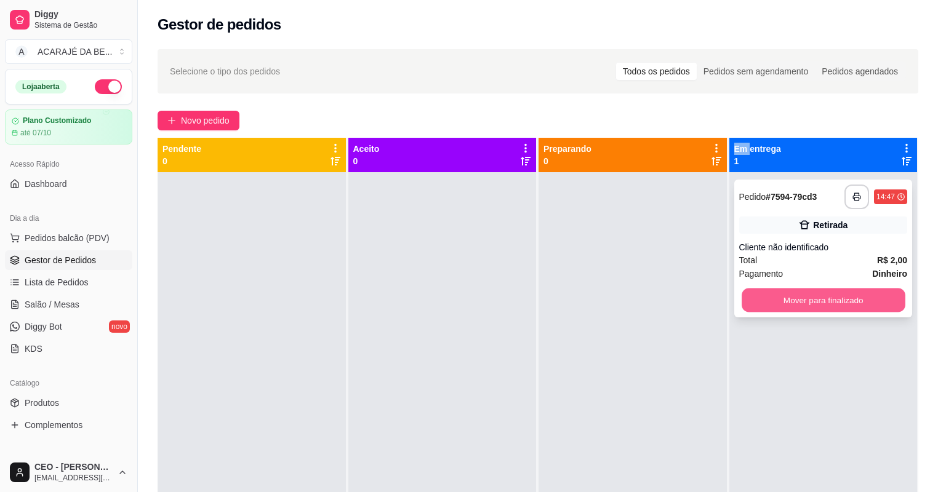
click at [752, 303] on button "Mover para finalizado" at bounding box center [823, 301] width 163 height 24
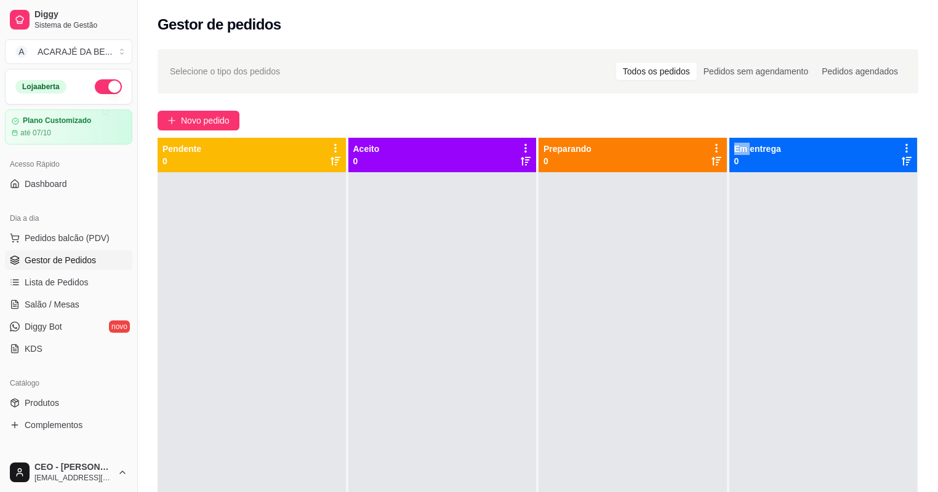
click at [753, 302] on div at bounding box center [823, 418] width 188 height 492
drag, startPoint x: 559, startPoint y: 278, endPoint x: 532, endPoint y: 296, distance: 32.4
click at [532, 296] on div "Aceito 0" at bounding box center [443, 401] width 190 height 527
click at [222, 116] on span "Novo pedido" at bounding box center [205, 121] width 49 height 14
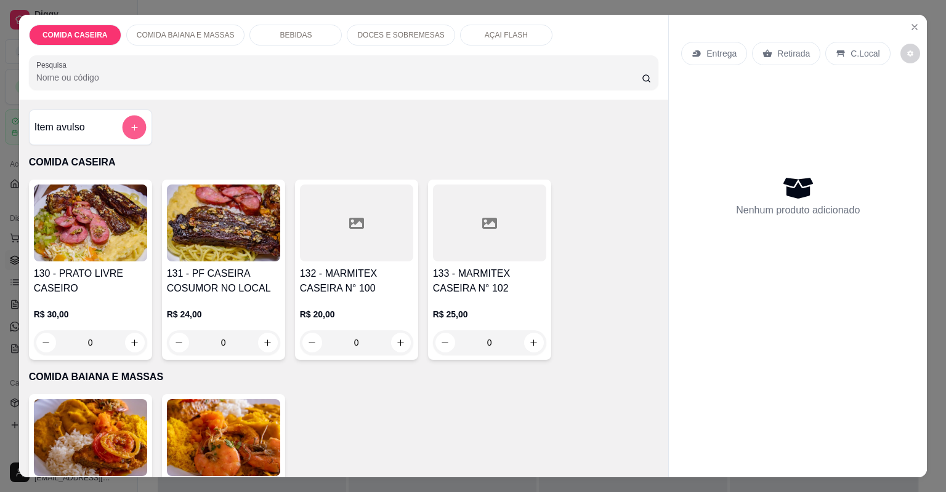
click at [122, 128] on button "add-separate-item" at bounding box center [134, 128] width 24 height 24
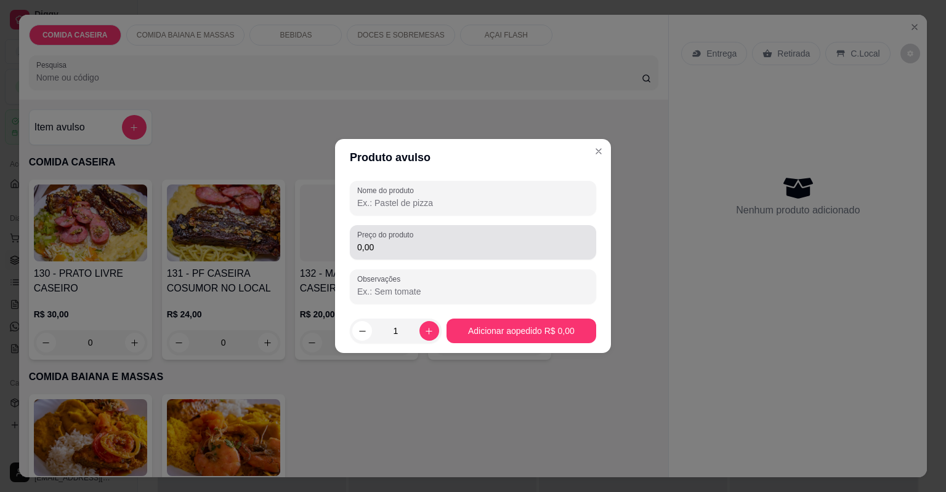
click at [407, 194] on label "Nome do produto" at bounding box center [387, 190] width 61 height 10
click at [407, 197] on input "Nome do produto" at bounding box center [472, 203] width 231 height 12
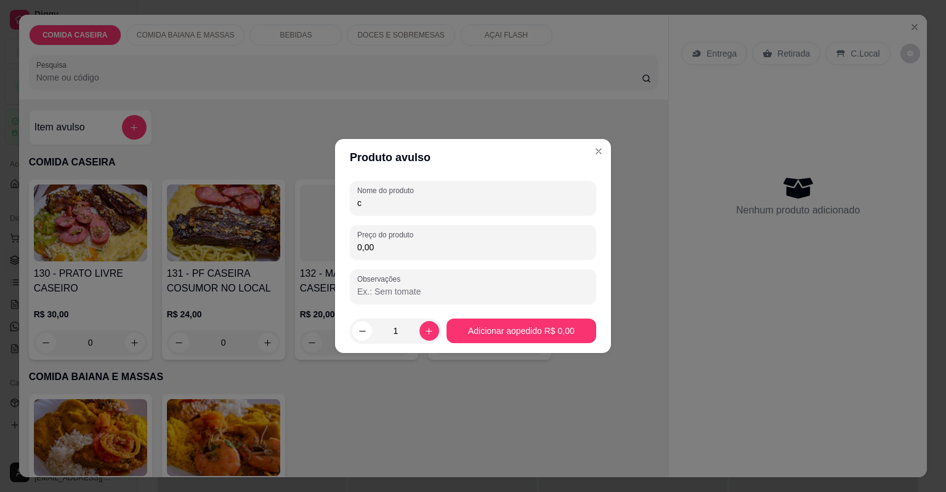
type input "c"
click at [404, 263] on div "Nome do produto c Preço do produto 0,00 Observações" at bounding box center [473, 242] width 246 height 123
click at [408, 246] on input "0,00" at bounding box center [472, 247] width 231 height 12
type input "50,00"
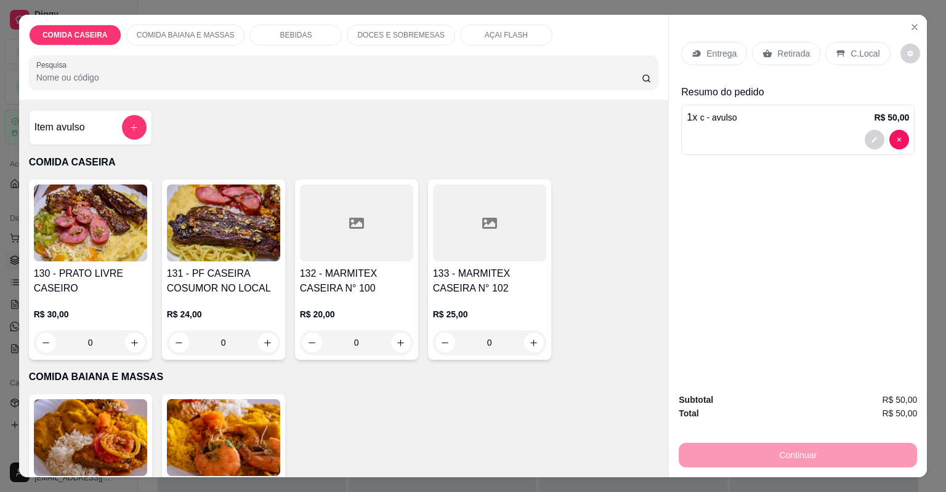
click at [782, 58] on p "Retirada" at bounding box center [793, 53] width 33 height 12
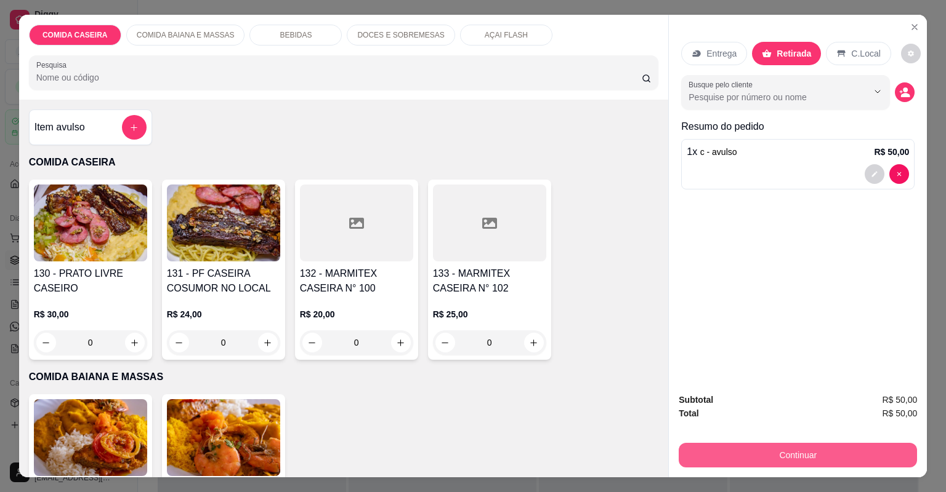
click at [741, 448] on button "Continuar" at bounding box center [797, 455] width 238 height 25
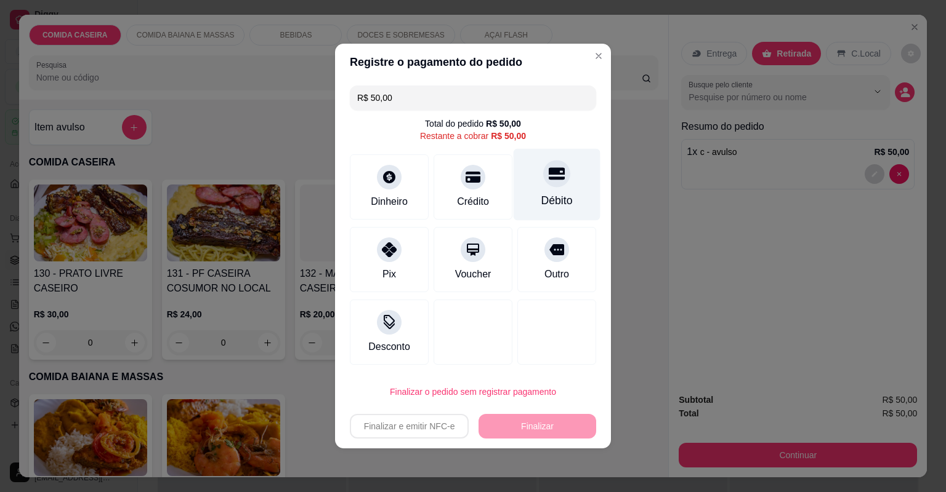
click at [551, 187] on div at bounding box center [556, 173] width 27 height 27
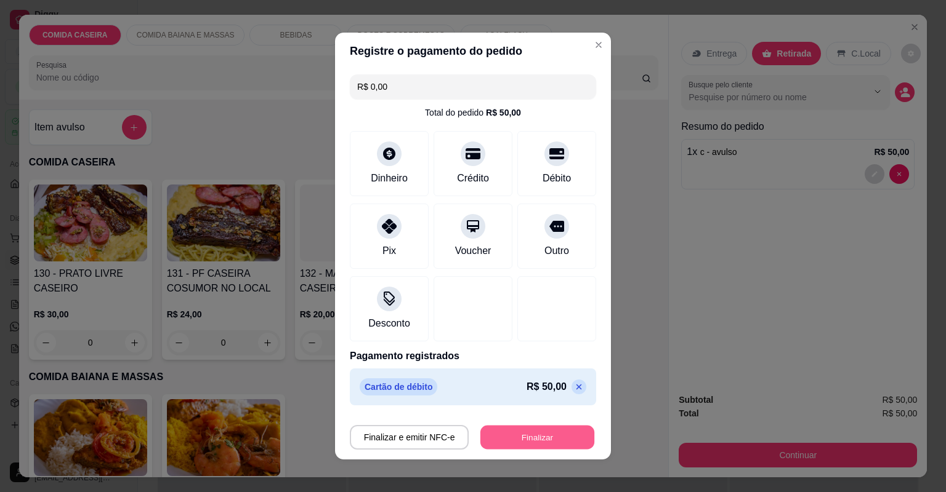
click at [558, 441] on button "Finalizar" at bounding box center [537, 438] width 114 height 24
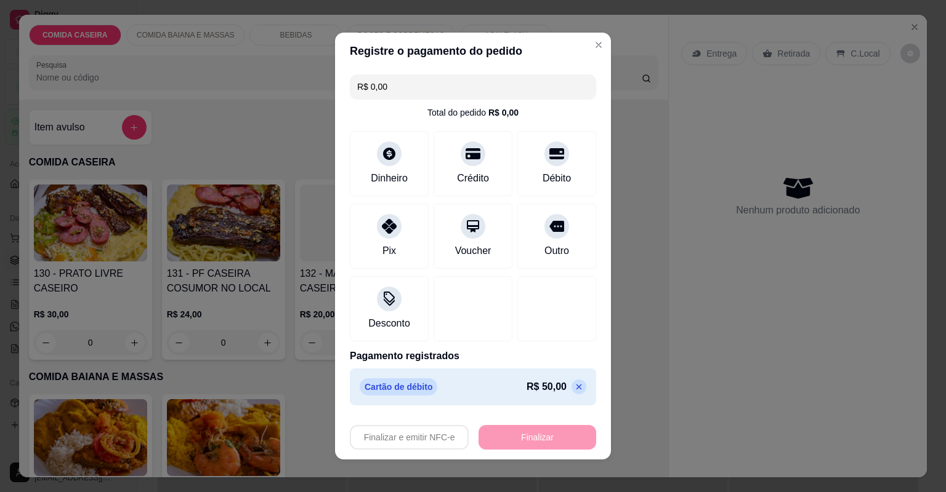
type input "-R$ 50,00"
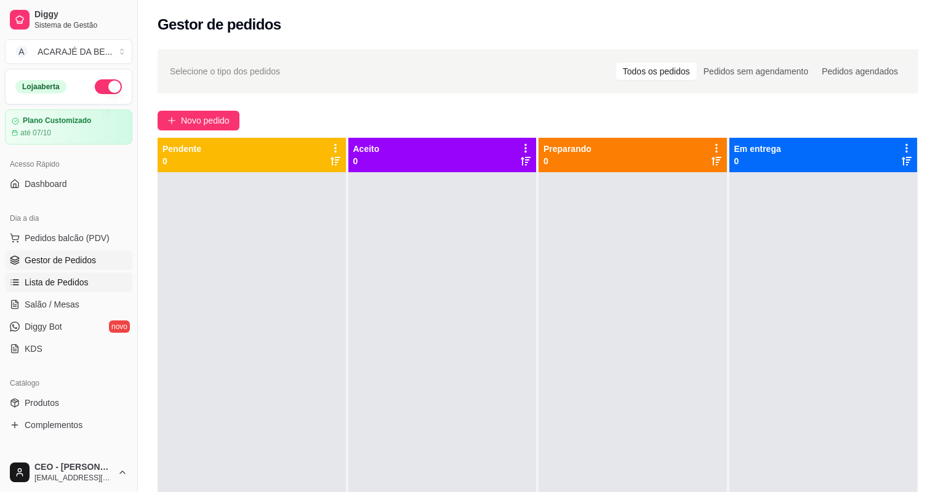
click at [113, 281] on link "Lista de Pedidos" at bounding box center [68, 283] width 127 height 20
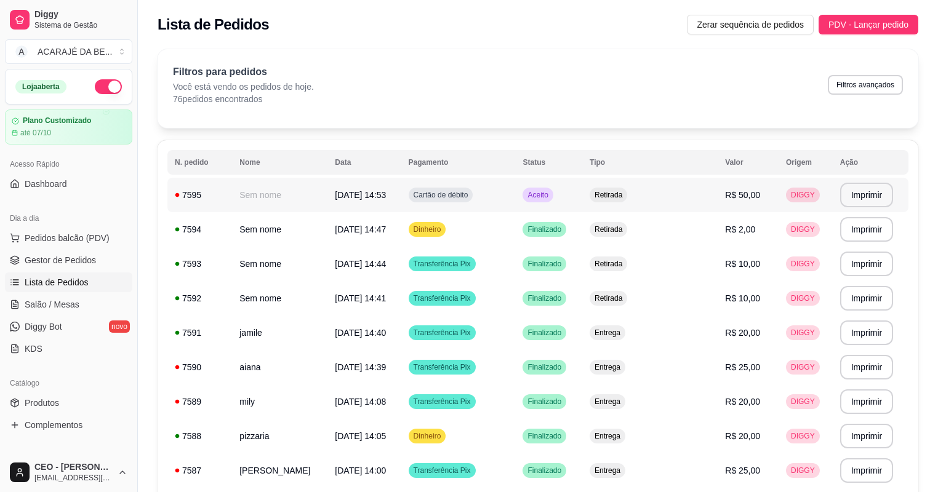
click at [250, 197] on td "Sem nome" at bounding box center [279, 195] width 95 height 34
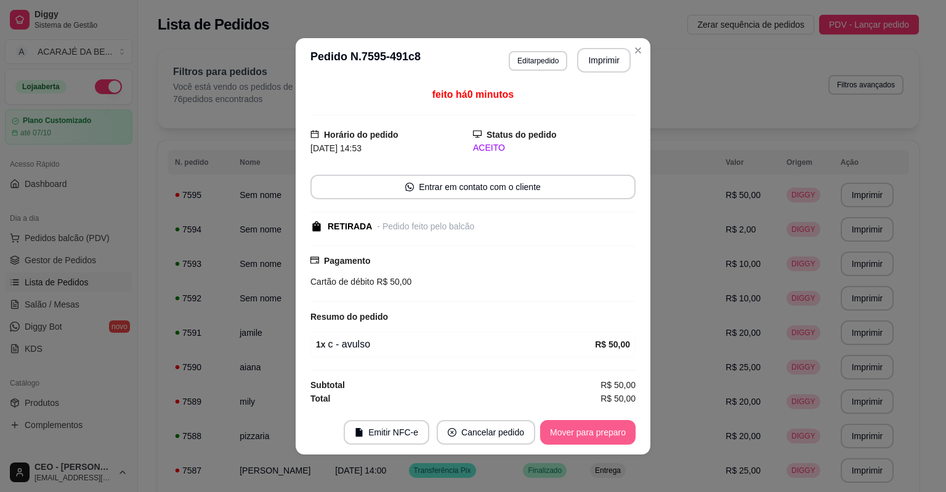
click at [559, 436] on button "Mover para preparo" at bounding box center [587, 432] width 95 height 25
click at [565, 433] on button "Mover para retirada disponível" at bounding box center [567, 432] width 136 height 25
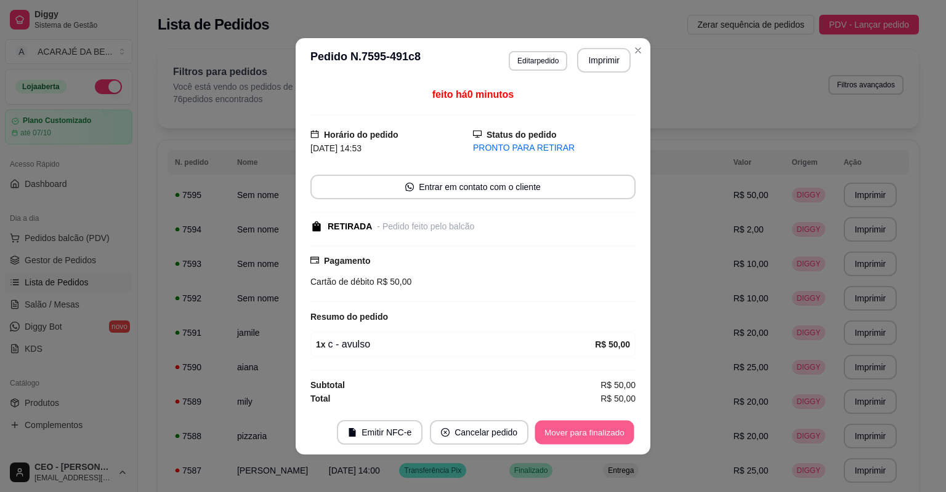
click at [566, 433] on button "Mover para finalizado" at bounding box center [584, 432] width 99 height 24
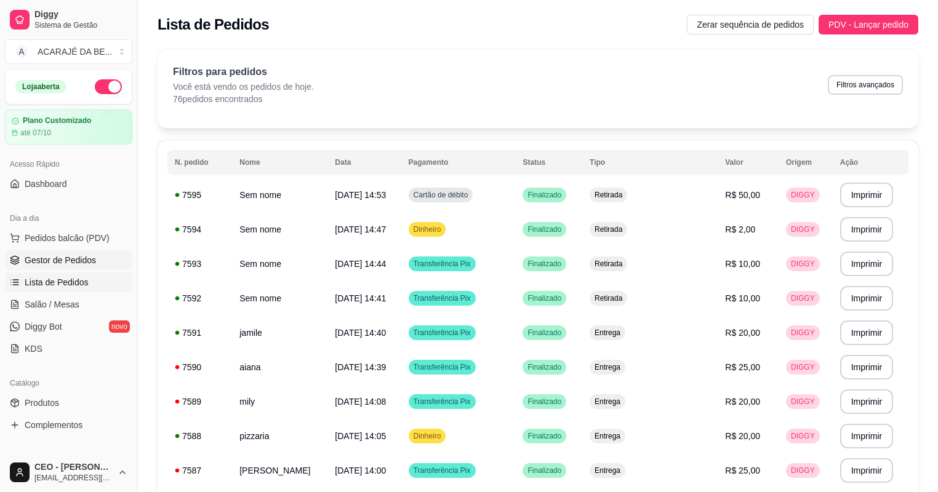
click at [52, 261] on span "Gestor de Pedidos" at bounding box center [60, 260] width 71 height 12
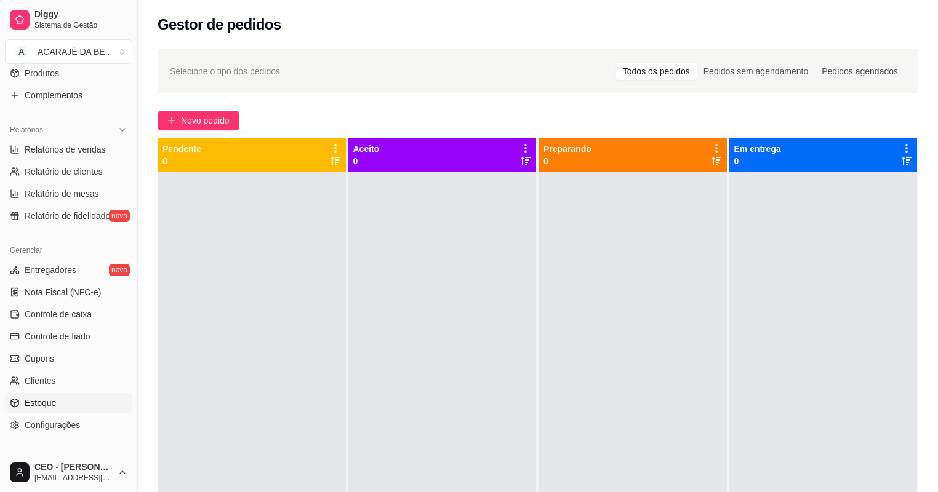
scroll to position [393, 0]
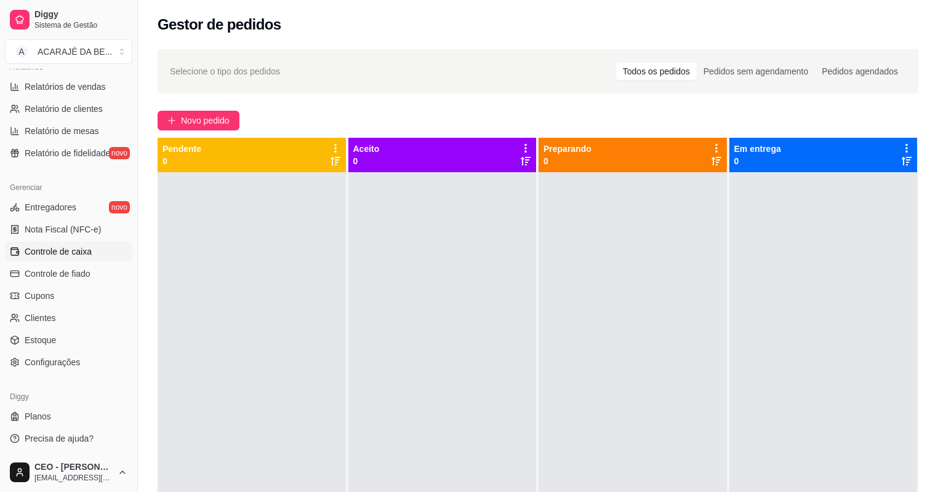
click at [78, 251] on span "Controle de caixa" at bounding box center [58, 252] width 67 height 12
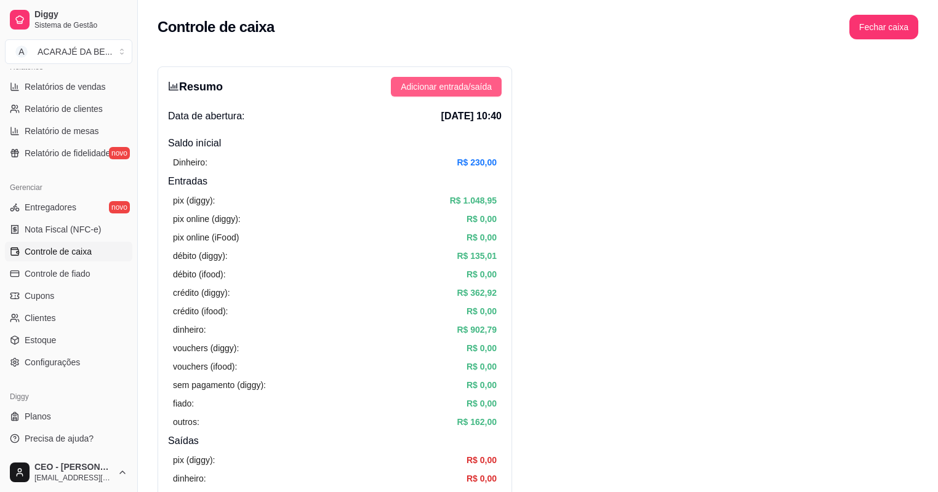
click at [434, 86] on span "Adicionar entrada/saída" at bounding box center [446, 87] width 91 height 14
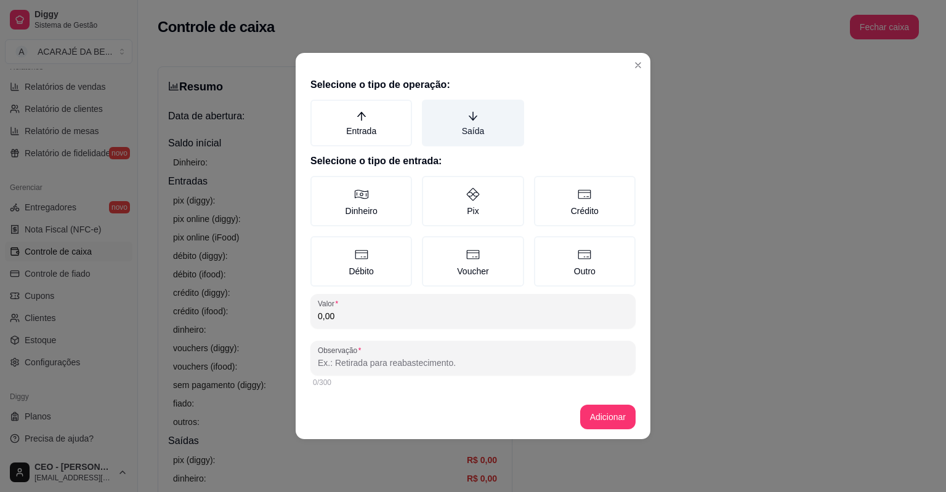
click at [459, 126] on label "Saída" at bounding box center [473, 123] width 102 height 47
click at [431, 109] on button "Saída" at bounding box center [426, 104] width 10 height 10
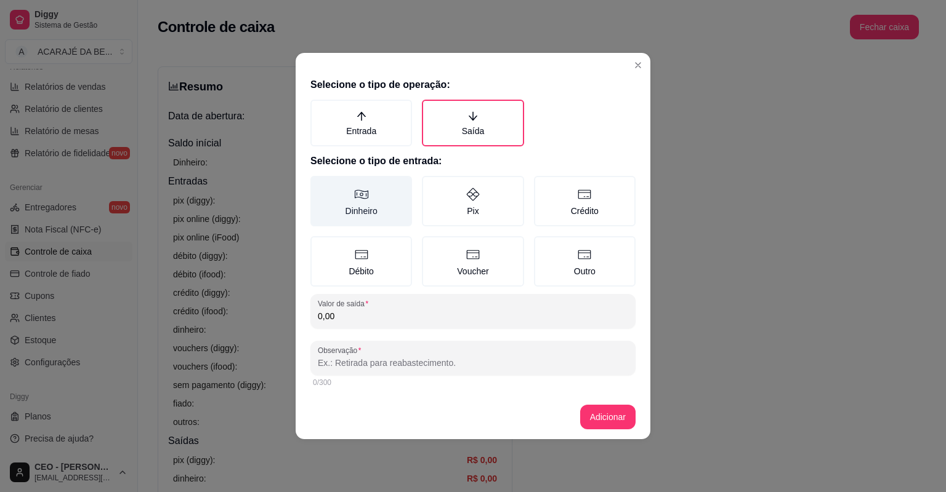
click at [370, 205] on label "Dinheiro" at bounding box center [361, 201] width 102 height 50
click at [319, 185] on button "Dinheiro" at bounding box center [315, 180] width 10 height 10
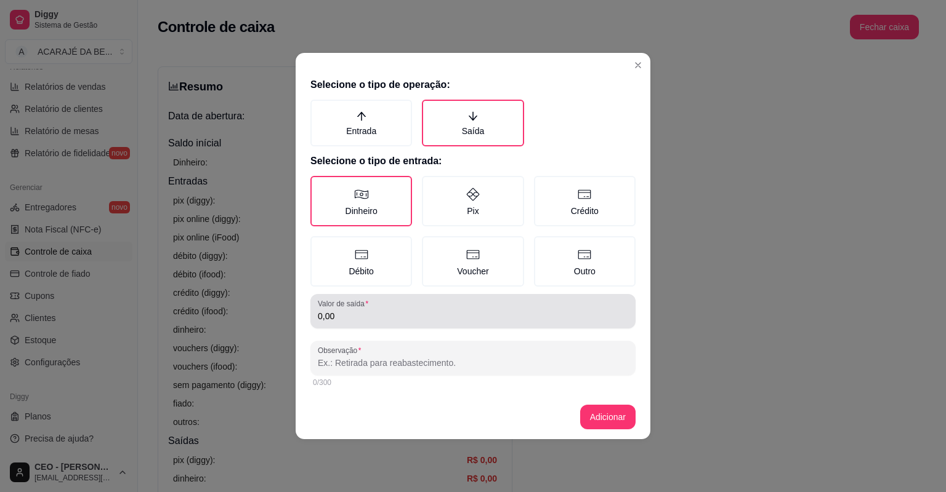
click at [360, 315] on input "0,00" at bounding box center [473, 316] width 310 height 12
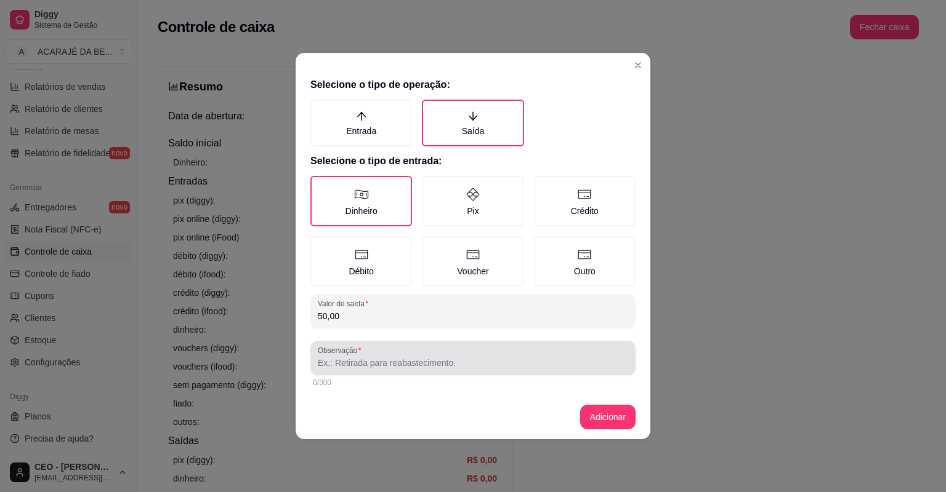
type input "50,00"
click at [380, 363] on input "Observação" at bounding box center [473, 363] width 310 height 12
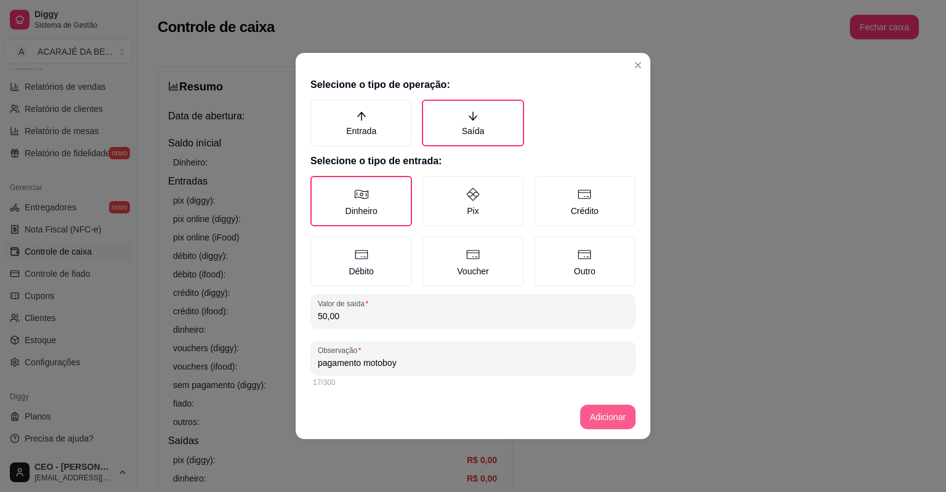
type input "pagamento motoboy"
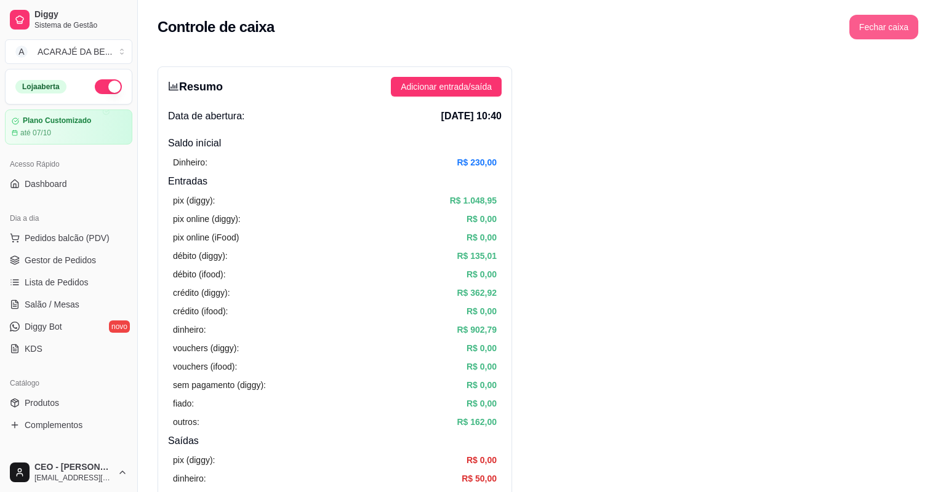
click at [886, 30] on button "Fechar caixa" at bounding box center [883, 27] width 69 height 25
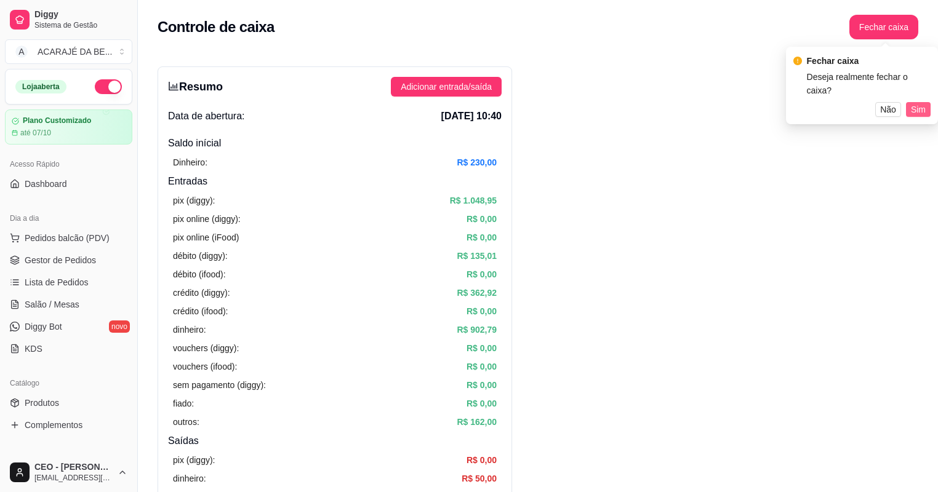
click at [923, 102] on button "Sim" at bounding box center [918, 109] width 25 height 15
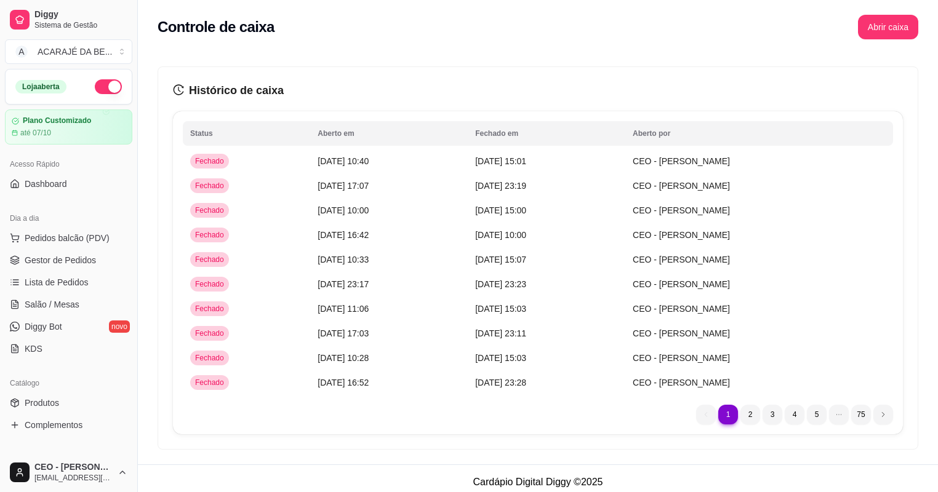
click at [55, 249] on ul "Pedidos balcão (PDV) Gestor de Pedidos Lista de Pedidos Salão / Mesas Diggy Bot…" at bounding box center [68, 293] width 127 height 131
click at [71, 255] on span "Gestor de Pedidos" at bounding box center [60, 260] width 71 height 12
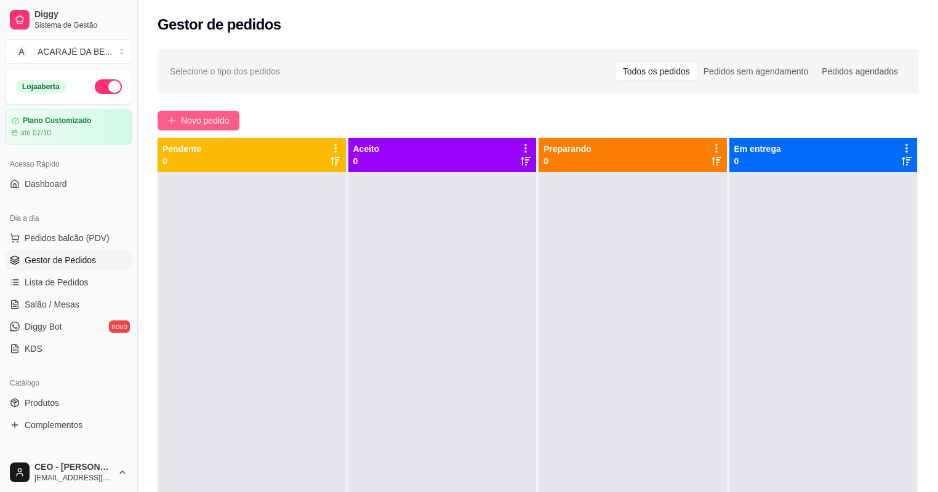
click at [186, 115] on span "Novo pedido" at bounding box center [205, 121] width 49 height 14
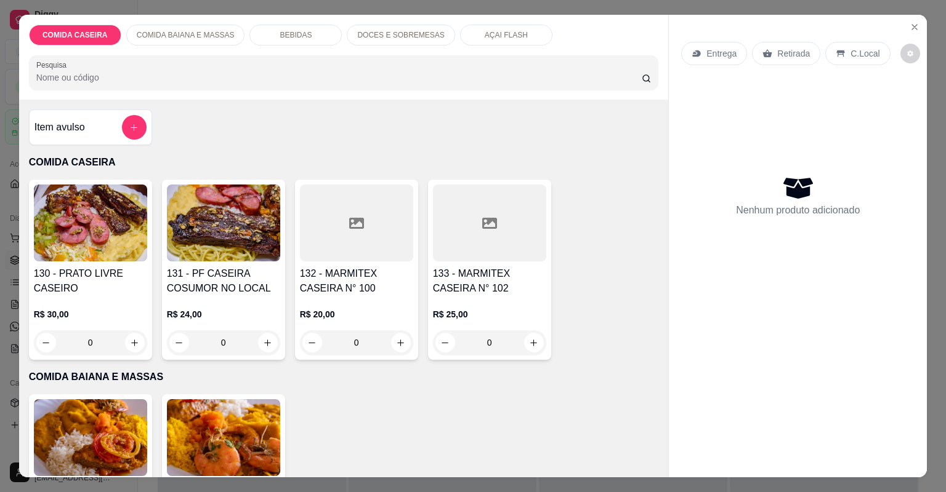
click at [436, 221] on div at bounding box center [489, 223] width 113 height 77
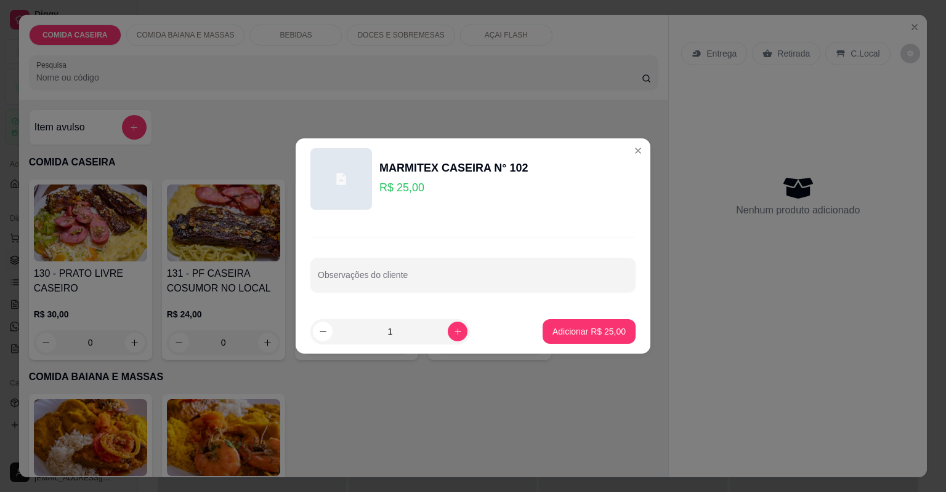
click at [459, 256] on div "Observações do cliente" at bounding box center [472, 265] width 355 height 90
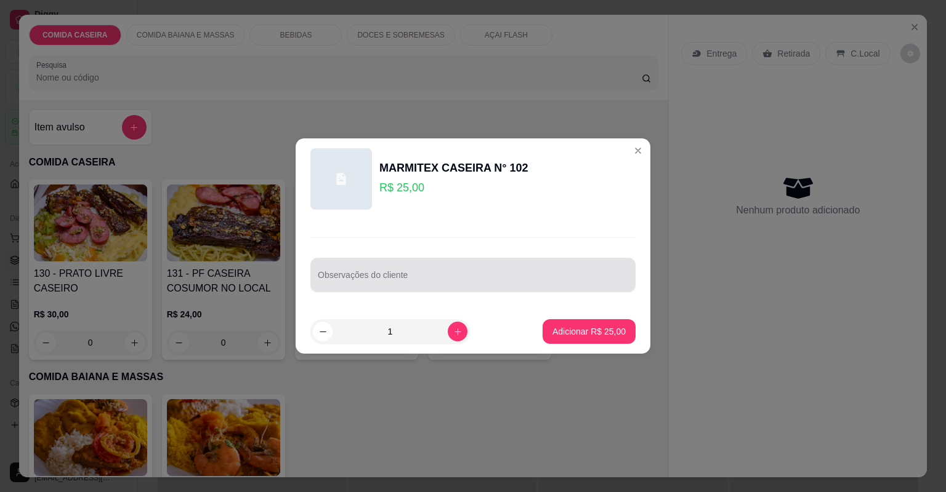
click at [468, 273] on div at bounding box center [473, 275] width 310 height 25
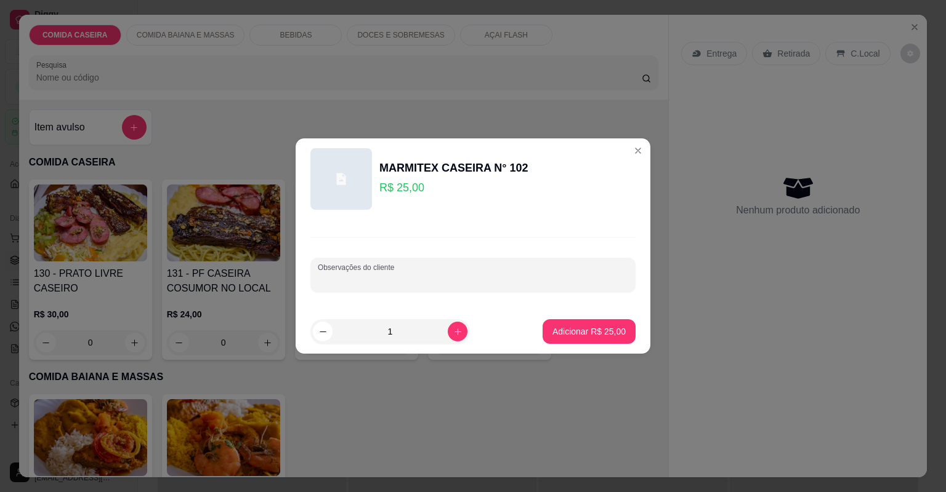
paste input "Feijão tropeiro Arroz Macarrão alho e óleo Farofa de manteiga batata frita Carn…"
type input "Feijão tropeiro Arroz Macarrão alho e óleo Farofa de manteiga batata frita Carn…"
click at [561, 328] on p "Adicionar R$ 25,00" at bounding box center [588, 332] width 71 height 12
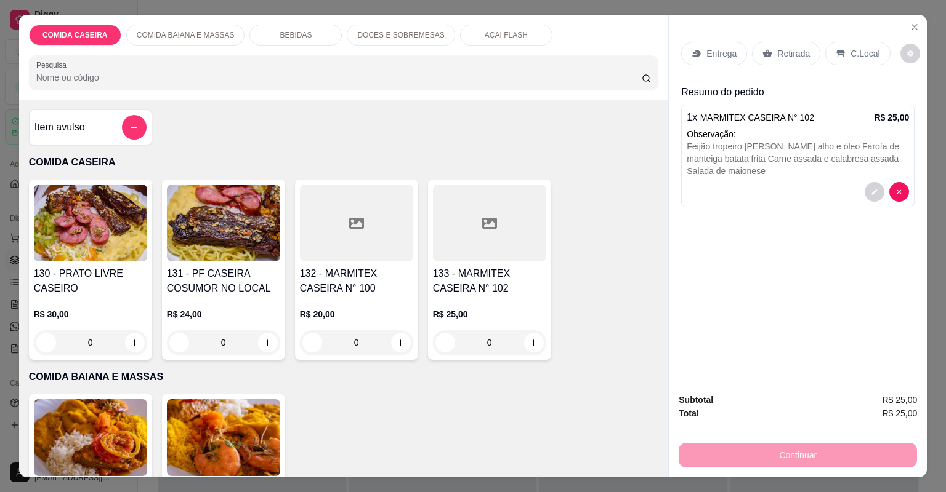
click at [723, 61] on div "Entrega" at bounding box center [714, 53] width 66 height 23
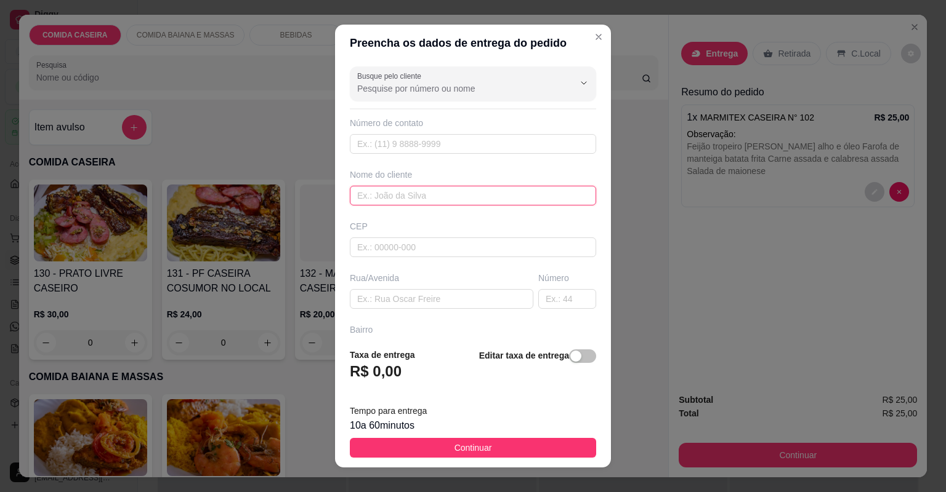
click at [429, 192] on input "text" at bounding box center [473, 196] width 246 height 20
type input "elisangela"
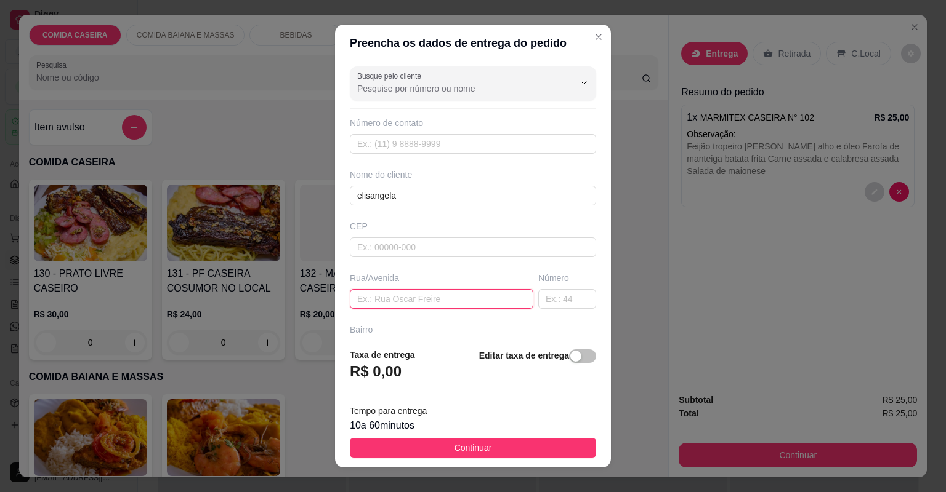
click at [480, 300] on input "text" at bounding box center [441, 299] width 183 height 20
paste input "Avenida Adolfo Alves camamuzinho depois do posto de Saúde número 131"
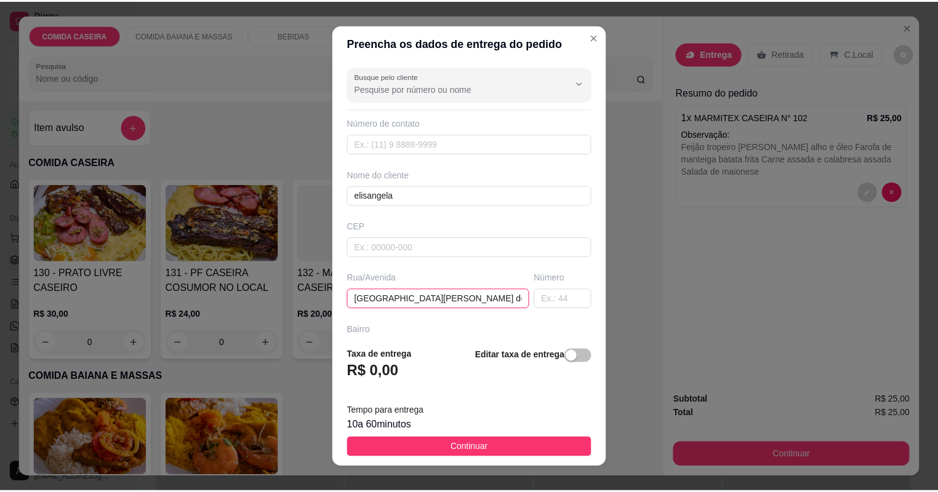
scroll to position [0, 128]
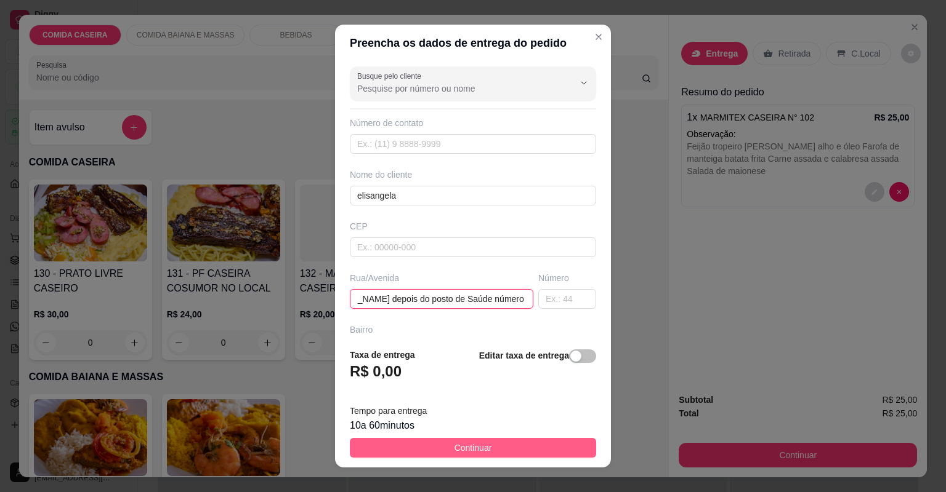
type input "Avenida Adolfo Alves camamuzinho depois do posto de Saúde número 131"
click at [496, 447] on button "Continuar" at bounding box center [473, 448] width 246 height 20
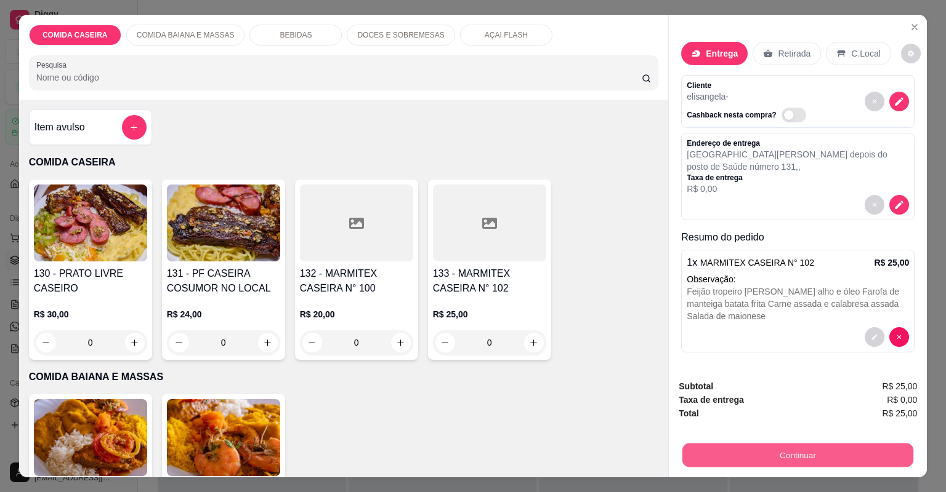
click at [720, 458] on button "Continuar" at bounding box center [797, 456] width 231 height 24
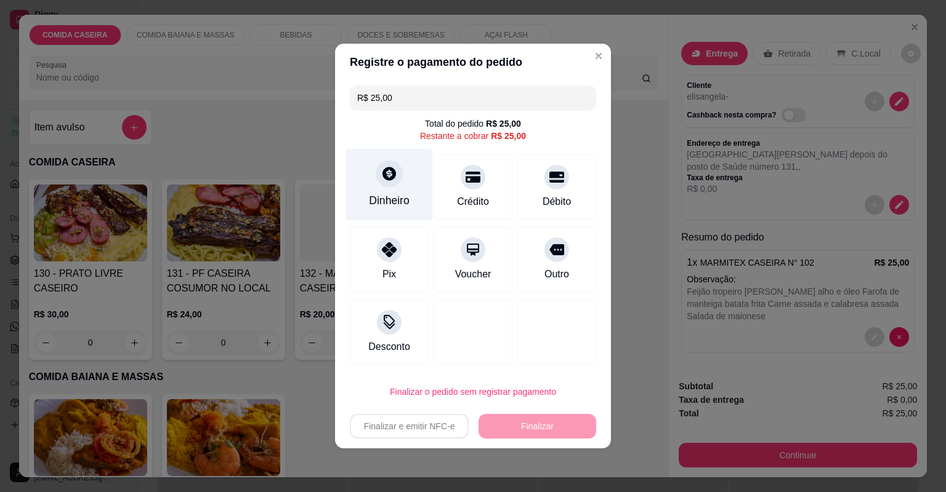
click at [411, 187] on div "Dinheiro" at bounding box center [389, 185] width 87 height 72
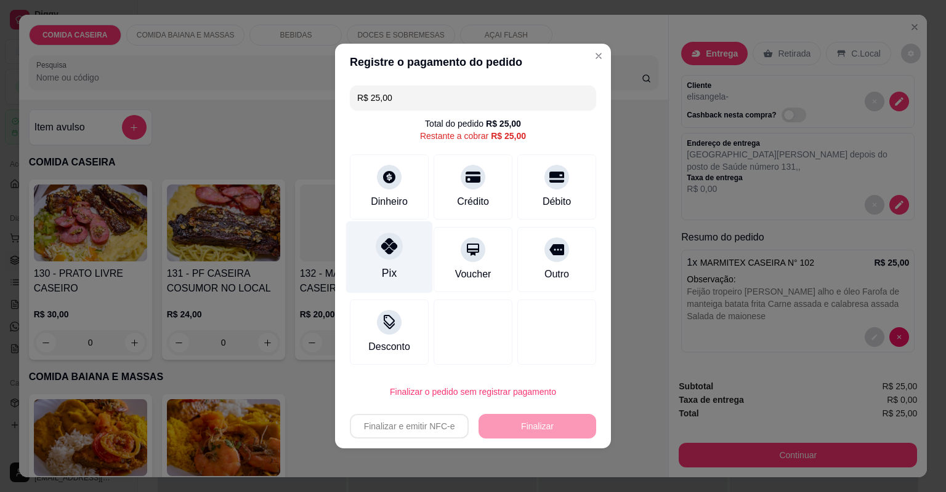
click at [403, 267] on div "Pix" at bounding box center [389, 258] width 87 height 72
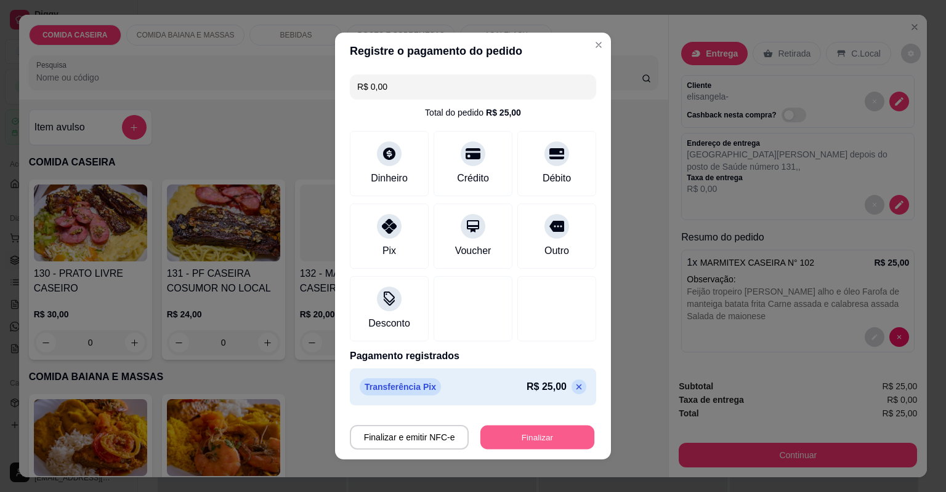
click at [554, 433] on button "Finalizar" at bounding box center [537, 438] width 114 height 24
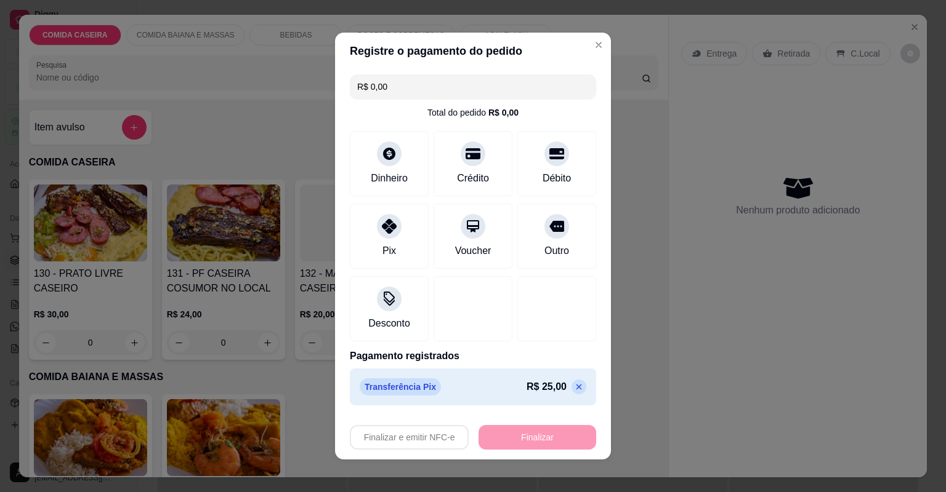
type input "-R$ 25,00"
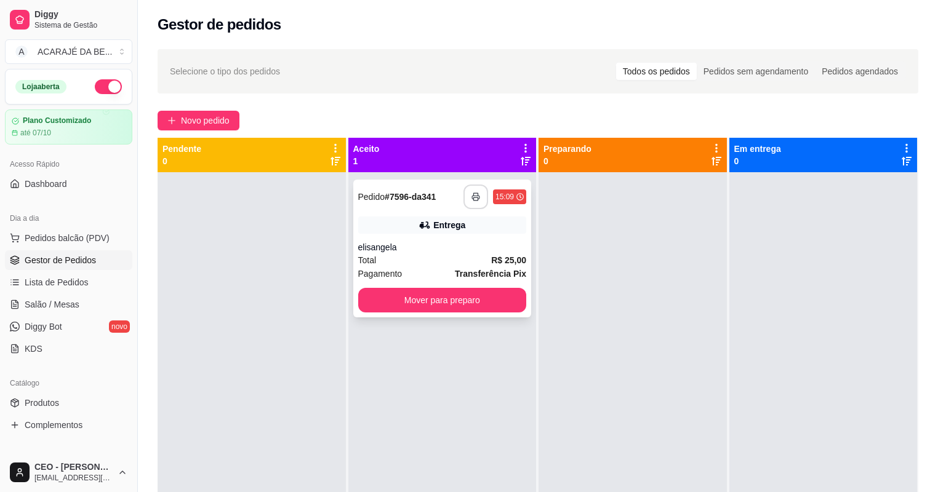
click at [472, 198] on icon "button" at bounding box center [475, 197] width 7 height 3
click at [479, 301] on button "Mover para preparo" at bounding box center [442, 300] width 169 height 25
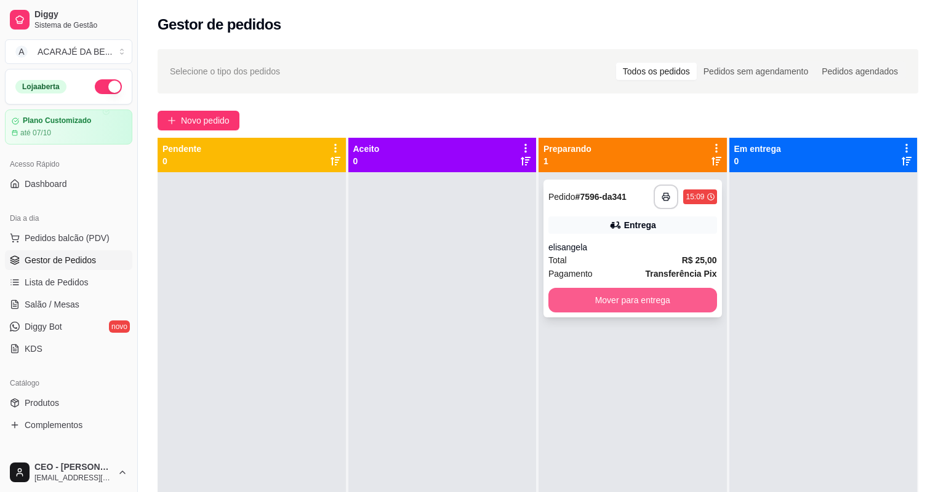
click at [574, 292] on button "Mover para entrega" at bounding box center [632, 300] width 169 height 25
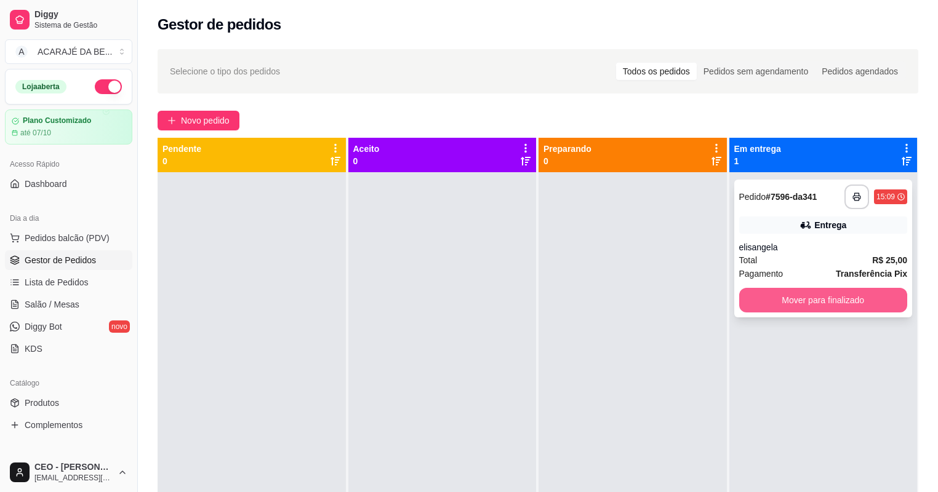
click at [768, 295] on button "Mover para finalizado" at bounding box center [823, 300] width 169 height 25
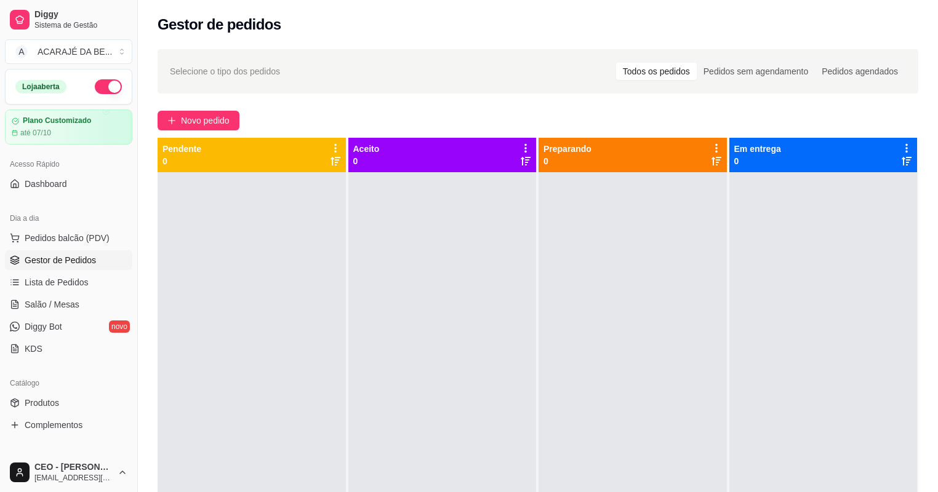
click at [102, 86] on button "button" at bounding box center [108, 86] width 27 height 15
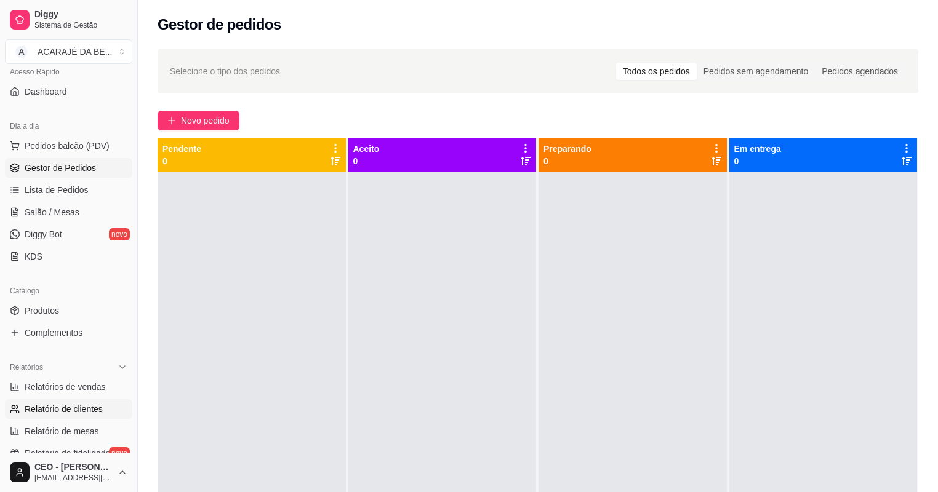
scroll to position [246, 0]
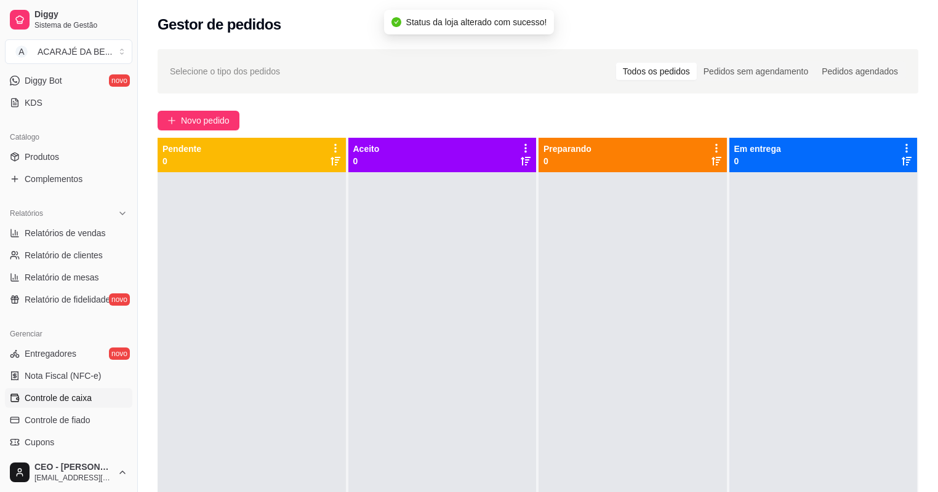
click at [81, 401] on span "Controle de caixa" at bounding box center [58, 398] width 67 height 12
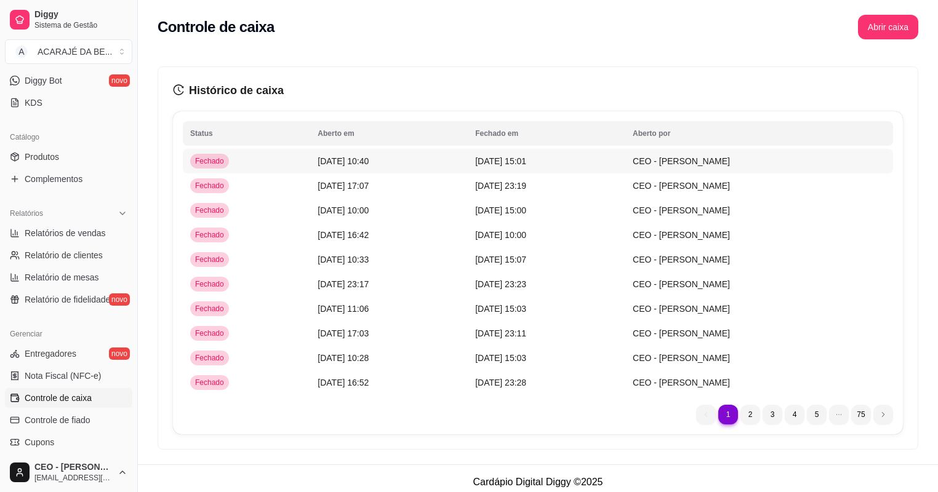
click at [393, 164] on td "14/09/25 às 10:40" at bounding box center [389, 161] width 158 height 25
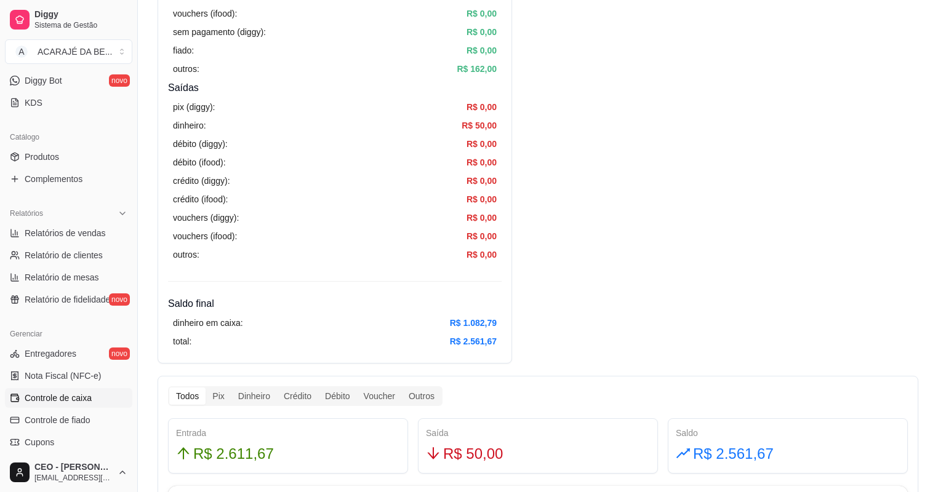
scroll to position [492, 0]
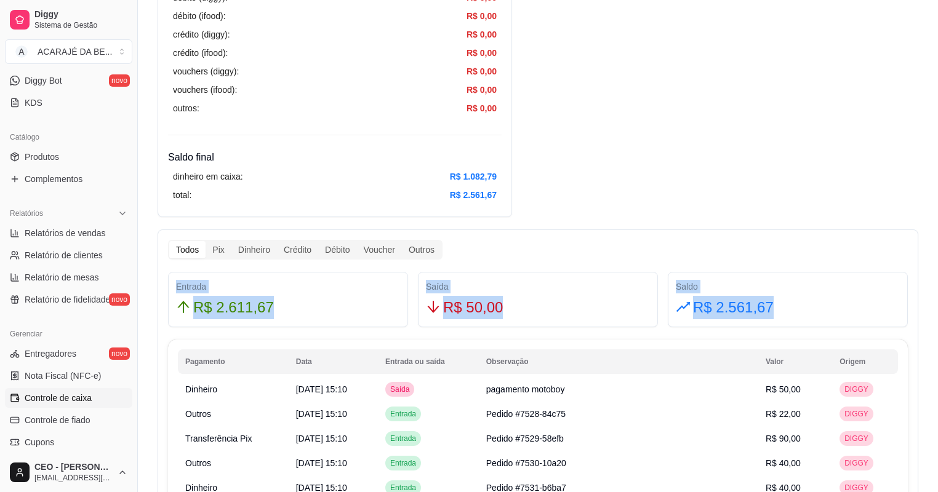
drag, startPoint x: 176, startPoint y: 283, endPoint x: 809, endPoint y: 314, distance: 633.6
click at [809, 314] on div "Entrada R$ 2.611,67 Saída R$ 50,00 Saldo R$ 2.561,67" at bounding box center [538, 299] width 750 height 55
copy div "Entrada R$ 2.611,67 Saída R$ 50,00 Saldo R$ 2.561,67"
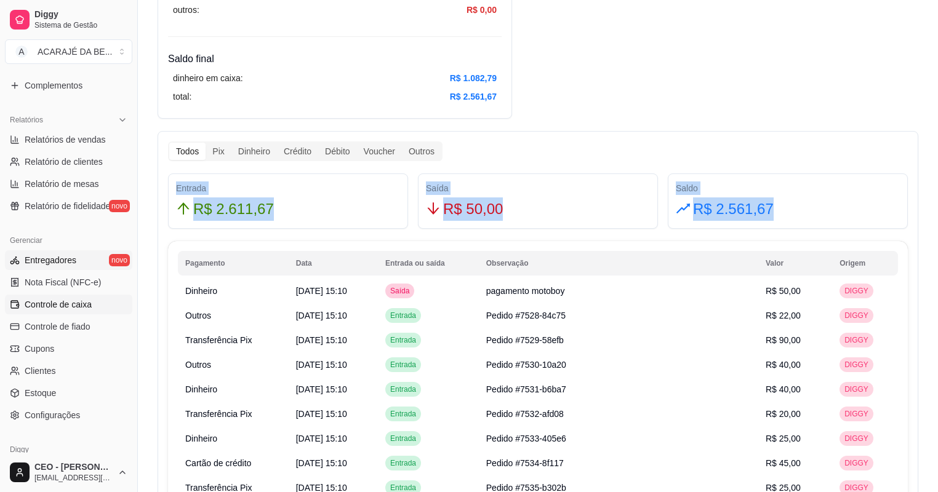
scroll to position [393, 0]
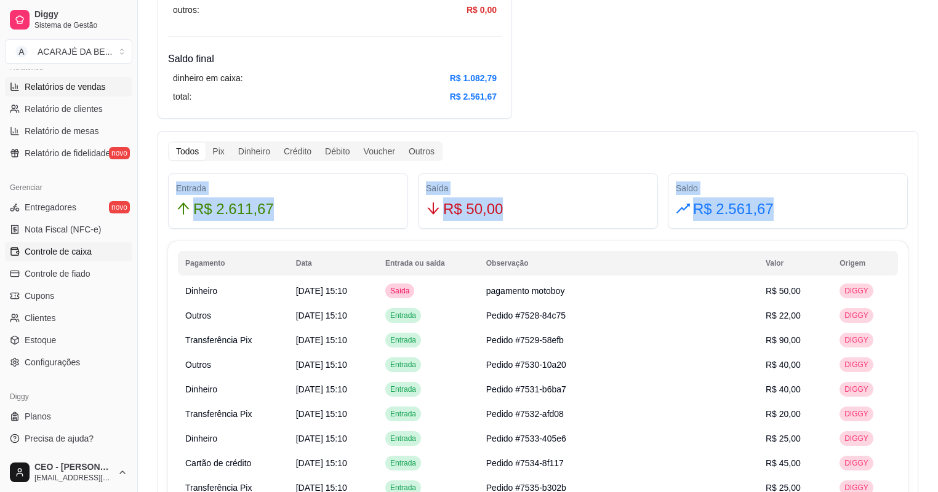
click at [82, 92] on span "Relatórios de vendas" at bounding box center [65, 87] width 81 height 12
select select "ALL"
select select "0"
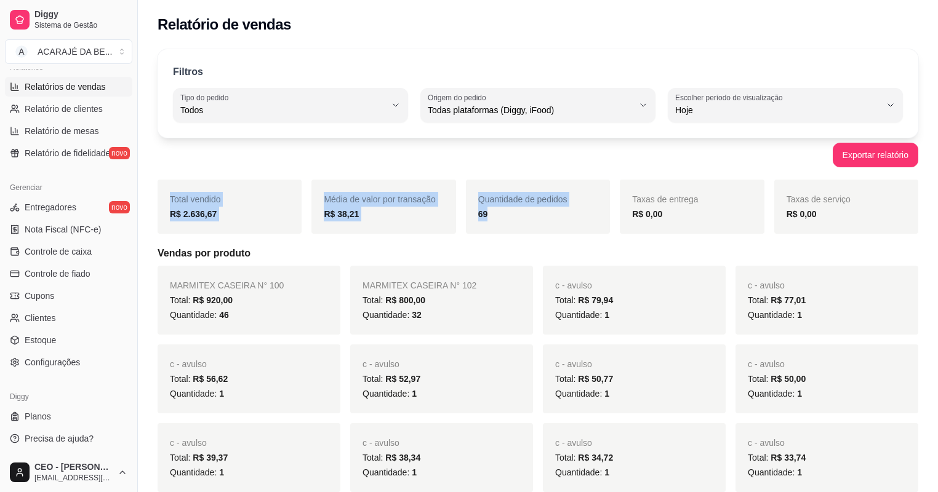
drag, startPoint x: 170, startPoint y: 199, endPoint x: 601, endPoint y: 217, distance: 431.9
click at [601, 217] on div "Total vendido R$ 2.636,67 Média de valor por transação R$ 38,21 Quantidade de p…" at bounding box center [538, 207] width 761 height 54
copy div "Total vendido R$ 2.636,67 Média de valor por transação R$ 38,21 Quantidade de p…"
